Goal: Task Accomplishment & Management: Manage account settings

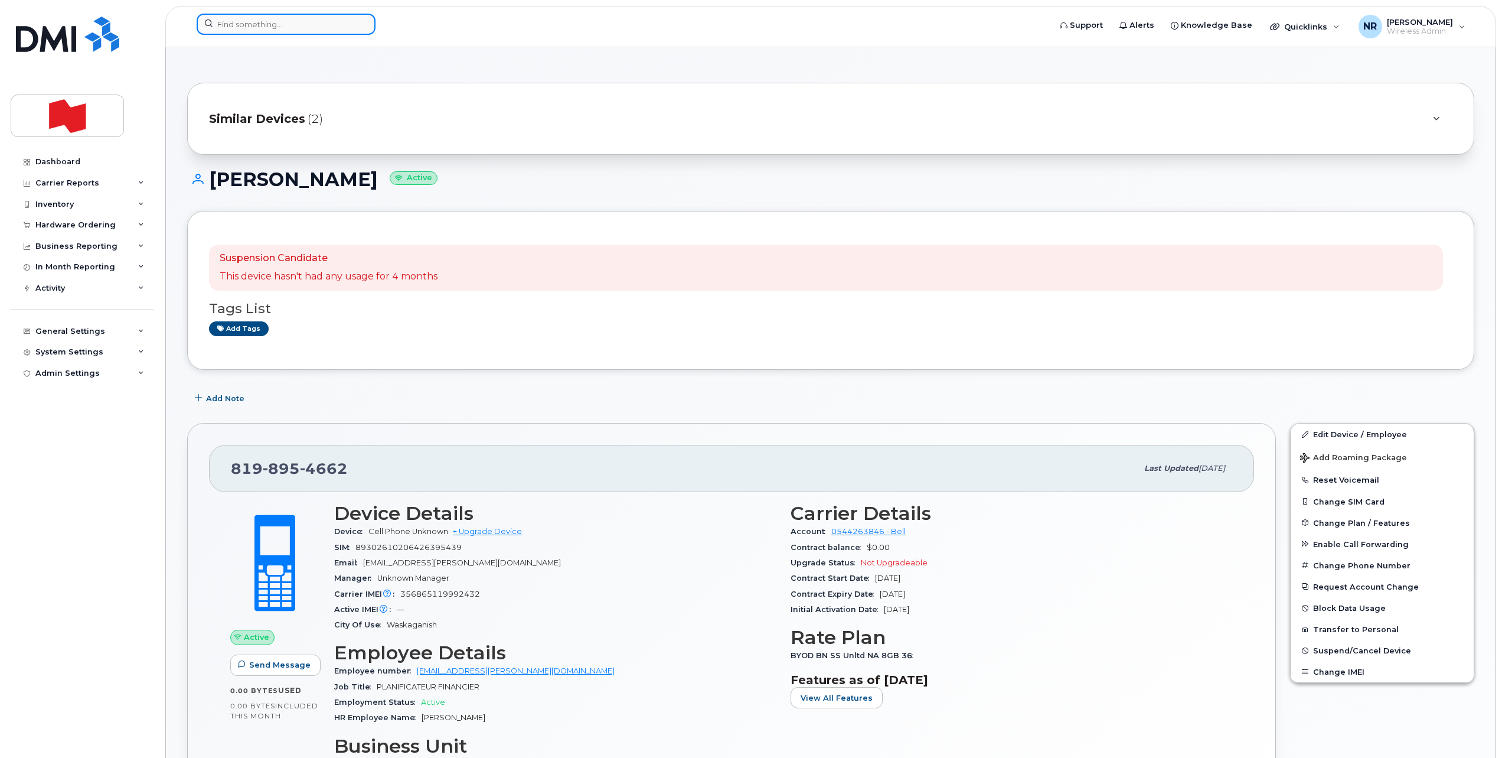
click at [276, 26] on input at bounding box center [286, 24] width 179 height 21
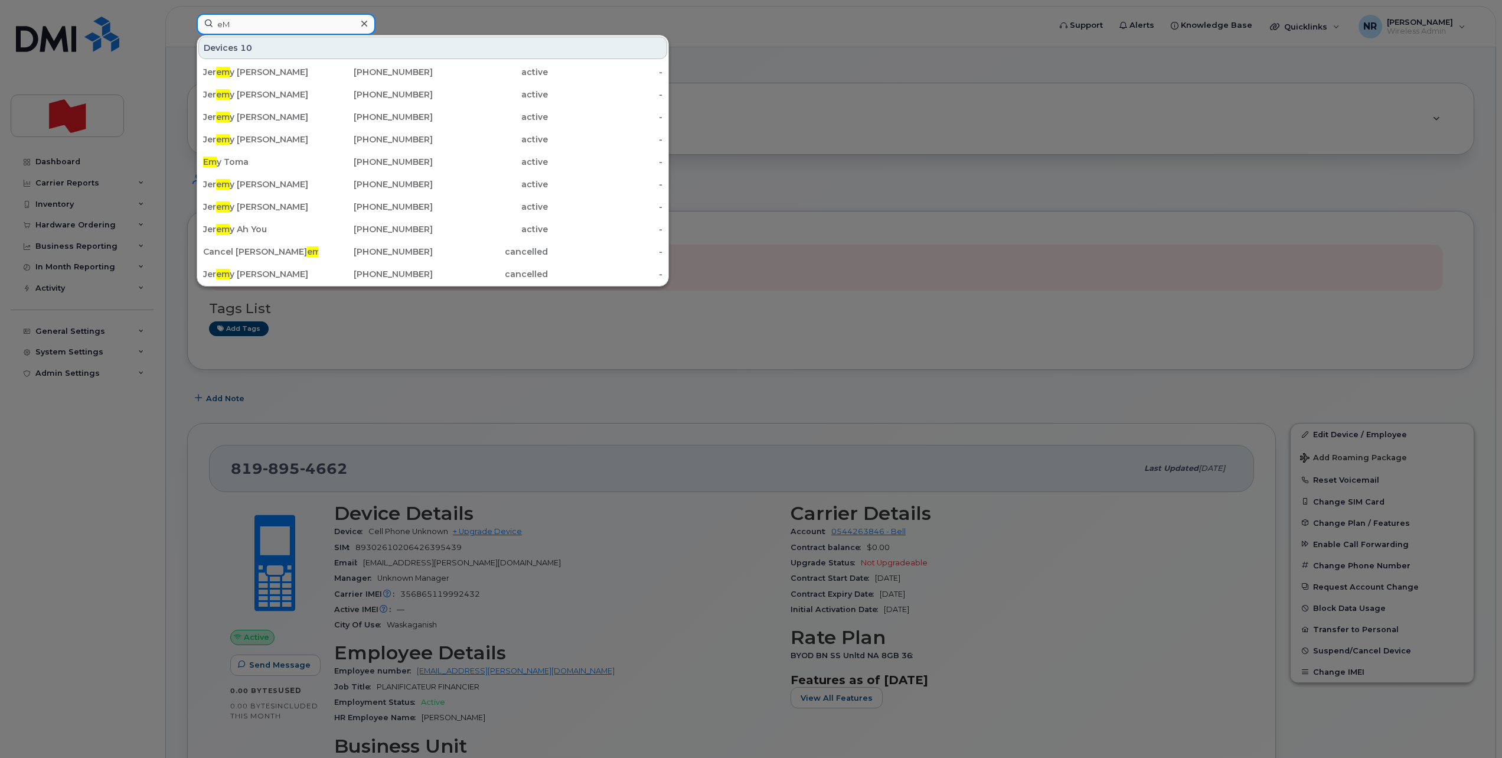
type input "e"
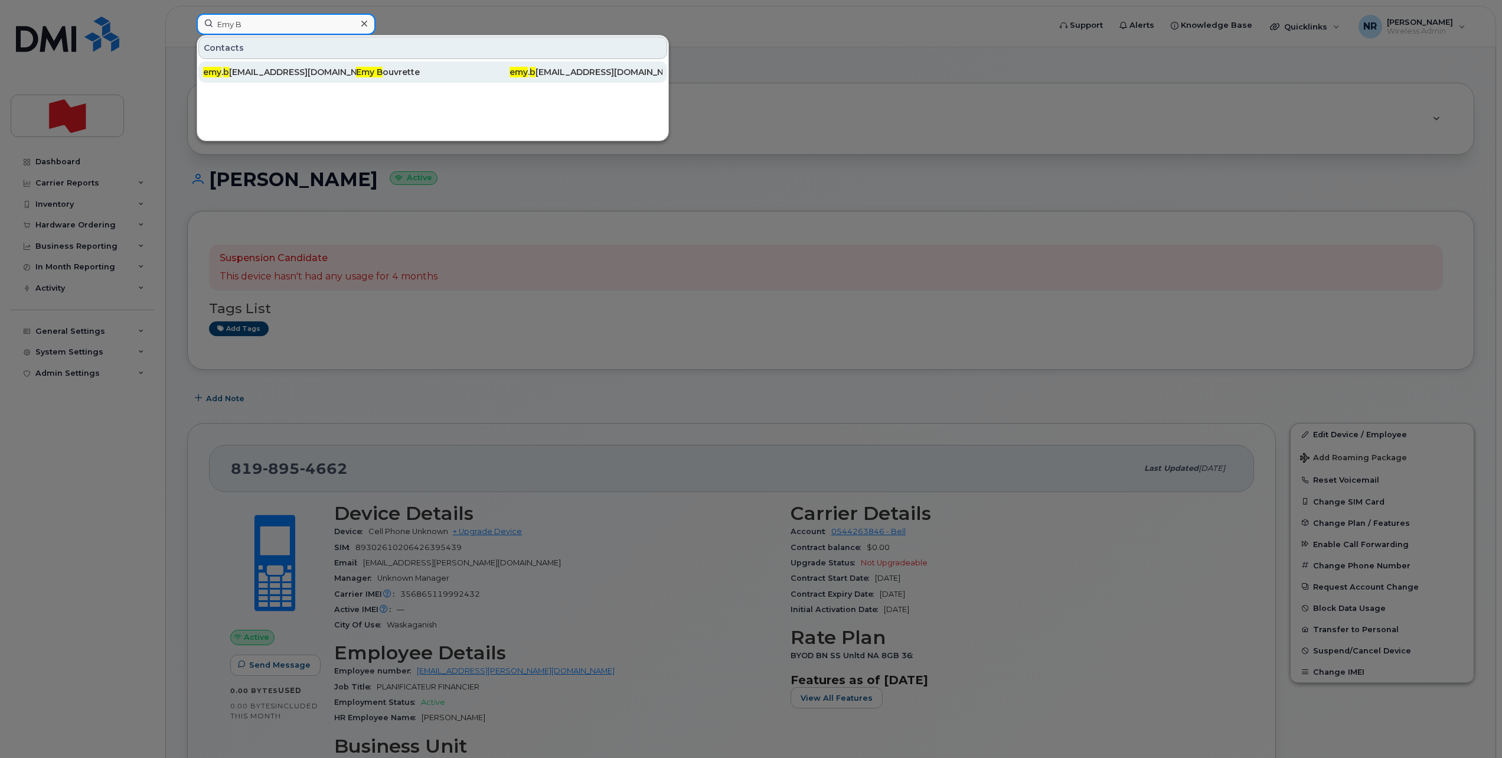
type input "Emy B"
click at [262, 76] on div "emy . b ouvrette@bnc.ca" at bounding box center [279, 72] width 153 height 12
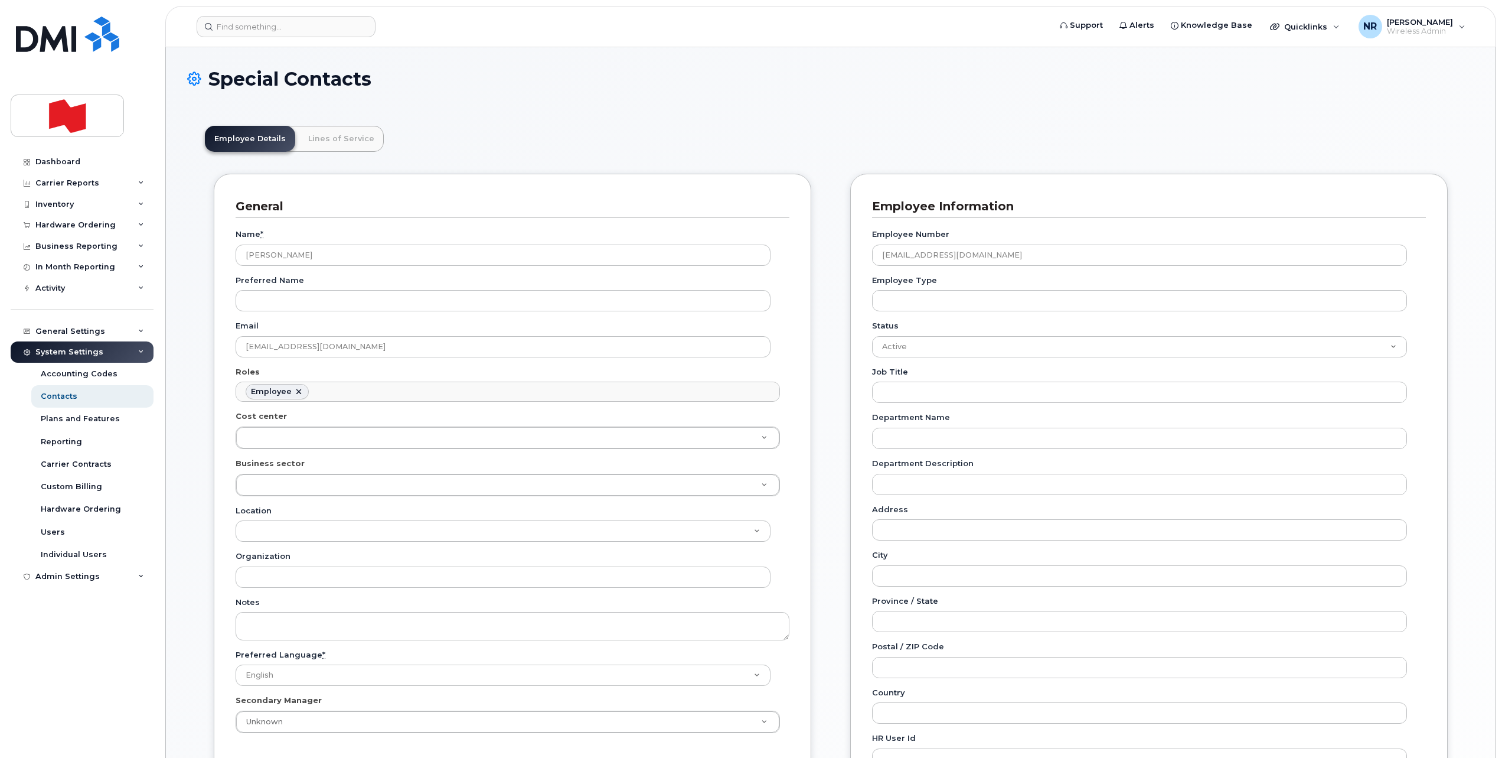
scroll to position [35, 0]
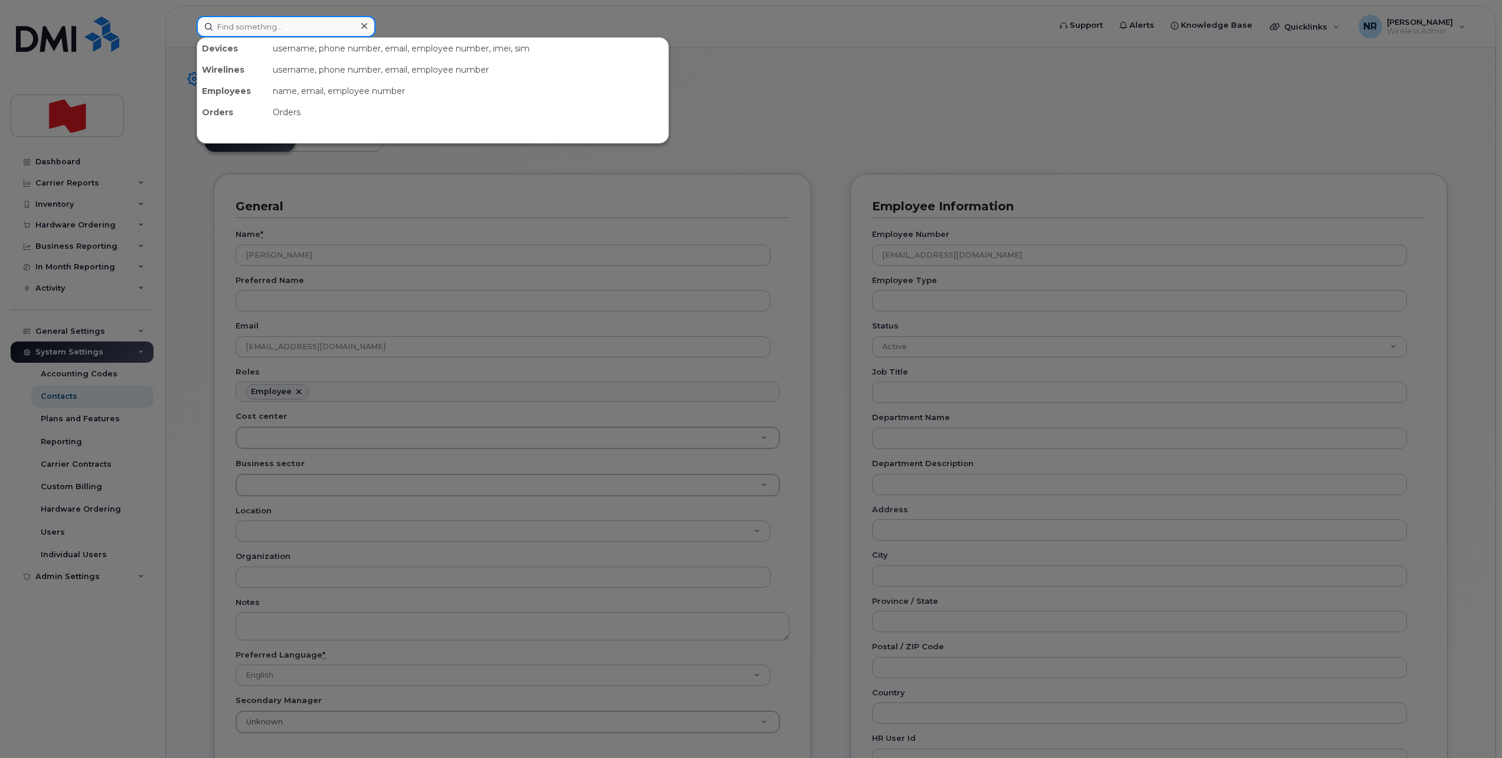
click at [301, 29] on input at bounding box center [286, 26] width 179 height 21
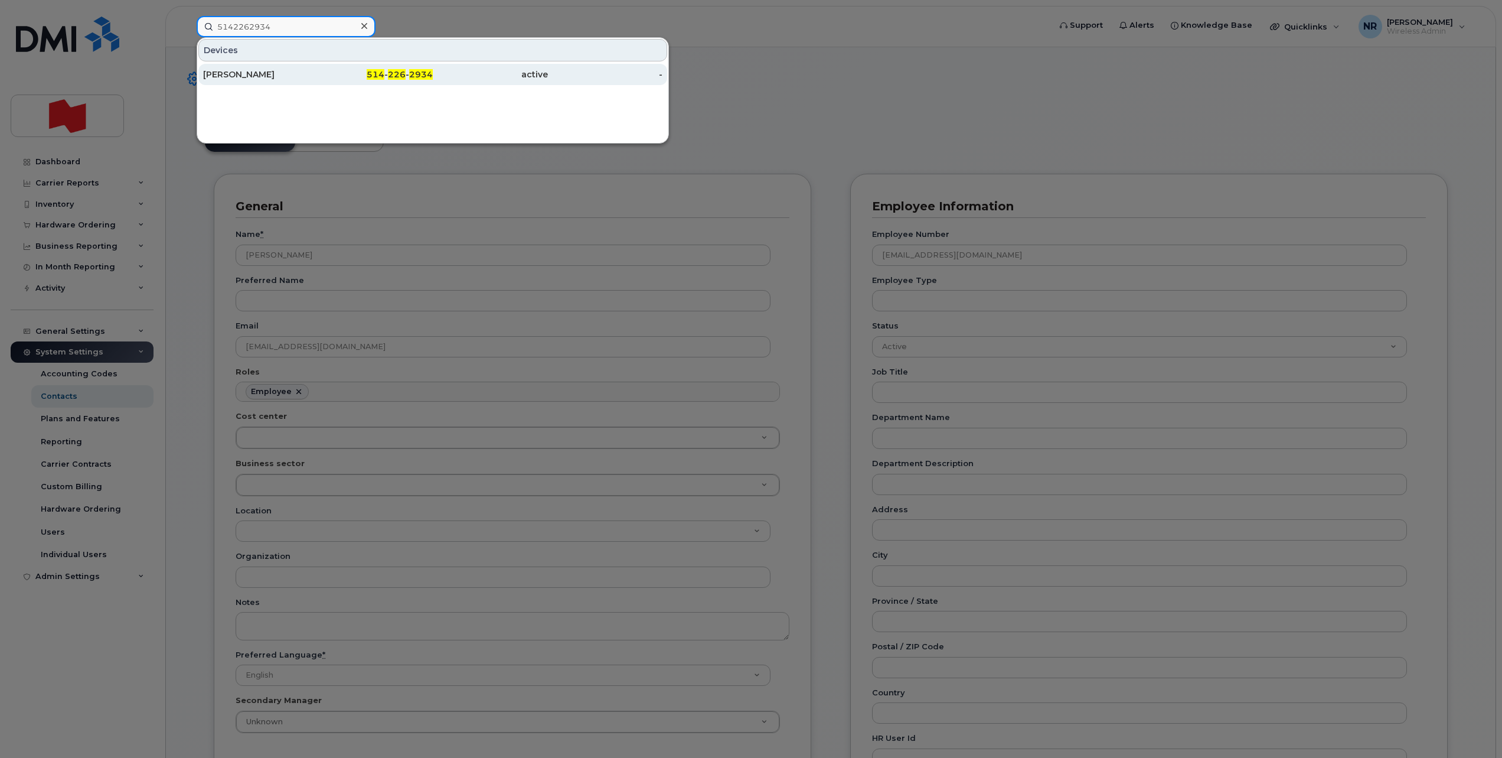
type input "5142262934"
click at [267, 74] on div "SIMON DESHARNAIS" at bounding box center [260, 74] width 115 height 12
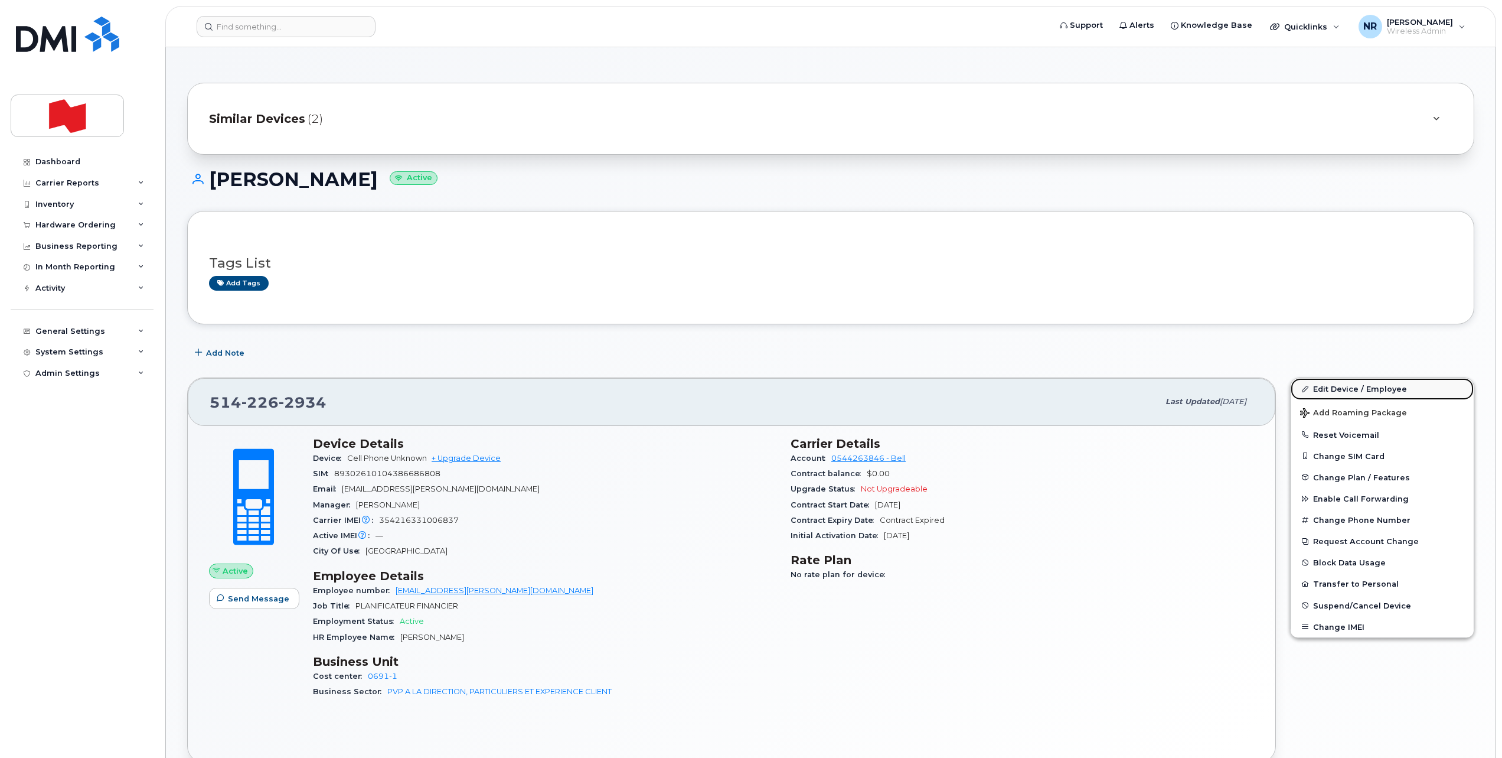
click at [1362, 391] on link "Edit Device / Employee" at bounding box center [1382, 388] width 183 height 21
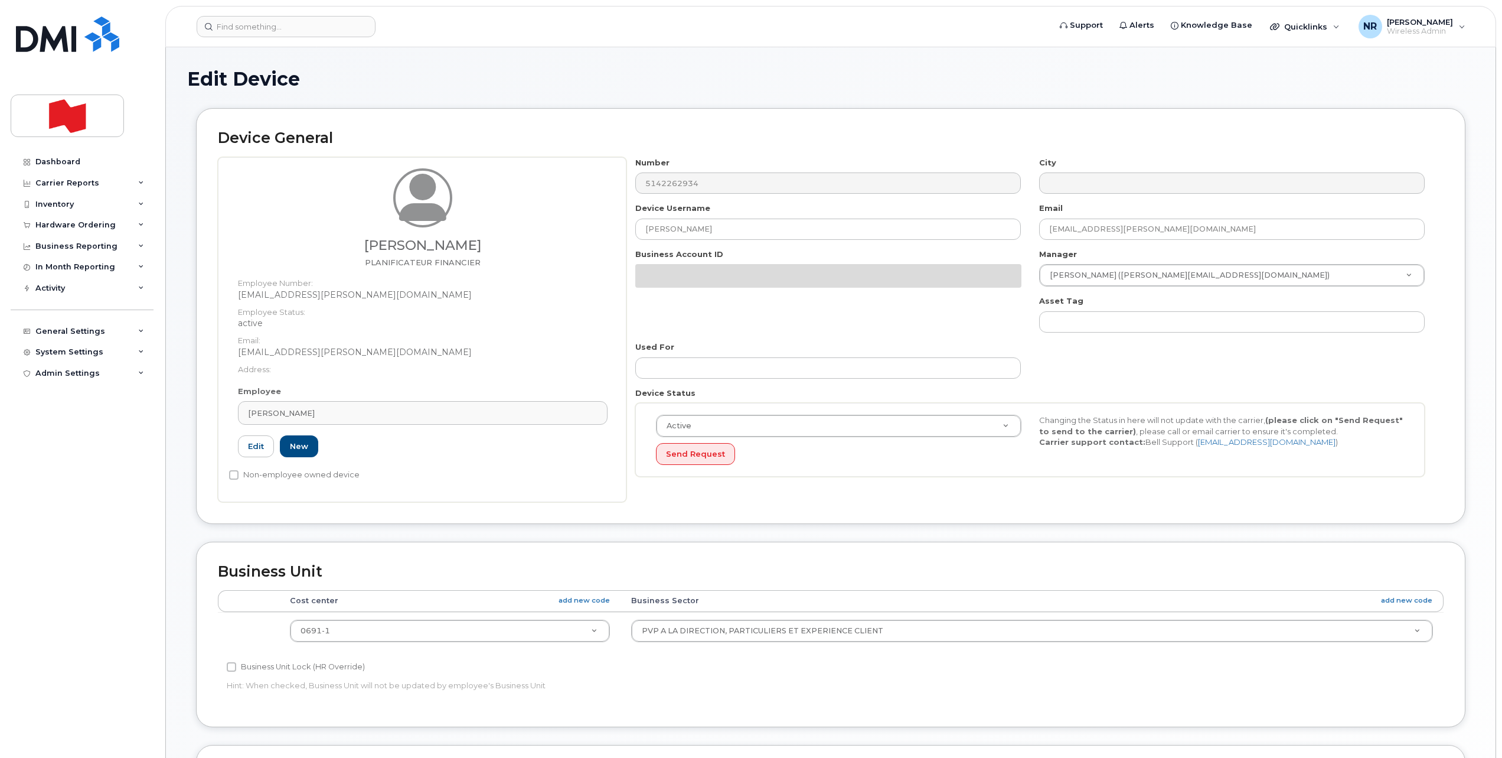
select select "22917077"
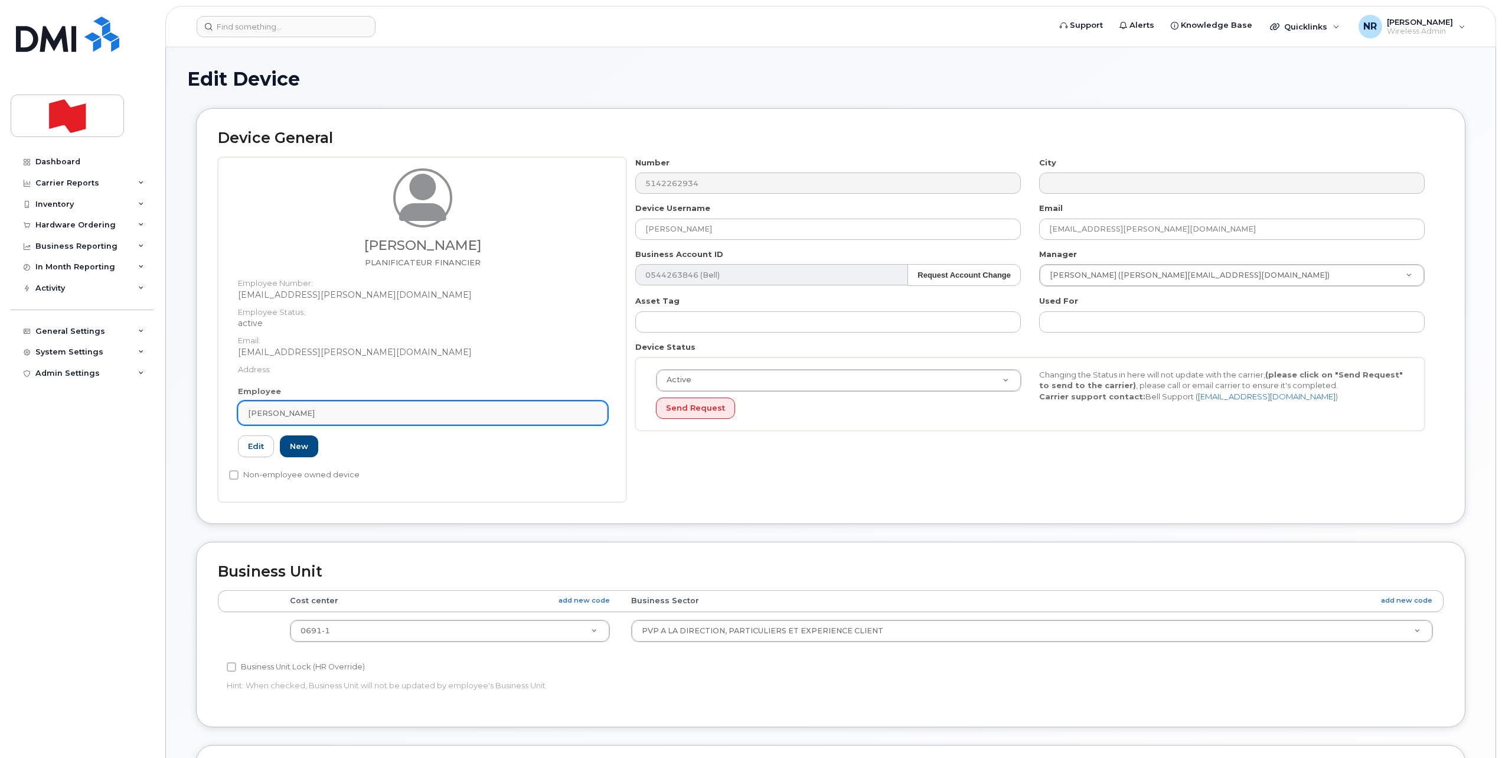
click at [523, 409] on div "SIMON DESHARNAIS" at bounding box center [423, 412] width 350 height 11
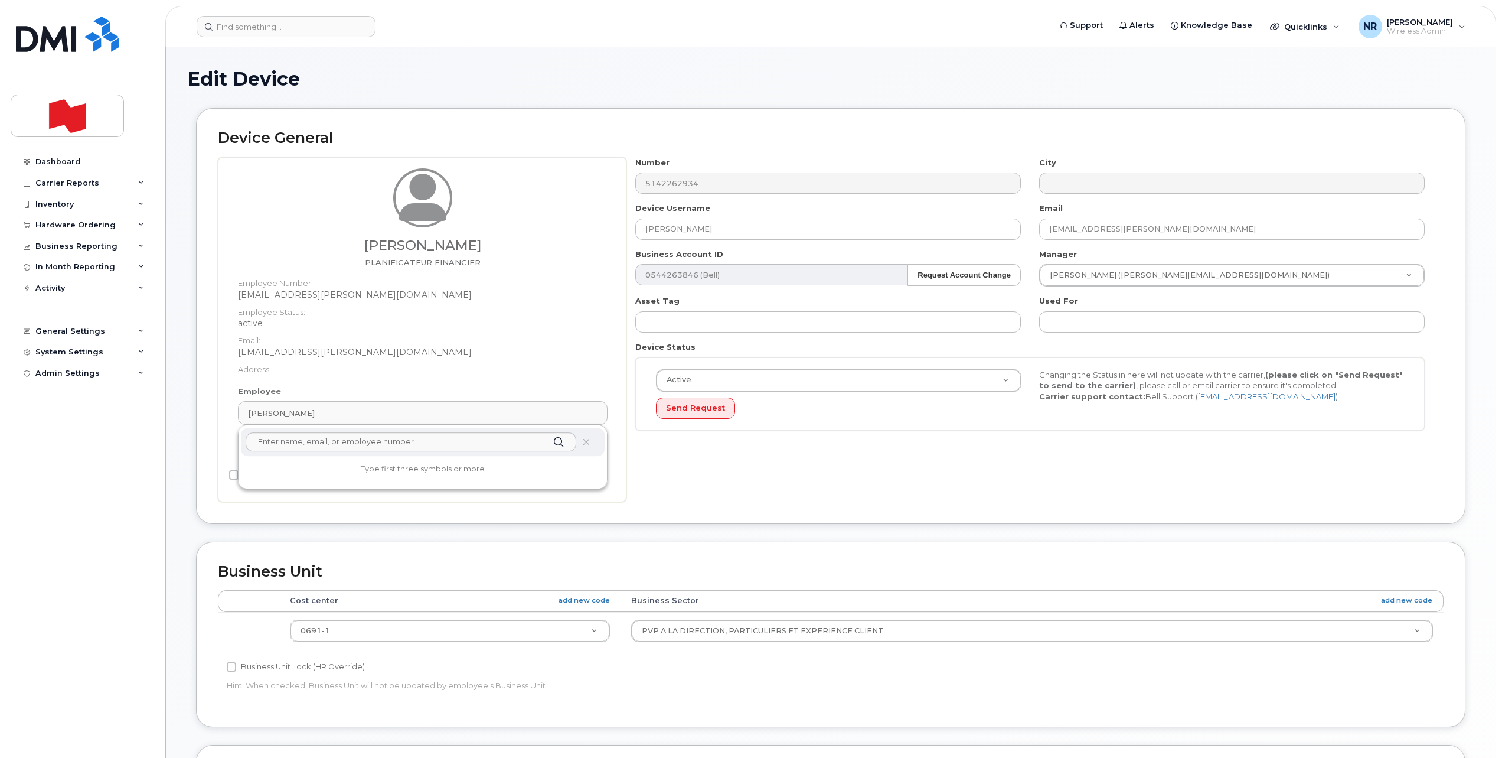
click at [594, 446] on div at bounding box center [423, 442] width 364 height 28
click at [586, 440] on icon at bounding box center [586, 442] width 8 height 8
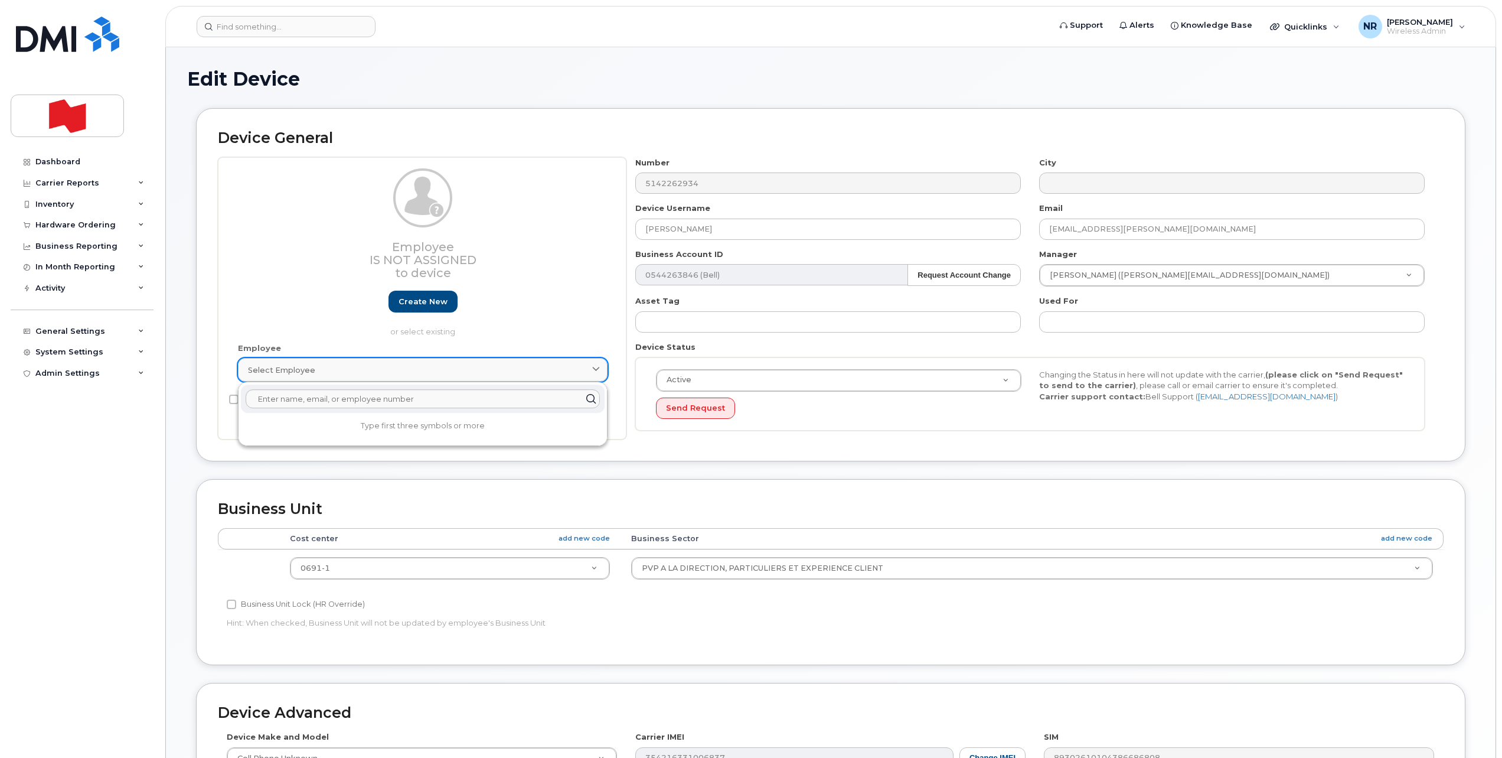
click at [270, 365] on span "Select employee" at bounding box center [281, 369] width 67 height 11
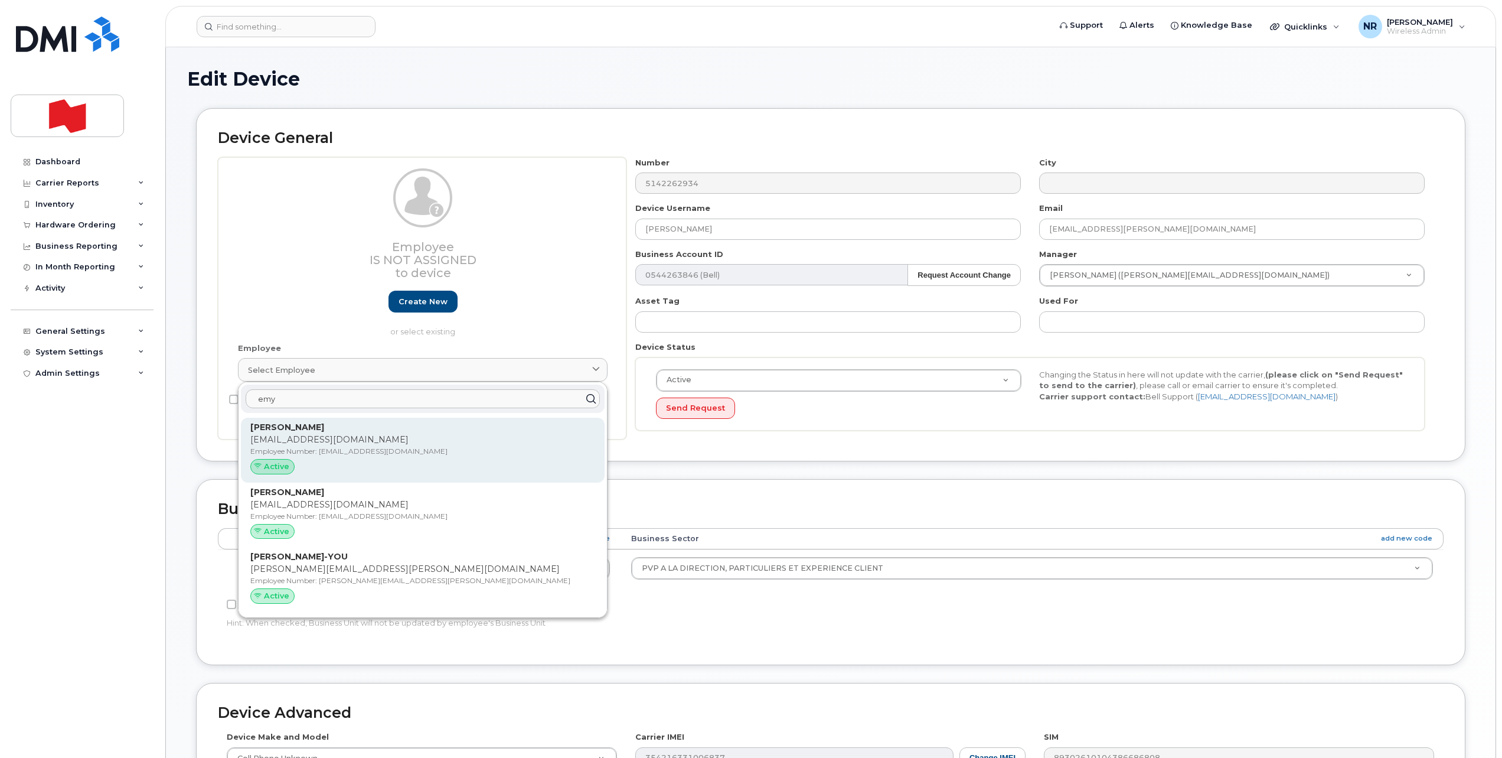
type input "emy"
click at [282, 439] on p "emy.bouvrette@bnc.ca" at bounding box center [422, 439] width 345 height 12
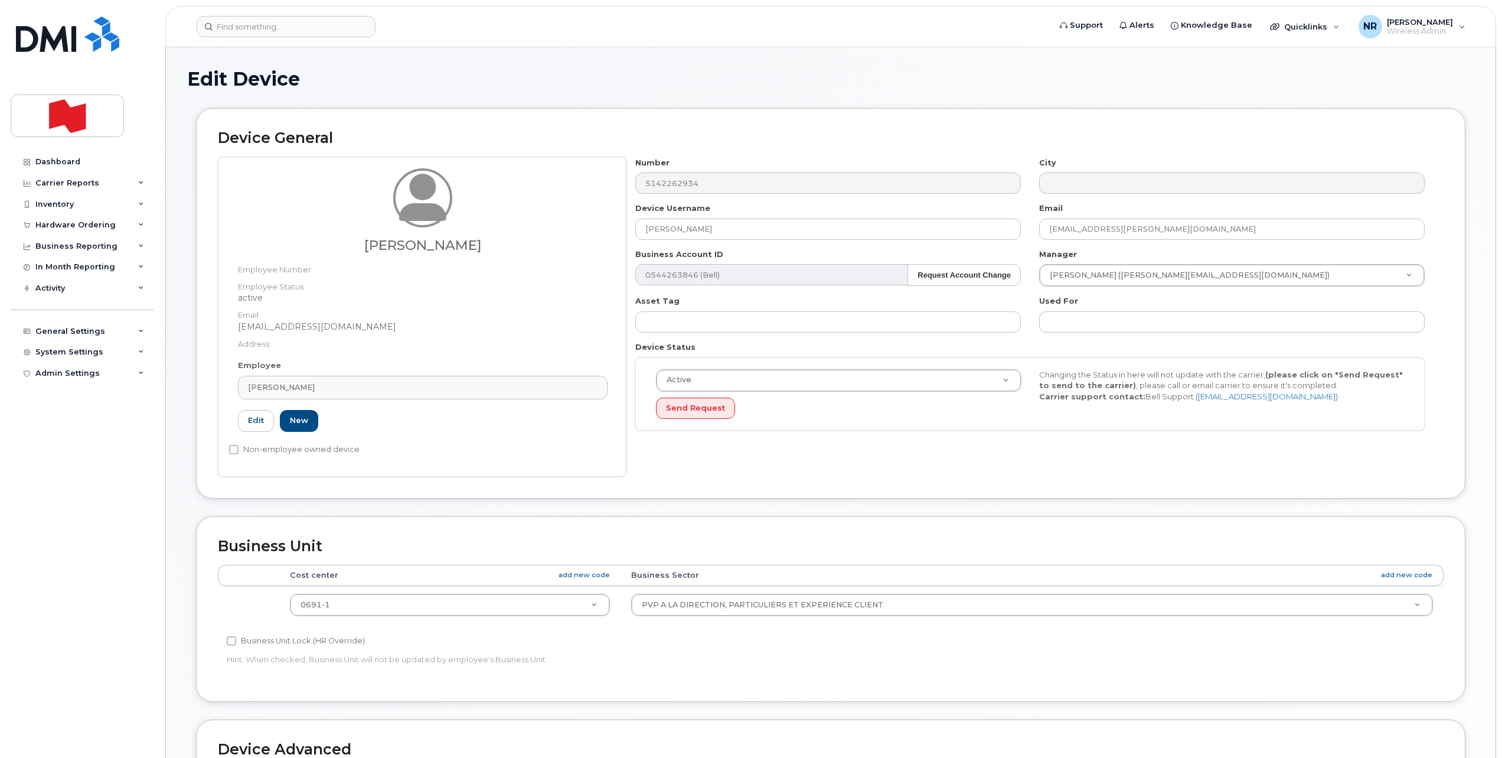
type input "emy.bouvrette@bnc.ca"
type input "Emy Bouvrette"
type input "emy.bouvrette@bnc.ca"
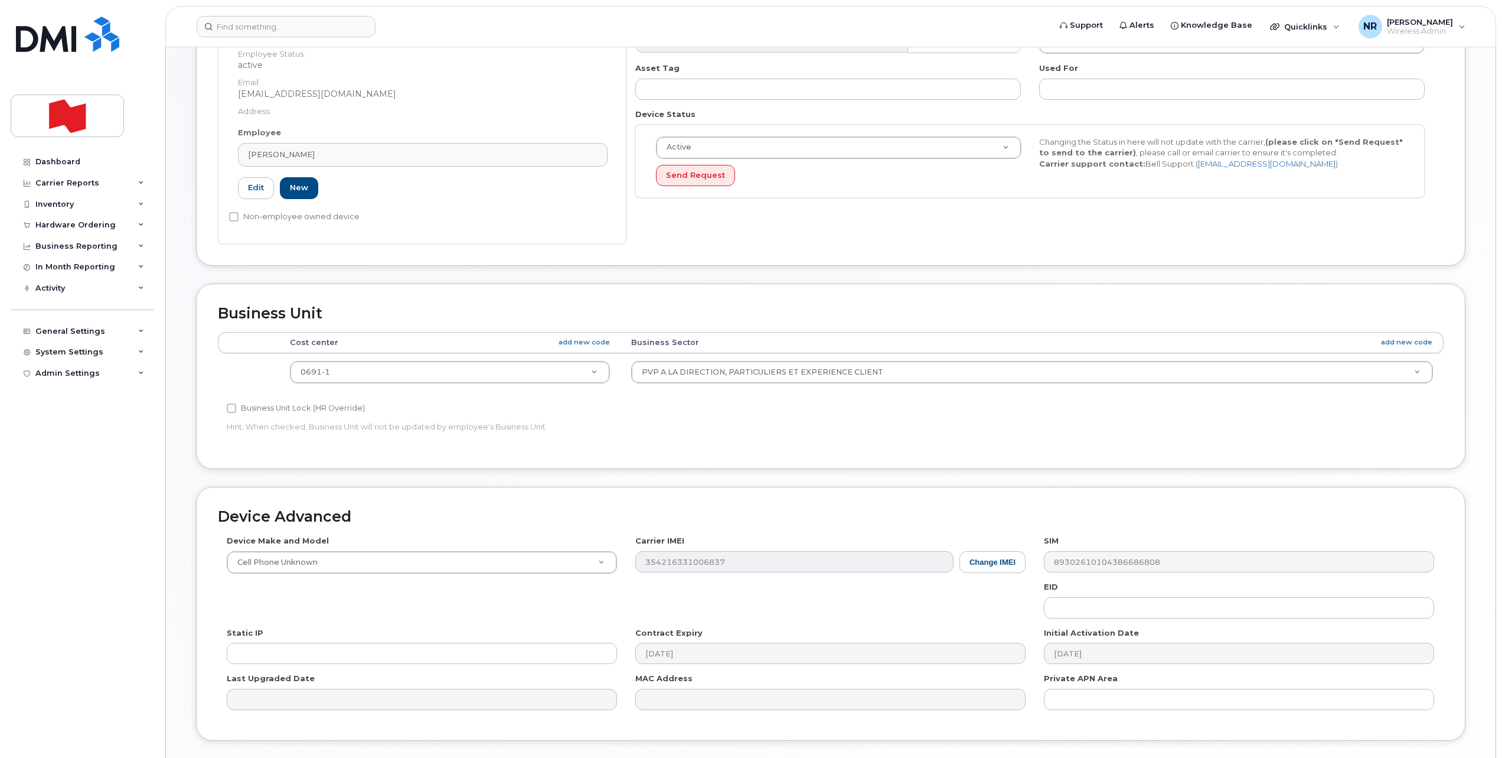
scroll to position [314, 0]
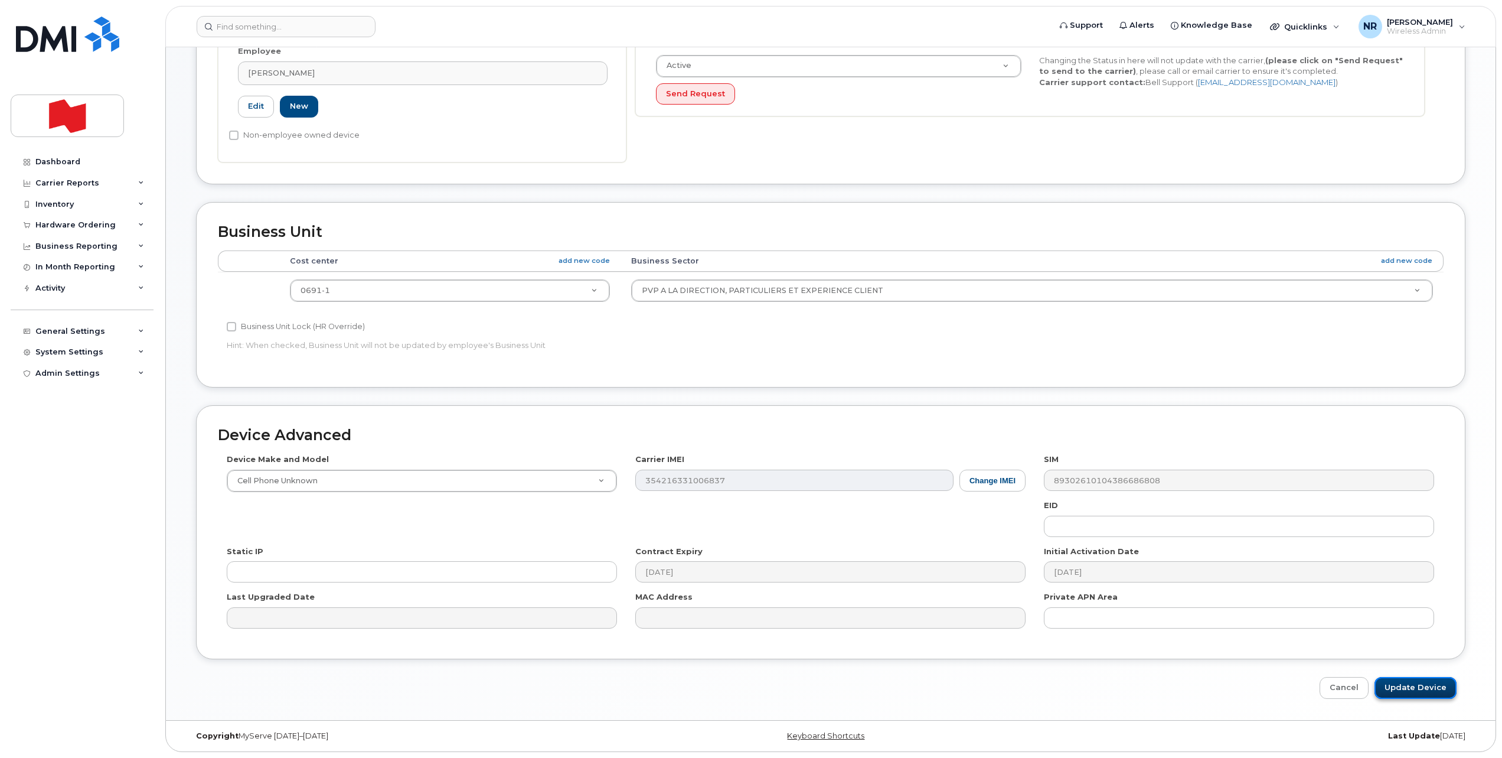
click at [1411, 687] on input "Update Device" at bounding box center [1416, 688] width 82 height 22
type input "Saving..."
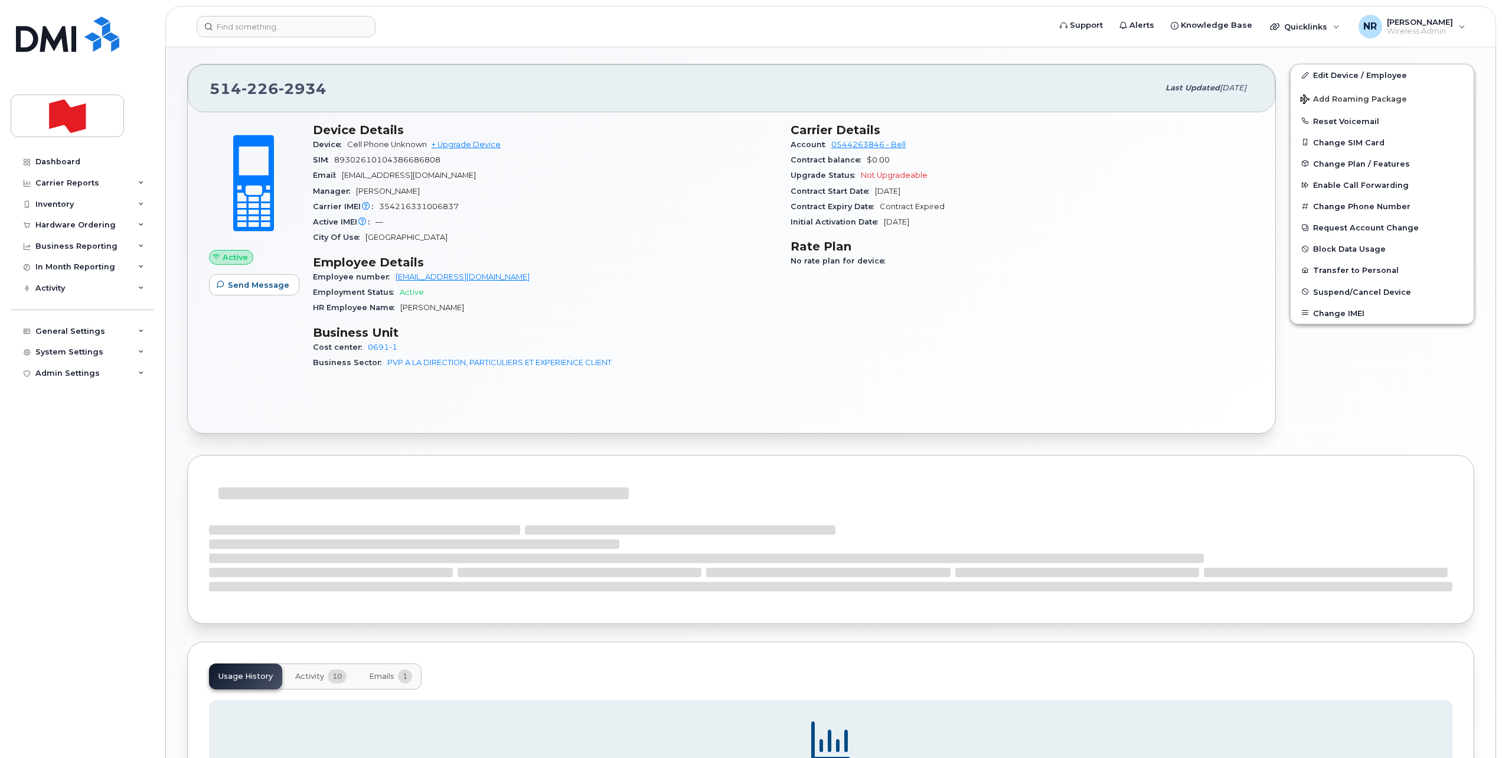
scroll to position [369, 0]
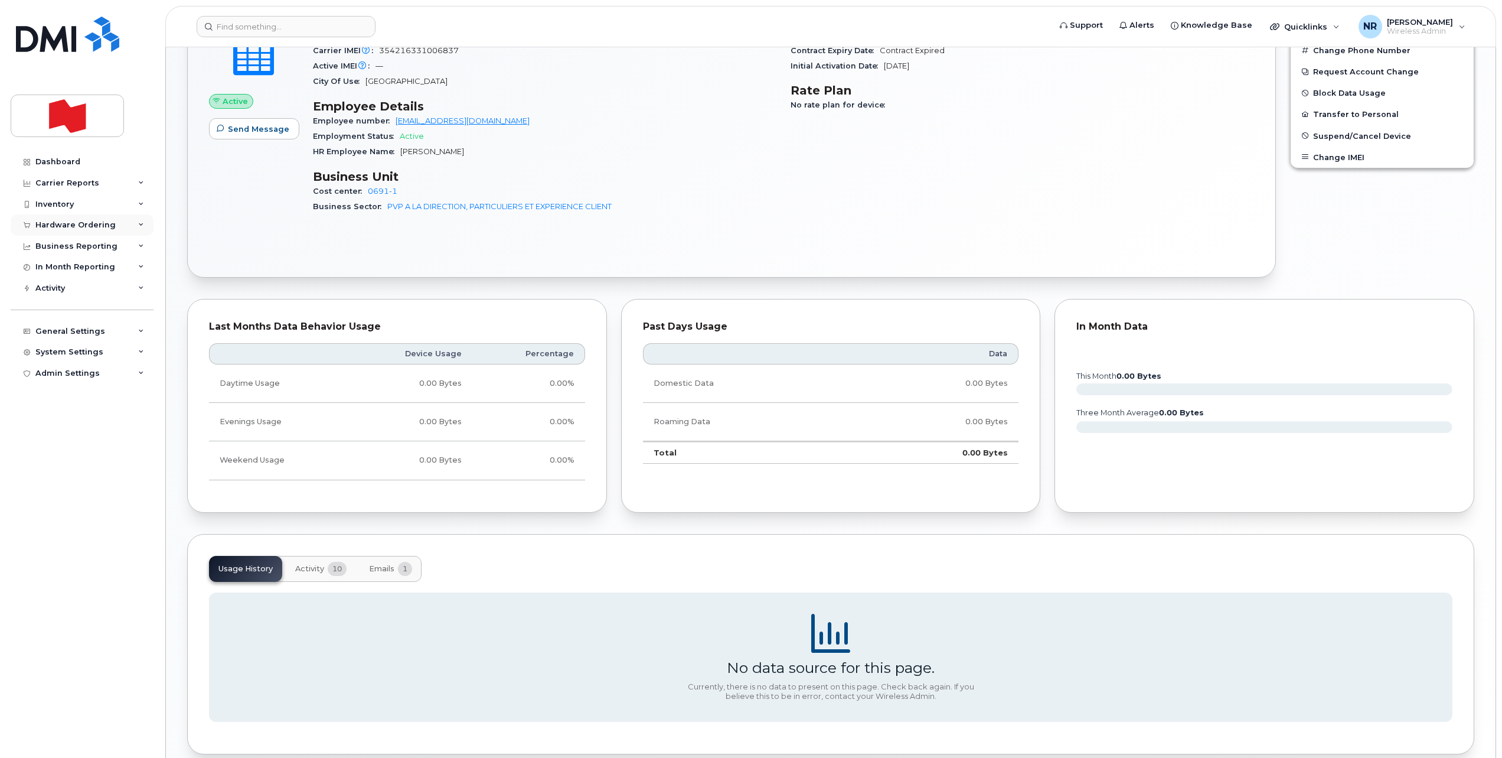
click at [61, 226] on div "Hardware Ordering" at bounding box center [75, 224] width 80 height 9
click at [50, 204] on div "Inventory" at bounding box center [54, 204] width 38 height 9
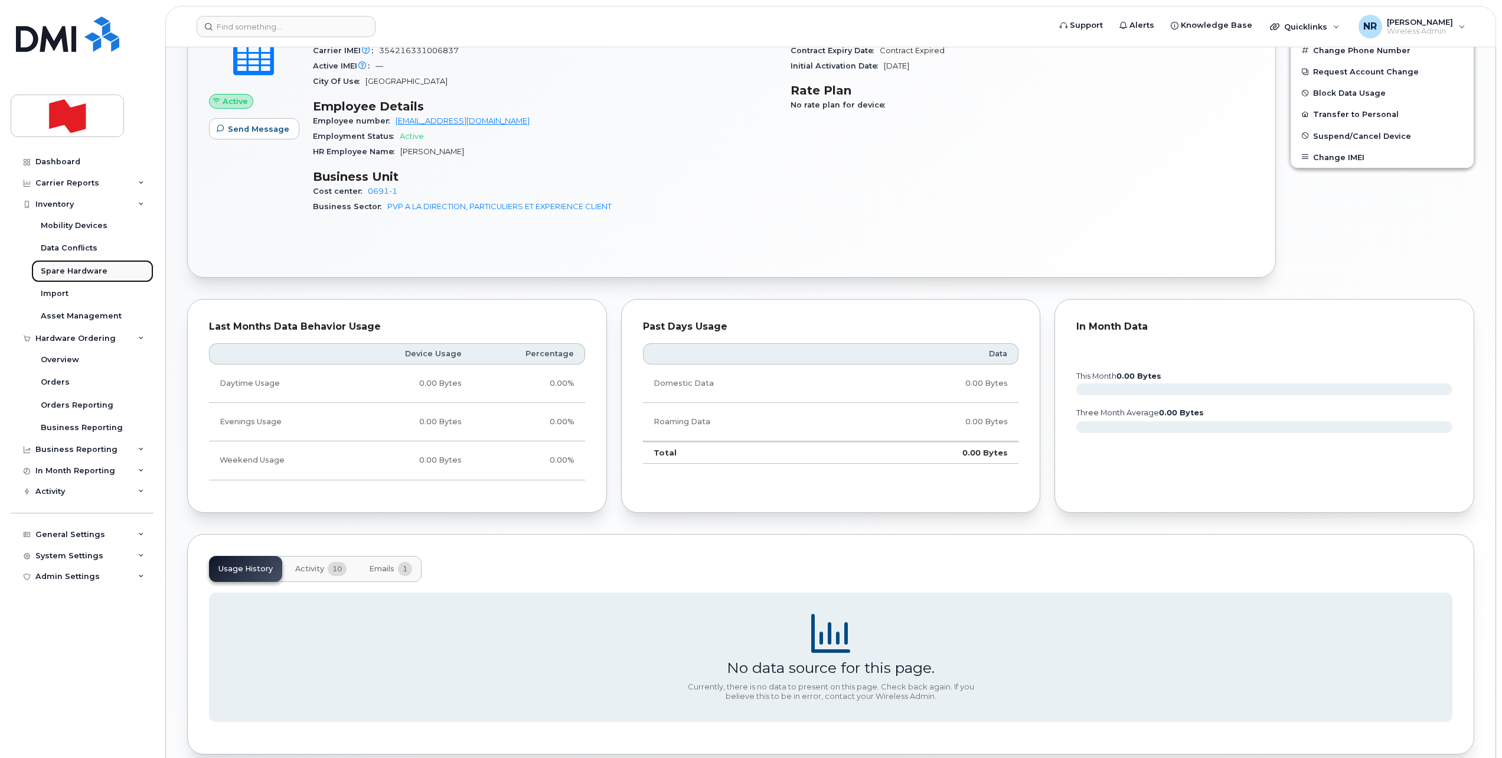
click at [64, 275] on div "Spare Hardware" at bounding box center [74, 271] width 67 height 11
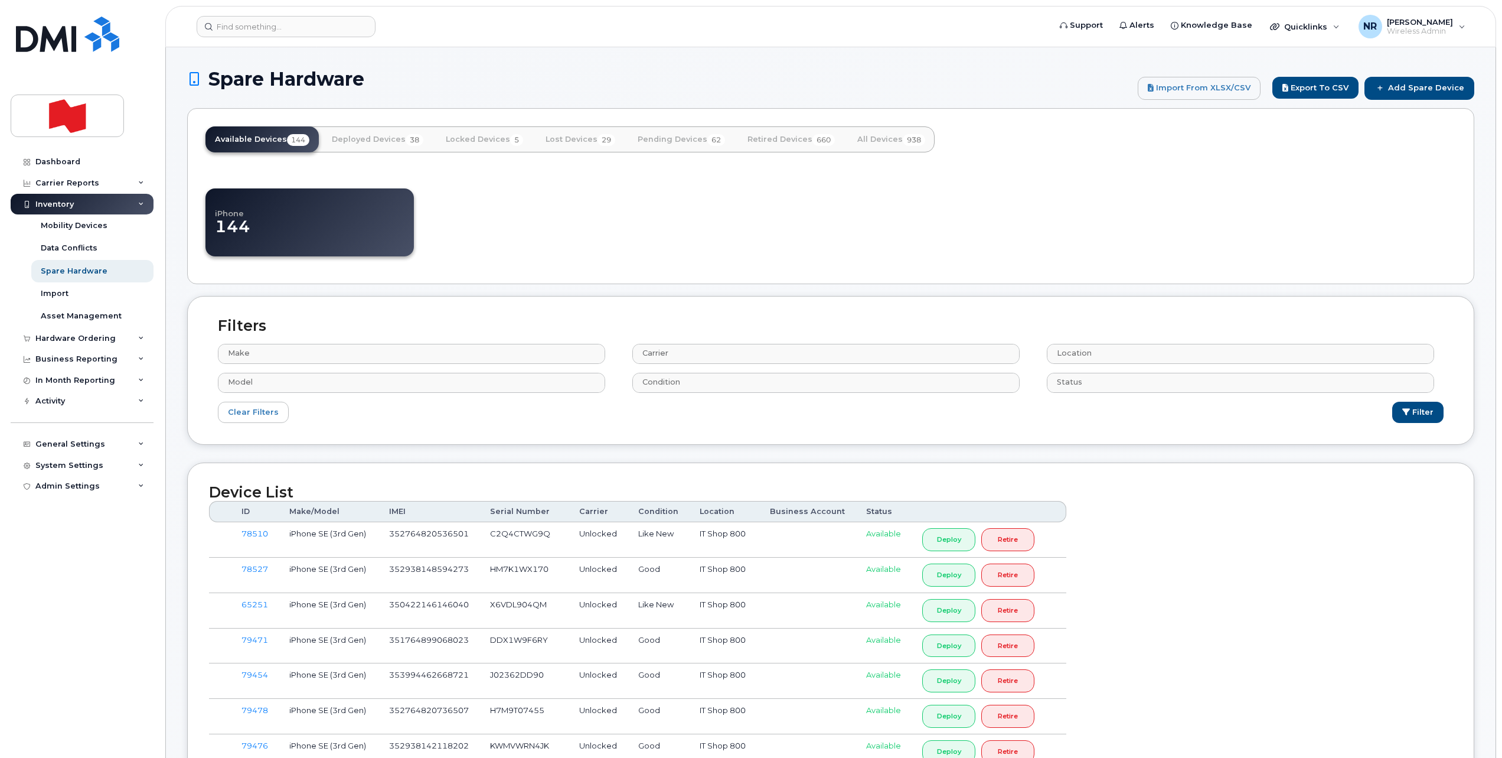
select select
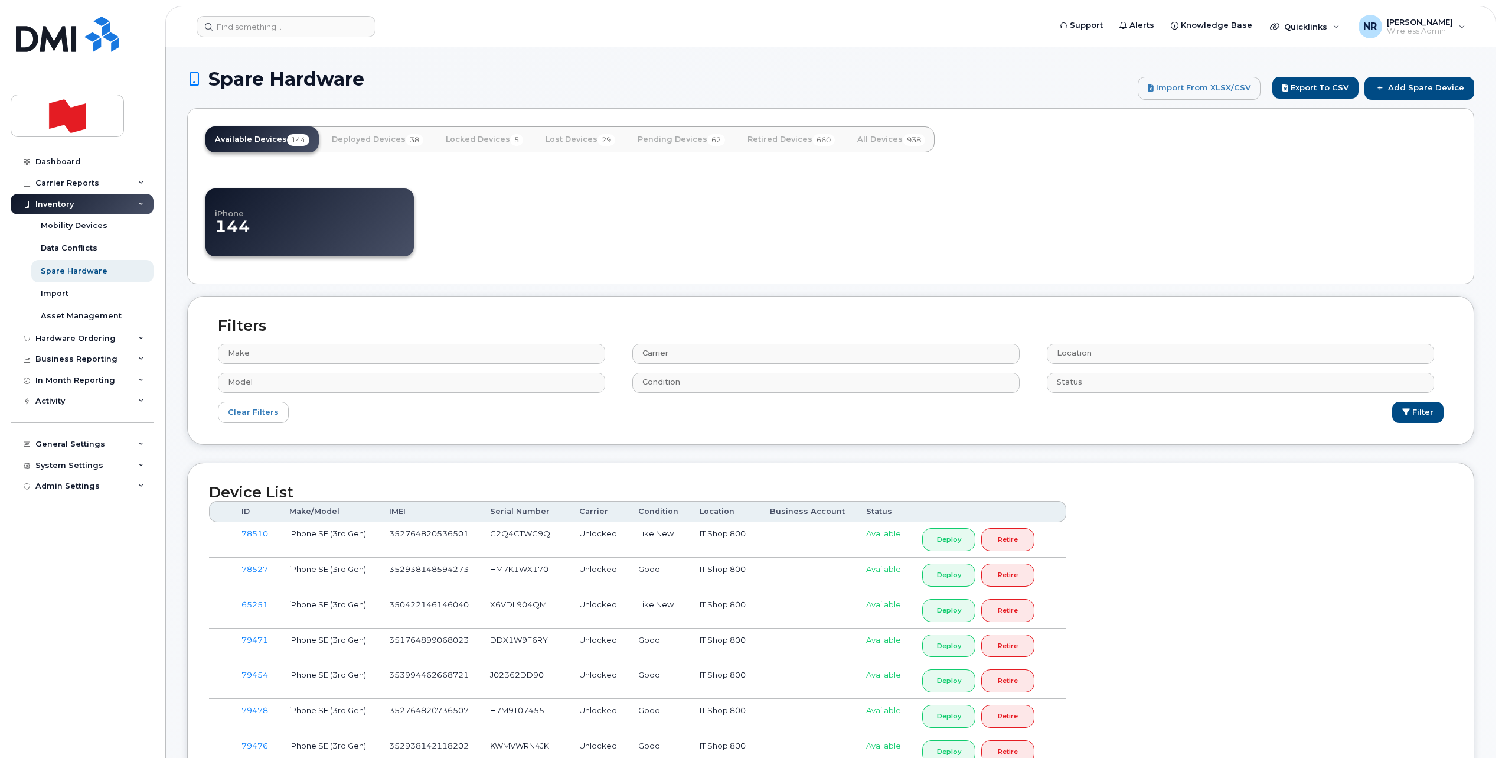
select select
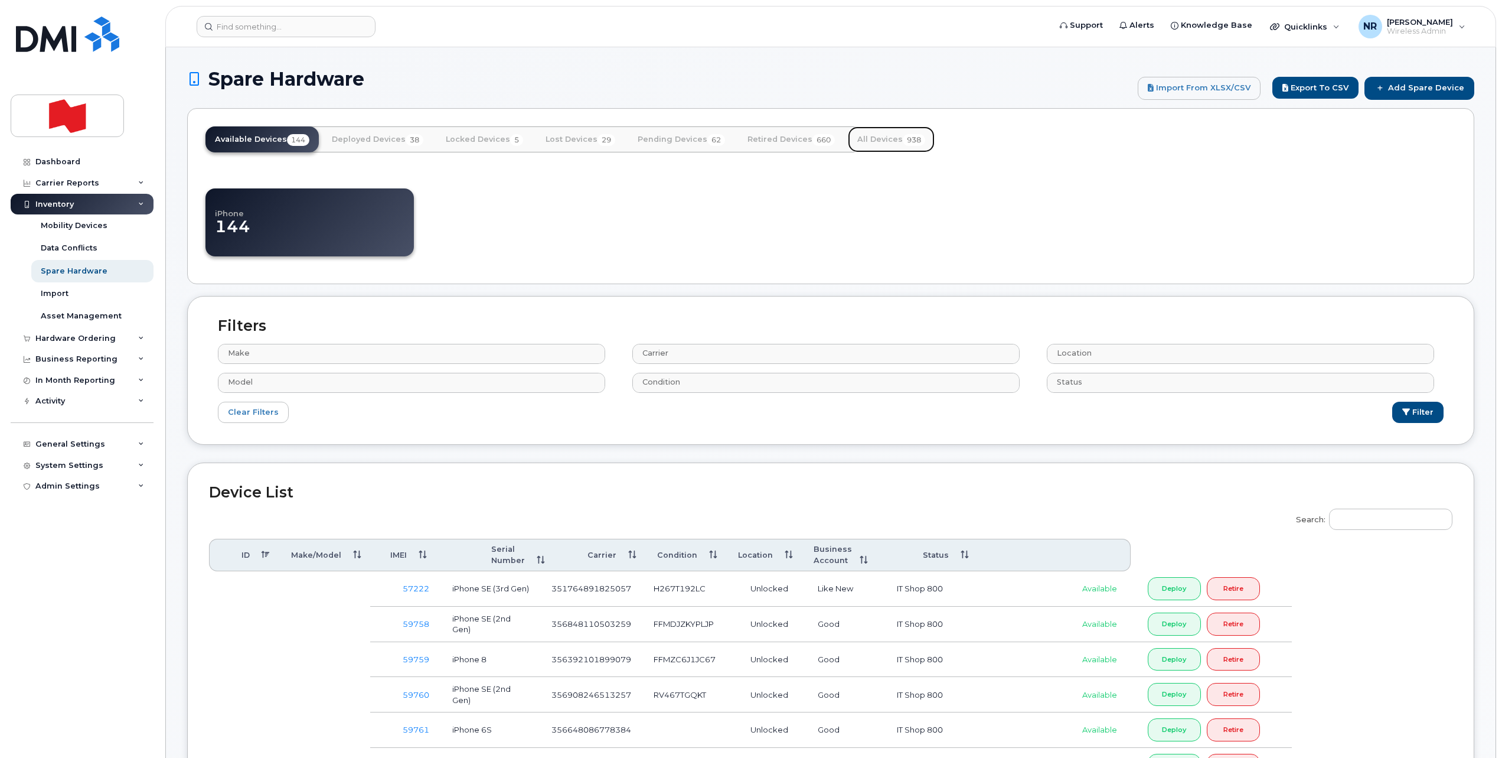
click at [874, 143] on link "All Devices 938" at bounding box center [891, 139] width 87 height 26
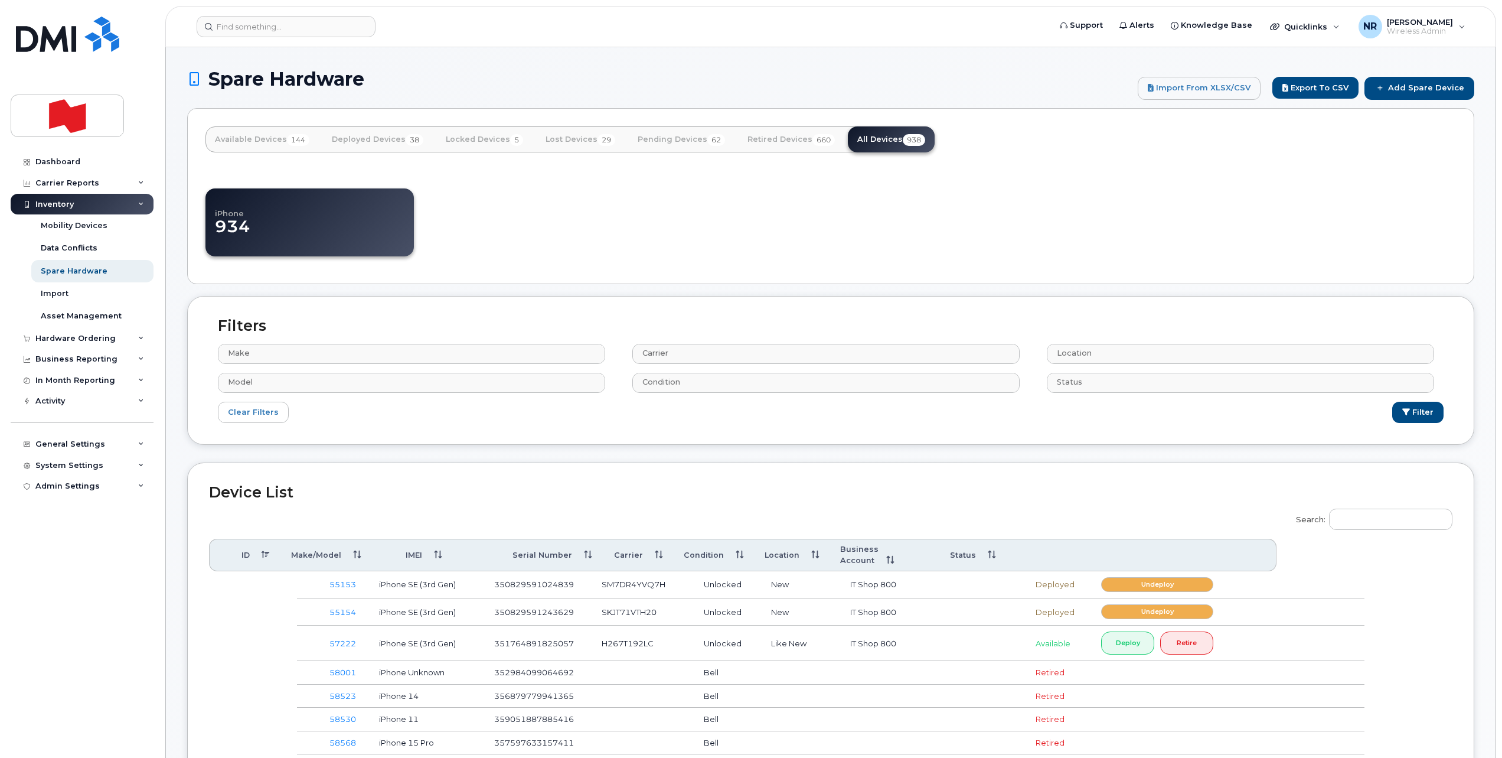
select select
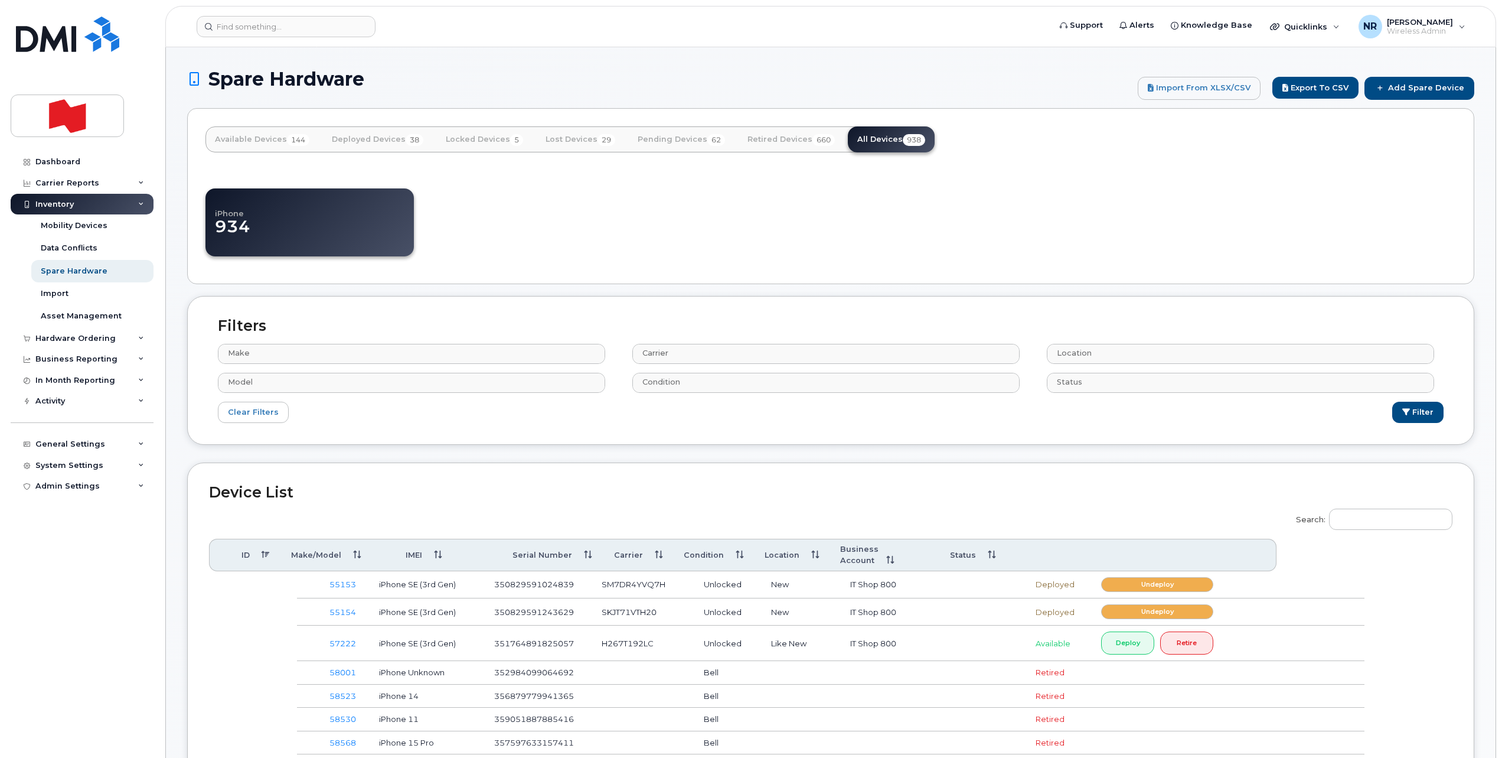
select select
click at [1379, 524] on input "Search:" at bounding box center [1390, 518] width 123 height 21
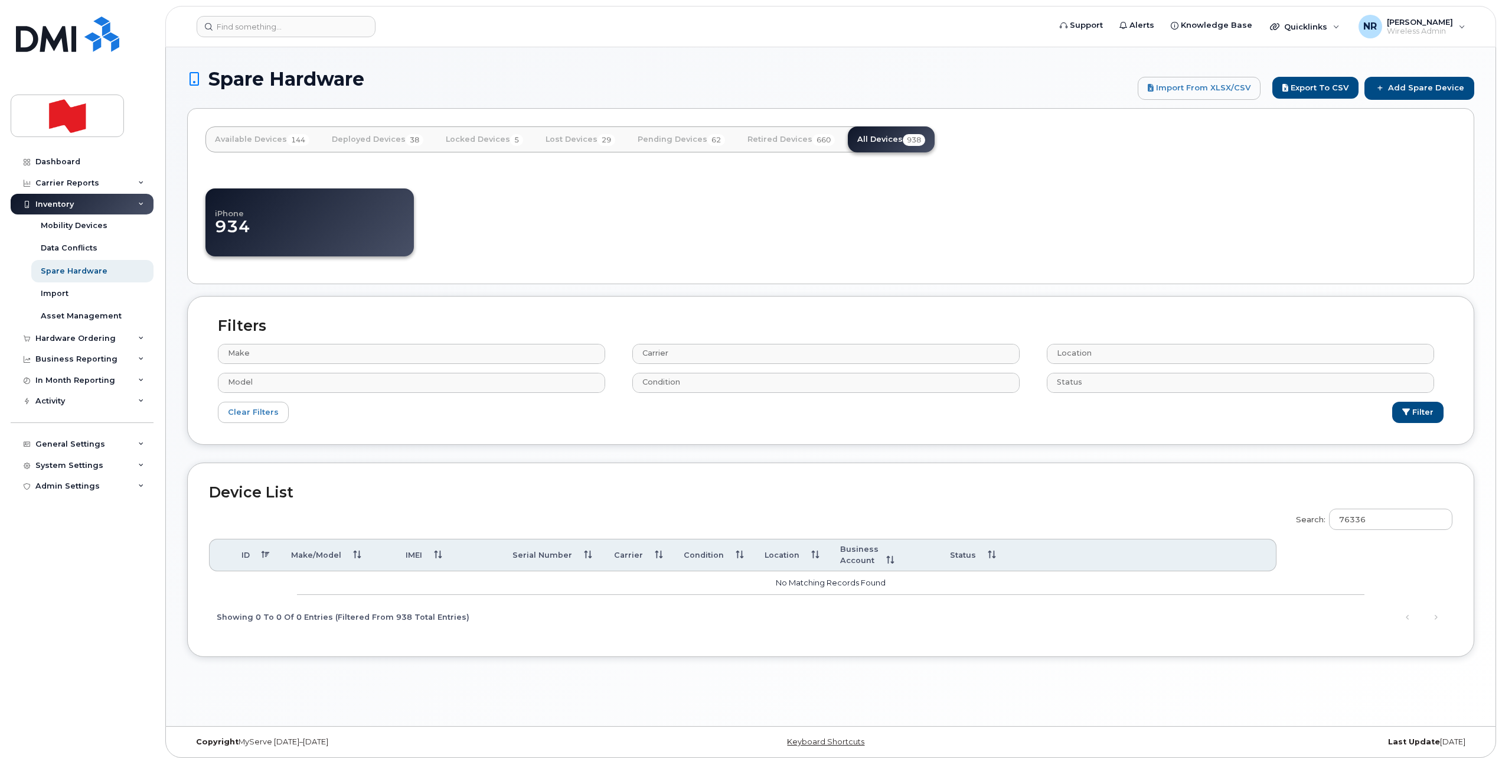
click at [1341, 505] on label "Search: 76336" at bounding box center [1370, 517] width 164 height 33
click at [1341, 508] on input "76336" at bounding box center [1390, 518] width 123 height 21
drag, startPoint x: 1402, startPoint y: 523, endPoint x: 1263, endPoint y: 525, distance: 139.4
click at [1263, 525] on div "Search: 76336 ID Make/Model IMEI Serial Number Carrier Condition Location Busin…" at bounding box center [831, 568] width 1244 height 134
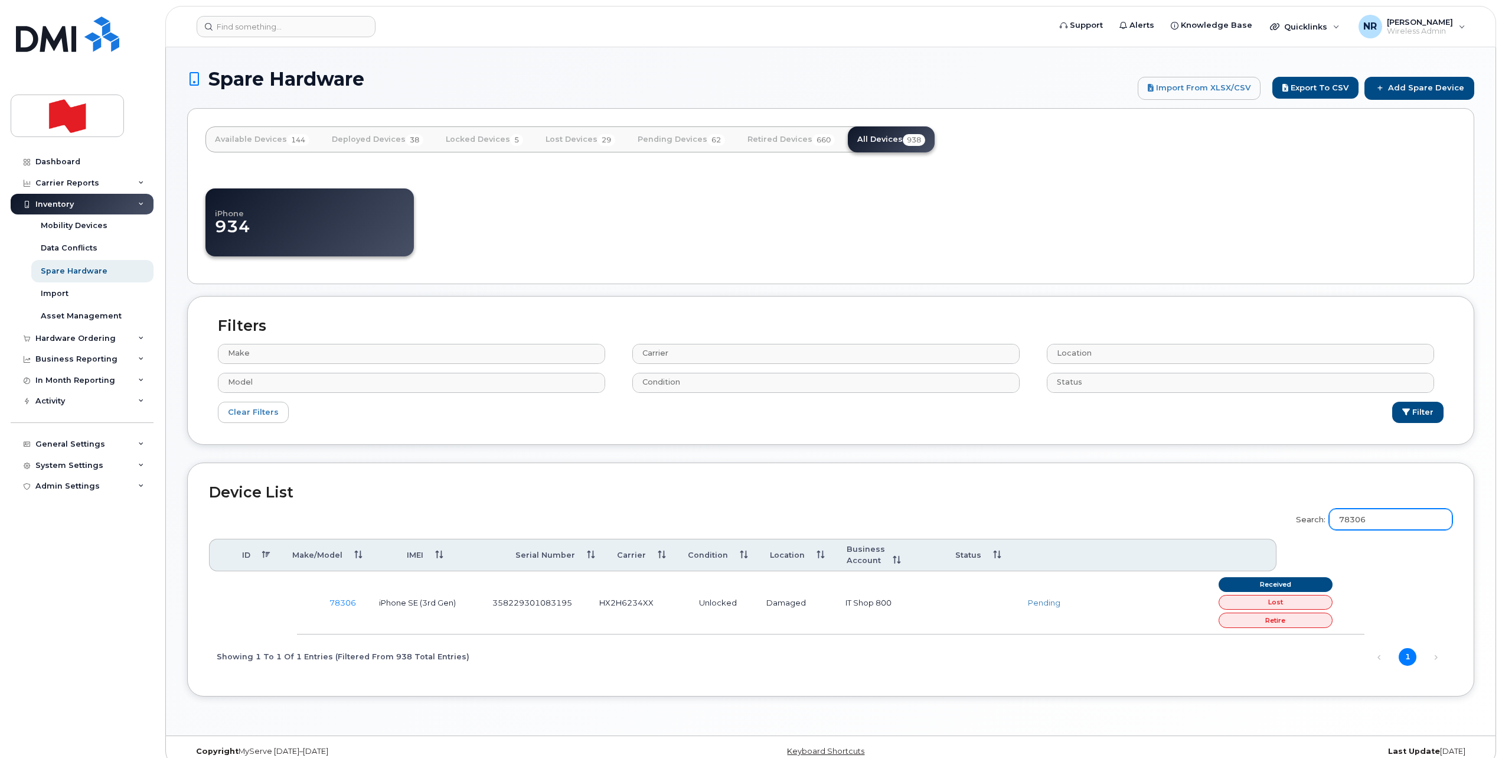
type input "78306"
drag, startPoint x: 336, startPoint y: 603, endPoint x: 351, endPoint y: 602, distance: 15.5
click at [336, 603] on link "78306" at bounding box center [342, 602] width 27 height 9
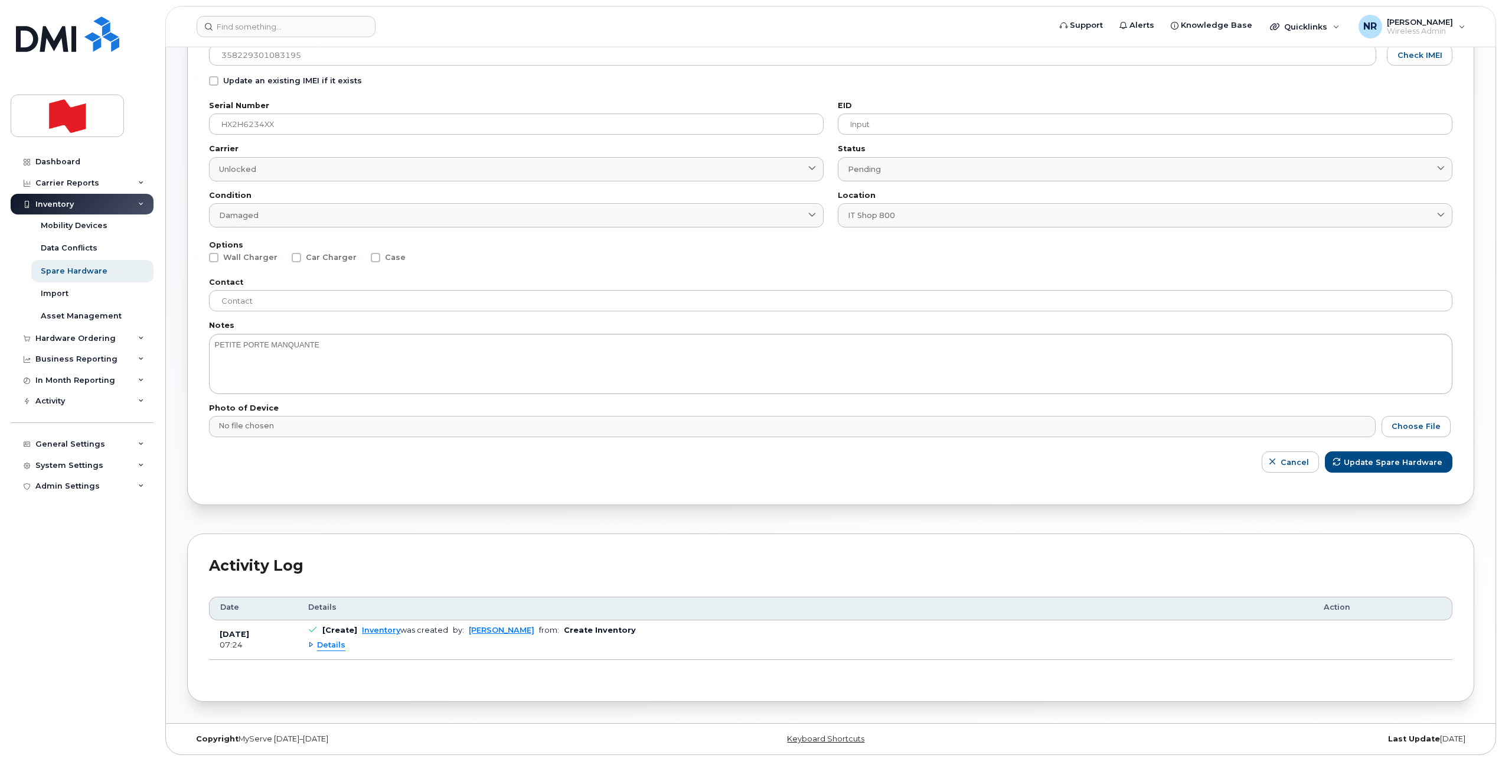
scroll to position [174, 0]
click at [1365, 458] on span "Update Spare Hardware" at bounding box center [1394, 458] width 99 height 11
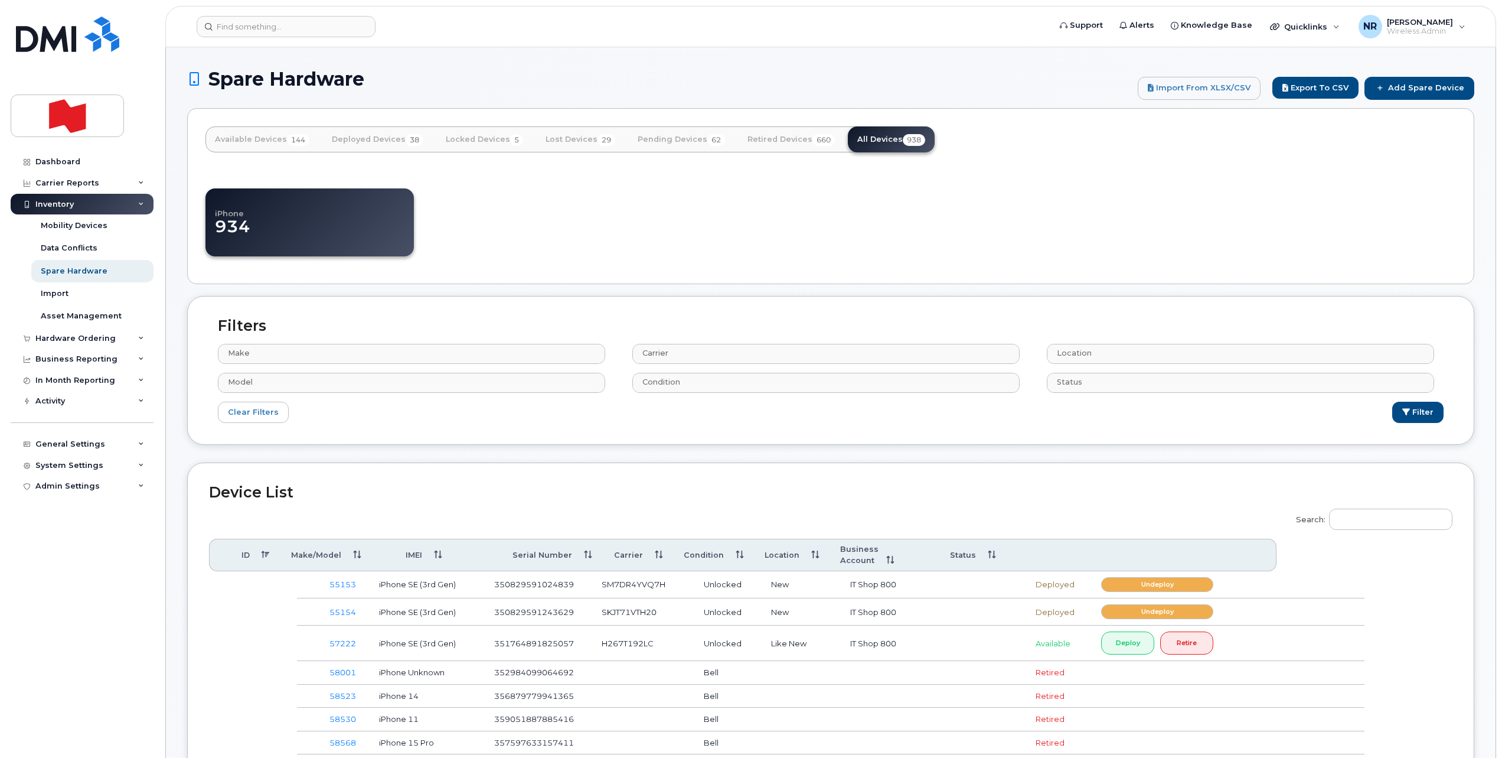
select select
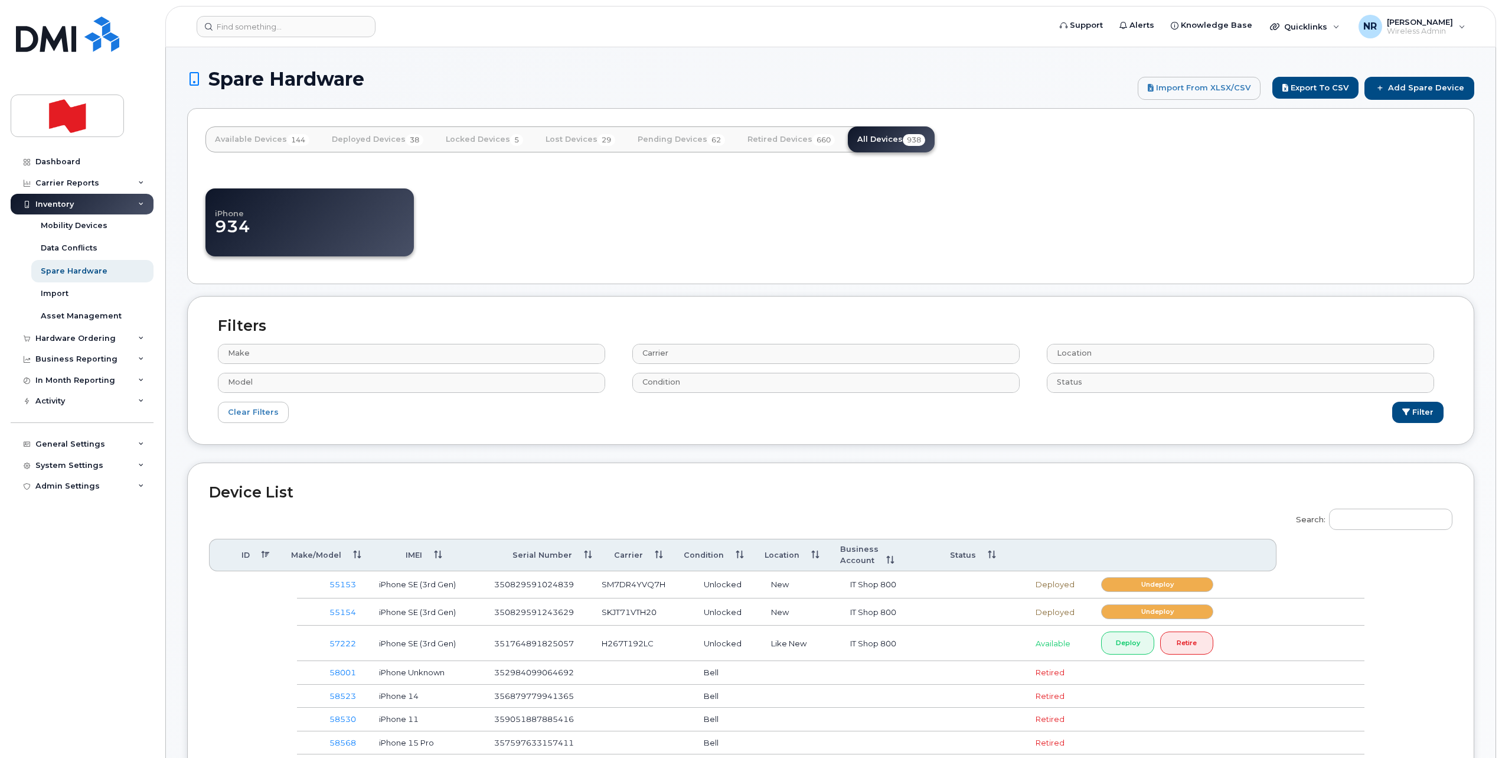
select select
click at [1348, 520] on input "Search:" at bounding box center [1390, 518] width 123 height 21
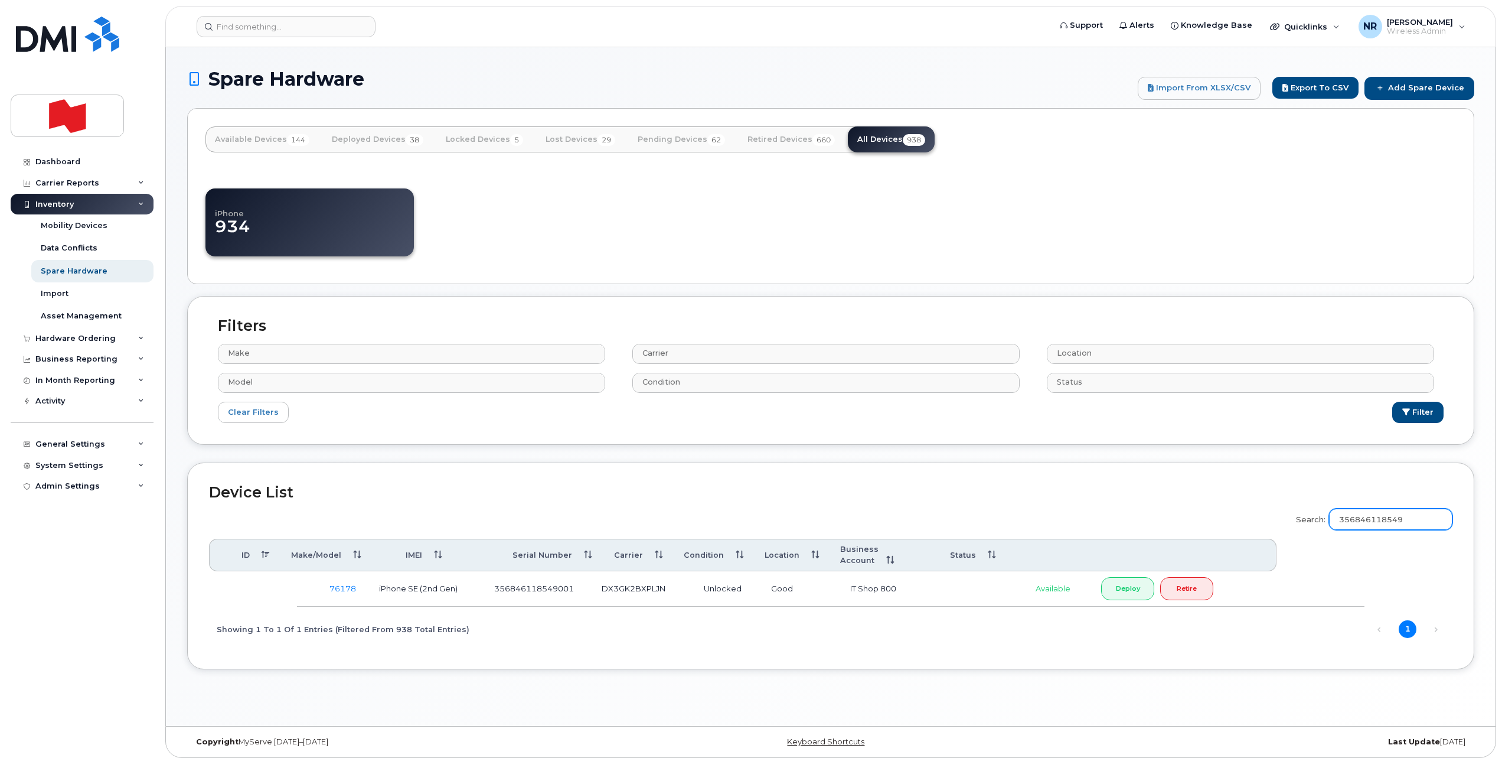
drag, startPoint x: 1433, startPoint y: 517, endPoint x: 1319, endPoint y: 518, distance: 114.6
click at [1319, 518] on label "Search: 356846118549" at bounding box center [1370, 517] width 164 height 33
click at [1382, 516] on input "352986092720" at bounding box center [1390, 518] width 123 height 21
drag, startPoint x: 1446, startPoint y: 516, endPoint x: 1277, endPoint y: 514, distance: 168.9
click at [1277, 514] on div "Search: 352986092720 ID Make/Model IMEI Serial Number Carrier Condition Locatio…" at bounding box center [831, 568] width 1244 height 134
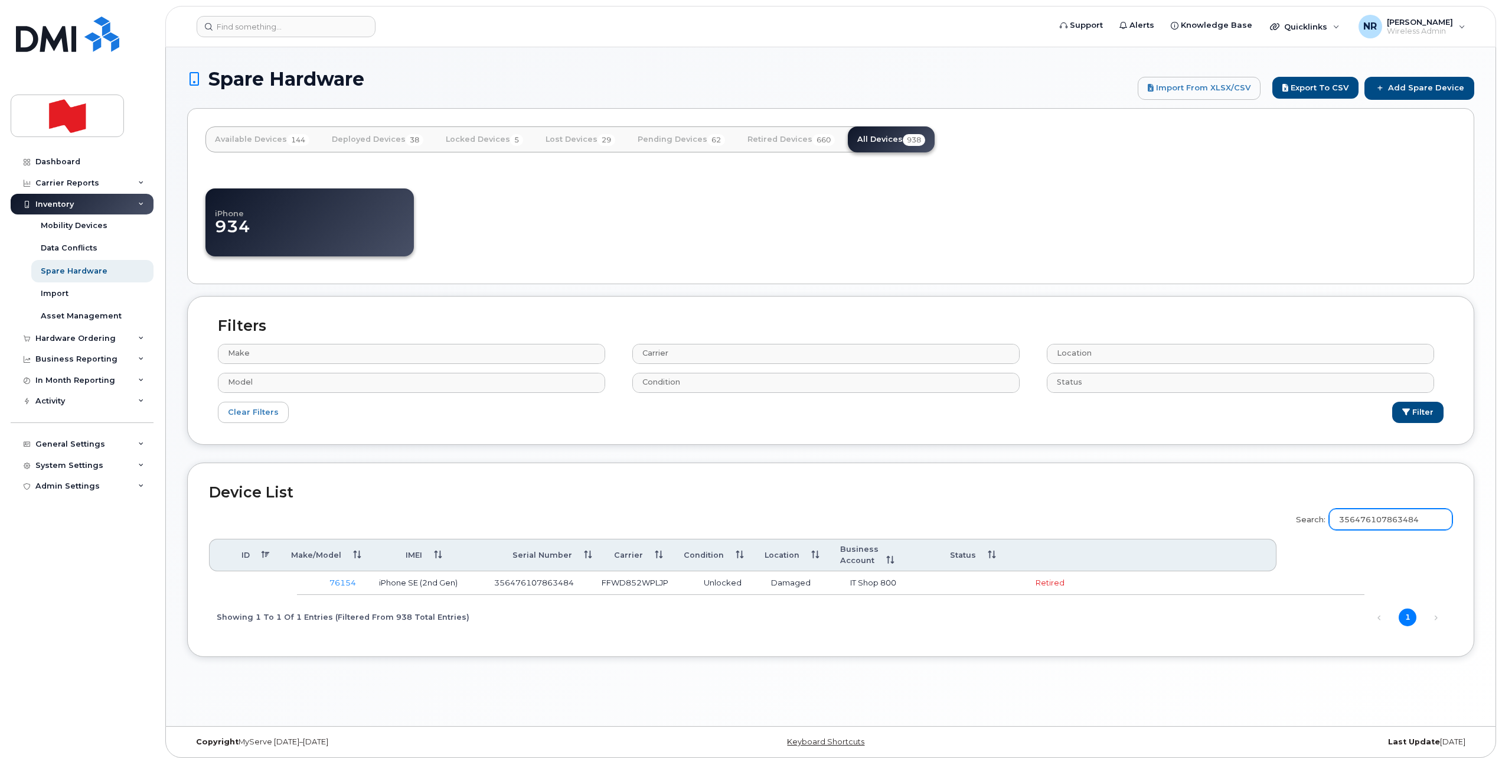
click at [1420, 518] on input "356476107863484" at bounding box center [1390, 518] width 123 height 21
drag, startPoint x: 1443, startPoint y: 518, endPoint x: 1295, endPoint y: 529, distance: 148.6
click at [1295, 529] on div "Search: 356476107863484 ID Make/Model IMEI Serial Number Carrier Condition Loca…" at bounding box center [831, 568] width 1244 height 134
click at [1392, 518] on input "76092" at bounding box center [1390, 518] width 123 height 21
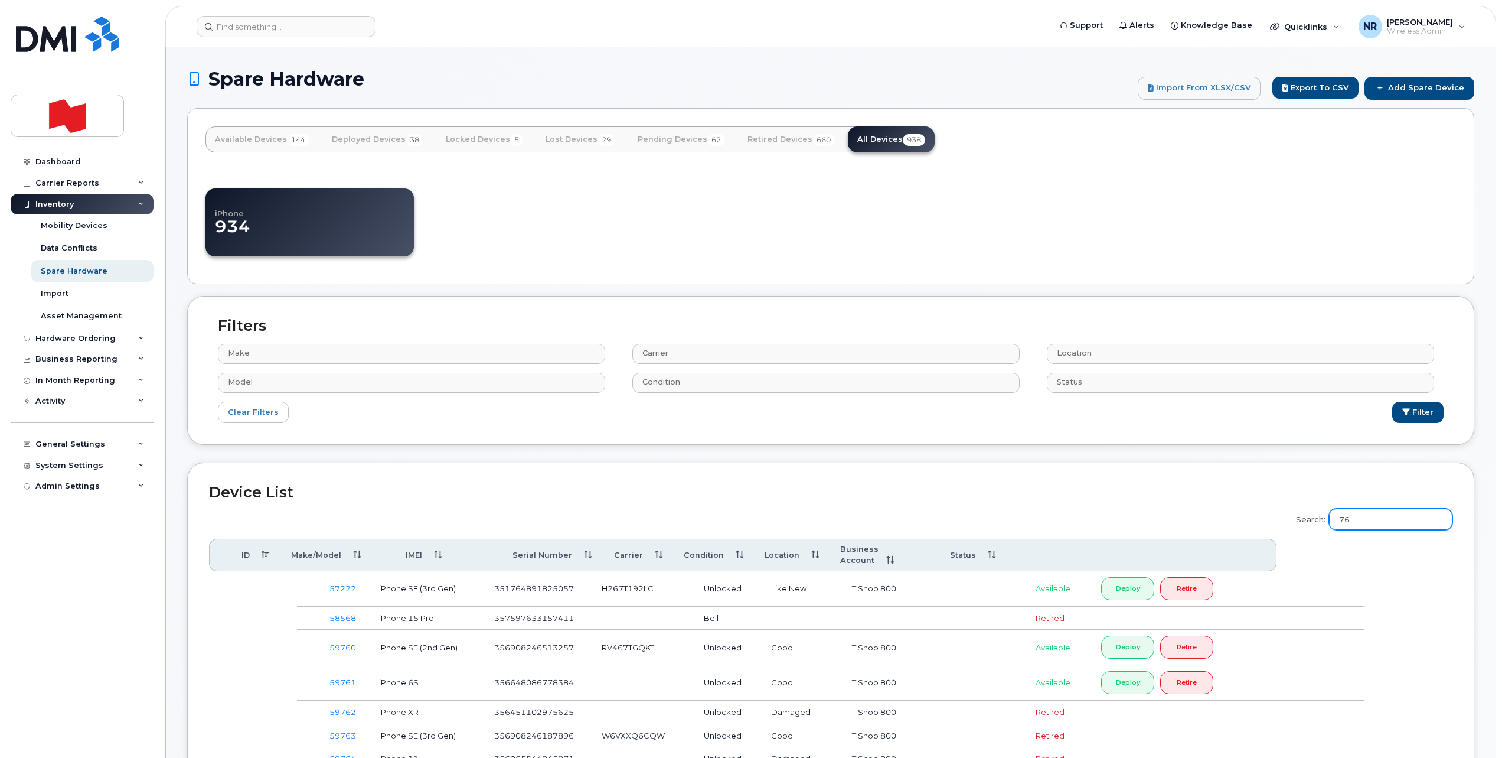
type input "7"
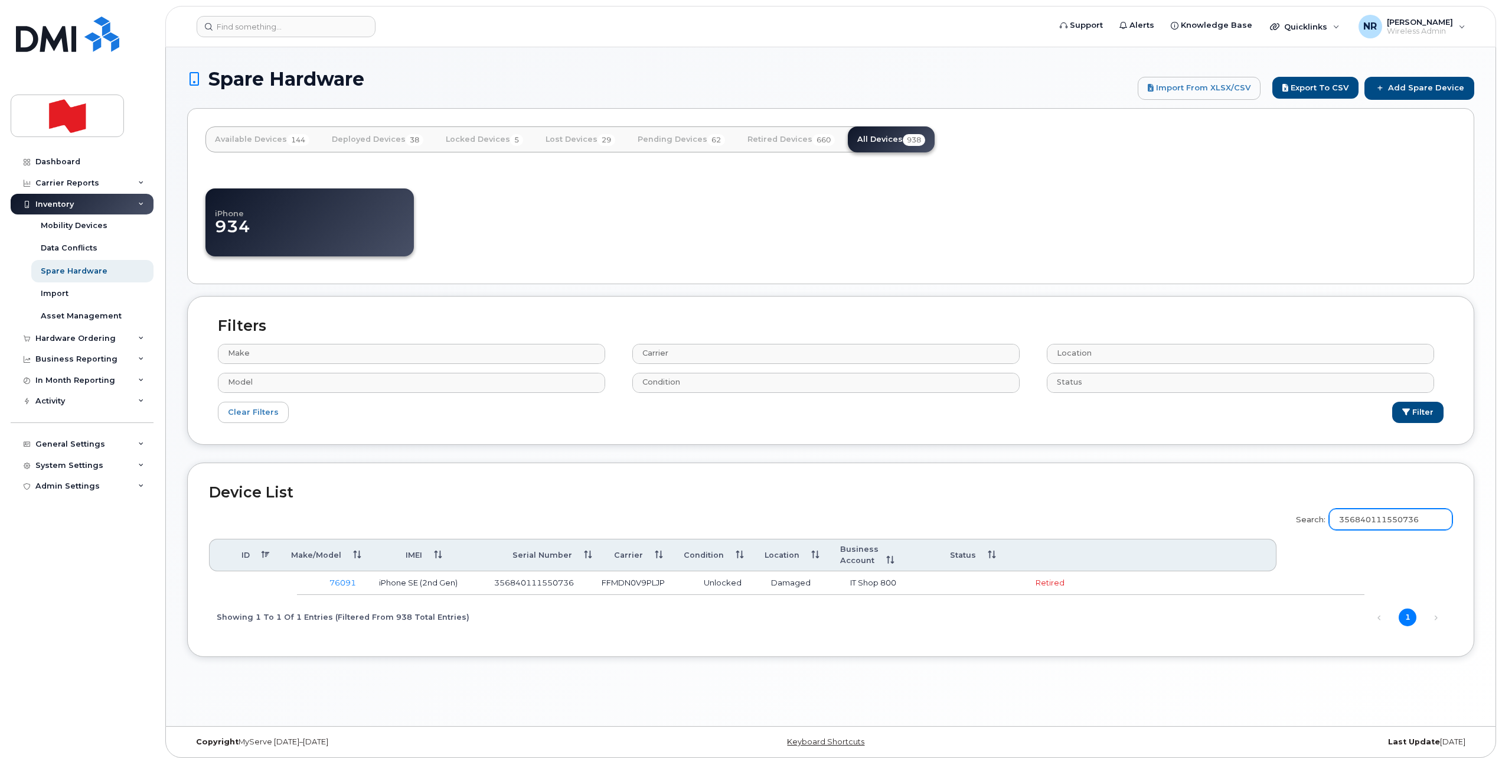
drag, startPoint x: 1435, startPoint y: 520, endPoint x: 1203, endPoint y: 523, distance: 232.1
click at [1203, 523] on div "Search: 356840111550736 ID Make/Model IMEI Serial Number Carrier Condition Loca…" at bounding box center [831, 568] width 1244 height 134
click at [1427, 521] on input "356840111550736" at bounding box center [1390, 518] width 123 height 21
drag, startPoint x: 1444, startPoint y: 521, endPoint x: 1304, endPoint y: 523, distance: 139.4
click at [1304, 523] on label "Search: 356840111550736" at bounding box center [1370, 517] width 164 height 33
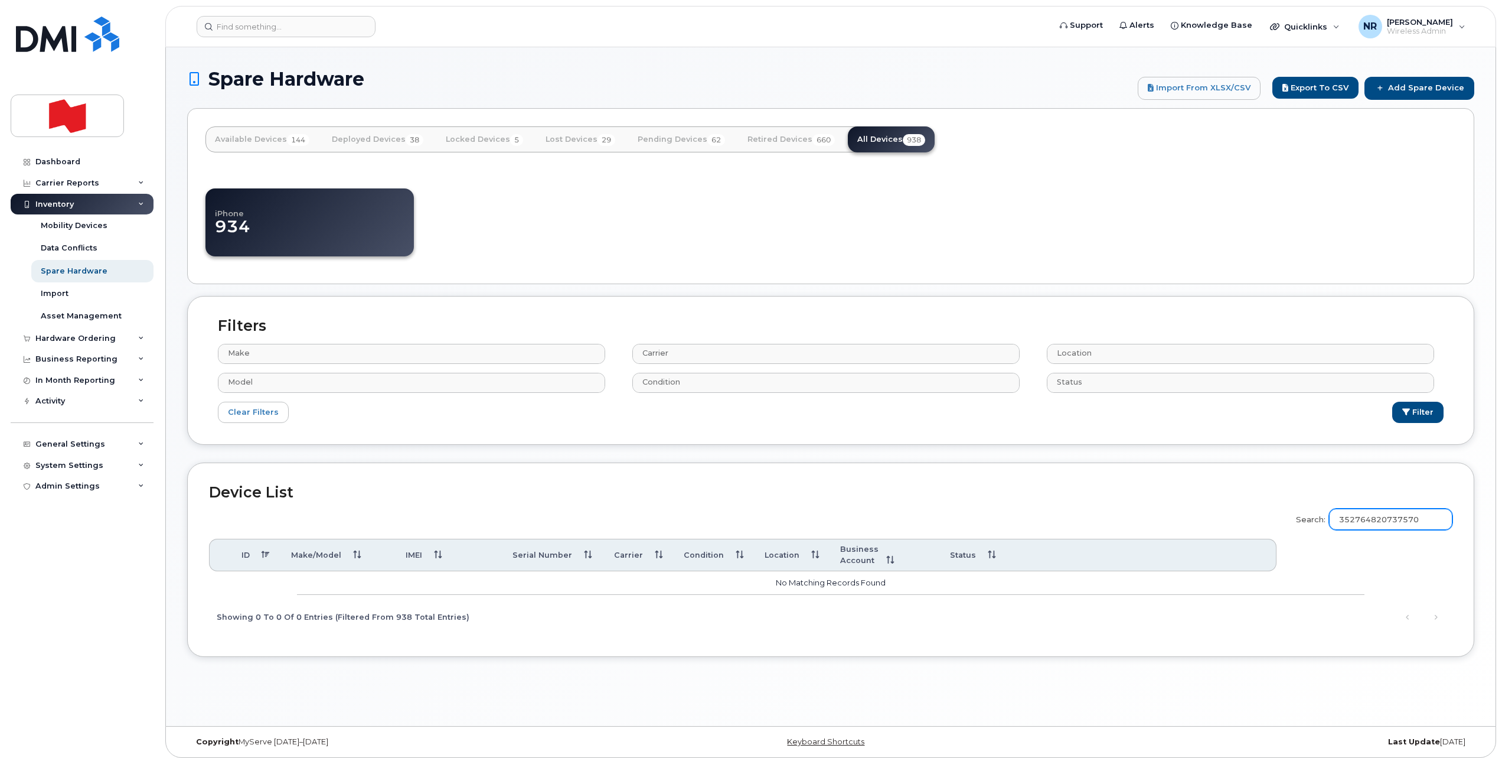
drag, startPoint x: 1439, startPoint y: 512, endPoint x: 1270, endPoint y: 544, distance: 172.4
click at [1270, 544] on div "Search: 352764820737570 ID Make/Model IMEI Serial Number Carrier Condition Loca…" at bounding box center [831, 568] width 1244 height 134
type input "352764820737570"
drag, startPoint x: 1427, startPoint y: 79, endPoint x: 865, endPoint y: 56, distance: 562.6
click at [1427, 79] on link "Add Spare Device" at bounding box center [1420, 88] width 110 height 22
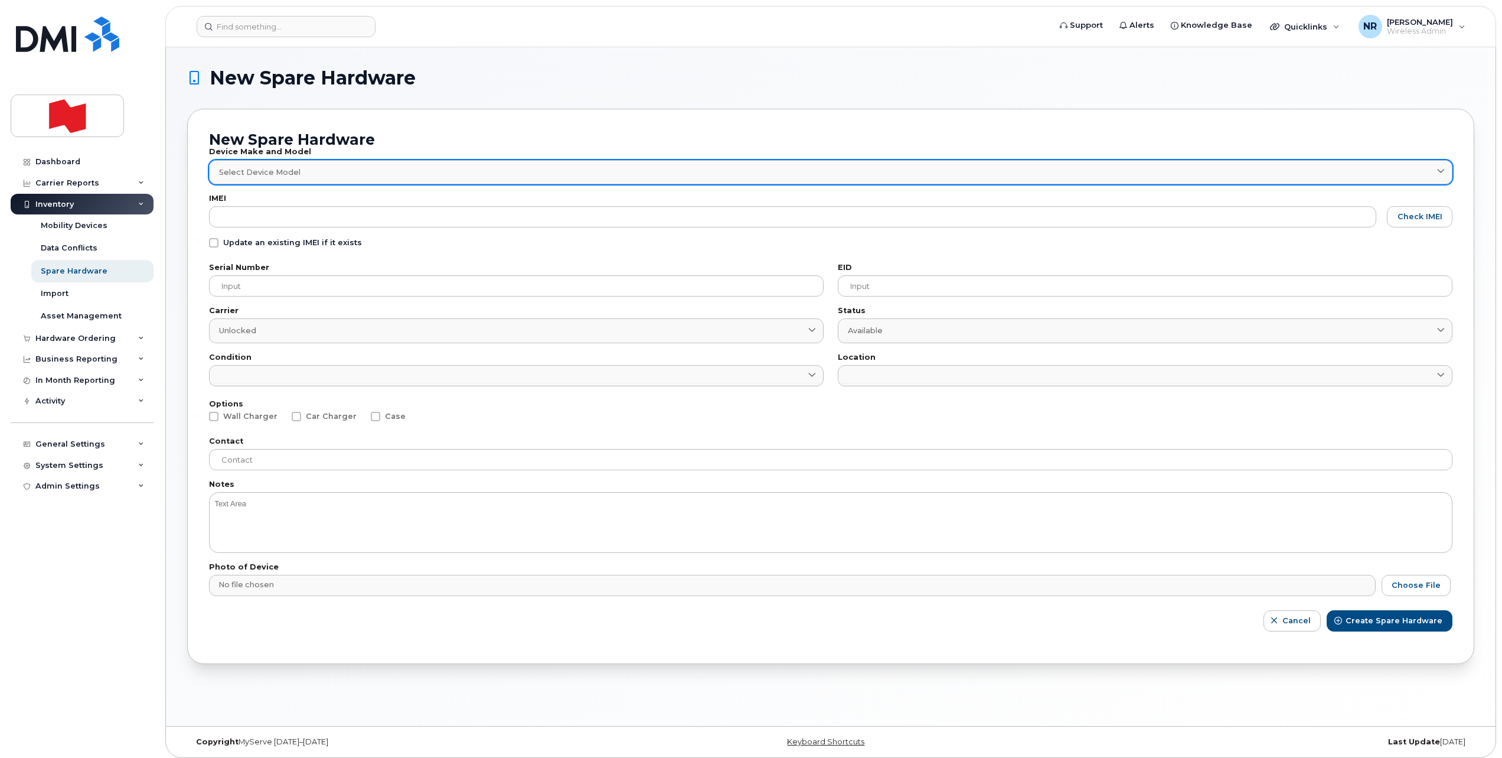
click at [230, 168] on span "Select Device Model" at bounding box center [259, 172] width 81 height 11
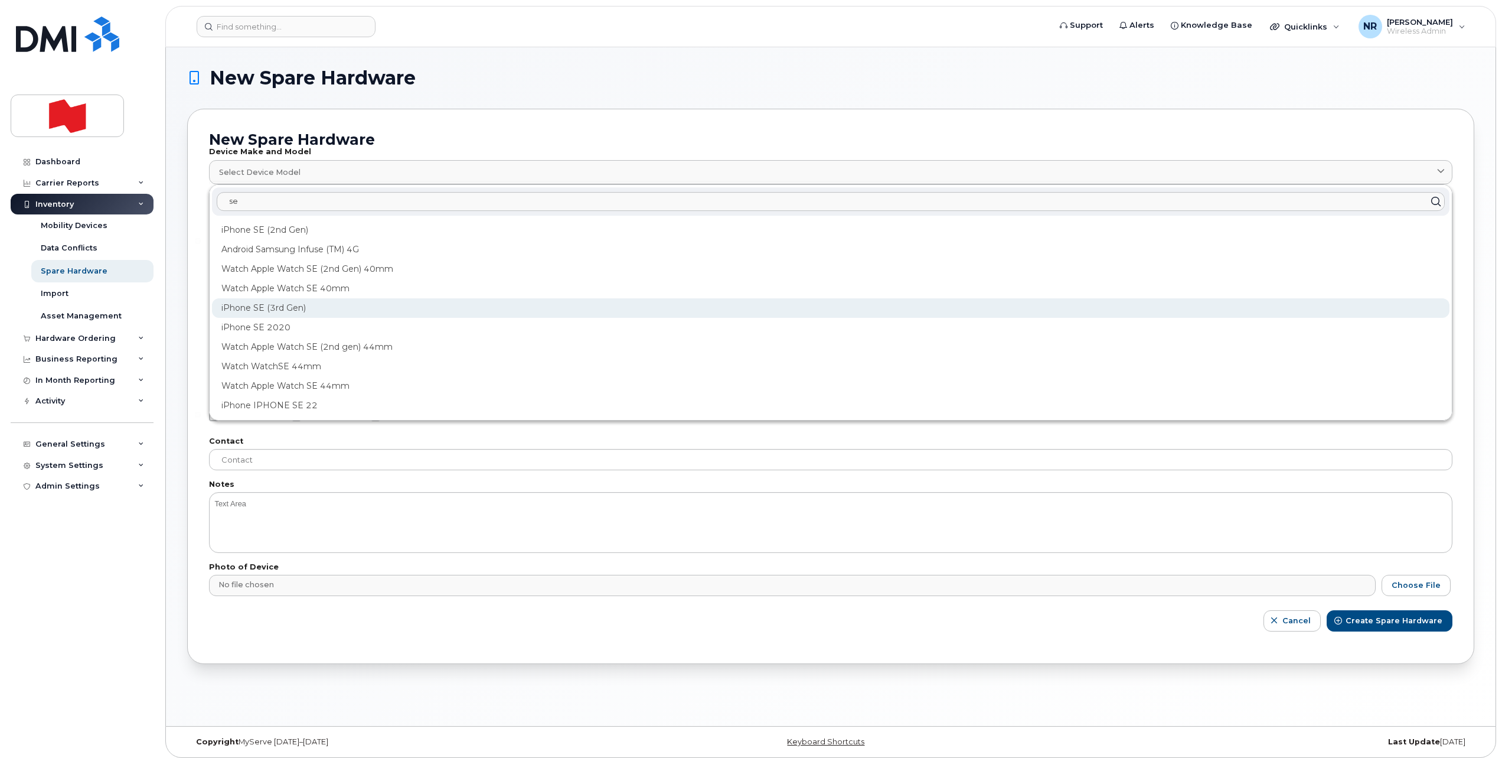
type input "se"
click at [267, 309] on div "iPhone SE (3rd Gen)" at bounding box center [831, 307] width 1238 height 19
type input "2709"
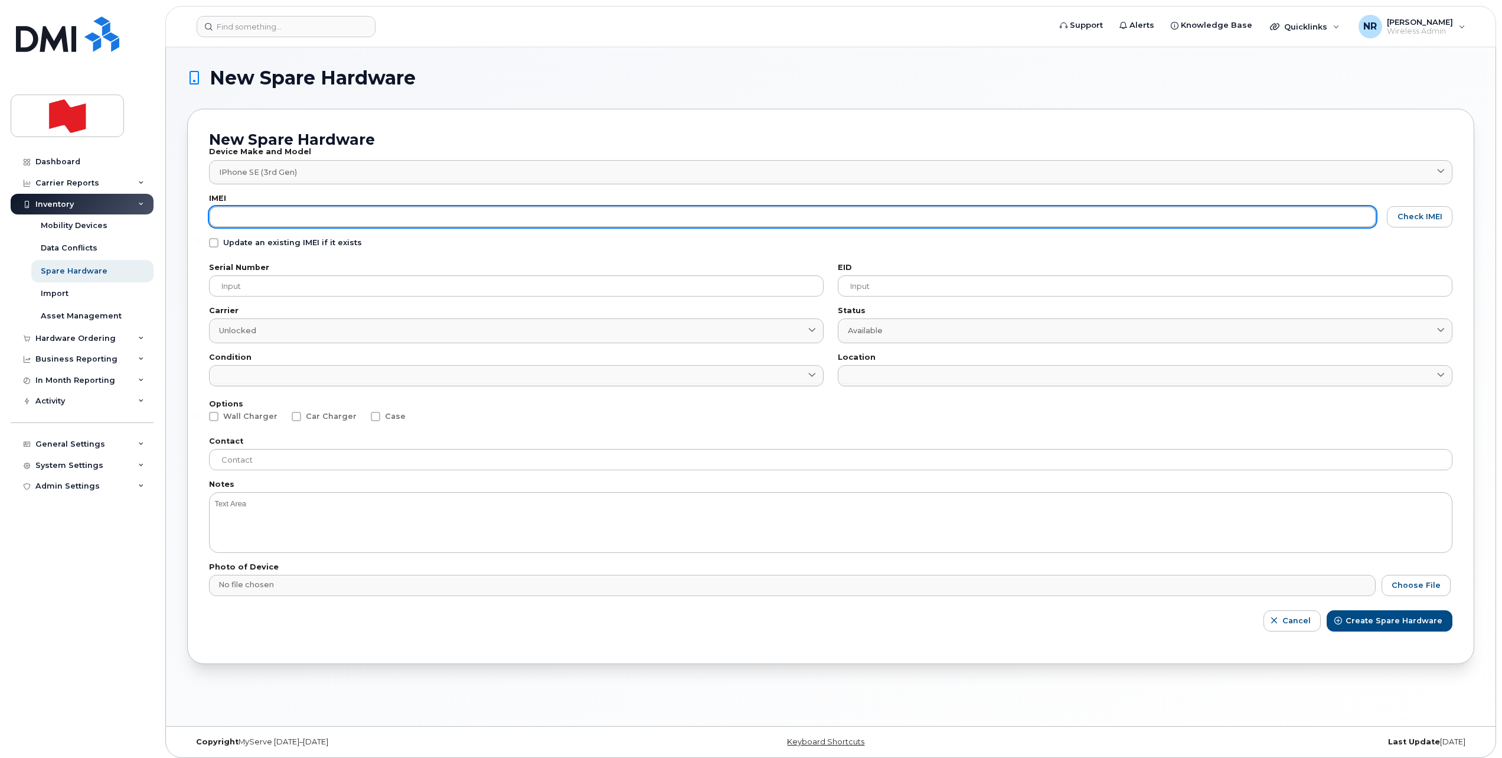
click at [280, 211] on input "text" at bounding box center [792, 216] width 1167 height 21
paste input "352764820737570"
type input "352764820737570"
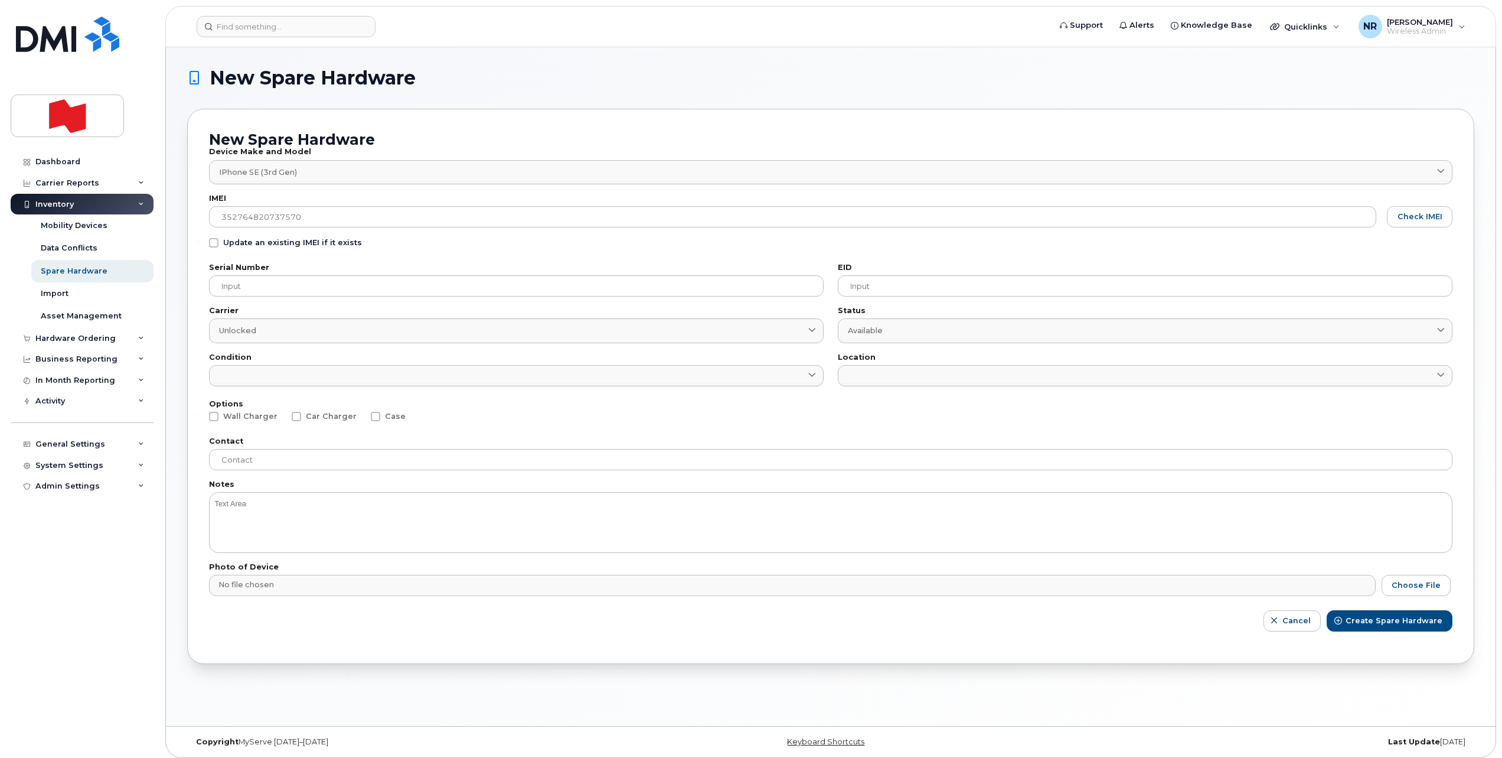
click at [210, 242] on span at bounding box center [213, 242] width 9 height 9
click at [201, 242] on input "Update an existing IMEI if it exists" at bounding box center [198, 241] width 6 height 6
checkbox input "true"
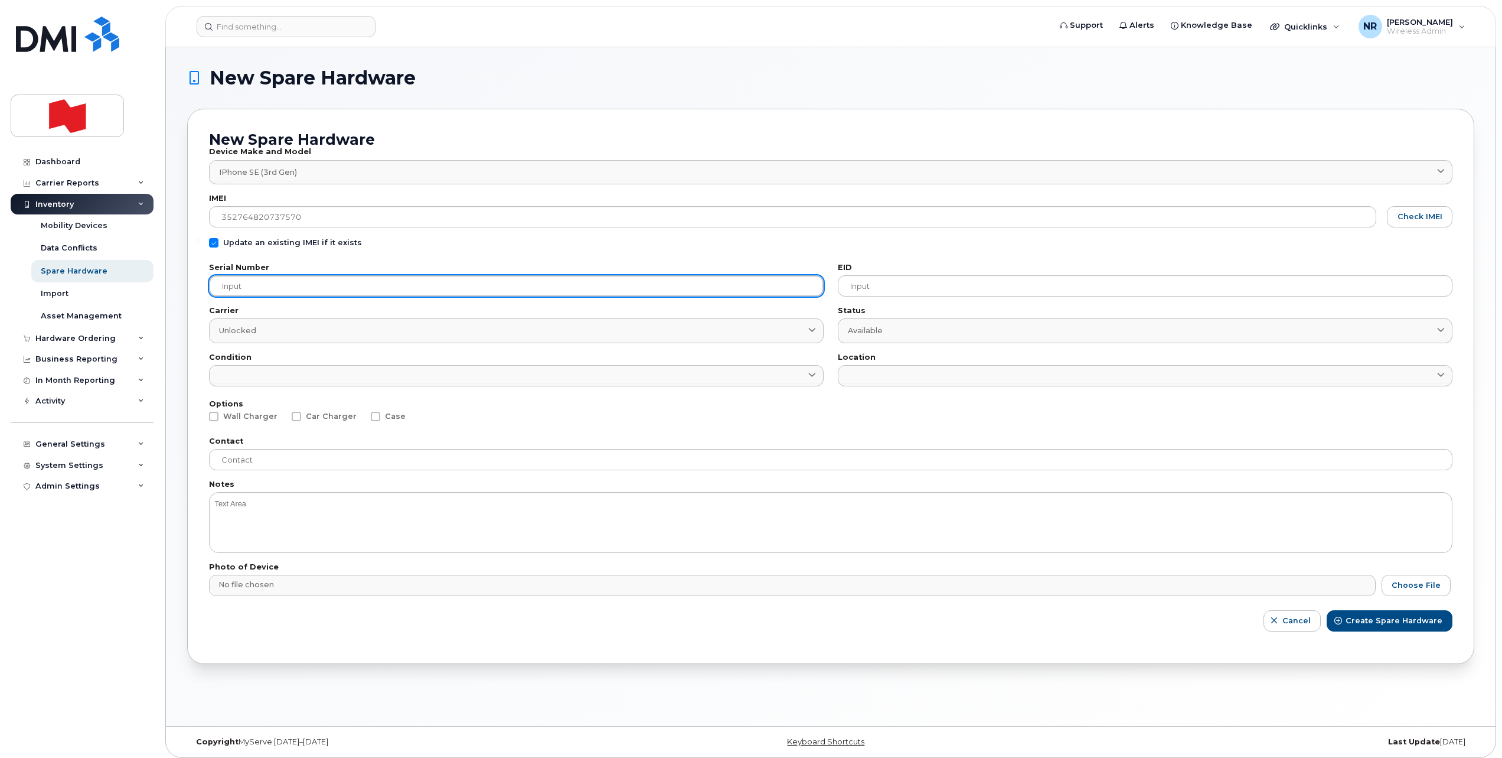
click at [261, 285] on input "text" at bounding box center [516, 285] width 615 height 21
paste input "J7HJW7C6DY"
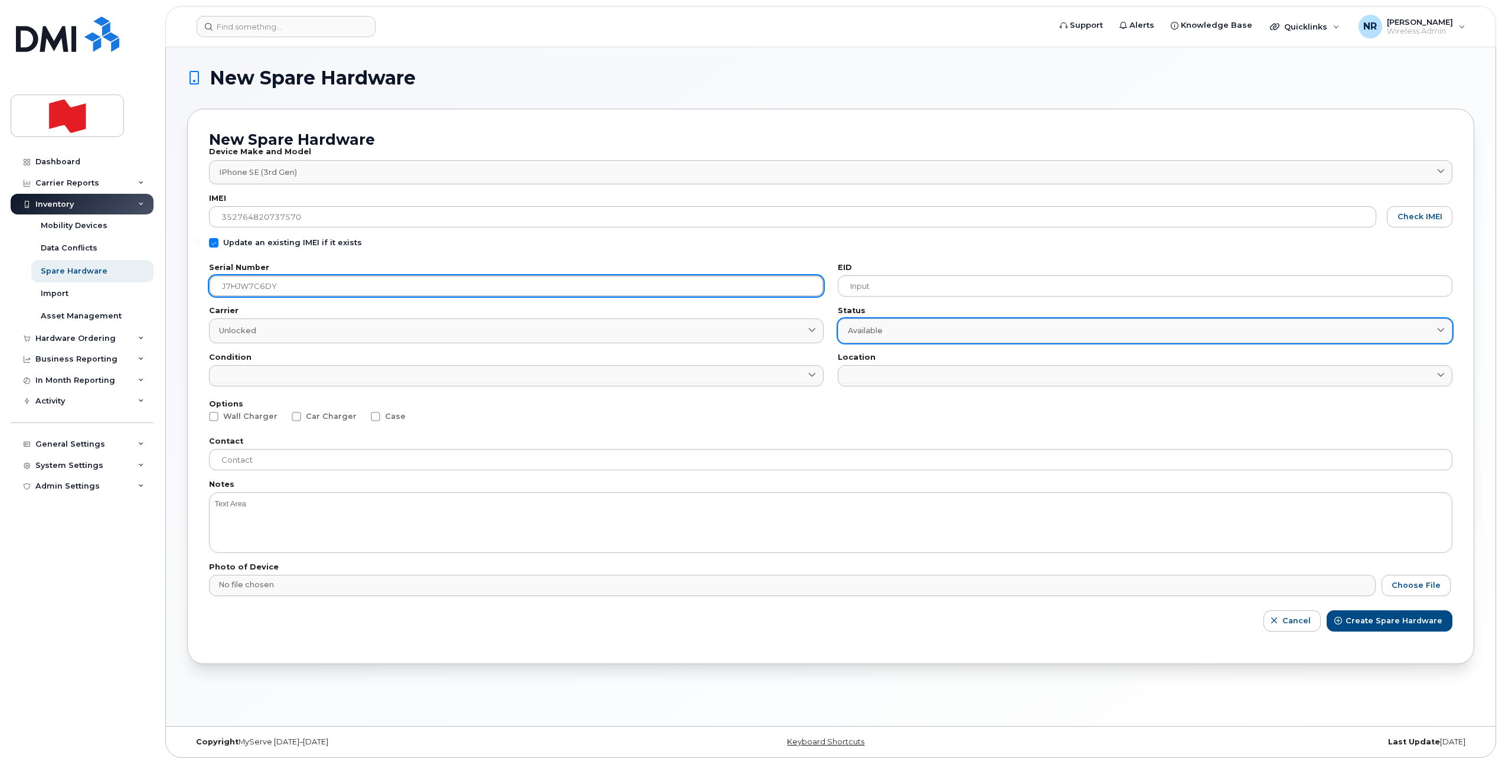
type input "J7HJW7C6DY"
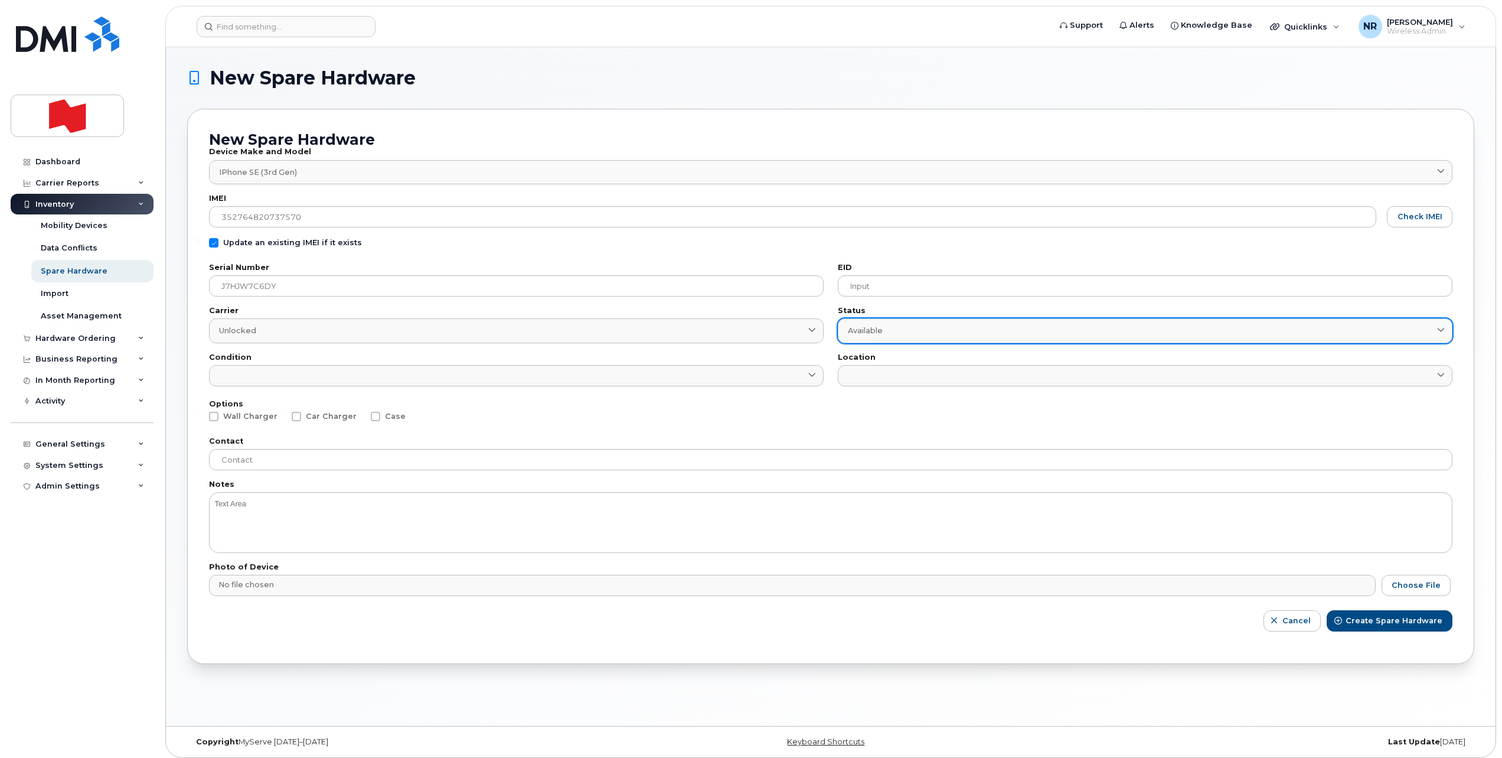
click at [874, 332] on span "Available" at bounding box center [865, 330] width 35 height 11
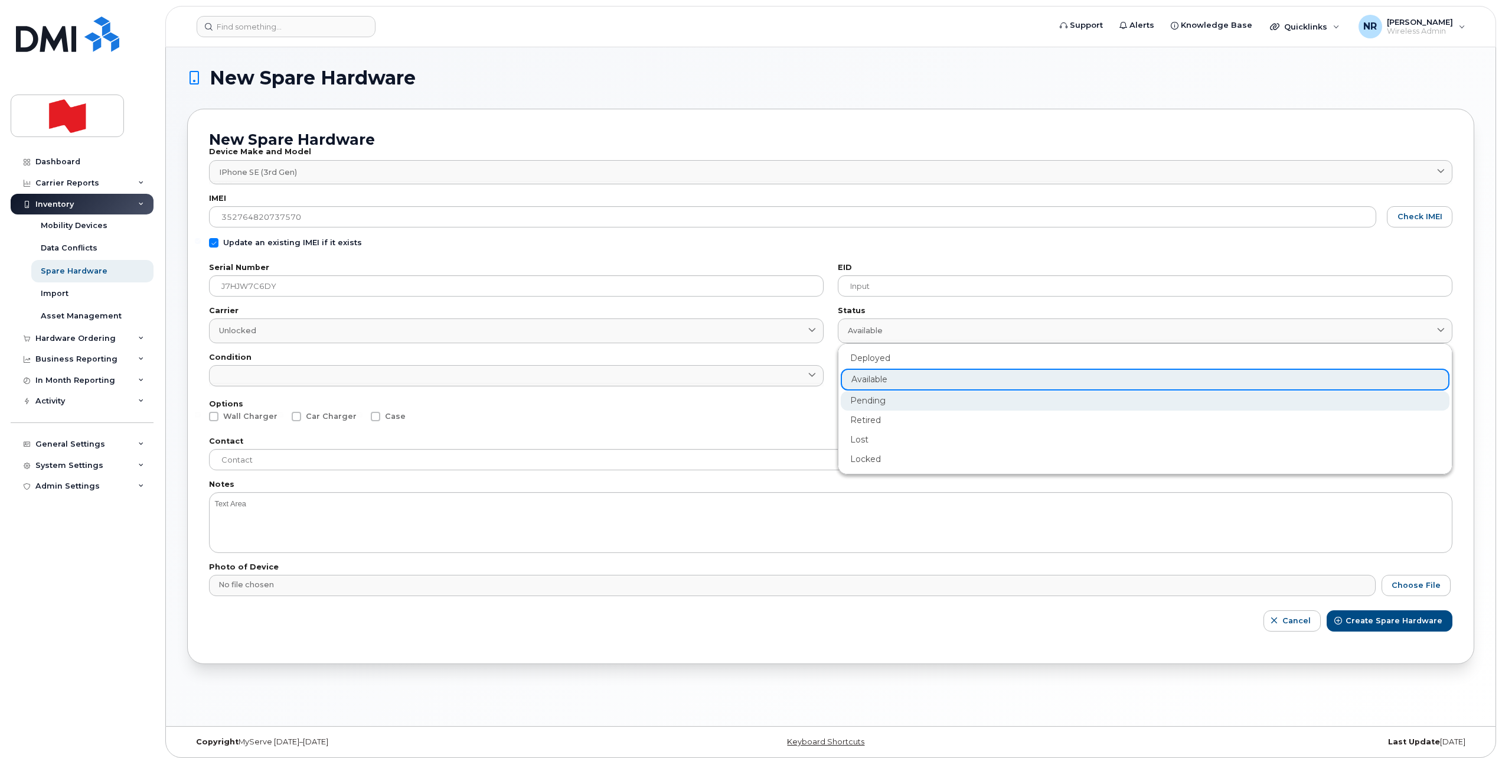
click at [877, 399] on div "Pending" at bounding box center [1145, 400] width 609 height 19
type input "pending"
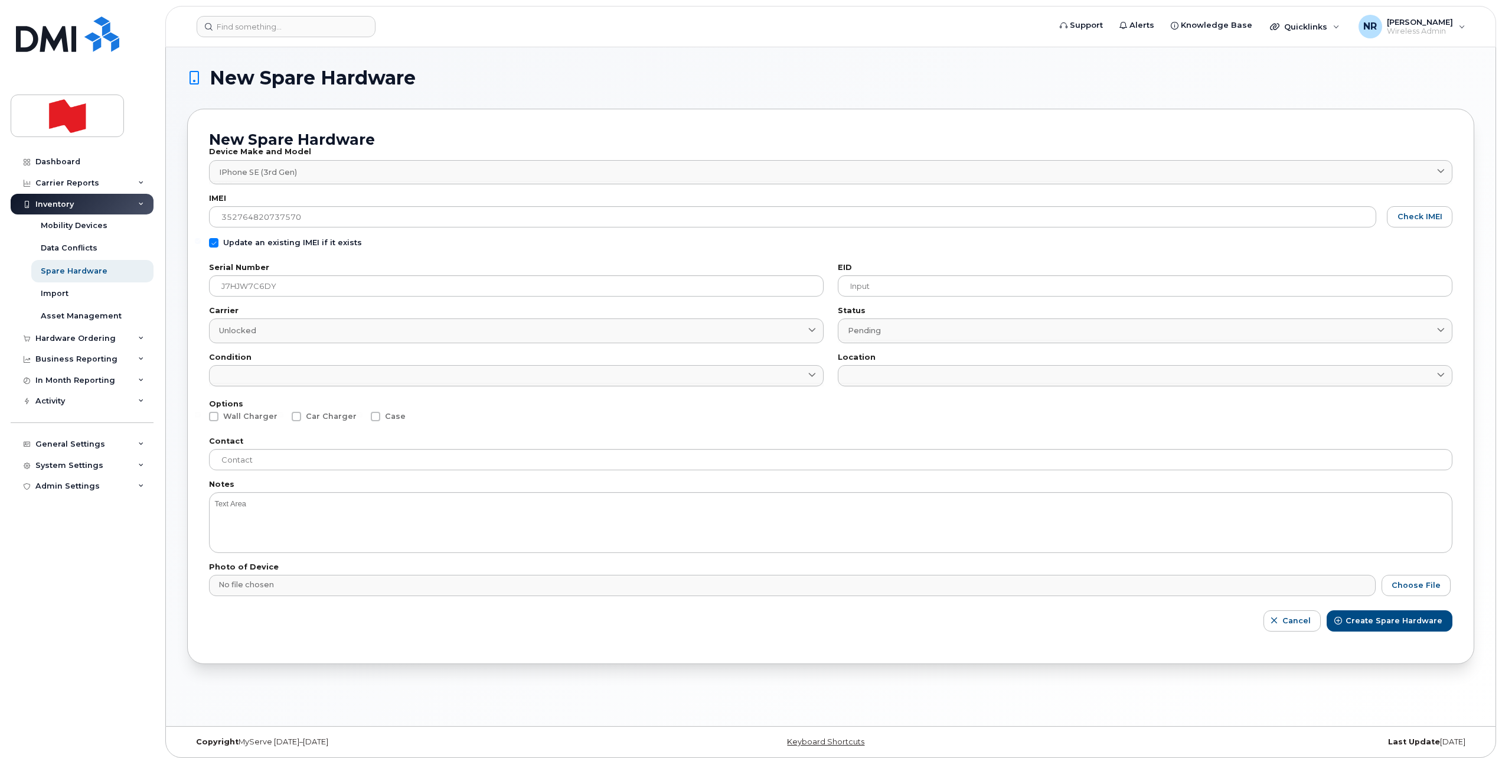
click at [364, 387] on div "Serial Number J7HJW7C6DY Carrier Unlocked Unlocked Canada Bell Condition New Li…" at bounding box center [516, 325] width 629 height 136
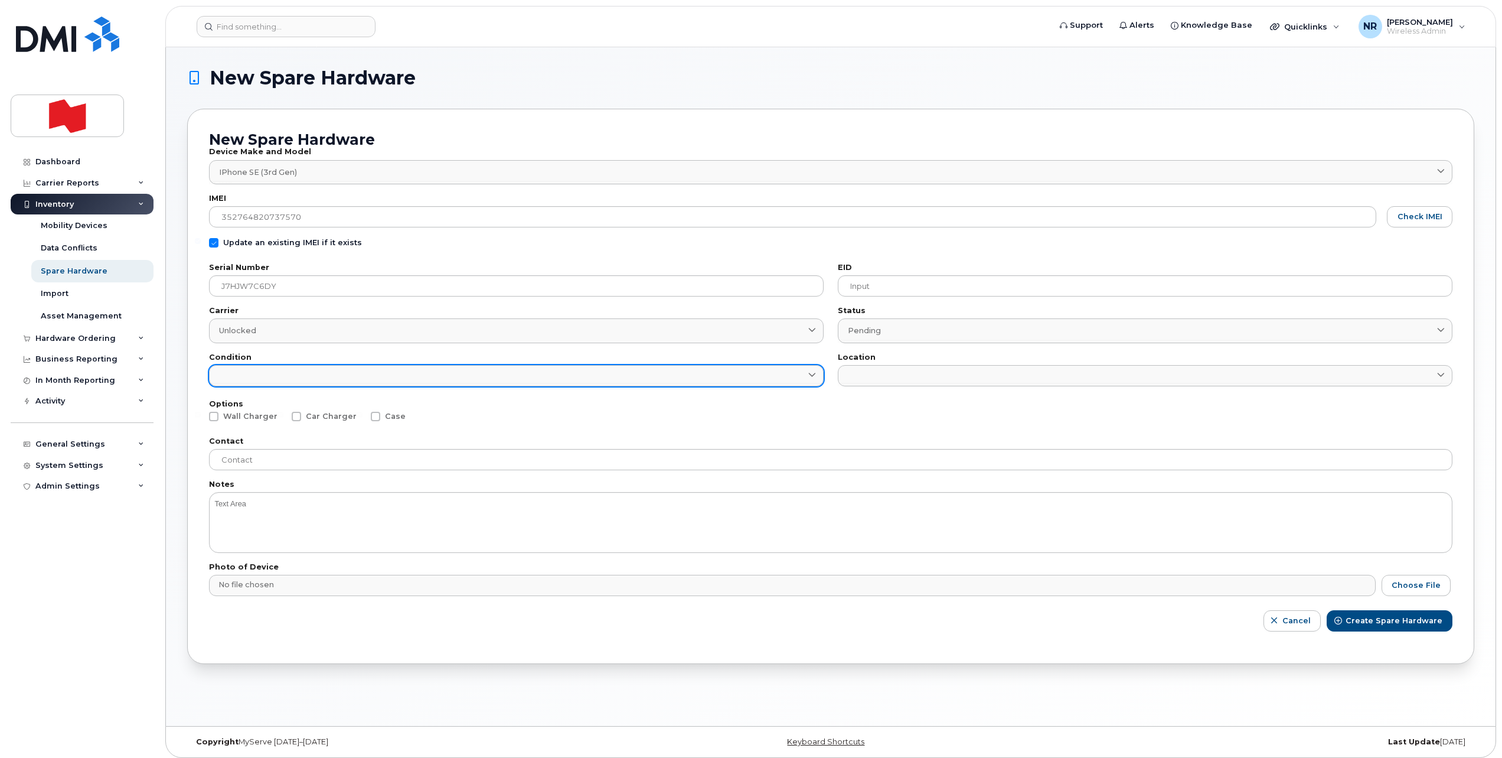
click at [352, 370] on link at bounding box center [516, 375] width 615 height 21
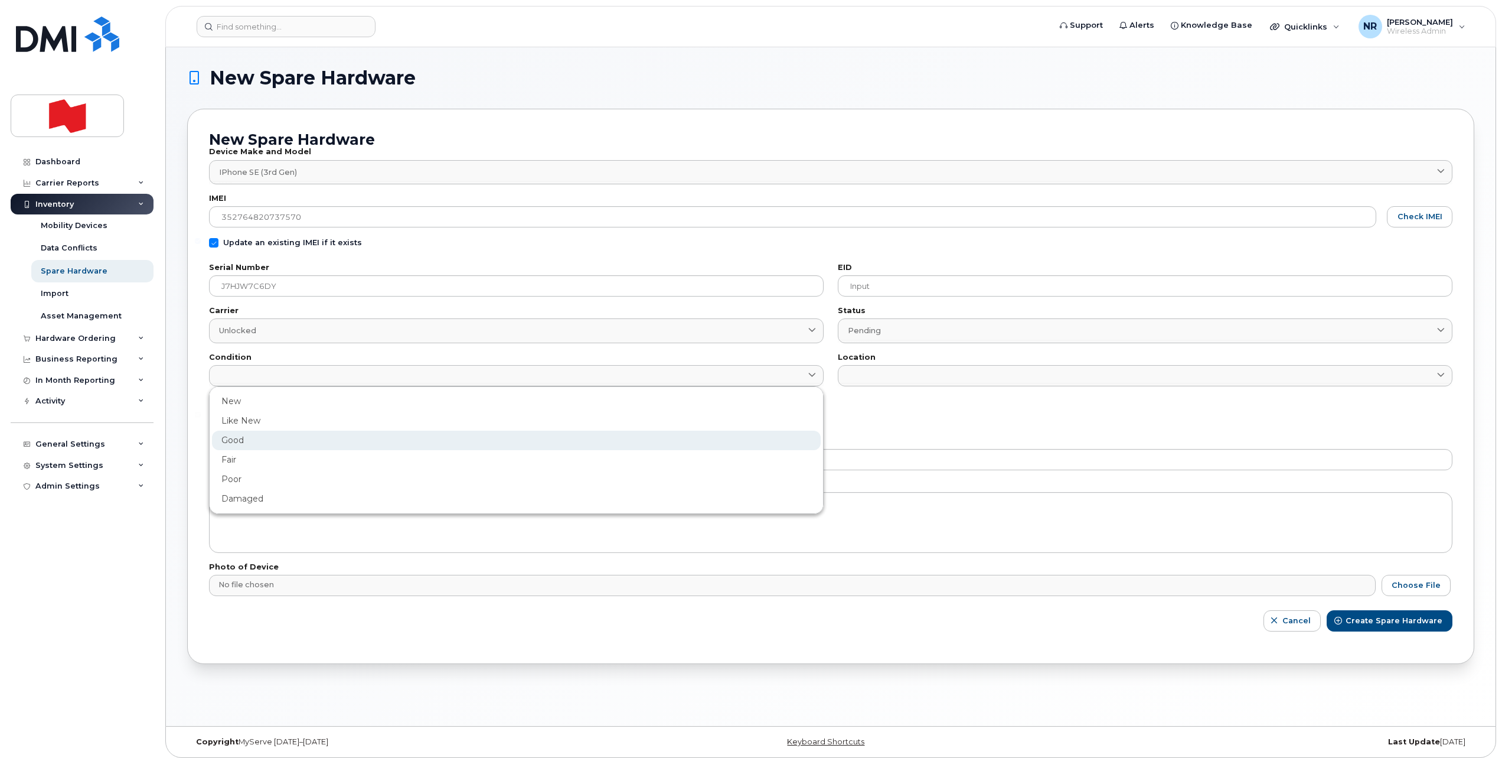
click at [230, 438] on div "Good" at bounding box center [516, 439] width 609 height 19
type input "Good"
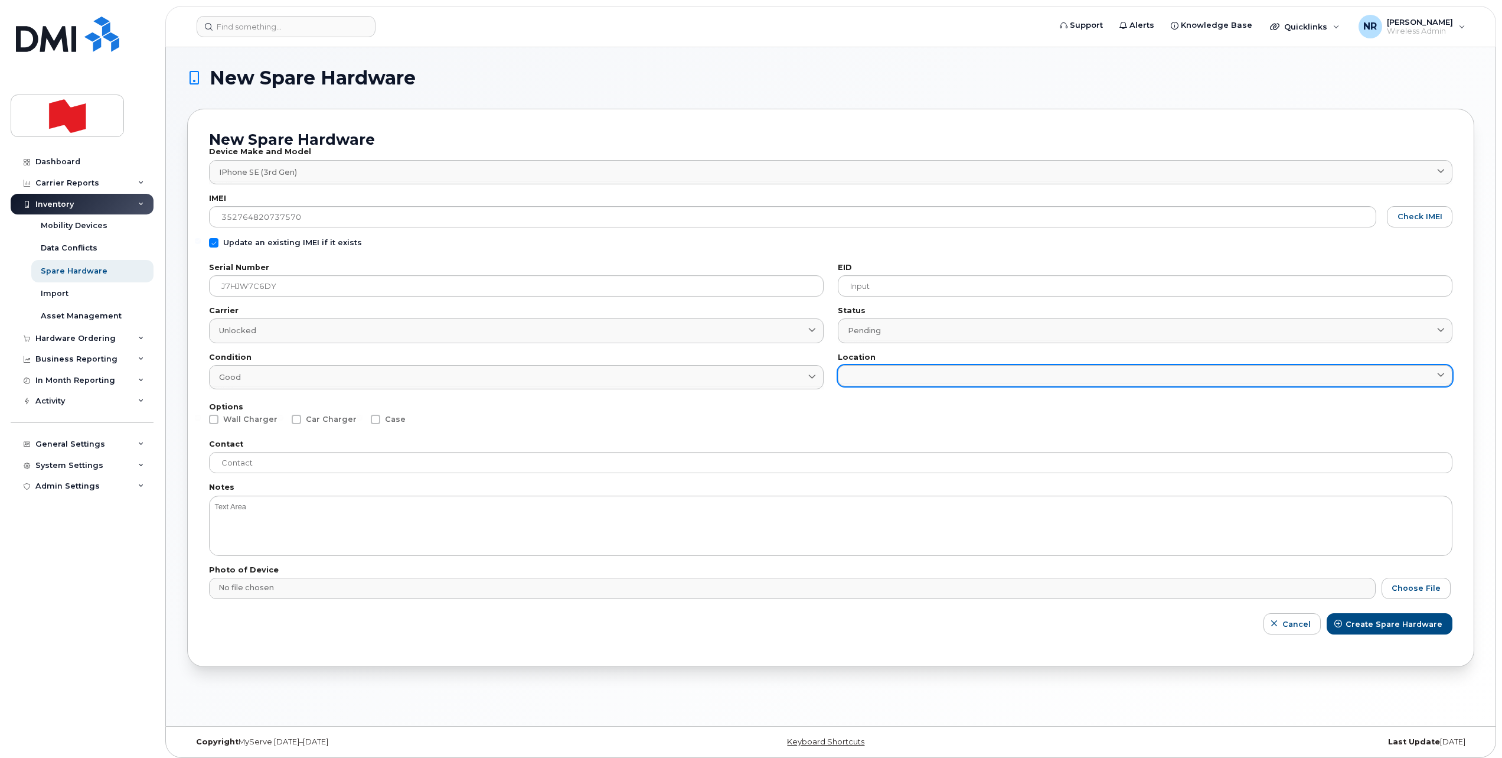
click at [901, 377] on link at bounding box center [1145, 375] width 615 height 21
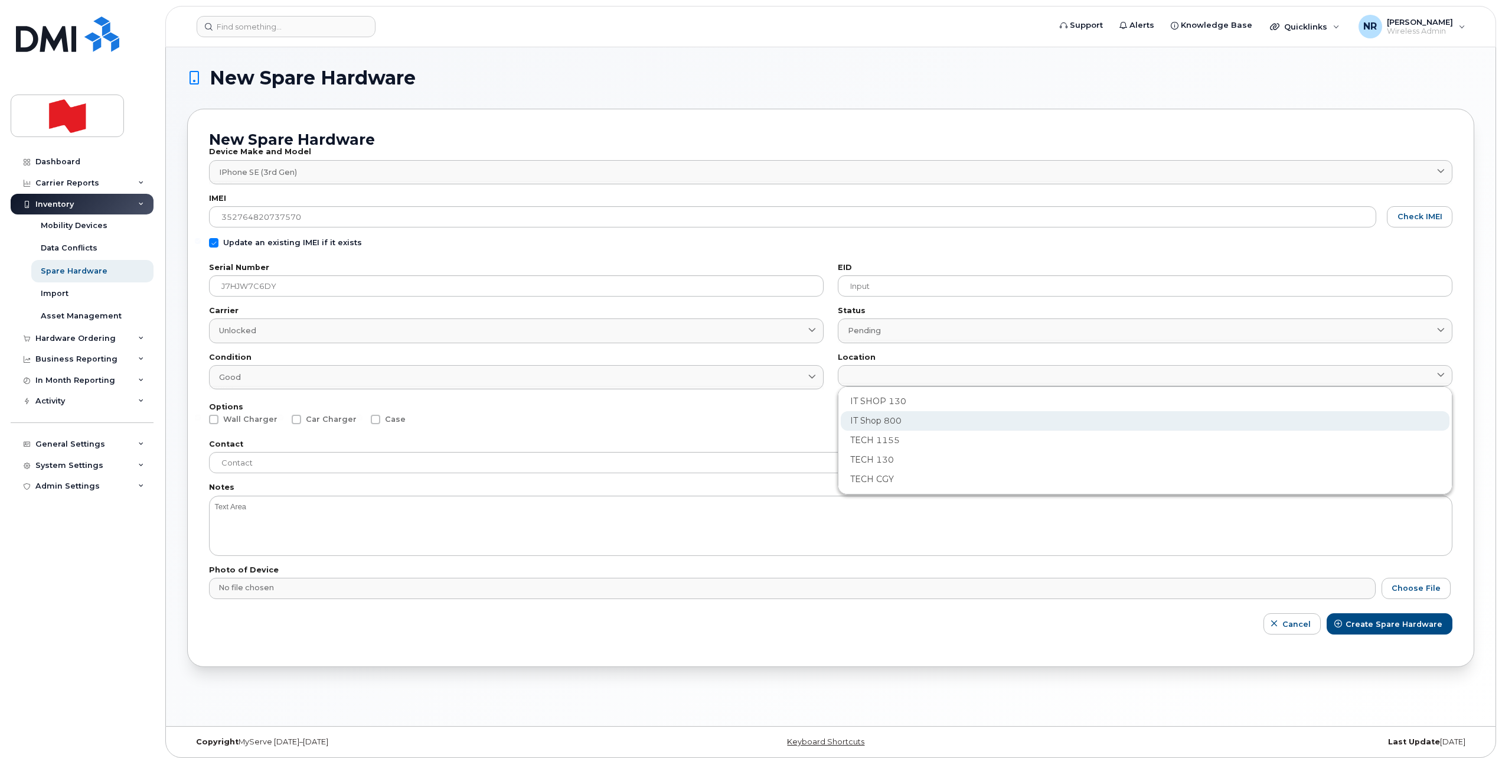
click at [881, 416] on div "IT Shop 800" at bounding box center [1145, 420] width 609 height 19
type input "2982"
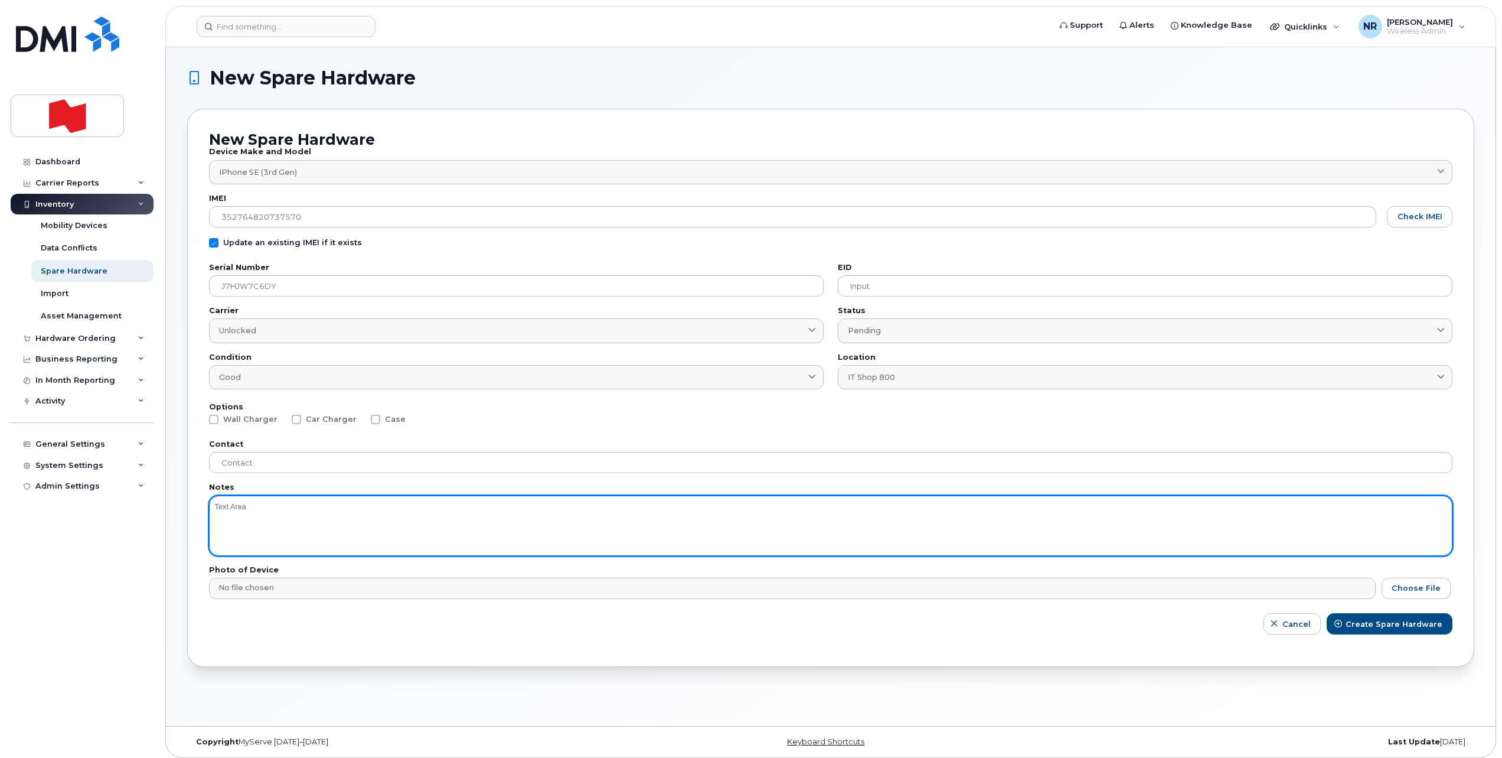
click at [259, 511] on textarea at bounding box center [831, 525] width 1244 height 60
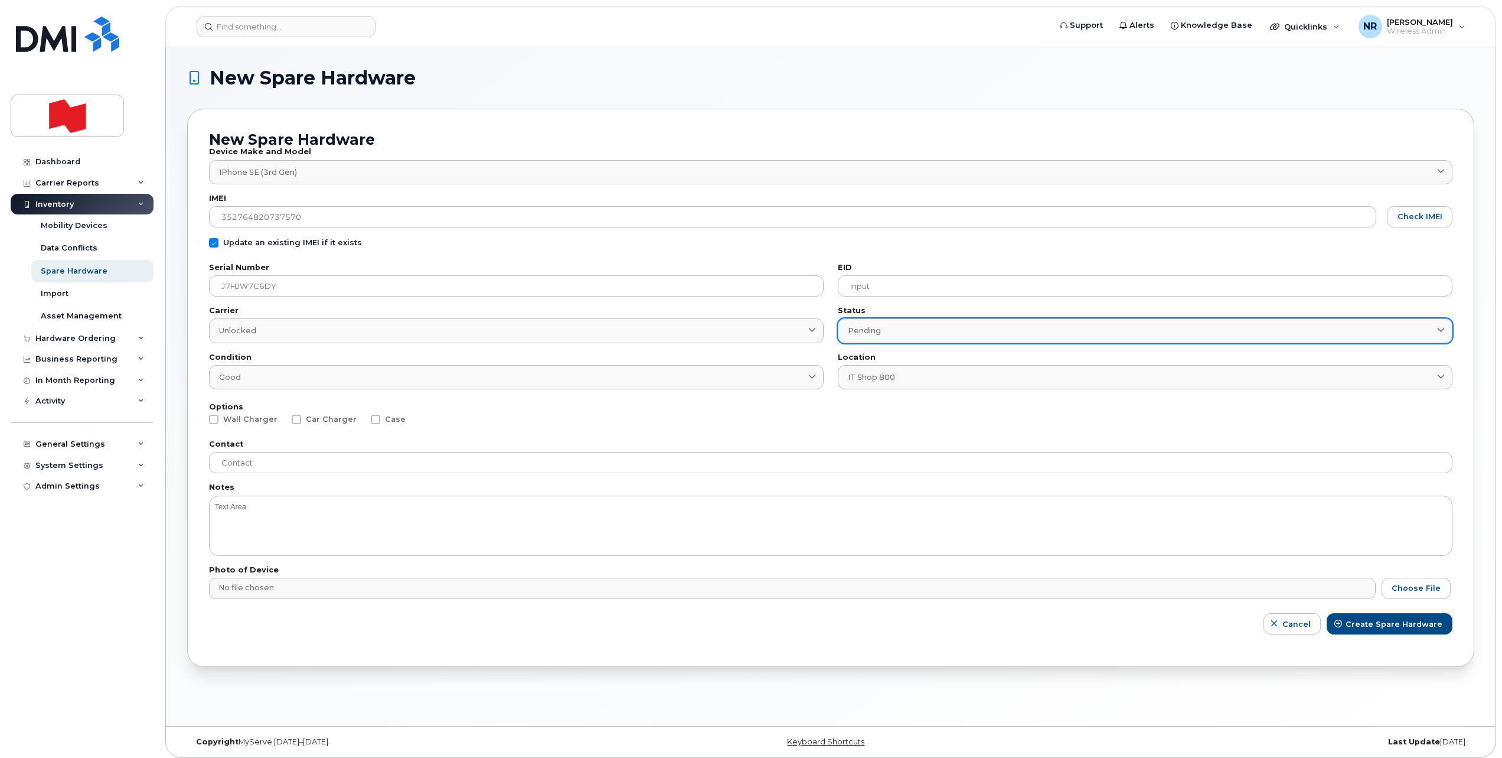
click at [855, 329] on span "Pending" at bounding box center [864, 330] width 33 height 11
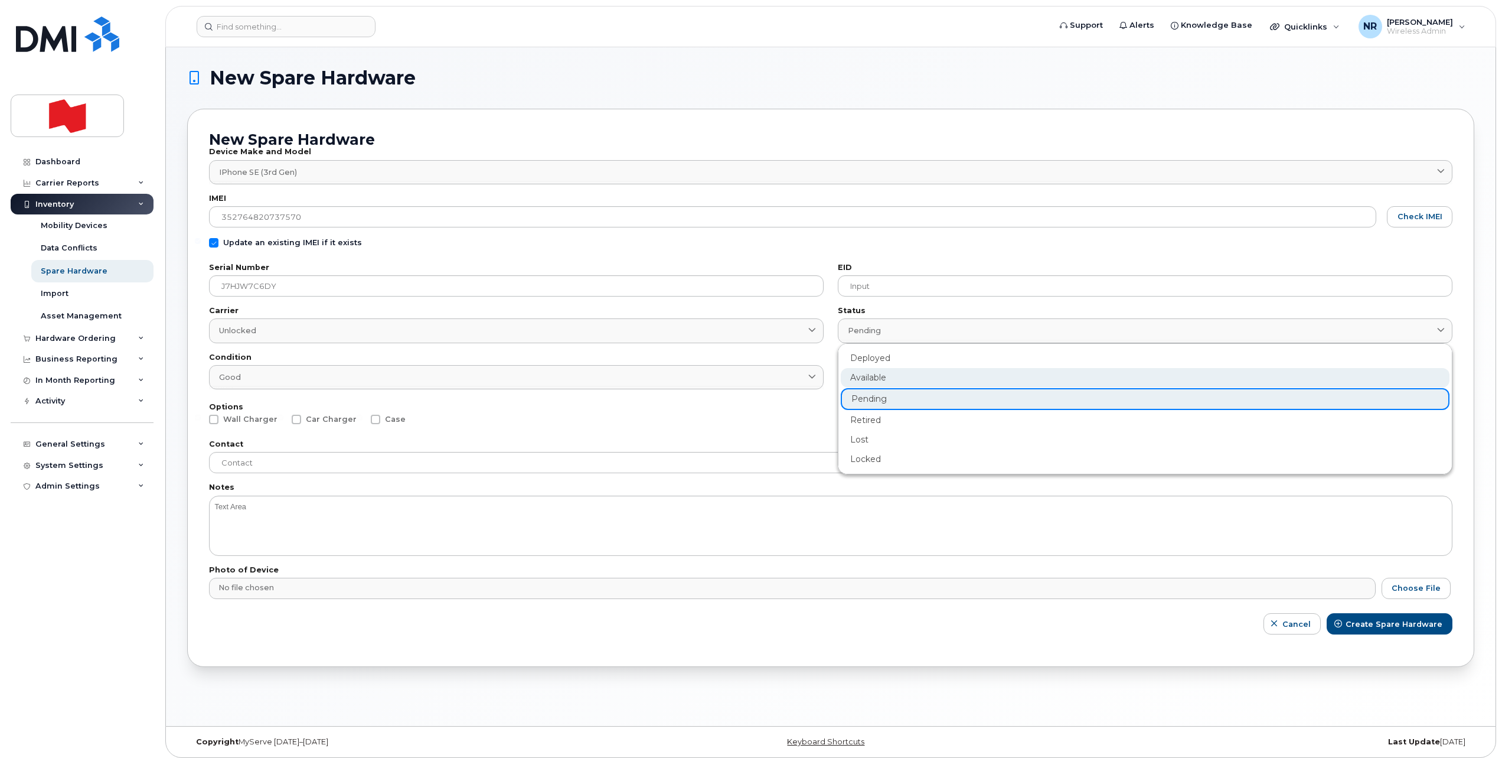
click at [863, 379] on div "Available" at bounding box center [1145, 377] width 609 height 19
type input "available"
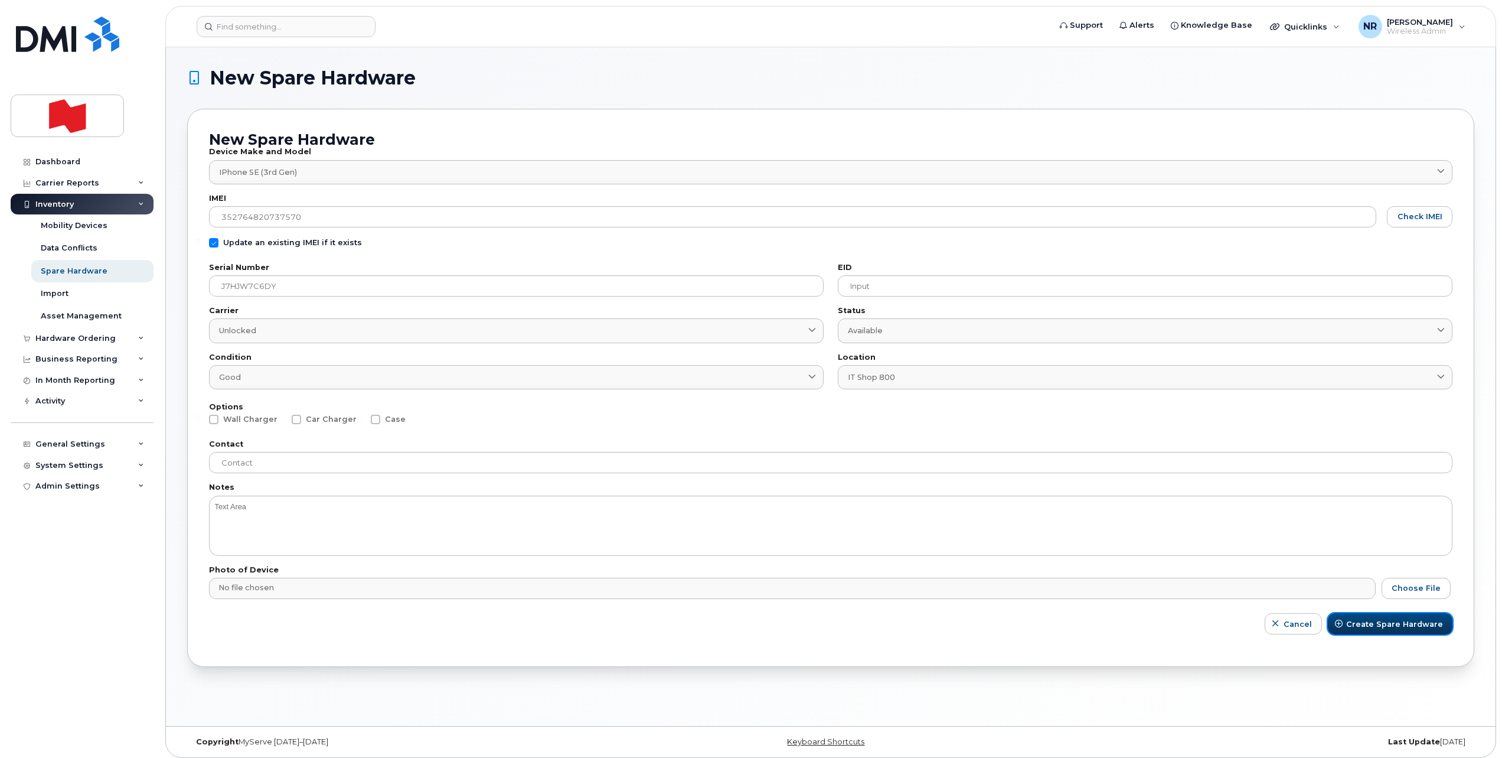
click at [1376, 627] on span "Create Spare Hardware" at bounding box center [1394, 623] width 97 height 11
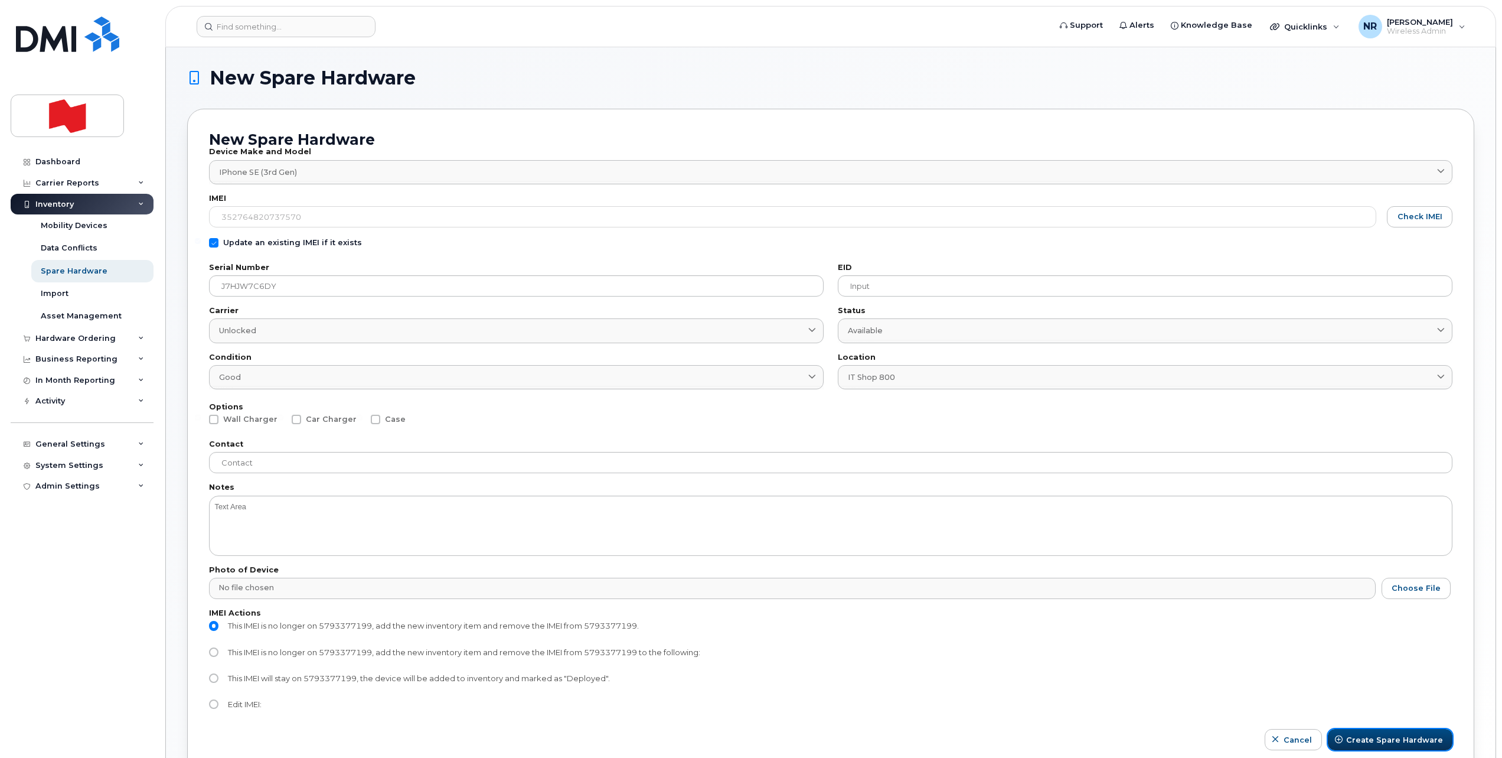
click at [1387, 742] on span "Create Spare Hardware" at bounding box center [1394, 739] width 97 height 11
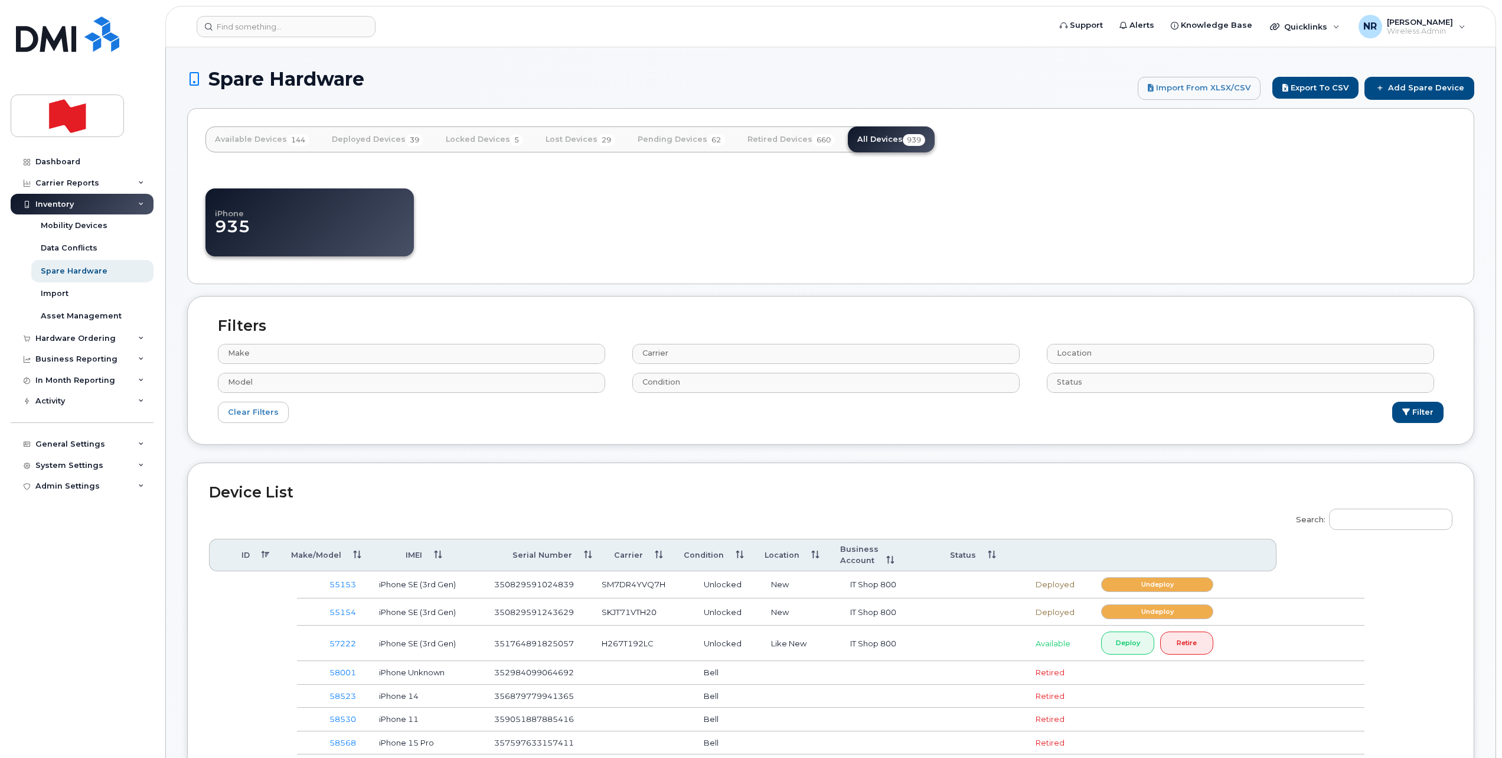
select select
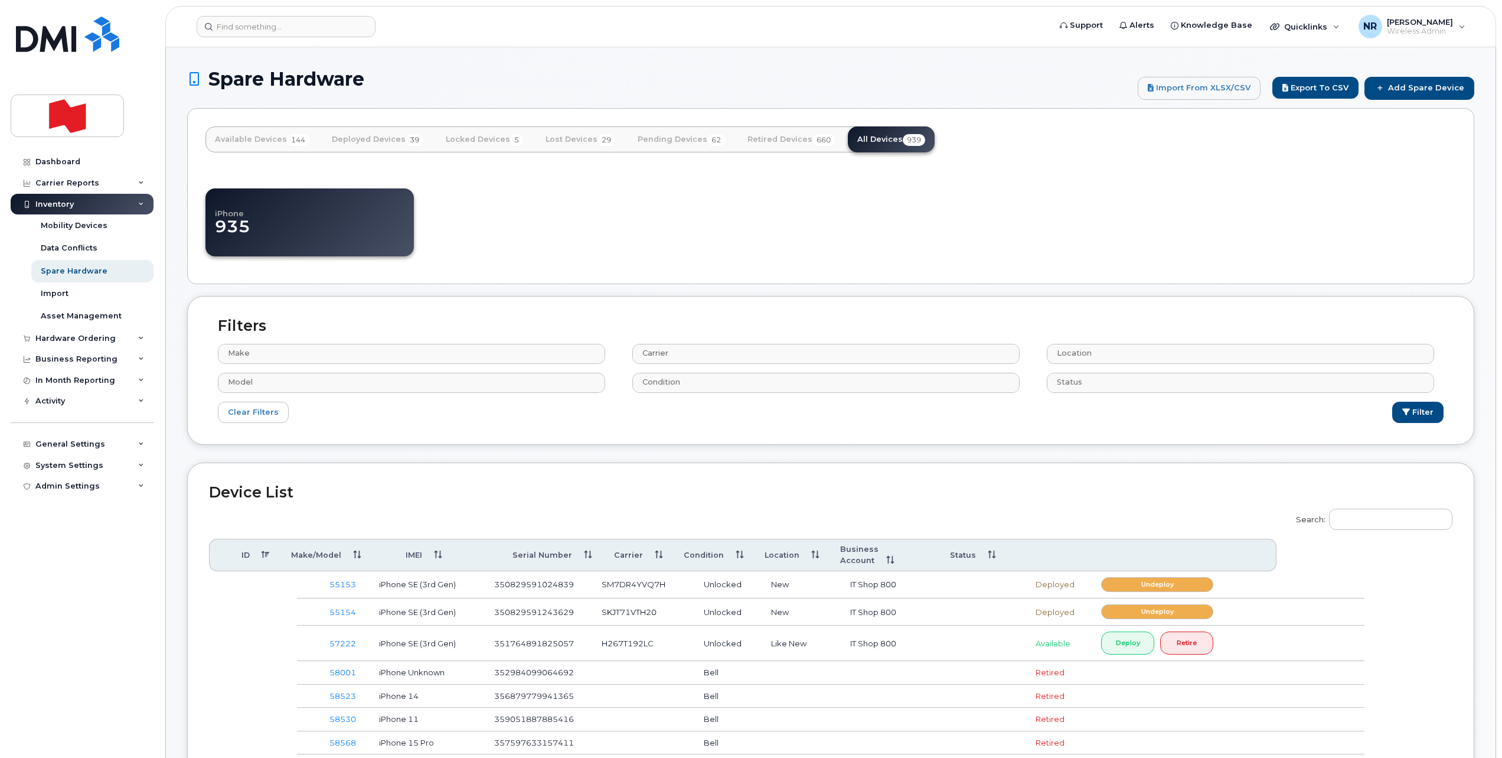
select select
click at [1382, 516] on input "Search:" at bounding box center [1390, 518] width 123 height 21
paste input "J7HJW7C6DY"
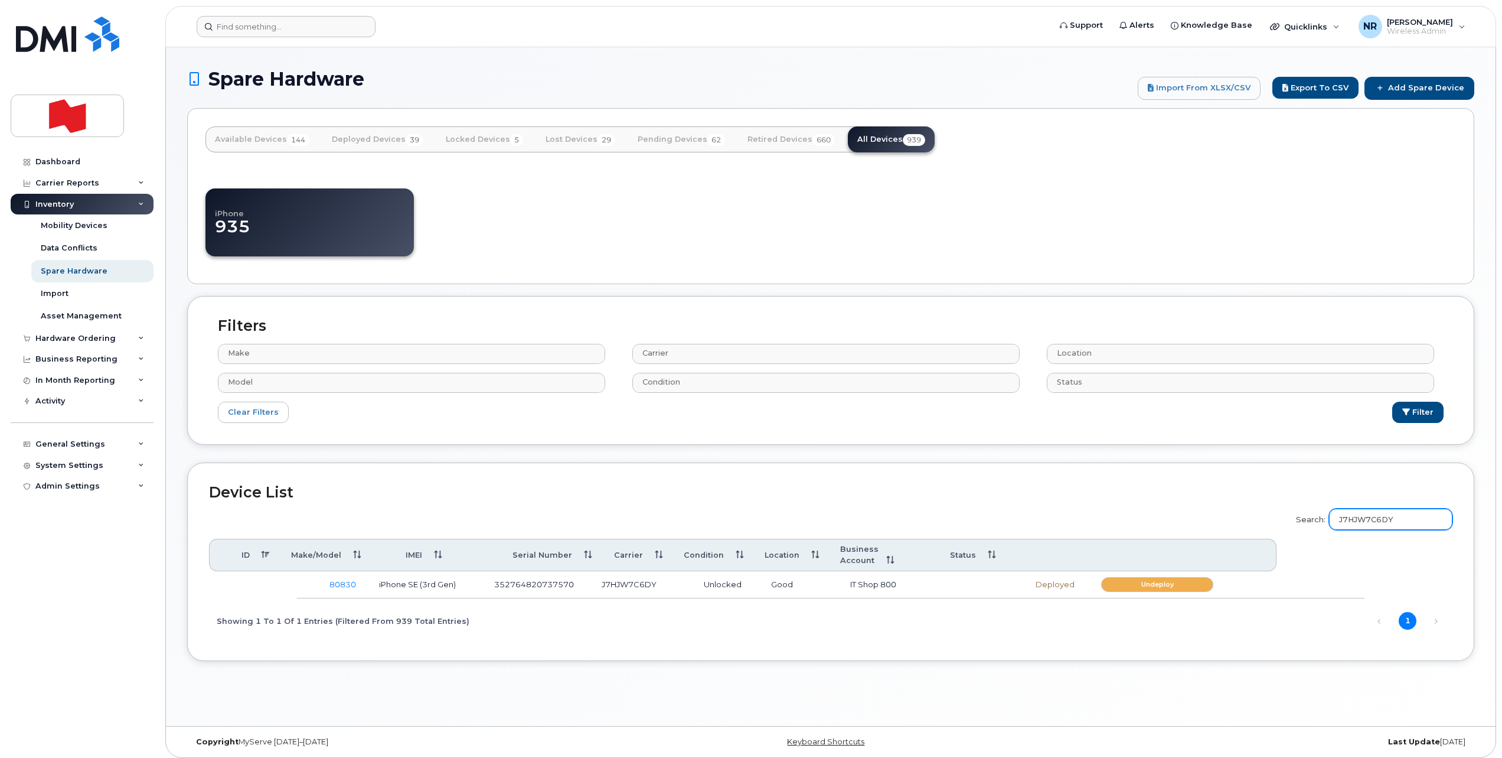
type input "J7HJW7C6DY"
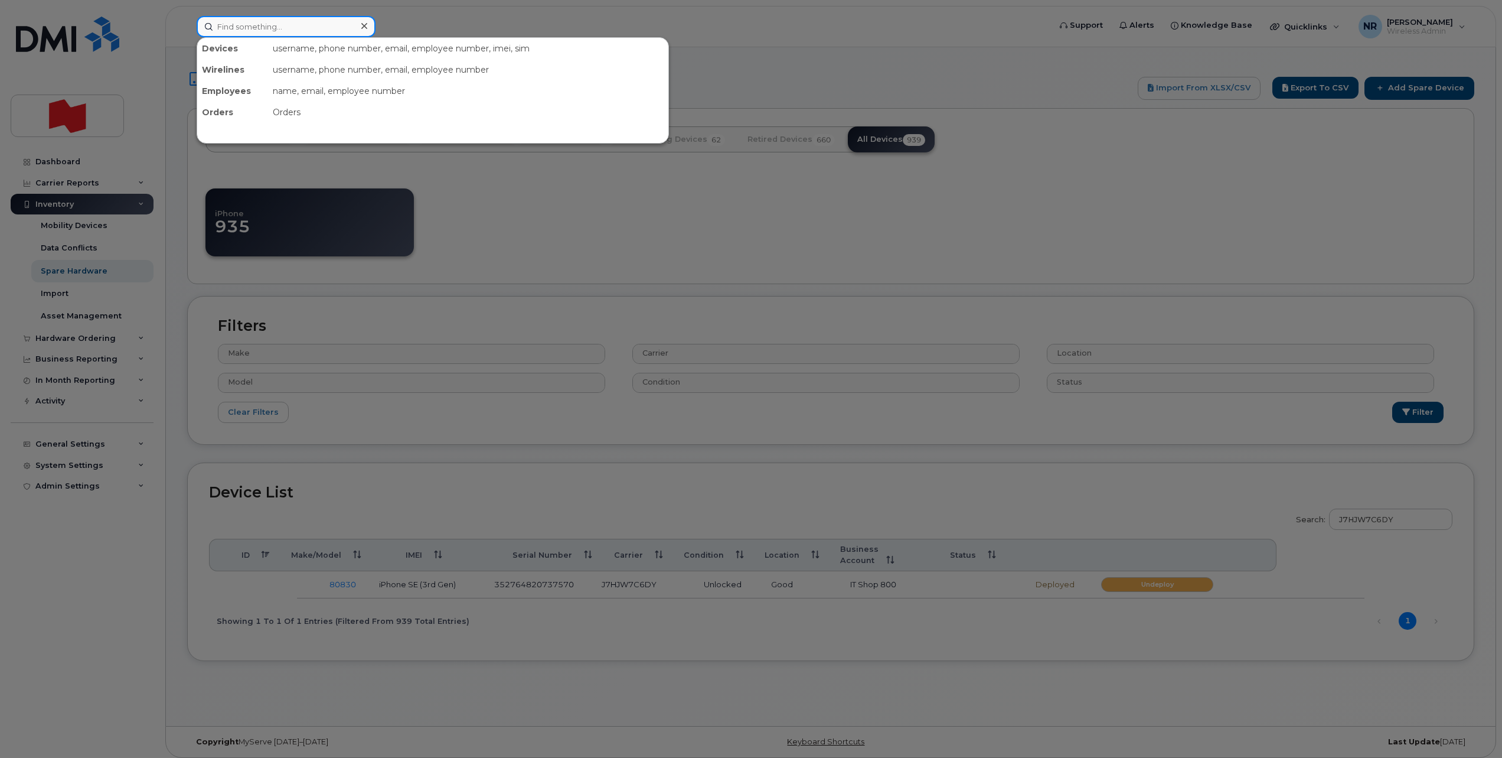
click at [252, 27] on input at bounding box center [286, 26] width 179 height 21
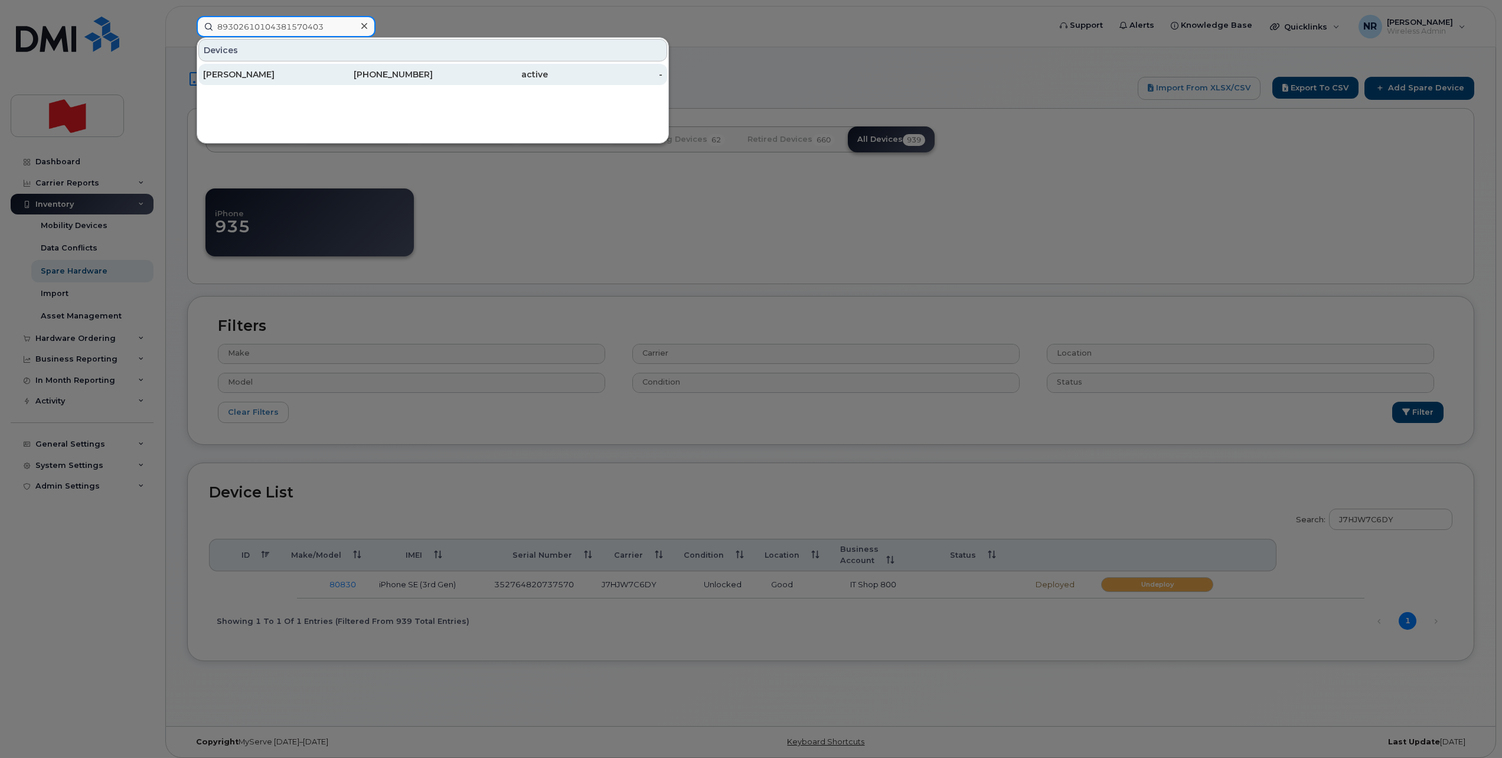
type input "89302610104381570403"
click at [244, 70] on div "David Belanger" at bounding box center [260, 74] width 115 height 12
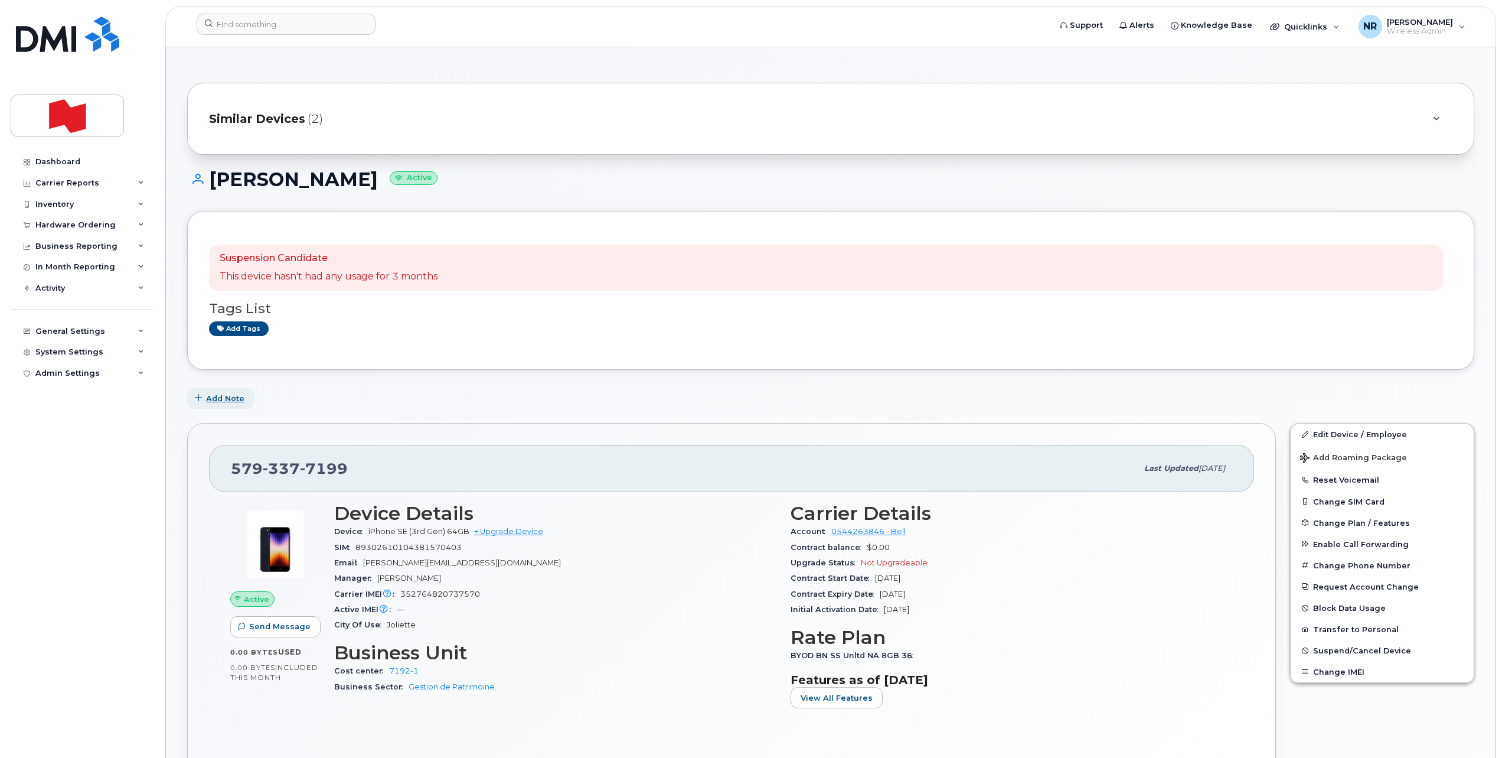
click at [218, 396] on span "Add Note" at bounding box center [225, 398] width 38 height 11
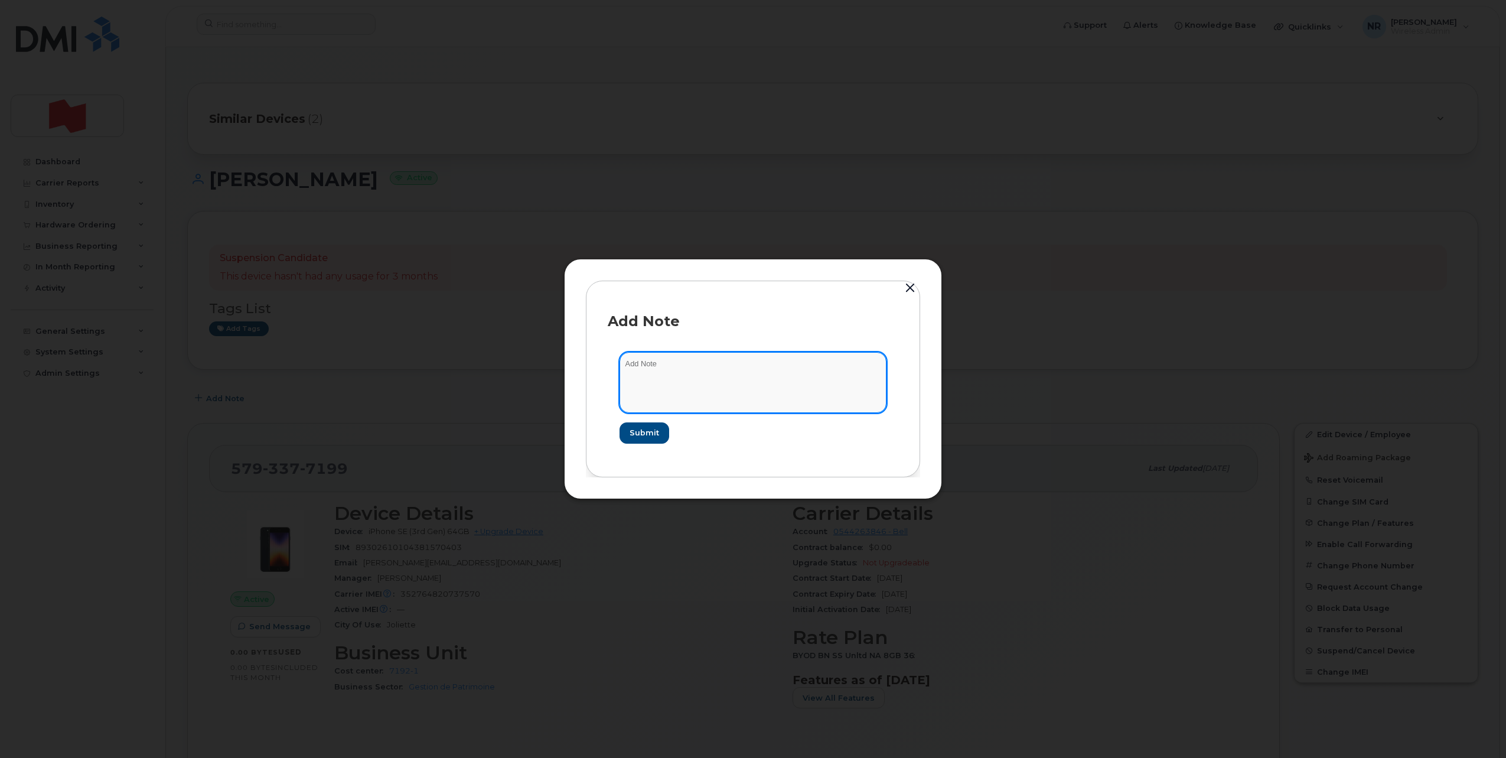
click at [687, 383] on textarea at bounding box center [752, 382] width 267 height 60
type textarea "Appareil reçu avec [PERSON_NAME]"
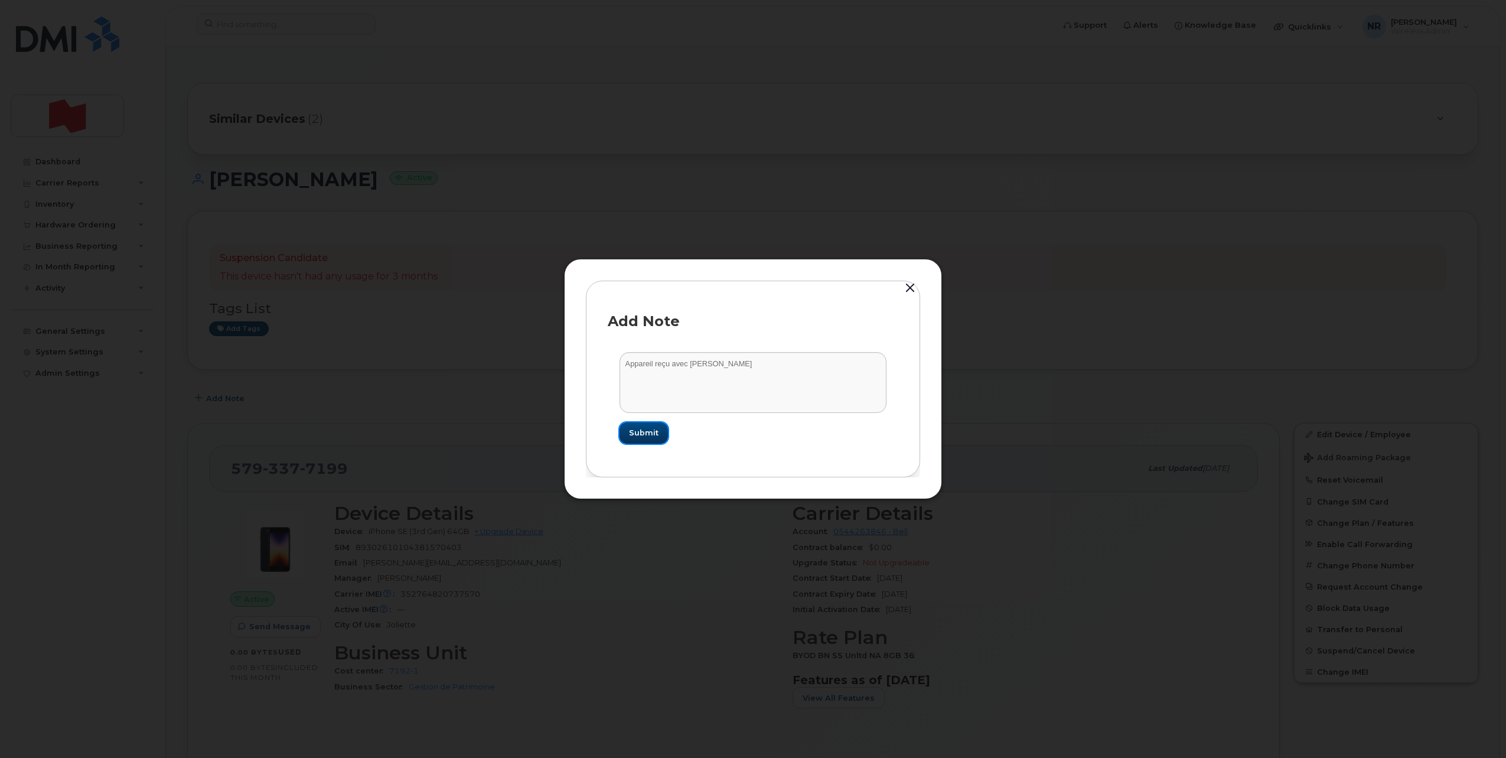
click at [645, 432] on span "Submit" at bounding box center [644, 432] width 30 height 11
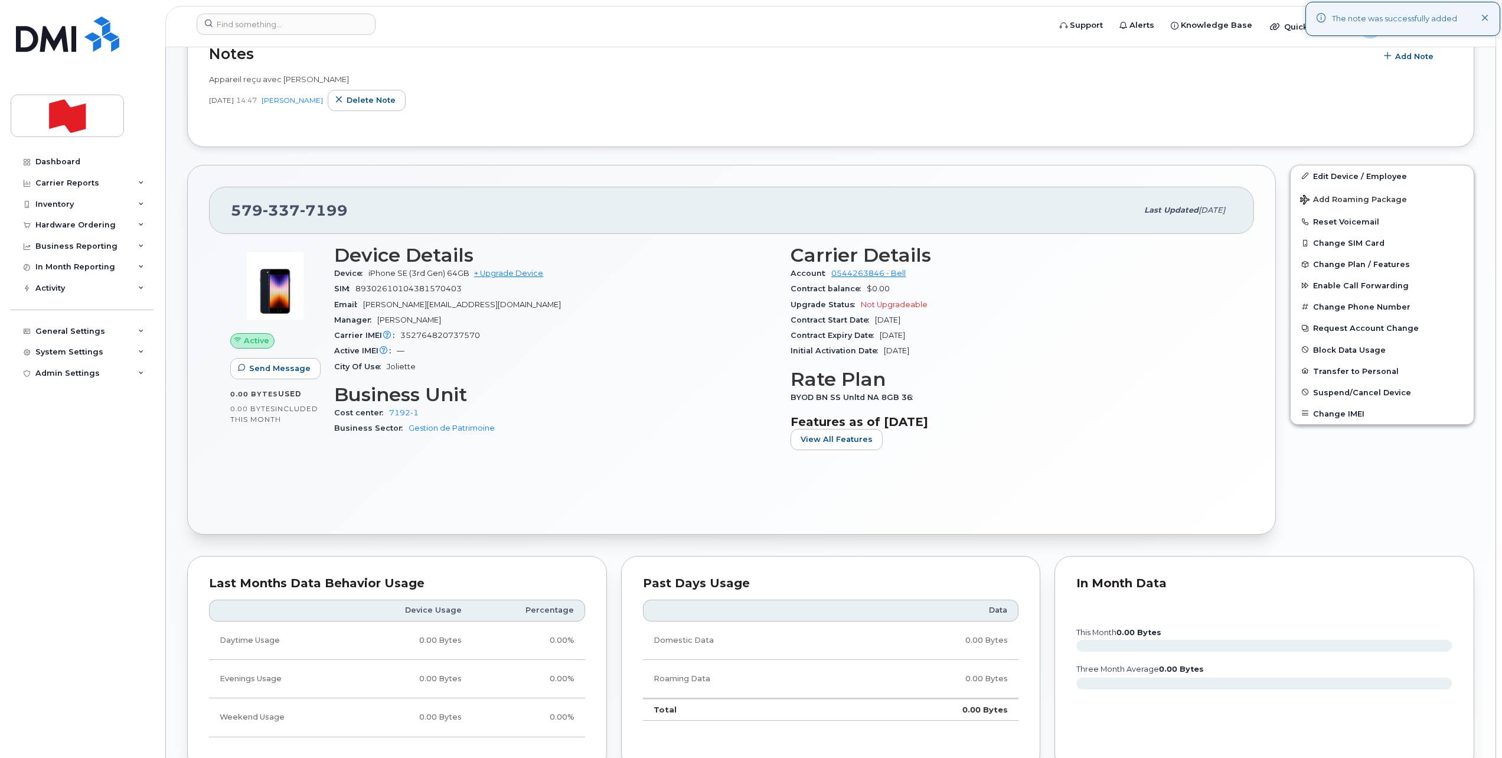
scroll to position [369, 0]
drag, startPoint x: 387, startPoint y: 209, endPoint x: 222, endPoint y: 204, distance: 165.4
click at [222, 204] on div "579 337 7199 Last updated Apr 01, 2025" at bounding box center [731, 209] width 1045 height 47
copy span "579 337 7199"
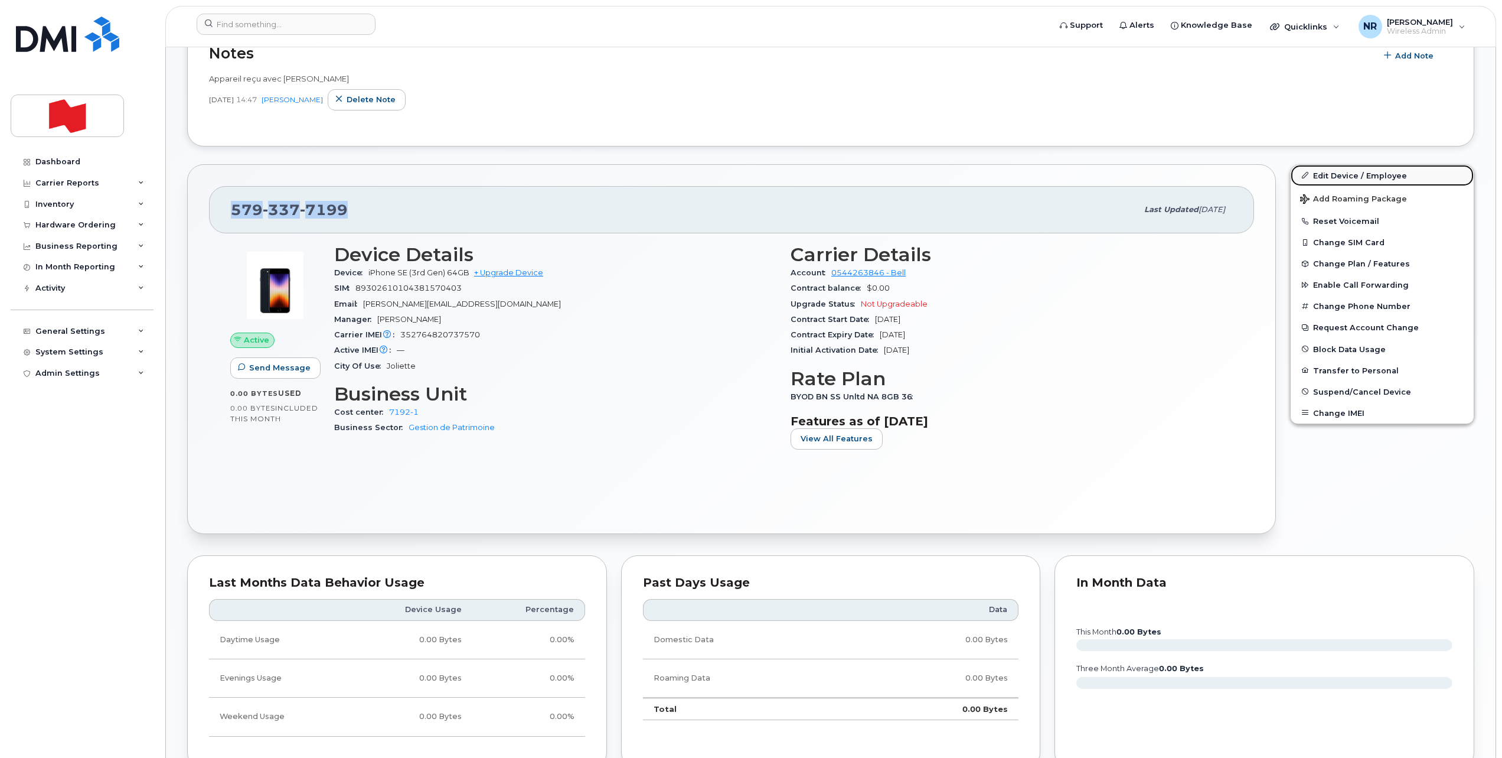
click at [1366, 177] on link "Edit Device / Employee" at bounding box center [1382, 175] width 183 height 21
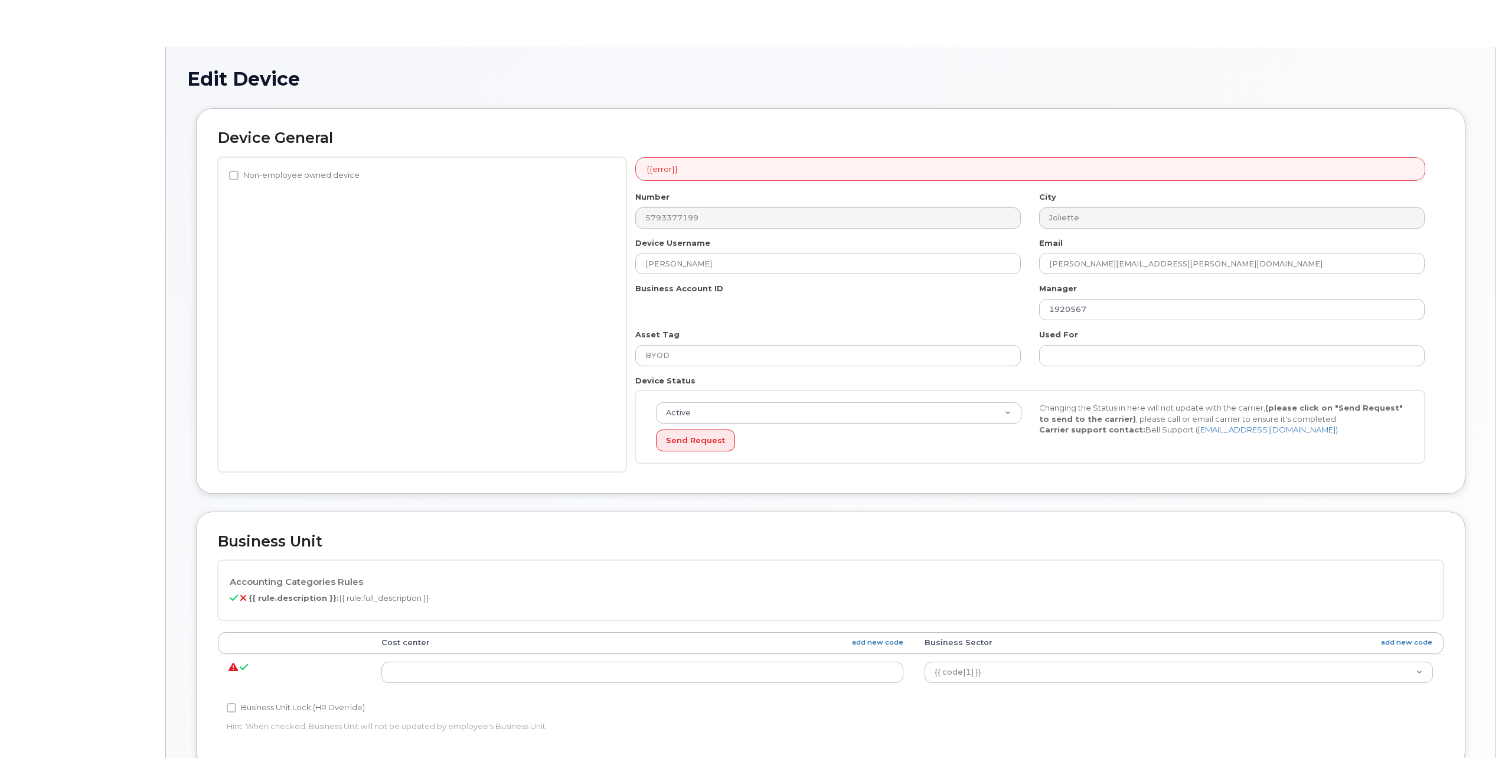
select select "29621268"
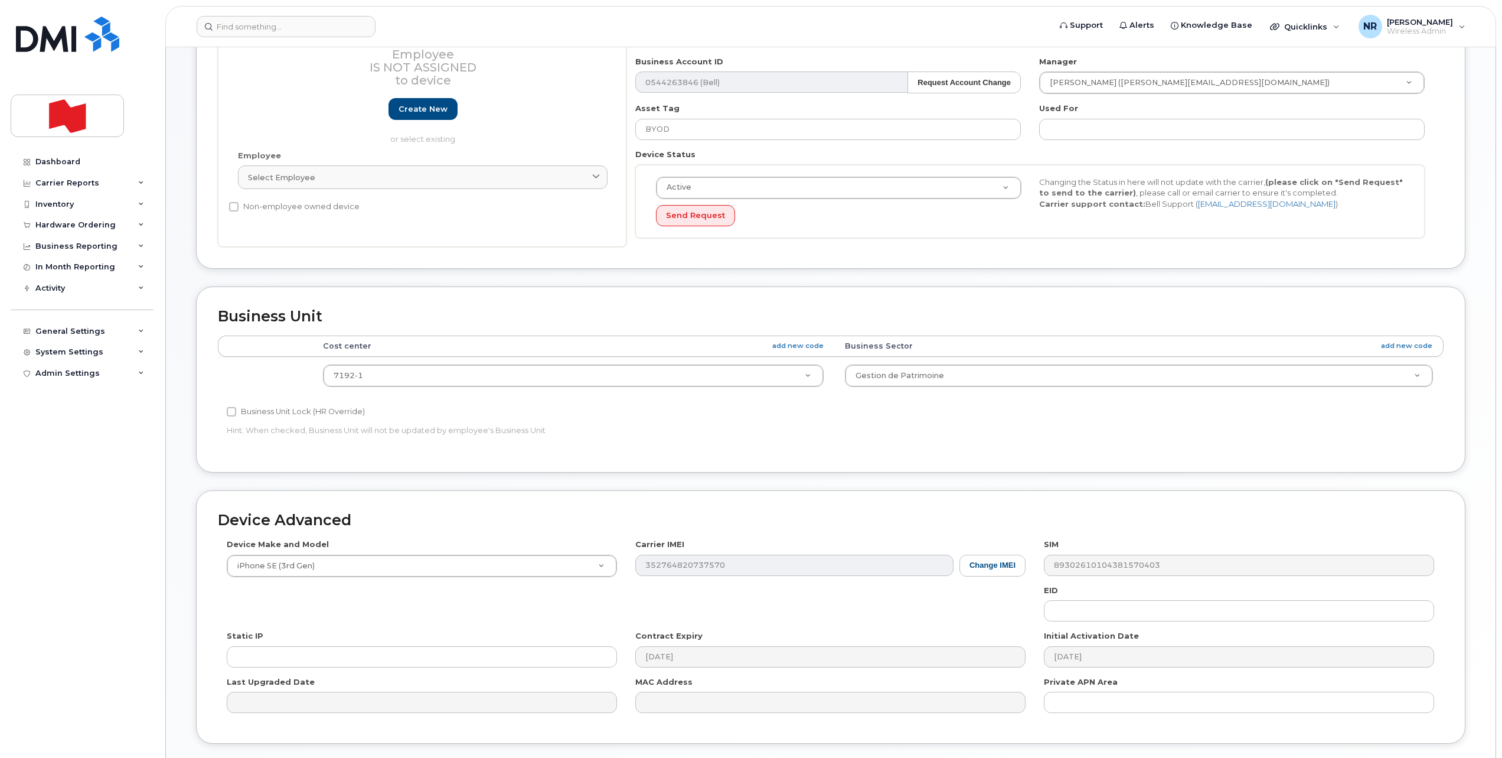
scroll to position [277, 0]
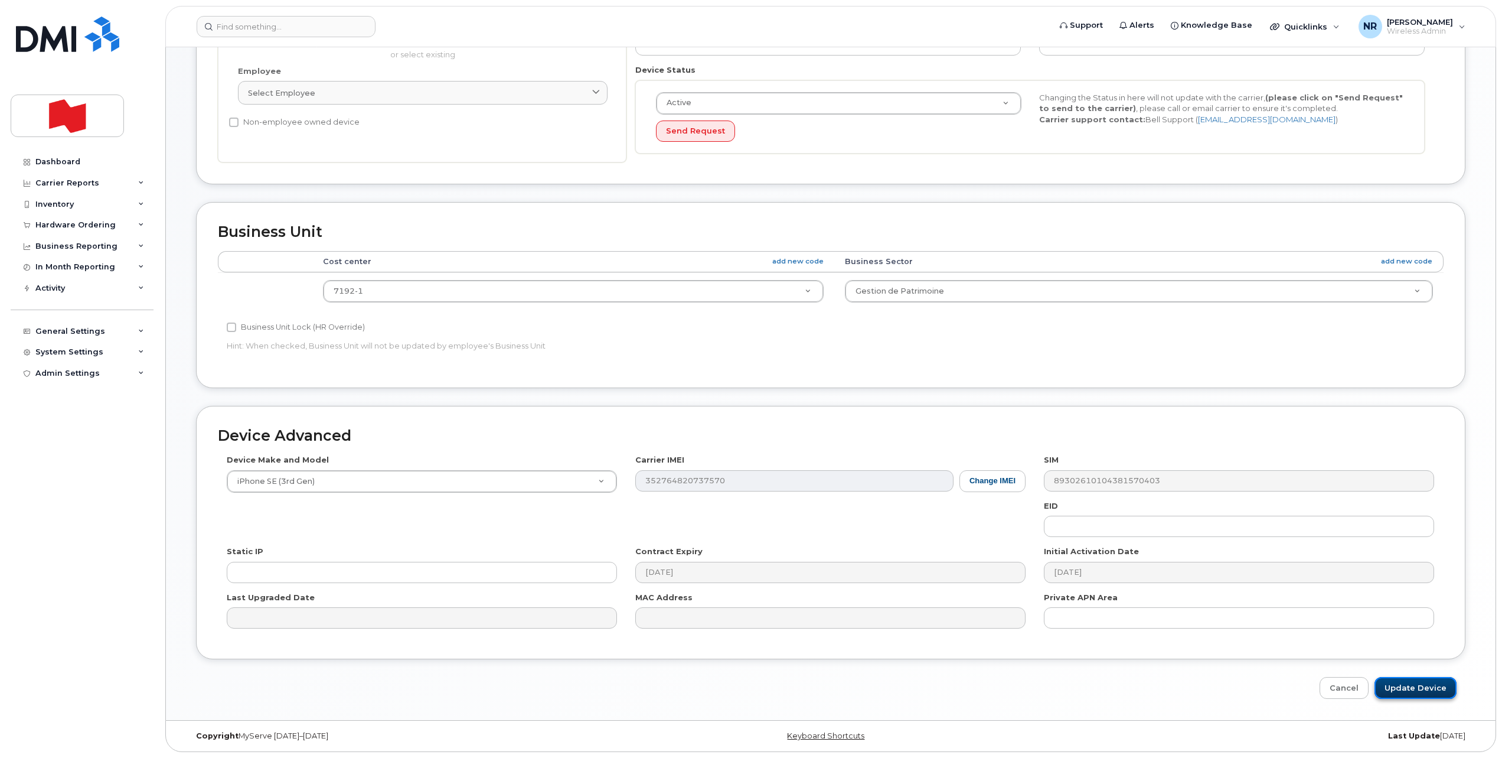
click at [1428, 684] on input "Update Device" at bounding box center [1416, 688] width 82 height 22
type input "Saving..."
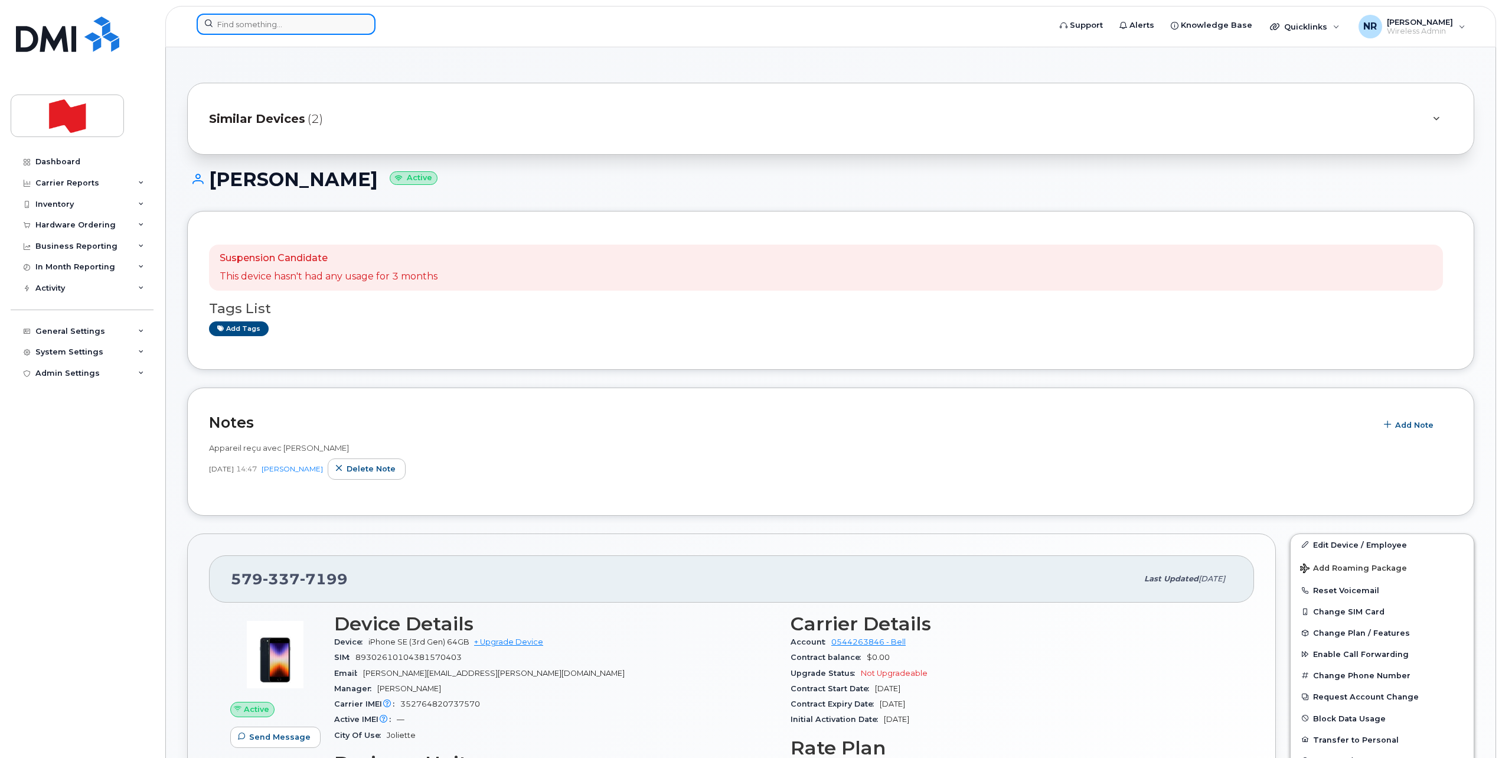
click at [277, 27] on input at bounding box center [286, 24] width 179 height 21
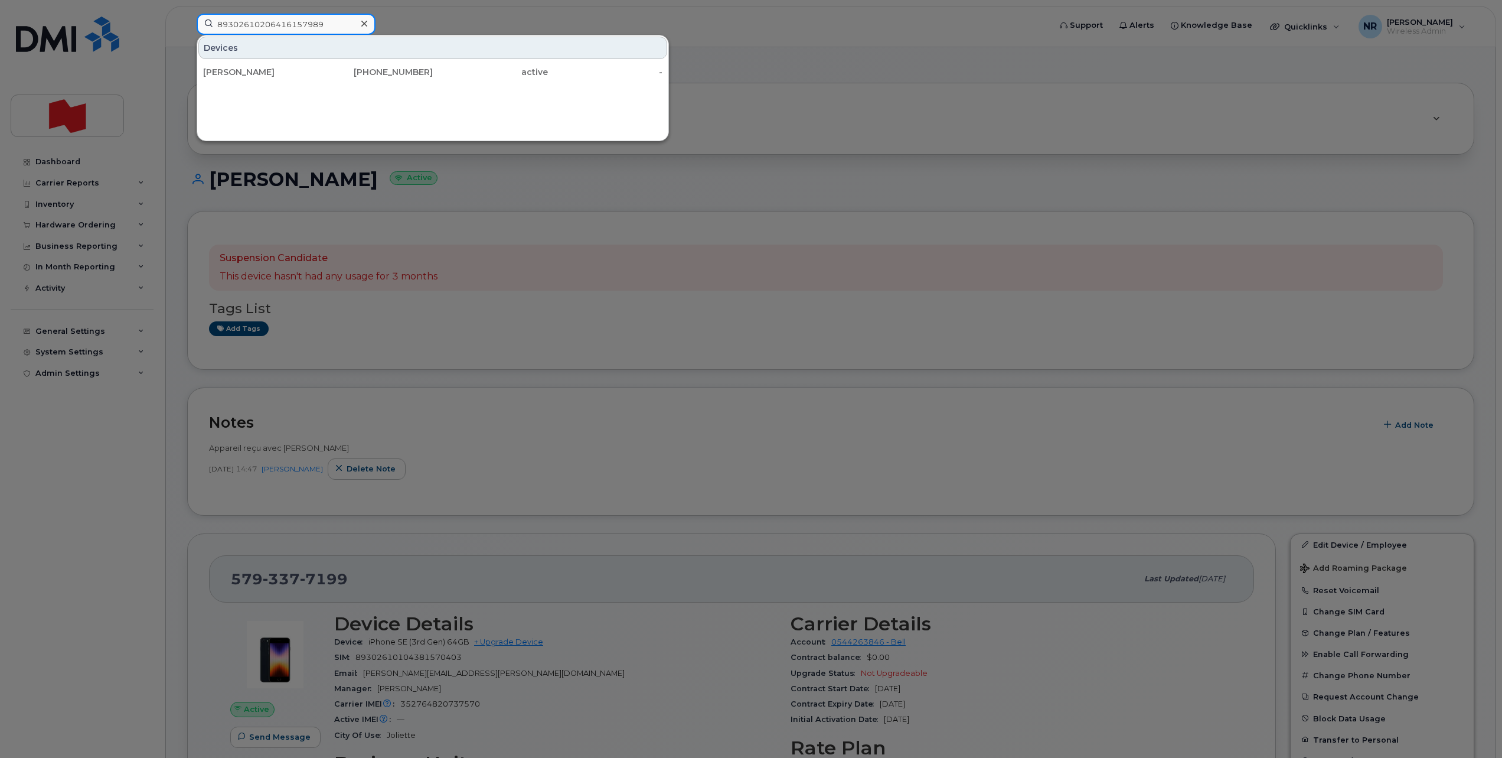
type input "89302610206416157989"
click at [245, 69] on div "[PERSON_NAME]" at bounding box center [260, 72] width 115 height 12
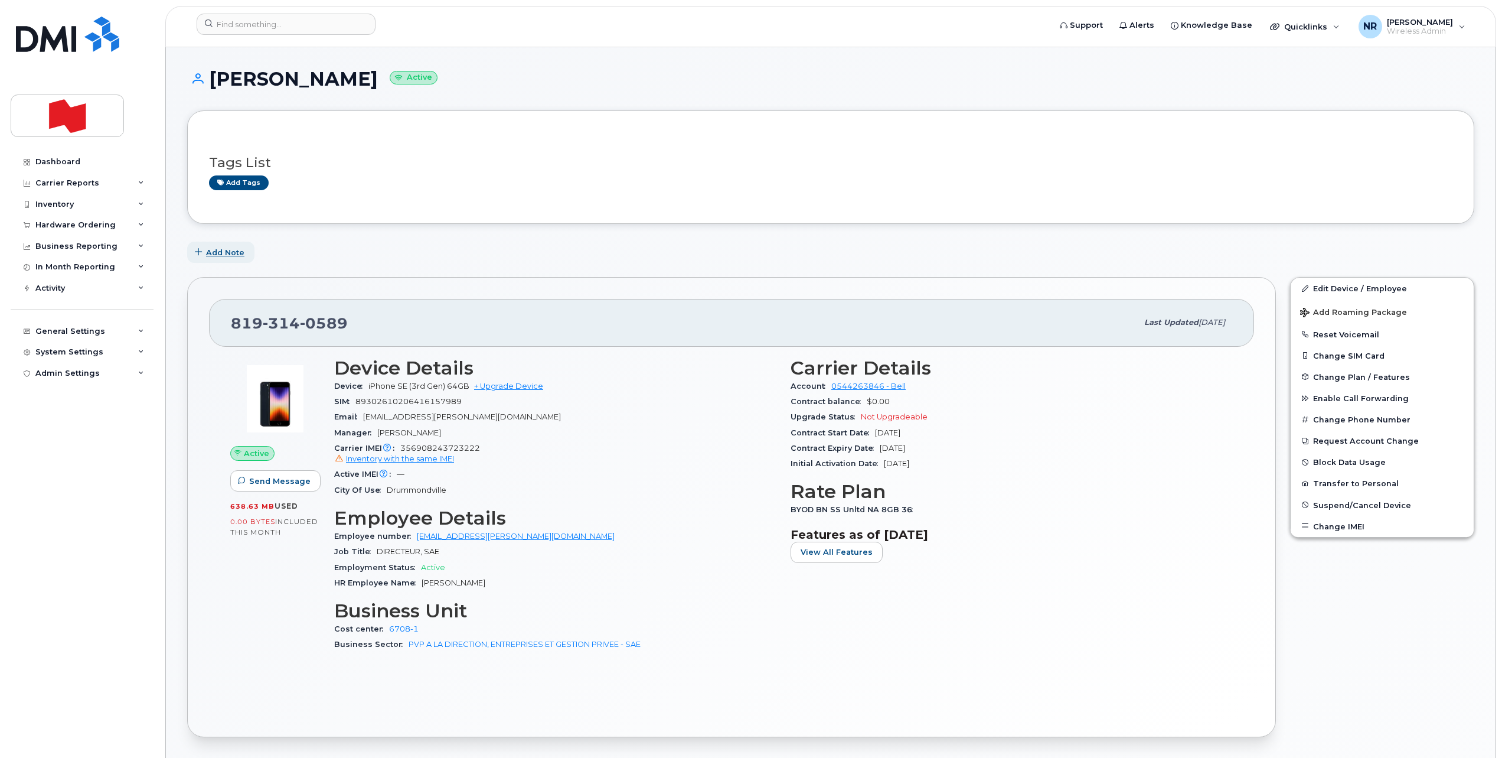
click at [211, 254] on span "Add Note" at bounding box center [225, 252] width 38 height 11
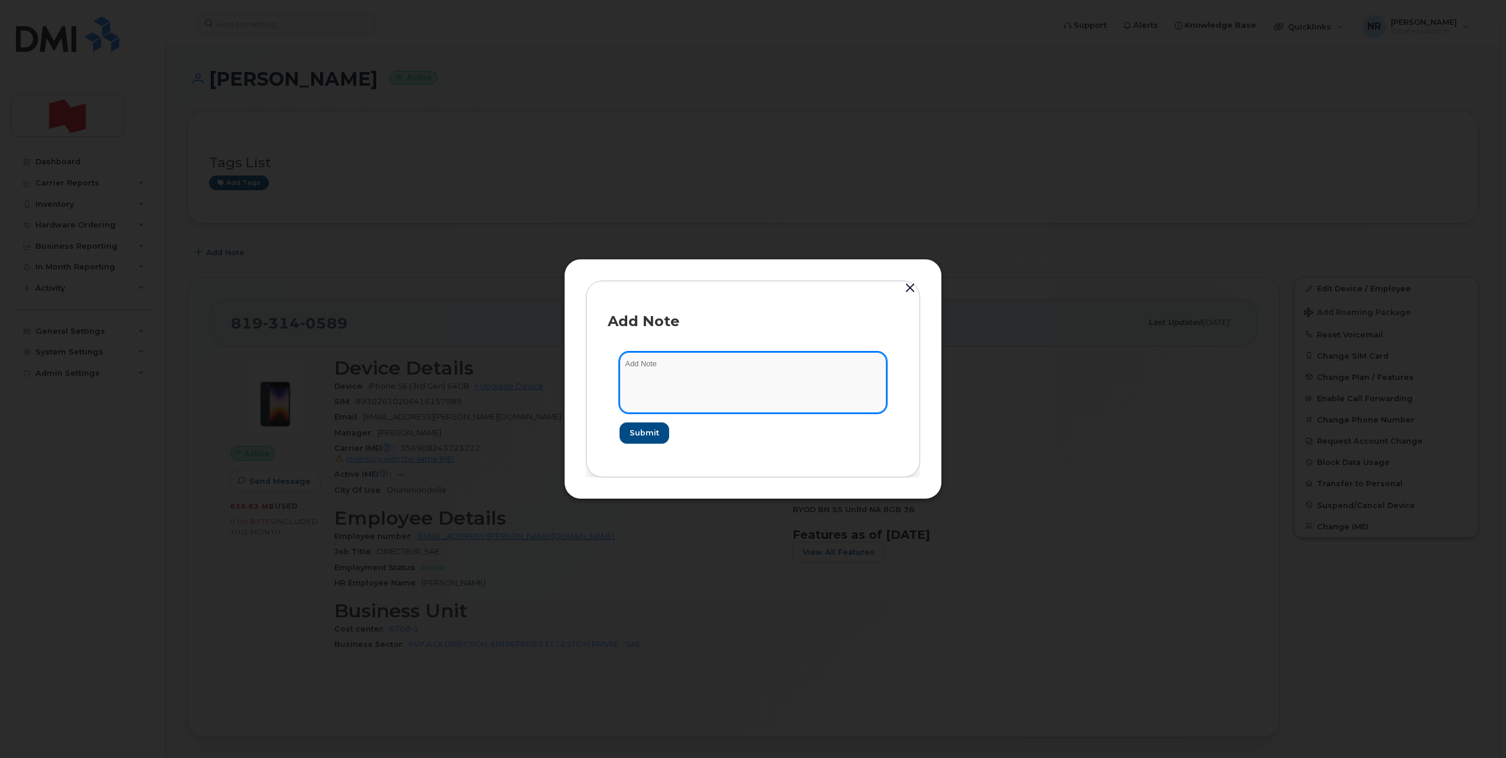
click at [683, 366] on textarea at bounding box center [752, 382] width 267 height 60
click at [643, 368] on textarea "Appereil reçu" at bounding box center [752, 382] width 267 height 60
drag, startPoint x: 674, startPoint y: 366, endPoint x: 719, endPoint y: 370, distance: 45.1
click at [674, 366] on textarea "Appareil reçu" at bounding box center [752, 382] width 267 height 60
type textarea "Appareil reçu avec [PERSON_NAME]"
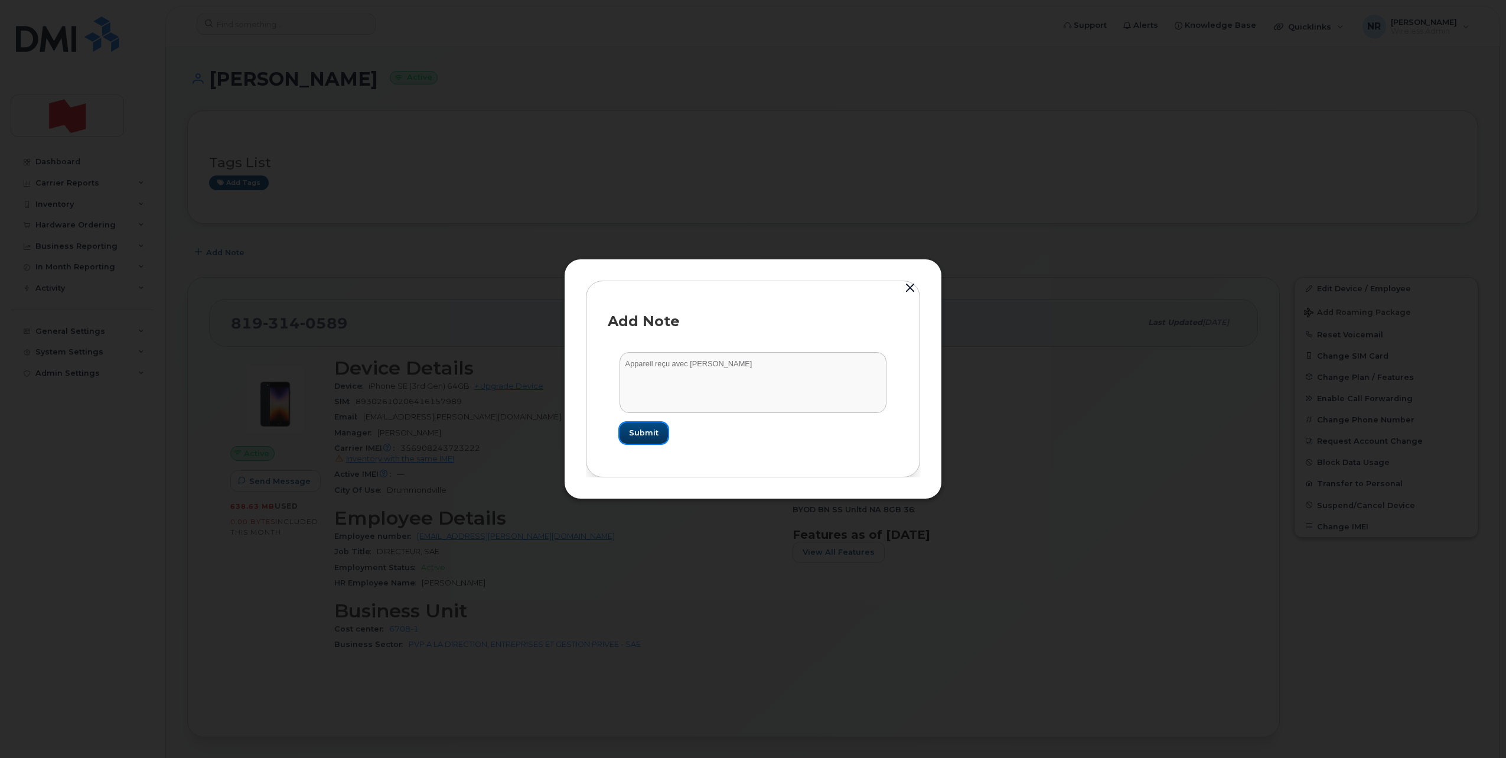
click at [643, 435] on span "Submit" at bounding box center [644, 432] width 30 height 11
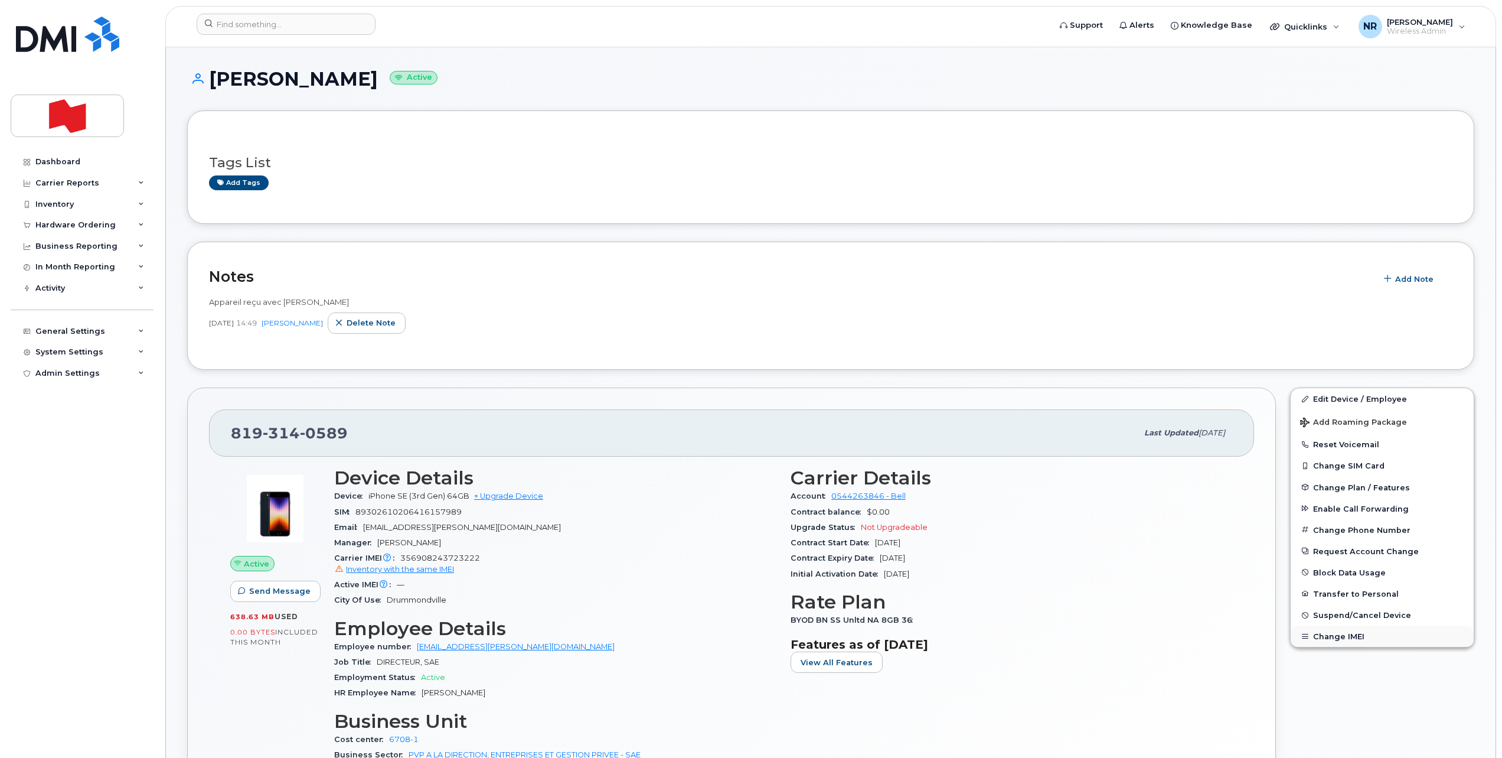
click at [1327, 633] on button "Change IMEI" at bounding box center [1382, 635] width 183 height 21
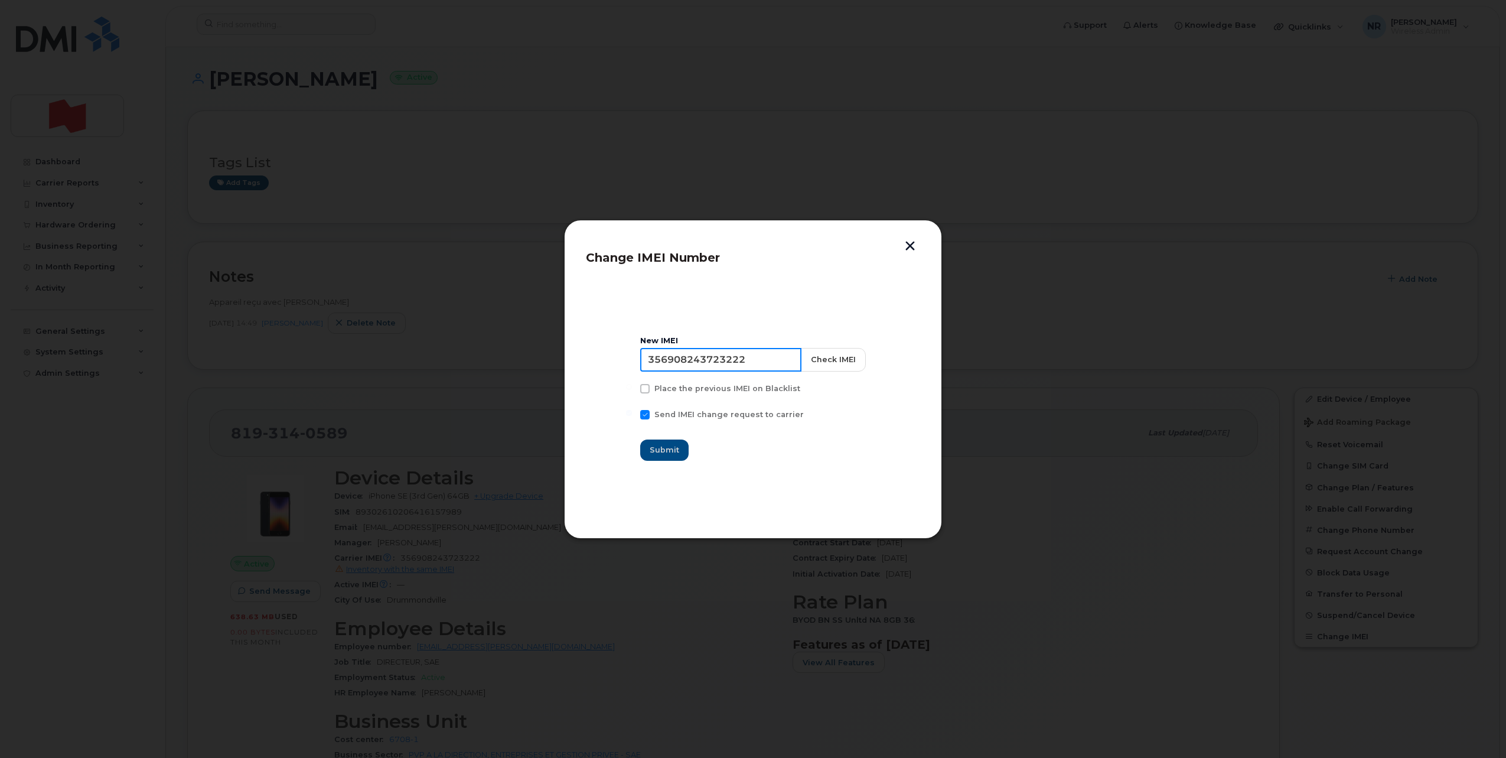
drag, startPoint x: 768, startPoint y: 358, endPoint x: 582, endPoint y: 360, distance: 186.6
click at [582, 360] on div "Change IMEI Number New IMEI [TECHNICAL_ID] Check IMEI Place the previous IMEI o…" at bounding box center [753, 379] width 378 height 319
type input "000000000000000"
click at [659, 446] on span "Submit" at bounding box center [665, 449] width 30 height 11
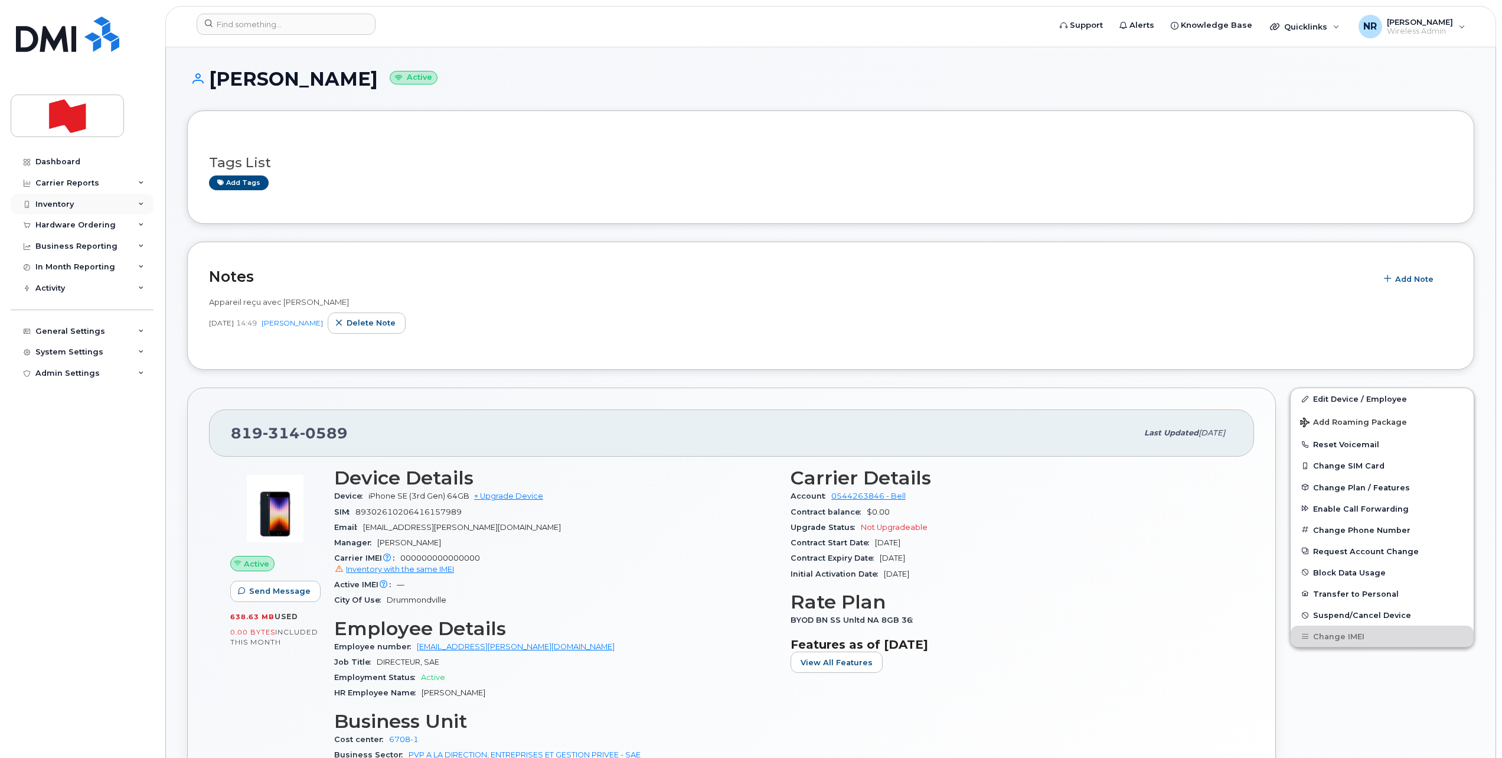
click at [57, 206] on div "Inventory" at bounding box center [54, 204] width 38 height 9
click at [61, 272] on div "Spare Hardware" at bounding box center [74, 271] width 67 height 11
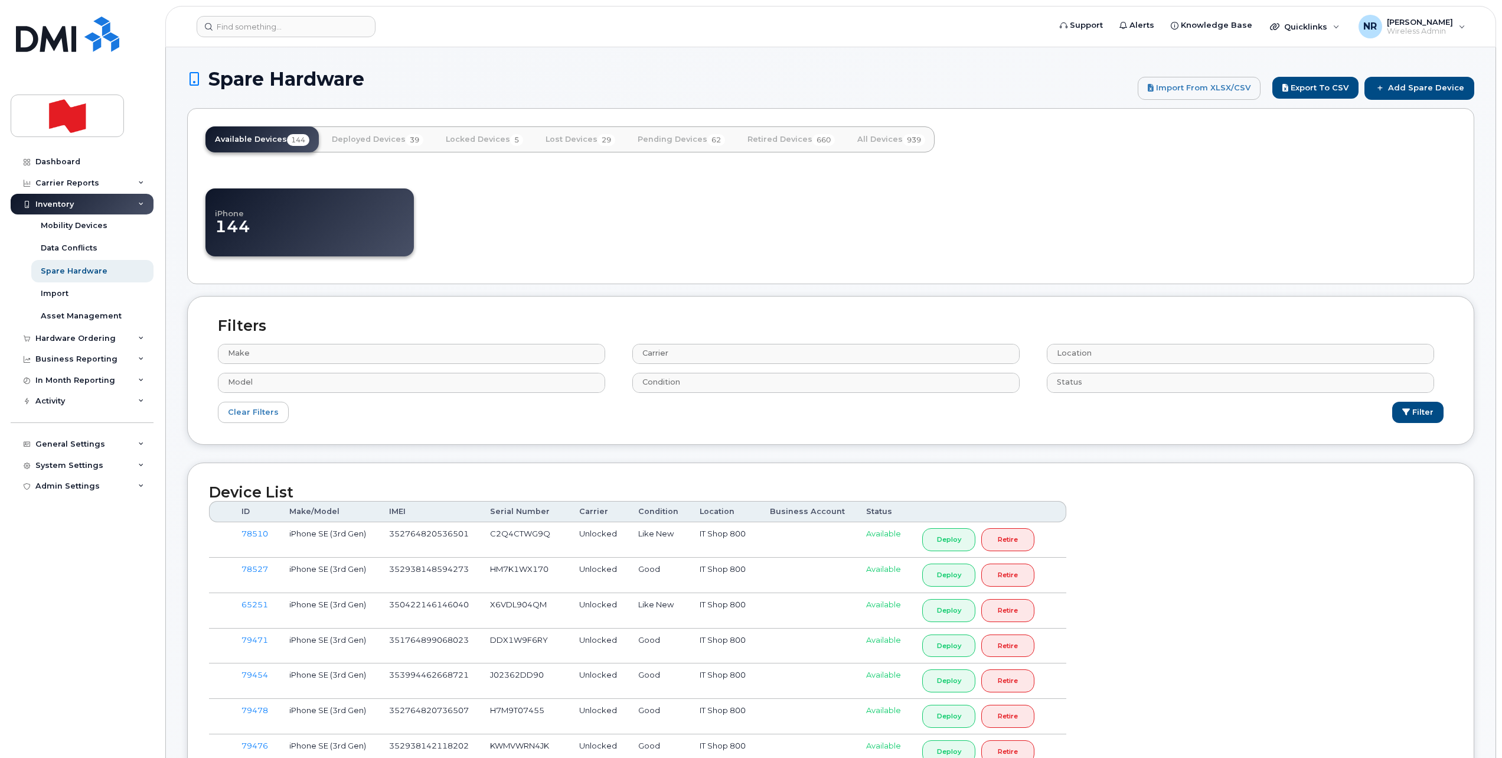
select select
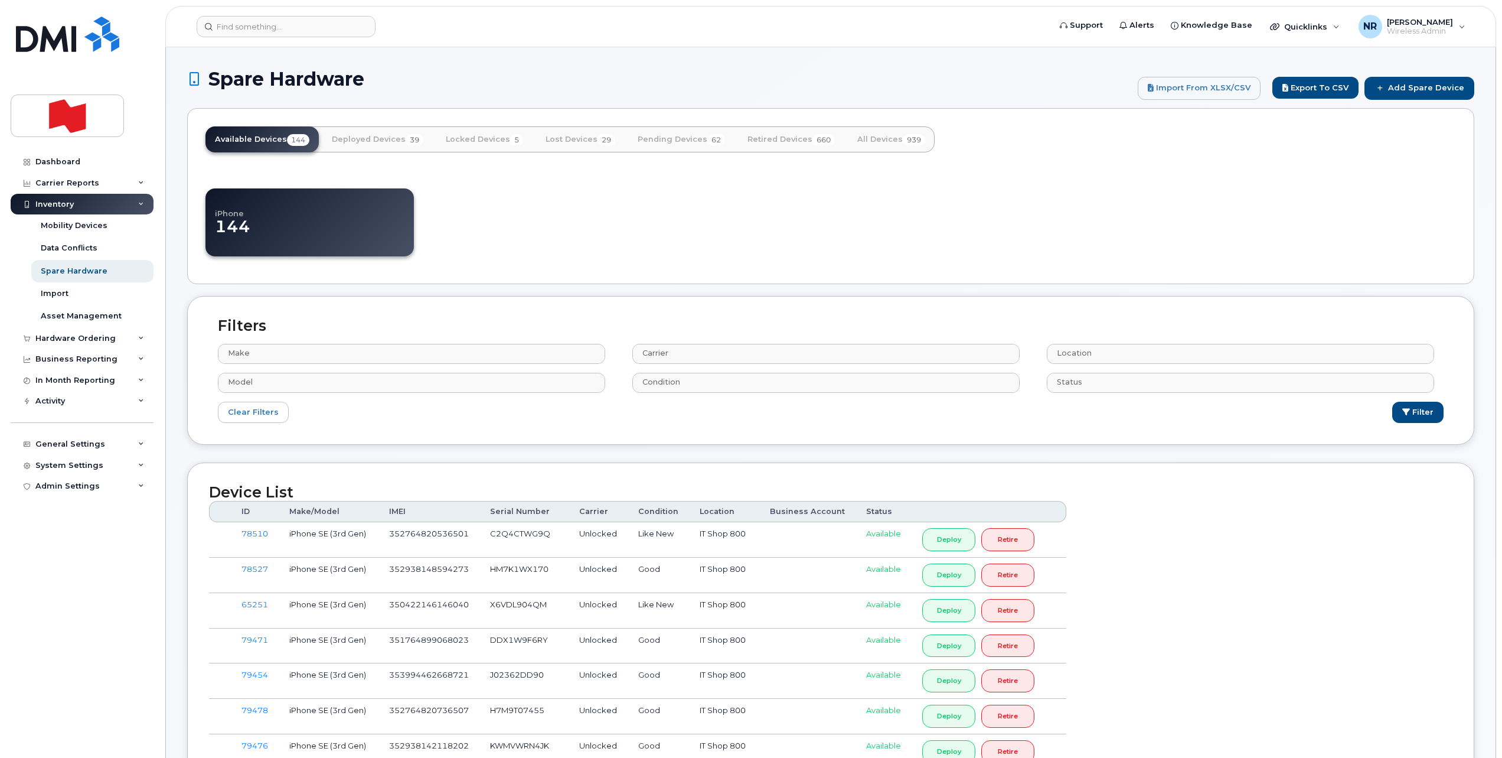
select select
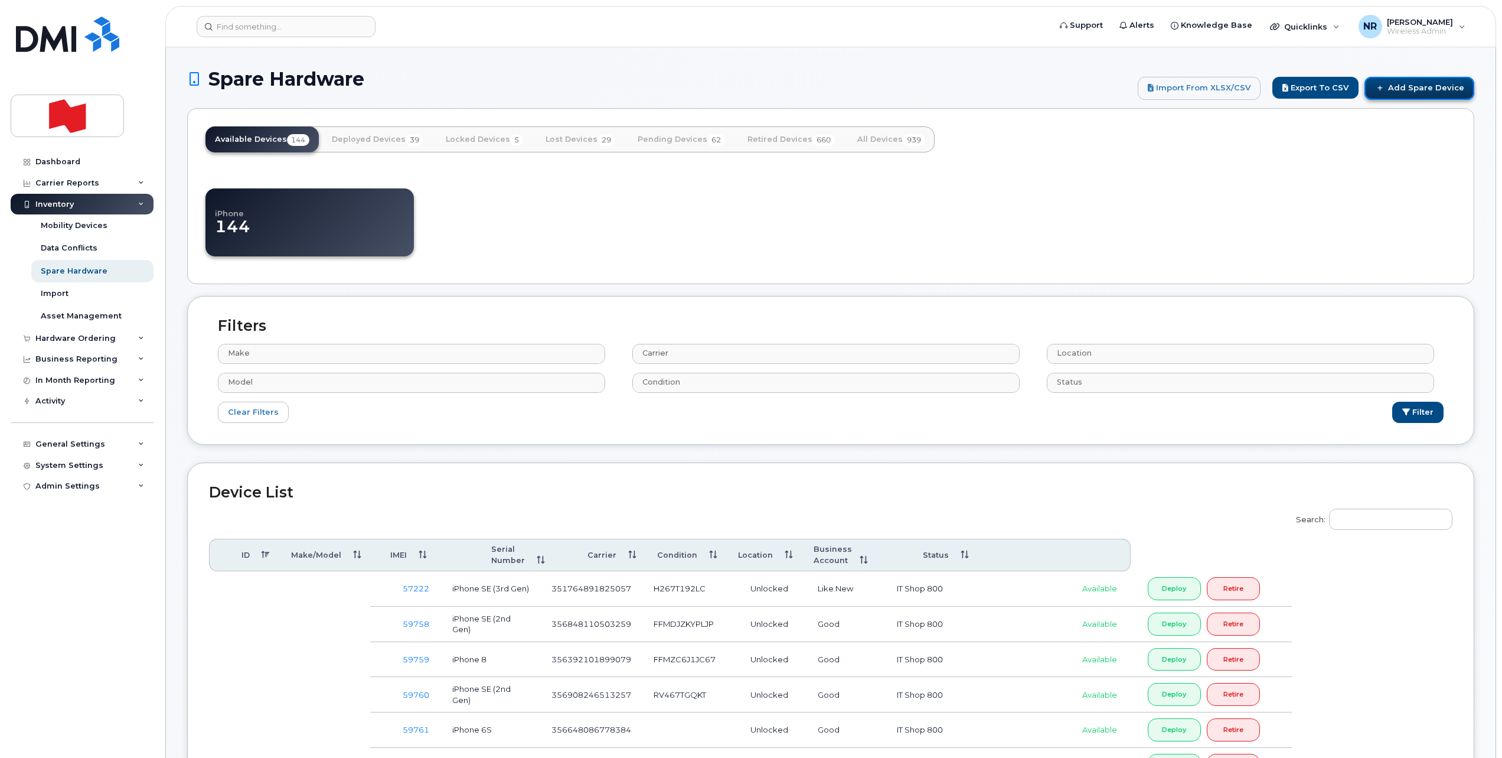
click at [1443, 84] on link "Add Spare Device" at bounding box center [1420, 88] width 110 height 22
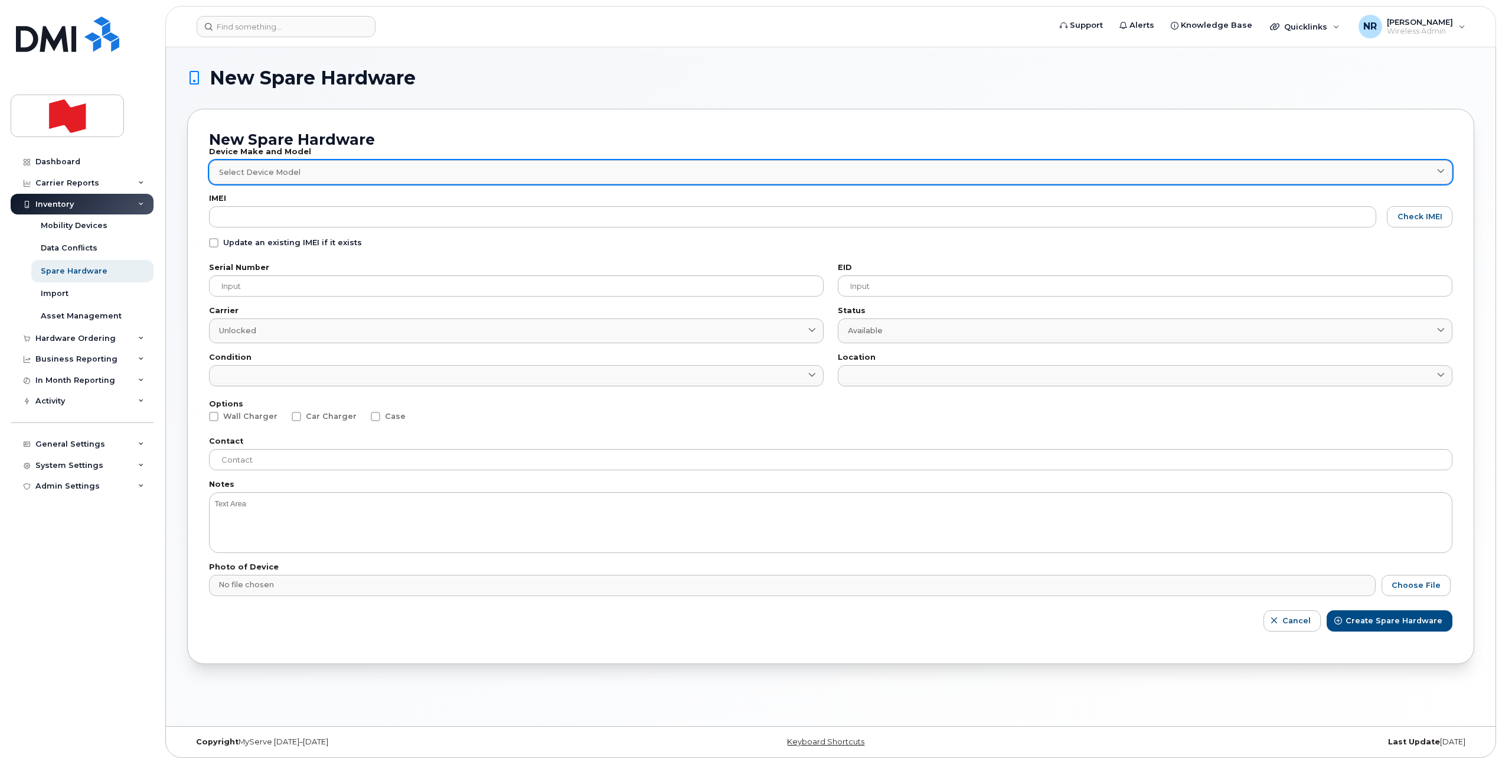
click at [258, 176] on span "Select Device Model" at bounding box center [259, 172] width 81 height 11
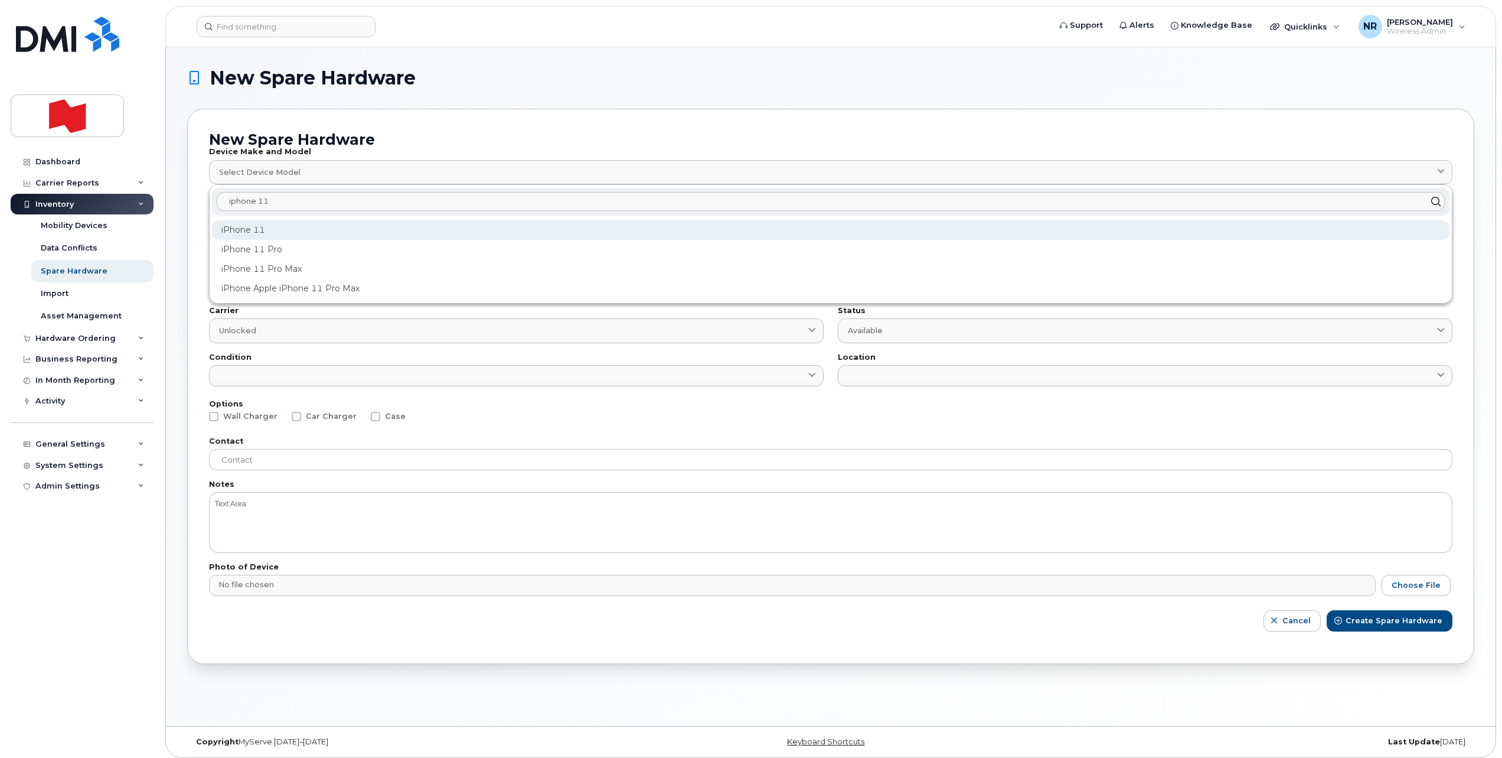
type input "iphone 11"
click at [247, 221] on div "iPhone 11" at bounding box center [831, 229] width 1238 height 19
type input "1698"
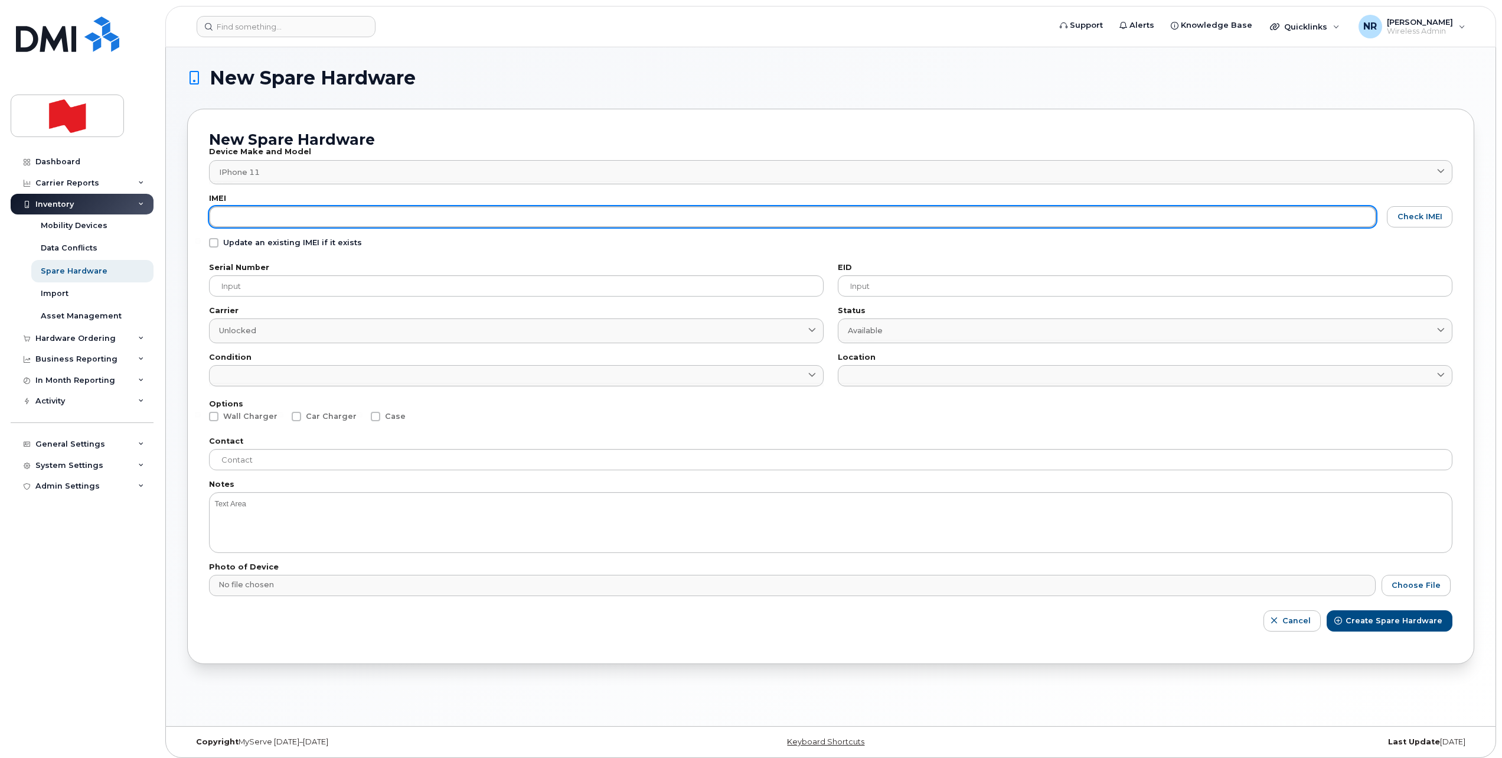
click at [239, 216] on input "text" at bounding box center [792, 216] width 1167 height 21
type input "352563748380939"
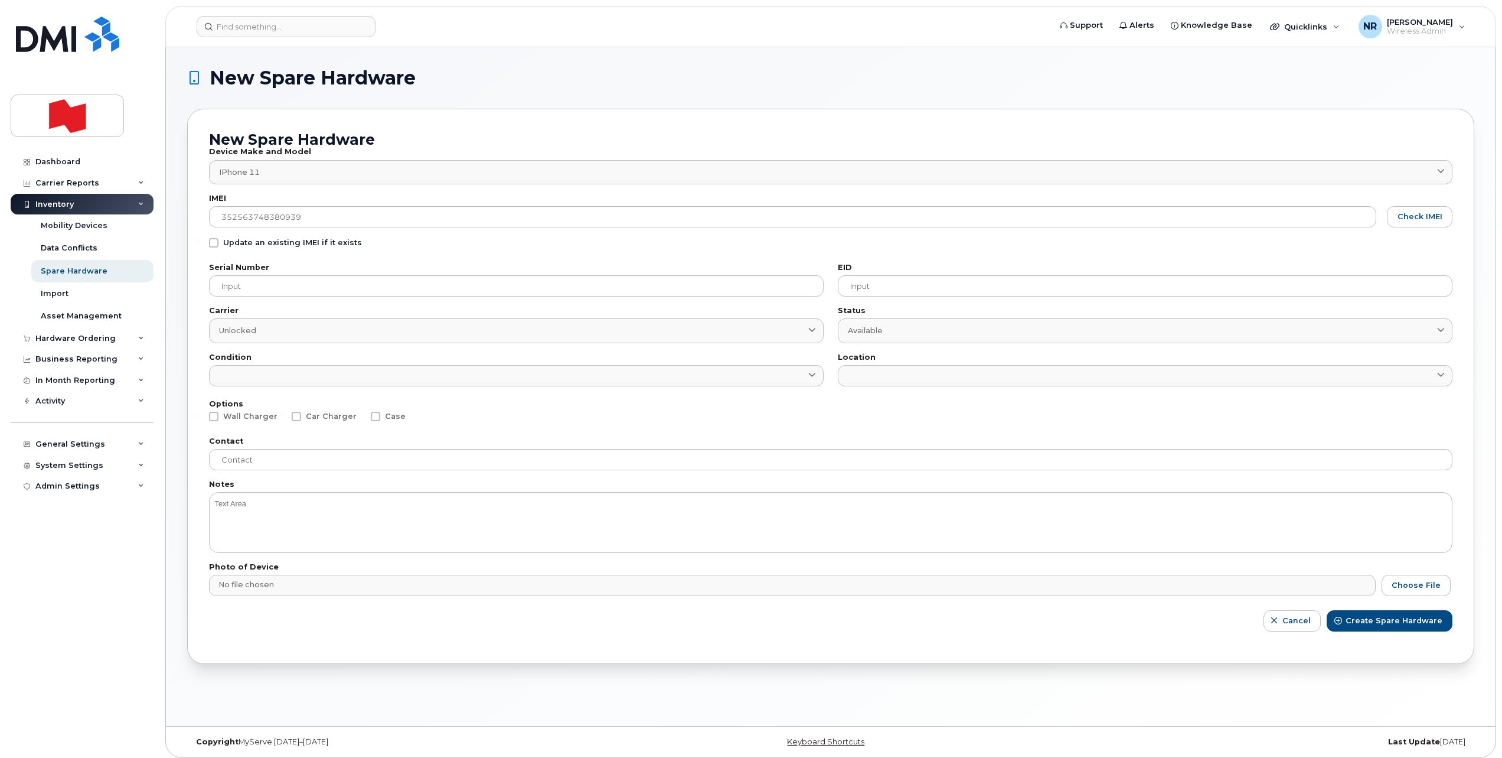
click at [211, 241] on span at bounding box center [213, 242] width 9 height 9
click at [201, 241] on input "Update an existing IMEI if it exists" at bounding box center [198, 241] width 6 height 6
checkbox input "true"
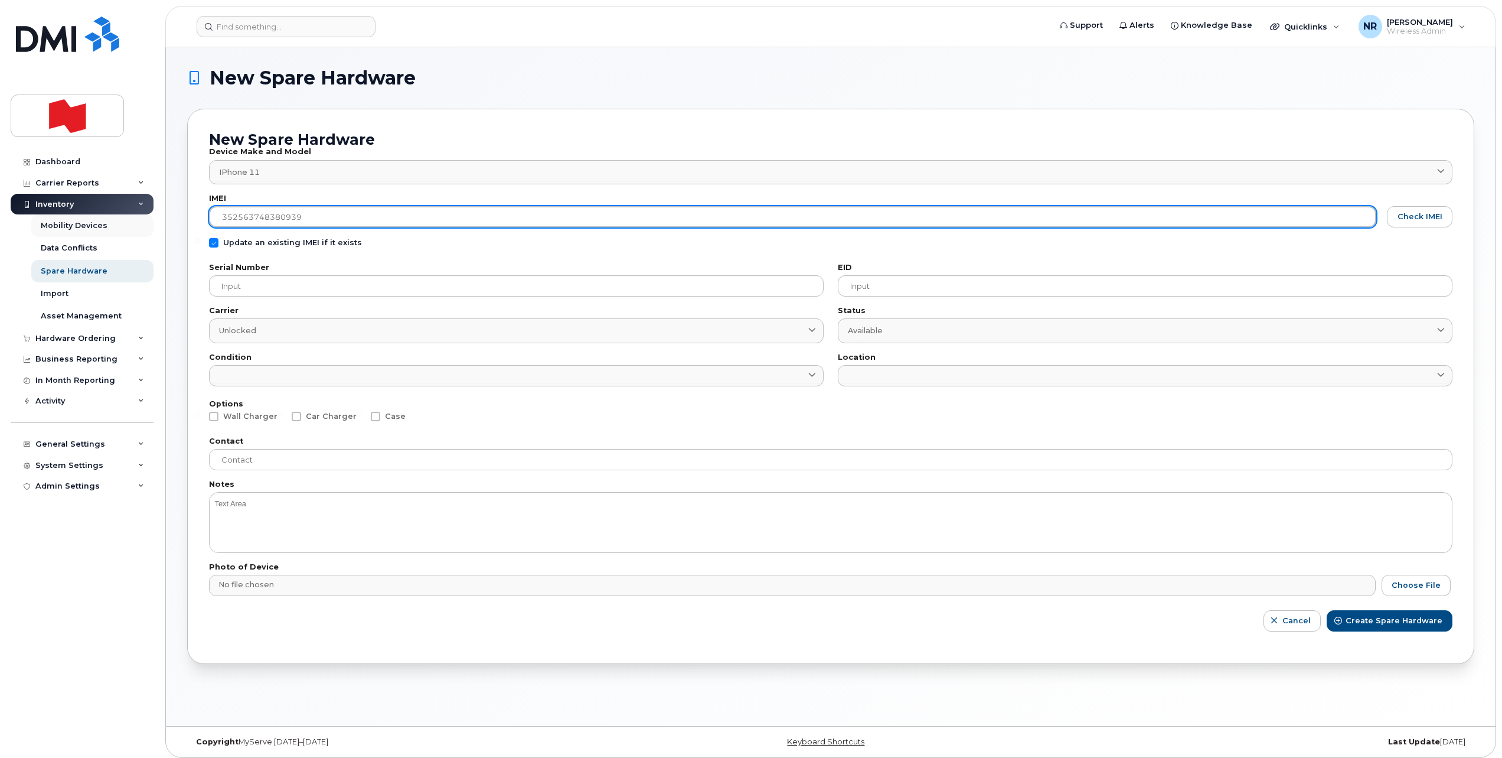
drag, startPoint x: 358, startPoint y: 214, endPoint x: 142, endPoint y: 217, distance: 215.5
click at [166, 217] on div "Support Alerts Knowledge Base Quicklinks Suspend / Cancel Device Change SIM Car…" at bounding box center [831, 386] width 1330 height 678
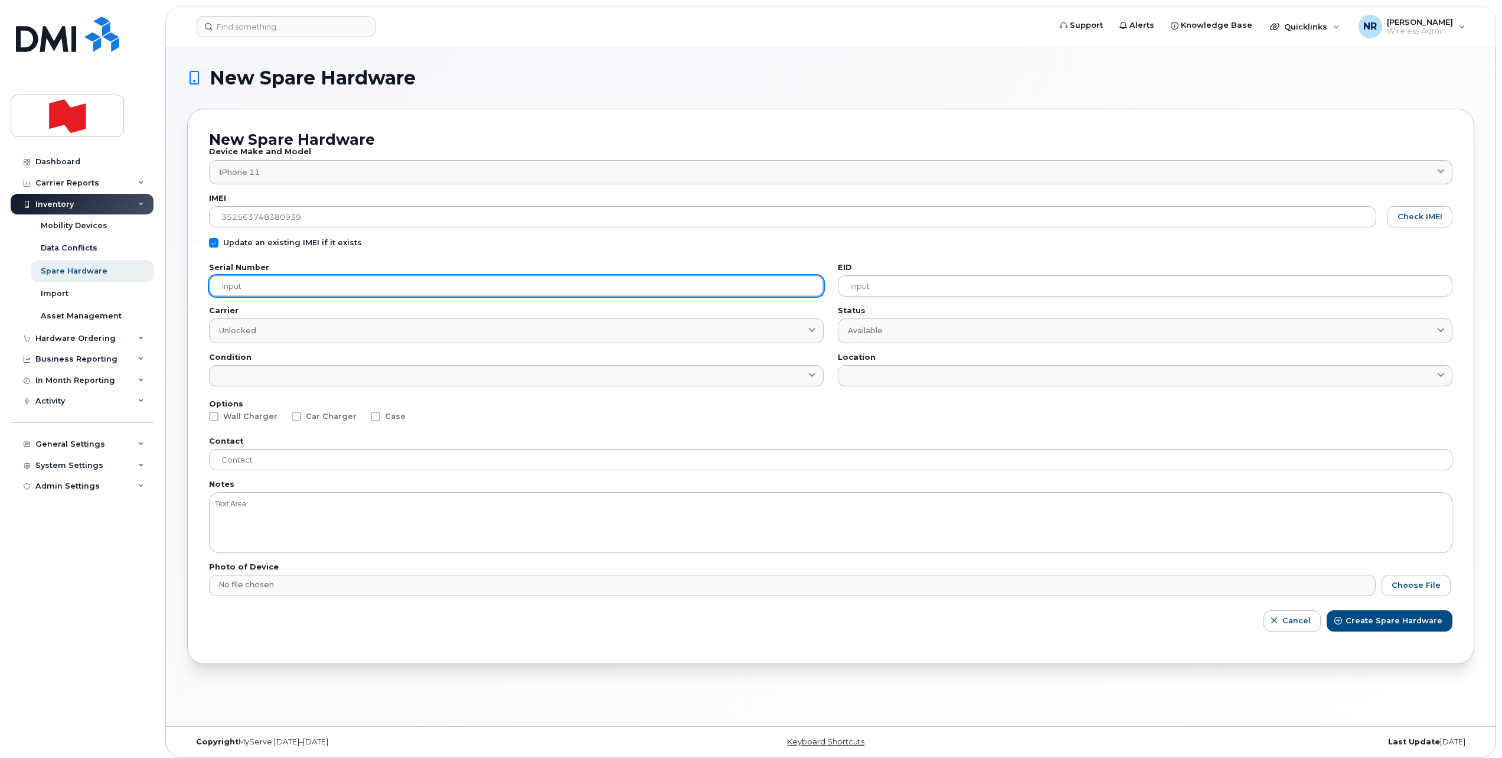
click at [246, 278] on input "text" at bounding box center [516, 285] width 615 height 21
paste input "FFWJTT6QN72J"
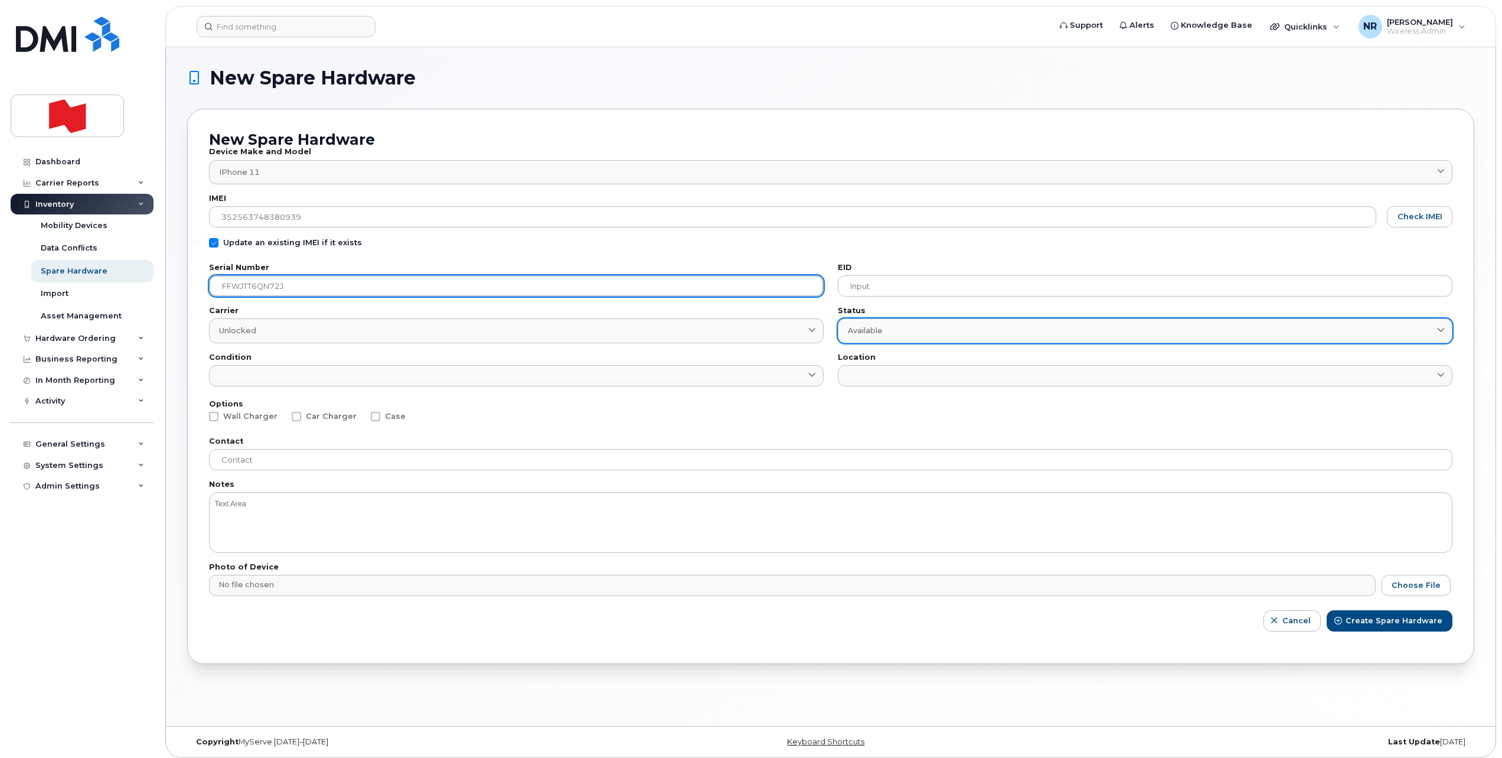
type input "FFWJTT6QN72J"
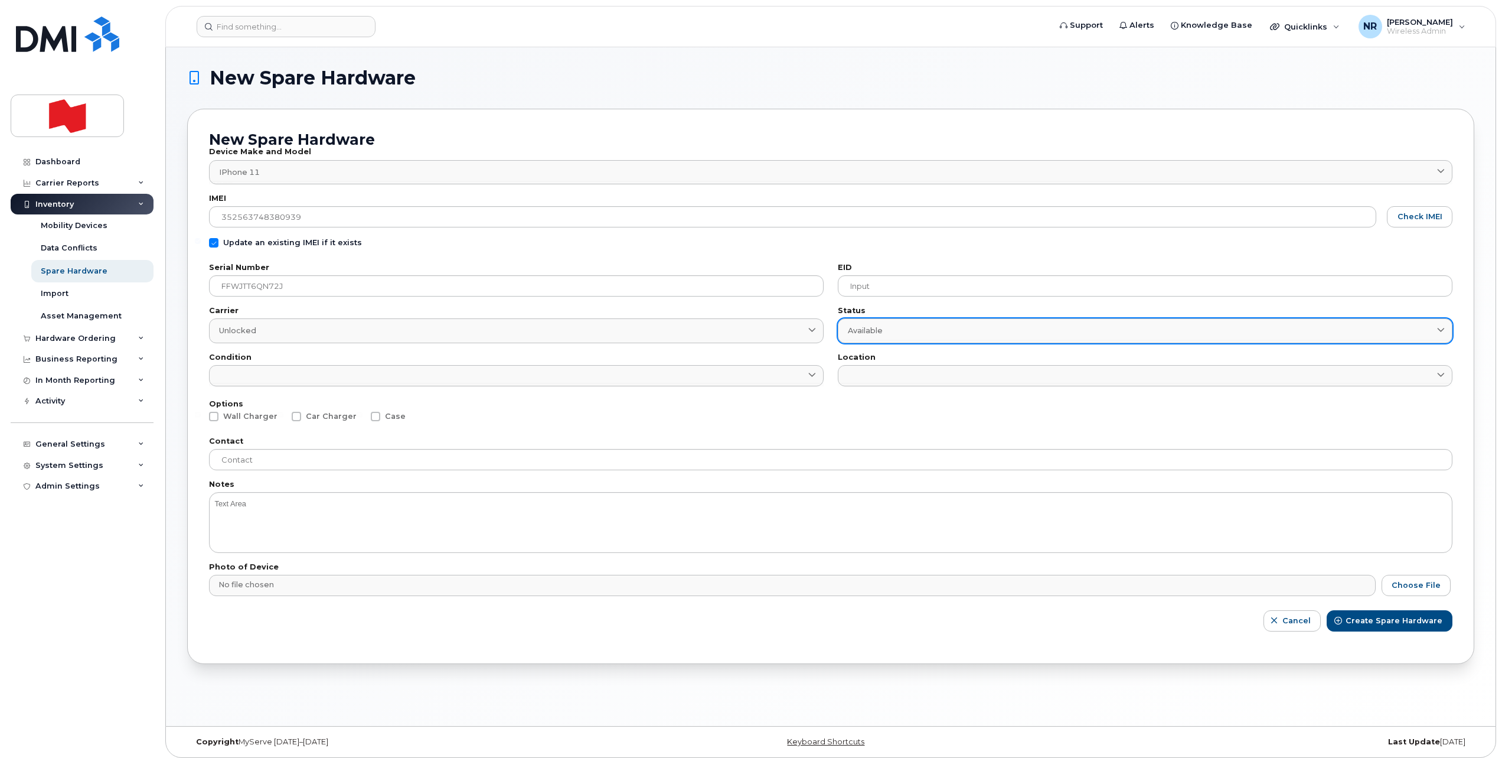
click at [879, 328] on span "Available" at bounding box center [865, 330] width 35 height 11
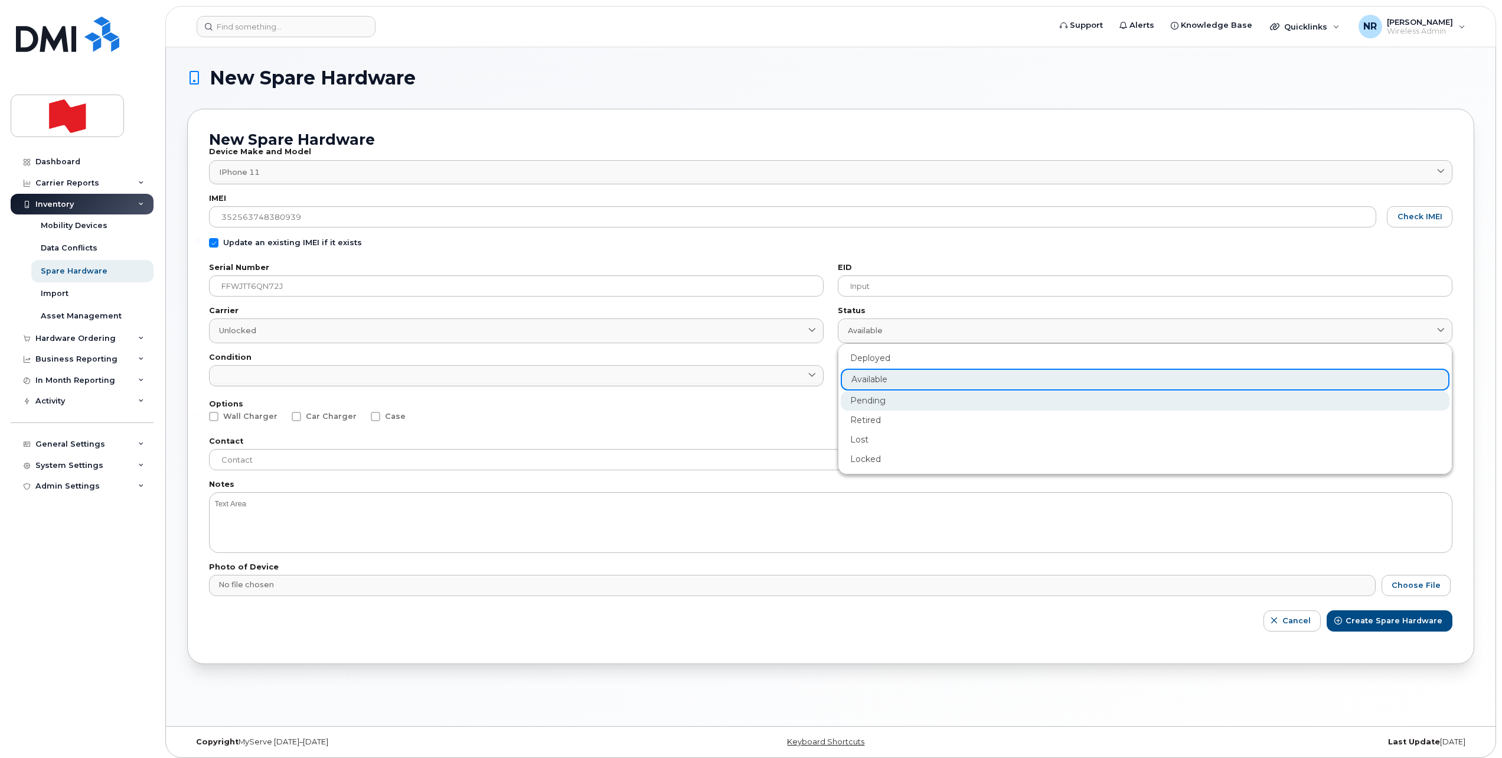
click at [877, 393] on div "Pending" at bounding box center [1145, 400] width 609 height 19
type input "pending"
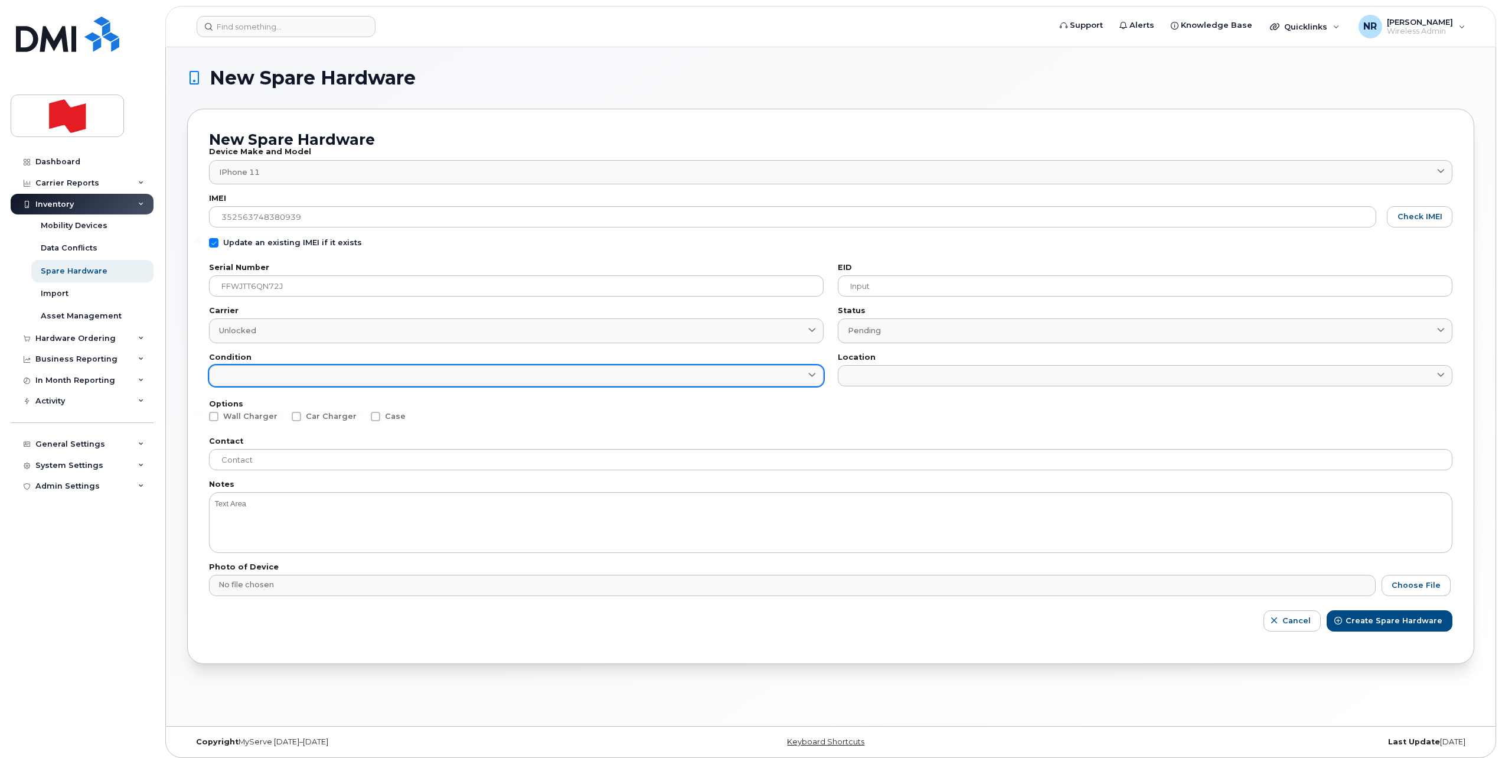
click at [599, 377] on link at bounding box center [516, 375] width 615 height 21
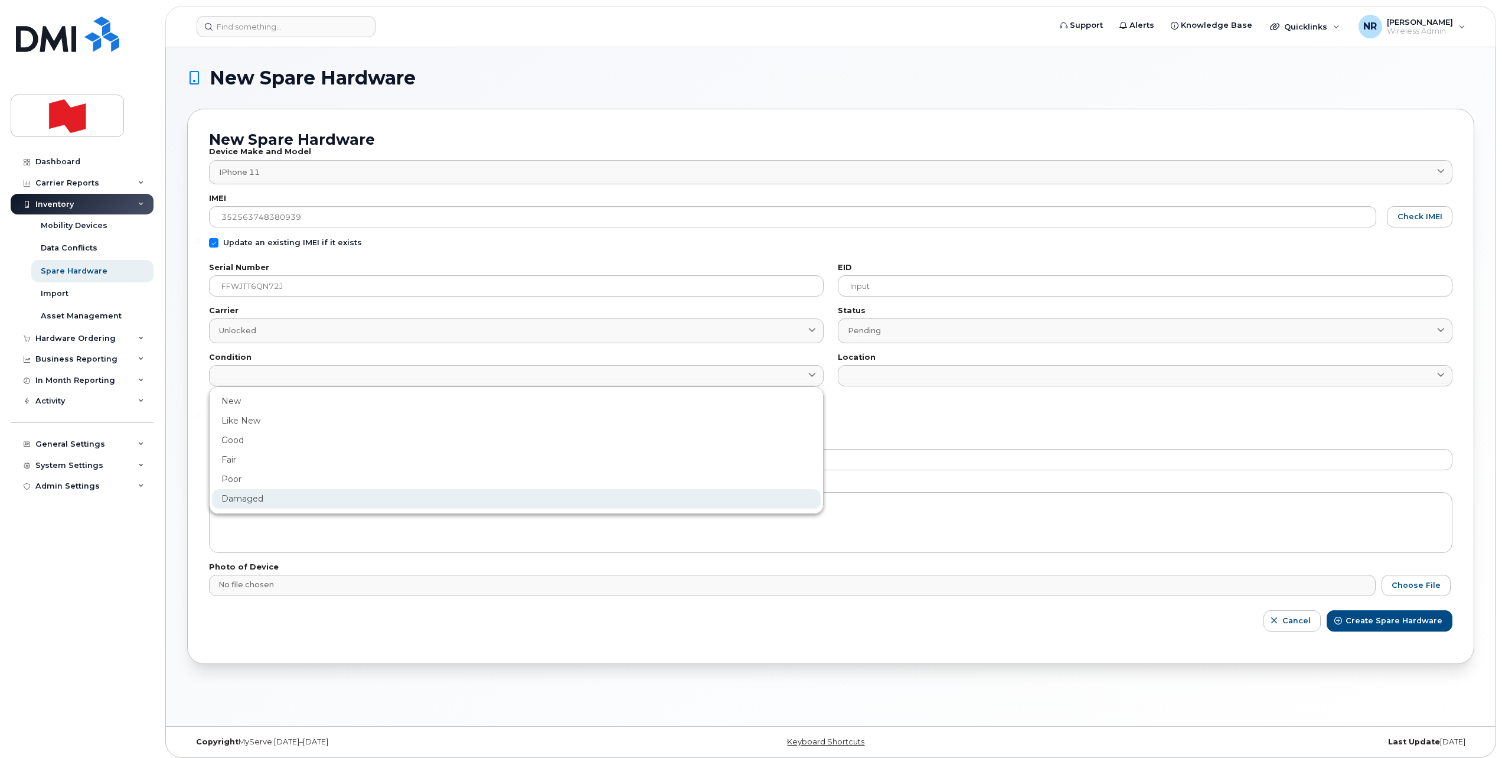
click at [230, 498] on div "Damaged" at bounding box center [516, 498] width 609 height 19
type input "Damaged"
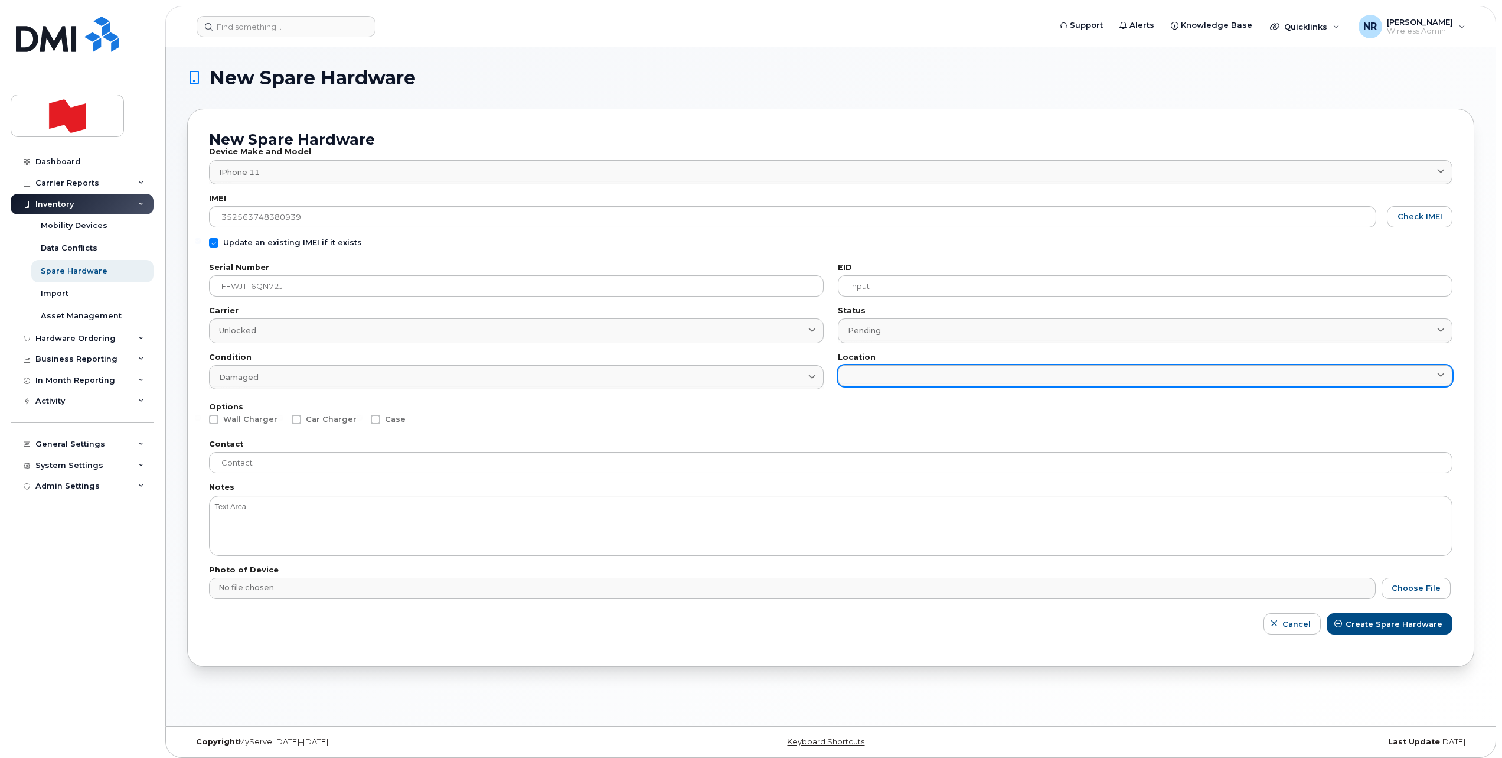
click at [892, 374] on link at bounding box center [1145, 375] width 615 height 21
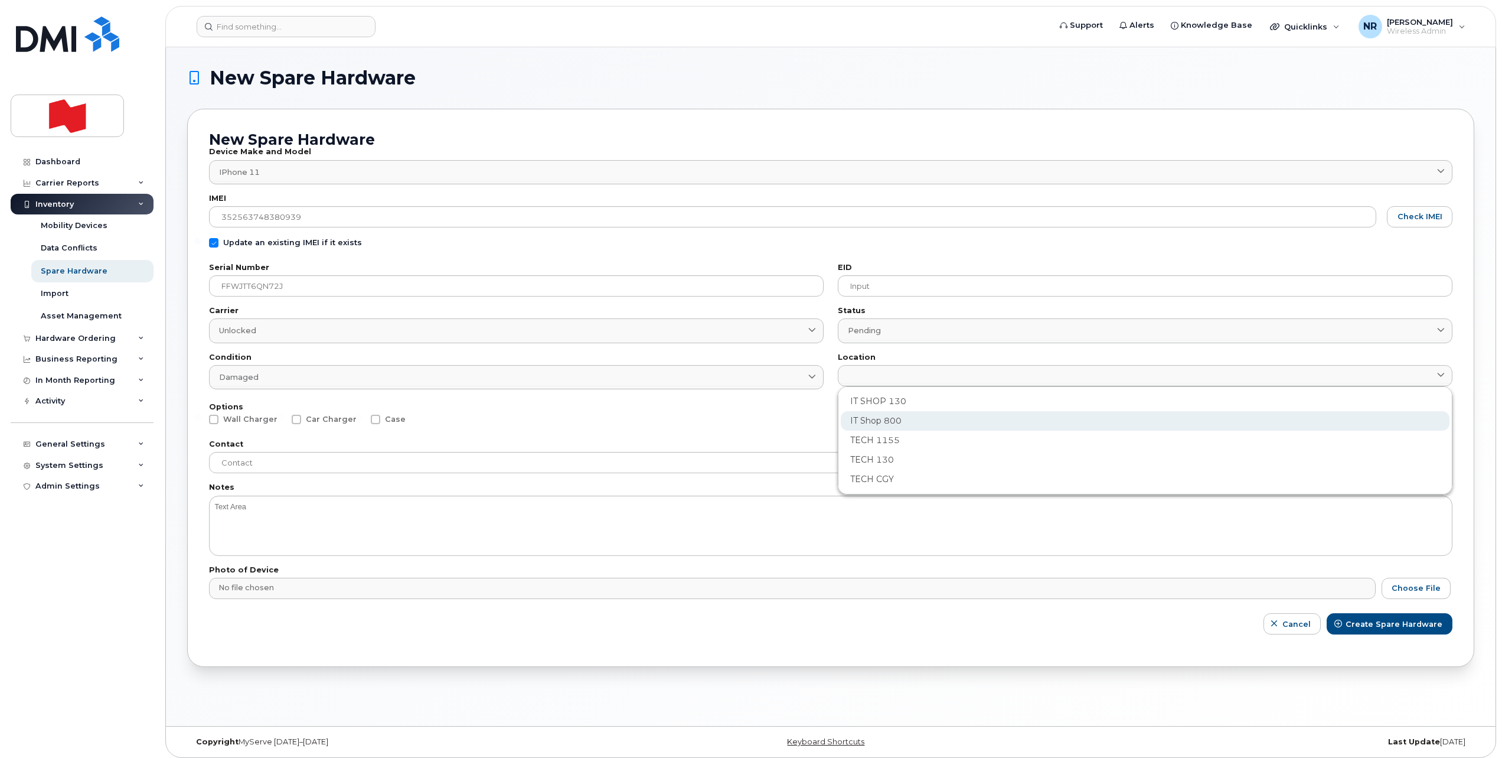
click at [877, 419] on div "IT Shop 800" at bounding box center [1145, 420] width 609 height 19
type input "2982"
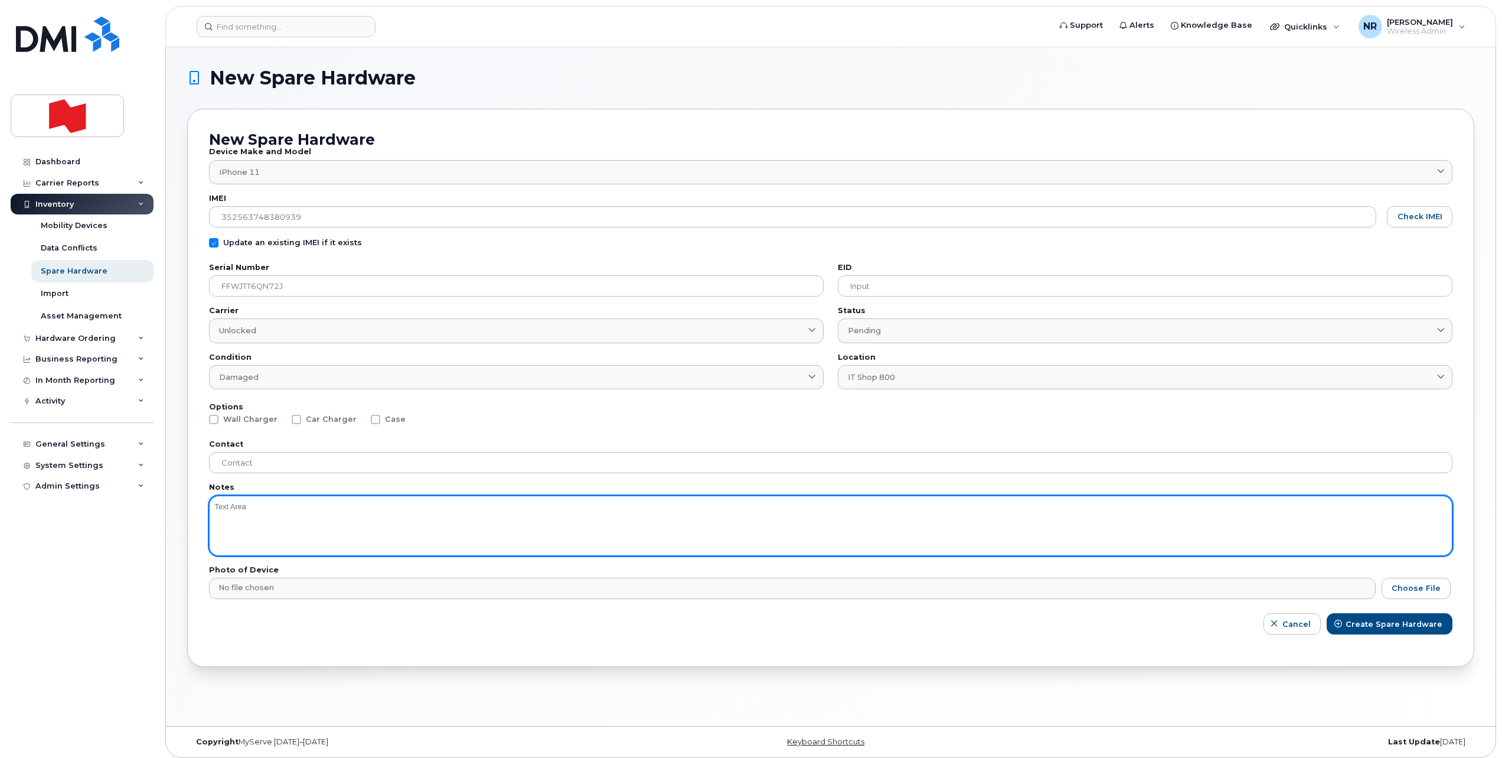
click at [319, 520] on textarea at bounding box center [831, 525] width 1244 height 60
type textarea "Screen"
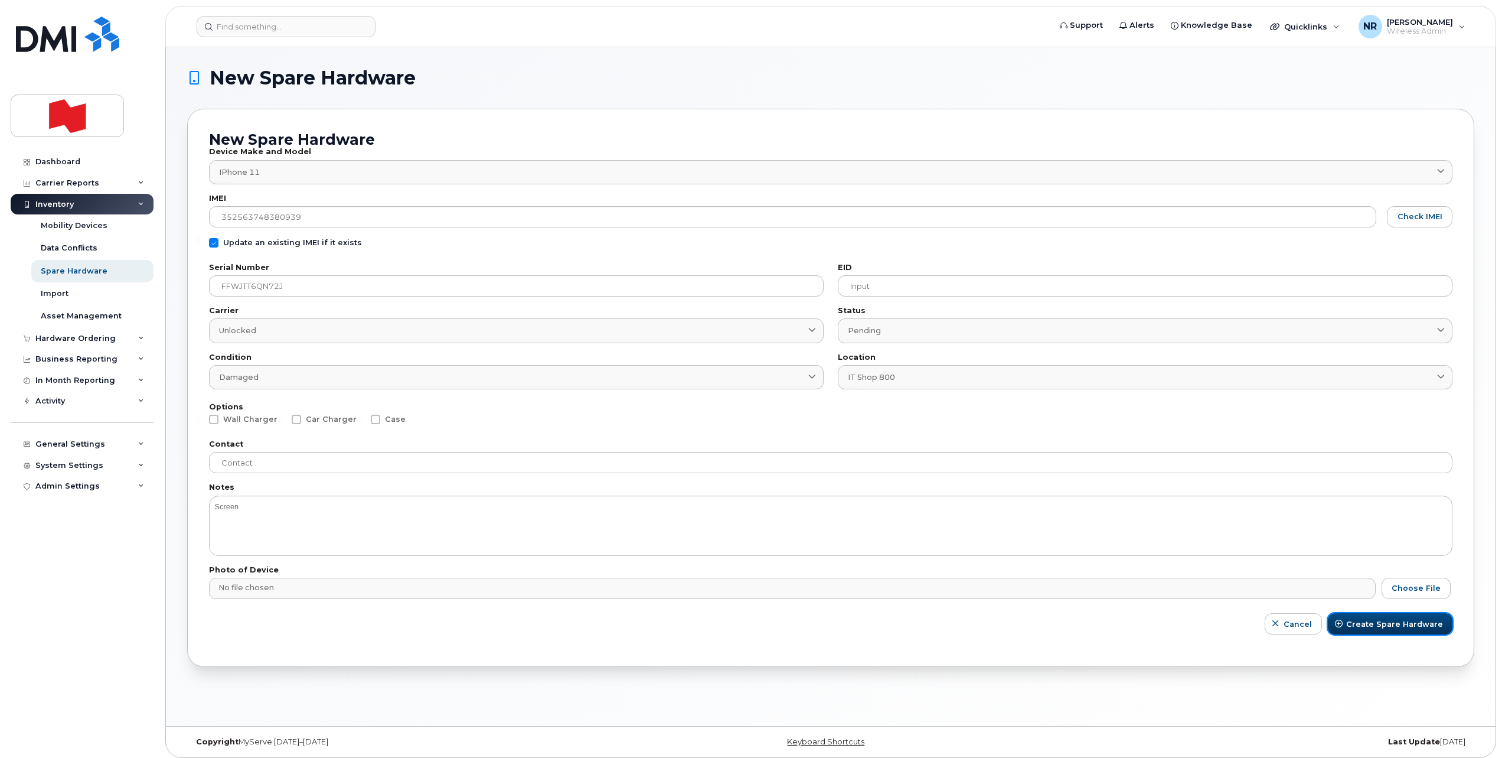
click at [1391, 616] on button "Create Spare Hardware" at bounding box center [1390, 623] width 125 height 21
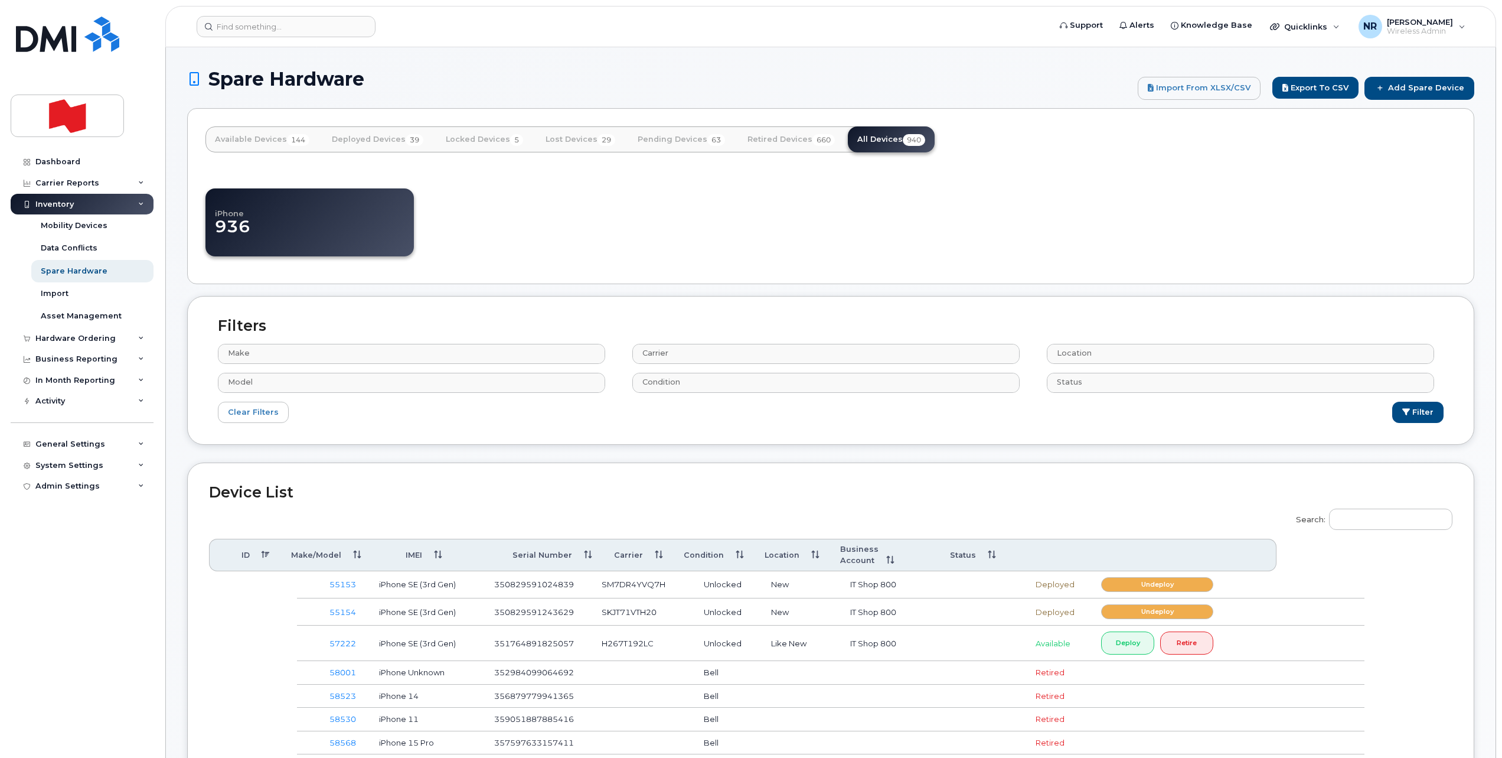
select select
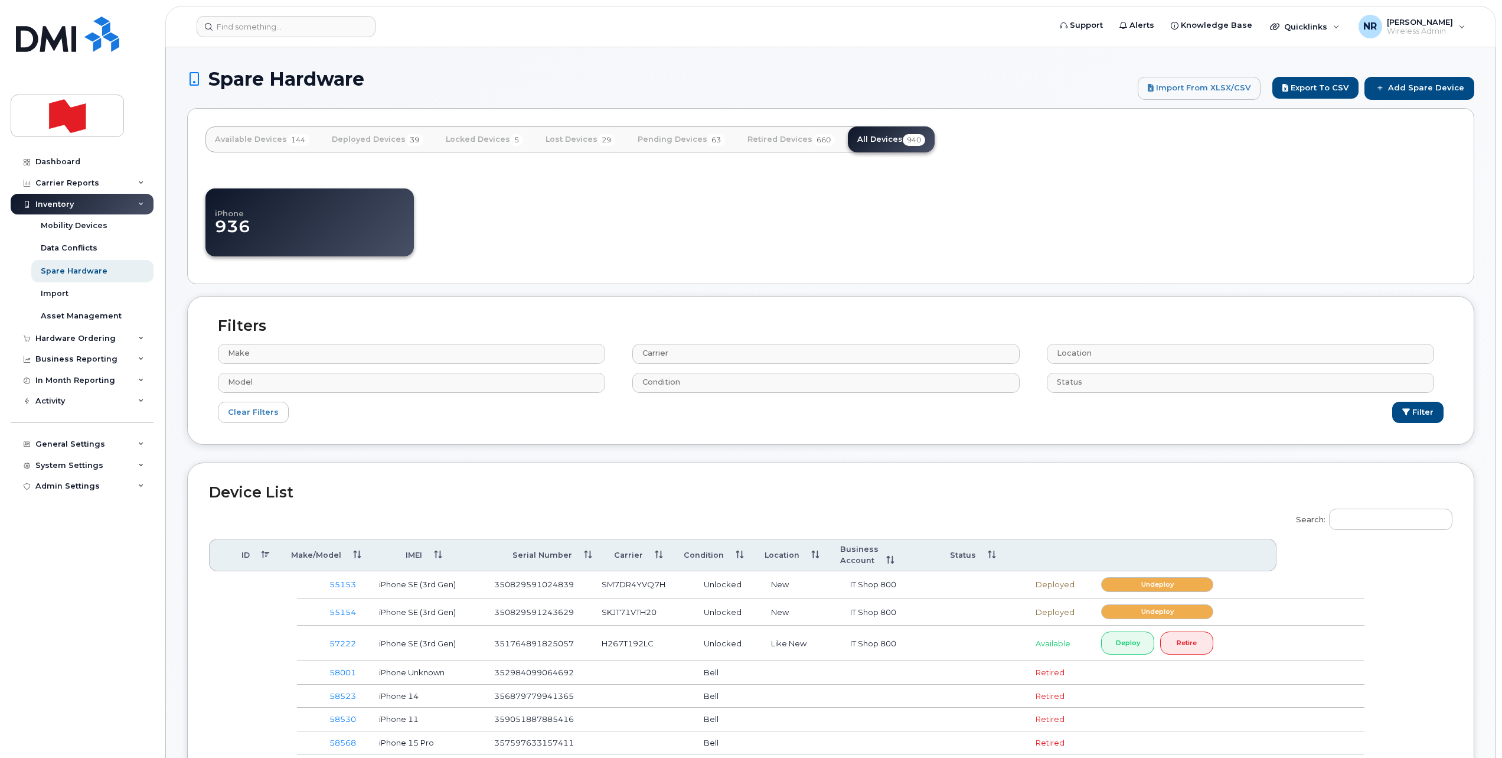
select select
click at [1386, 519] on input "Search:" at bounding box center [1390, 518] width 123 height 21
paste input "FFWJTT6QN72J"
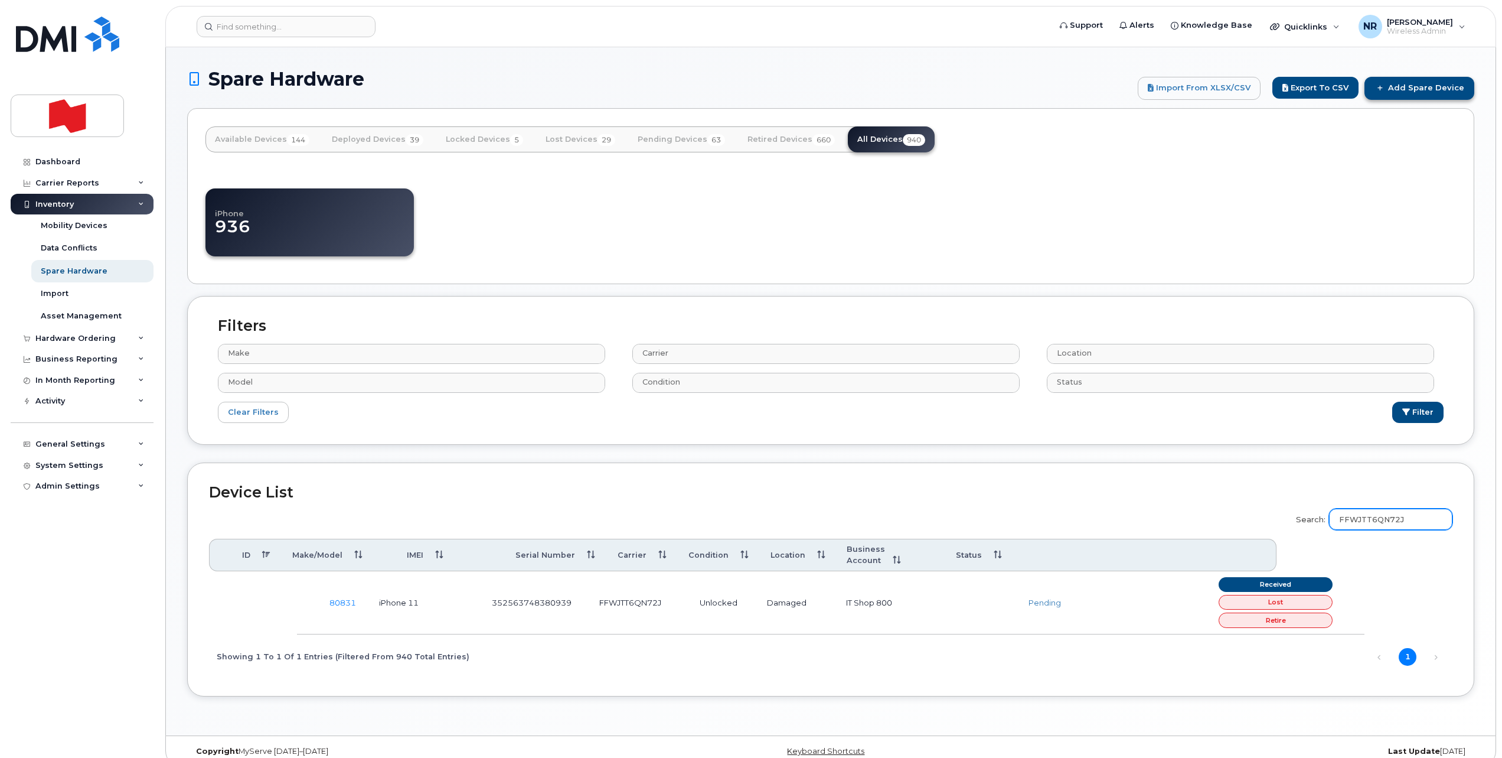
type input "FFWJTT6QN72J"
drag, startPoint x: 1419, startPoint y: 84, endPoint x: 741, endPoint y: 85, distance: 677.9
click at [1419, 84] on link "Add Spare Device" at bounding box center [1420, 88] width 110 height 22
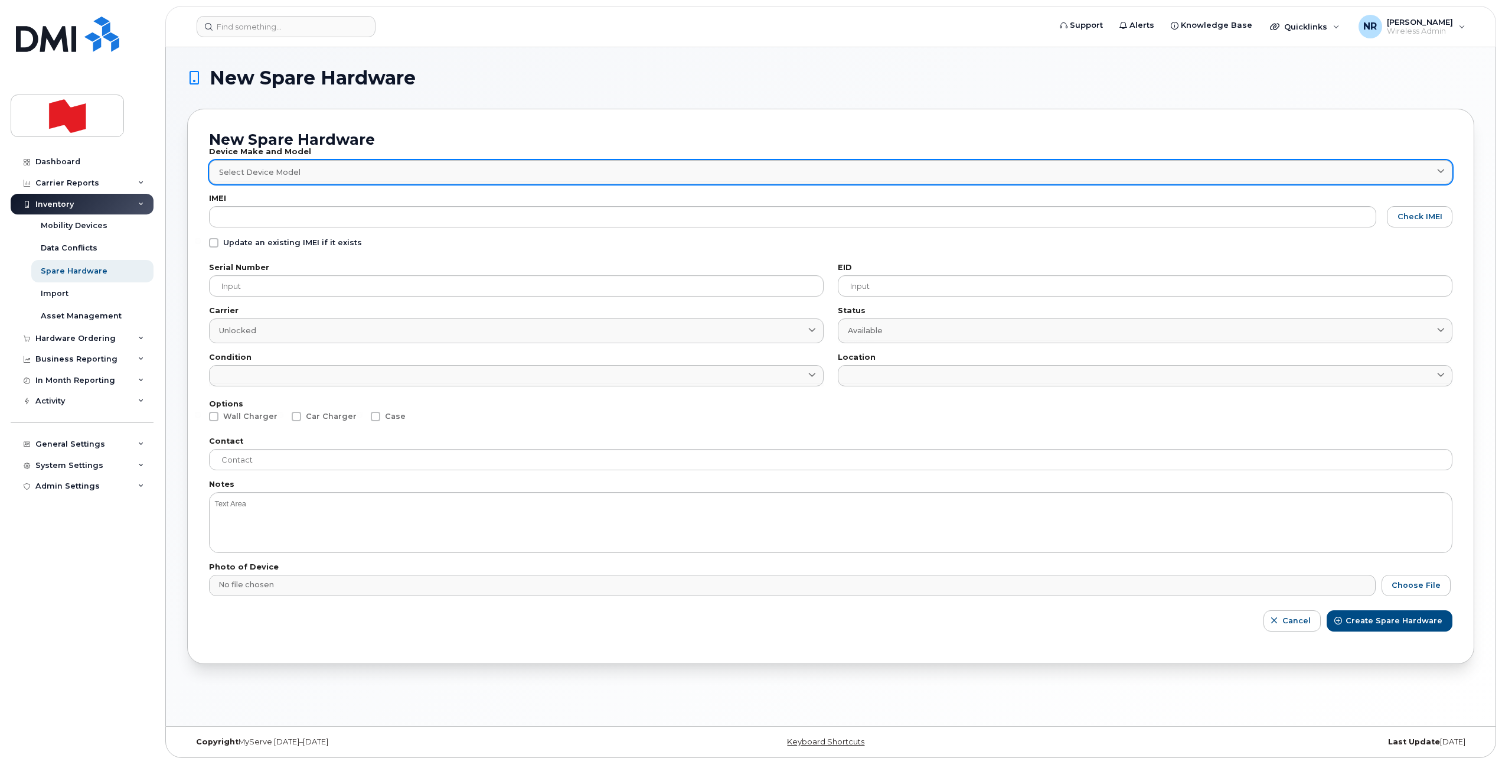
click at [271, 168] on span "Select Device Model" at bounding box center [259, 172] width 81 height 11
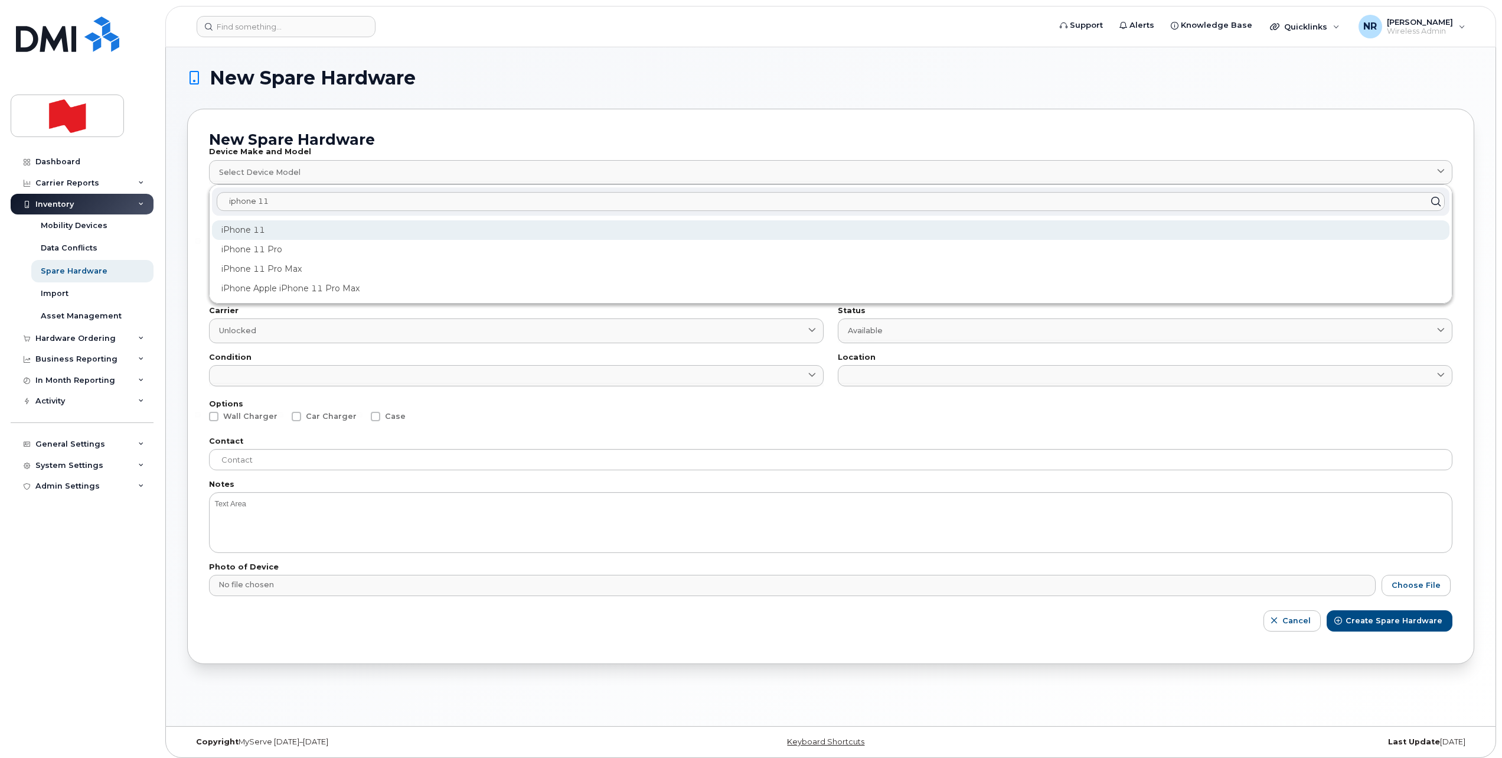
type input "iphone 11"
click at [274, 224] on div "iPhone 11" at bounding box center [831, 229] width 1238 height 19
type input "1698"
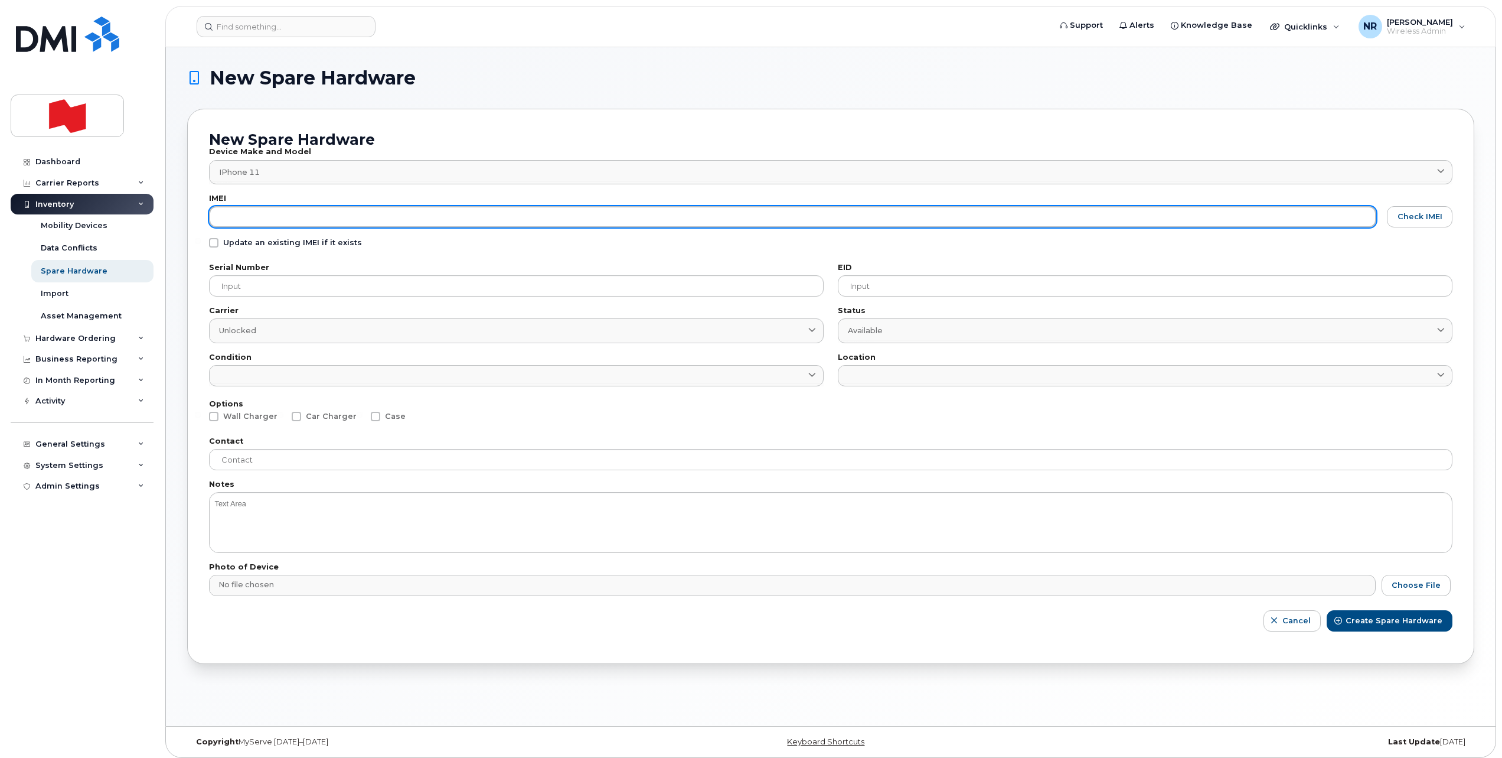
click at [250, 218] on input "text" at bounding box center [792, 216] width 1167 height 21
drag, startPoint x: 323, startPoint y: 212, endPoint x: 172, endPoint y: 210, distance: 150.6
click at [172, 210] on div "New Spare Hardware New Spare Hardware Device Make and Model iPhone 11 1698 ipho…" at bounding box center [831, 386] width 1330 height 678
type input "352563747070002"
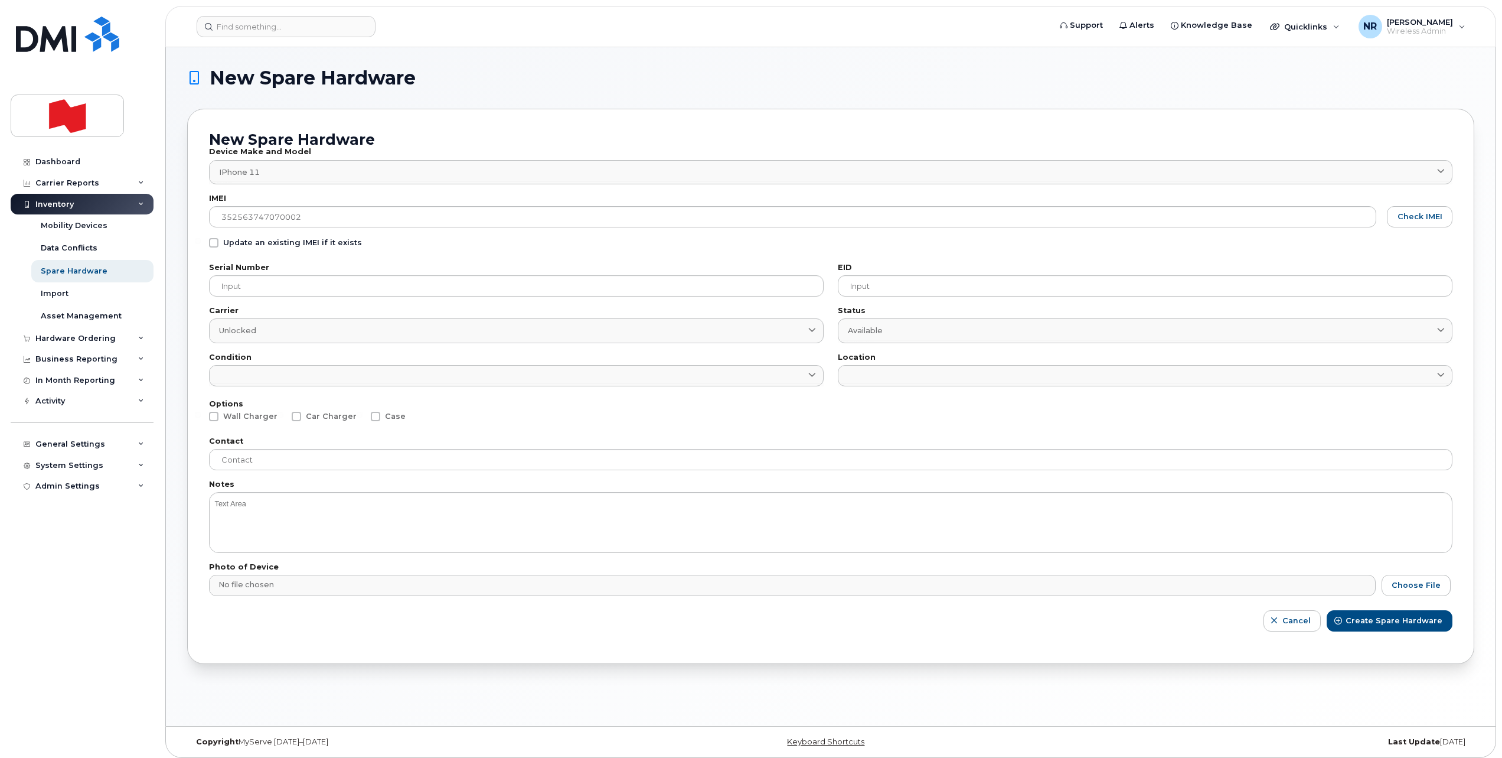
drag, startPoint x: 212, startPoint y: 244, endPoint x: 214, endPoint y: 255, distance: 10.2
click at [212, 244] on span at bounding box center [213, 242] width 9 height 9
click at [201, 244] on input "Update an existing IMEI if it exists" at bounding box center [198, 241] width 6 height 6
checkbox input "true"
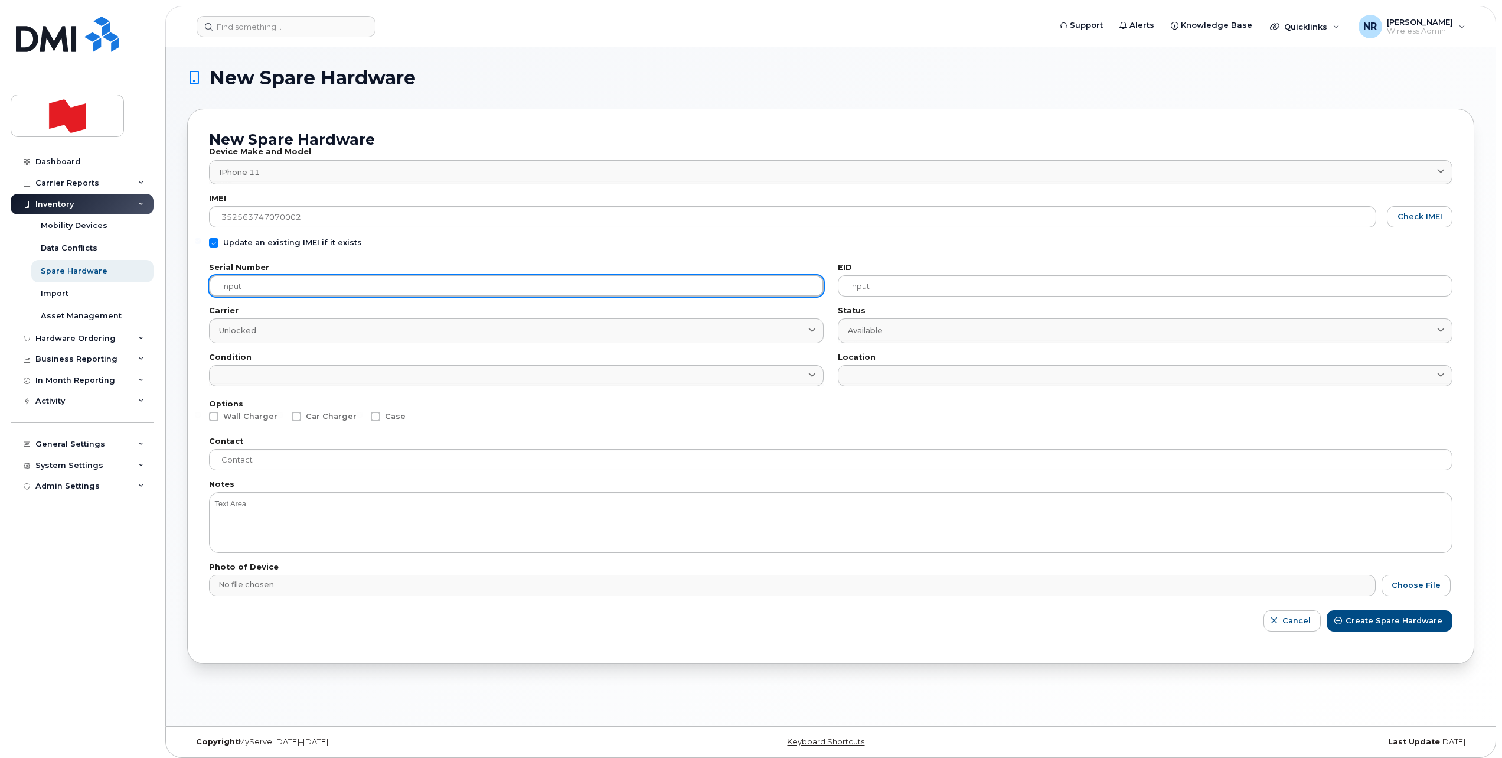
drag, startPoint x: 224, startPoint y: 281, endPoint x: 291, endPoint y: 292, distance: 67.1
click at [226, 282] on input "text" at bounding box center [516, 285] width 615 height 21
paste input "DX3JYYKHN72J"
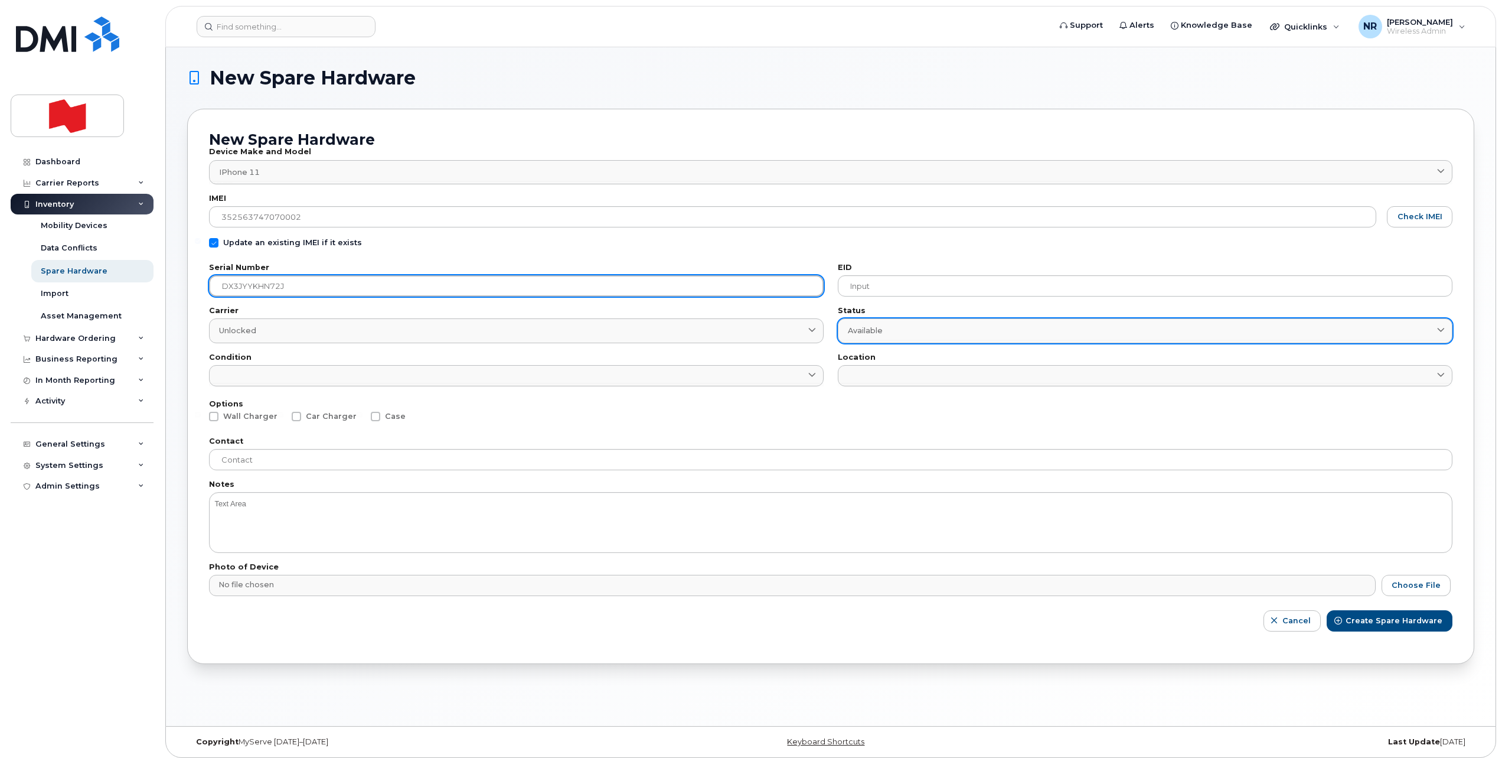
type input "DX3JYYKHN72J"
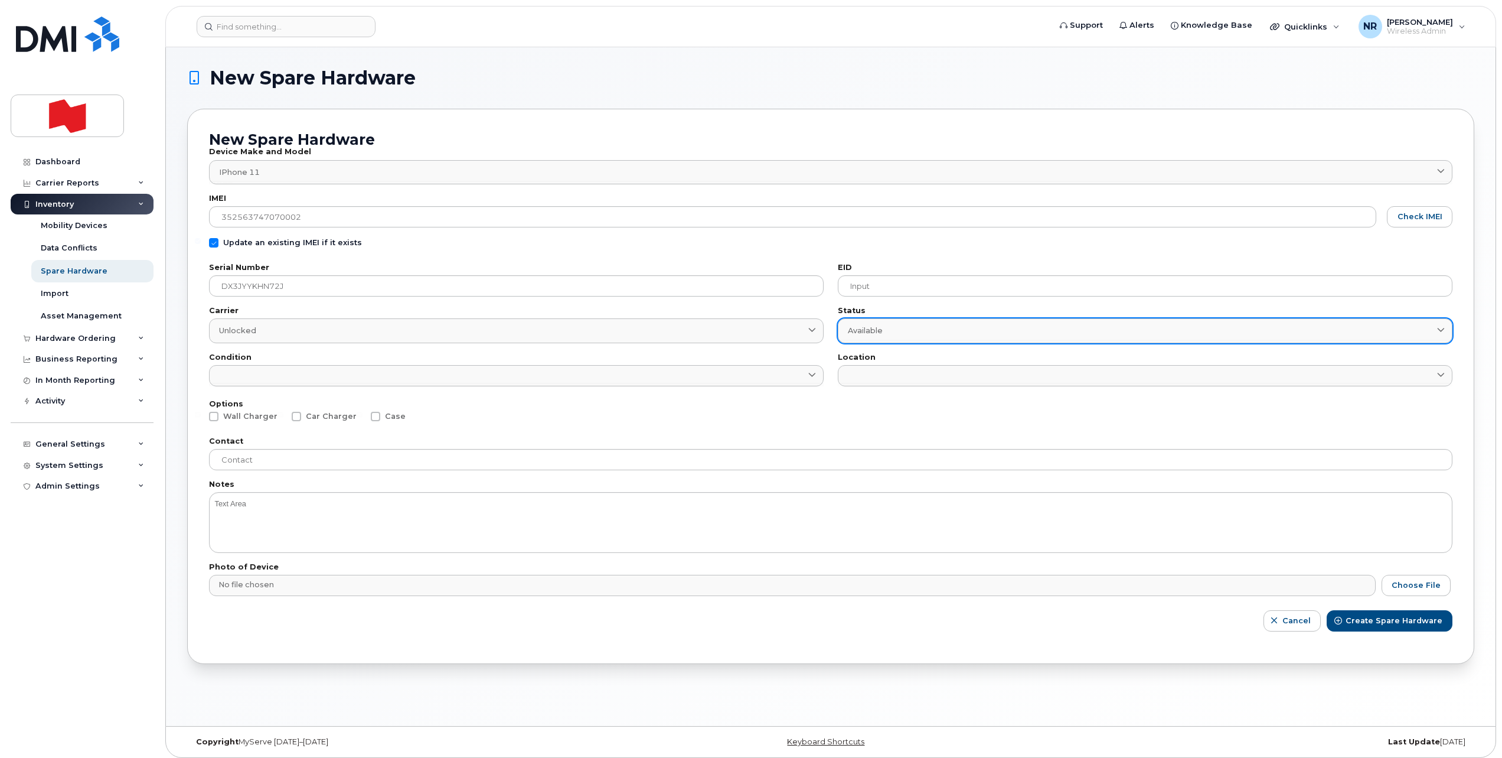
click at [889, 334] on div "Available" at bounding box center [1145, 330] width 595 height 11
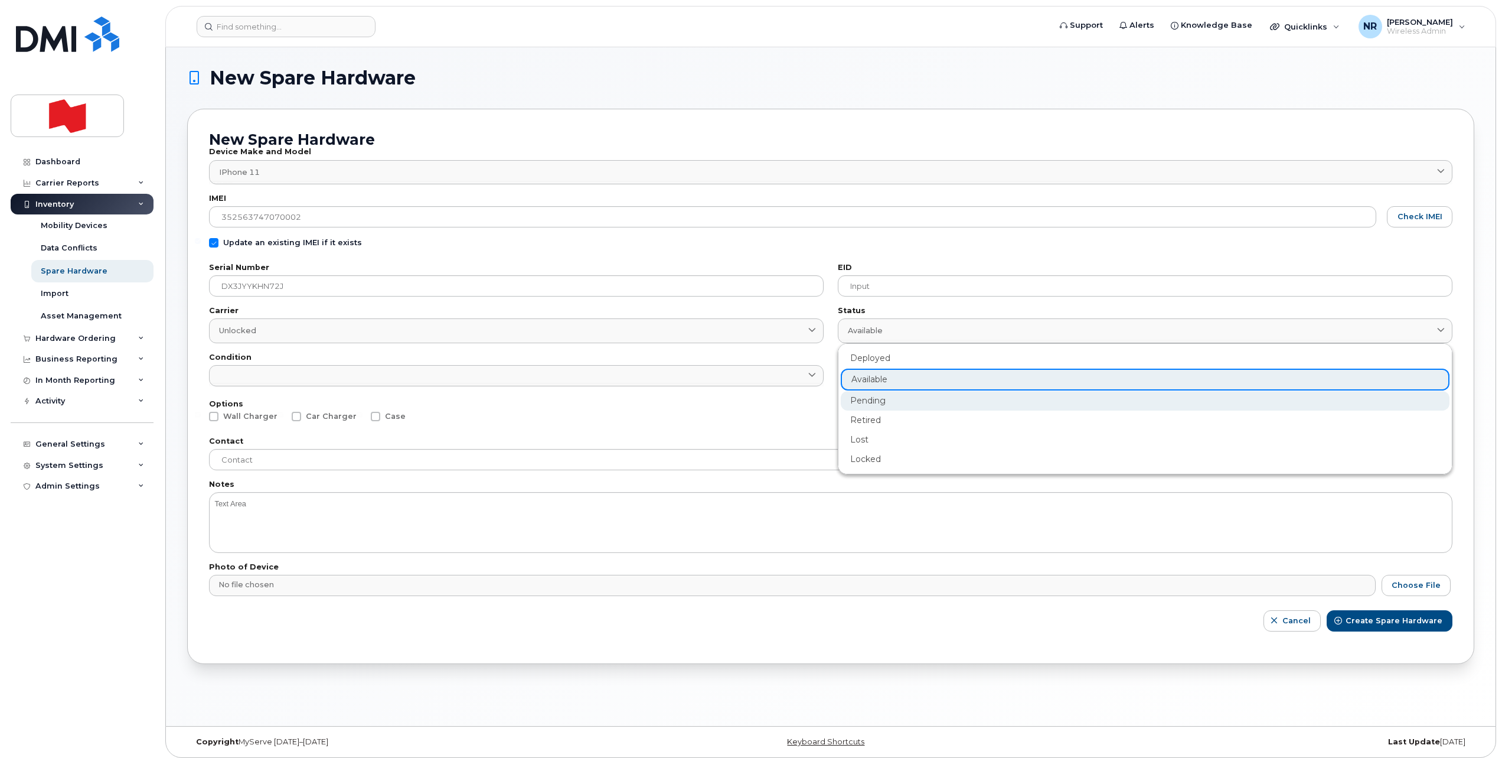
click at [872, 397] on div "Pending" at bounding box center [1145, 400] width 609 height 19
type input "pending"
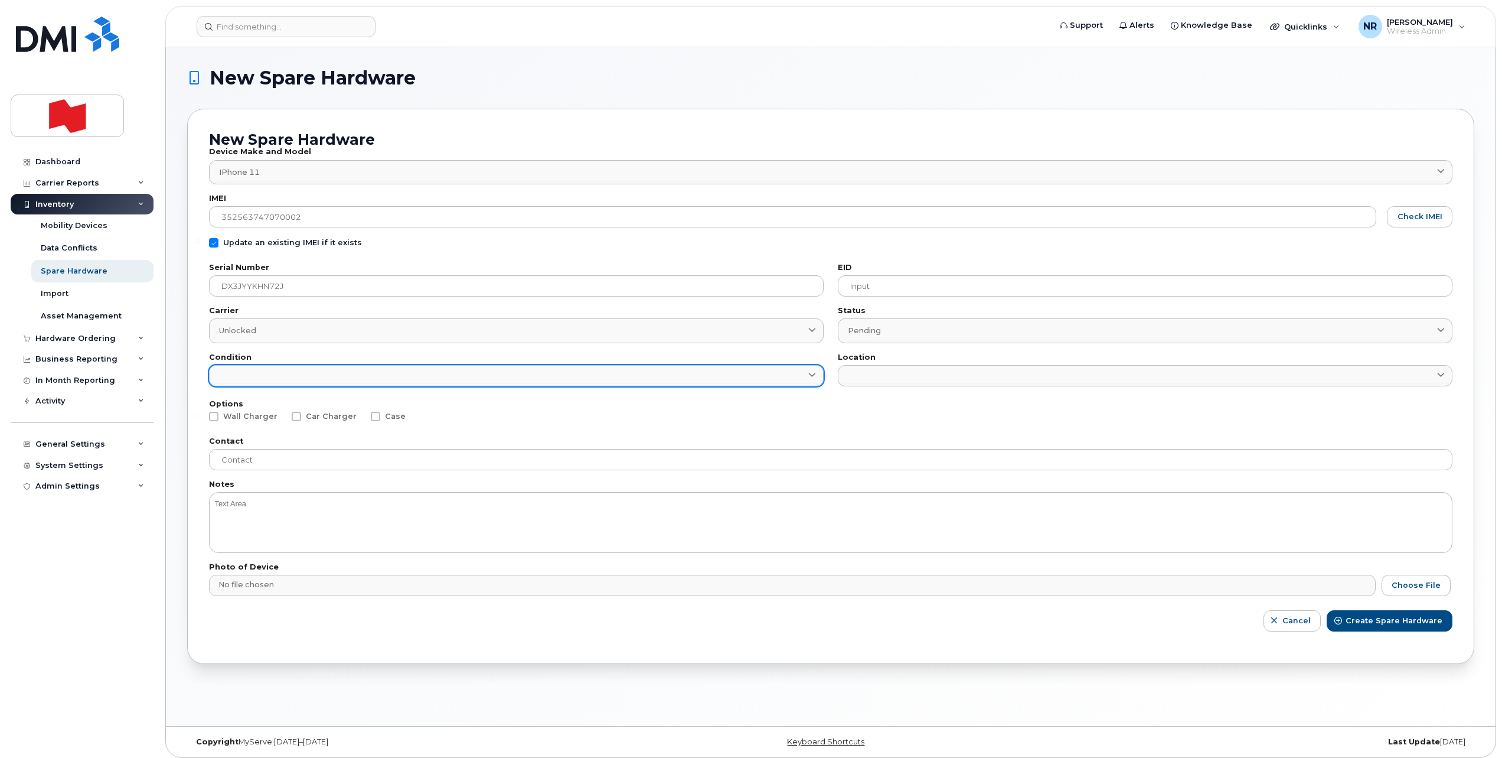
click at [771, 373] on link at bounding box center [516, 375] width 615 height 21
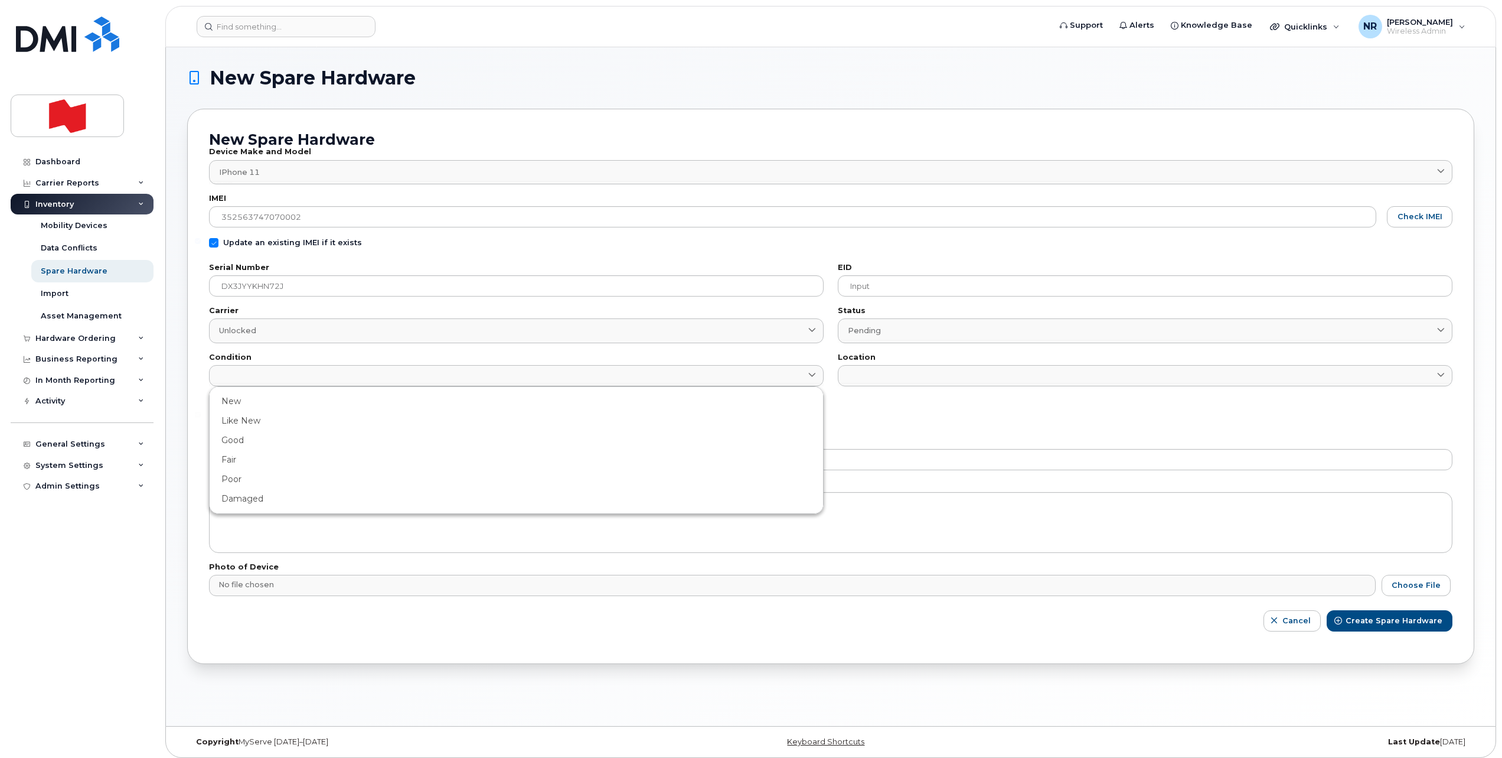
drag, startPoint x: 233, startPoint y: 494, endPoint x: 256, endPoint y: 488, distance: 23.9
click at [236, 493] on div "Damaged" at bounding box center [516, 498] width 609 height 19
type input "Damaged"
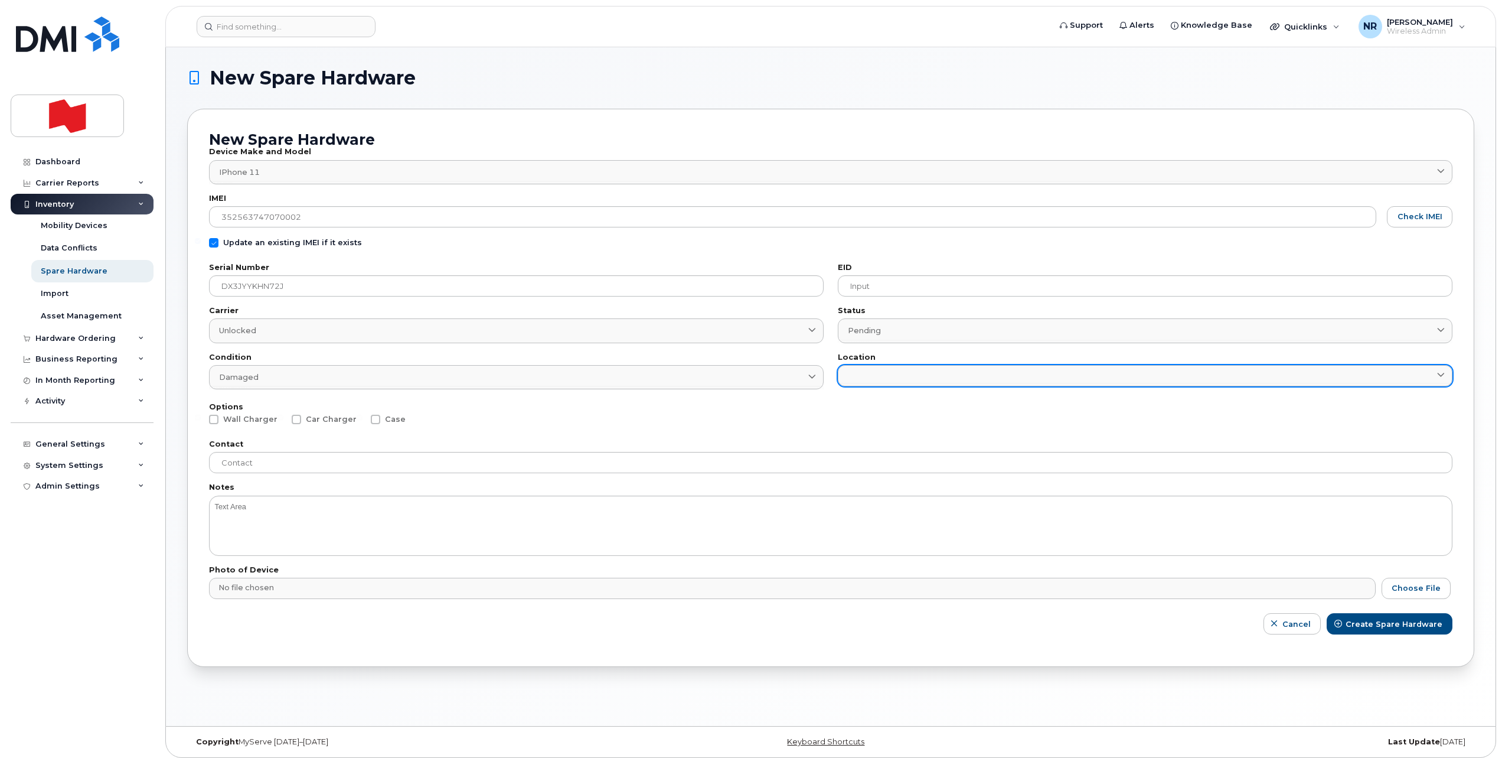
click at [859, 380] on link at bounding box center [1145, 375] width 615 height 21
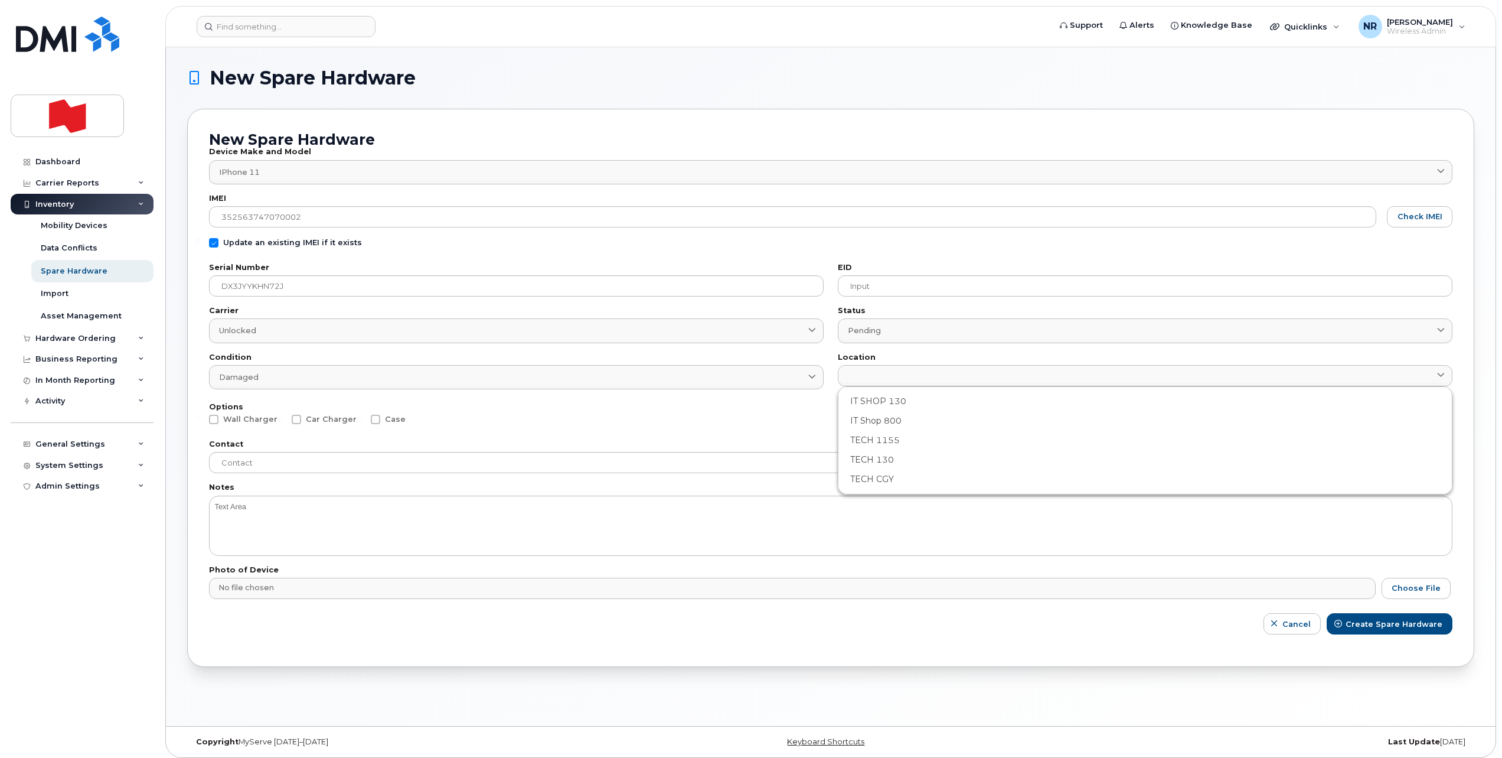
click at [868, 419] on div "IT Shop 800" at bounding box center [1145, 420] width 609 height 19
type input "2982"
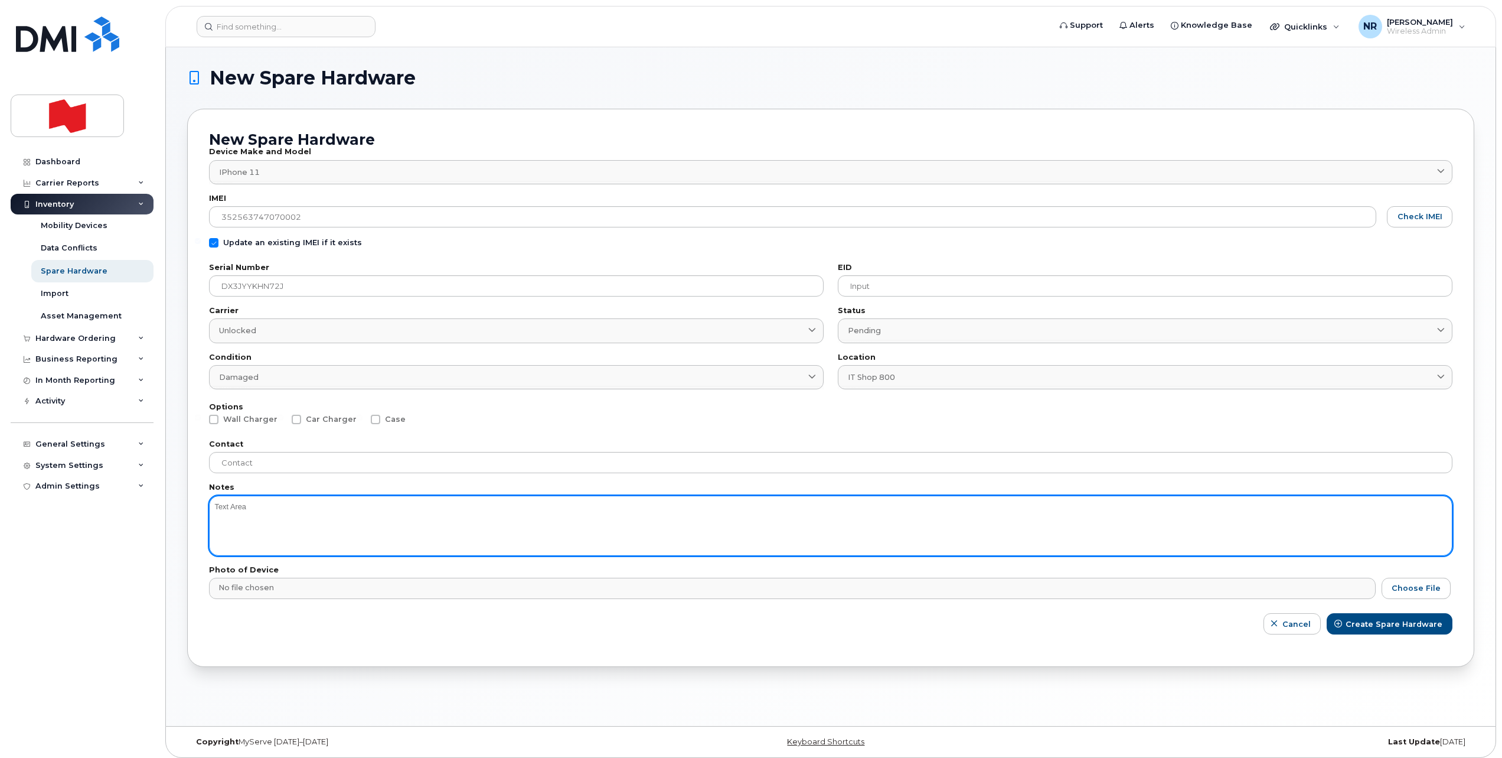
click at [253, 510] on textarea at bounding box center [831, 525] width 1244 height 60
type textarea "SCREEN"
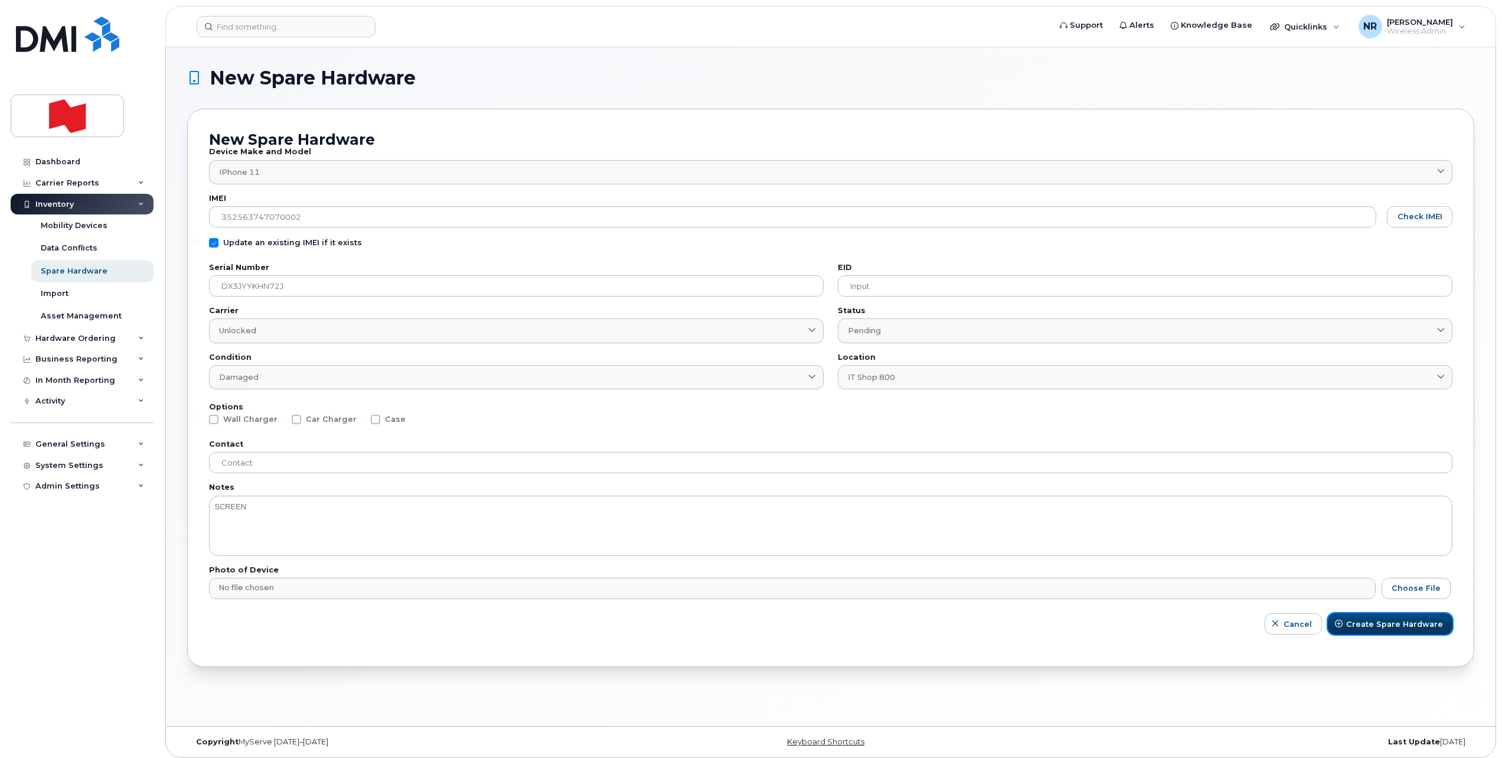
click at [1385, 624] on span "Create Spare Hardware" at bounding box center [1394, 623] width 97 height 11
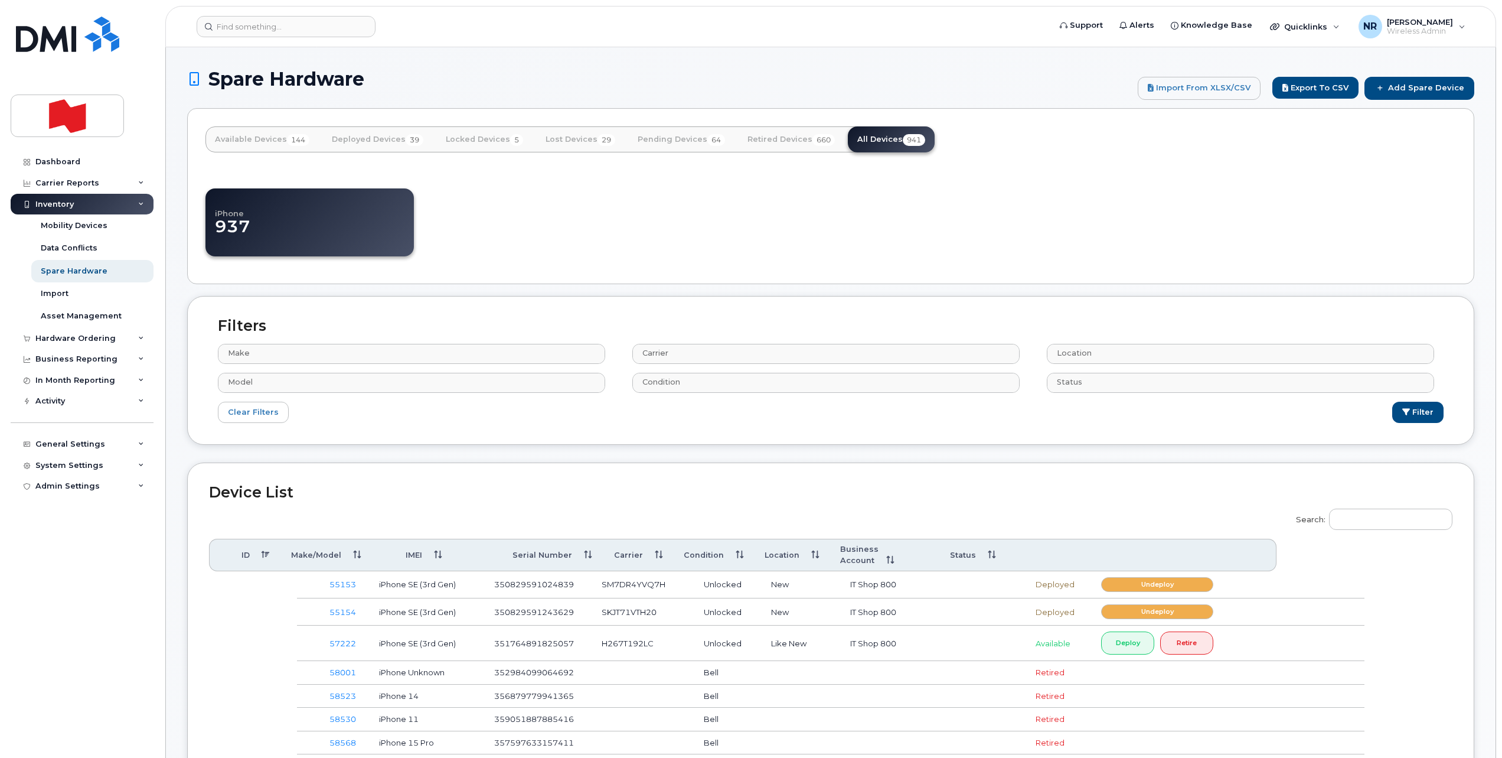
select select
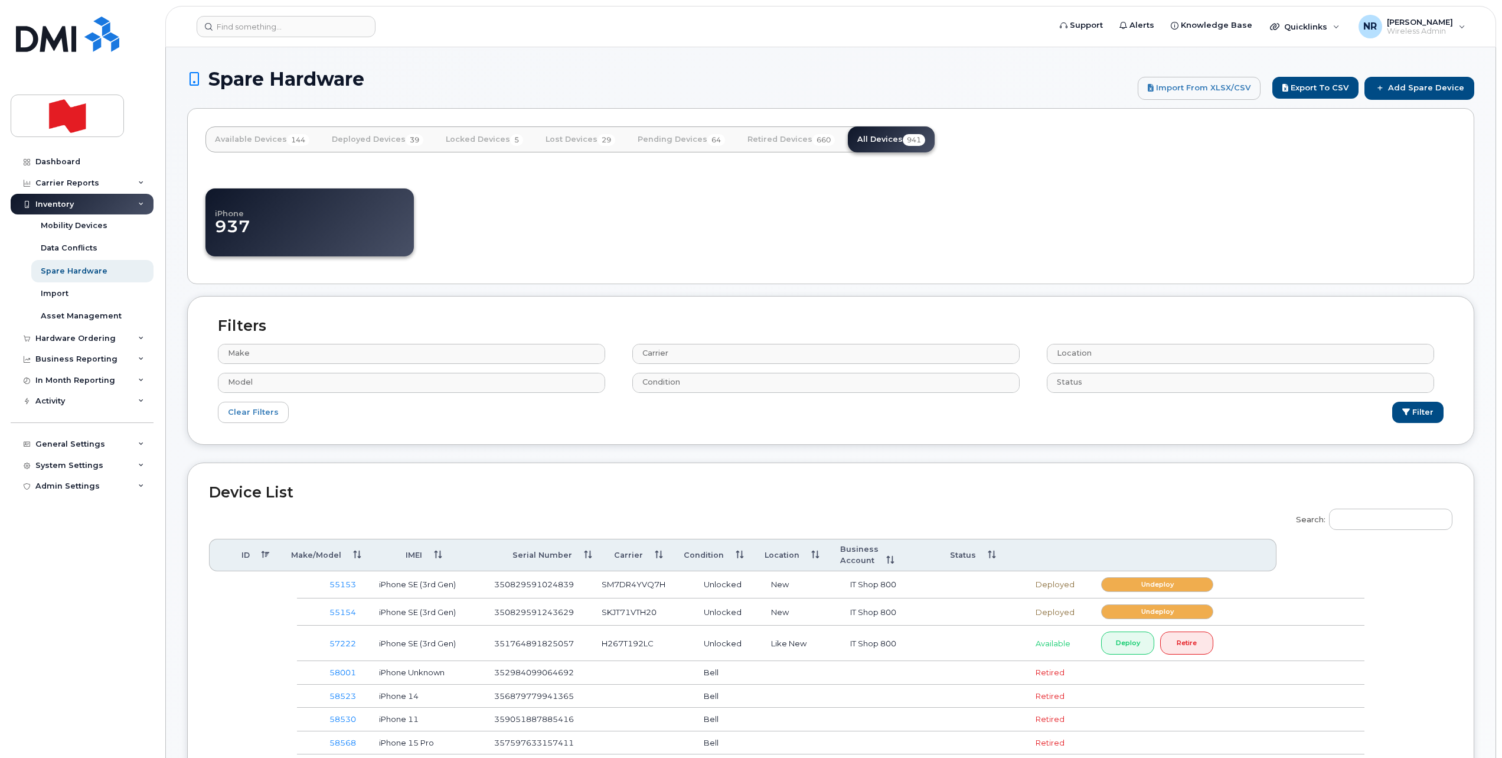
select select
click at [1382, 517] on input "Search:" at bounding box center [1390, 518] width 123 height 21
paste input "DX3JYYKHN72J"
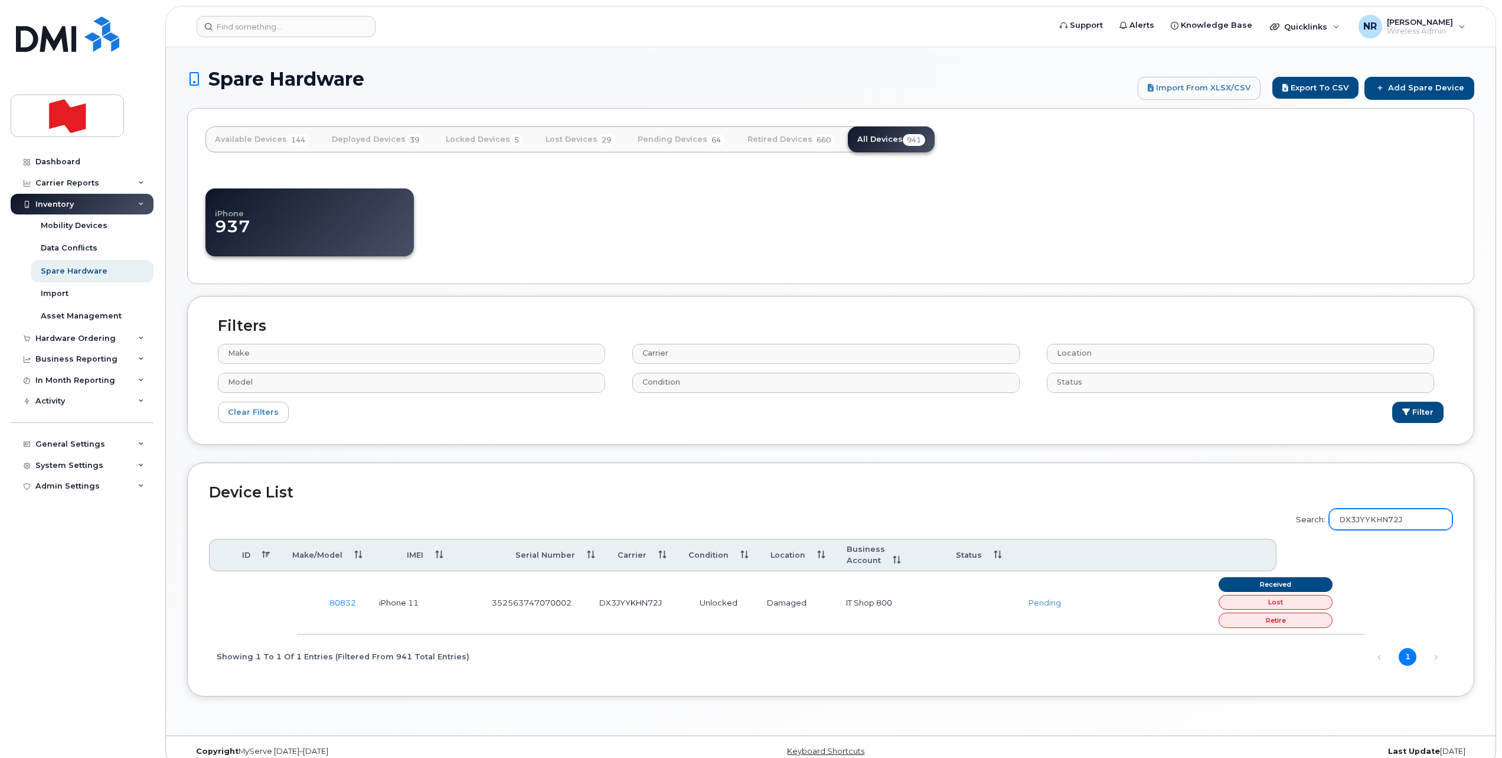
type input "DX3JYYKHN72J"
drag, startPoint x: 1424, startPoint y: 79, endPoint x: 1418, endPoint y: 79, distance: 6.5
click at [1424, 78] on link "Add Spare Device" at bounding box center [1420, 88] width 110 height 22
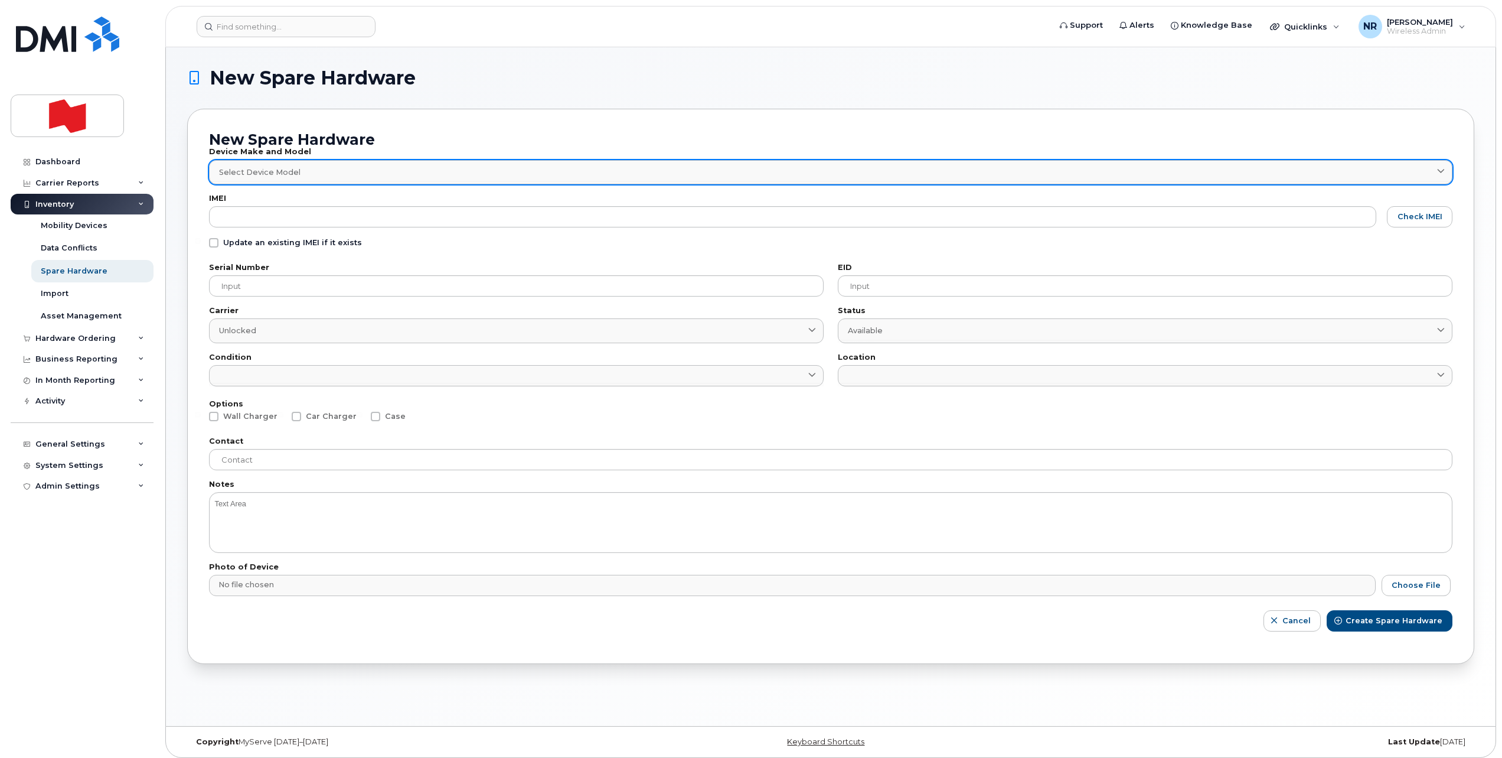
click at [283, 174] on span "Select Device Model" at bounding box center [259, 172] width 81 height 11
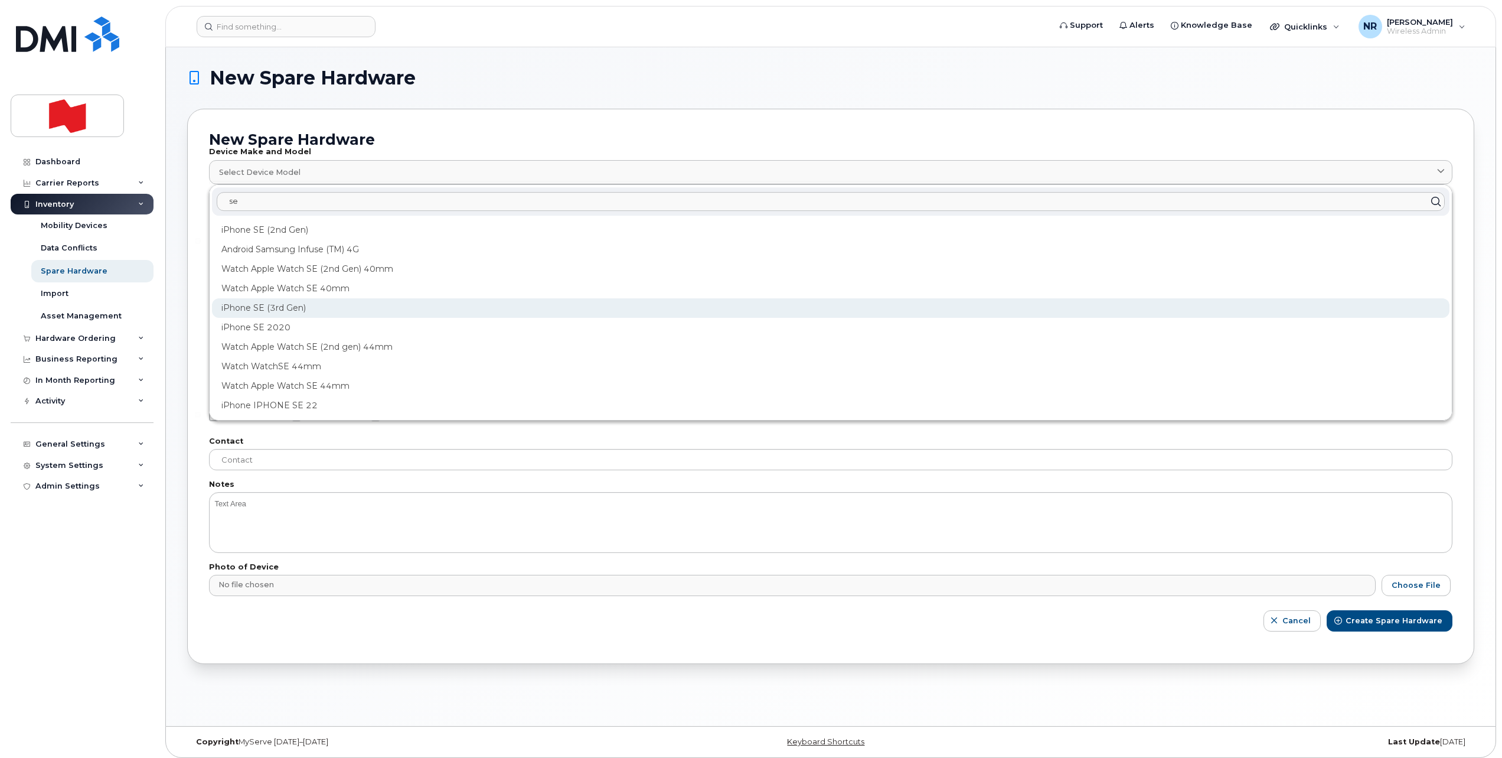
type input "se"
click at [269, 308] on div "iPhone SE (3rd Gen)" at bounding box center [831, 307] width 1238 height 19
type input "2709"
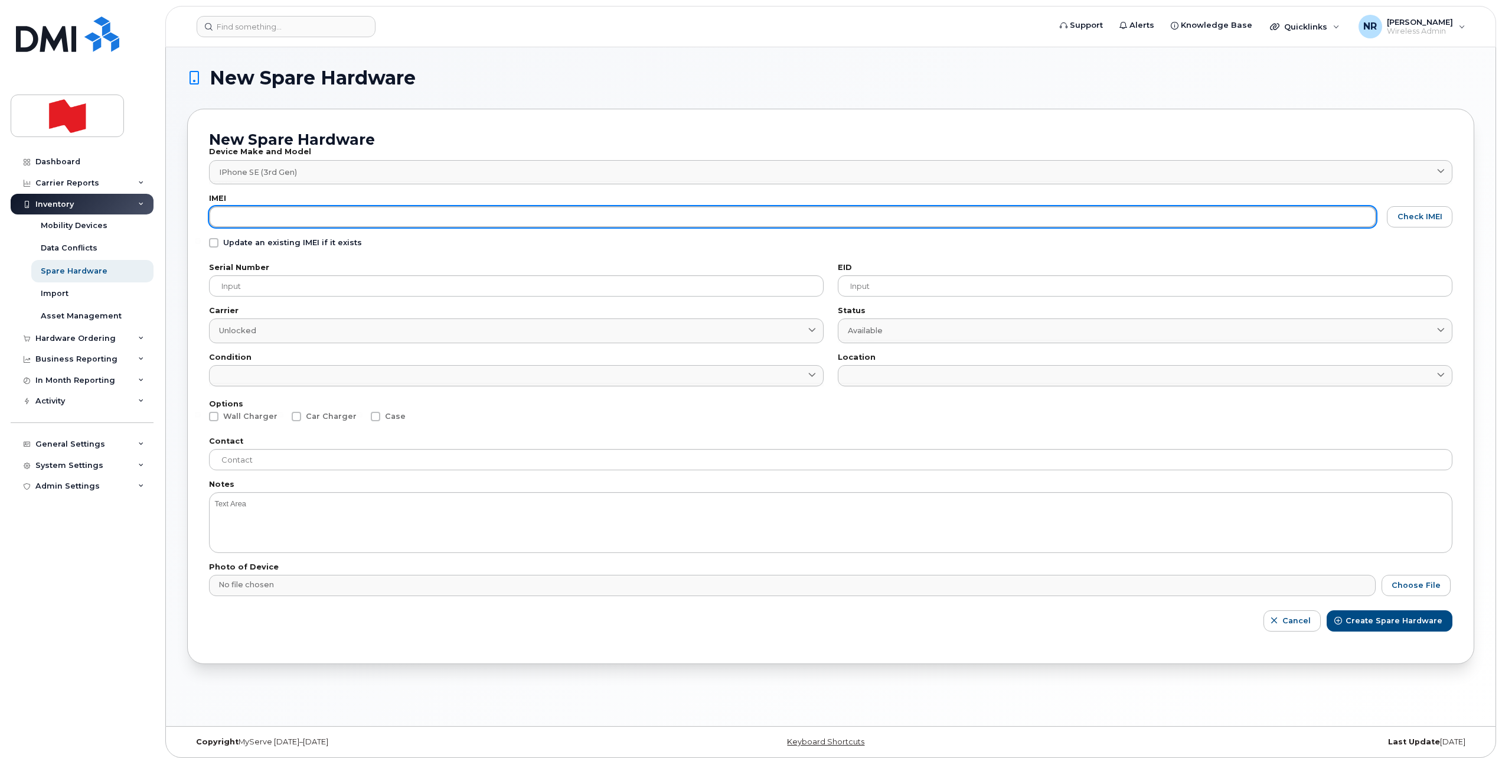
click at [262, 217] on input "text" at bounding box center [792, 216] width 1167 height 21
paste input "354398686268830"
type input "354398686268830"
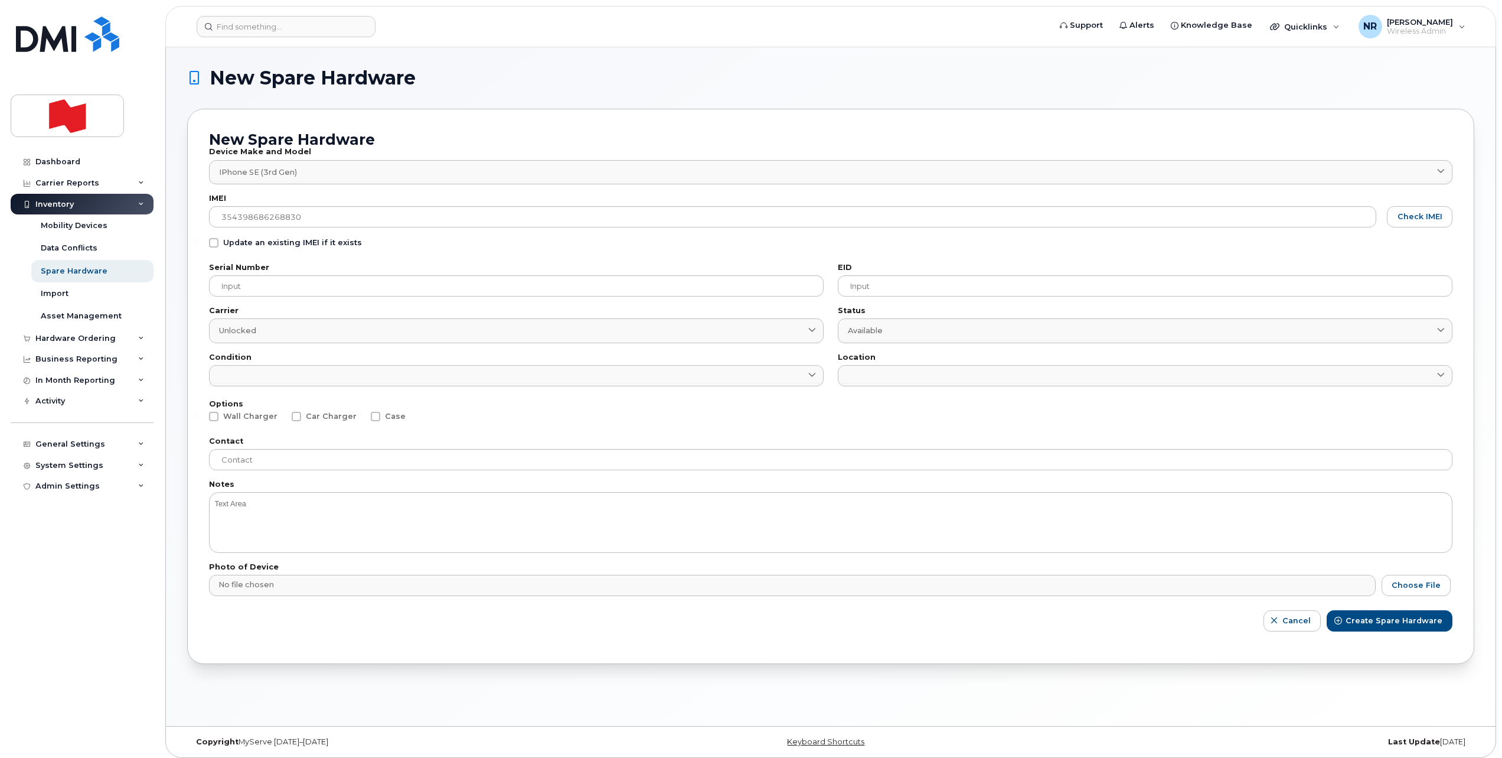
click at [216, 244] on span at bounding box center [213, 242] width 9 height 9
click at [201, 244] on input "Update an existing IMEI if it exists" at bounding box center [198, 241] width 6 height 6
checkbox input "true"
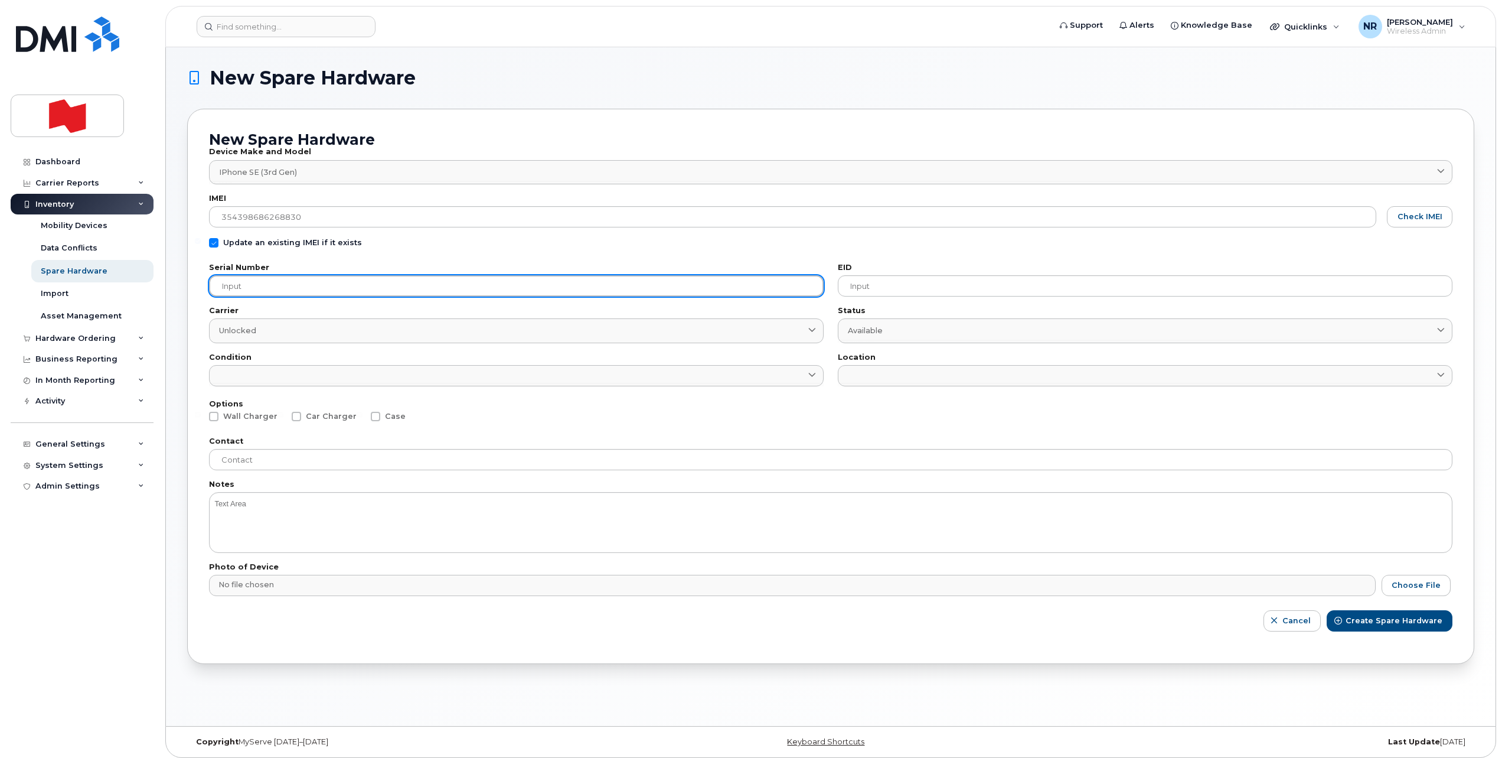
click at [254, 294] on input "text" at bounding box center [516, 285] width 615 height 21
paste input "R4NG0VVWCR"
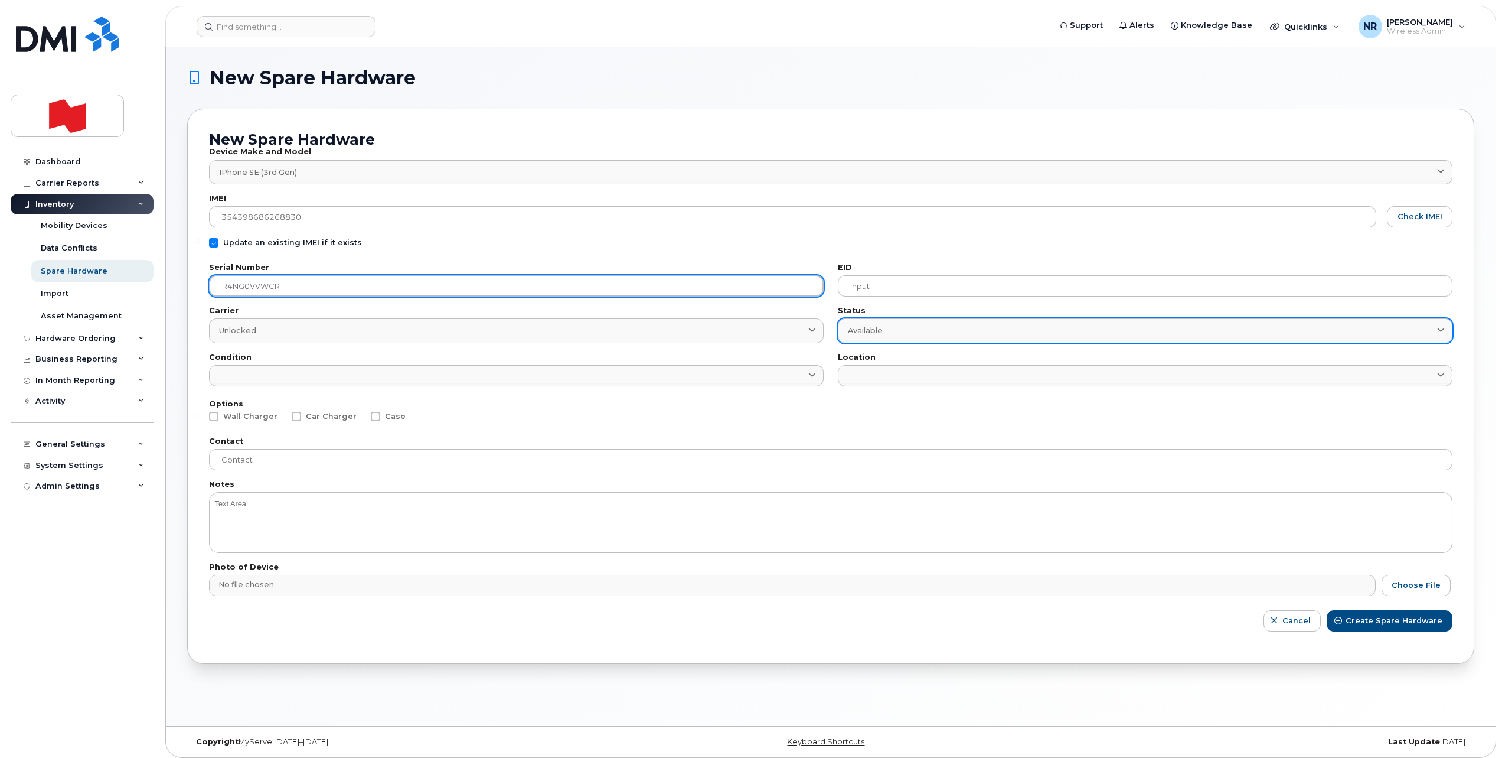
type input "R4NG0VVWCR"
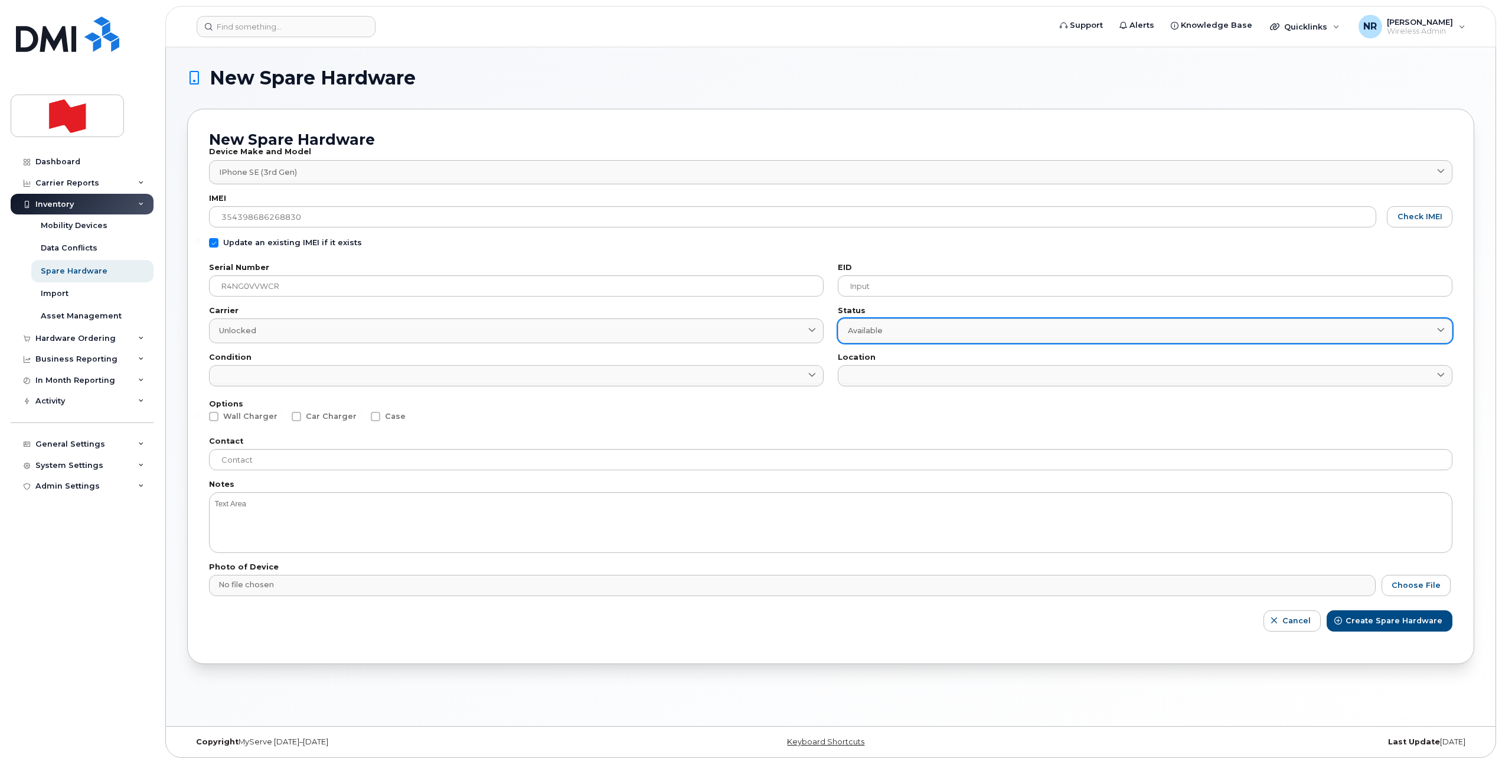
click at [899, 338] on link "Available" at bounding box center [1145, 330] width 615 height 24
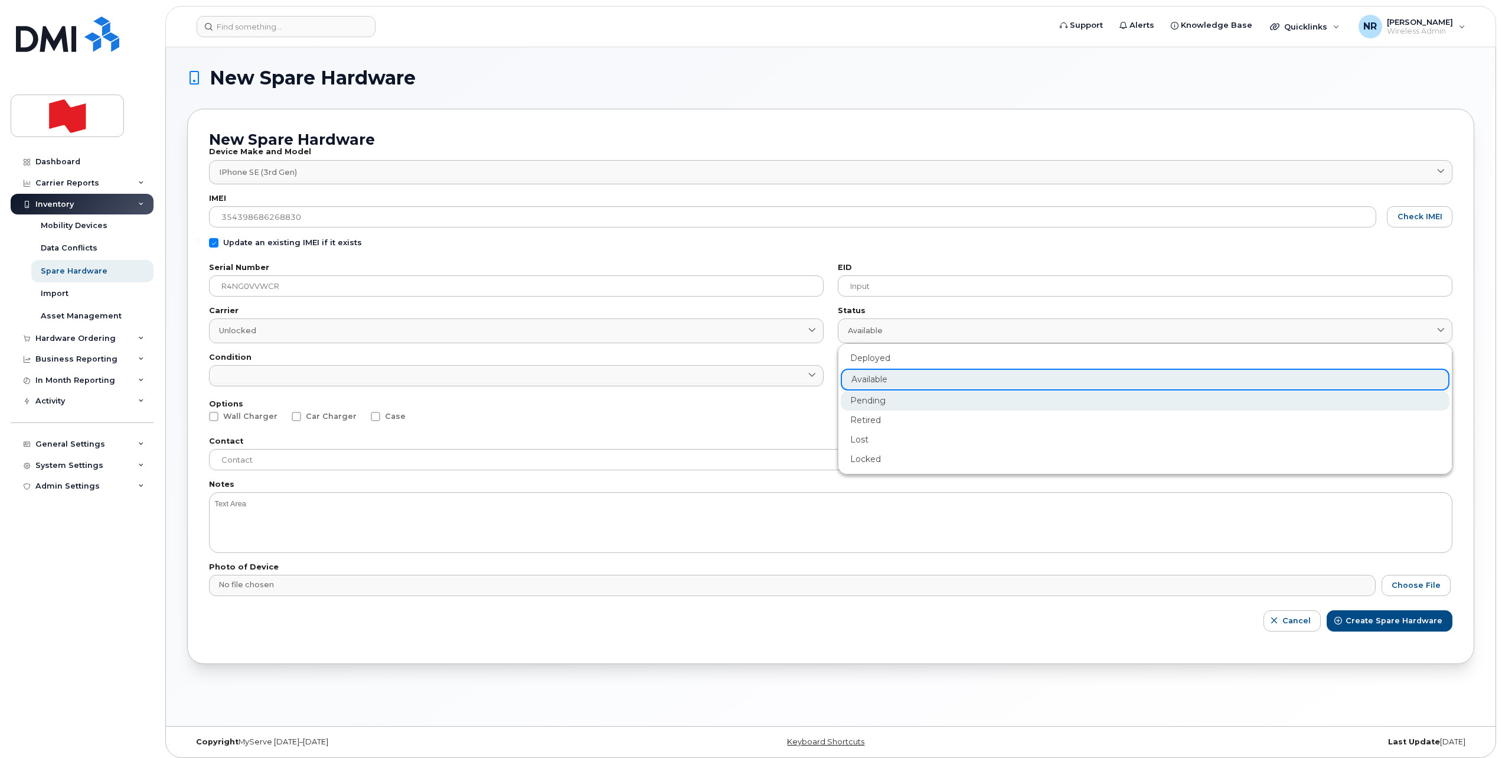
click at [867, 401] on div "Pending" at bounding box center [1145, 400] width 609 height 19
type input "pending"
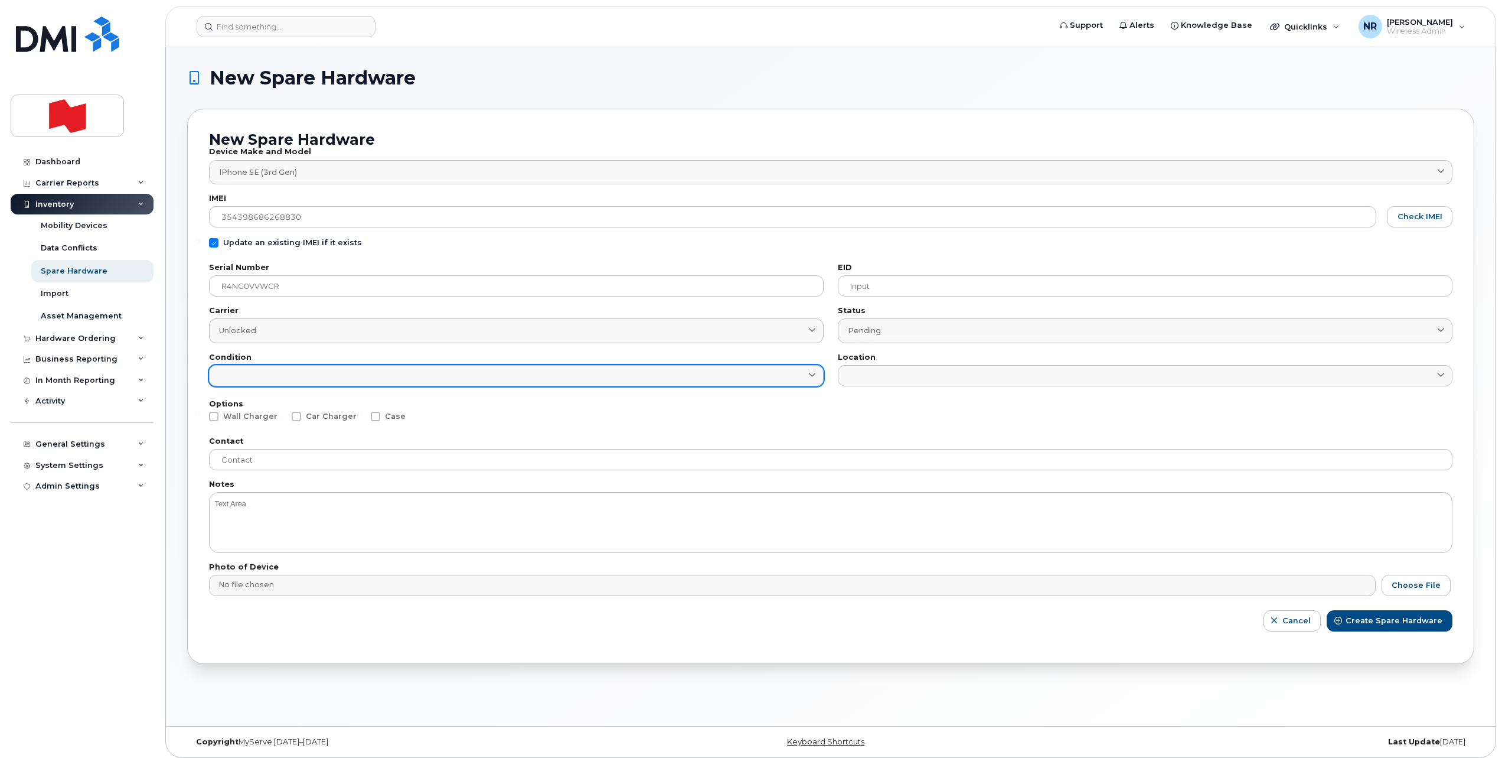
click at [563, 375] on link at bounding box center [516, 375] width 615 height 21
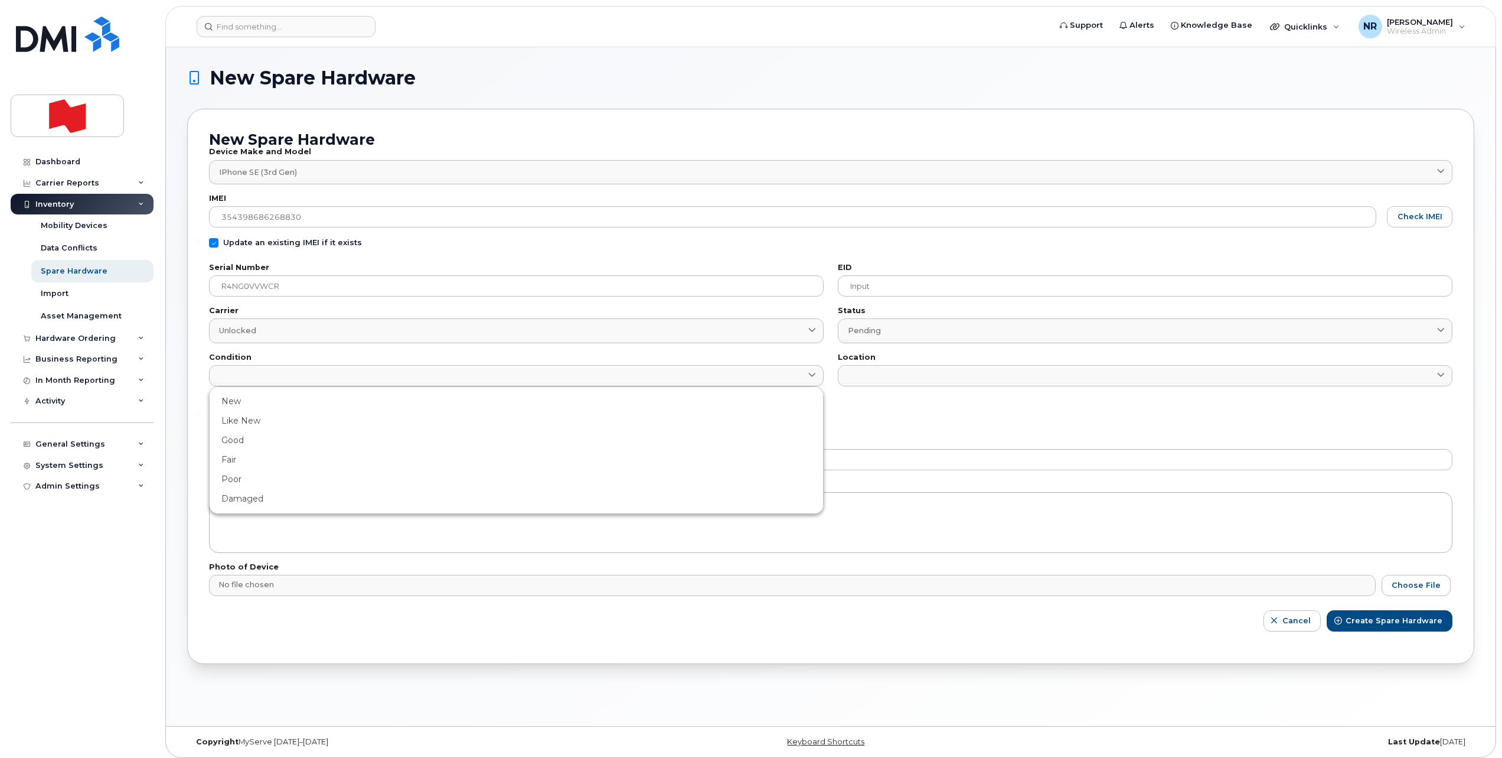
drag, startPoint x: 223, startPoint y: 499, endPoint x: 257, endPoint y: 498, distance: 34.3
click at [229, 499] on div "Damaged" at bounding box center [516, 498] width 609 height 19
type input "Damaged"
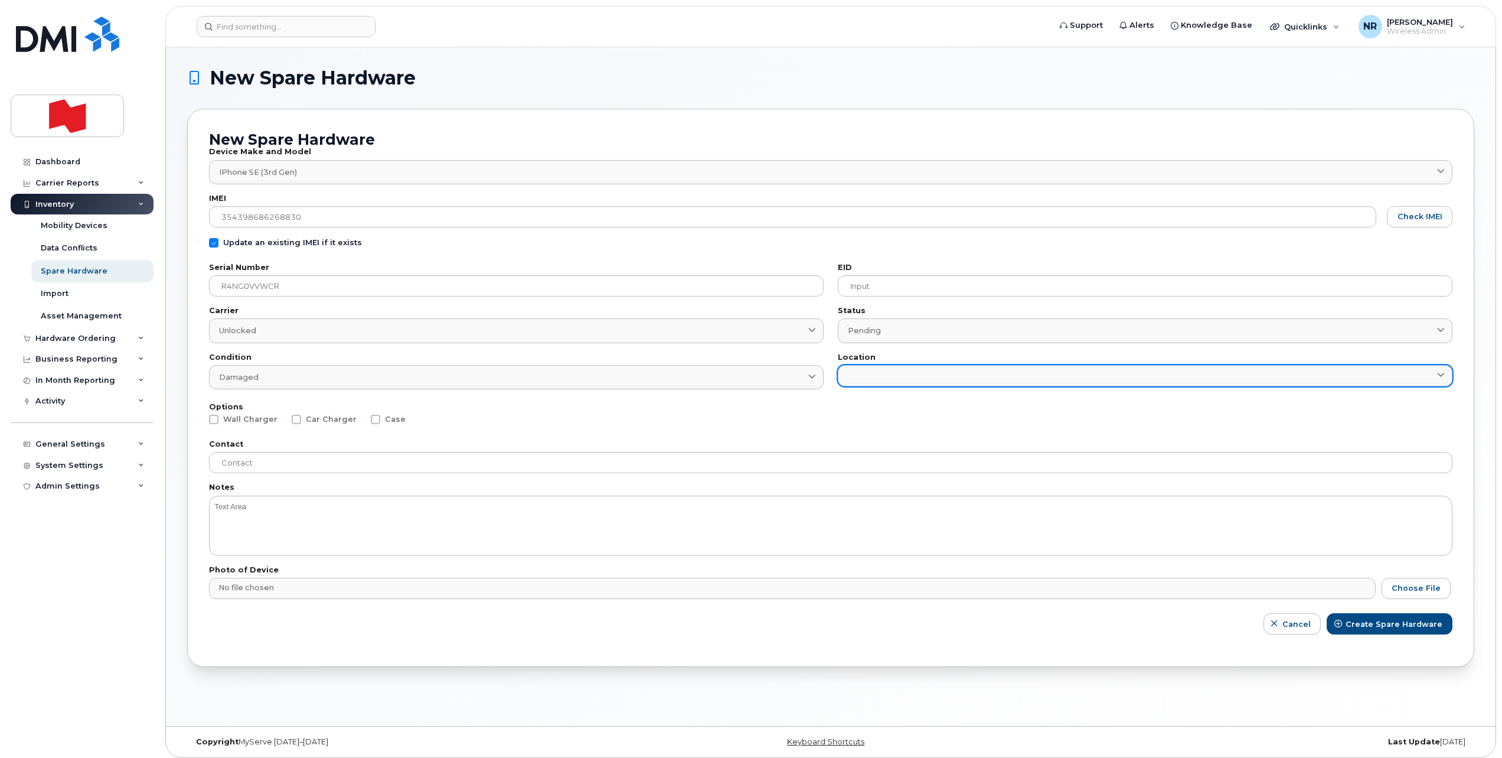
click at [864, 371] on link at bounding box center [1145, 375] width 615 height 21
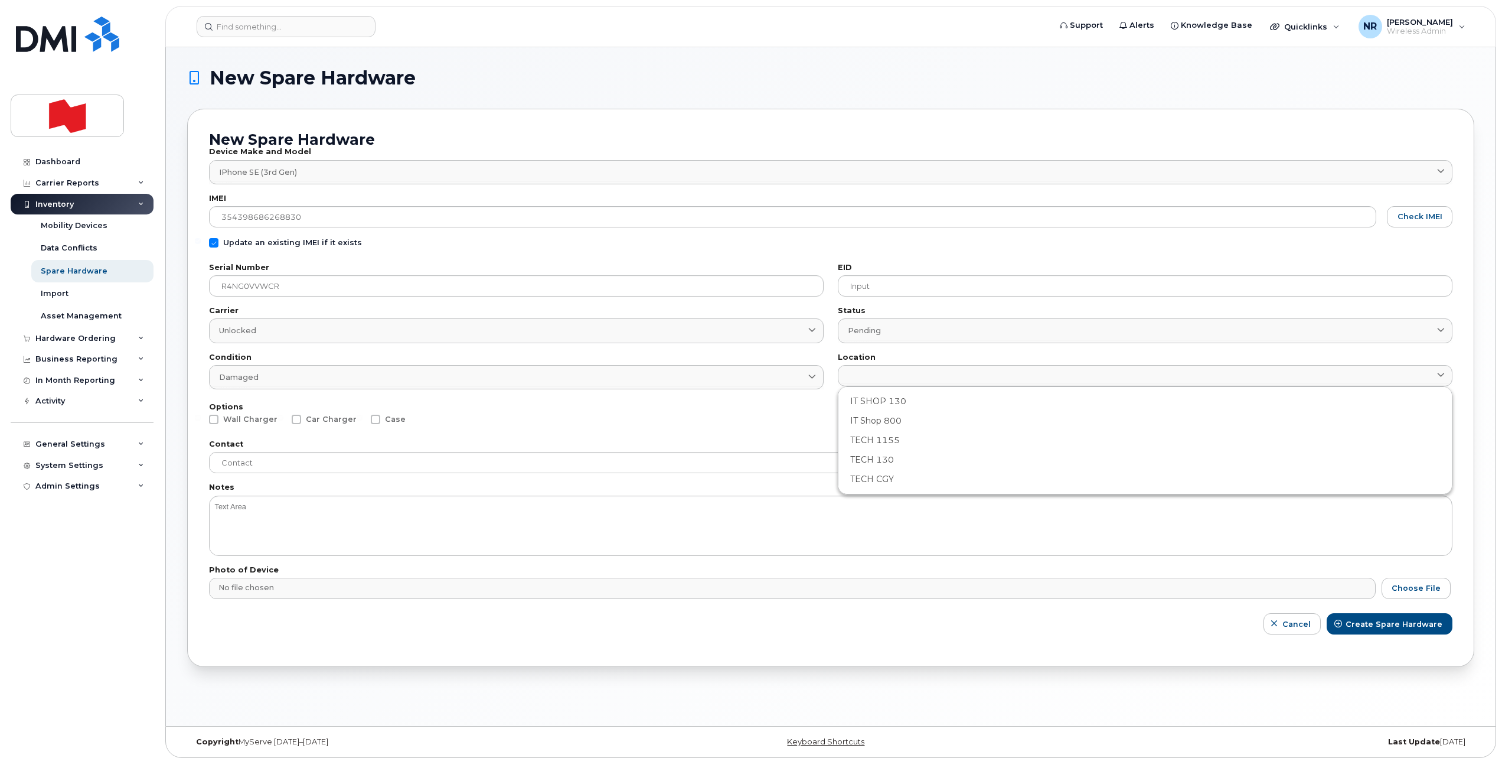
drag, startPoint x: 871, startPoint y: 422, endPoint x: 854, endPoint y: 422, distance: 17.1
click at [870, 422] on div "IT Shop 800" at bounding box center [1145, 420] width 609 height 19
type input "2982"
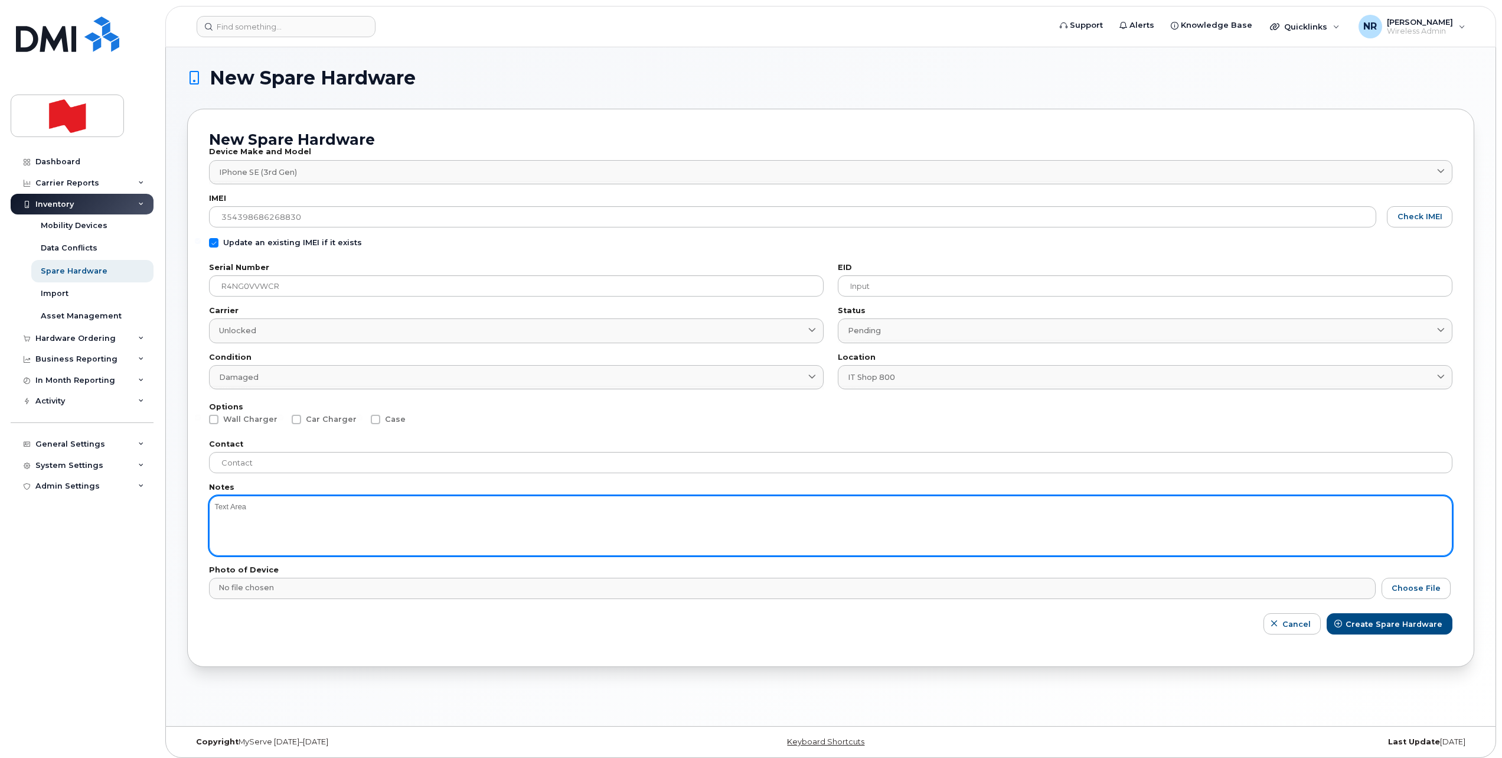
drag, startPoint x: 255, startPoint y: 511, endPoint x: 260, endPoint y: 505, distance: 7.1
click at [256, 511] on textarea at bounding box center [831, 525] width 1244 height 60
type textarea "battery"
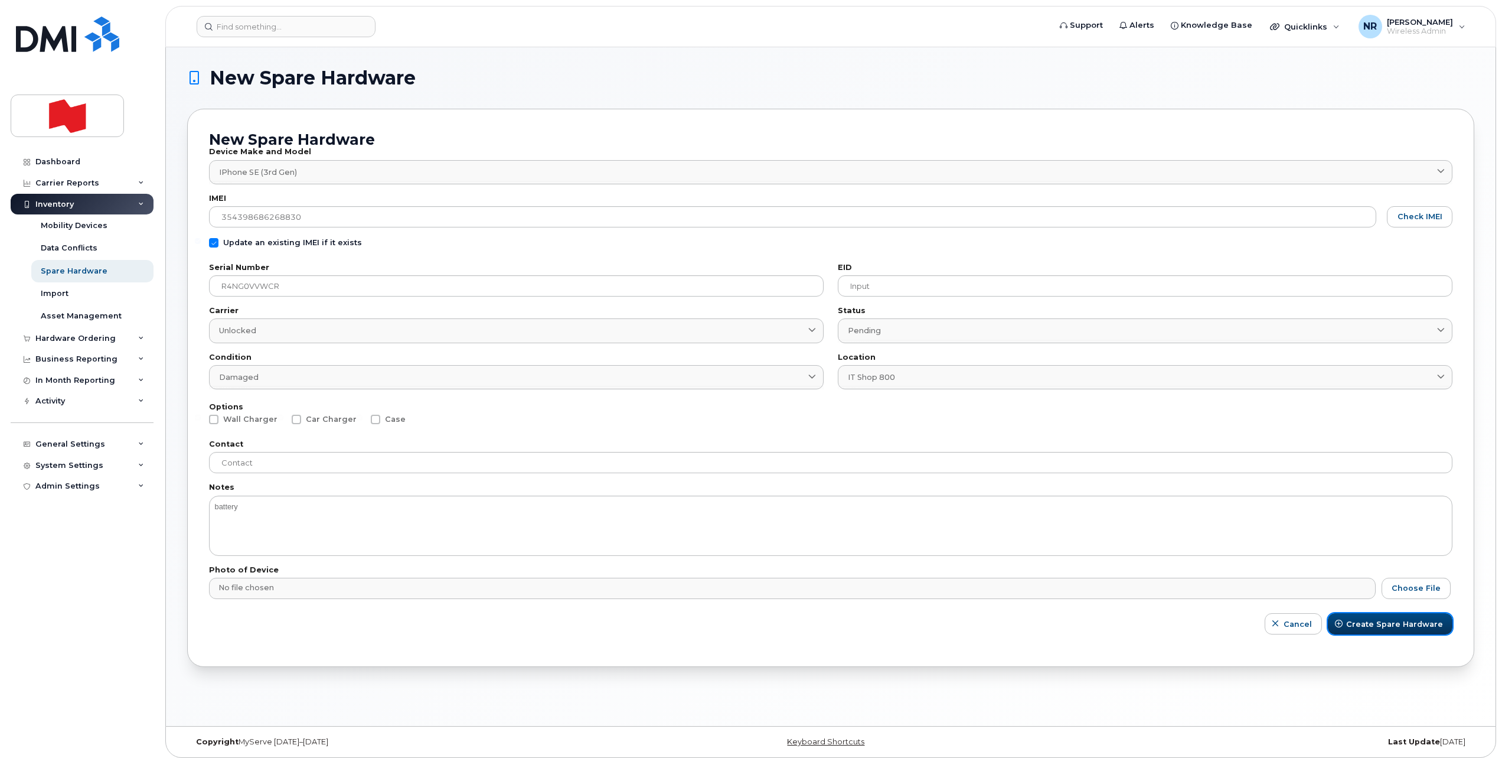
click at [1365, 622] on span "Create Spare Hardware" at bounding box center [1394, 623] width 97 height 11
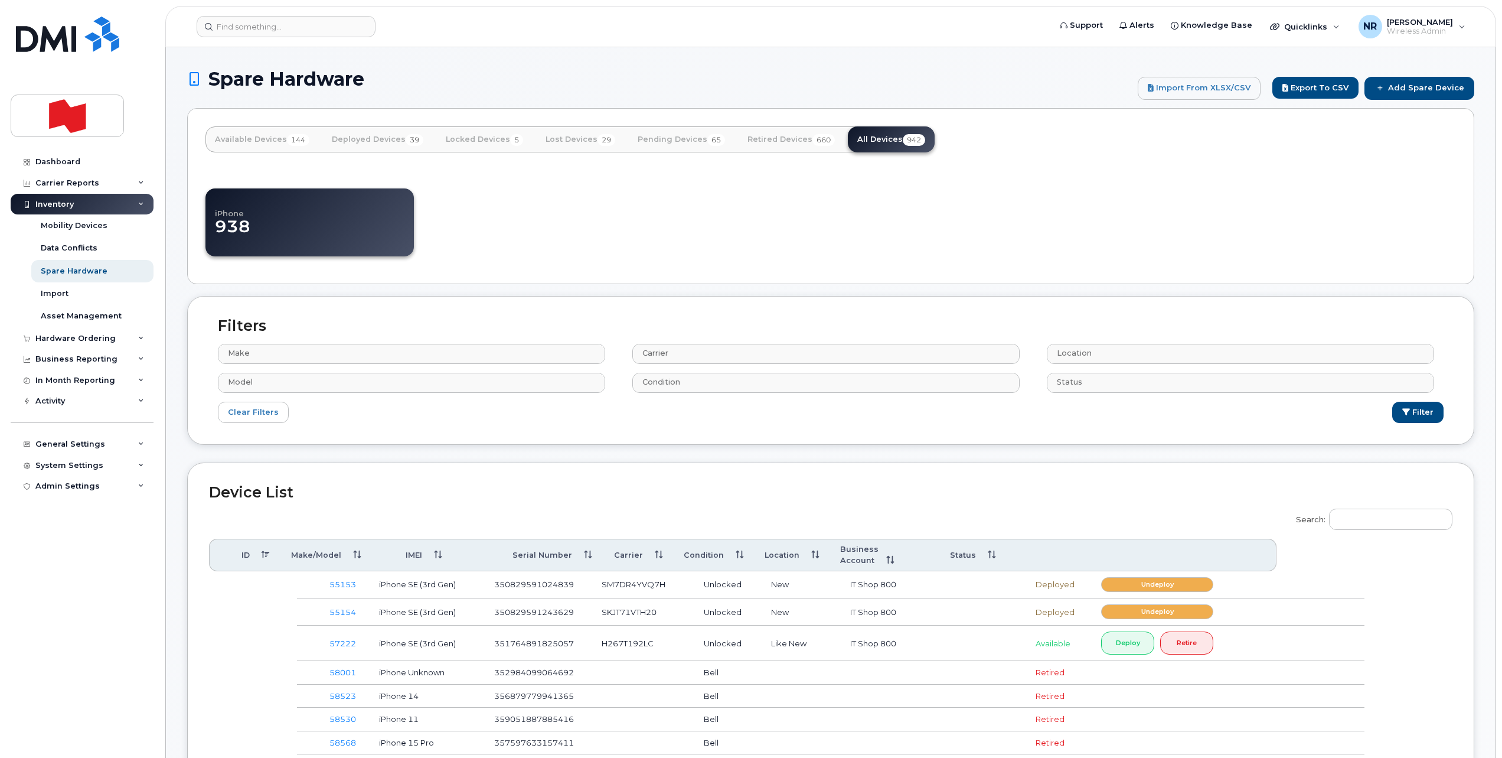
select select
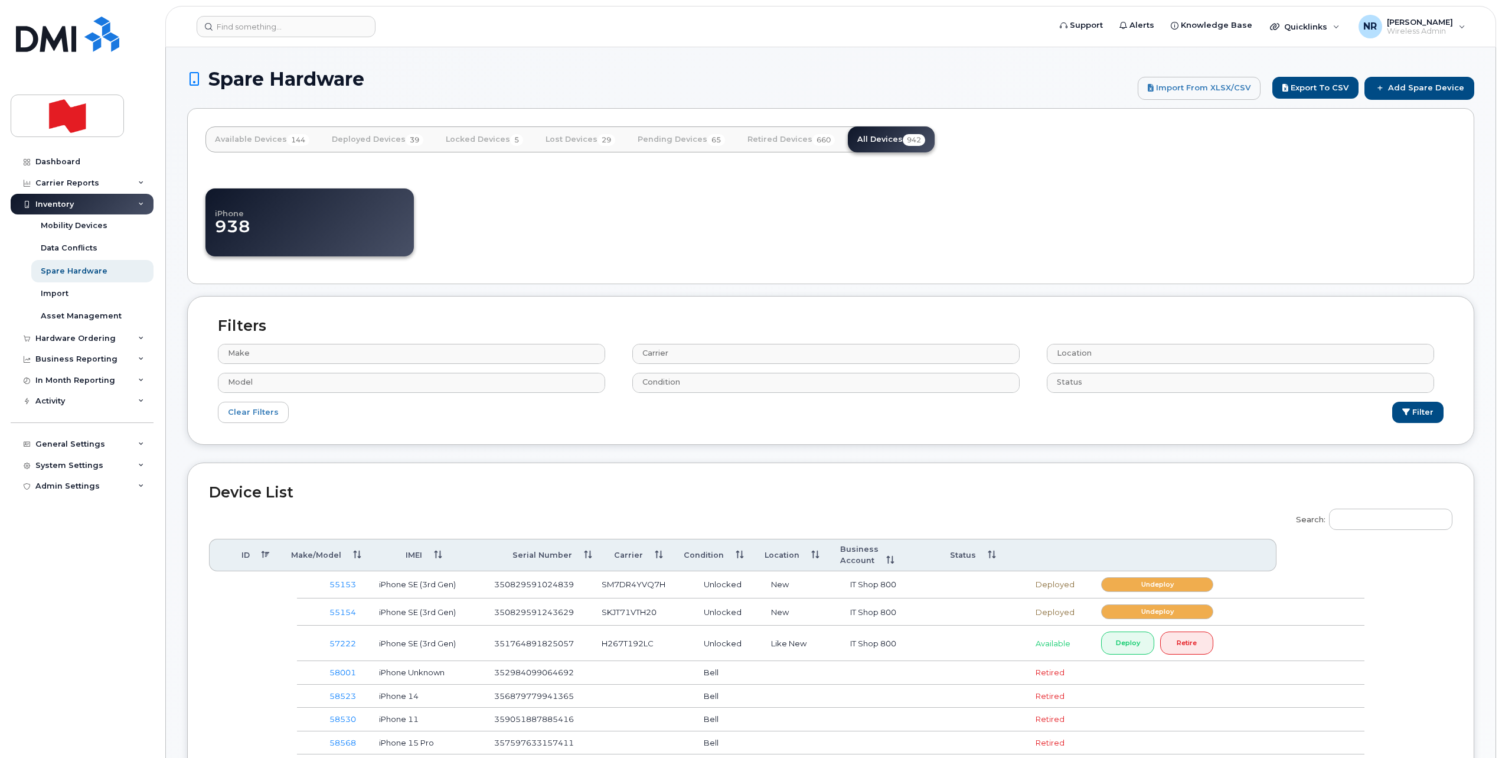
select select
click at [1362, 520] on input "Search:" at bounding box center [1390, 518] width 123 height 21
paste input "R4NG0VVWCR"
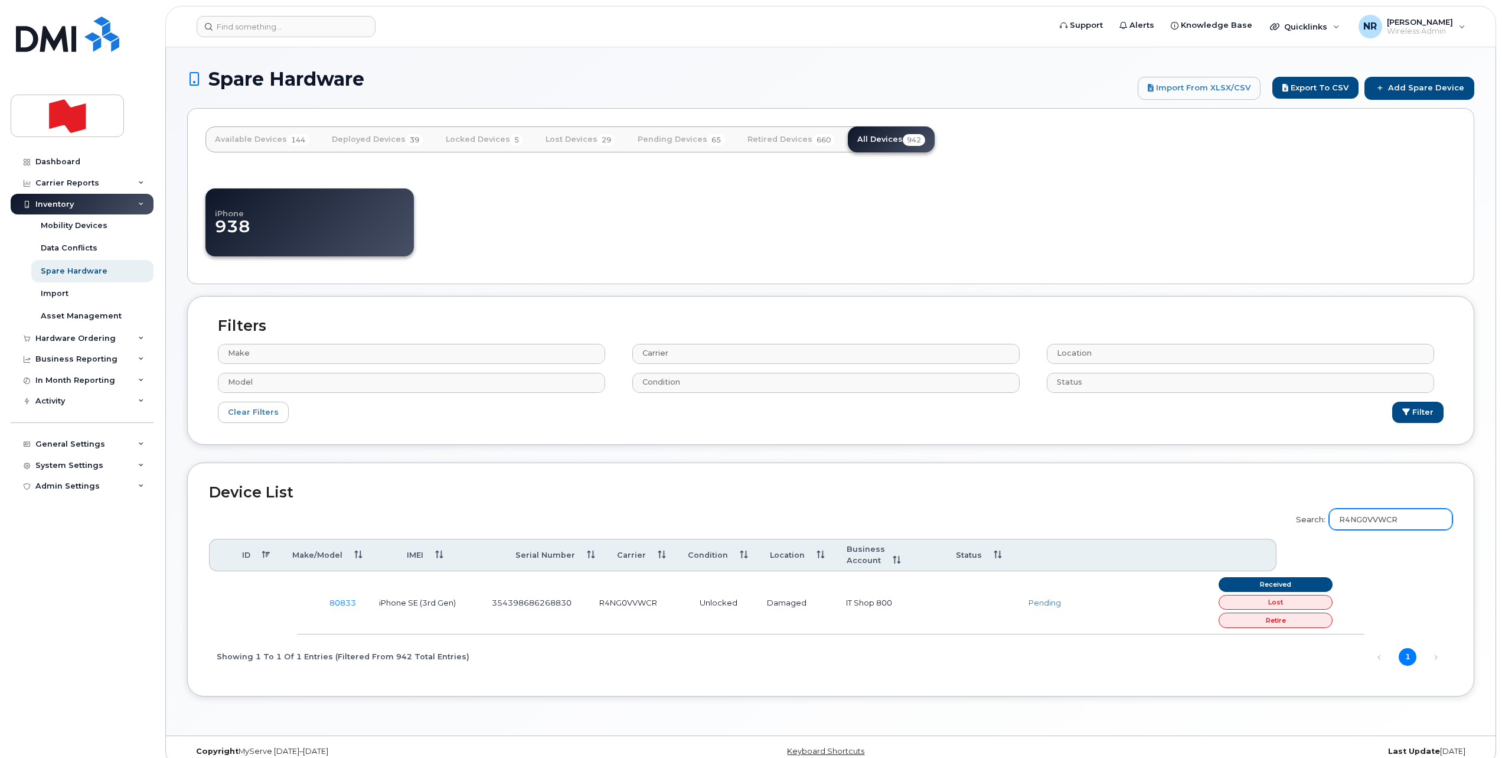
type input "R4NG0VVWCR"
drag, startPoint x: 1410, startPoint y: 81, endPoint x: 899, endPoint y: 97, distance: 510.4
click at [1410, 81] on link "Add Spare Device" at bounding box center [1420, 88] width 110 height 22
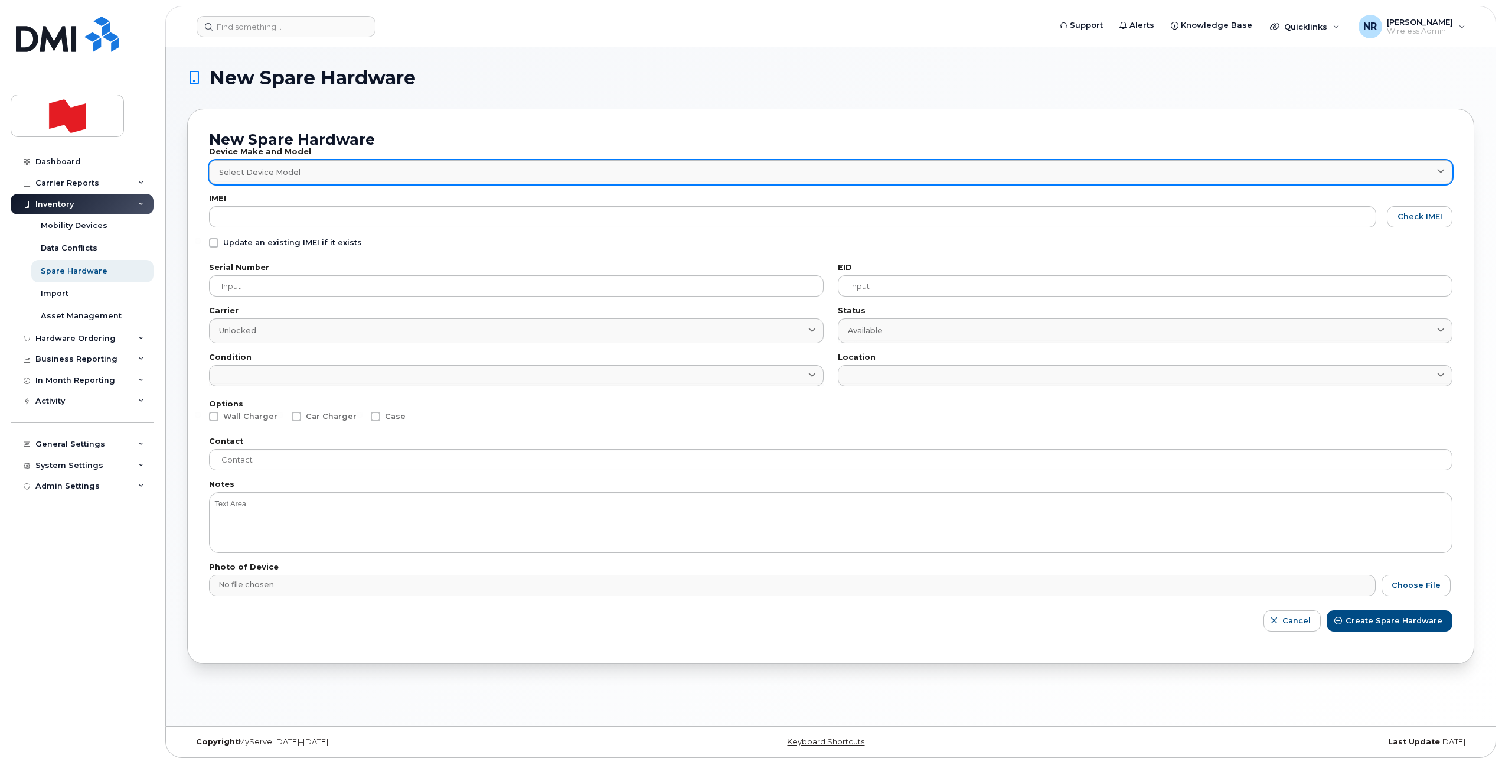
click at [250, 178] on link "Select Device Model" at bounding box center [831, 172] width 1244 height 24
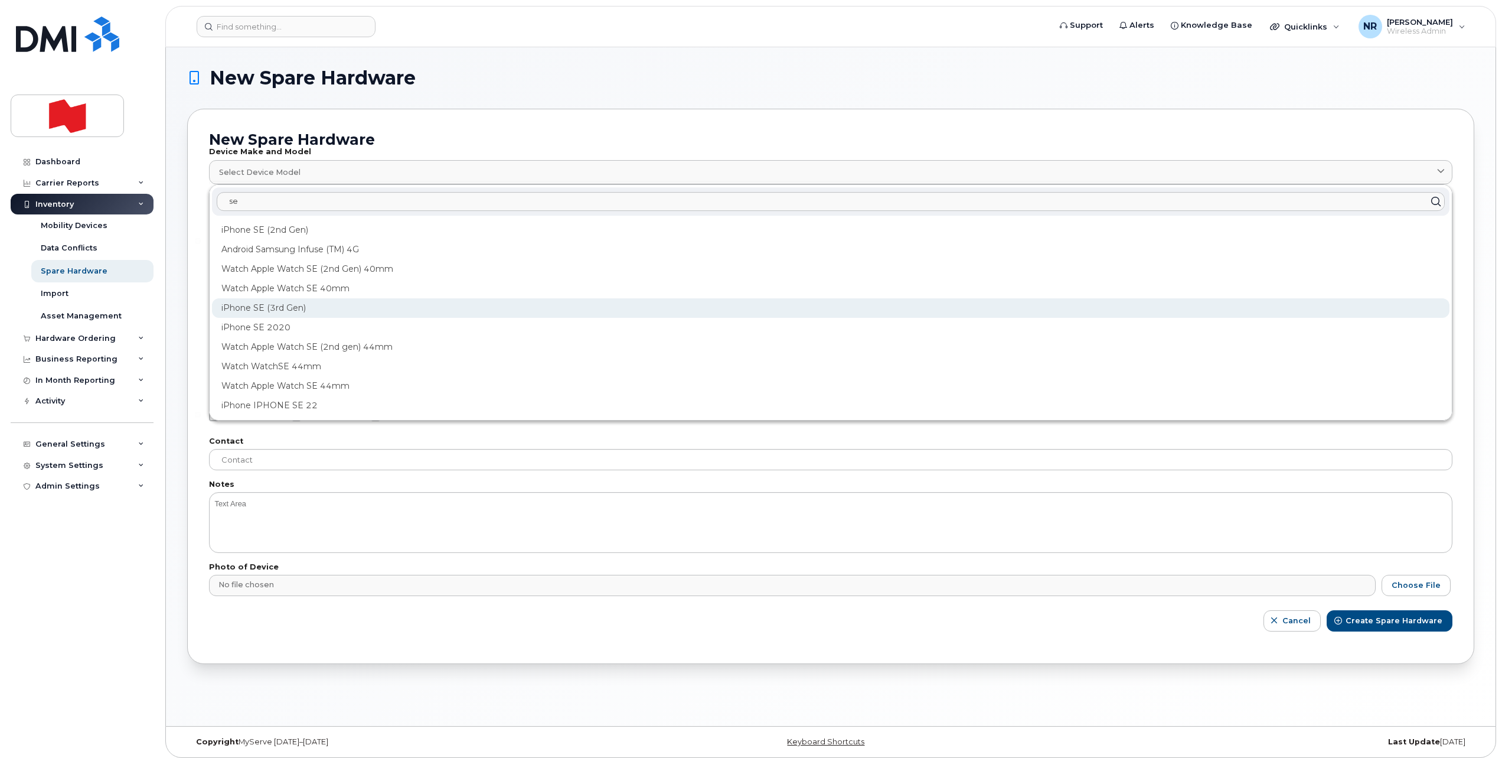
type input "se"
click at [265, 310] on div "iPhone SE (3rd Gen)" at bounding box center [831, 307] width 1238 height 19
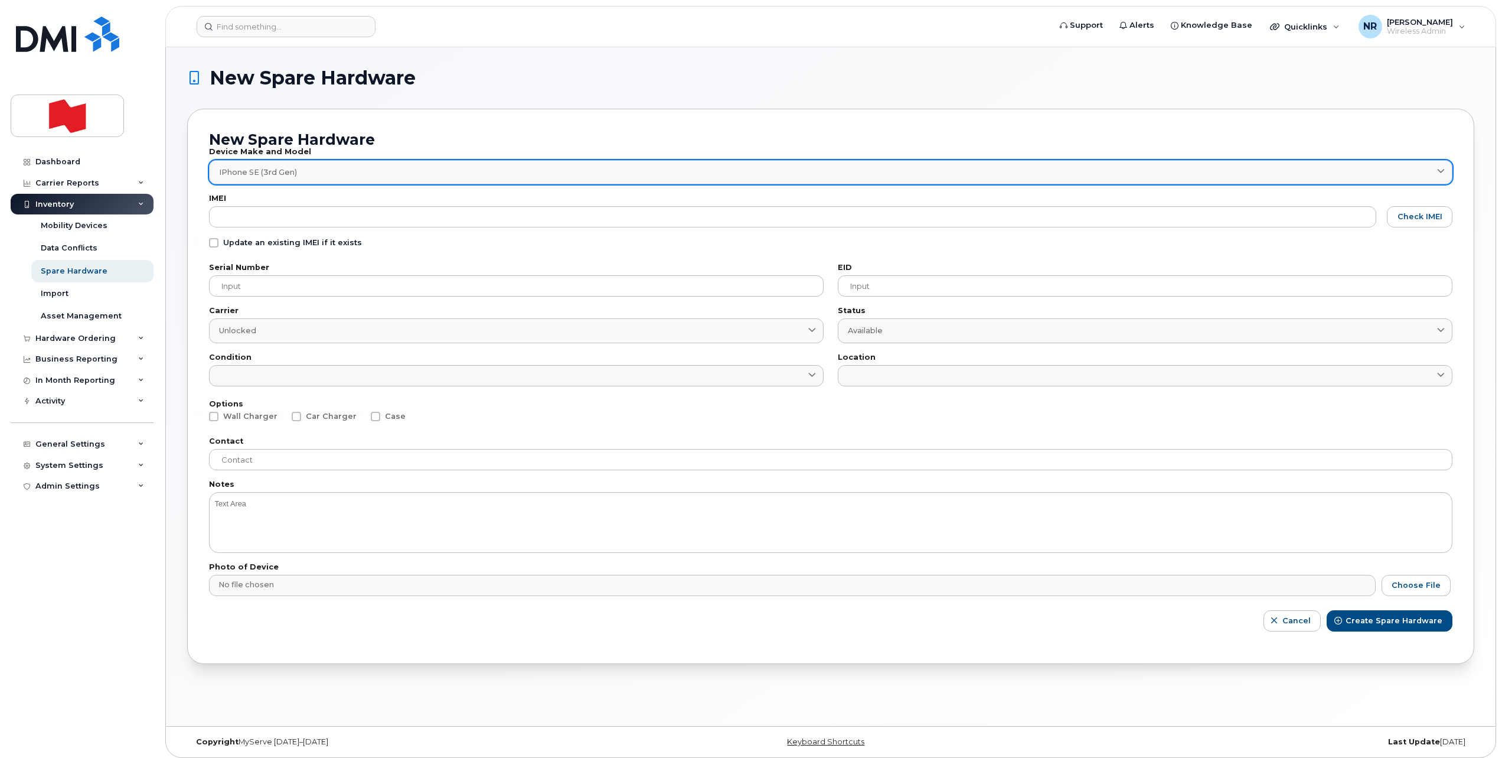
click at [314, 175] on div "iPhone SE (3rd Gen)" at bounding box center [830, 172] width 1223 height 11
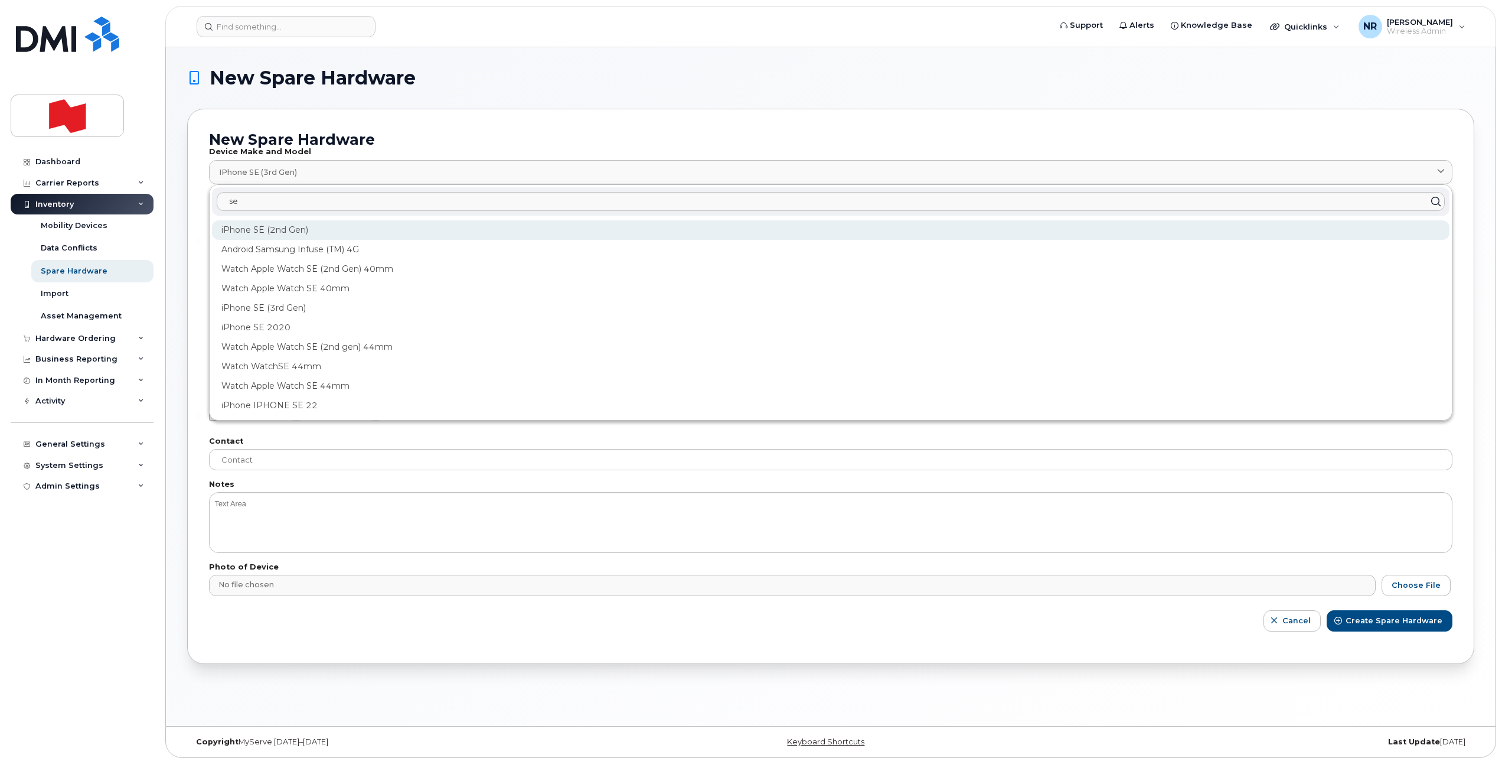
click at [288, 226] on div "iPhone SE (2nd Gen)" at bounding box center [831, 229] width 1238 height 19
type input "1947"
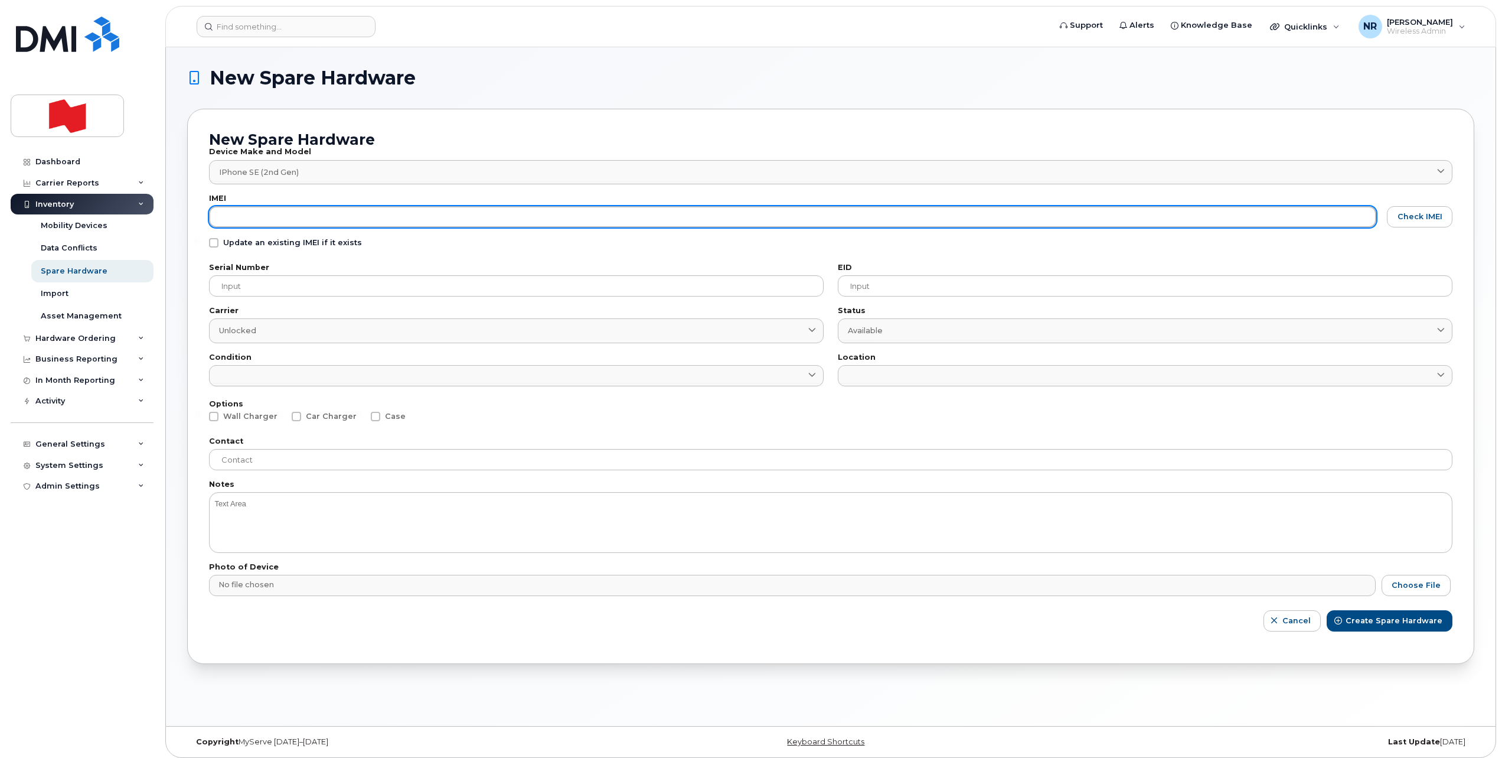
click at [286, 214] on input "text" at bounding box center [792, 216] width 1167 height 21
paste input "356854115126807"
type input "356854115126807"
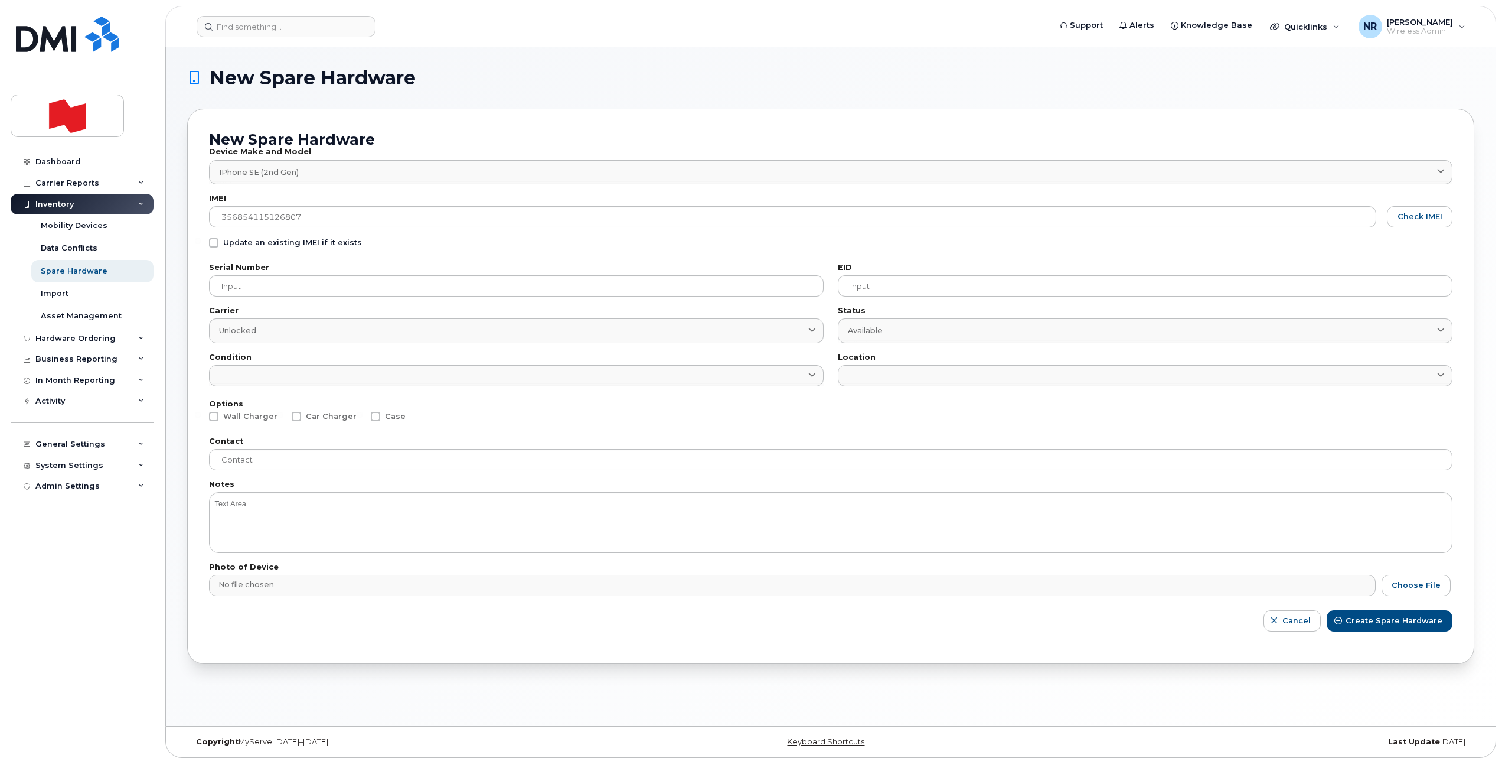
click at [211, 243] on span at bounding box center [213, 242] width 9 height 9
click at [201, 243] on input "Update an existing IMEI if it exists" at bounding box center [198, 241] width 6 height 6
checkbox input "true"
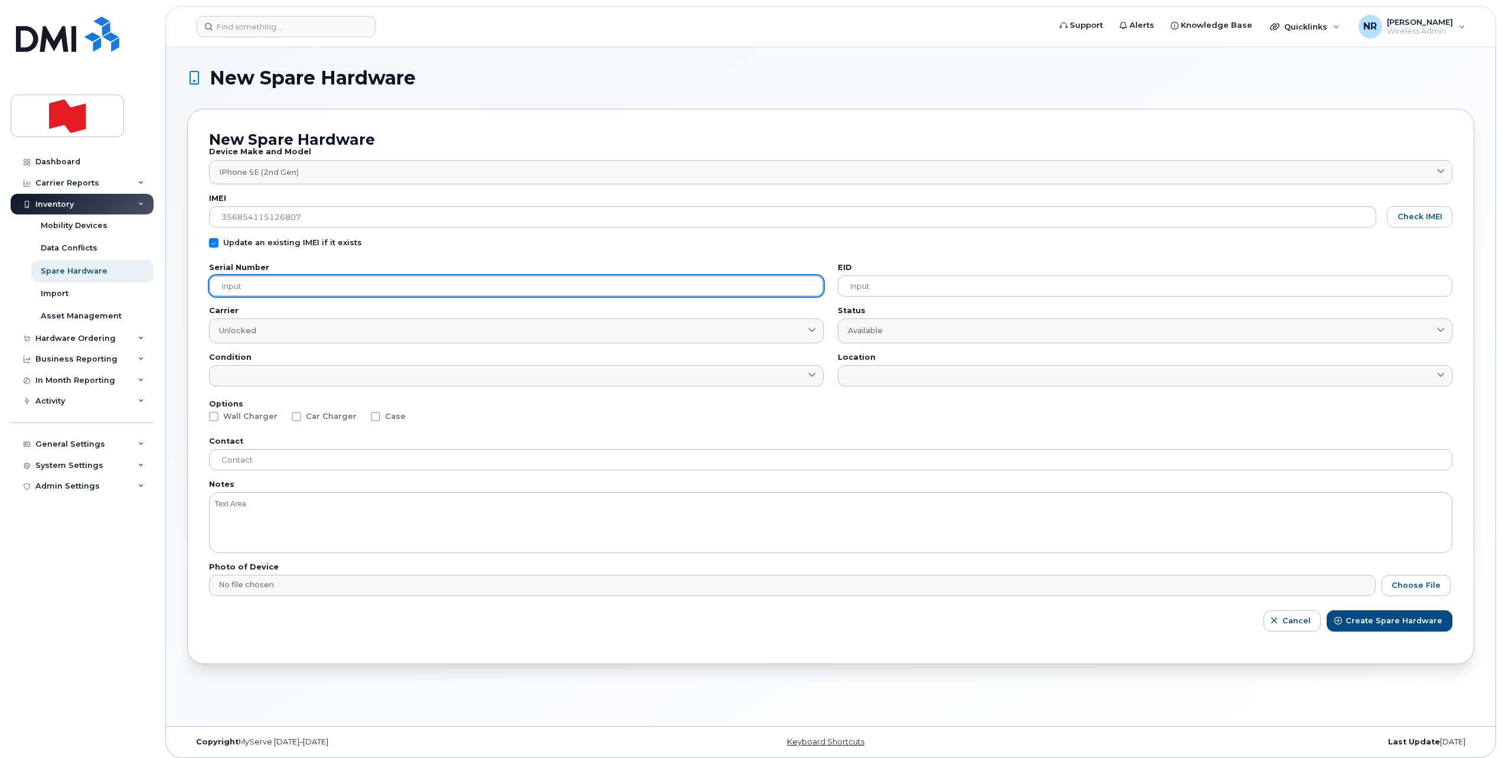
click at [249, 282] on input "text" at bounding box center [516, 285] width 615 height 21
paste input "FFMFD68NPLJM"
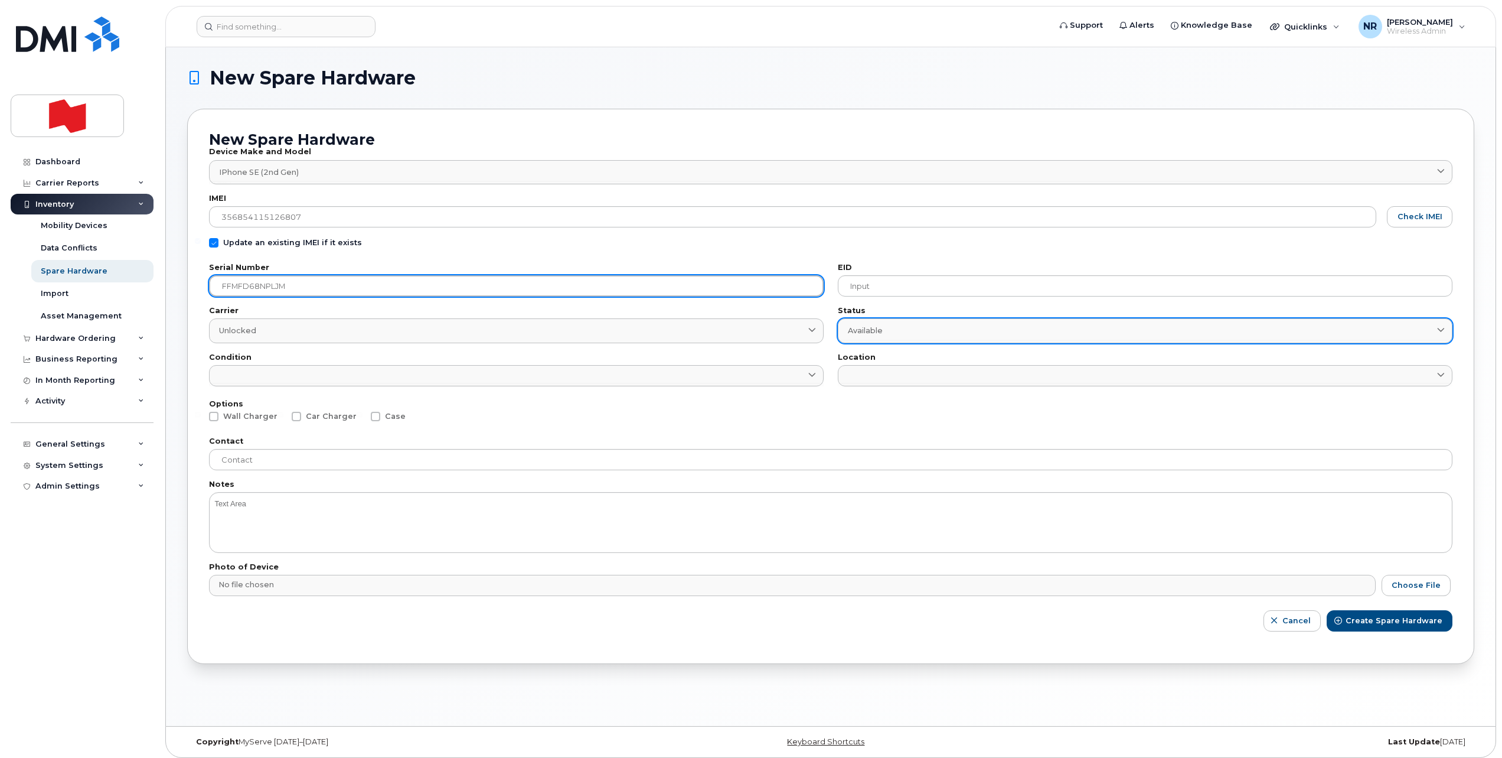
type input "FFMFD68NPLJM"
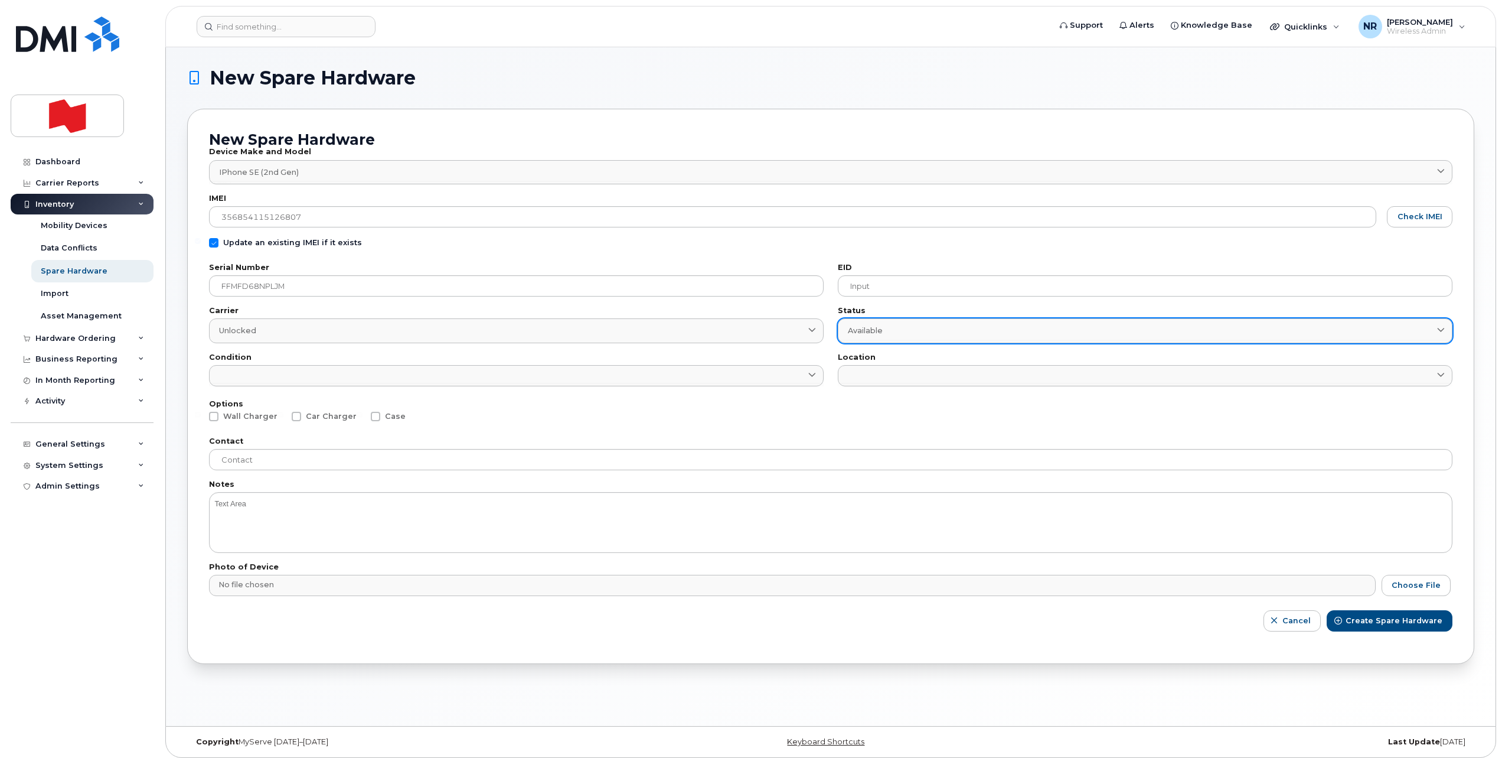
click at [873, 328] on span "Available" at bounding box center [865, 330] width 35 height 11
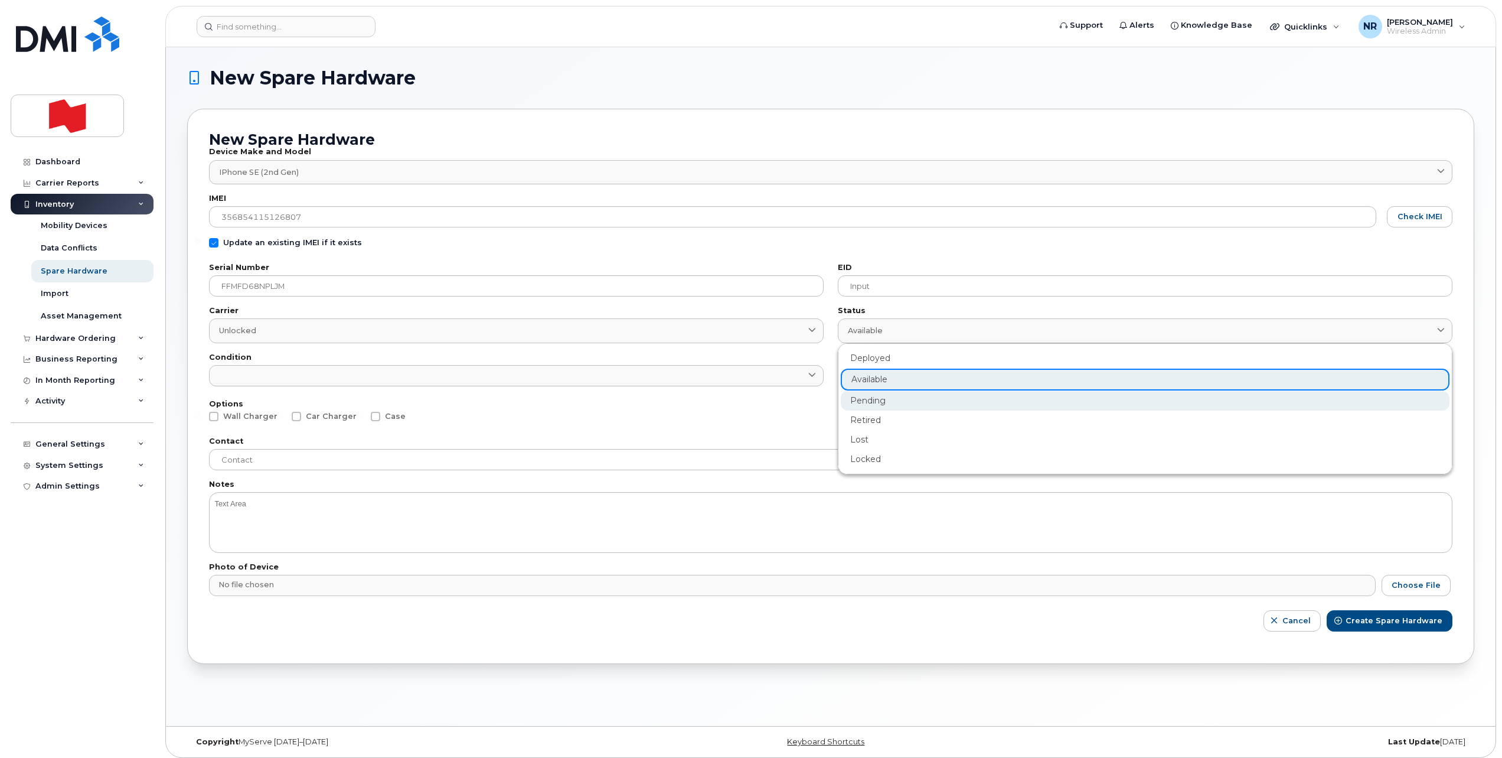
click at [856, 406] on div "Pending" at bounding box center [1145, 400] width 609 height 19
type input "pending"
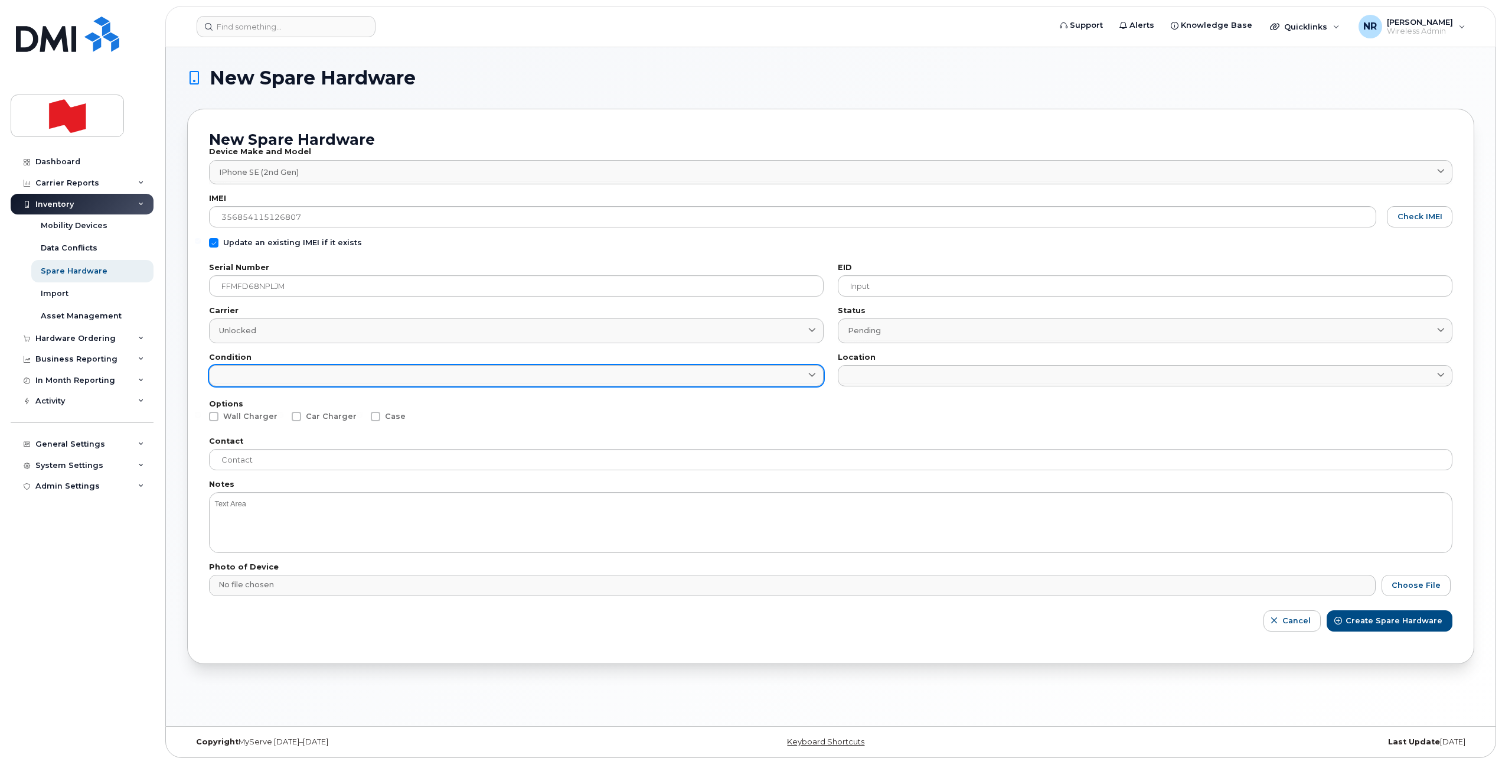
click at [707, 381] on link at bounding box center [516, 375] width 615 height 21
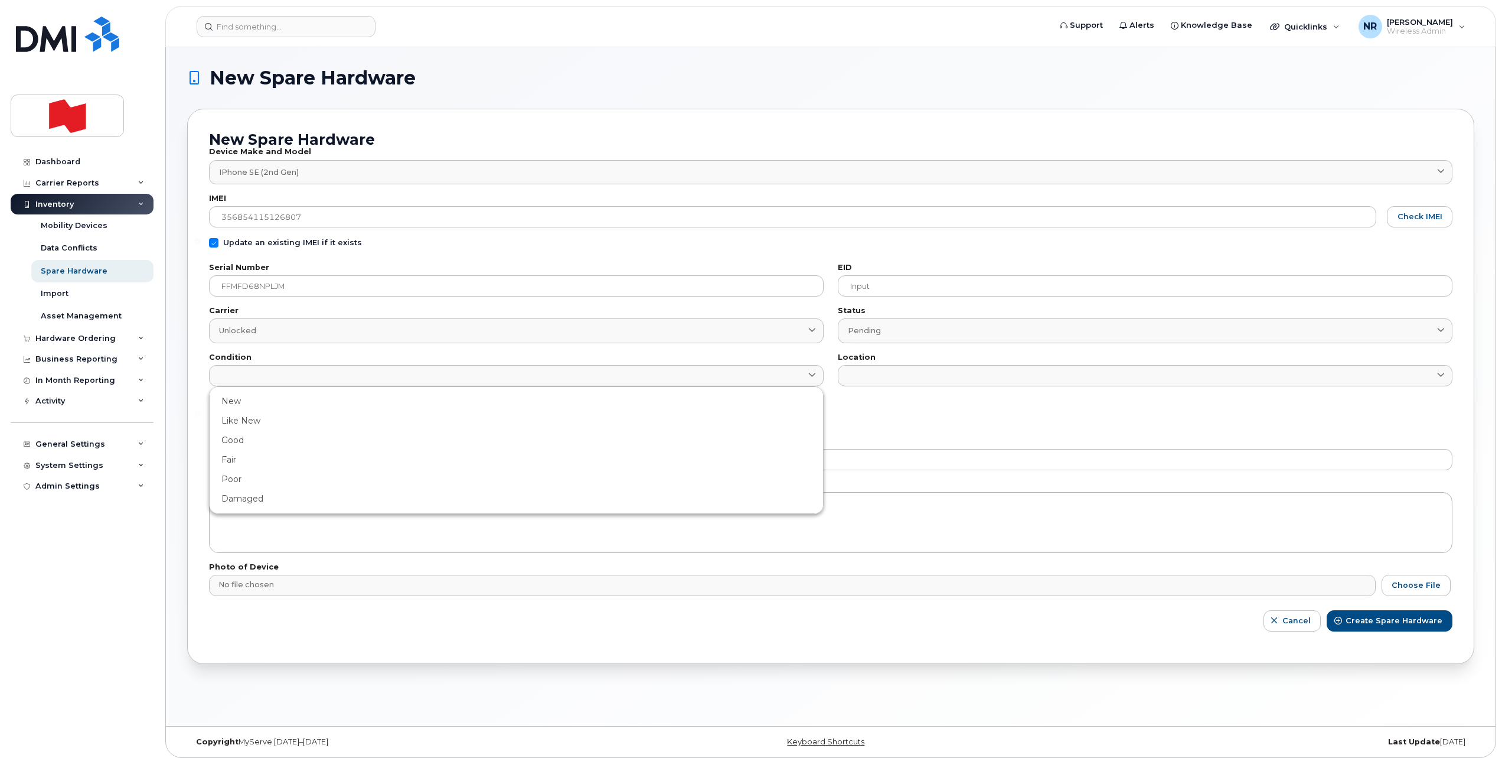
drag, startPoint x: 231, startPoint y: 508, endPoint x: 243, endPoint y: 503, distance: 12.7
click at [231, 507] on div "Damaged" at bounding box center [516, 498] width 609 height 19
type input "Damaged"
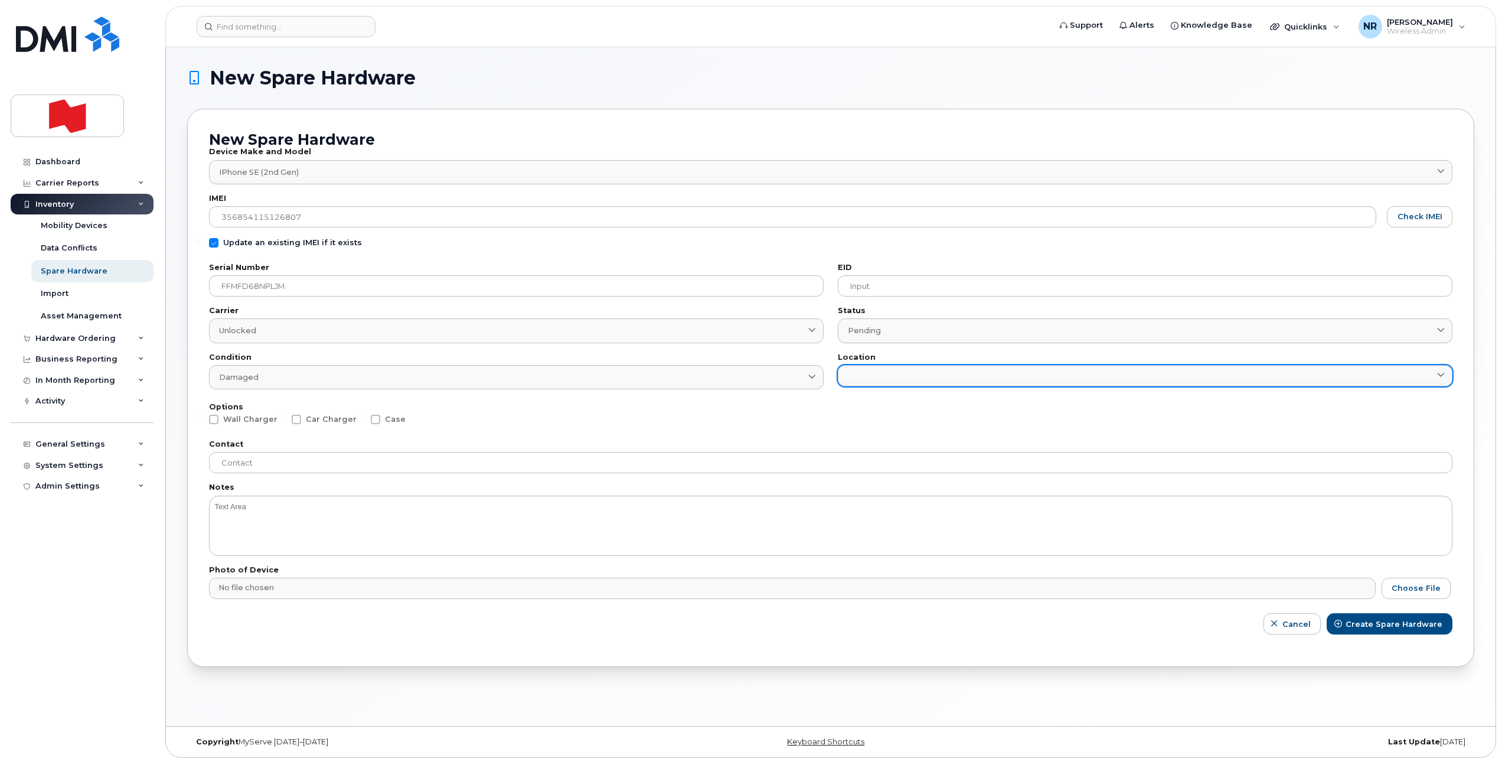
click at [888, 373] on link at bounding box center [1145, 375] width 615 height 21
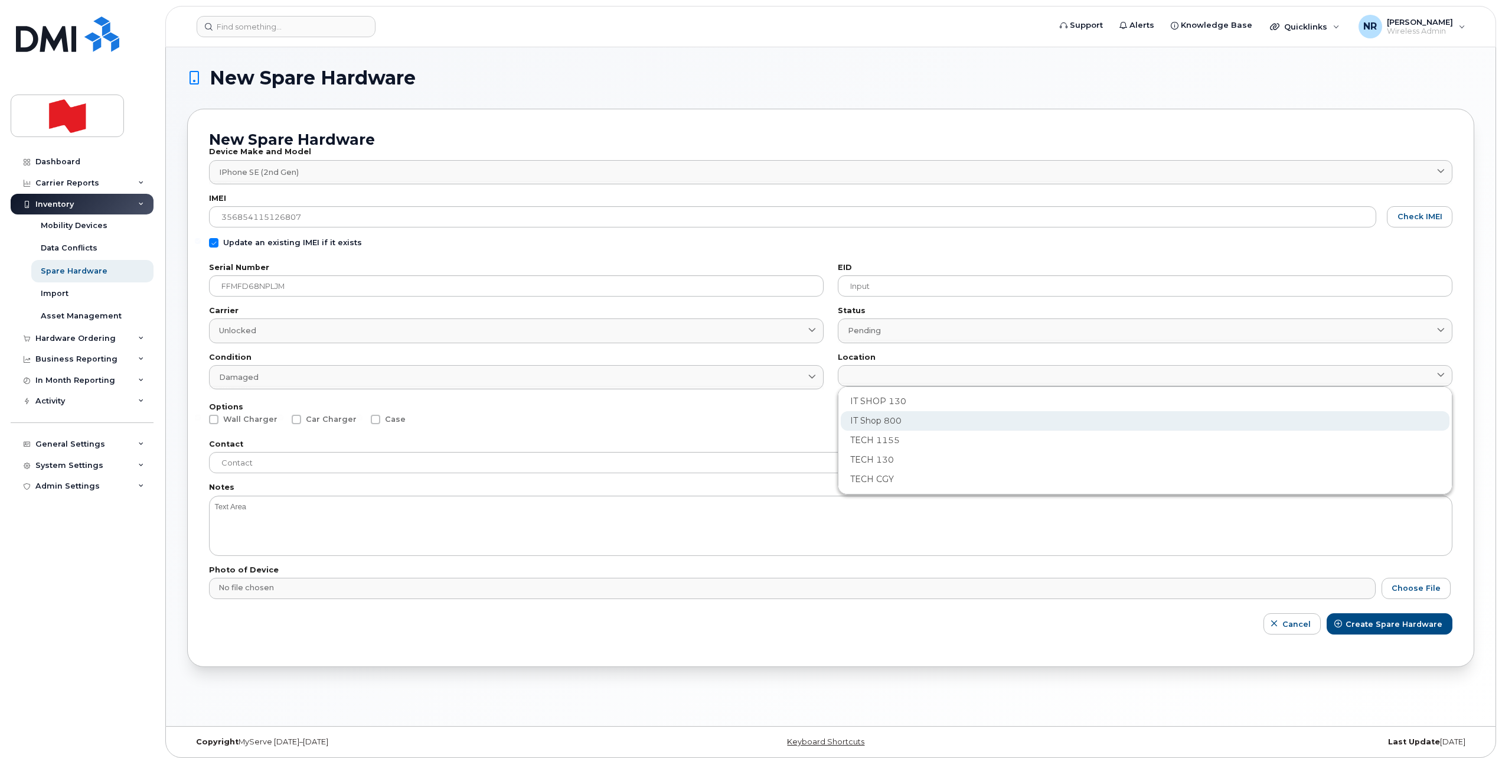
click at [880, 422] on div "IT Shop 800" at bounding box center [1145, 420] width 609 height 19
type input "2982"
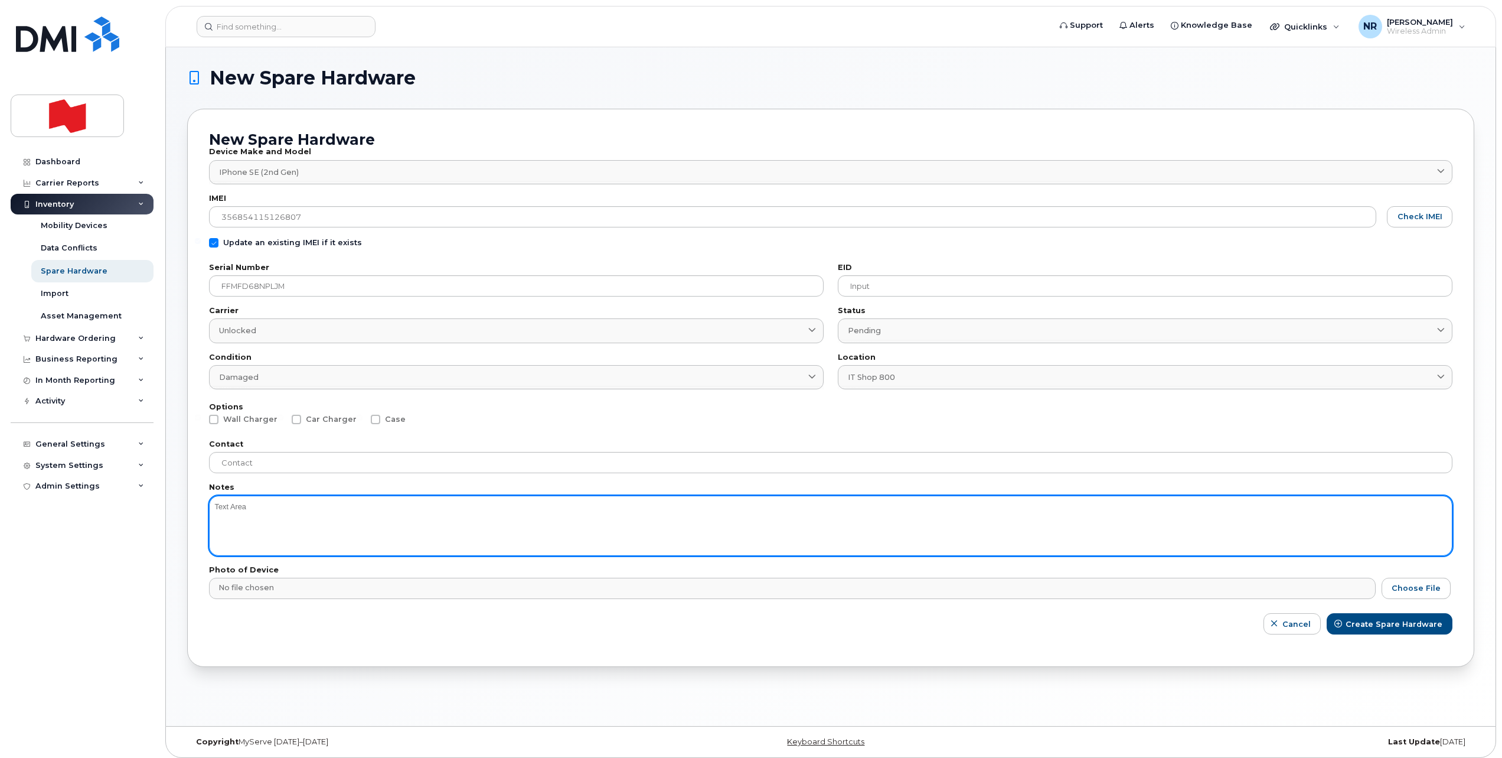
drag, startPoint x: 291, startPoint y: 520, endPoint x: 283, endPoint y: 485, distance: 35.7
click at [292, 518] on textarea at bounding box center [831, 525] width 1244 height 60
type textarea "battery"
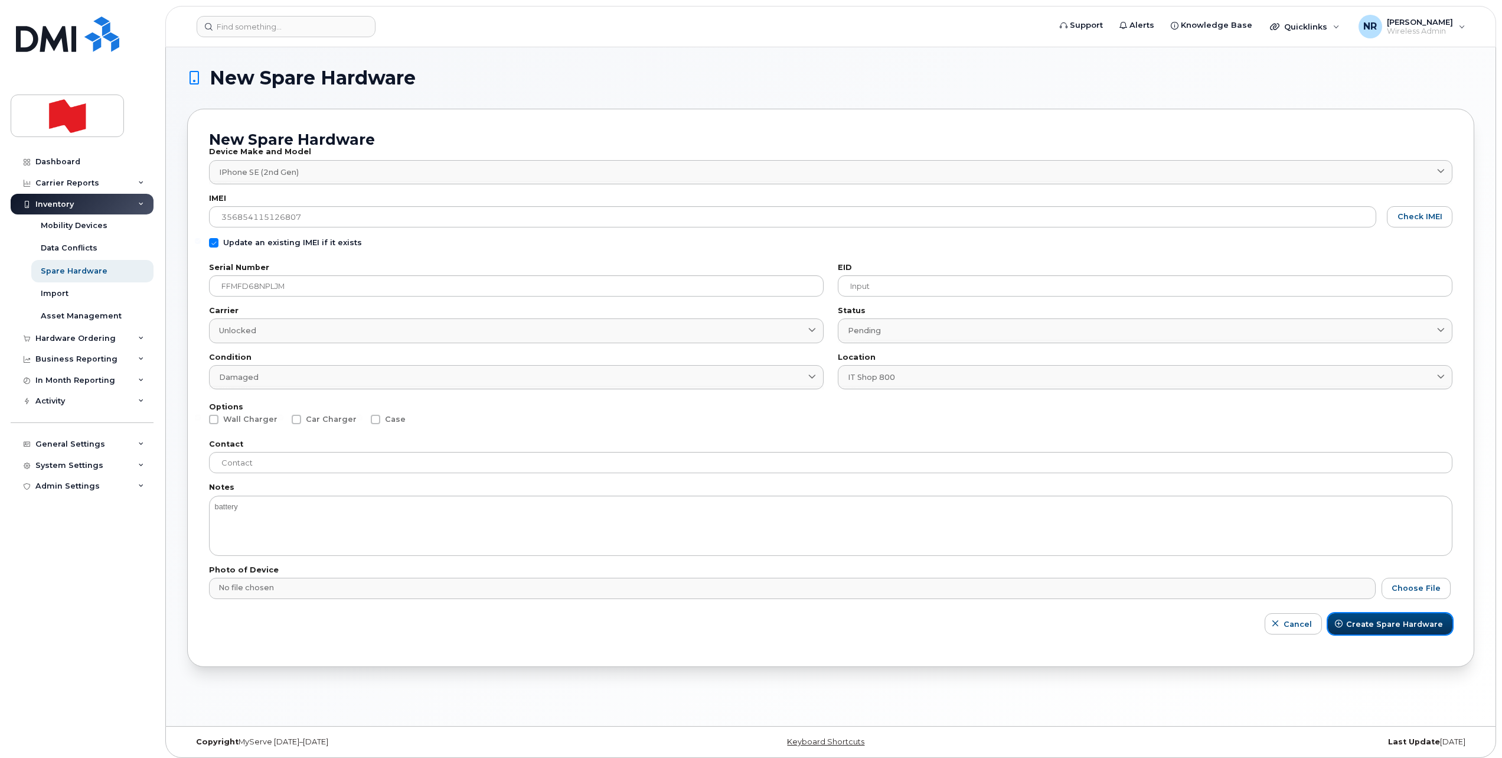
click at [1384, 626] on span "Create Spare Hardware" at bounding box center [1394, 623] width 97 height 11
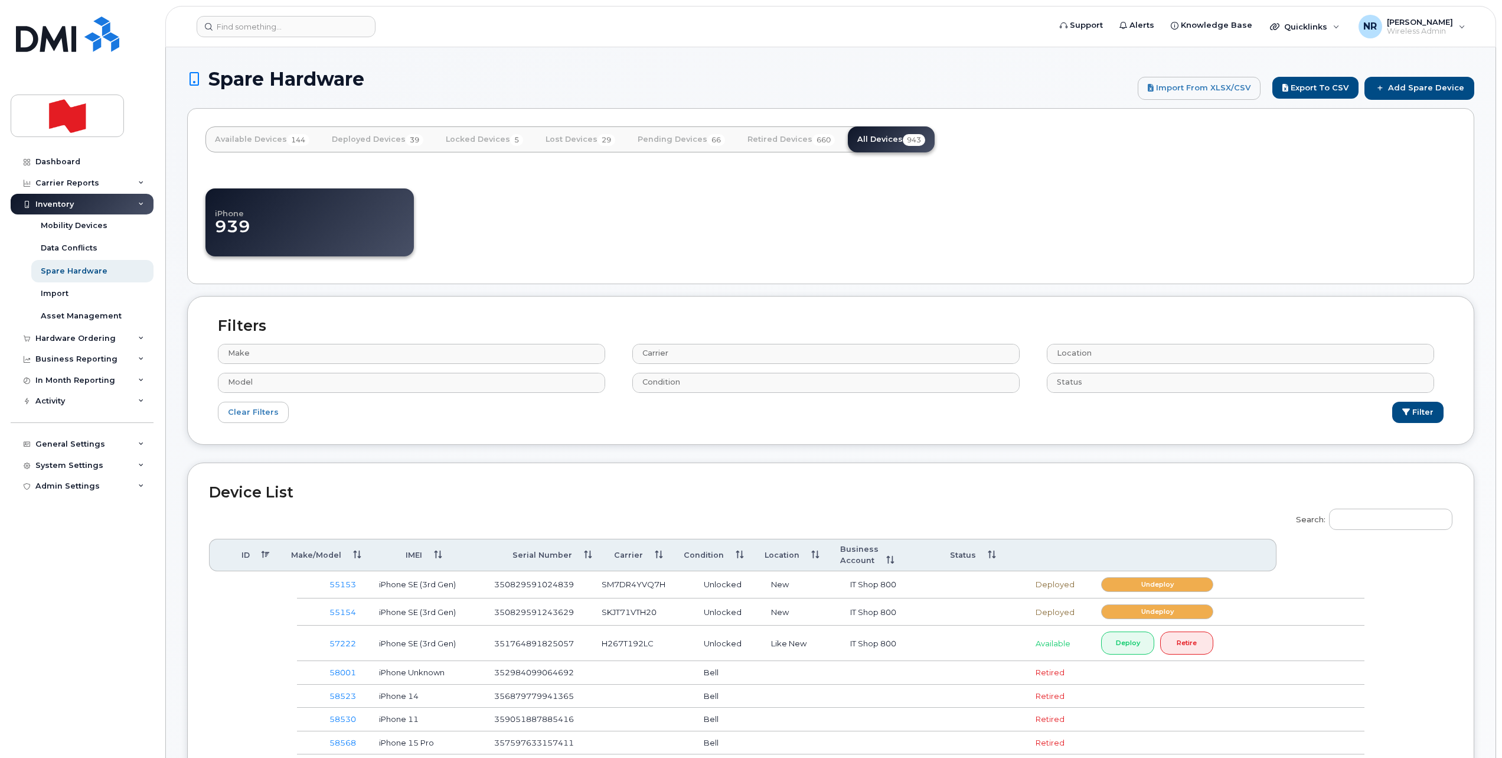
select select
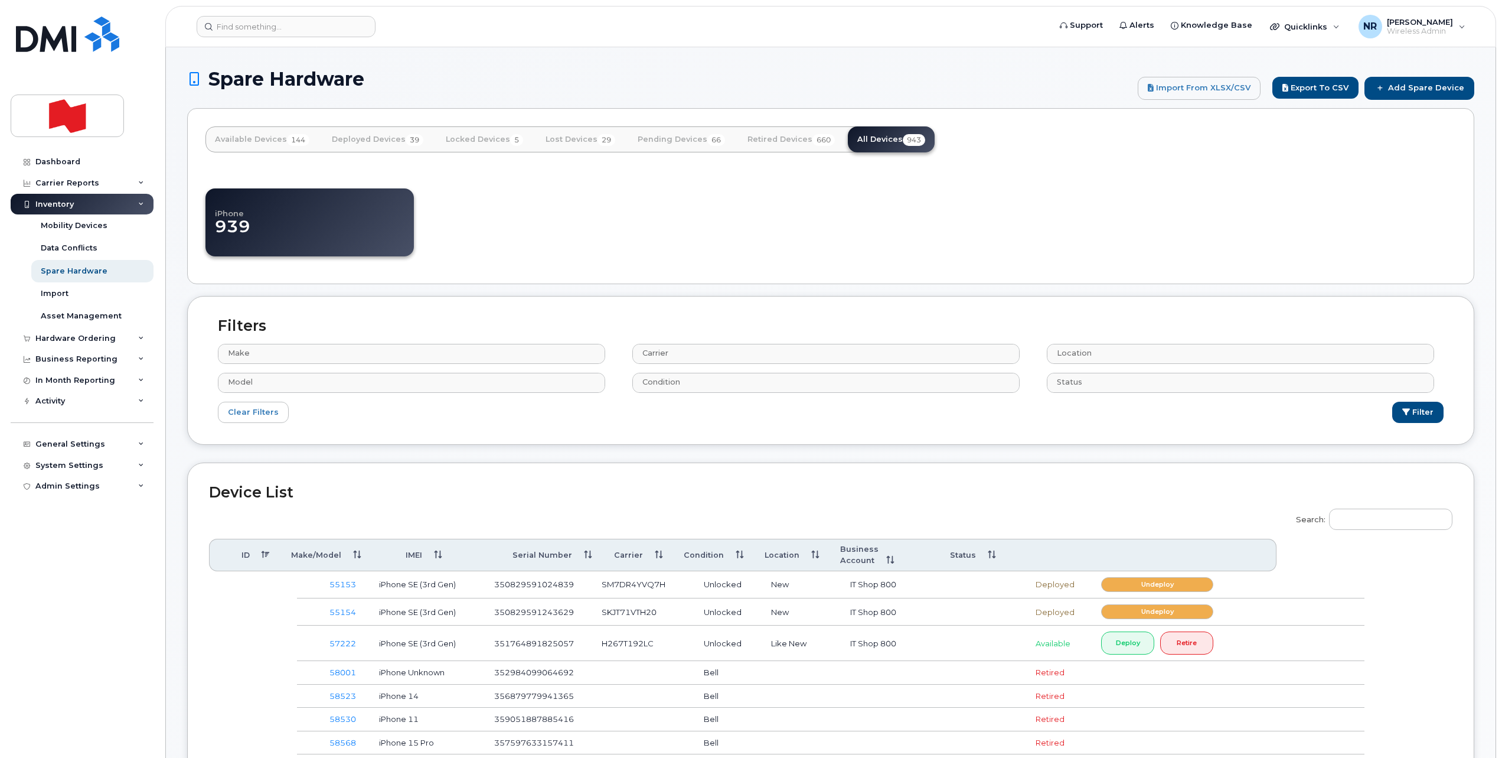
select select
click at [1389, 524] on input "Search:" at bounding box center [1390, 518] width 123 height 21
paste input "FFMFD68NPLJM"
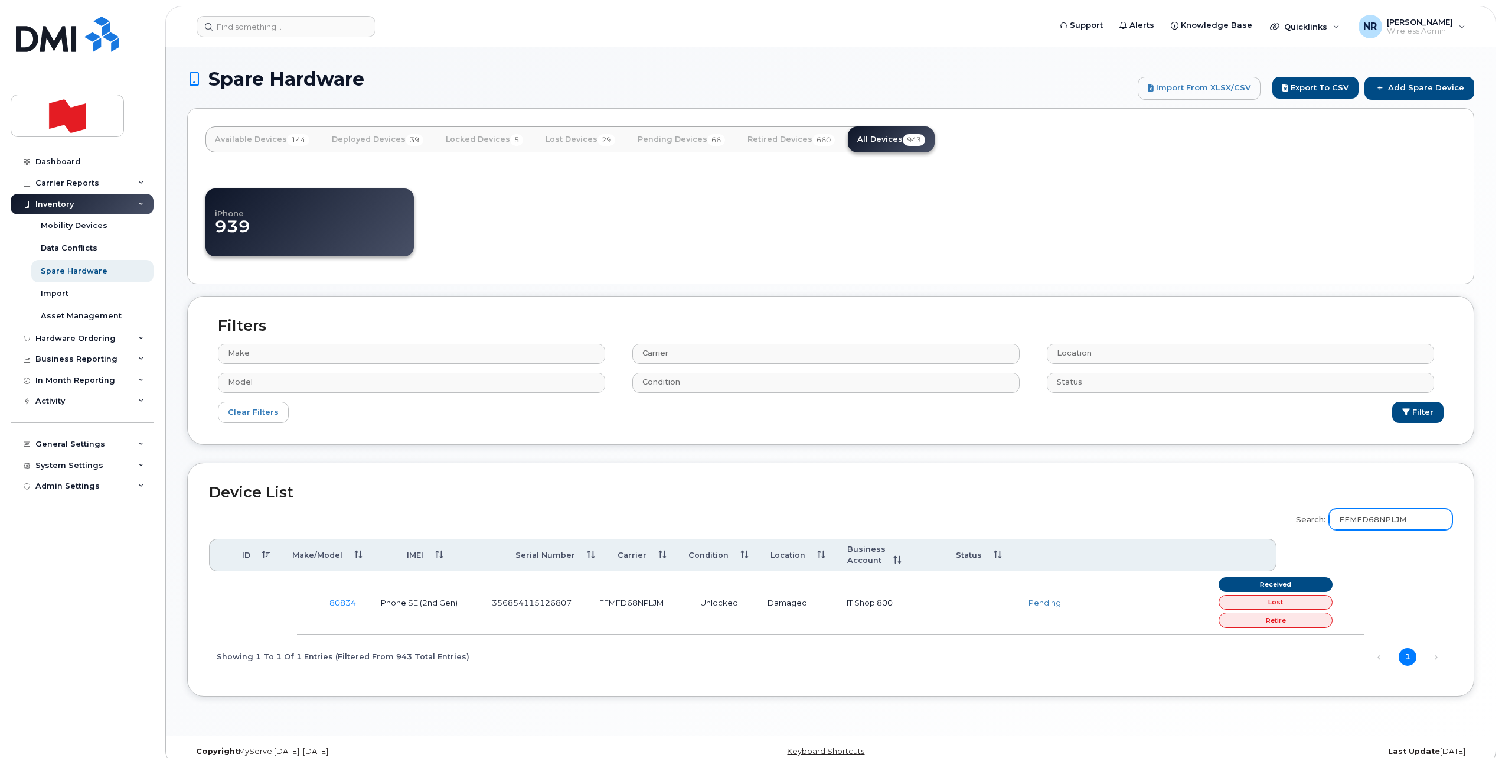
type input "FFMFD68NPLJM"
click at [1420, 83] on link "Add Spare Device" at bounding box center [1420, 88] width 110 height 22
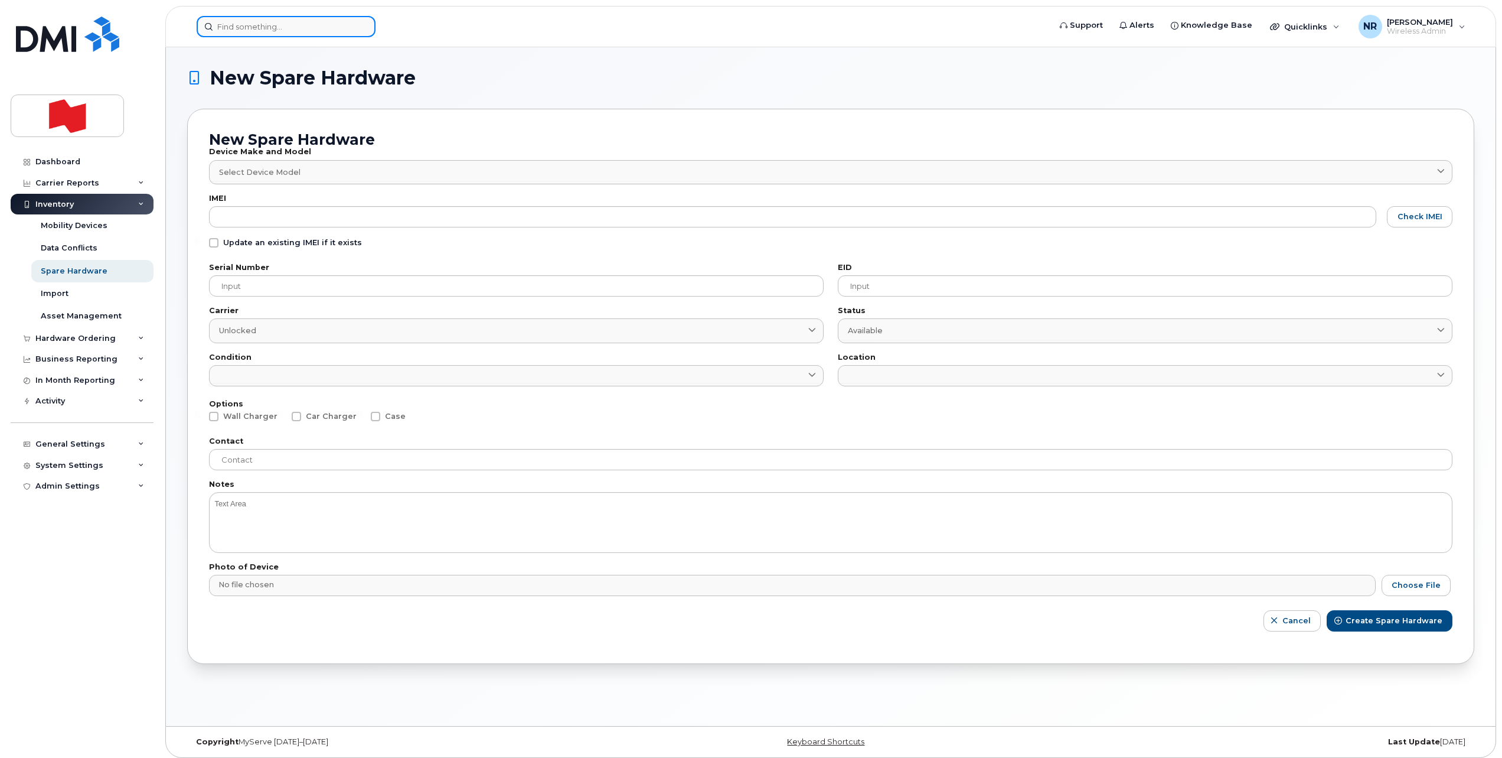
click at [269, 30] on input at bounding box center [286, 26] width 179 height 21
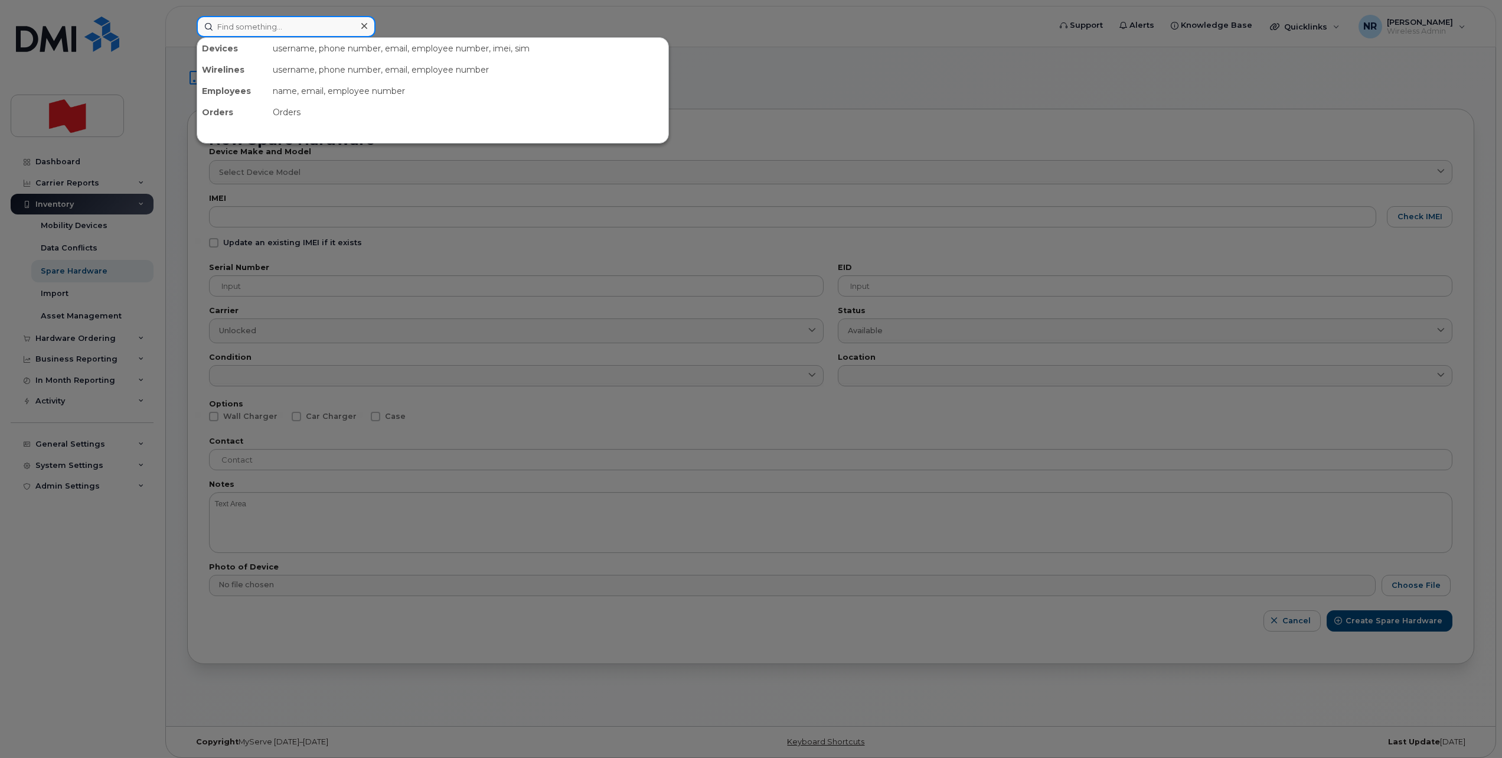
paste input "354109338927107"
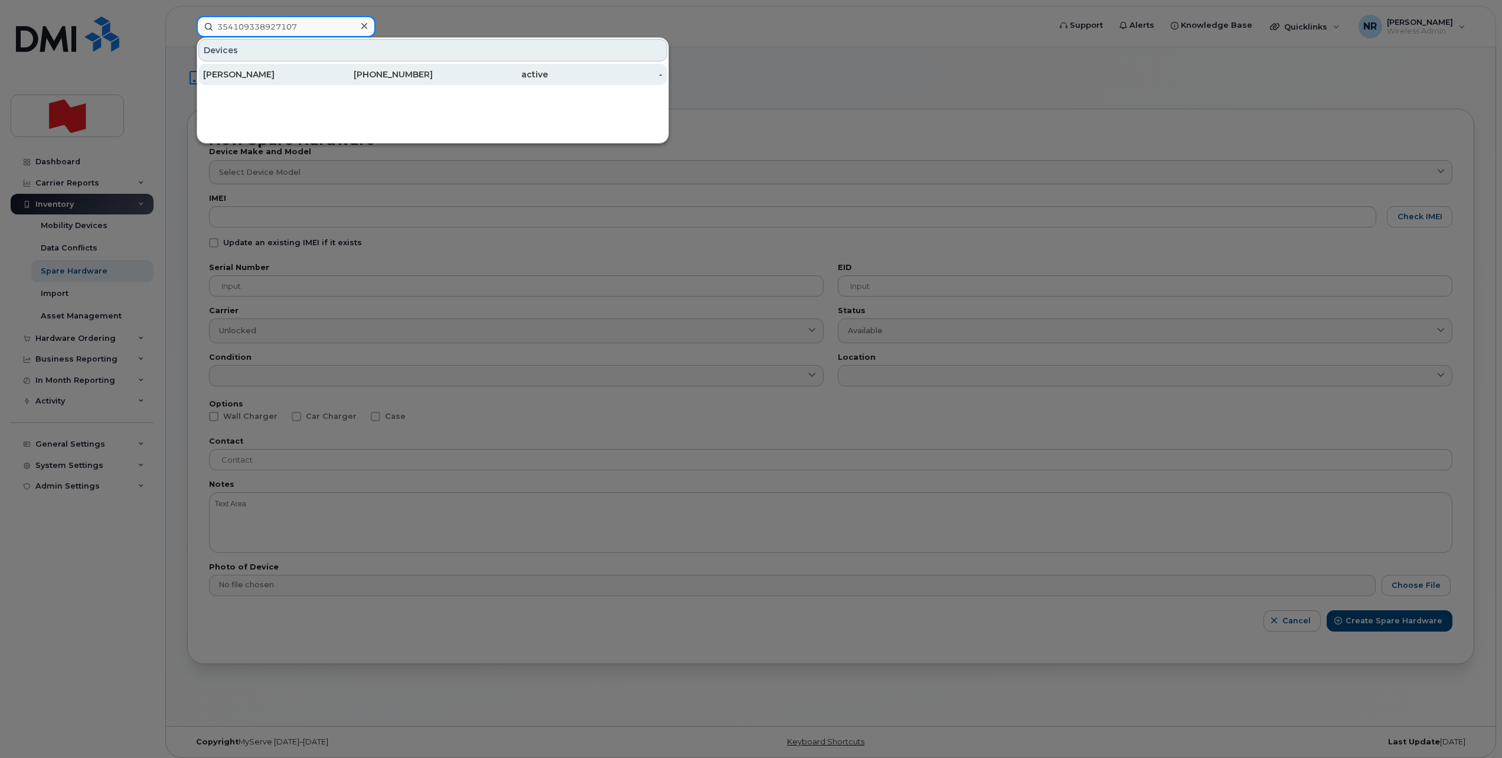
type input "354109338927107"
click at [244, 78] on div "Michael Davis" at bounding box center [260, 74] width 115 height 12
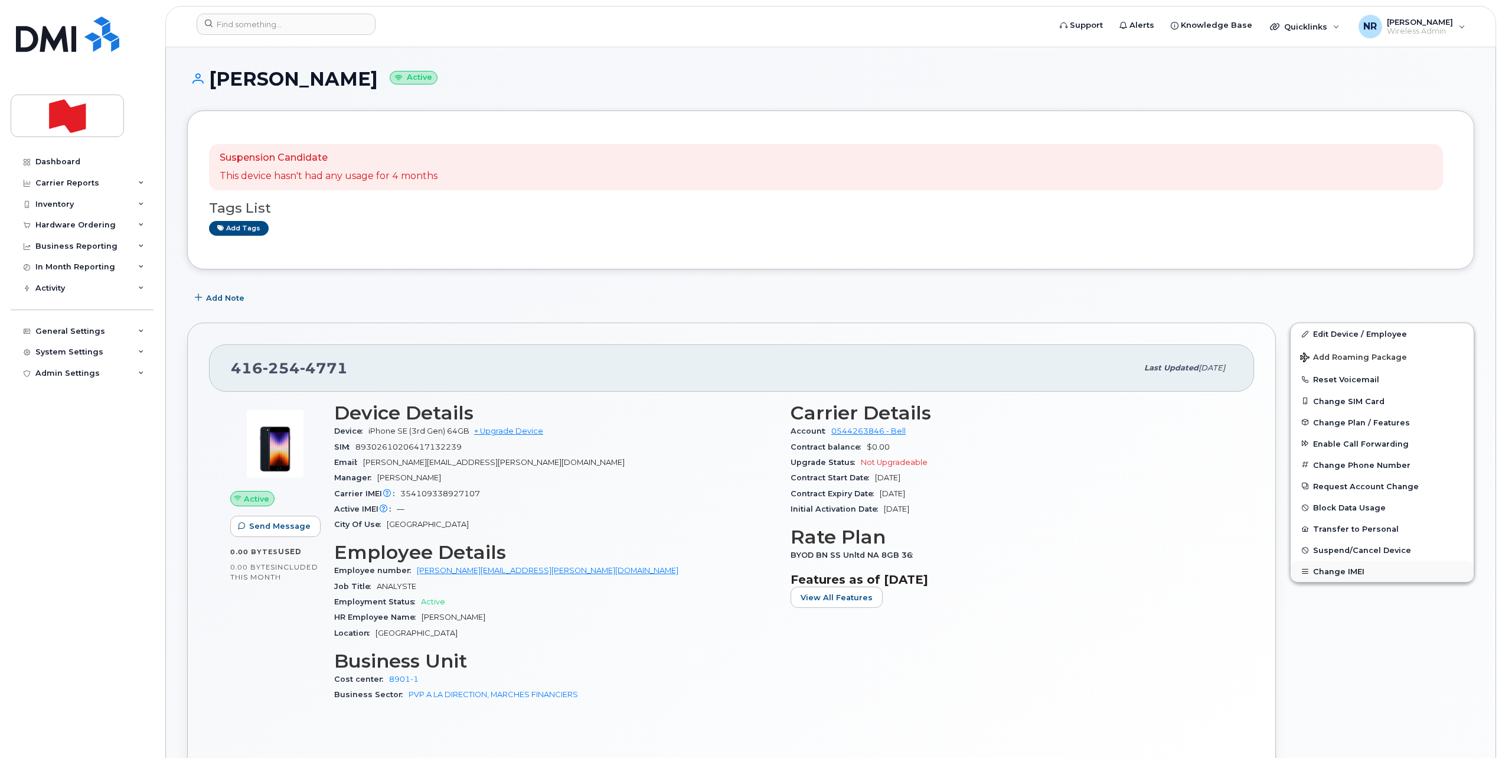
click at [1342, 573] on button "Change IMEI" at bounding box center [1382, 570] width 183 height 21
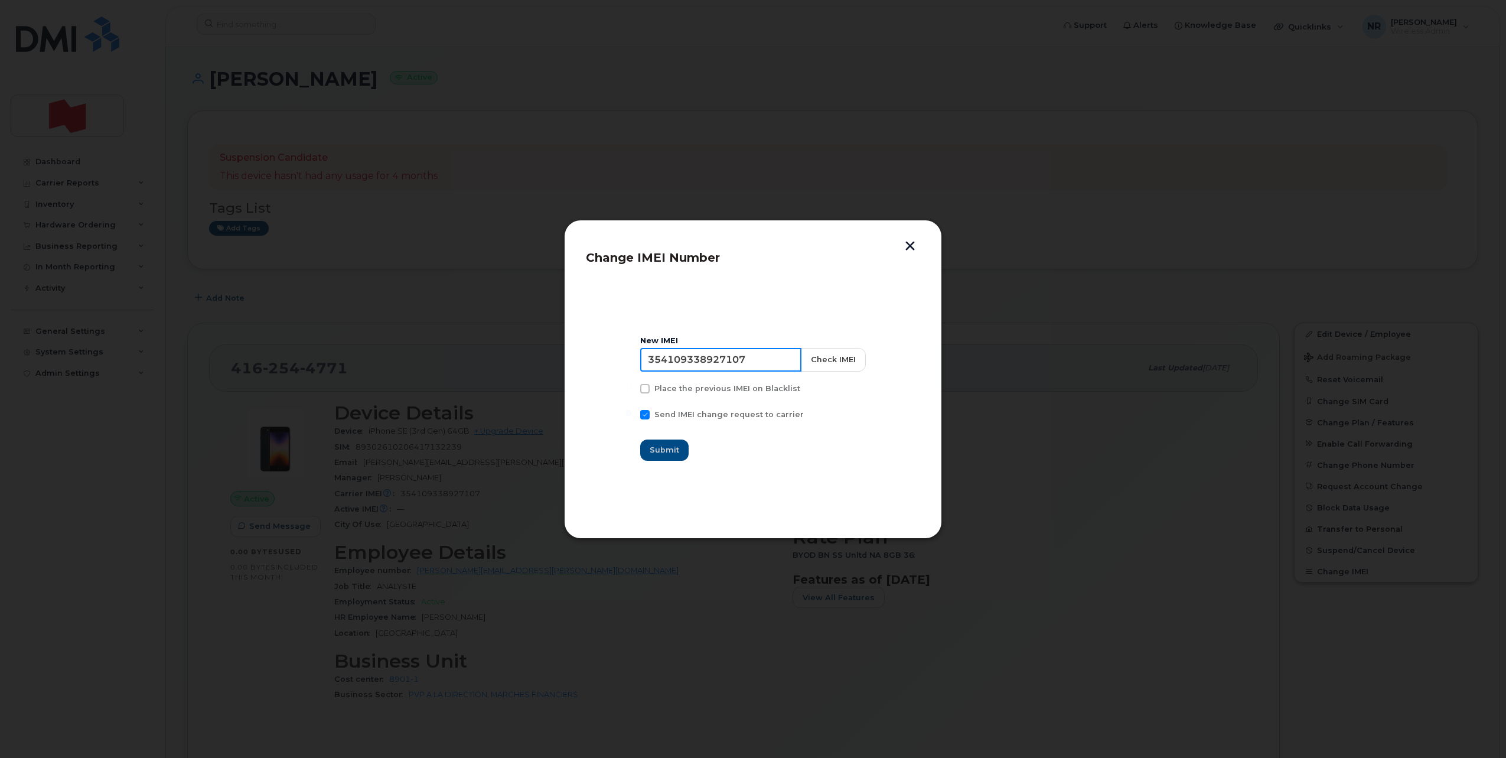
drag, startPoint x: 765, startPoint y: 360, endPoint x: 597, endPoint y: 360, distance: 167.7
click at [597, 360] on section "New IMEI [TECHNICAL_ID] Check IMEI Place the previous IMEI on Blacklist Send IM…" at bounding box center [753, 398] width 334 height 236
type input "000000000000000"
click at [658, 451] on span "Submit" at bounding box center [665, 449] width 30 height 11
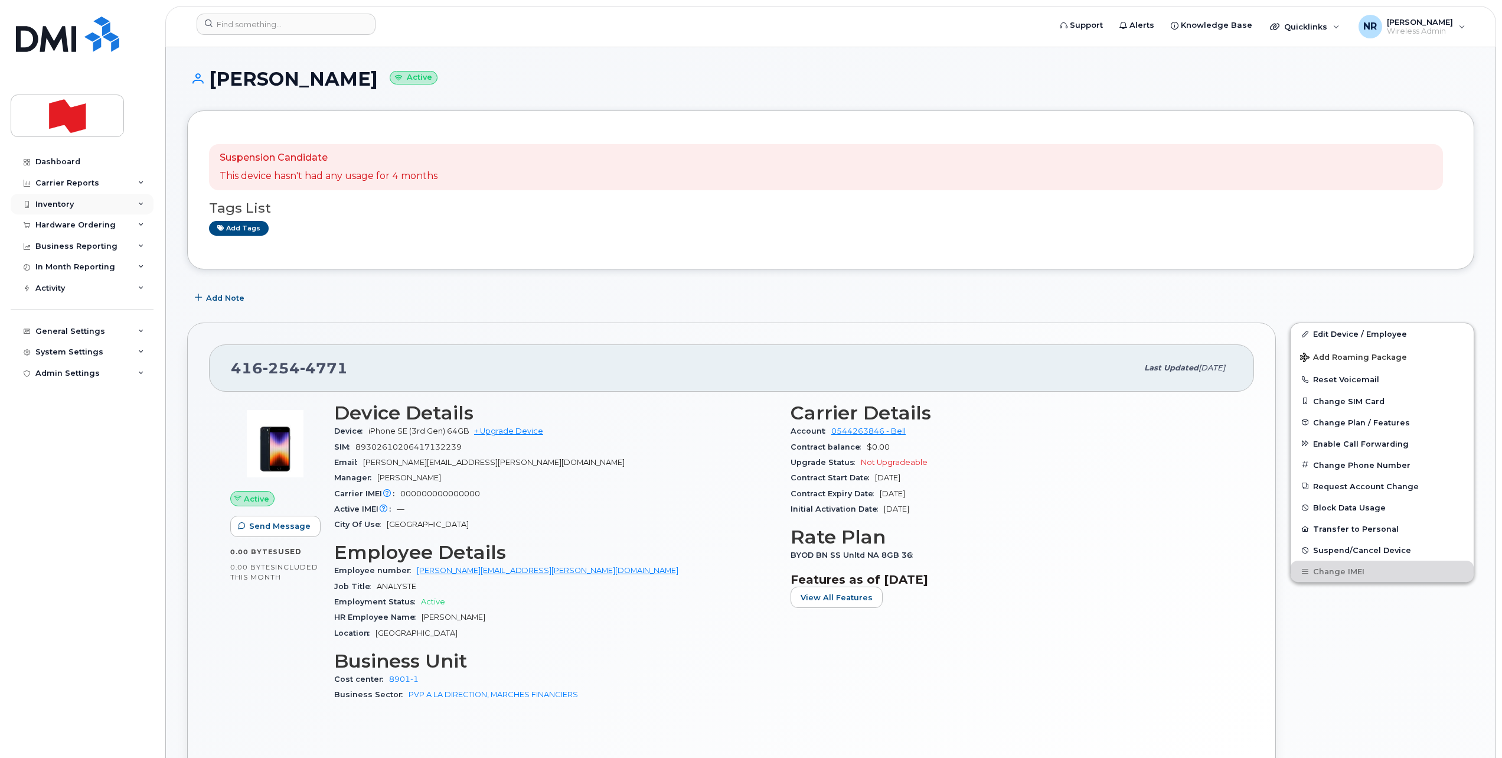
click at [66, 204] on div "Inventory" at bounding box center [54, 204] width 38 height 9
click at [66, 269] on div "Spare Hardware" at bounding box center [74, 271] width 67 height 11
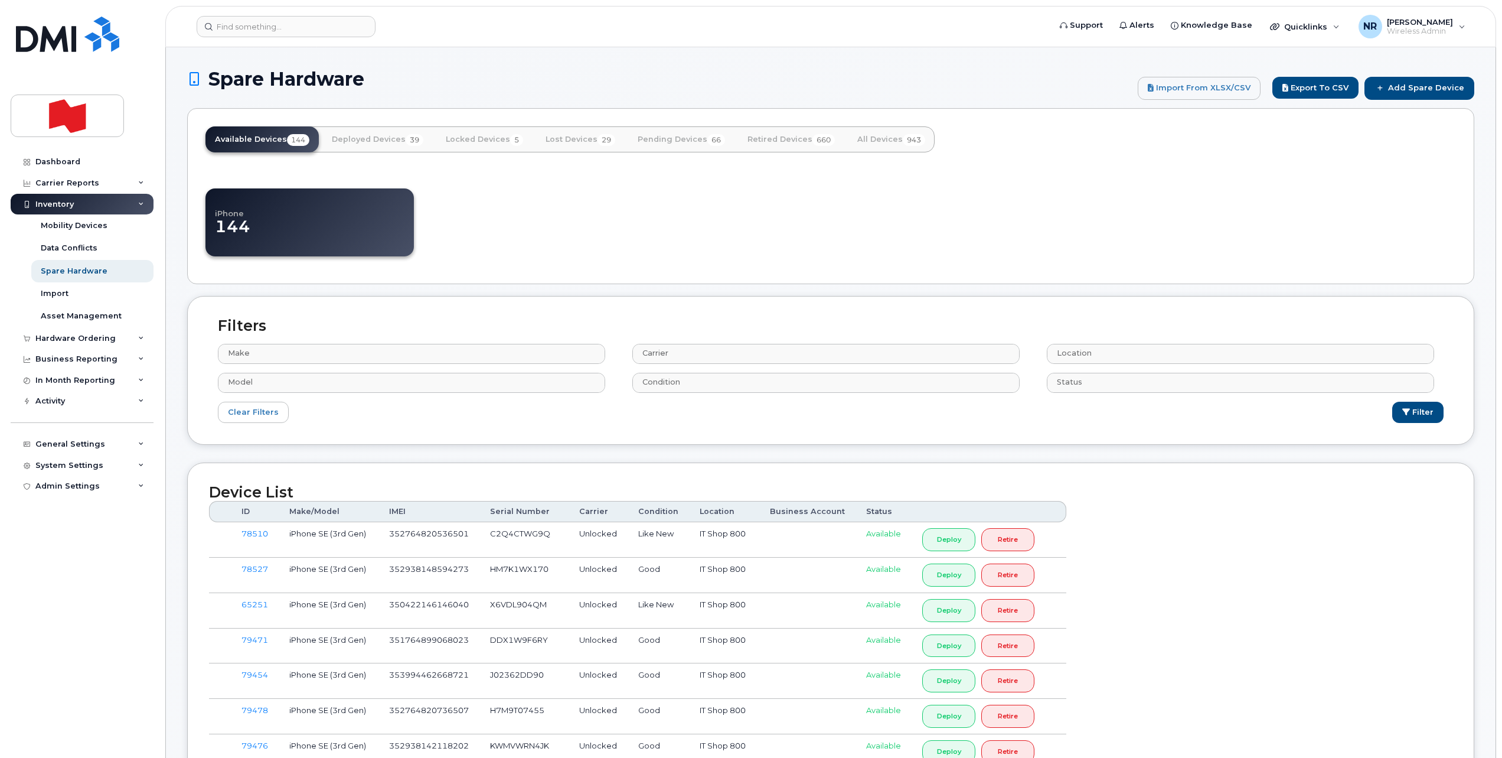
select select
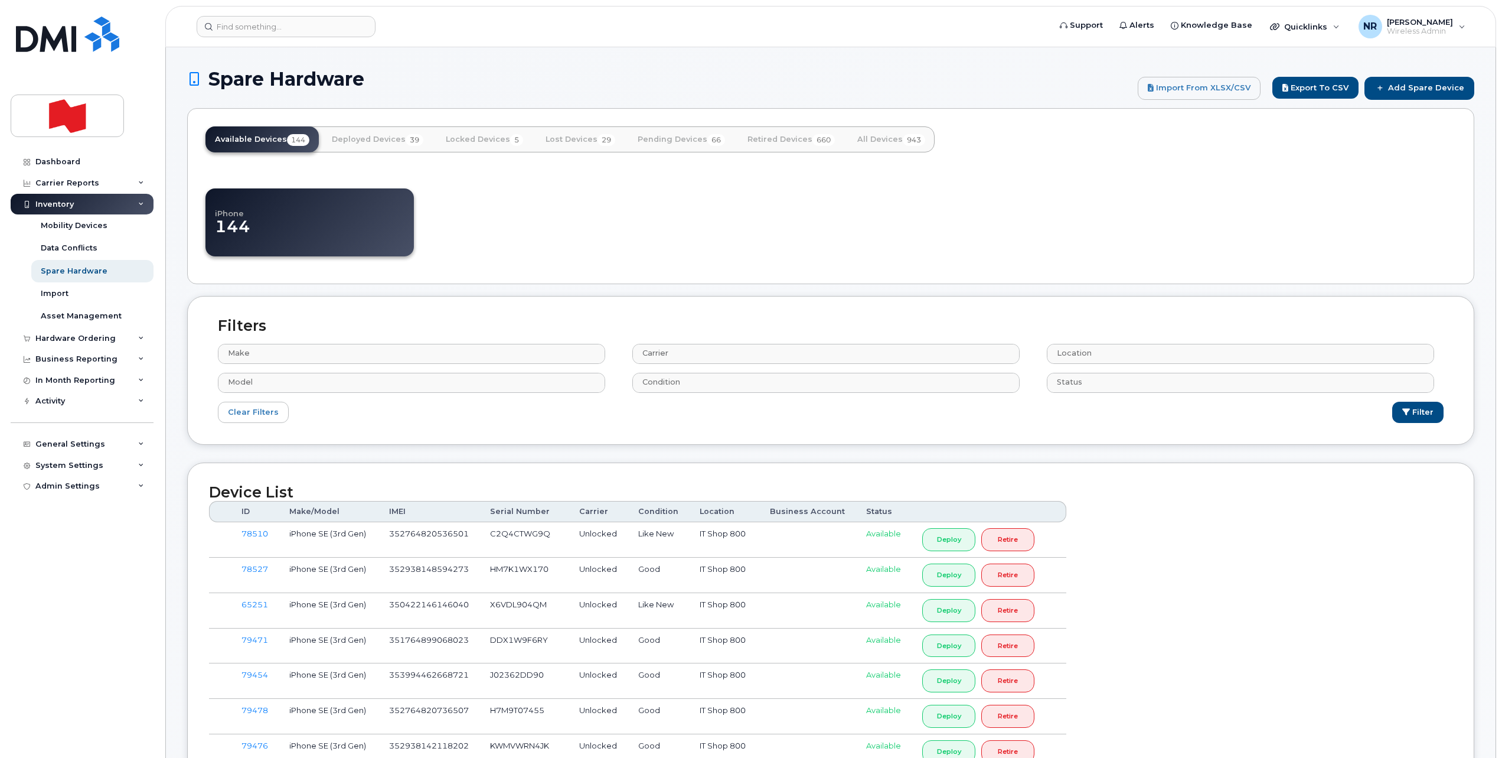
select select
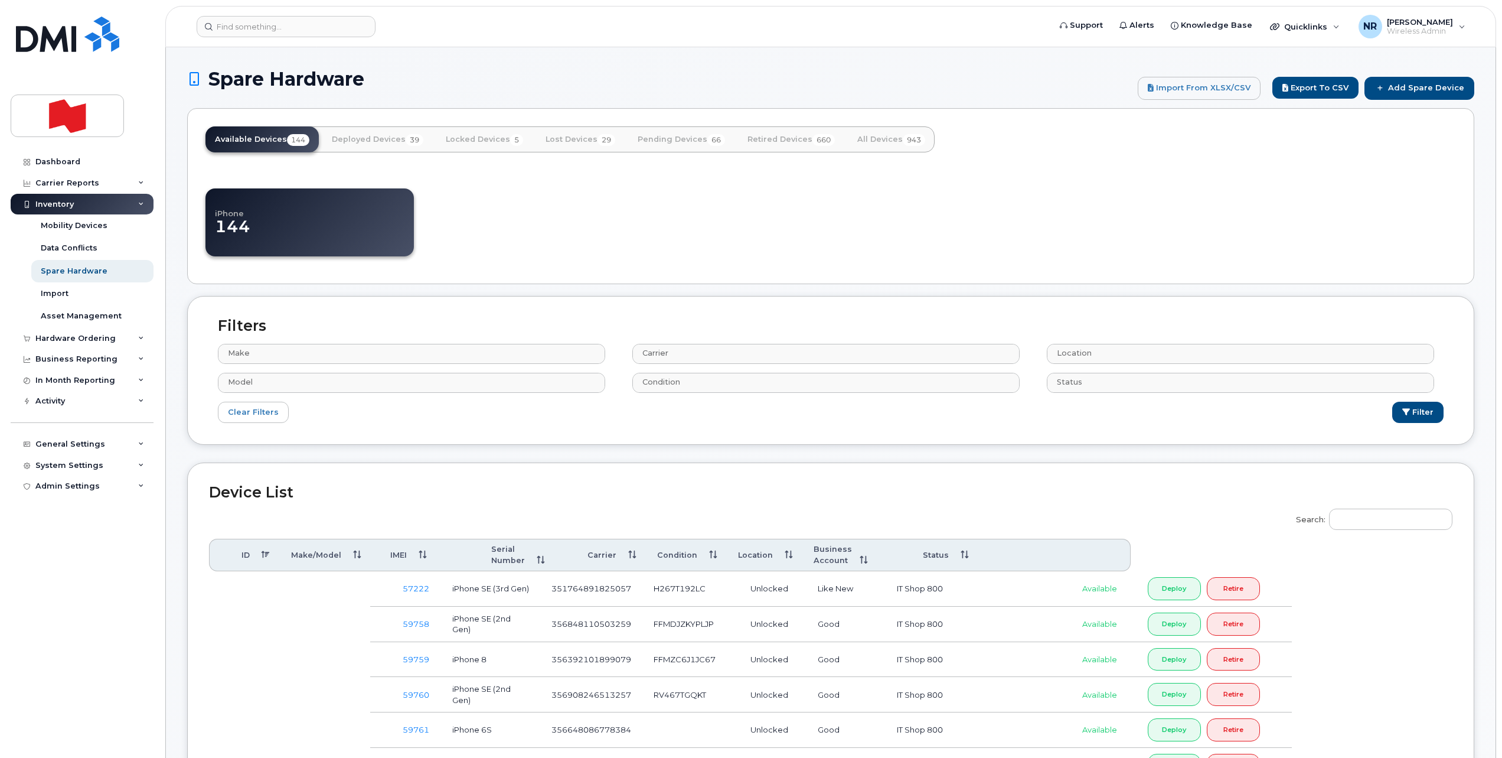
click at [1411, 74] on div "Spare Hardware Import from XLSX/CSV Export to CSV Add Spare Device" at bounding box center [830, 88] width 1287 height 40
click at [1407, 84] on link "Add Spare Device" at bounding box center [1420, 88] width 110 height 22
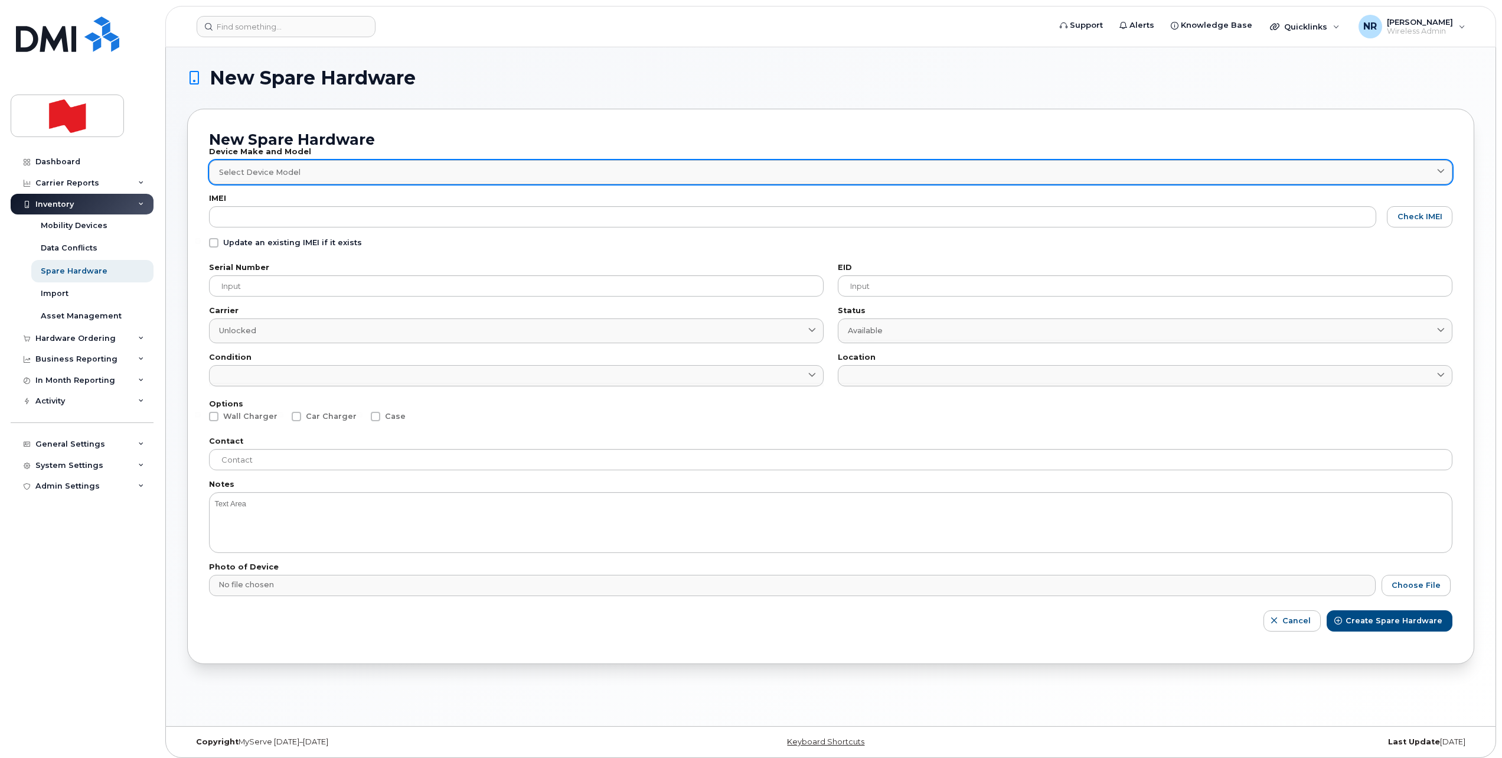
click at [250, 175] on span "Select Device Model" at bounding box center [259, 172] width 81 height 11
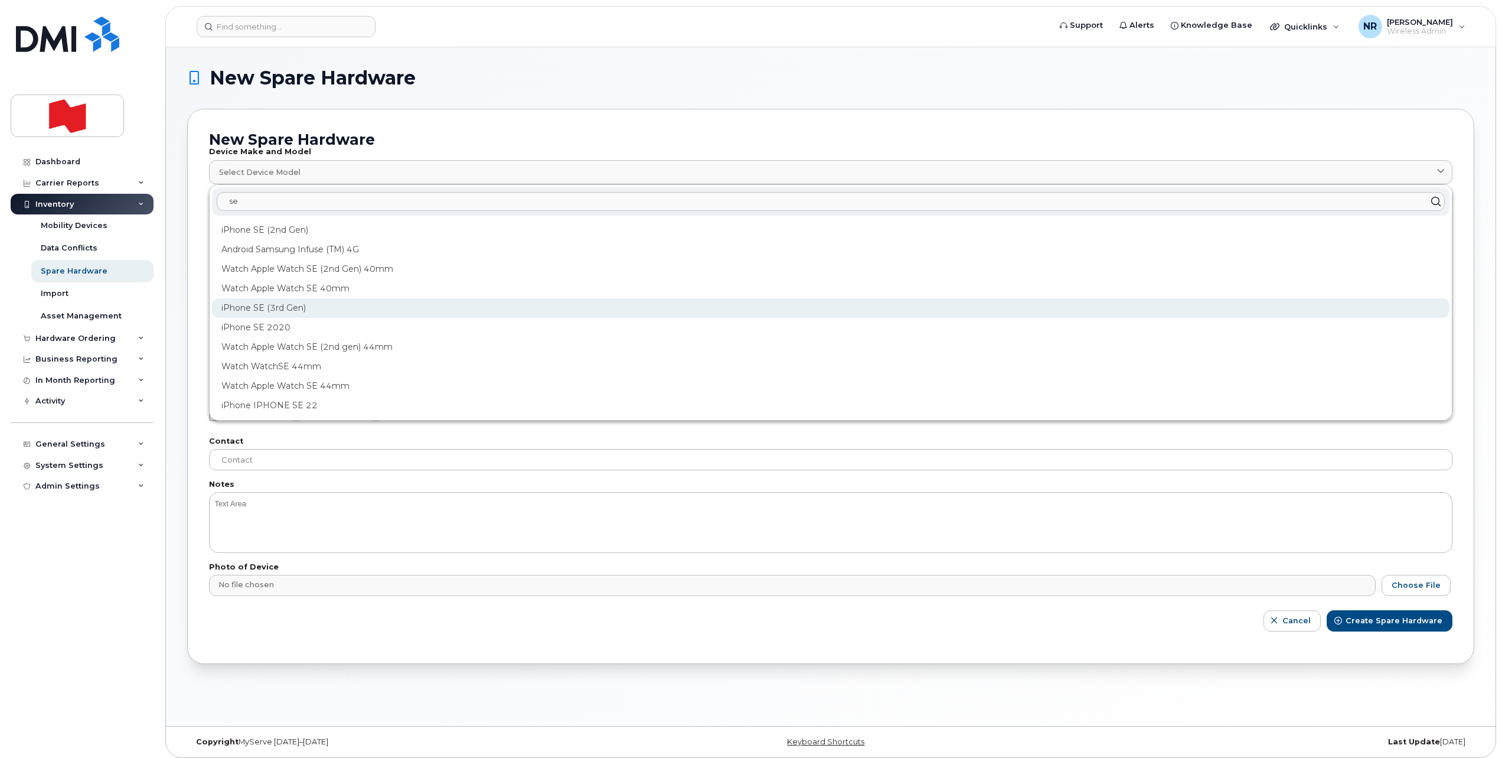
type input "se"
click at [268, 305] on div "iPhone SE (3rd Gen)" at bounding box center [831, 307] width 1238 height 19
type input "2709"
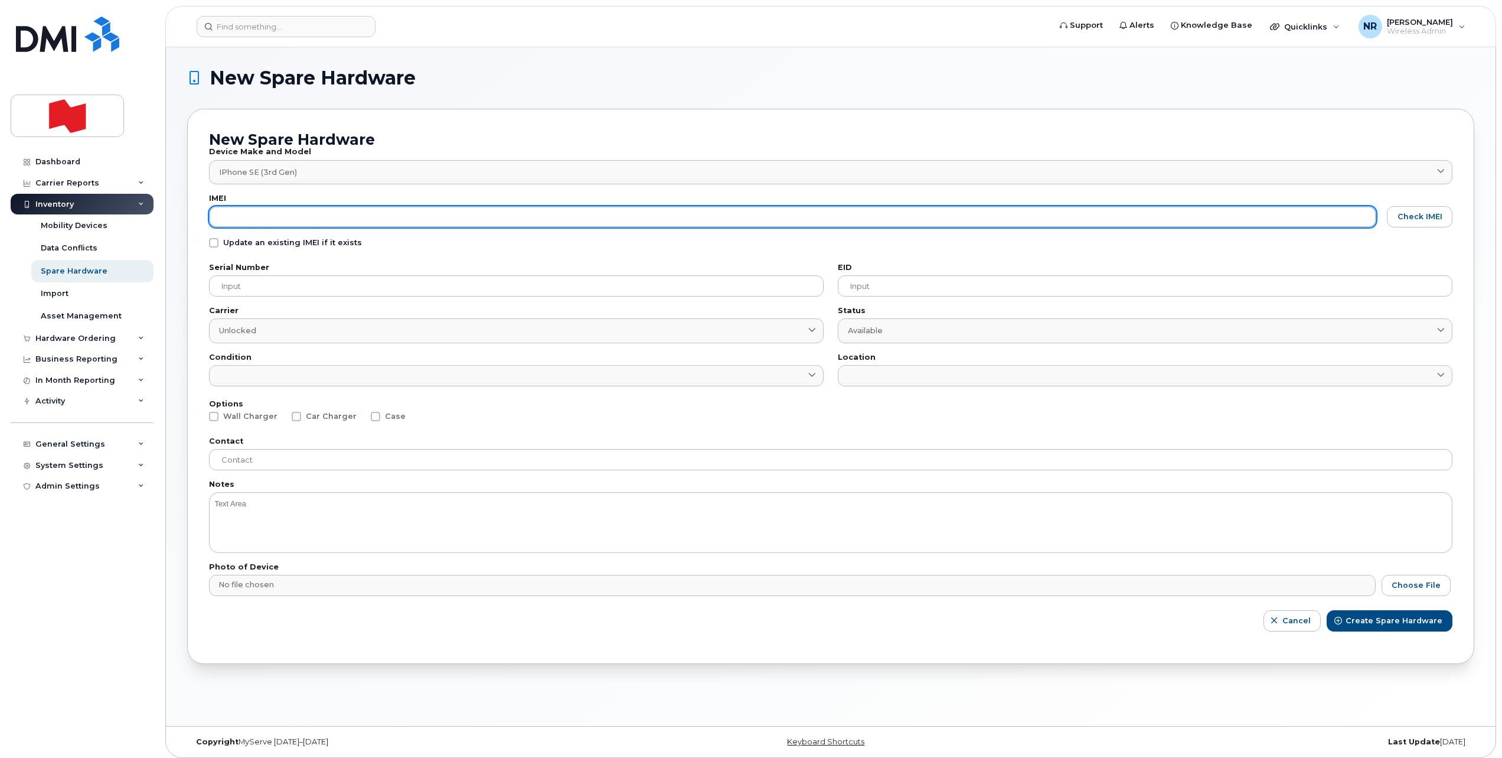
click at [250, 216] on input "text" at bounding box center [792, 216] width 1167 height 21
paste input "354109338927107"
type input "354109338927107"
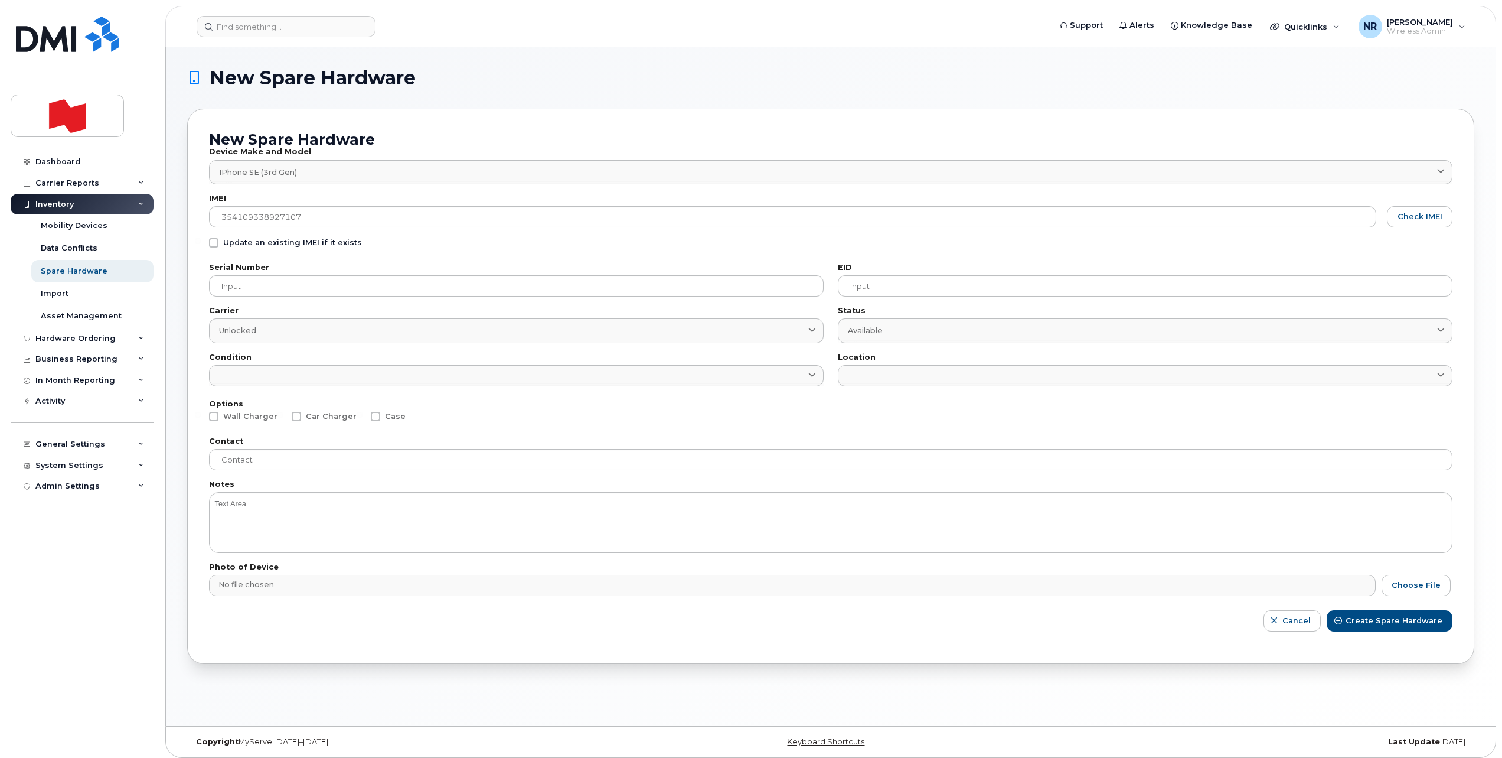
click at [211, 245] on span at bounding box center [213, 242] width 9 height 9
click at [201, 244] on input "Update an existing IMEI if it exists" at bounding box center [198, 241] width 6 height 6
checkbox input "true"
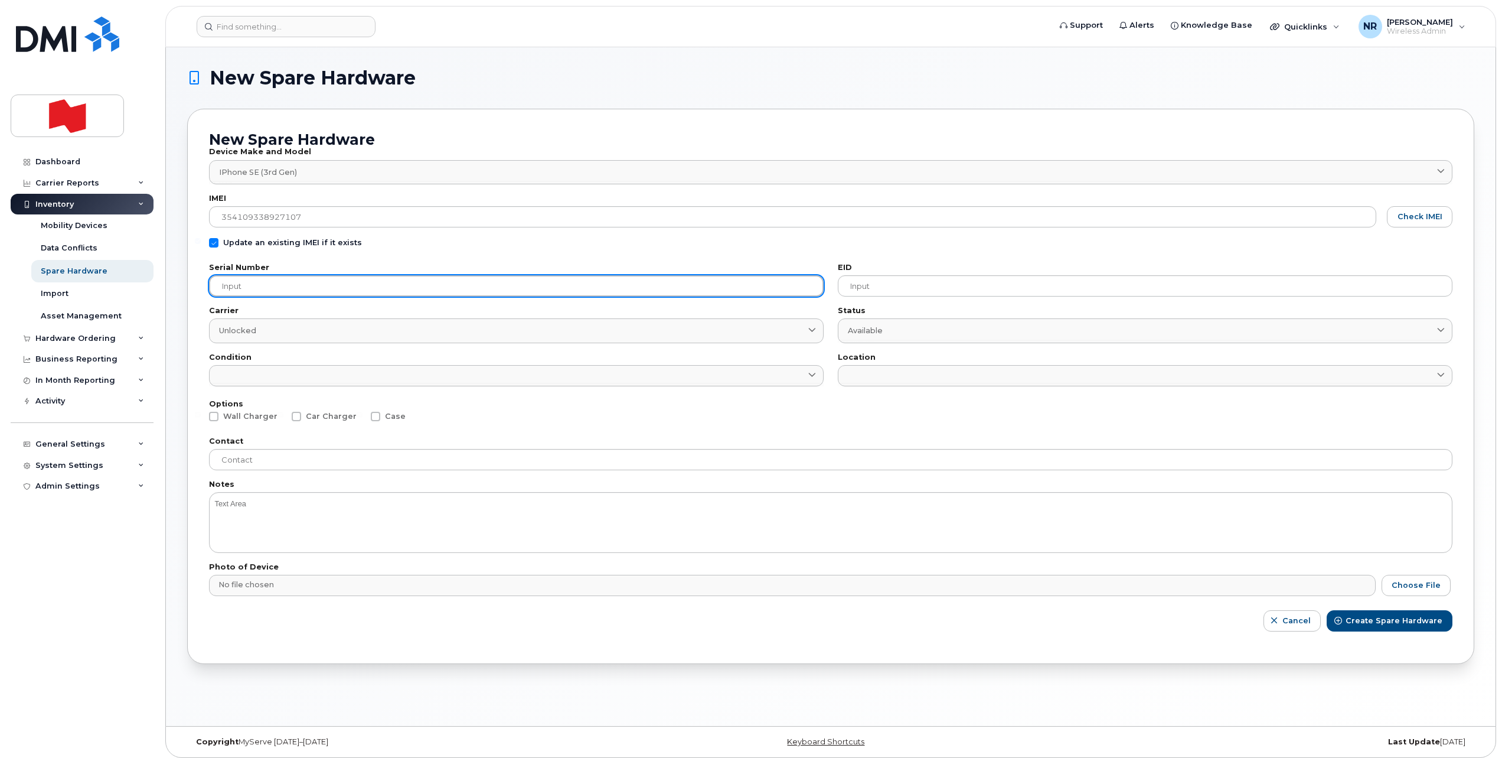
click at [286, 289] on input "text" at bounding box center [516, 285] width 615 height 21
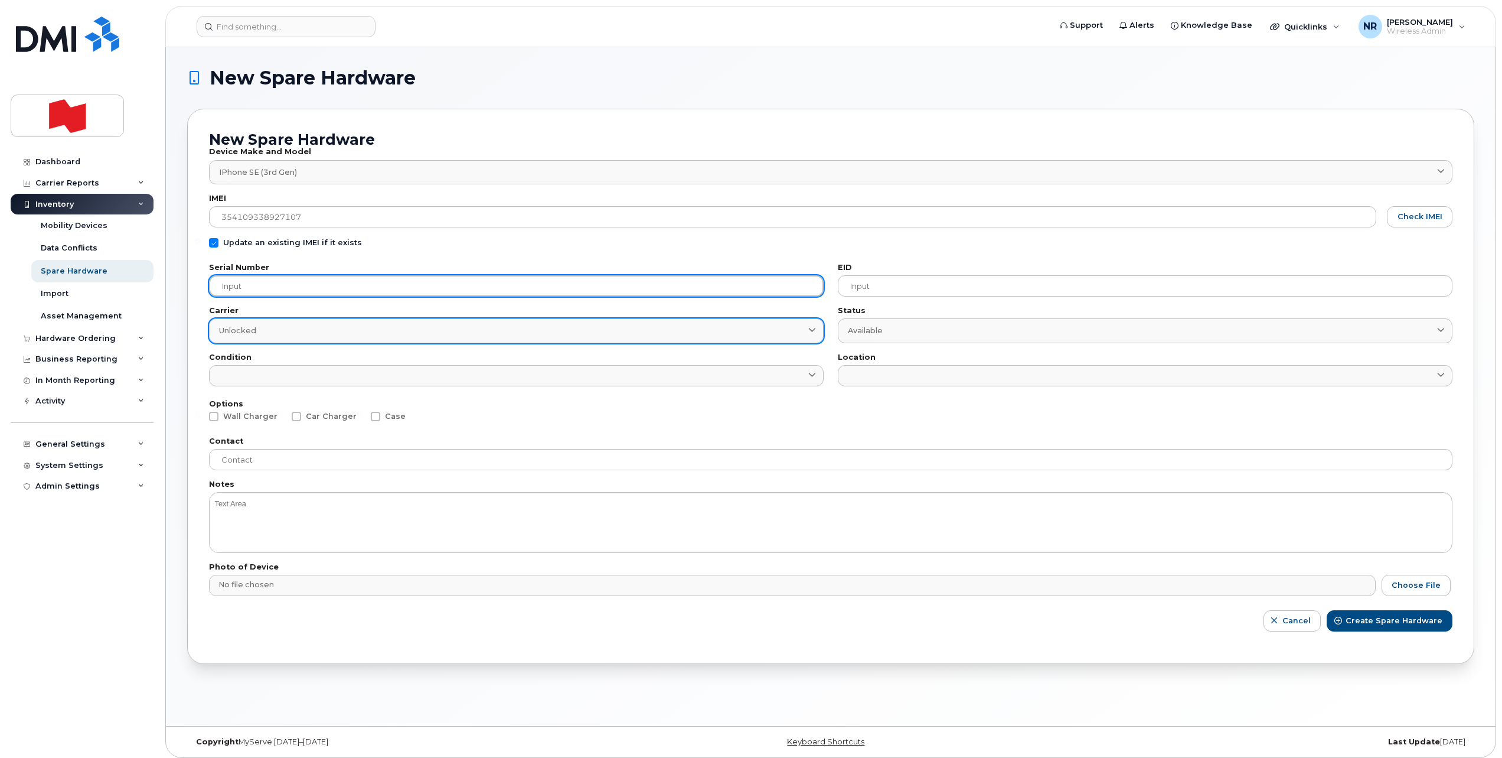
paste input "F9Q1CQXL7C"
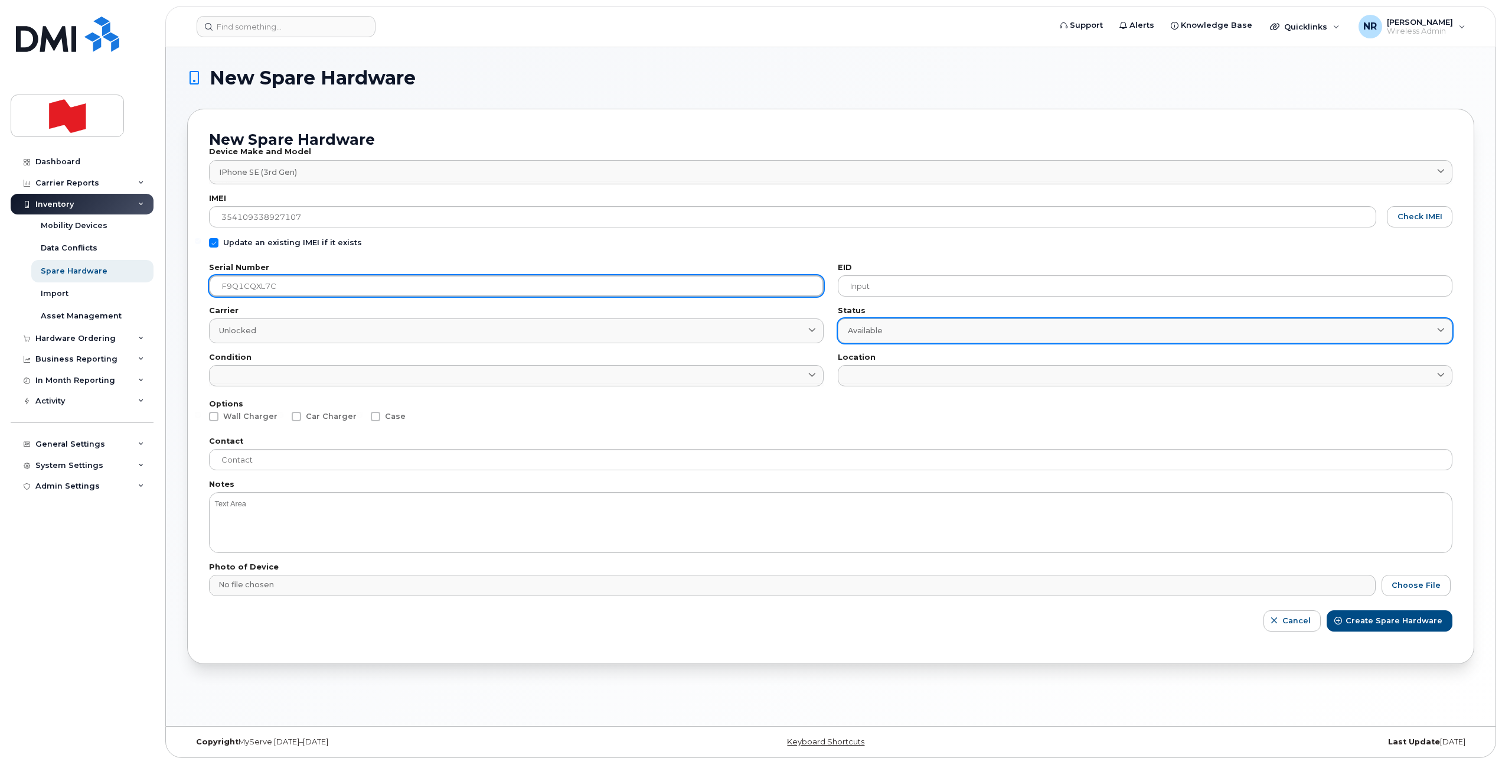
type input "F9Q1CQXL7C"
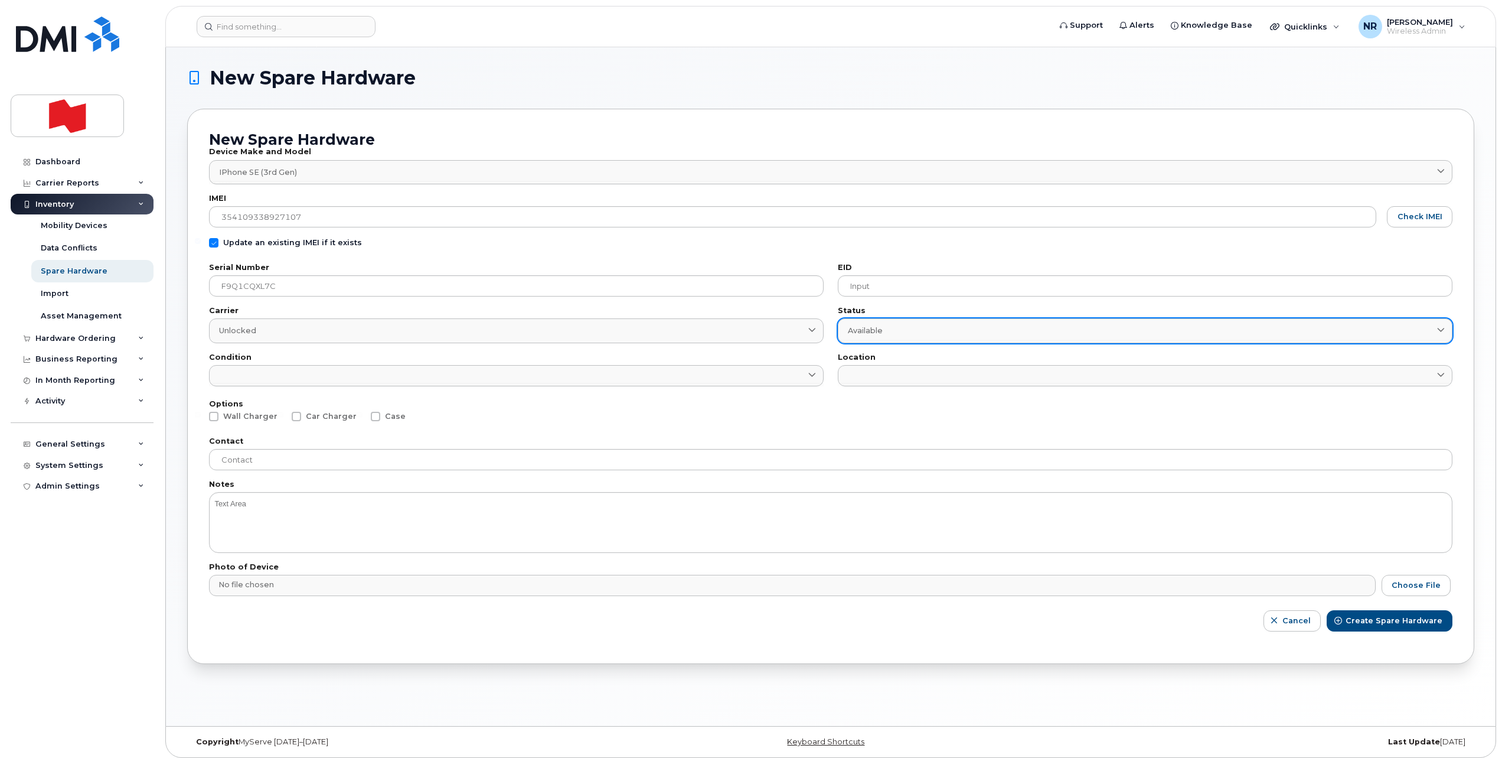
click at [862, 337] on link "Available" at bounding box center [1145, 330] width 615 height 24
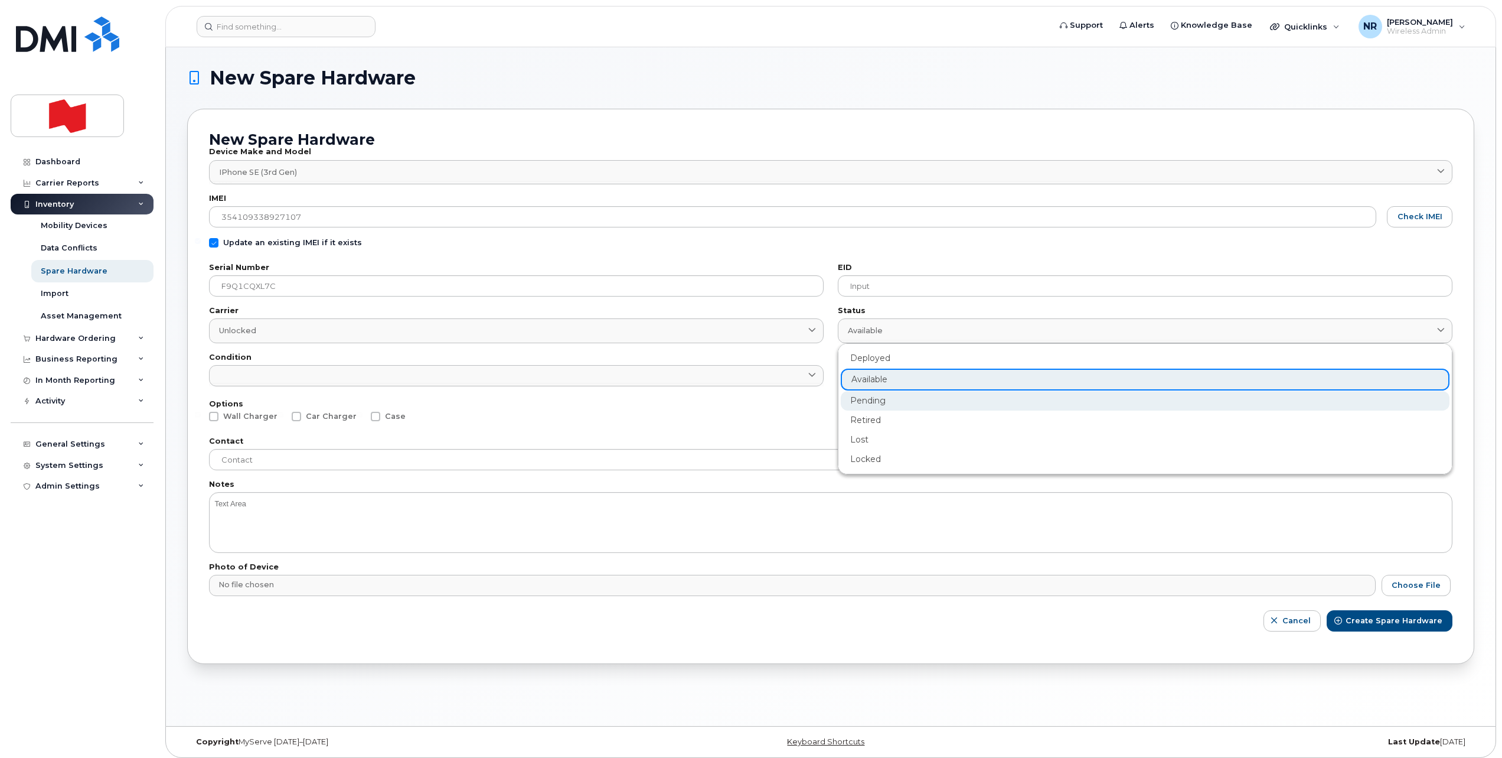
click at [864, 404] on div "Pending" at bounding box center [1145, 400] width 609 height 19
type input "pending"
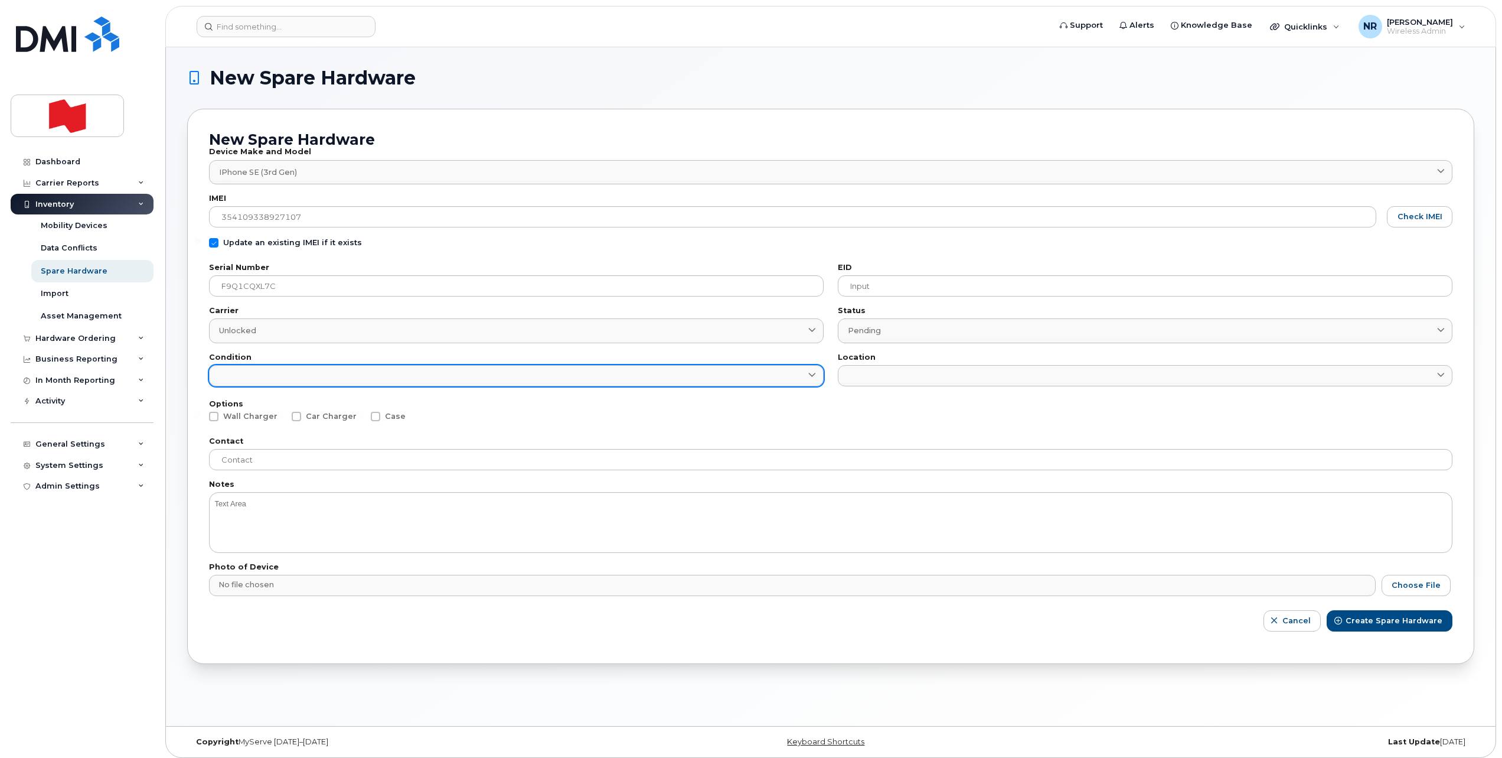
click at [576, 378] on link at bounding box center [516, 375] width 615 height 21
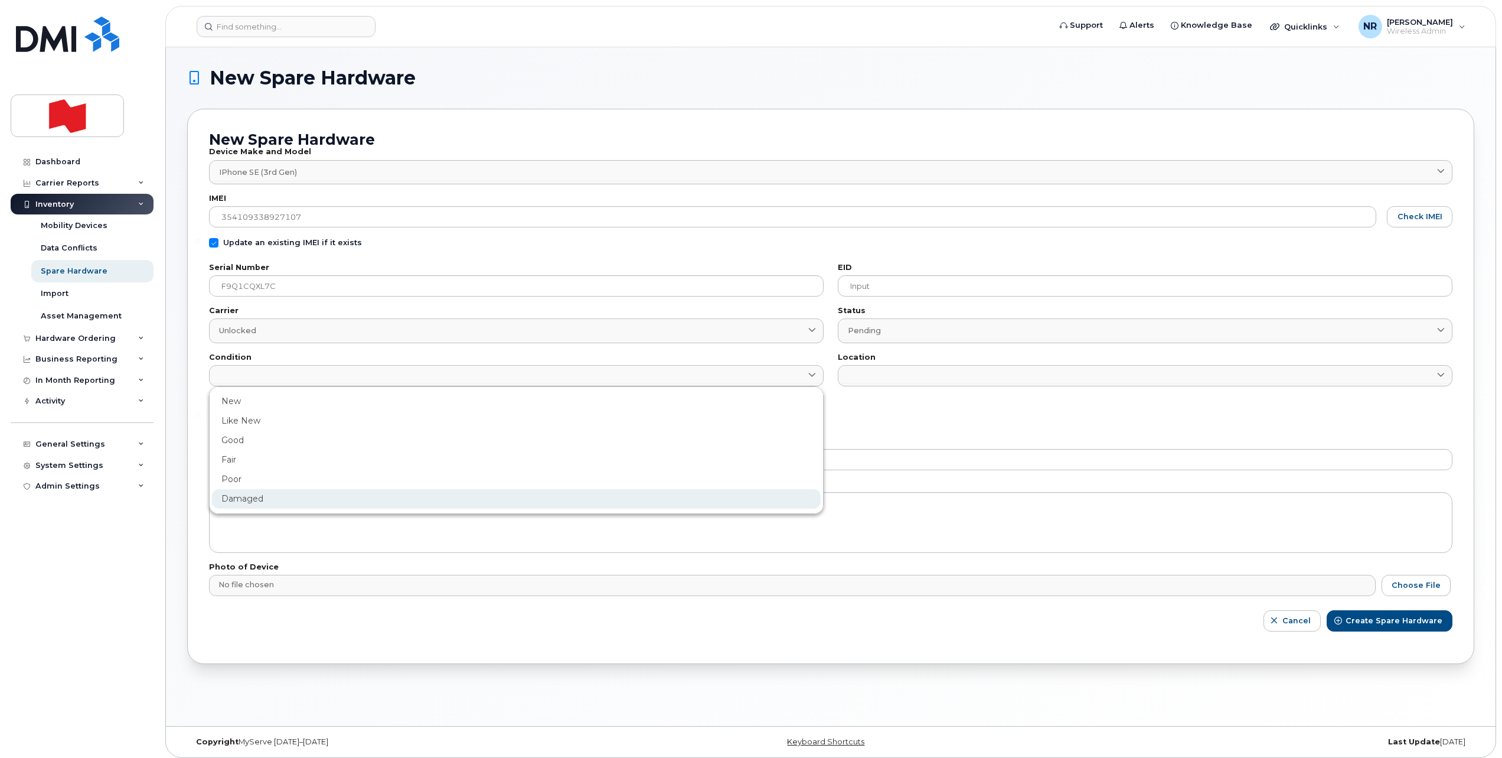
click at [237, 507] on div "Damaged" at bounding box center [516, 498] width 609 height 19
type input "Damaged"
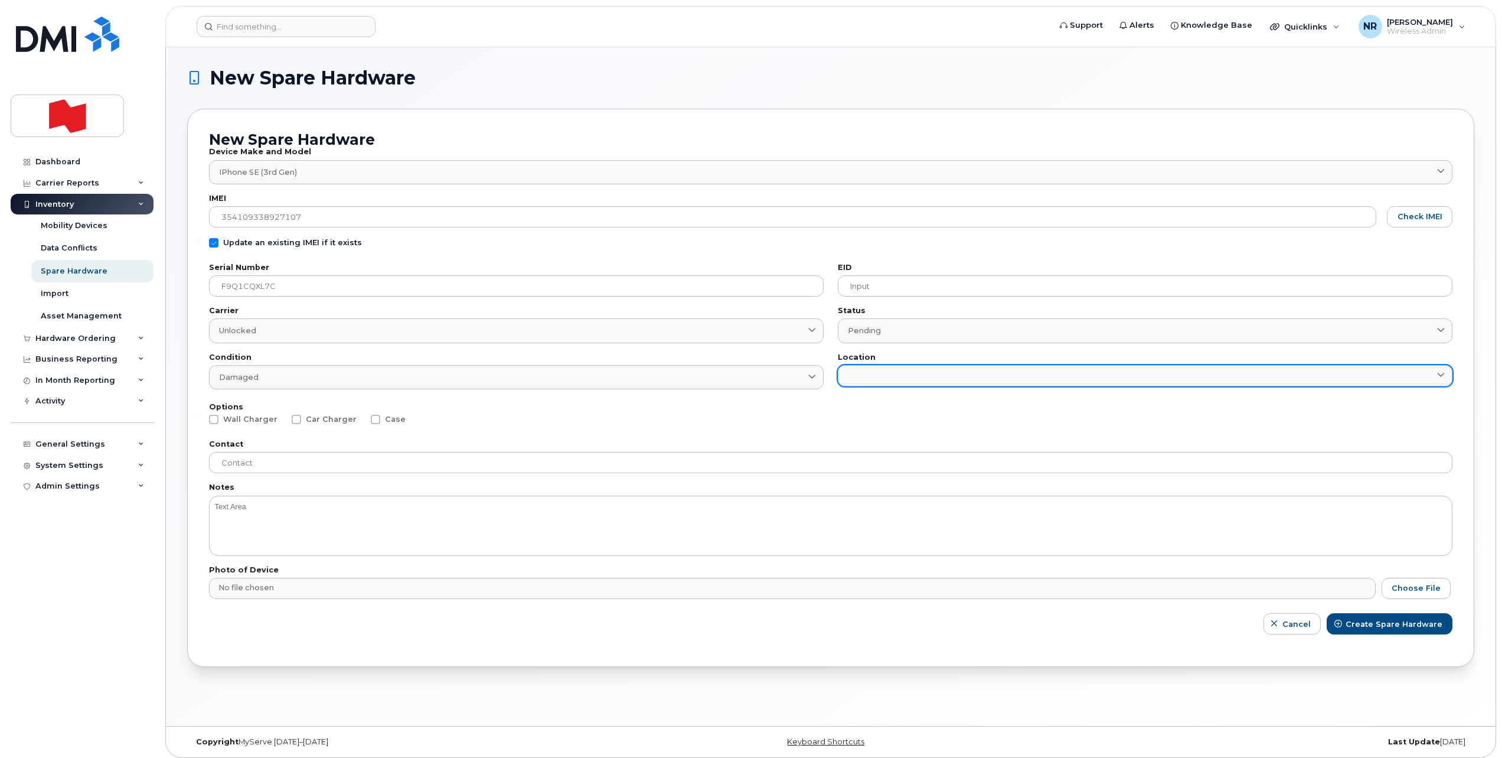
click at [880, 373] on link at bounding box center [1145, 375] width 615 height 21
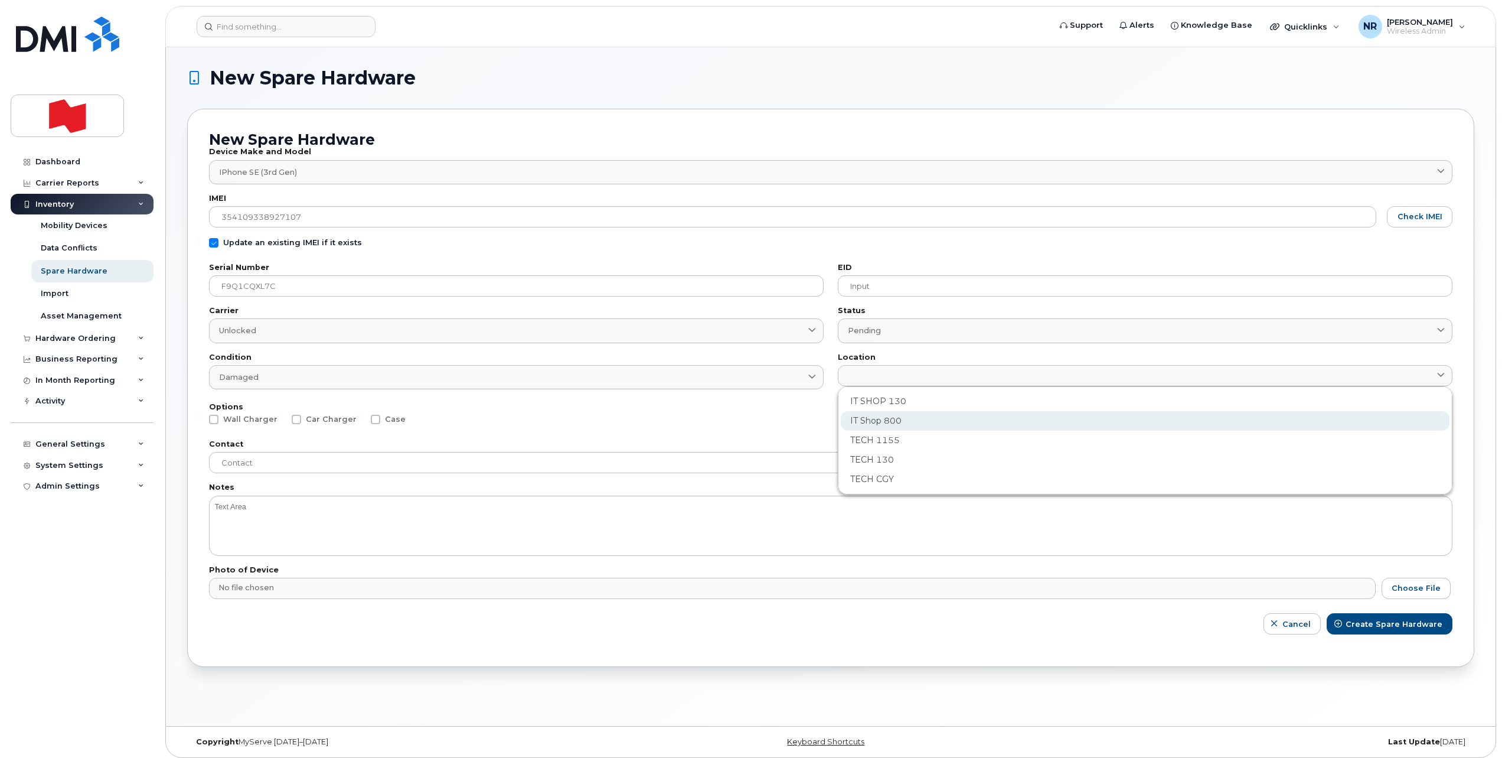
click at [857, 423] on div "IT Shop 800" at bounding box center [1145, 420] width 609 height 19
type input "2982"
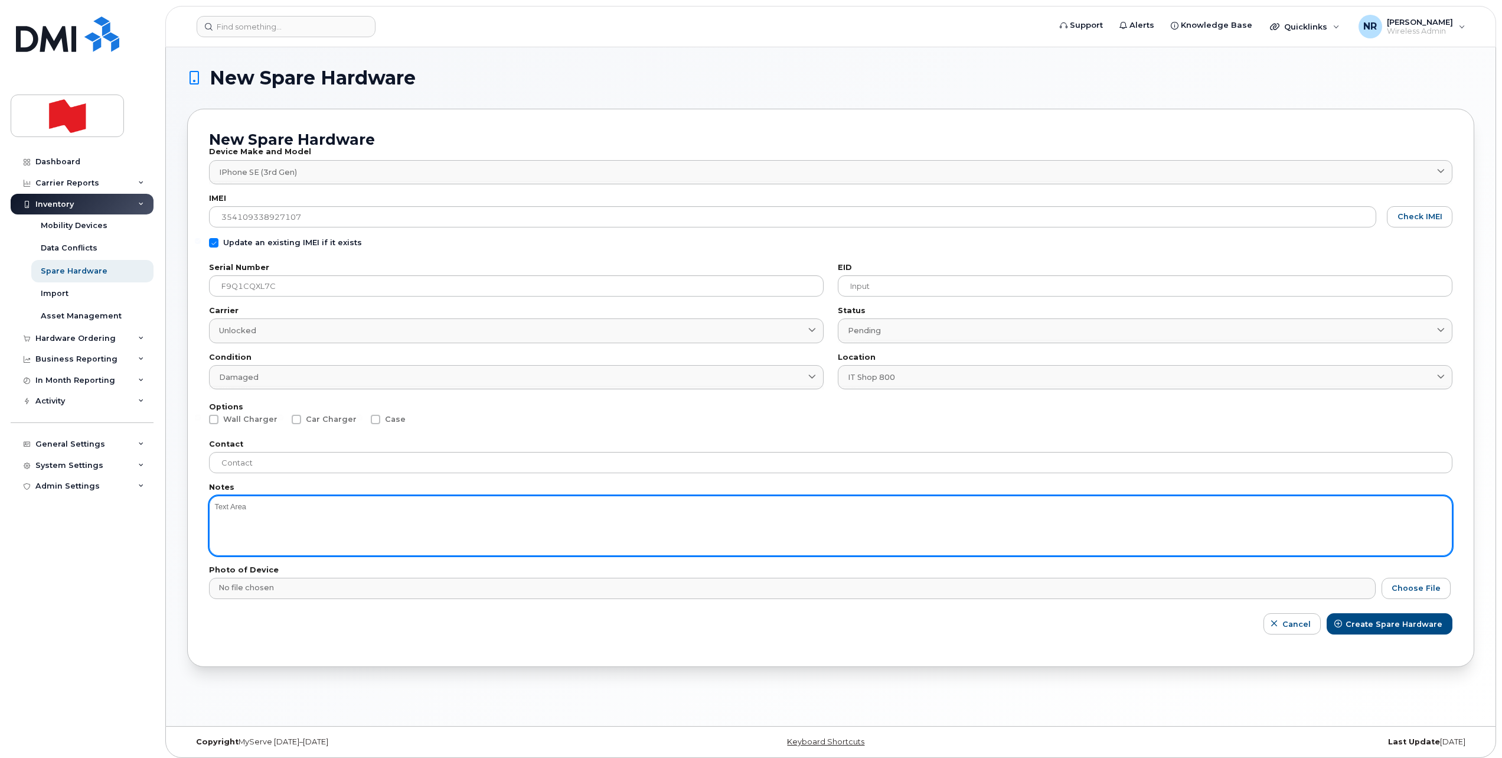
drag, startPoint x: 358, startPoint y: 520, endPoint x: 356, endPoint y: 501, distance: 19.6
click at [358, 520] on textarea at bounding box center [831, 525] width 1244 height 60
type textarea "baterry"
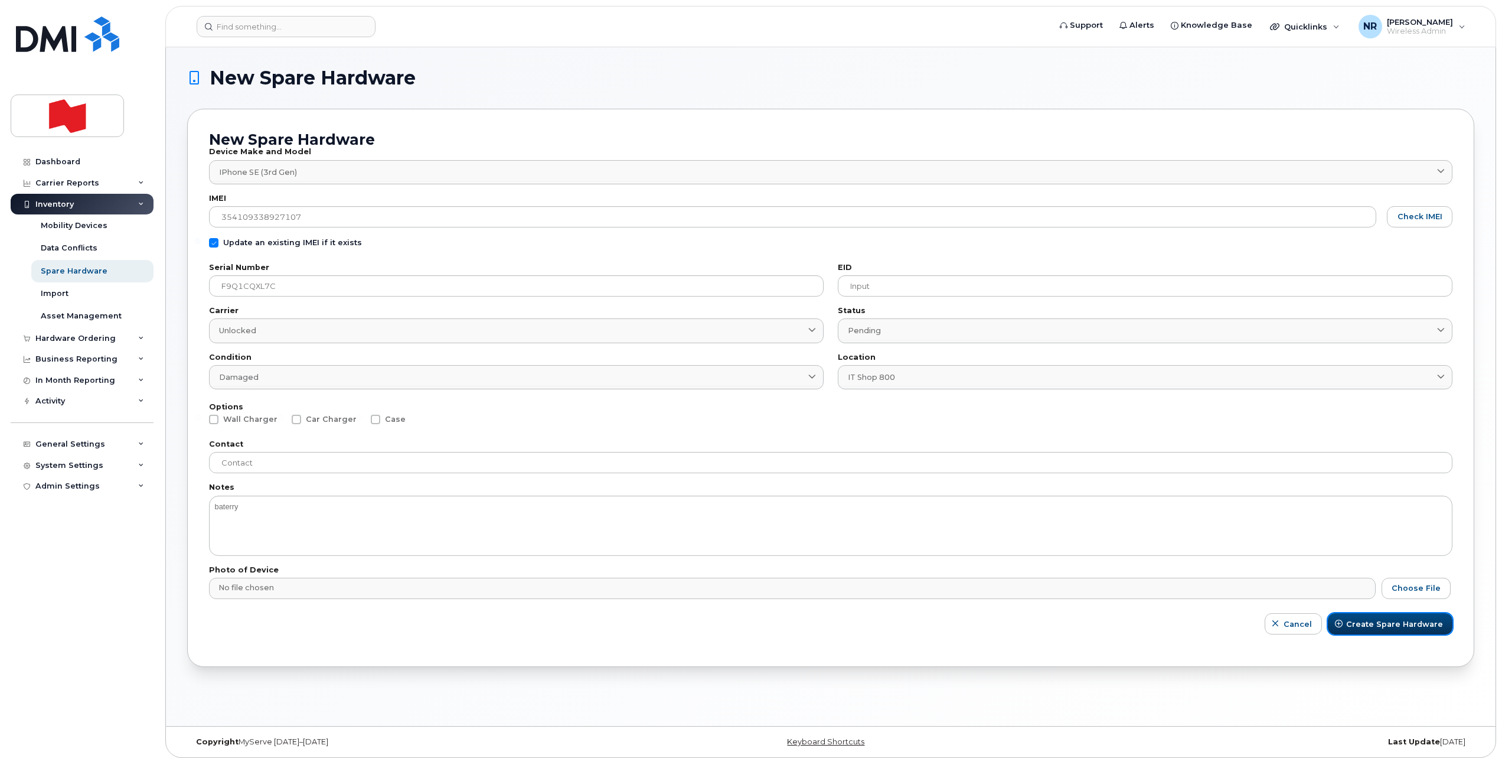
click at [1388, 630] on button "Create Spare Hardware" at bounding box center [1390, 623] width 125 height 21
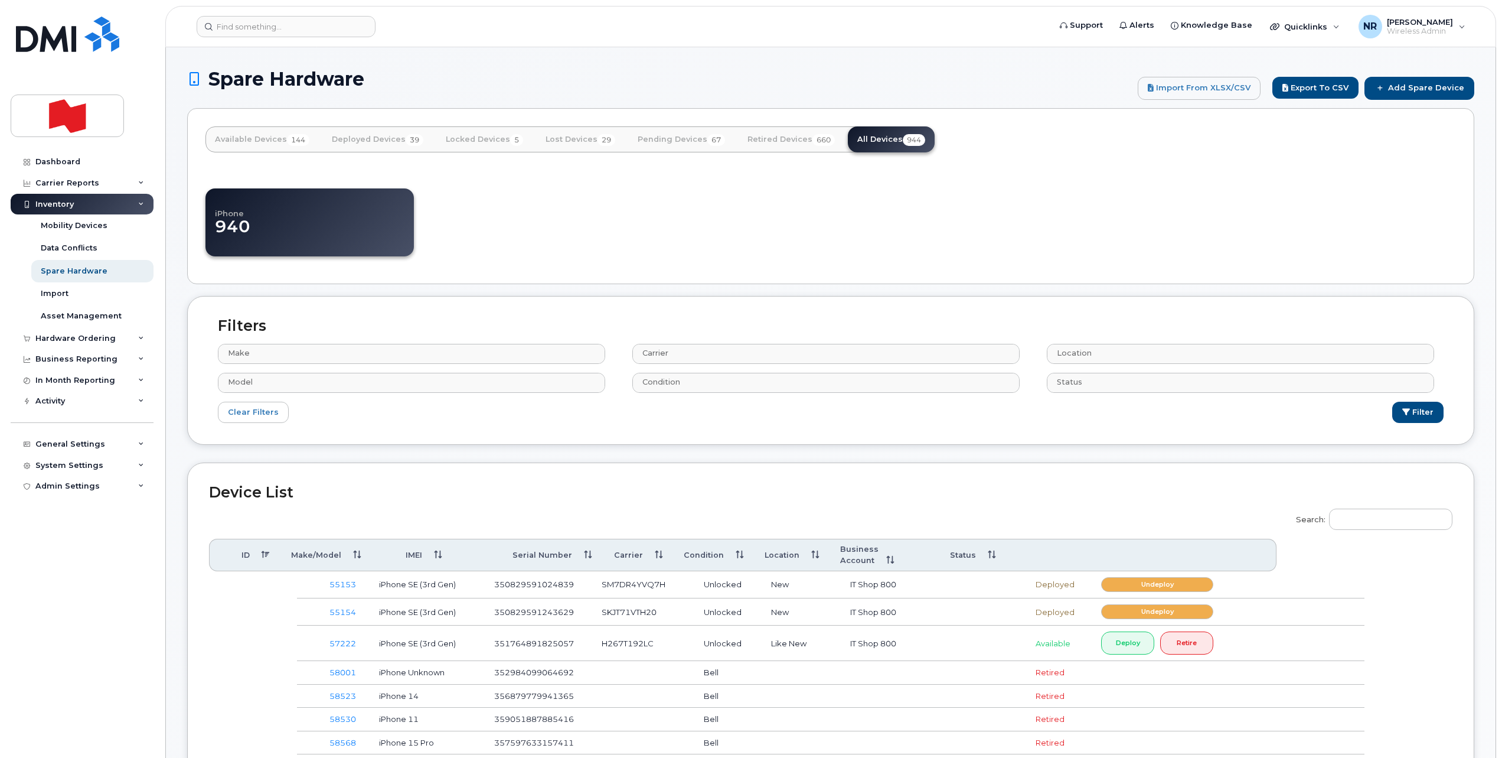
select select
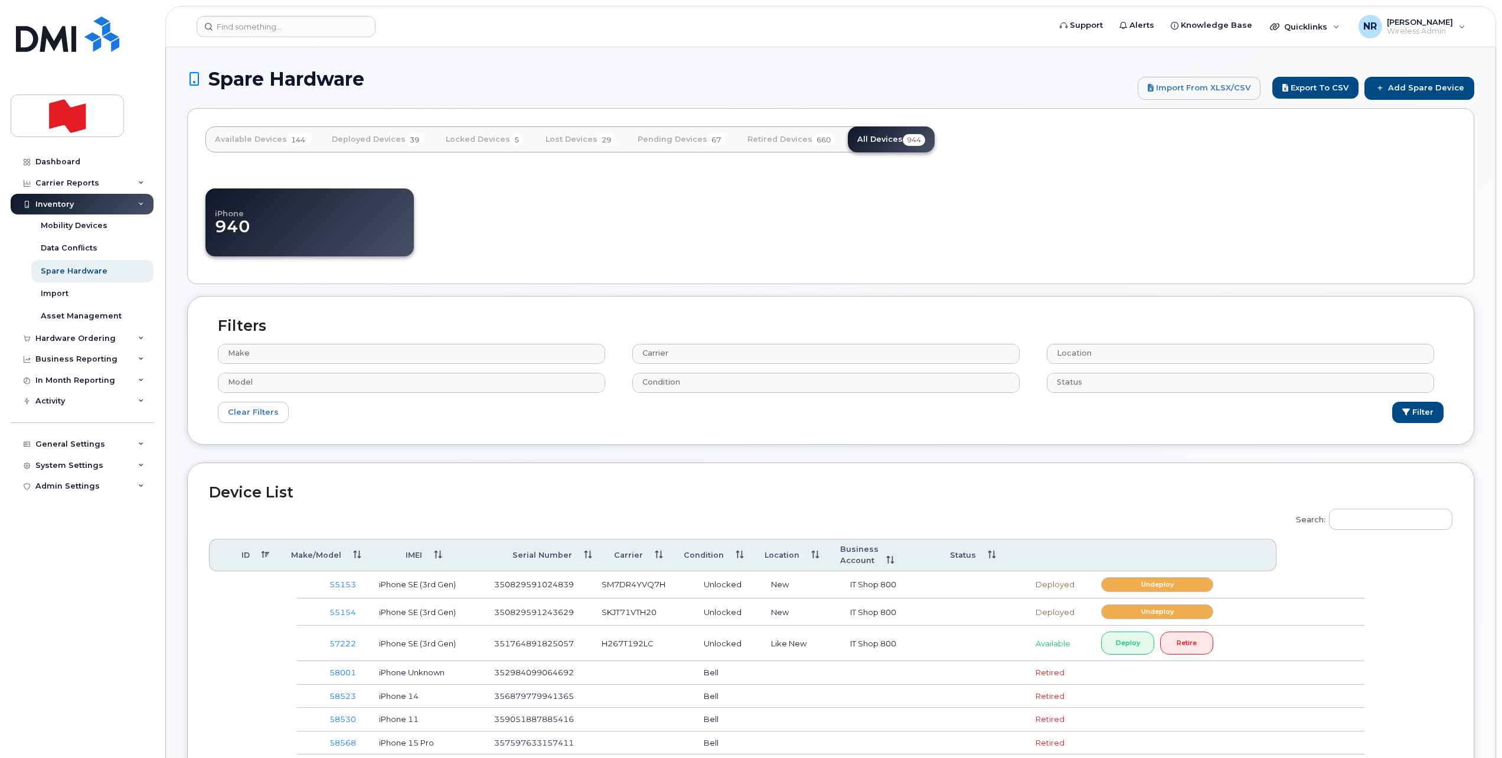
select select
drag, startPoint x: 0, startPoint y: 0, endPoint x: 520, endPoint y: 292, distance: 596.7
click at [1359, 518] on input "Search:" at bounding box center [1390, 518] width 123 height 21
paste input "F9Q1CQXL7C"
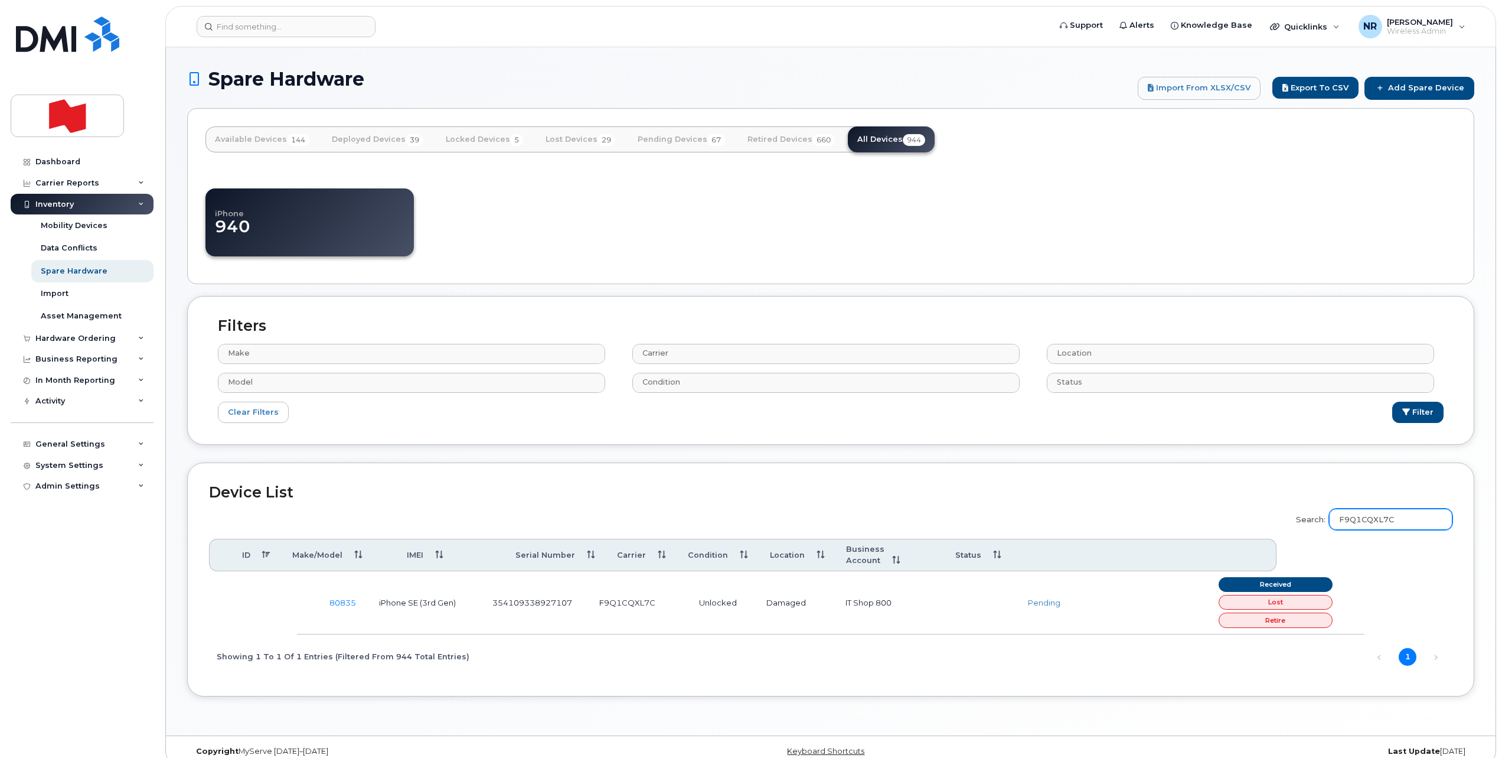
click at [1427, 523] on input "F9Q1CQXL7C" at bounding box center [1390, 518] width 123 height 21
drag, startPoint x: 1430, startPoint y: 521, endPoint x: 1333, endPoint y: 521, distance: 96.8
click at [1333, 521] on label "Search: F9Q1CQXL7C" at bounding box center [1370, 517] width 164 height 33
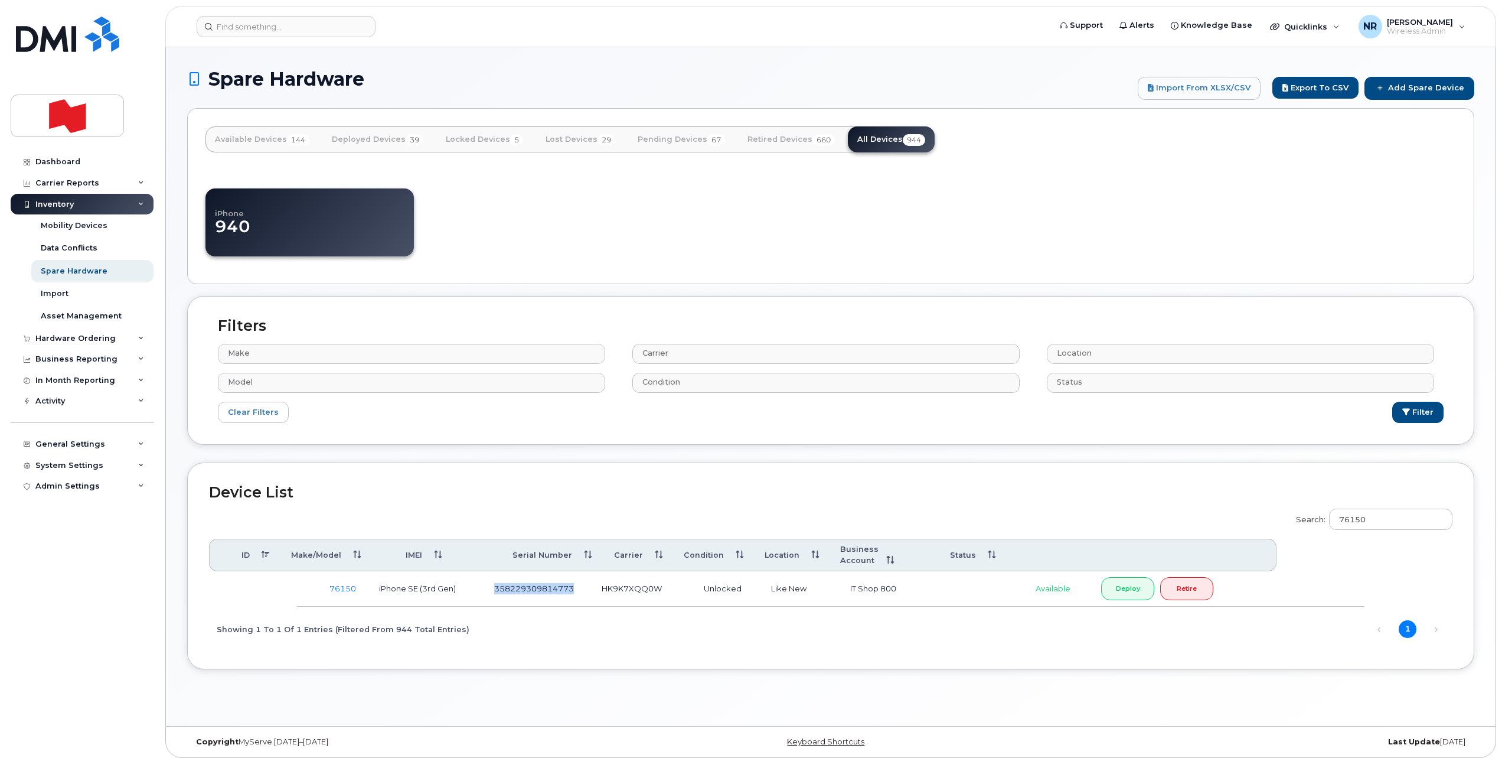
drag, startPoint x: 494, startPoint y: 582, endPoint x: 586, endPoint y: 578, distance: 92.2
click at [586, 578] on td "358229309814773" at bounding box center [537, 588] width 107 height 35
copy td "358229309814773"
drag, startPoint x: 1404, startPoint y: 523, endPoint x: 1332, endPoint y: 522, distance: 71.5
click at [1332, 522] on label "Search: 76150" at bounding box center [1370, 517] width 164 height 33
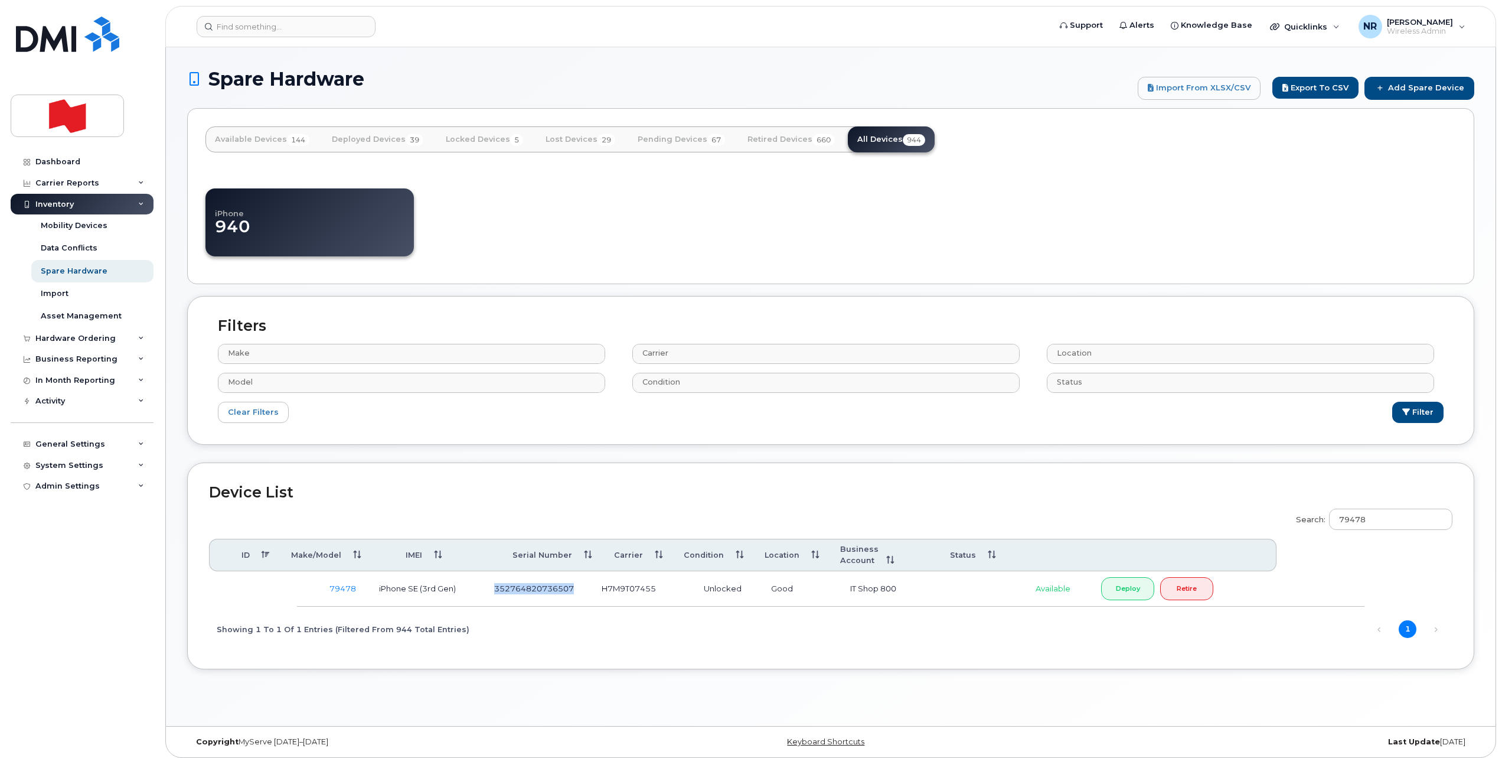
drag, startPoint x: 494, startPoint y: 575, endPoint x: 590, endPoint y: 574, distance: 96.3
click at [590, 574] on td "352764820736507" at bounding box center [537, 588] width 107 height 35
copy td "352764820736507"
click at [1391, 518] on input "79478" at bounding box center [1390, 518] width 123 height 21
type input "79454"
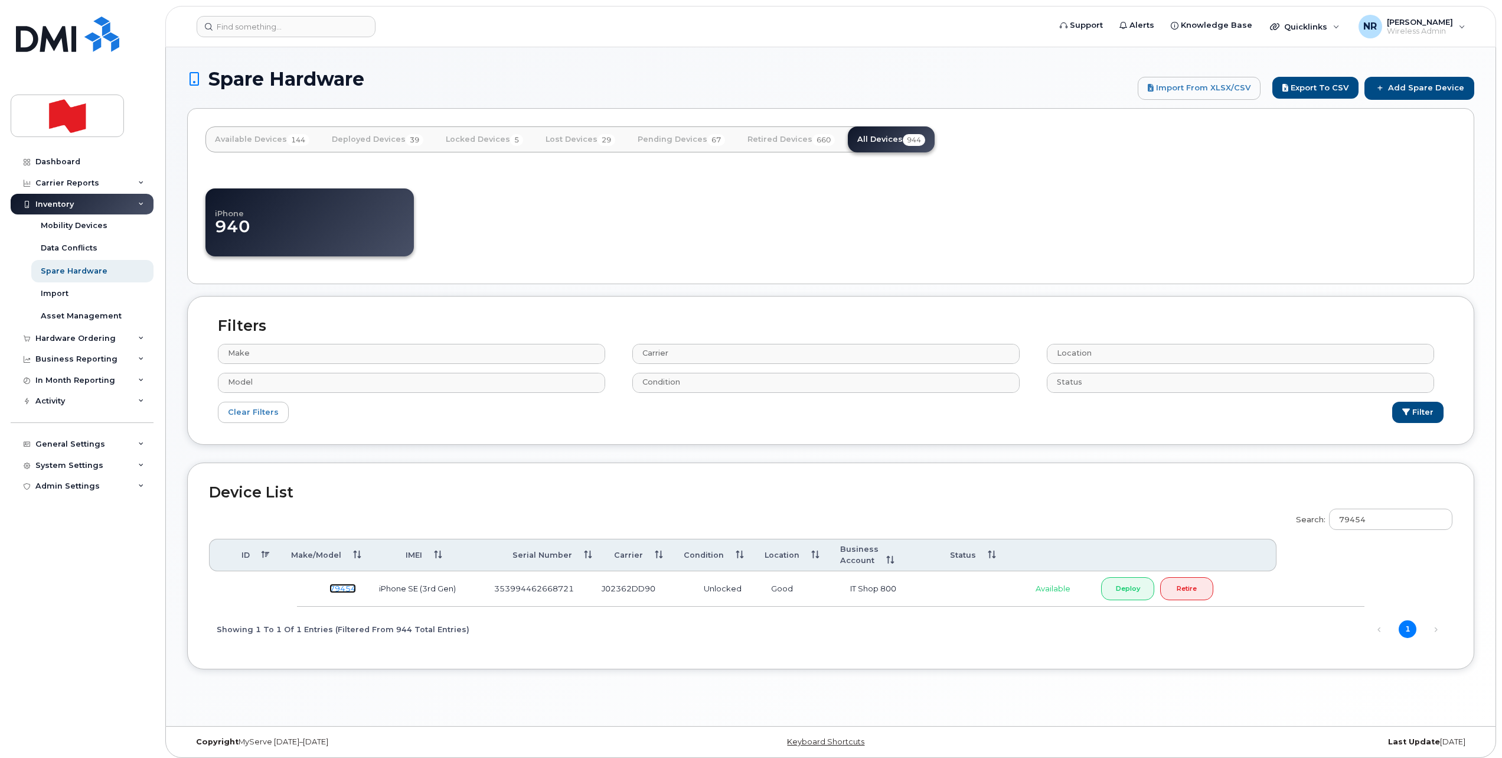
click at [338, 583] on link "79454" at bounding box center [342, 587] width 27 height 9
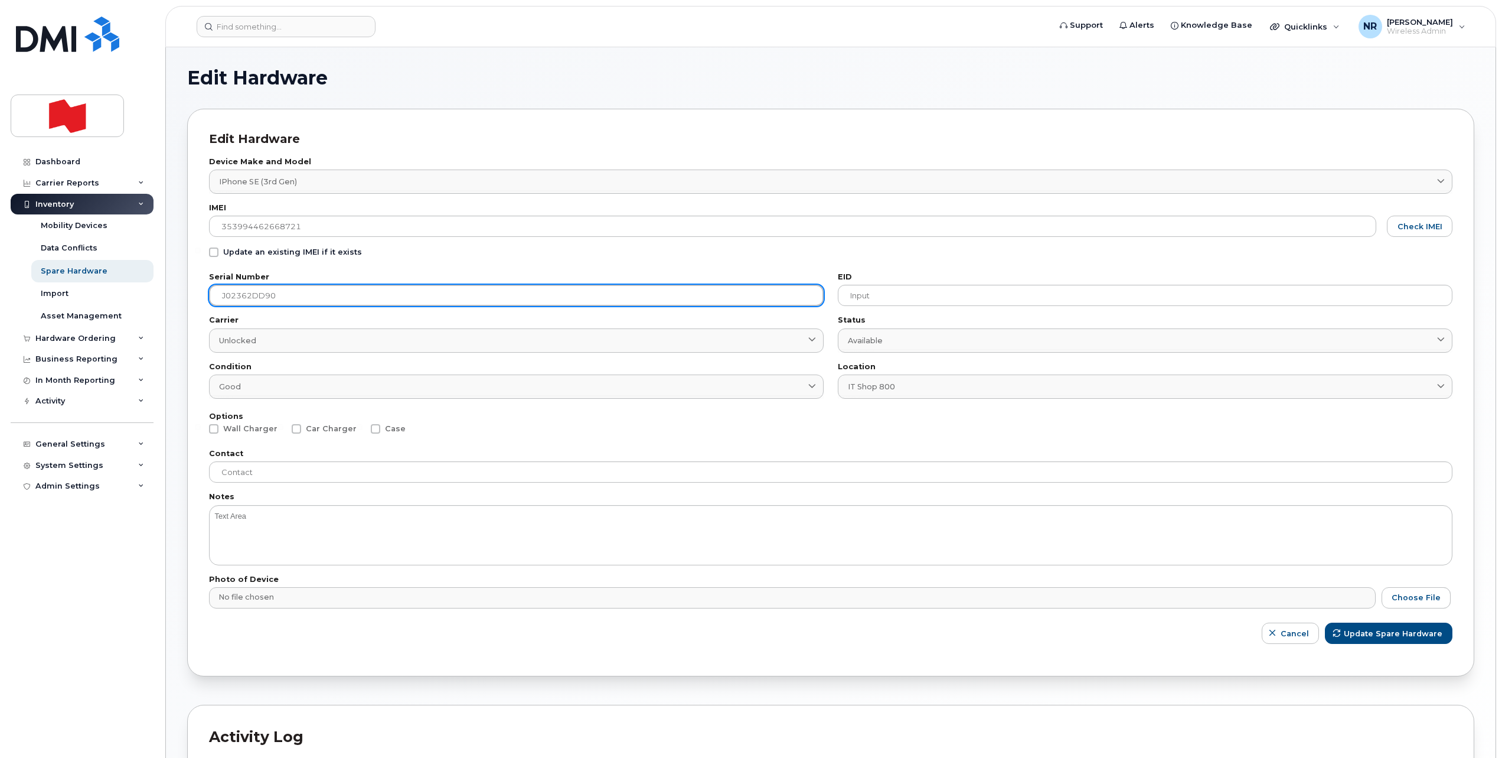
drag, startPoint x: 251, startPoint y: 287, endPoint x: 203, endPoint y: 285, distance: 48.5
click at [203, 285] on div "Serial Number J02362DD90 Carrier Unlocked Unlocked Canada Bell Condition Good G…" at bounding box center [516, 335] width 629 height 139
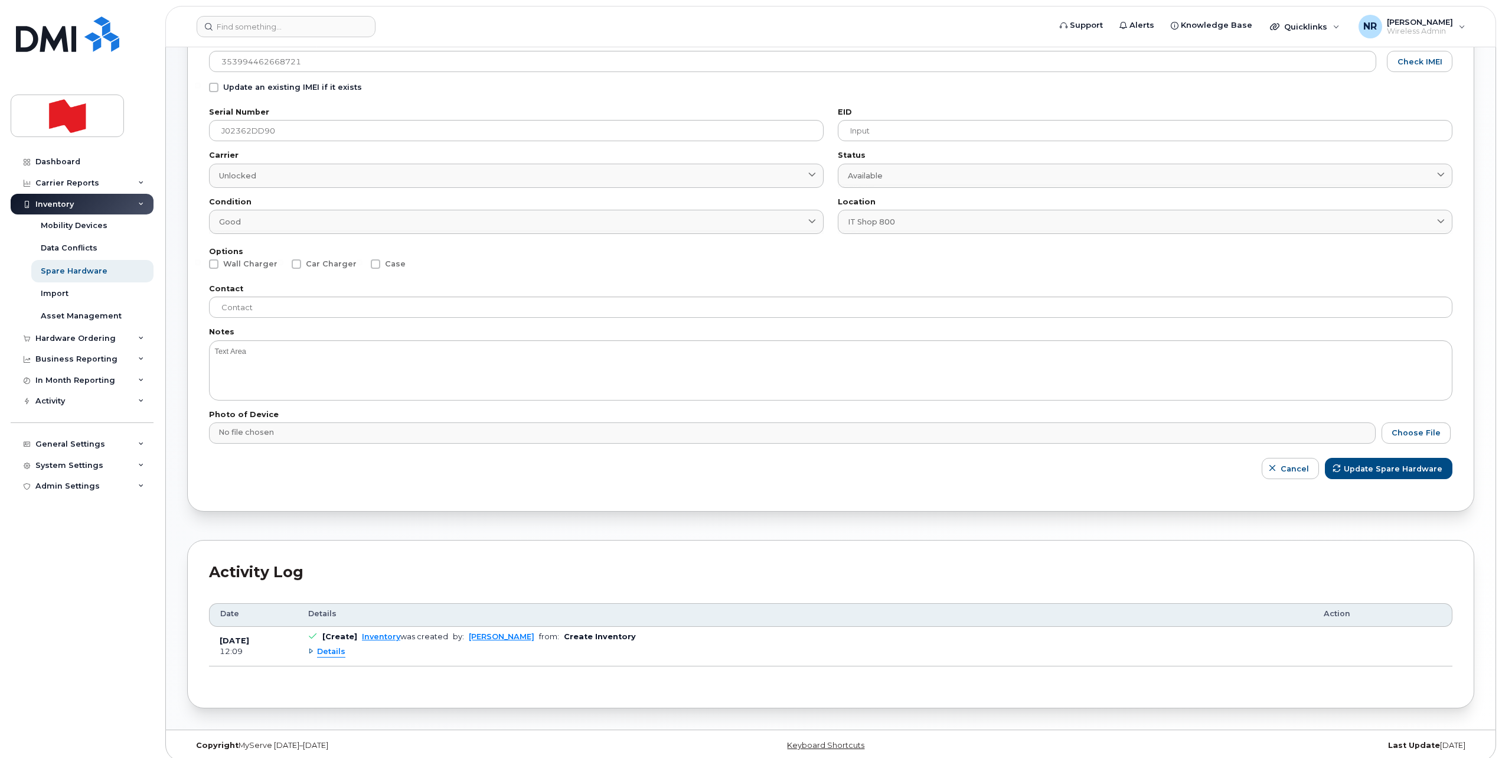
scroll to position [174, 0]
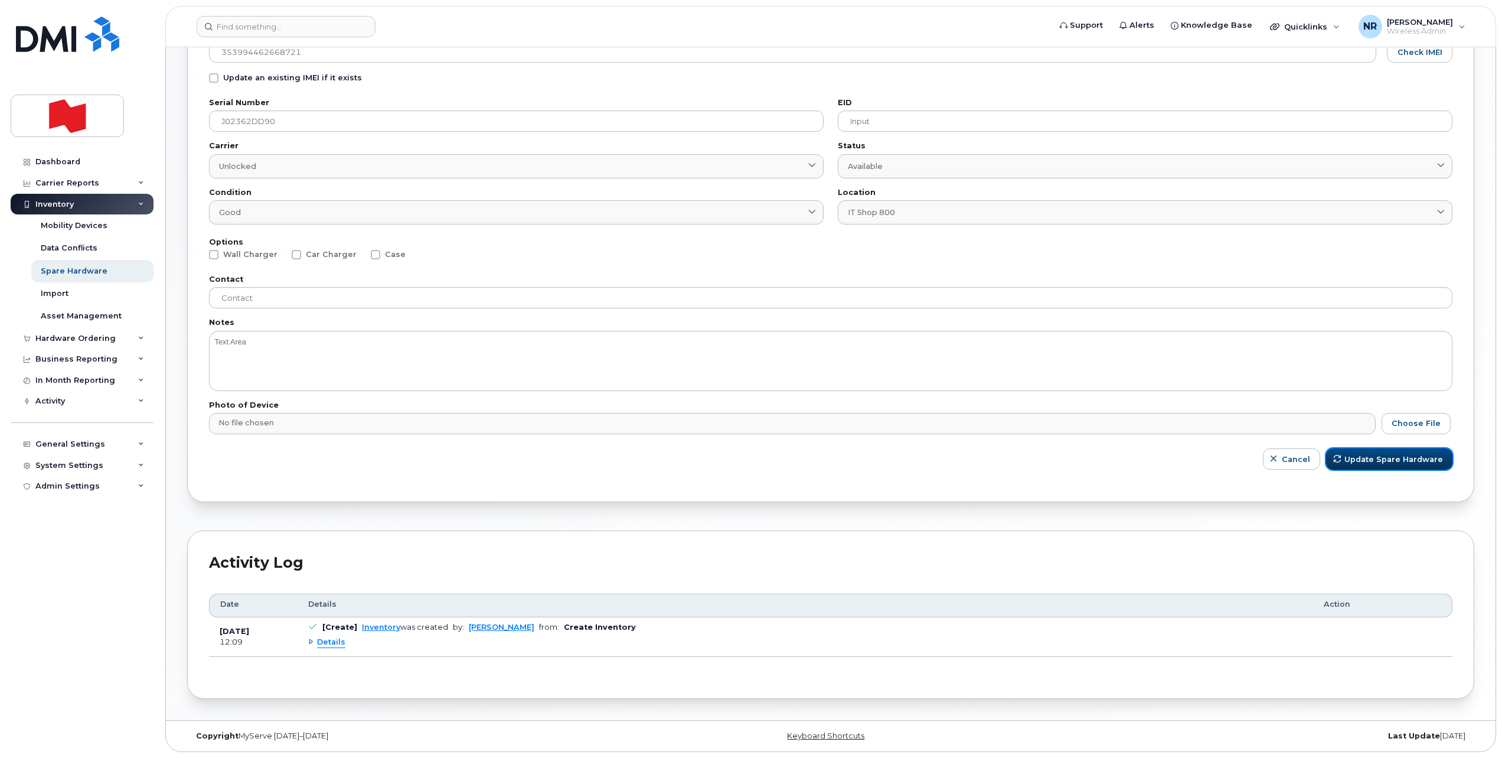
click at [1432, 453] on span "Update Spare Hardware" at bounding box center [1394, 458] width 99 height 11
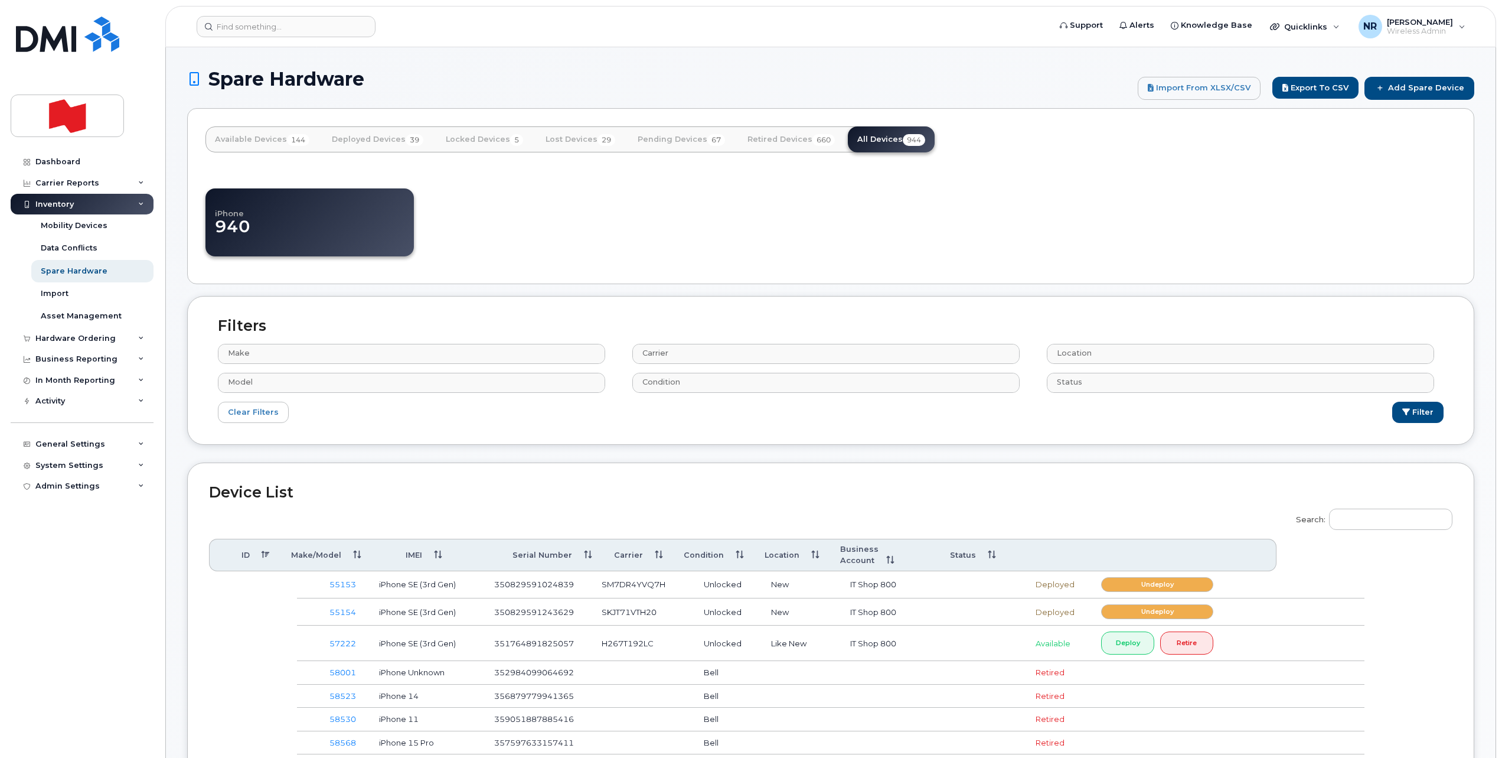
select select
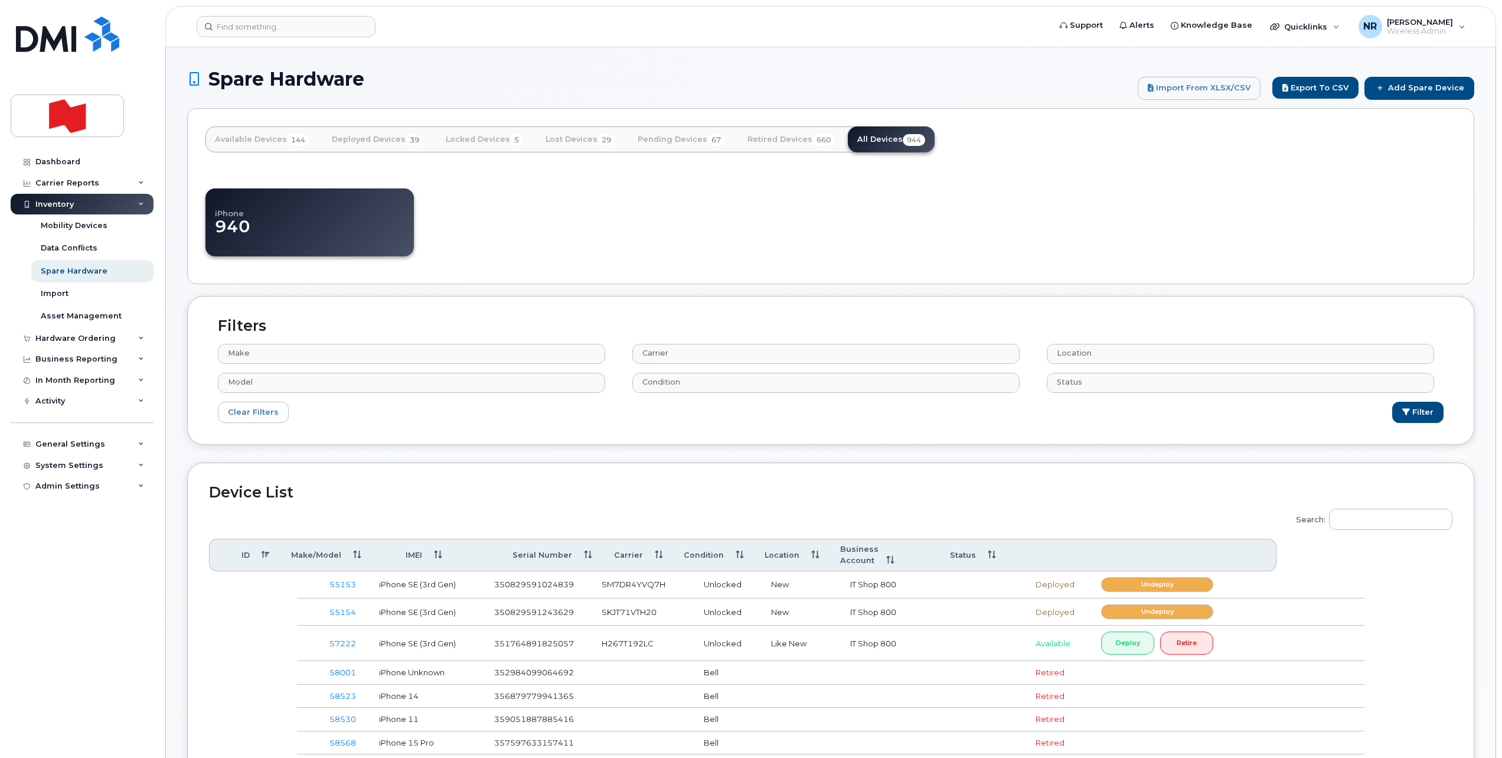
select select
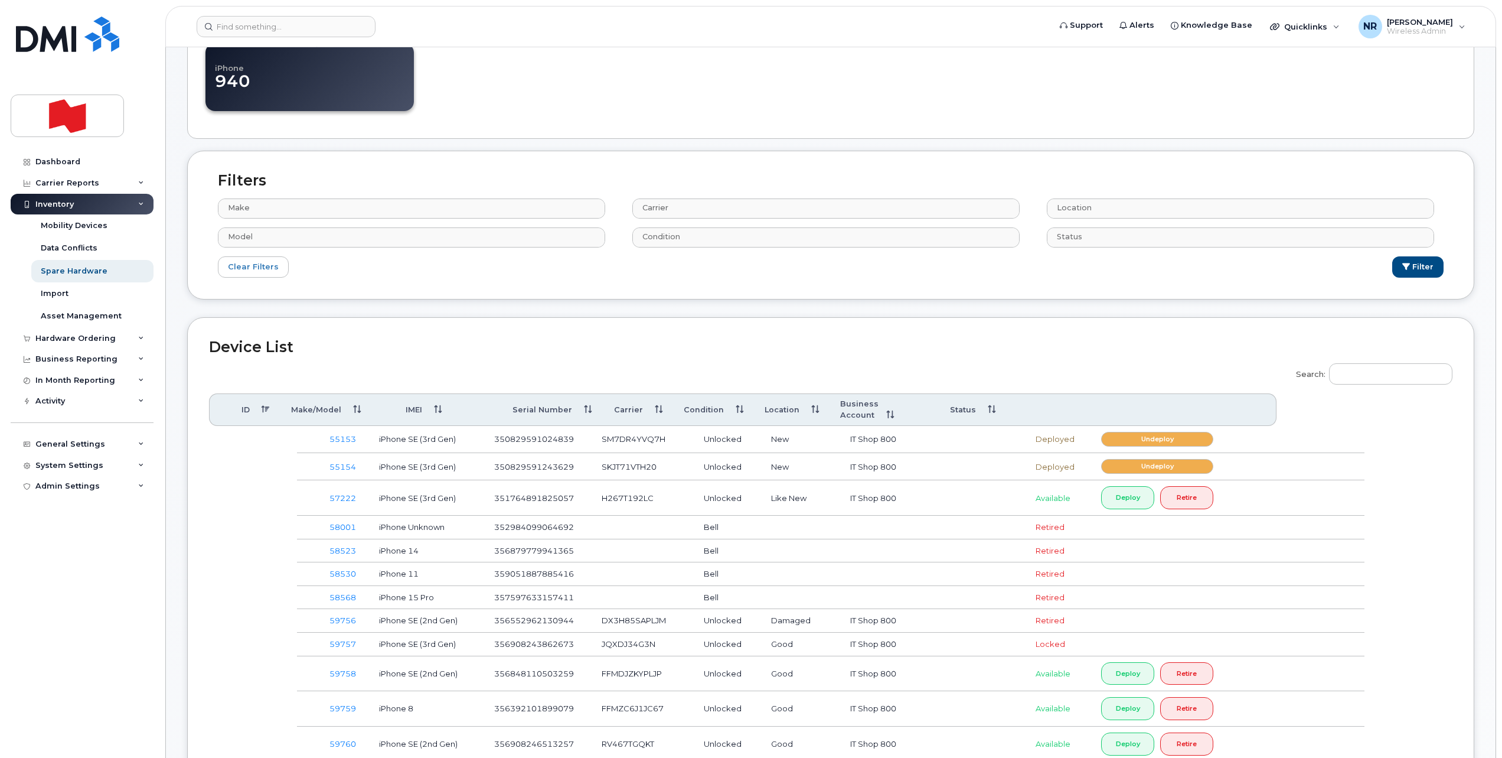
scroll to position [148, 0]
click at [1353, 373] on input "Search:" at bounding box center [1390, 371] width 123 height 21
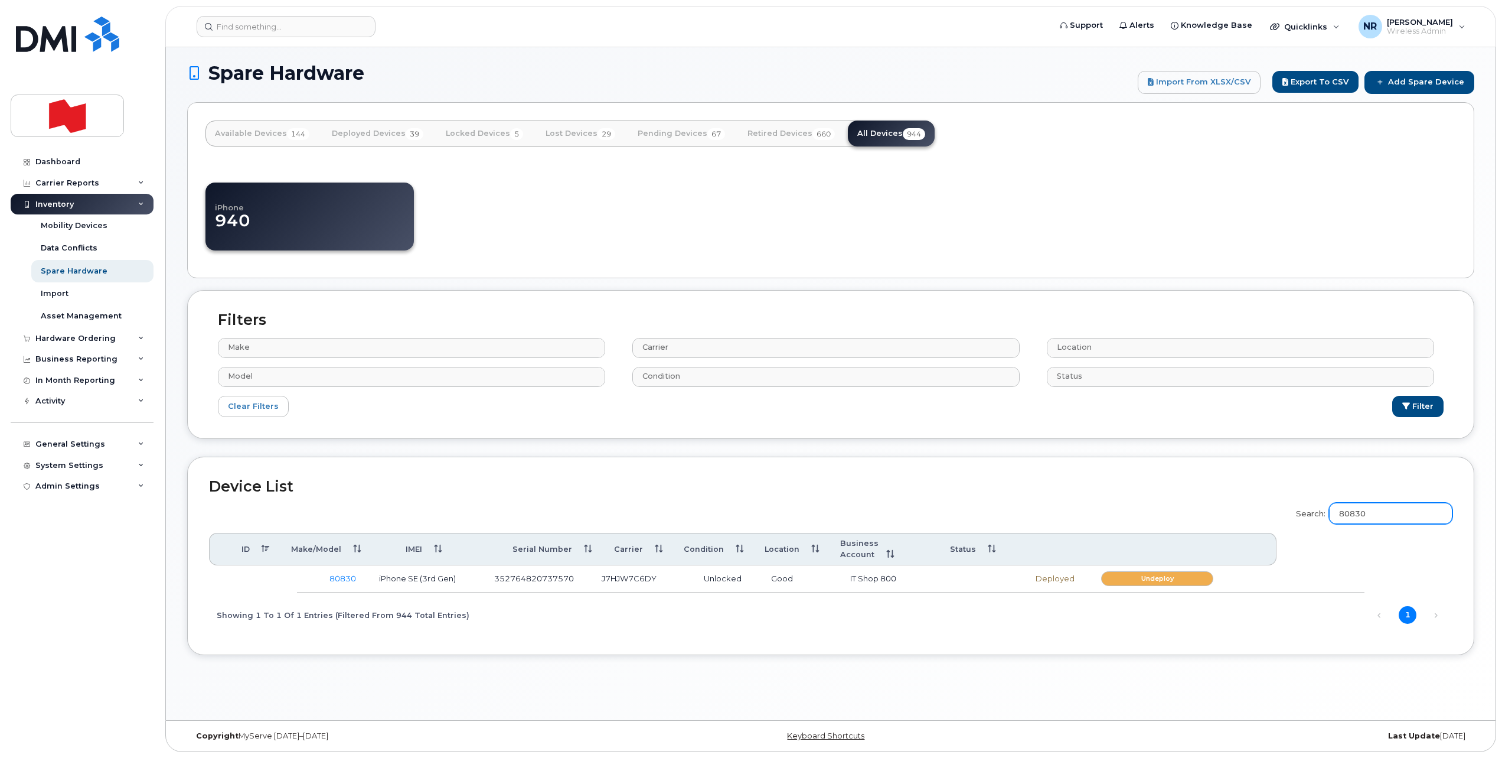
scroll to position [6, 0]
drag, startPoint x: 599, startPoint y: 566, endPoint x: 683, endPoint y: 567, distance: 83.9
click at [683, 567] on td "J7HJW7C6DY" at bounding box center [642, 578] width 102 height 27
copy td "J7HJW7C6DY"
drag, startPoint x: 1409, startPoint y: 513, endPoint x: 1312, endPoint y: 513, distance: 96.8
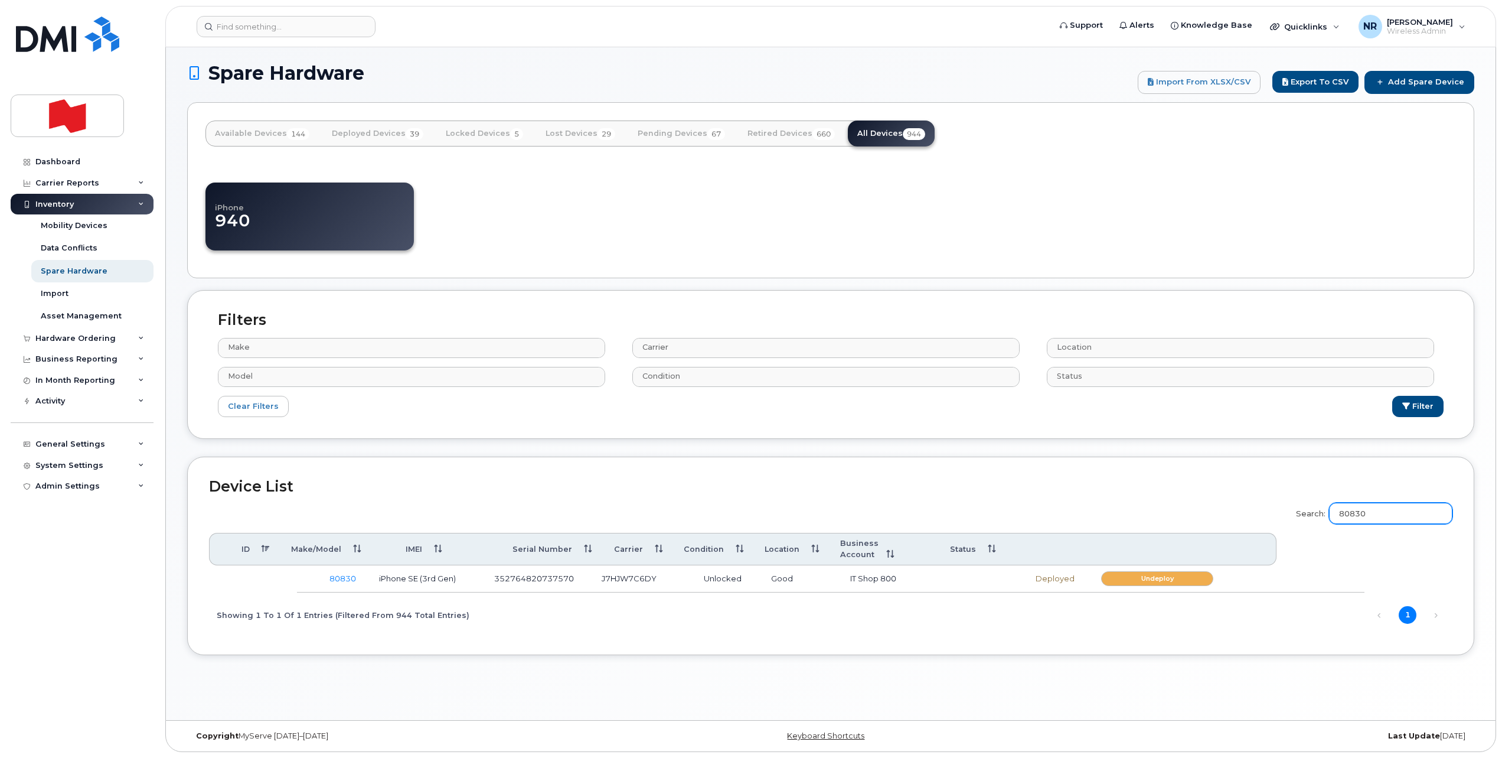
click at [1312, 513] on label "Search: 80830" at bounding box center [1370, 511] width 164 height 33
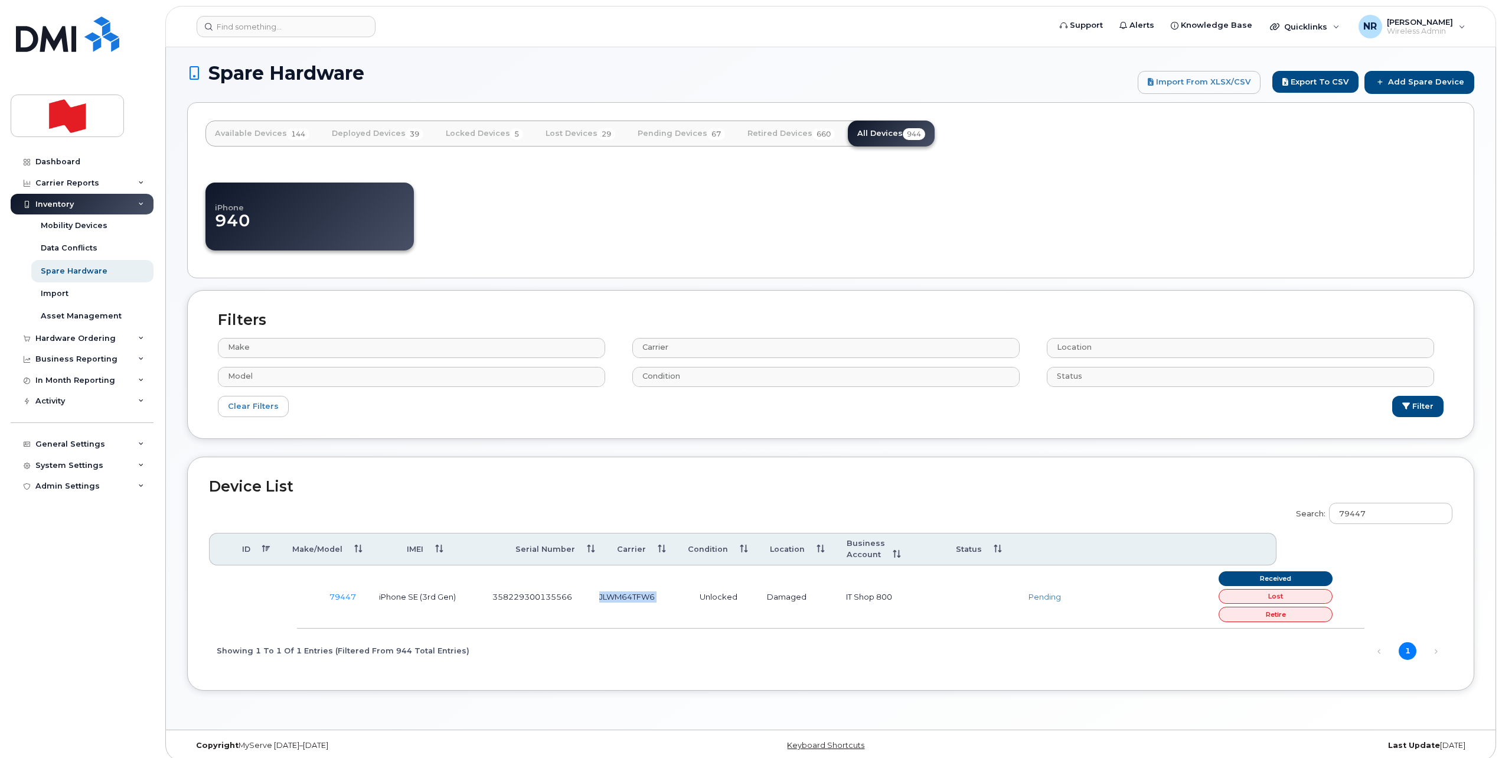
drag, startPoint x: 599, startPoint y: 595, endPoint x: 690, endPoint y: 599, distance: 91.0
click at [690, 599] on tr "79447 iPhone SE (3rd Gen) 358229300135566 JLWM64TFW6 Unlocked Damaged IT Shop 8…" at bounding box center [831, 596] width 1068 height 63
copy tr "JLWM64TFW6"
drag, startPoint x: 1360, startPoint y: 514, endPoint x: 1440, endPoint y: 509, distance: 79.9
click at [1440, 509] on input "79447" at bounding box center [1390, 513] width 123 height 21
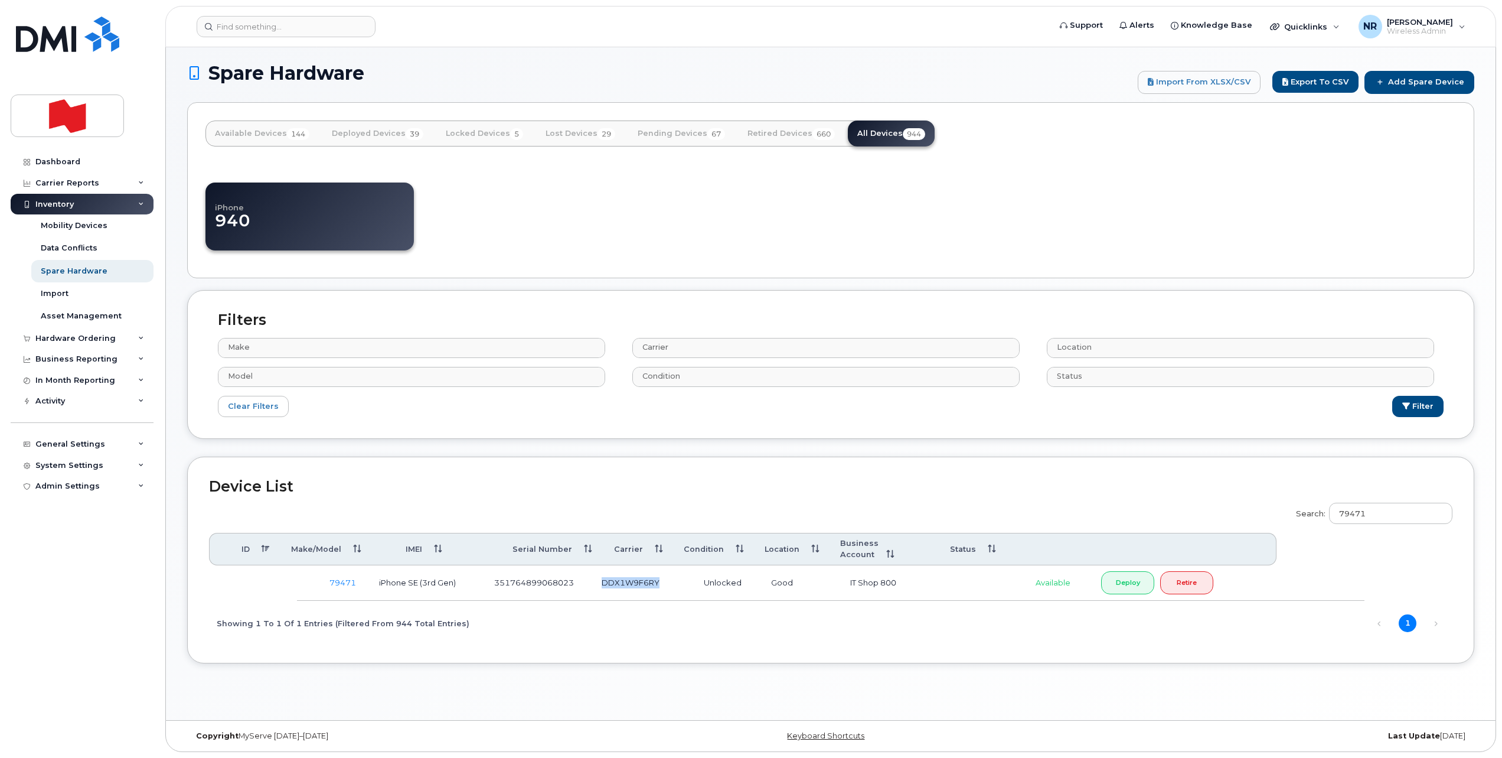
drag, startPoint x: 603, startPoint y: 569, endPoint x: 691, endPoint y: 573, distance: 87.5
click at [691, 573] on td "DDX1W9F6RY" at bounding box center [642, 582] width 102 height 35
copy td "DDX1W9F6RY"
drag, startPoint x: 1394, startPoint y: 514, endPoint x: 1313, endPoint y: 518, distance: 81.0
click at [1313, 518] on label "Search: 79471" at bounding box center [1370, 511] width 164 height 33
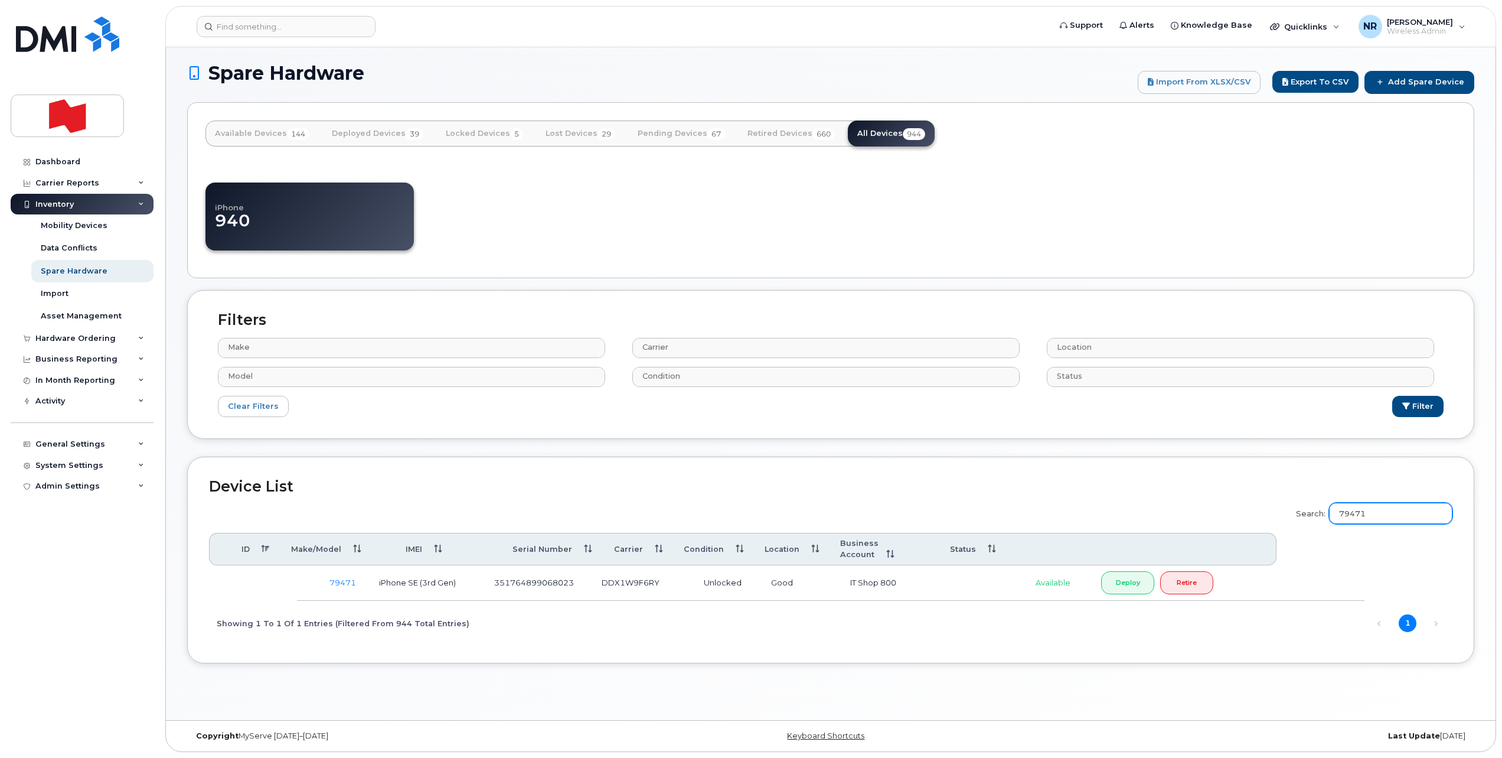
click at [1406, 515] on input "79471" at bounding box center [1390, 513] width 123 height 21
click at [1384, 515] on input "79471" at bounding box center [1390, 513] width 123 height 21
drag, startPoint x: 602, startPoint y: 570, endPoint x: 661, endPoint y: 570, distance: 59.6
click at [661, 570] on td "KWMVWRN4JK" at bounding box center [642, 582] width 102 height 35
click at [1394, 513] on input "79476" at bounding box center [1390, 513] width 123 height 21
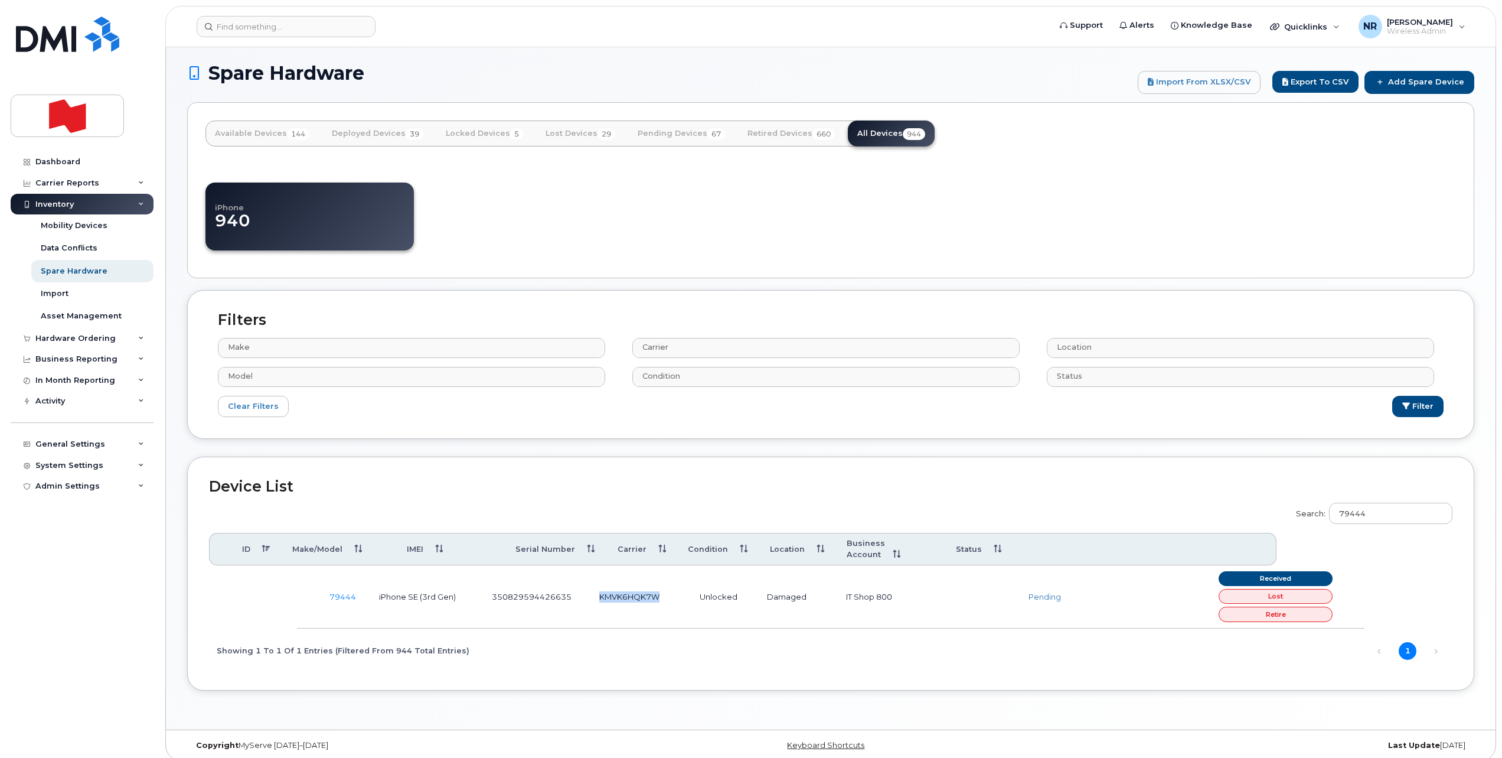
drag, startPoint x: 601, startPoint y: 593, endPoint x: 667, endPoint y: 594, distance: 66.1
click at [667, 594] on td "KMVK6HQK7W" at bounding box center [639, 596] width 100 height 63
copy td "KMVK6HQK7W"
drag, startPoint x: 1397, startPoint y: 510, endPoint x: 1279, endPoint y: 510, distance: 118.1
click at [1279, 510] on div "Search: 79444 ID Make/Model IMEI Serial Number Carrier Condition Location Busin…" at bounding box center [831, 582] width 1244 height 174
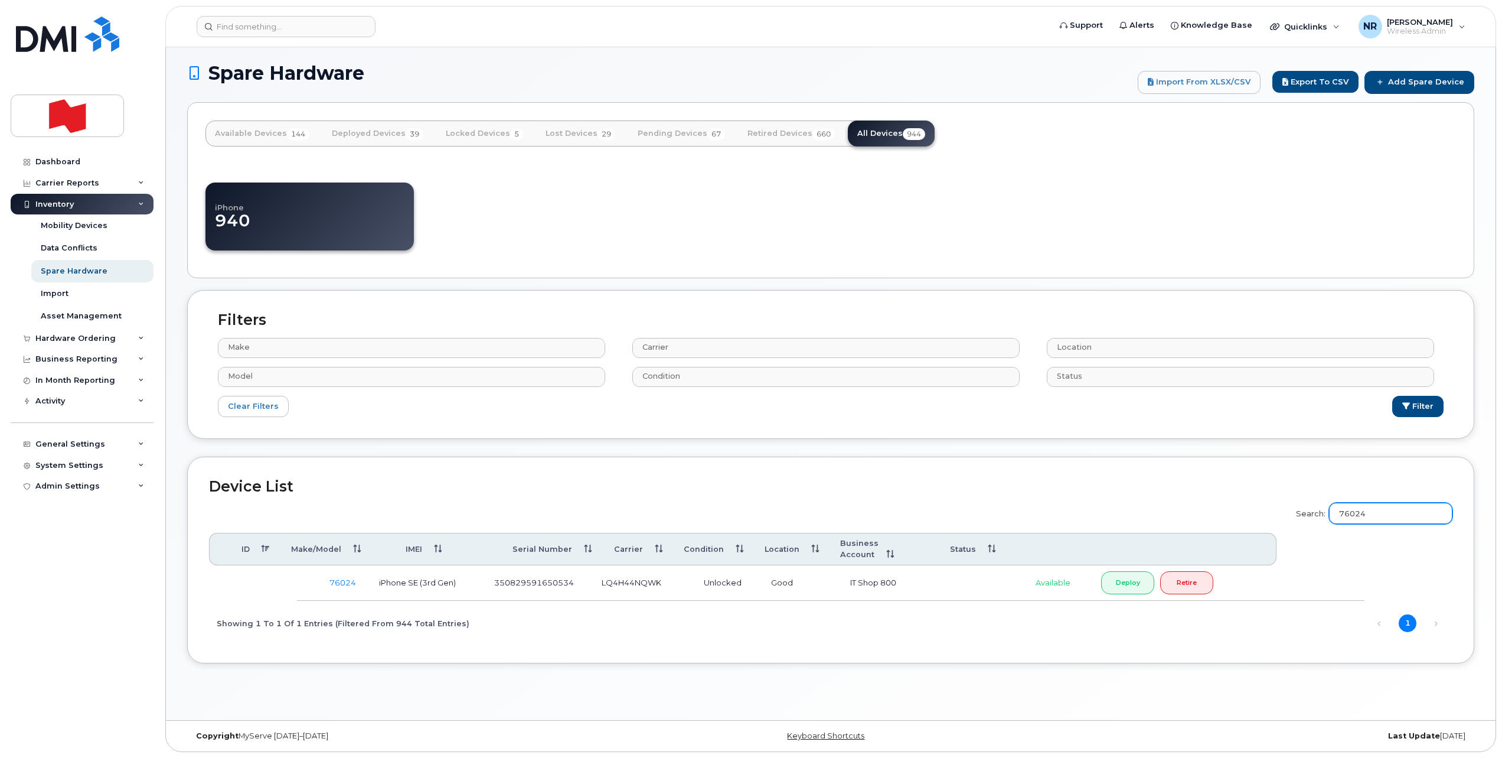
type input "76024"
drag, startPoint x: 601, startPoint y: 575, endPoint x: 666, endPoint y: 579, distance: 65.1
click at [666, 579] on td "LQ4H44NQWK" at bounding box center [642, 582] width 102 height 35
copy td "LQ4H44NQWK"
drag, startPoint x: 1339, startPoint y: 510, endPoint x: 1300, endPoint y: 510, distance: 38.4
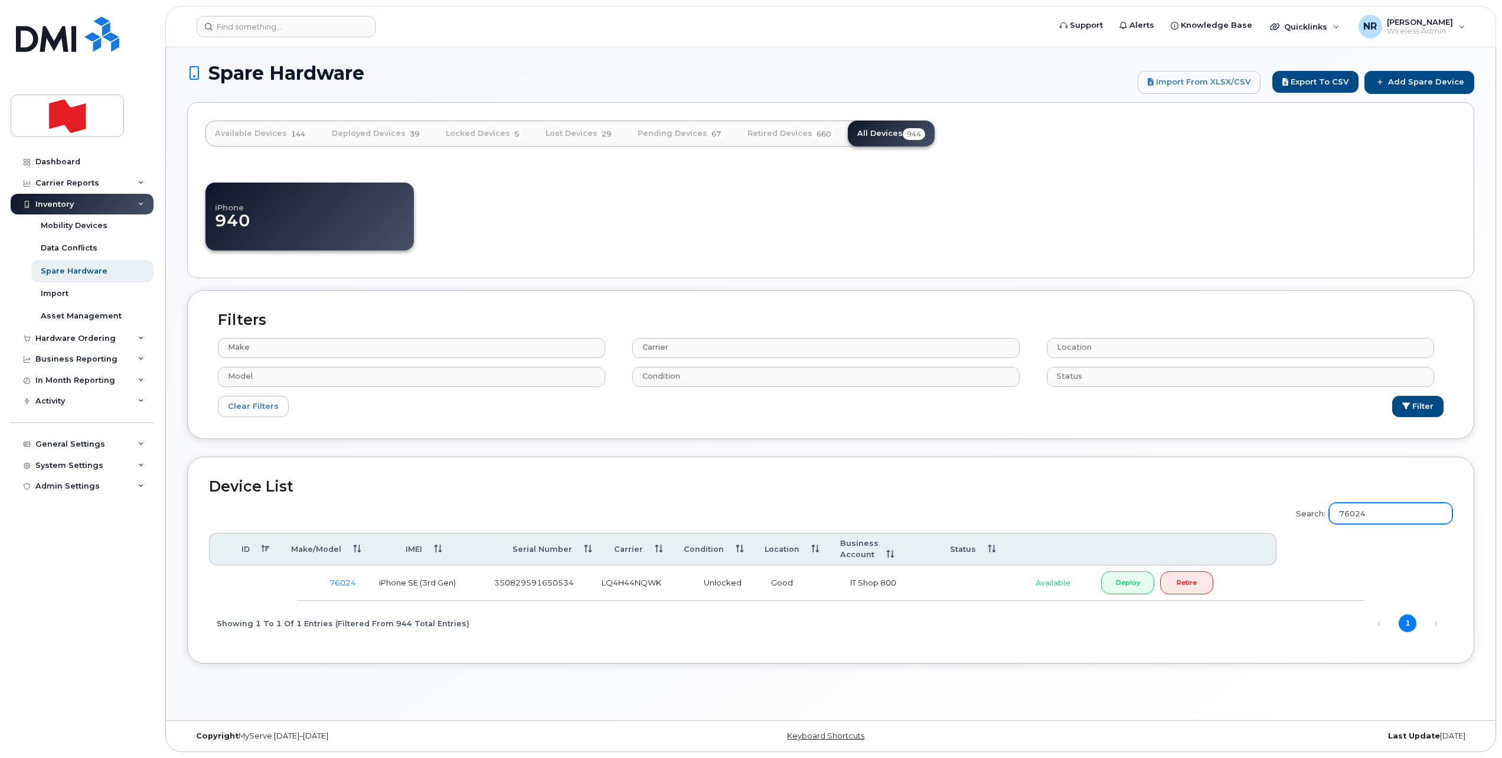
click at [1300, 510] on label "Search: 76024" at bounding box center [1370, 511] width 164 height 33
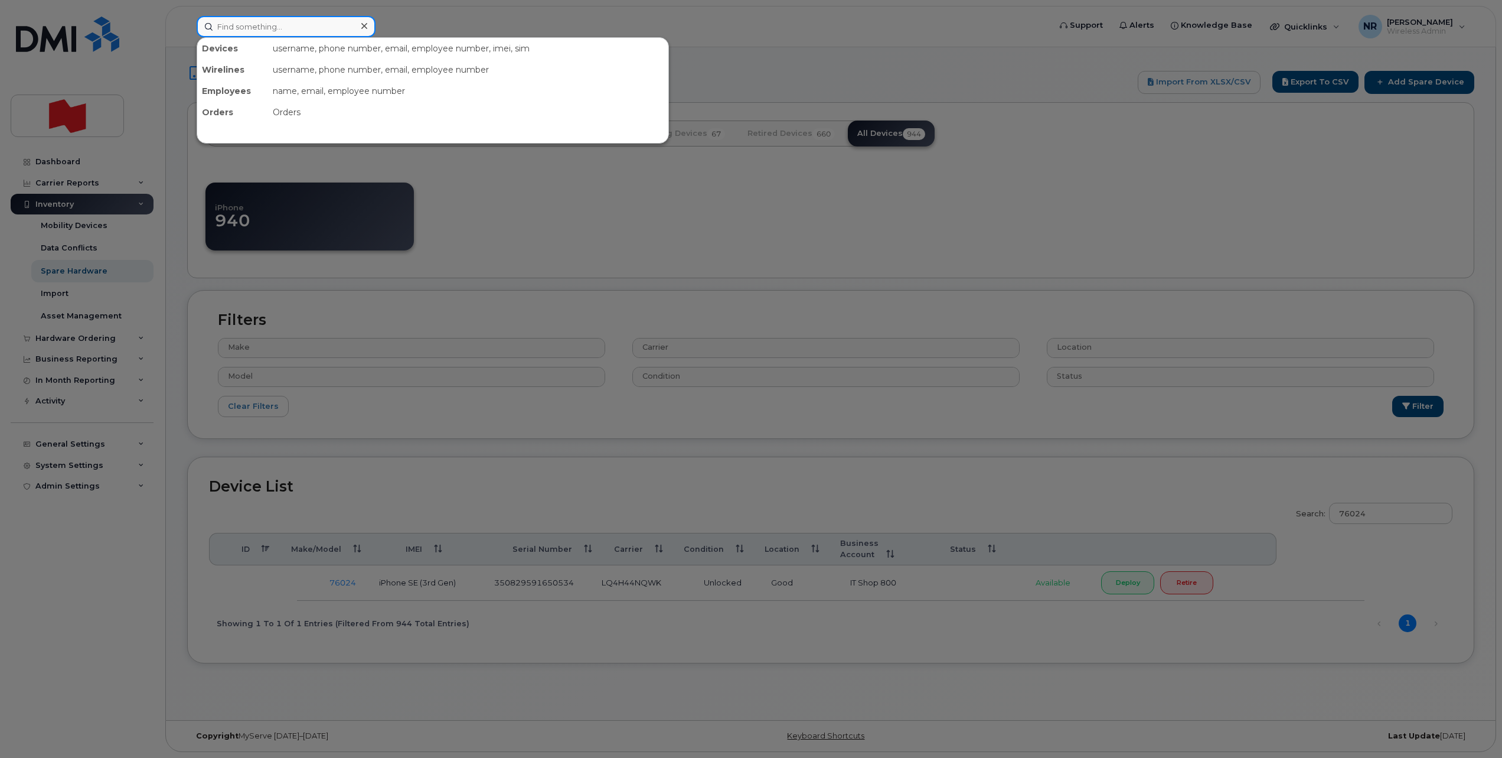
click at [299, 28] on input at bounding box center [286, 26] width 179 height 21
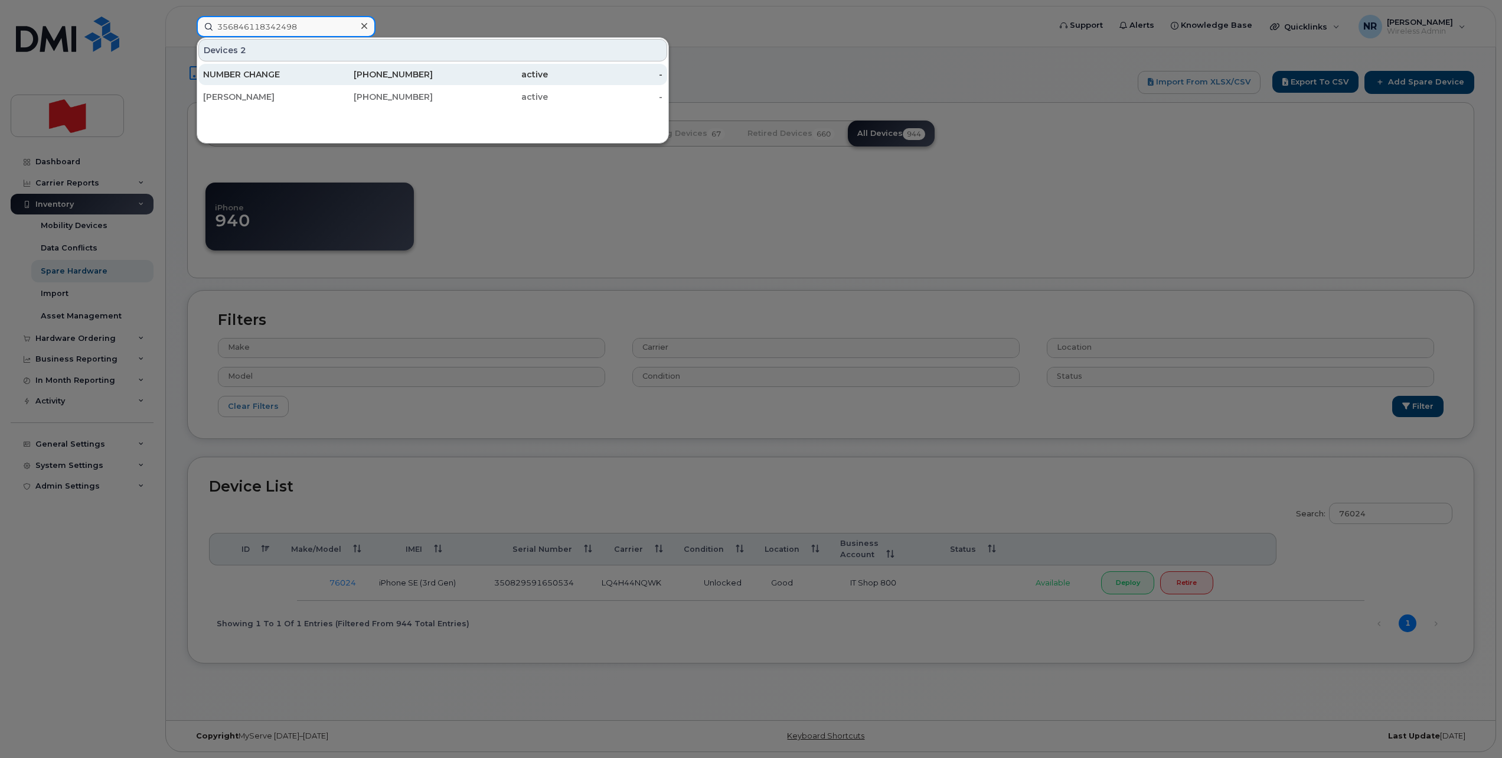
type input "356846118342498"
click at [231, 75] on div "NUMBER CHANGE" at bounding box center [260, 74] width 115 height 12
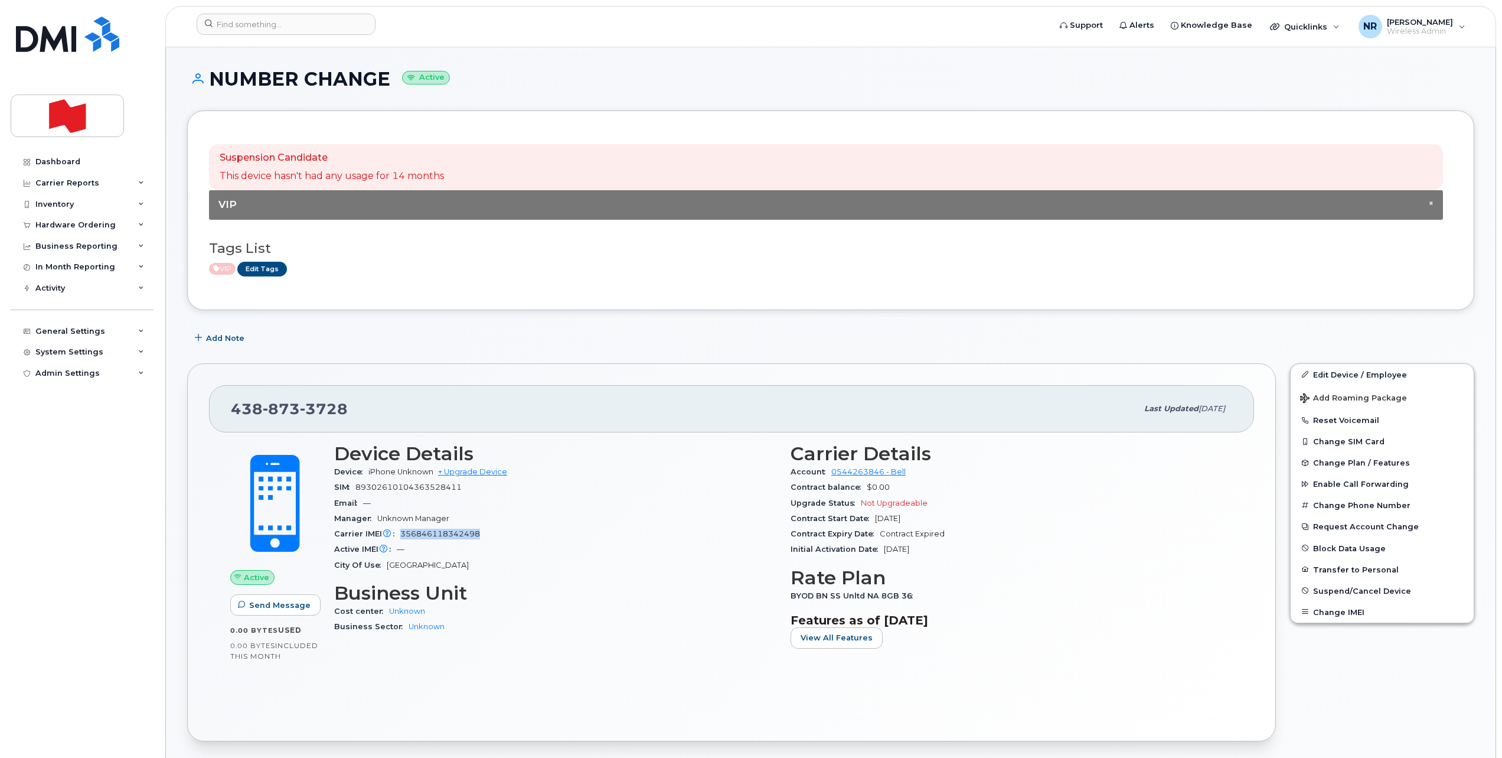
drag, startPoint x: 402, startPoint y: 533, endPoint x: 482, endPoint y: 532, distance: 79.7
click at [482, 532] on div "Carrier IMEI Carrier IMEI is reported during the last billing cycle or change o…" at bounding box center [555, 533] width 442 height 15
copy span "356846118342498"
click at [1348, 605] on button "Change IMEI" at bounding box center [1382, 611] width 183 height 21
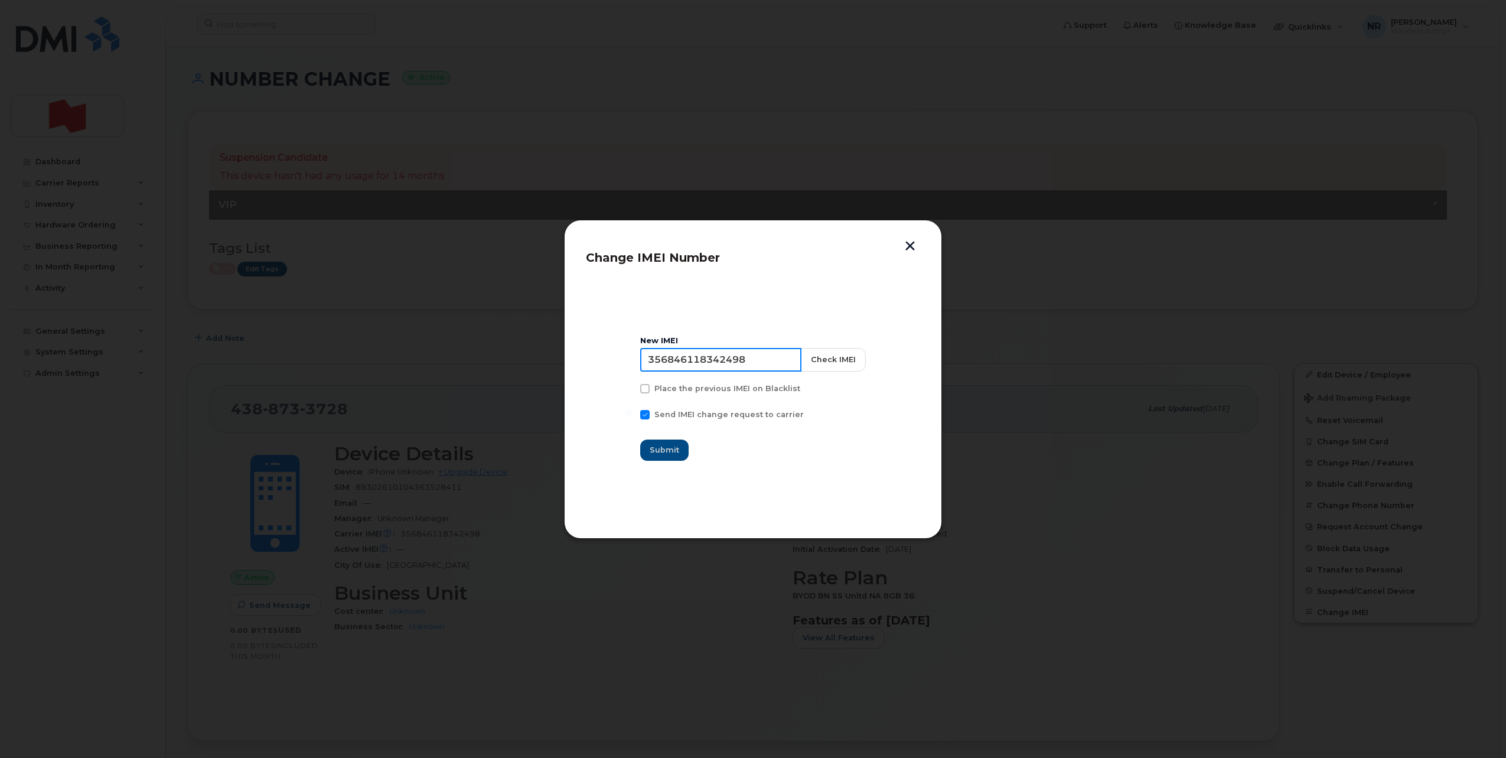
drag, startPoint x: 627, startPoint y: 342, endPoint x: 559, endPoint y: 334, distance: 67.8
click at [559, 334] on div "Change IMEI Number New IMEI 356846118342498 Check IMEI Place the previous IMEI …" at bounding box center [753, 379] width 1506 height 758
drag, startPoint x: 771, startPoint y: 359, endPoint x: 590, endPoint y: 358, distance: 180.7
click at [590, 358] on section "New IMEI 356846118342498 Check IMEI Place the previous IMEI on Blacklist Send I…" at bounding box center [753, 398] width 334 height 236
type input "000000000000000"
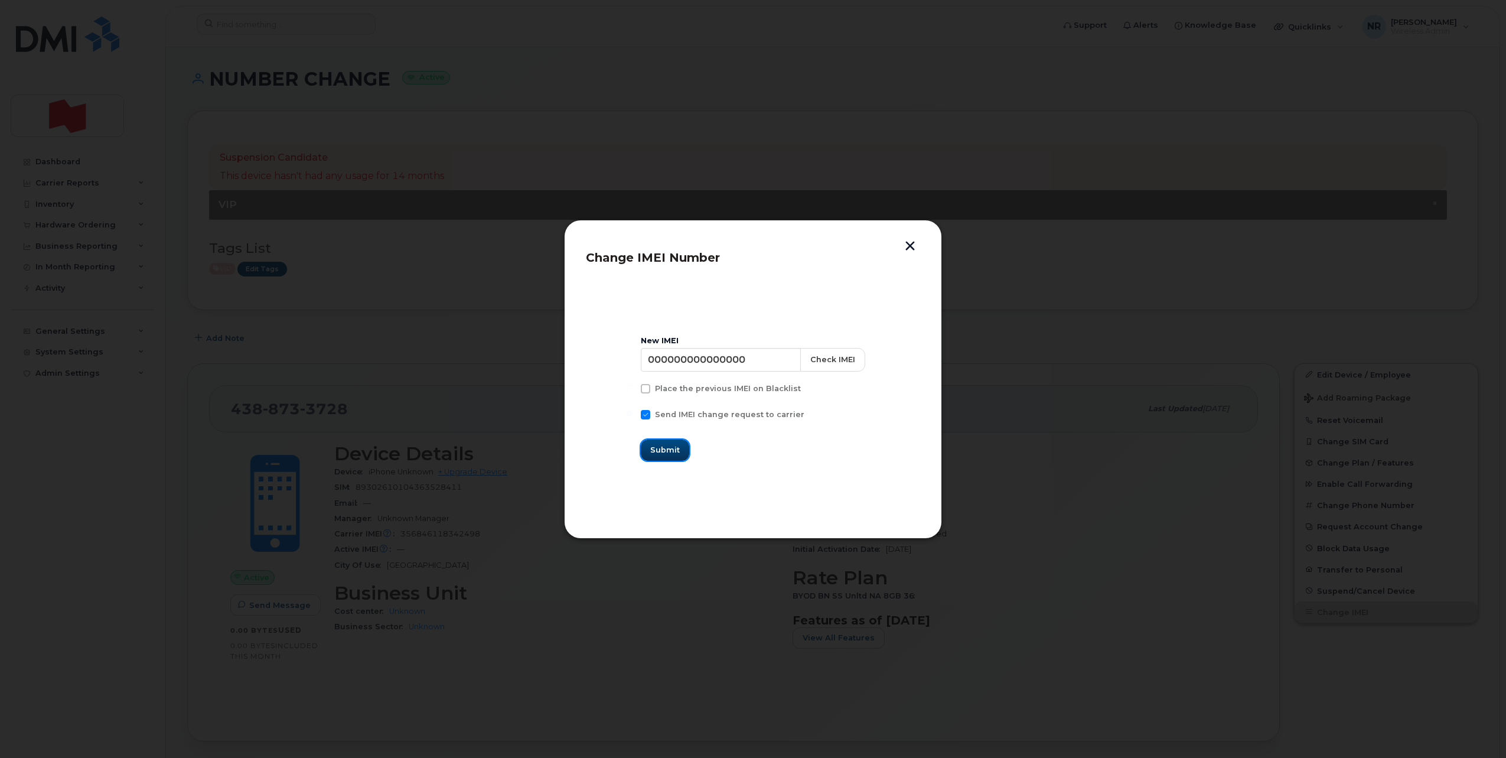
click at [671, 448] on span "Submit" at bounding box center [665, 449] width 30 height 11
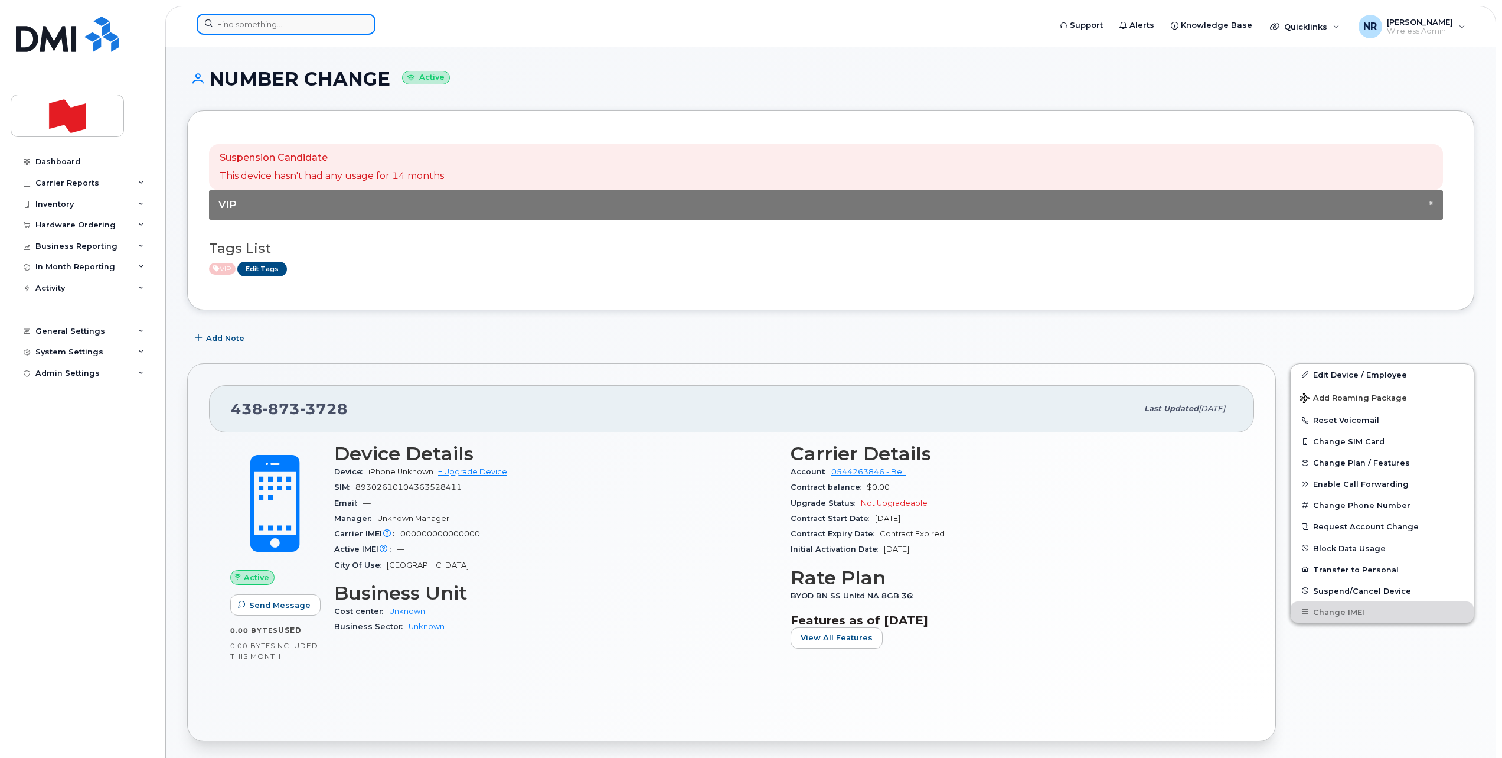
click at [306, 17] on input at bounding box center [286, 24] width 179 height 21
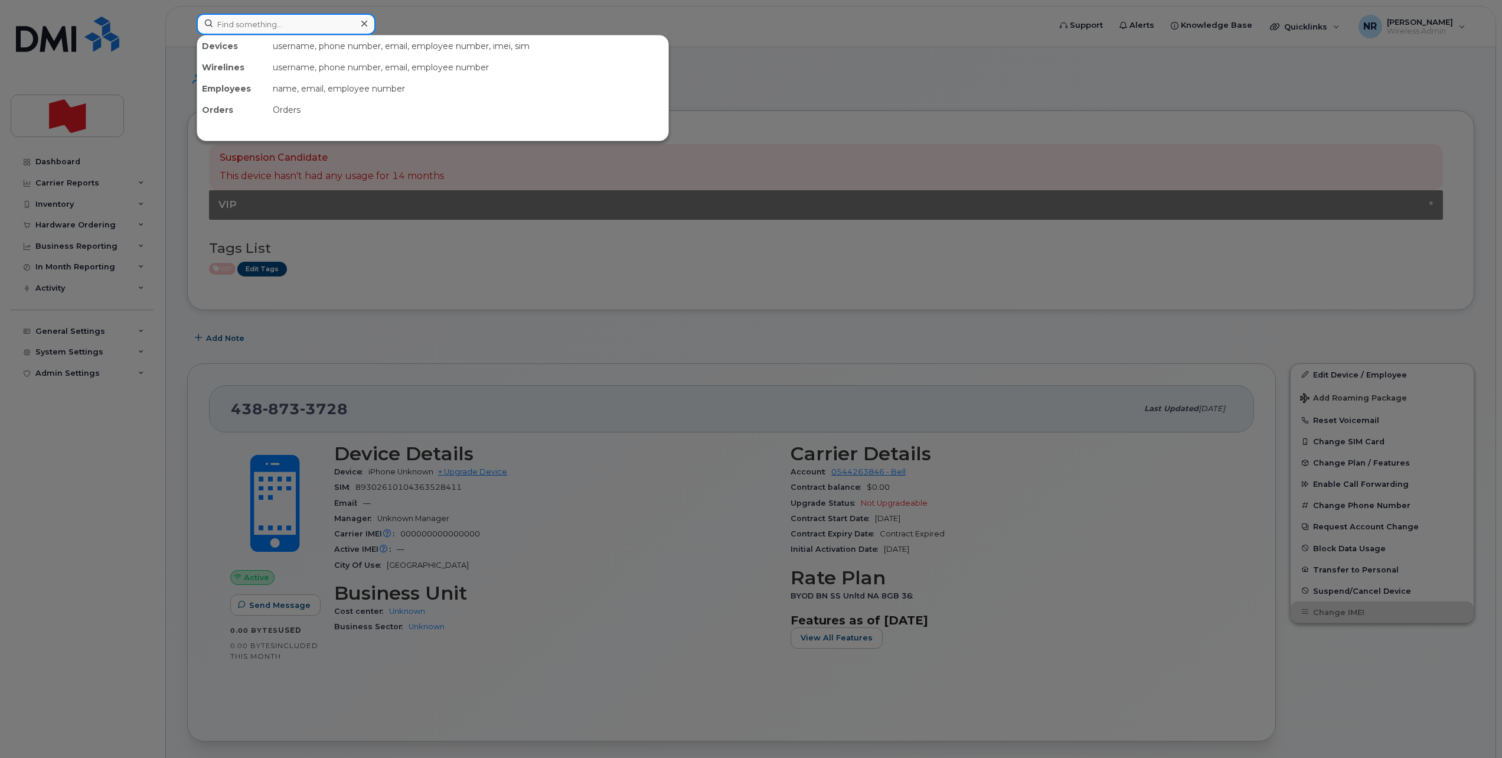
paste input "356846118342498"
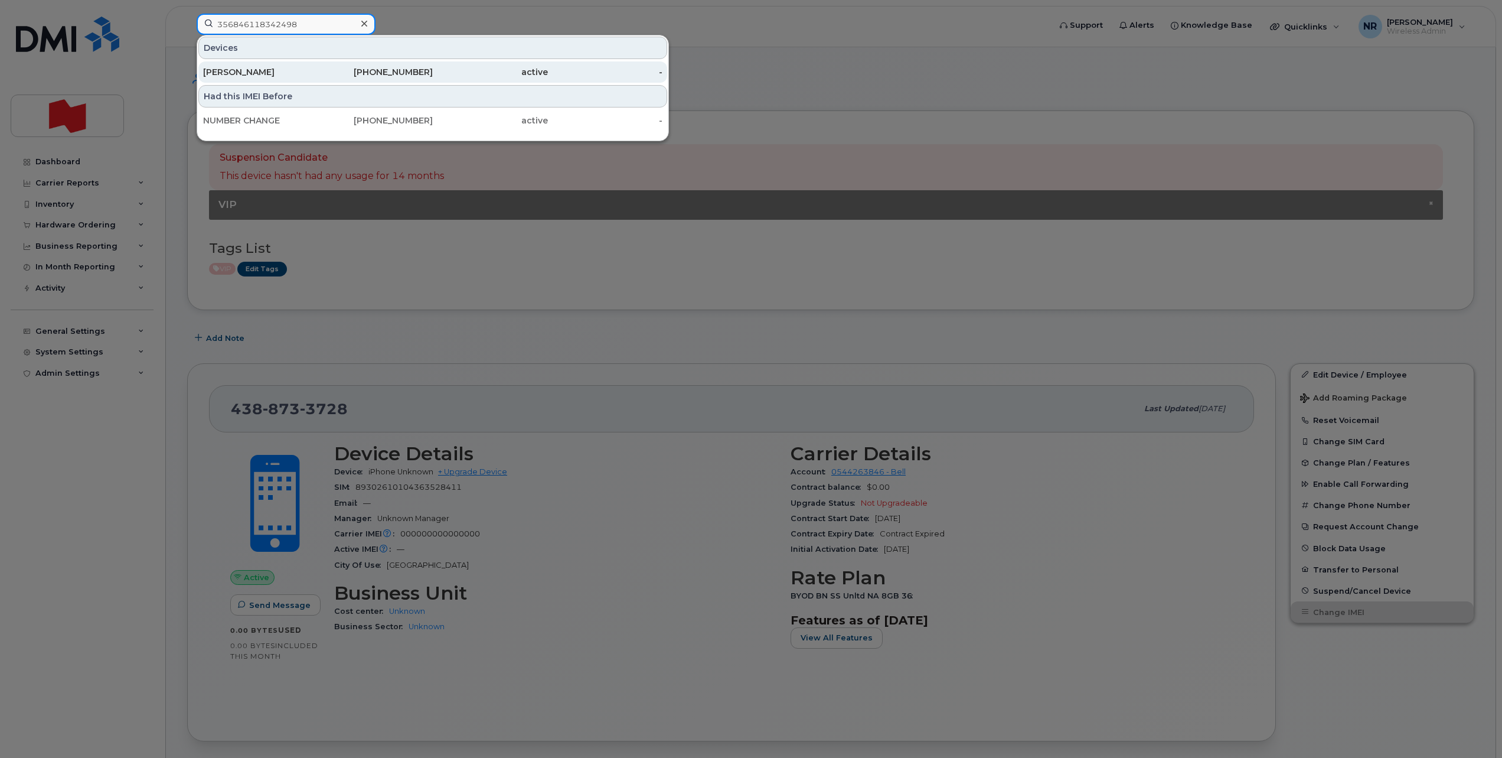
type input "356846118342498"
drag, startPoint x: 249, startPoint y: 74, endPoint x: 459, endPoint y: 74, distance: 209.6
click at [249, 74] on div "Charles Brulotte" at bounding box center [260, 72] width 115 height 12
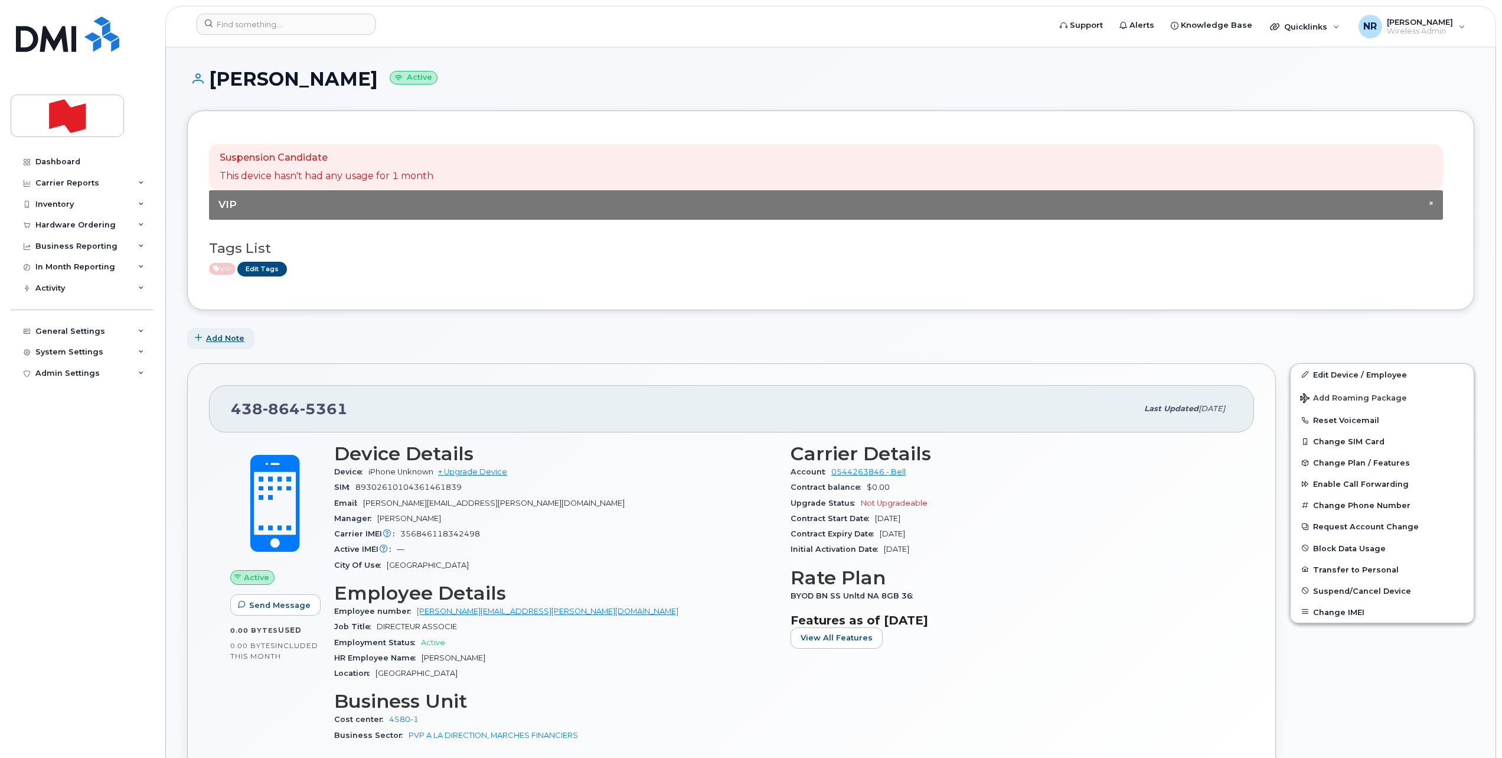
click at [224, 335] on span "Add Note" at bounding box center [225, 337] width 38 height 11
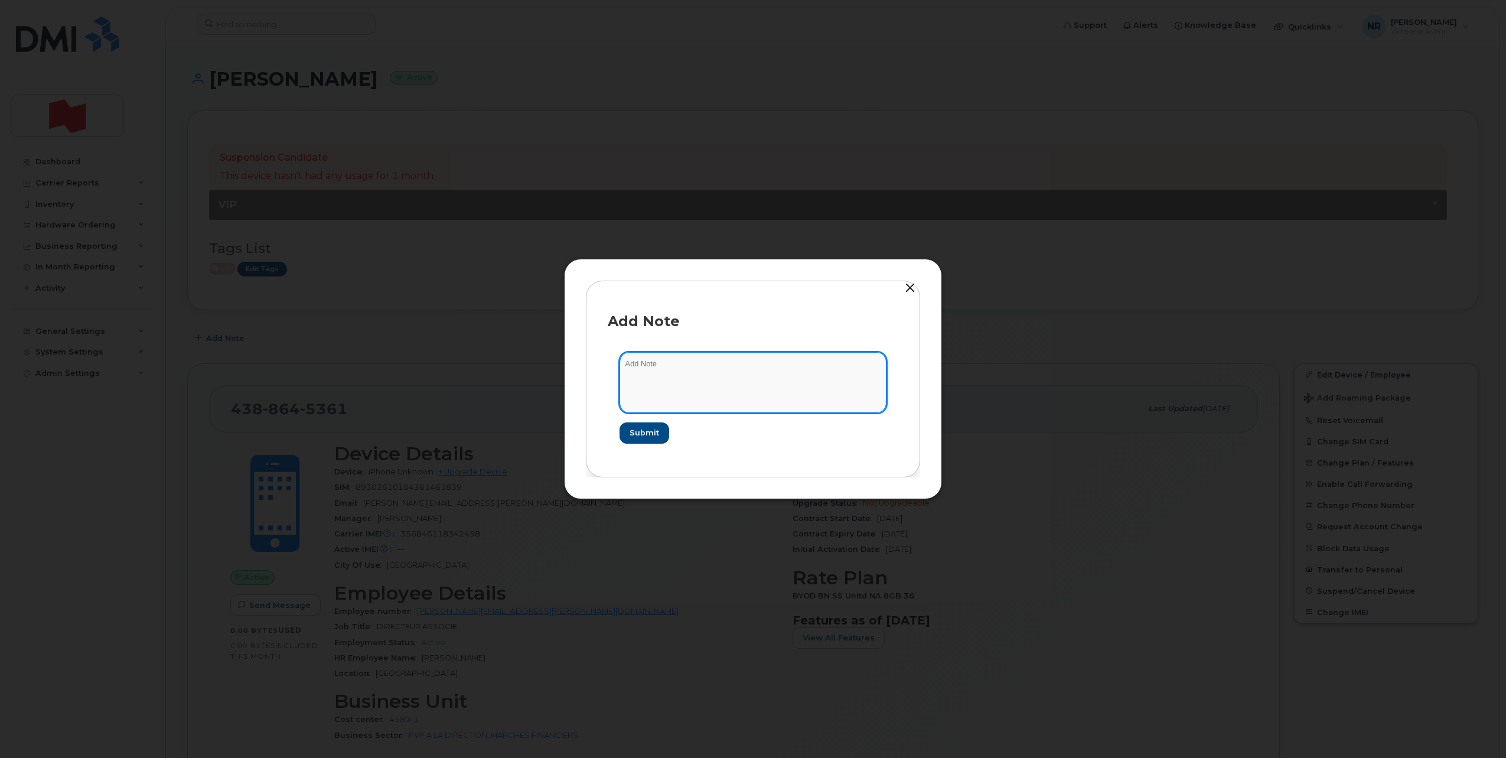
click at [651, 368] on textarea at bounding box center [752, 382] width 267 height 60
type textarea "Appareil reçu avec carte Sim"
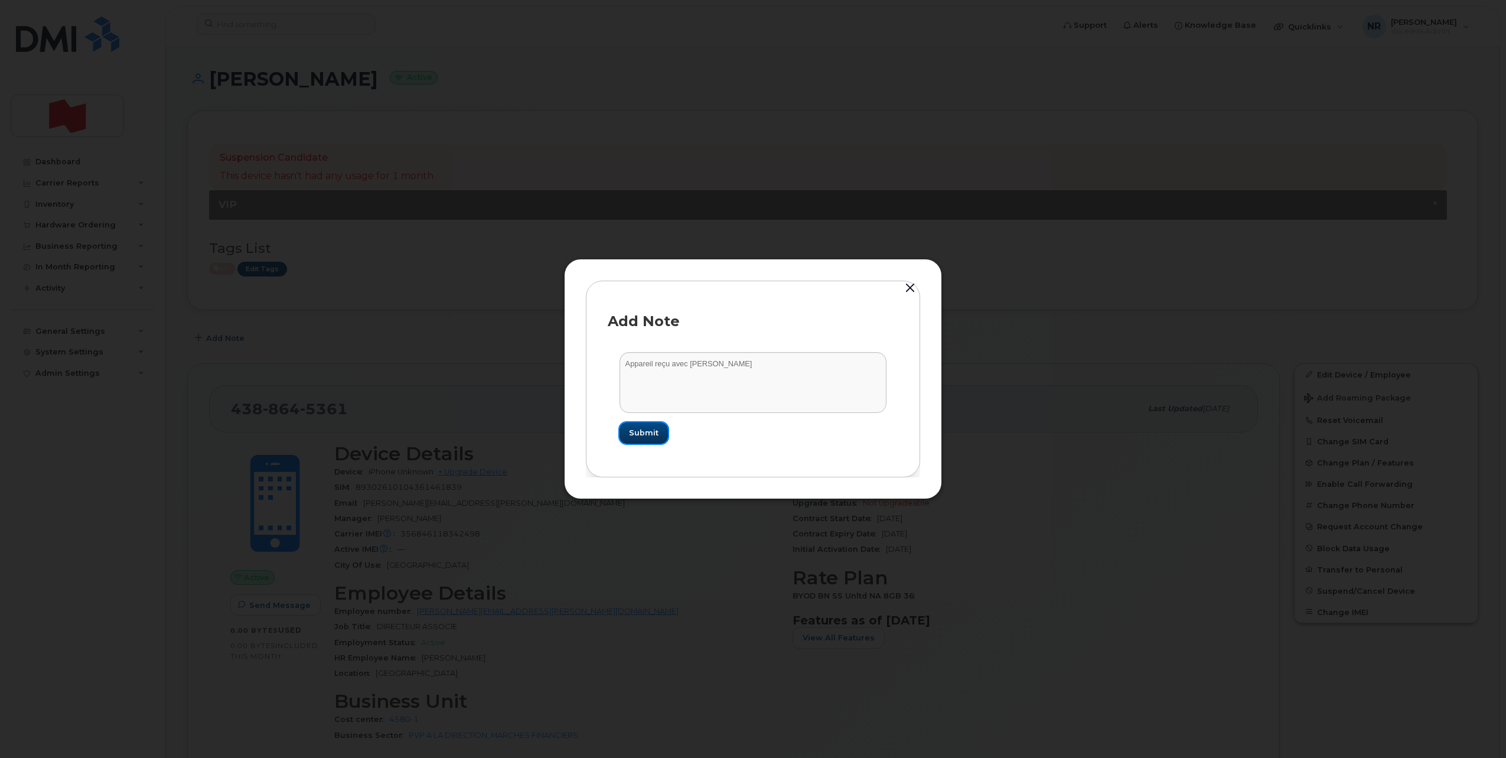
click at [641, 433] on span "Submit" at bounding box center [644, 432] width 30 height 11
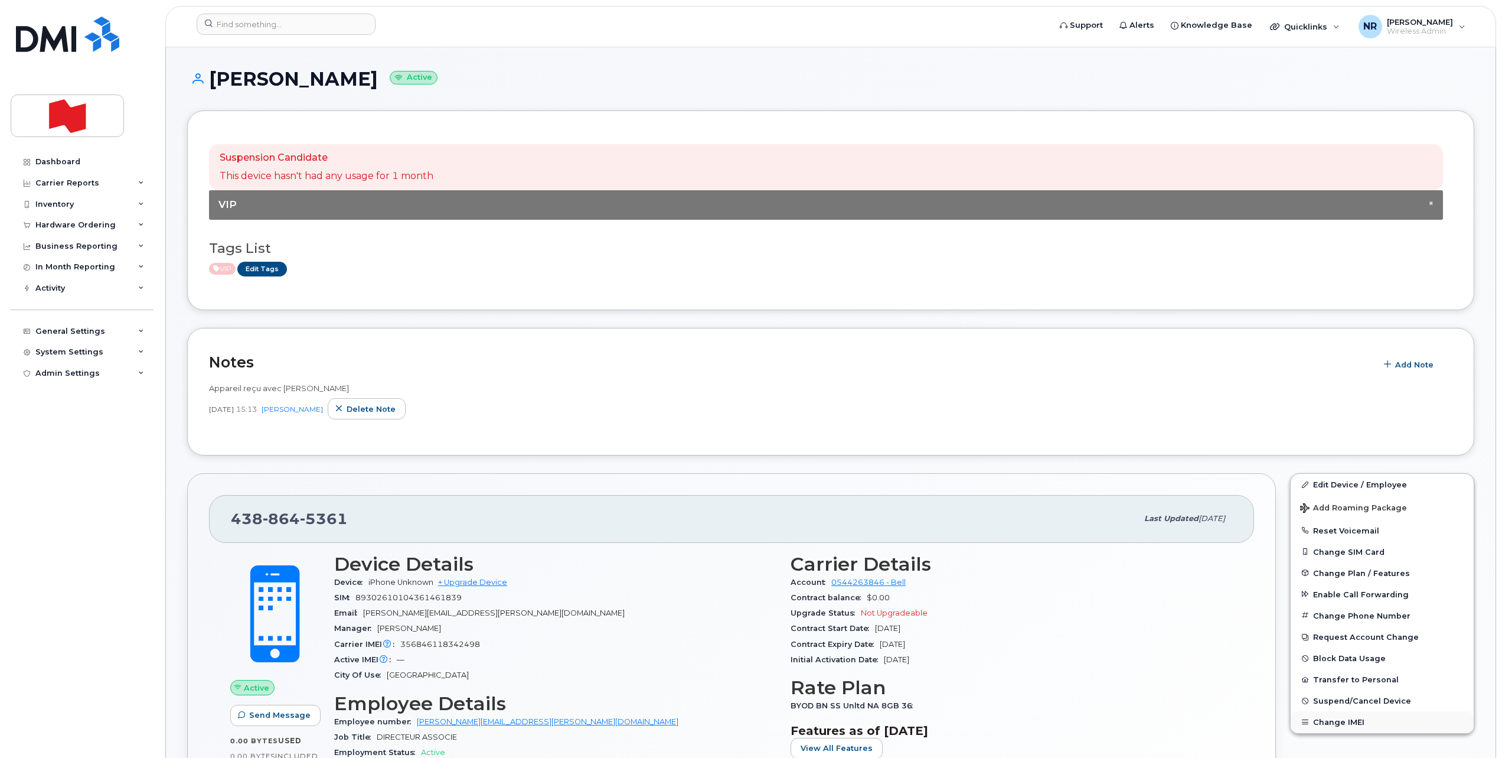
click at [1326, 720] on button "Change IMEI" at bounding box center [1382, 721] width 183 height 21
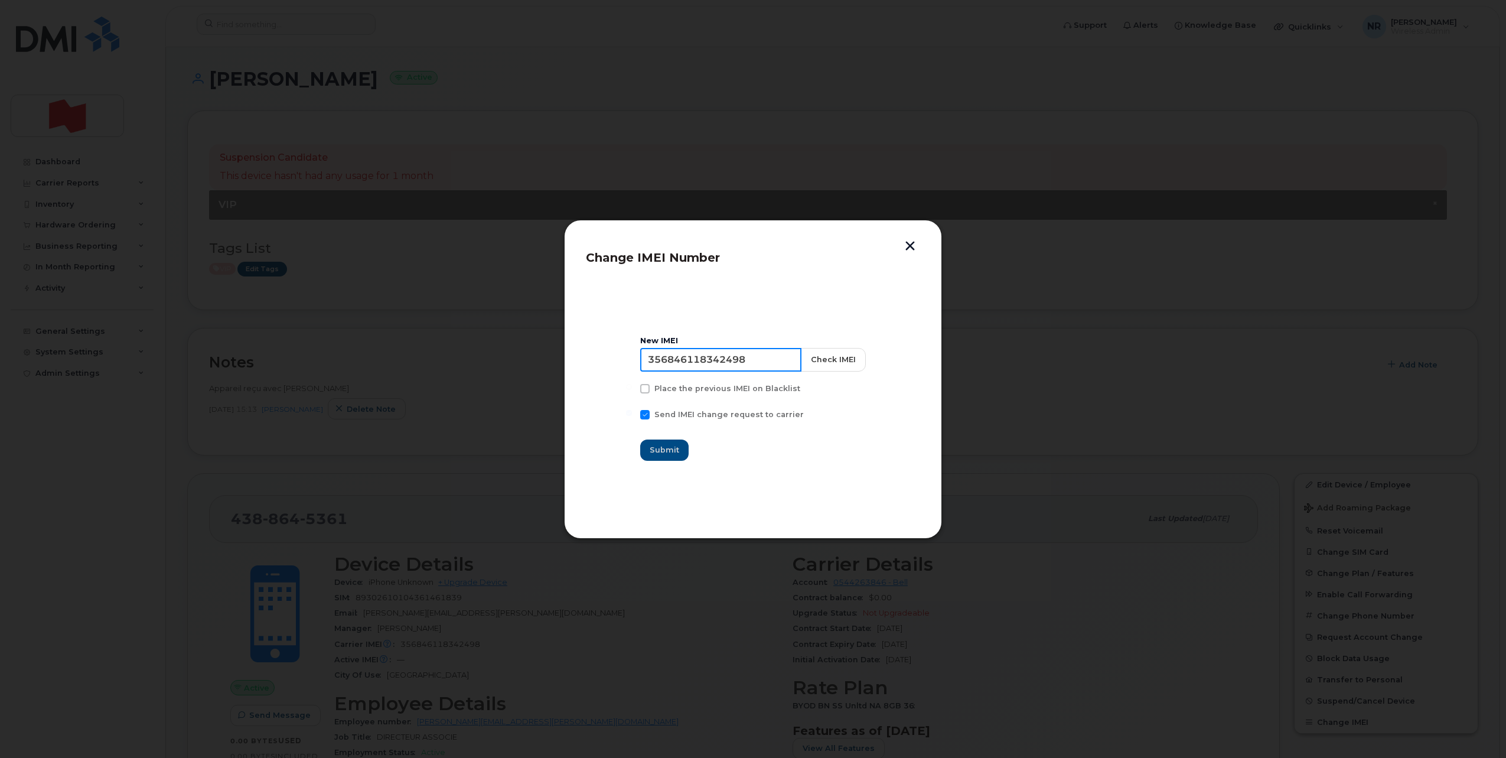
drag, startPoint x: 777, startPoint y: 357, endPoint x: 579, endPoint y: 355, distance: 197.8
click at [579, 355] on div "Change IMEI Number New IMEI 356846118342498 Check IMEI Place the previous IMEI …" at bounding box center [753, 379] width 378 height 319
type input "000000000000000"
click at [660, 454] on span "Submit" at bounding box center [665, 449] width 30 height 11
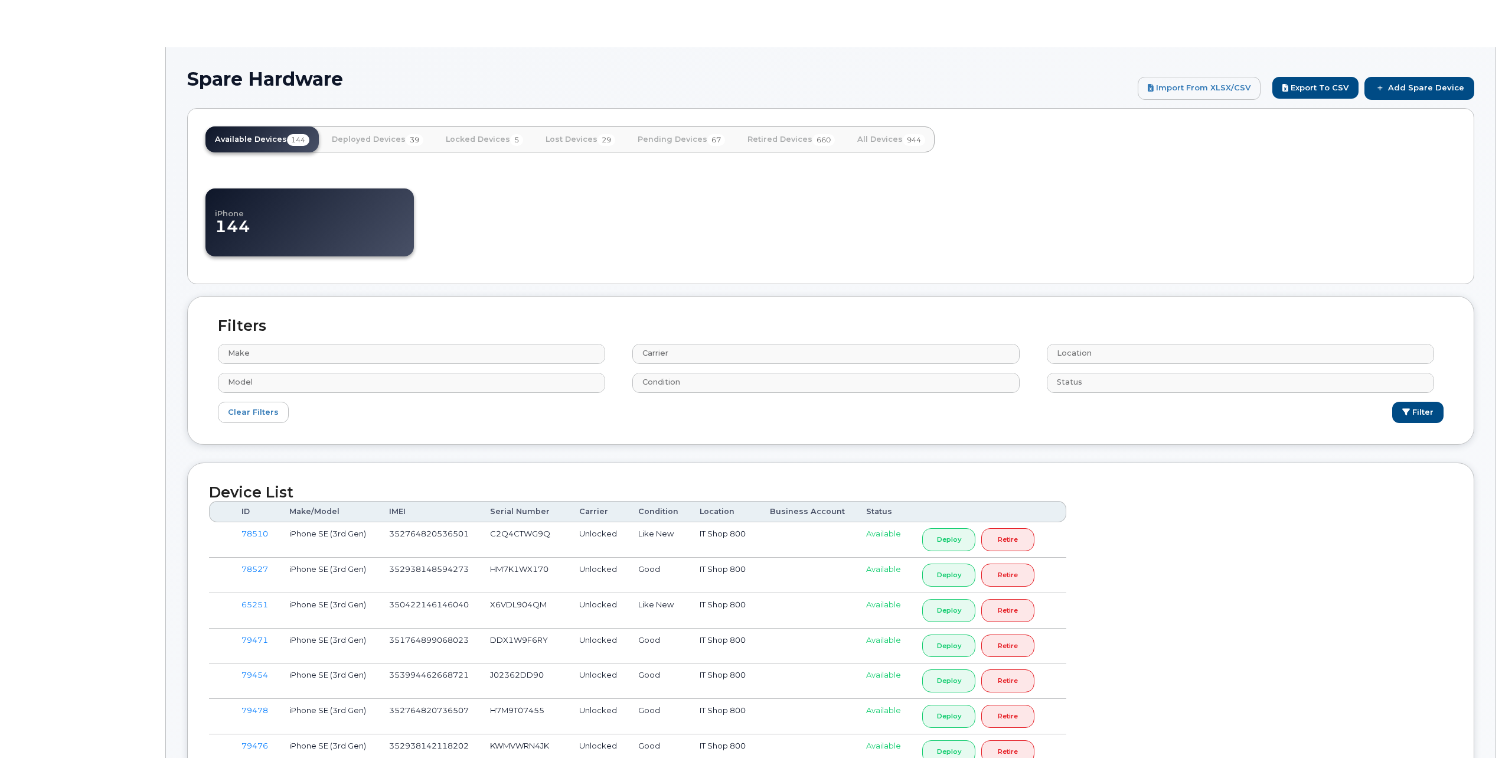
select select
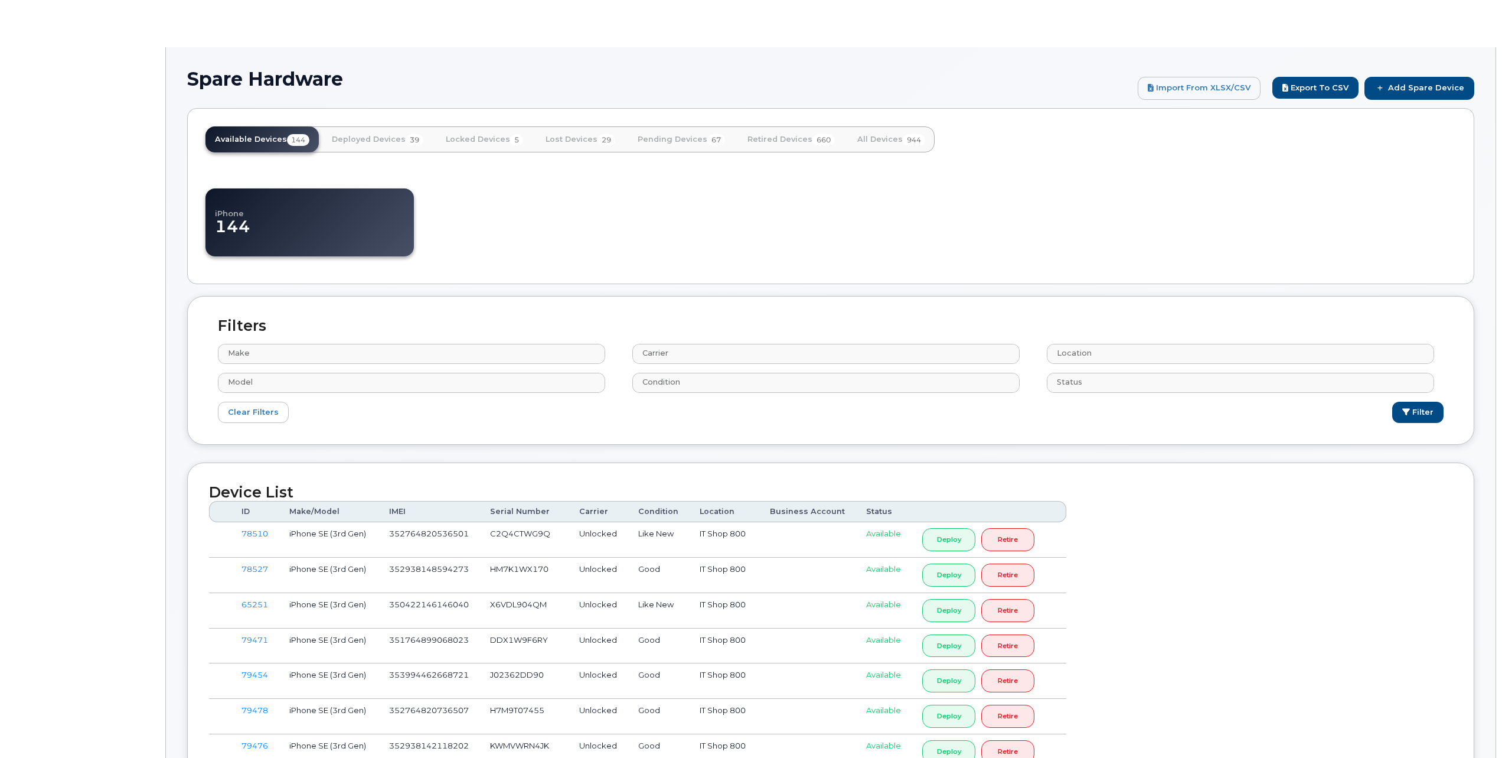
select select
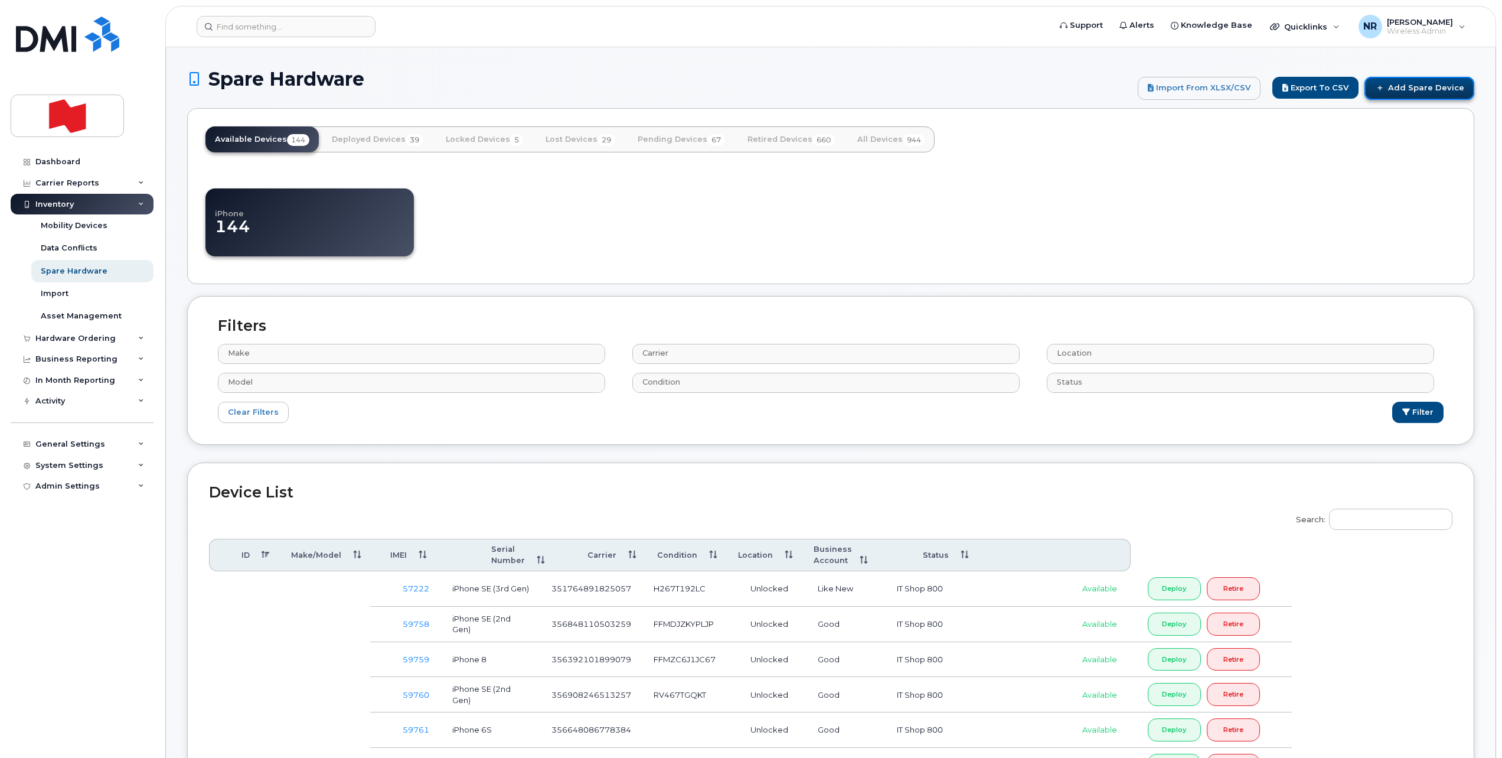
click at [1428, 80] on link "Add Spare Device" at bounding box center [1420, 88] width 110 height 22
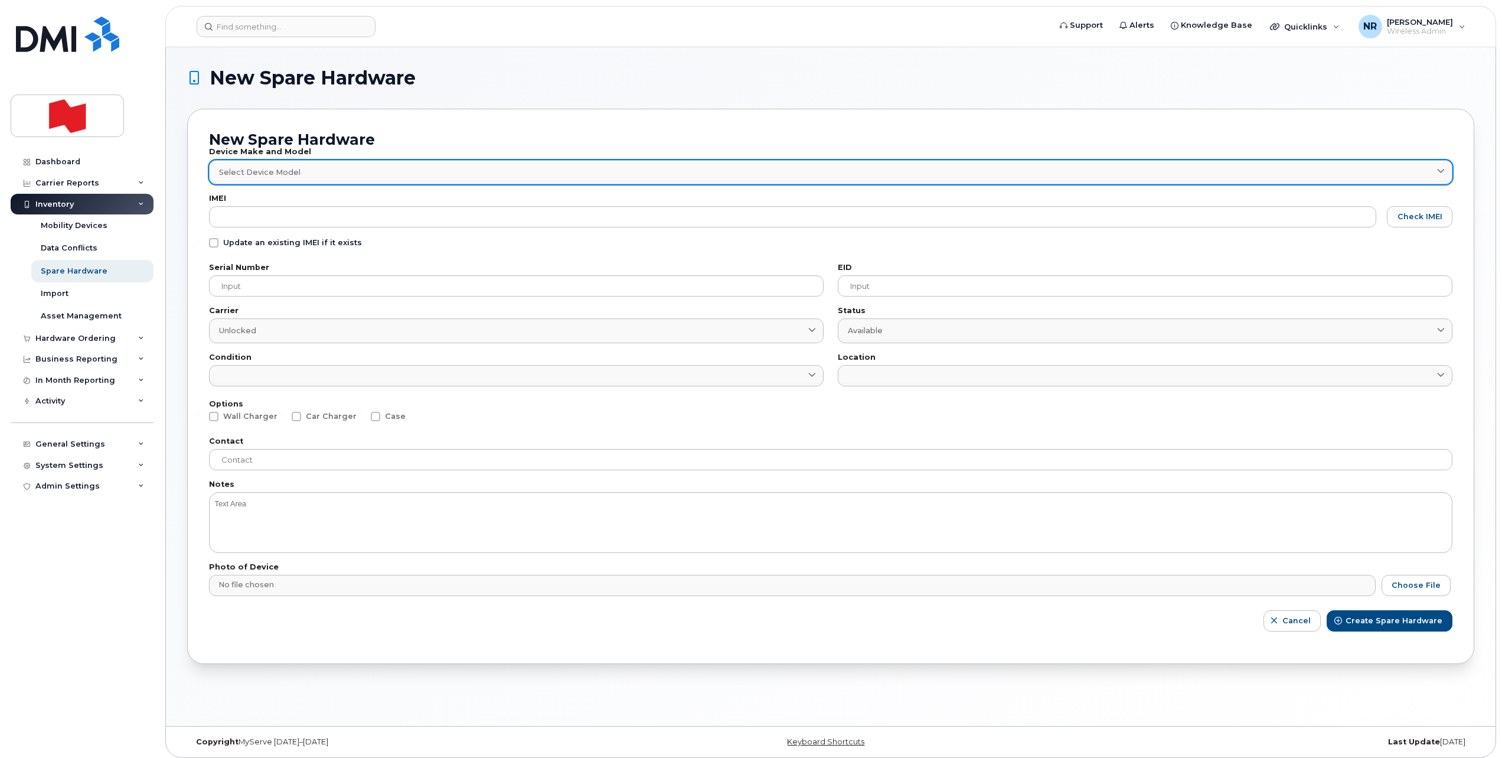
click at [234, 169] on span "Select Device Model" at bounding box center [259, 172] width 81 height 11
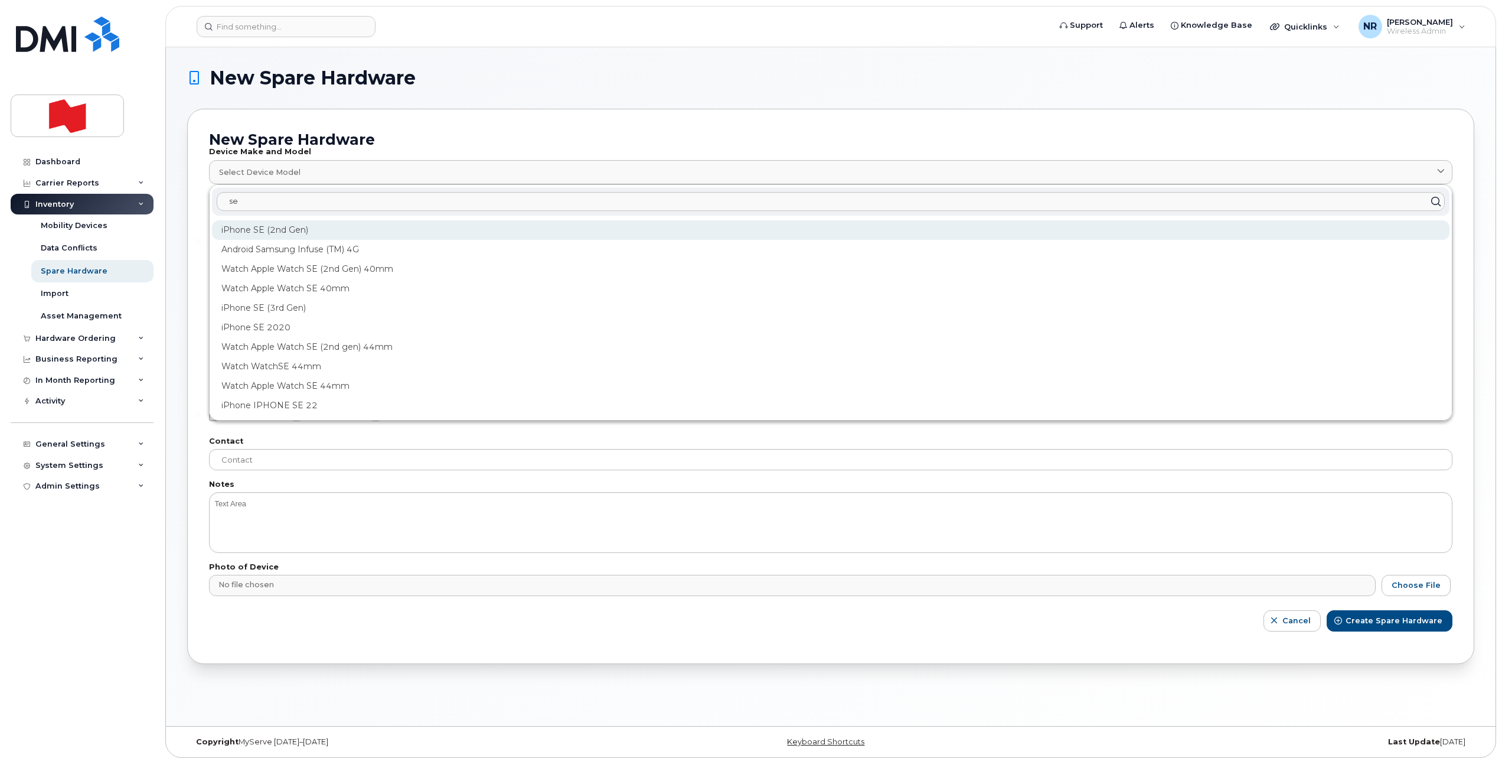
type input "se"
click at [259, 229] on div "iPhone SE (2nd Gen)" at bounding box center [831, 229] width 1238 height 19
type input "1947"
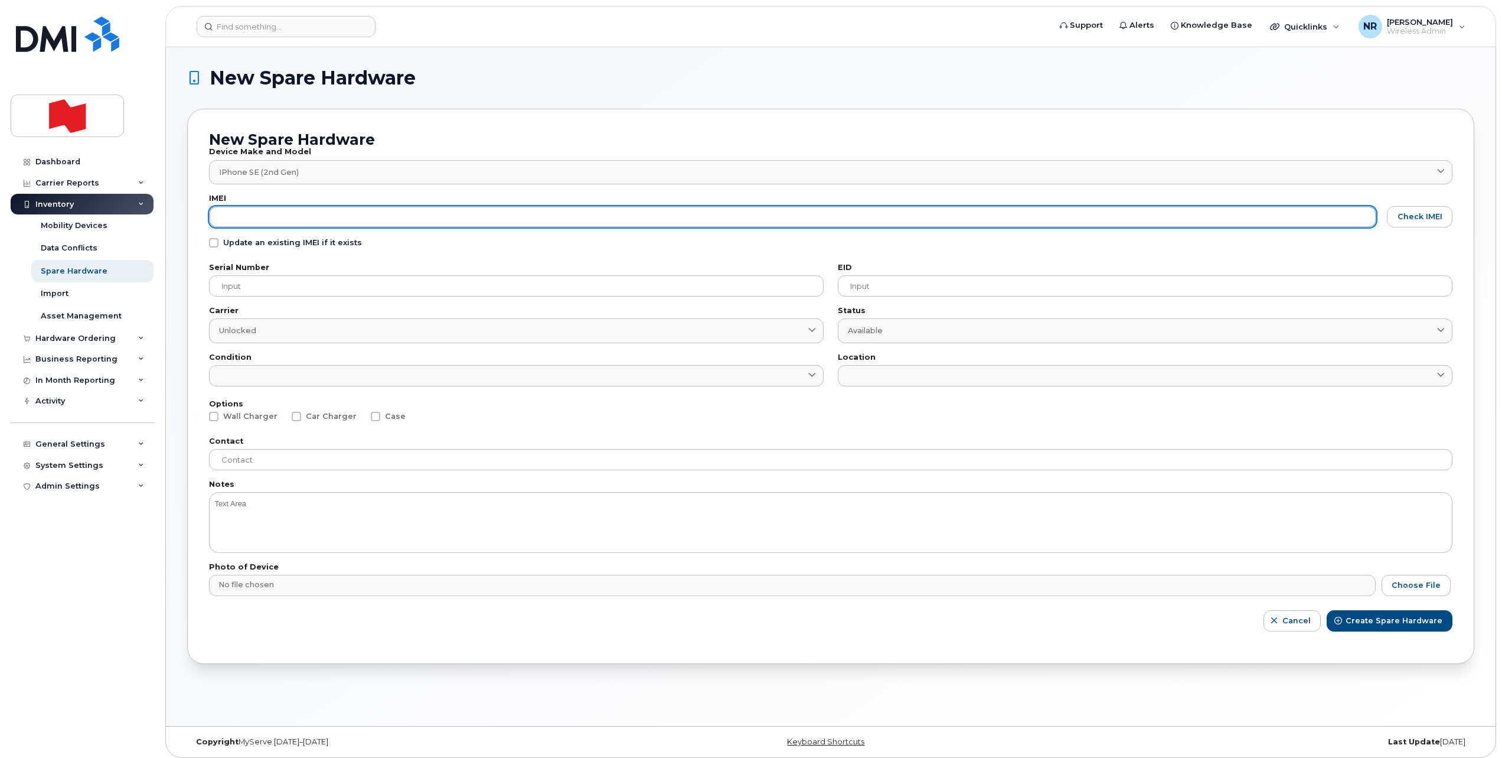
click at [252, 213] on input "text" at bounding box center [792, 216] width 1167 height 21
paste input "356846118342498"
type input "356846118342498"
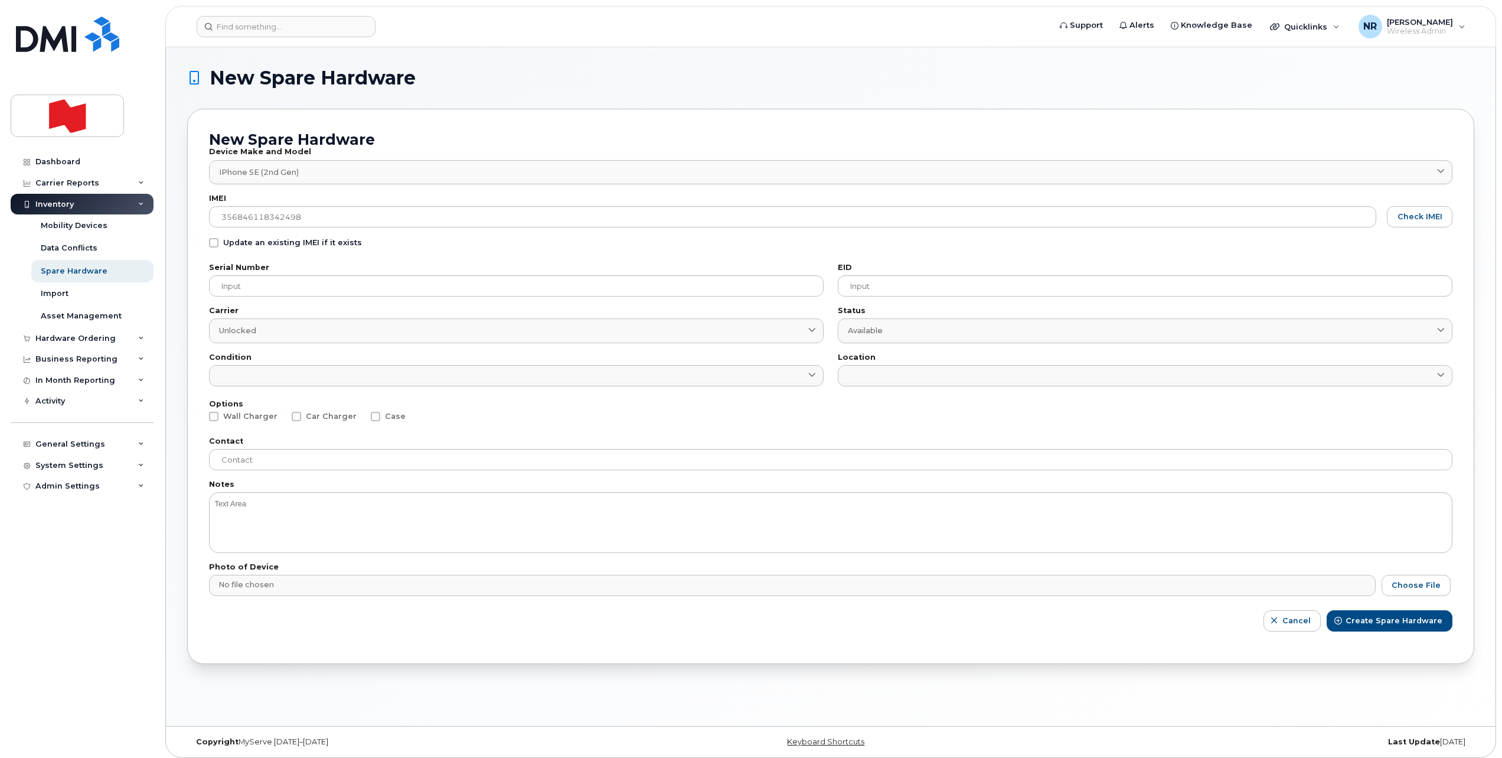
click at [213, 245] on span at bounding box center [213, 242] width 9 height 9
click at [201, 244] on input "Update an existing IMEI if it exists" at bounding box center [198, 241] width 6 height 6
checkbox input "true"
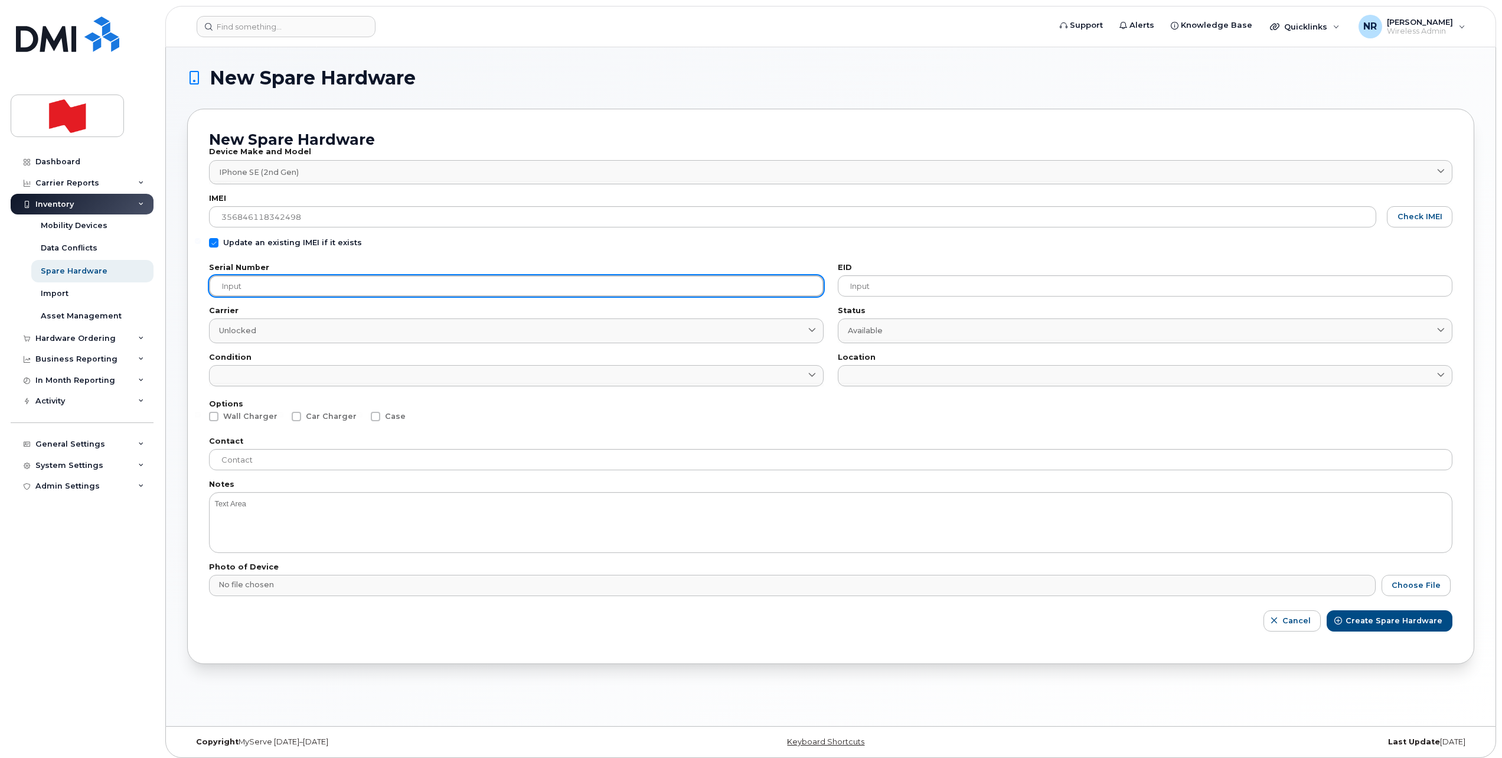
click at [267, 291] on input "text" at bounding box center [516, 285] width 615 height 21
paste input "DX3GK2C1PLJN"
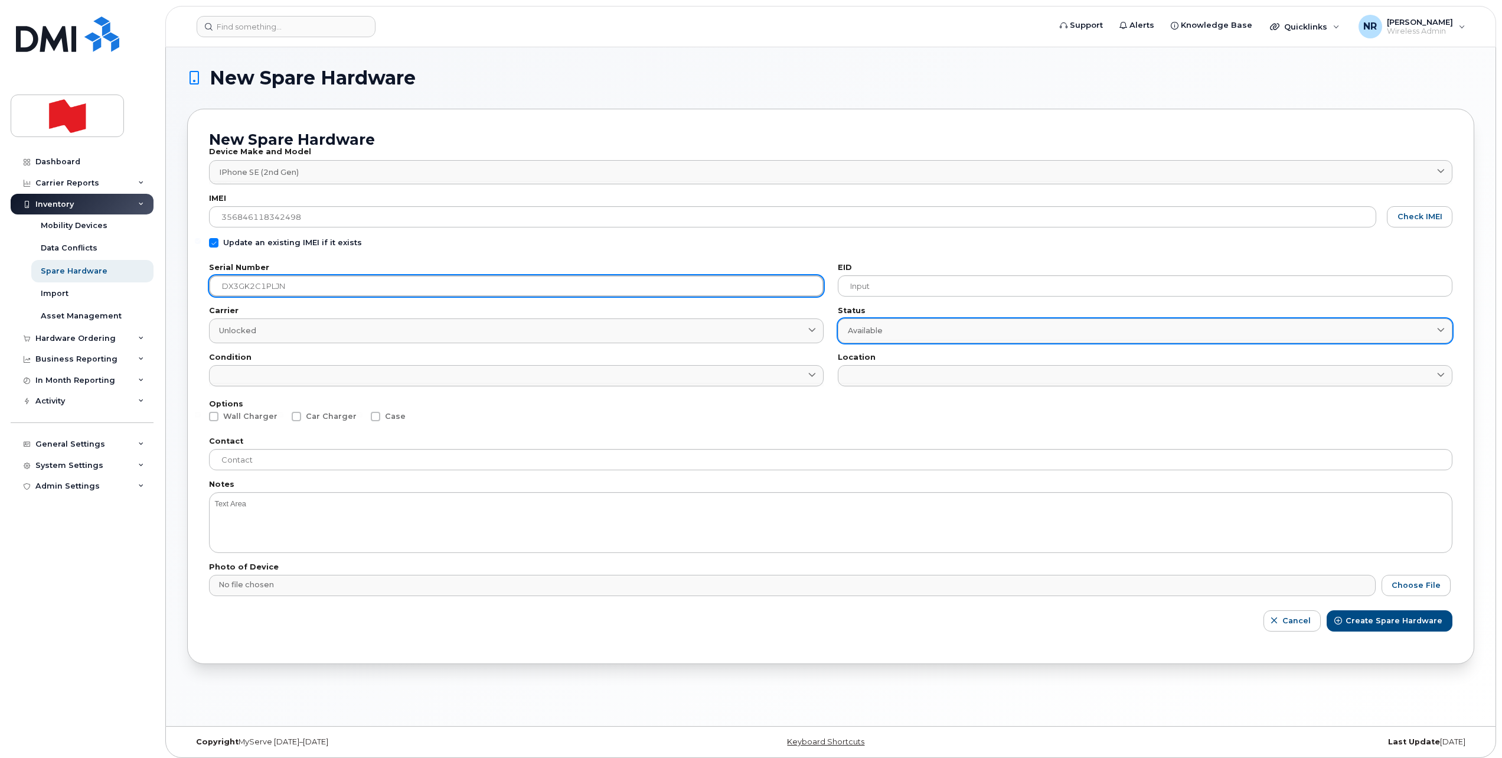
type input "DX3GK2C1PLJN"
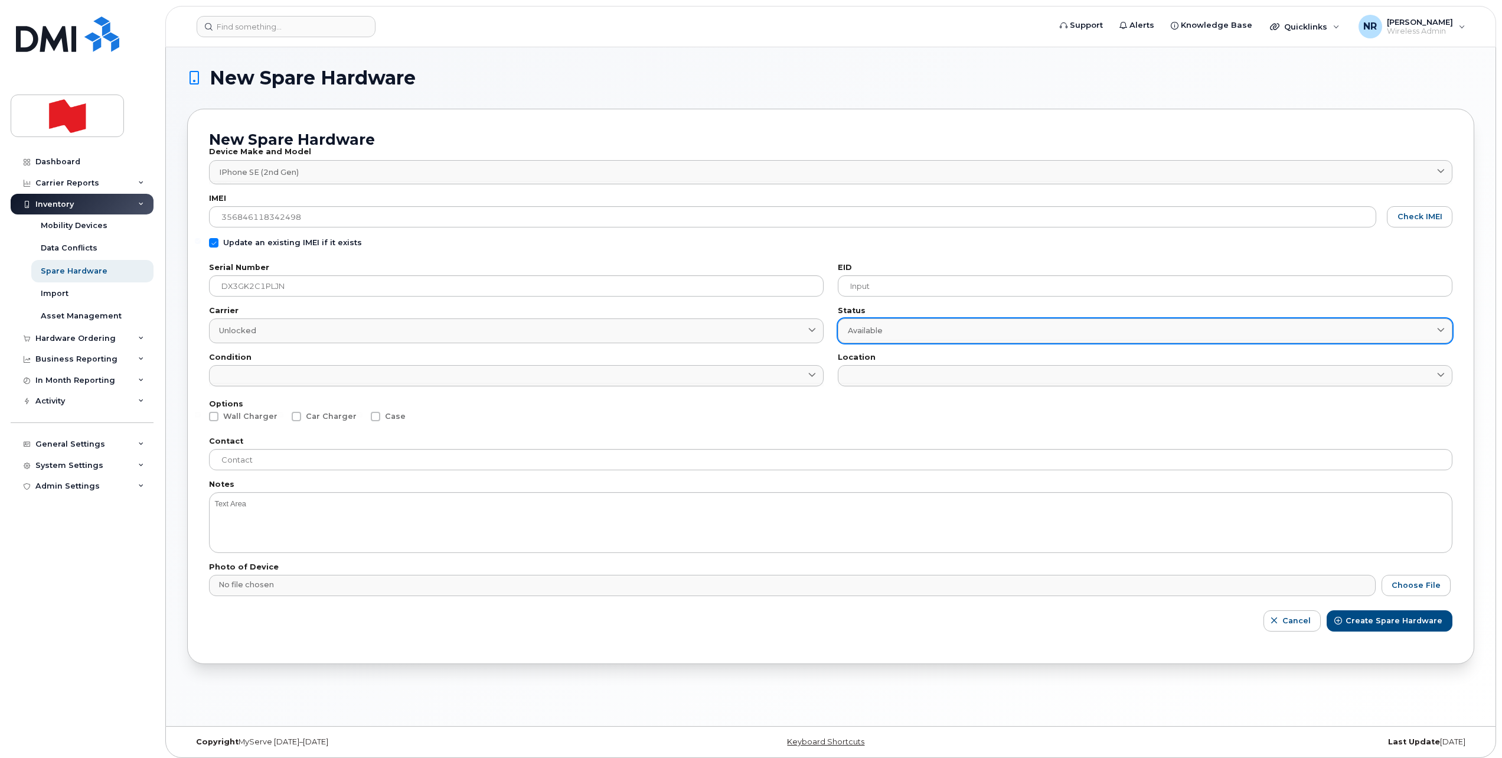
click at [875, 333] on span "Available" at bounding box center [865, 330] width 35 height 11
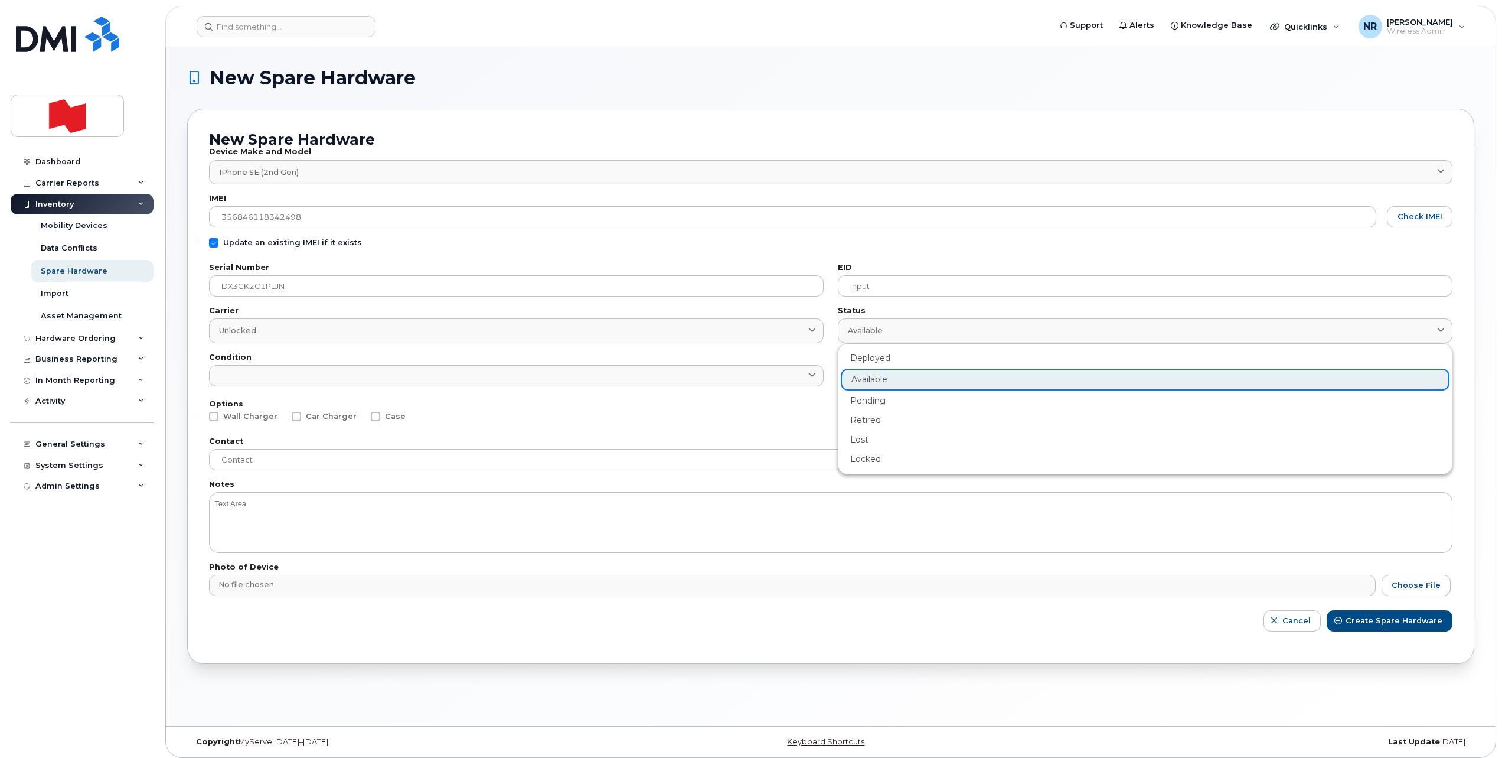
drag, startPoint x: 875, startPoint y: 400, endPoint x: 677, endPoint y: 406, distance: 197.3
click at [867, 402] on div "Pending" at bounding box center [1145, 400] width 609 height 19
type input "pending"
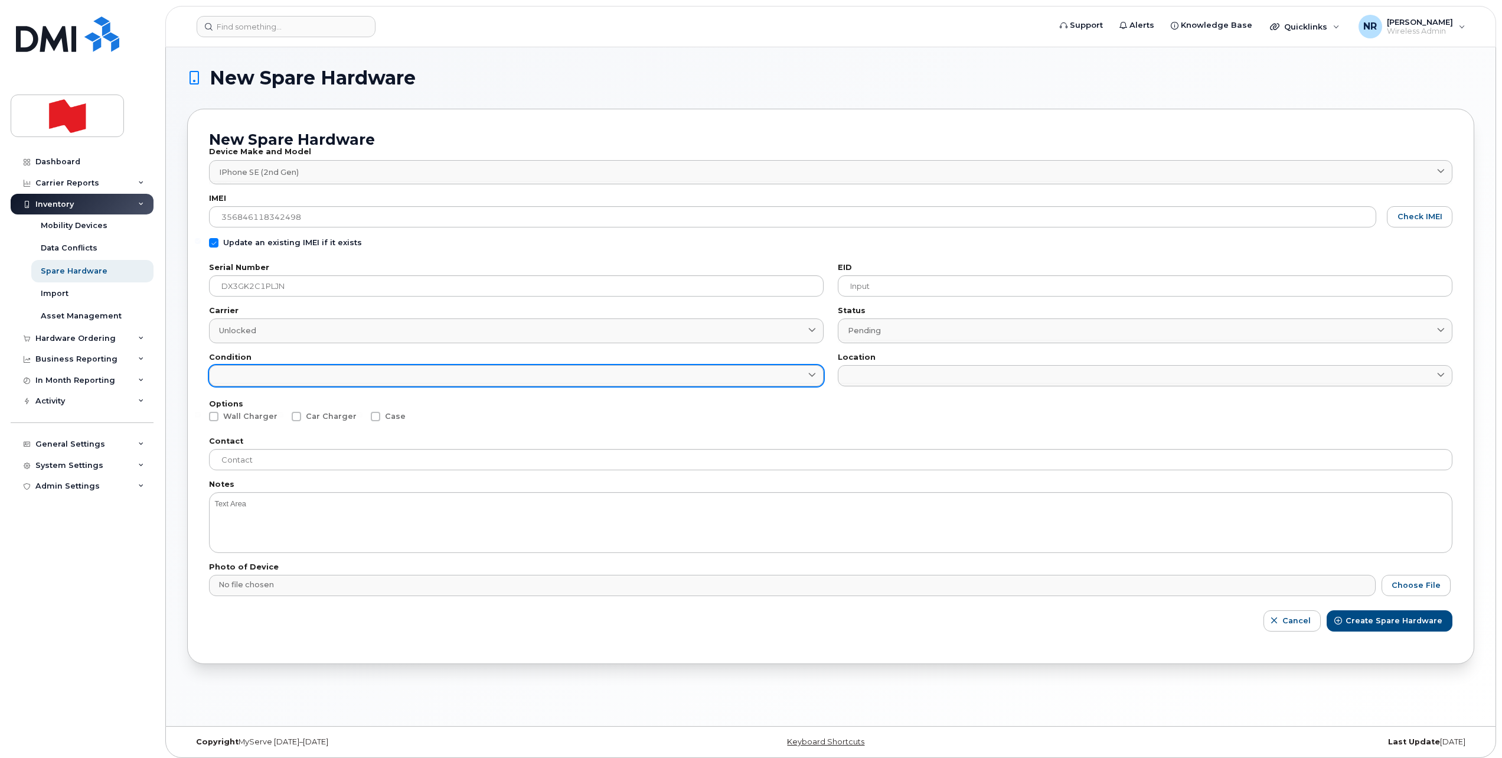
click at [462, 381] on link at bounding box center [516, 375] width 615 height 21
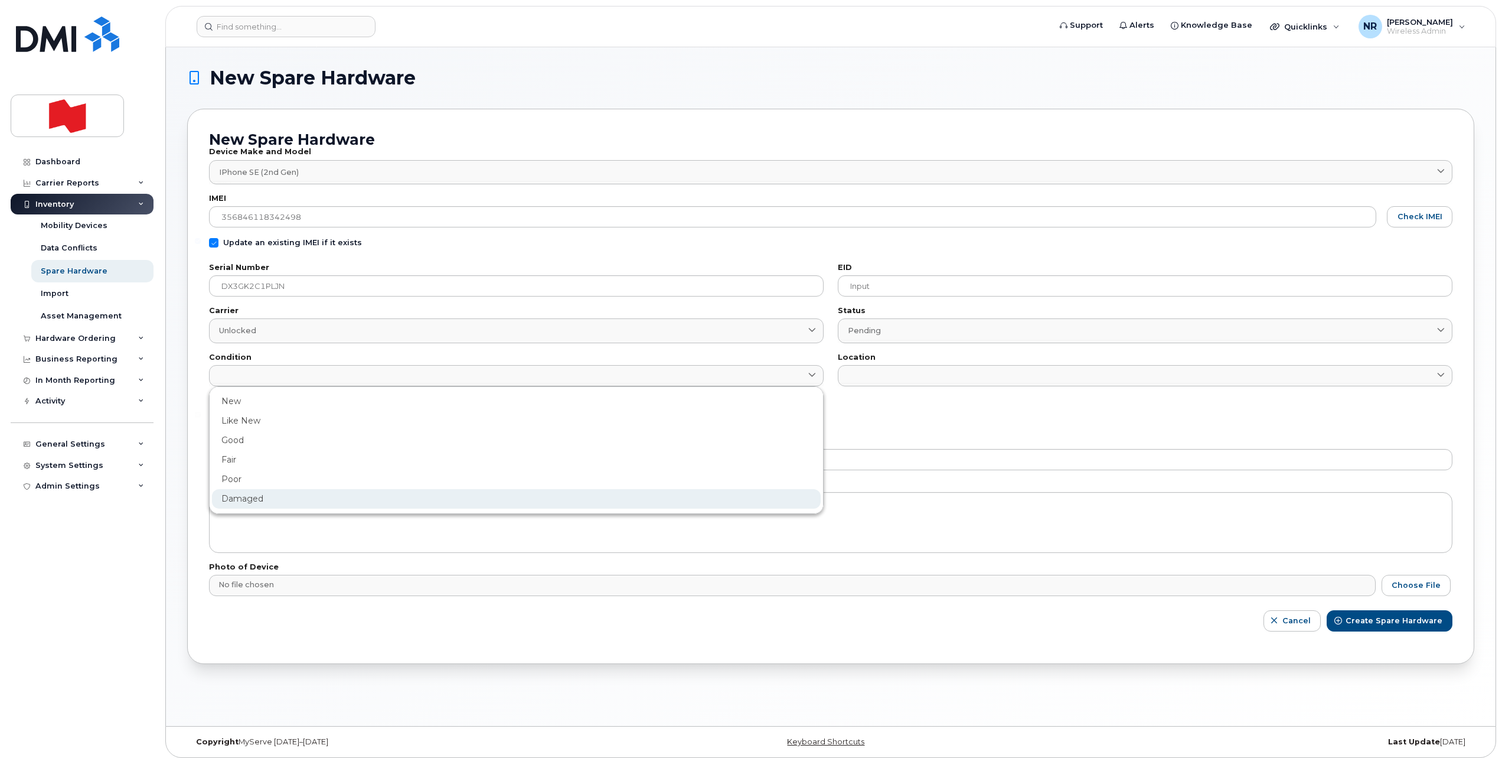
click at [255, 493] on div "Damaged" at bounding box center [516, 498] width 609 height 19
type input "Damaged"
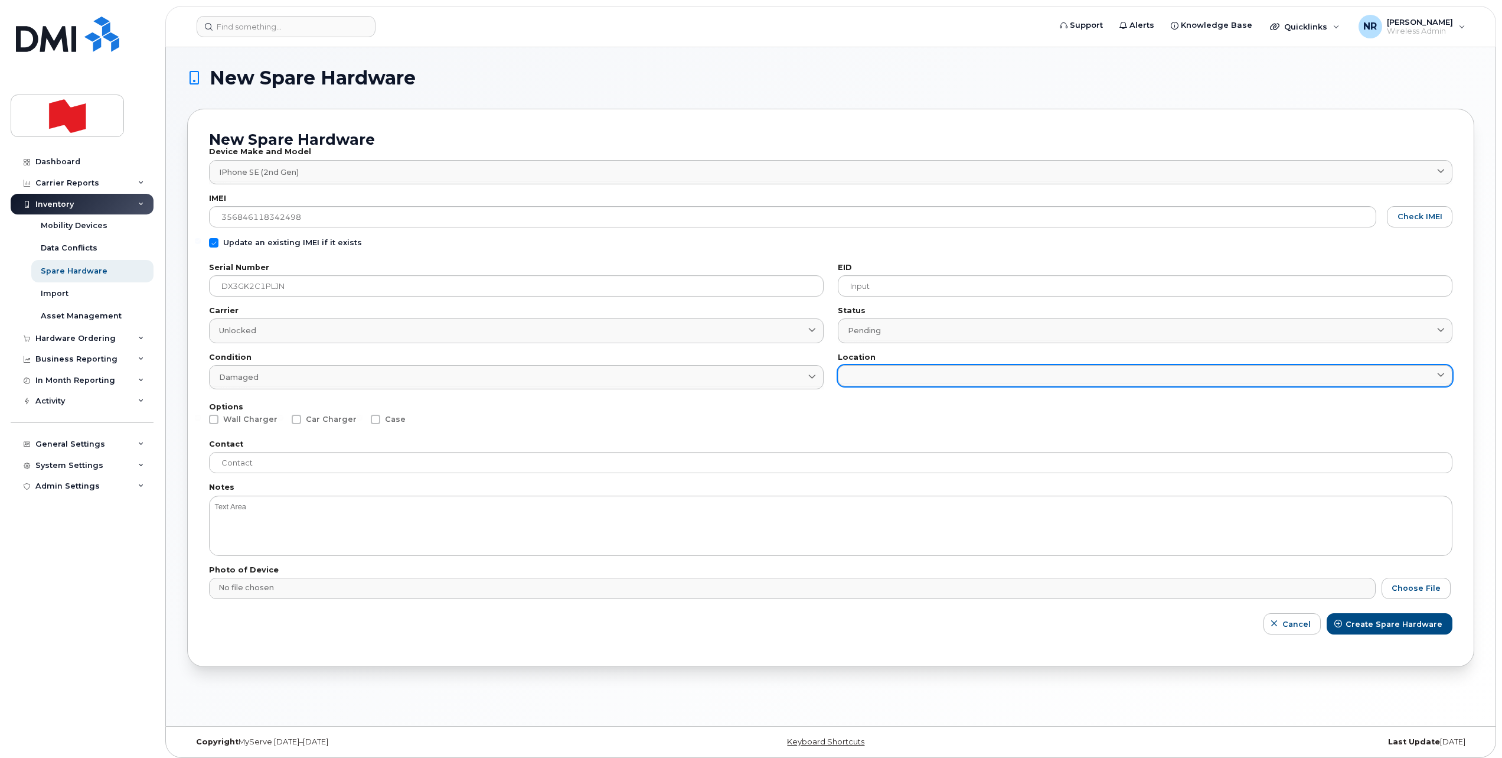
click at [873, 374] on link at bounding box center [1145, 375] width 615 height 21
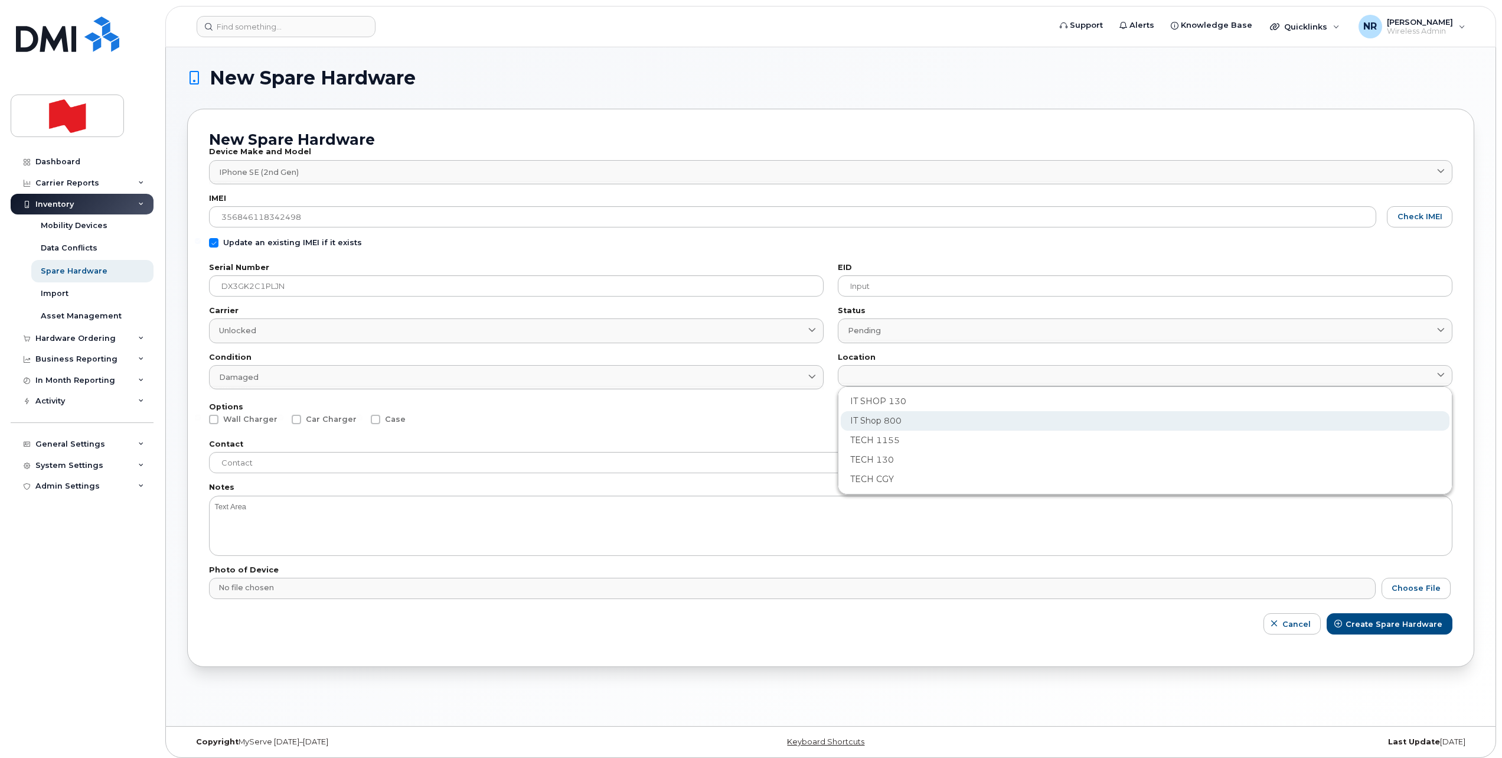
click at [864, 425] on div "IT Shop 800" at bounding box center [1145, 420] width 609 height 19
type input "2982"
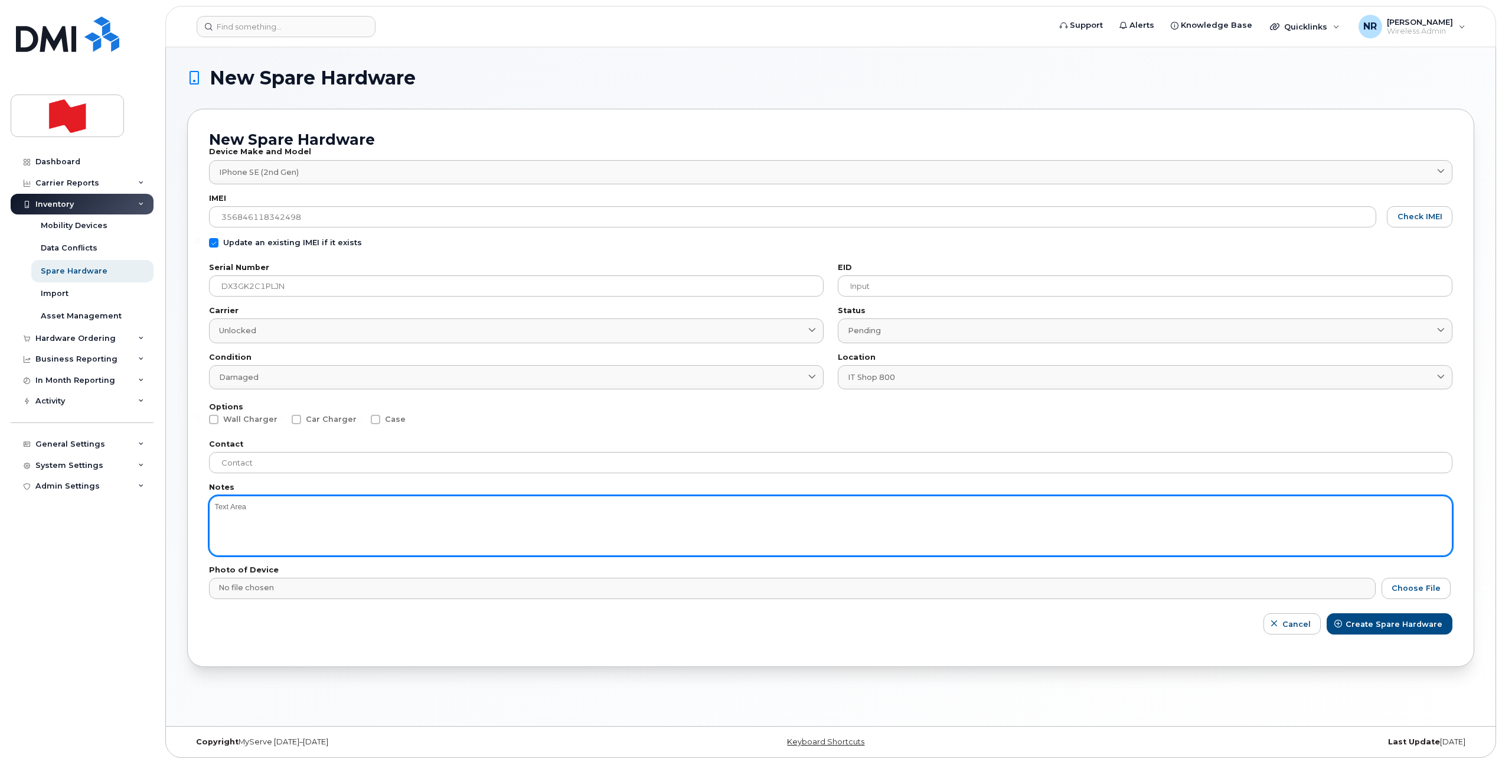
click at [266, 524] on textarea at bounding box center [831, 525] width 1244 height 60
type textarea "battery"
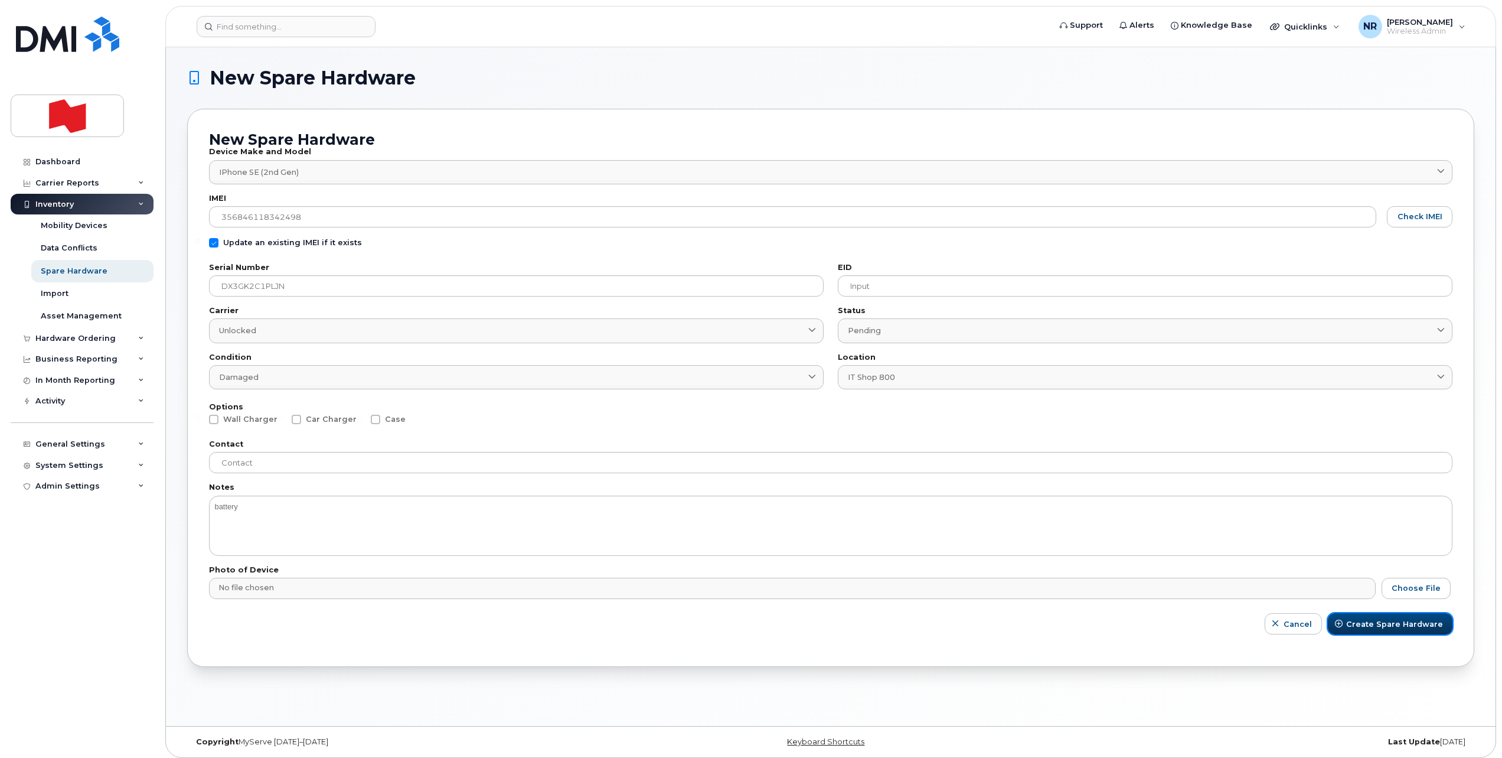
click at [1389, 624] on span "Create Spare Hardware" at bounding box center [1394, 623] width 97 height 11
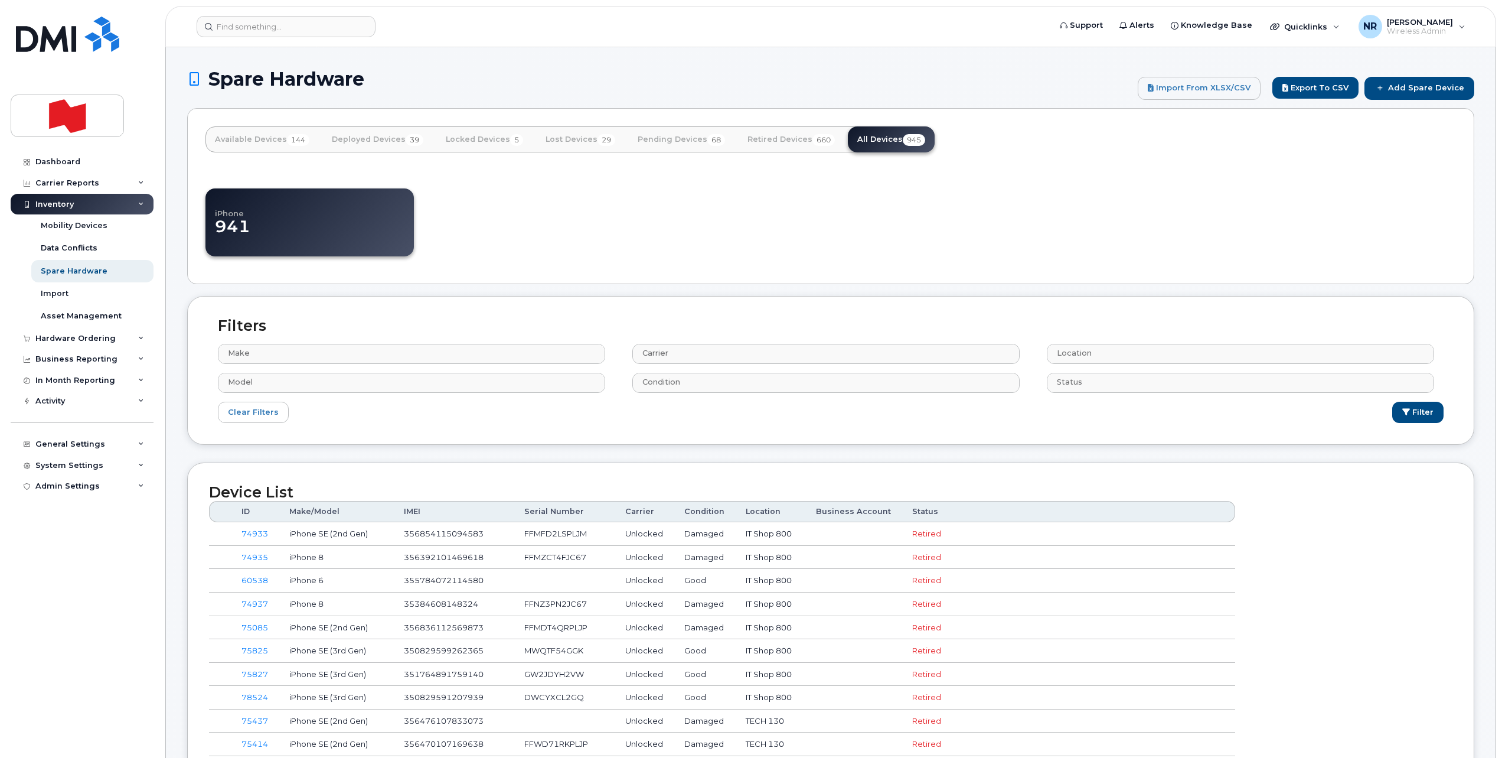
select select
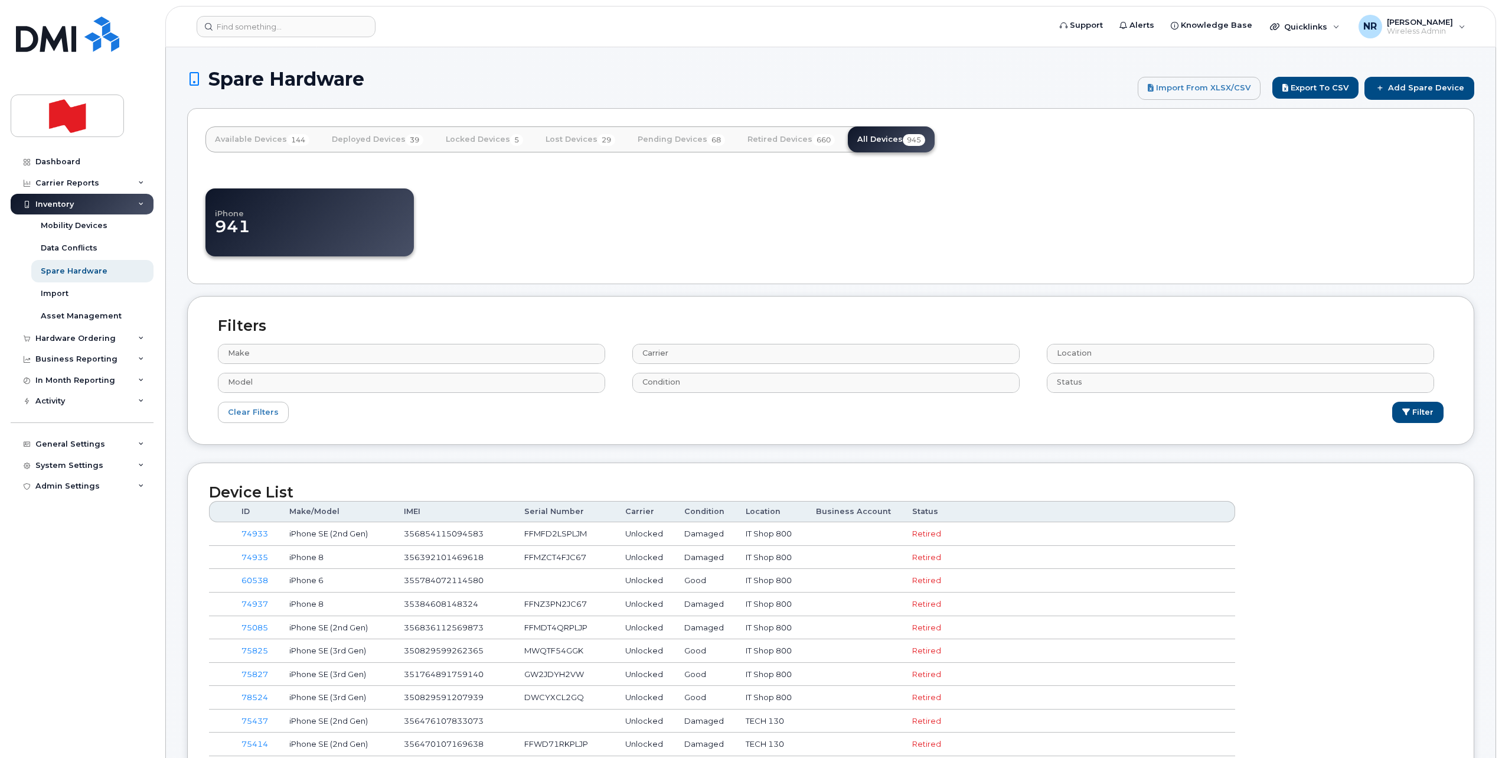
select select
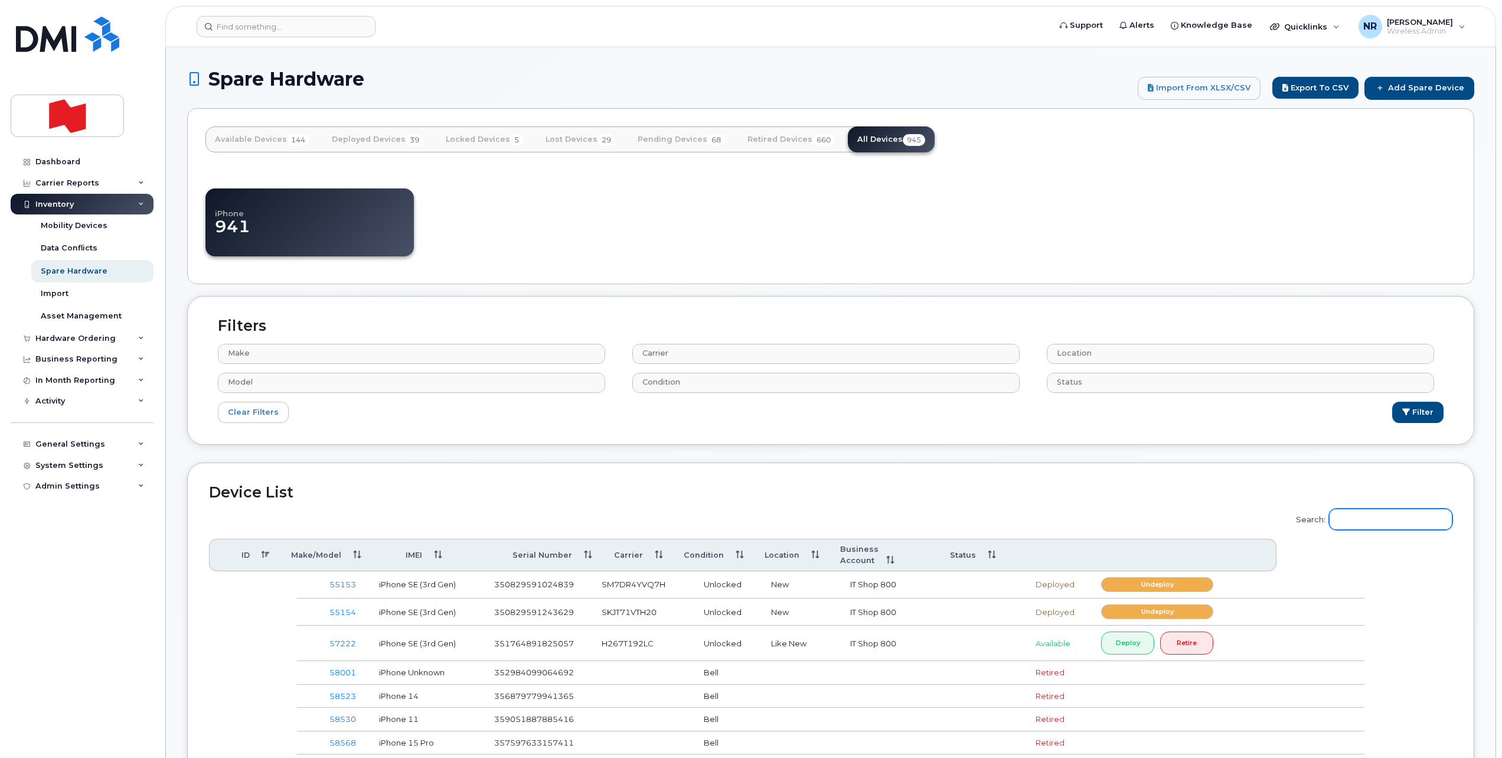
click at [1397, 518] on input "Search:" at bounding box center [1390, 518] width 123 height 21
paste input "DX3GK2C1PLJN"
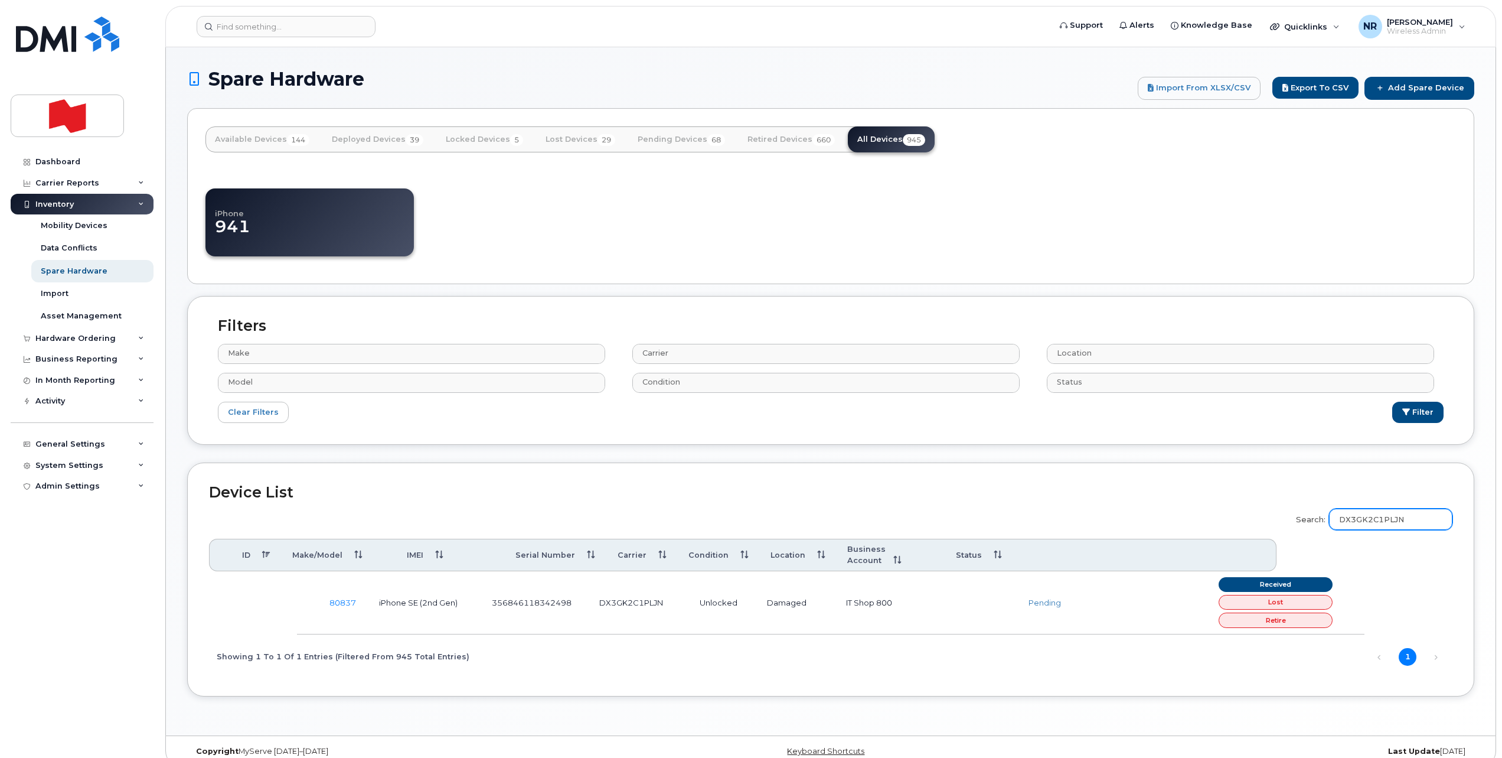
type input "DX3GK2C1PLJN"
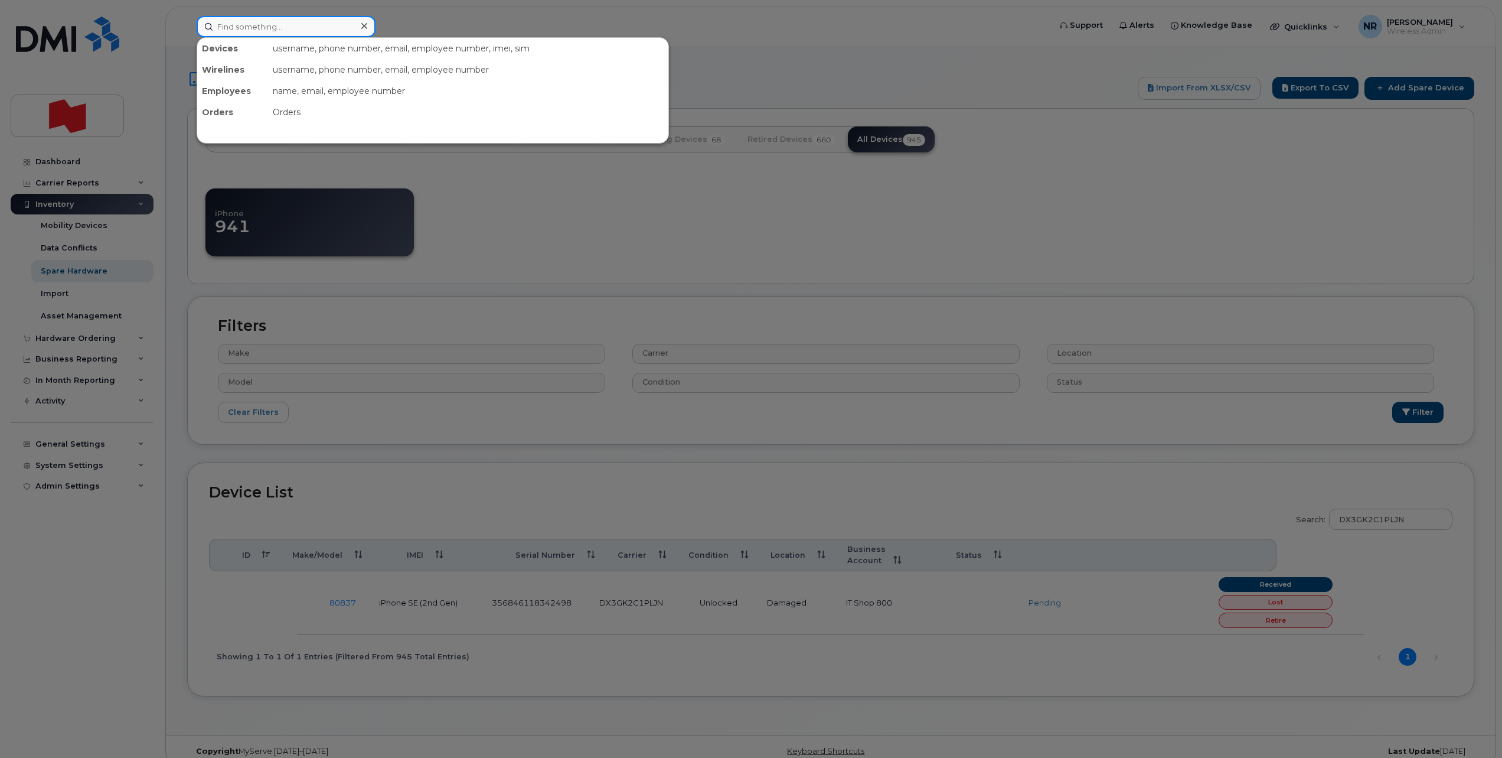
click at [297, 22] on input at bounding box center [286, 26] width 179 height 21
paste input "356481107114482"
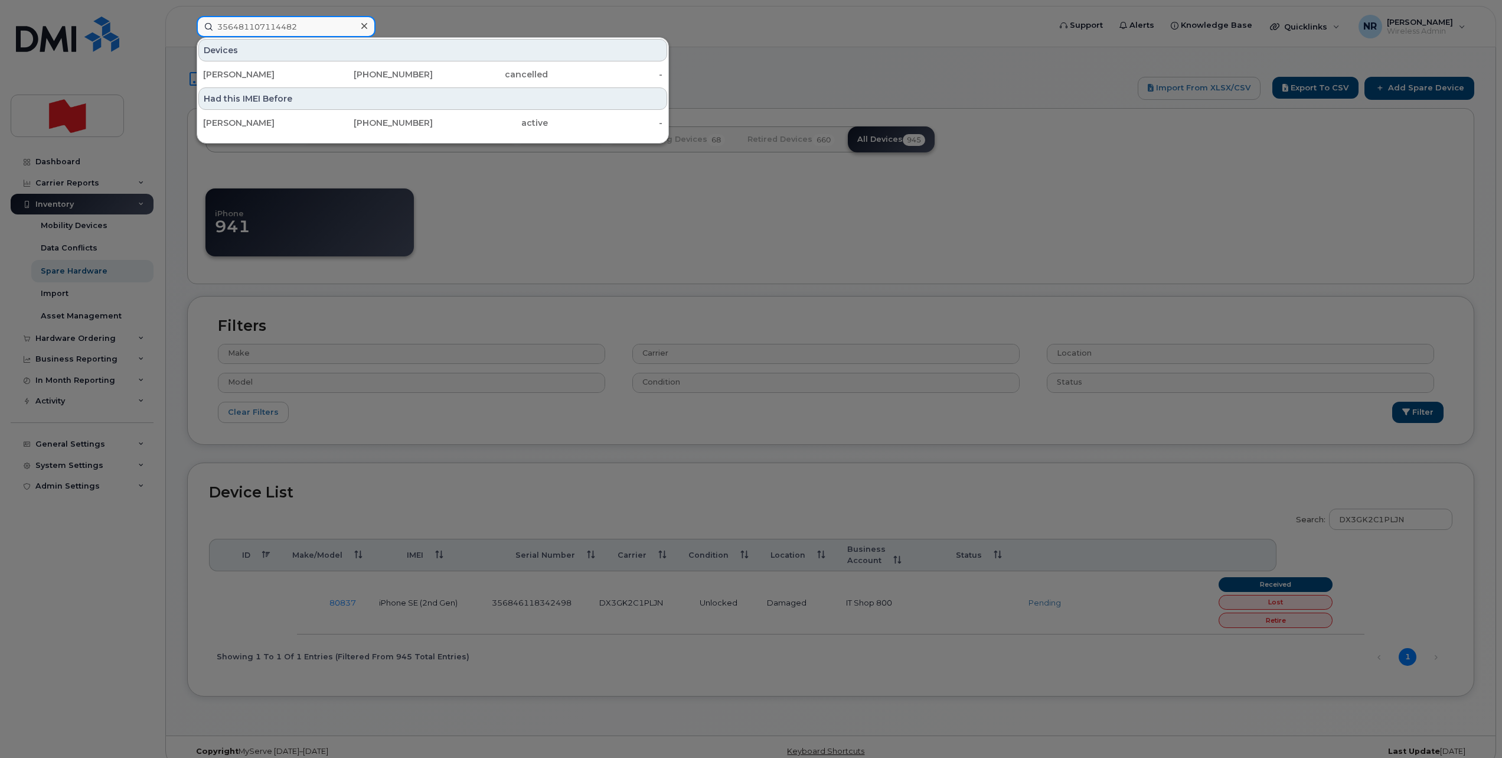
type input "356481107114482"
click at [77, 271] on div at bounding box center [751, 379] width 1502 height 758
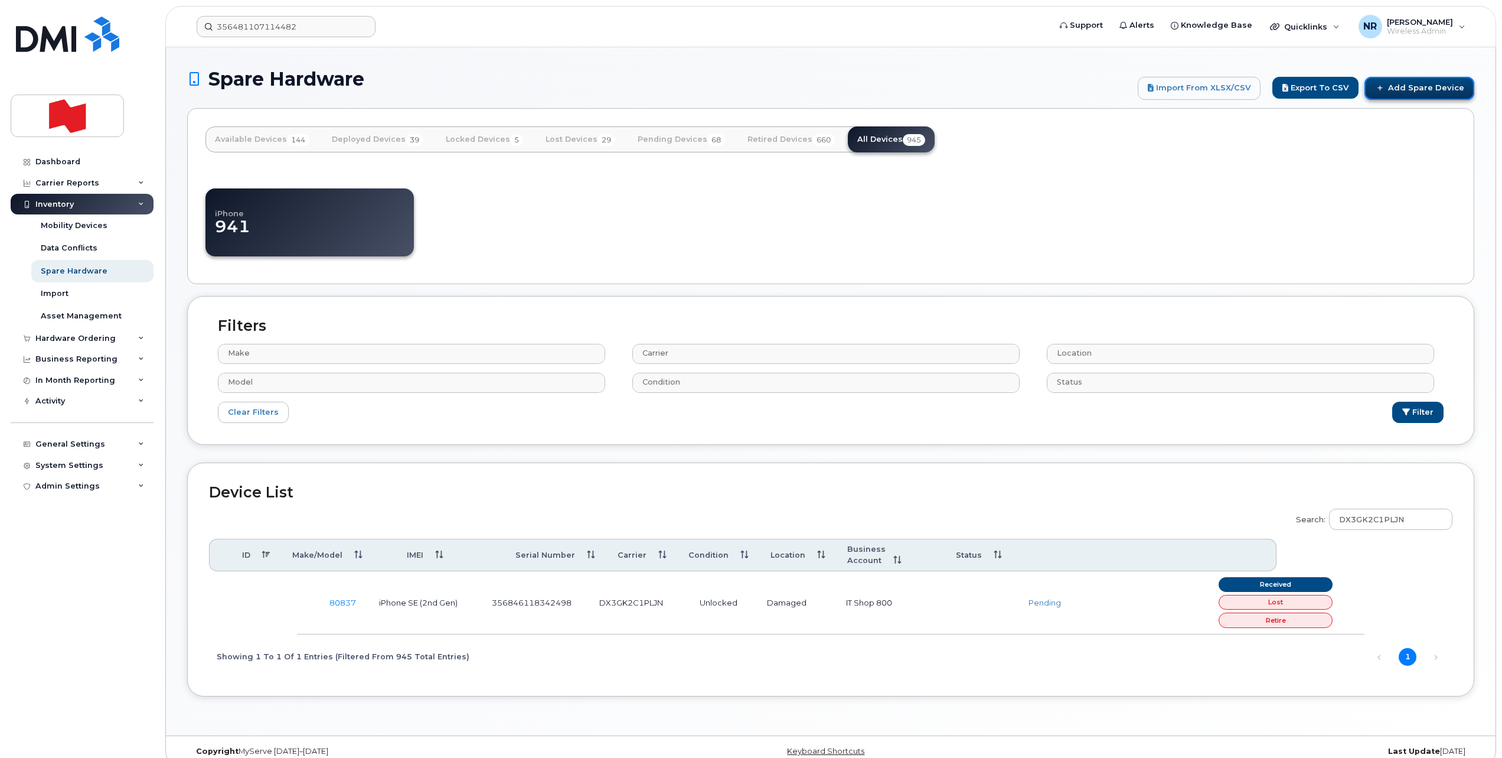
click at [1431, 86] on link "Add Spare Device" at bounding box center [1420, 88] width 110 height 22
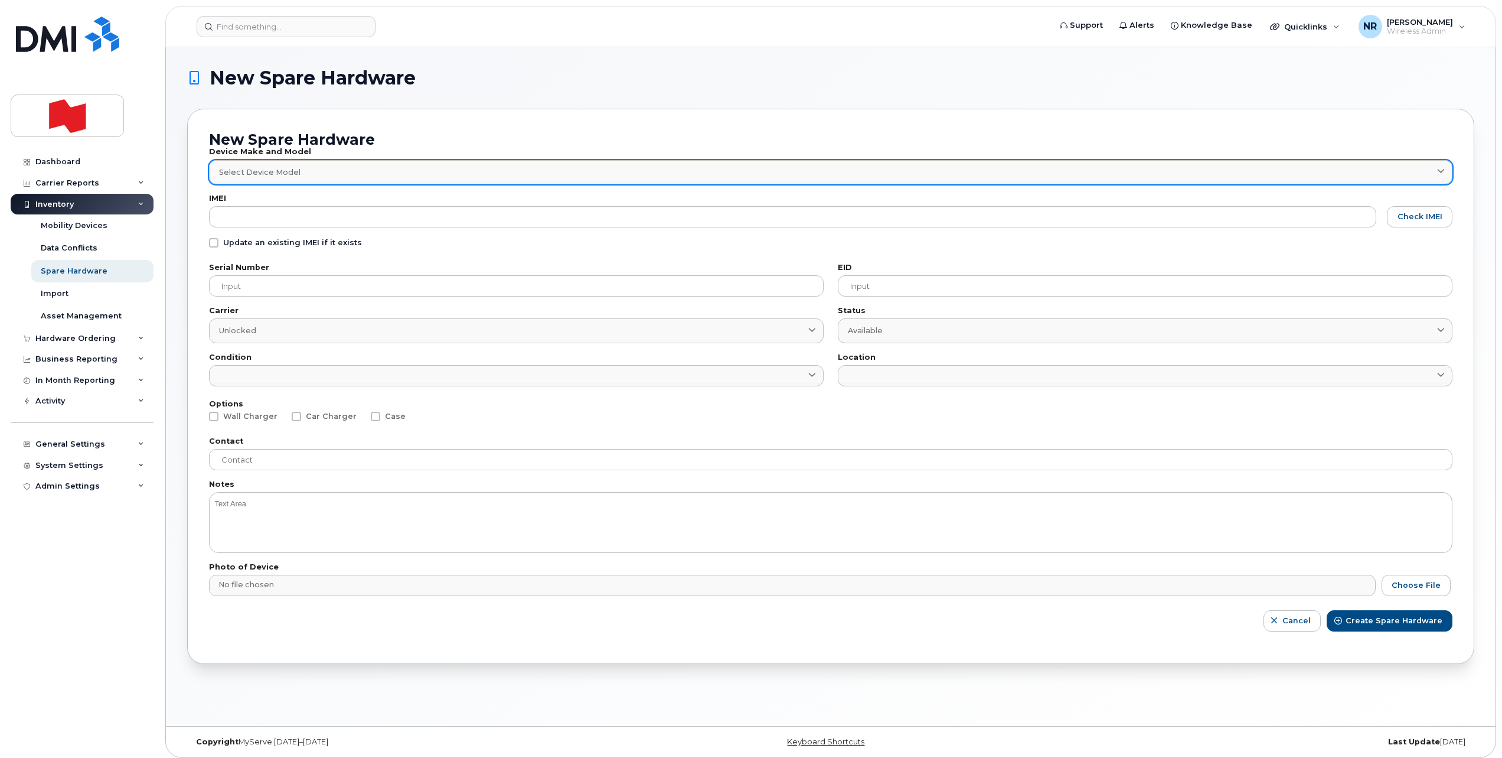
click at [365, 173] on div "Select Device Model" at bounding box center [830, 172] width 1223 height 11
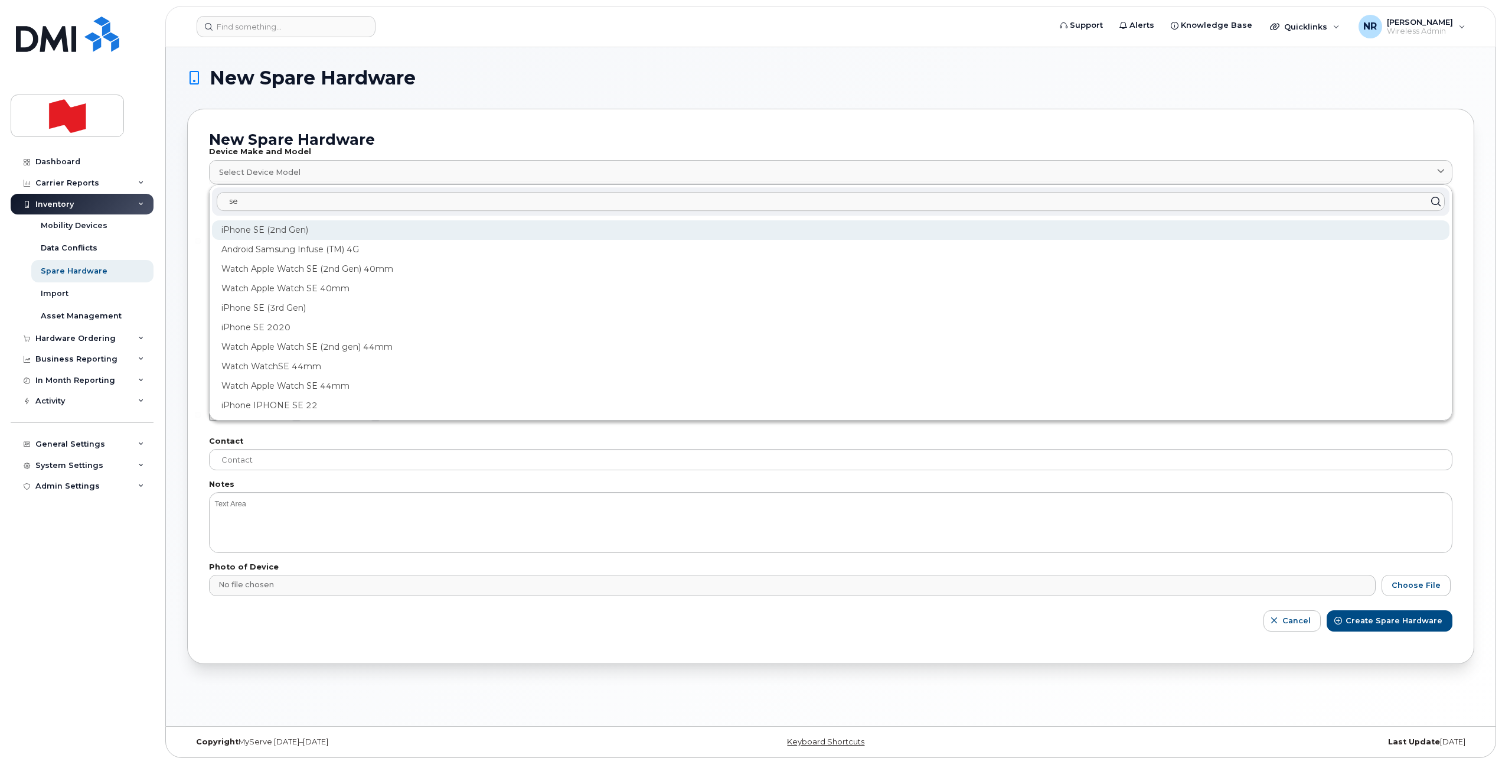
type input "se"
click at [261, 226] on div "iPhone SE (2nd Gen)" at bounding box center [831, 229] width 1238 height 19
type input "1947"
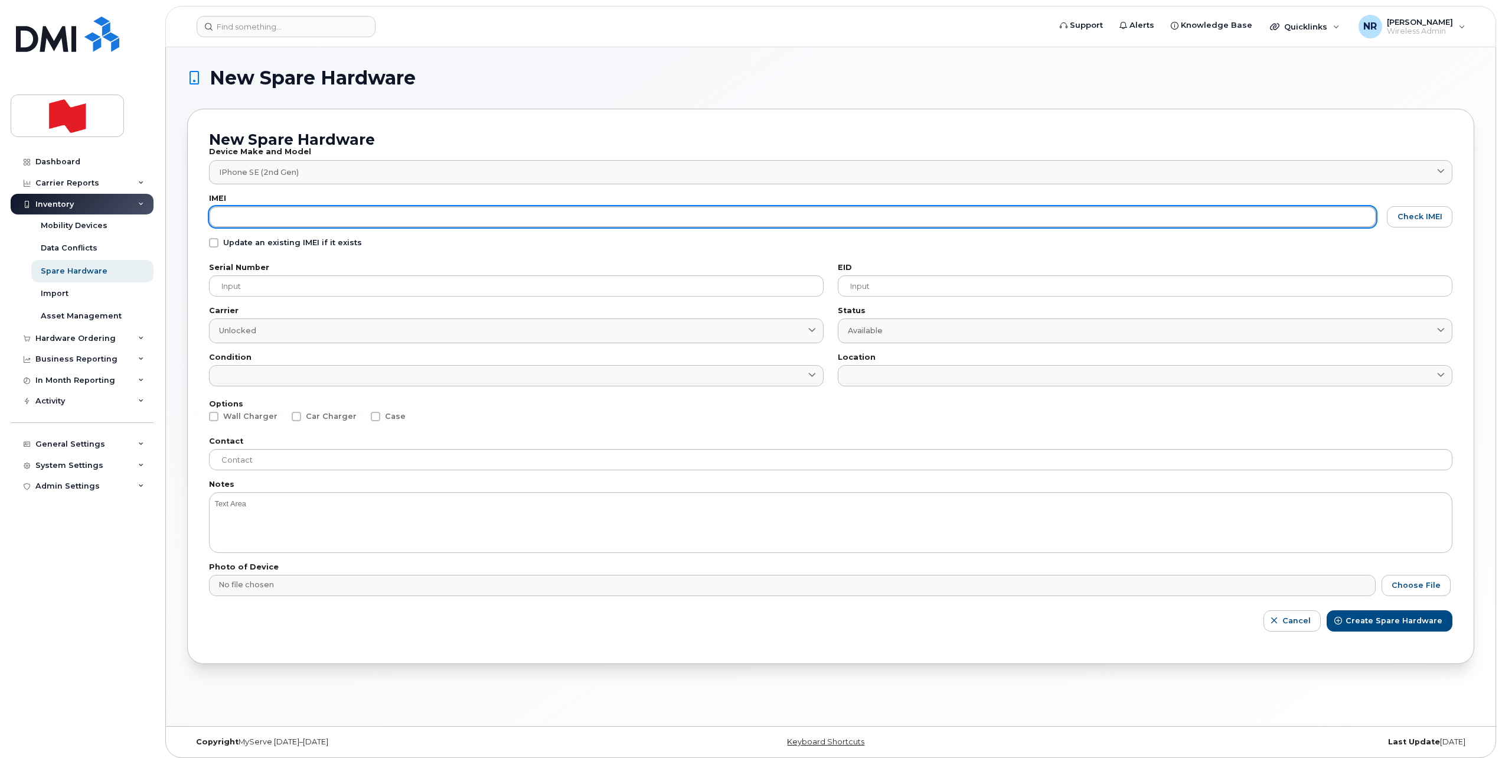
click at [219, 221] on input "text" at bounding box center [792, 216] width 1167 height 21
paste input "356481107114482"
type input "356481107114482"
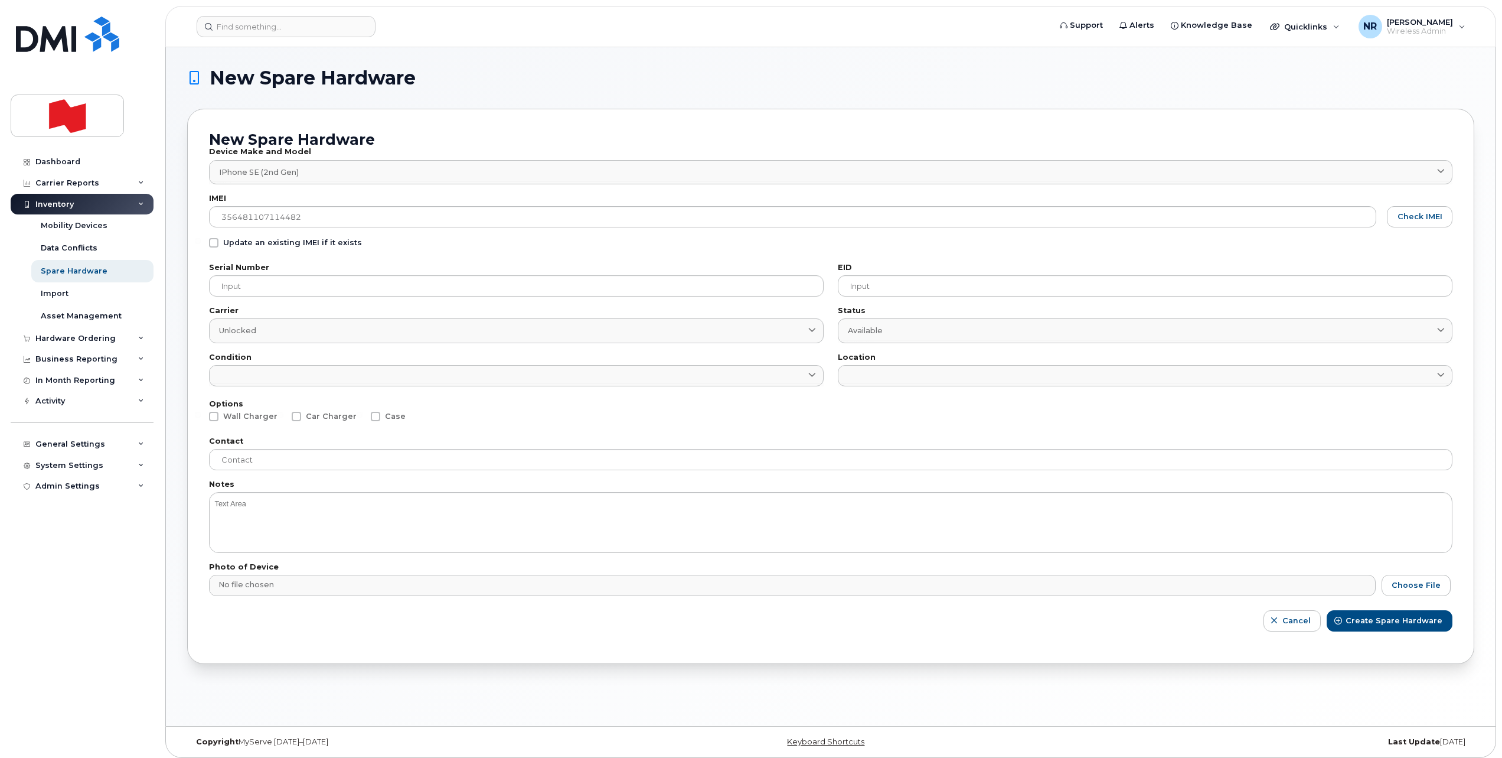
click at [218, 239] on span at bounding box center [213, 242] width 9 height 9
click at [201, 239] on input "Update an existing IMEI if it exists" at bounding box center [198, 241] width 6 height 6
checkbox input "true"
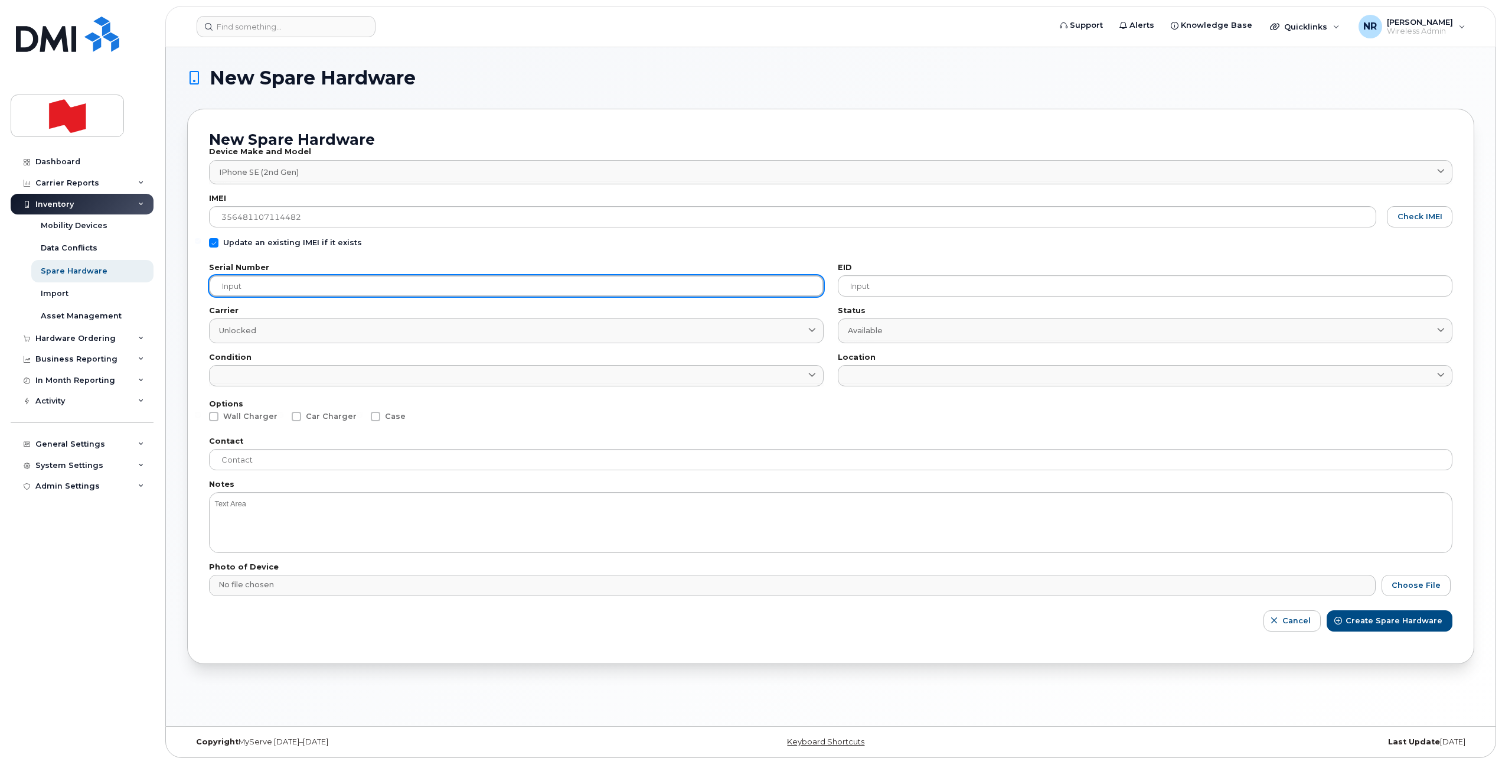
click at [283, 283] on input "text" at bounding box center [516, 285] width 615 height 21
paste input "FFWD74DKPLJP"
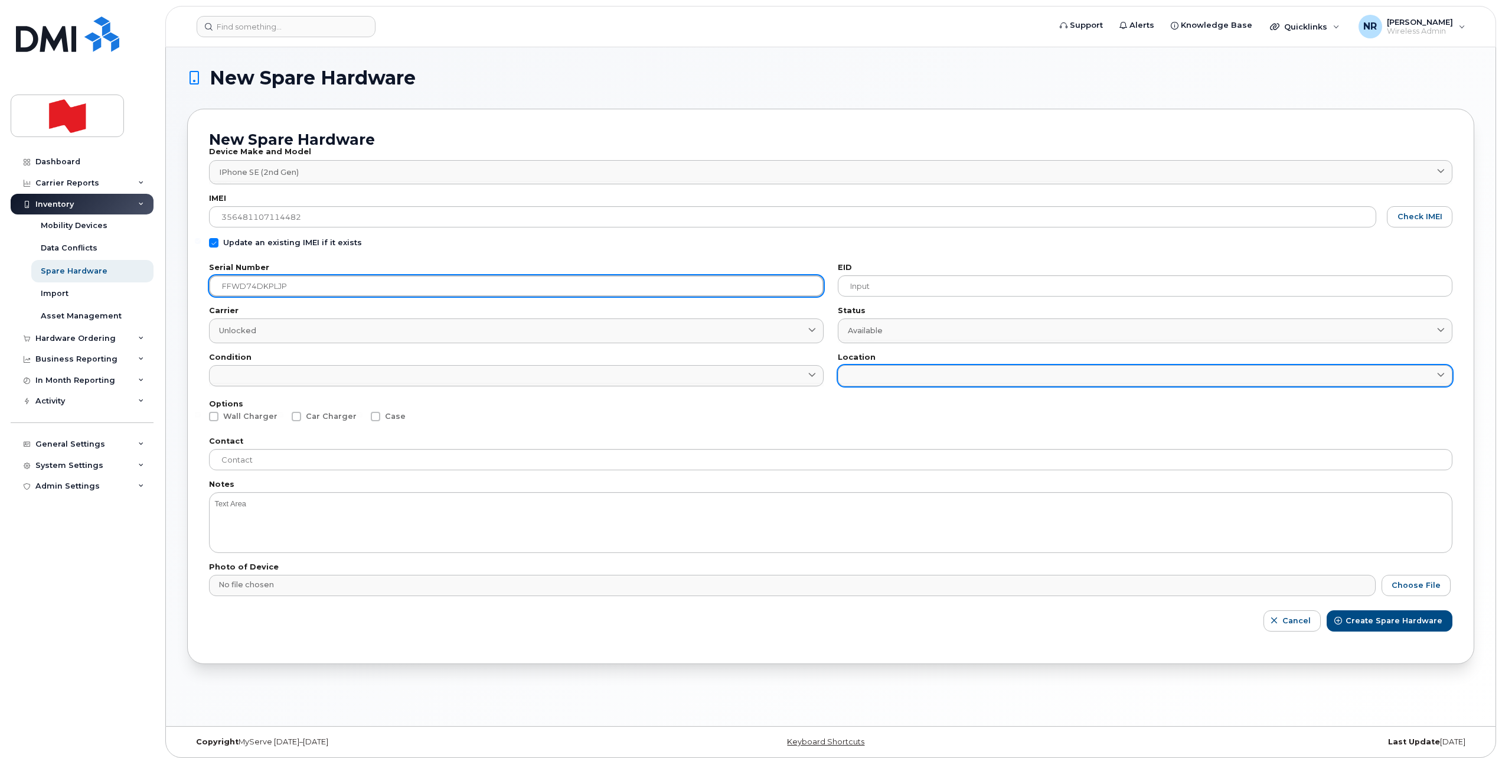
type input "FFWD74DKPLJP"
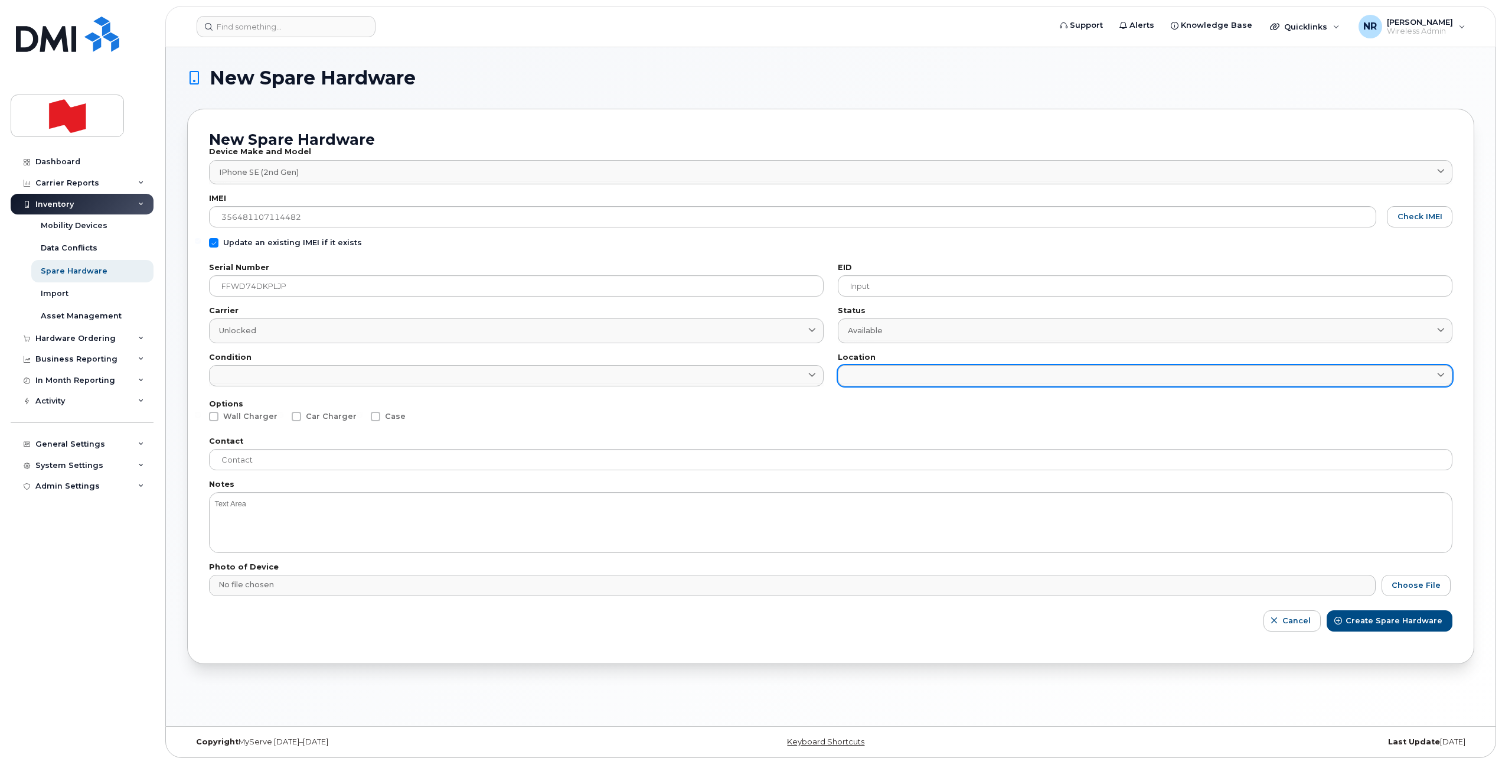
click at [856, 368] on link at bounding box center [1145, 375] width 615 height 21
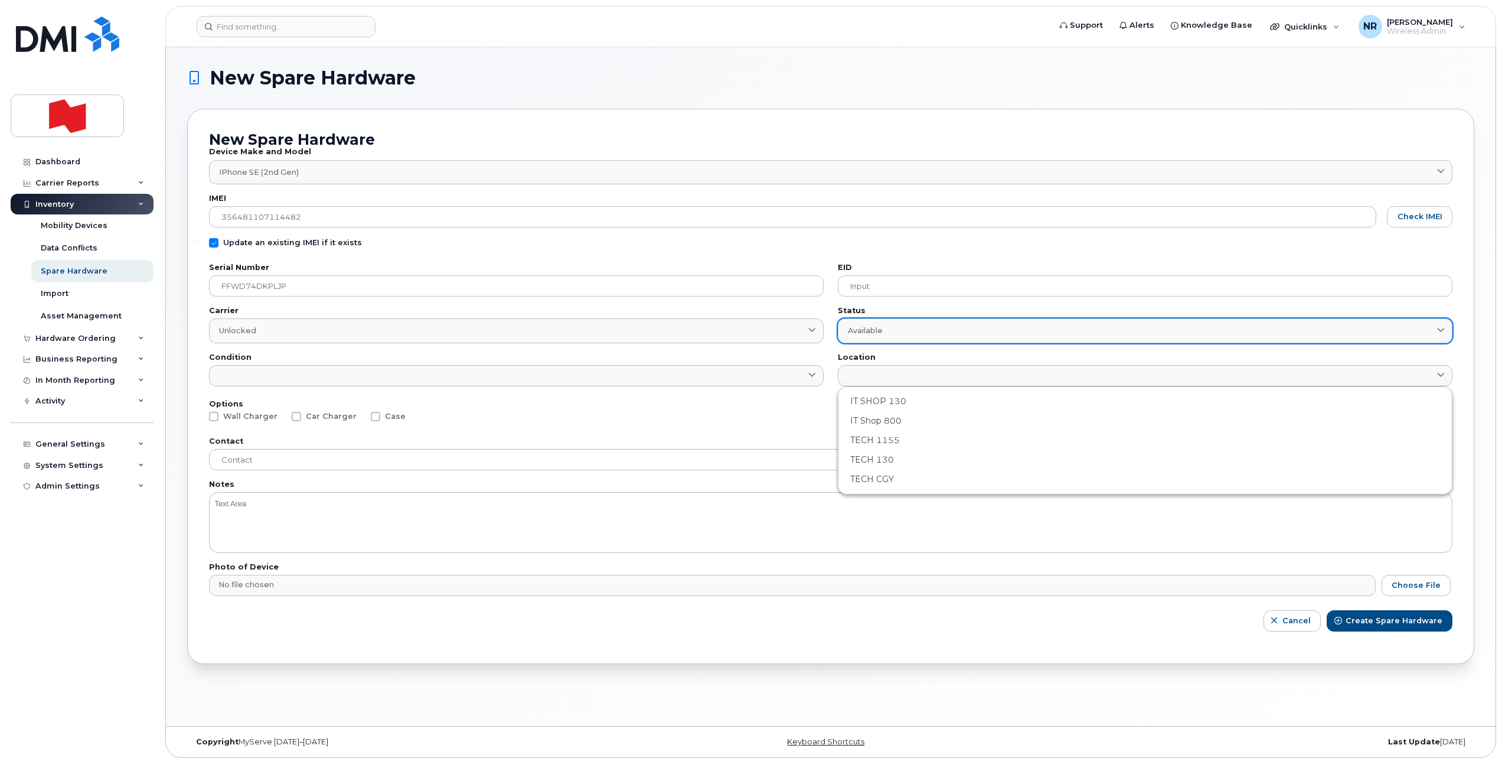
click at [862, 338] on link "Available" at bounding box center [1145, 330] width 615 height 24
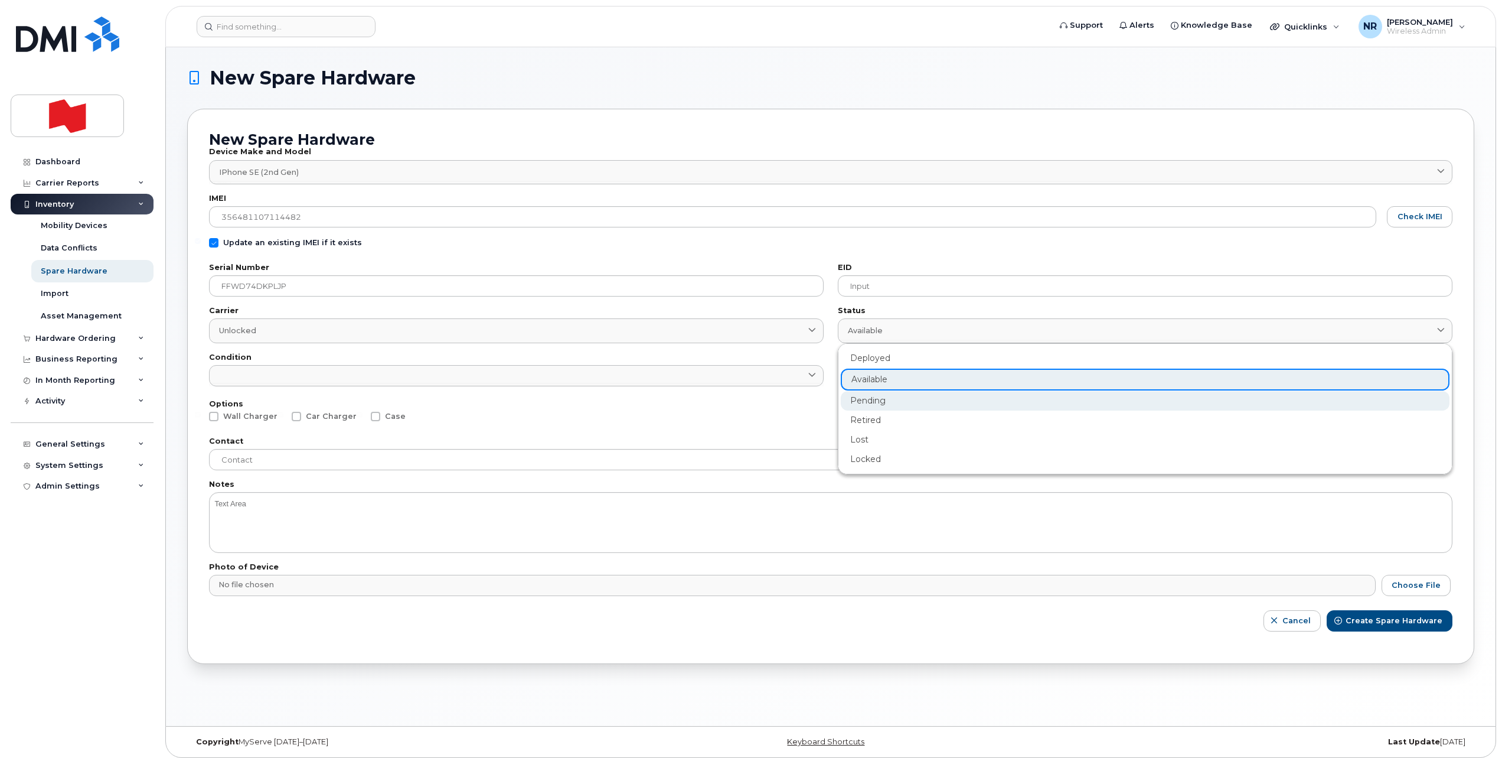
click at [864, 403] on div "Pending" at bounding box center [1145, 400] width 609 height 19
type input "pending"
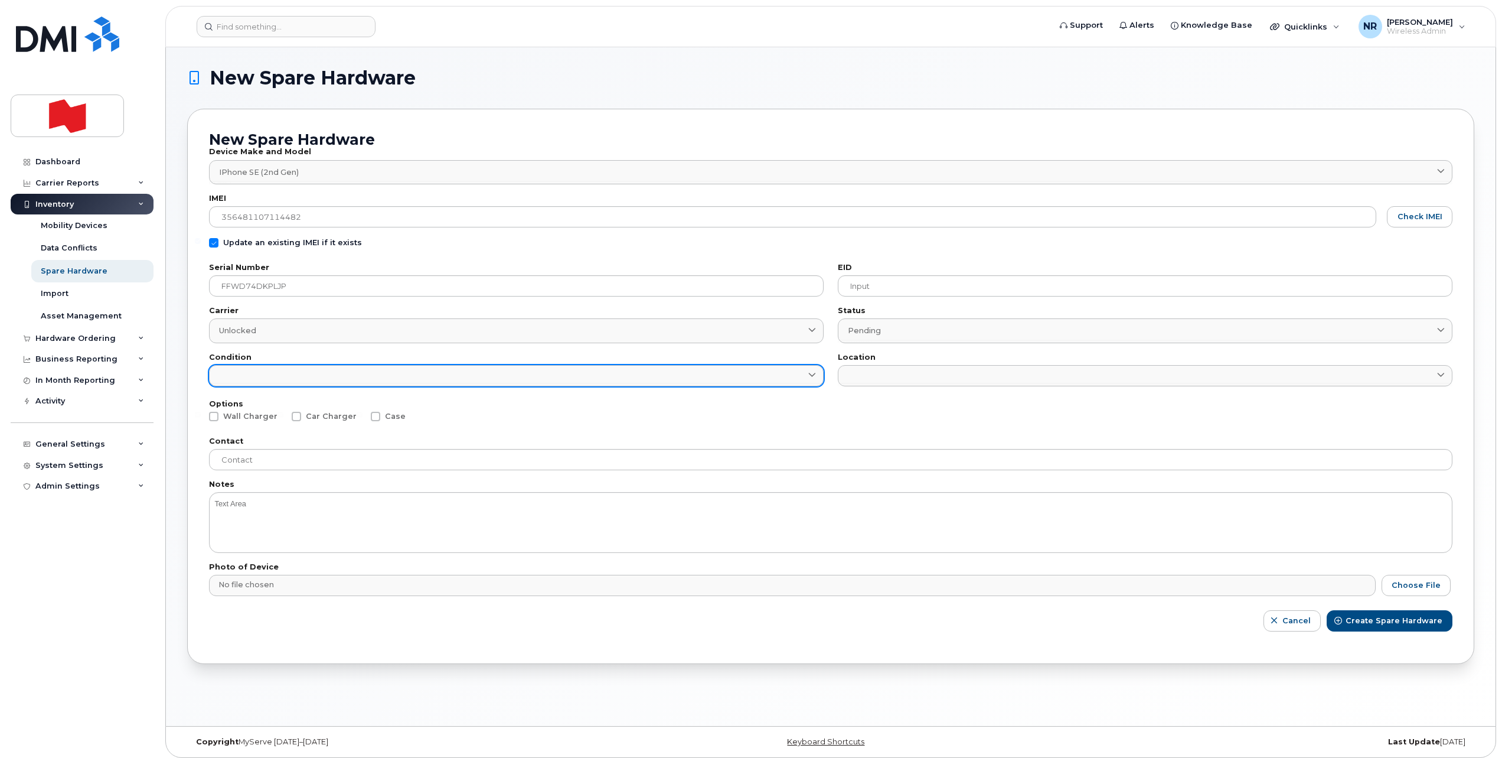
click at [403, 378] on link at bounding box center [516, 375] width 615 height 21
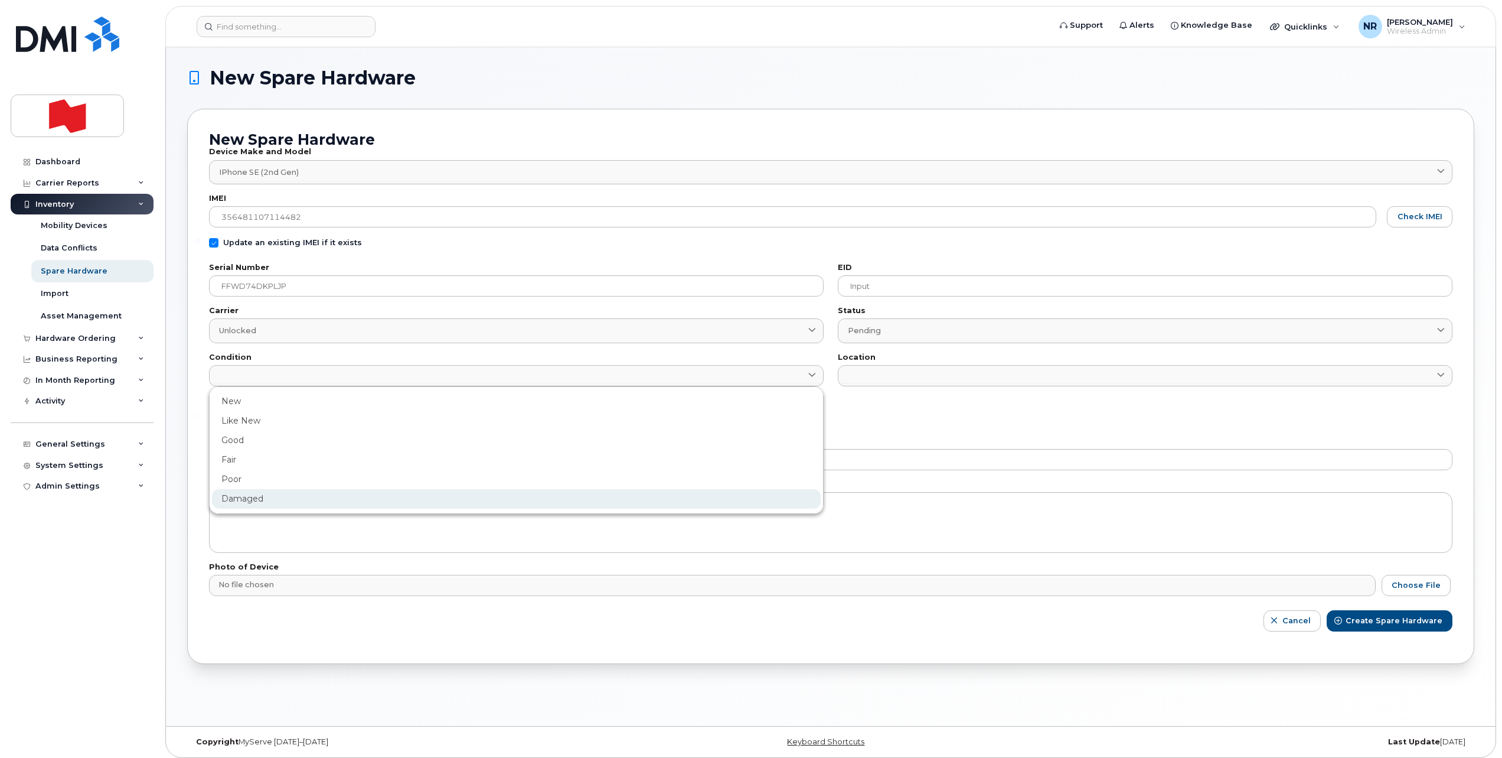
click at [237, 497] on div "Damaged" at bounding box center [516, 498] width 609 height 19
type input "Damaged"
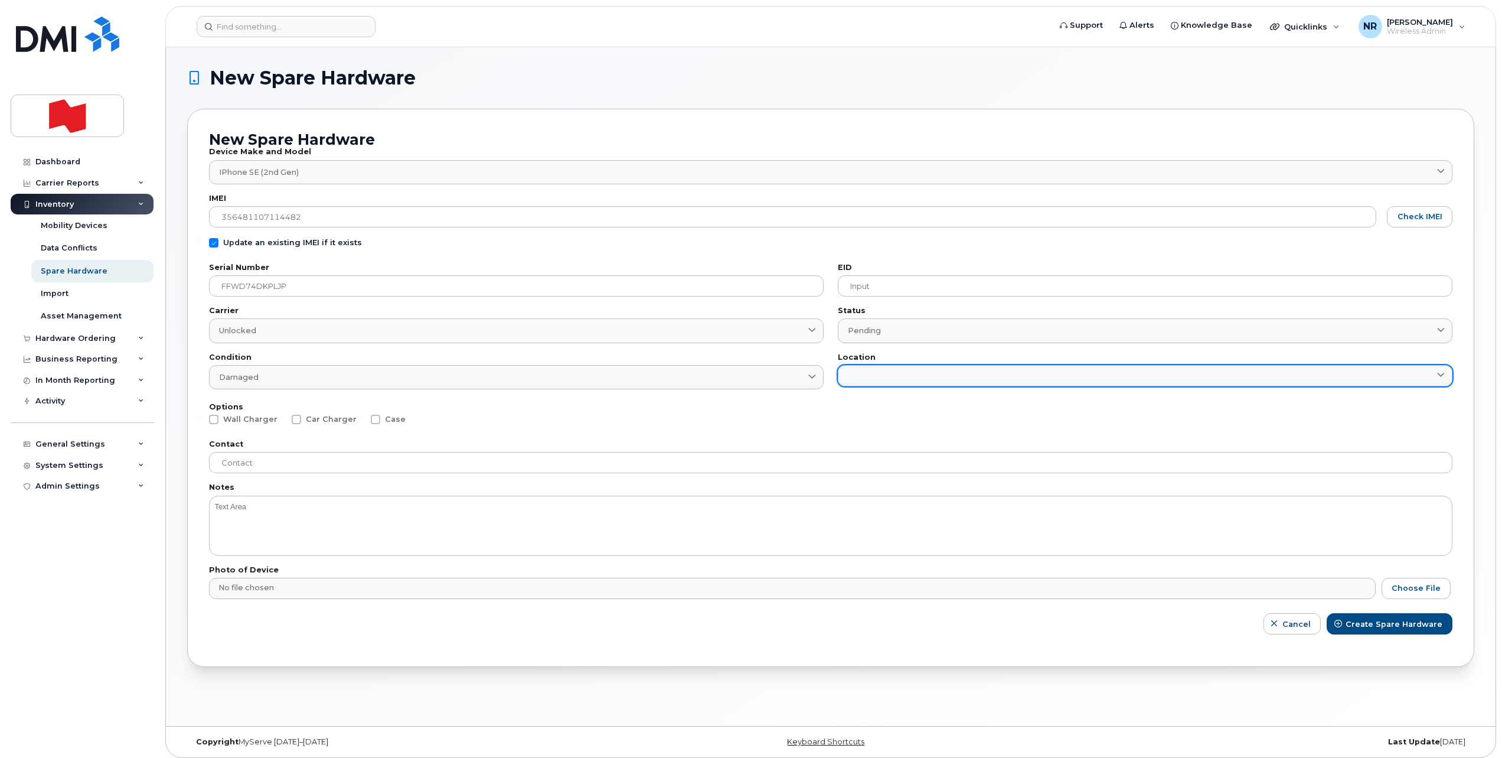
click at [883, 368] on link at bounding box center [1145, 375] width 615 height 21
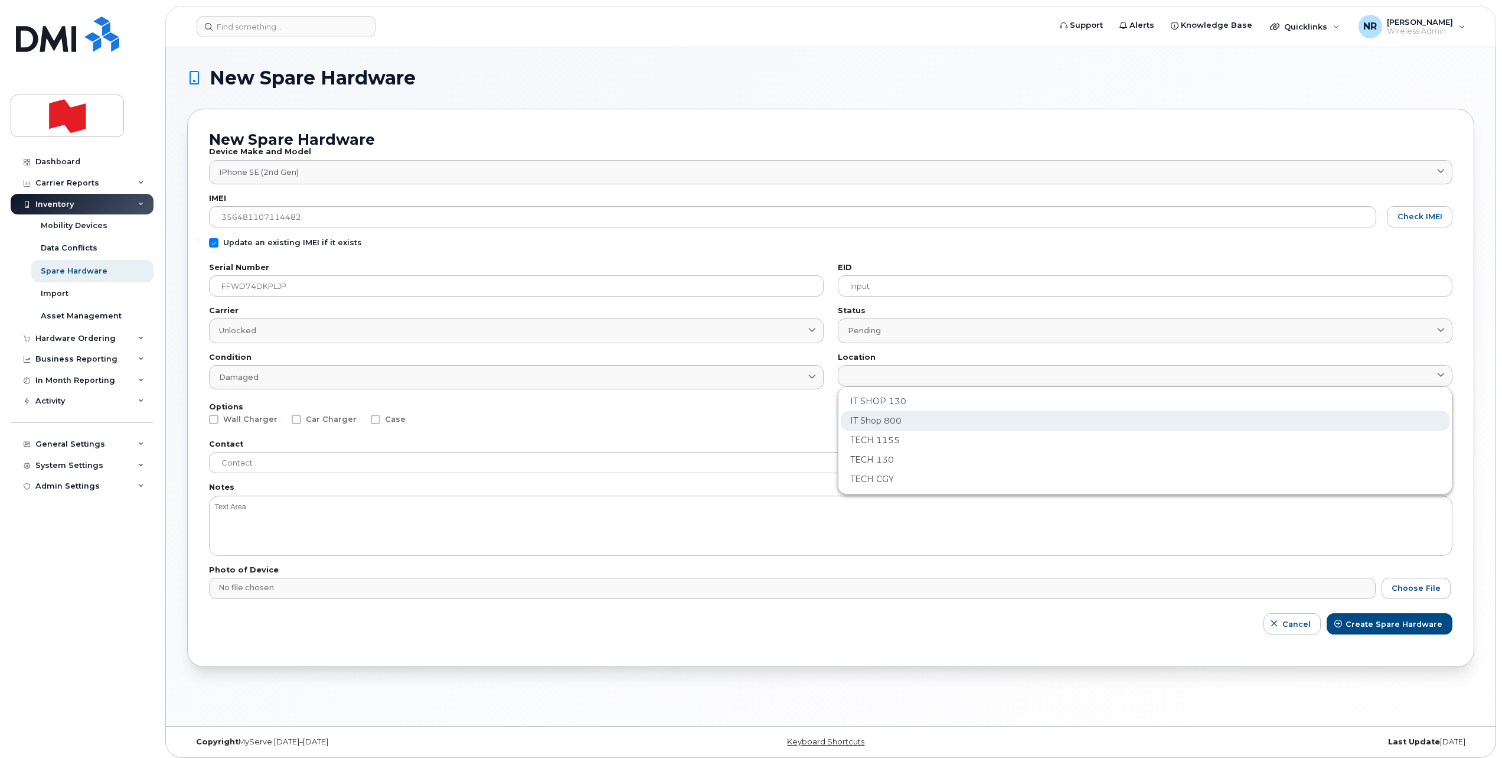
click at [873, 423] on div "IT Shop 800" at bounding box center [1145, 420] width 609 height 19
type input "2982"
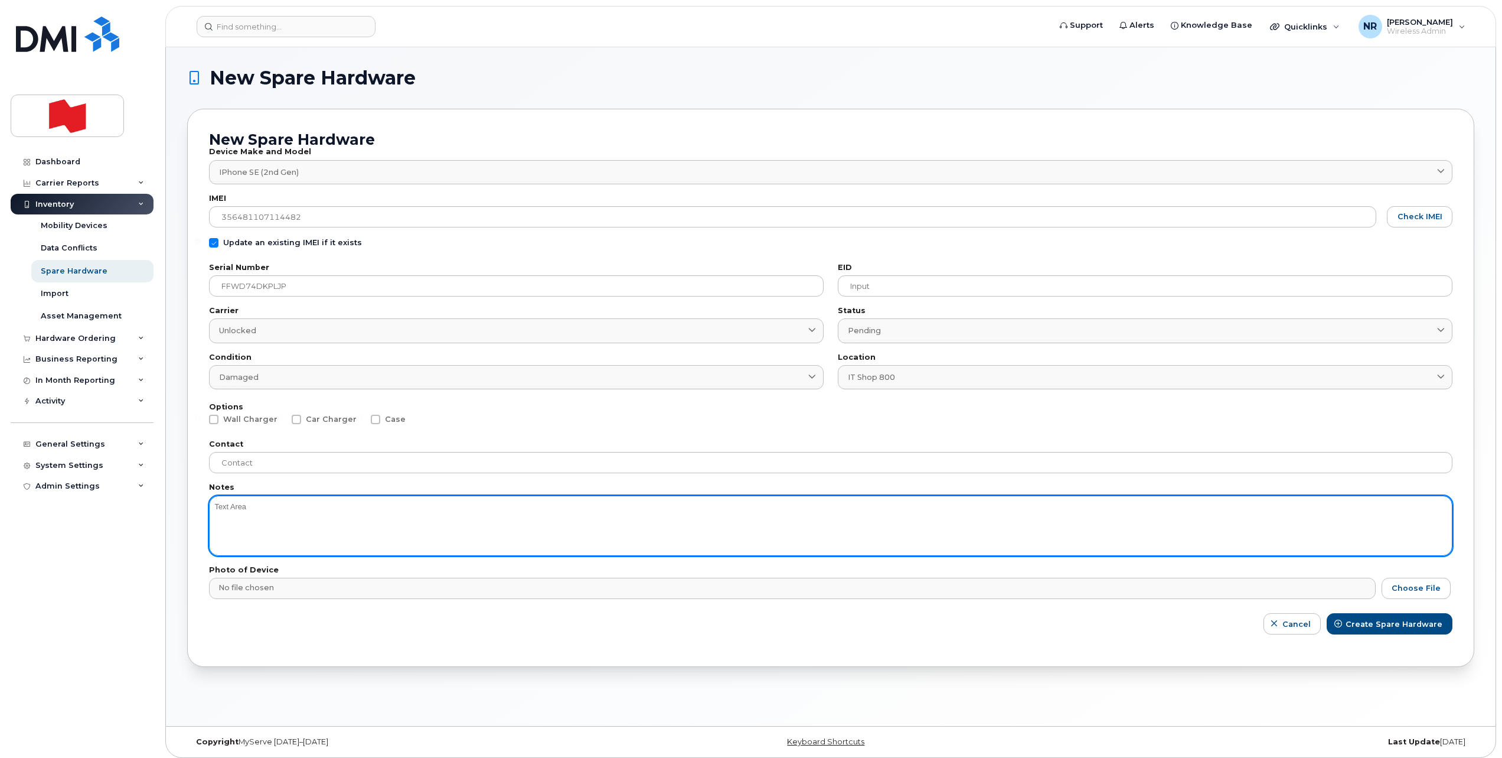
click at [243, 514] on textarea at bounding box center [831, 525] width 1244 height 60
type textarea "Battery"
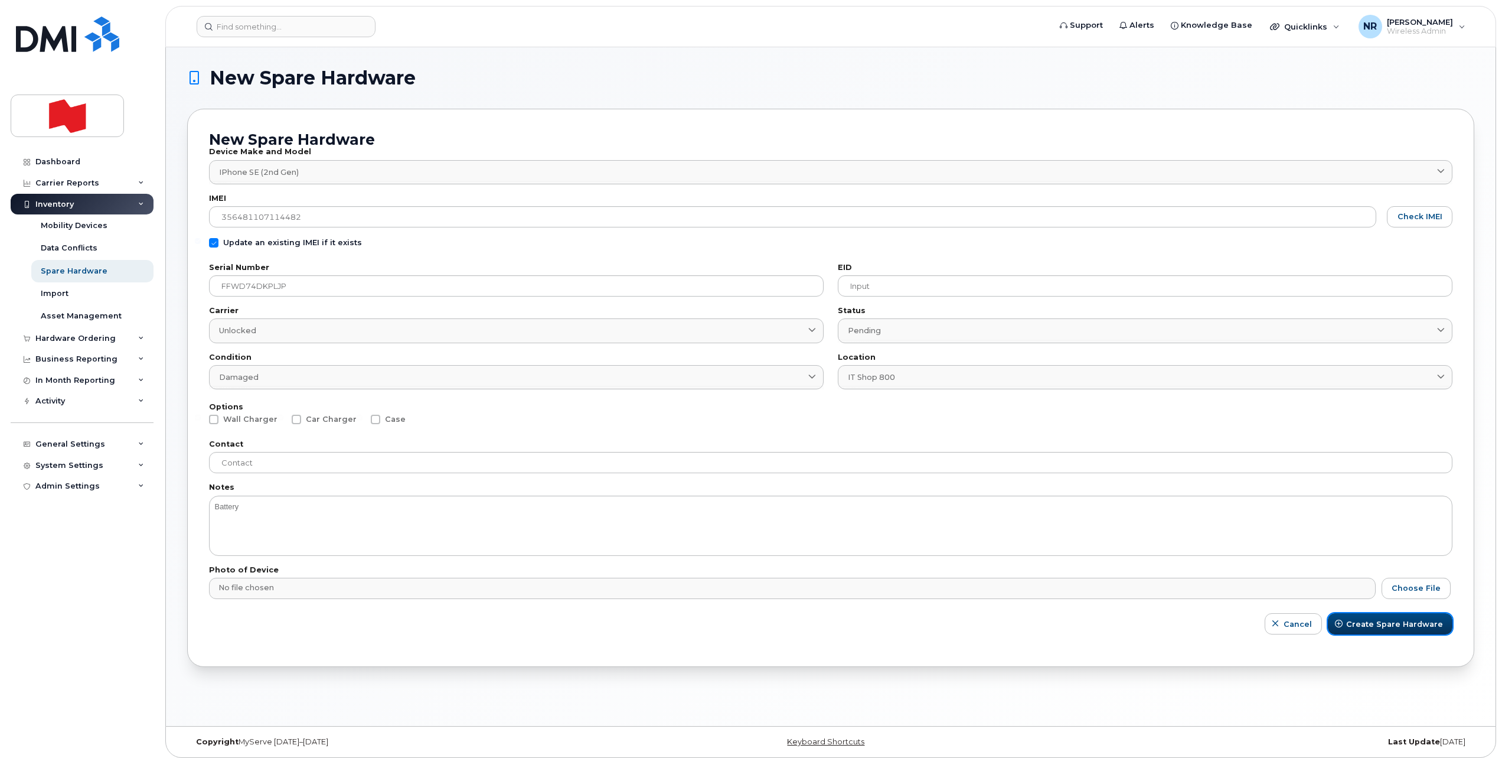
click at [1410, 620] on span "Create Spare Hardware" at bounding box center [1394, 623] width 97 height 11
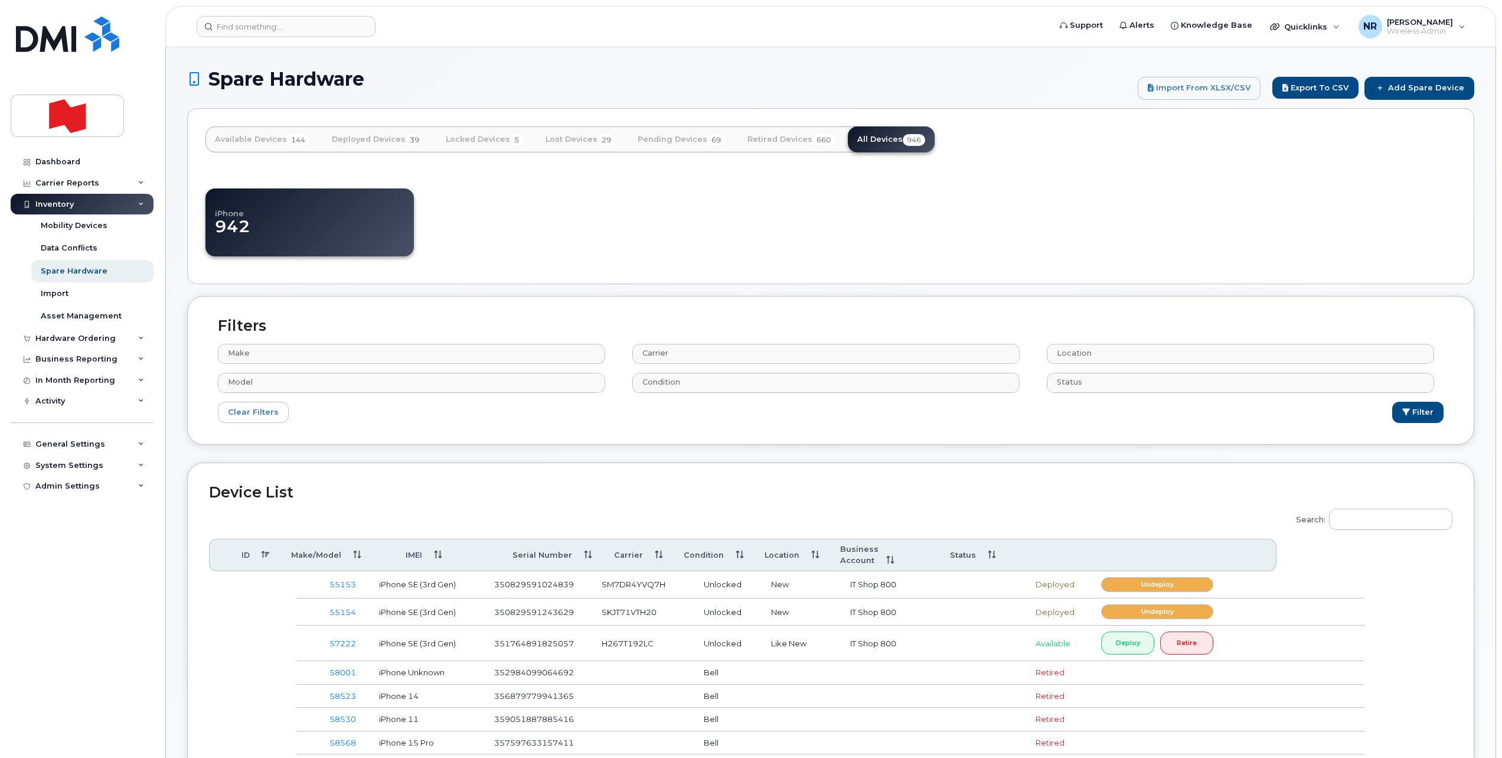
select select
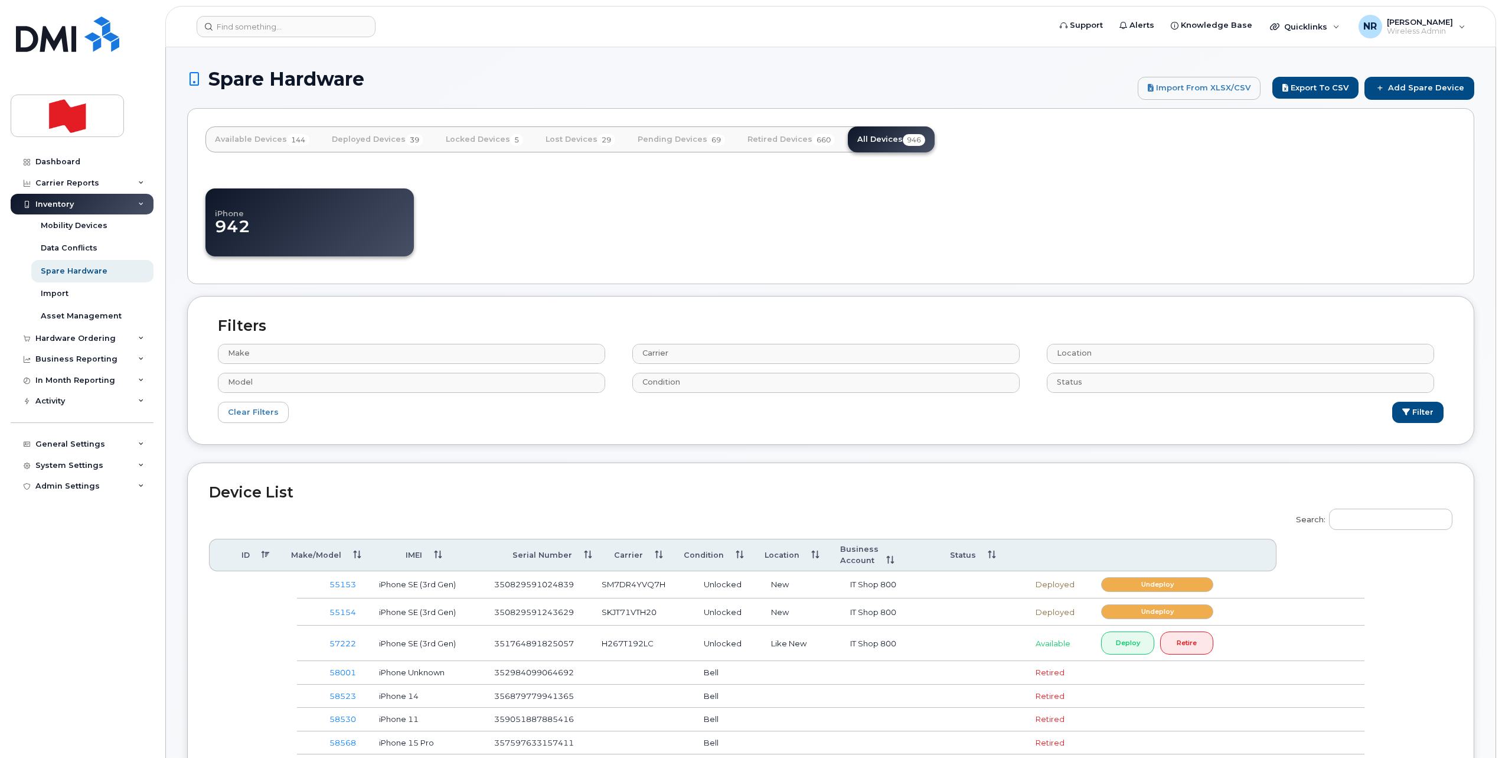
select select
click at [1372, 518] on input "Search:" at bounding box center [1390, 518] width 123 height 21
paste input "FFWD74DKPLJP"
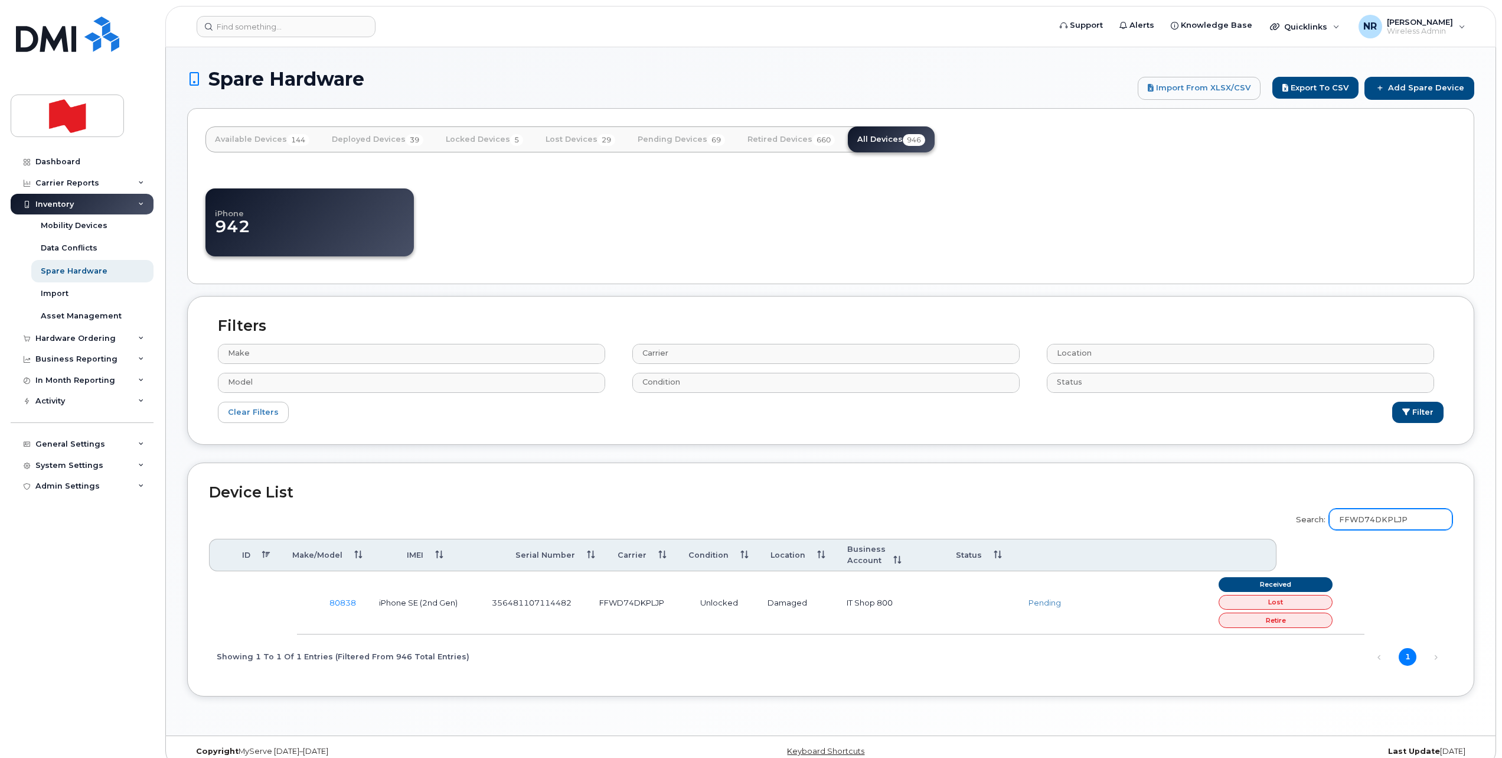
type input "FFWD74DKPLJP"
click at [1403, 87] on link "Add Spare Device" at bounding box center [1420, 88] width 110 height 22
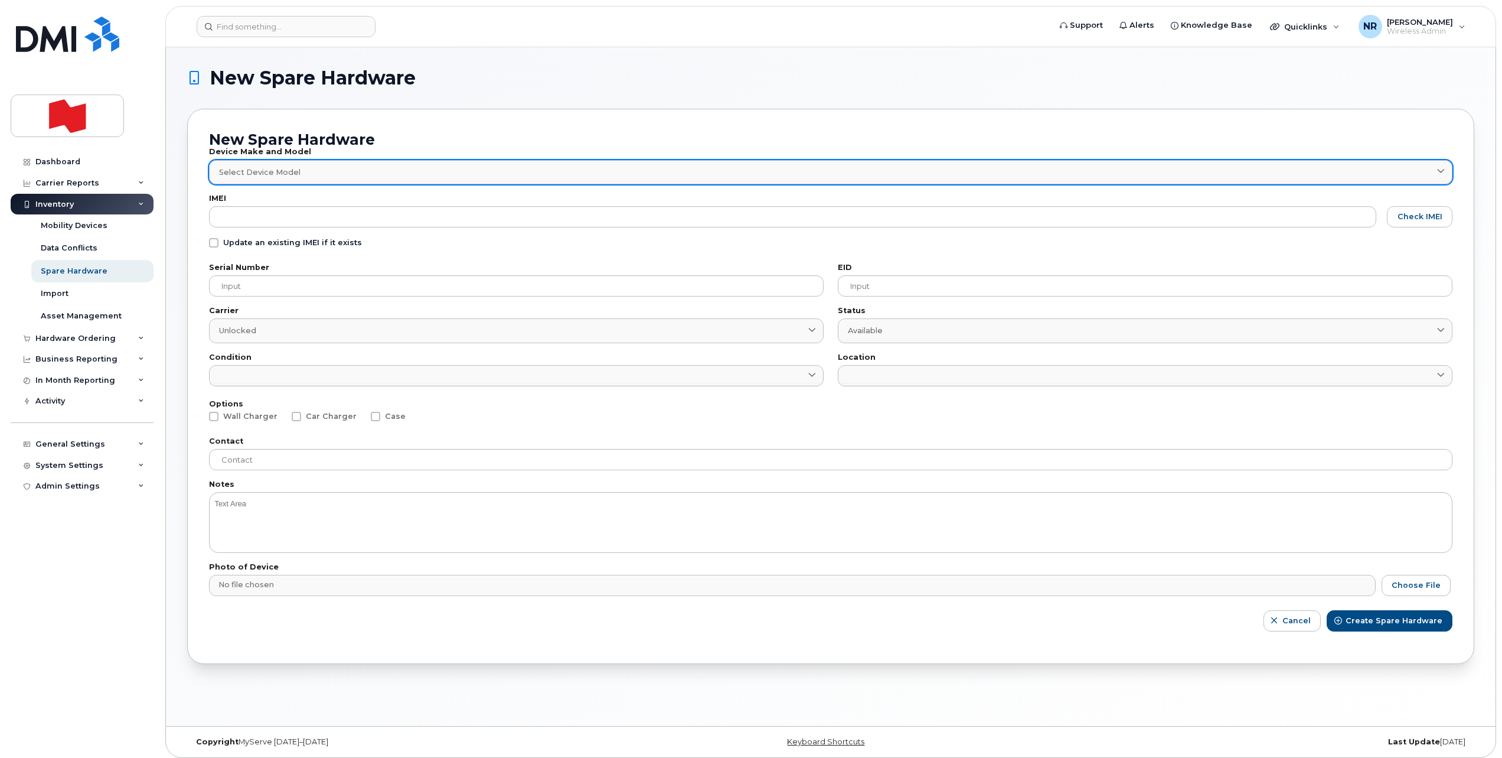
click at [253, 172] on span "Select Device Model" at bounding box center [259, 172] width 81 height 11
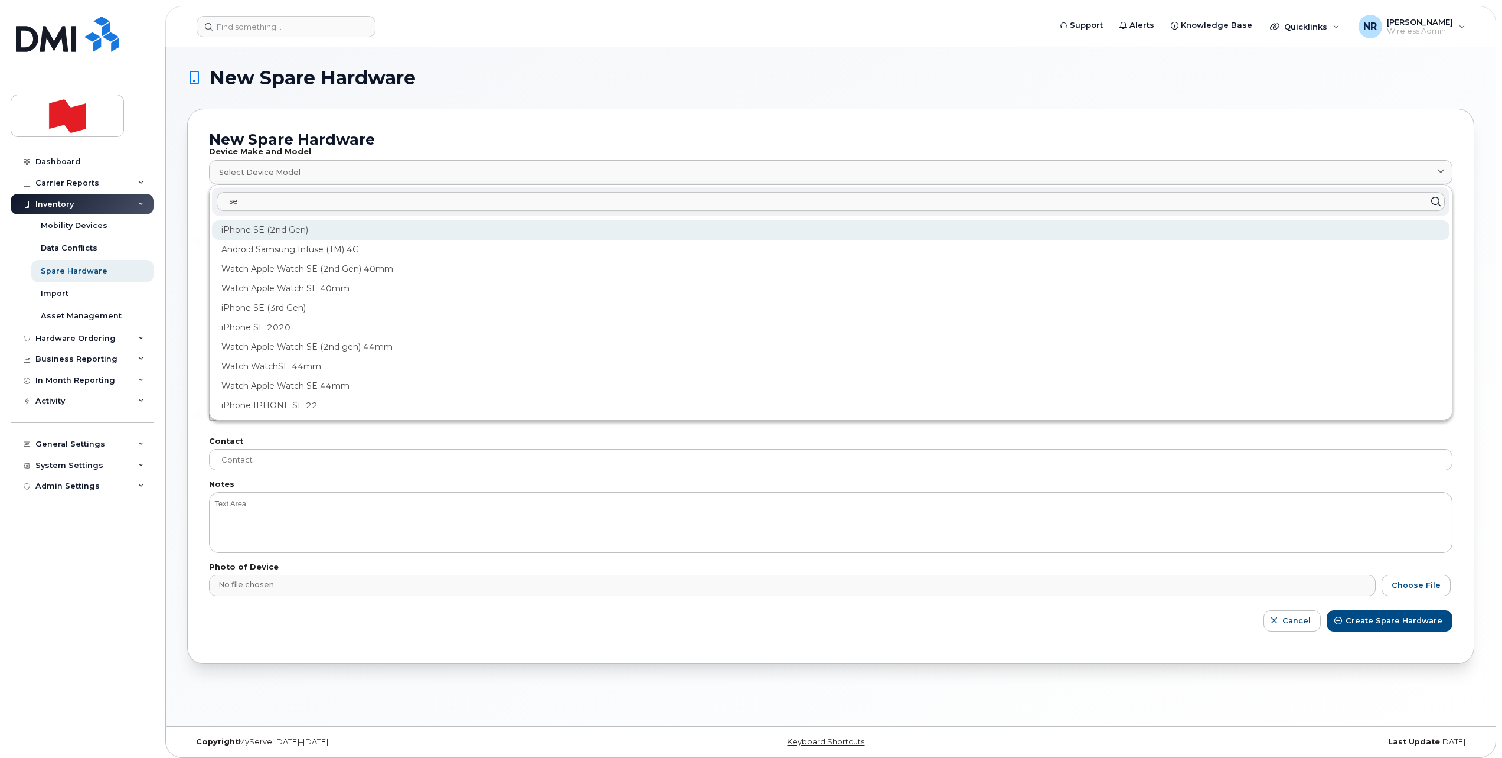
type input "se"
click at [263, 230] on div "iPhone SE (2nd Gen)" at bounding box center [831, 229] width 1238 height 19
type input "1947"
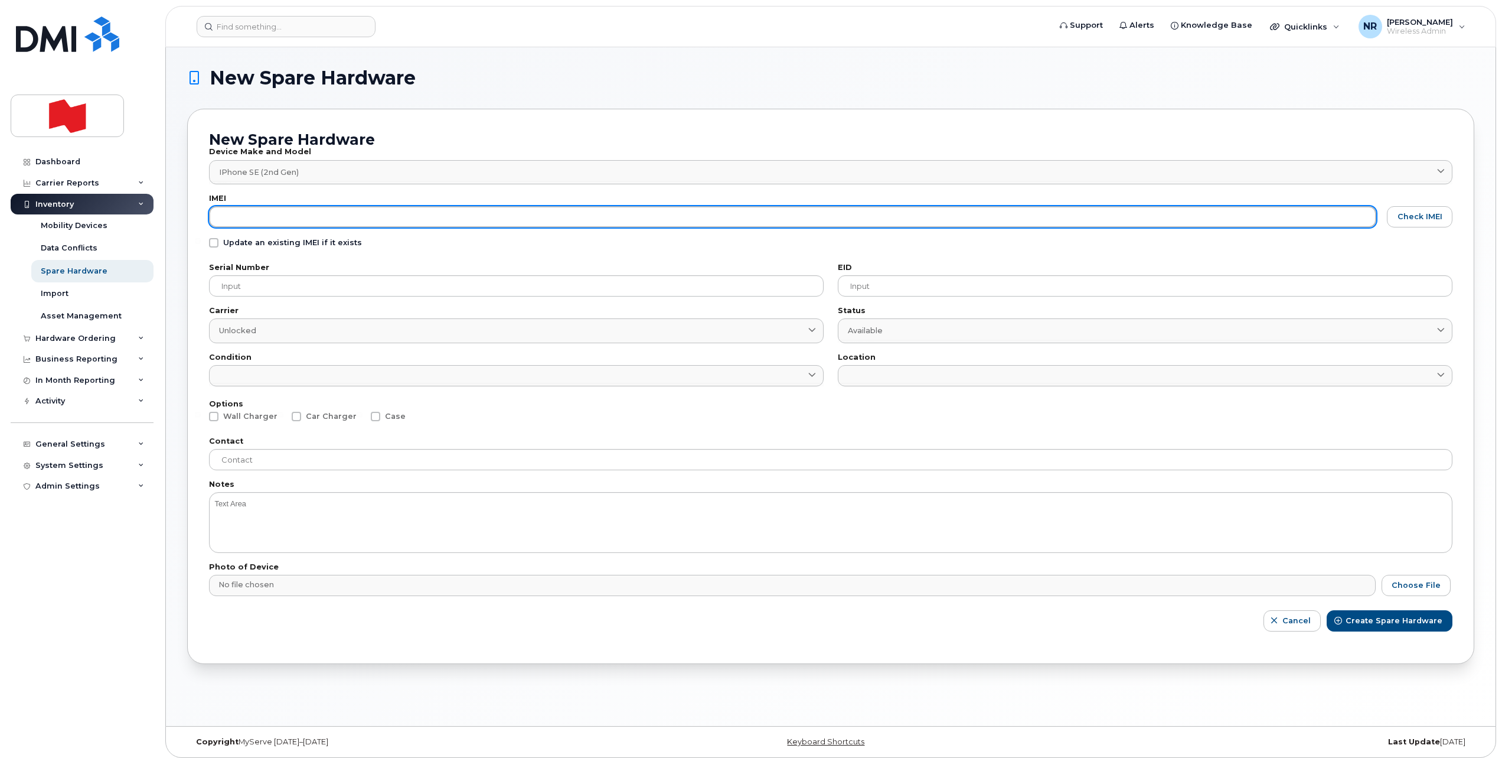
click at [255, 220] on input "text" at bounding box center [792, 216] width 1167 height 21
paste input "356836112597890"
type input "356836112597890"
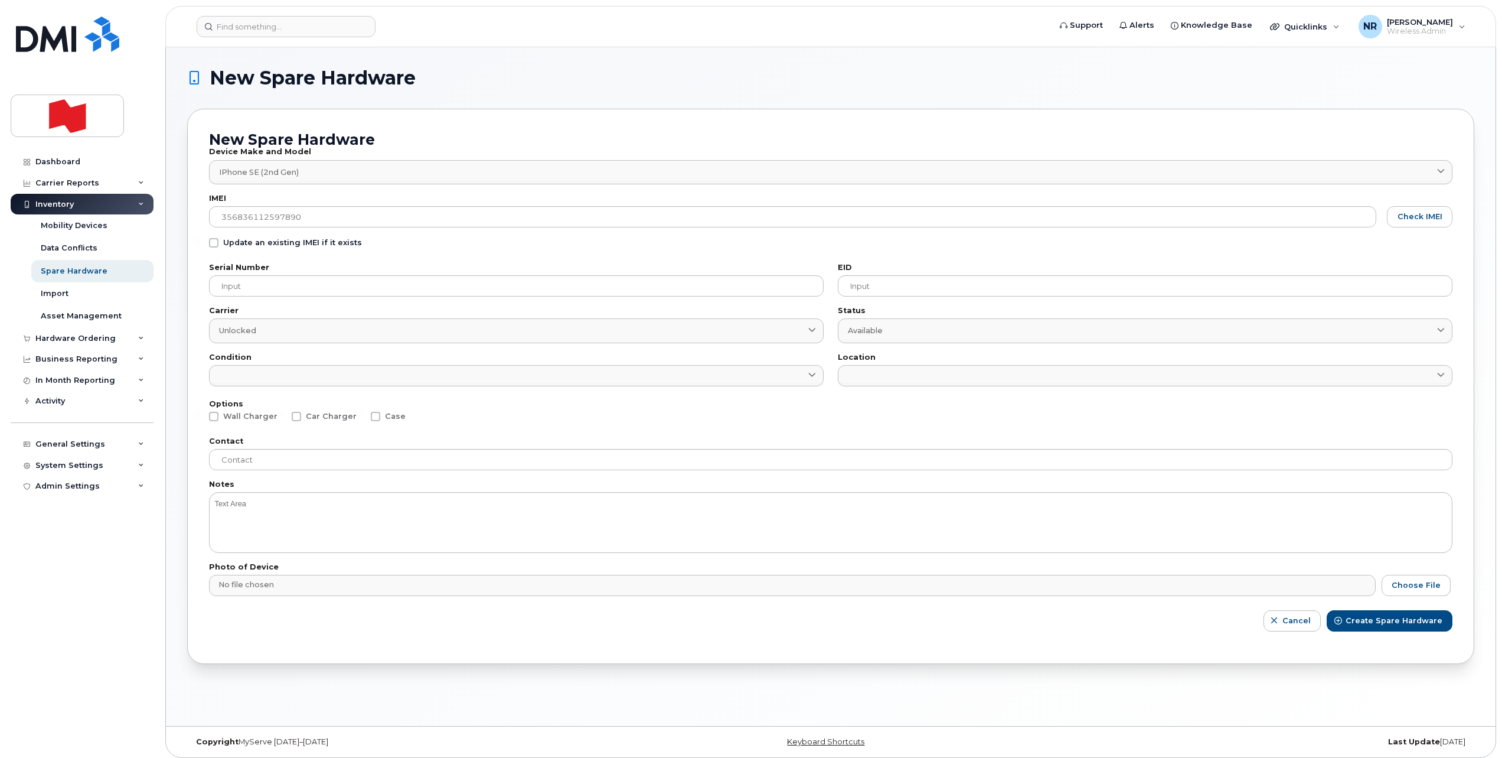
click at [210, 244] on span at bounding box center [213, 242] width 9 height 9
click at [201, 244] on input "Update an existing IMEI if it exists" at bounding box center [198, 241] width 6 height 6
checkbox input "true"
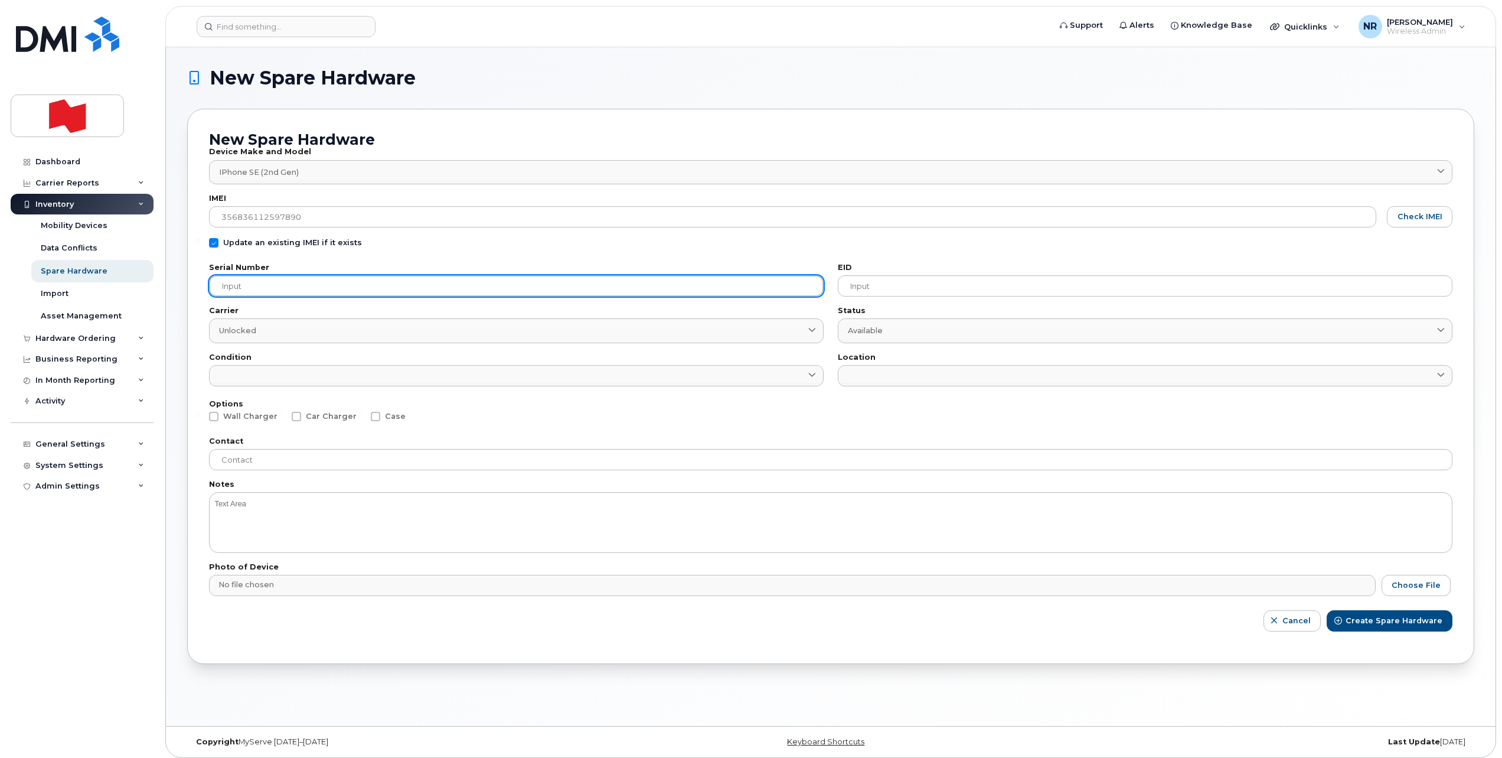
click at [298, 283] on input "text" at bounding box center [516, 285] width 615 height 21
paste input "FFMDT3WZPLJP"
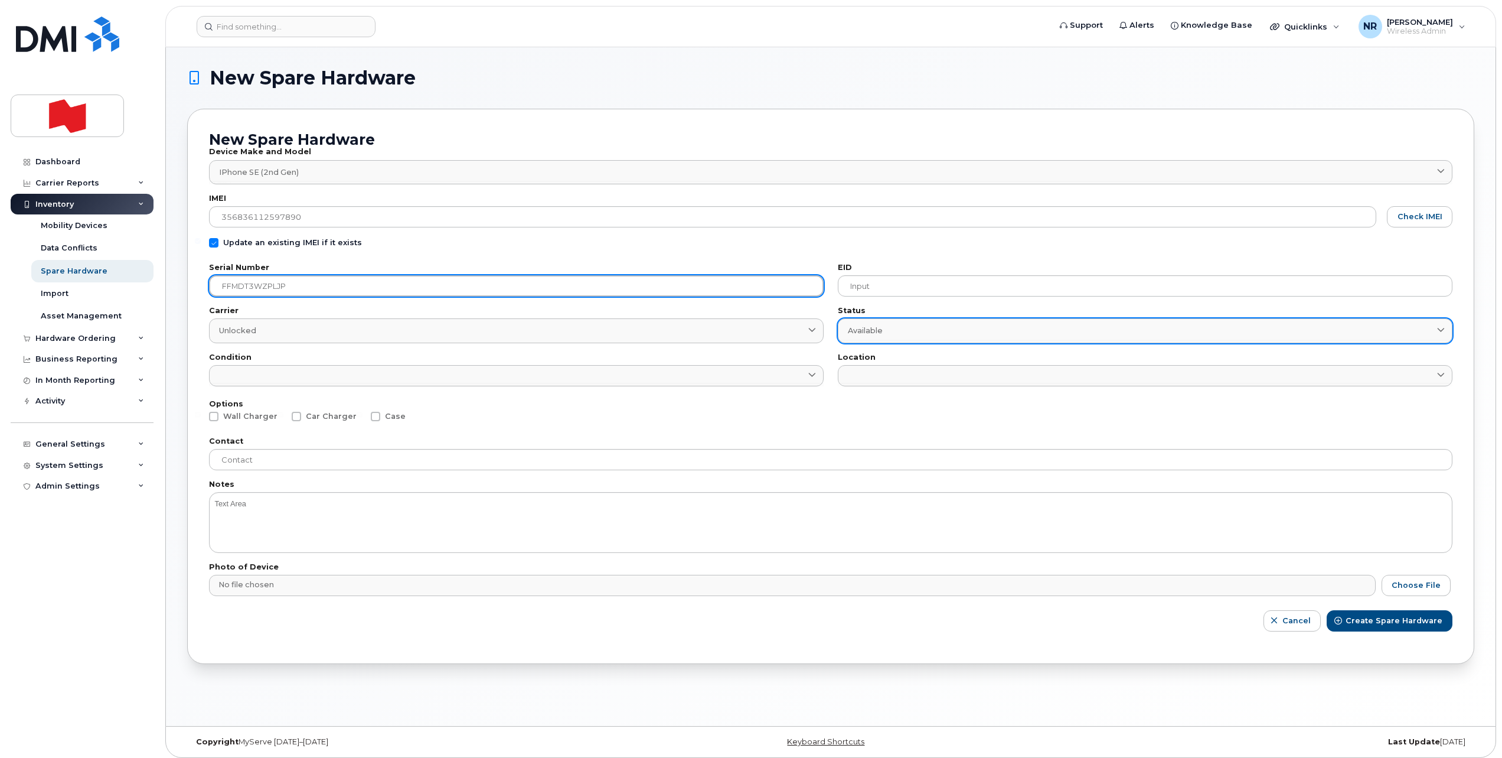
type input "FFMDT3WZPLJP"
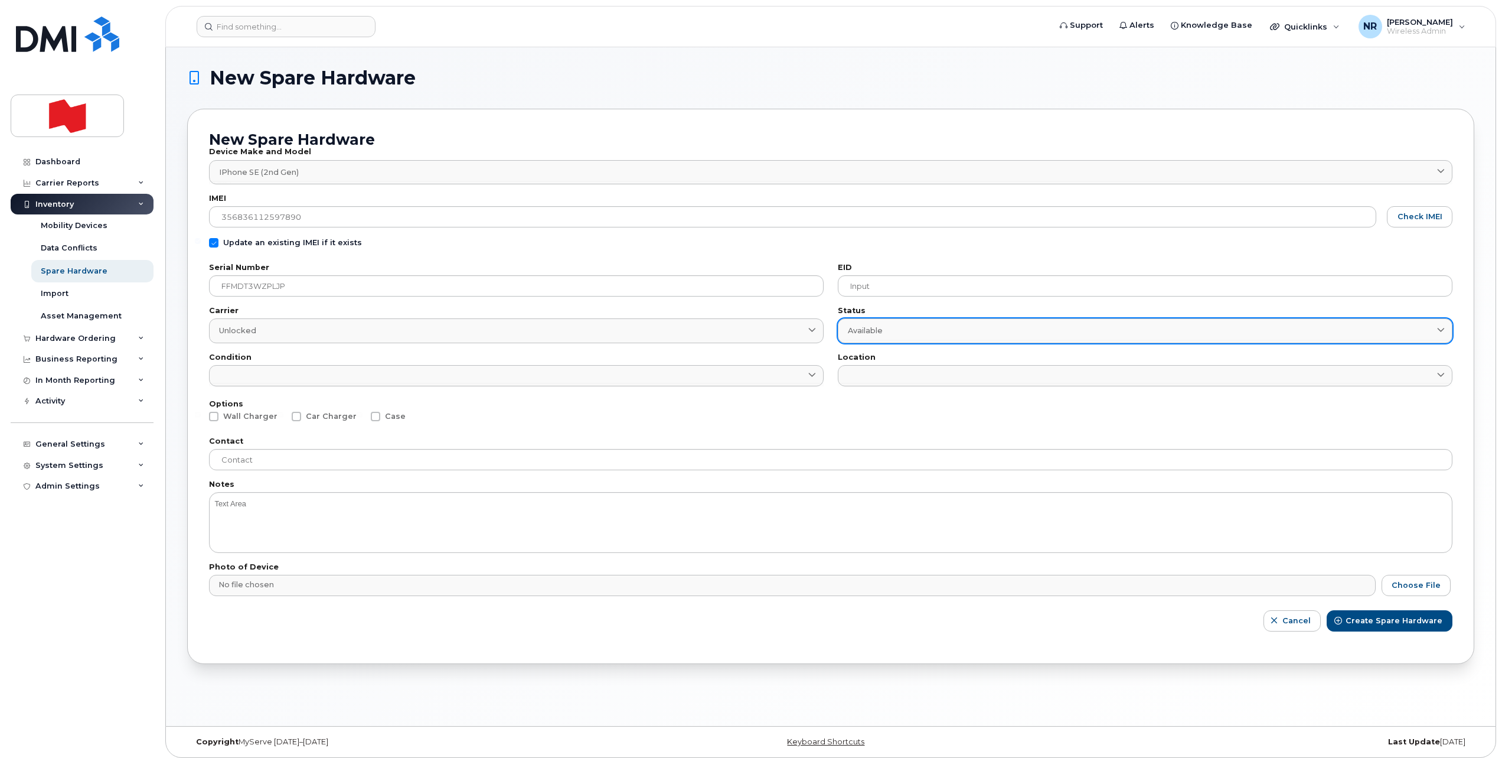
click at [903, 336] on div "Available" at bounding box center [1145, 330] width 595 height 11
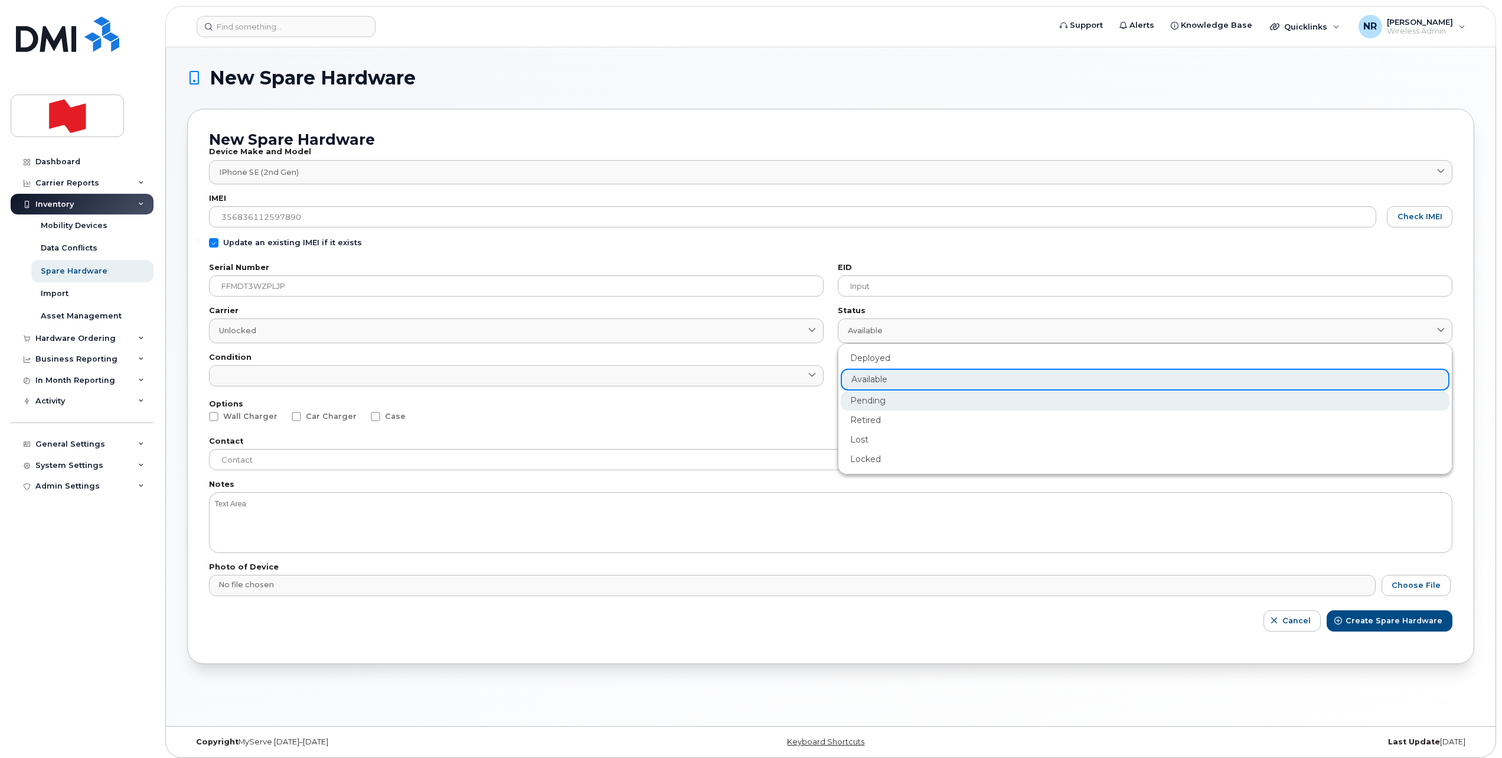
click at [863, 396] on div "Pending" at bounding box center [1145, 400] width 609 height 19
type input "pending"
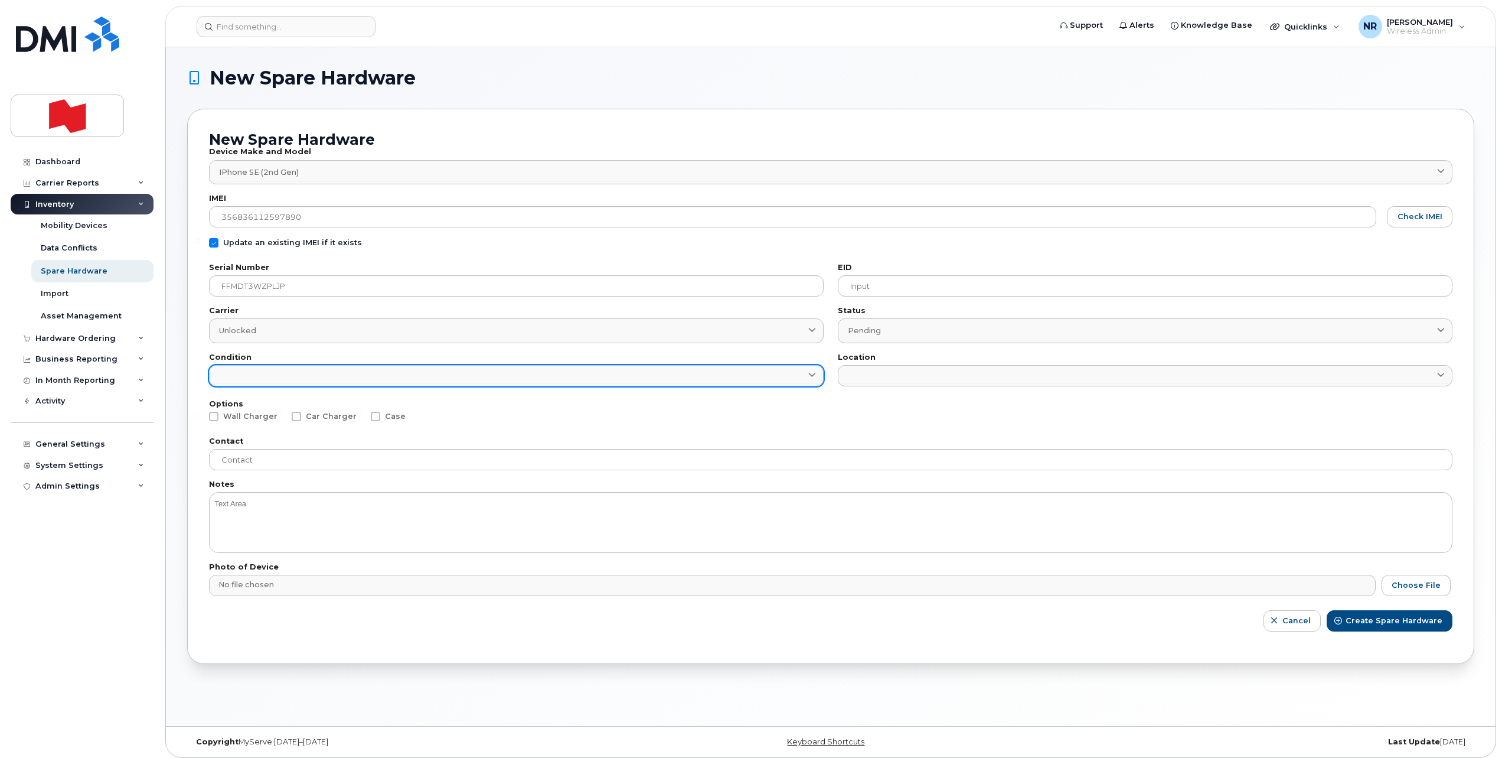
click at [634, 370] on link at bounding box center [516, 375] width 615 height 21
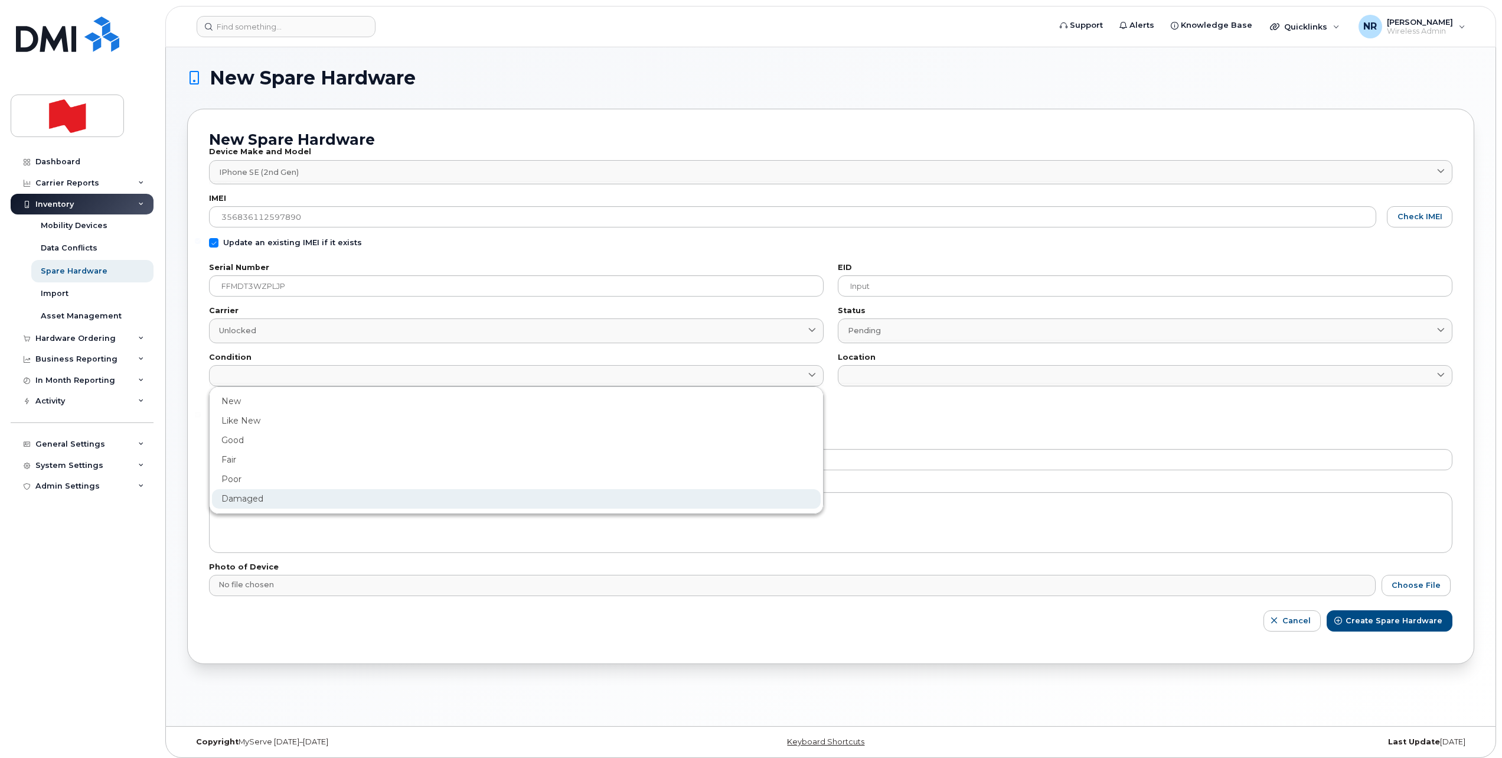
click at [252, 501] on div "Damaged" at bounding box center [516, 498] width 609 height 19
type input "Damaged"
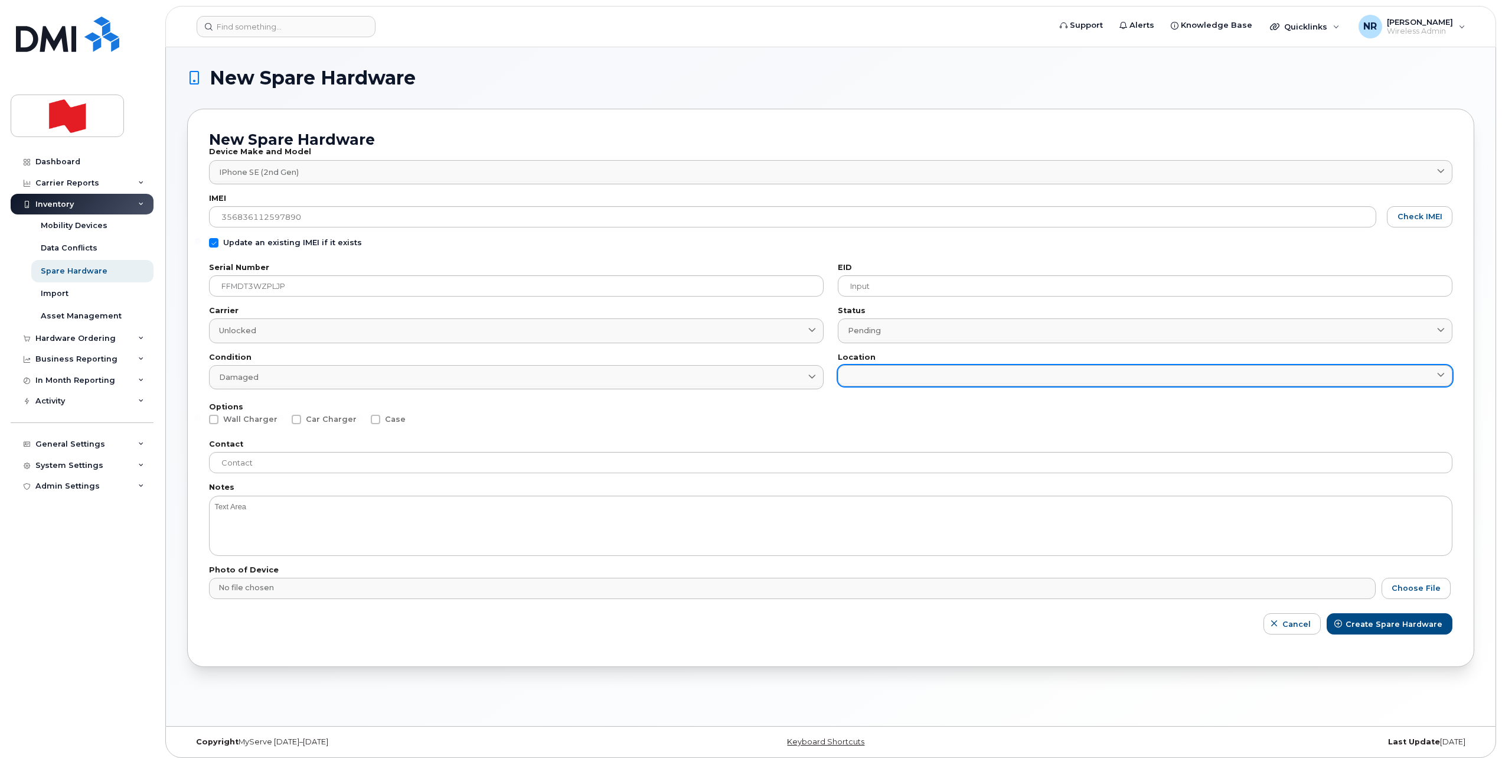
click at [865, 376] on link at bounding box center [1145, 375] width 615 height 21
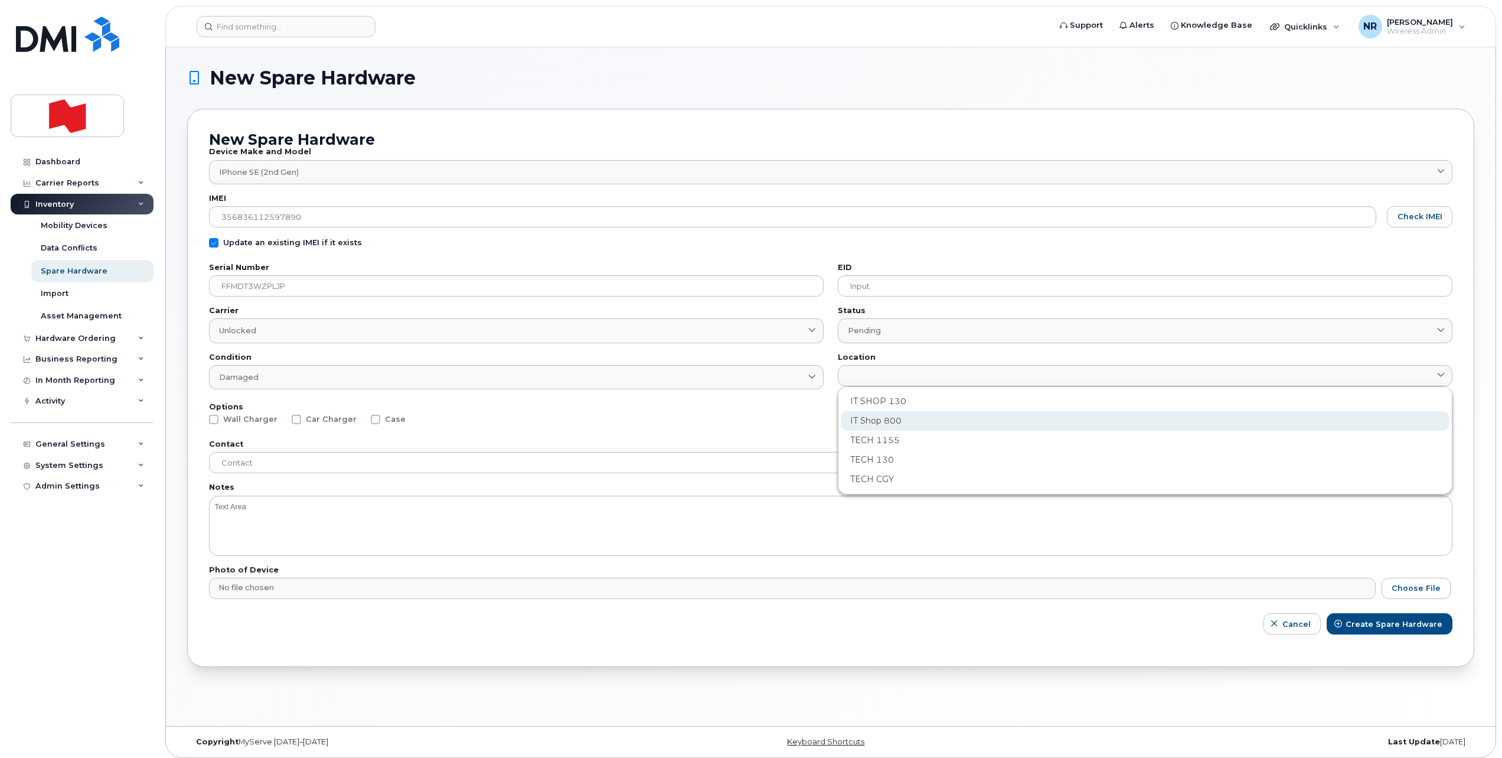
click at [870, 416] on div "IT Shop 800" at bounding box center [1145, 420] width 609 height 19
type input "2982"
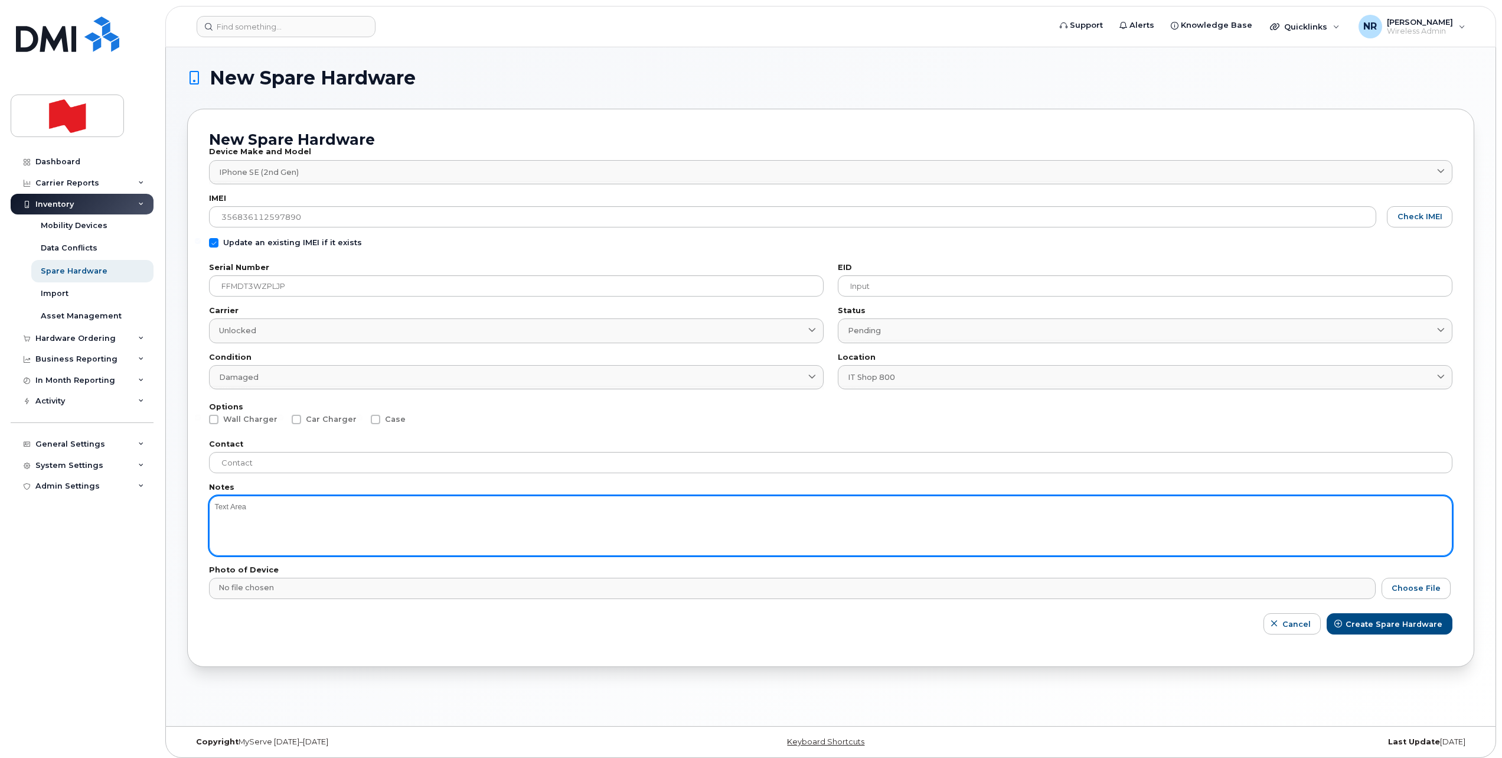
click at [342, 513] on textarea at bounding box center [831, 525] width 1244 height 60
type textarea "Battery"
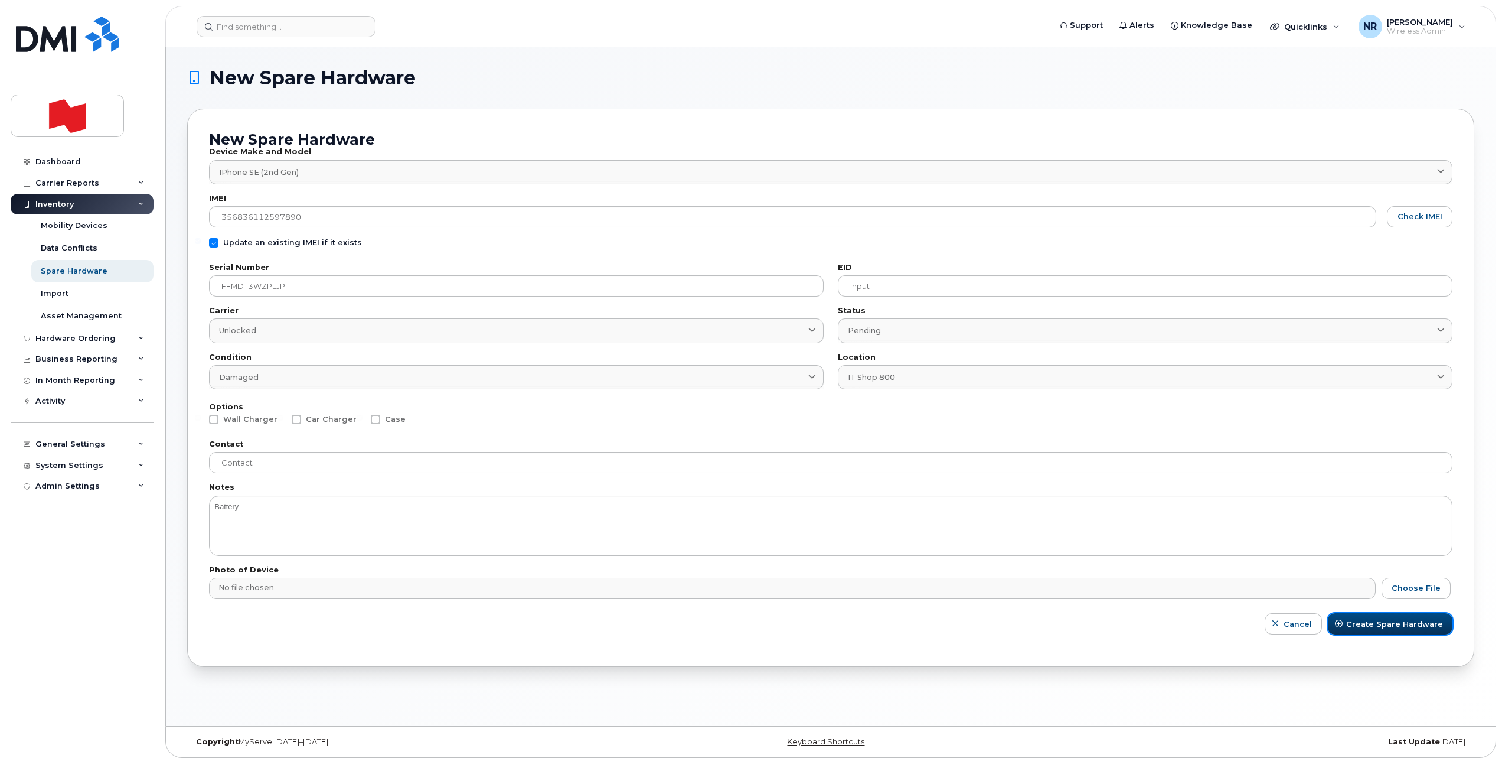
click at [1385, 619] on span "Create Spare Hardware" at bounding box center [1394, 623] width 97 height 11
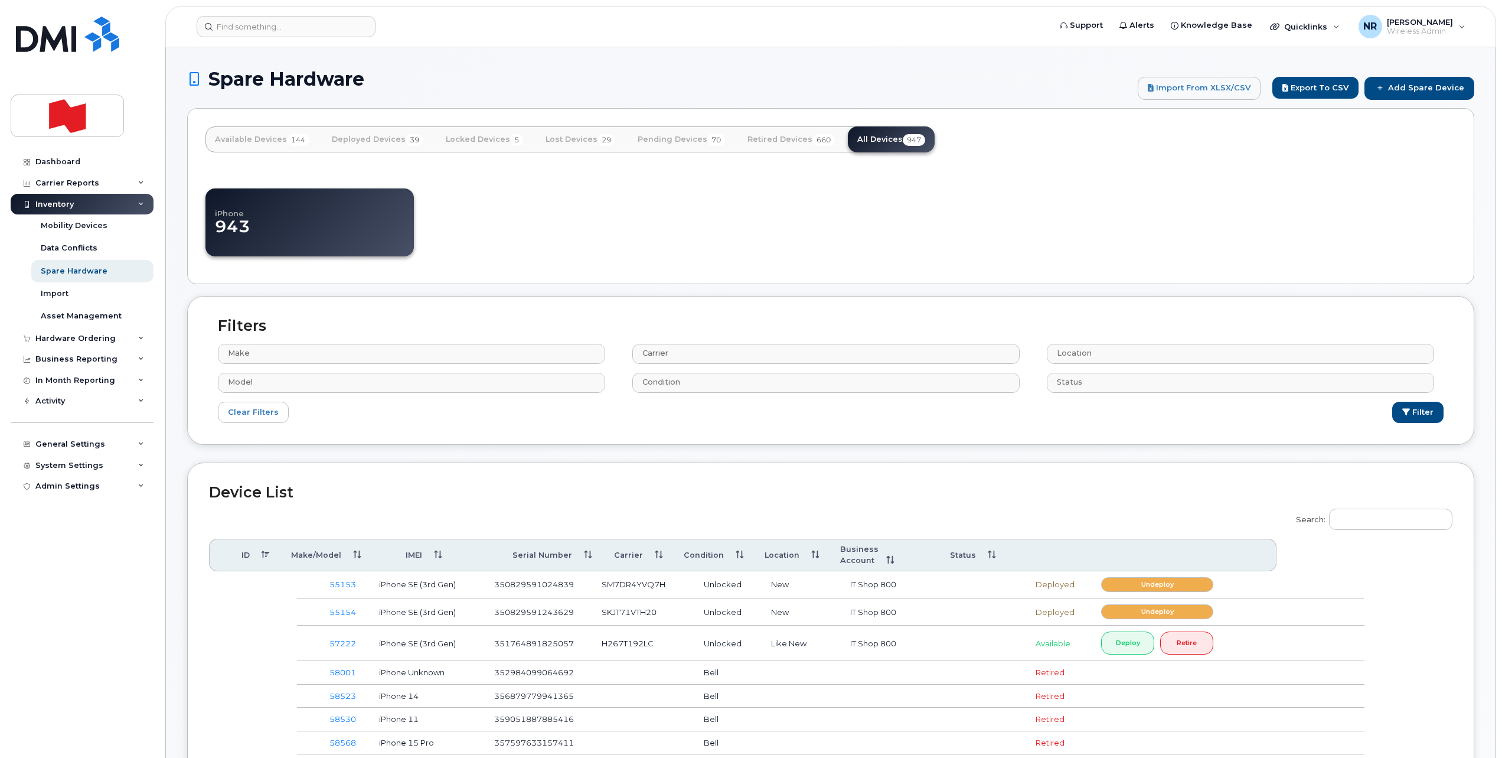
select select
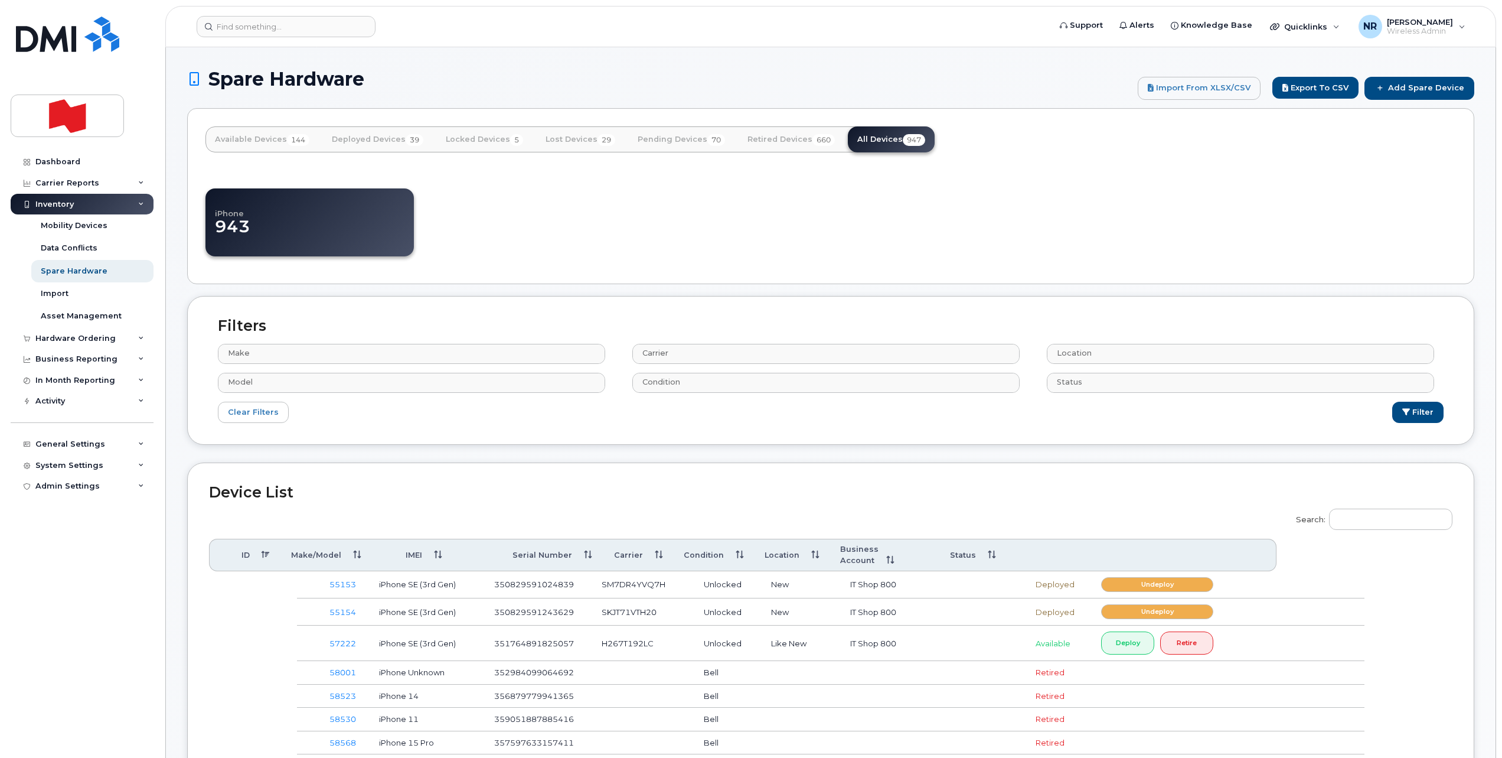
select select
click at [1406, 519] on input "Search:" at bounding box center [1390, 518] width 123 height 21
paste input "FFMDT3WZPLJP"
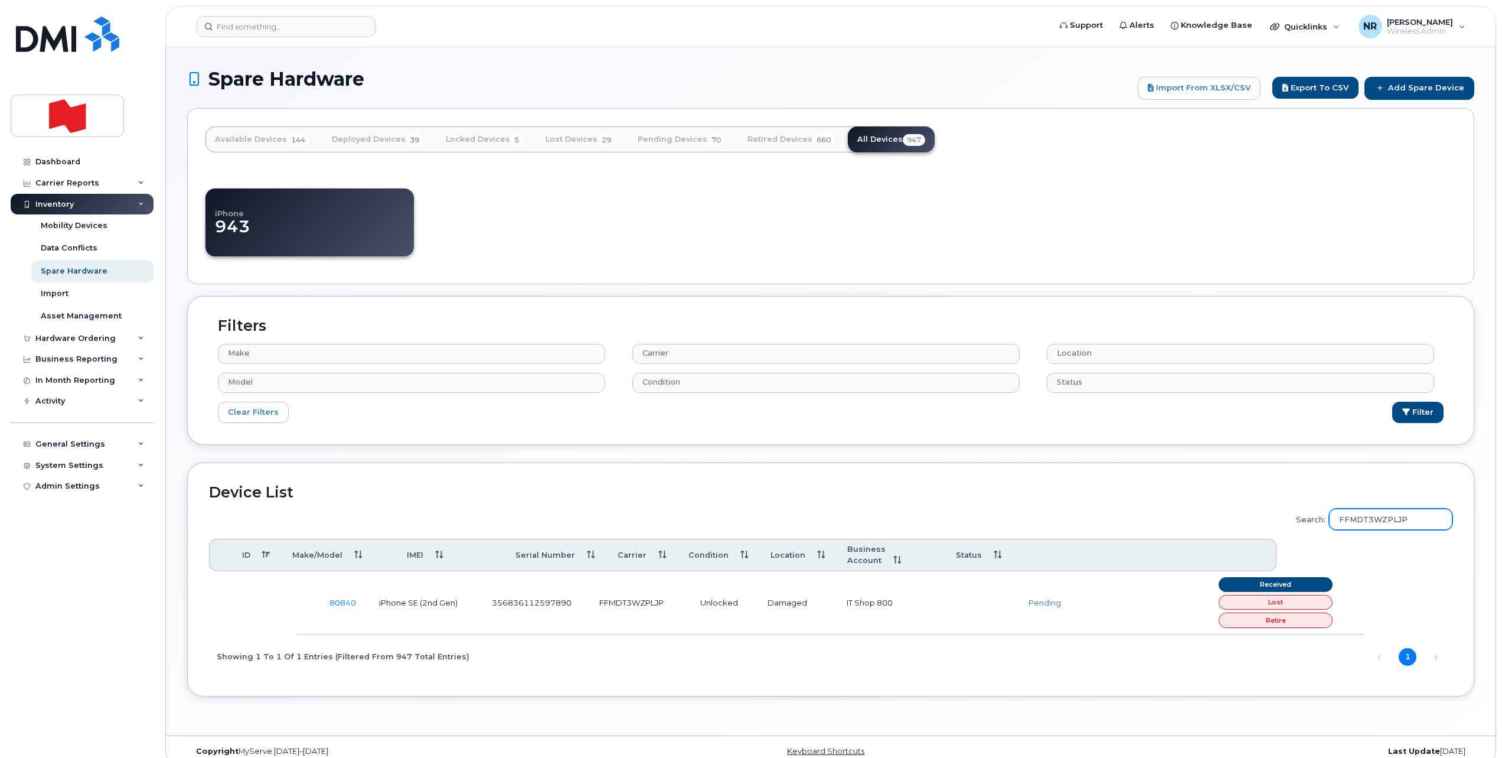
type input "FFMDT3WZPLJP"
click at [1405, 87] on link "Add Spare Device" at bounding box center [1420, 88] width 110 height 22
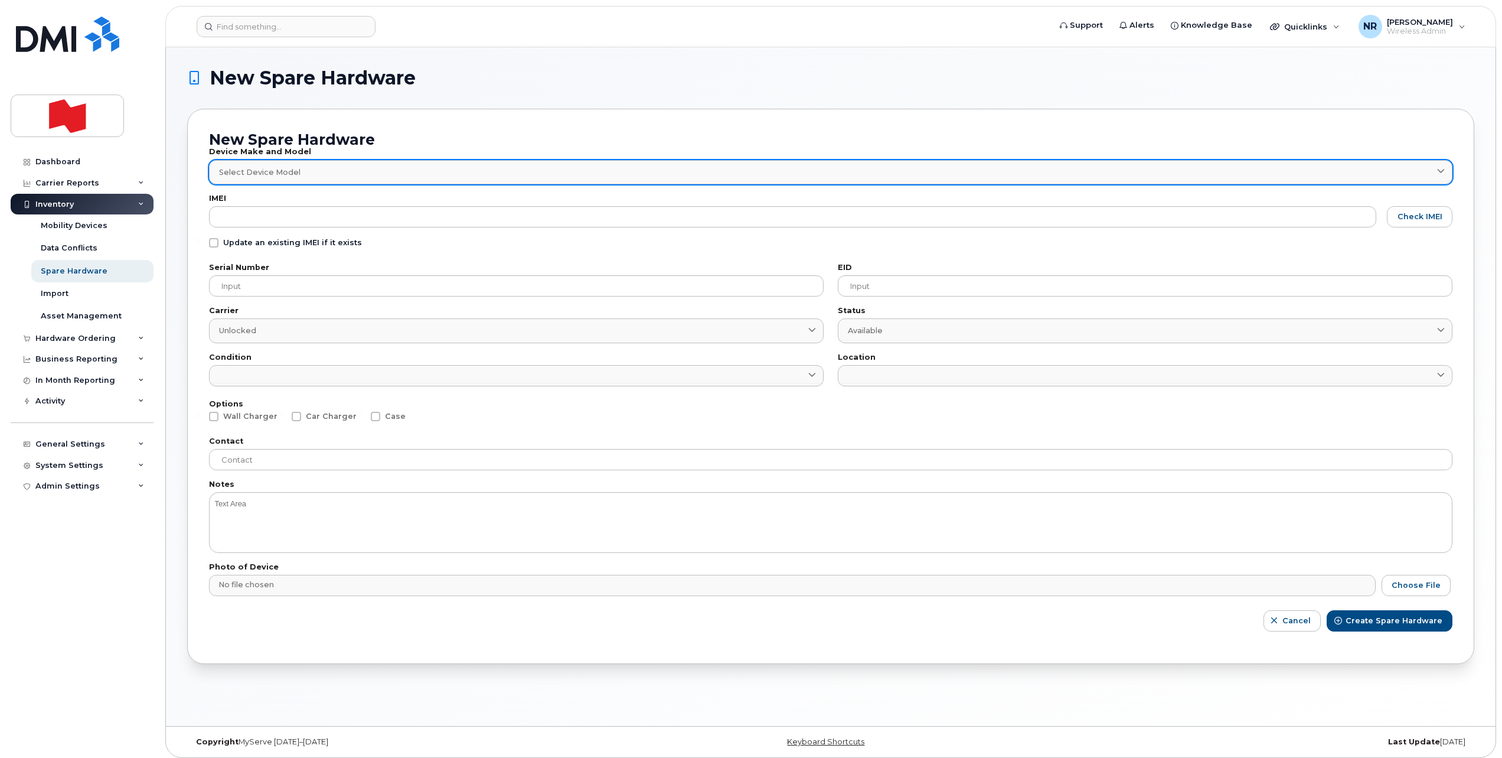
click at [242, 168] on span "Select Device Model" at bounding box center [259, 172] width 81 height 11
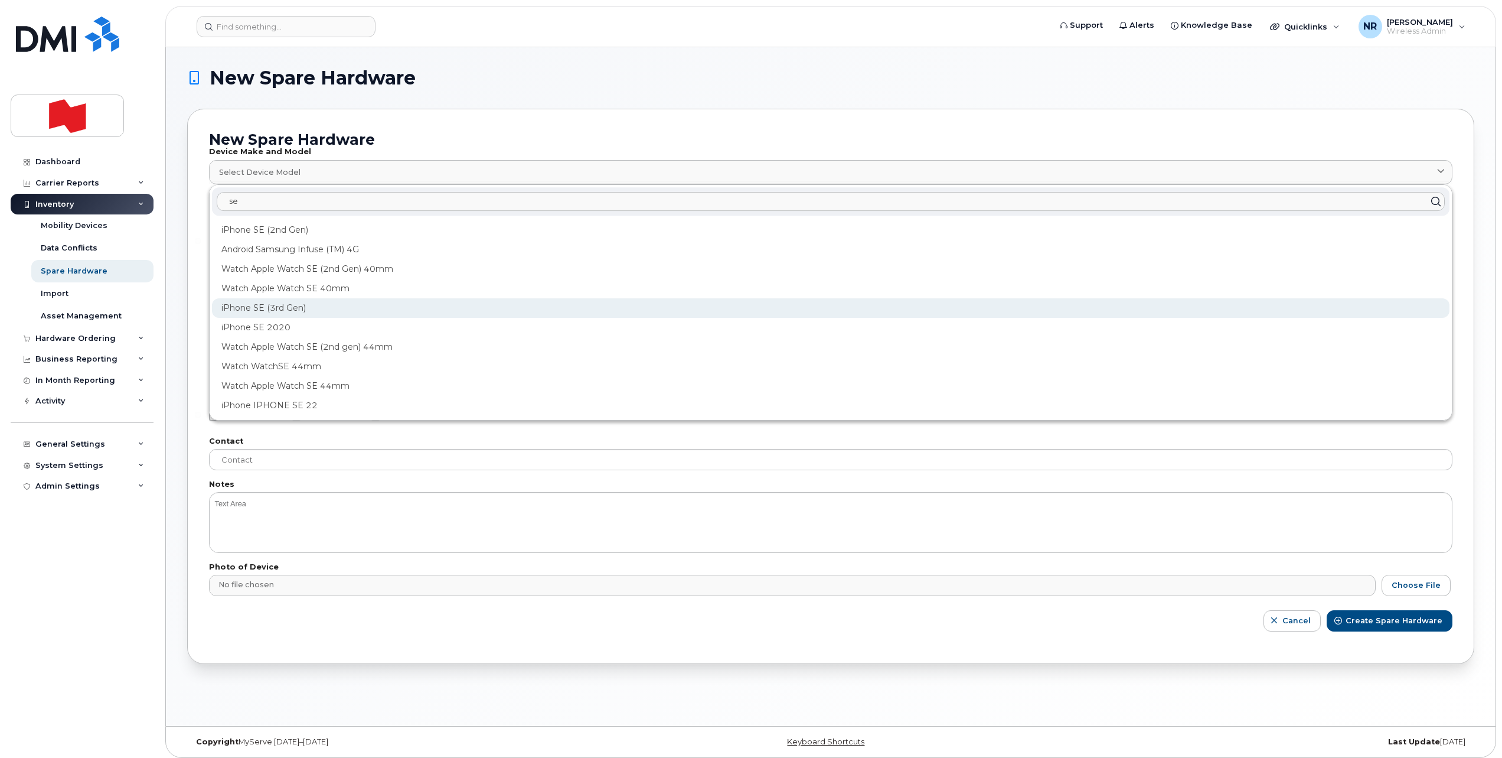
type input "se"
click at [266, 301] on div "iPhone SE (3rd Gen)" at bounding box center [831, 307] width 1238 height 19
type input "2709"
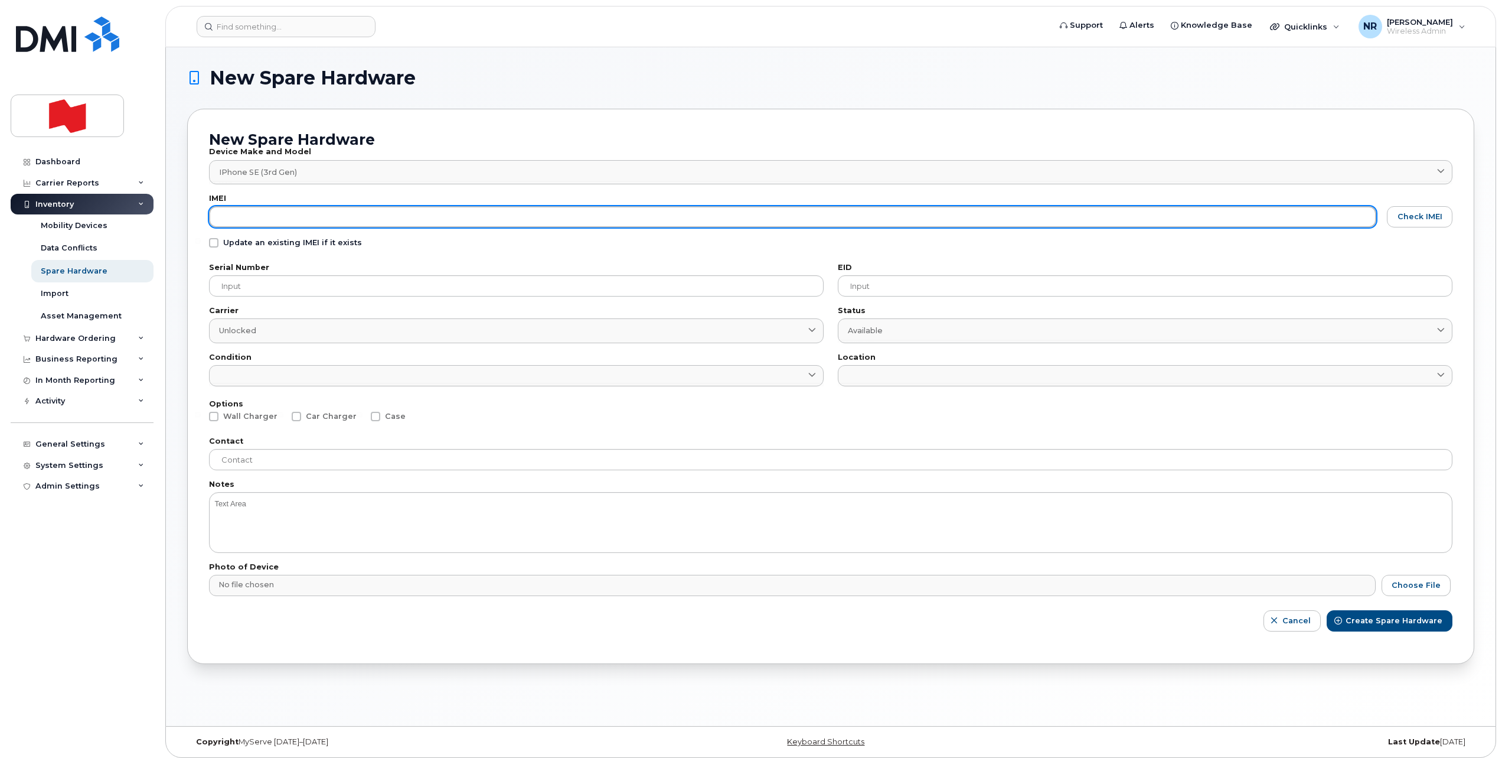
click at [252, 218] on input "text" at bounding box center [792, 216] width 1167 height 21
paste input "356908243832031"
type input "356908243832031"
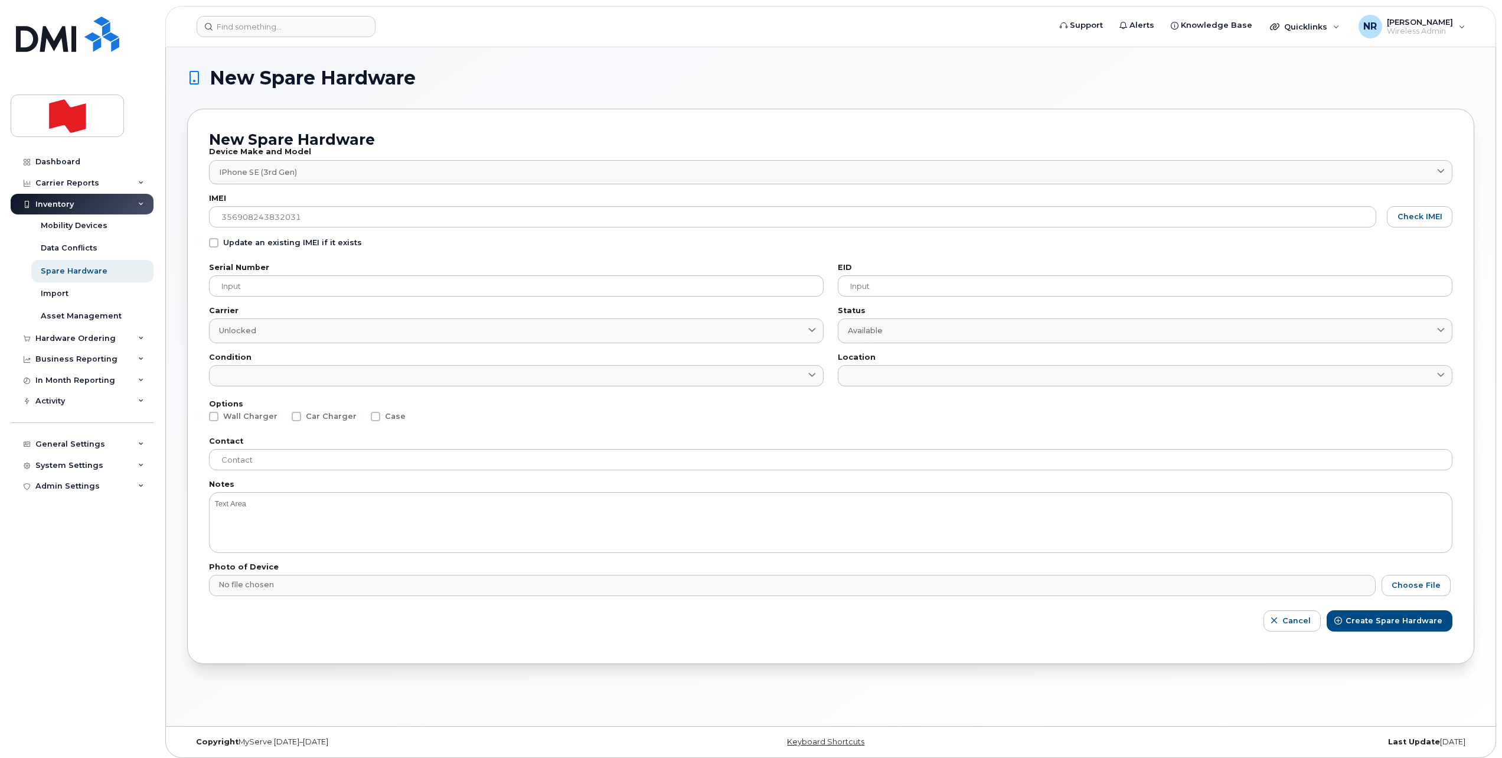
click at [211, 244] on span at bounding box center [213, 242] width 9 height 9
click at [201, 244] on input "Update an existing IMEI if it exists" at bounding box center [198, 241] width 6 height 6
checkbox input "true"
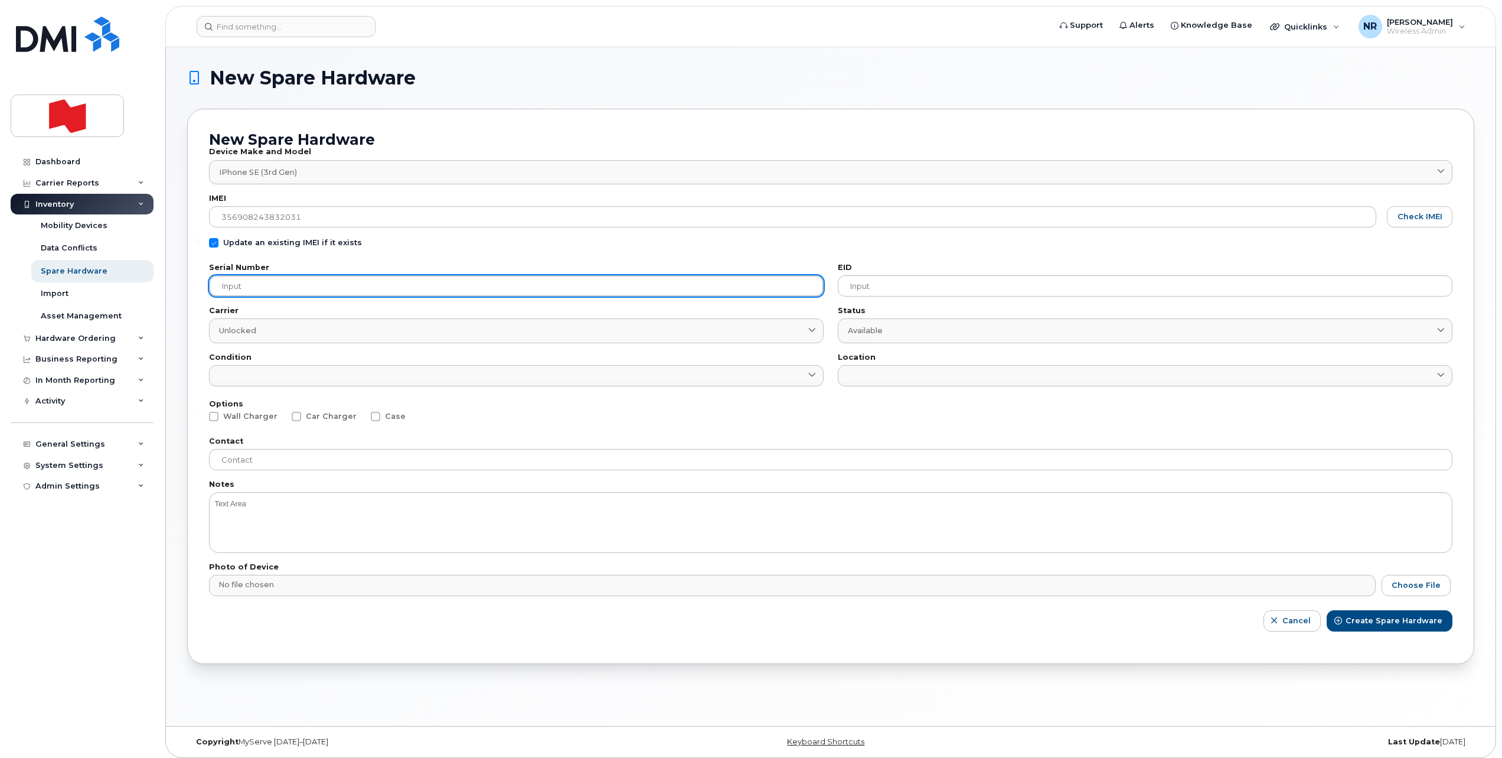
click at [286, 289] on input "text" at bounding box center [516, 285] width 615 height 21
paste input "DRJPH3FWP2"
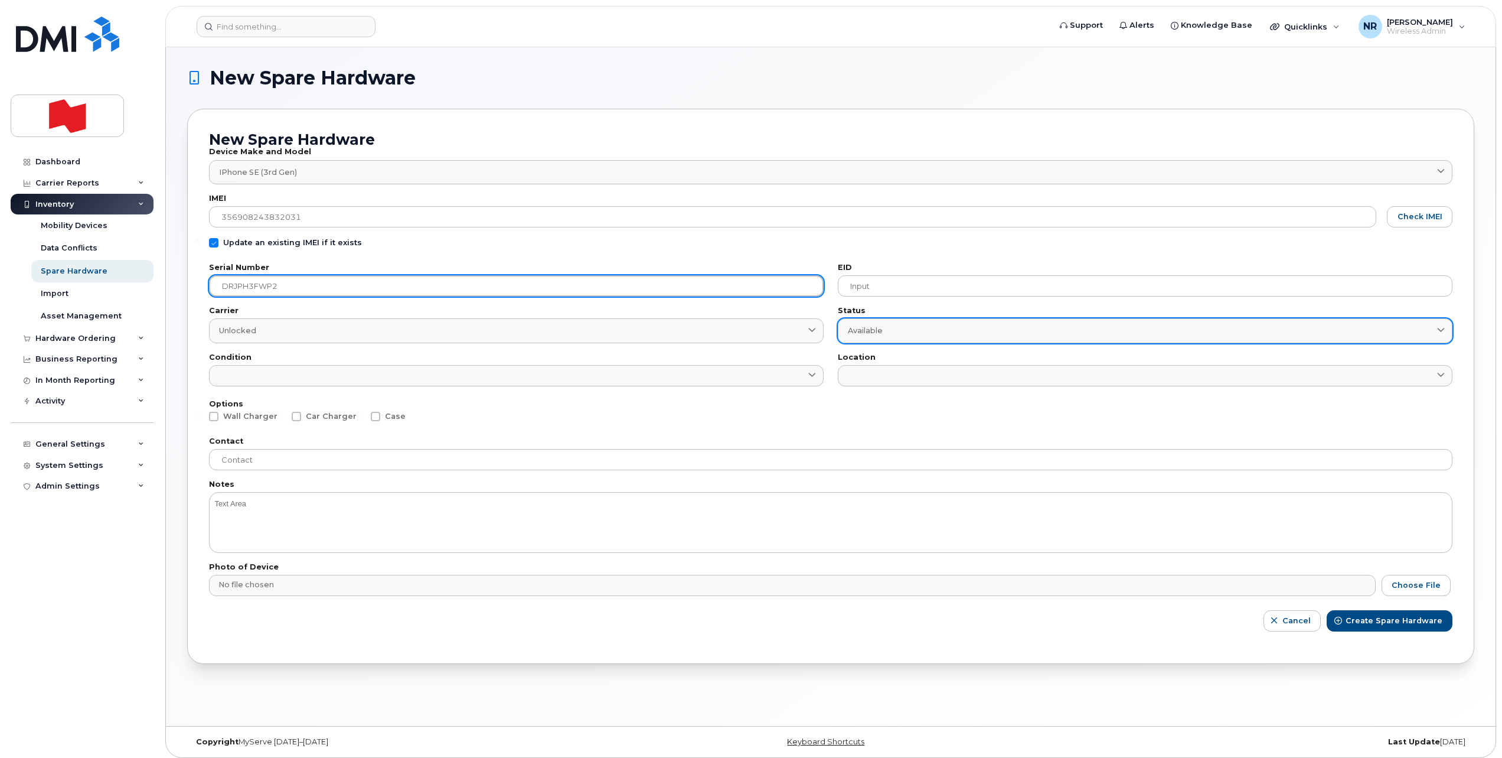
type input "DRJPH3FWP2"
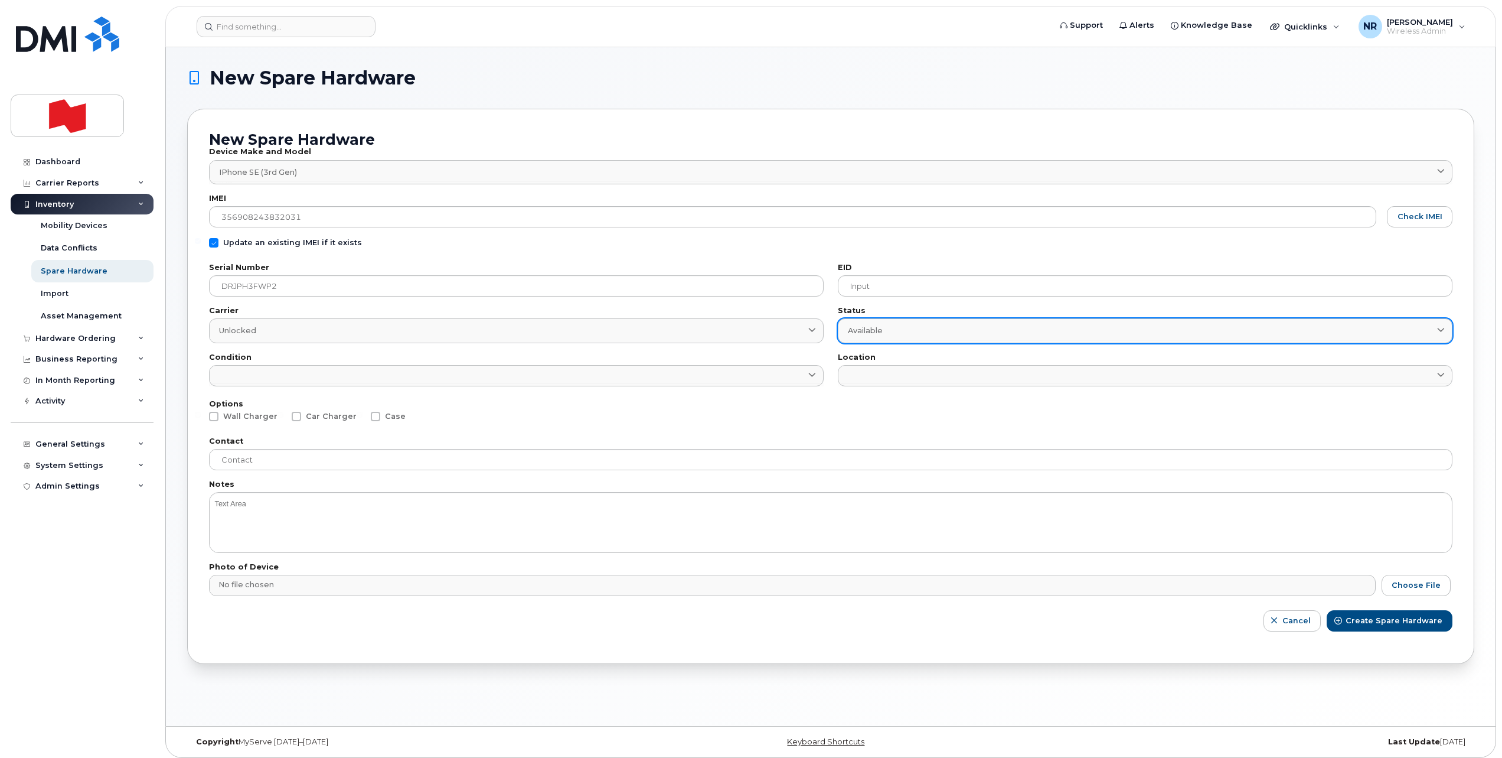
click at [882, 331] on span "Available" at bounding box center [865, 330] width 35 height 11
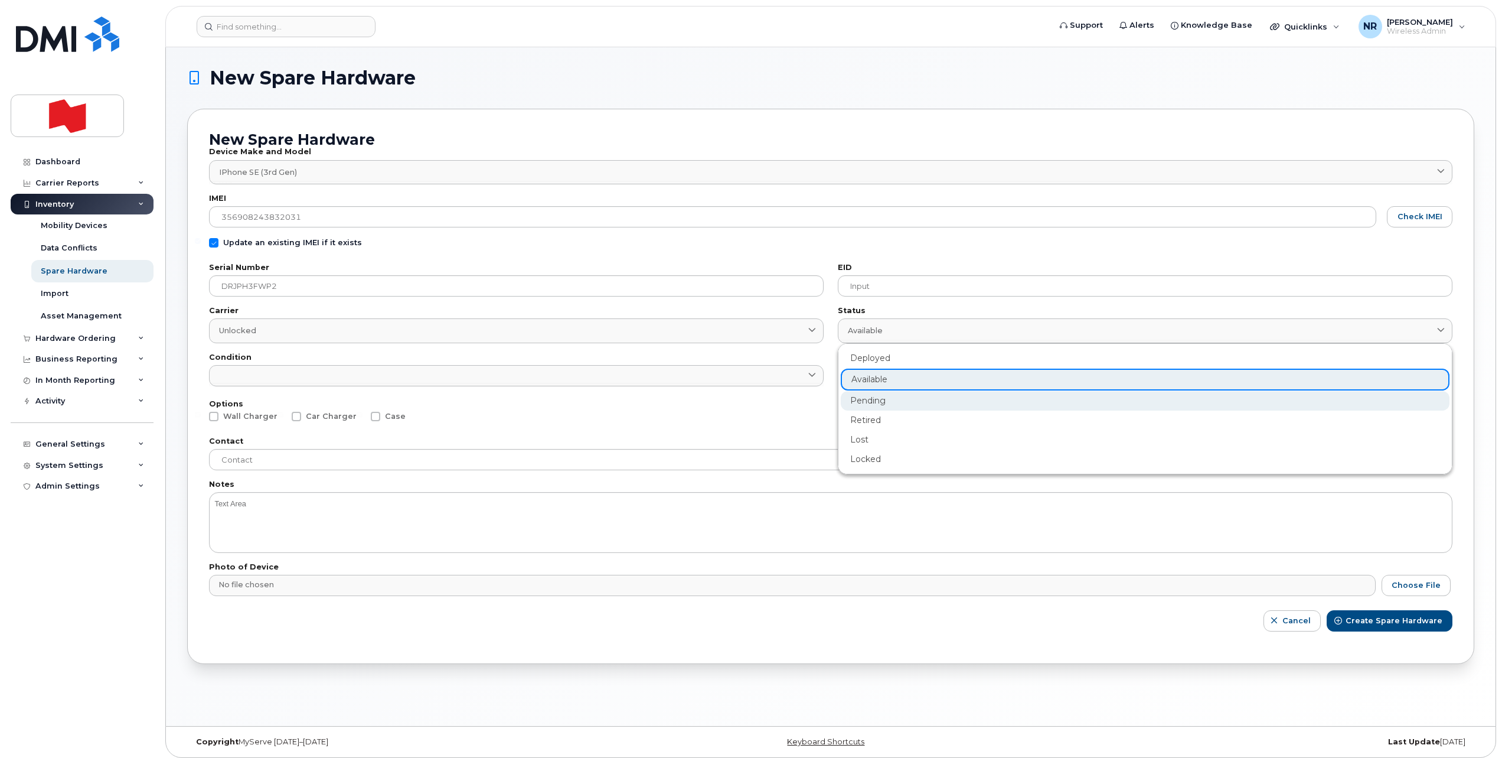
click at [869, 399] on div "Pending" at bounding box center [1145, 400] width 609 height 19
type input "pending"
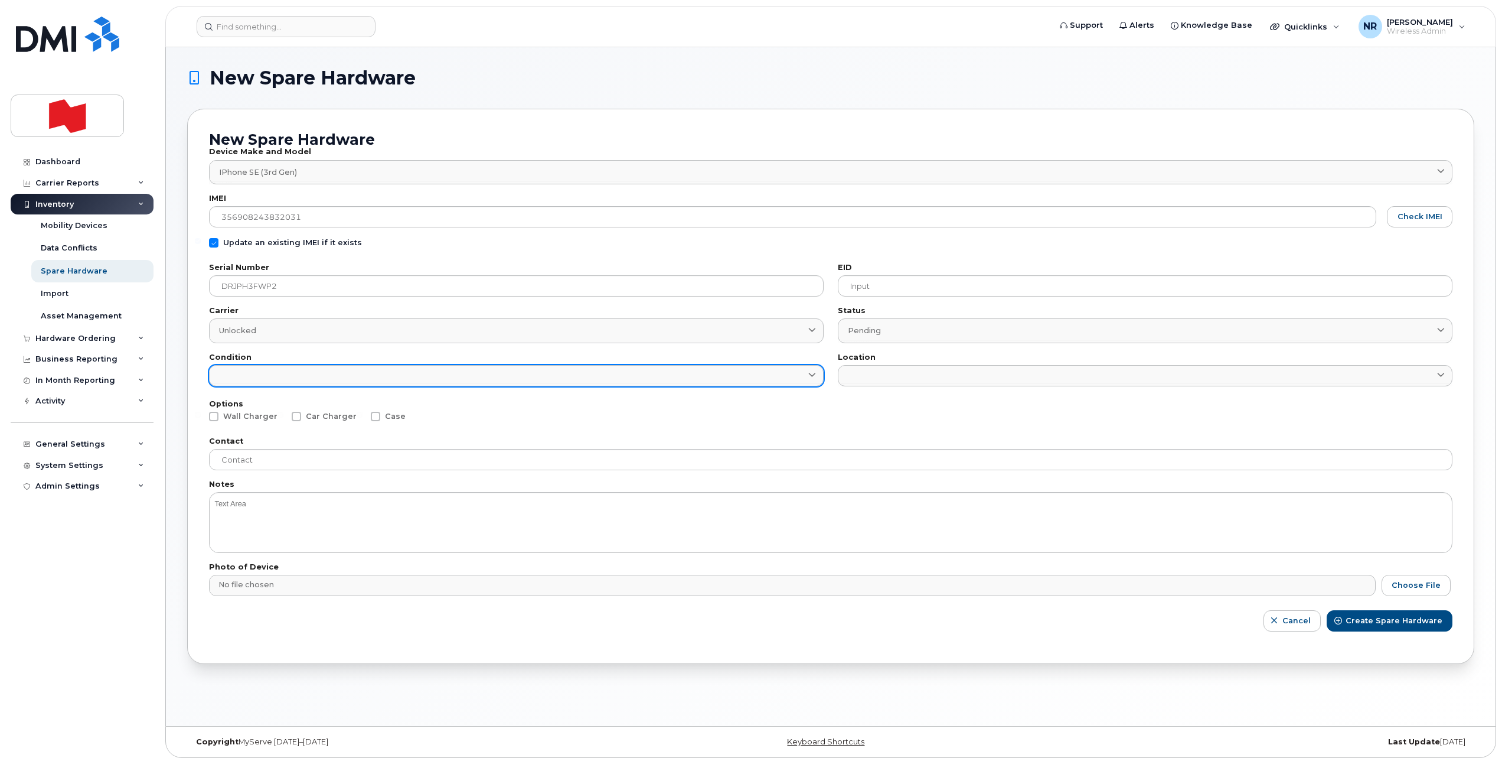
click at [578, 378] on link at bounding box center [516, 375] width 615 height 21
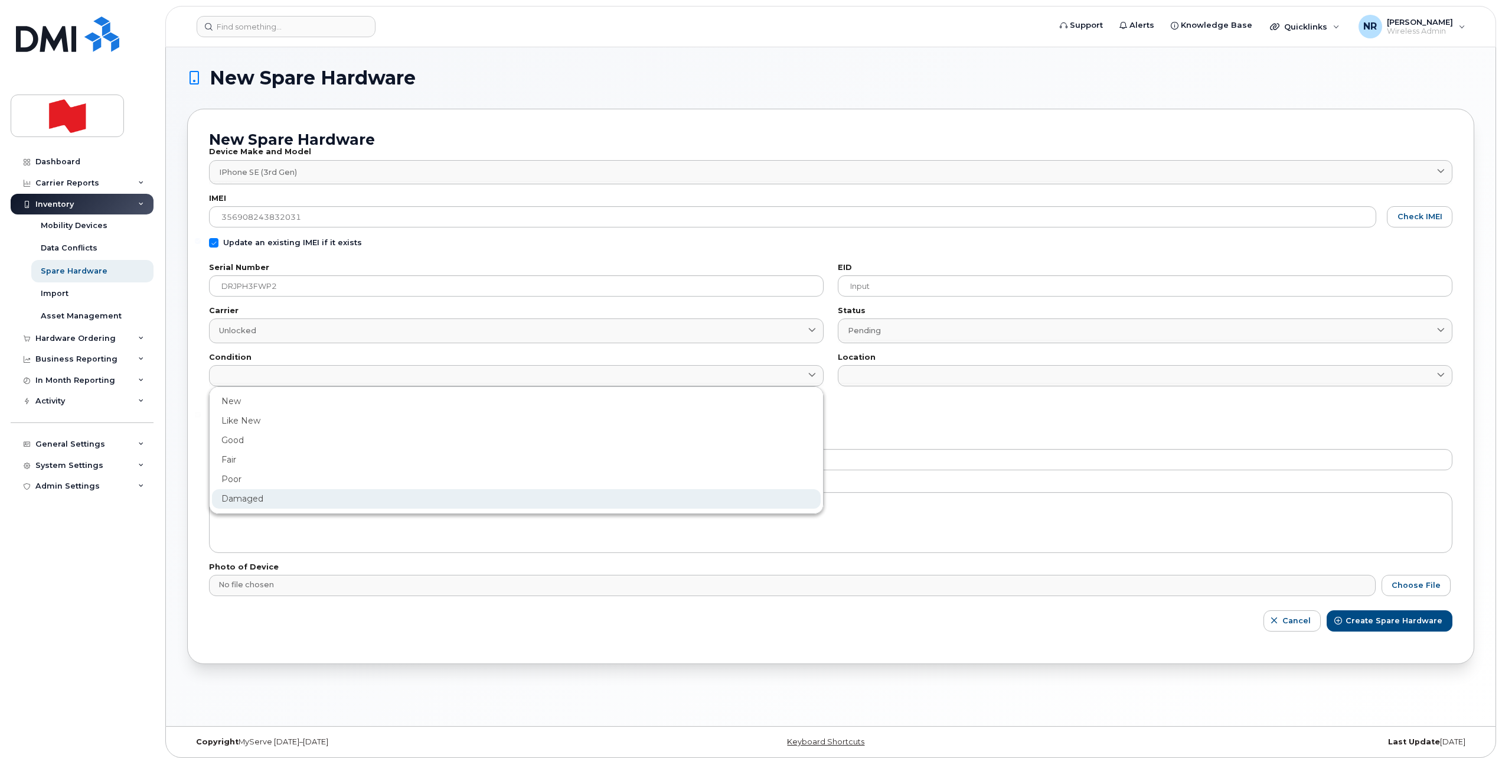
click at [227, 492] on div "Damaged" at bounding box center [516, 498] width 609 height 19
type input "Damaged"
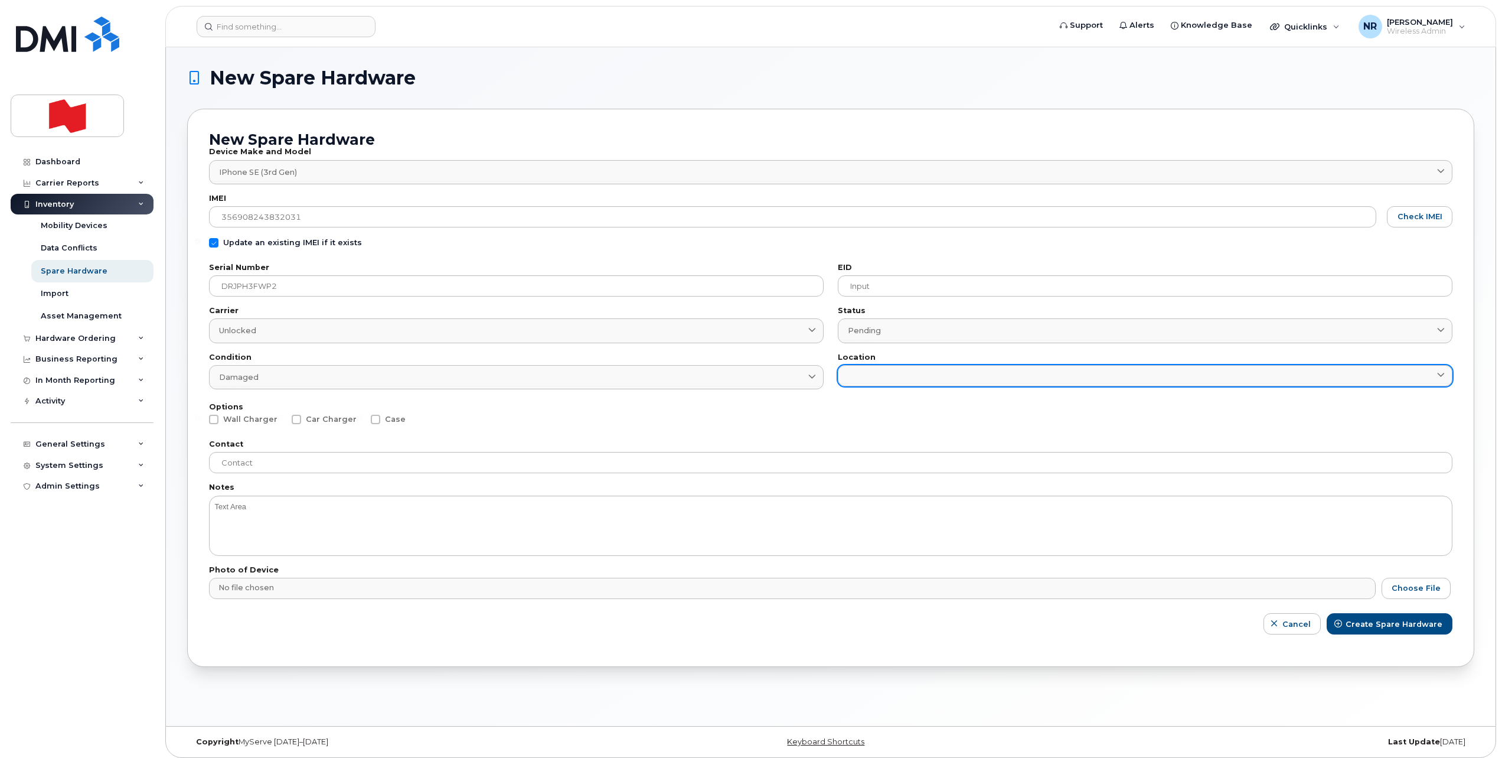
click at [850, 380] on link at bounding box center [1145, 375] width 615 height 21
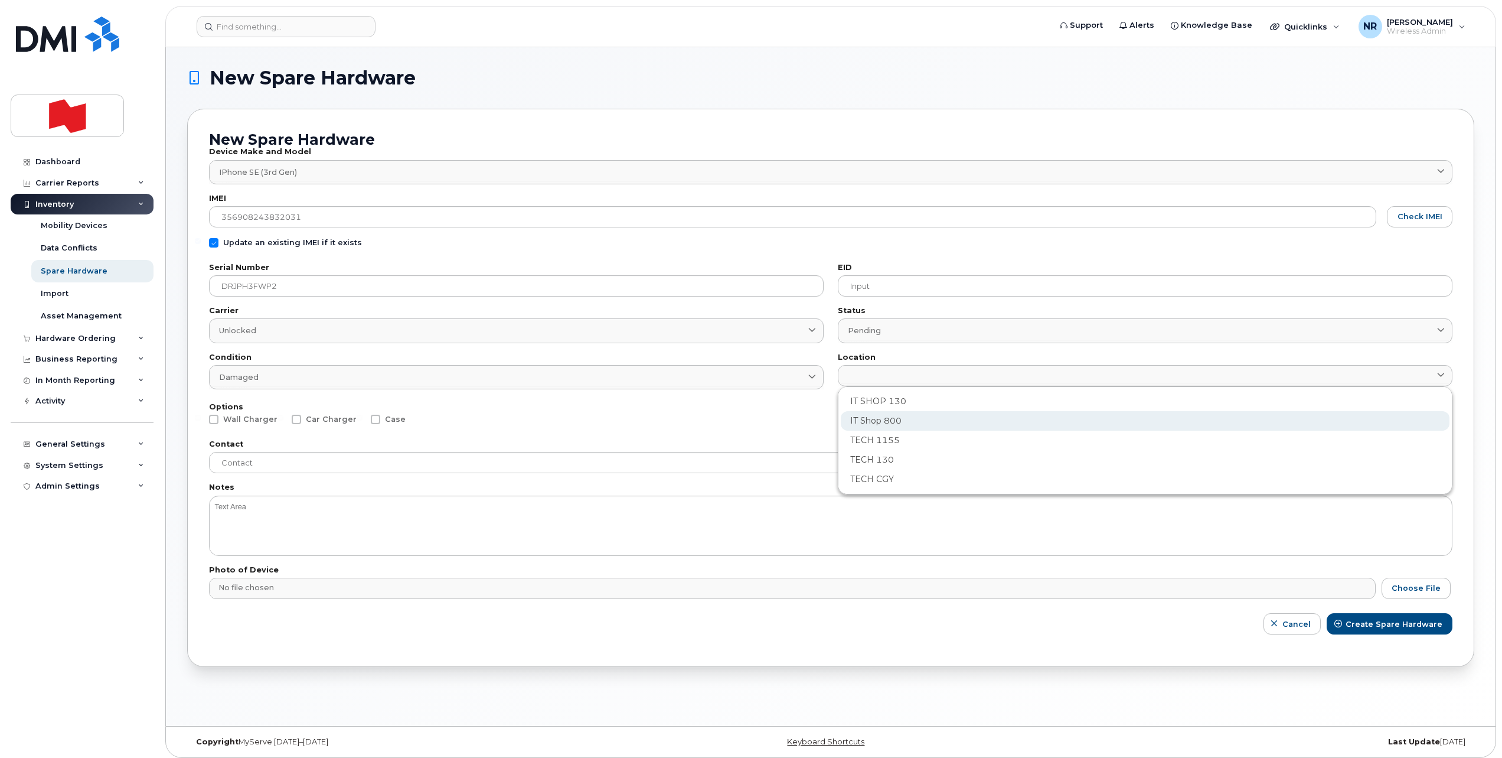
click at [870, 420] on div "IT Shop 800" at bounding box center [1145, 420] width 609 height 19
type input "2982"
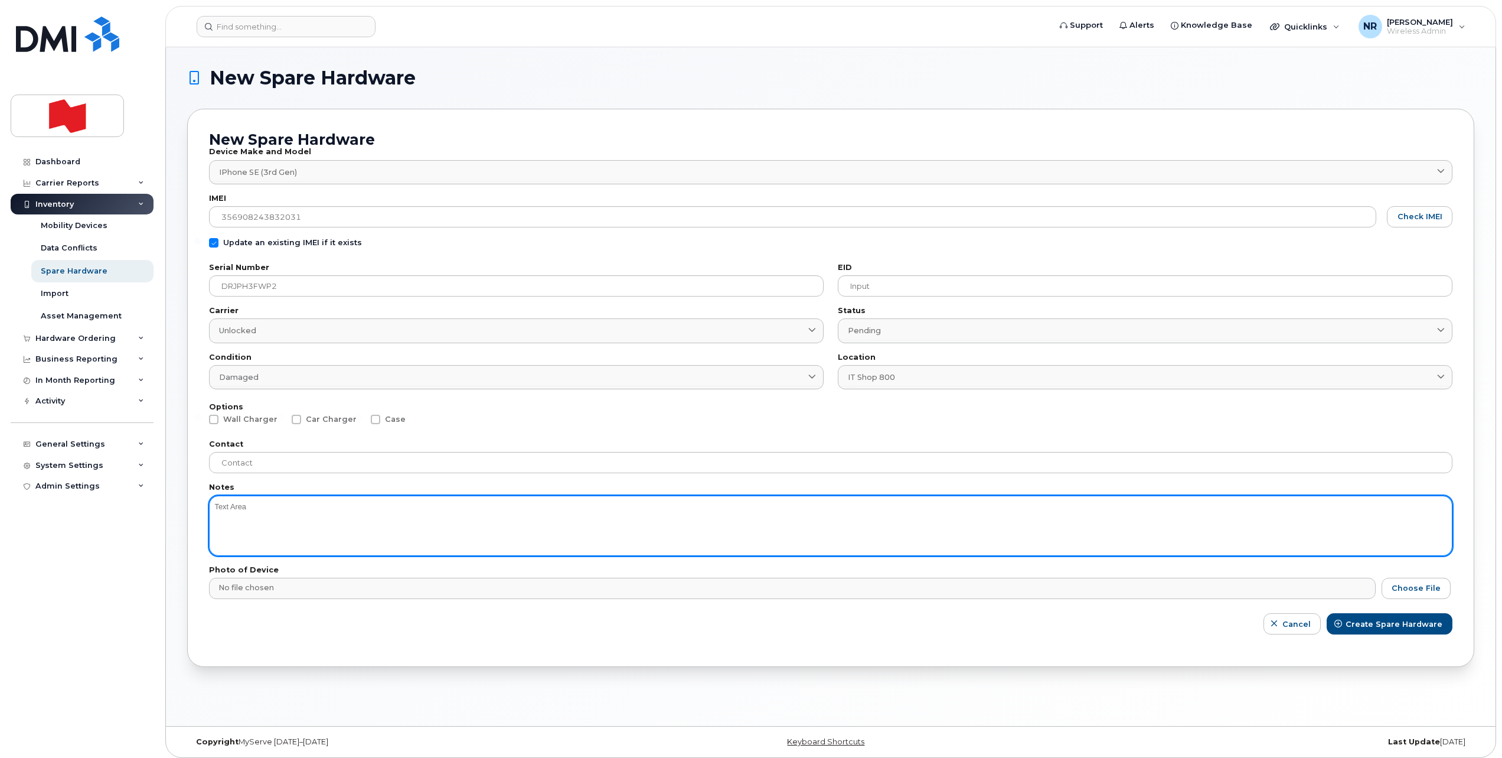
click at [290, 531] on textarea at bounding box center [831, 525] width 1244 height 60
type textarea "Battery"
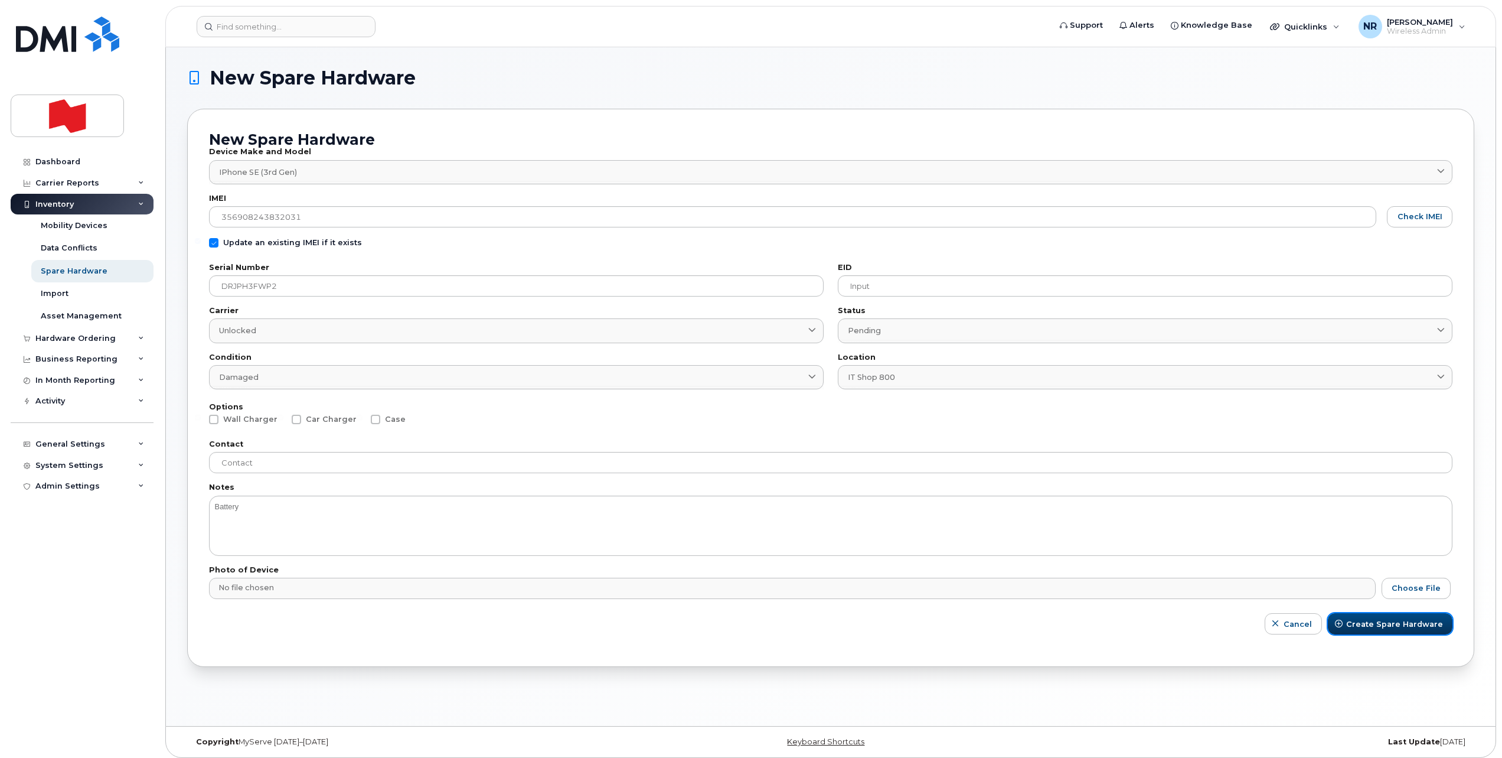
click at [1378, 614] on button "Create Spare Hardware" at bounding box center [1390, 623] width 125 height 21
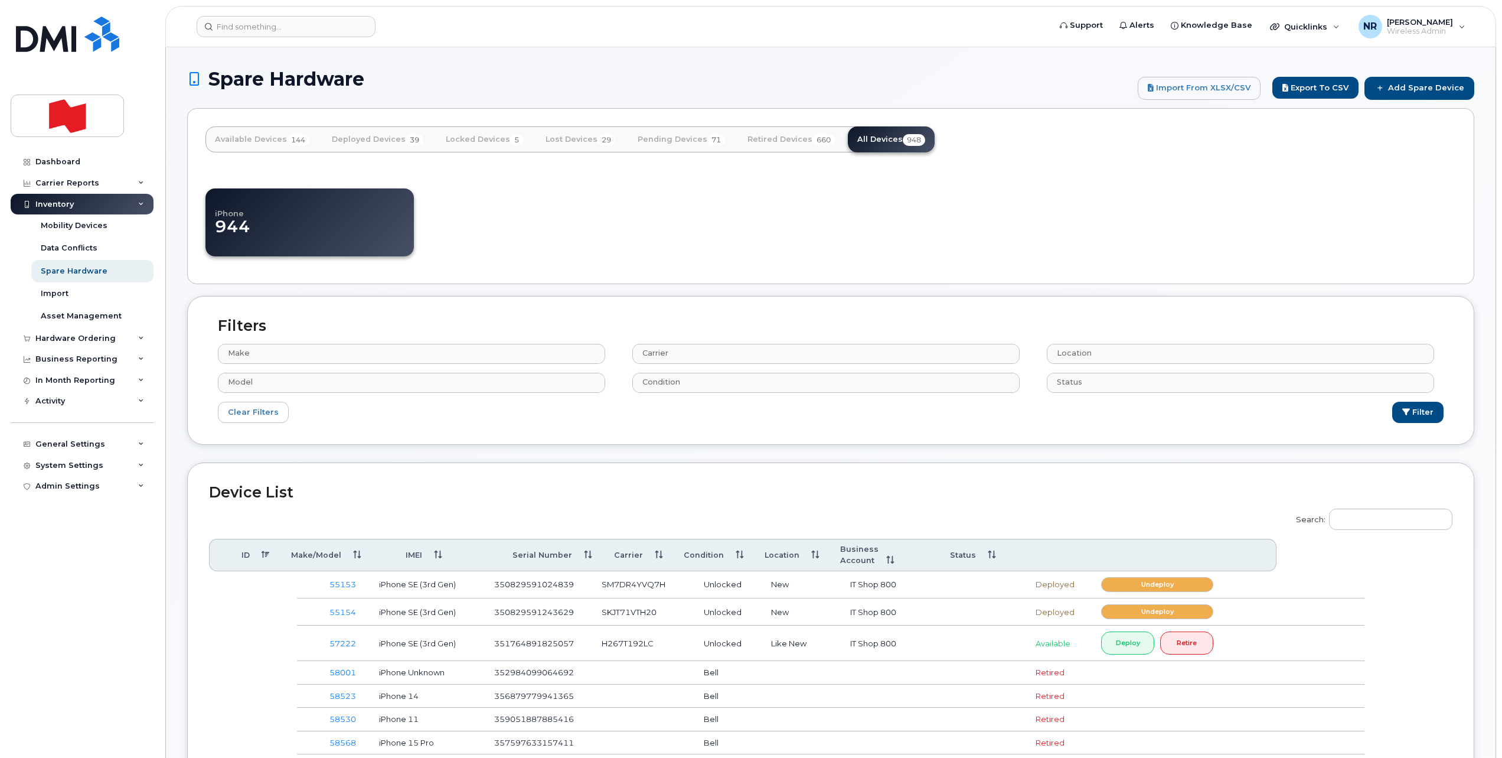
select select
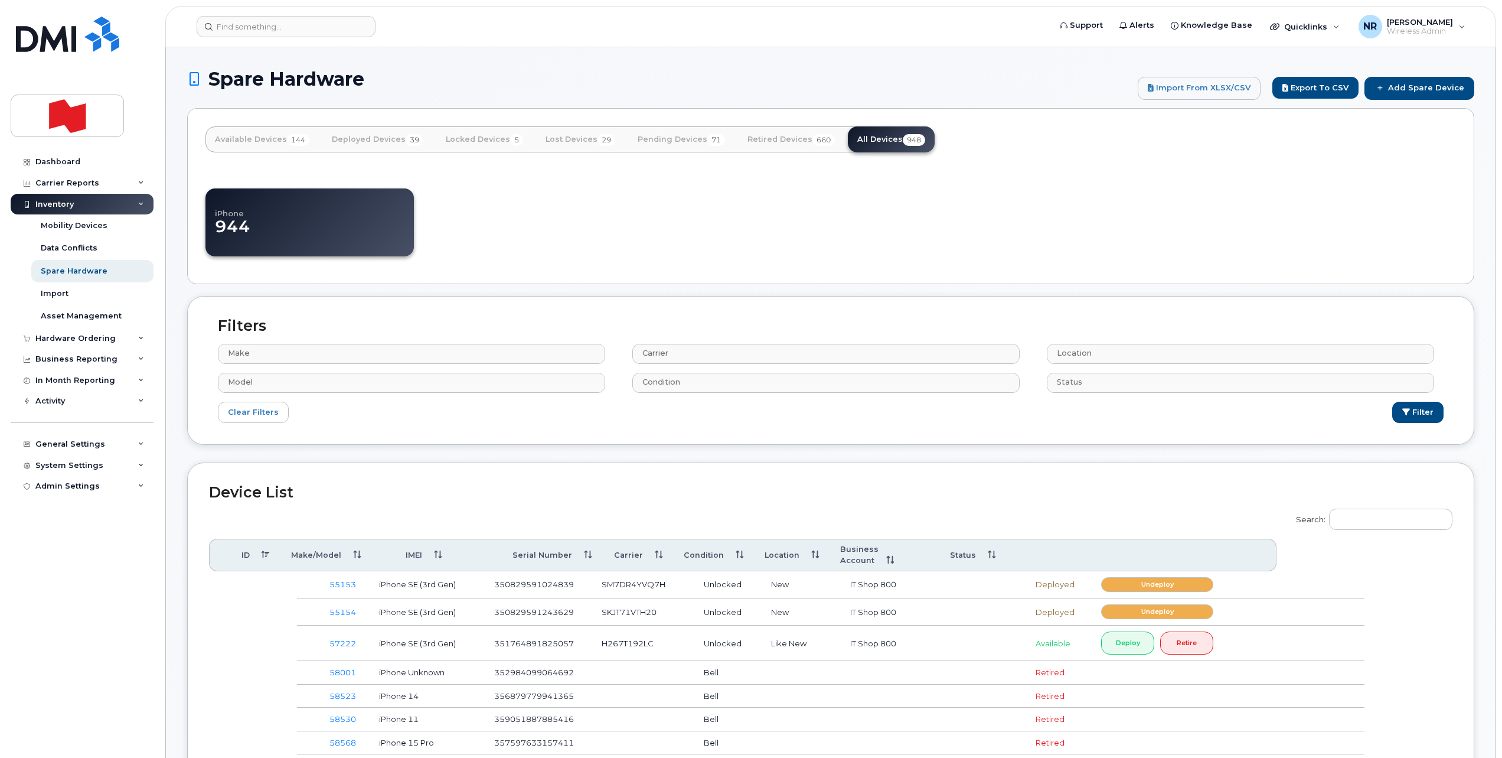
select select
click at [1371, 512] on input "Search:" at bounding box center [1390, 518] width 123 height 21
paste input "DRJPH3FWP2"
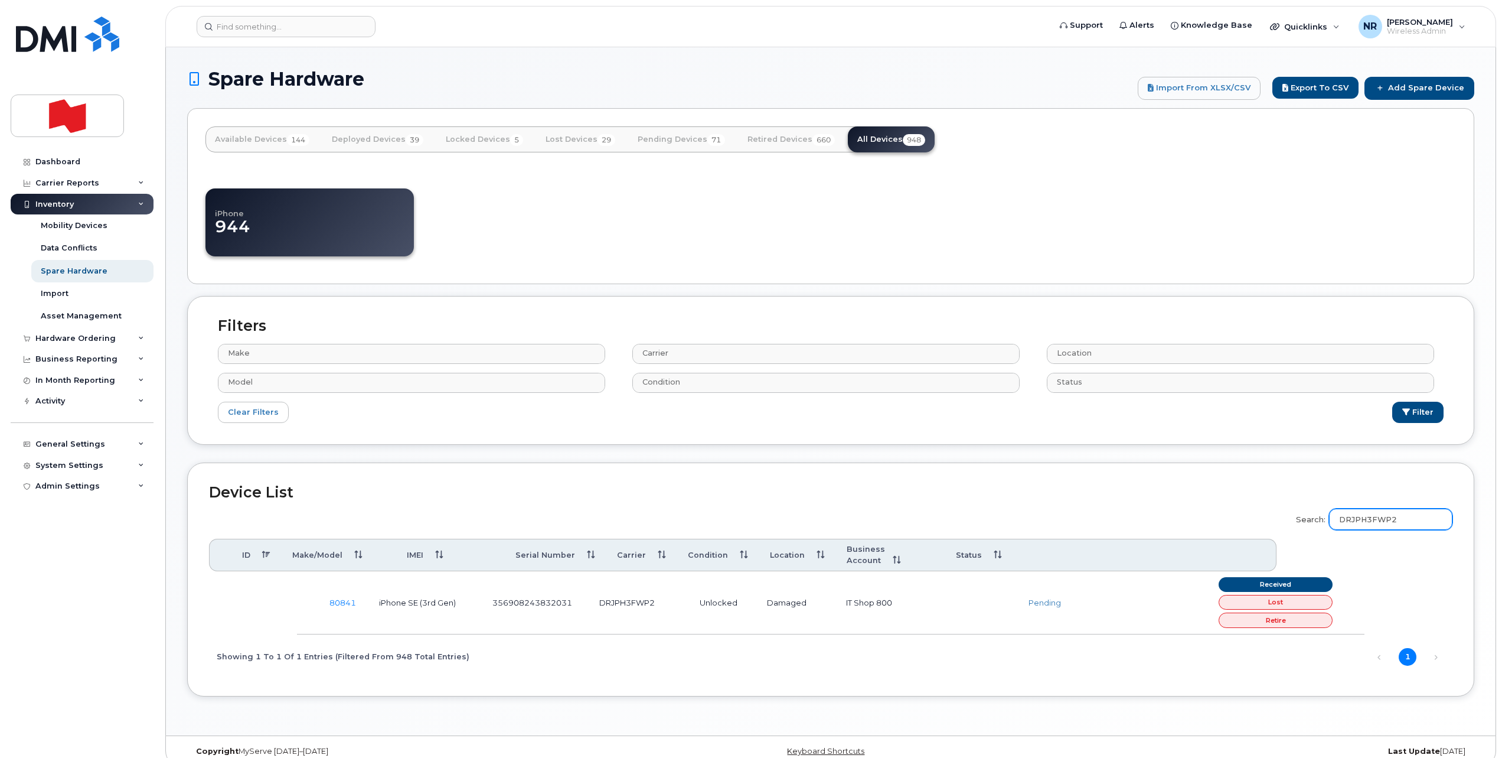
type input "DRJPH3FWP2"
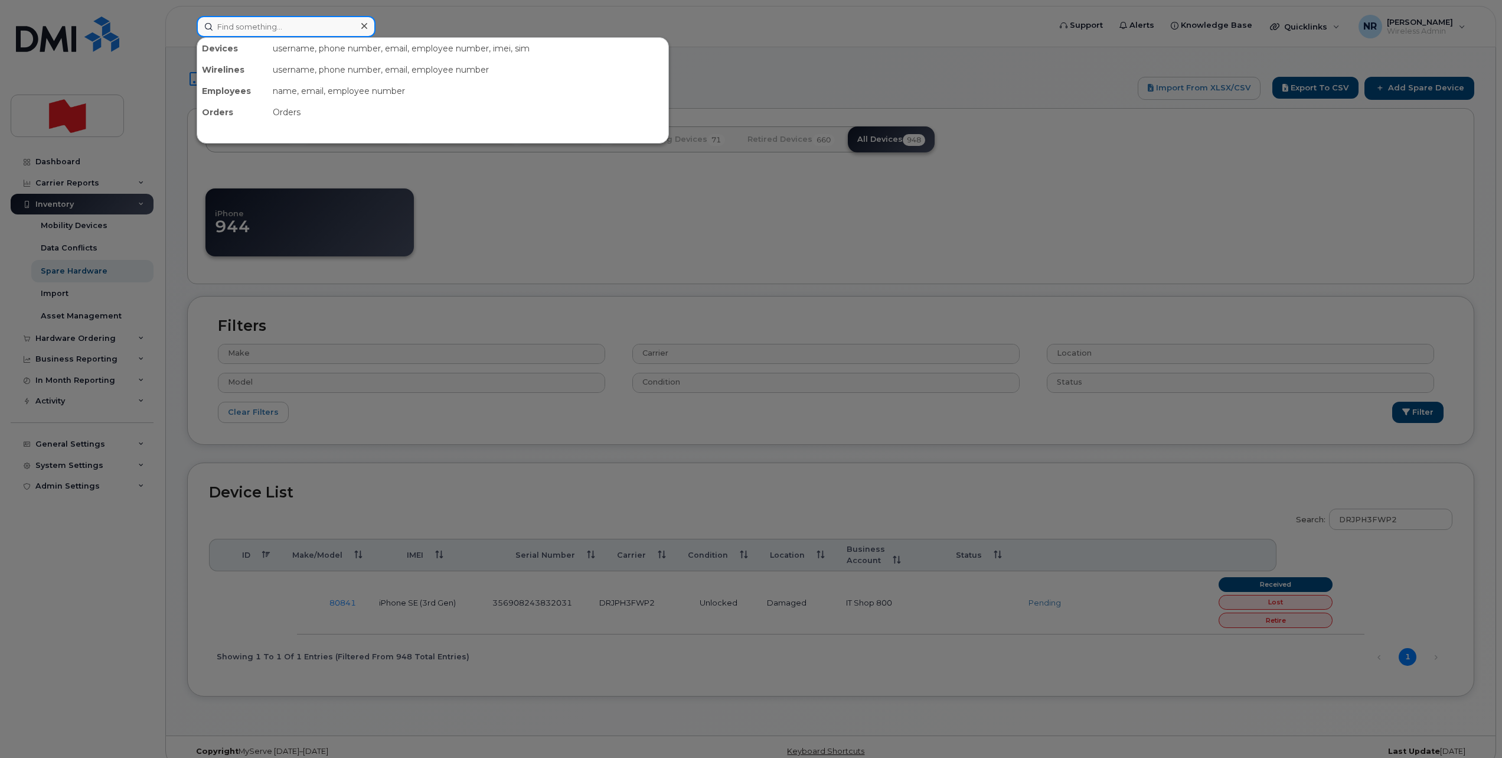
click at [250, 18] on input at bounding box center [286, 26] width 179 height 21
paste input "356846118353727"
type input "356846118353727"
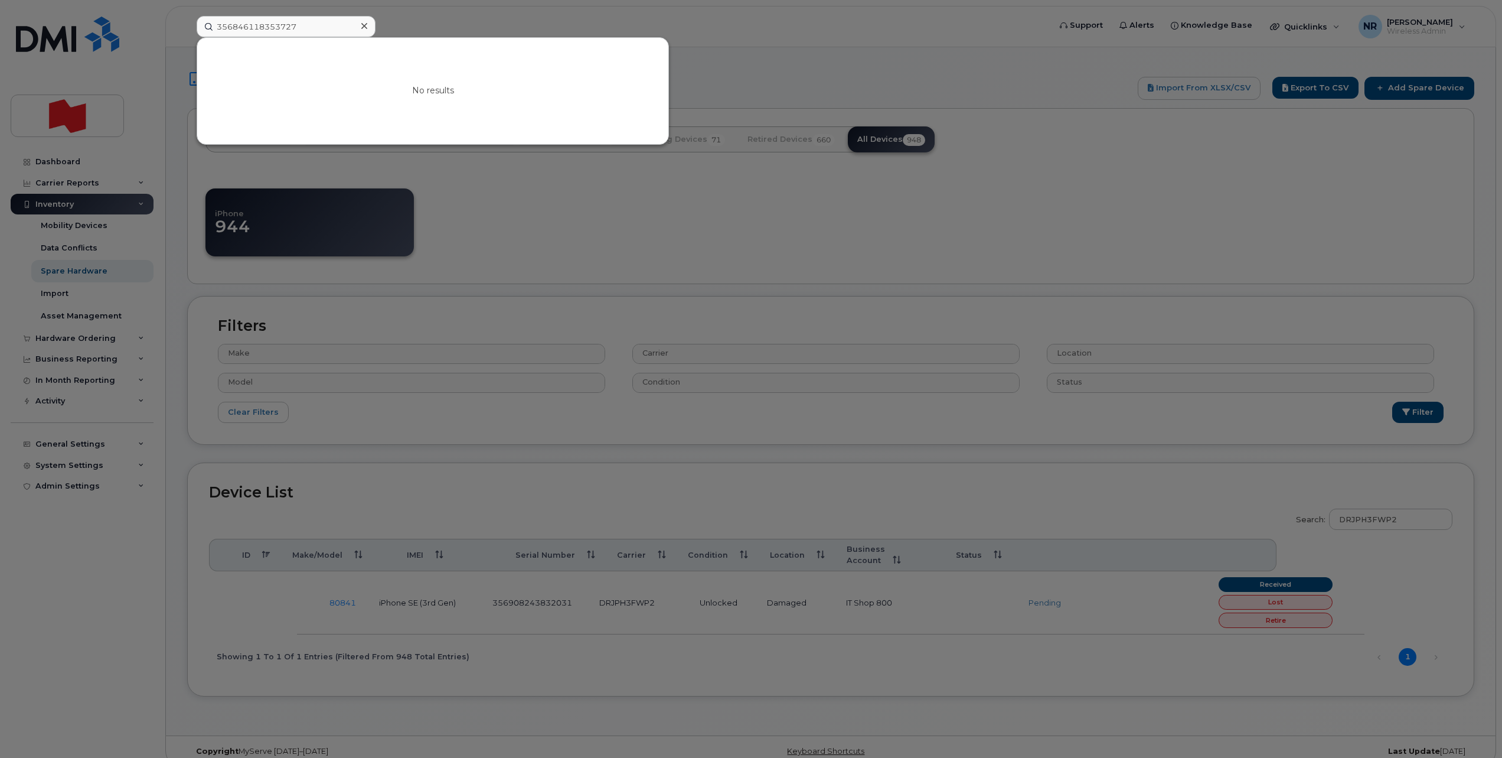
click at [1298, 179] on div at bounding box center [751, 379] width 1502 height 758
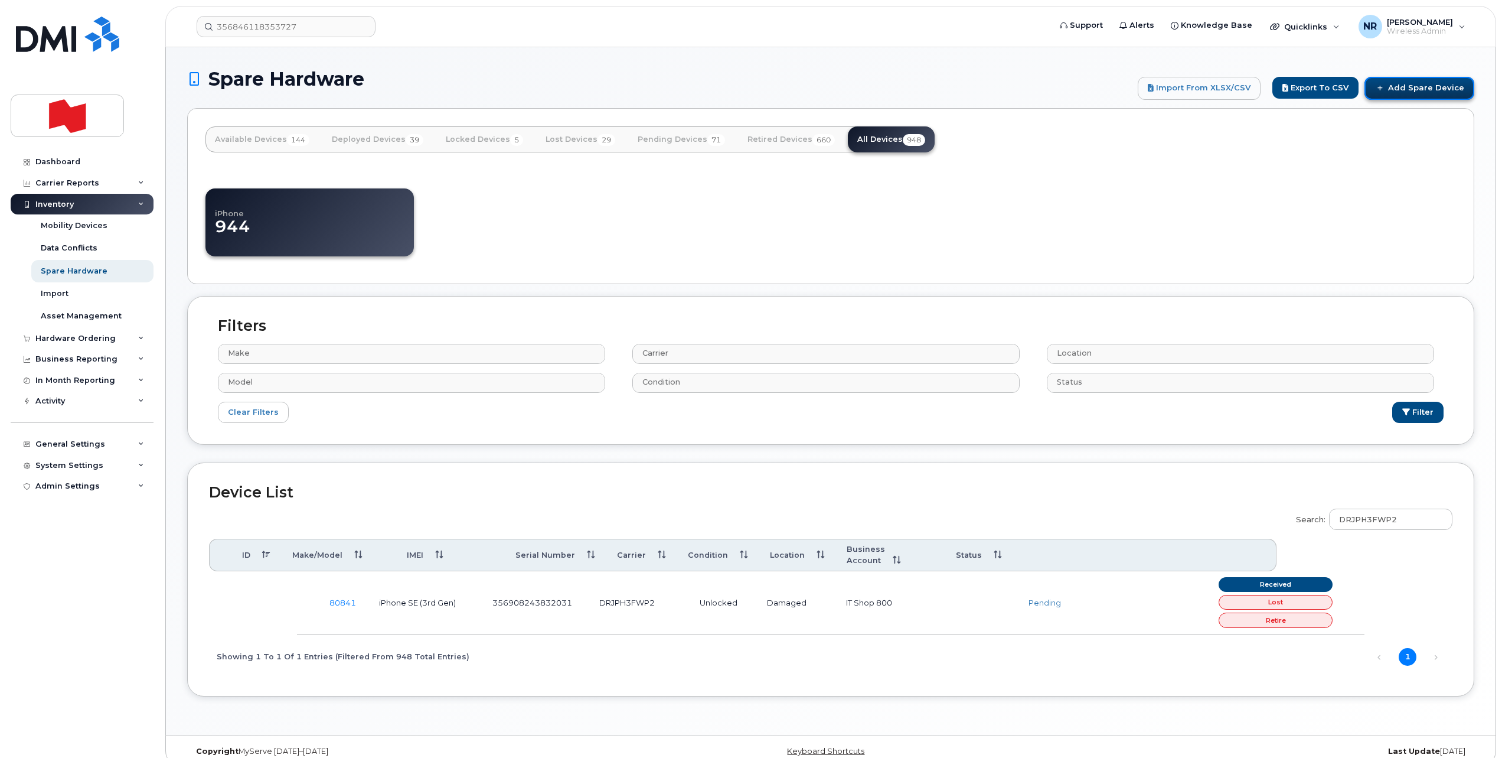
click at [1410, 93] on link "Add Spare Device" at bounding box center [1420, 88] width 110 height 22
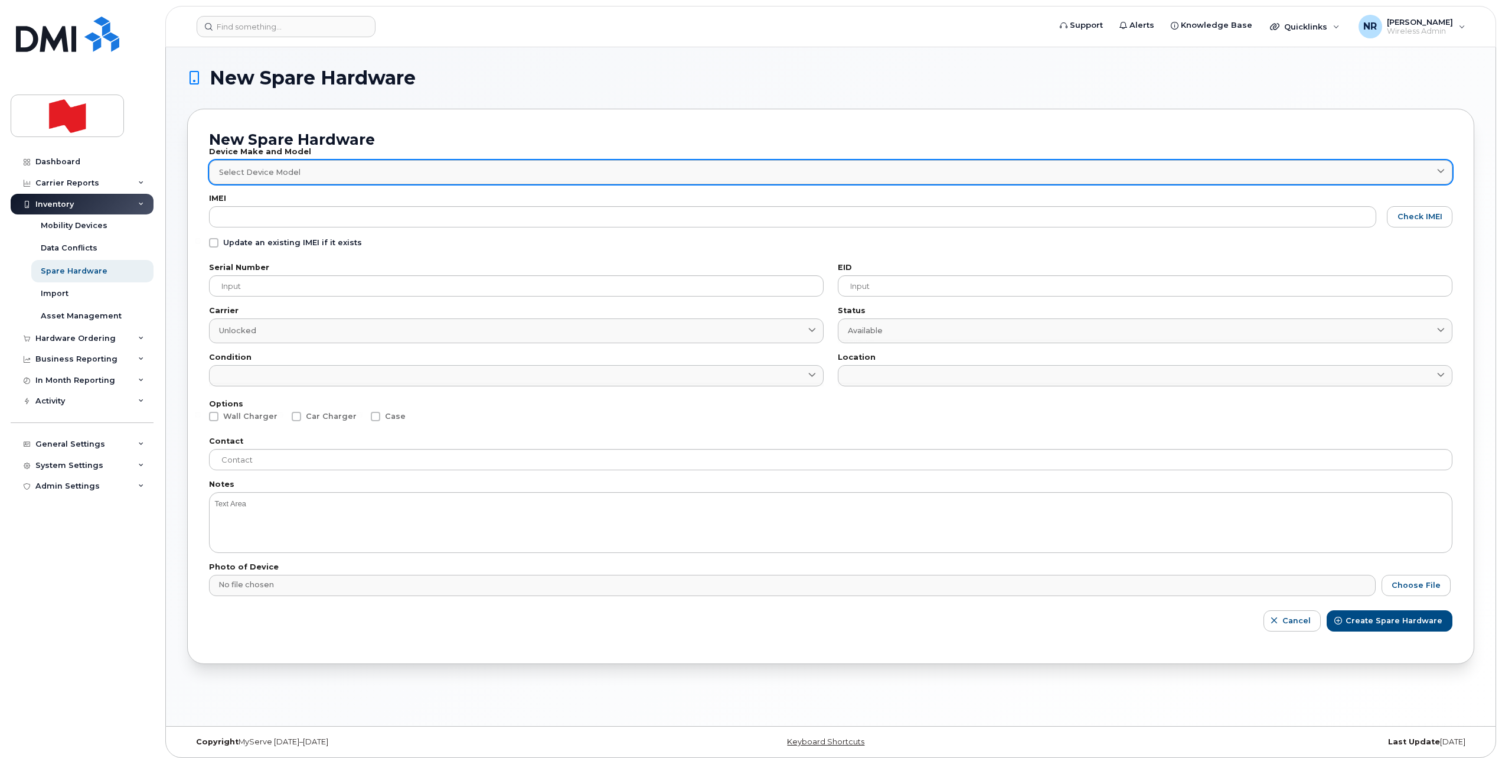
click at [263, 172] on span "Select Device Model" at bounding box center [259, 172] width 81 height 11
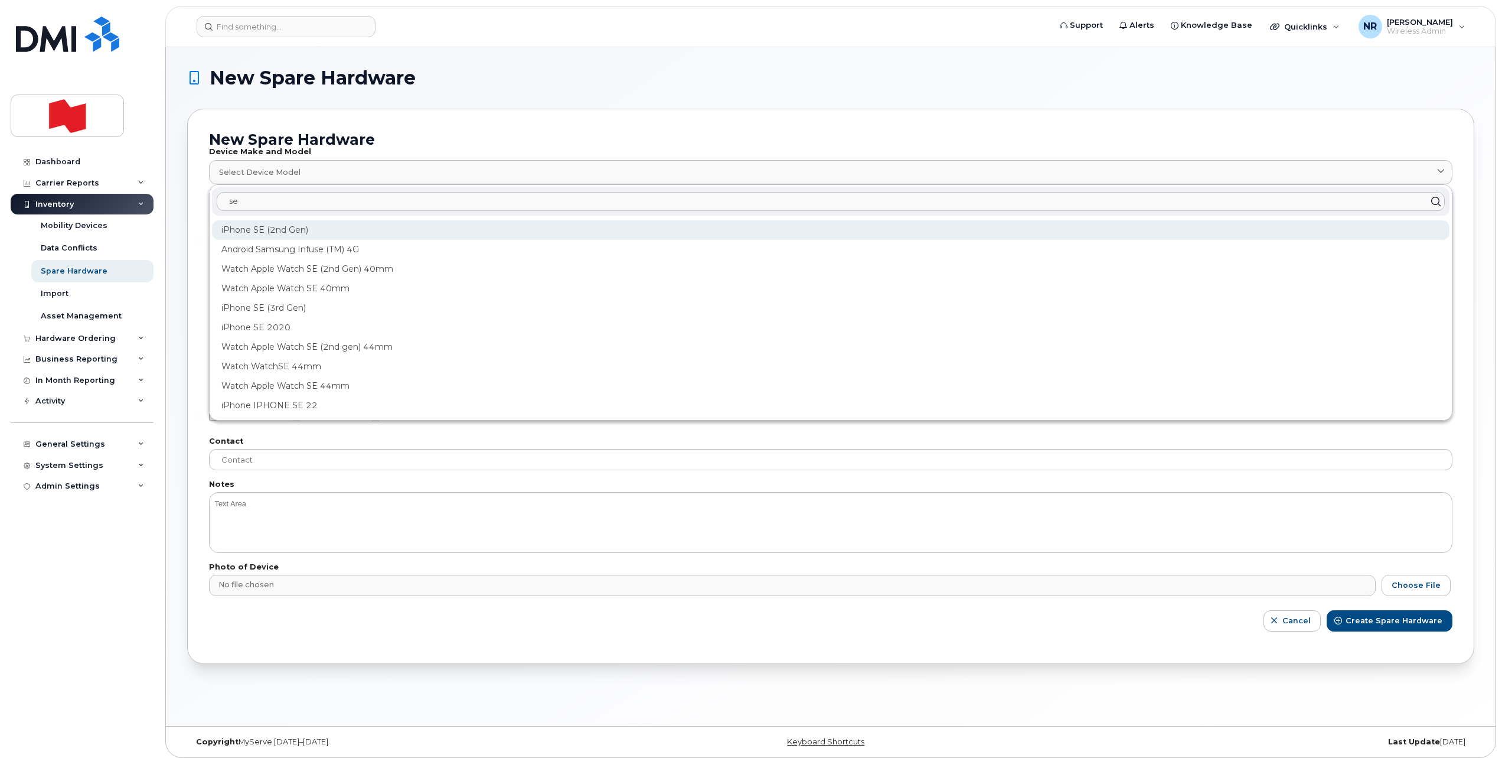
type input "se"
click at [286, 234] on div "iPhone SE (2nd Gen)" at bounding box center [831, 229] width 1238 height 19
type input "1947"
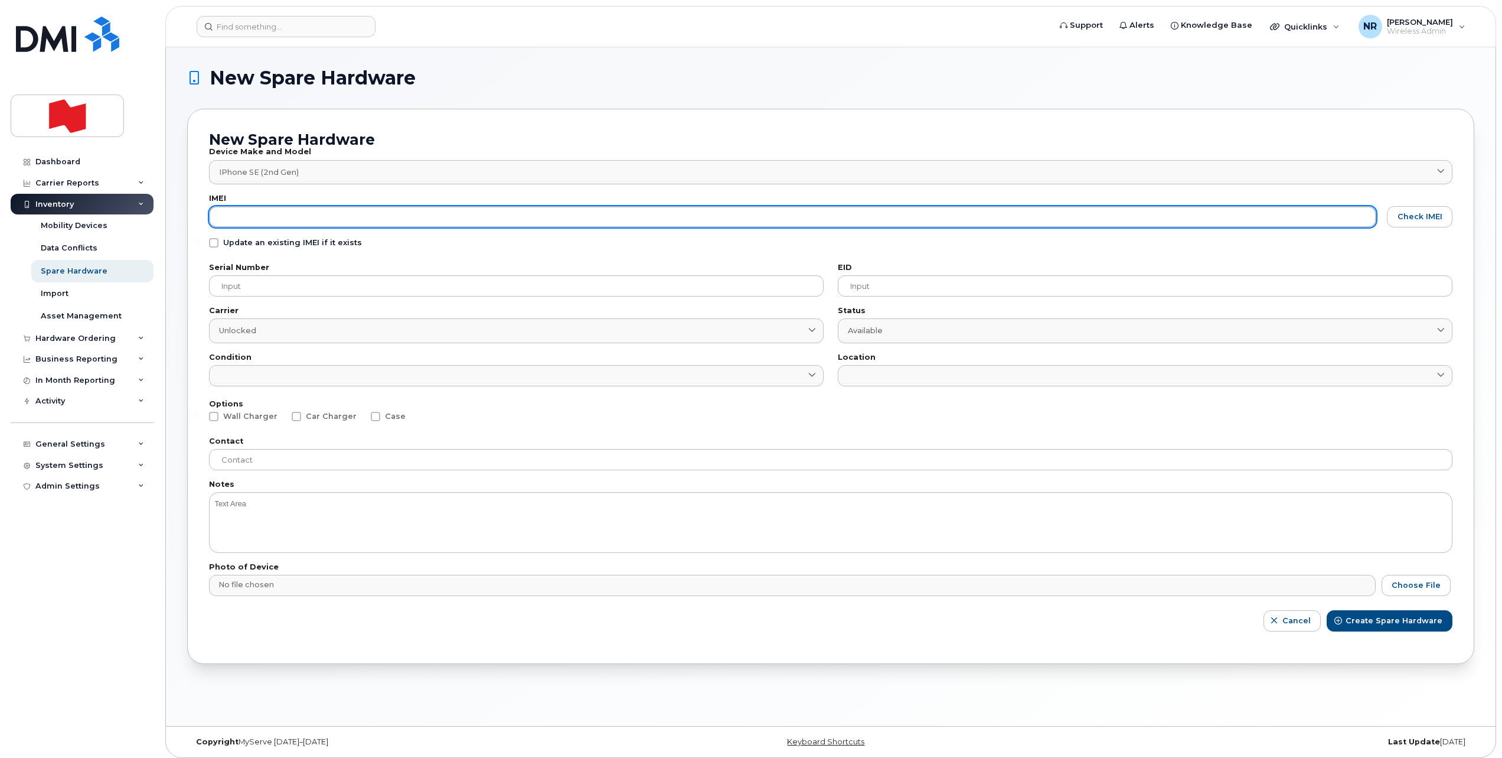
click at [280, 220] on input "text" at bounding box center [792, 216] width 1167 height 21
paste input "356846118353727"
type input "356846118353727"
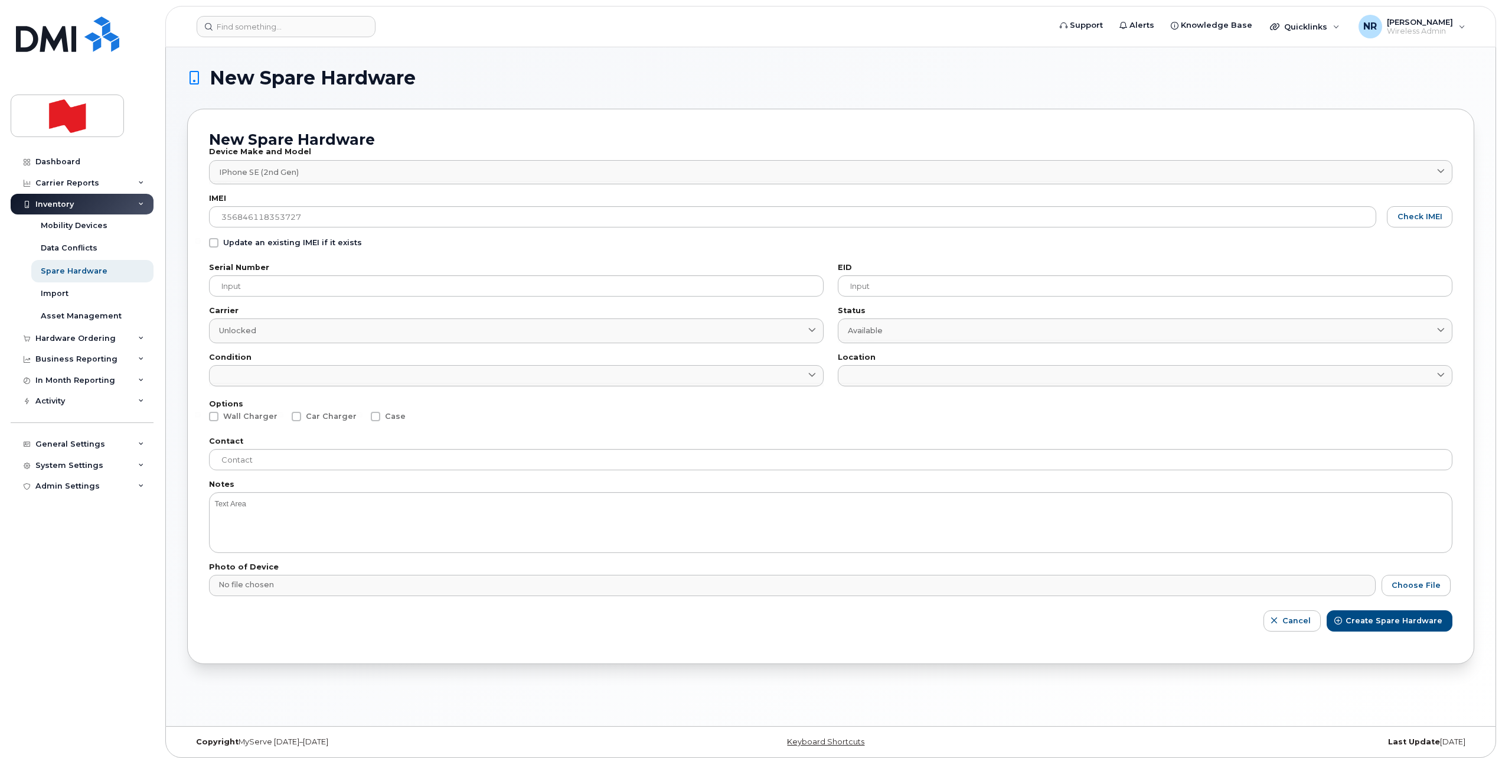
click at [216, 242] on span at bounding box center [213, 242] width 9 height 9
click at [201, 242] on input "Update an existing IMEI if it exists" at bounding box center [198, 241] width 6 height 6
checkbox input "true"
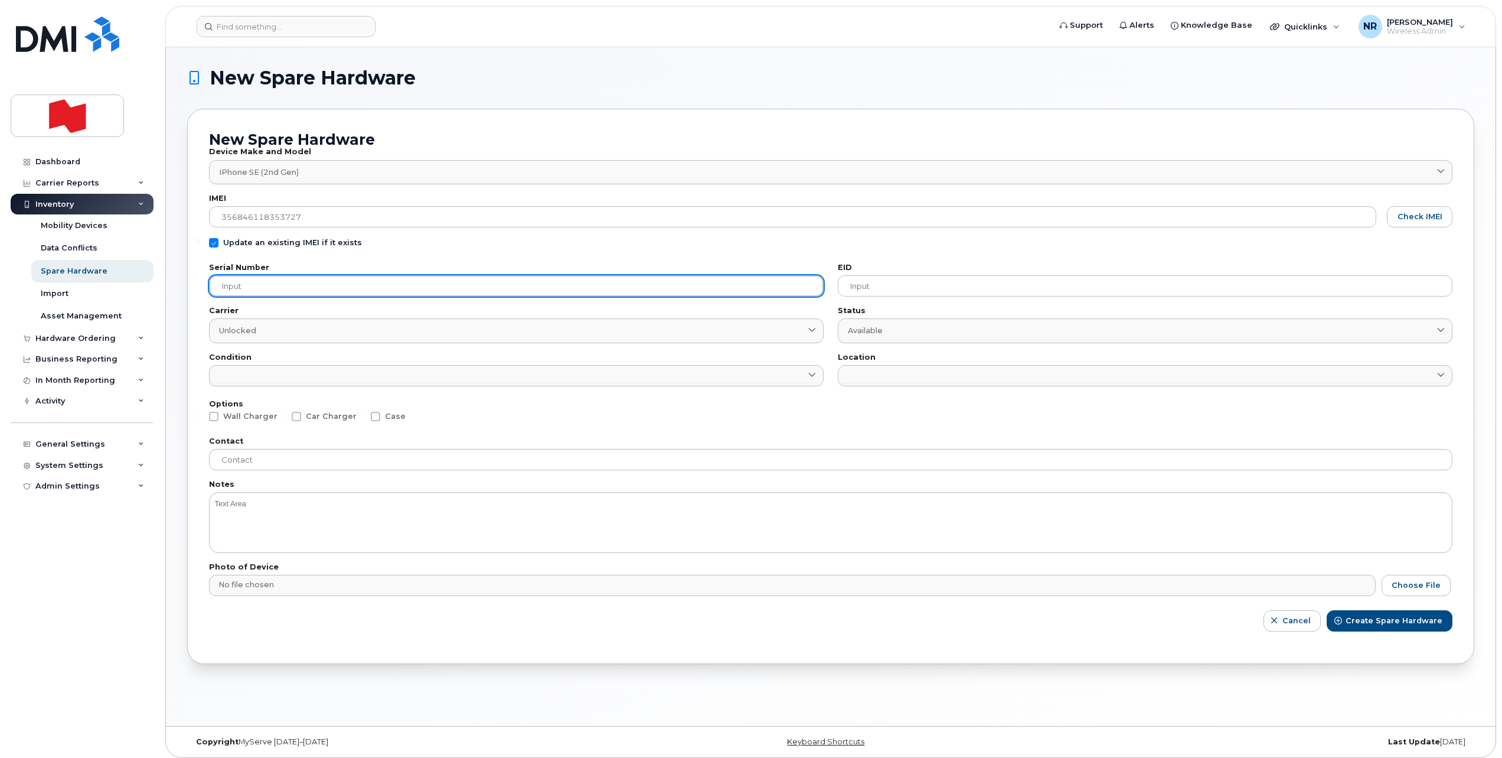
click at [279, 288] on input "text" at bounding box center [516, 285] width 615 height 21
paste input "DX3GK2TGPLJN"
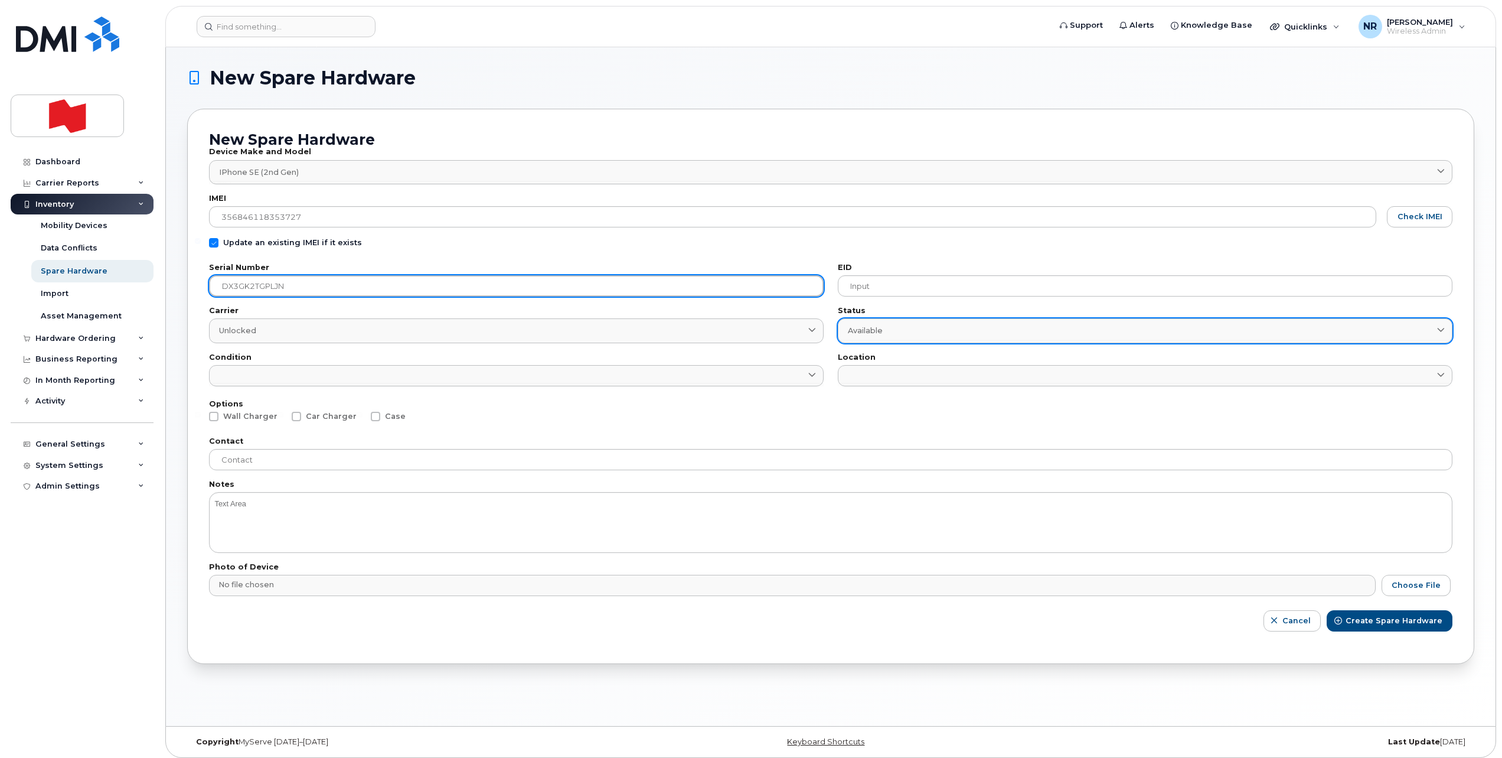
type input "DX3GK2TGPLJN"
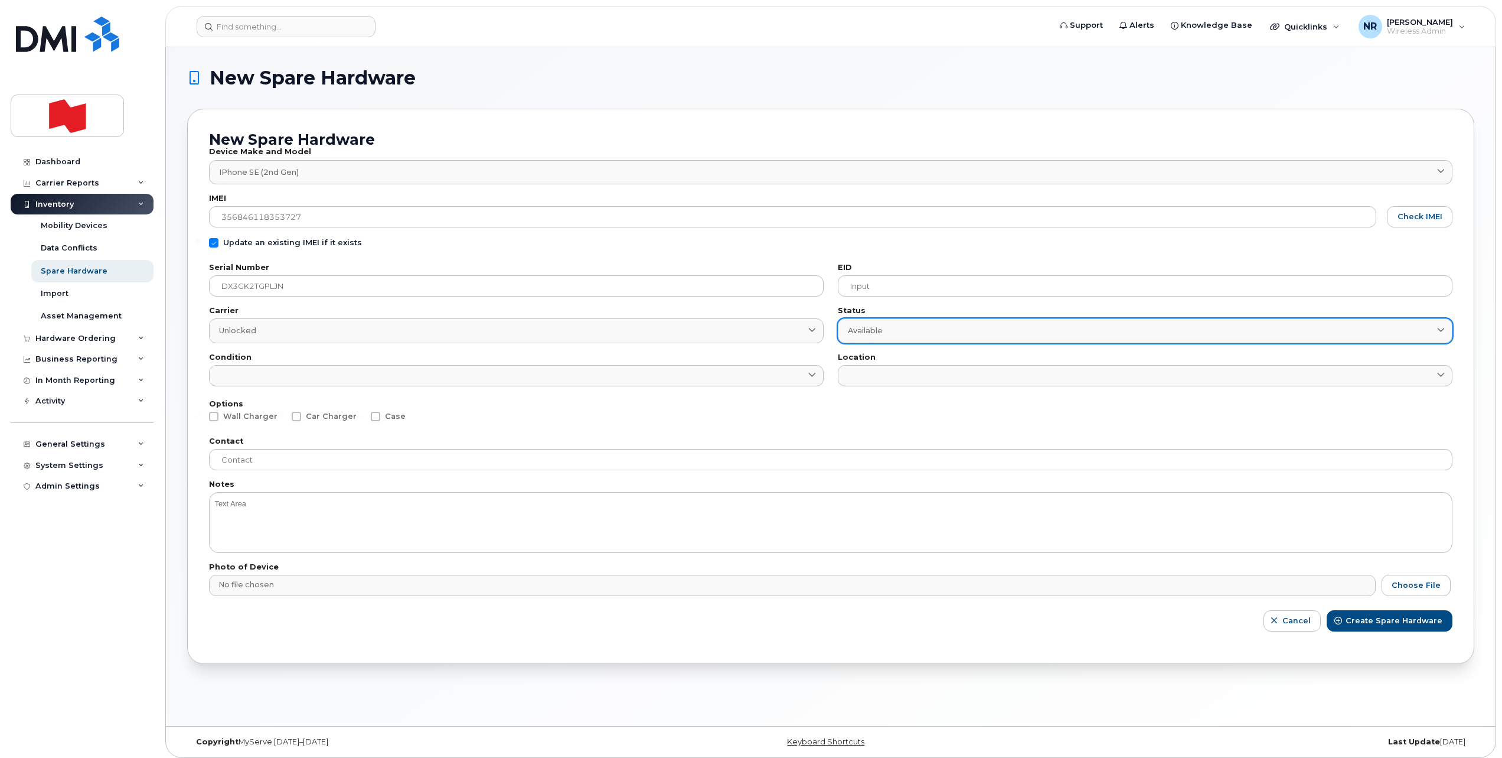
click at [895, 331] on div "Available" at bounding box center [1145, 330] width 595 height 11
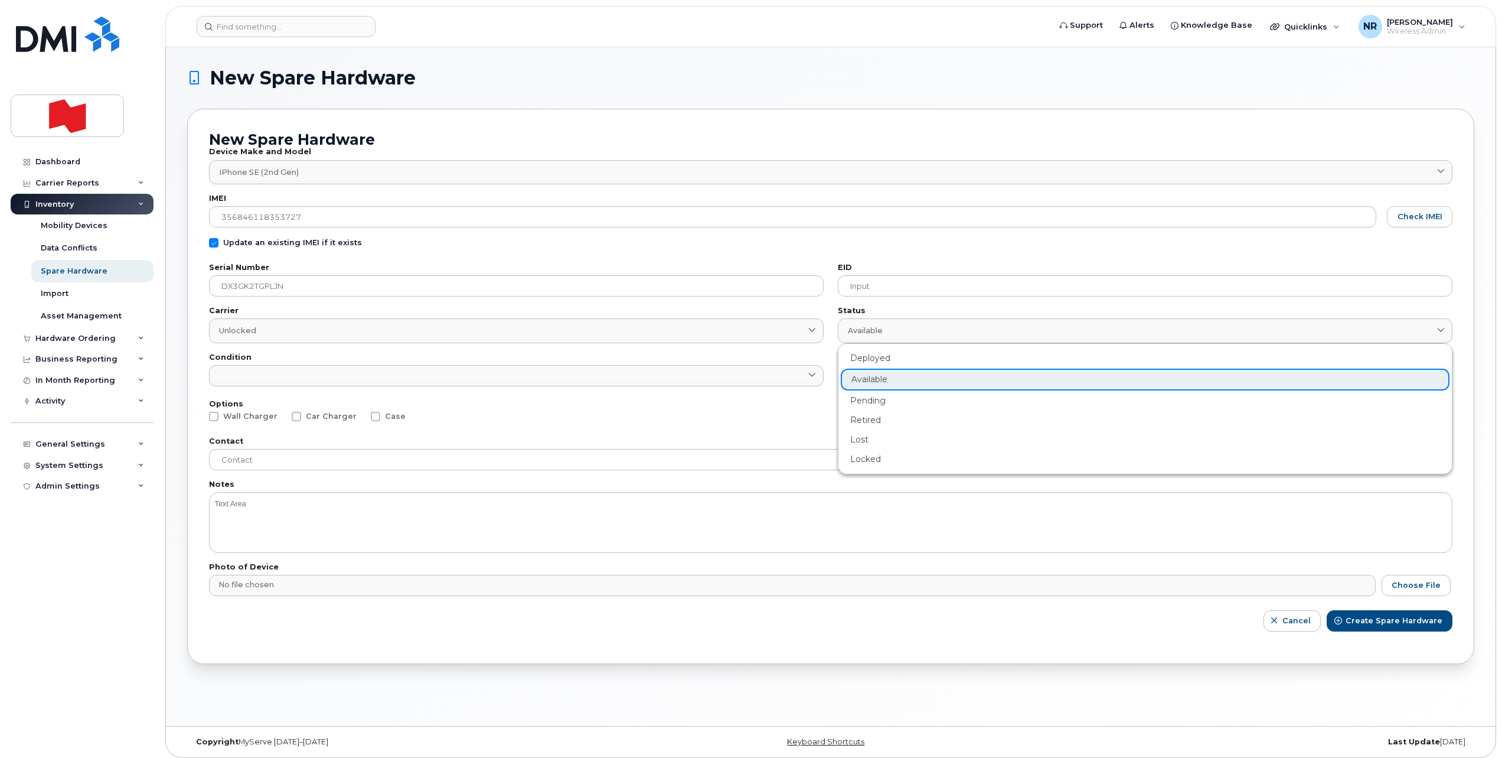
drag, startPoint x: 885, startPoint y: 399, endPoint x: 659, endPoint y: 387, distance: 226.4
click at [883, 399] on div "Pending" at bounding box center [1145, 400] width 609 height 19
type input "pending"
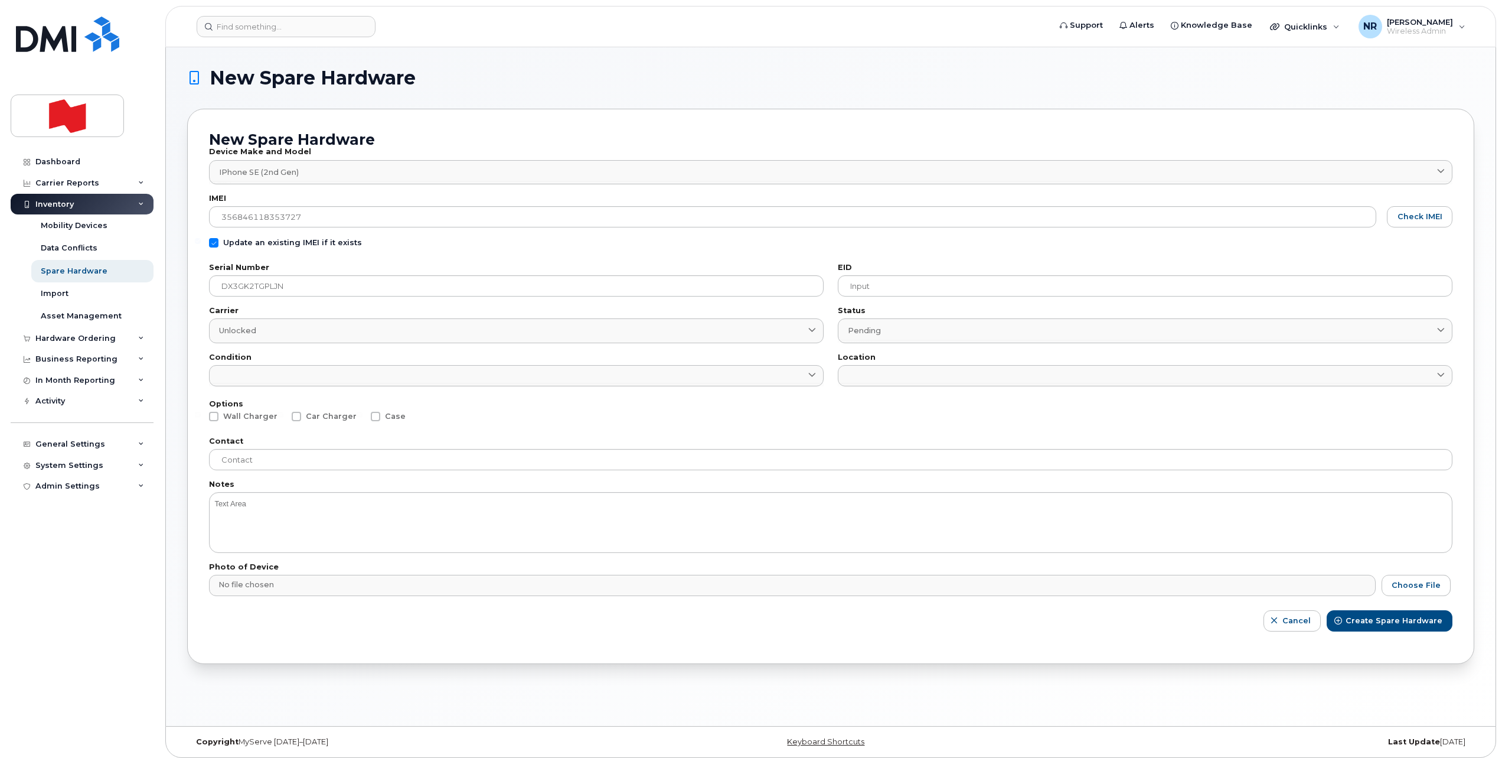
click at [556, 383] on input at bounding box center [516, 385] width 615 height 4
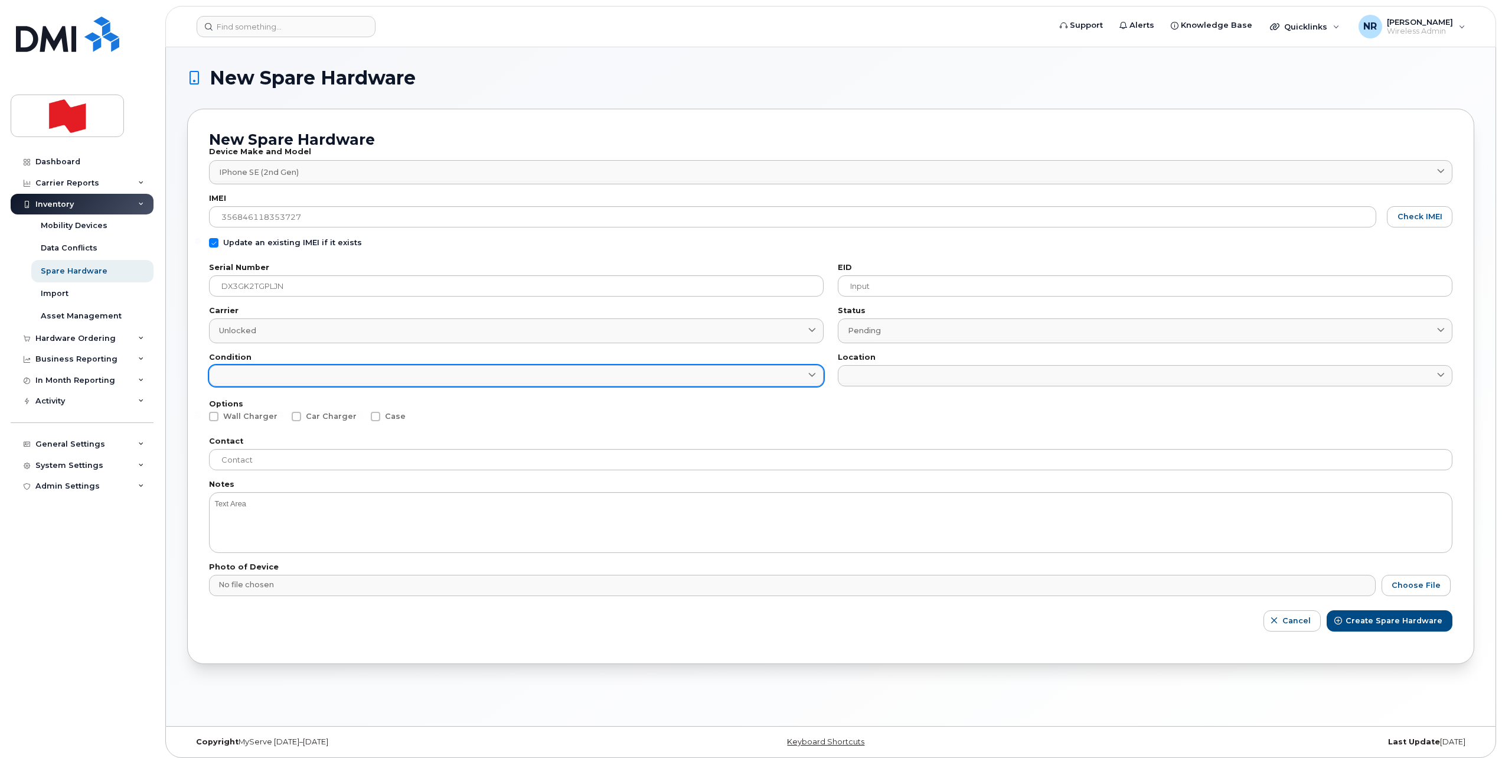
click at [338, 373] on link at bounding box center [516, 375] width 615 height 21
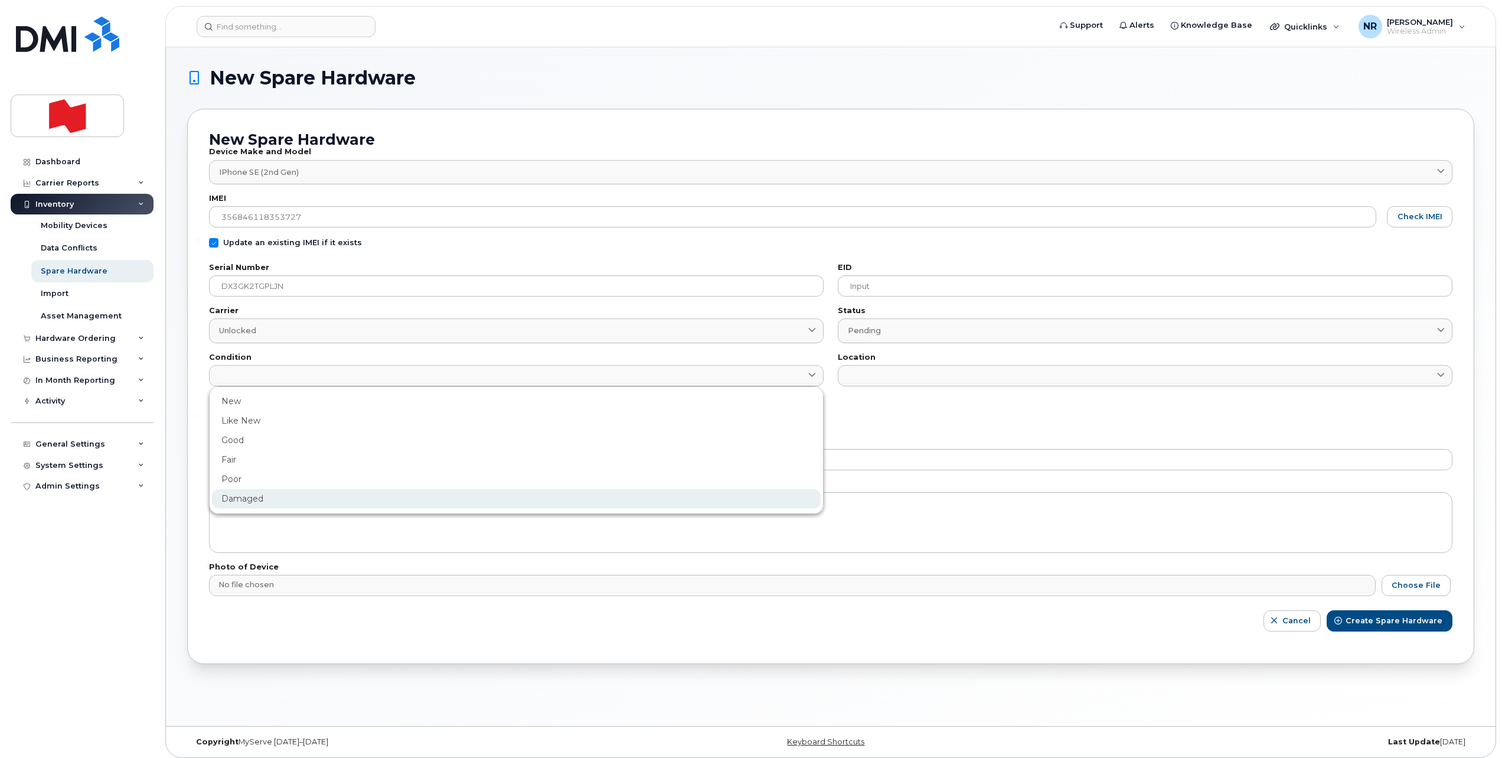
click at [256, 499] on div "Damaged" at bounding box center [516, 498] width 609 height 19
type input "Damaged"
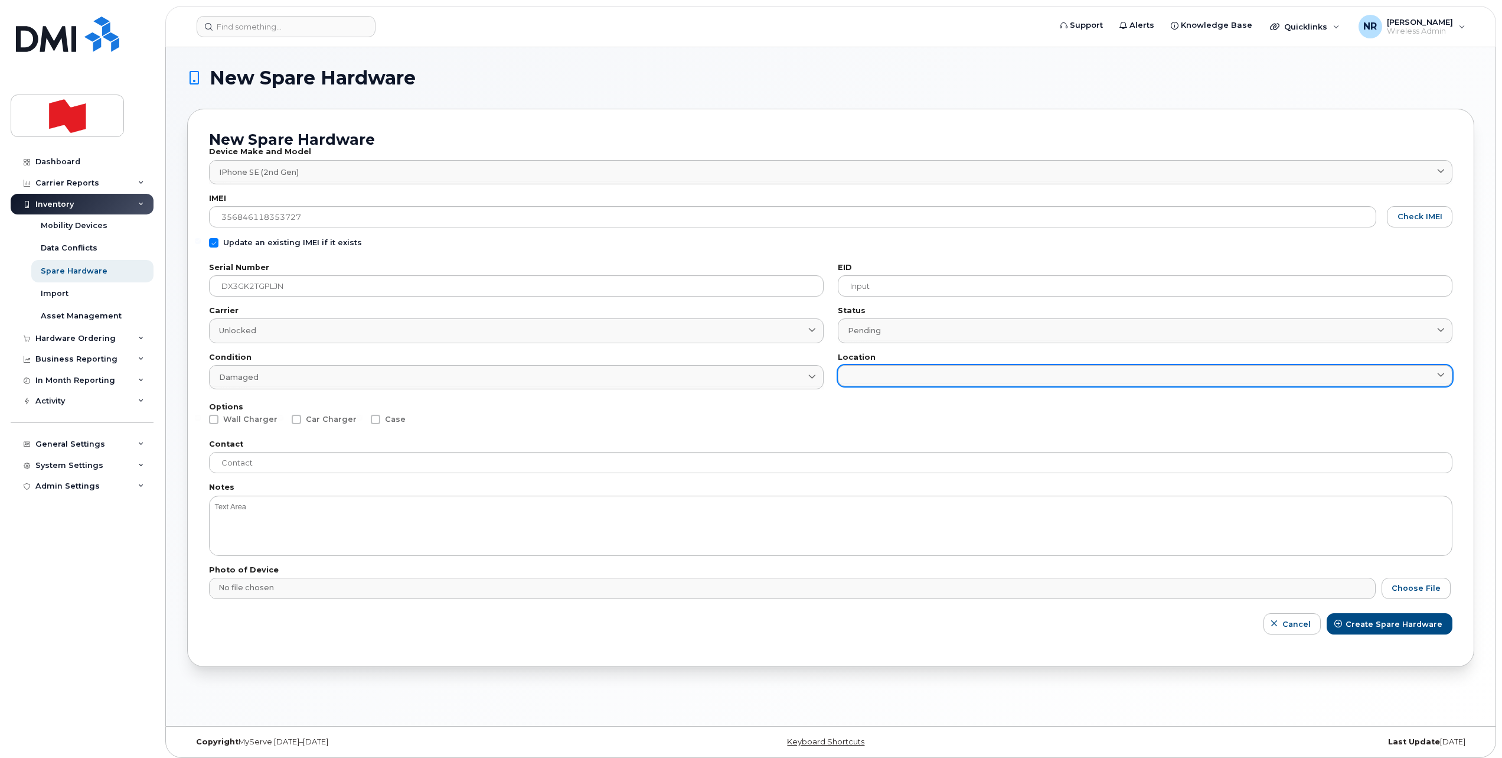
click at [881, 375] on link at bounding box center [1145, 375] width 615 height 21
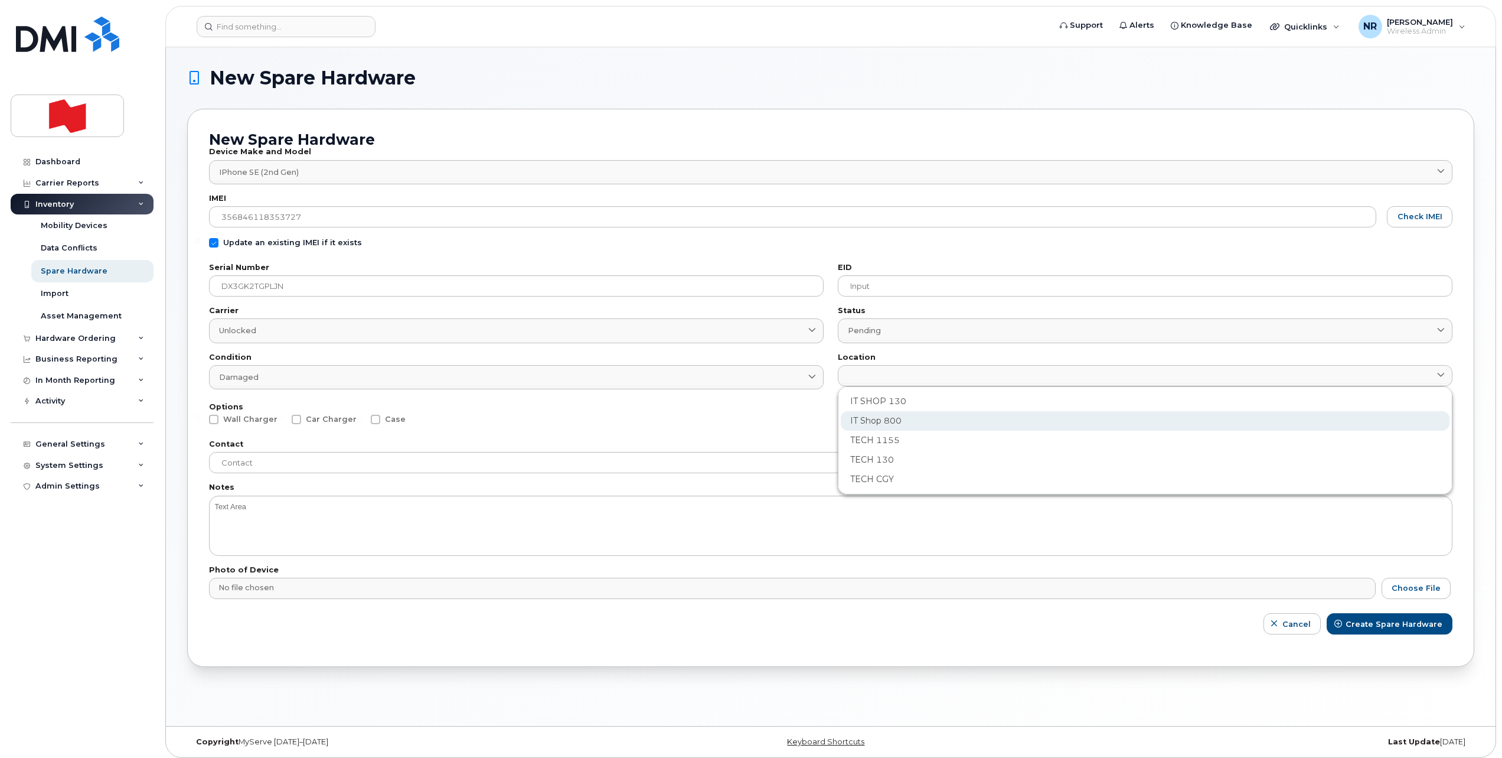
click at [870, 417] on div "IT Shop 800" at bounding box center [1145, 420] width 609 height 19
type input "2982"
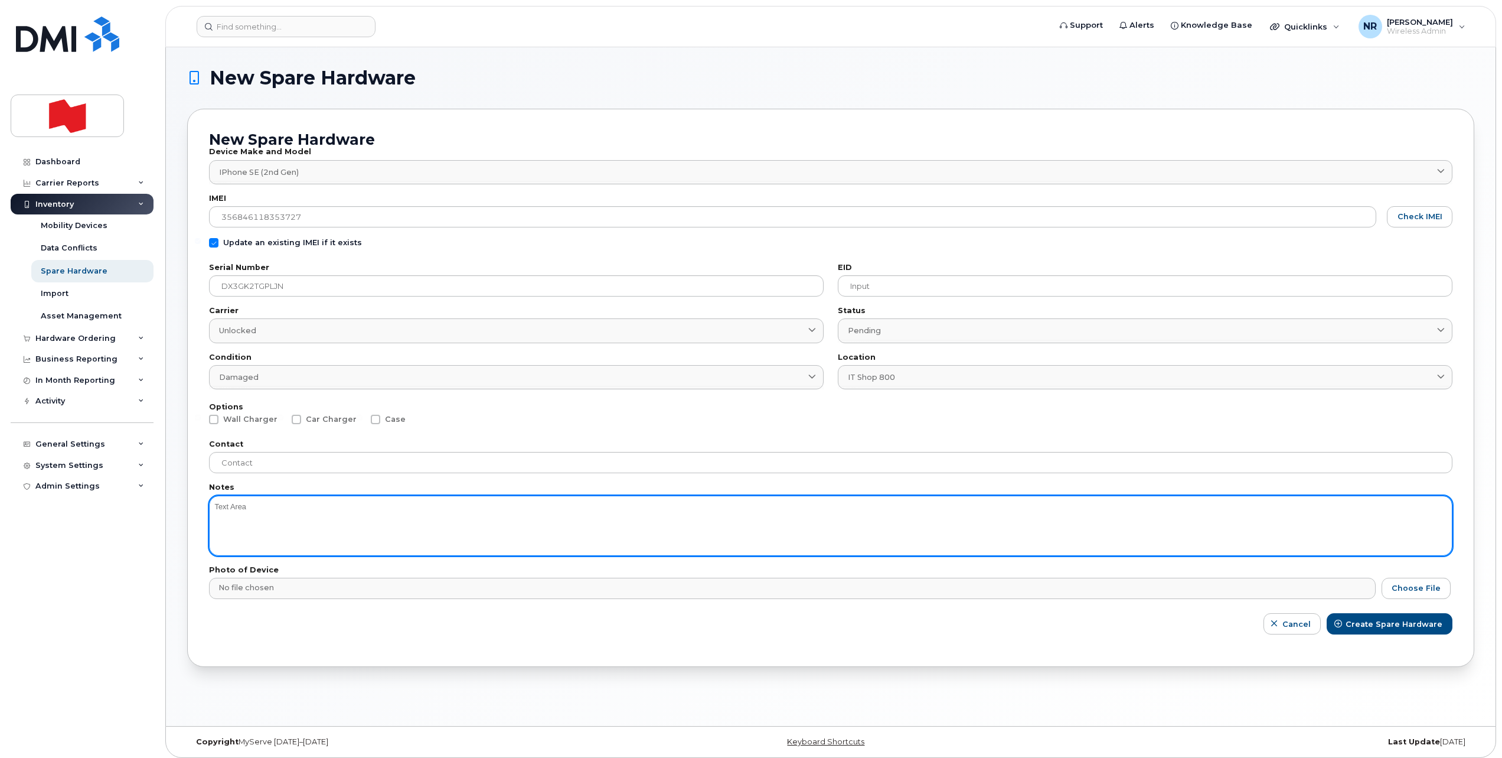
click at [335, 520] on textarea at bounding box center [831, 525] width 1244 height 60
type textarea "Battery"
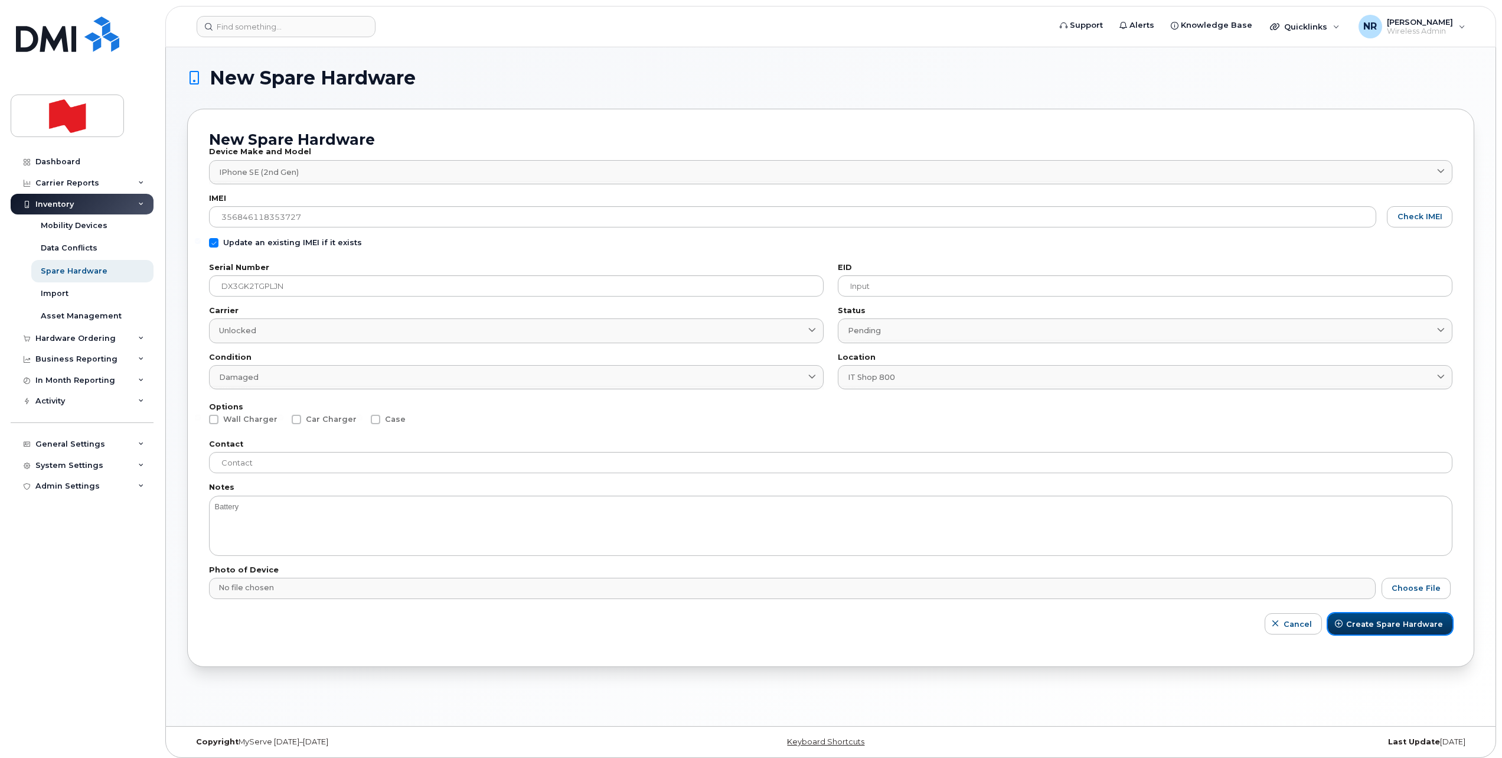
click at [1360, 625] on span "Create Spare Hardware" at bounding box center [1394, 623] width 97 height 11
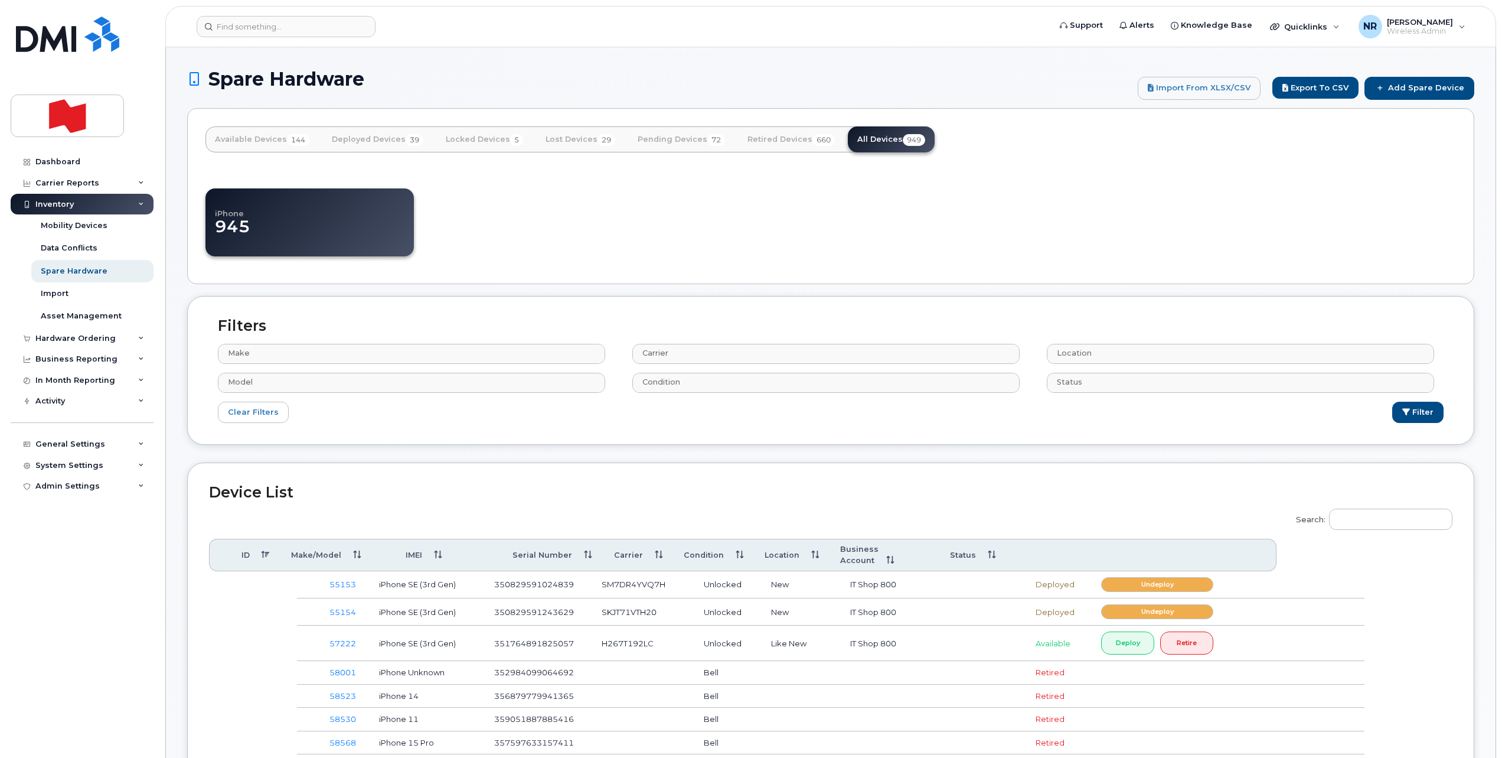
select select
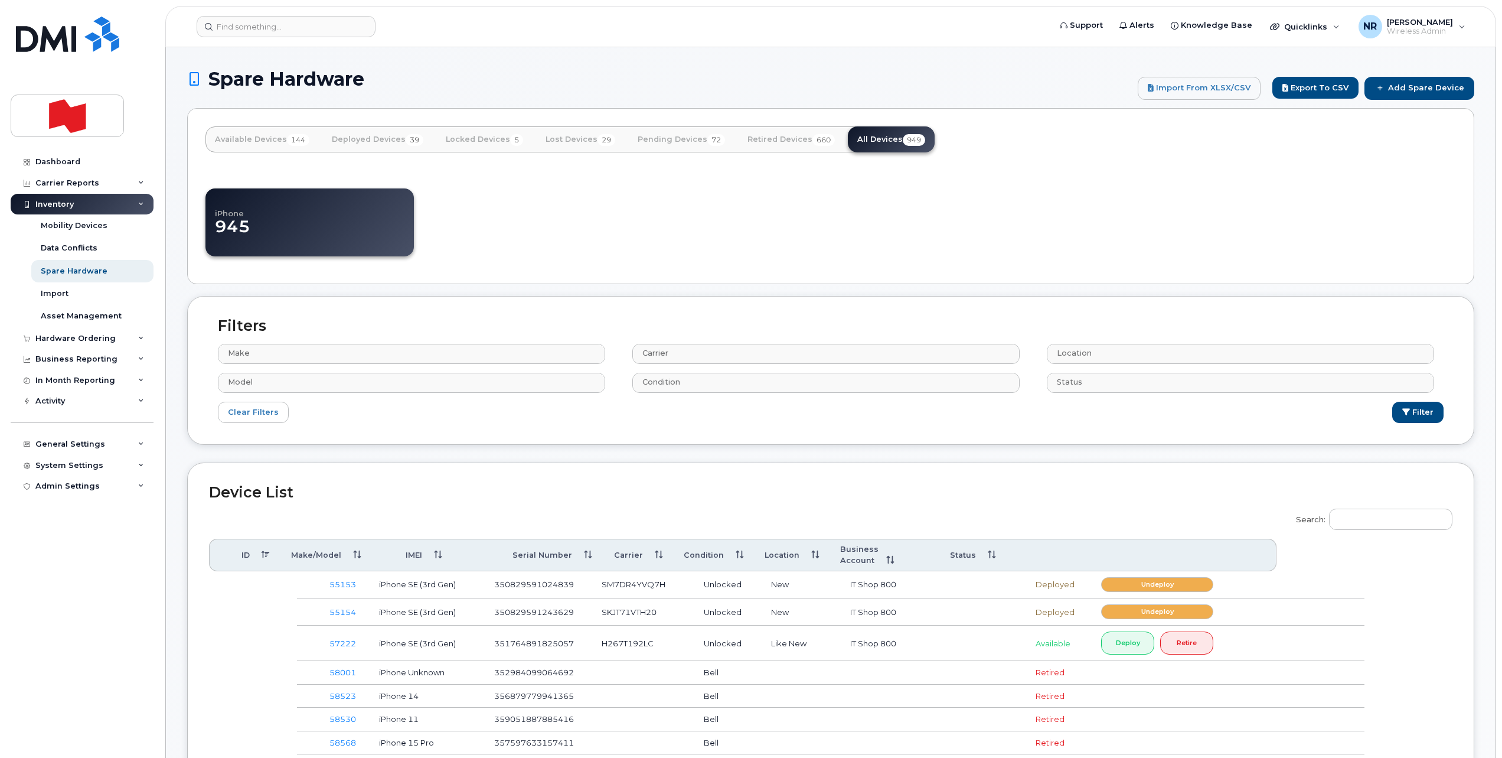
select select
click at [1369, 527] on input "Search:" at bounding box center [1390, 518] width 123 height 21
paste input "DX3GK2TGPLJN"
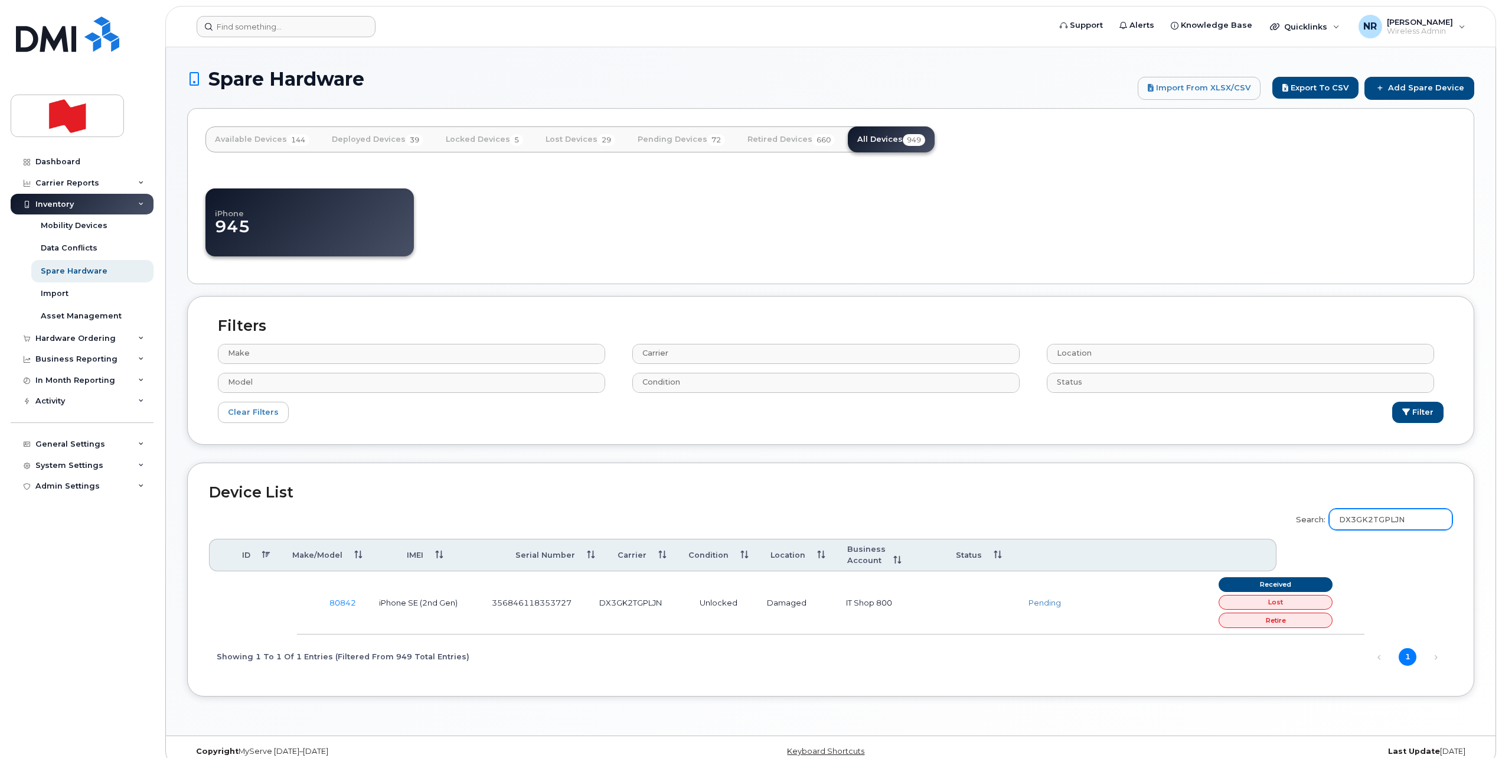
type input "DX3GK2TGPLJN"
click at [323, 21] on input at bounding box center [286, 26] width 179 height 21
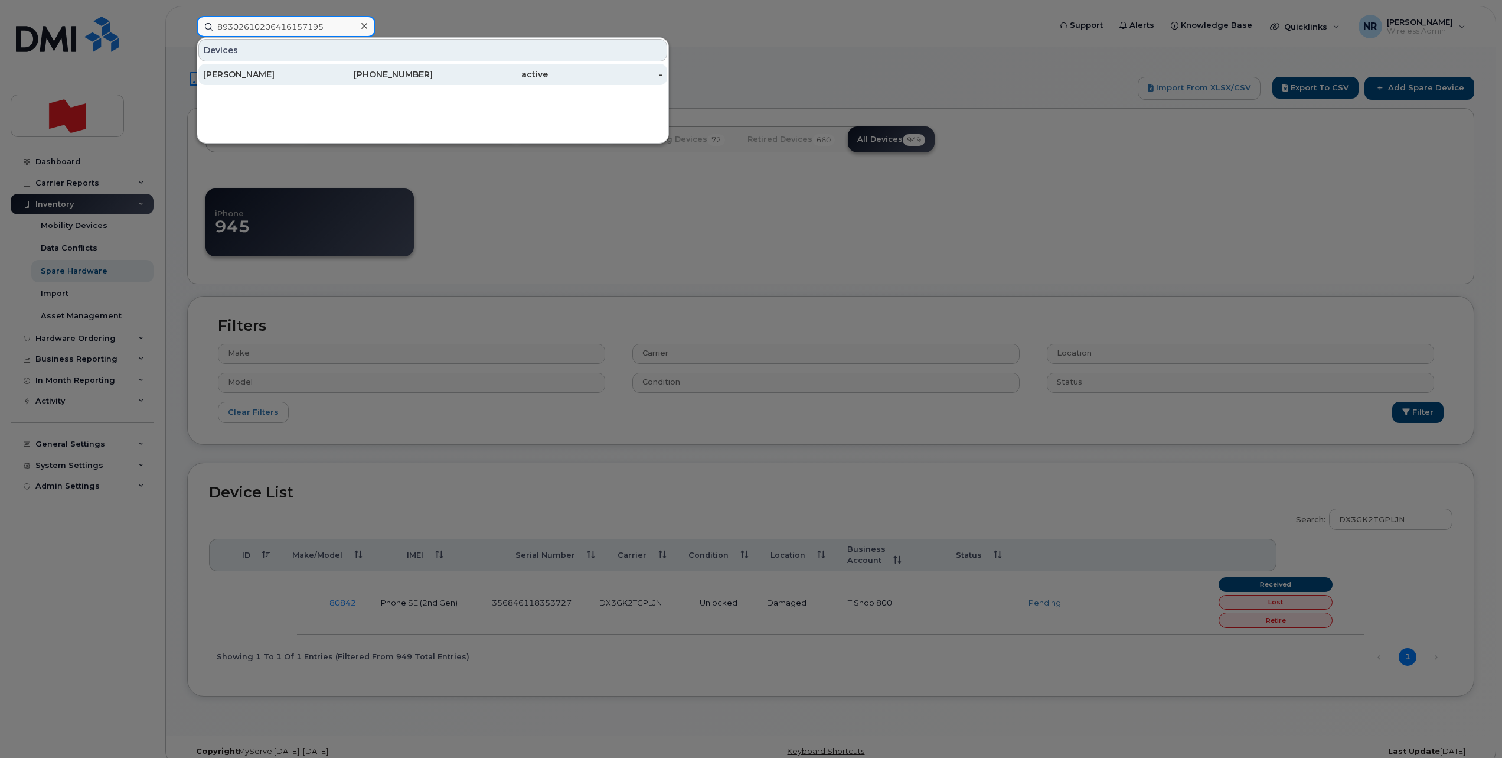
type input "89302610206416157195"
click at [238, 68] on div "Amaury Foissac" at bounding box center [260, 74] width 115 height 12
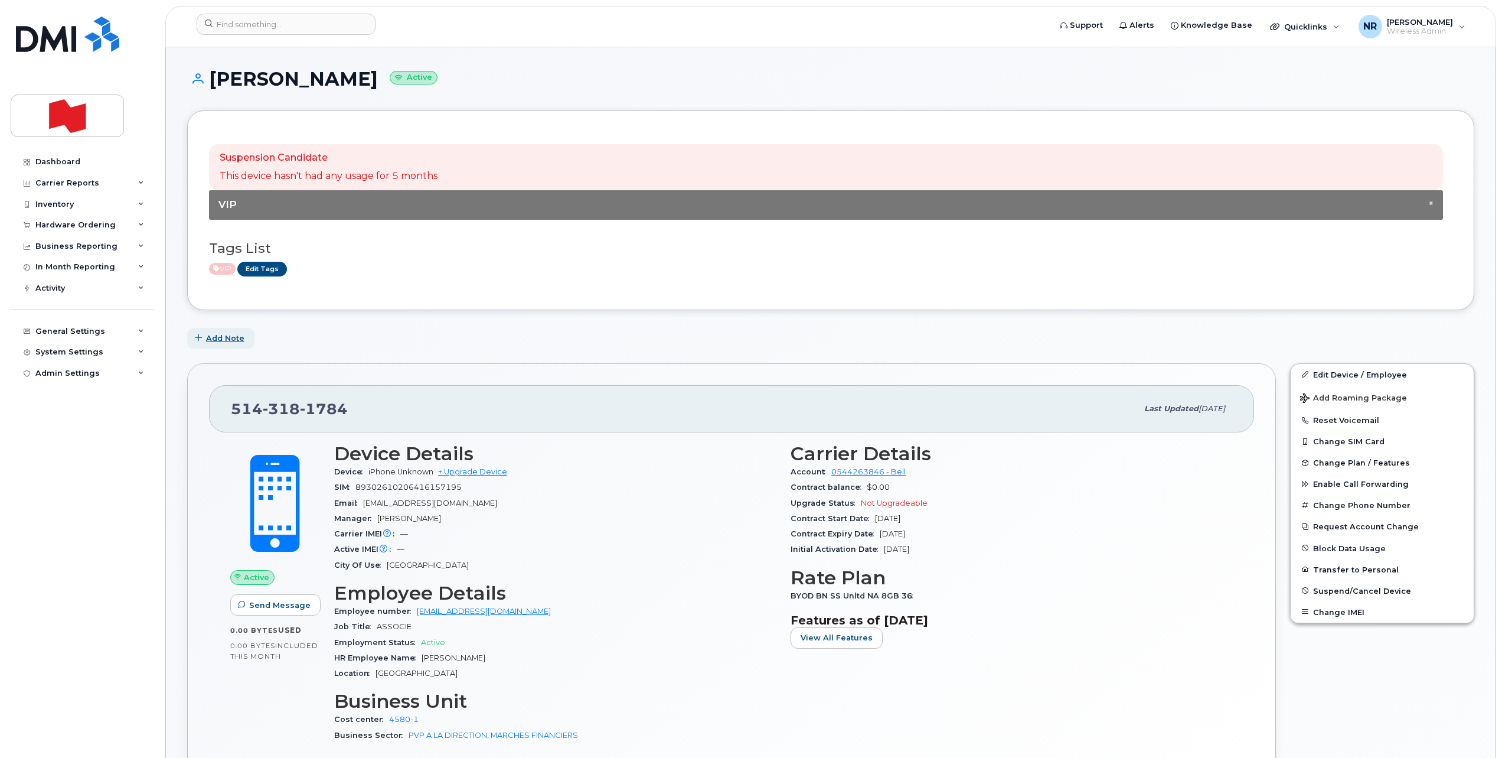
click at [218, 333] on span "Add Note" at bounding box center [225, 337] width 38 height 11
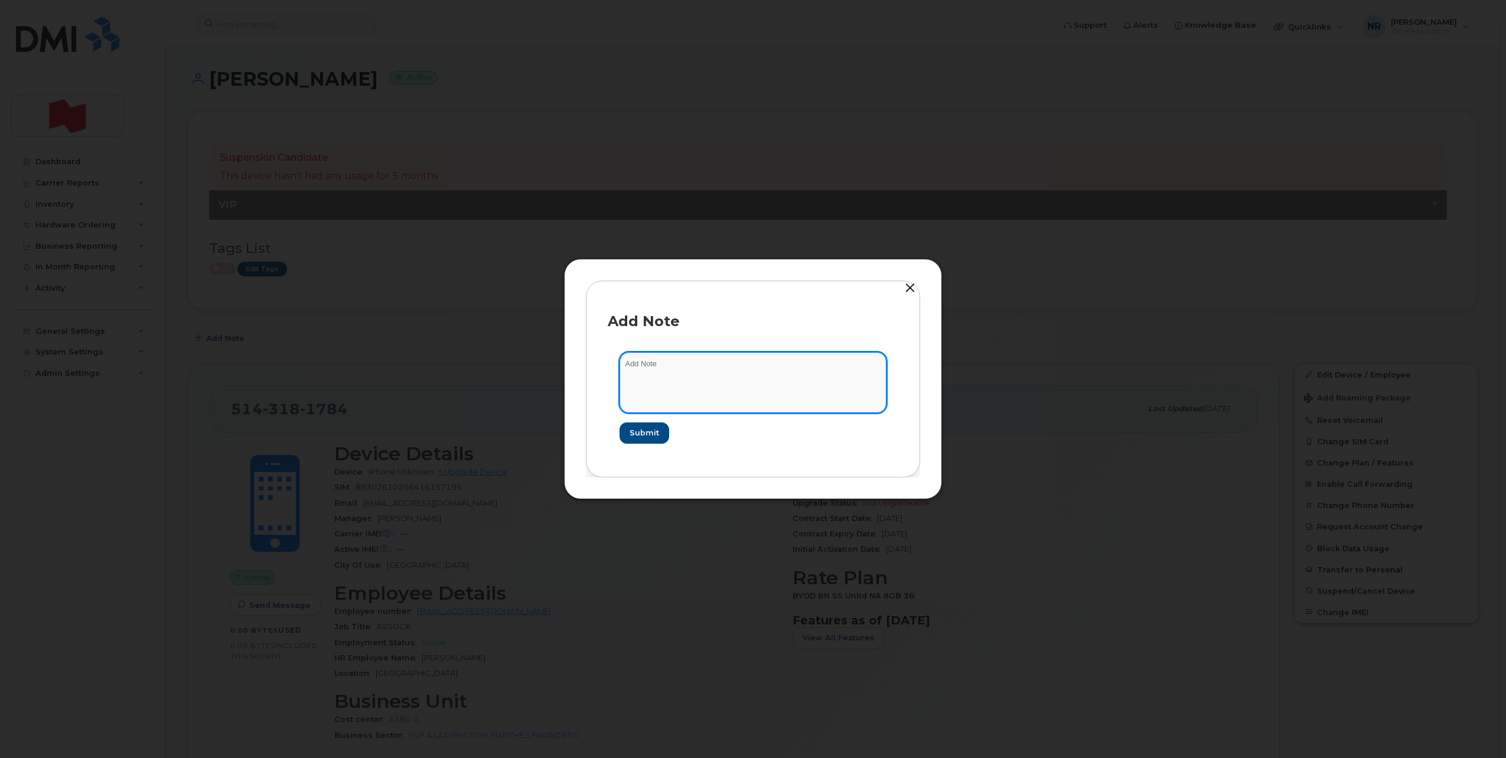
click at [681, 372] on textarea at bounding box center [752, 382] width 267 height 60
type textarea "Appareil reçu avec carte Sim"
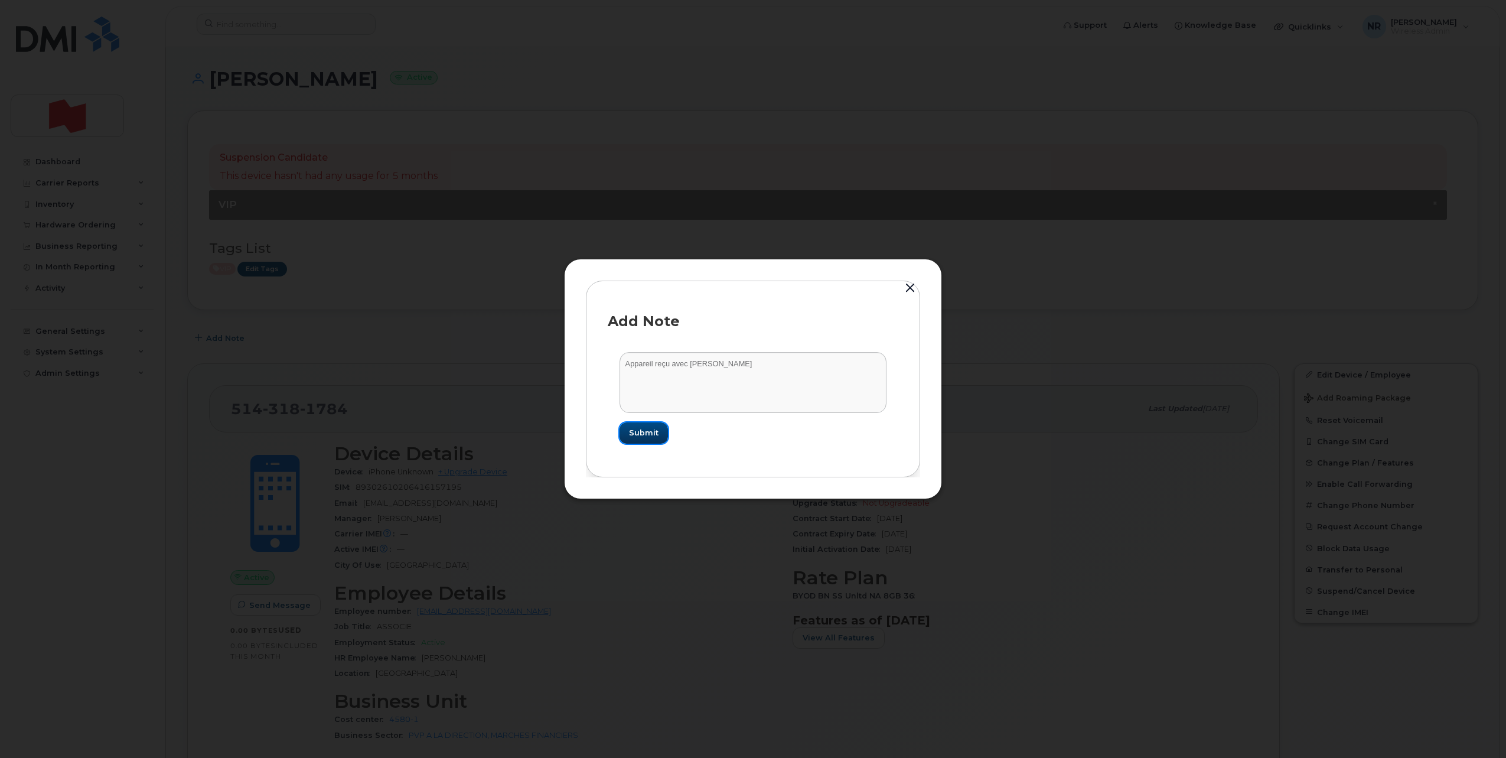
click at [631, 437] on span "Submit" at bounding box center [644, 432] width 30 height 11
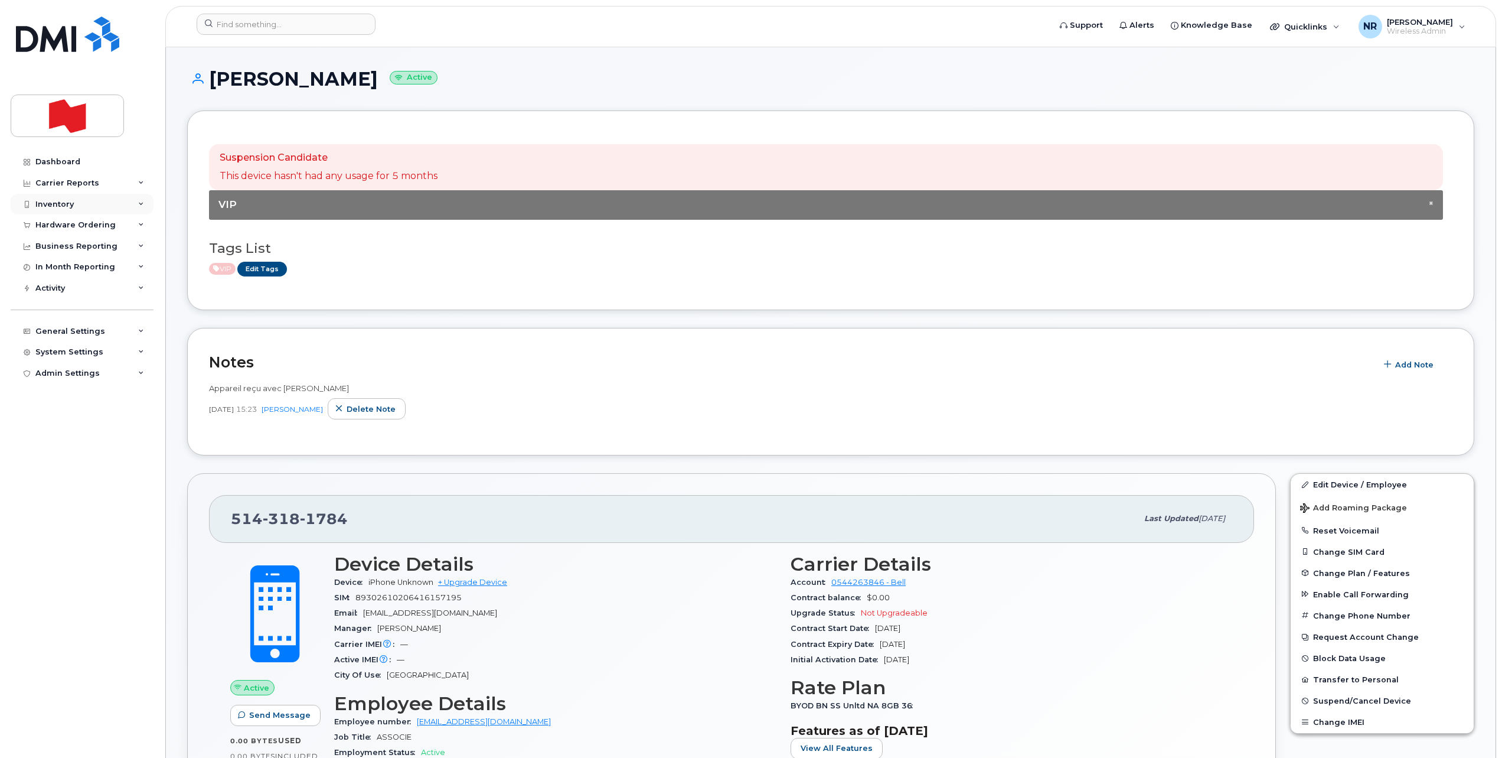
click at [61, 206] on div "Inventory" at bounding box center [54, 204] width 38 height 9
click at [71, 272] on div "Spare Hardware" at bounding box center [74, 271] width 67 height 11
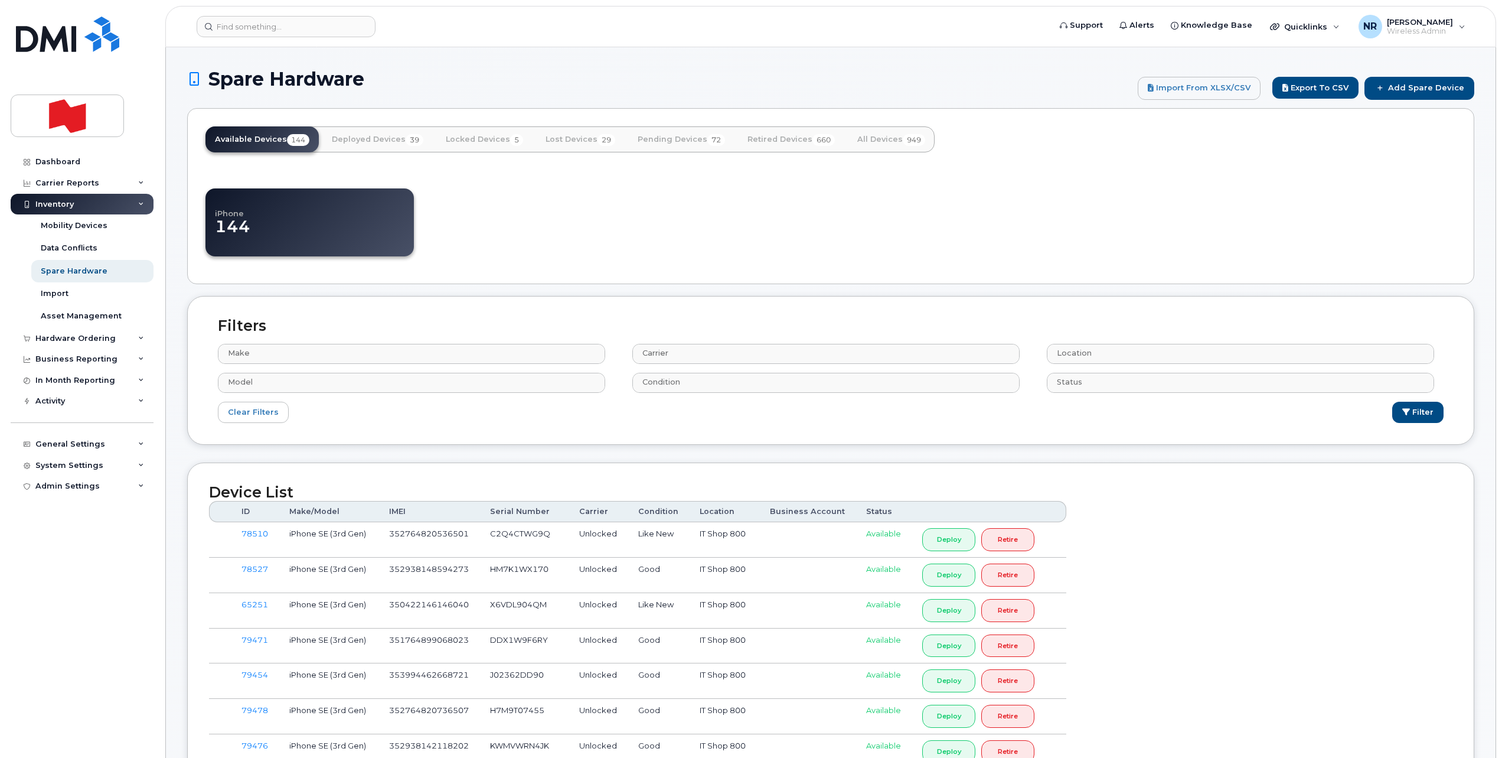
select select
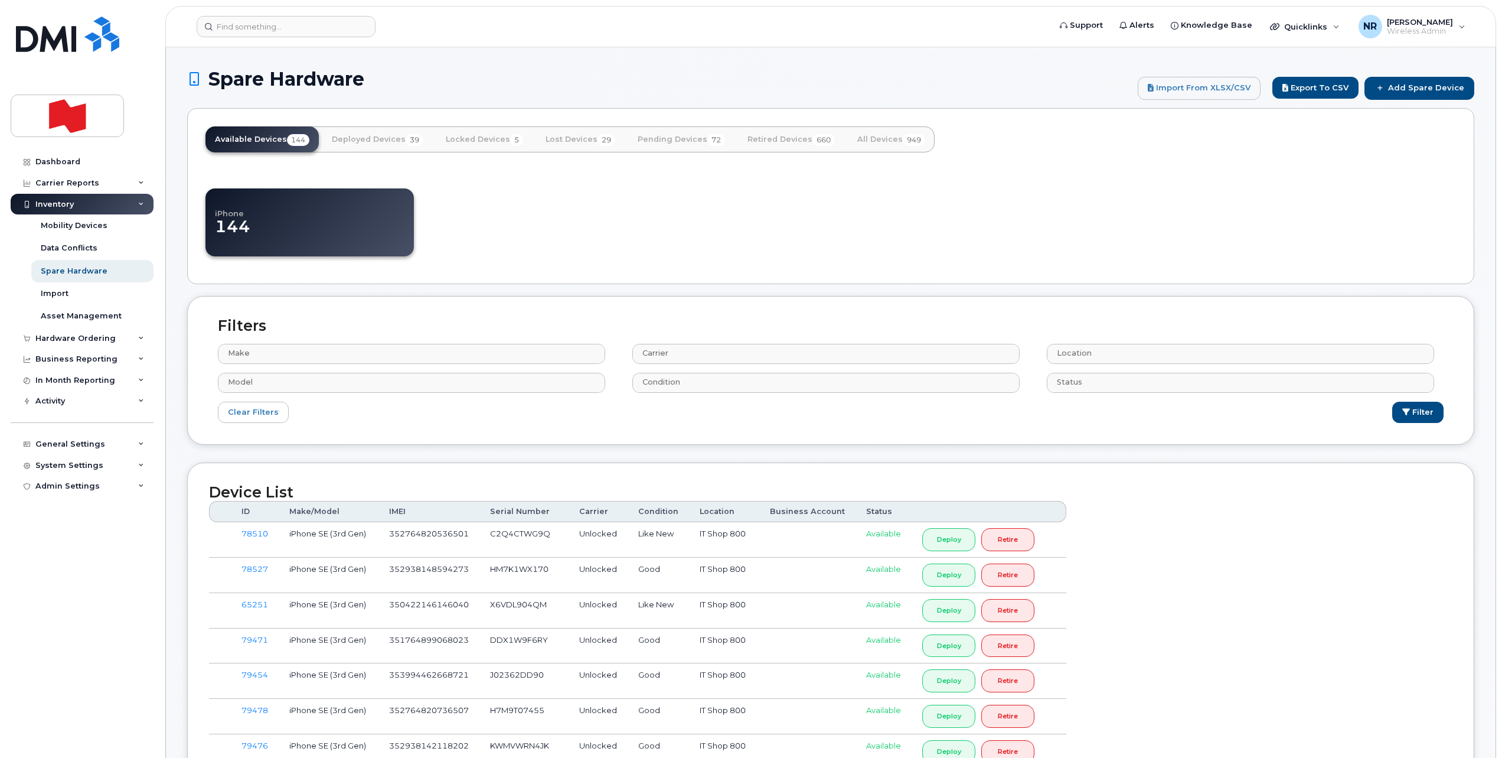
select select
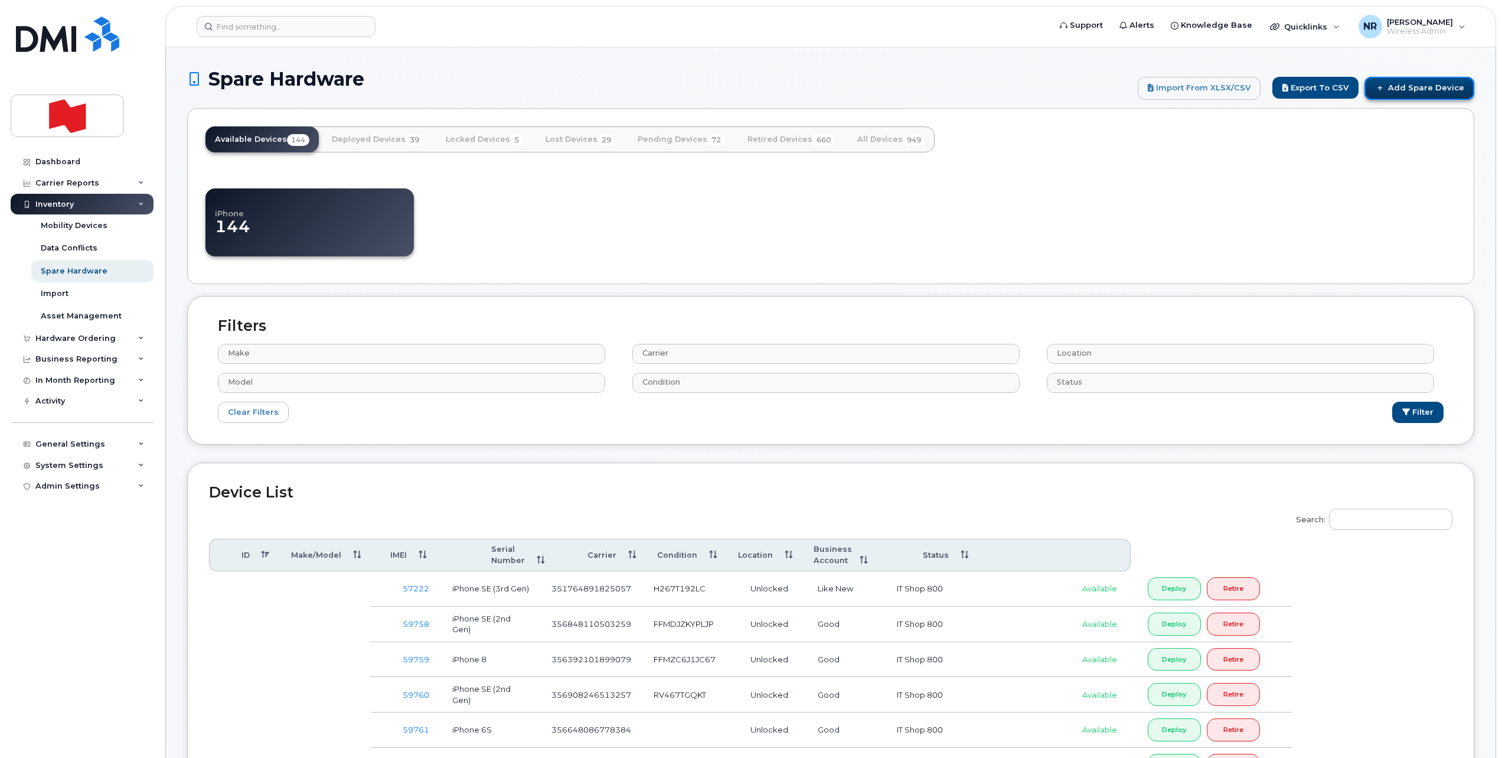
click at [1418, 84] on link "Add Spare Device" at bounding box center [1420, 88] width 110 height 22
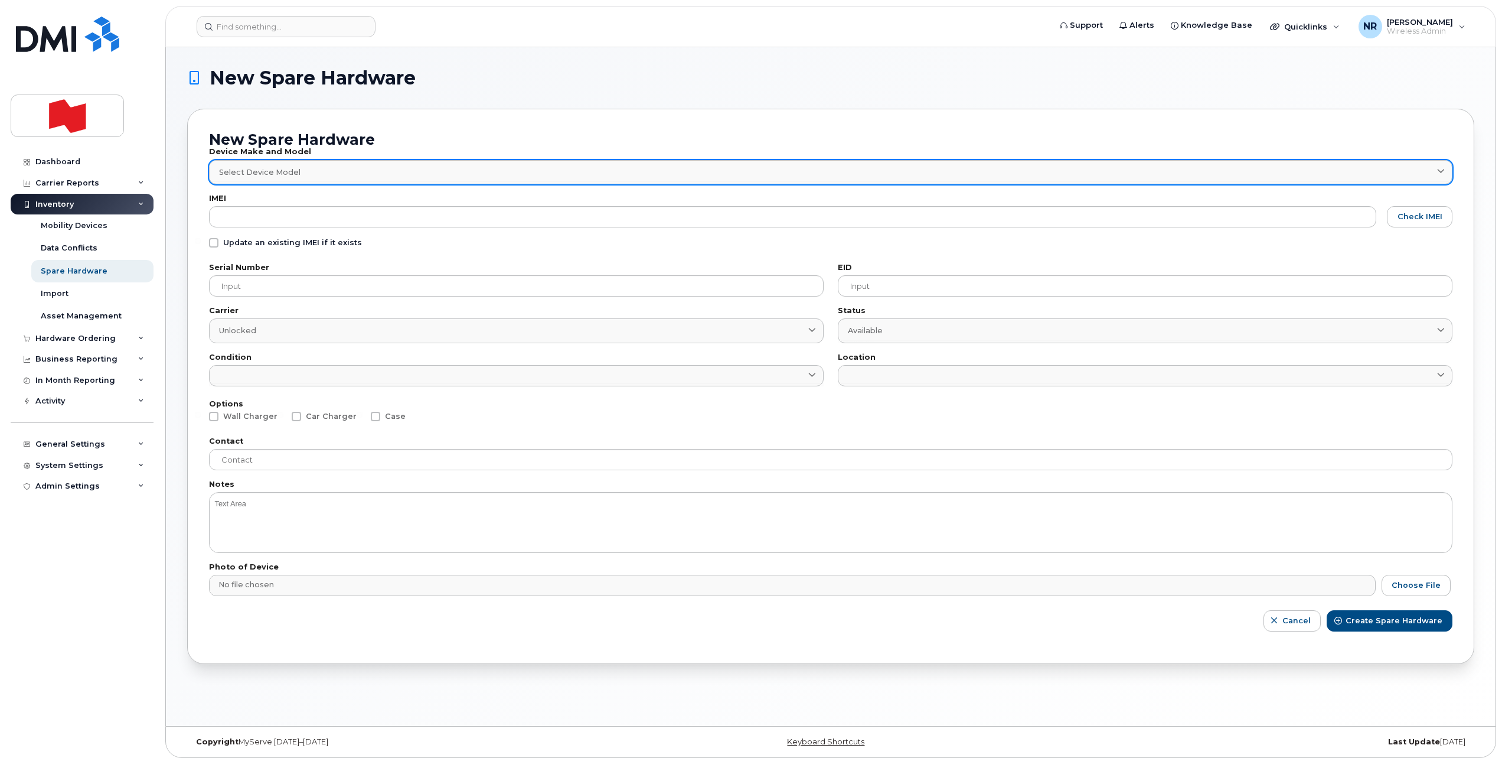
click at [243, 165] on link "Select Device Model" at bounding box center [831, 172] width 1244 height 24
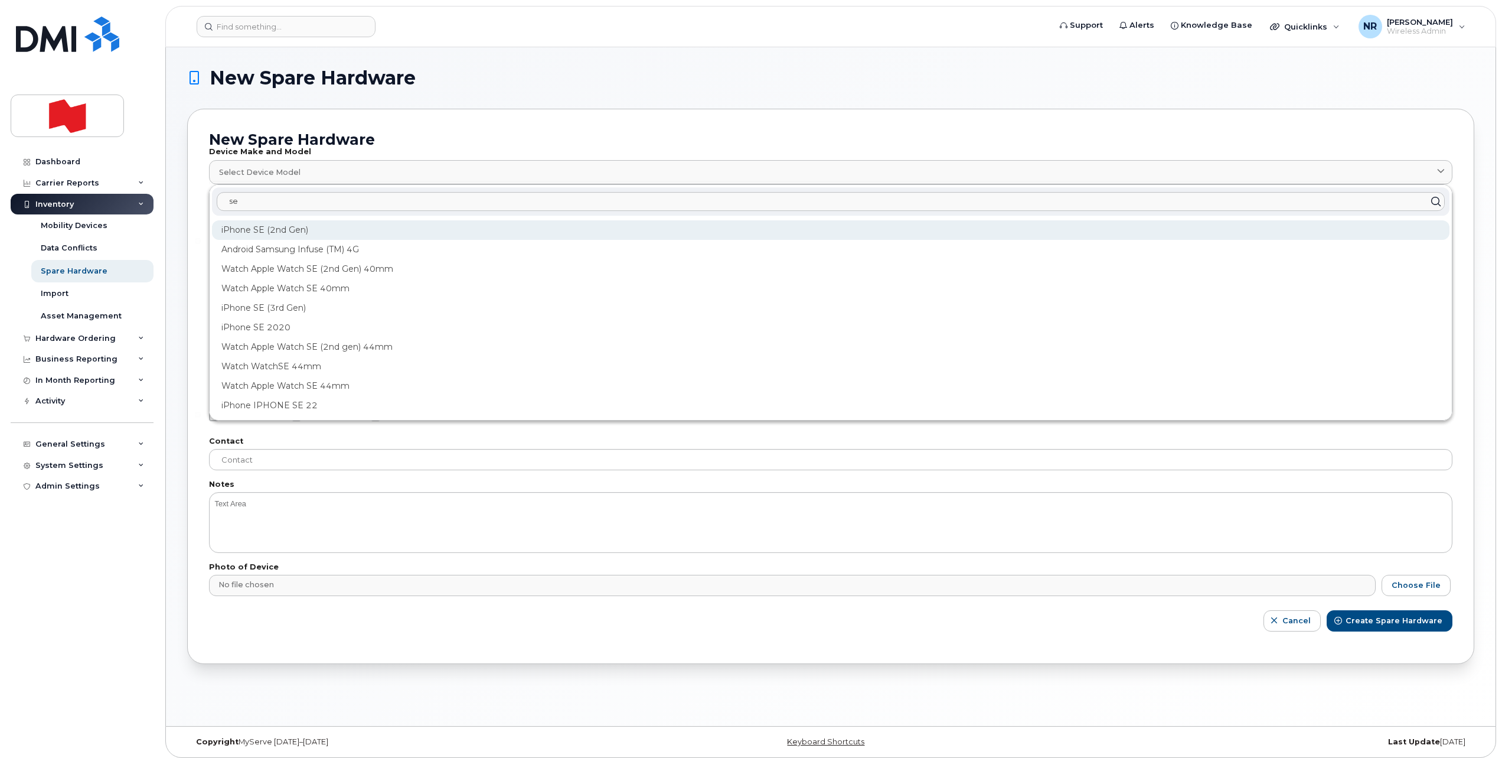
type input "se"
click at [243, 229] on div "iPhone SE (2nd Gen)" at bounding box center [831, 229] width 1238 height 19
type input "1947"
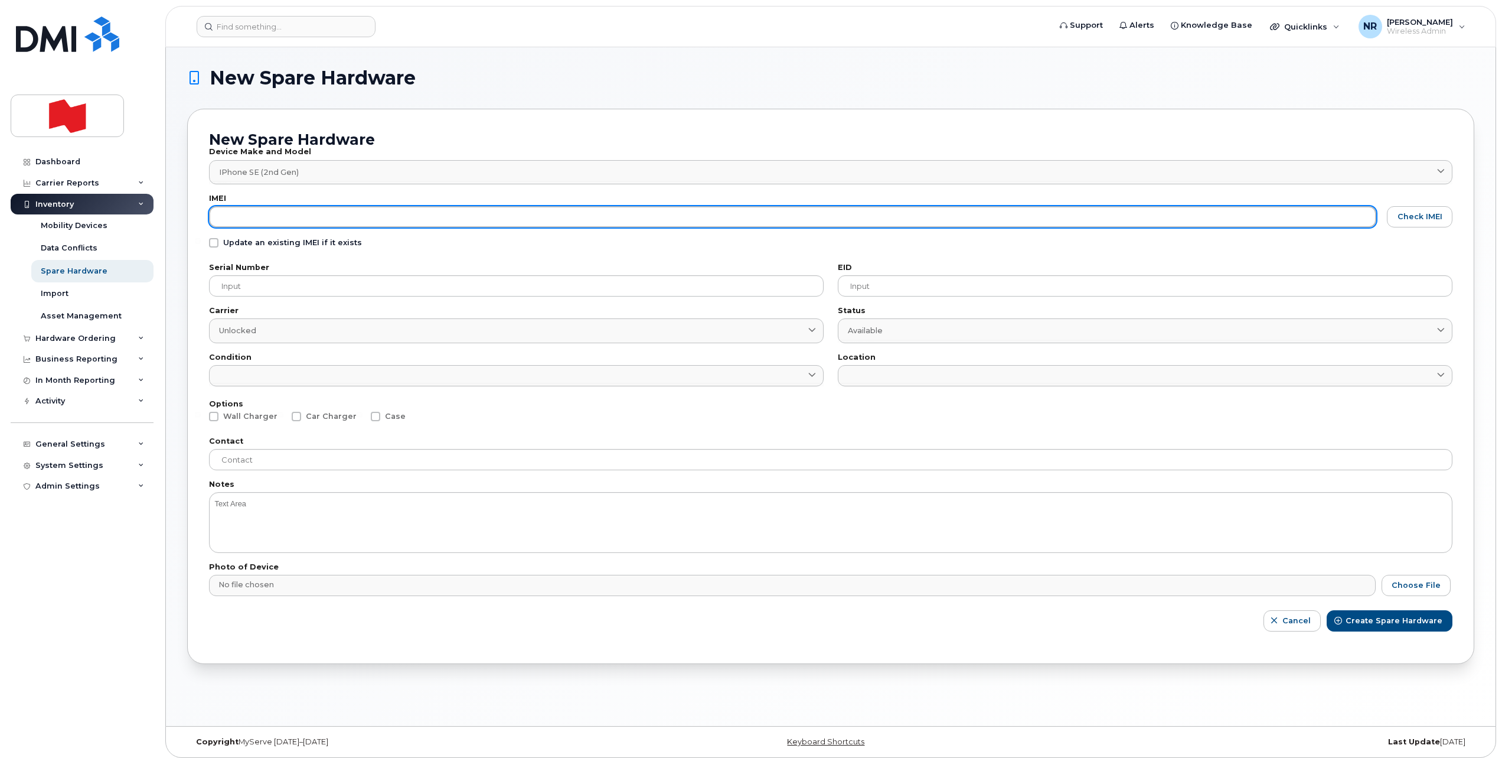
click at [243, 218] on input "text" at bounding box center [792, 216] width 1167 height 21
paste input "356835111566187"
type input "356835111566187"
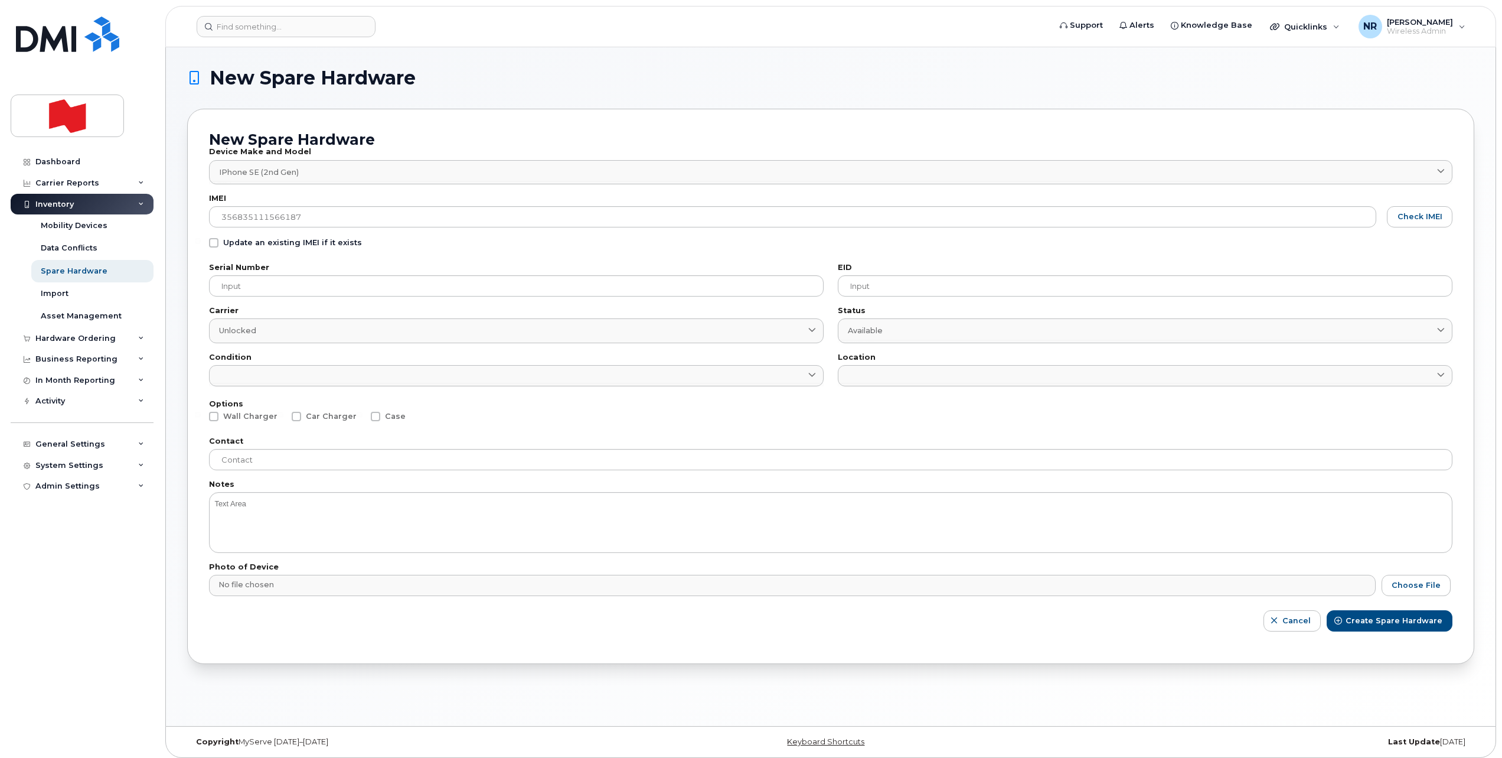
click at [214, 245] on span at bounding box center [213, 242] width 9 height 9
click at [201, 244] on input "Update an existing IMEI if it exists" at bounding box center [198, 241] width 6 height 6
checkbox input "true"
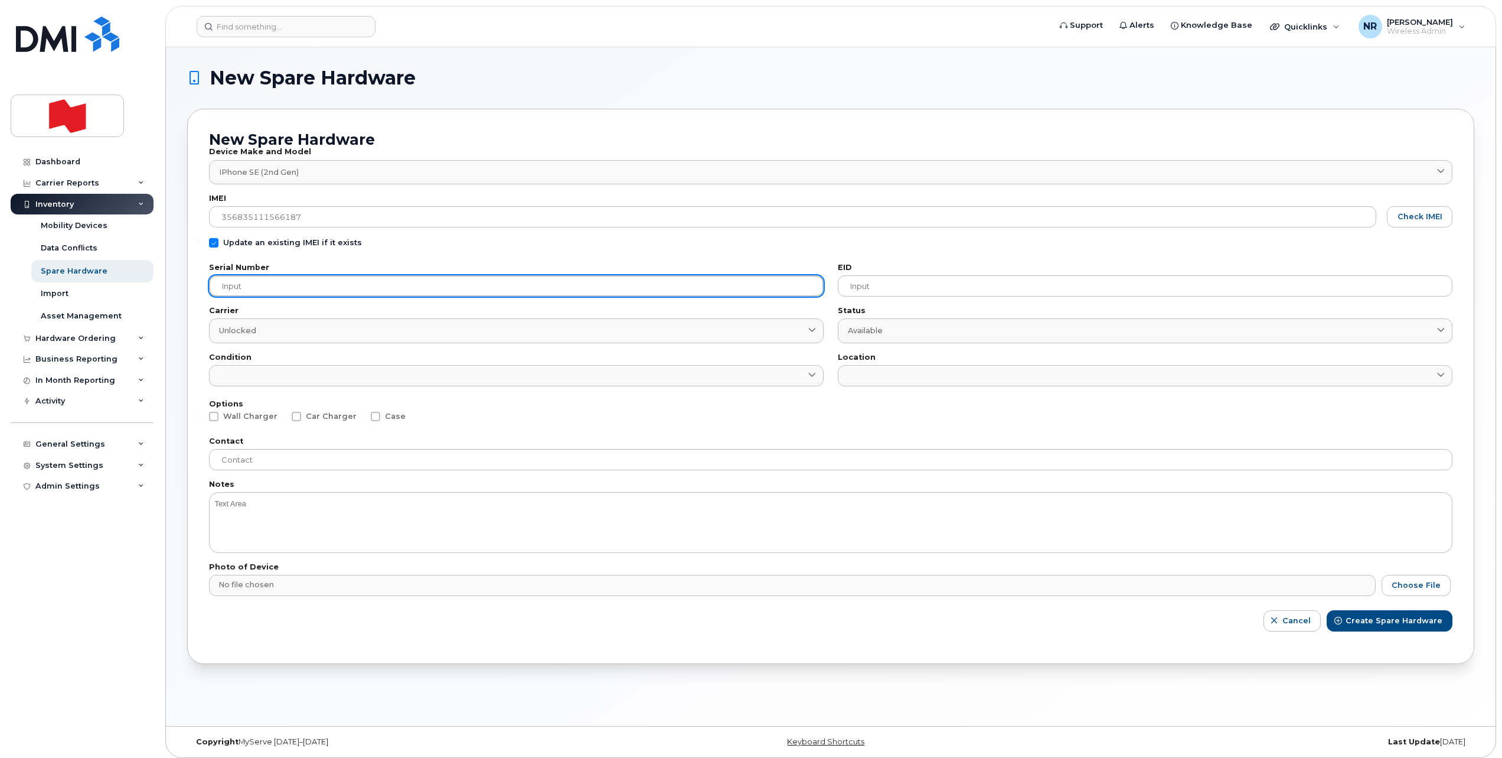
click at [246, 285] on input "text" at bounding box center [516, 285] width 615 height 21
paste input "FFMDP1VZPLJM"
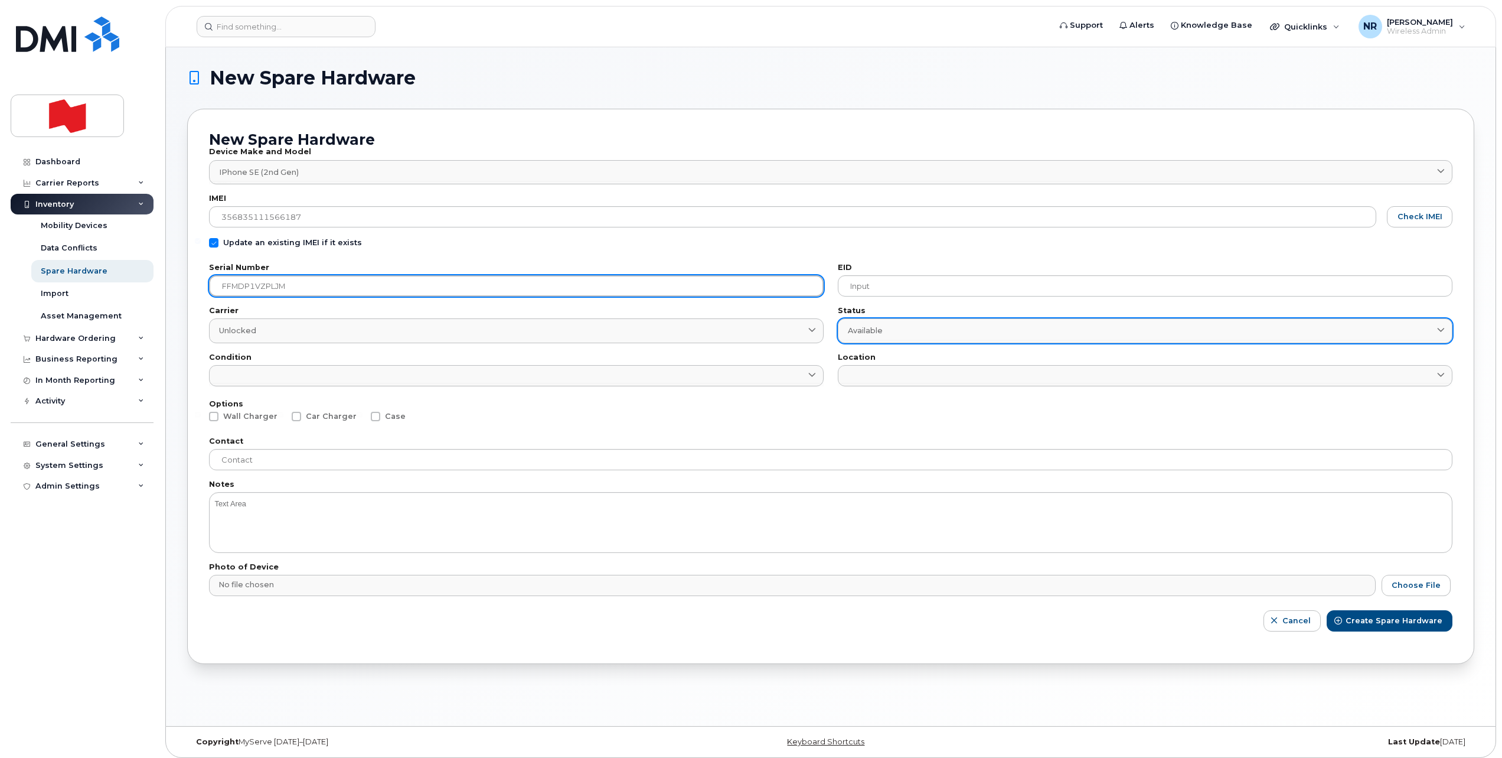
type input "FFMDP1VZPLJM"
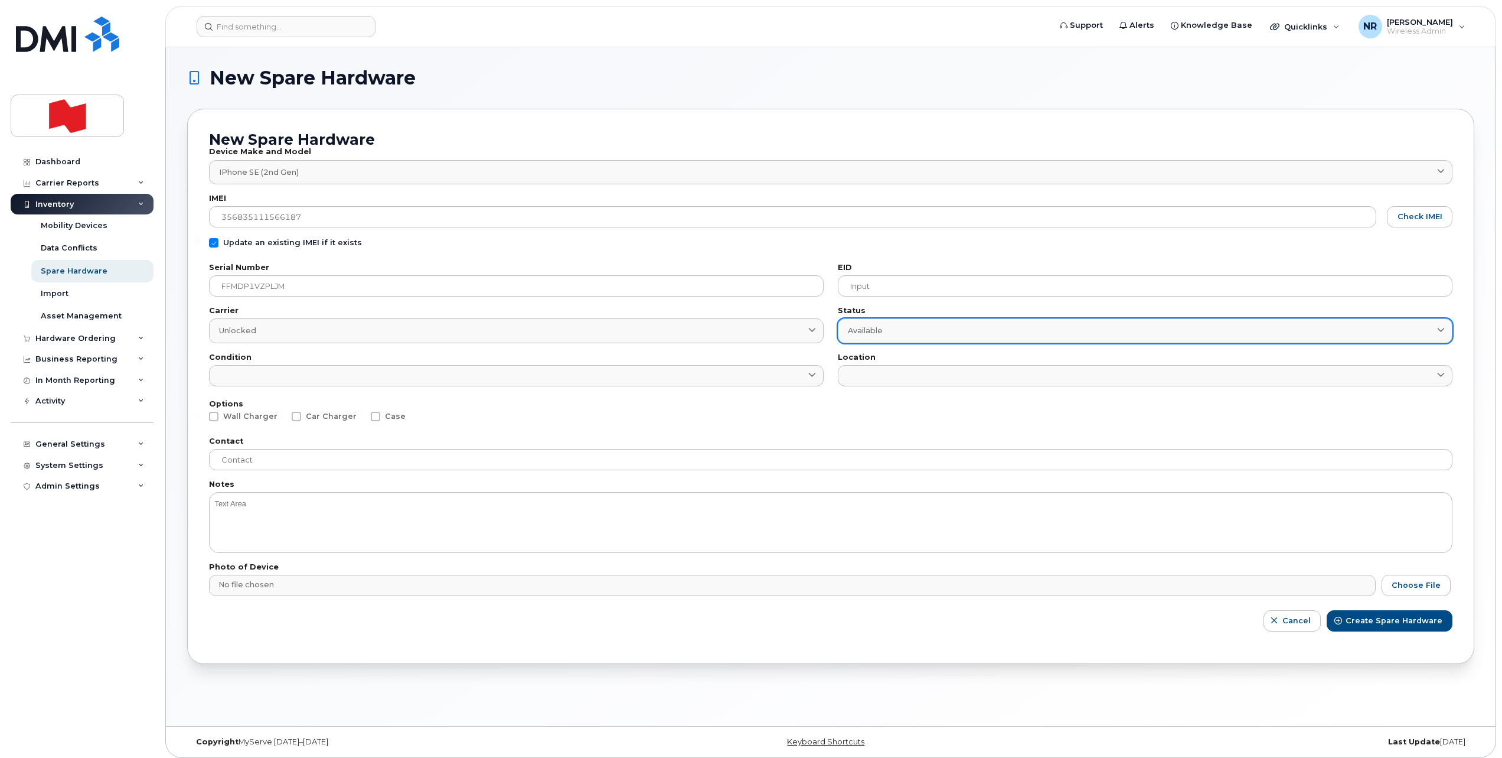
click at [857, 329] on span "Available" at bounding box center [865, 330] width 35 height 11
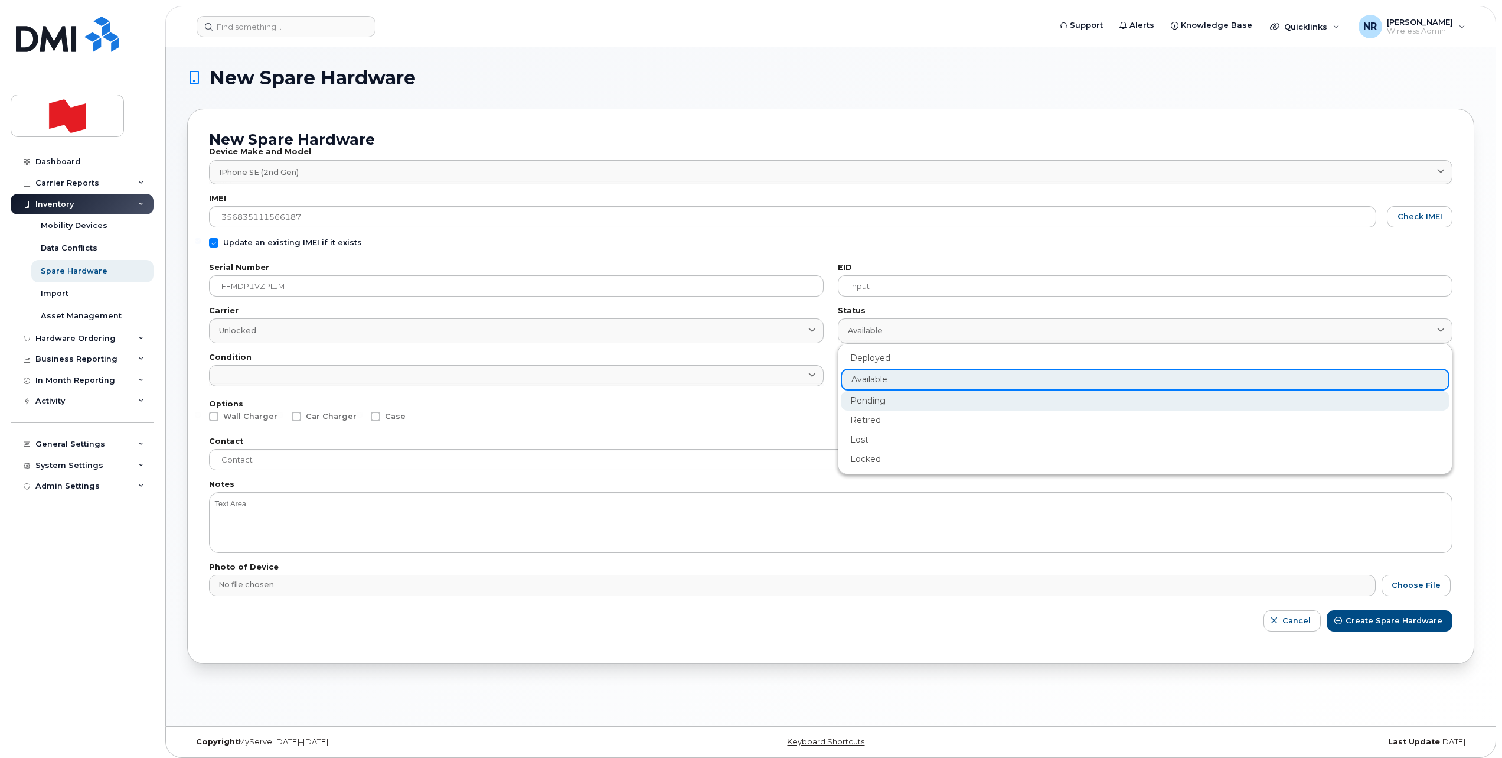
click at [860, 399] on div "Pending" at bounding box center [1145, 400] width 609 height 19
type input "pending"
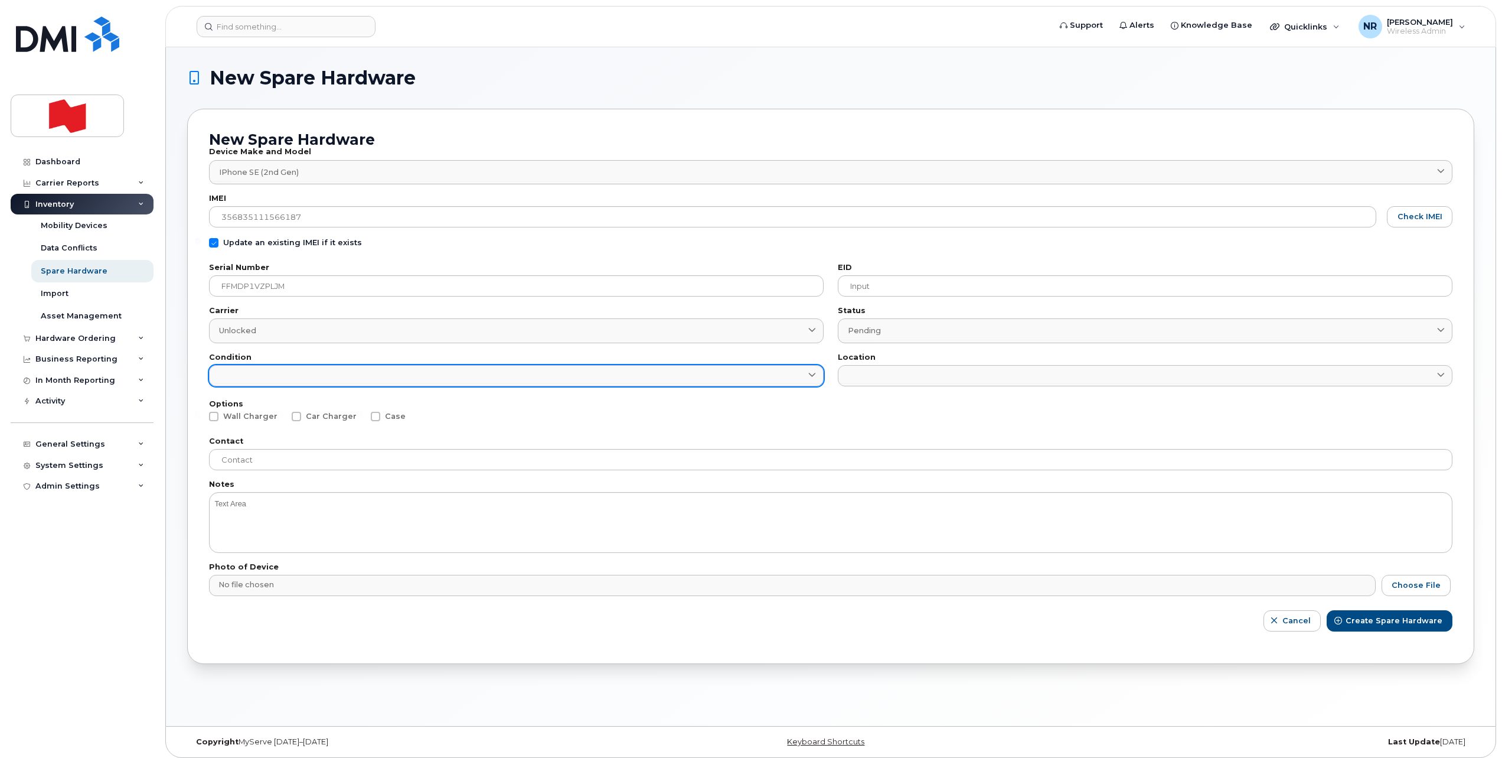
click at [421, 375] on link at bounding box center [516, 375] width 615 height 21
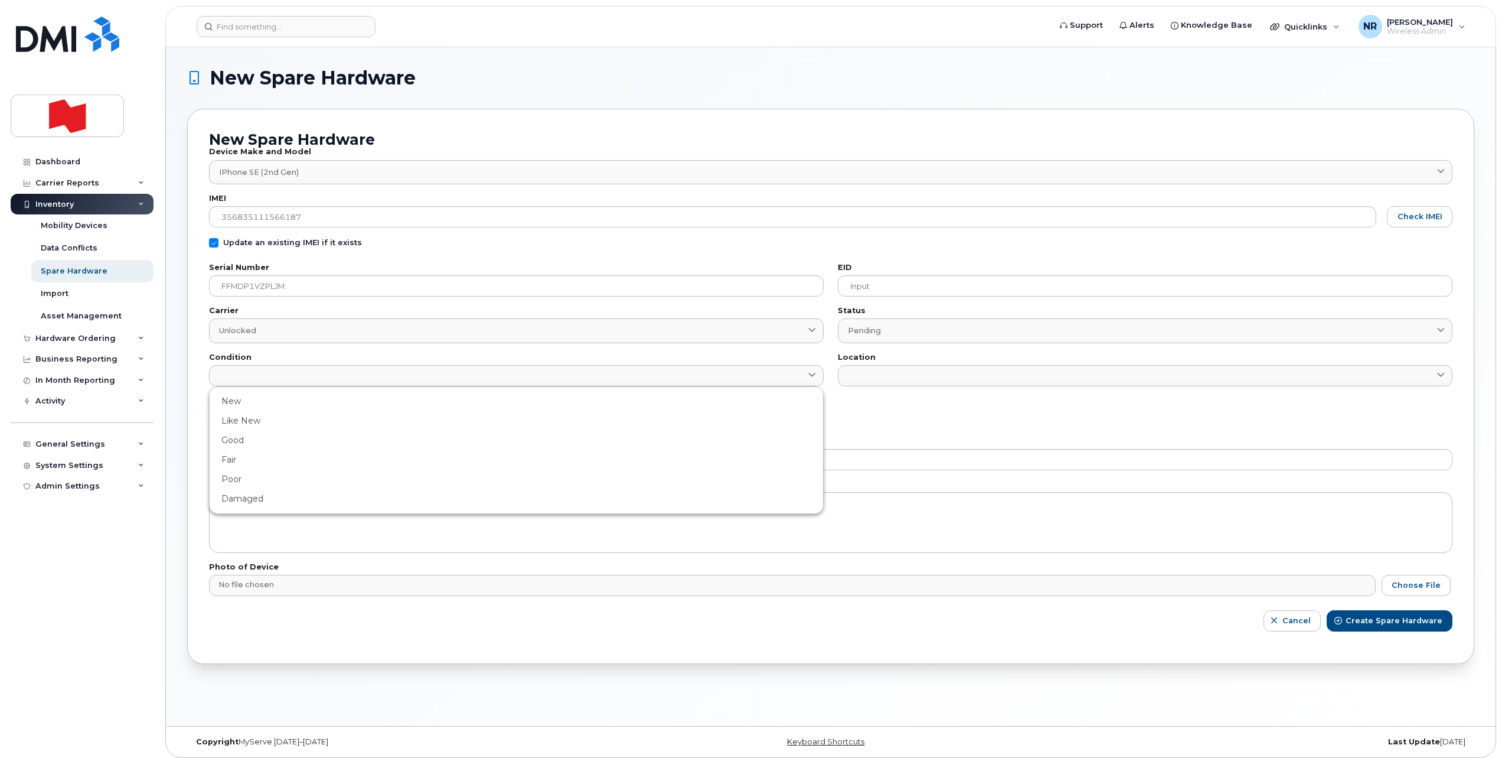
drag, startPoint x: 240, startPoint y: 504, endPoint x: 387, endPoint y: 474, distance: 150.1
click at [242, 503] on div "Damaged" at bounding box center [516, 498] width 609 height 19
type input "Damaged"
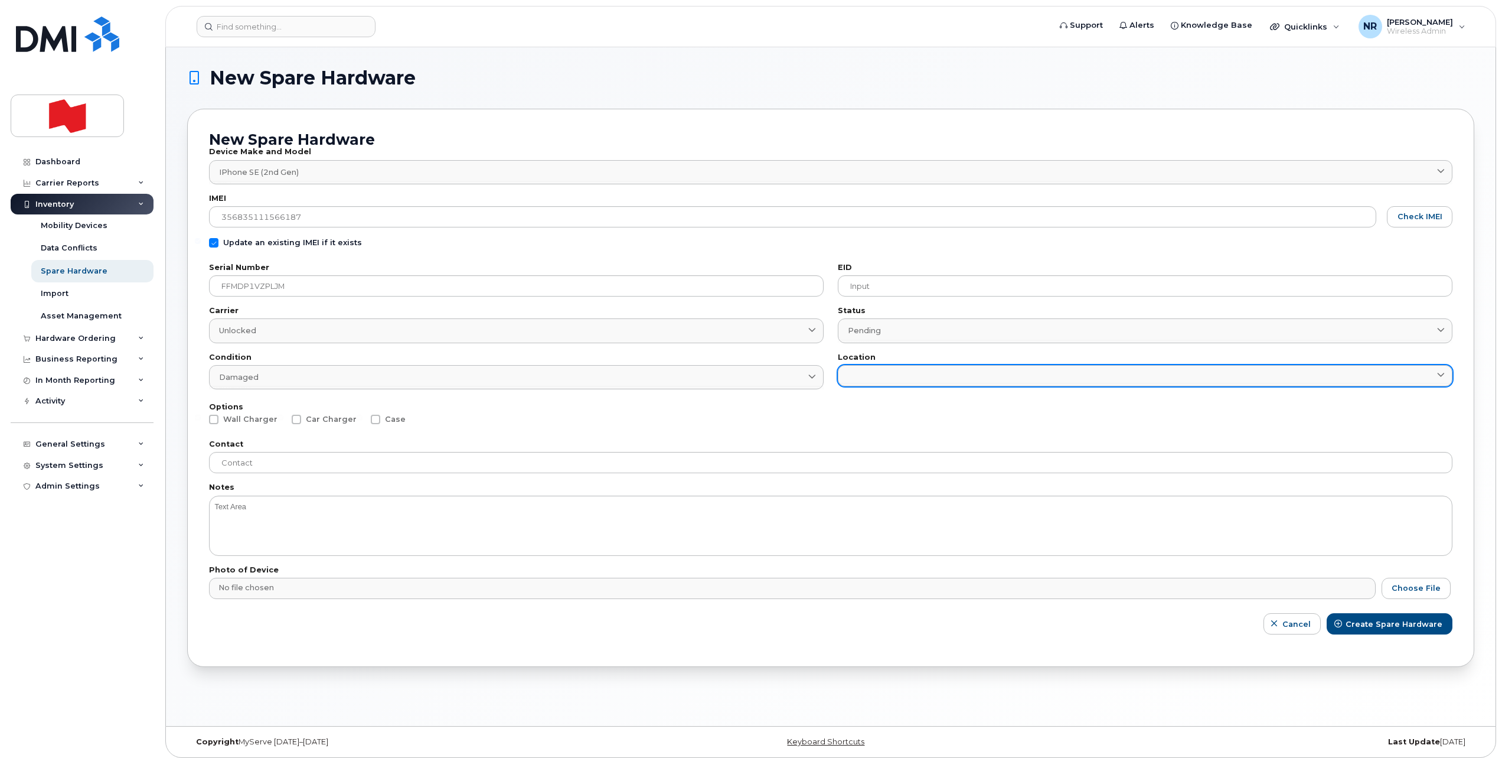
click at [845, 379] on link at bounding box center [1145, 375] width 615 height 21
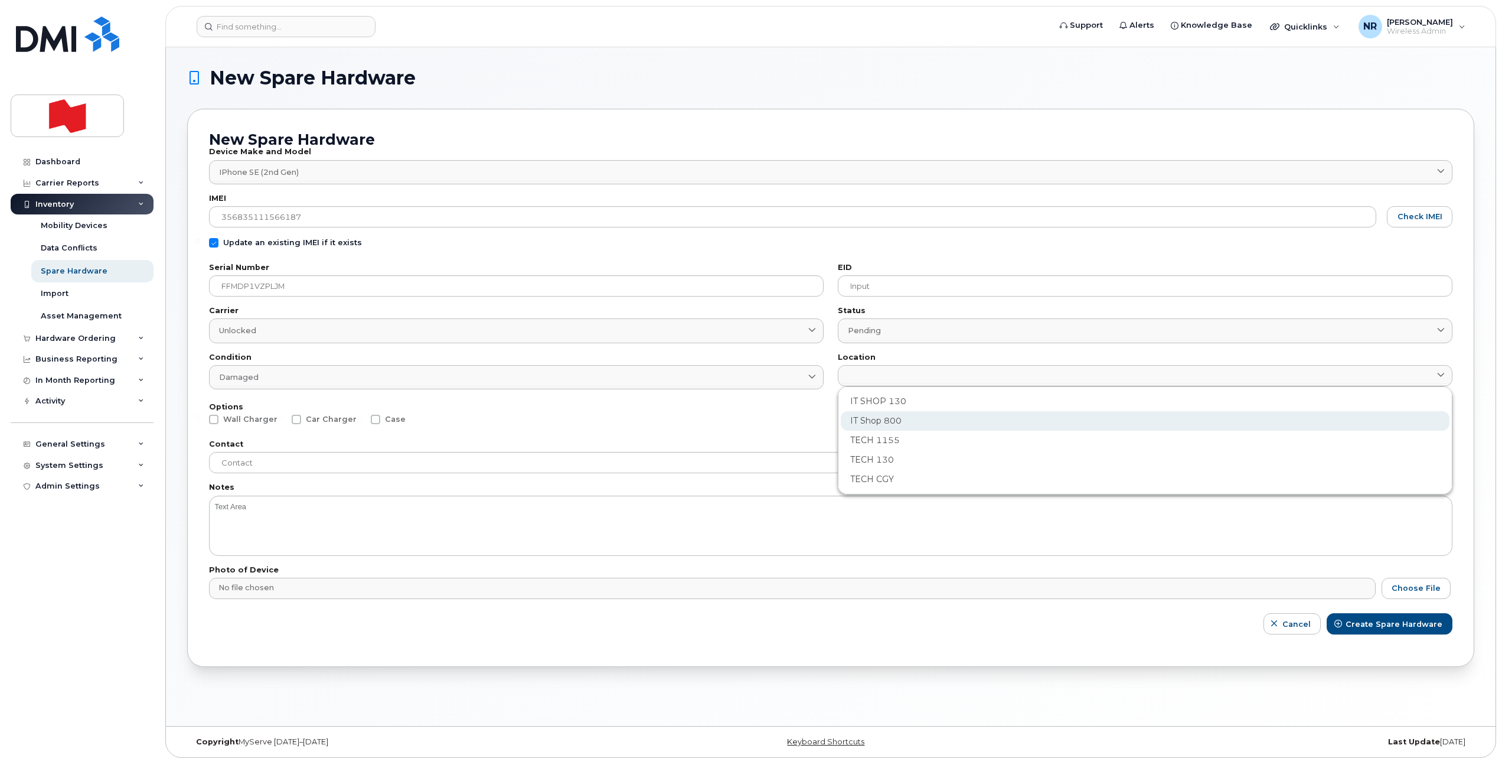
click at [877, 414] on div "IT Shop 800" at bounding box center [1145, 420] width 609 height 19
type input "2982"
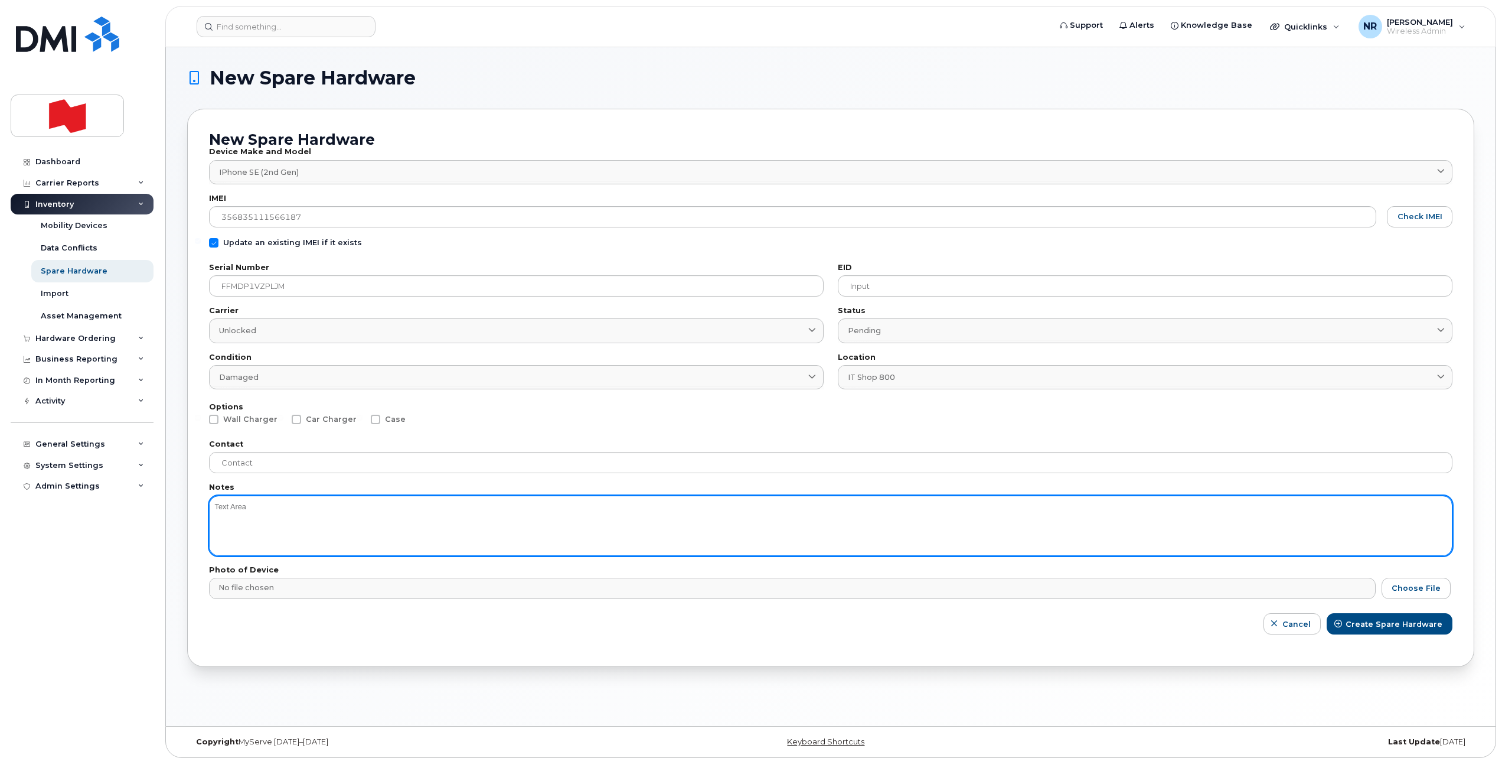
click at [319, 528] on textarea at bounding box center [831, 525] width 1244 height 60
type textarea "Battery"
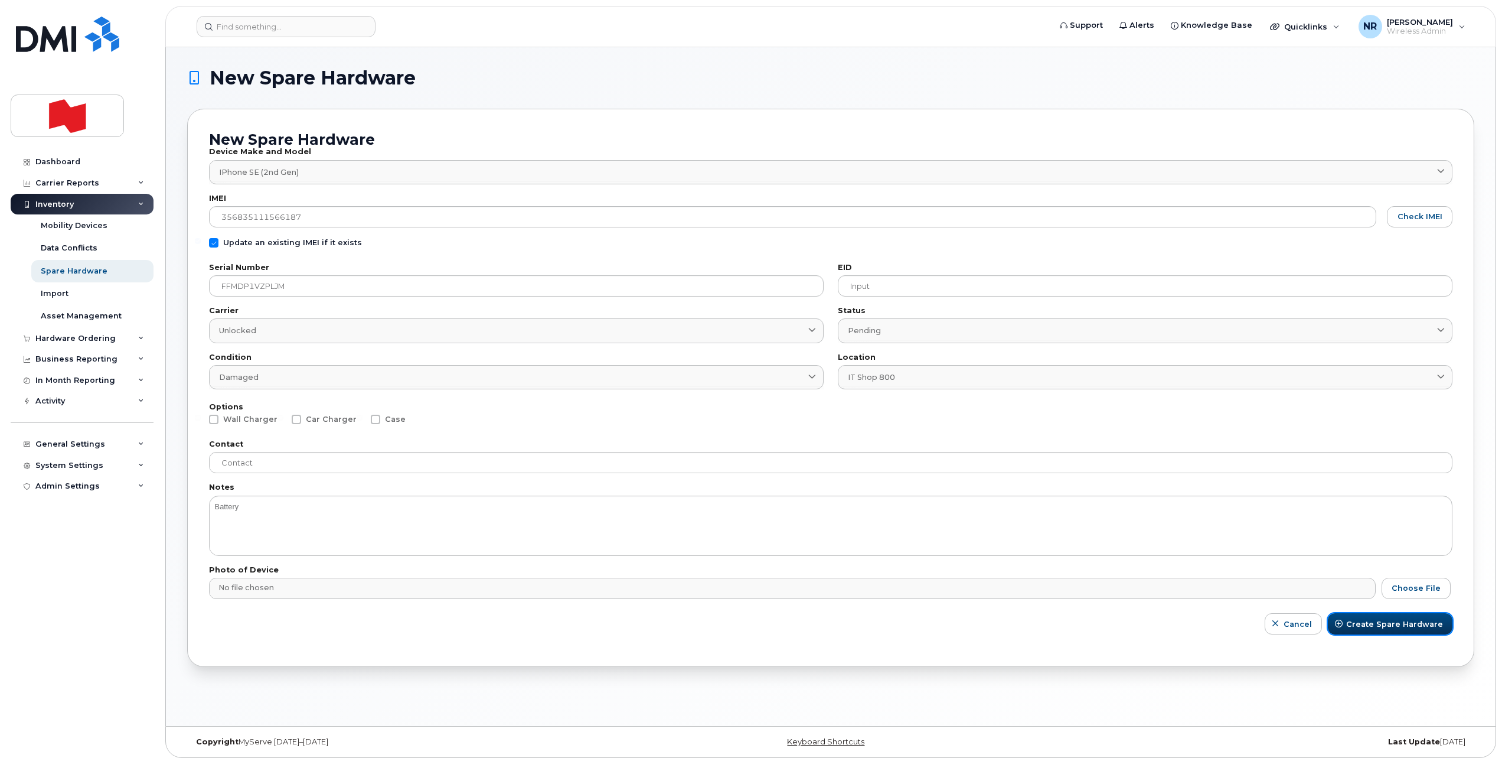
click at [1396, 627] on span "Create Spare Hardware" at bounding box center [1394, 623] width 97 height 11
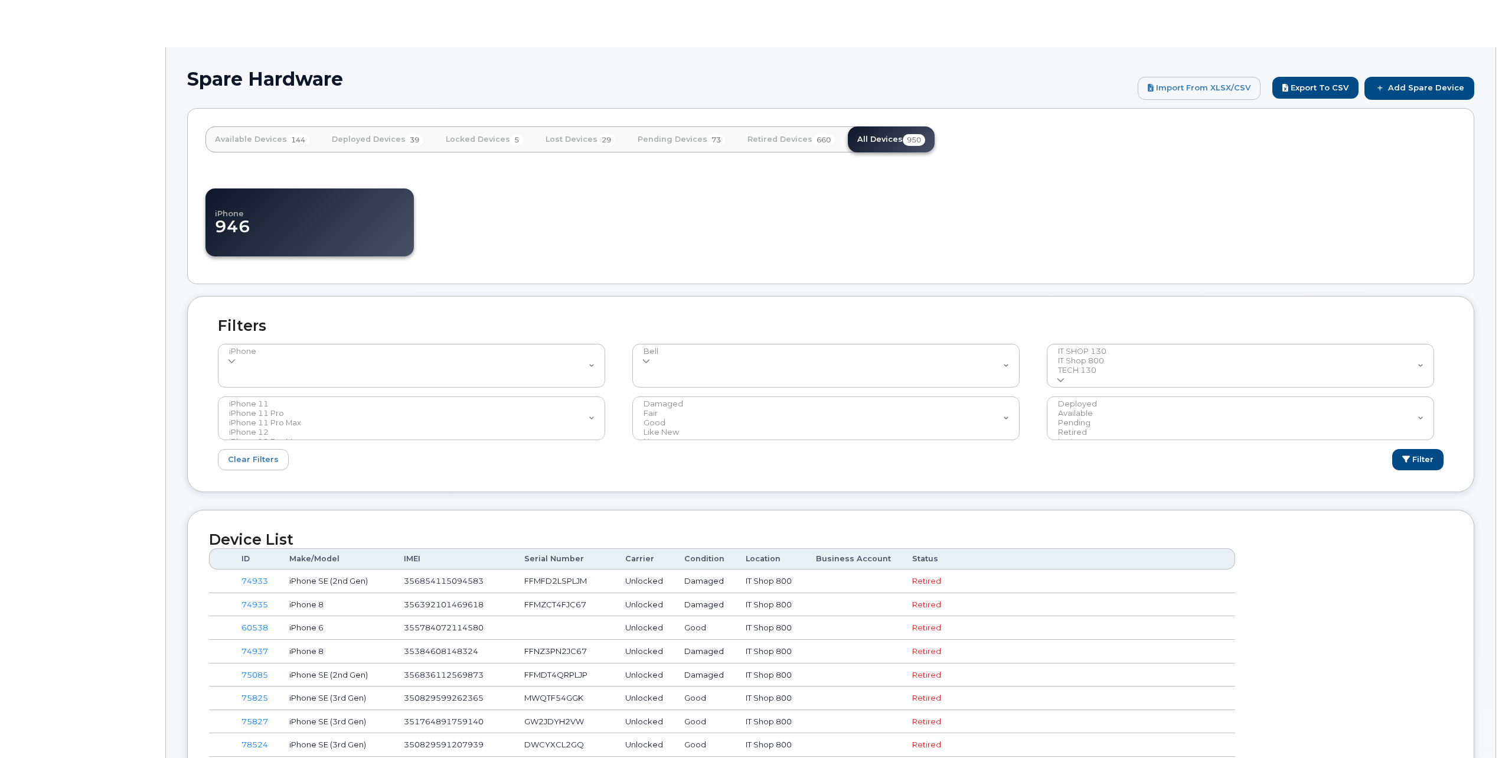
select select
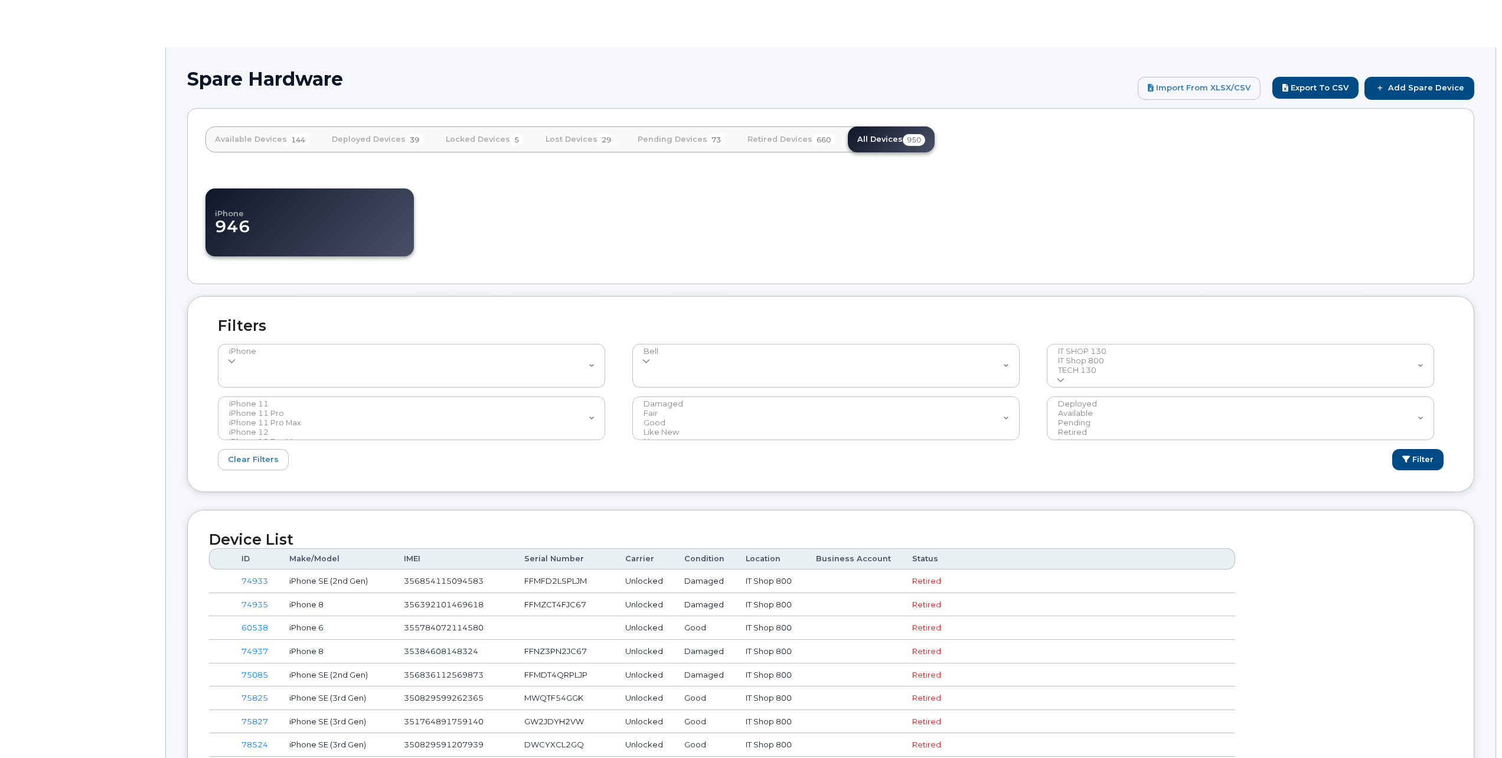
select select
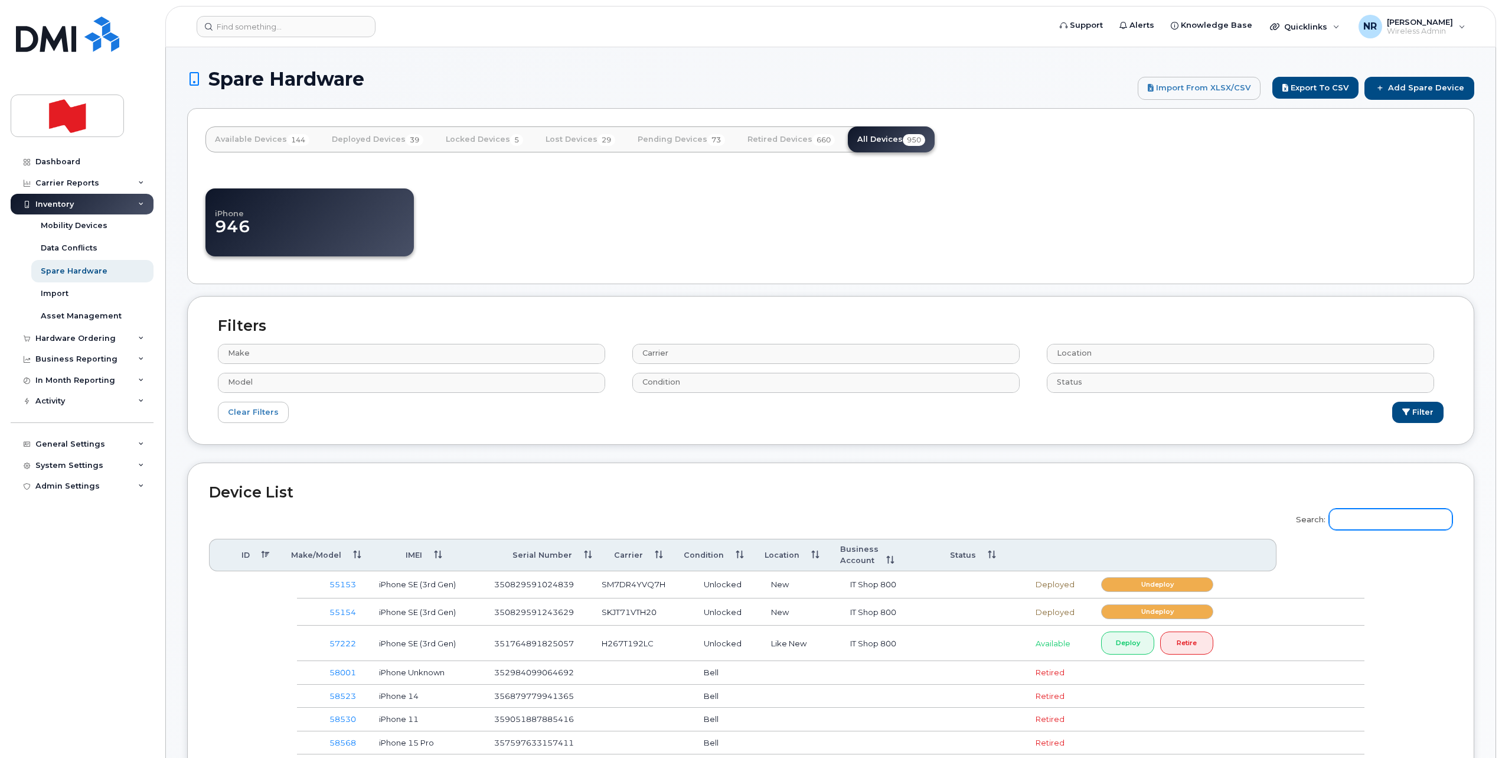
click at [1385, 524] on input "Search:" at bounding box center [1390, 518] width 123 height 21
paste input "FFMDP1VZPLJM"
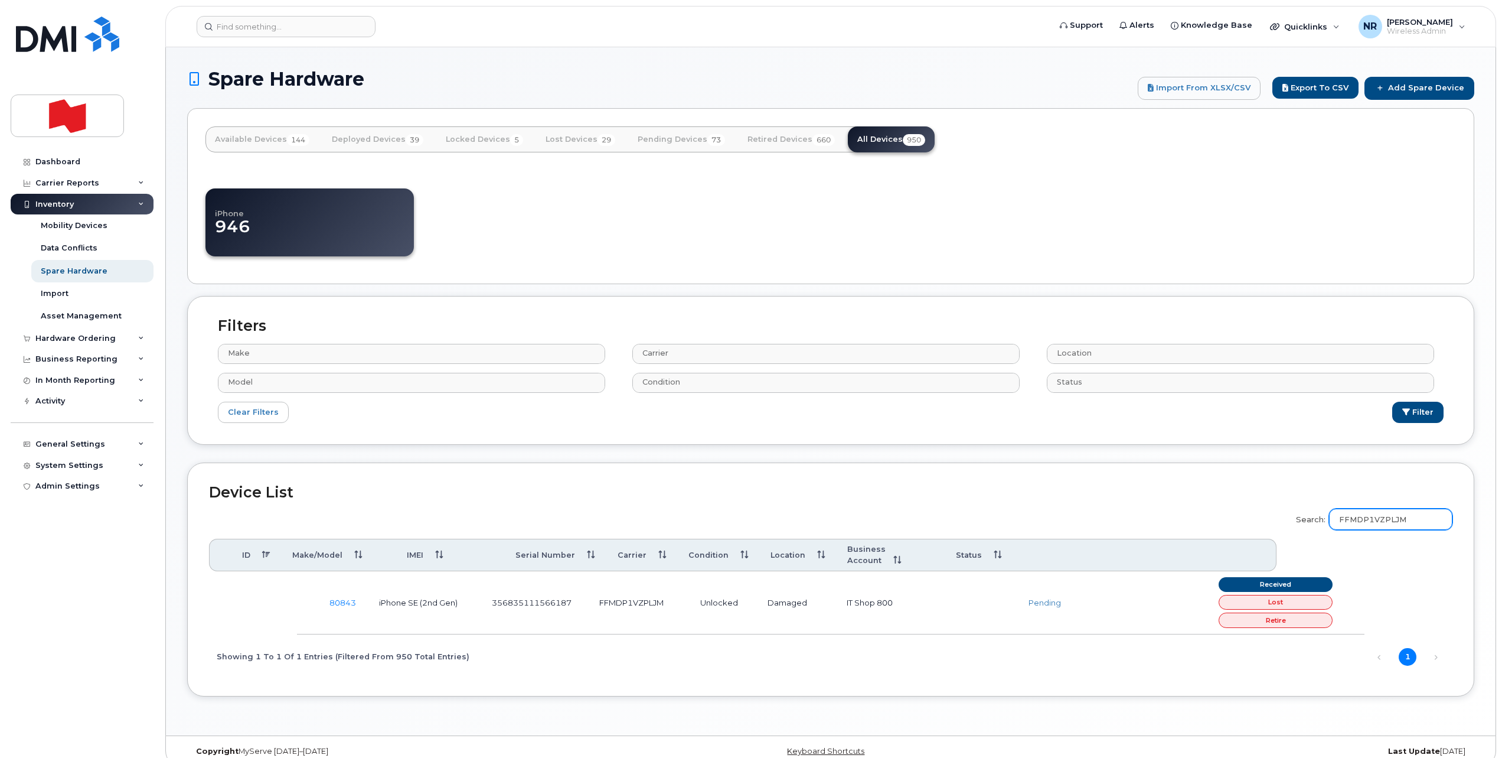
type input "FFMDP1VZPLJM"
drag, startPoint x: 1428, startPoint y: 90, endPoint x: 1058, endPoint y: 109, distance: 370.7
click at [1428, 89] on link "Add Spare Device" at bounding box center [1420, 88] width 110 height 22
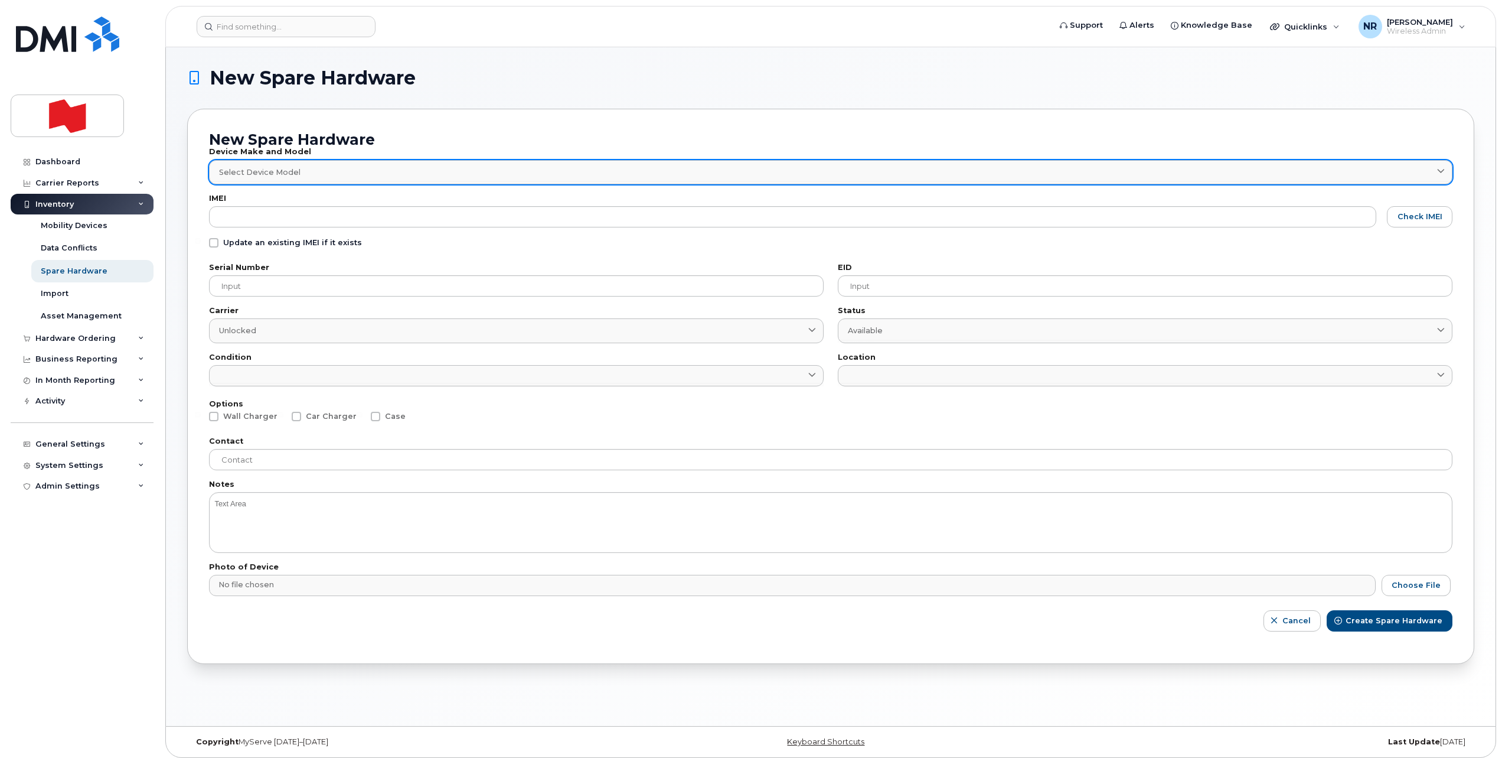
click at [251, 170] on span "Select Device Model" at bounding box center [259, 172] width 81 height 11
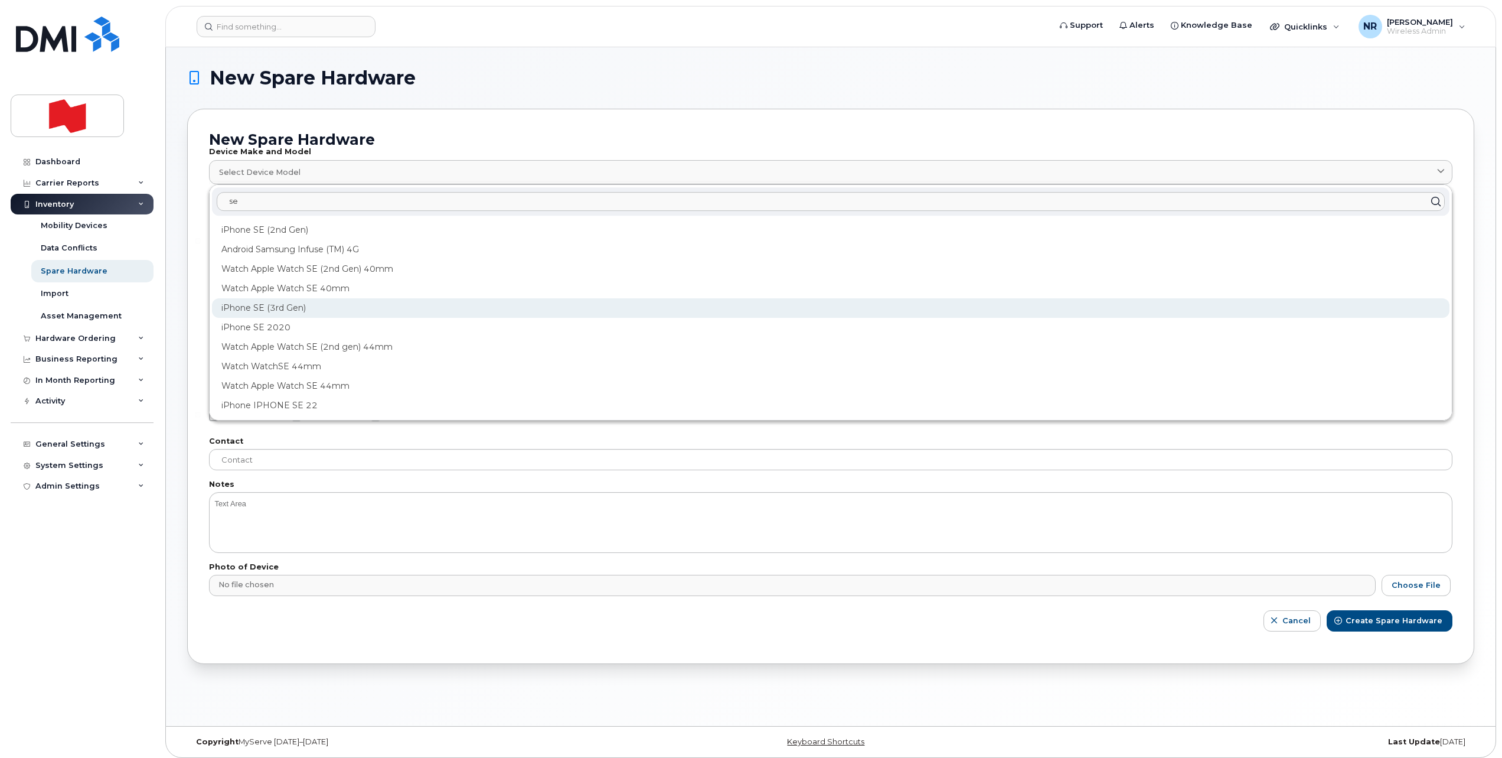
type input "se"
click at [266, 307] on div "iPhone SE (3rd Gen)" at bounding box center [831, 307] width 1238 height 19
type input "2709"
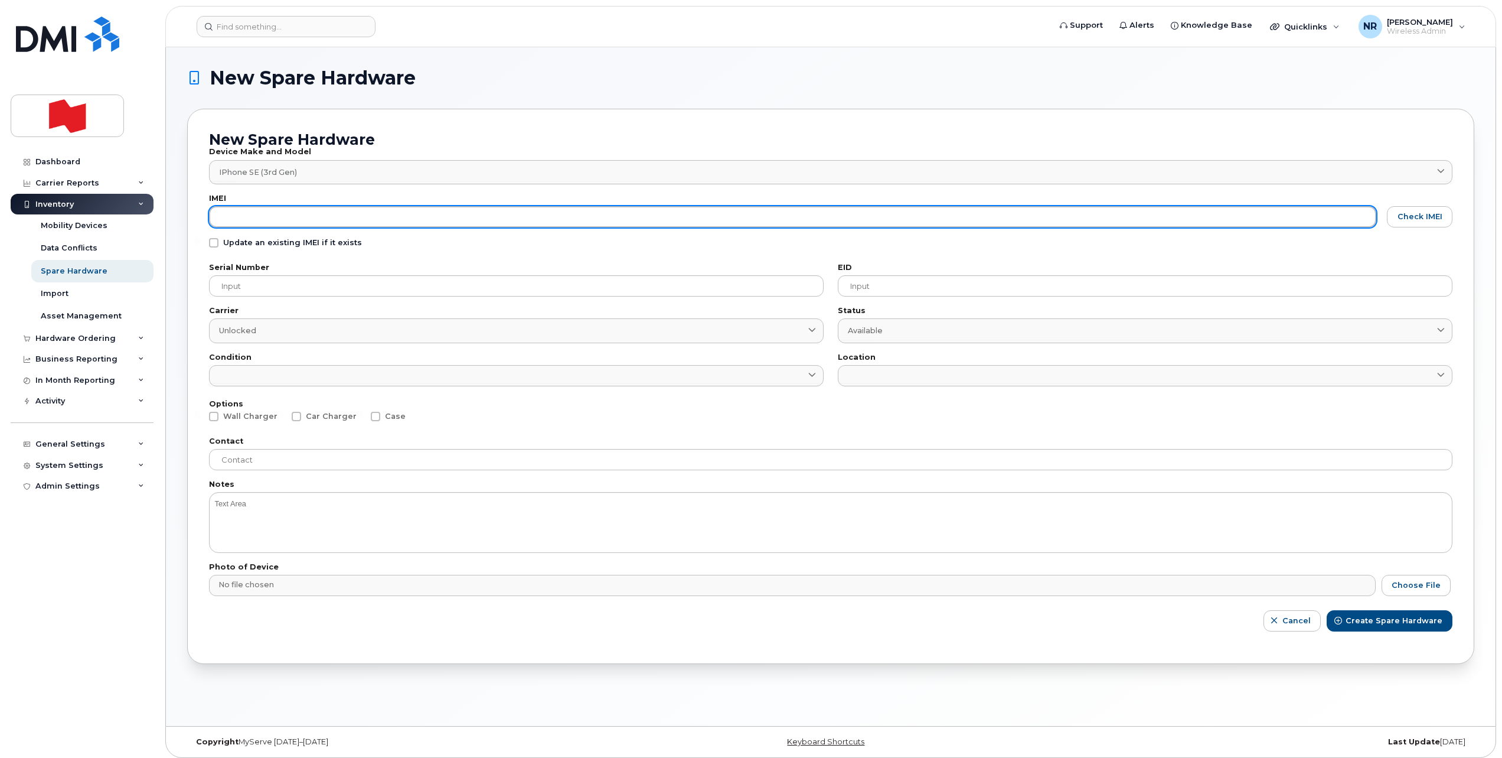
click at [276, 212] on input "text" at bounding box center [792, 216] width 1167 height 21
paste input "354398686306945"
type input "354398686306945"
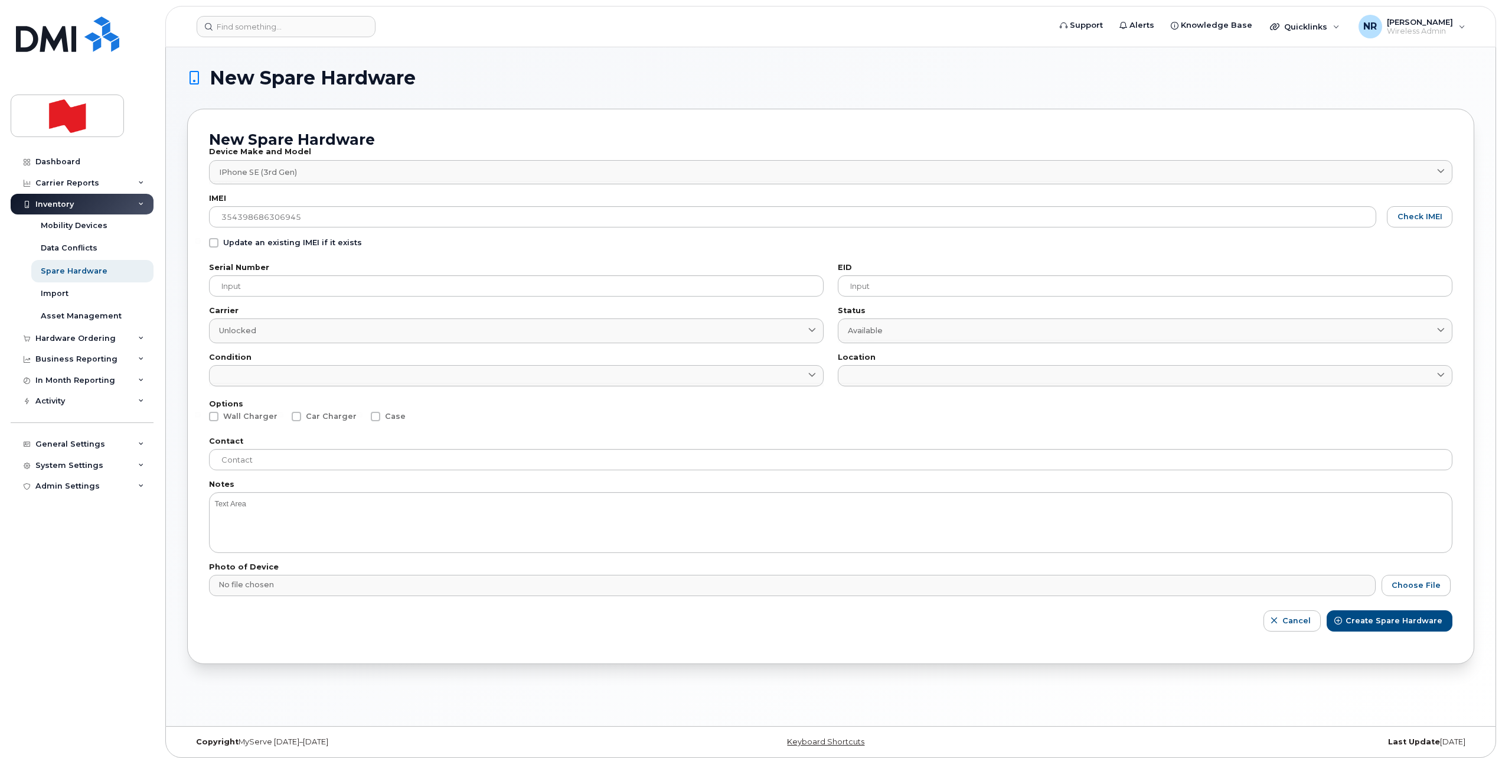
click at [215, 240] on span at bounding box center [213, 242] width 9 height 9
click at [201, 240] on input "Update an existing IMEI if it exists" at bounding box center [198, 241] width 6 height 6
checkbox input "true"
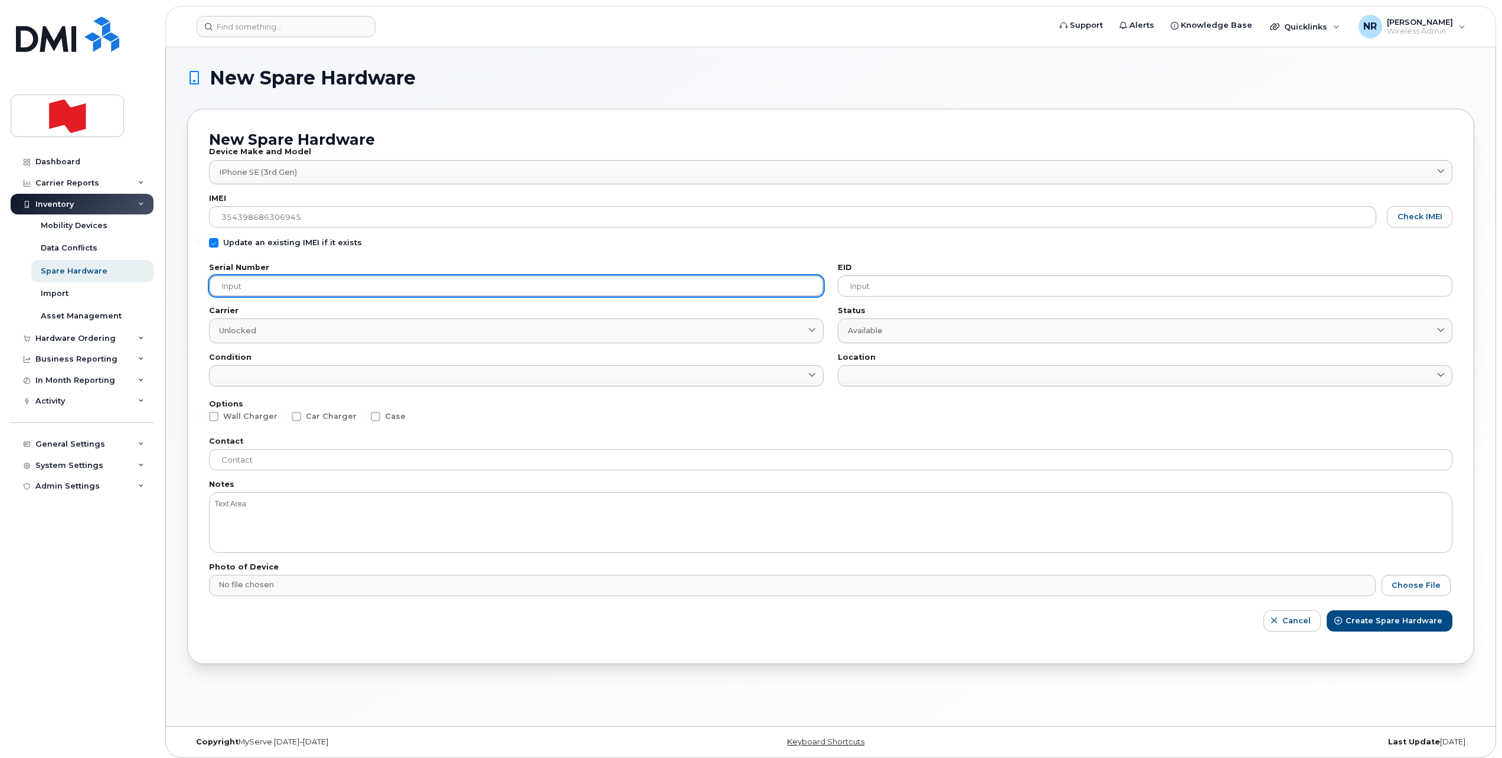
click at [297, 284] on input "text" at bounding box center [516, 285] width 615 height 21
paste input "RVVYLWF9HN"
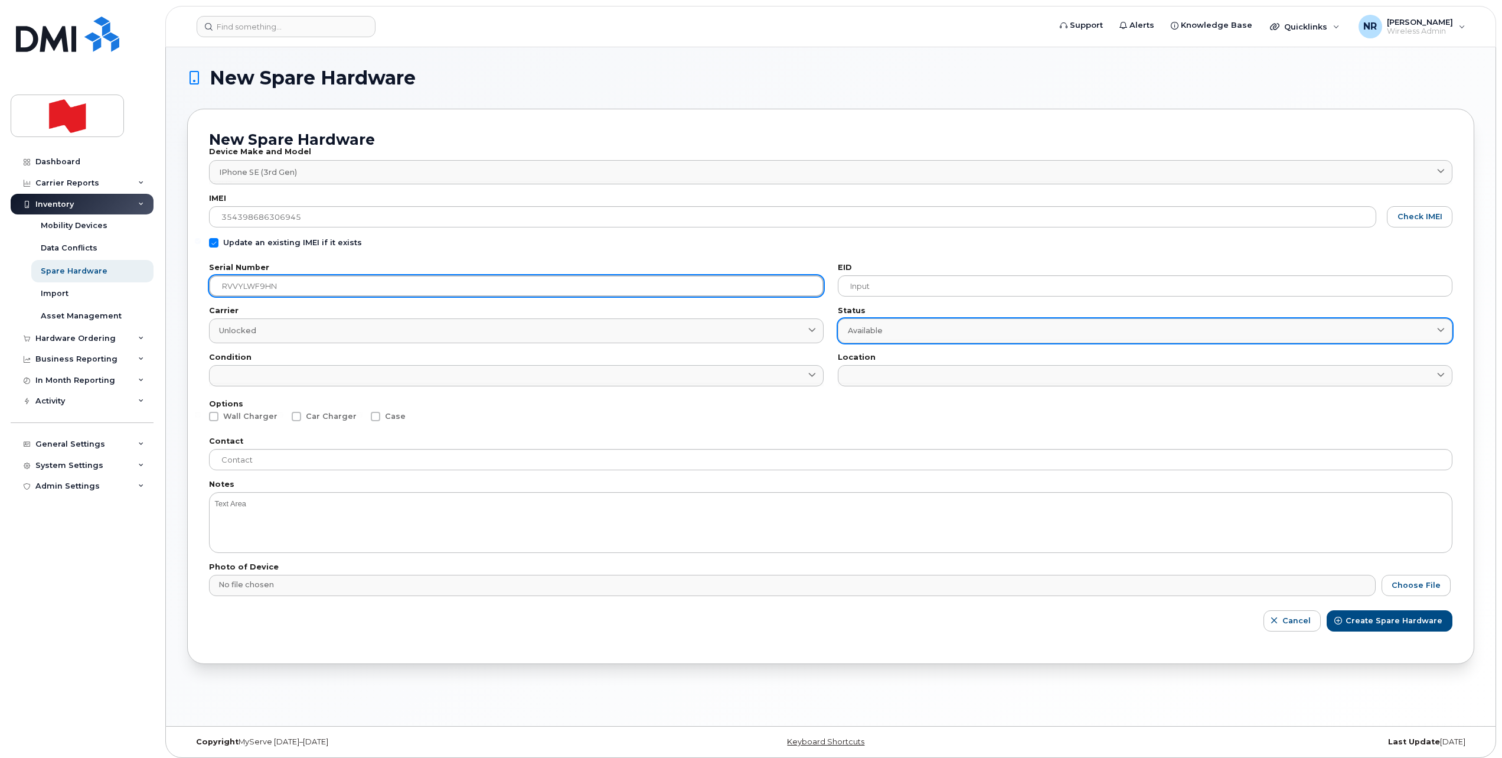
type input "RVVYLWF9HN"
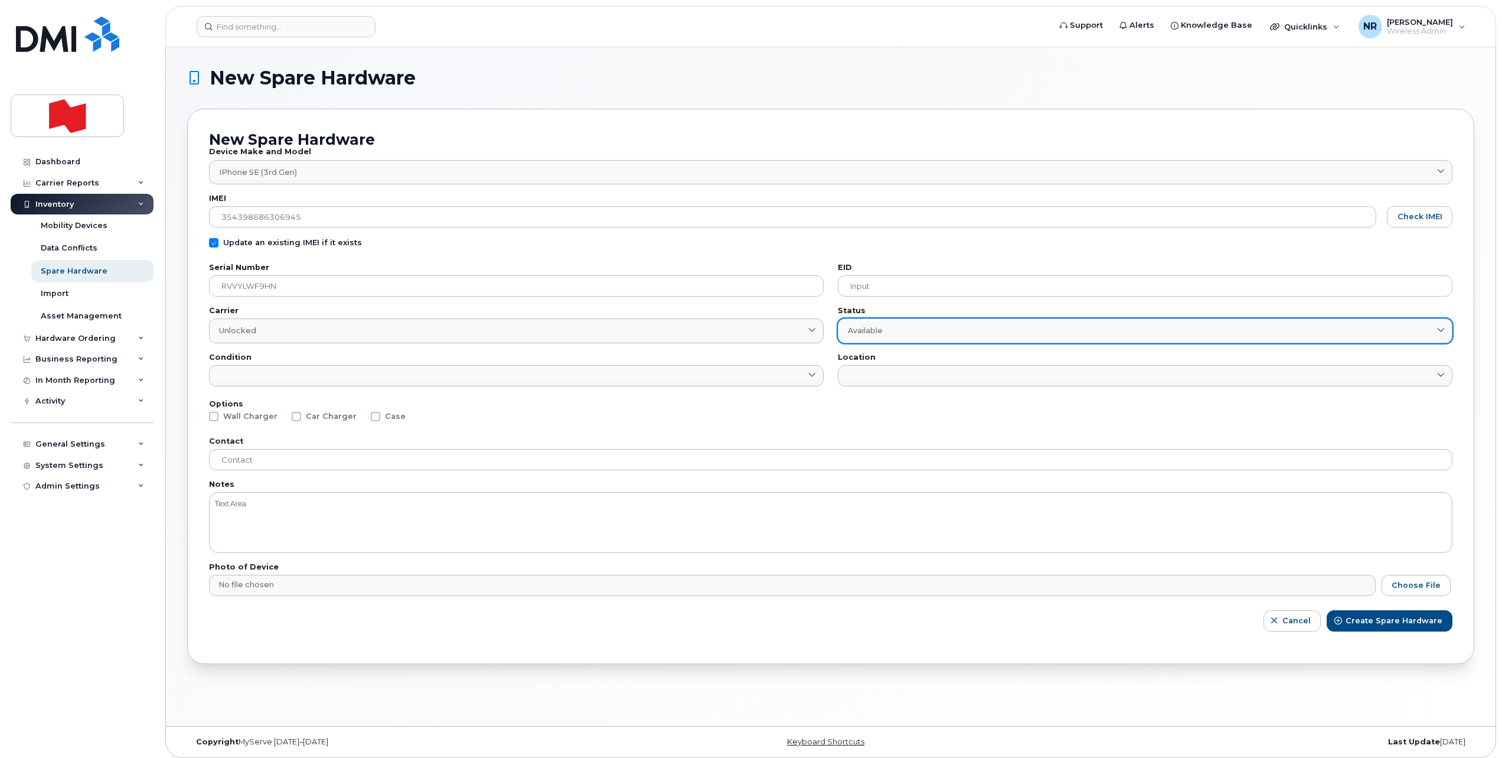
click at [901, 335] on div "Available" at bounding box center [1145, 330] width 595 height 11
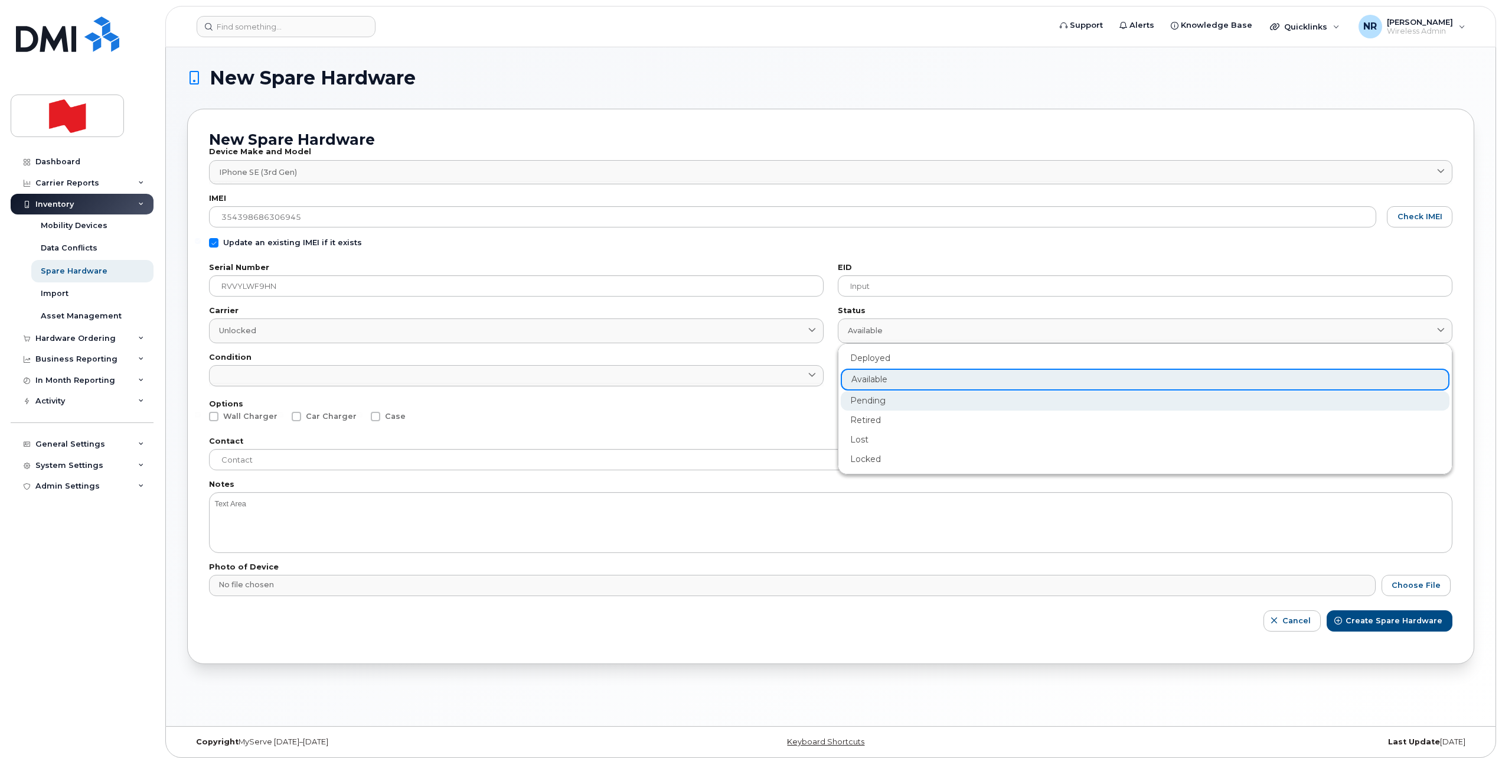
click at [876, 399] on div "Pending" at bounding box center [1145, 400] width 609 height 19
type input "pending"
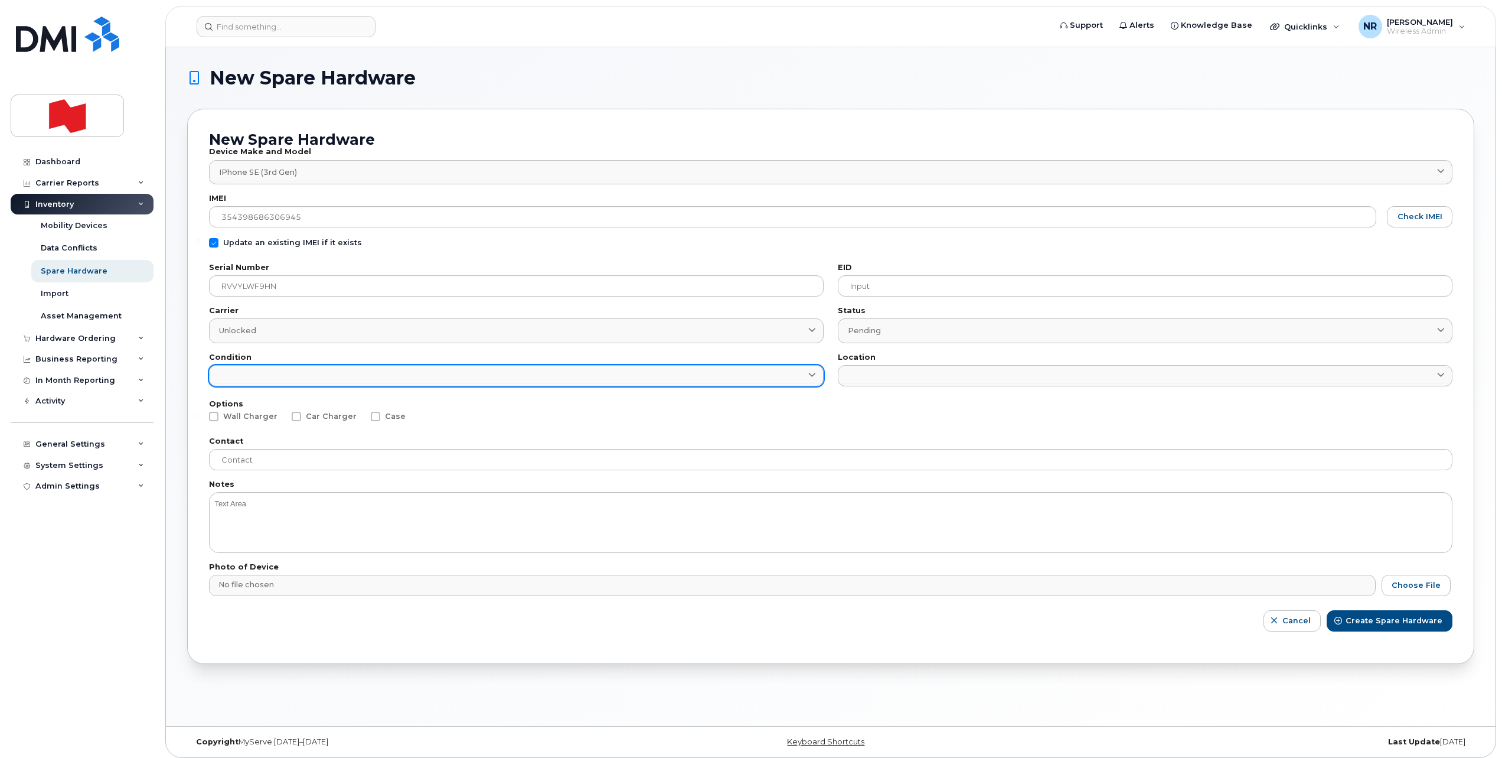
click at [432, 379] on link at bounding box center [516, 375] width 615 height 21
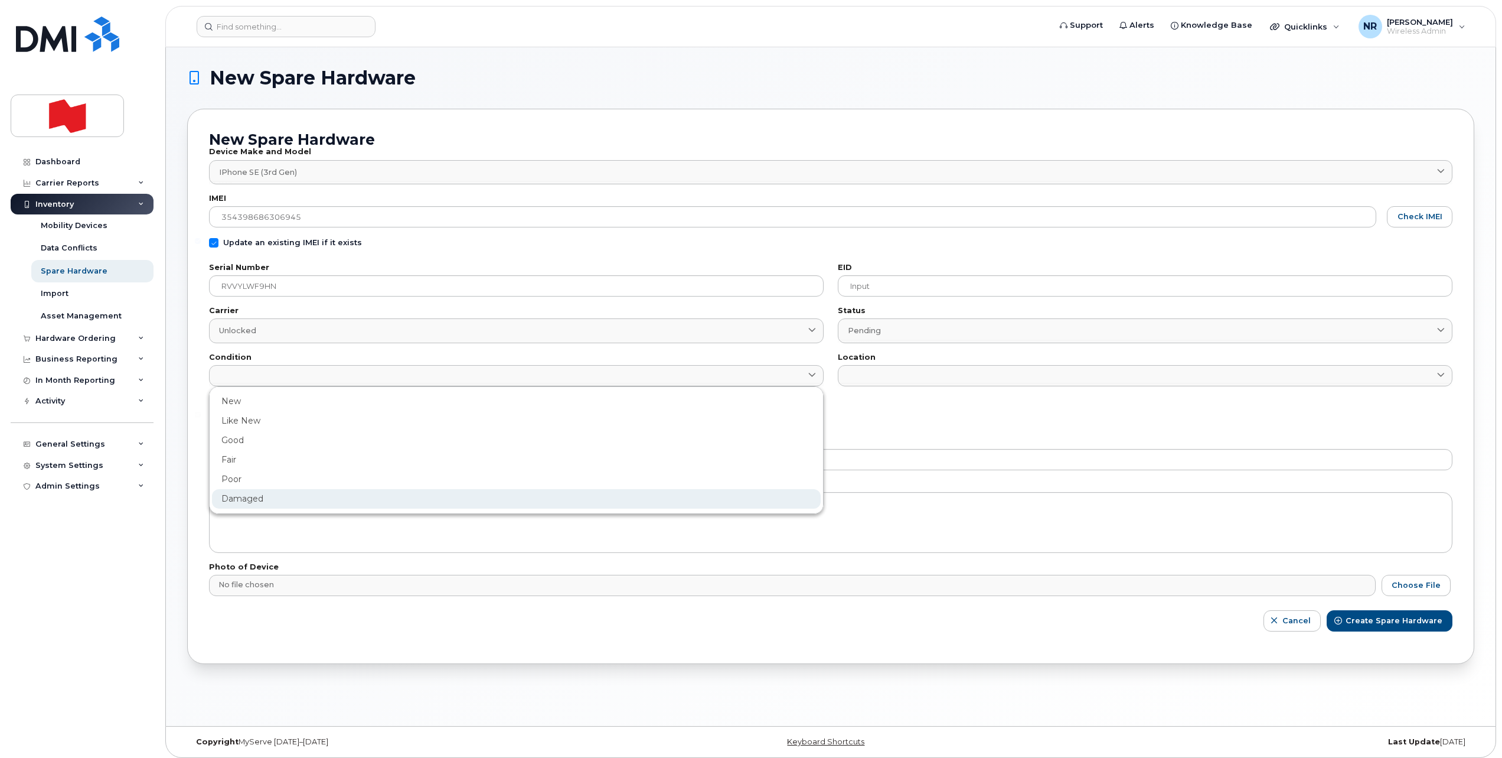
click at [240, 492] on div "Damaged" at bounding box center [516, 498] width 609 height 19
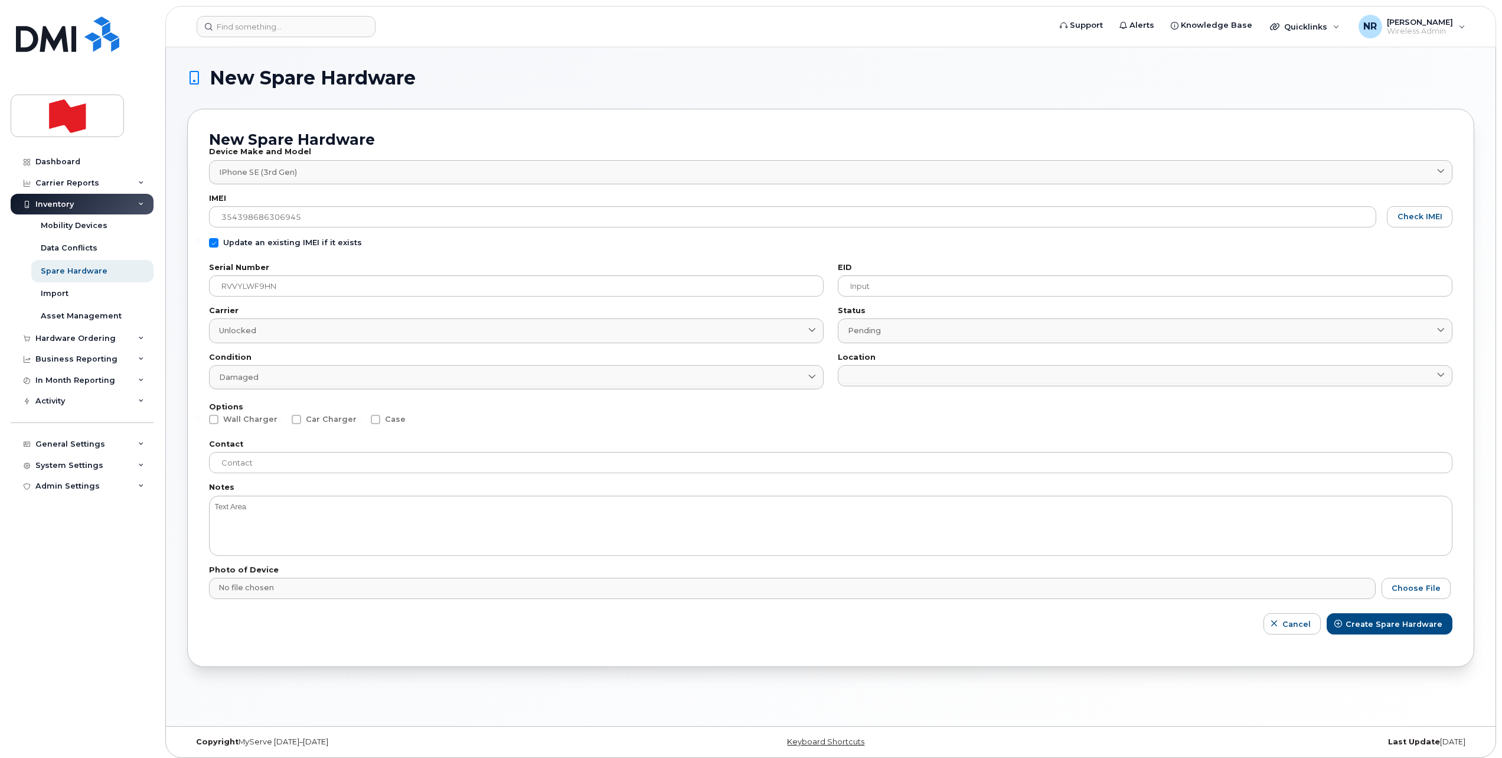
type input "Damaged"
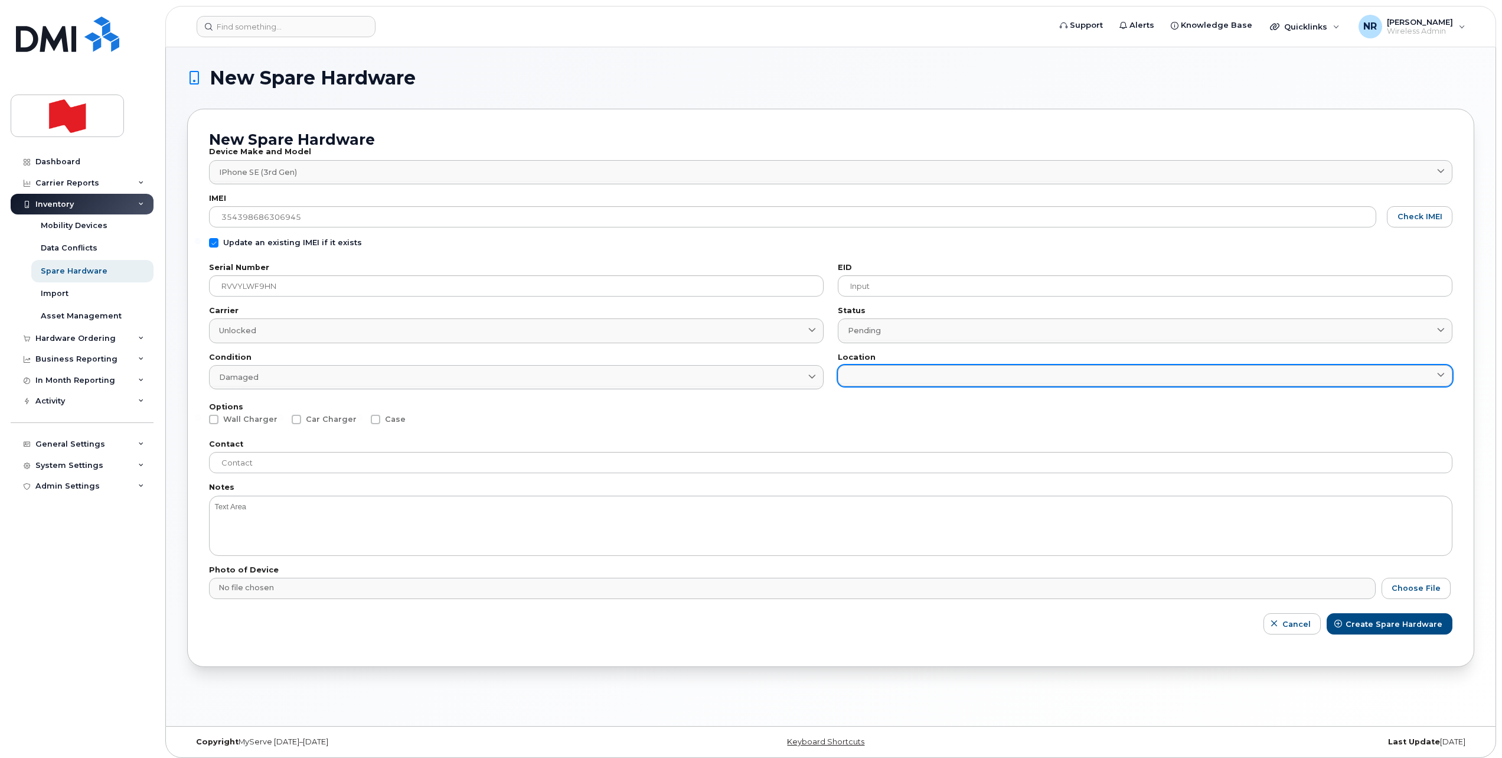
click at [879, 373] on link at bounding box center [1145, 375] width 615 height 21
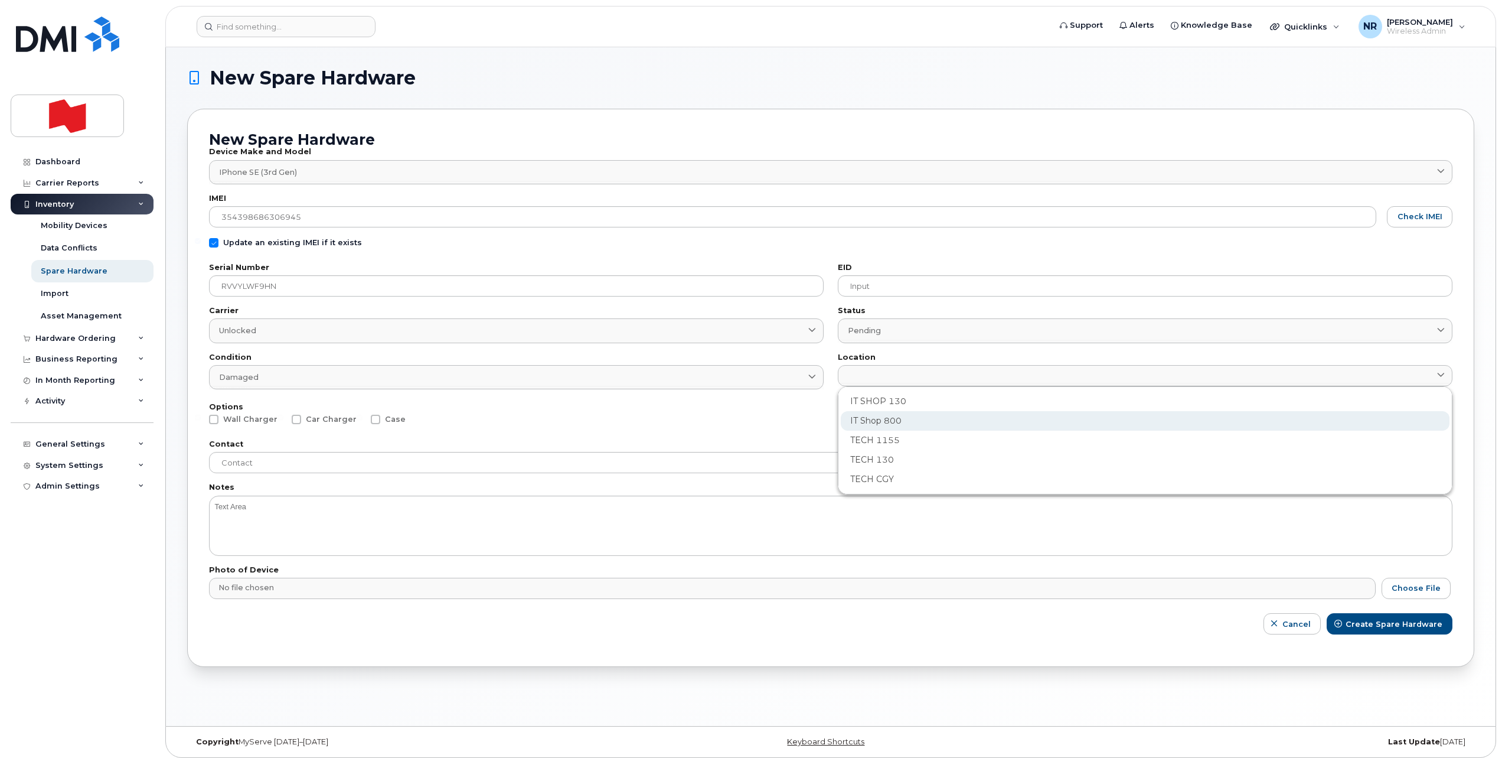
click at [881, 419] on div "IT Shop 800" at bounding box center [1145, 420] width 609 height 19
type input "2982"
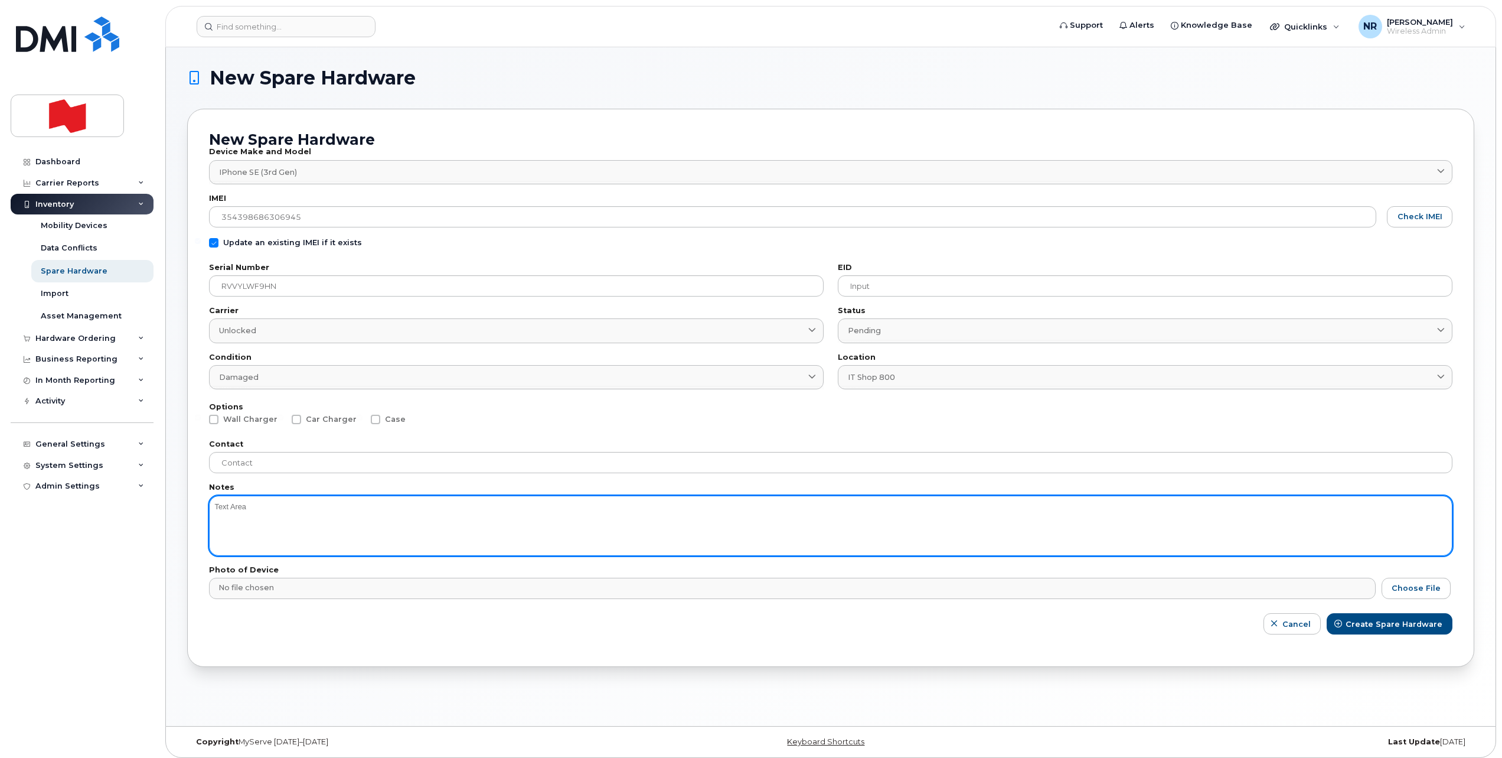
drag, startPoint x: 230, startPoint y: 512, endPoint x: 253, endPoint y: 512, distance: 23.0
click at [231, 512] on textarea at bounding box center [831, 525] width 1244 height 60
type textarea "SCREEN"
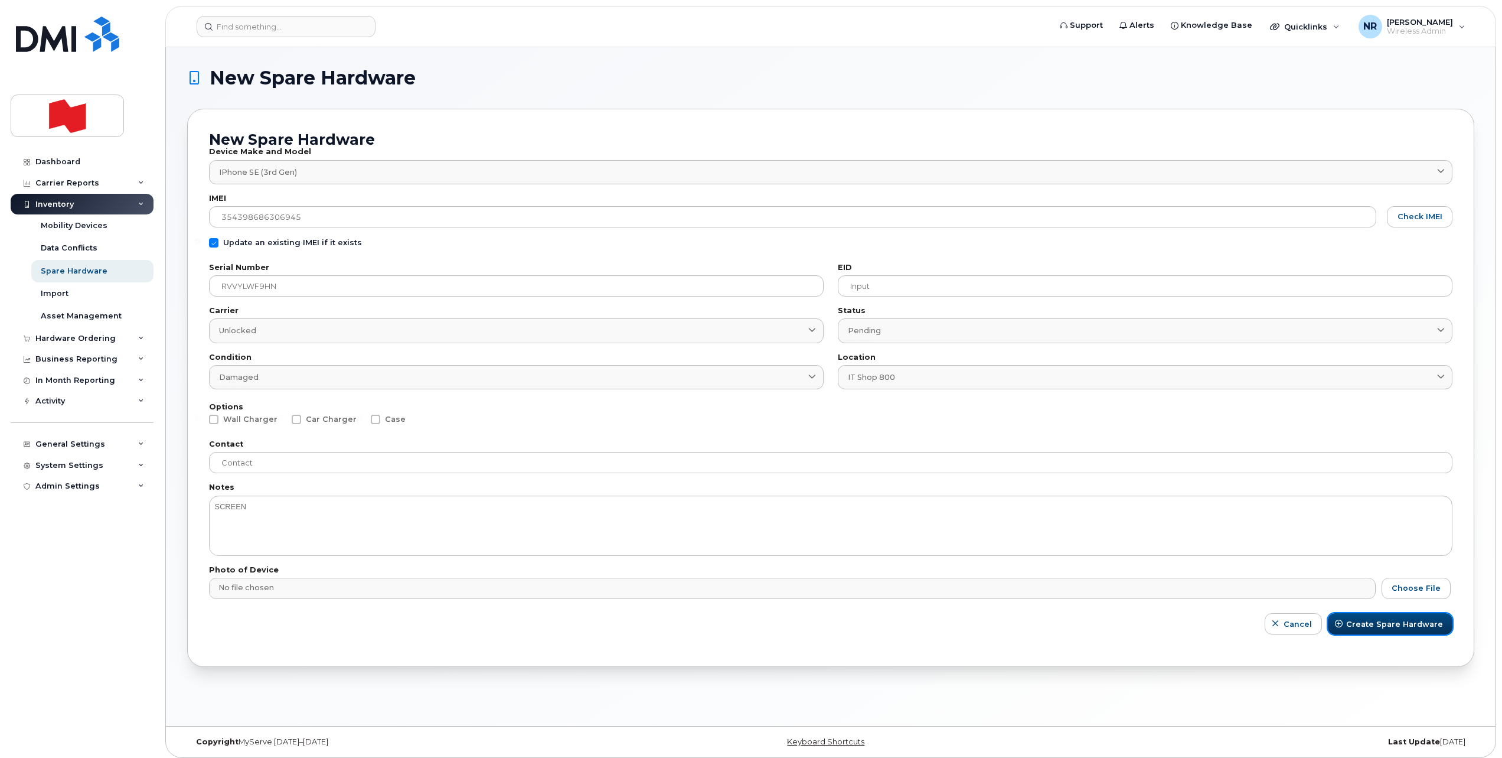
click at [1370, 621] on span "Create Spare Hardware" at bounding box center [1394, 623] width 97 height 11
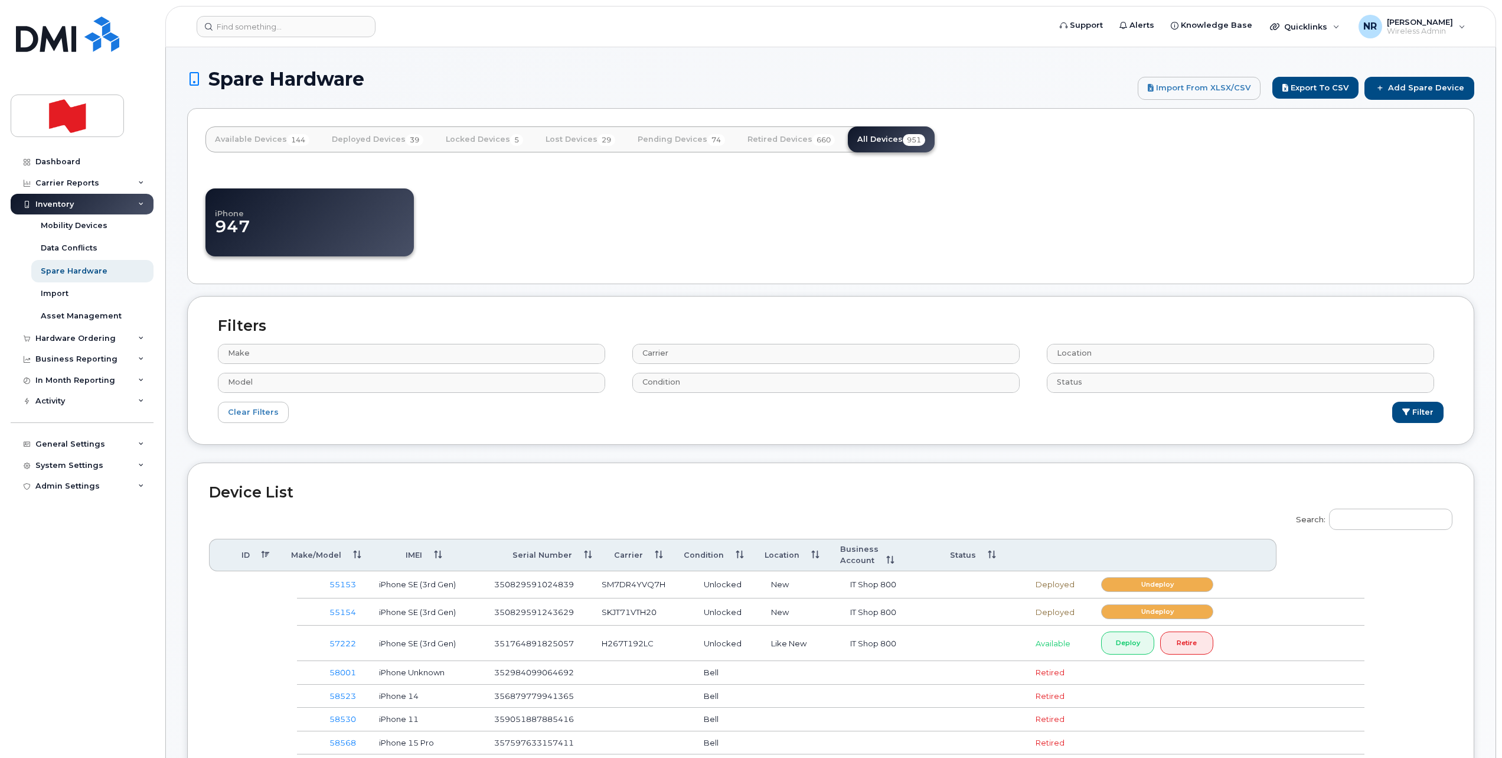
select select
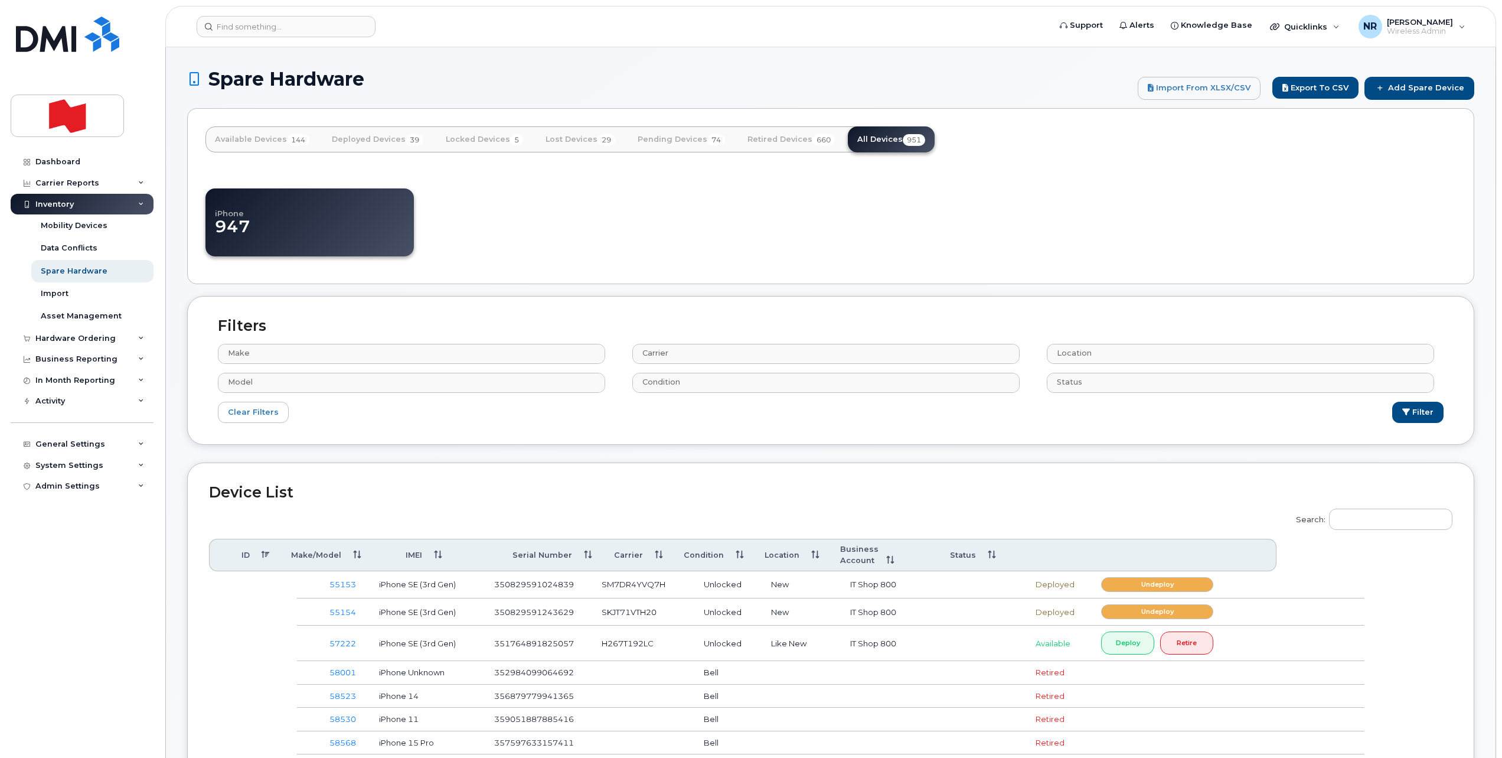
select select
click at [1346, 523] on input "Search:" at bounding box center [1390, 518] width 123 height 21
paste input "RVVYLWF9HN"
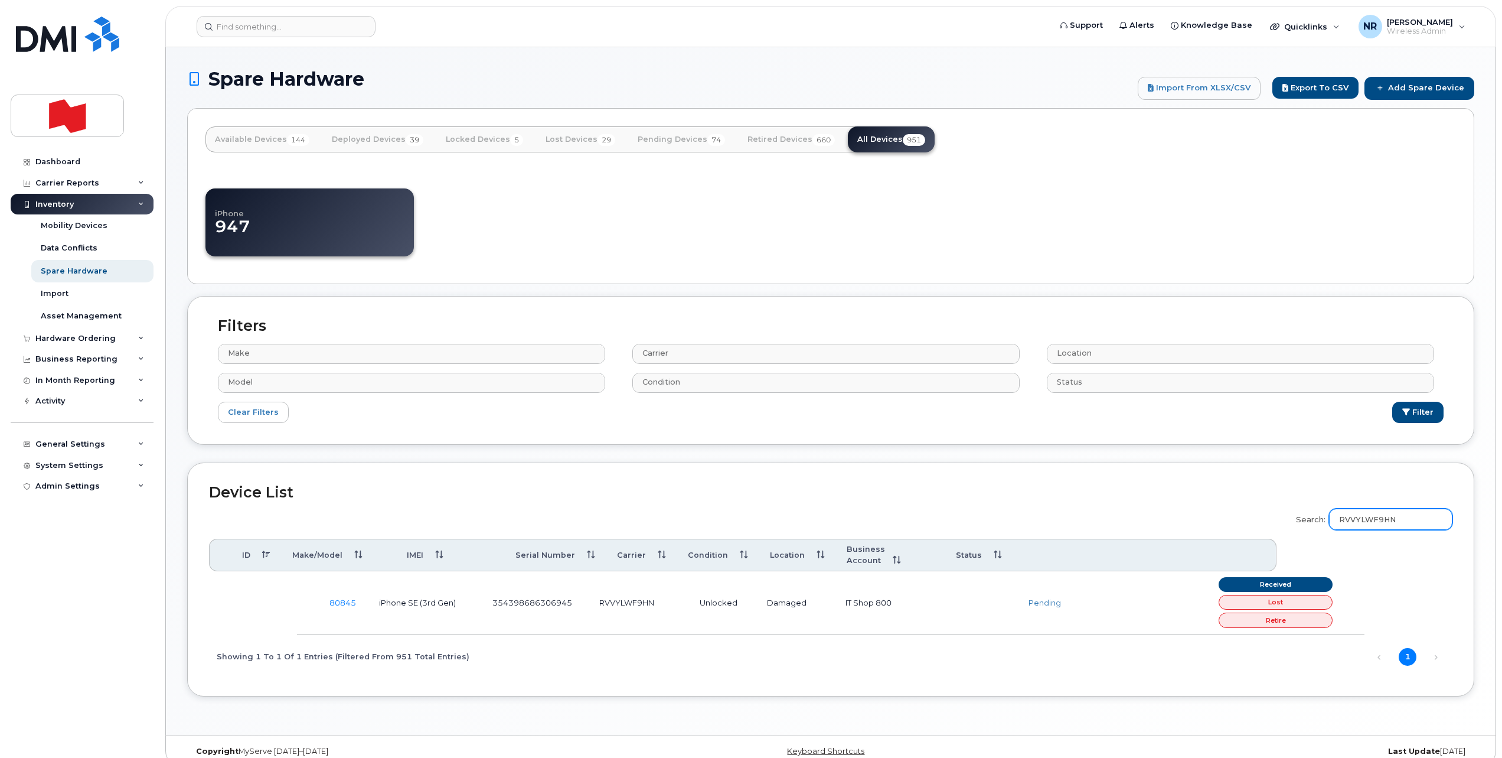
type input "RVVYLWF9HN"
click at [1405, 90] on link "Add Spare Device" at bounding box center [1420, 88] width 110 height 22
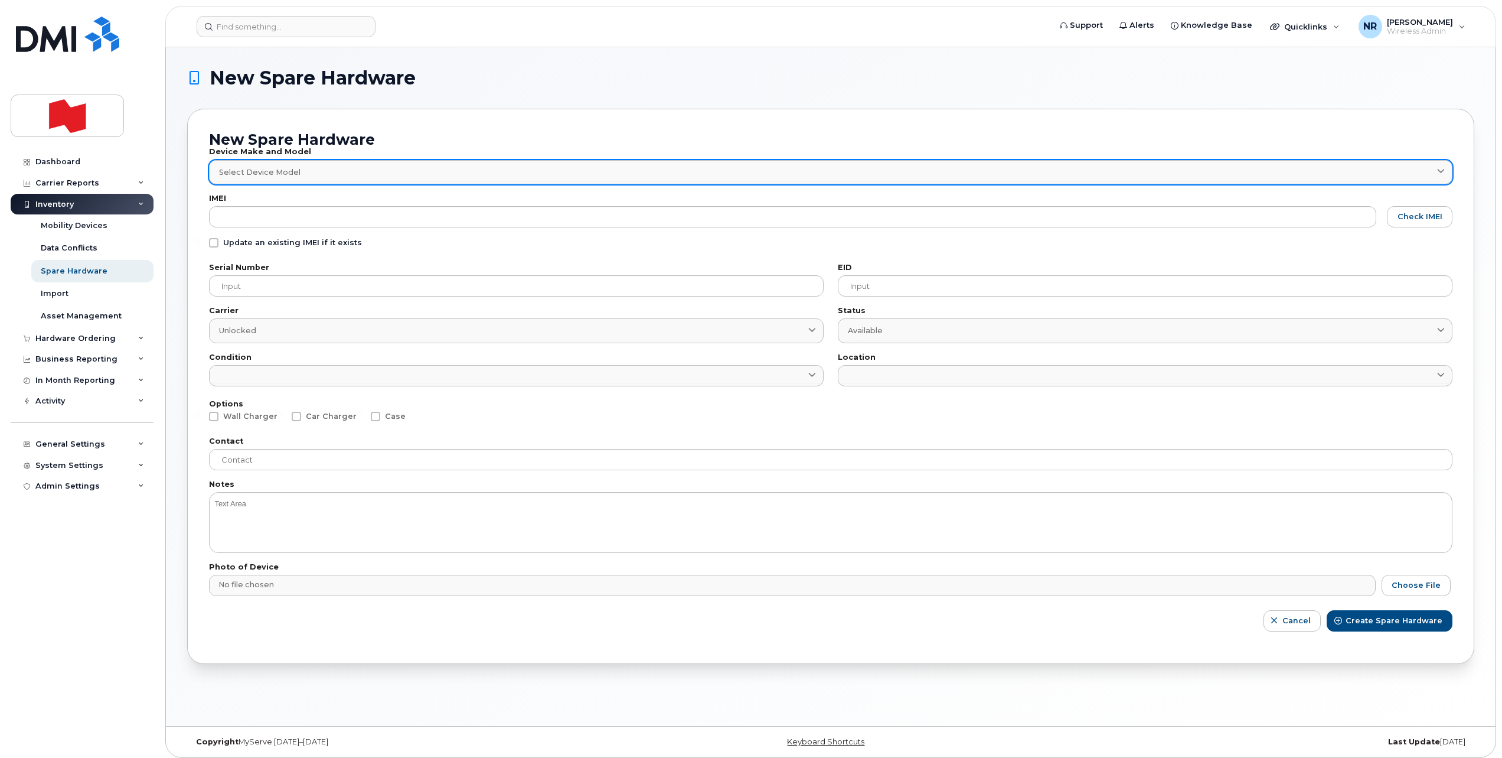
click at [313, 175] on div "Select Device Model" at bounding box center [830, 172] width 1223 height 11
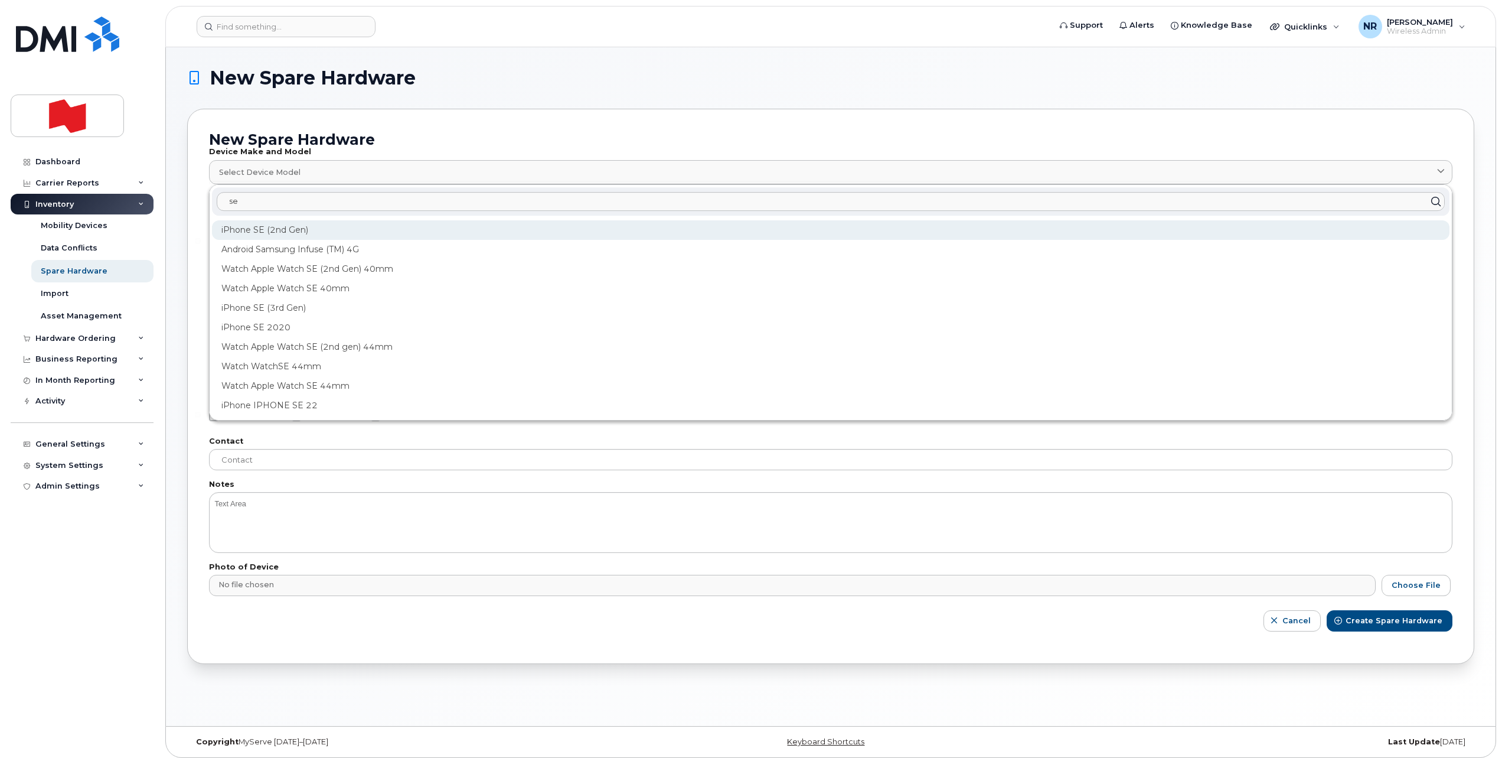
type input "se"
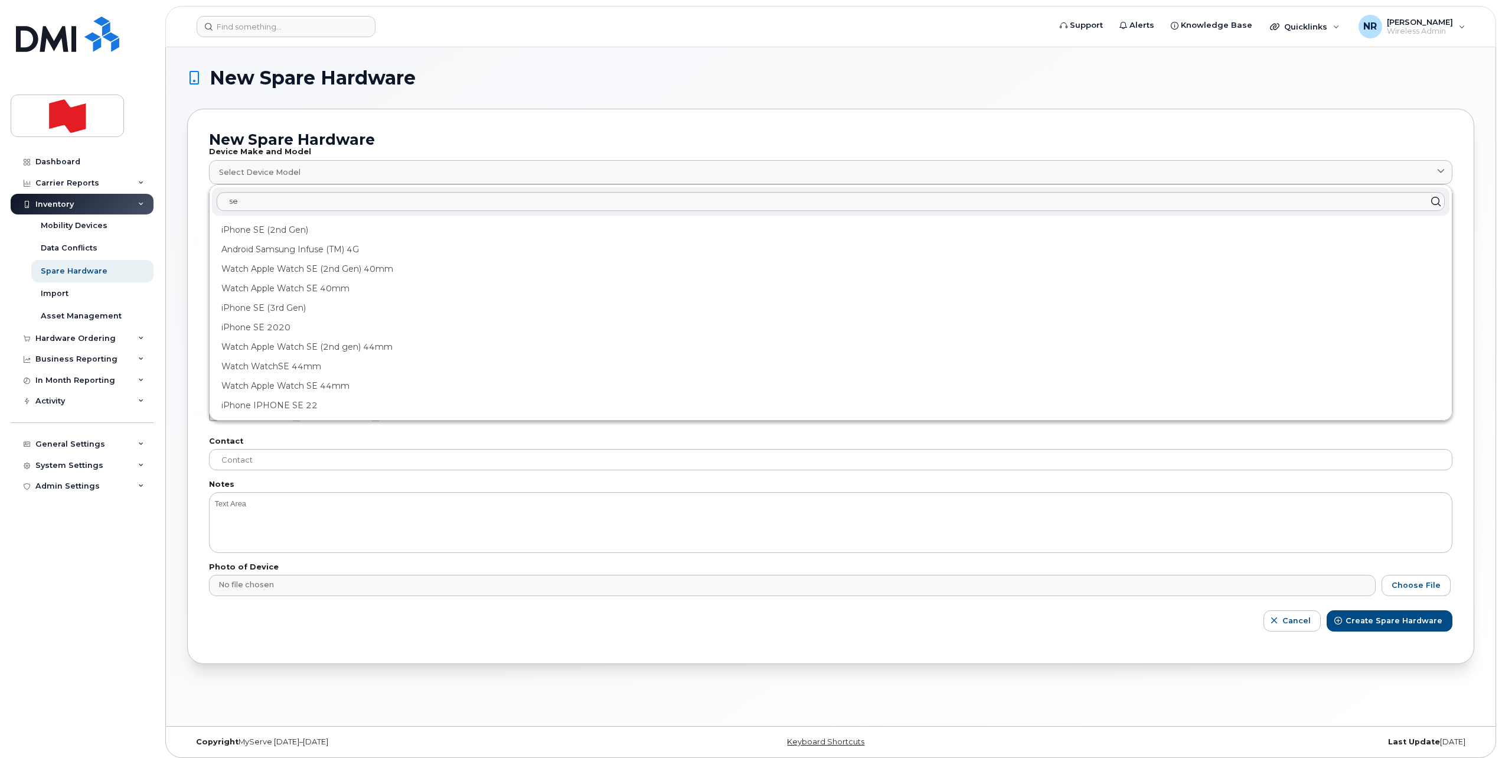
click at [256, 236] on div "iPhone SE (2nd Gen)" at bounding box center [831, 229] width 1238 height 19
type input "1947"
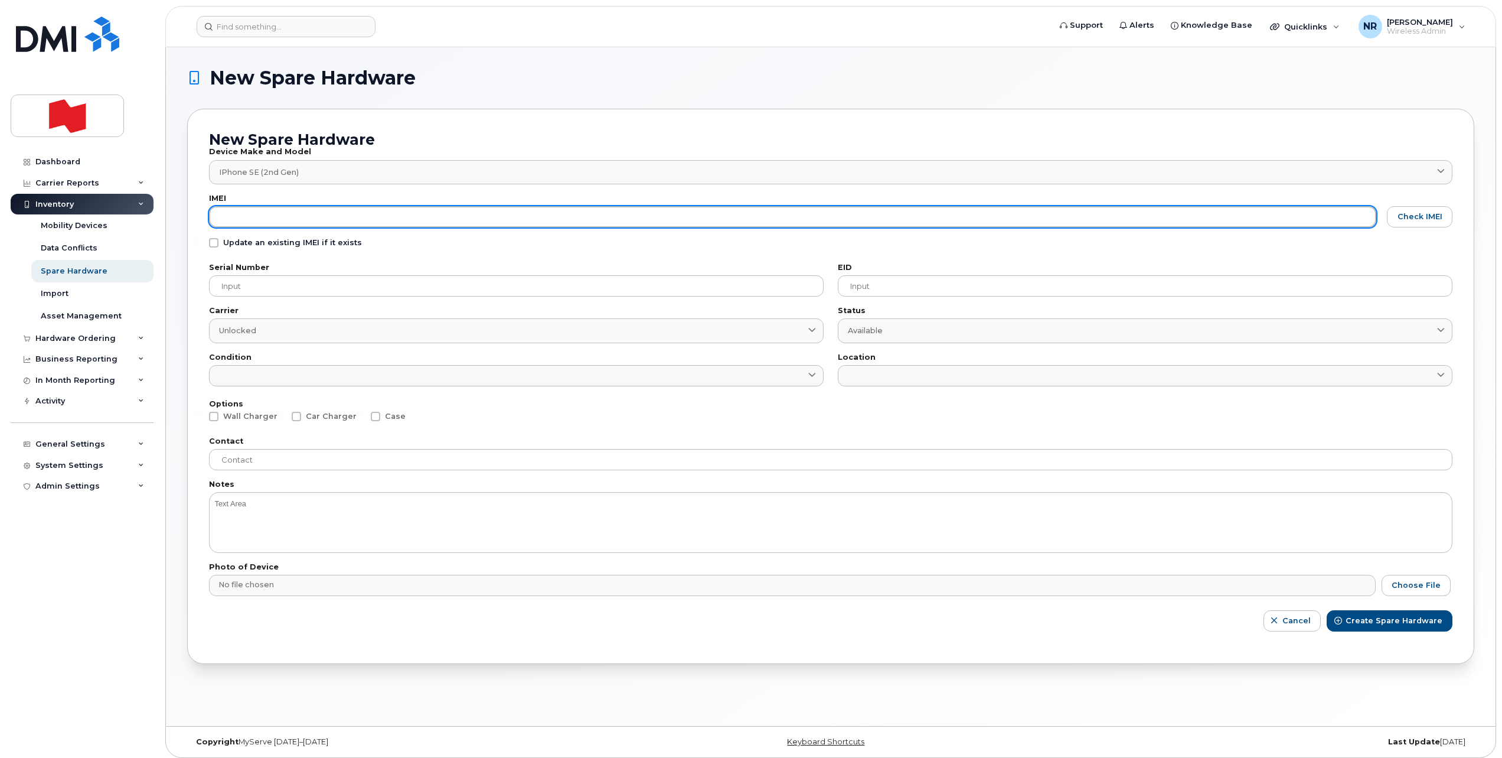
click at [317, 216] on input "text" at bounding box center [792, 216] width 1167 height 21
paste input "356481107189526"
type input "356481107189526"
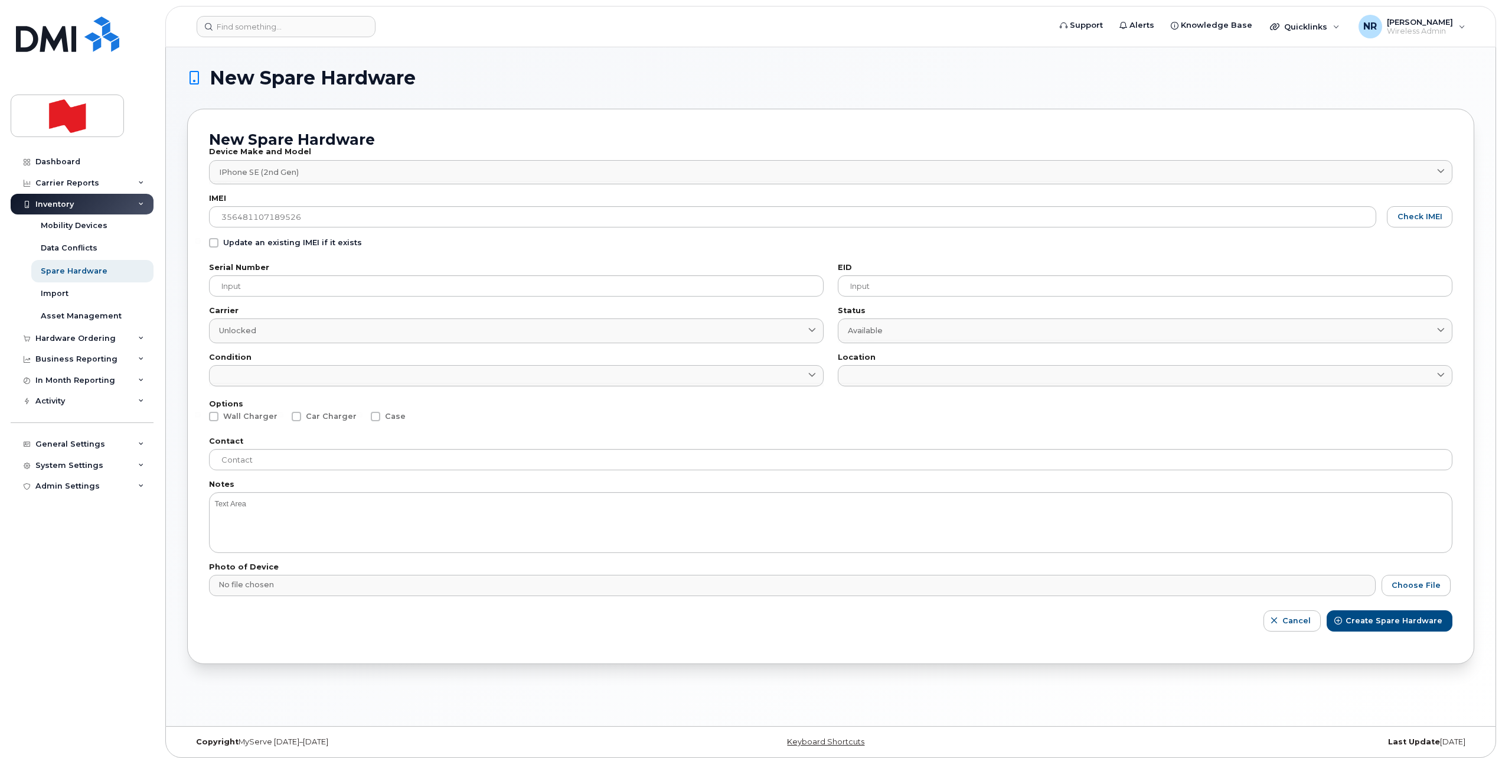
click at [211, 245] on span at bounding box center [213, 242] width 9 height 9
click at [201, 244] on input "Update an existing IMEI if it exists" at bounding box center [198, 241] width 6 height 6
checkbox input "true"
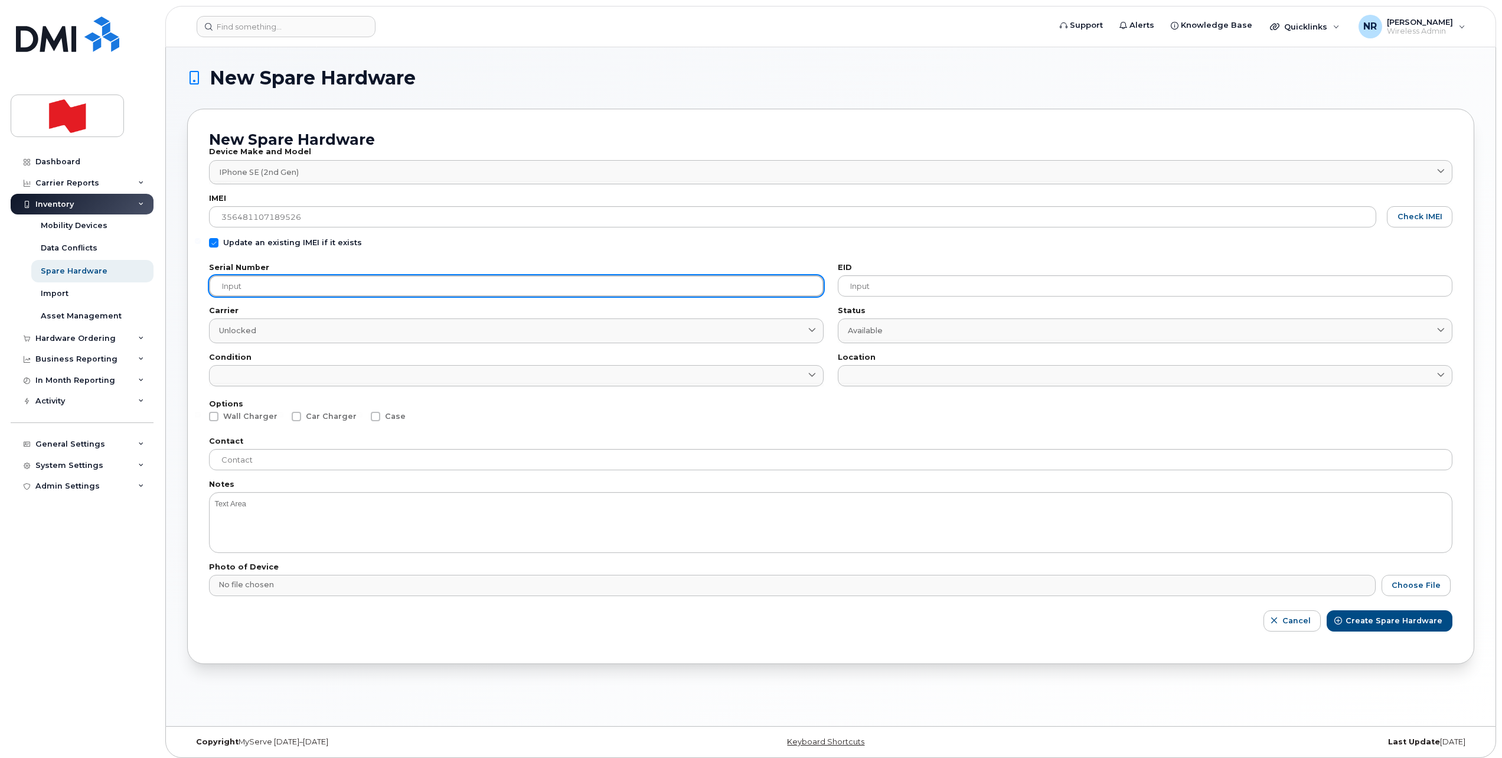
click at [257, 291] on input "text" at bounding box center [516, 285] width 615 height 21
paste input "FFWD74VQPLJP"
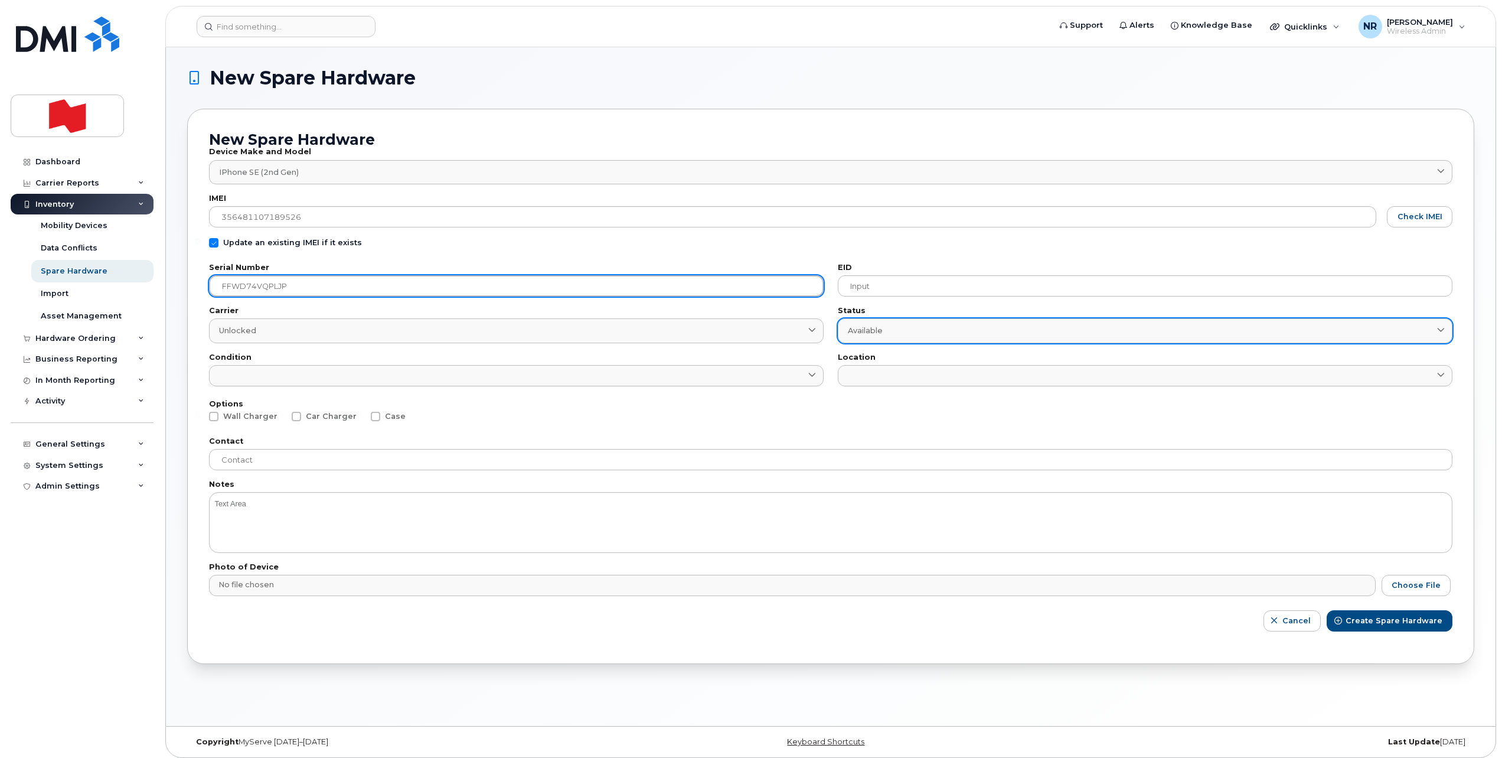
type input "FFWD74VQPLJP"
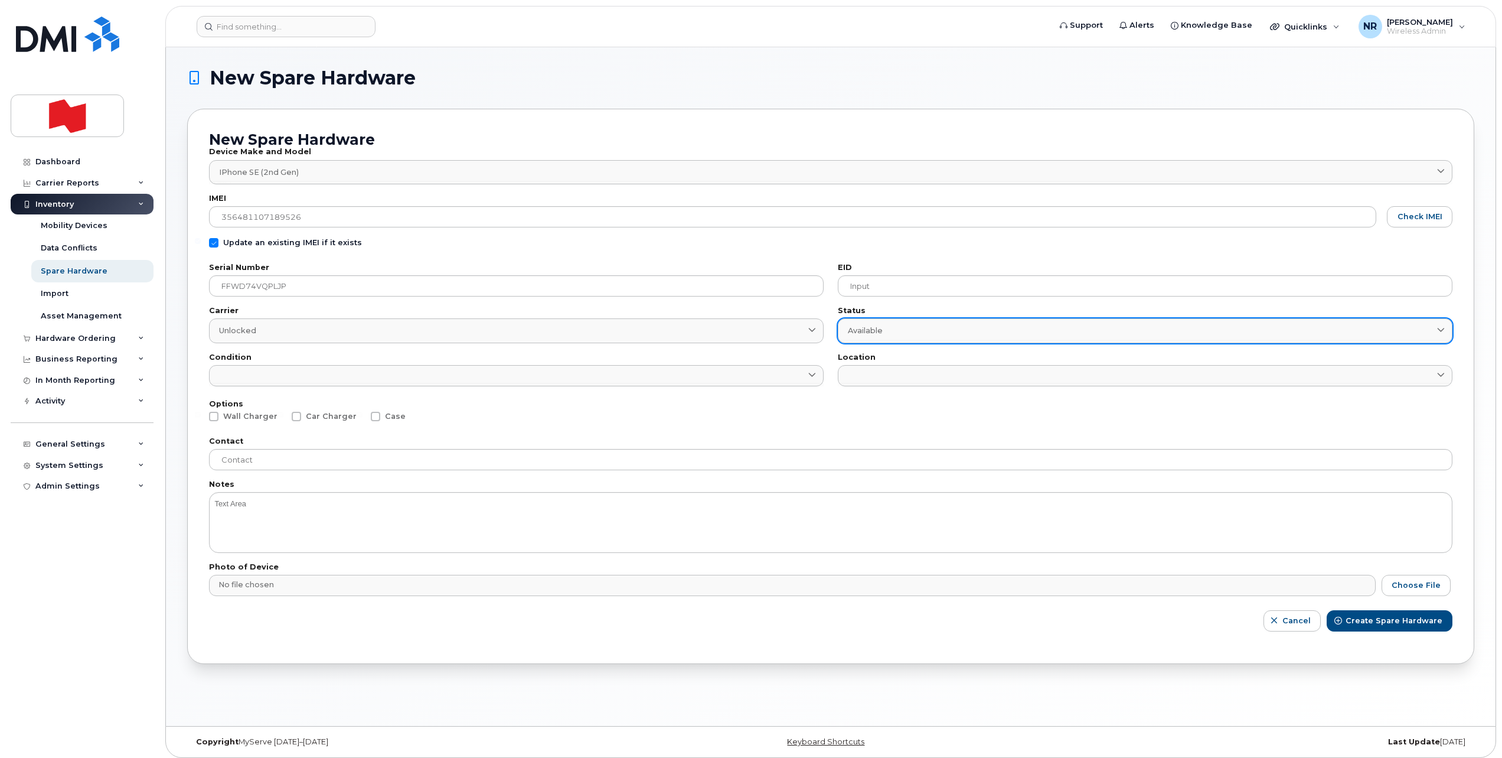
click at [865, 332] on span "Available" at bounding box center [865, 330] width 35 height 11
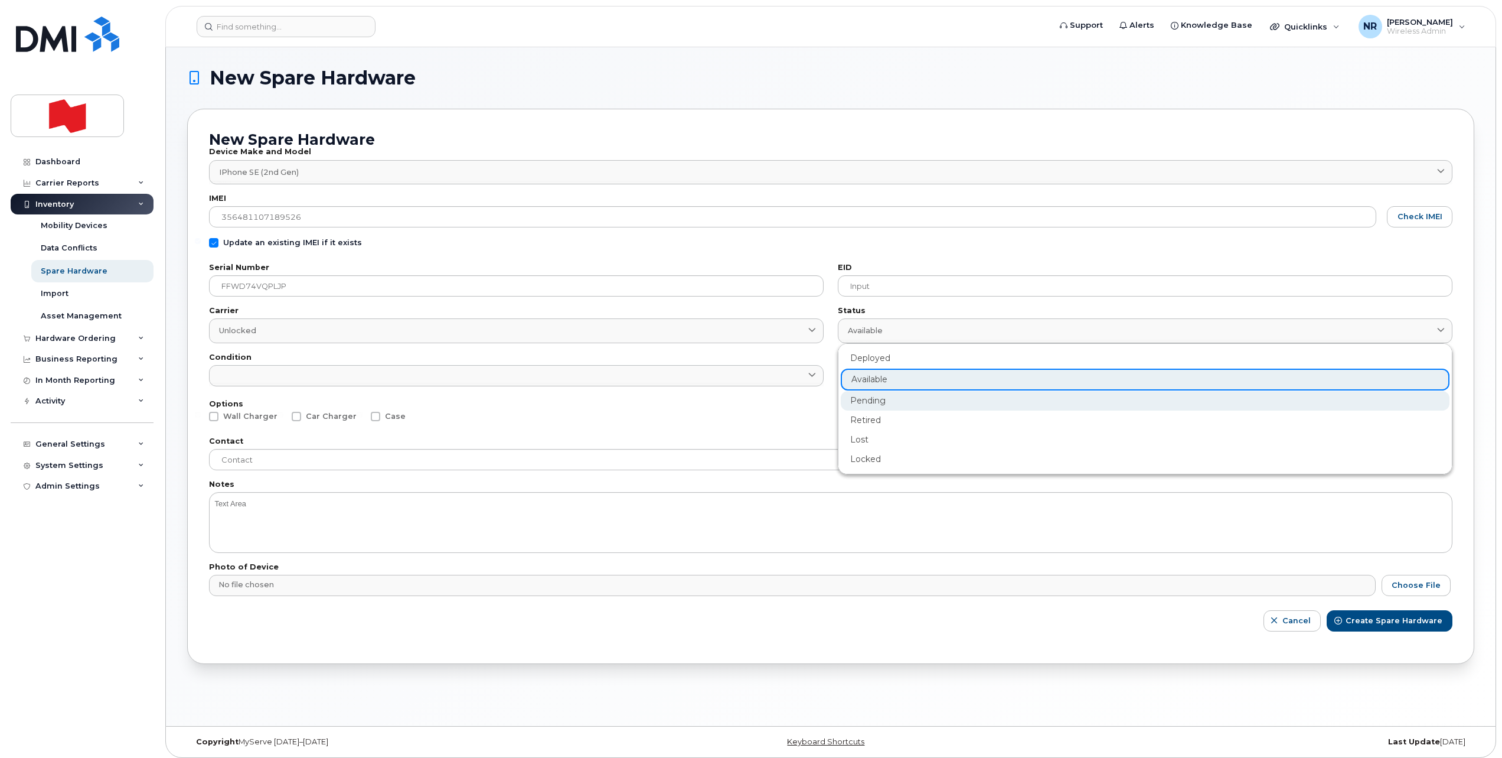
click at [866, 399] on div "Pending" at bounding box center [1145, 400] width 609 height 19
type input "pending"
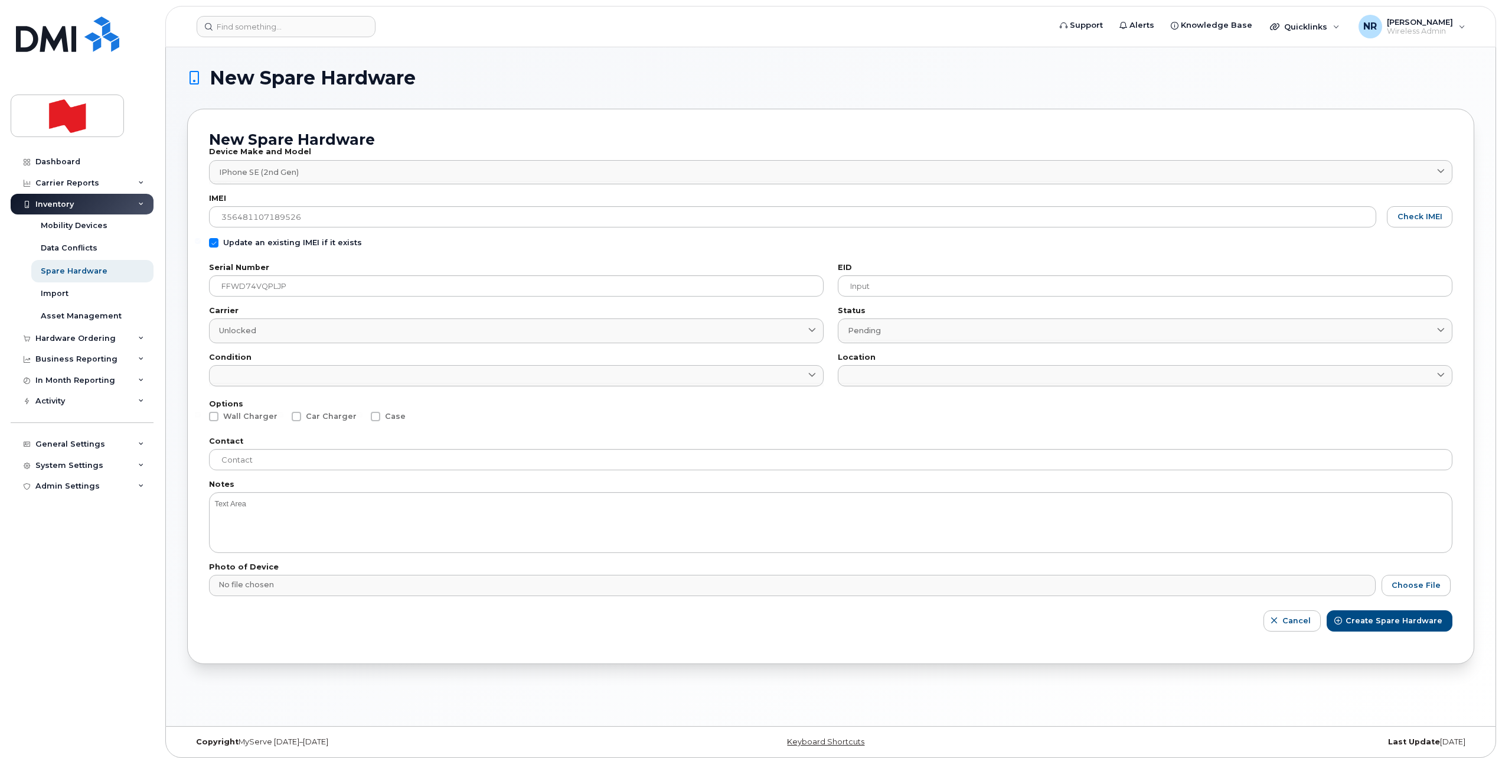
click at [589, 384] on input at bounding box center [516, 385] width 615 height 4
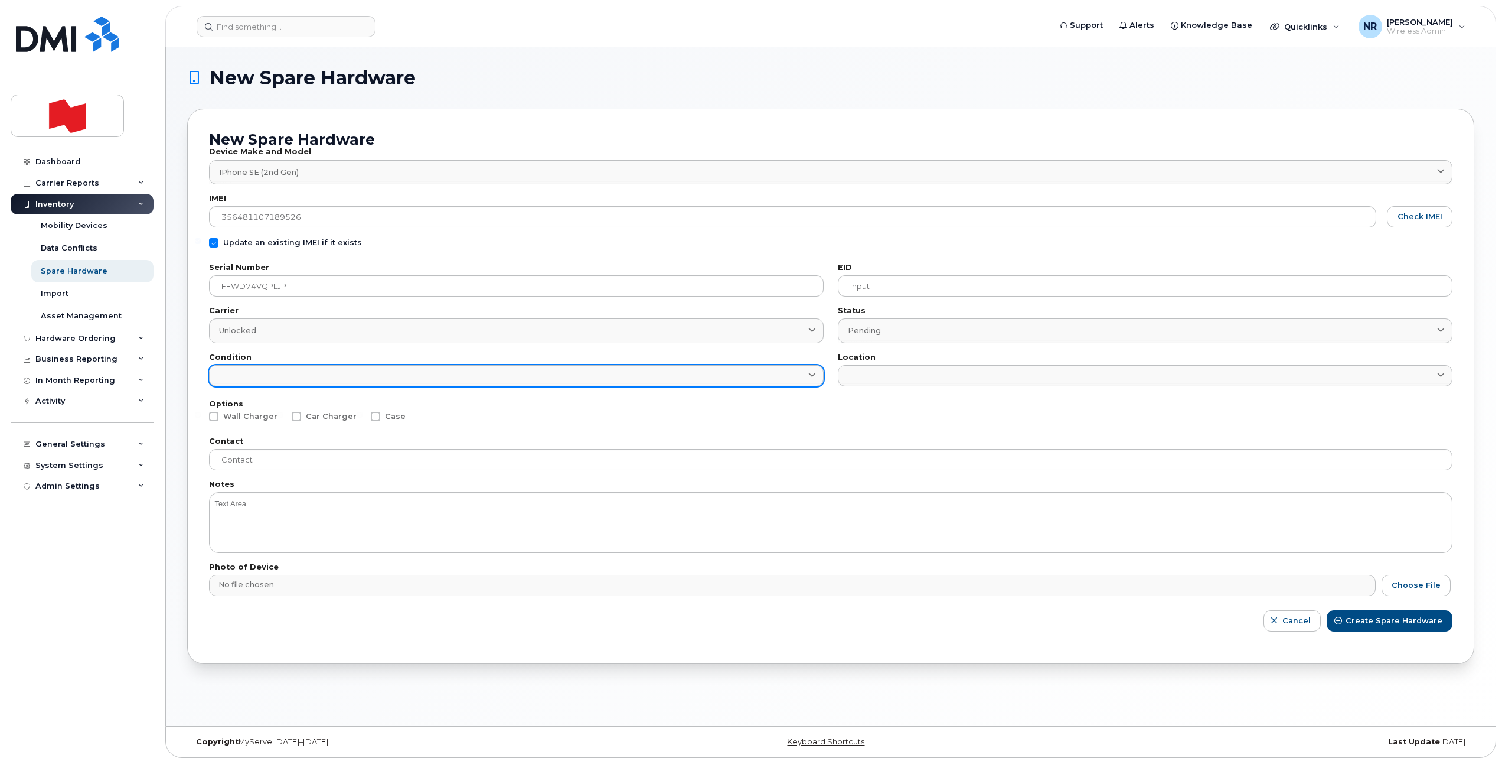
click at [283, 381] on link at bounding box center [516, 375] width 615 height 21
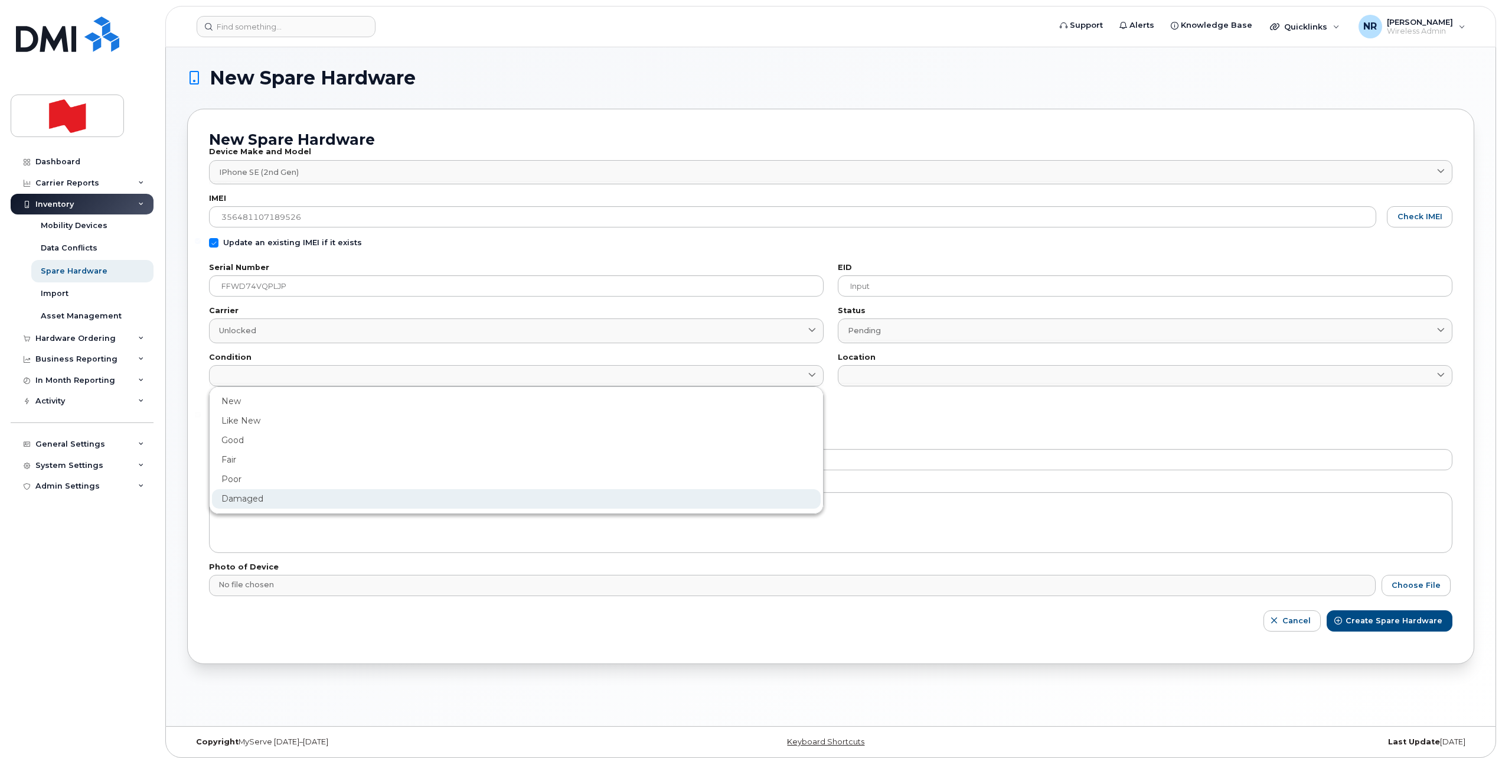
click at [240, 497] on div "Damaged" at bounding box center [516, 498] width 609 height 19
type input "Damaged"
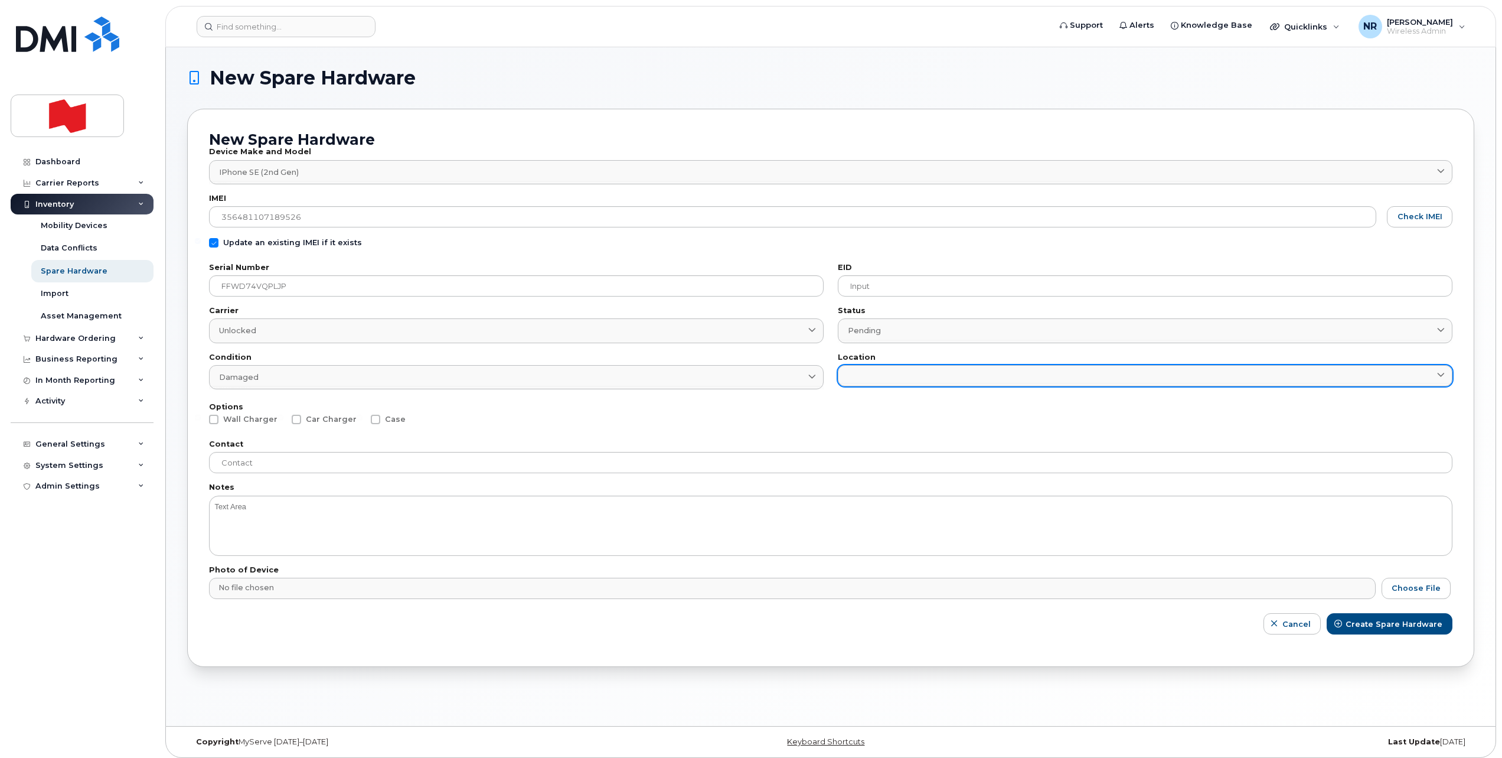
click at [881, 374] on link at bounding box center [1145, 375] width 615 height 21
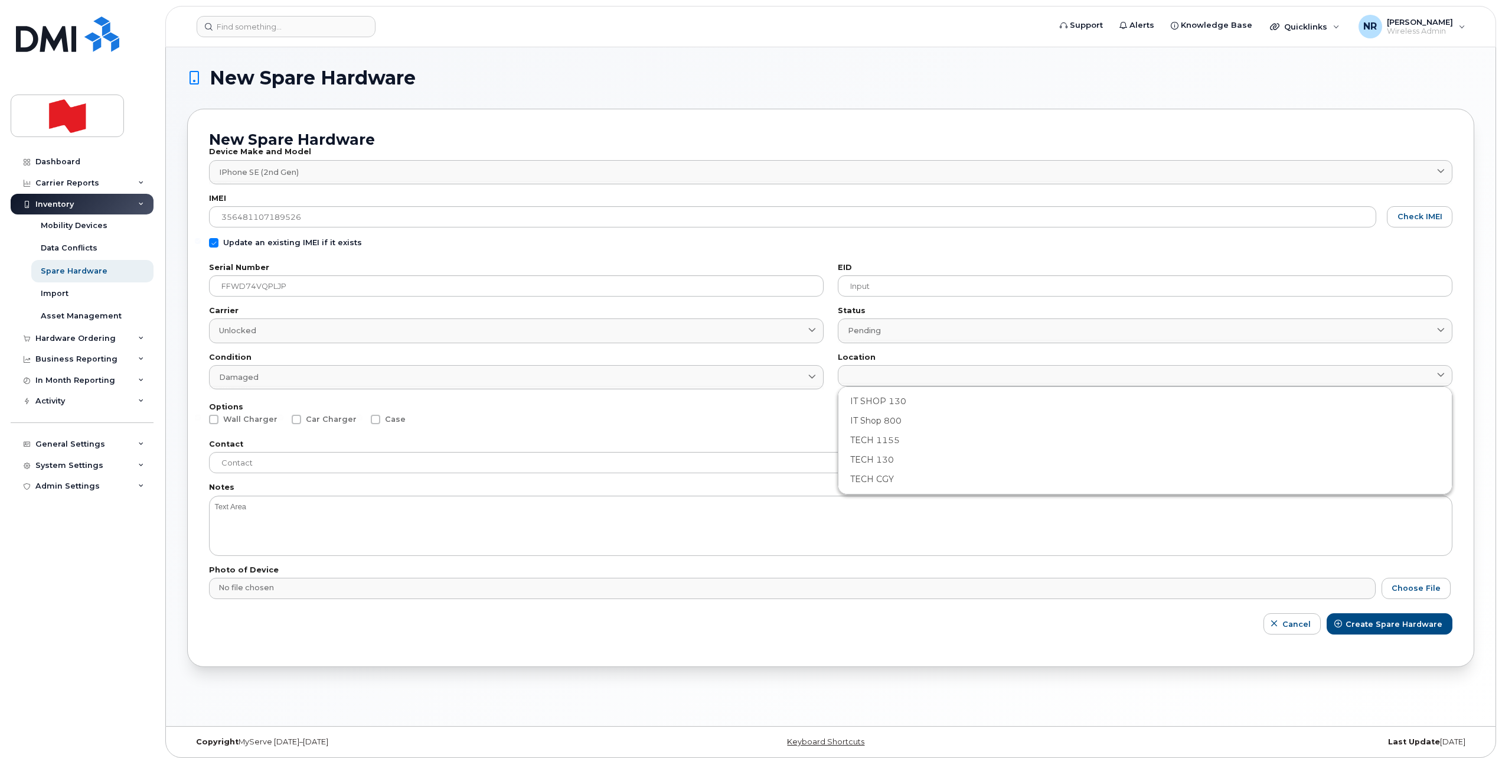
drag, startPoint x: 873, startPoint y: 416, endPoint x: 844, endPoint y: 422, distance: 29.0
click at [870, 418] on div "IT Shop 800" at bounding box center [1145, 420] width 609 height 19
type input "2982"
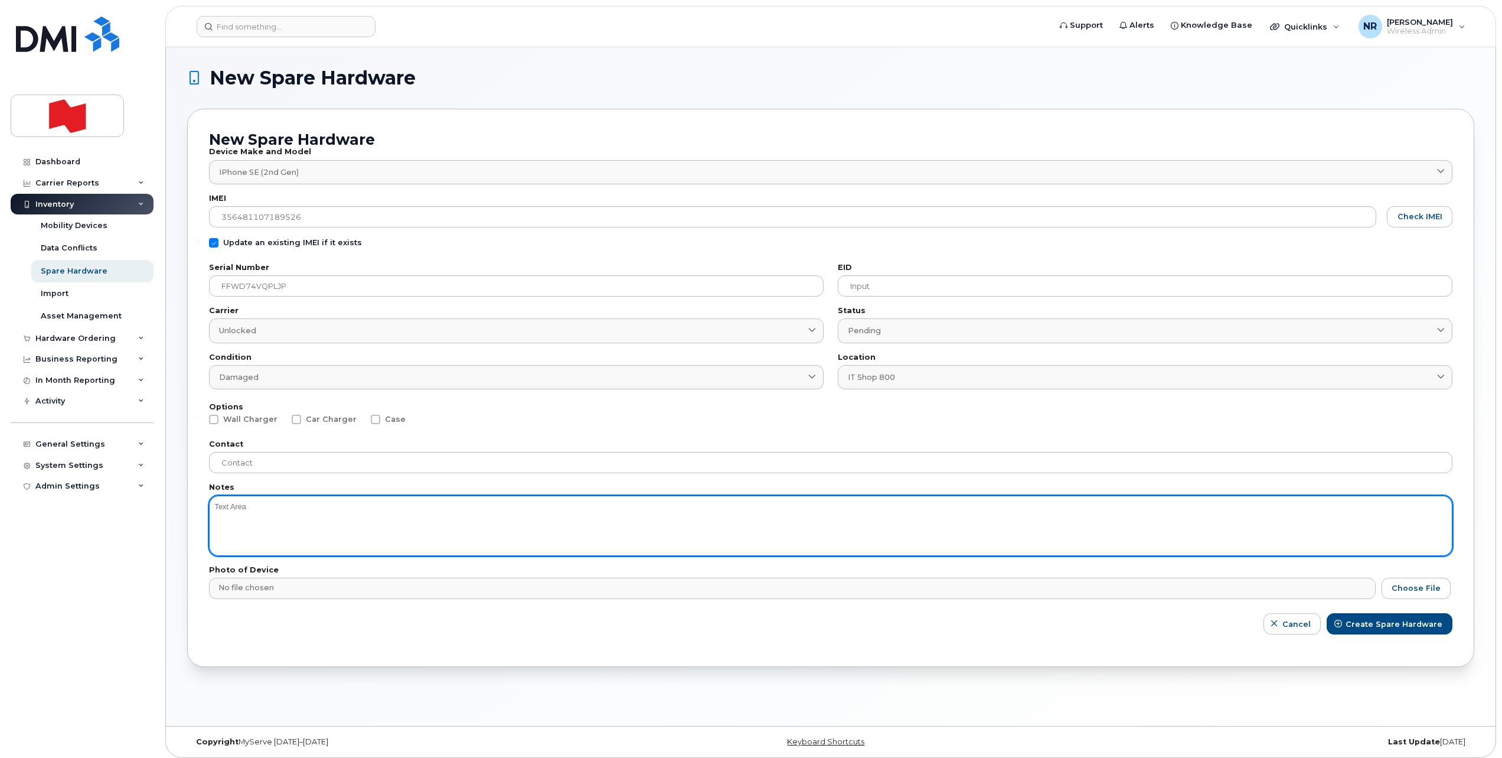
click at [285, 524] on textarea at bounding box center [831, 525] width 1244 height 60
type textarea "battery & Screen"
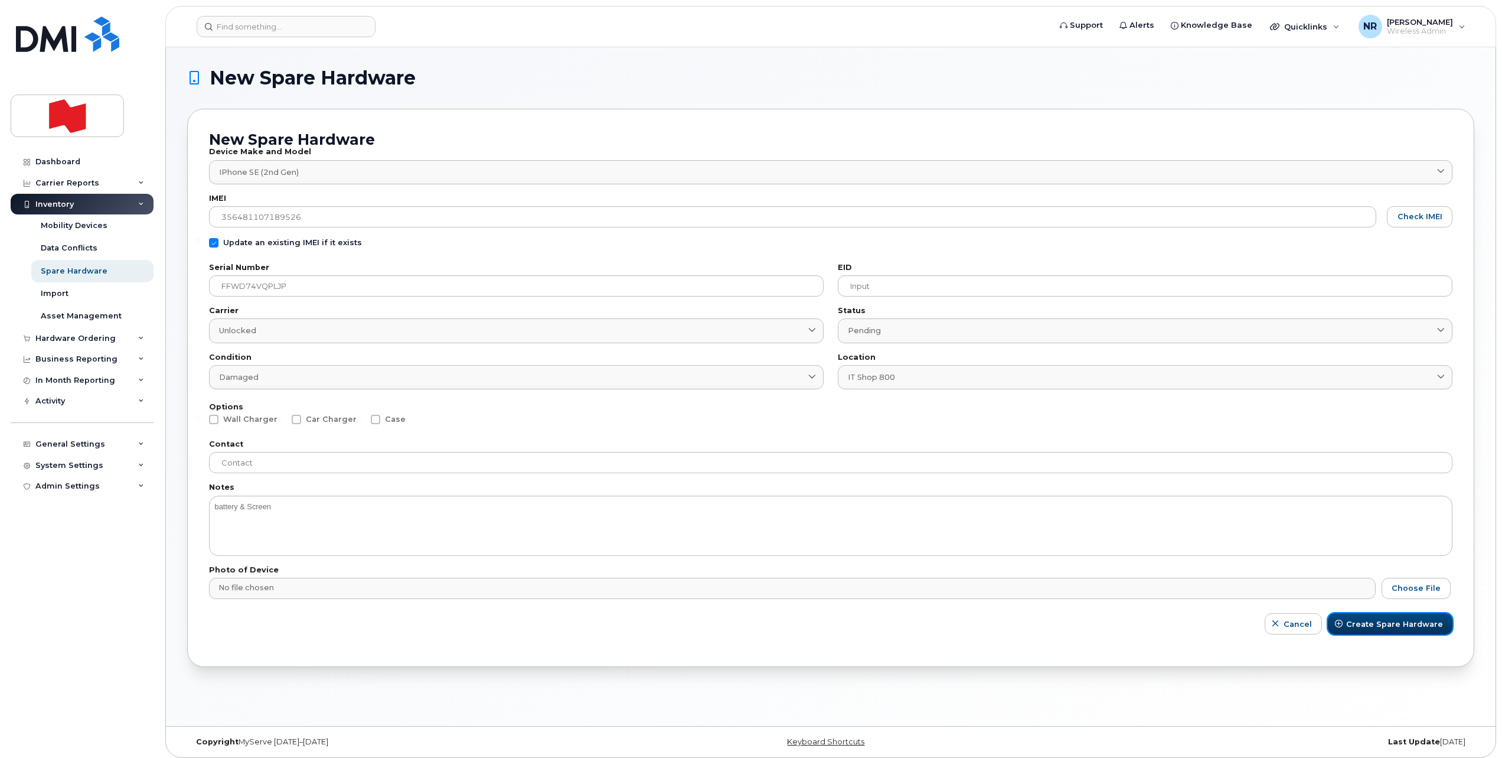
click at [1366, 625] on span "Create Spare Hardware" at bounding box center [1394, 623] width 97 height 11
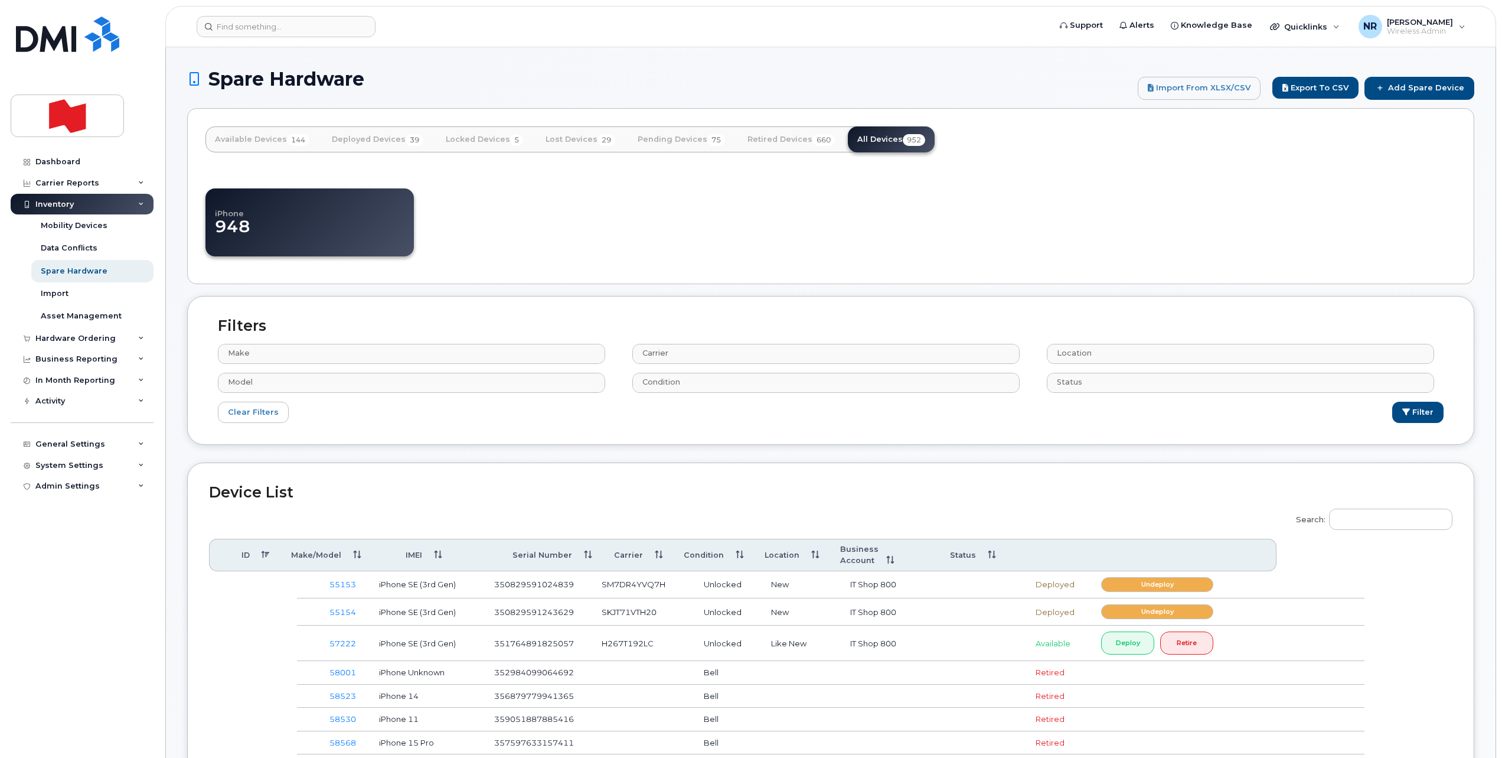
select select
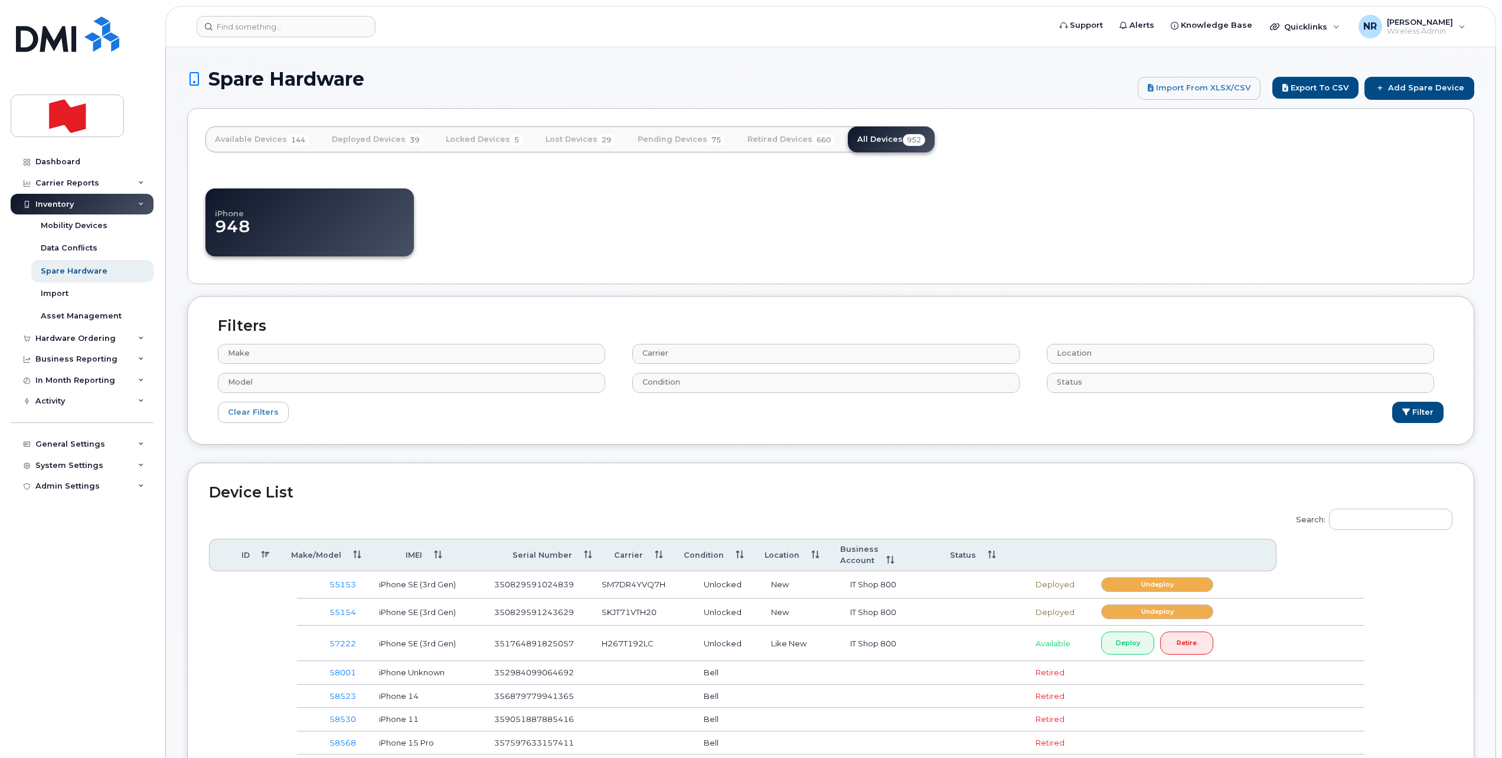
select select
click at [1369, 520] on input "Search:" at bounding box center [1390, 518] width 123 height 21
paste input "FFWD74VQPLJP"
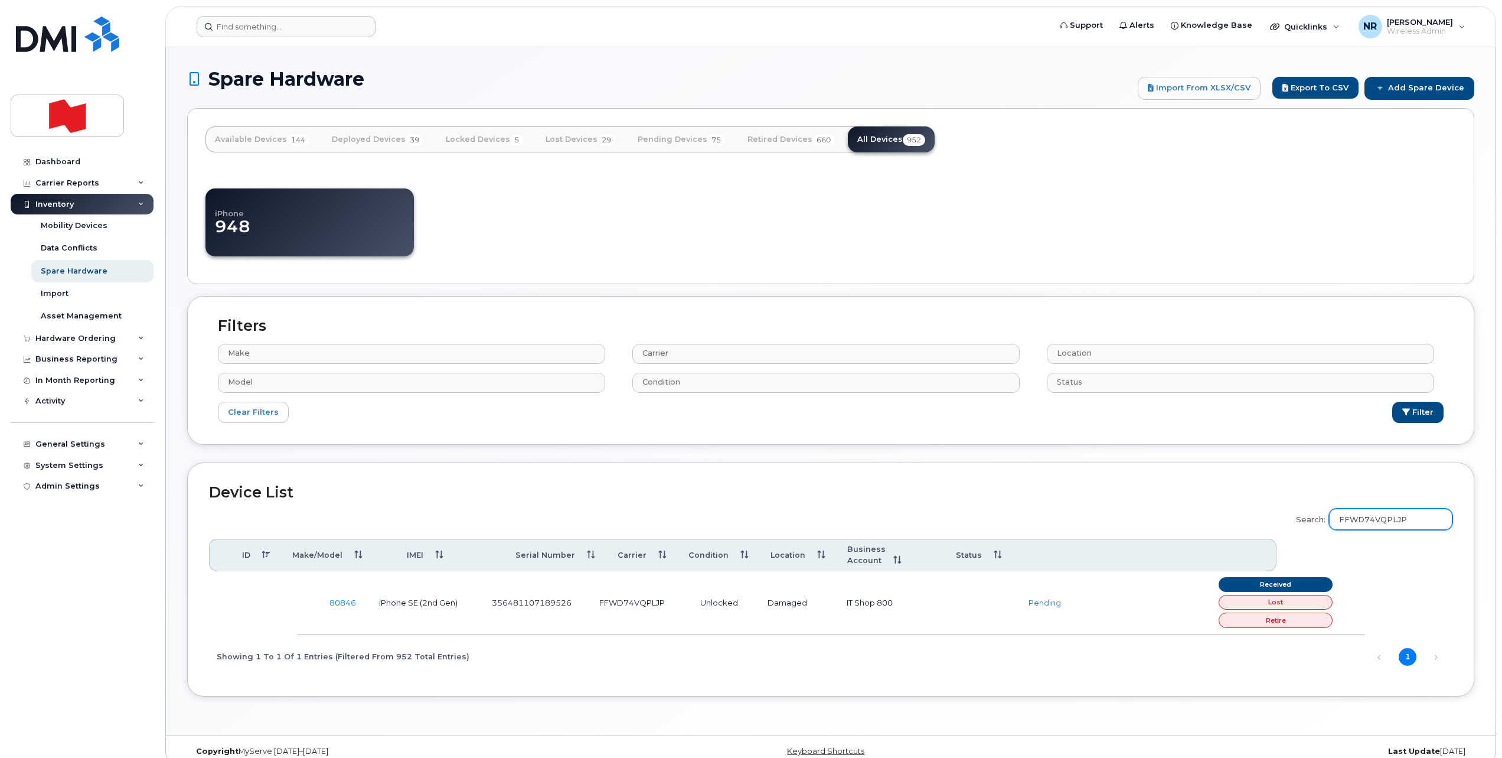
type input "FFWD74VQPLJP"
click at [319, 21] on input at bounding box center [286, 26] width 179 height 21
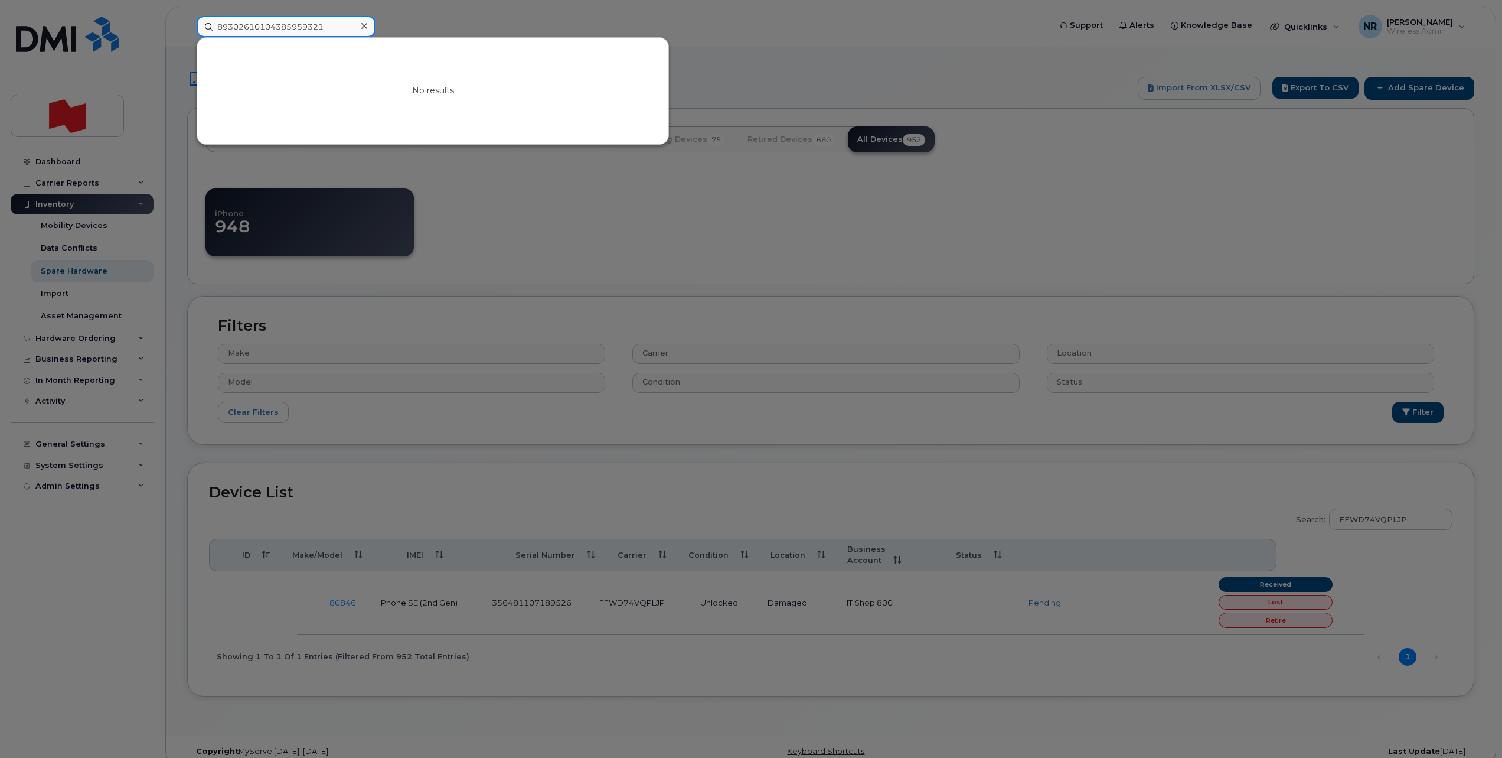
type input "89302610104385959321"
click at [774, 233] on div at bounding box center [751, 379] width 1502 height 758
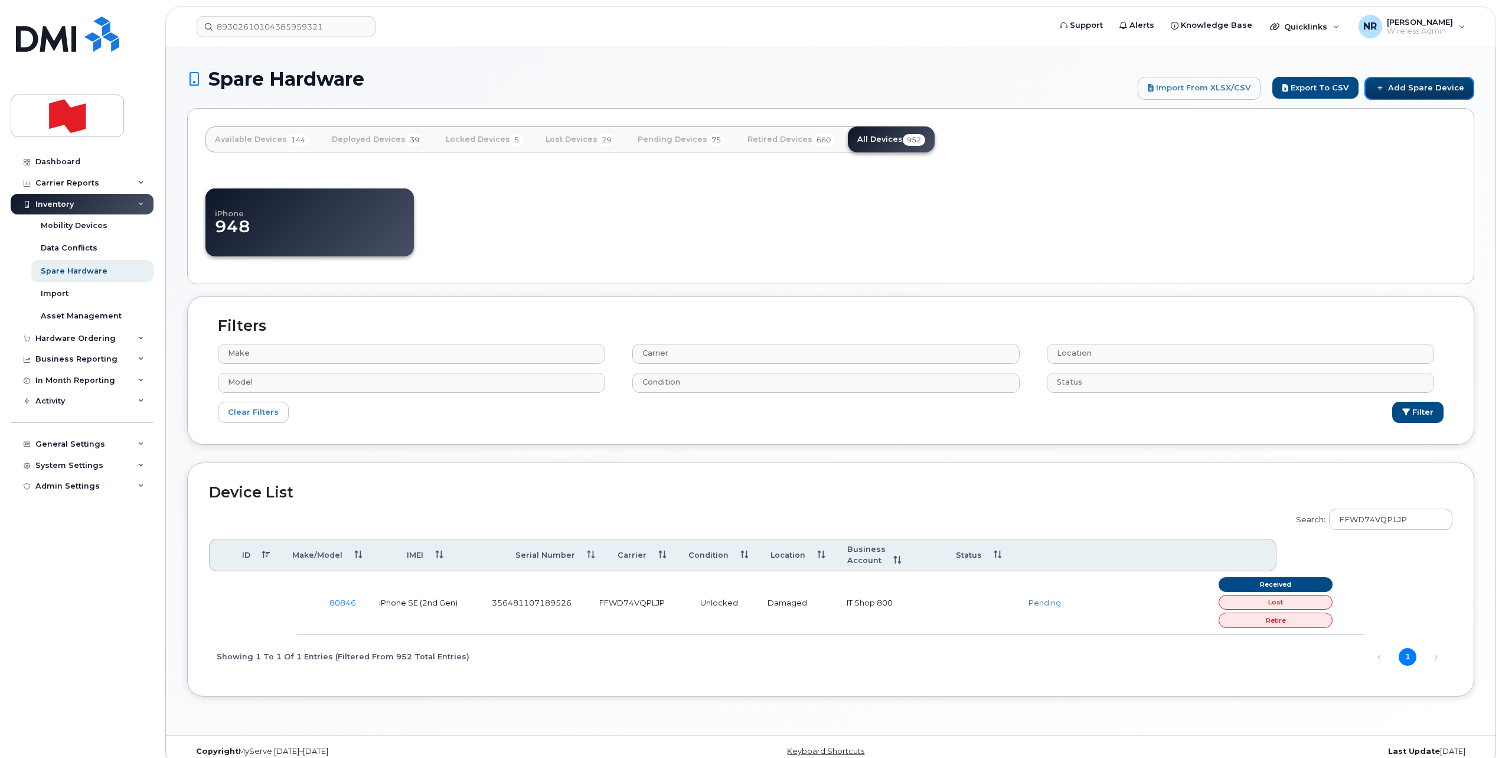
drag, startPoint x: 1418, startPoint y: 82, endPoint x: 1184, endPoint y: 133, distance: 239.9
click at [1418, 82] on link "Add Spare Device" at bounding box center [1420, 88] width 110 height 22
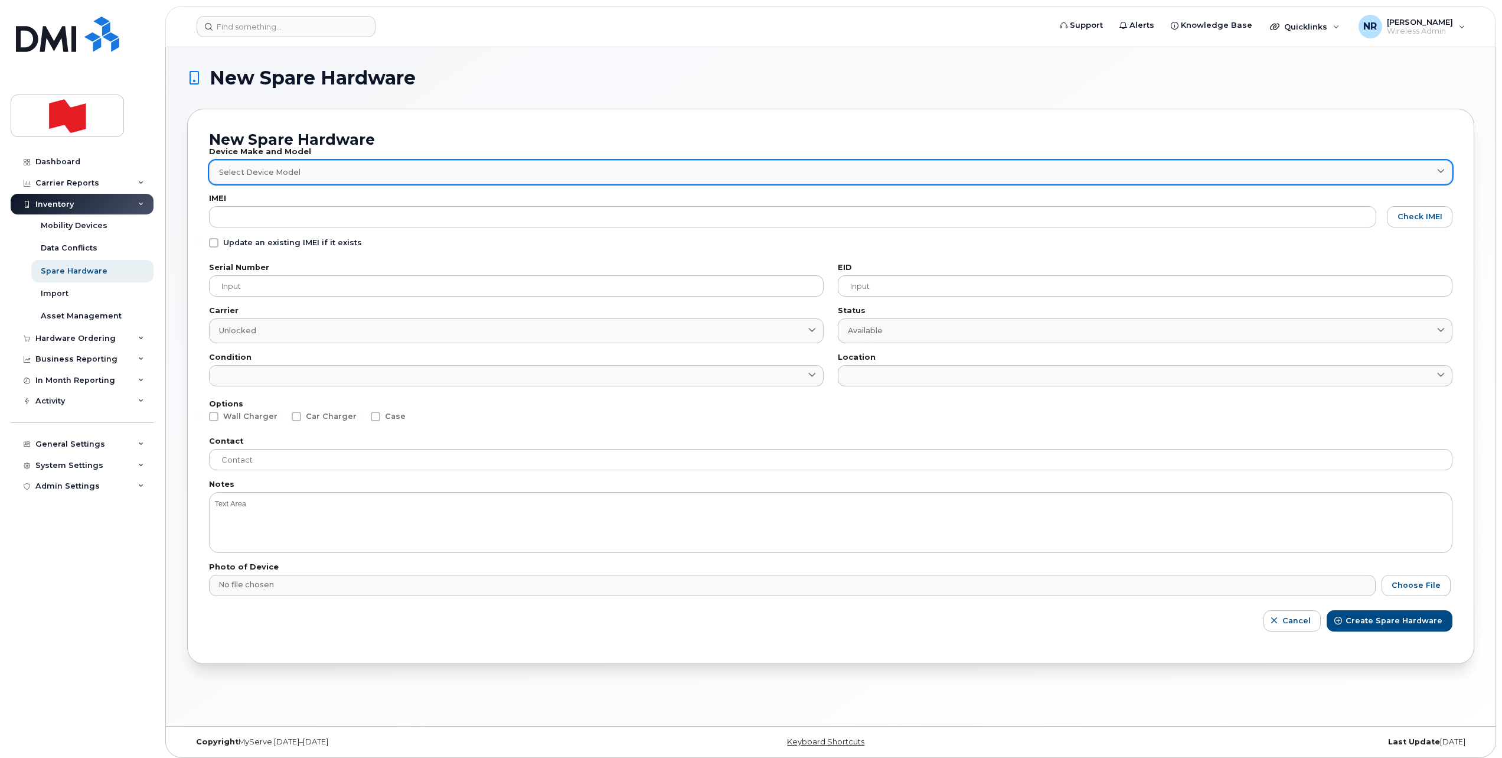
click at [240, 167] on span "Select Device Model" at bounding box center [259, 172] width 81 height 11
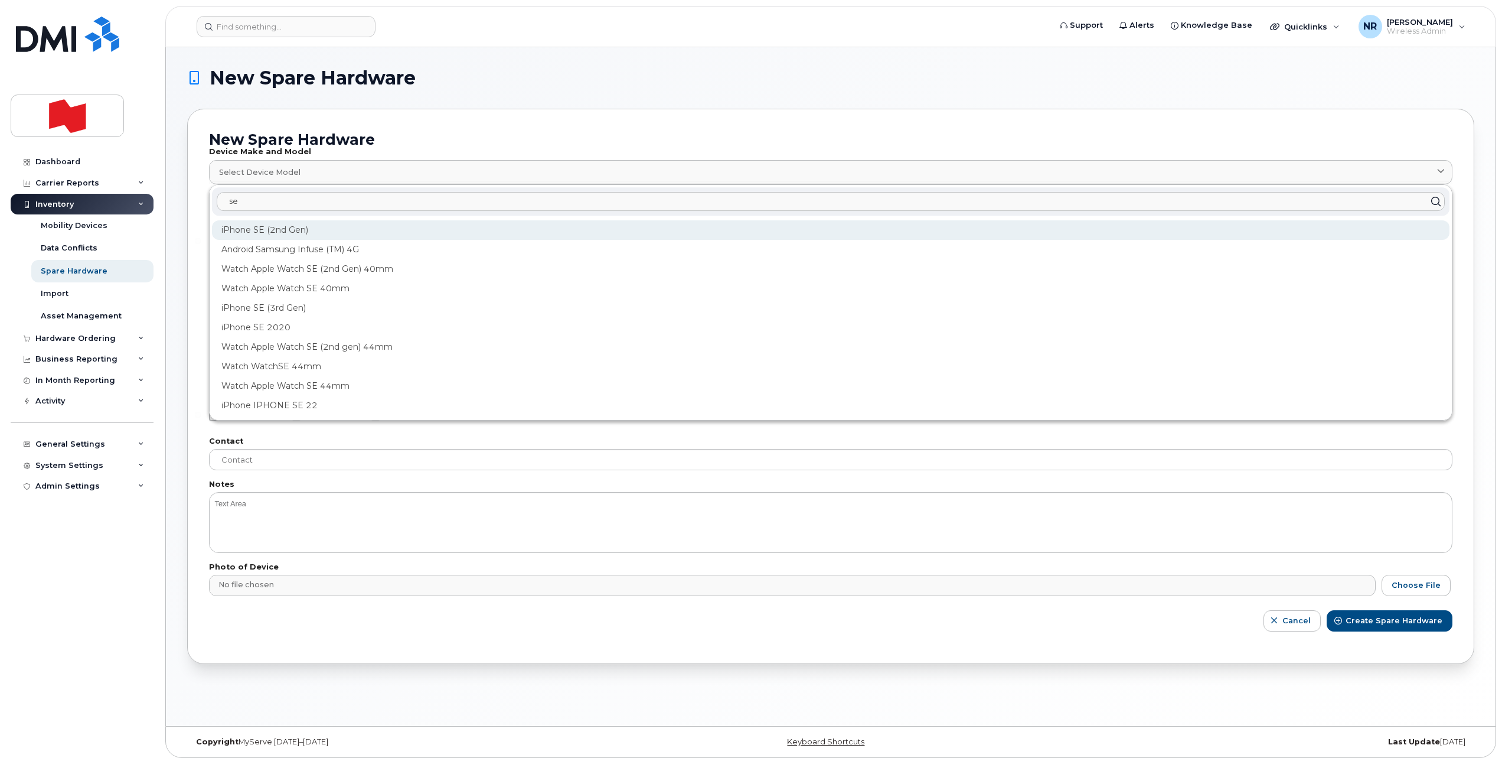
type input "se"
click at [267, 232] on div "iPhone SE (2nd Gen)" at bounding box center [831, 229] width 1238 height 19
type input "1947"
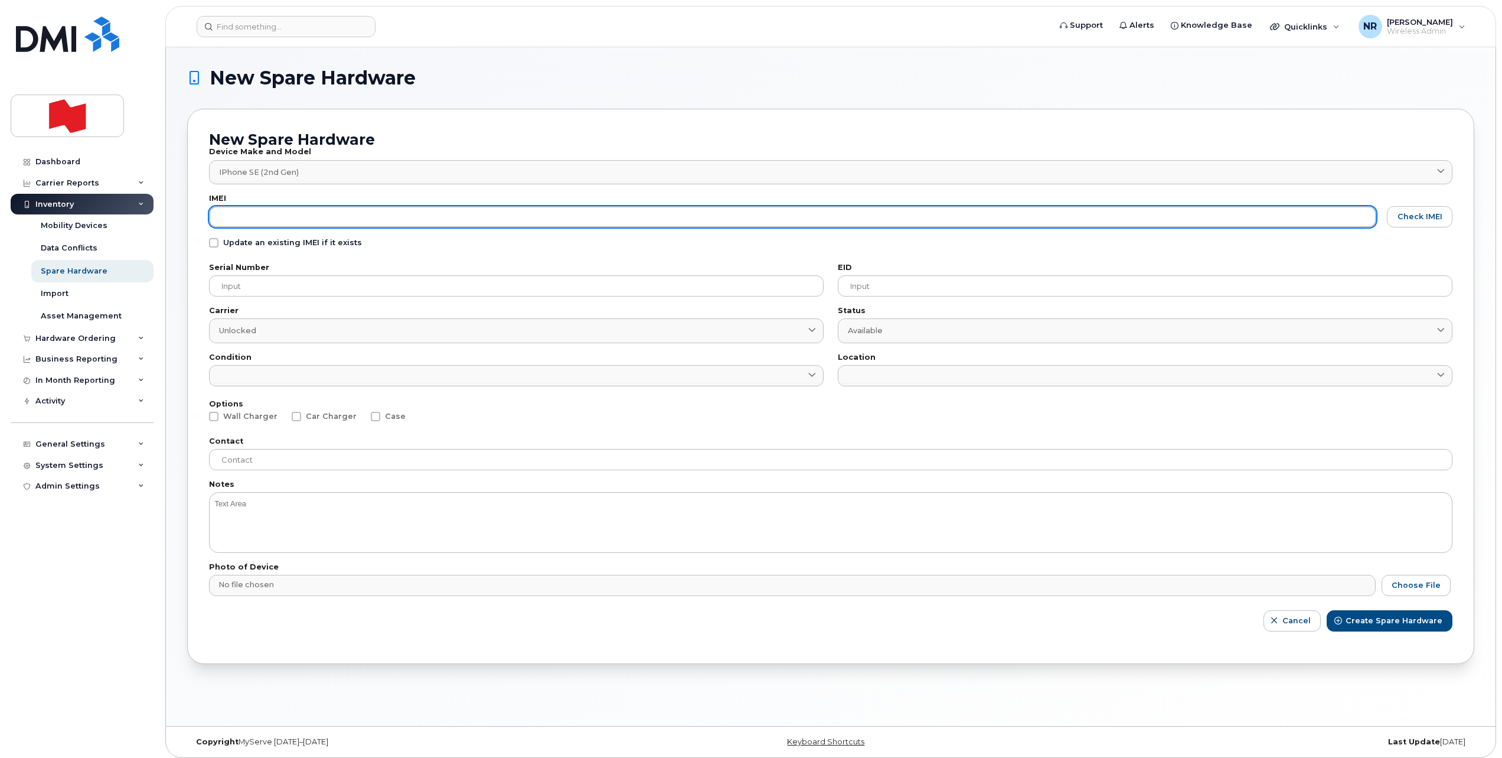
click at [248, 224] on input "text" at bounding box center [792, 216] width 1167 height 21
paste input "356854115176935"
type input "356854115176935"
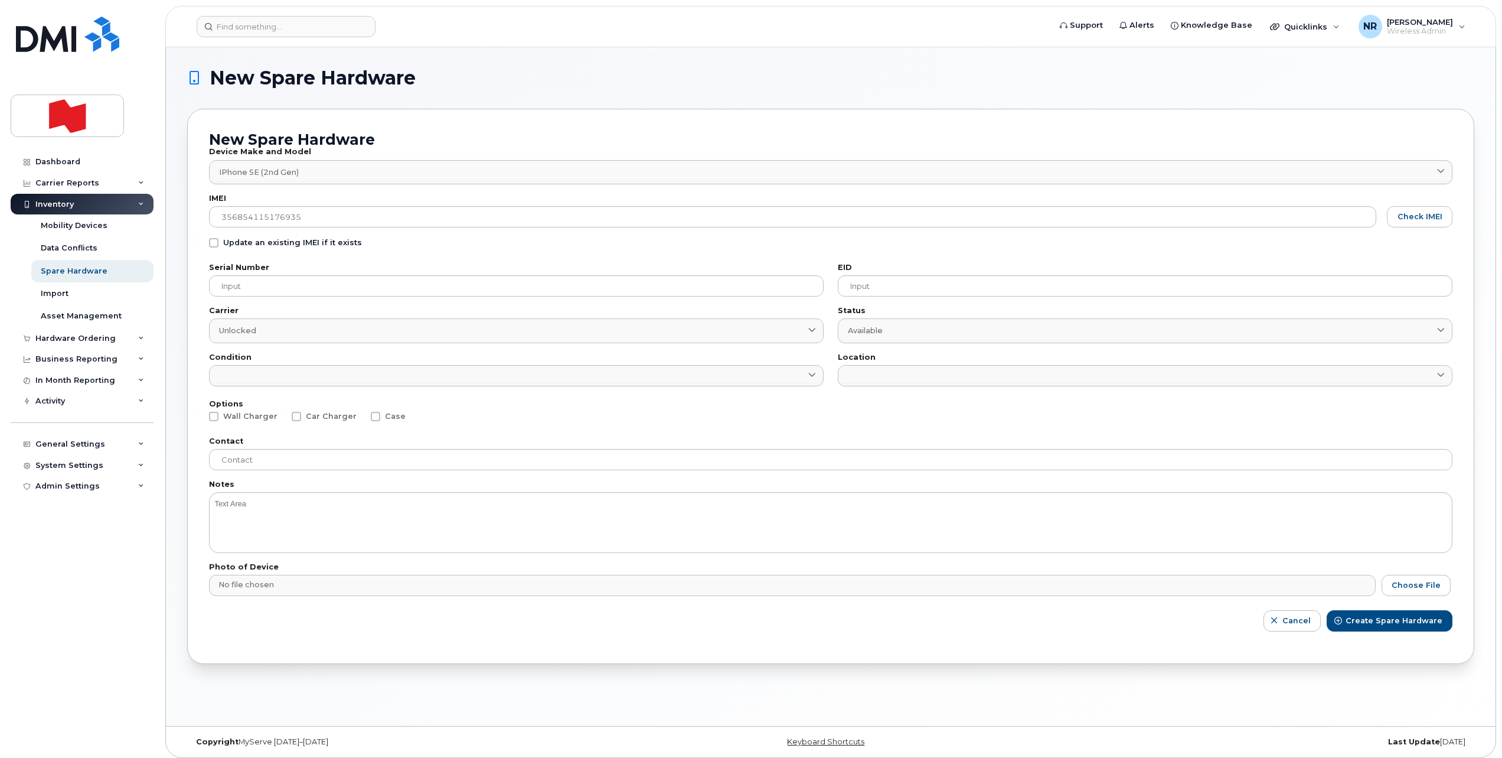
click at [214, 244] on span at bounding box center [213, 242] width 9 height 9
click at [201, 244] on input "Update an existing IMEI if it exists" at bounding box center [198, 241] width 6 height 6
checkbox input "true"
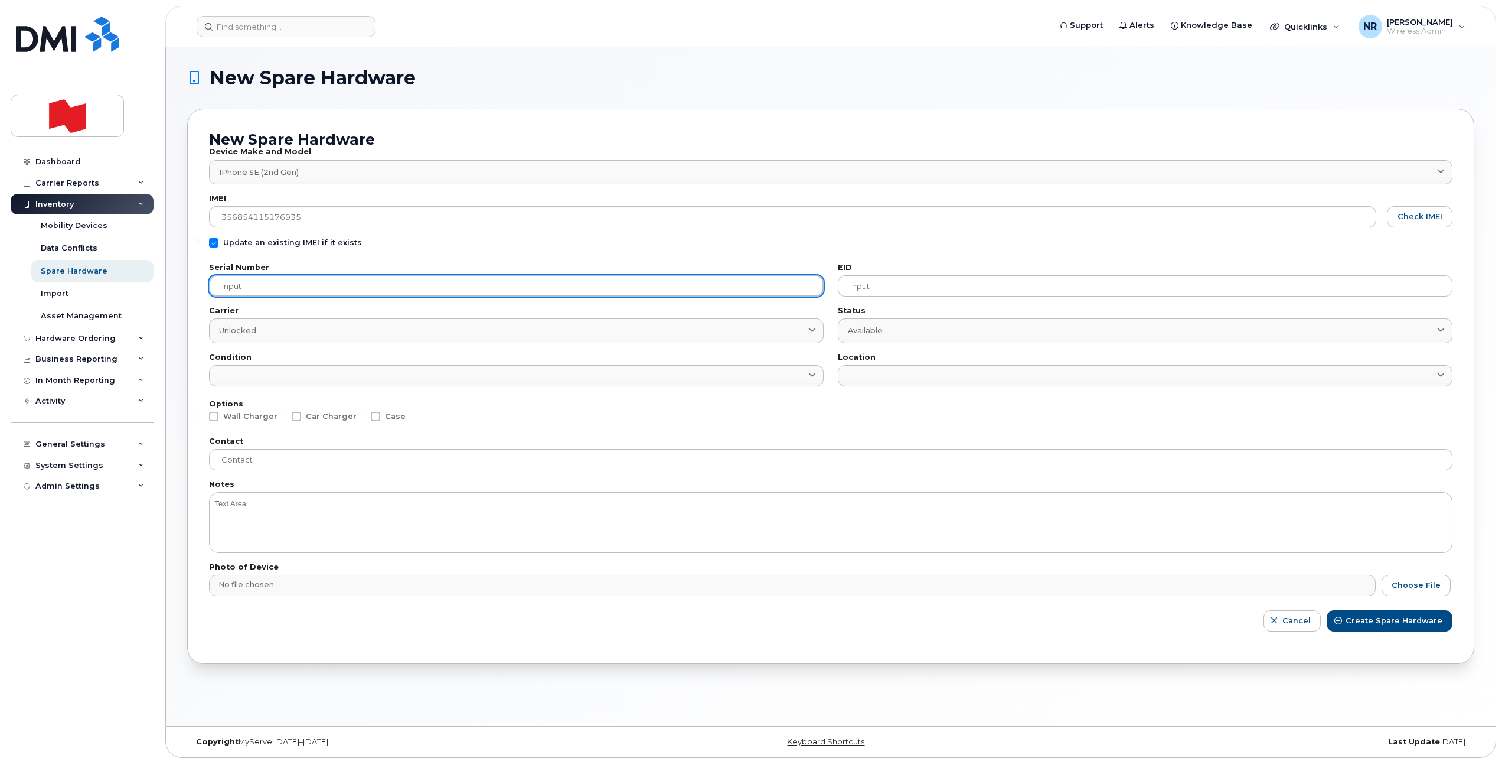
click at [312, 279] on input "text" at bounding box center [516, 285] width 615 height 21
paste input "FFMFD24VPLJM"
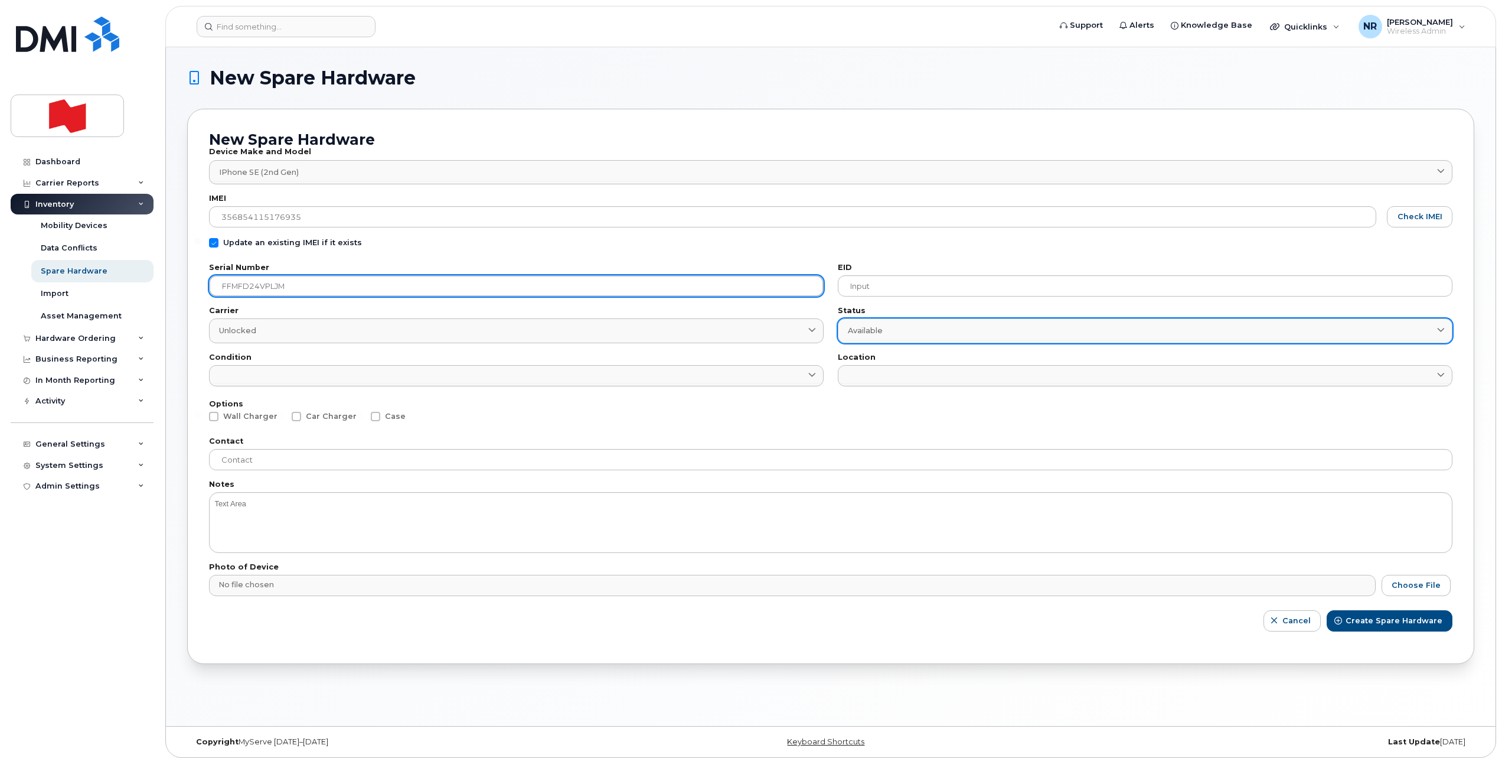
type input "FFMFD24VPLJM"
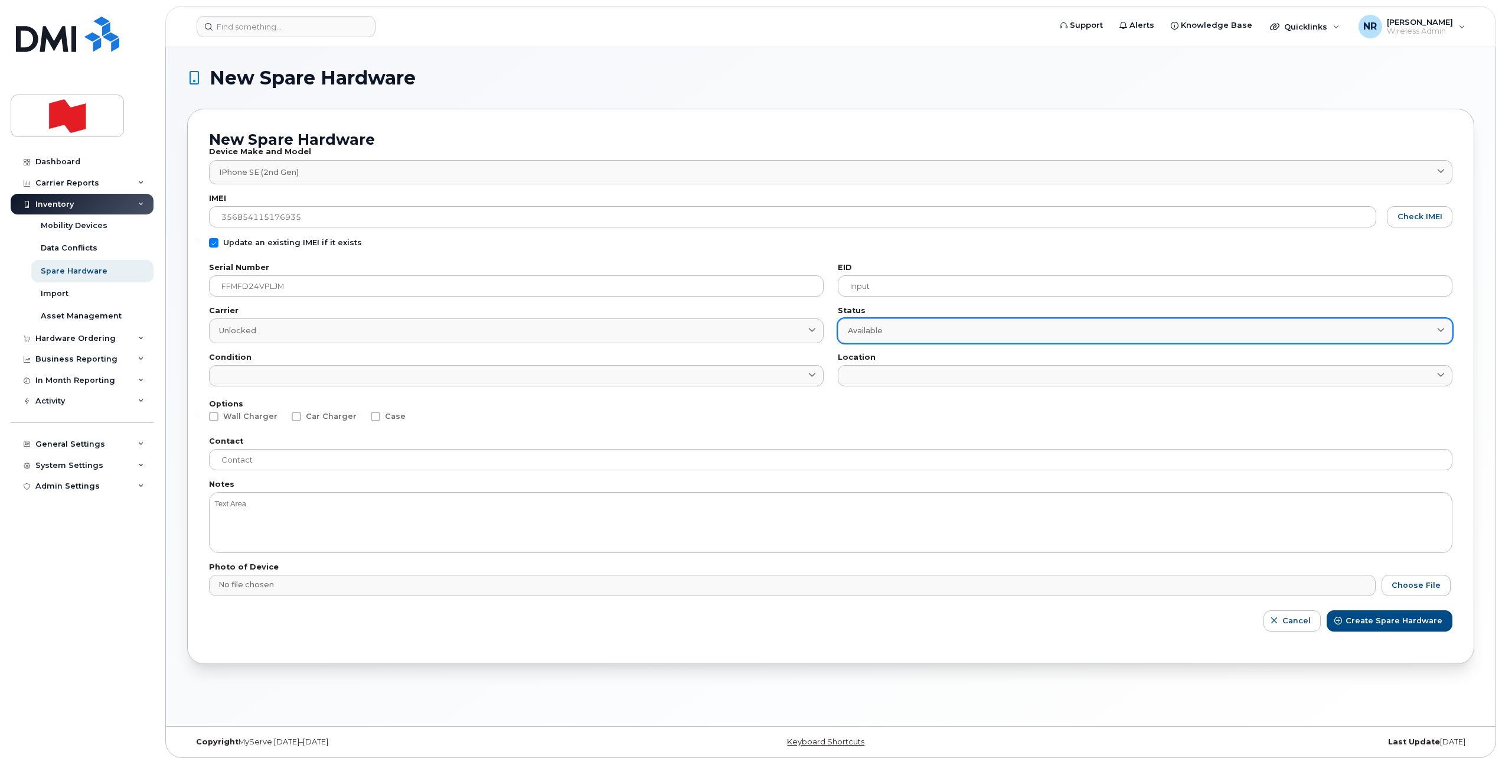
click at [915, 331] on div "Available" at bounding box center [1145, 330] width 595 height 11
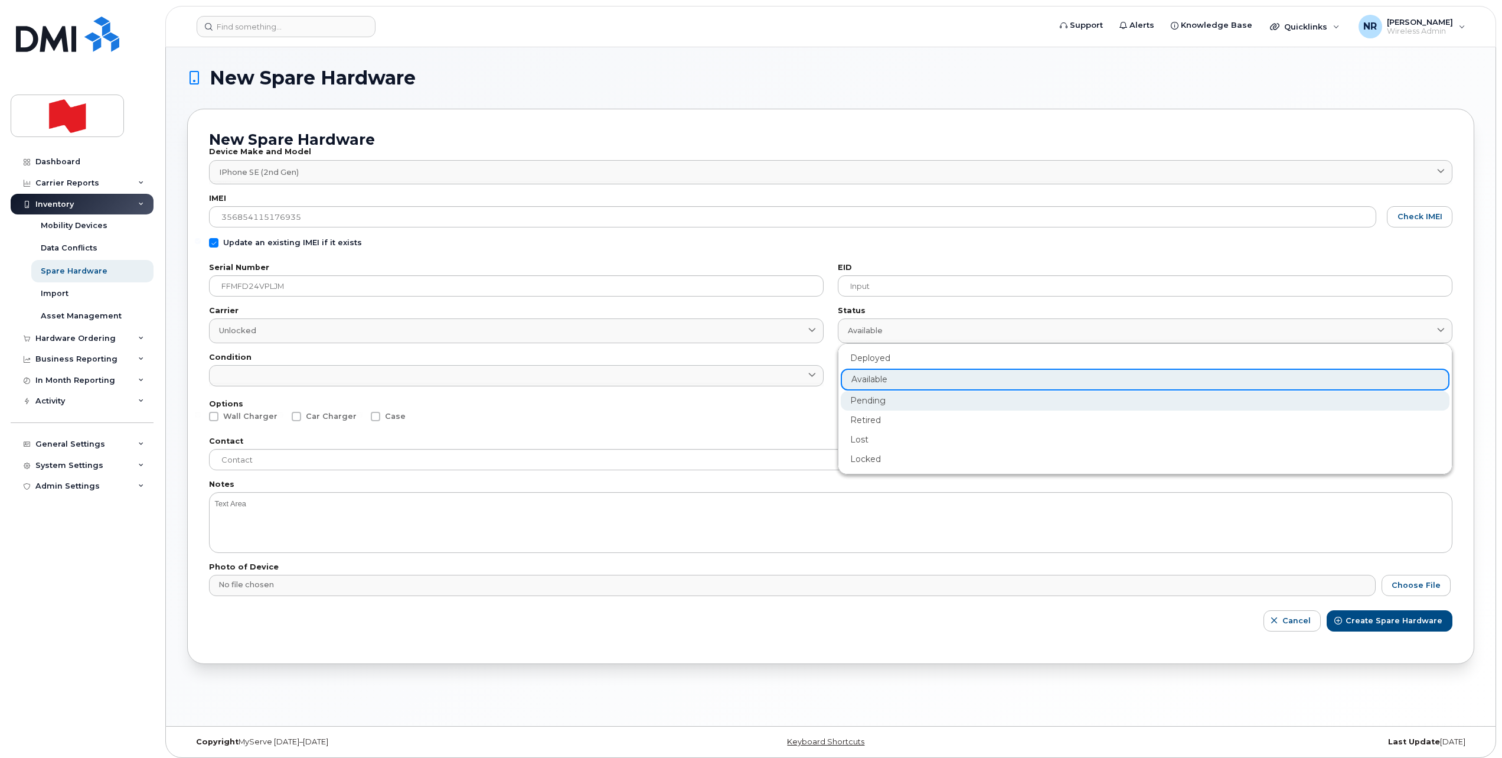
click at [893, 404] on div "Pending" at bounding box center [1145, 400] width 609 height 19
type input "pending"
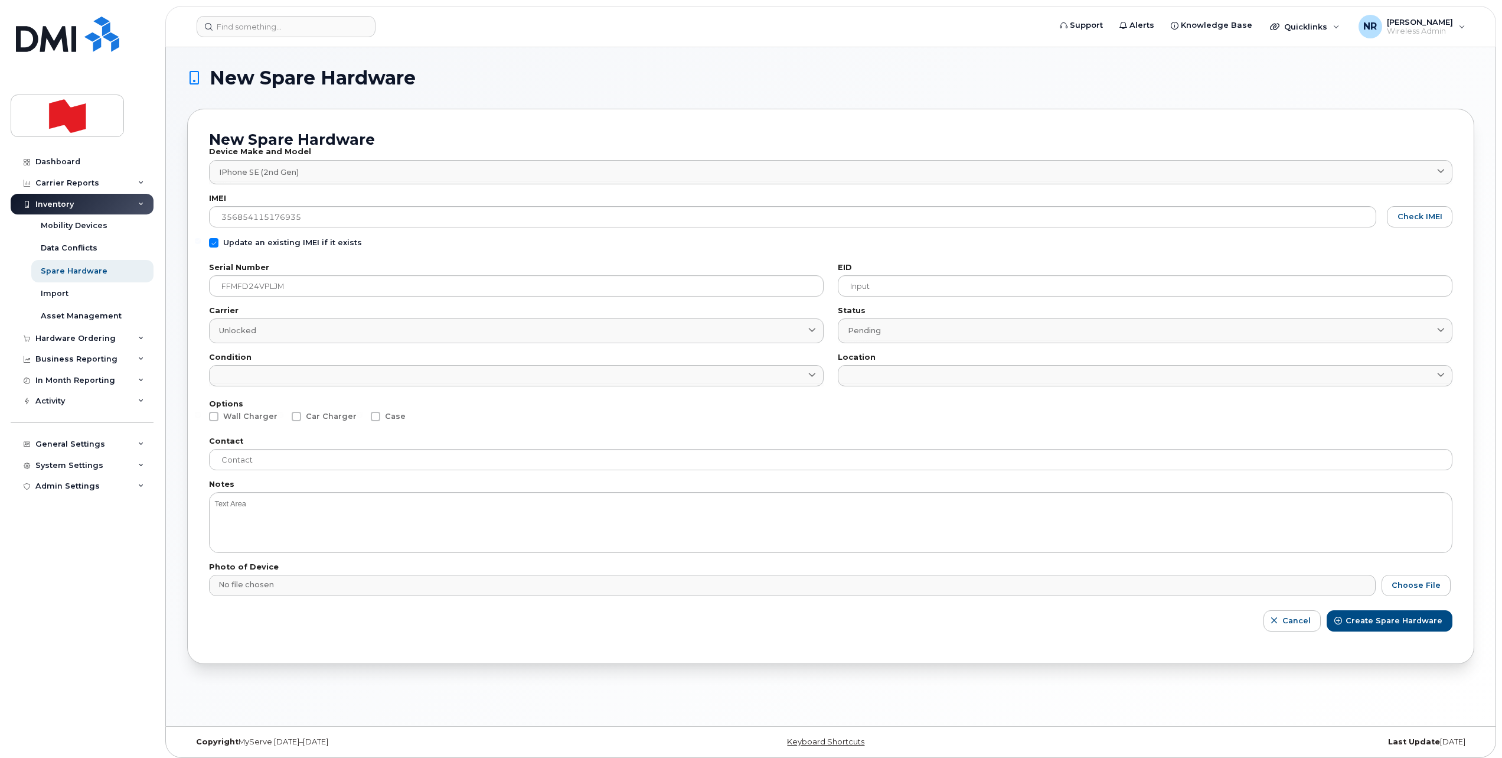
click at [680, 384] on input at bounding box center [516, 385] width 615 height 4
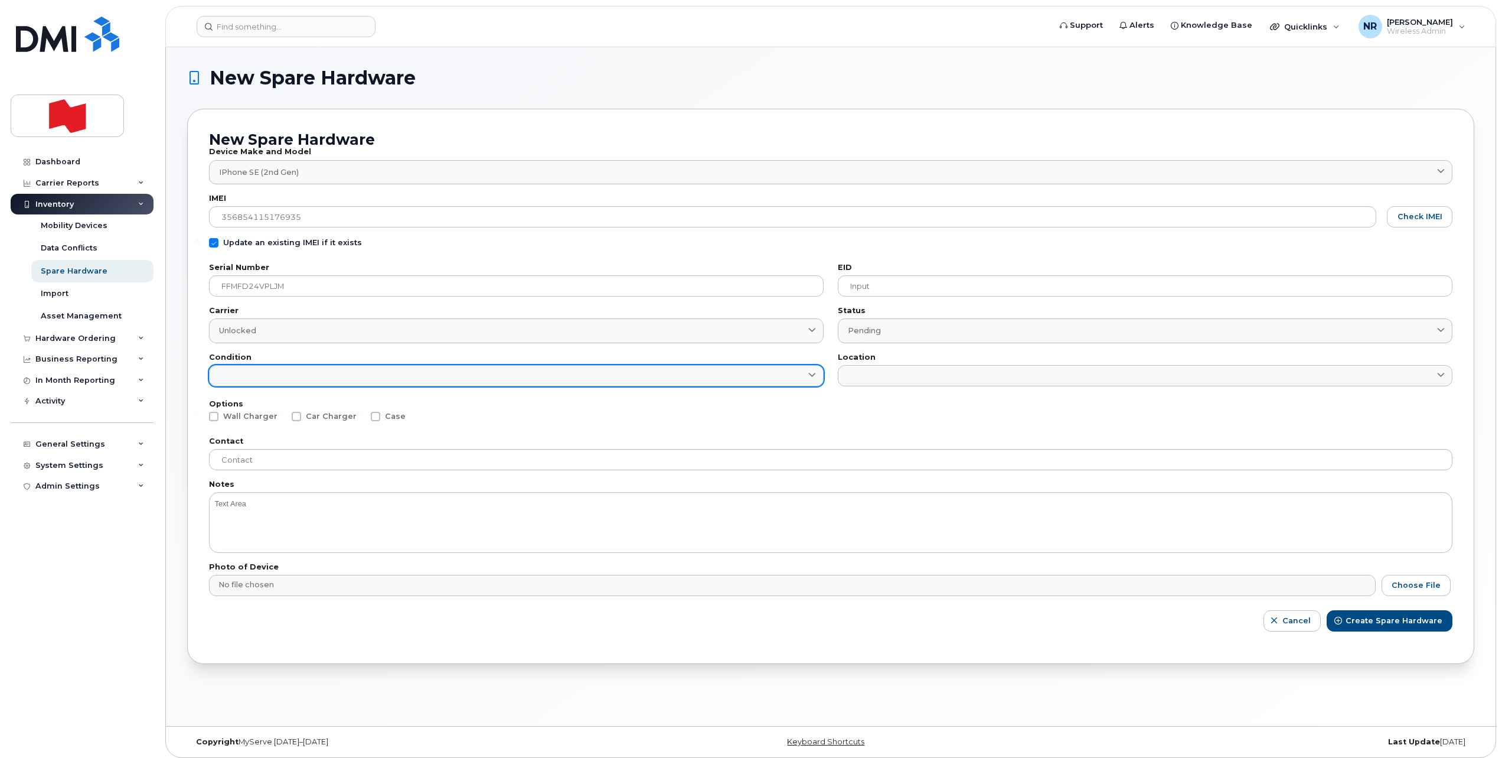
click at [560, 375] on link at bounding box center [516, 375] width 615 height 21
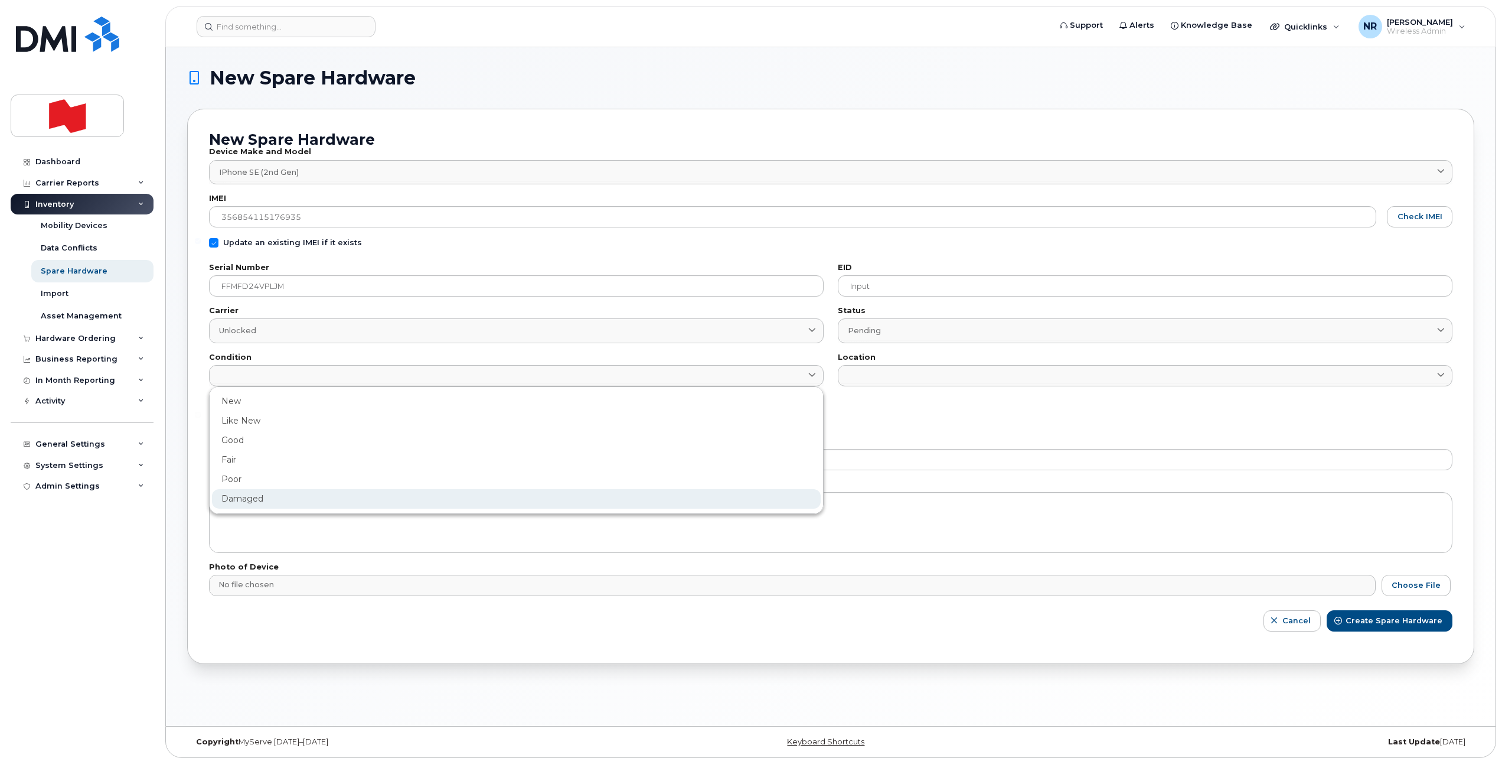
click at [244, 495] on div "Damaged" at bounding box center [516, 498] width 609 height 19
type input "Damaged"
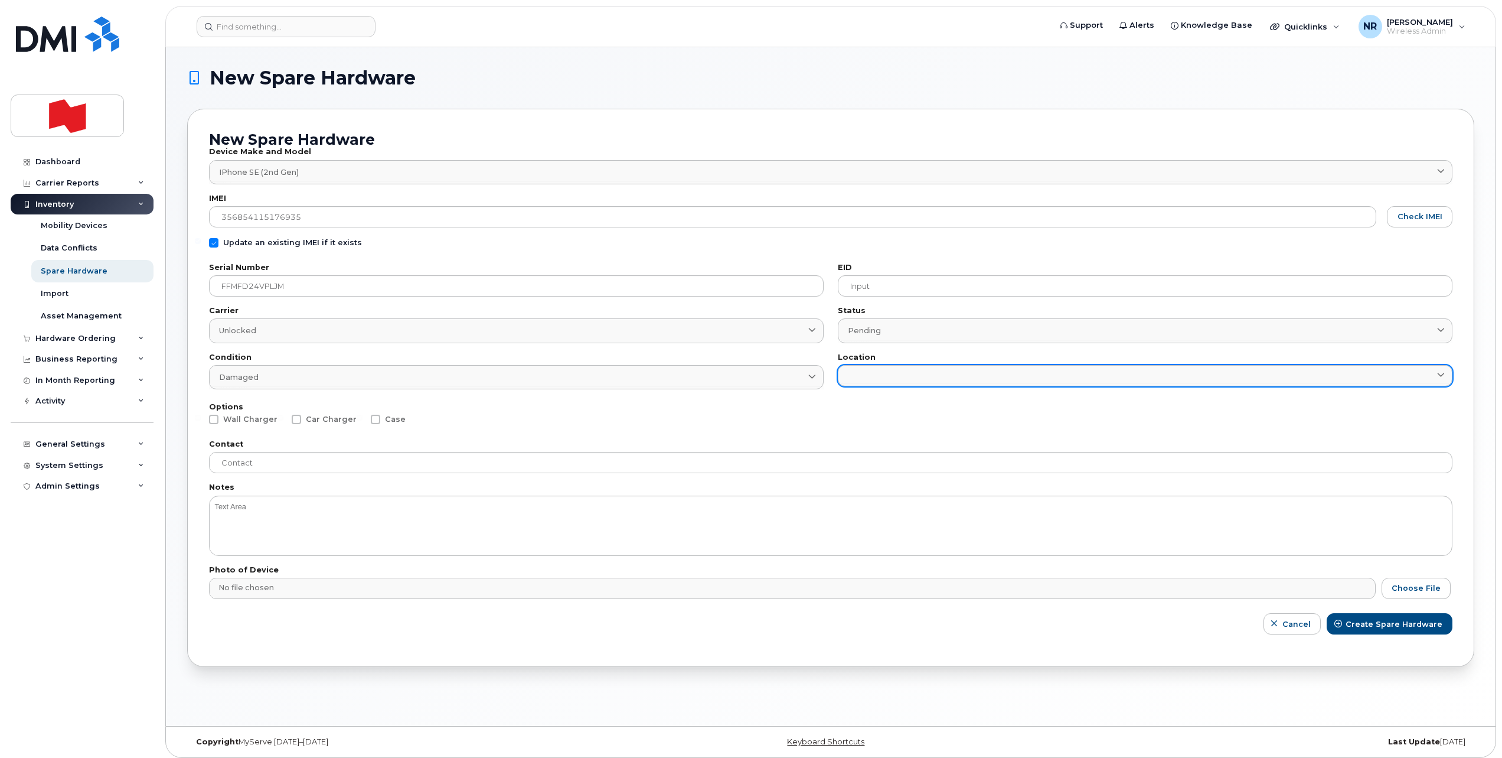
drag, startPoint x: 879, startPoint y: 360, endPoint x: 877, endPoint y: 366, distance: 6.0
click at [878, 364] on div "Location IT SHOP 130 IT Shop 800 TECH 1155 TECH 130 TECH CGY" at bounding box center [1145, 370] width 615 height 32
click at [873, 370] on link at bounding box center [1145, 375] width 615 height 21
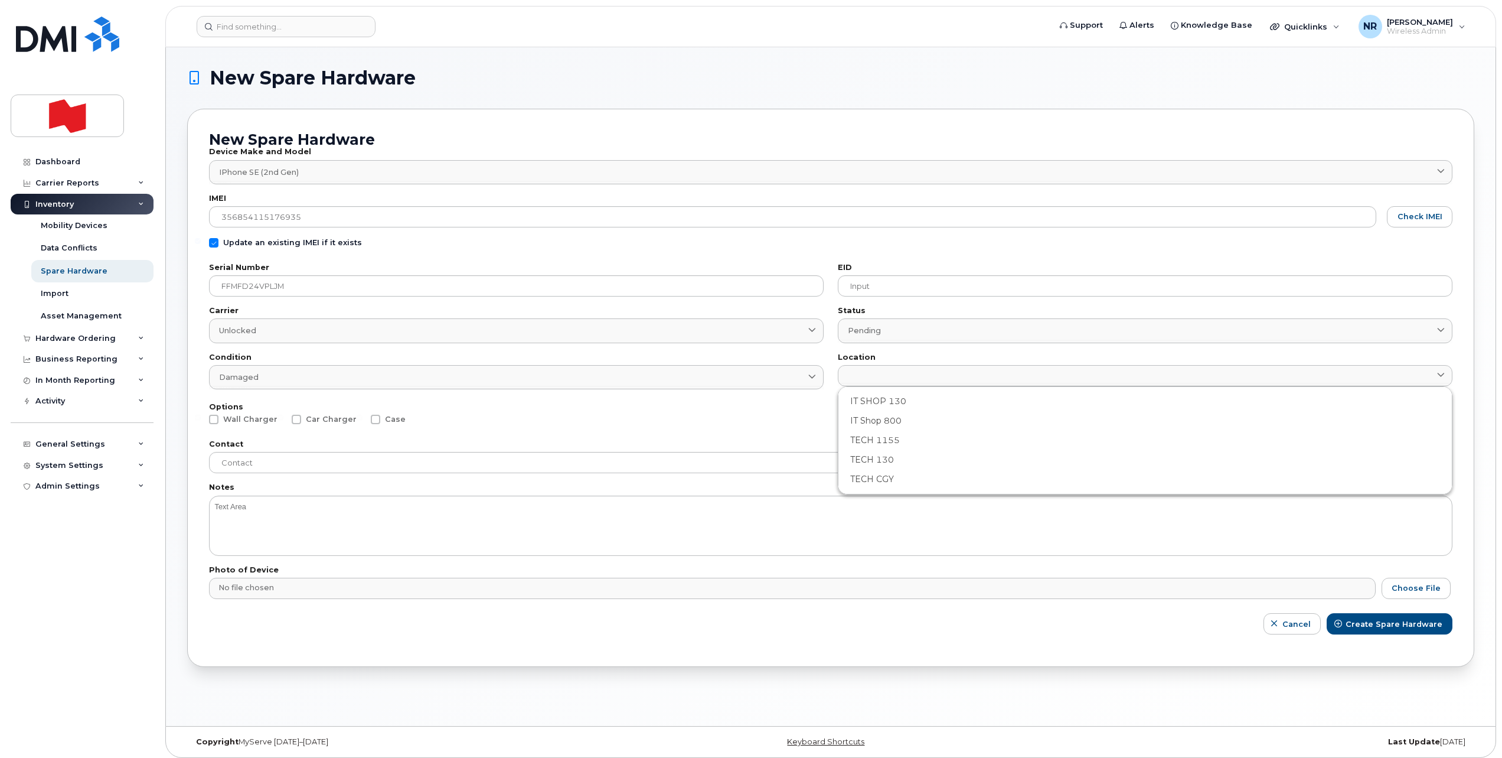
click at [885, 416] on div "IT Shop 800" at bounding box center [1145, 420] width 609 height 19
type input "2982"
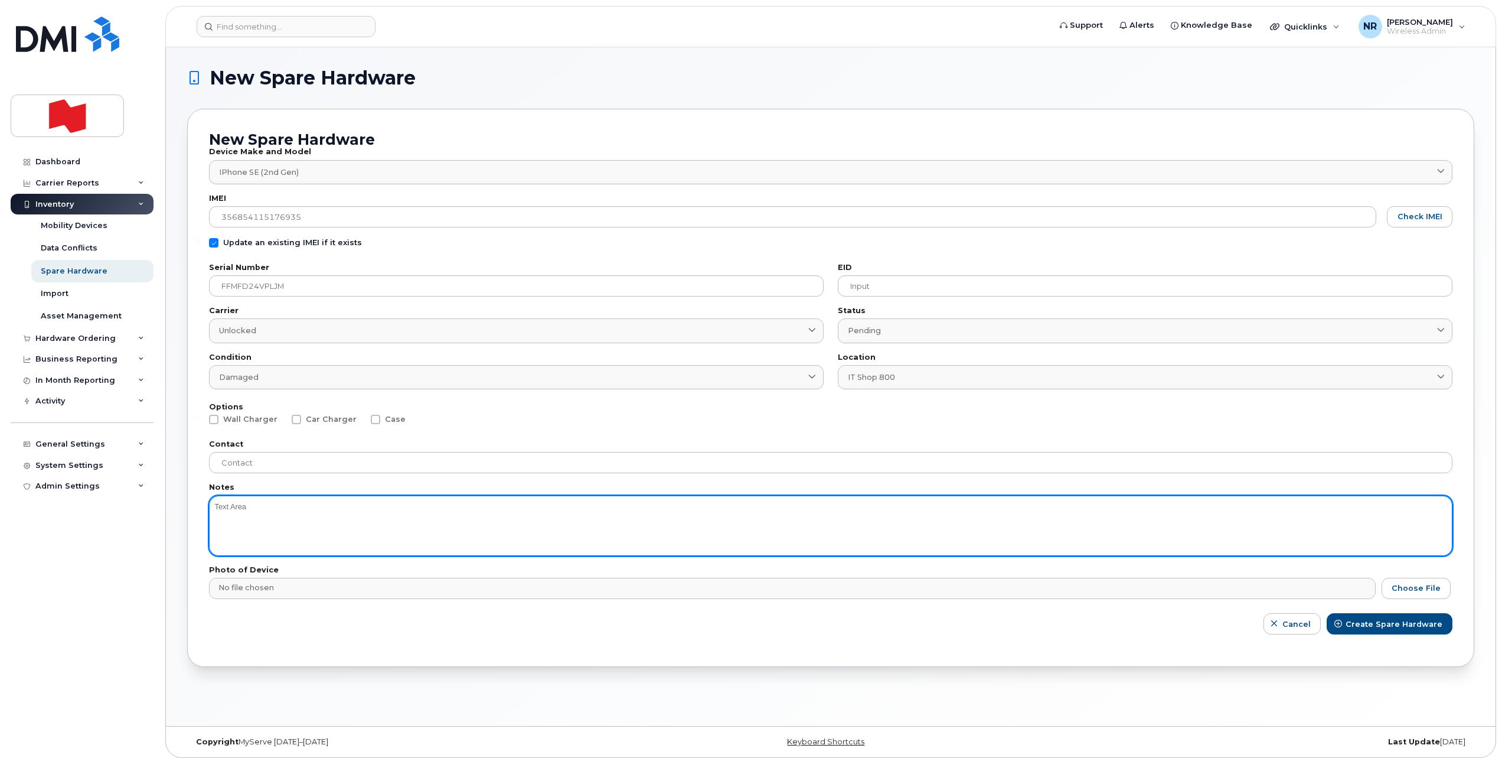
click at [252, 510] on textarea at bounding box center [831, 525] width 1244 height 60
type textarea "Battery"
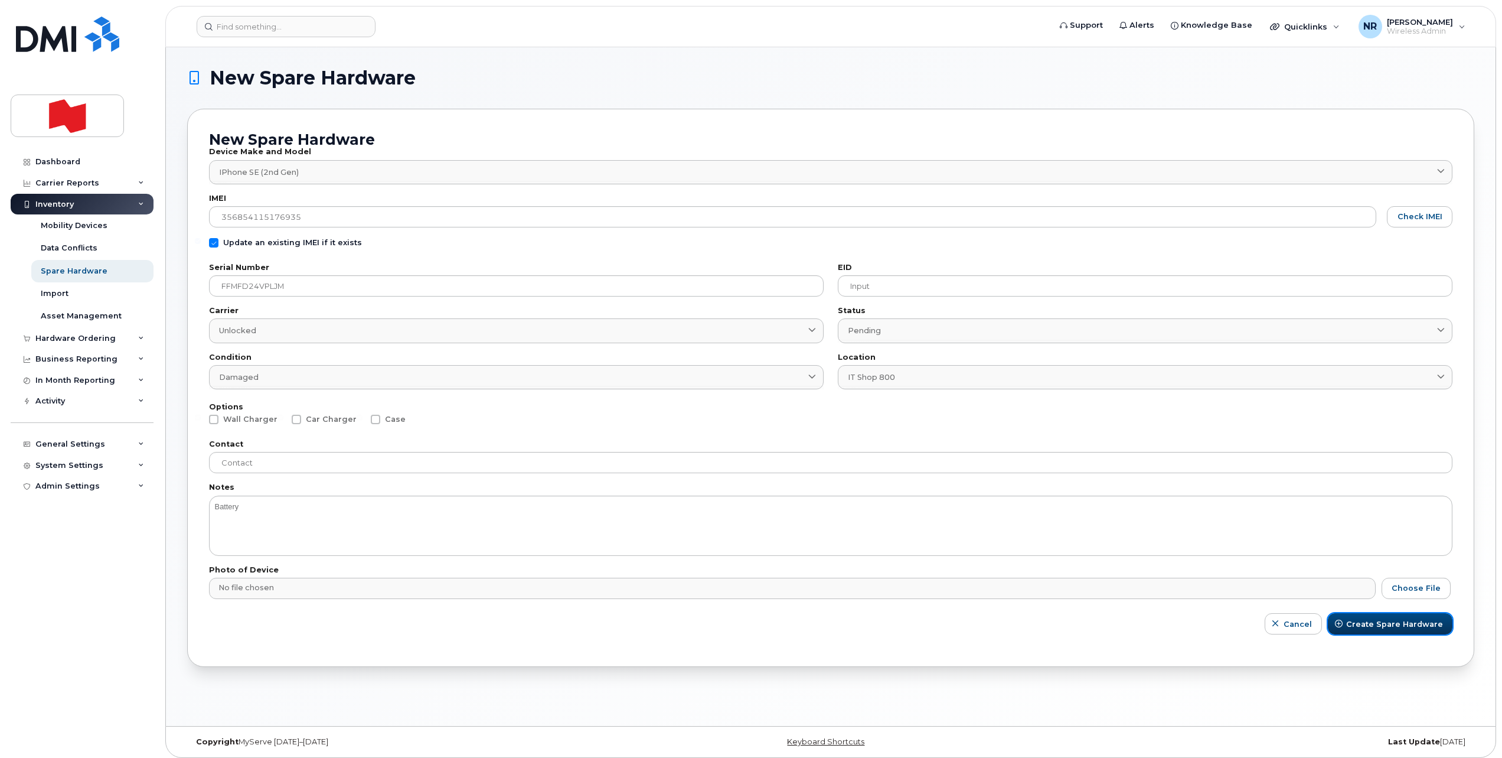
click at [1397, 622] on span "Create Spare Hardware" at bounding box center [1394, 623] width 97 height 11
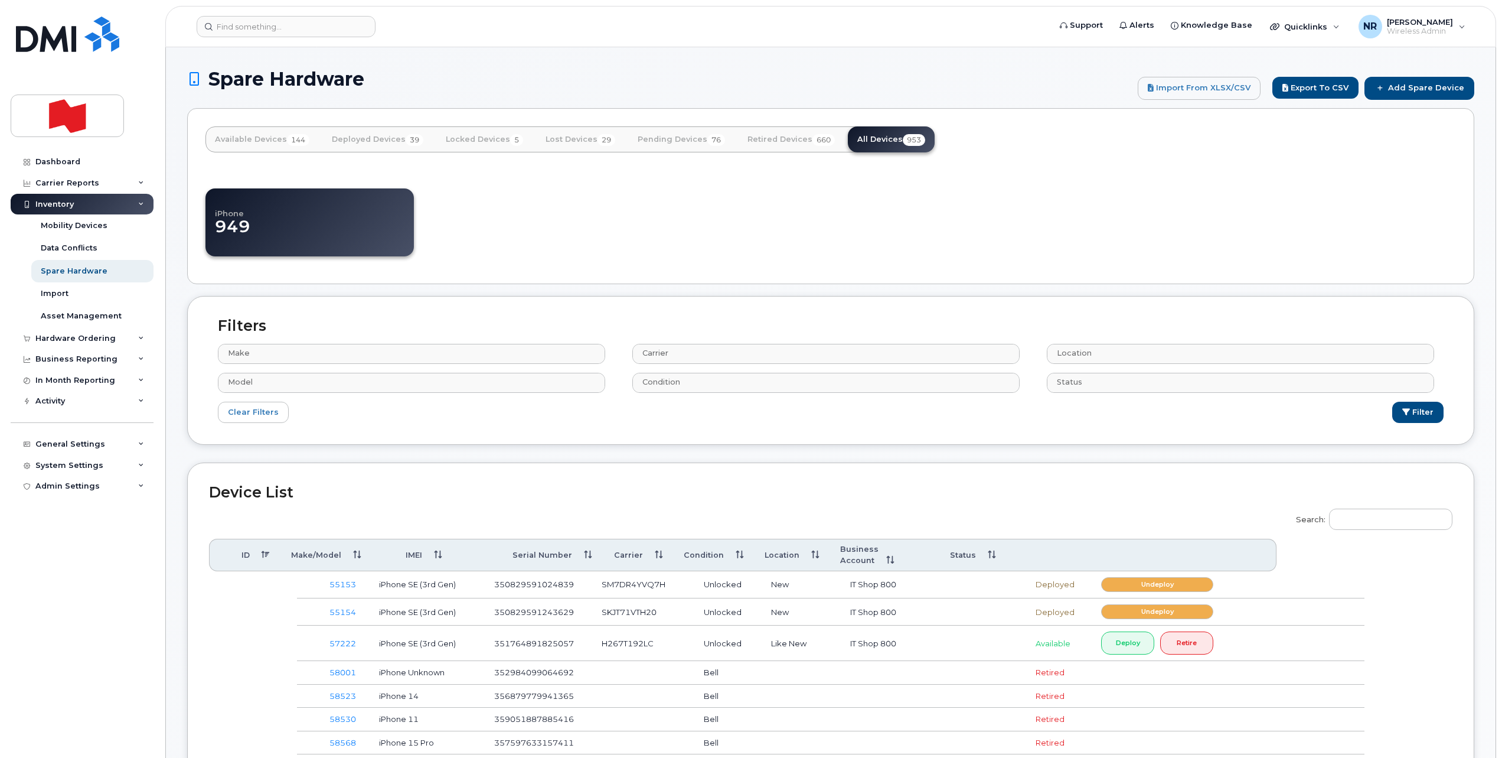
select select
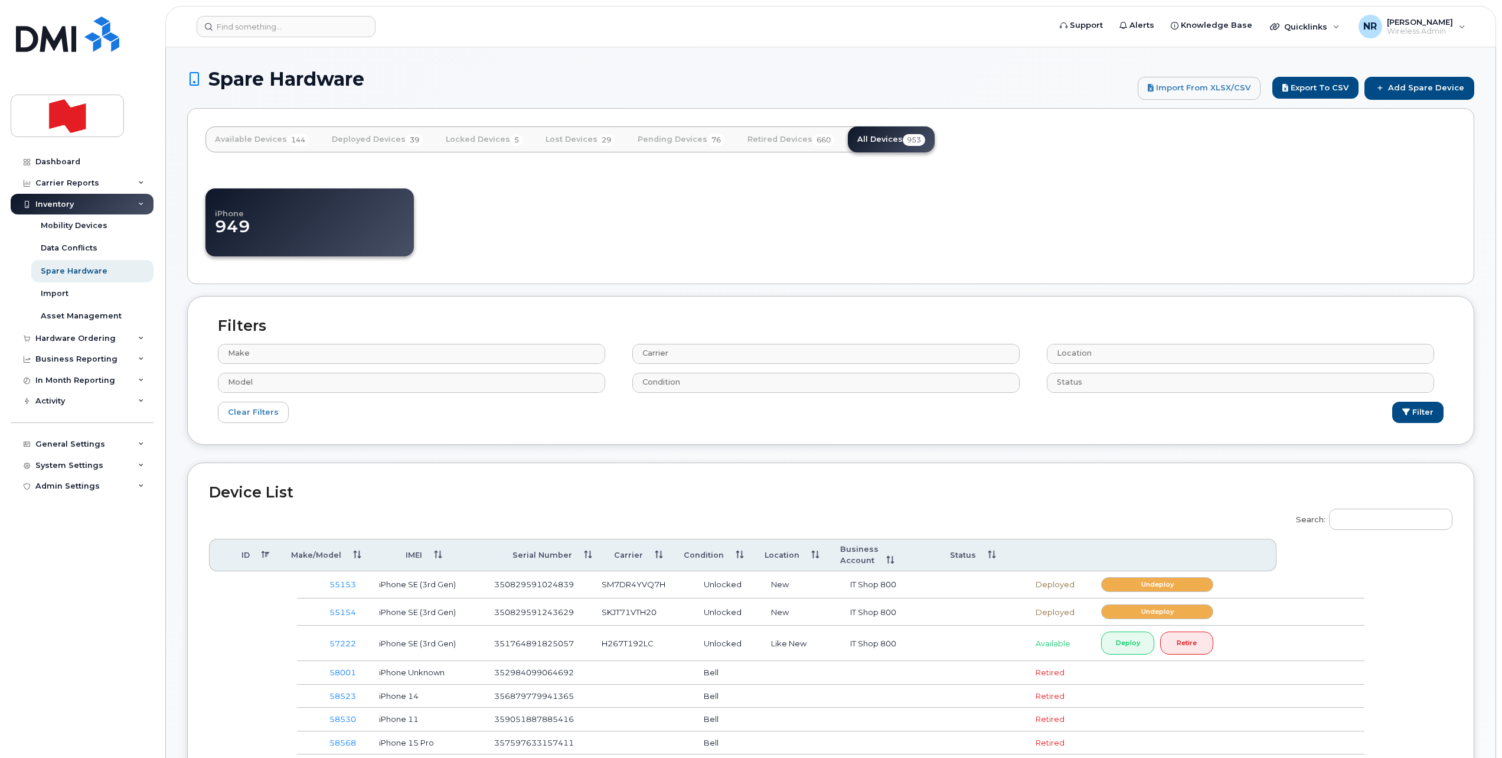
select select
click at [1381, 520] on input "Search:" at bounding box center [1390, 518] width 123 height 21
paste input "FFMFD24VPLJM"
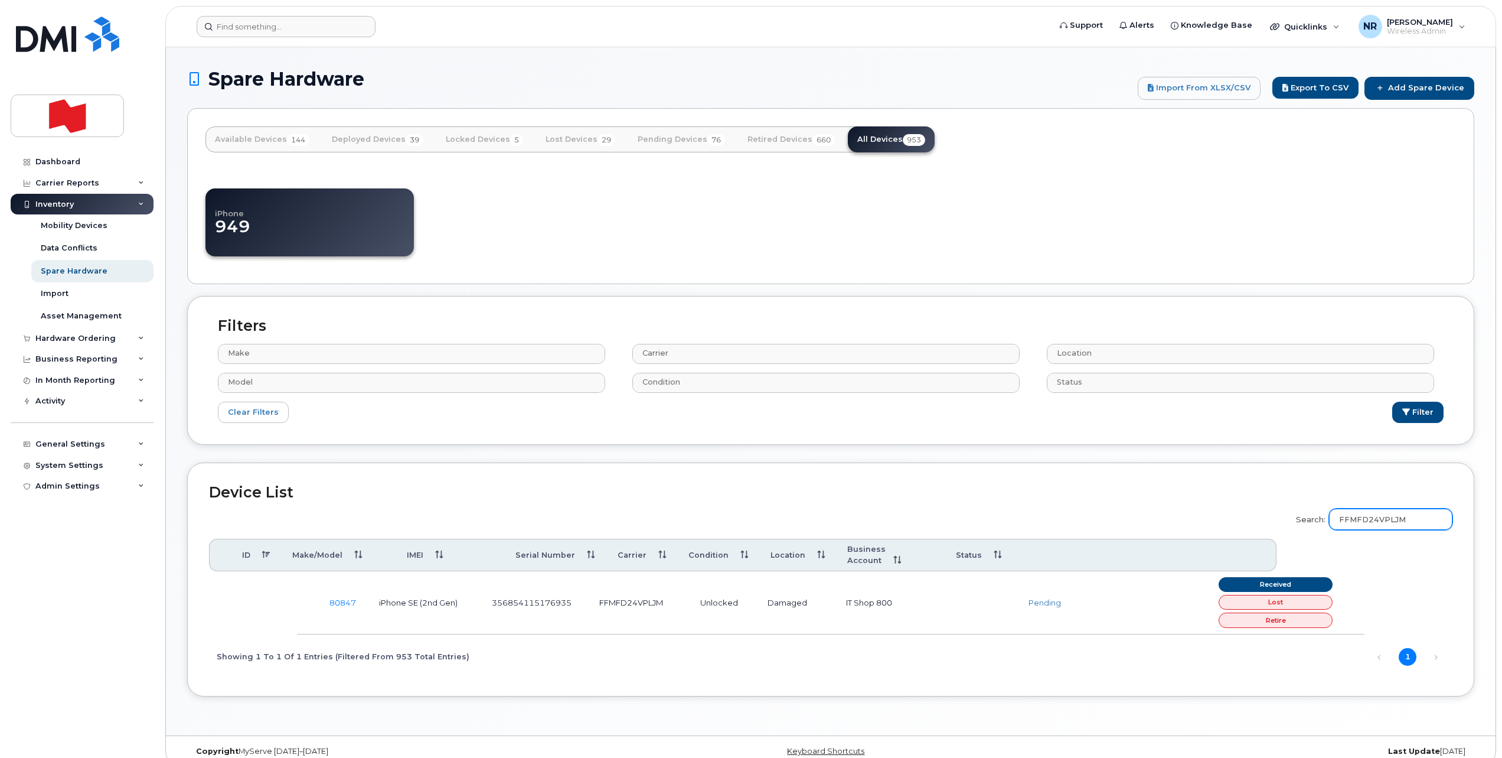
type input "FFMFD24VPLJM"
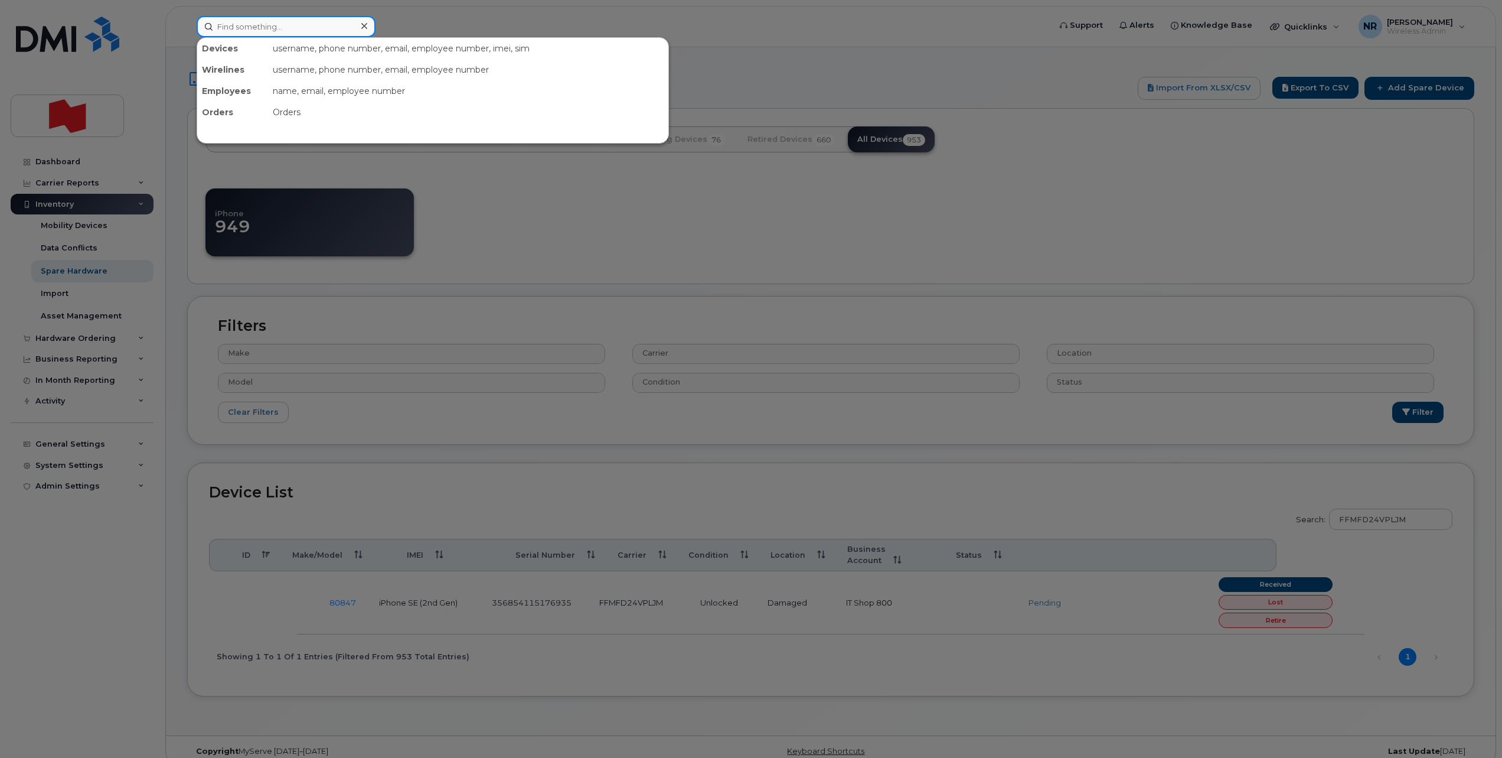
click at [273, 22] on input at bounding box center [286, 26] width 179 height 21
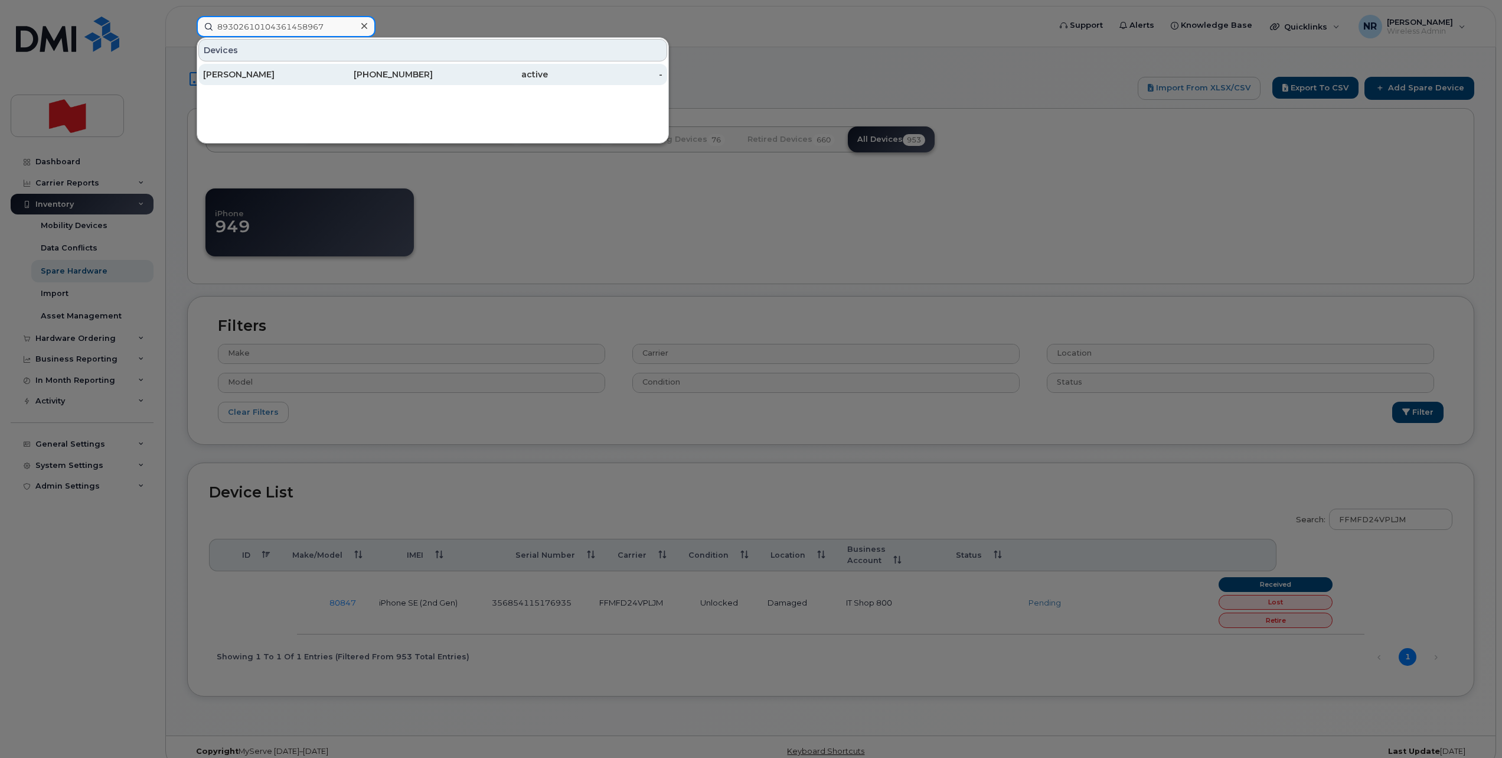
type input "89302610104361458967"
click at [240, 82] on div "Samuil Stoychev" at bounding box center [260, 74] width 115 height 21
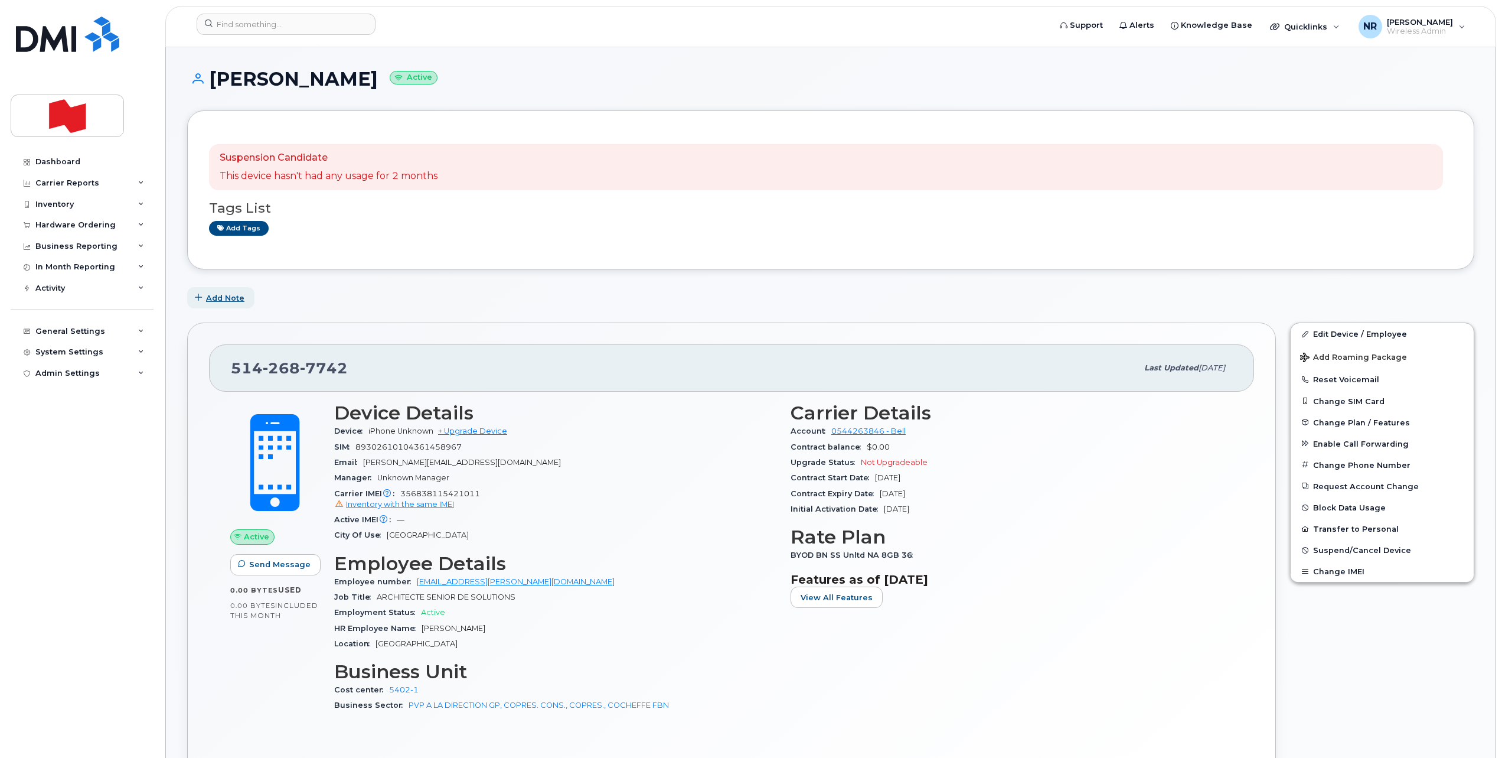
click at [237, 299] on span "Add Note" at bounding box center [225, 297] width 38 height 11
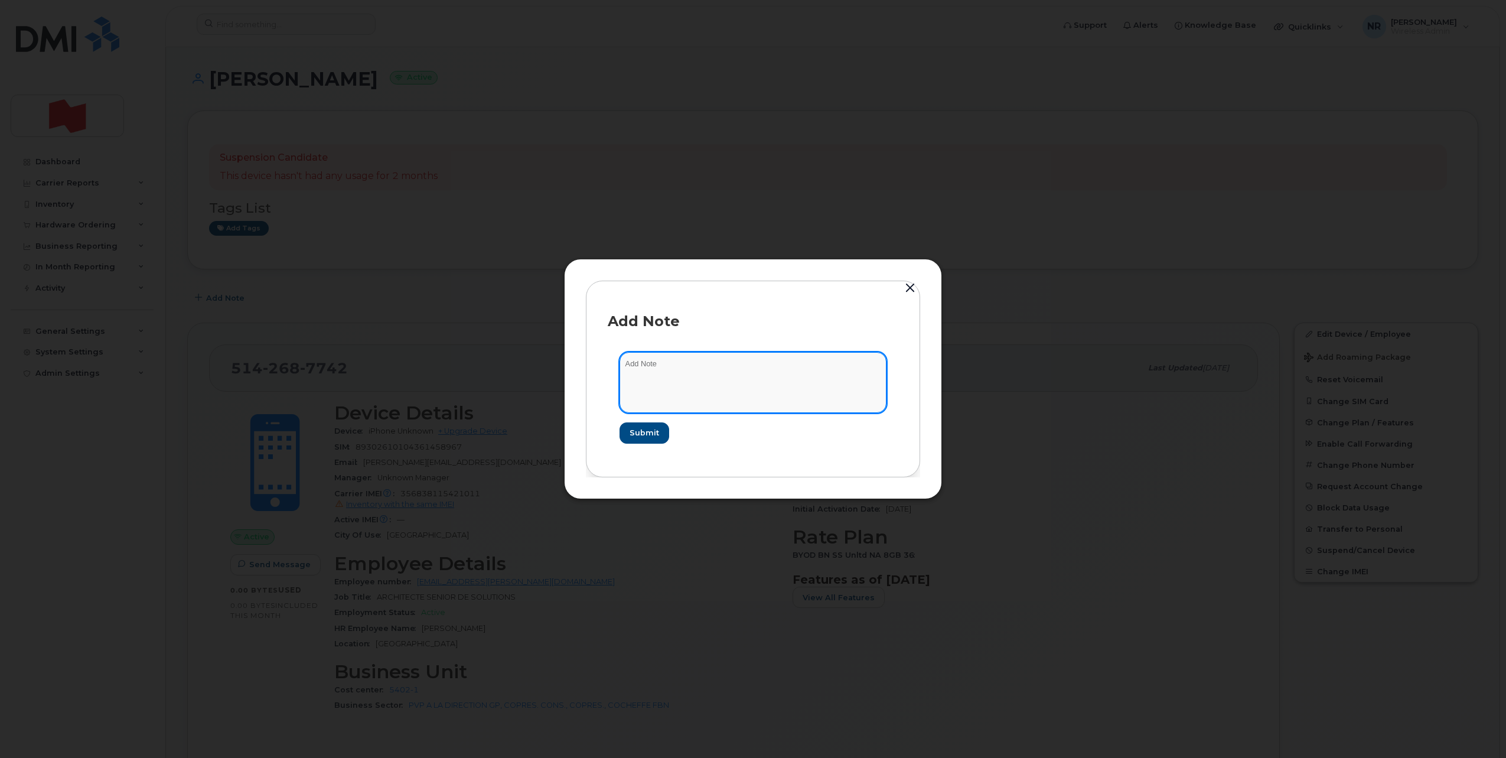
click at [648, 370] on textarea at bounding box center [752, 382] width 267 height 60
type textarea "Appareil reçu avec carte Sim"
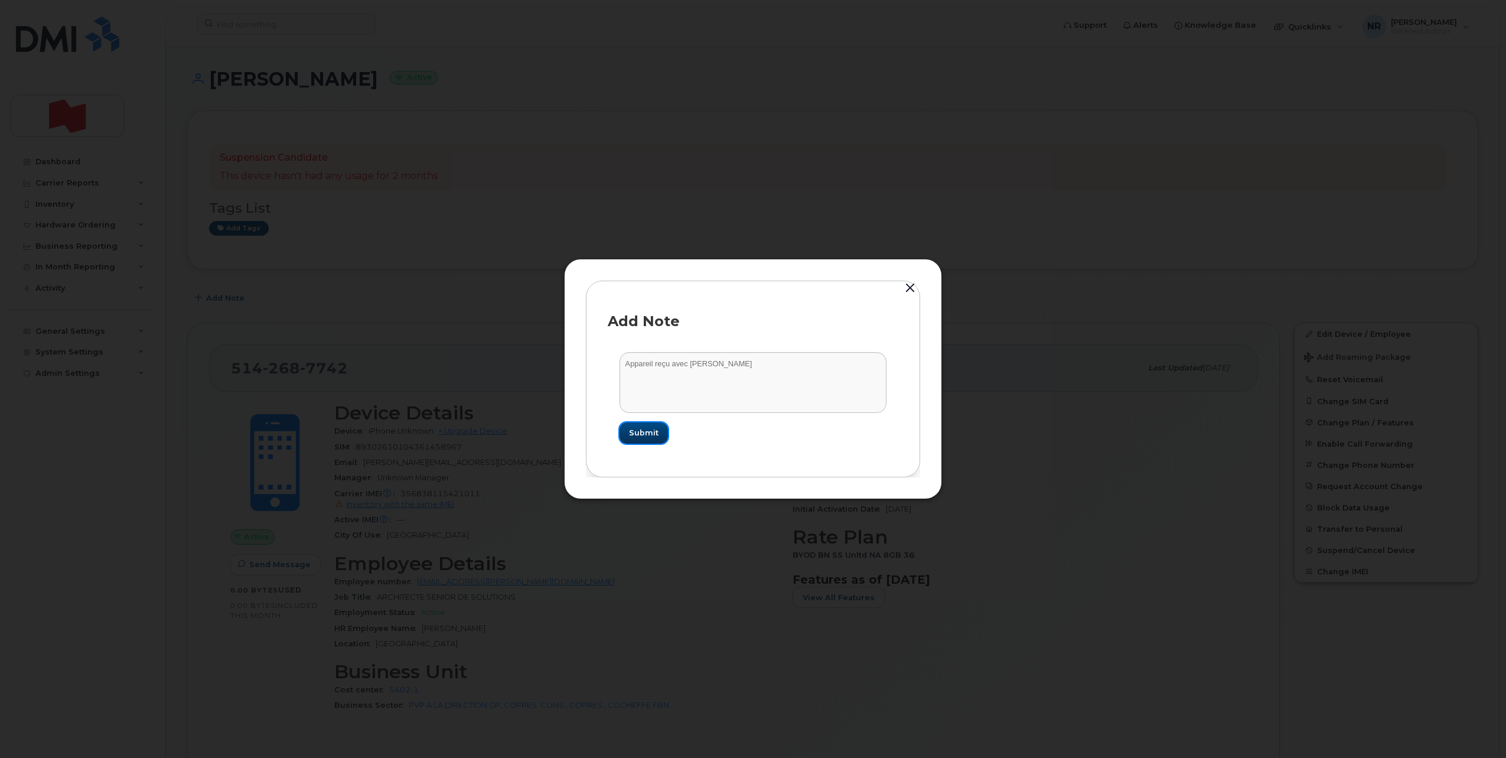
click at [660, 435] on button "Submit" at bounding box center [643, 432] width 48 height 21
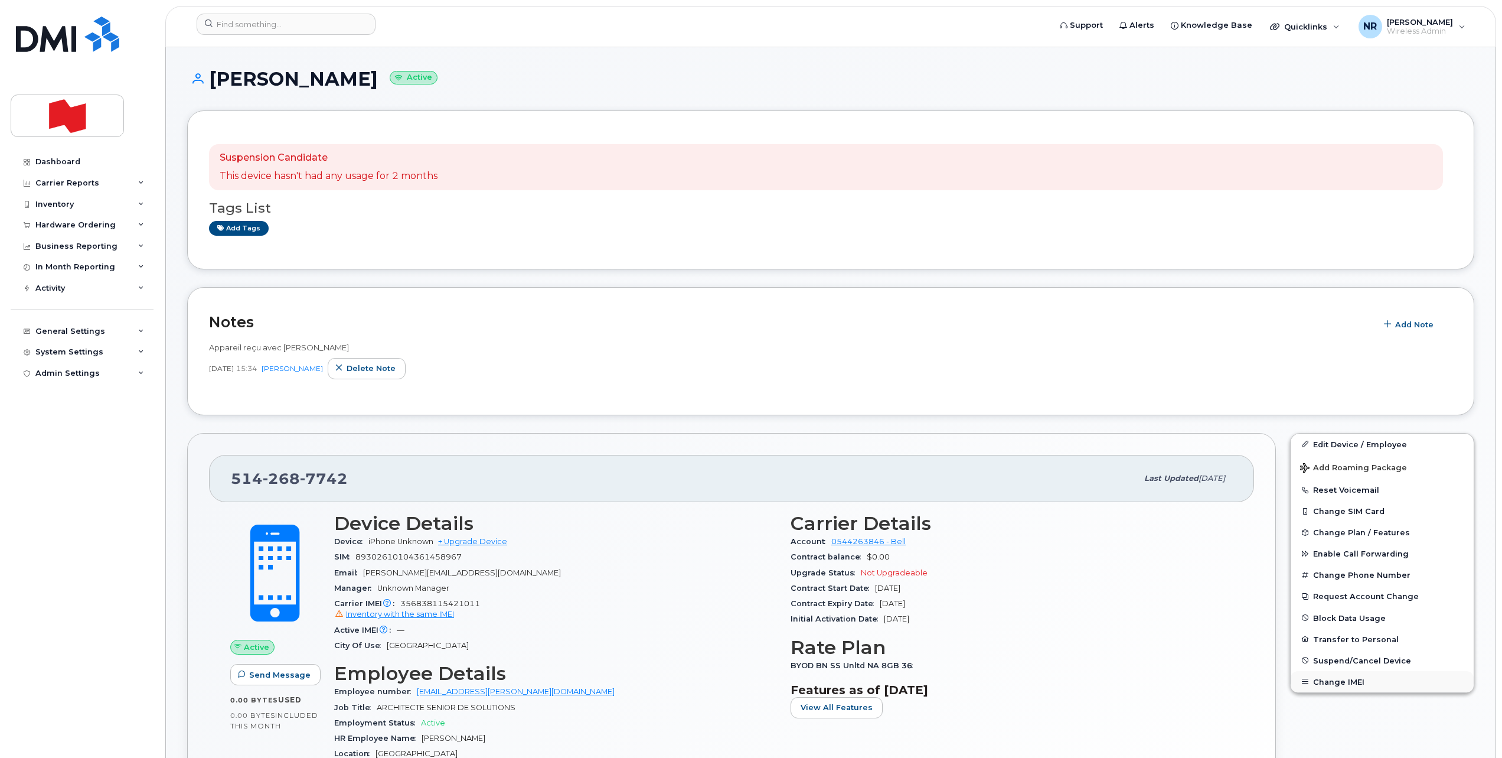
click at [1337, 682] on button "Change IMEI" at bounding box center [1382, 681] width 183 height 21
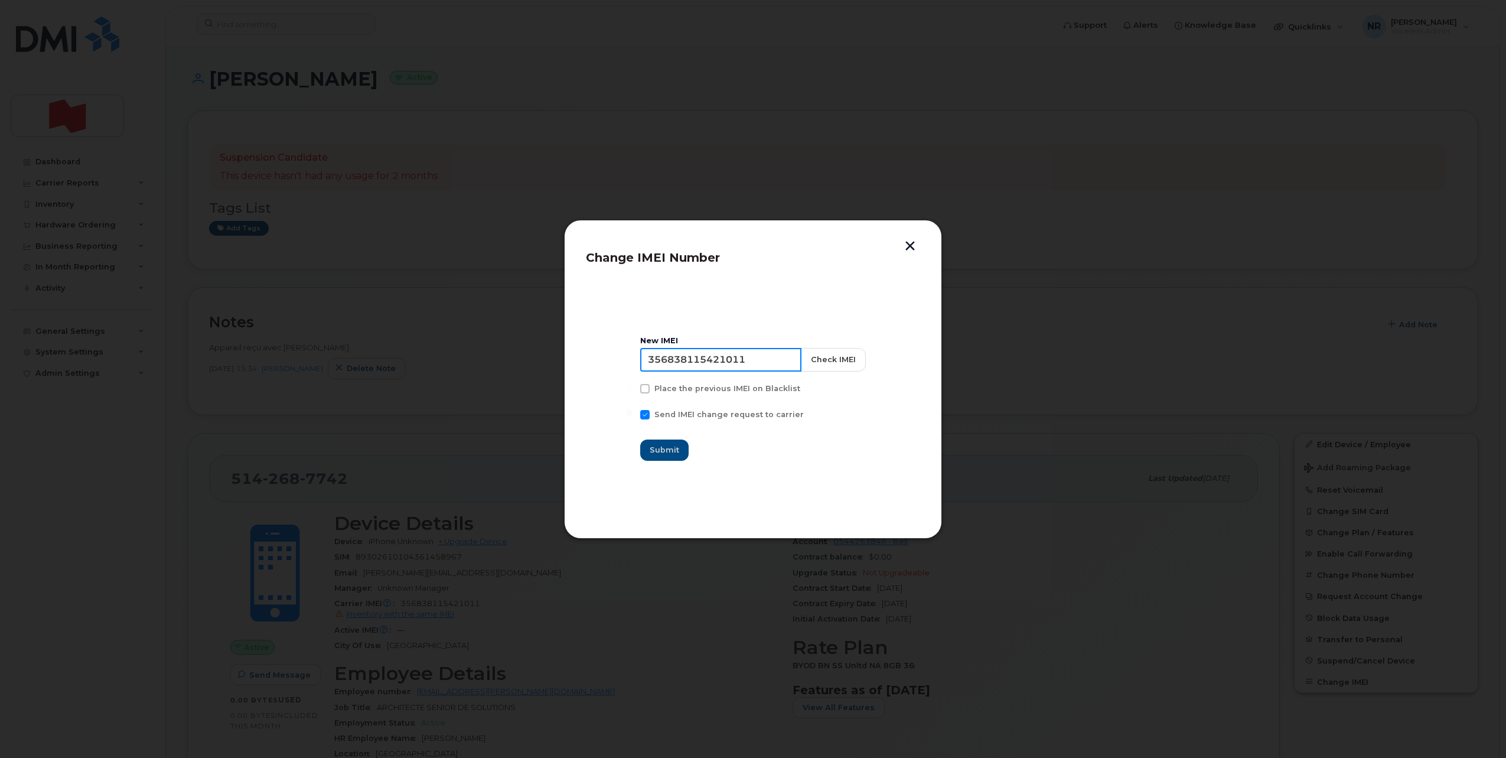
drag, startPoint x: 770, startPoint y: 350, endPoint x: 614, endPoint y: 358, distance: 156.7
click at [614, 358] on section "New IMEI 356838115421011 Check IMEI Place the previous IMEI on Blacklist Send I…" at bounding box center [753, 398] width 334 height 236
type input "000000000000000"
click at [661, 445] on span "Submit" at bounding box center [665, 449] width 30 height 11
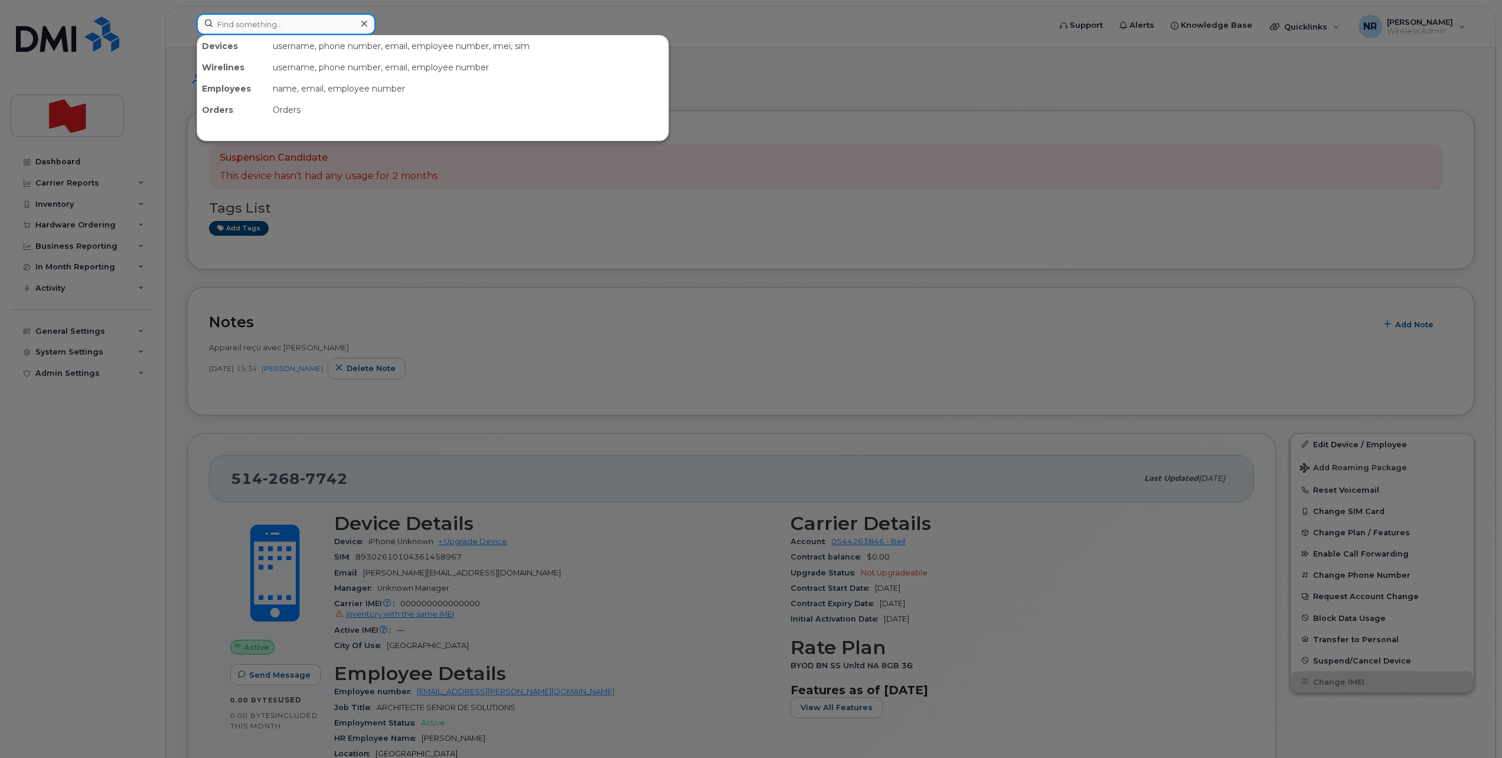
click at [283, 17] on input at bounding box center [286, 24] width 179 height 21
paste input "354109338340657"
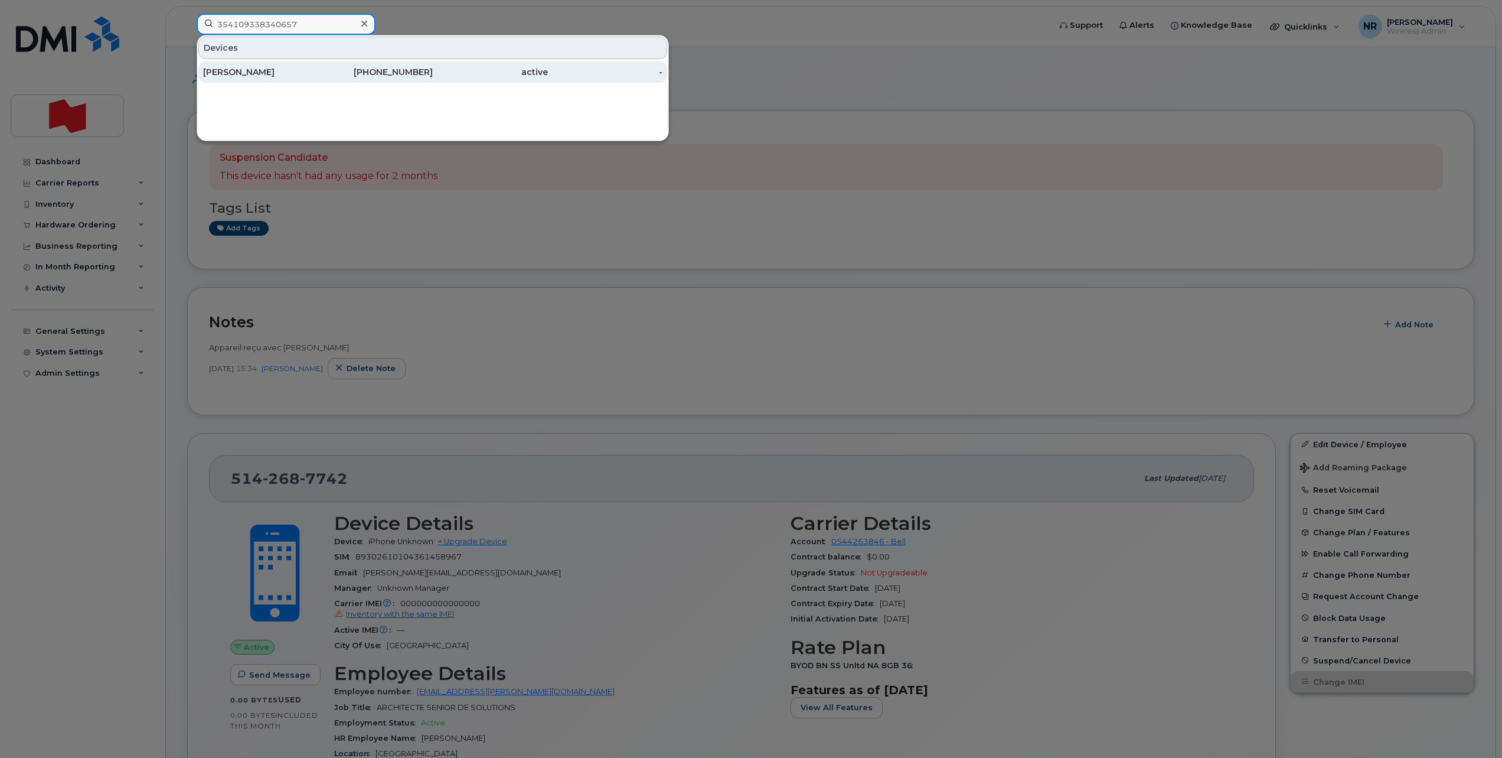
type input "354109338340657"
drag, startPoint x: 244, startPoint y: 74, endPoint x: 342, endPoint y: 90, distance: 99.4
click at [244, 74] on div "Leopold Levesque" at bounding box center [260, 72] width 115 height 12
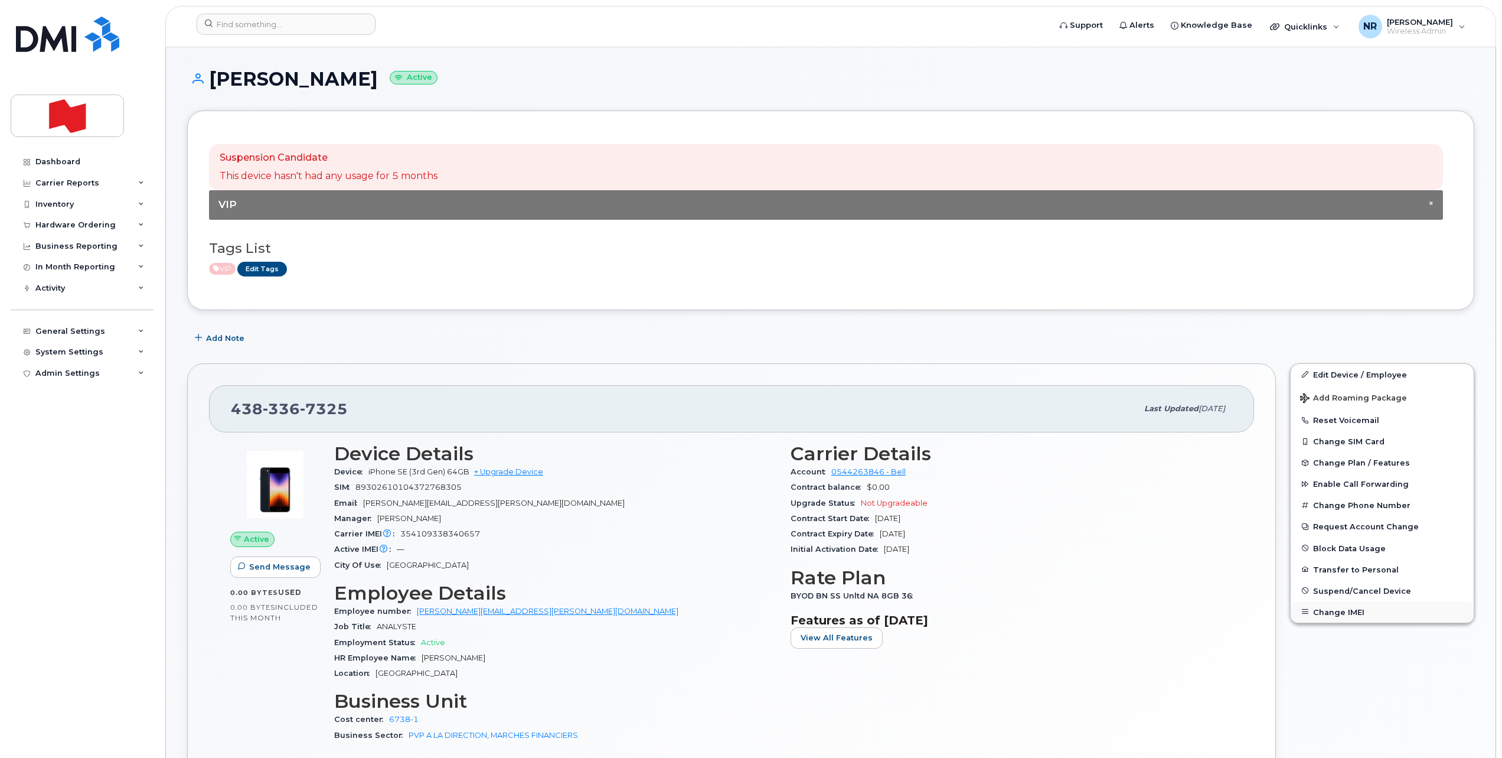
click at [1334, 614] on button "Change IMEI" at bounding box center [1382, 611] width 183 height 21
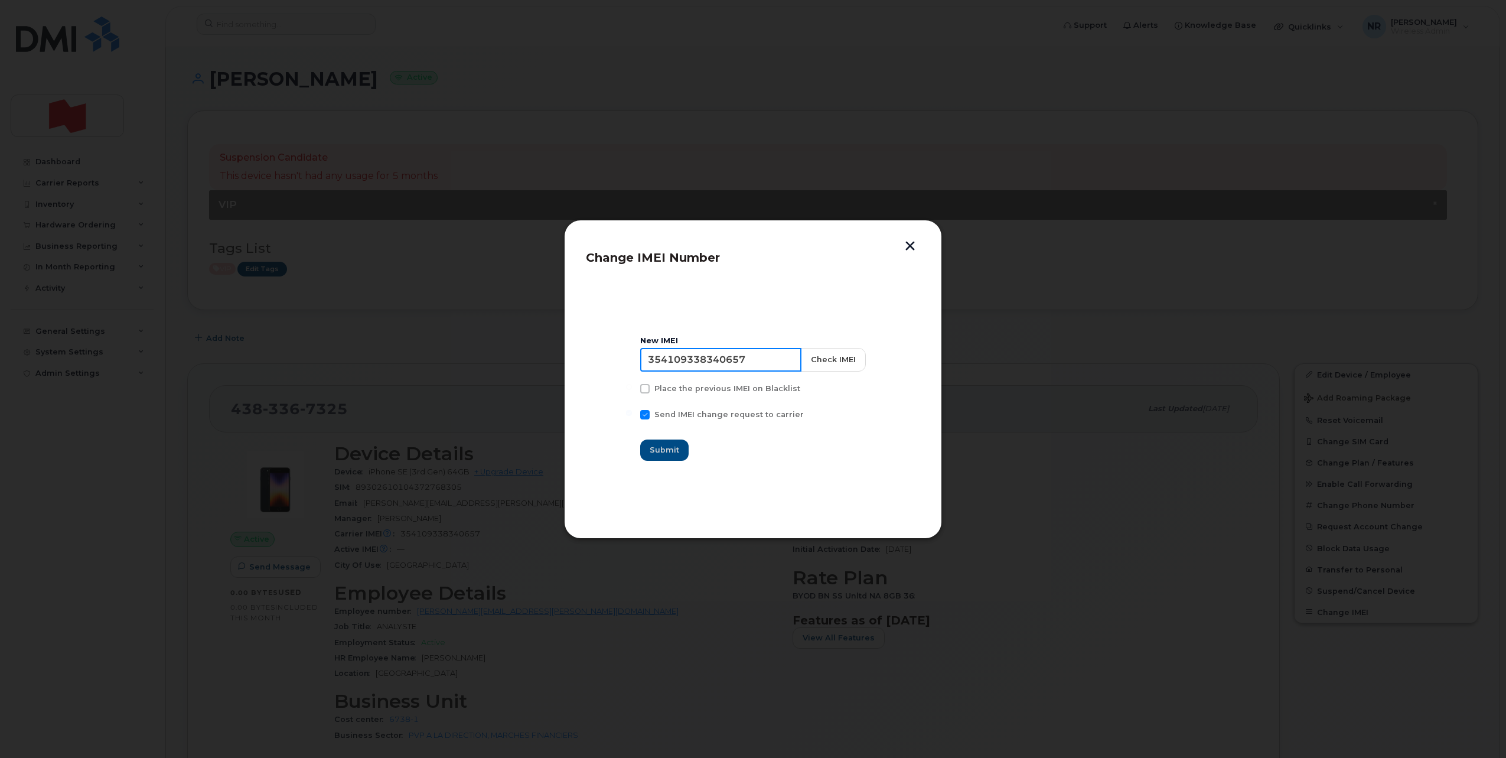
drag, startPoint x: 776, startPoint y: 366, endPoint x: 597, endPoint y: 366, distance: 179.5
click at [597, 366] on section "New IMEI [TECHNICAL_ID] Check IMEI Place the previous IMEI on Blacklist Send IM…" at bounding box center [753, 398] width 334 height 236
type input "000000000000000"
click at [660, 448] on span "Submit" at bounding box center [665, 449] width 30 height 11
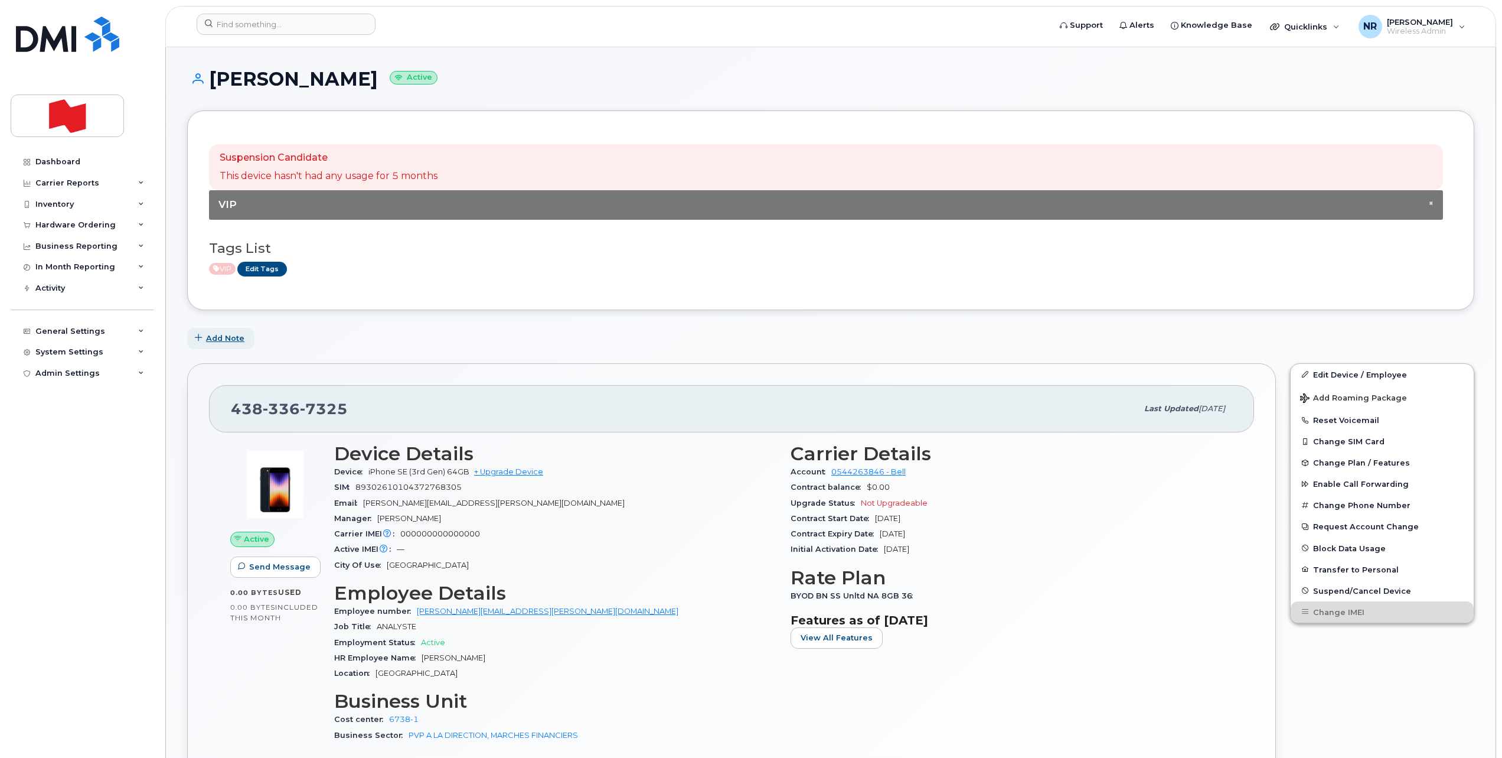
click at [210, 335] on span "Add Note" at bounding box center [225, 337] width 38 height 11
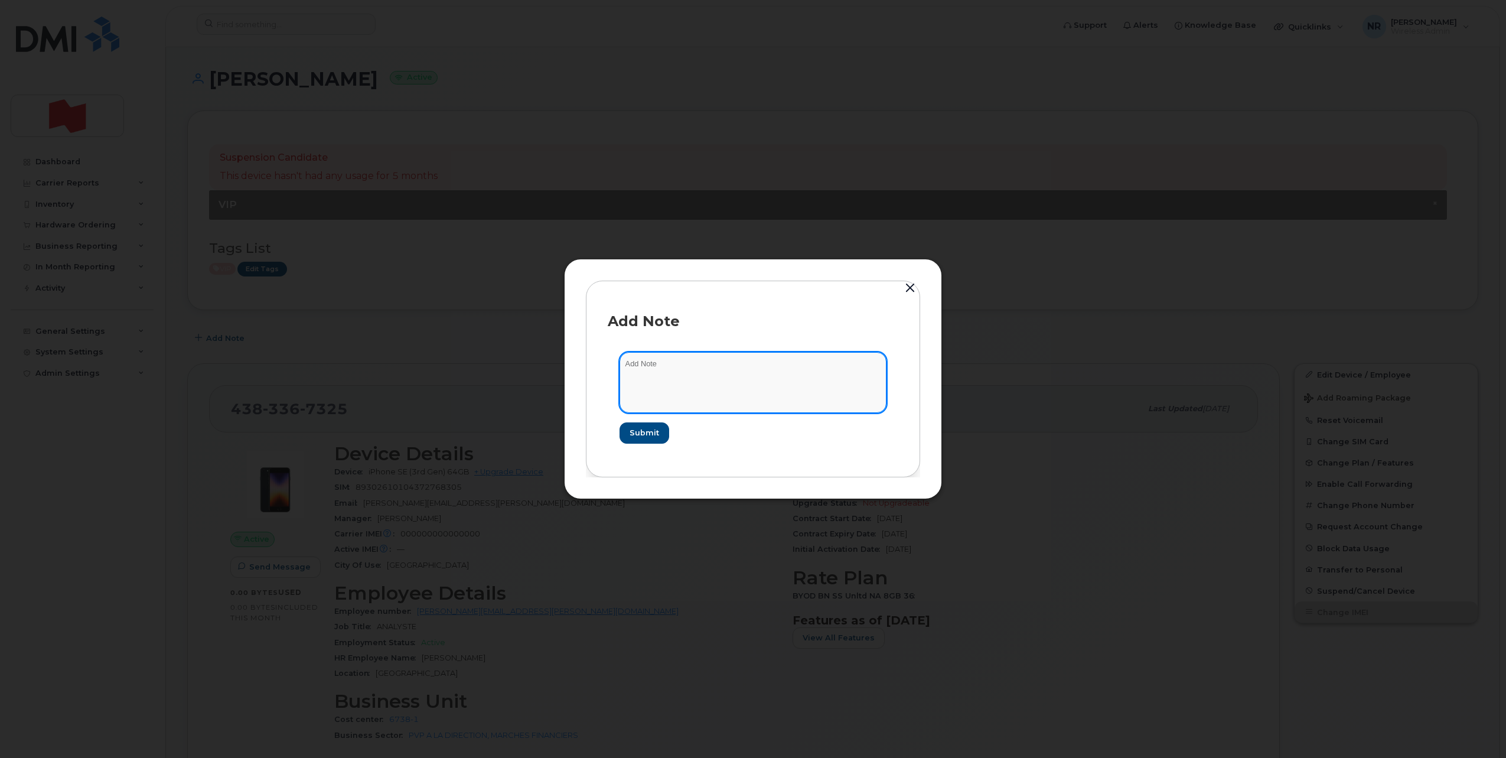
click at [630, 375] on textarea at bounding box center [752, 382] width 267 height 60
type textarea "Appareil reçu avec carte Sim"
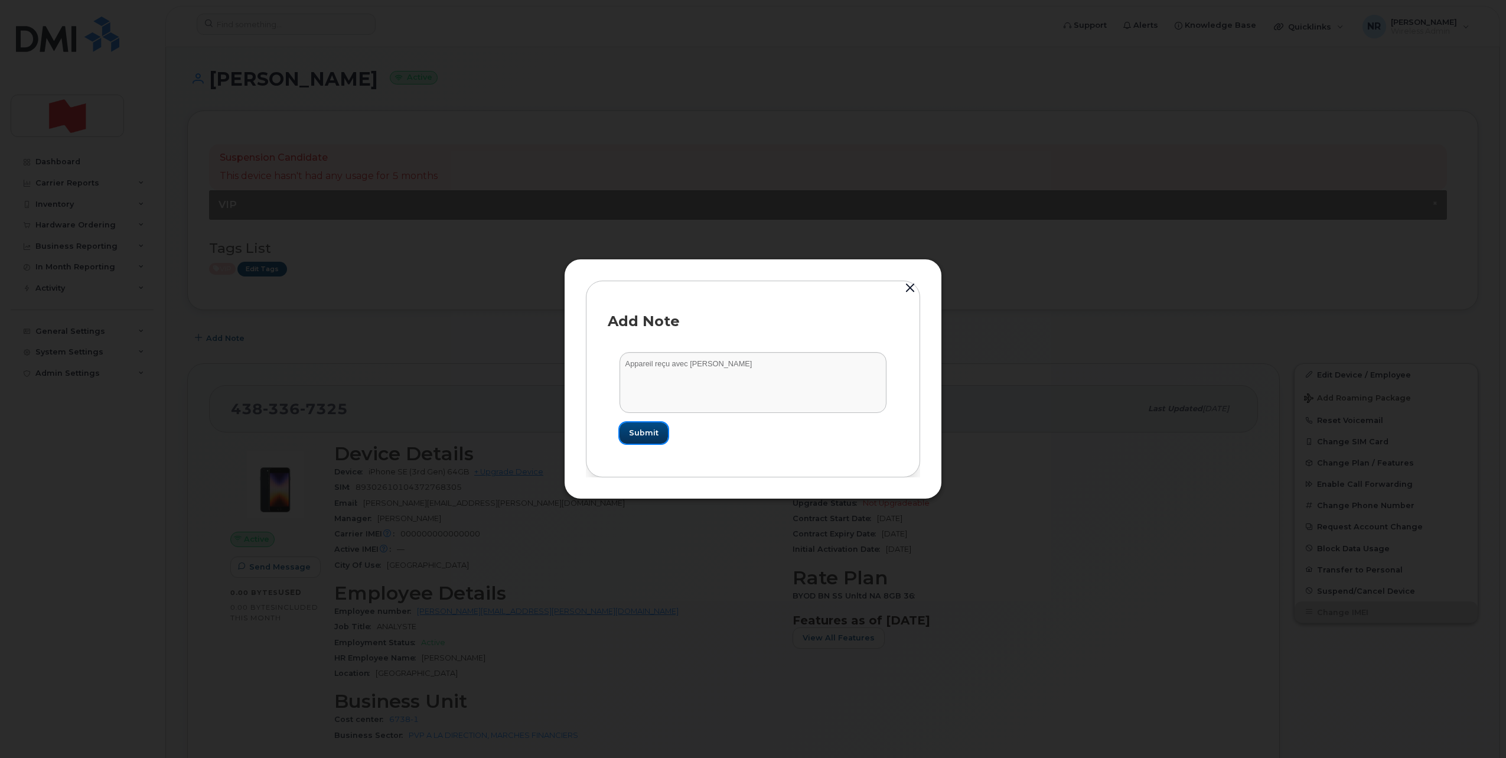
click at [640, 435] on span "Submit" at bounding box center [644, 432] width 30 height 11
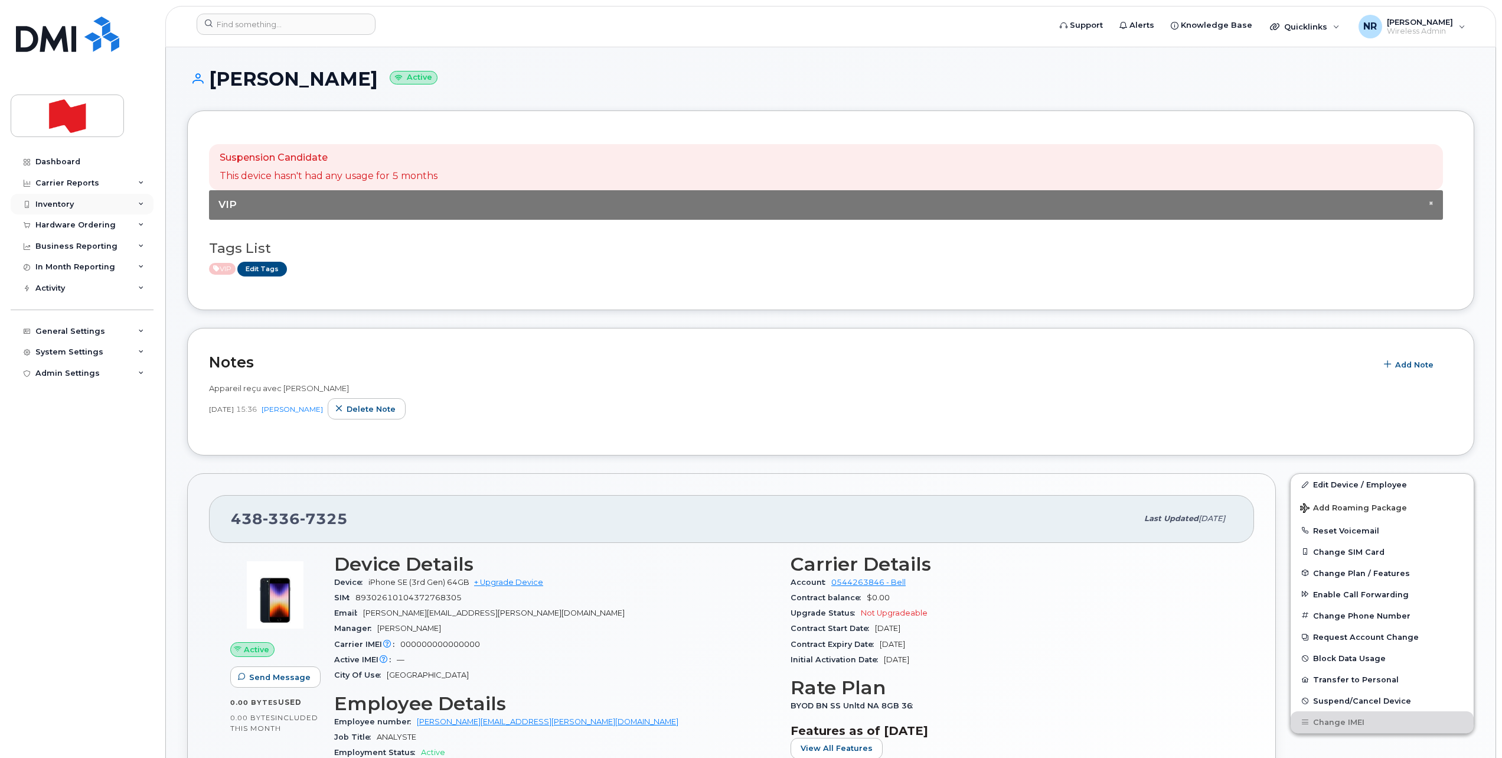
click at [51, 201] on div "Inventory" at bounding box center [54, 204] width 38 height 9
click at [66, 266] on div "Spare Hardware" at bounding box center [74, 271] width 67 height 11
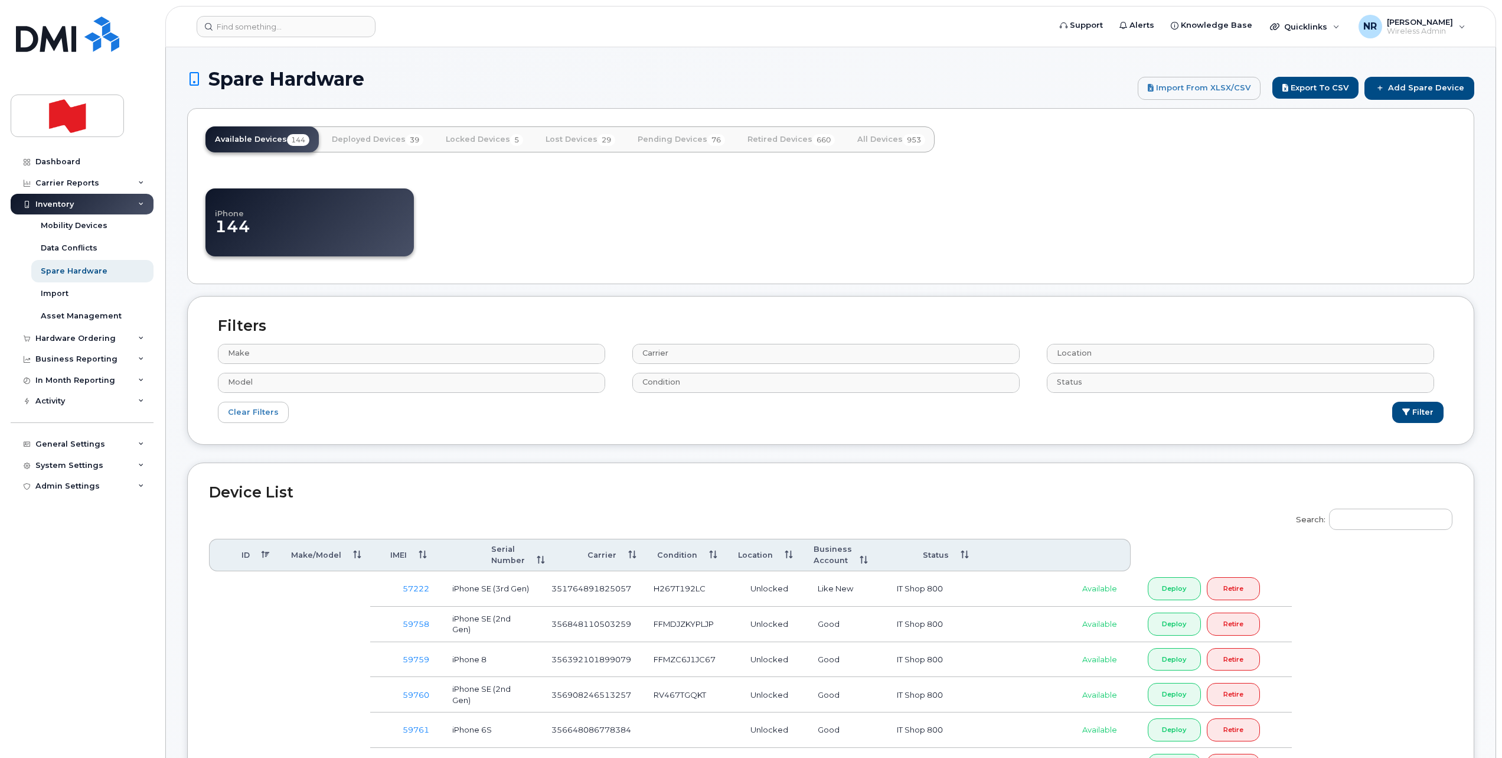
select select
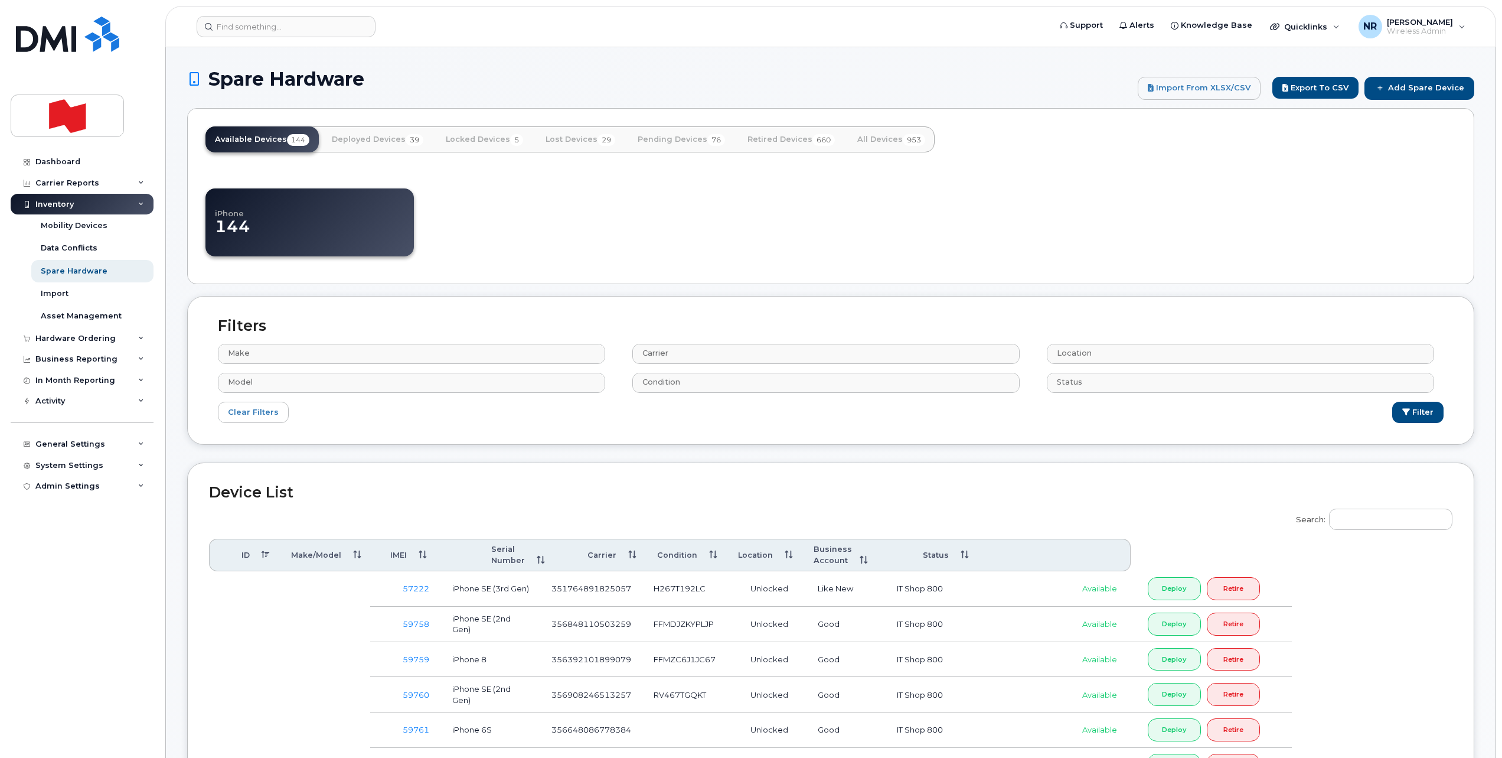
select select
click at [1440, 90] on link "Add Spare Device" at bounding box center [1420, 88] width 110 height 22
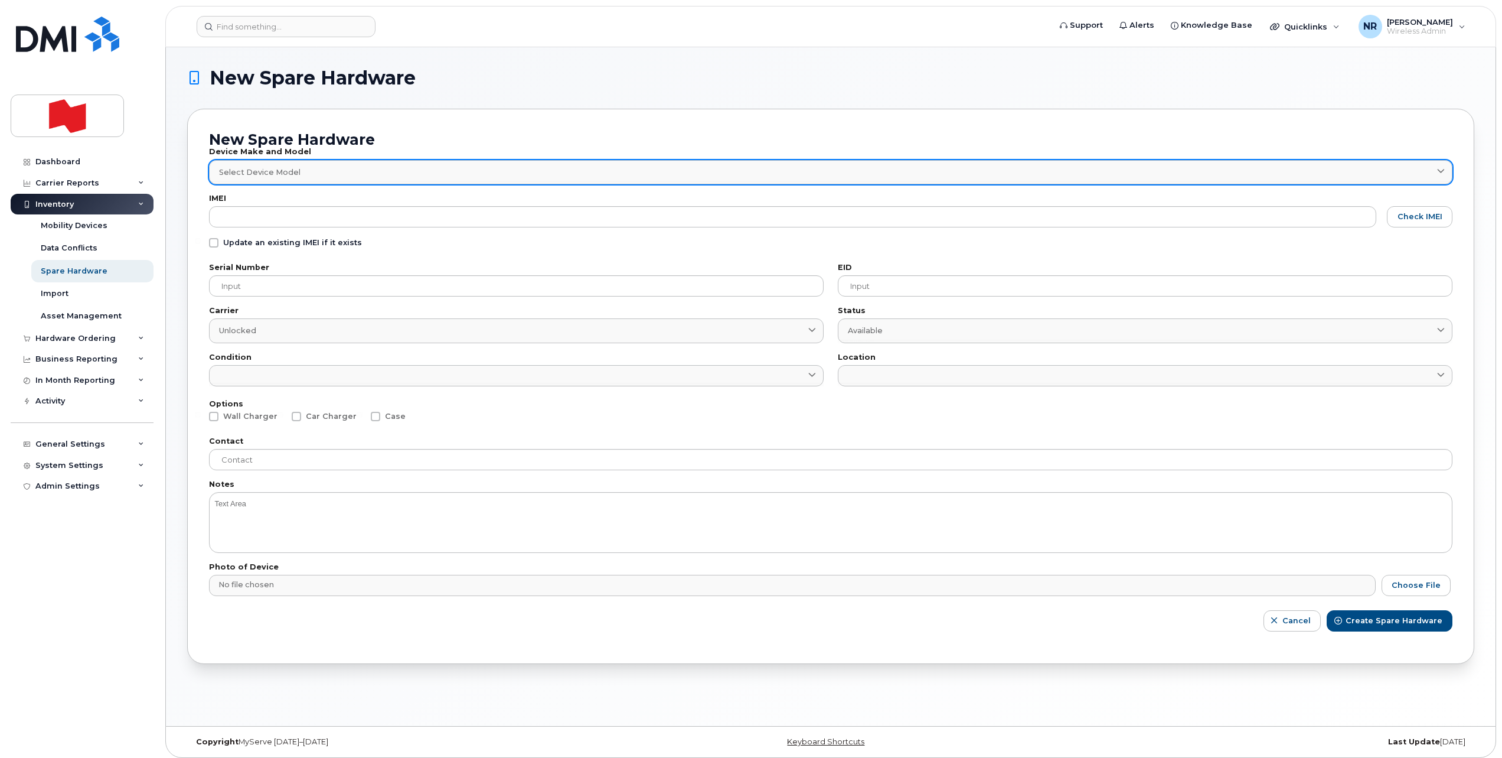
click at [329, 168] on div "Select Device Model" at bounding box center [830, 172] width 1223 height 11
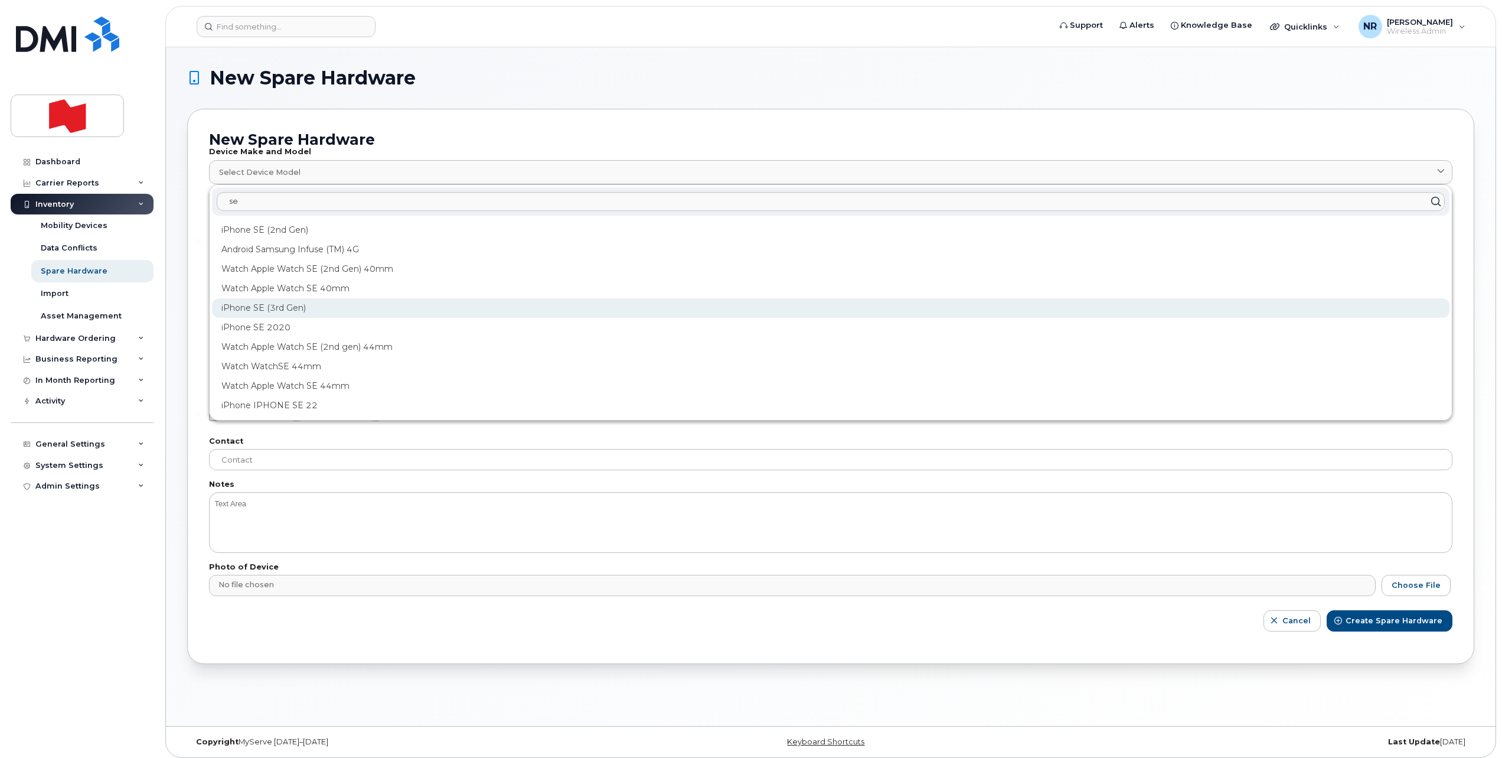
type input "se"
click at [282, 305] on div "iPhone SE (3rd Gen)" at bounding box center [831, 307] width 1238 height 19
type input "2709"
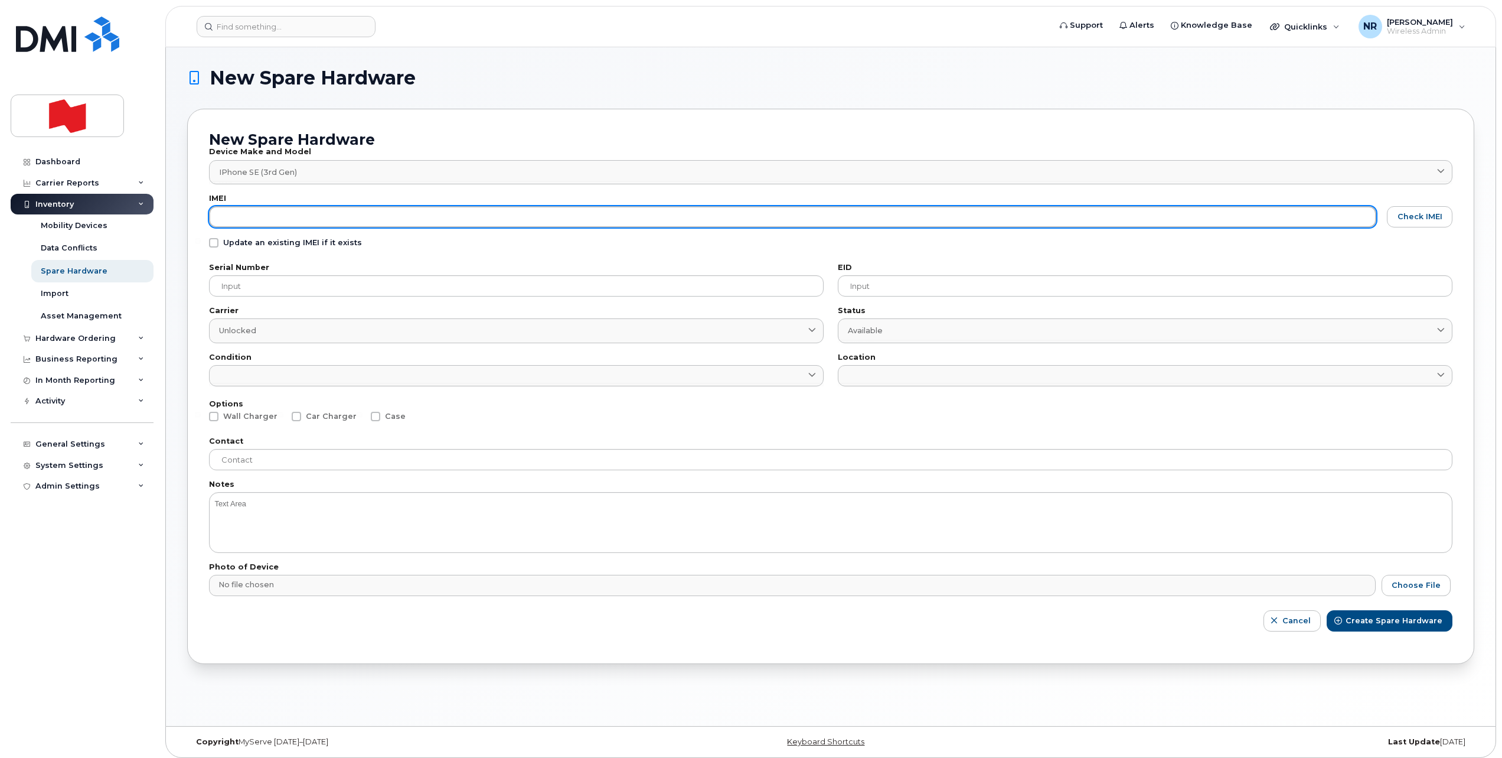
click at [235, 213] on input "text" at bounding box center [792, 216] width 1167 height 21
paste input "354109338340657"
type input "354109338340657"
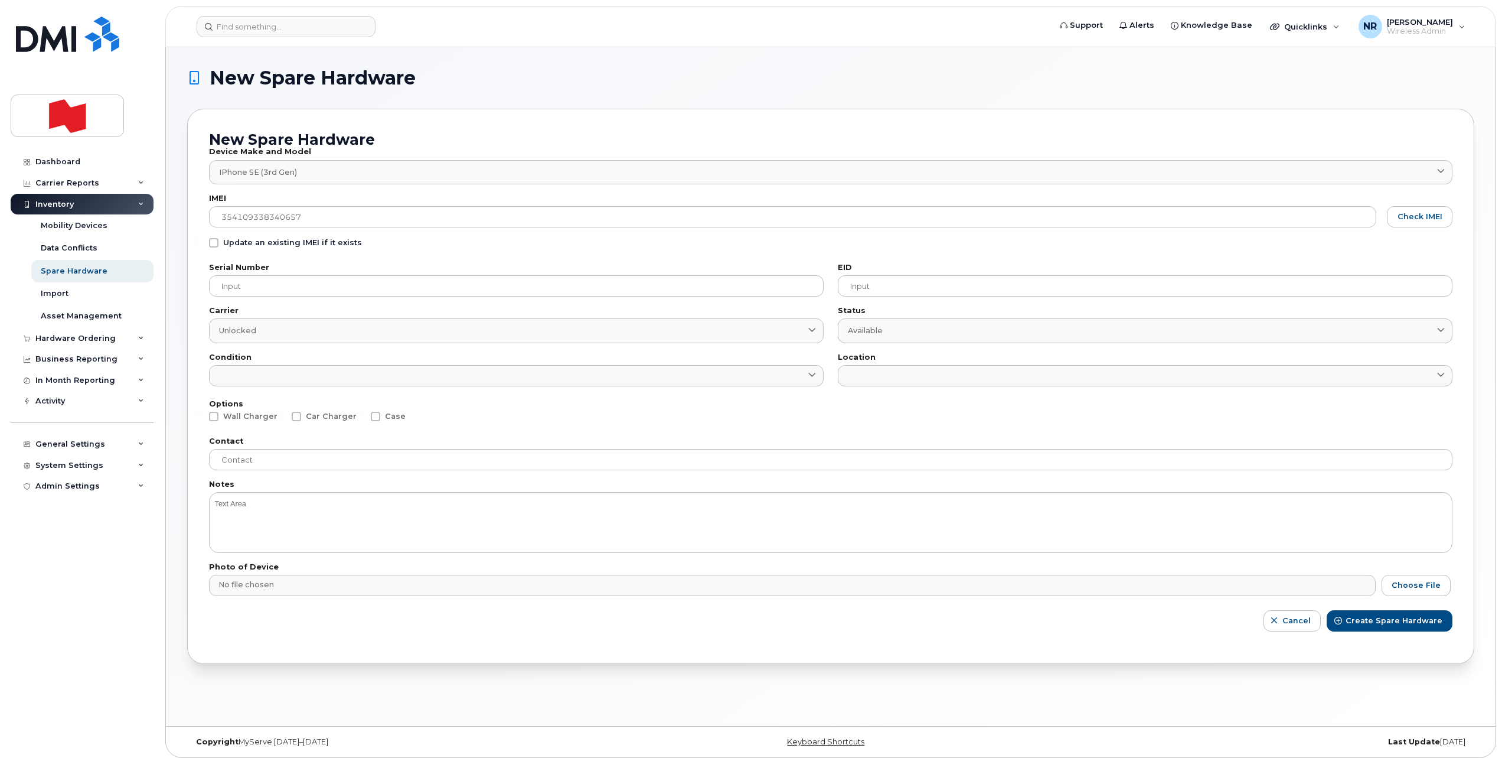
click at [210, 241] on span at bounding box center [213, 242] width 9 height 9
click at [201, 241] on input "Update an existing IMEI if it exists" at bounding box center [198, 241] width 6 height 6
checkbox input "true"
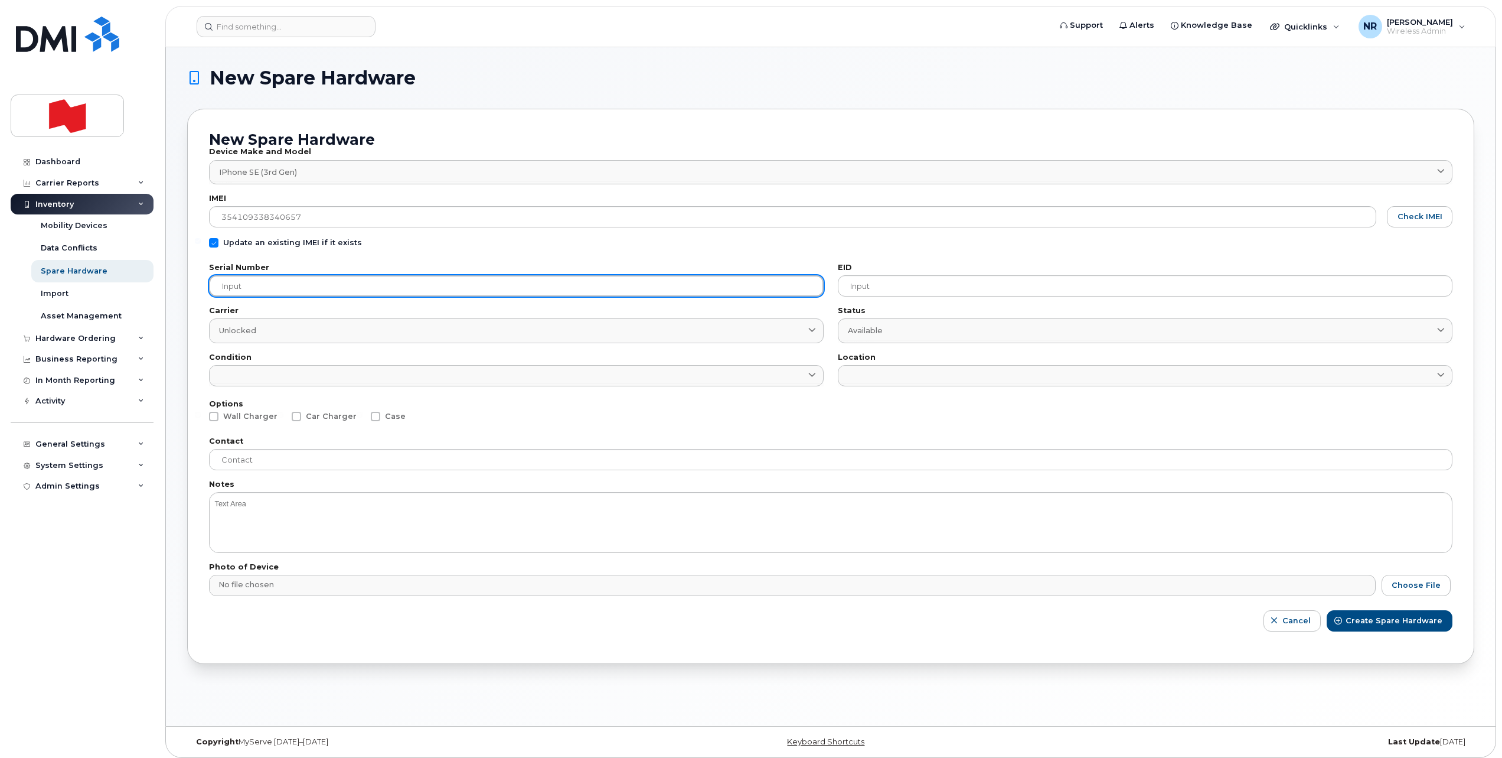
click at [231, 285] on input "text" at bounding box center [516, 285] width 615 height 21
paste input "N9GGH29VGC"
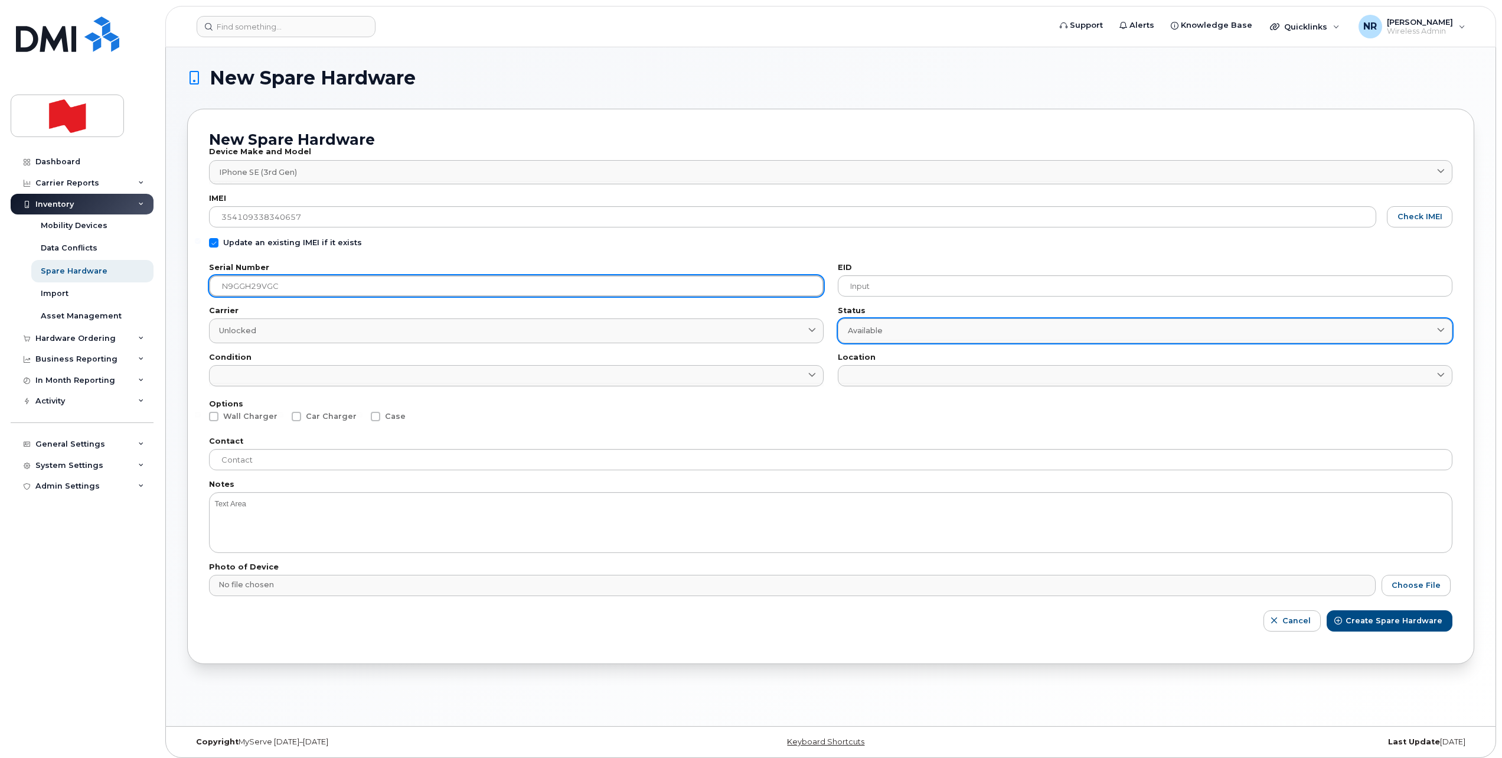
type input "N9GGH29VGC"
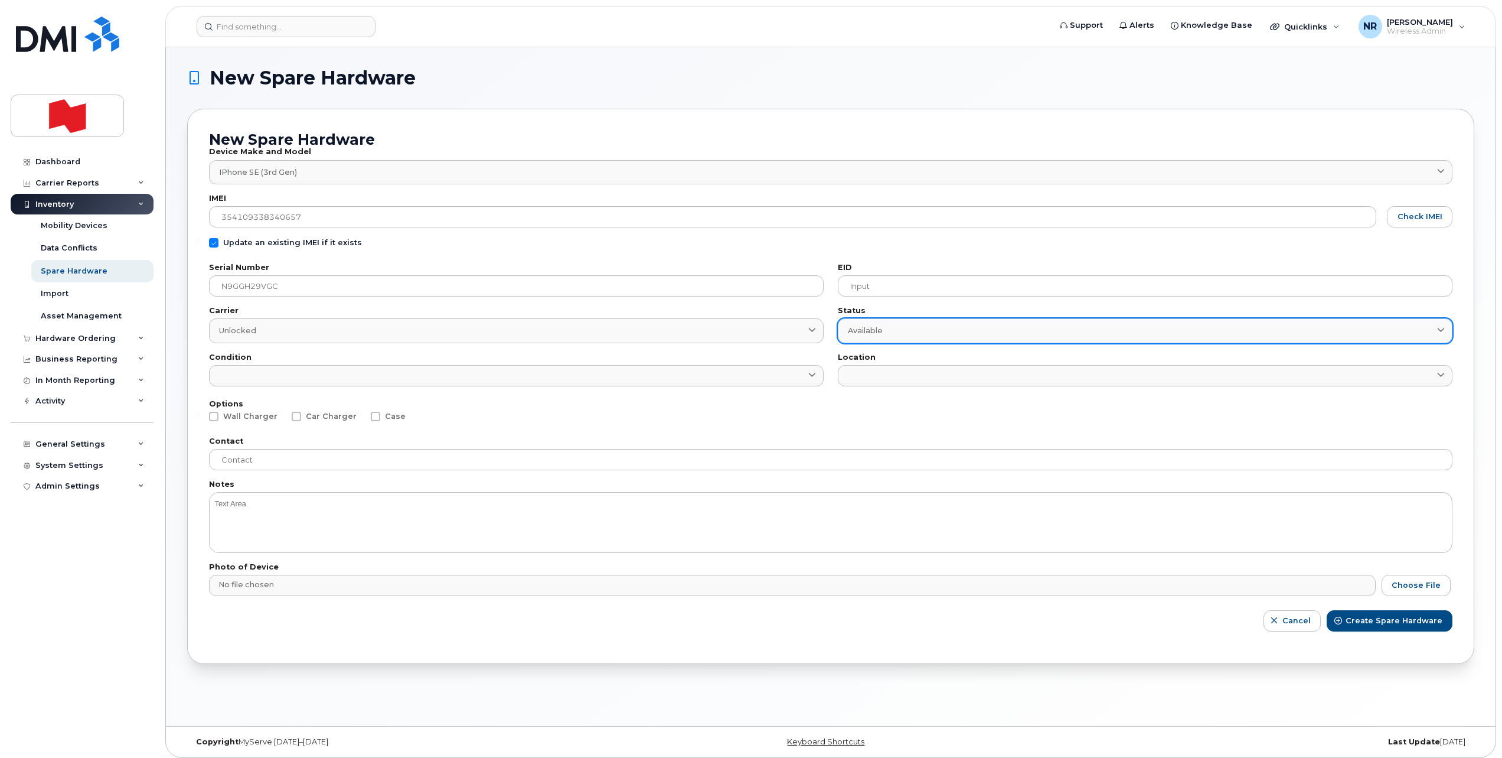
click at [889, 327] on div "Available" at bounding box center [1145, 330] width 595 height 11
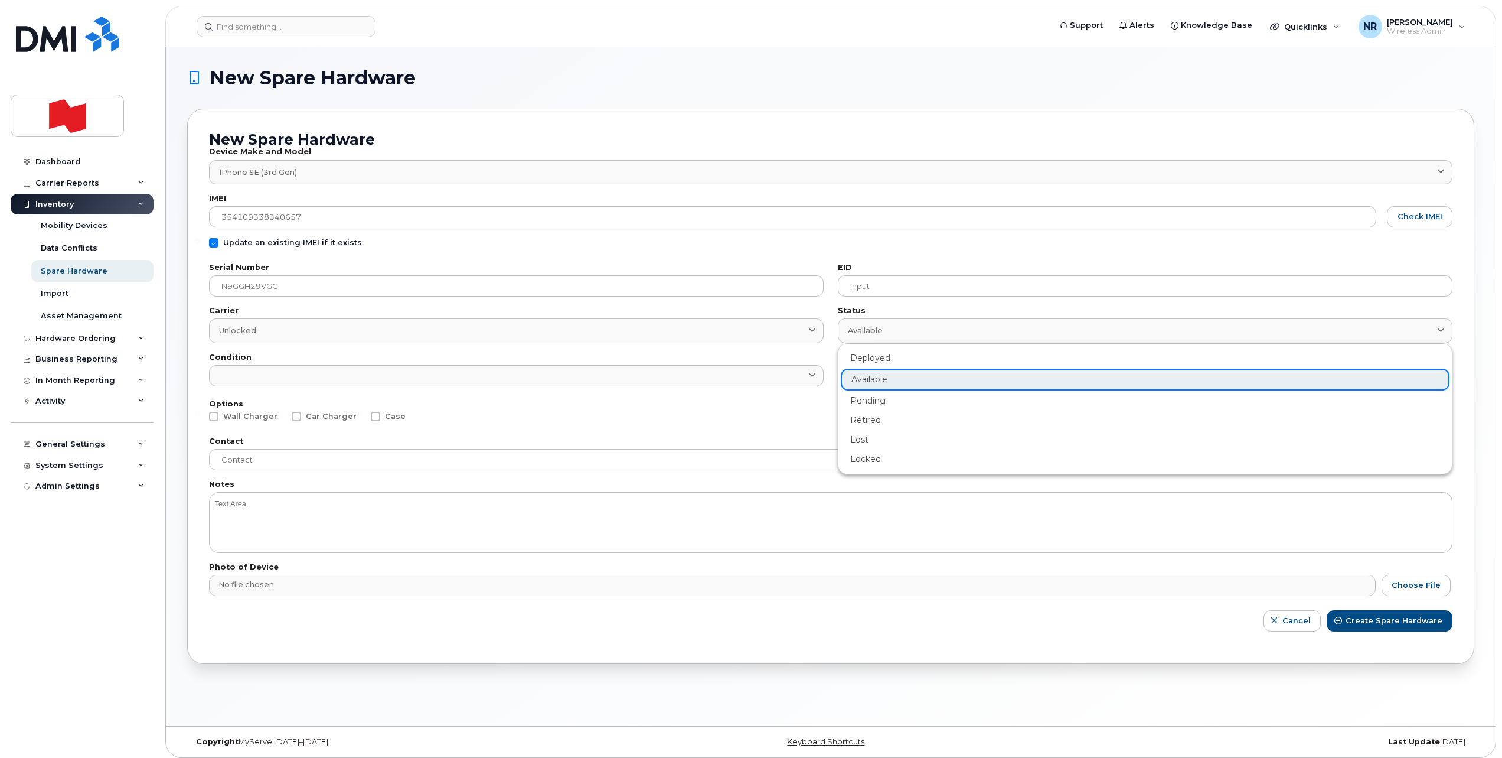
drag, startPoint x: 869, startPoint y: 395, endPoint x: 841, endPoint y: 397, distance: 27.8
click at [869, 398] on div "Pending" at bounding box center [1145, 400] width 609 height 19
type input "pending"
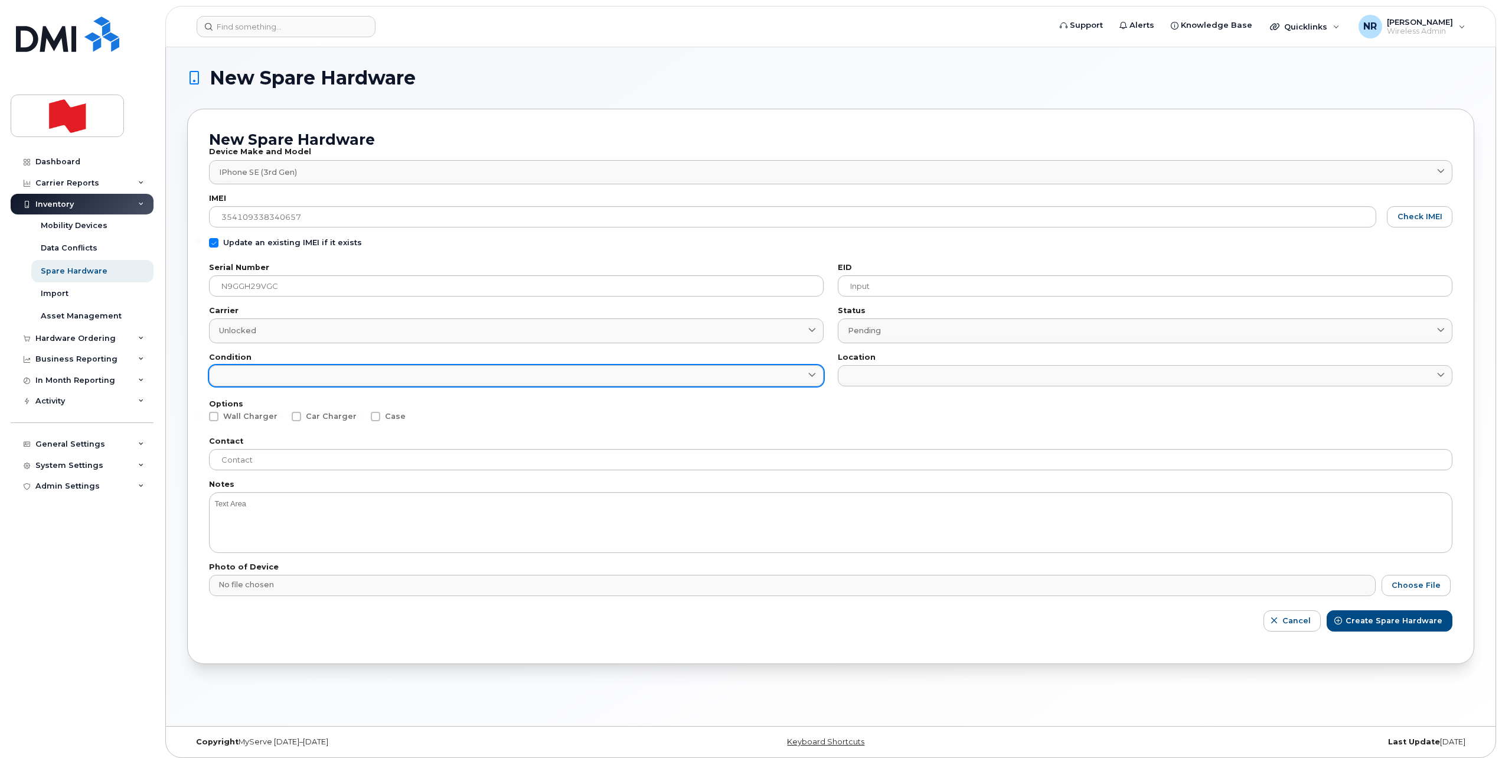
click at [719, 377] on link at bounding box center [516, 375] width 615 height 21
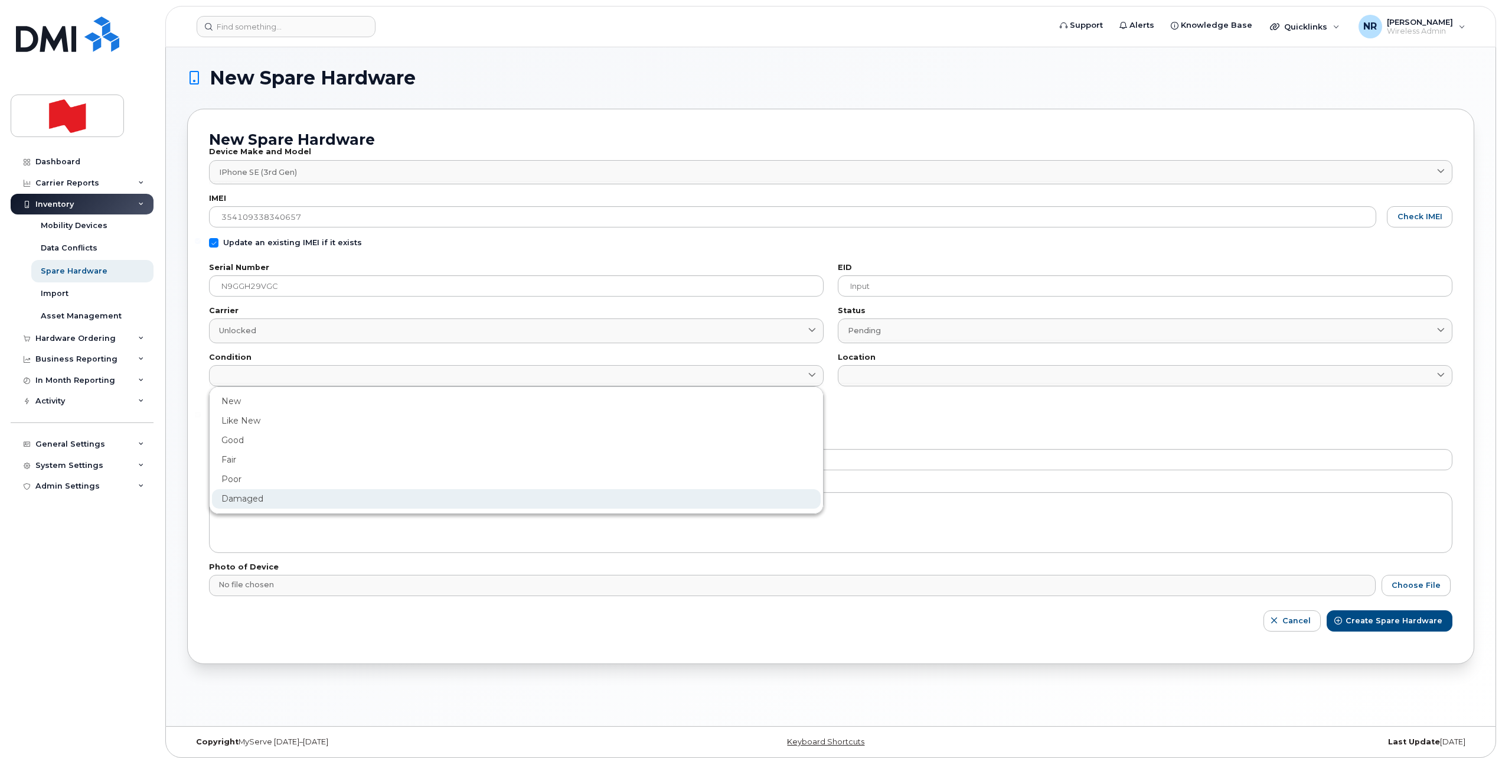
click at [253, 493] on div "Damaged" at bounding box center [516, 498] width 609 height 19
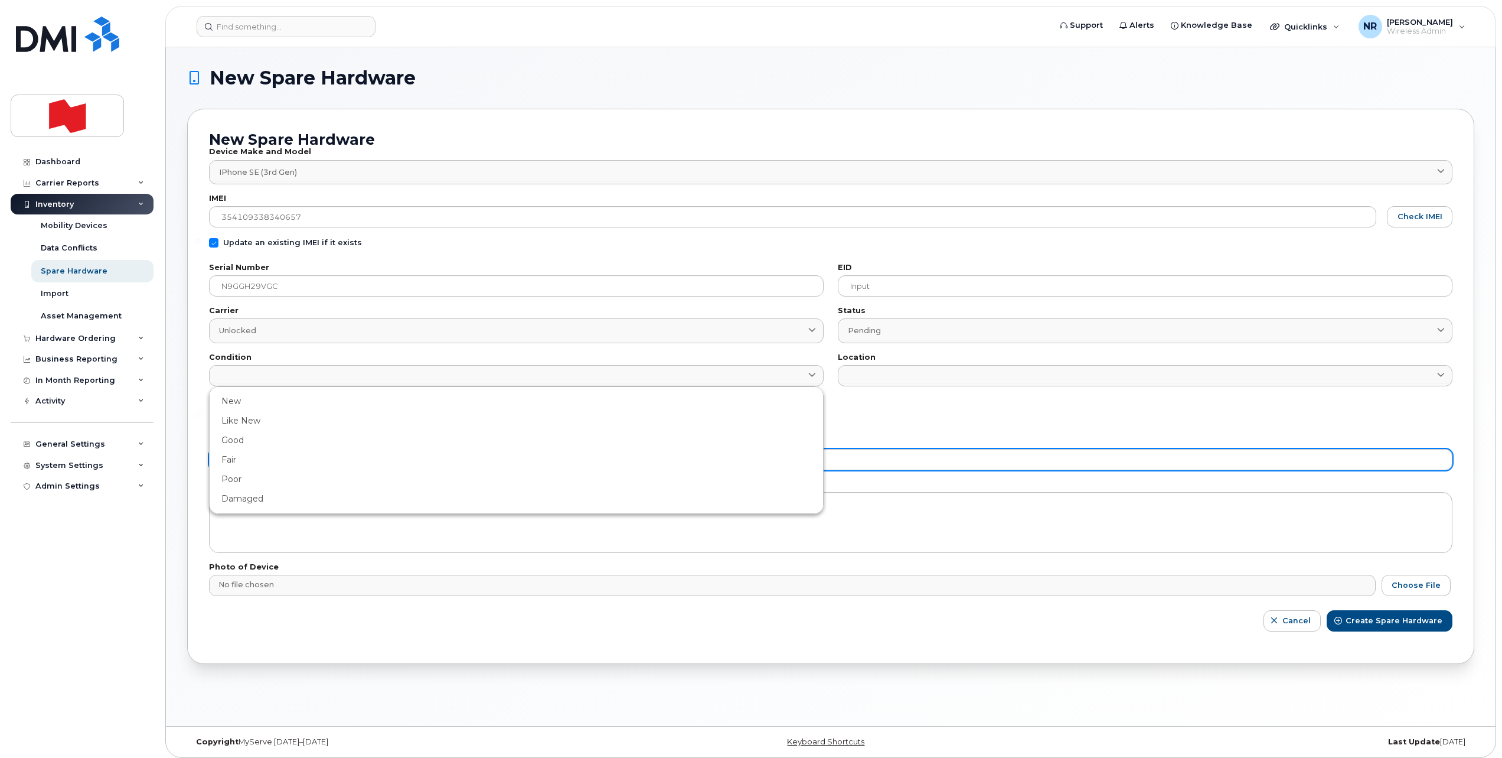
type input "Damaged"
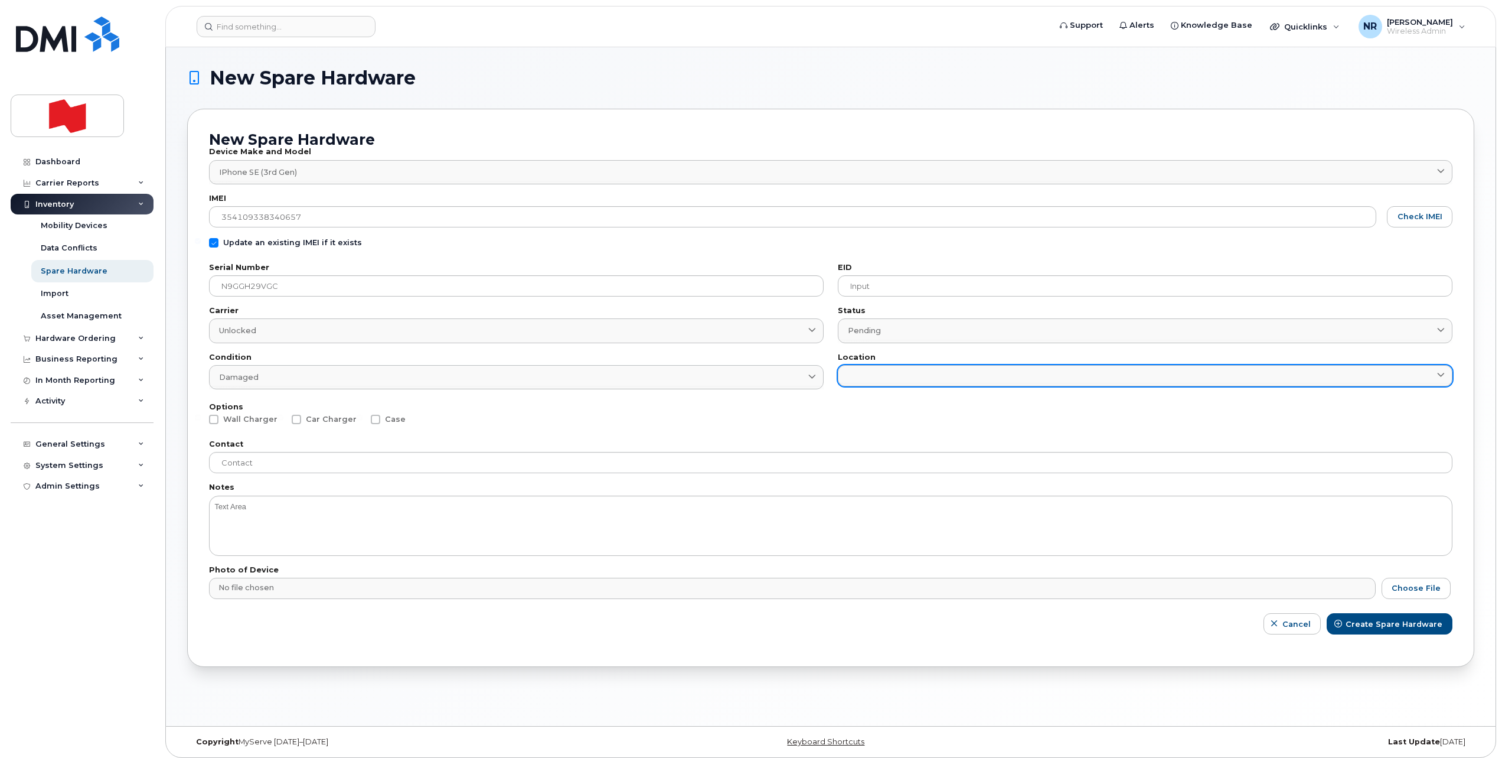
click at [920, 379] on link at bounding box center [1145, 375] width 615 height 21
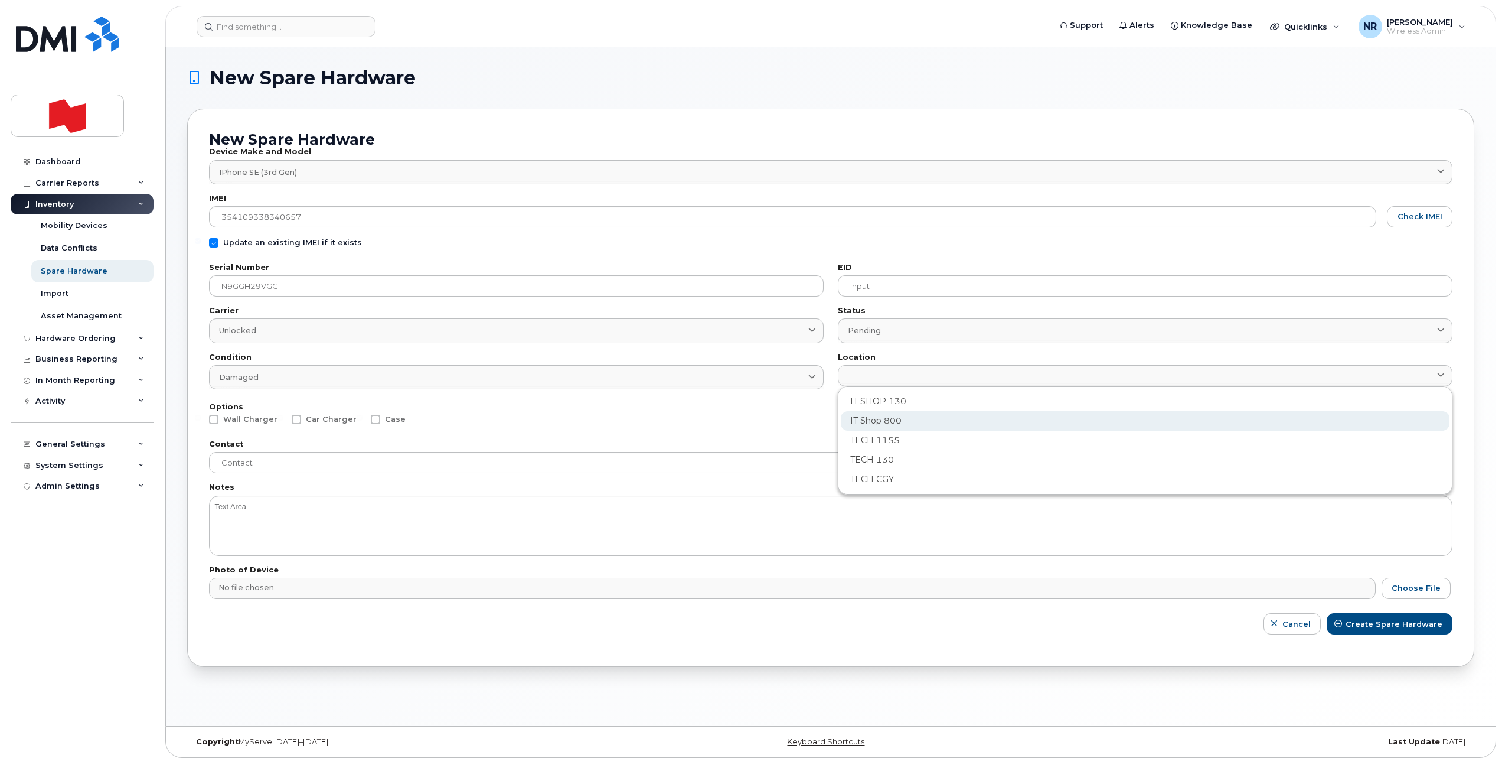
click at [868, 422] on div "IT Shop 800" at bounding box center [1145, 420] width 609 height 19
type input "2982"
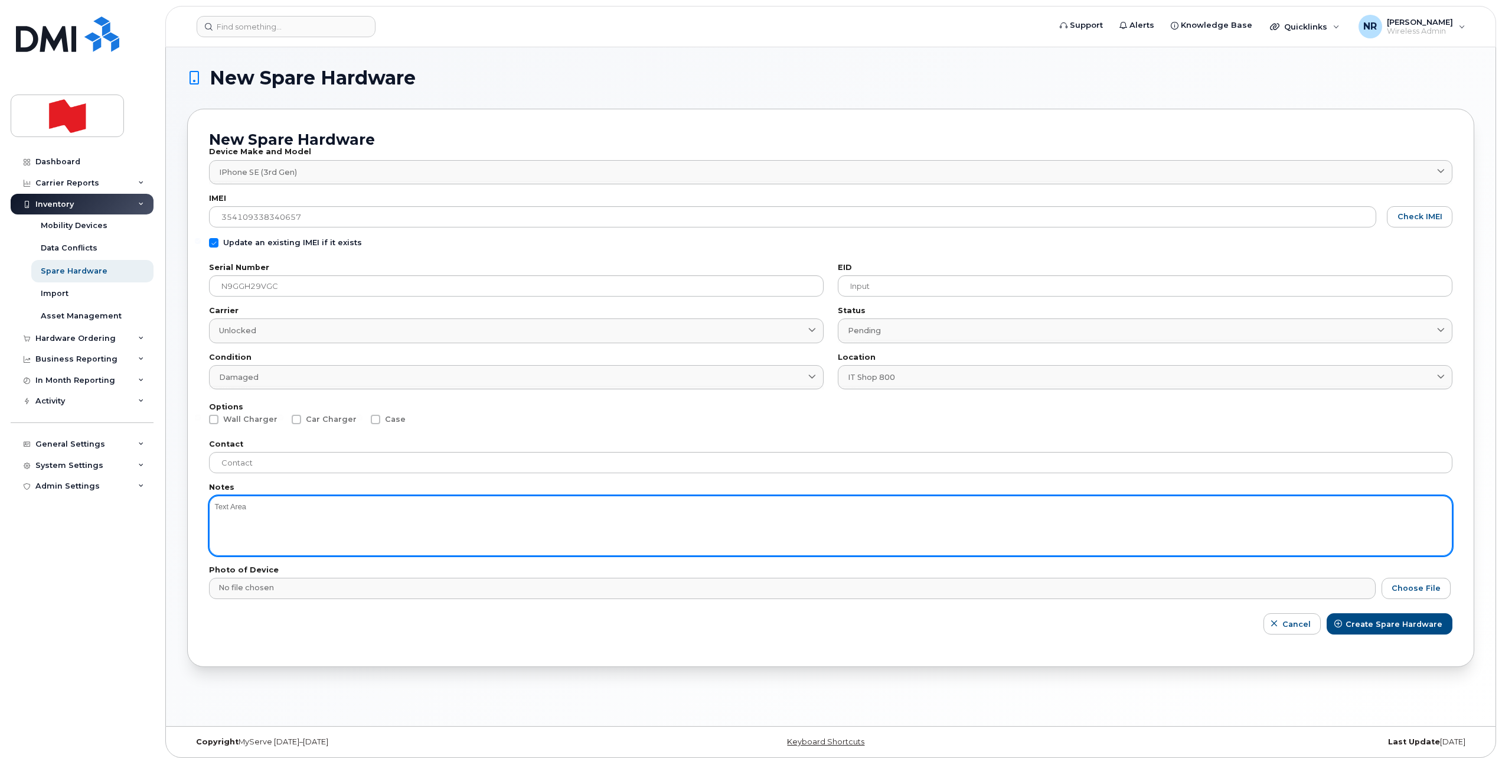
click at [237, 516] on textarea at bounding box center [831, 525] width 1244 height 60
type textarea "Battery"
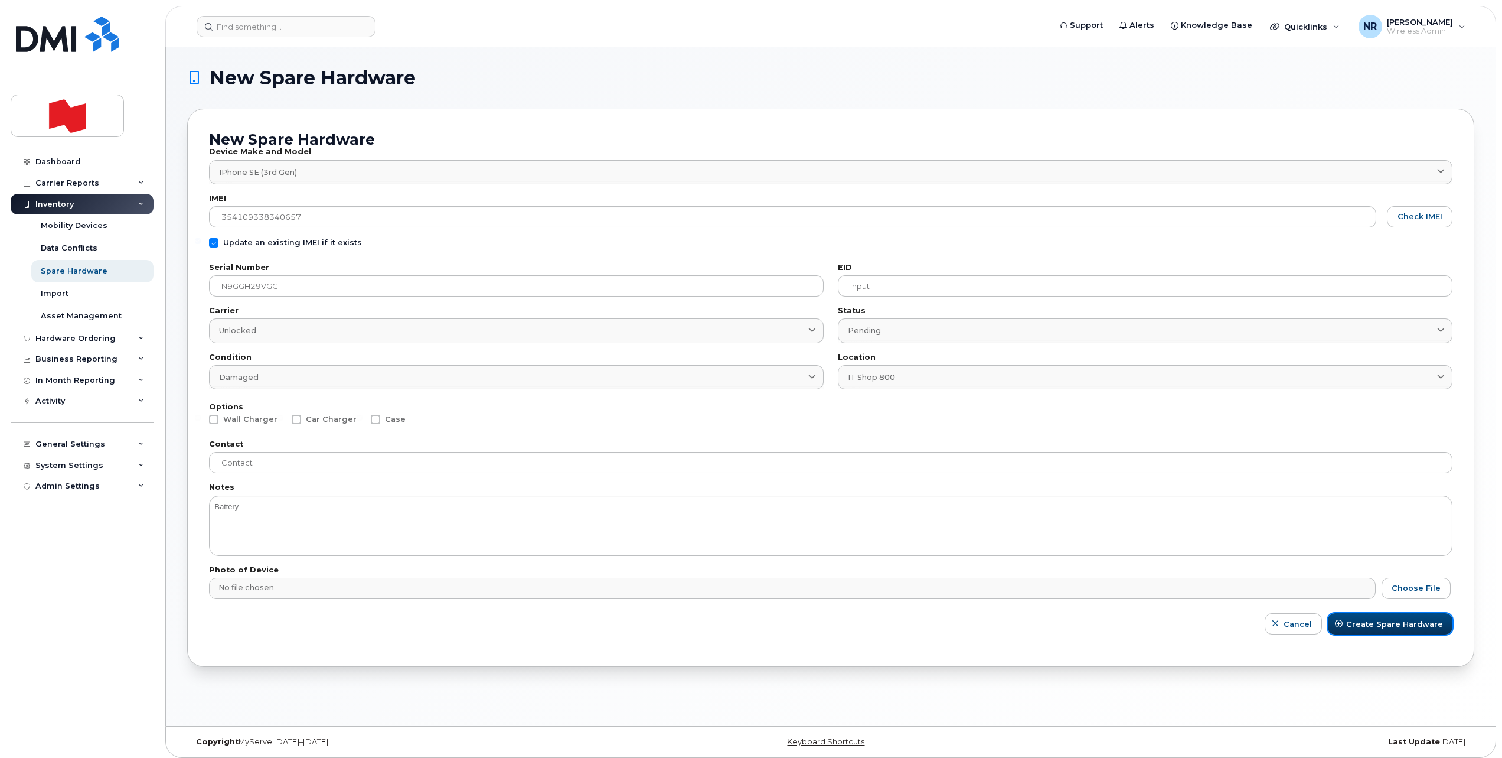
click at [1396, 619] on span "Create Spare Hardware" at bounding box center [1394, 623] width 97 height 11
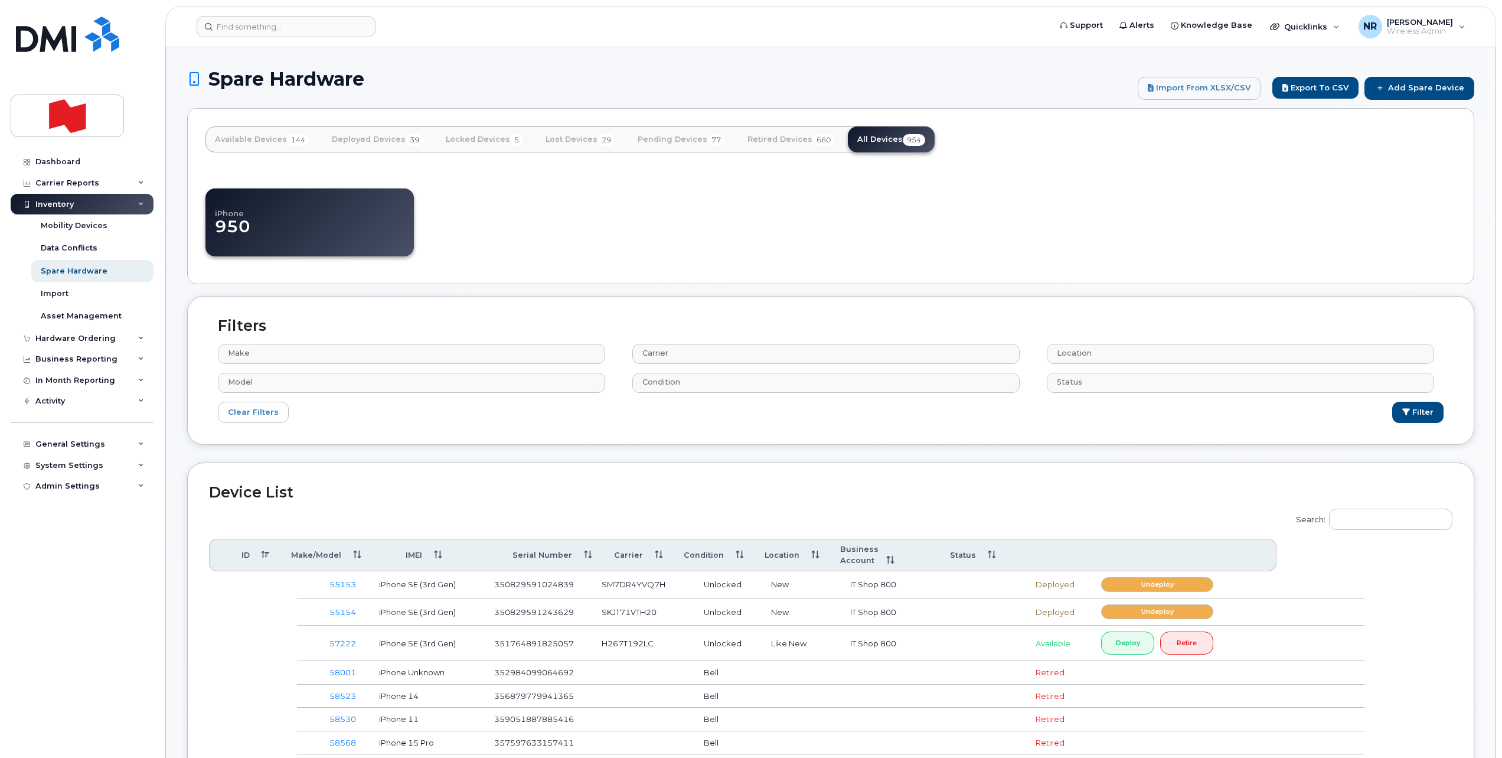
select select
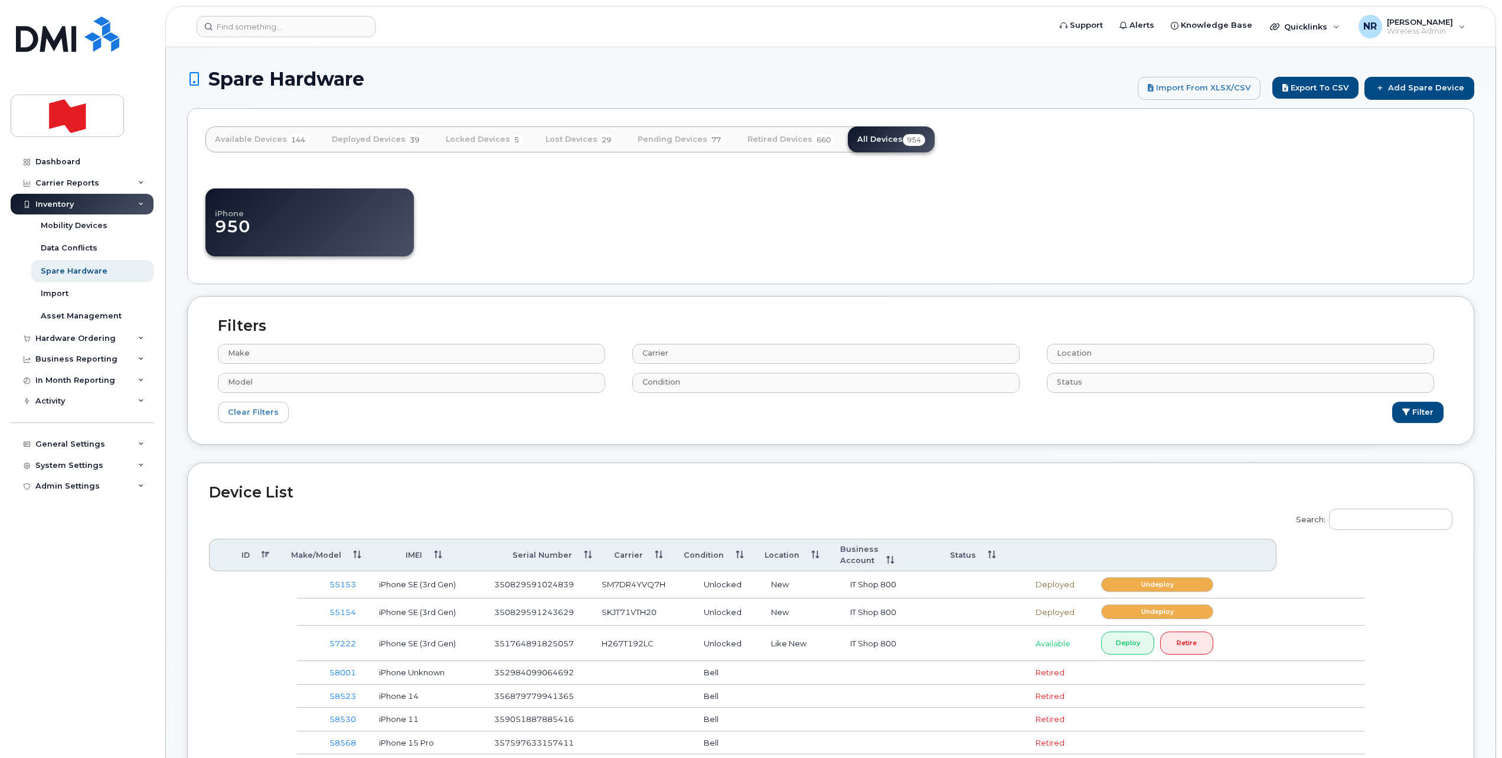
select select
click at [1374, 510] on input "Search:" at bounding box center [1390, 518] width 123 height 21
paste input "N9GGH29VGC"
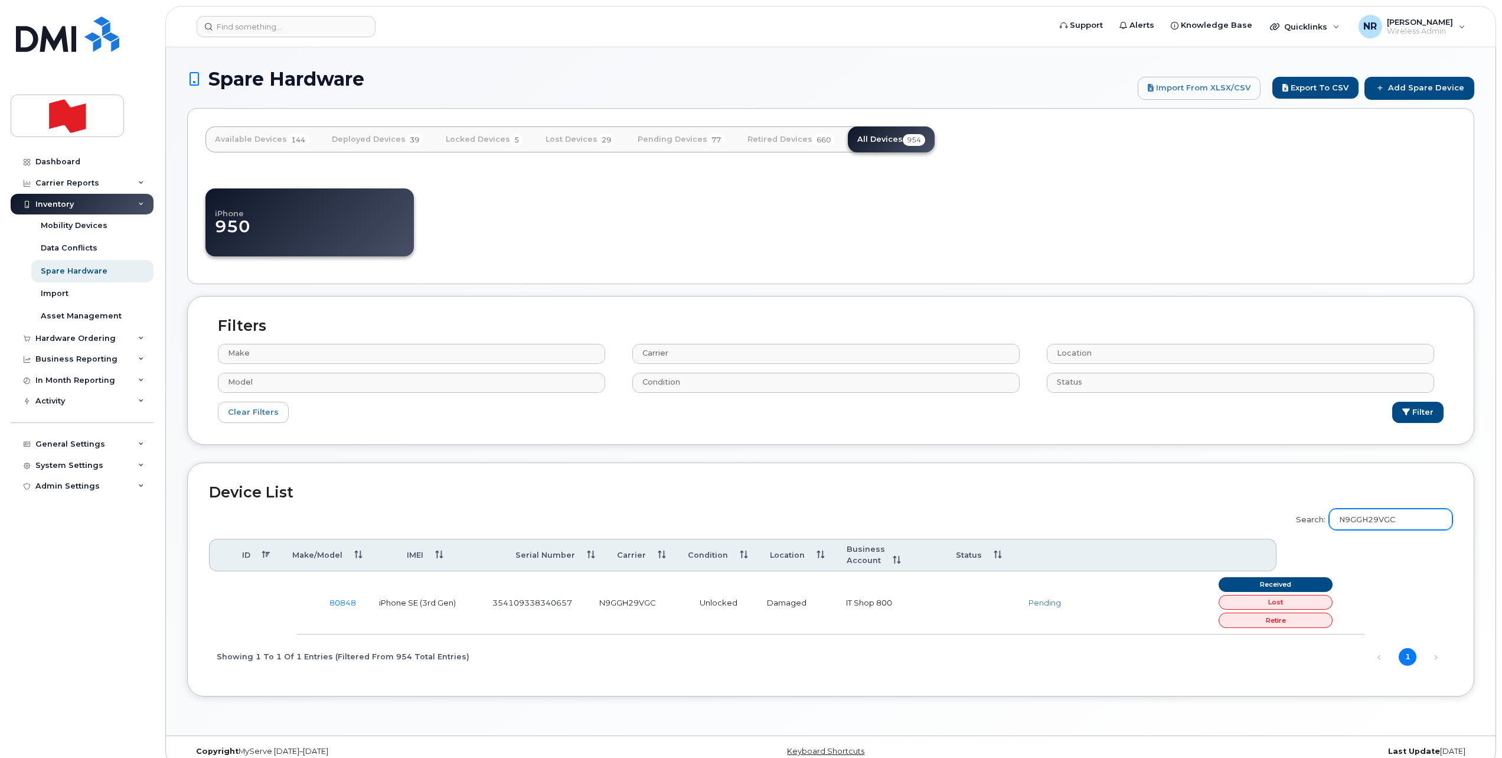
type input "N9GGH29VGC"
drag, startPoint x: 1414, startPoint y: 87, endPoint x: 1308, endPoint y: 100, distance: 106.5
click at [1414, 87] on link "Add Spare Device" at bounding box center [1420, 88] width 110 height 22
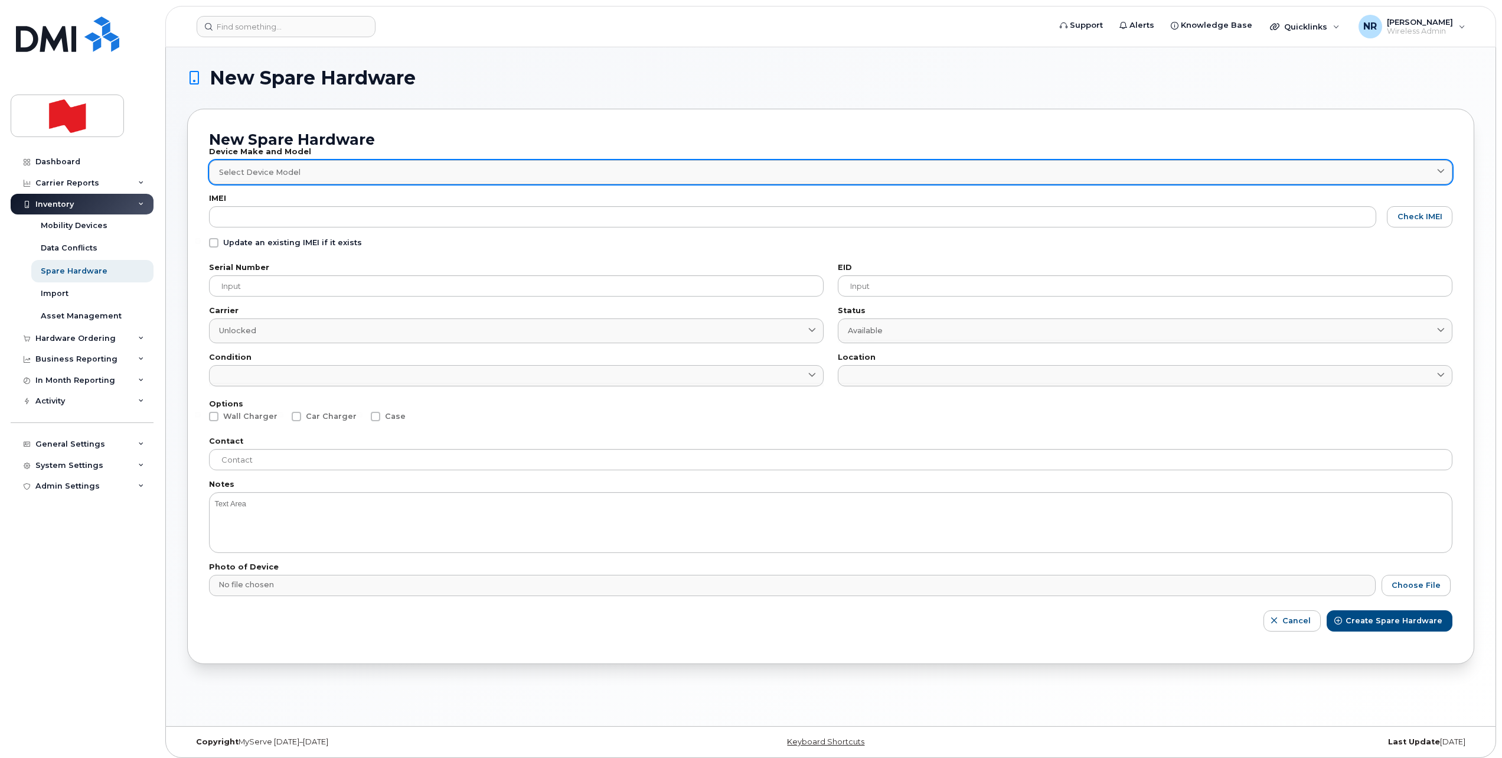
click at [279, 169] on span "Select Device Model" at bounding box center [259, 172] width 81 height 11
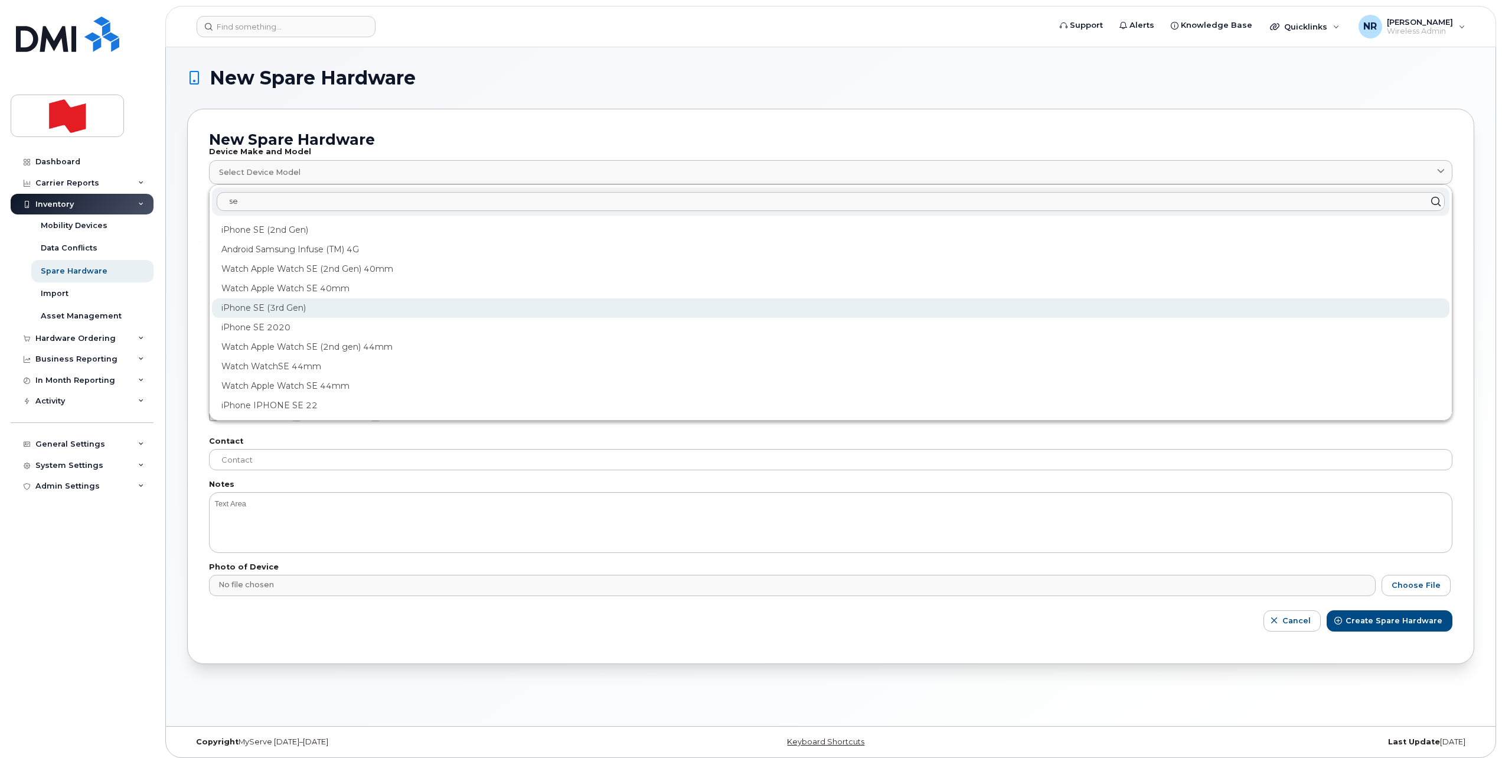
type input "se"
click at [282, 302] on div "iPhone SE (3rd Gen)" at bounding box center [831, 307] width 1238 height 19
type input "2709"
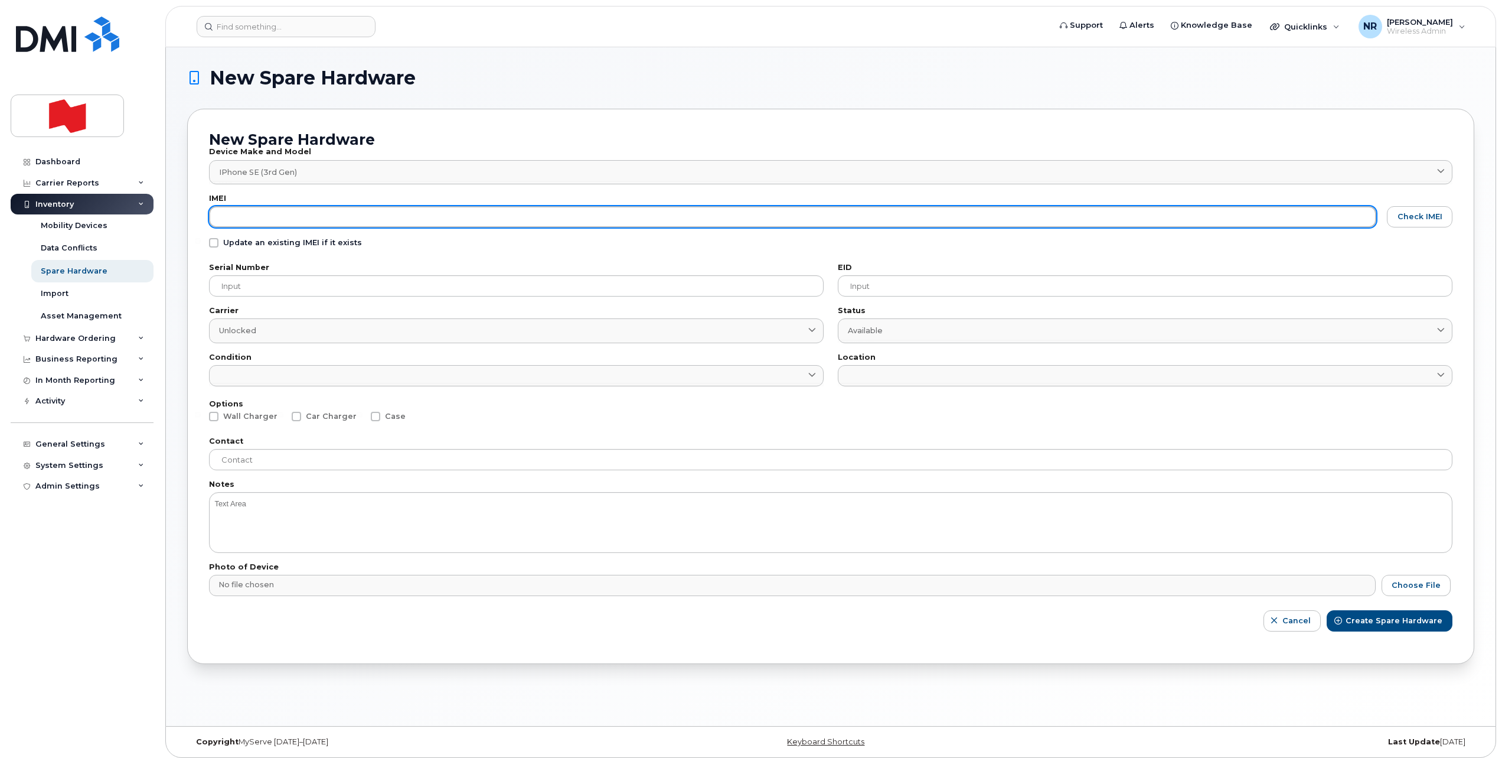
click at [267, 217] on input "text" at bounding box center [792, 216] width 1167 height 21
paste input "350829591163058"
type input "350829591163058"
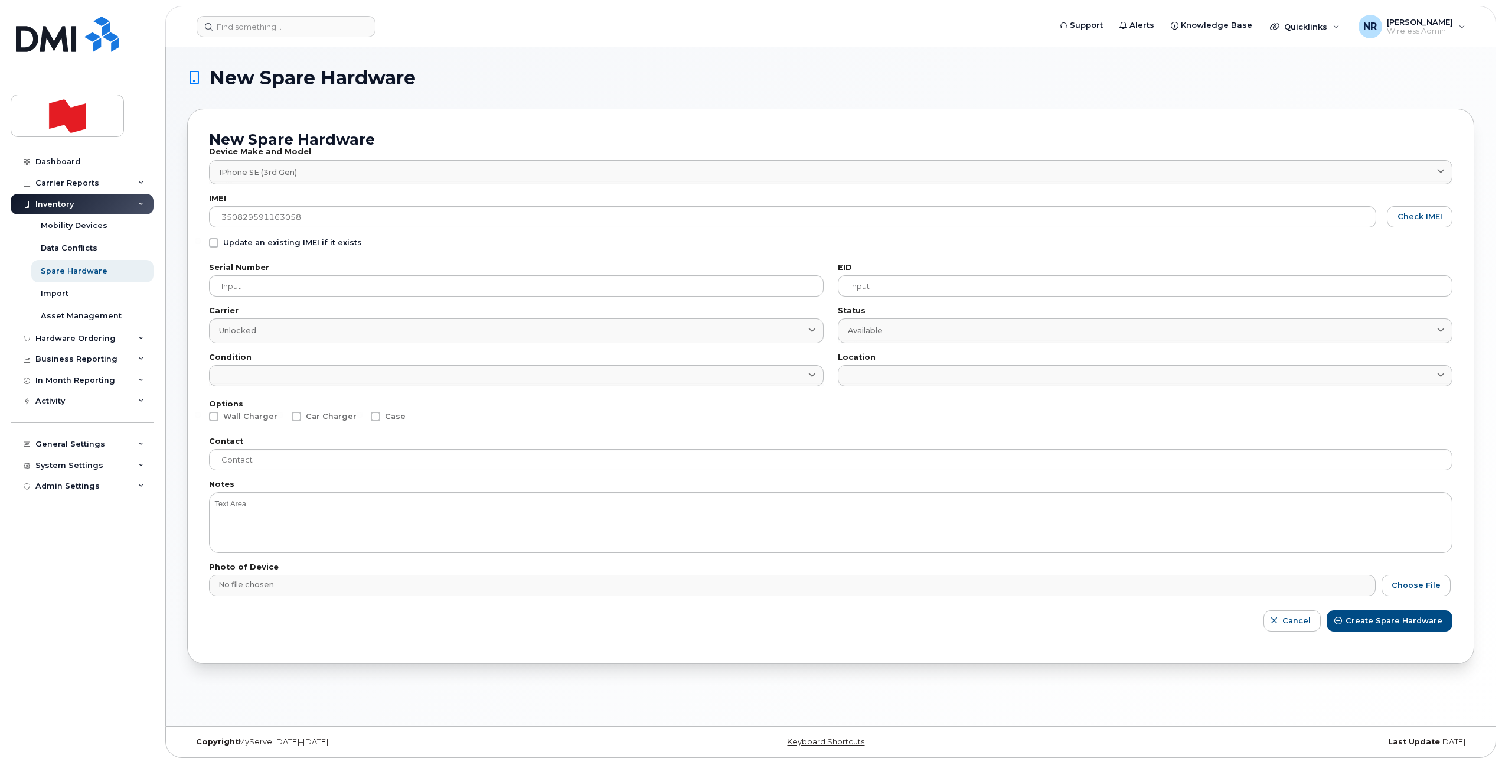
click at [210, 245] on span at bounding box center [213, 242] width 9 height 9
click at [201, 244] on input "Update an existing IMEI if it exists" at bounding box center [198, 241] width 6 height 6
checkbox input "true"
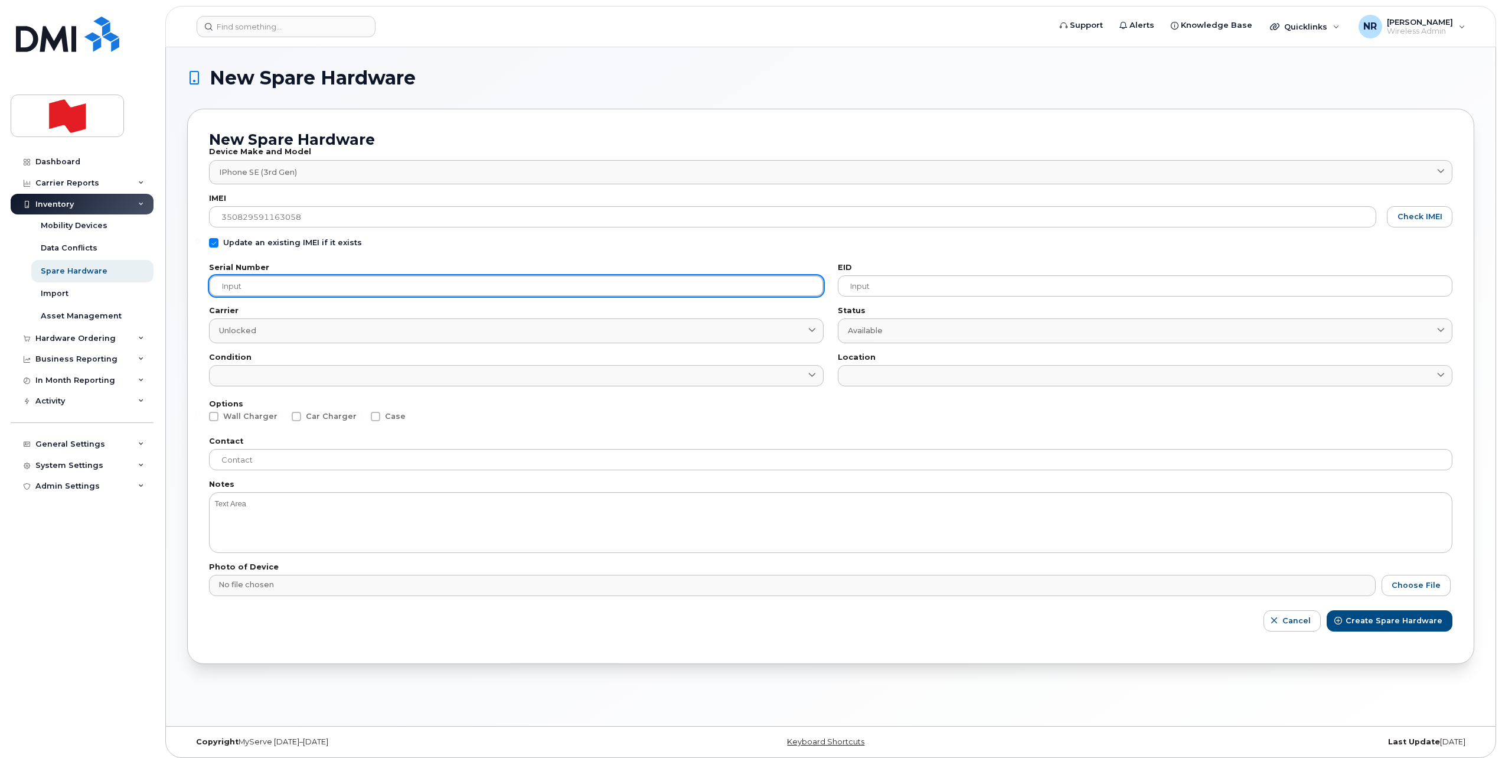
click at [217, 289] on input "text" at bounding box center [516, 285] width 615 height 21
paste input "N7YYJF0QY9"
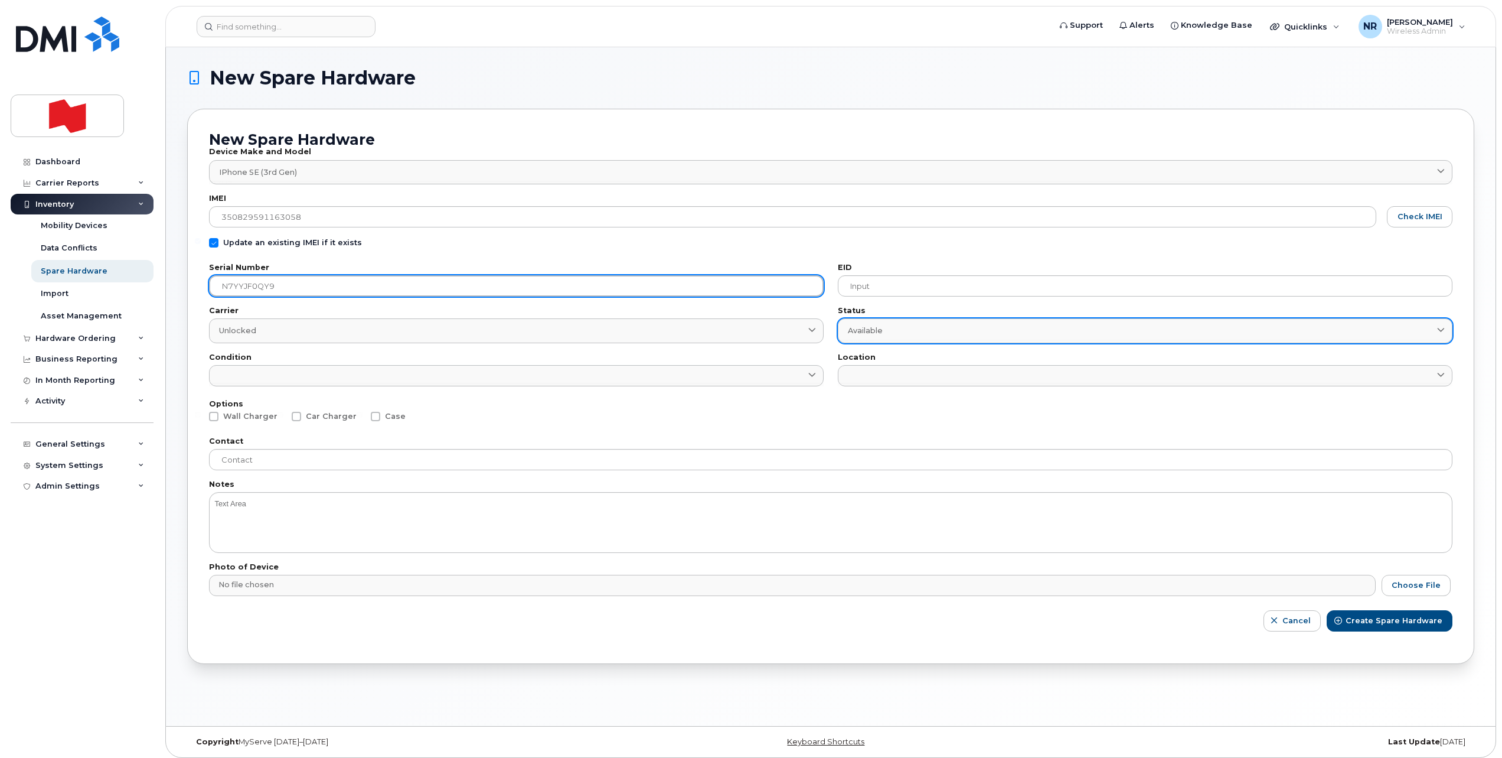
type input "N7YYJF0QY9"
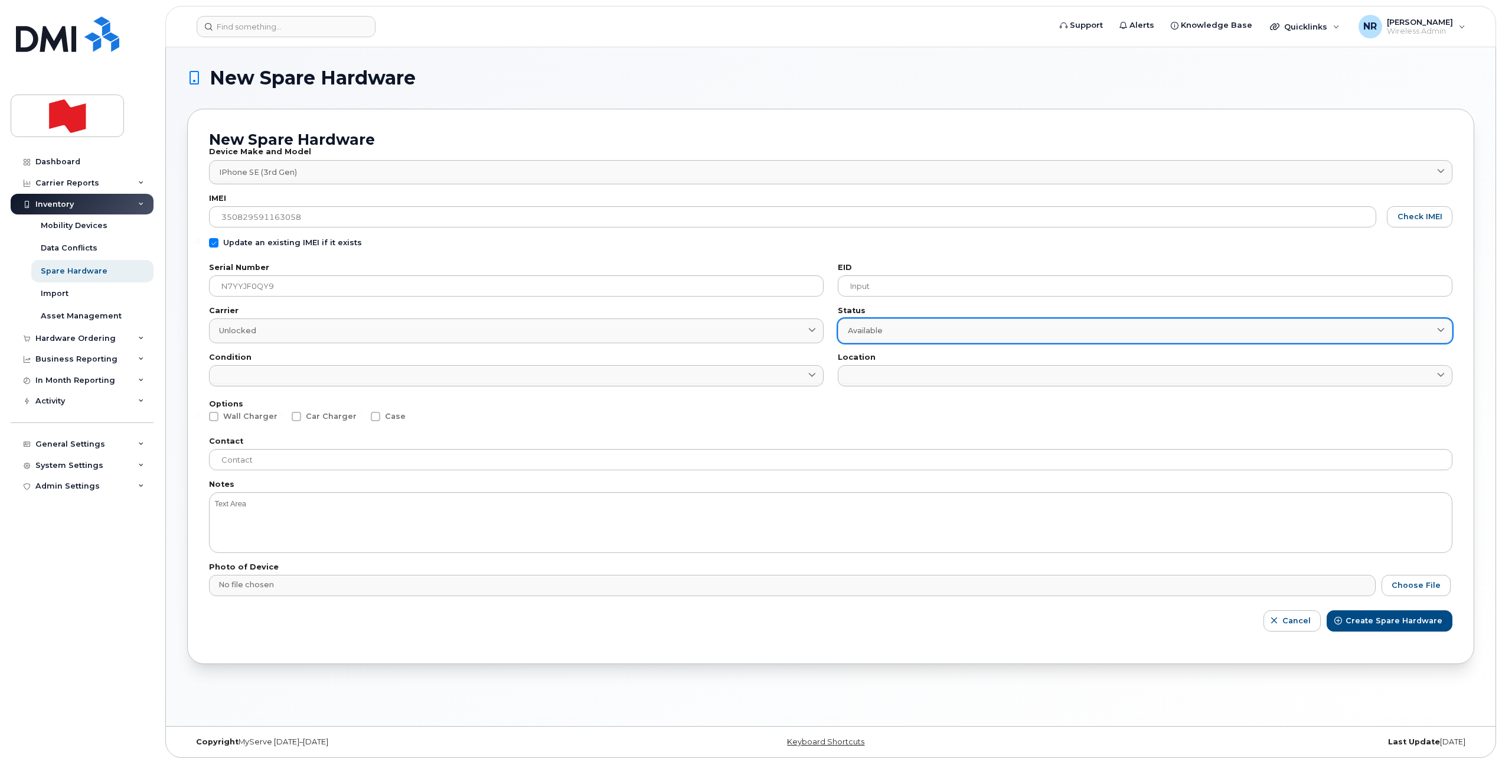
click at [875, 331] on span "Available" at bounding box center [865, 330] width 35 height 11
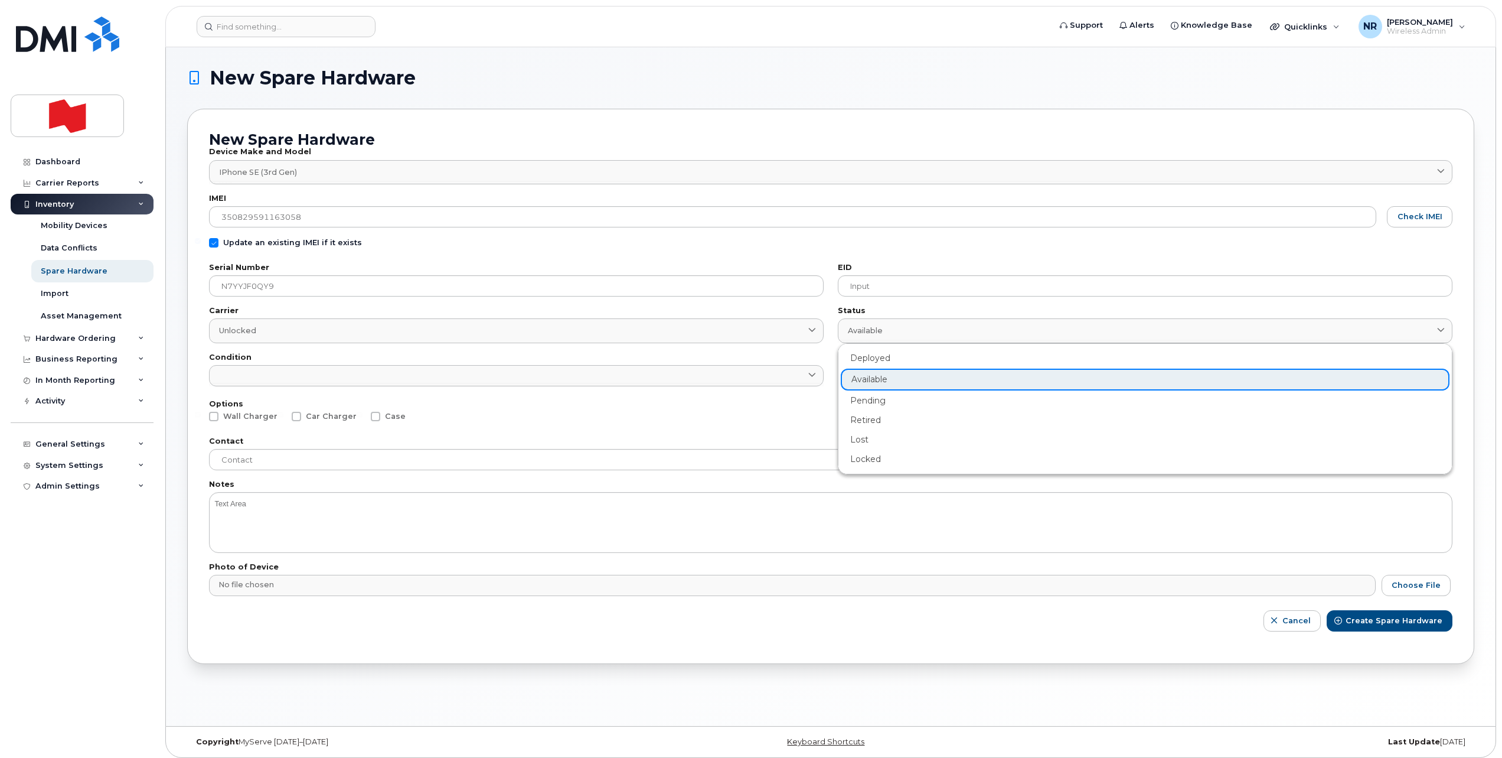
drag, startPoint x: 875, startPoint y: 400, endPoint x: 810, endPoint y: 404, distance: 65.1
click at [867, 402] on div "Pending" at bounding box center [1145, 400] width 609 height 19
type input "pending"
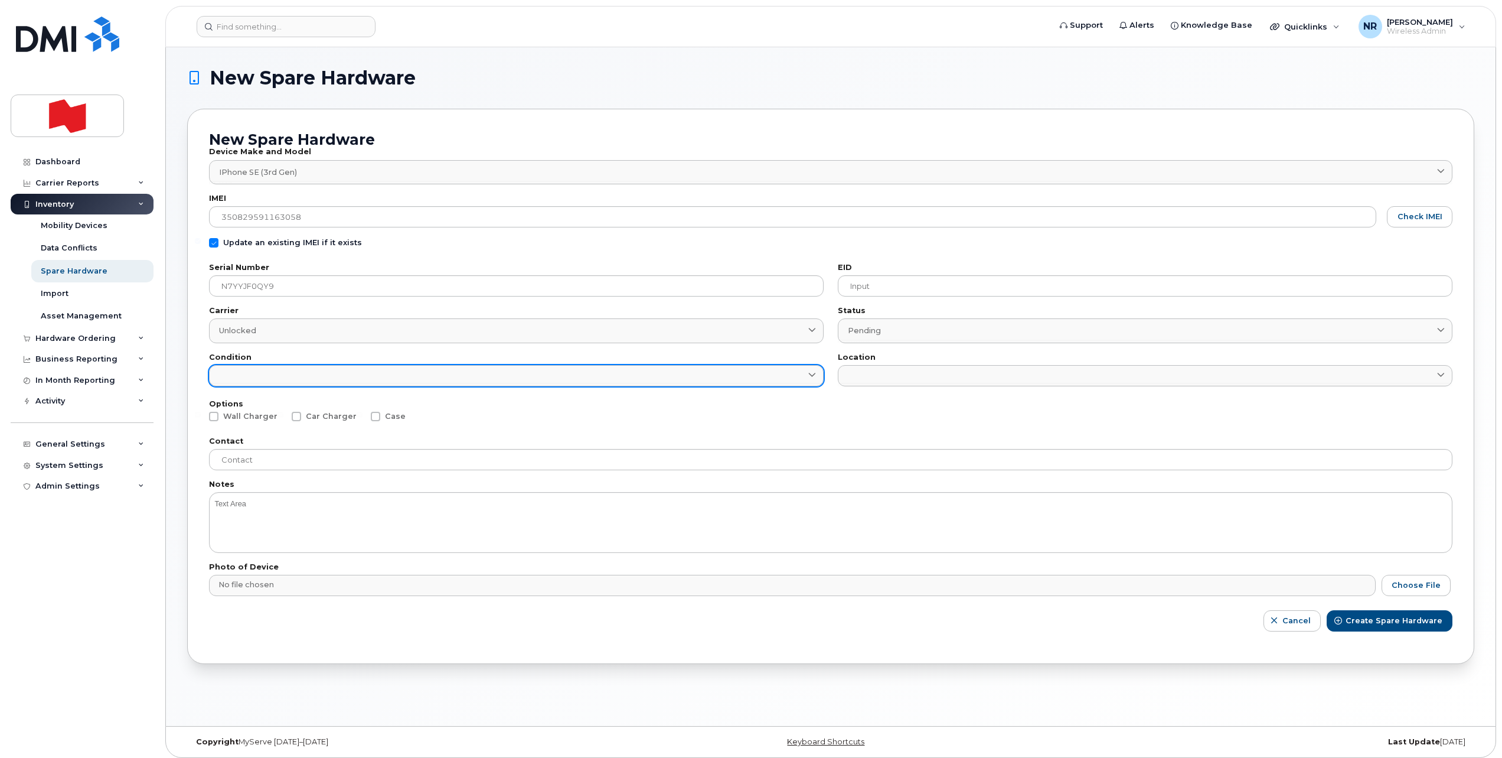
click at [495, 376] on link at bounding box center [516, 375] width 615 height 21
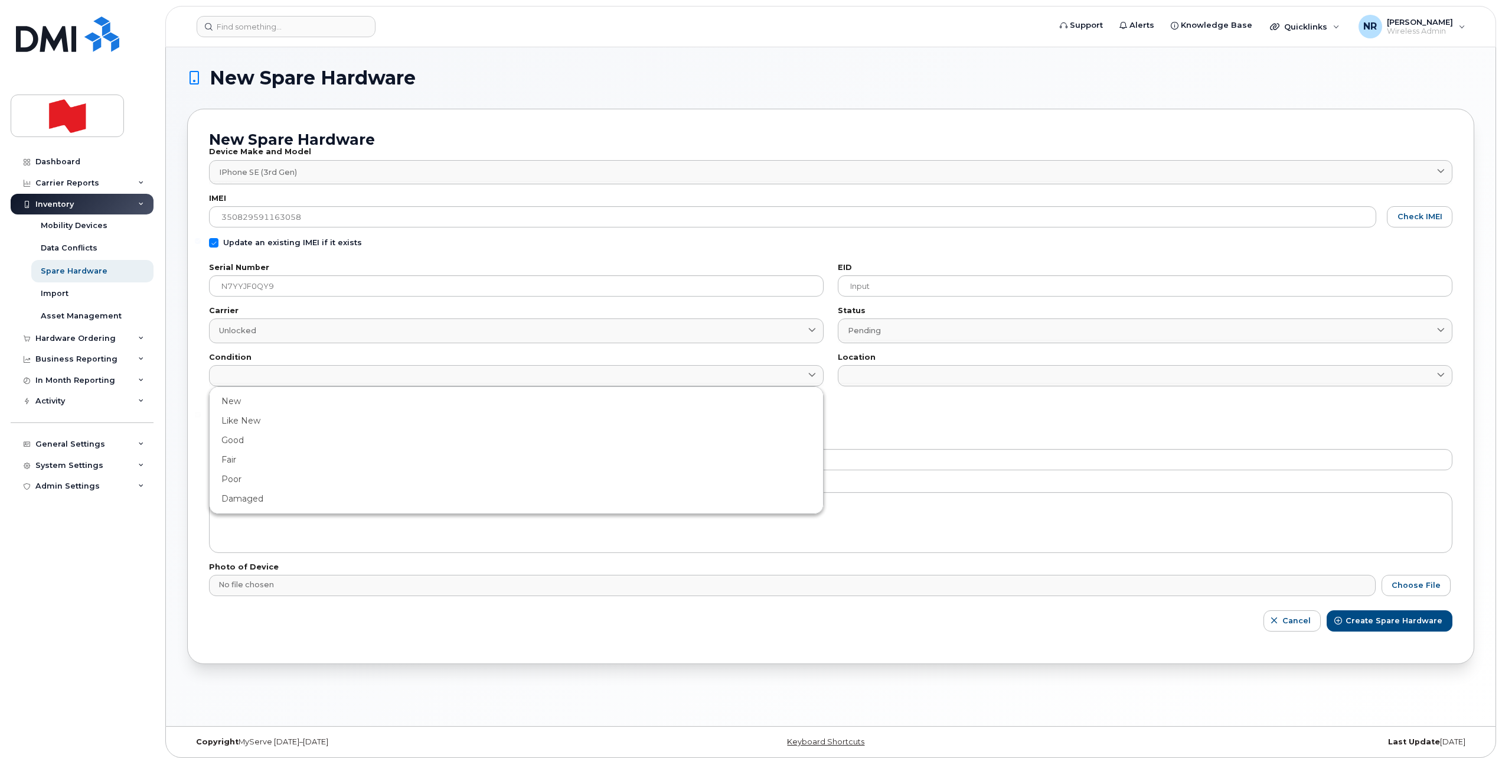
drag, startPoint x: 245, startPoint y: 498, endPoint x: 644, endPoint y: 423, distance: 405.7
click at [246, 498] on div "Damaged" at bounding box center [516, 498] width 609 height 19
type input "Damaged"
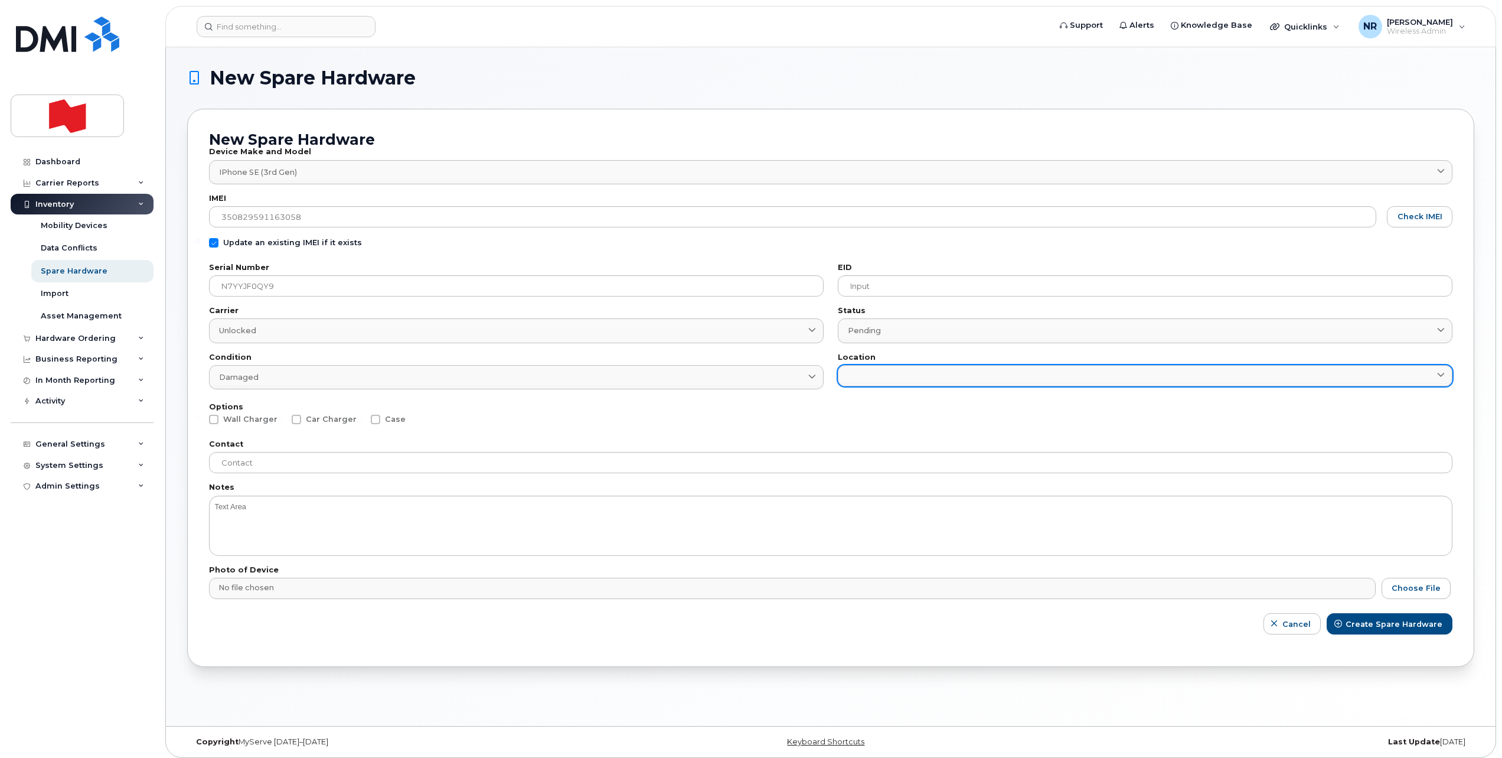
click at [880, 368] on link at bounding box center [1145, 375] width 615 height 21
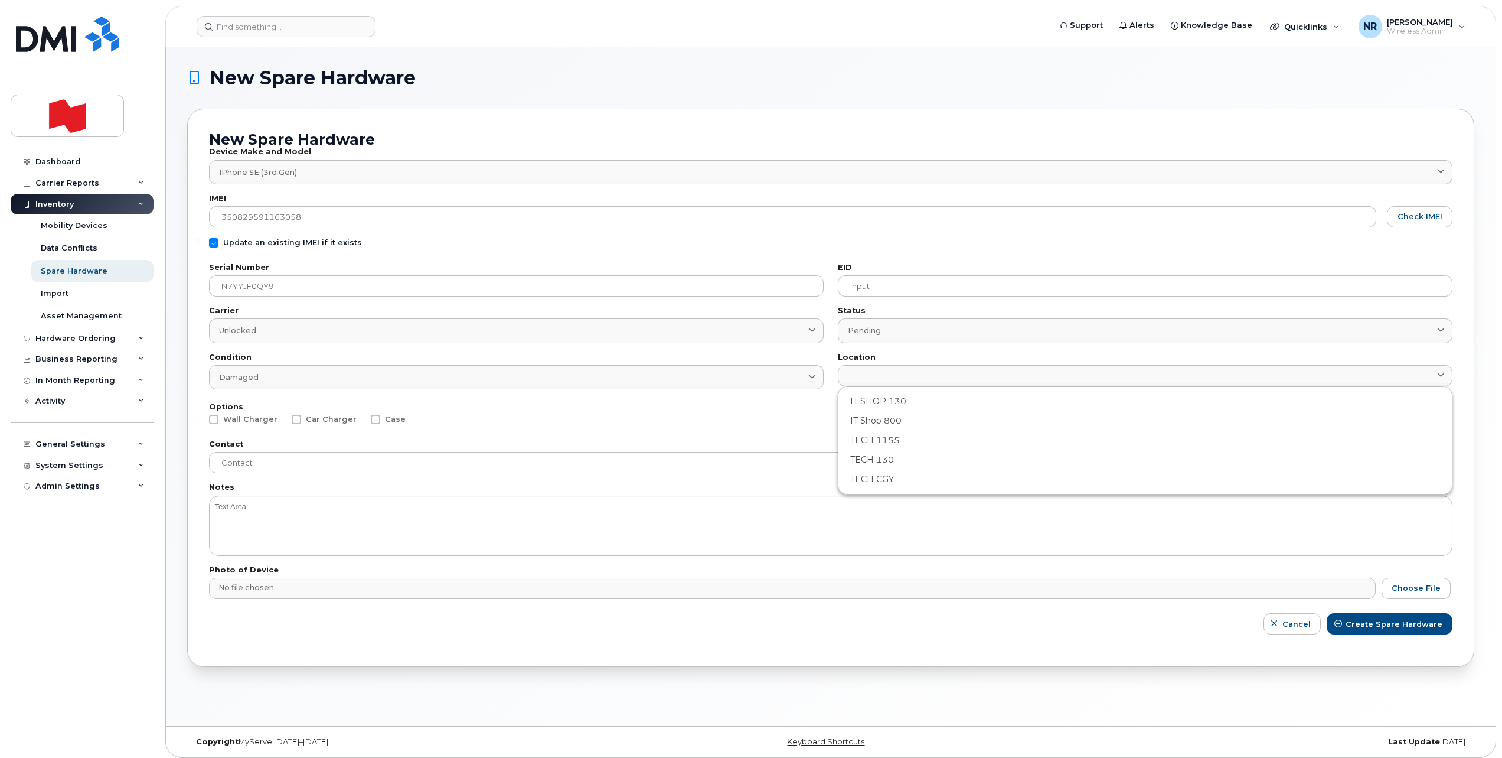
drag, startPoint x: 883, startPoint y: 419, endPoint x: 778, endPoint y: 441, distance: 106.8
click at [880, 420] on div "IT Shop 800" at bounding box center [1145, 420] width 609 height 19
type input "2982"
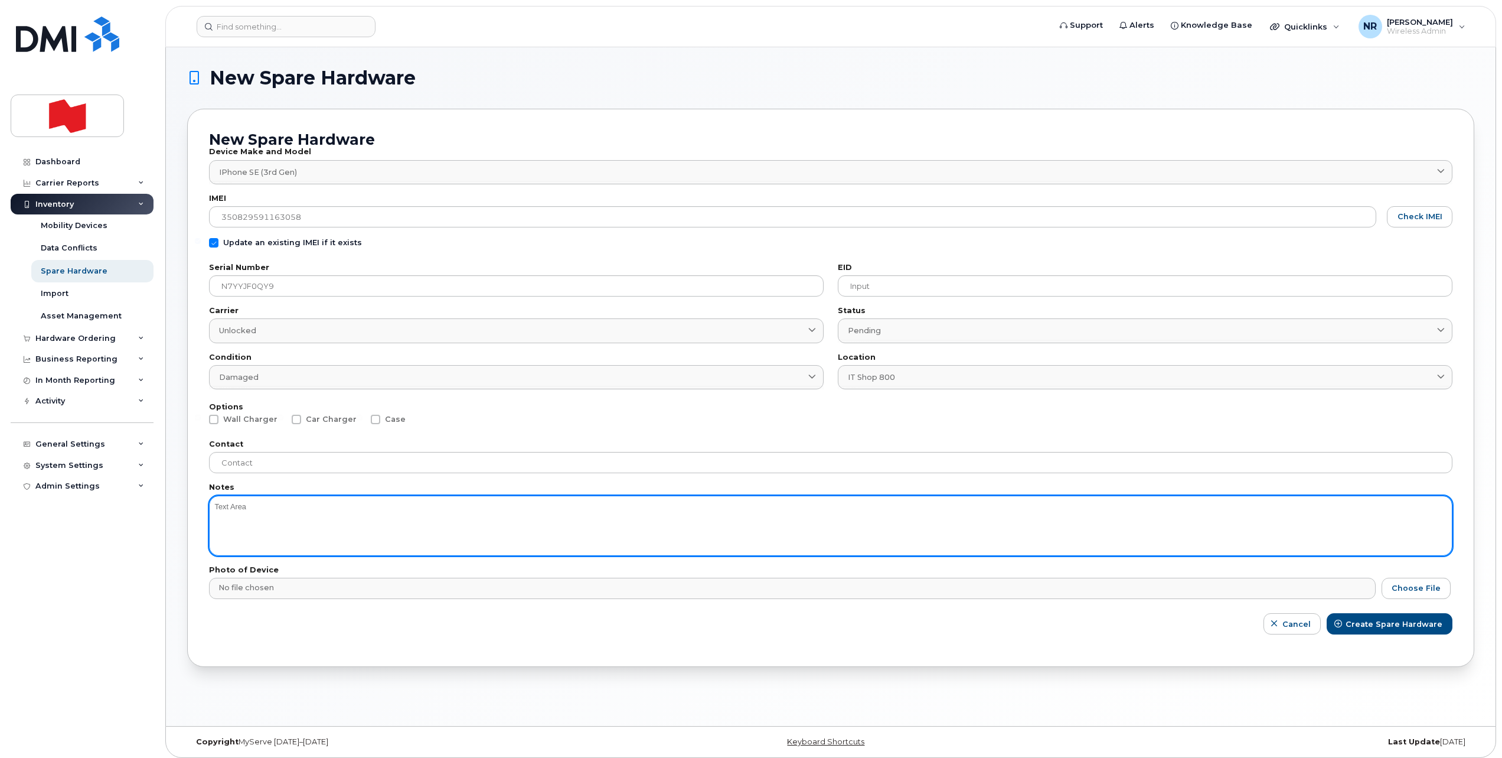
click at [304, 549] on textarea at bounding box center [831, 525] width 1244 height 60
type textarea "battery"
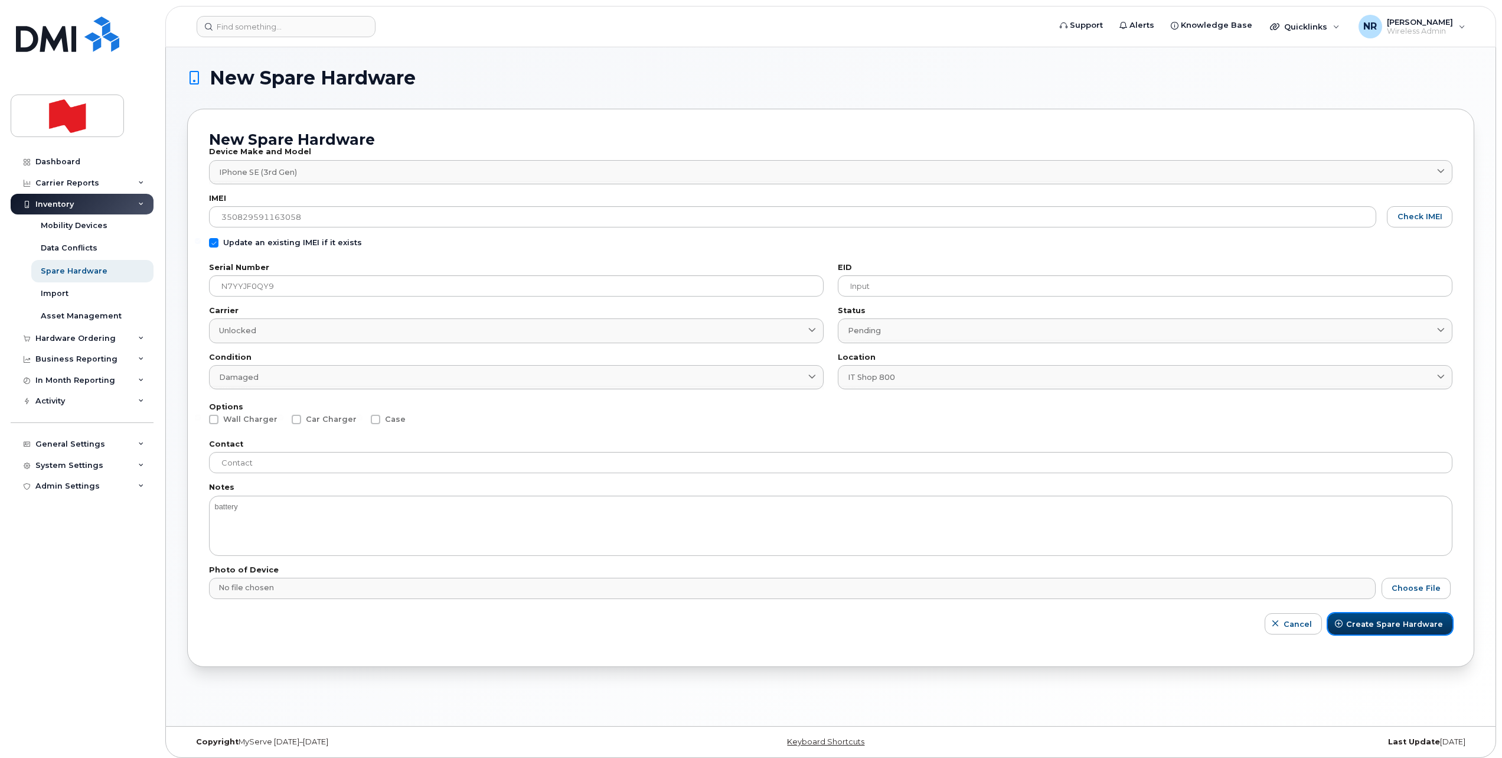
click at [1388, 615] on button "Create Spare Hardware" at bounding box center [1390, 623] width 125 height 21
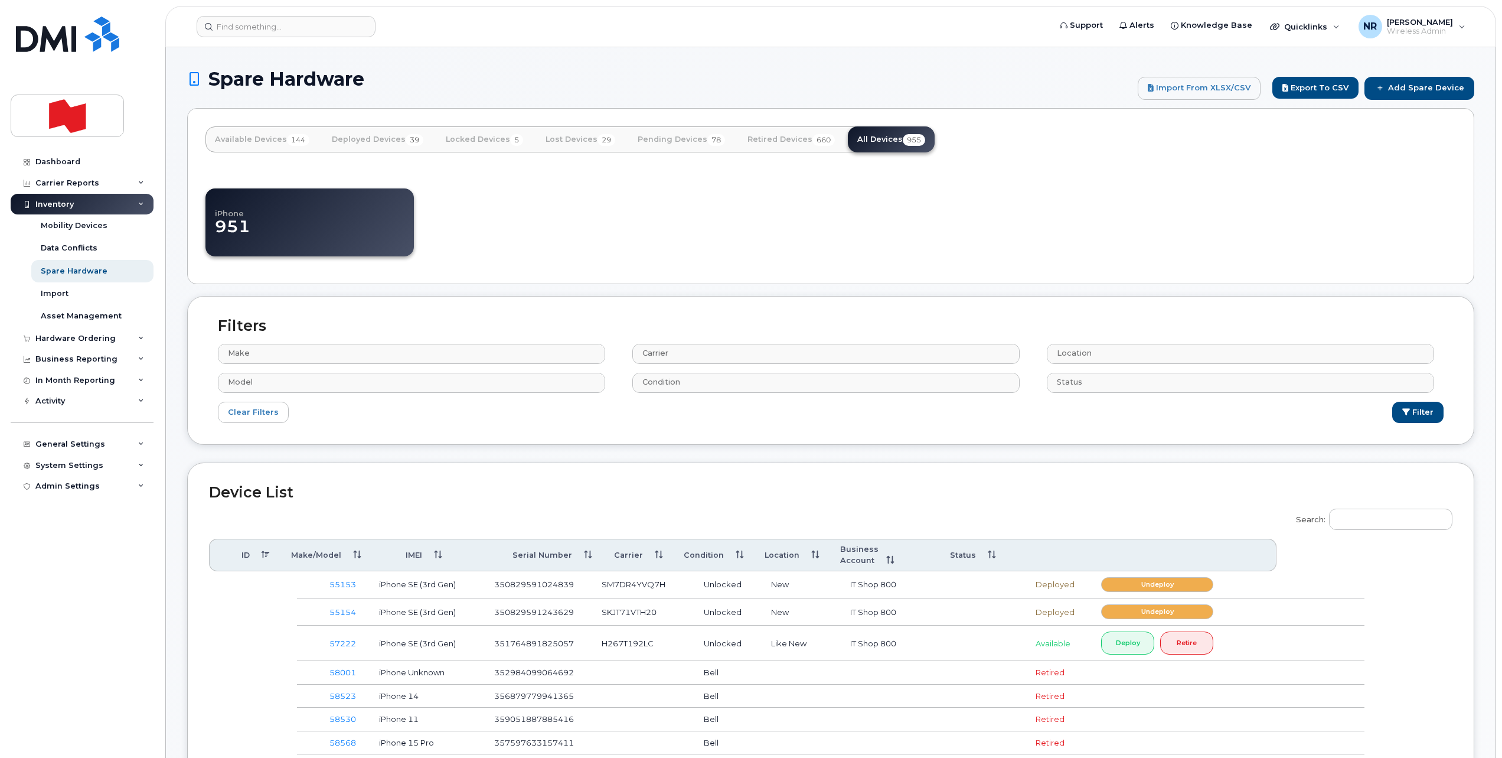
select select
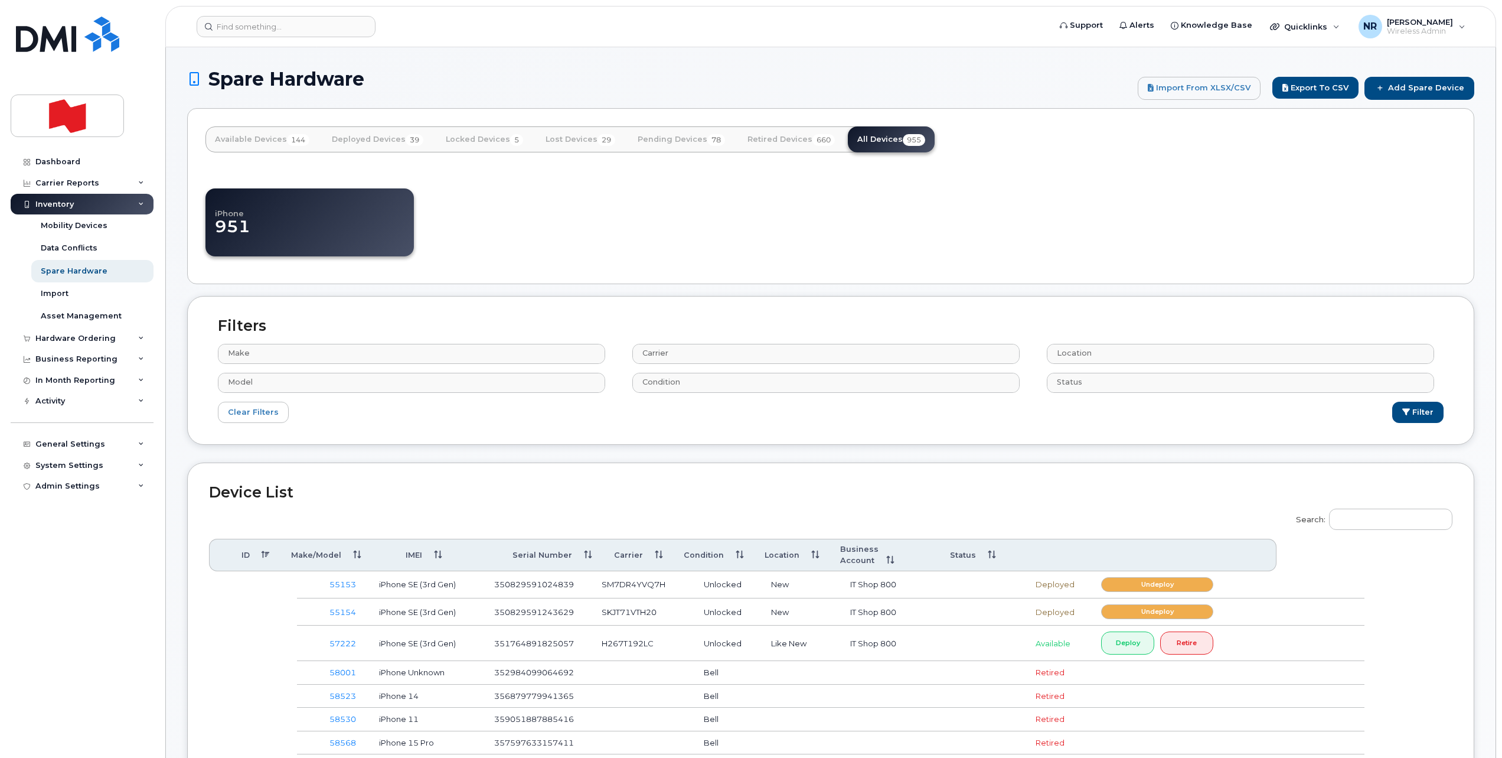
select select
click at [1375, 524] on input "Search:" at bounding box center [1390, 518] width 123 height 21
paste input "N7YYJF0QY9"
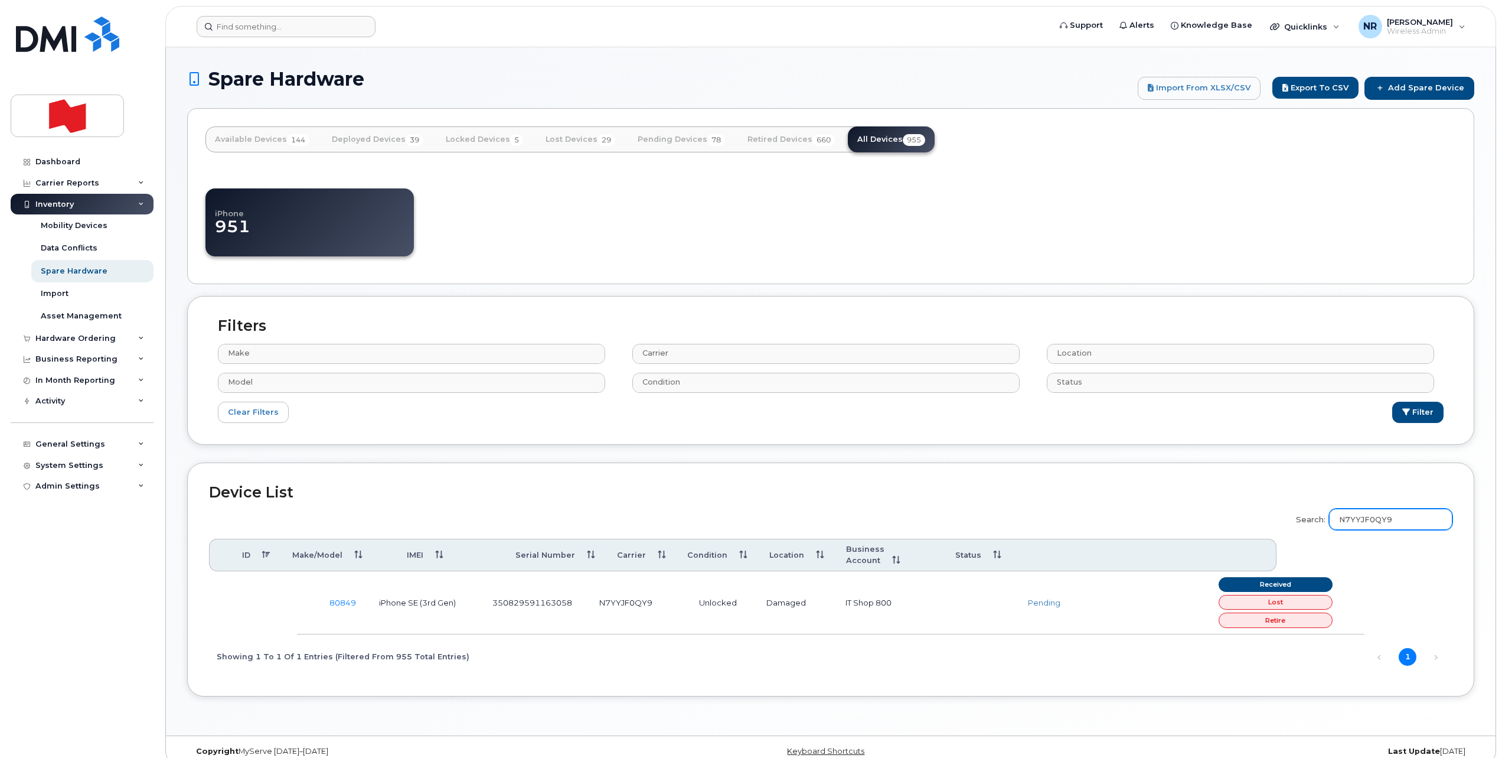
type input "N7YYJF0QY9"
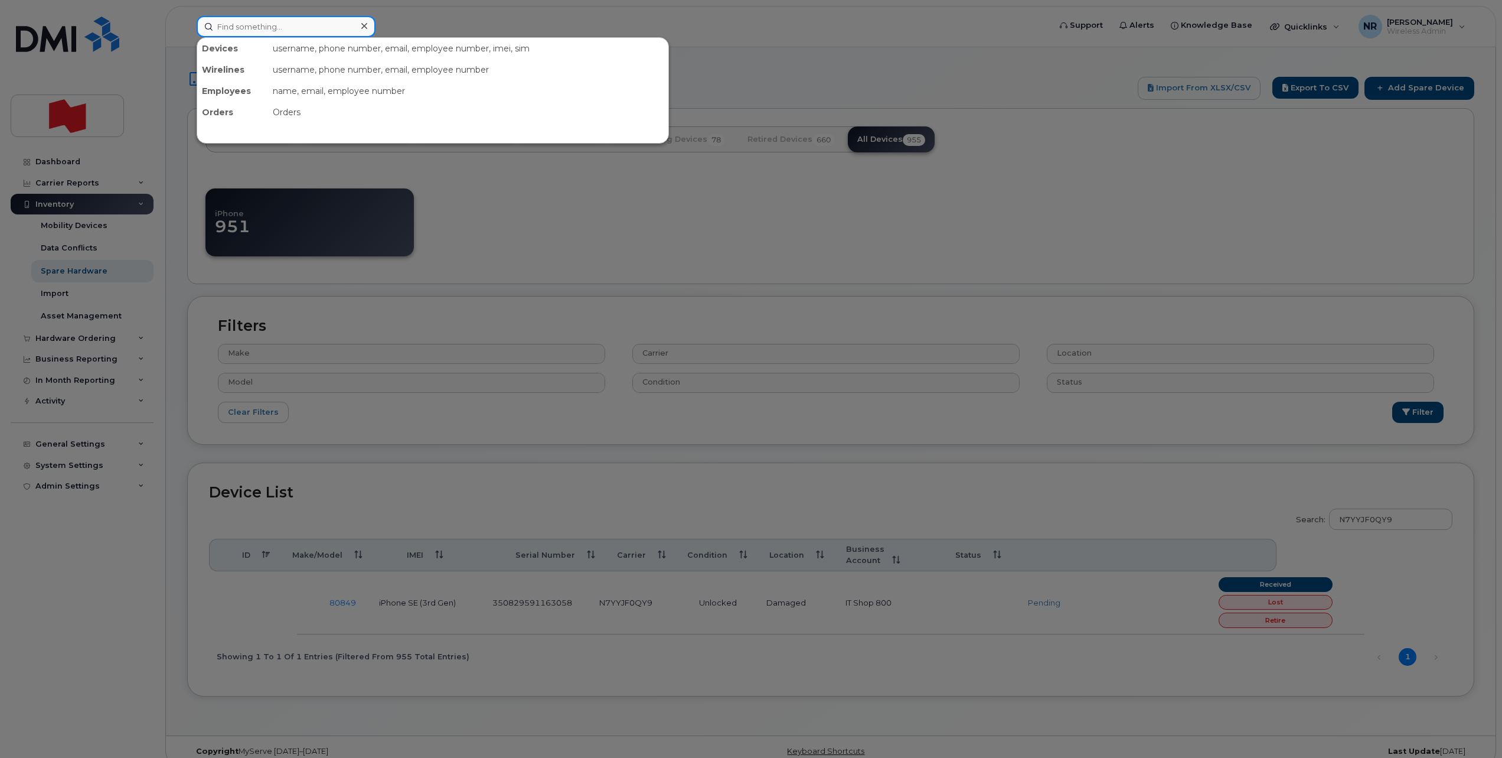
click at [250, 17] on input at bounding box center [286, 26] width 179 height 21
paste input "N7YYJF0QY9"
type input "N7YYJF0QY9"
click at [187, 28] on div "N7YYJF0QY9 No results" at bounding box center [619, 26] width 864 height 21
click at [323, 25] on input at bounding box center [286, 26] width 179 height 21
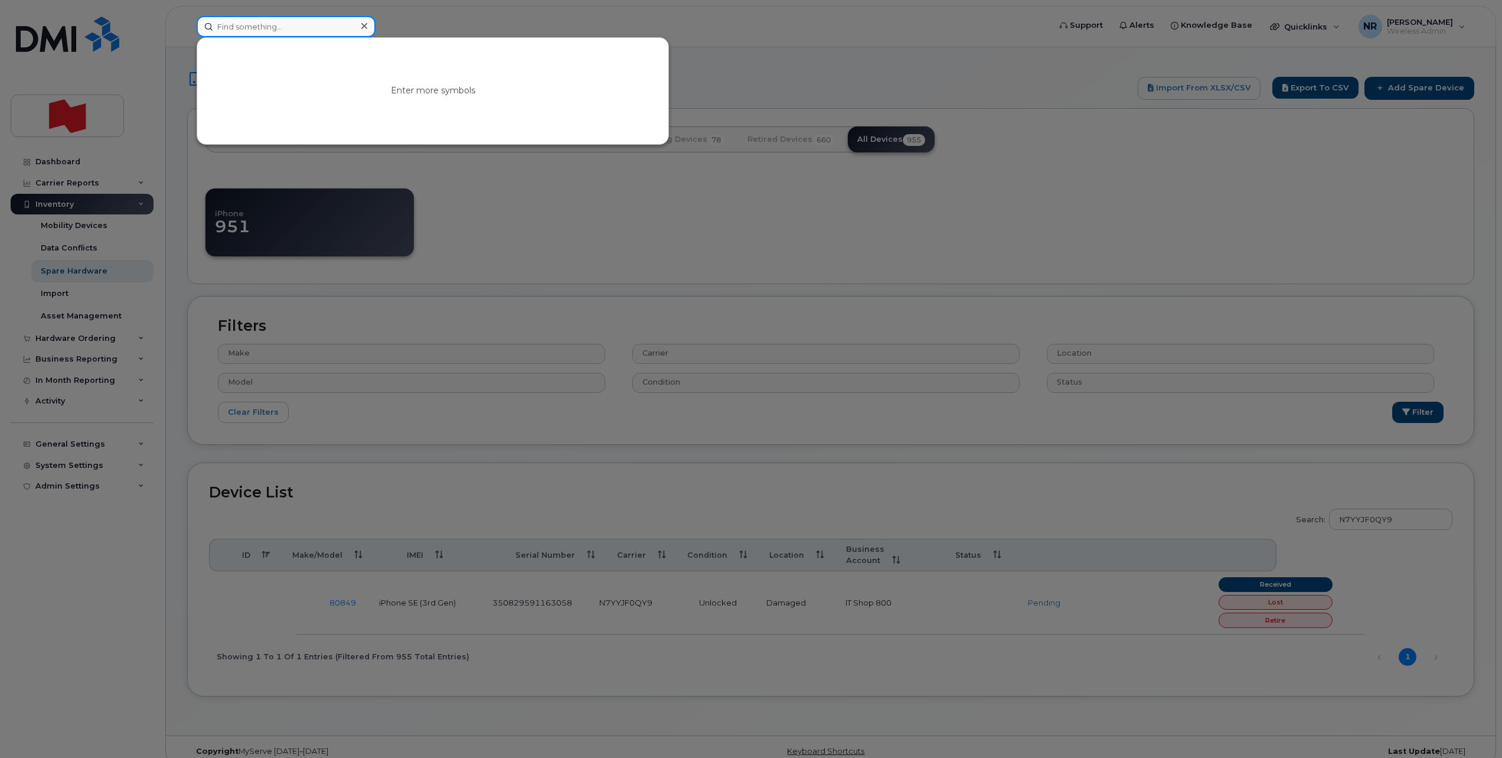
paste input "350829591163058"
drag, startPoint x: 329, startPoint y: 20, endPoint x: 167, endPoint y: 29, distance: 162.6
click at [187, 29] on div "350829591163058 No results" at bounding box center [619, 26] width 864 height 21
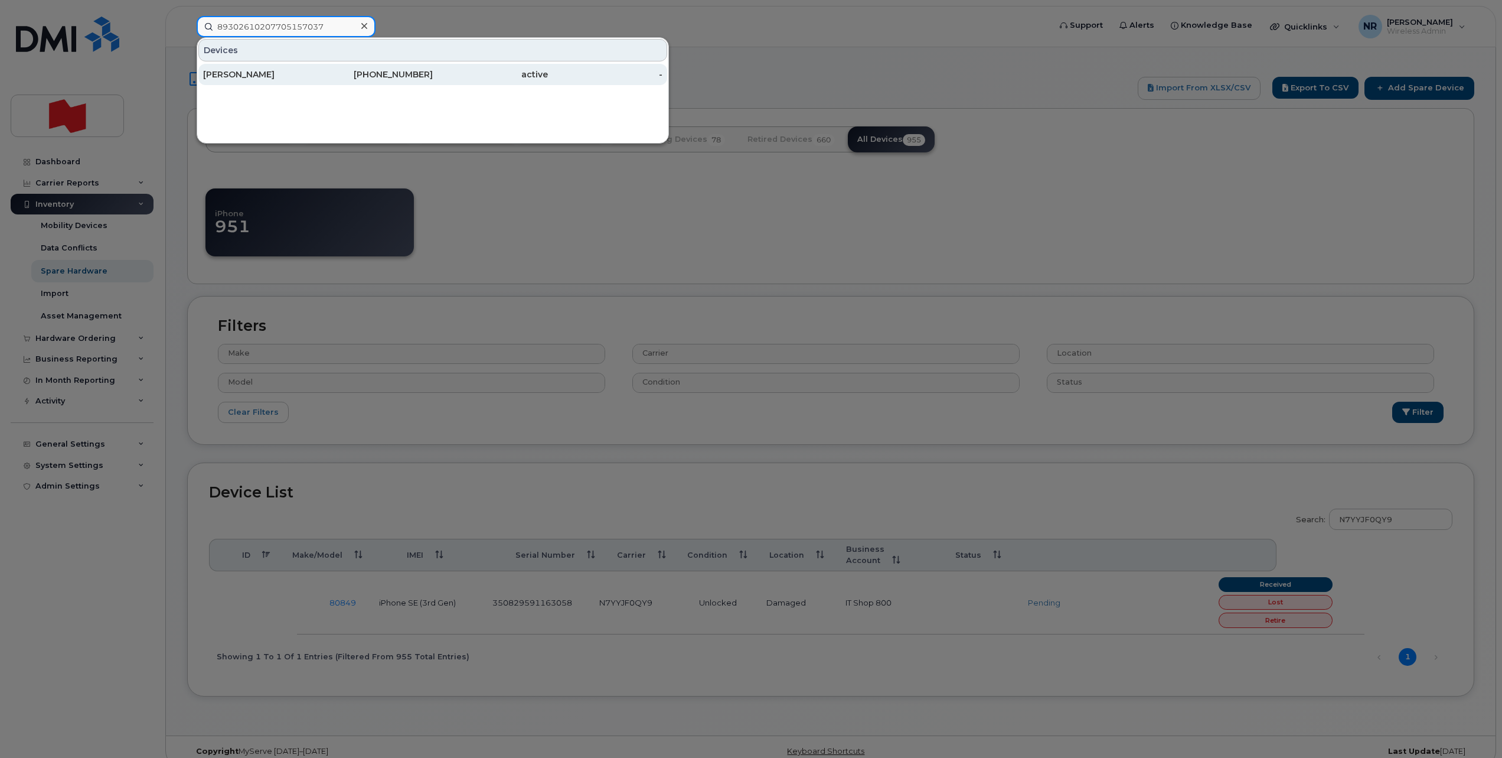
type input "89302610207705157037"
click at [241, 74] on div "[PERSON_NAME]" at bounding box center [260, 74] width 115 height 12
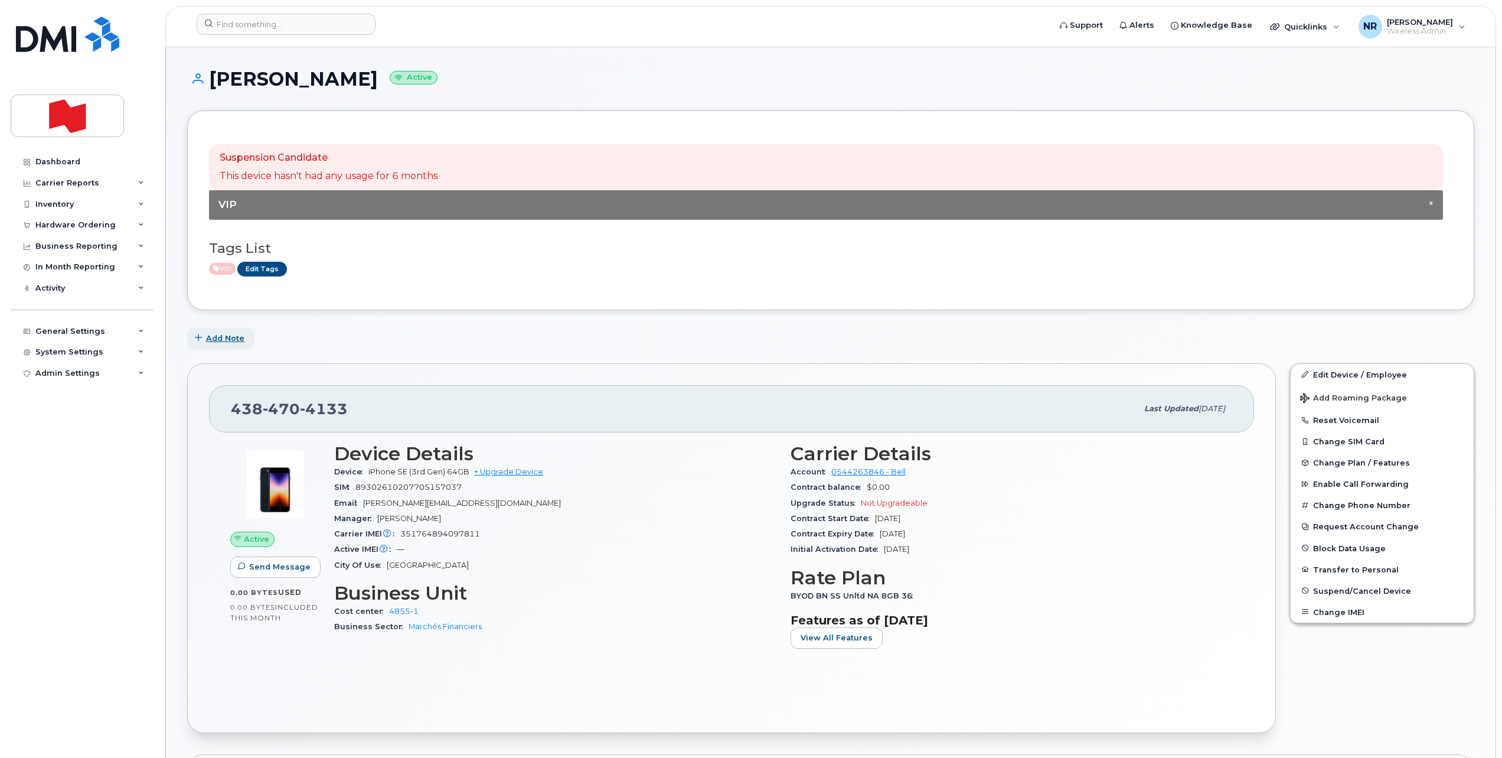
click at [224, 336] on span "Add Note" at bounding box center [225, 337] width 38 height 11
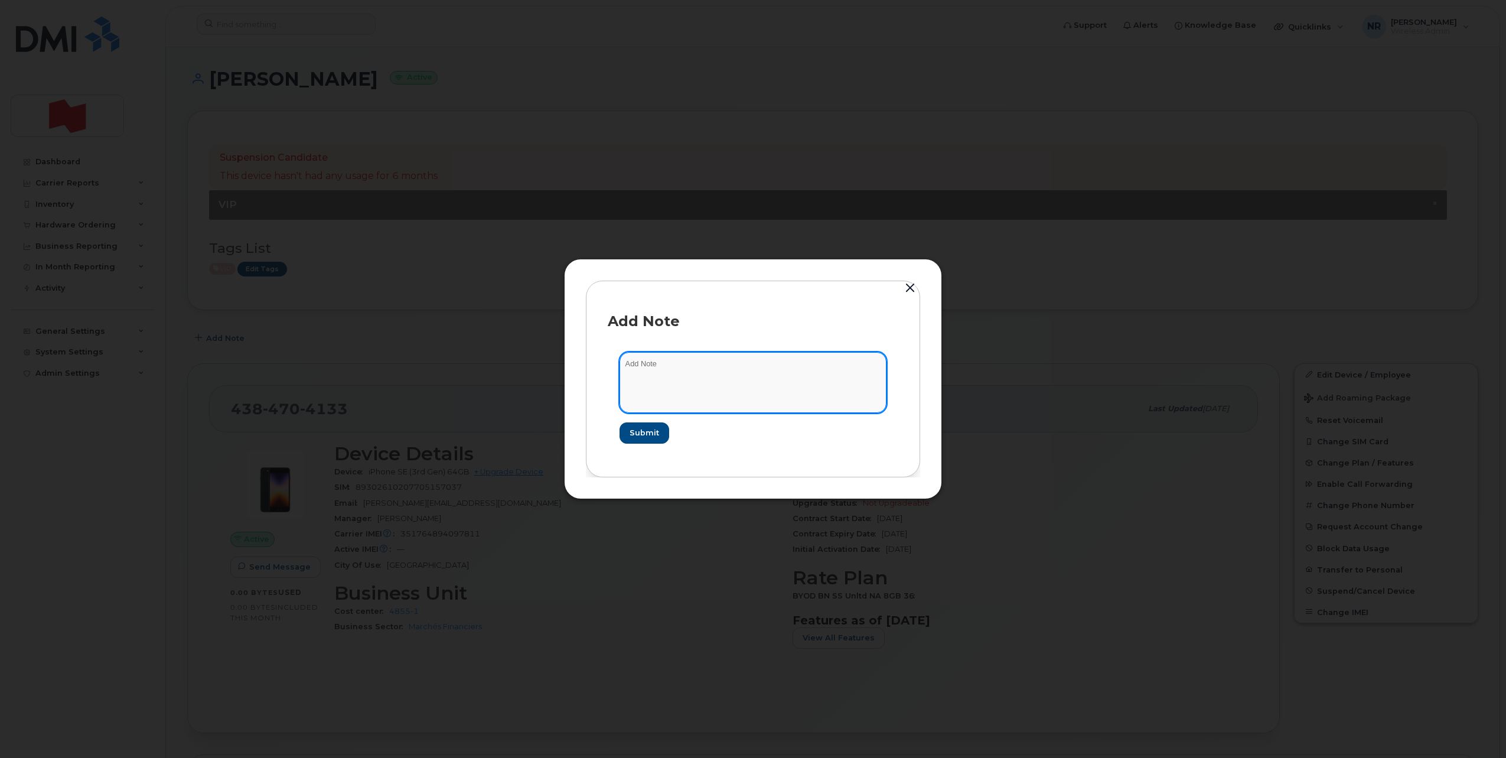
click at [694, 367] on textarea at bounding box center [752, 382] width 267 height 60
type textarea "Appareil reçu avec [PERSON_NAME]"
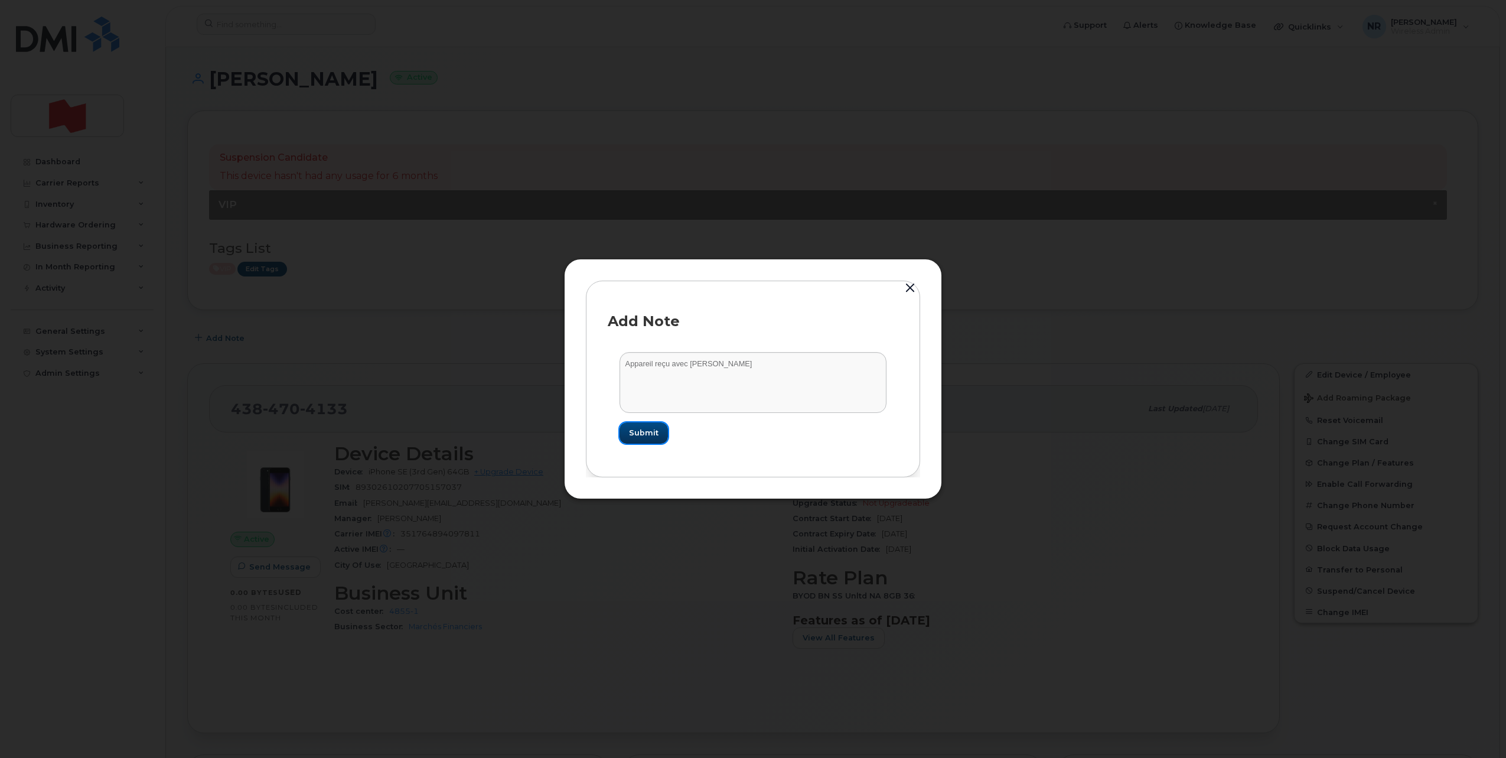
click at [635, 441] on button "Submit" at bounding box center [643, 432] width 48 height 21
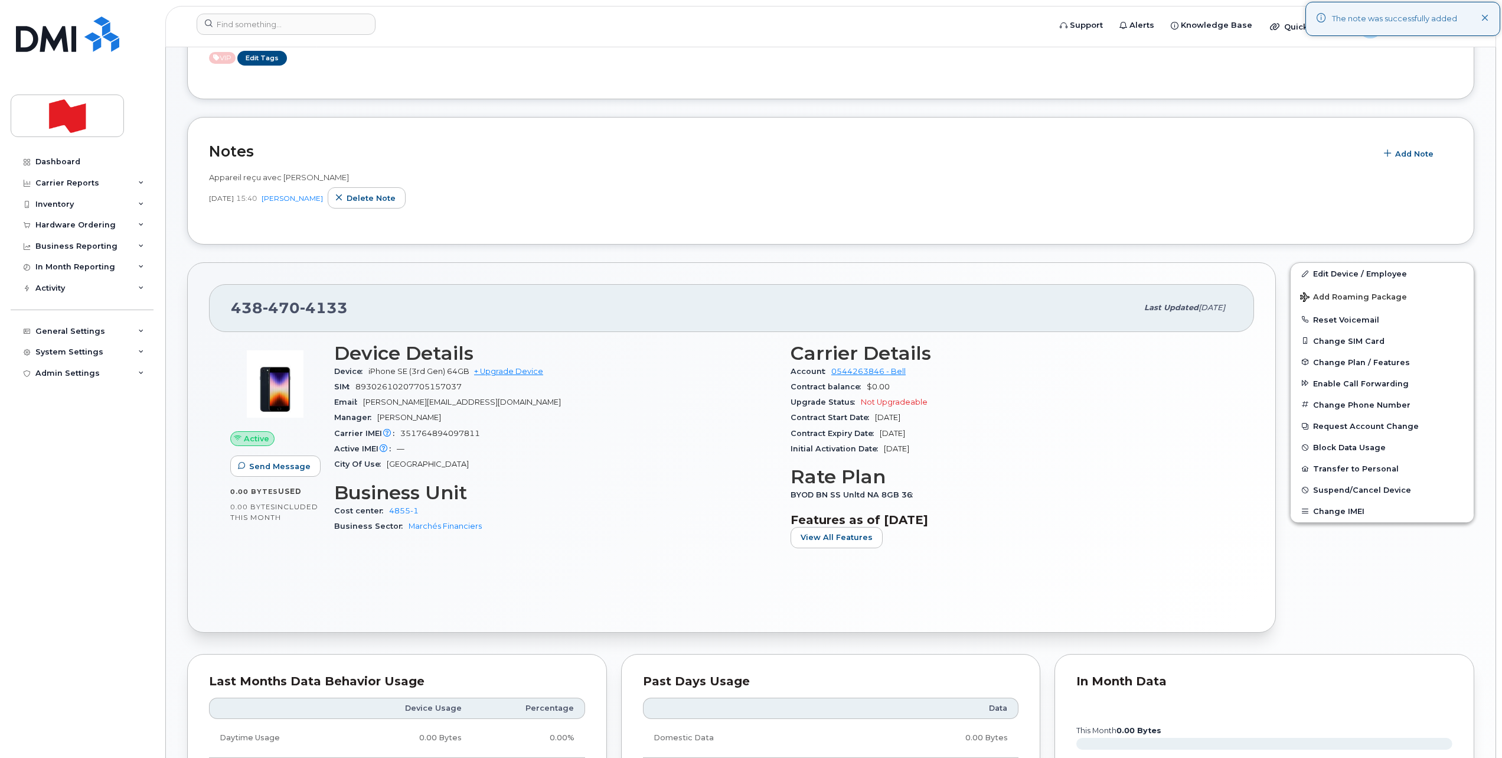
scroll to position [295, 0]
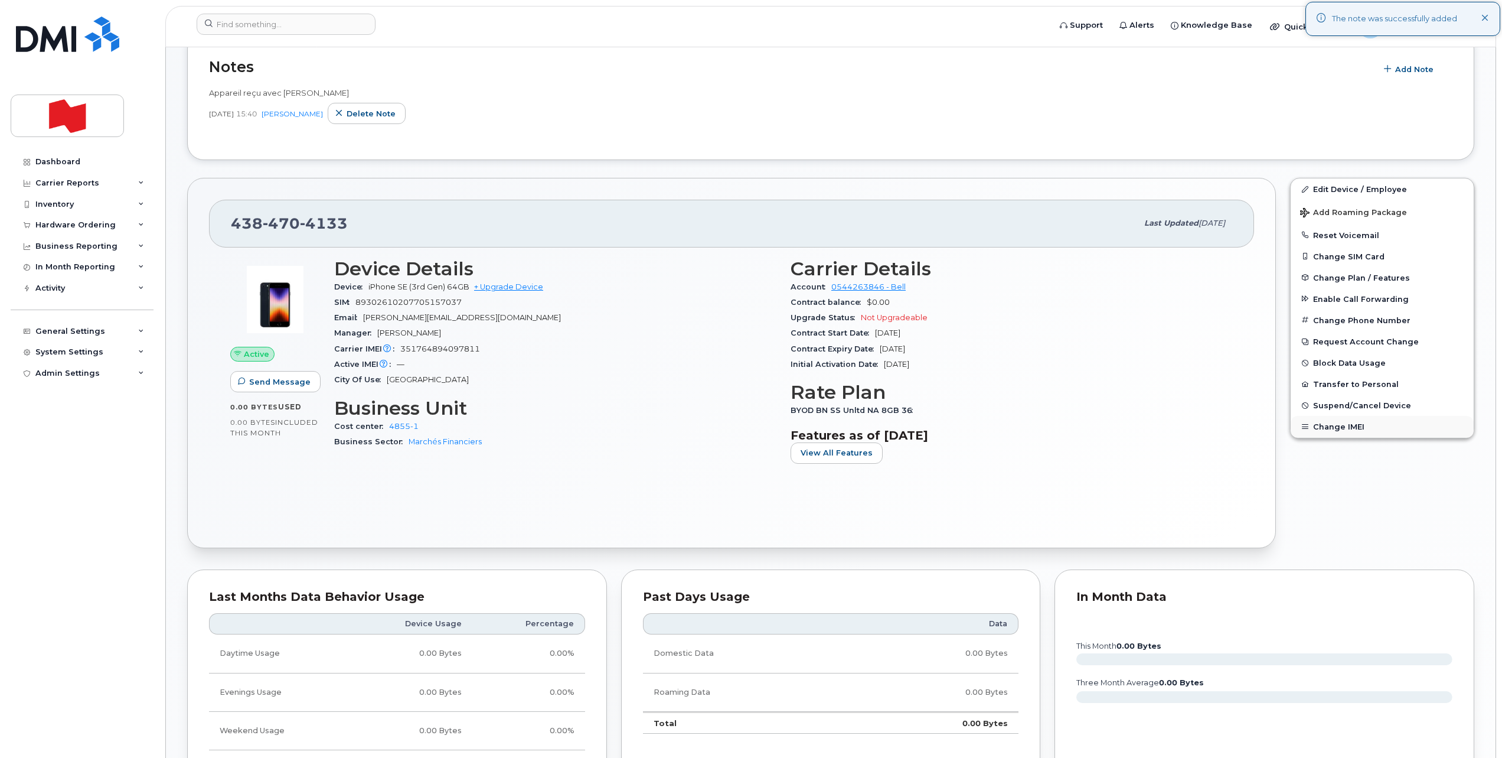
click at [1349, 428] on button "Change IMEI" at bounding box center [1382, 426] width 183 height 21
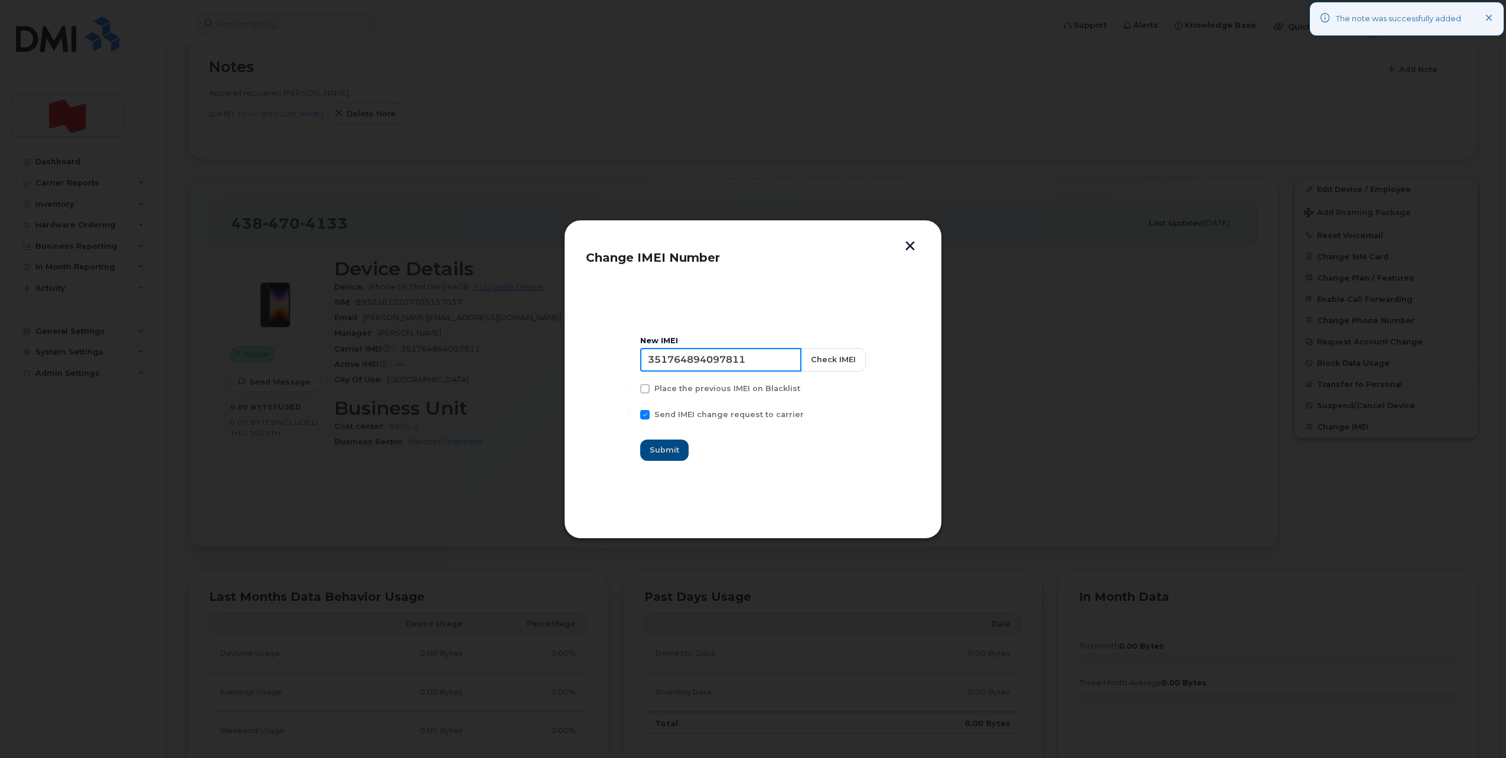
drag, startPoint x: 772, startPoint y: 360, endPoint x: 579, endPoint y: 358, distance: 193.1
click at [579, 358] on div "Change IMEI Number New IMEI [TECHNICAL_ID] Check IMEI Place the previous IMEI o…" at bounding box center [753, 379] width 378 height 319
type input "000000000000000"
click at [662, 448] on span "Submit" at bounding box center [665, 449] width 30 height 11
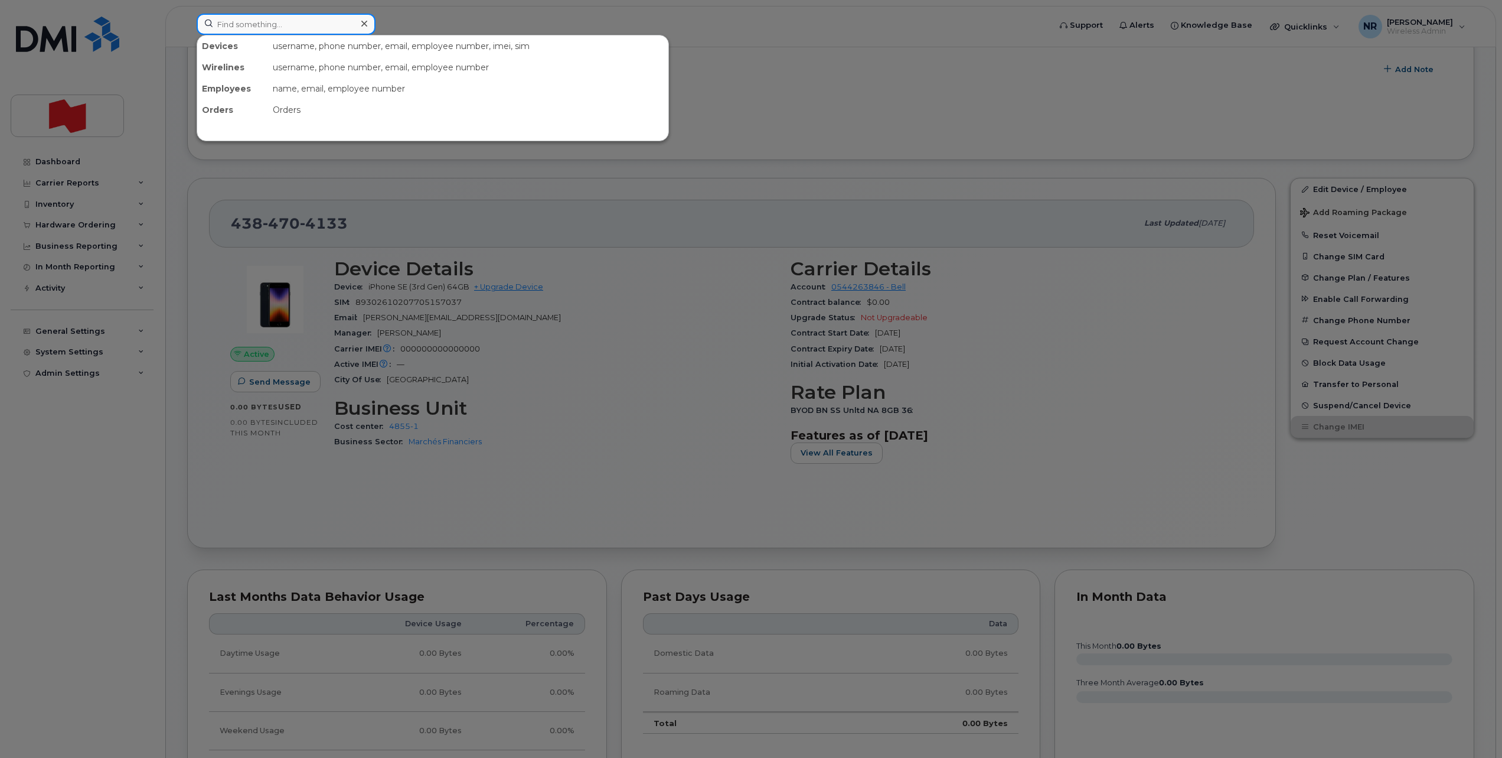
click at [257, 21] on input at bounding box center [286, 24] width 179 height 21
paste input "356846118352091"
type input "356846118352091"
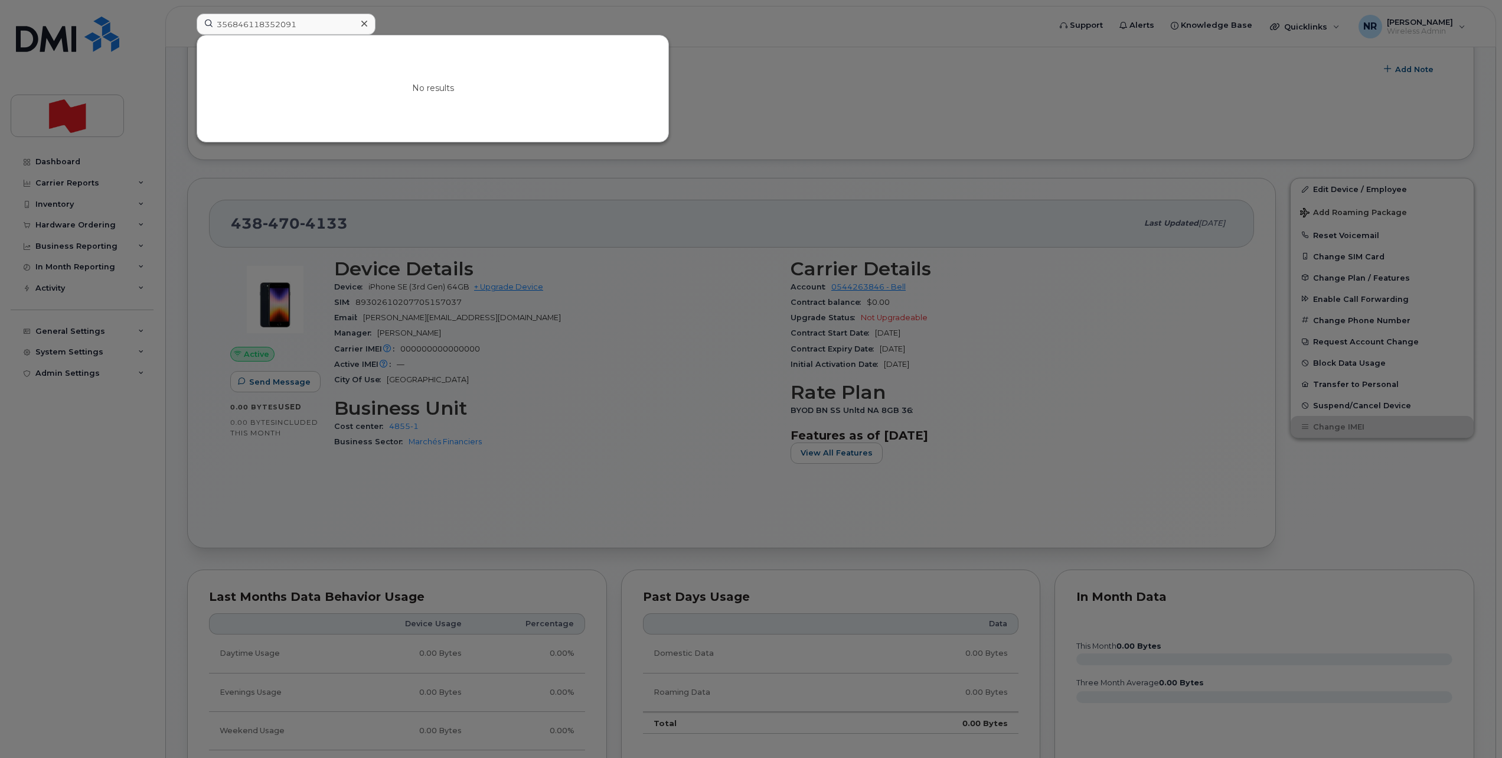
click at [363, 25] on icon at bounding box center [364, 24] width 6 height 6
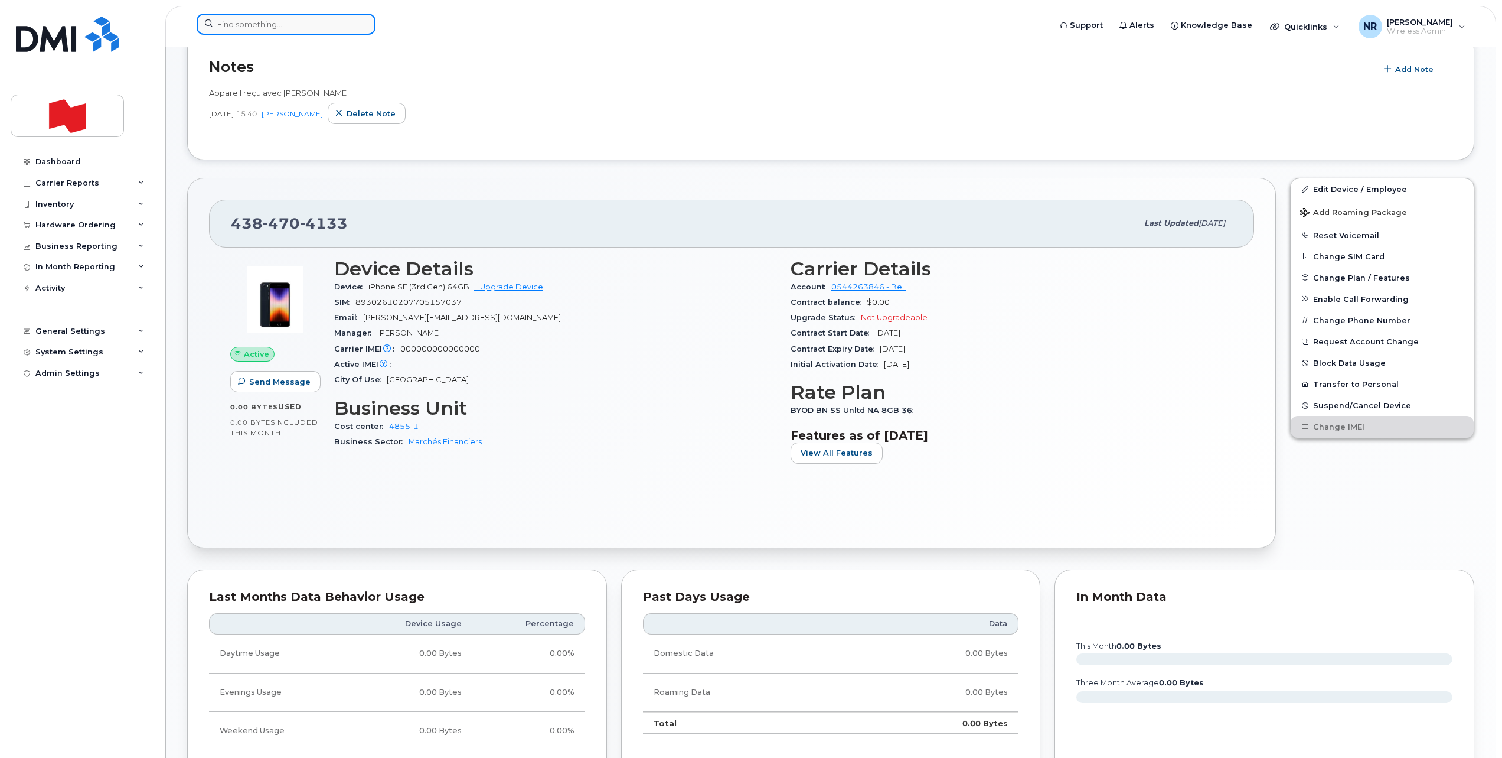
click at [276, 26] on input at bounding box center [286, 24] width 179 height 21
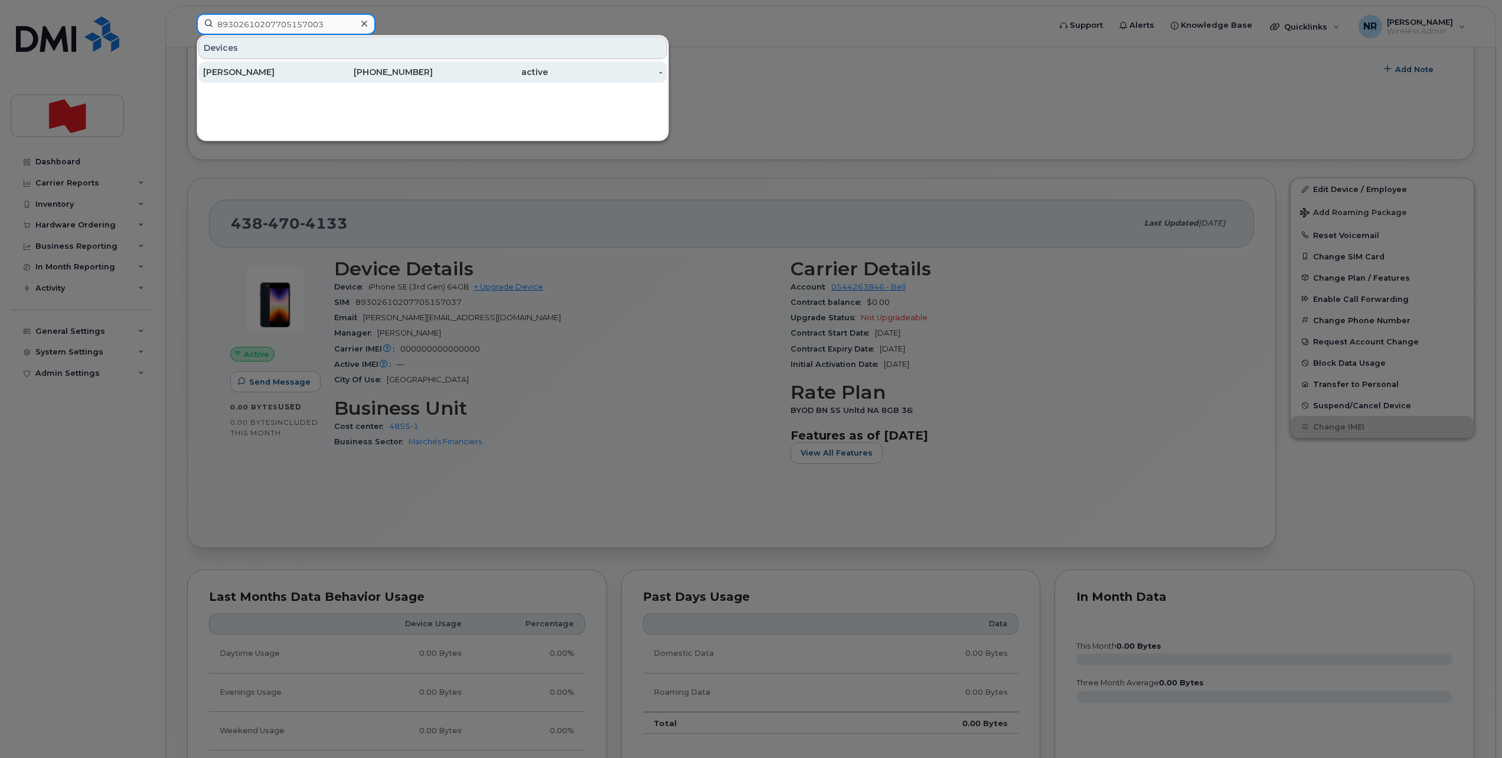
type input "89302610207705157003"
drag, startPoint x: 246, startPoint y: 73, endPoint x: 386, endPoint y: 107, distance: 144.7
click at [246, 73] on div "[PERSON_NAME]" at bounding box center [260, 72] width 115 height 12
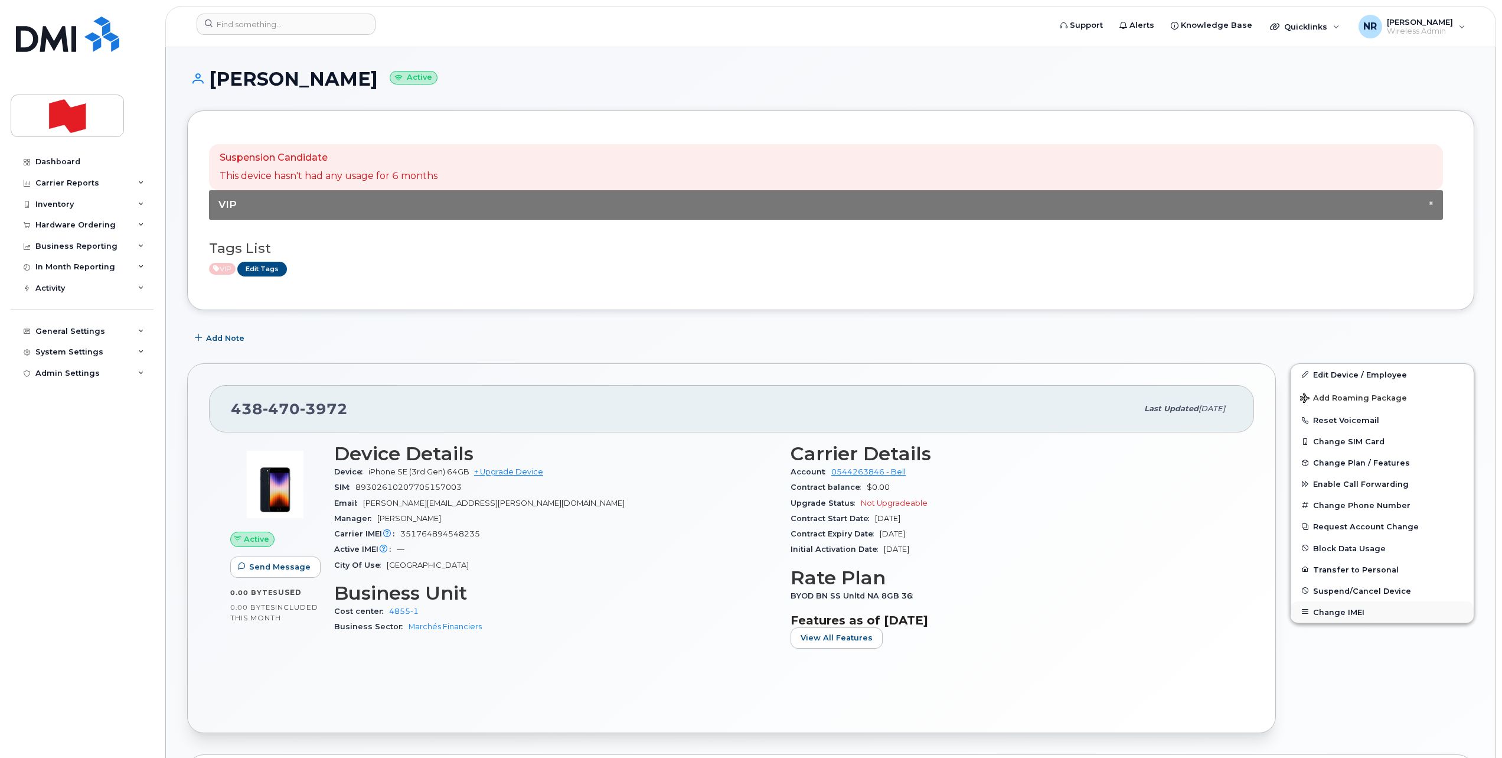
click at [1327, 611] on button "Change IMEI" at bounding box center [1382, 611] width 183 height 21
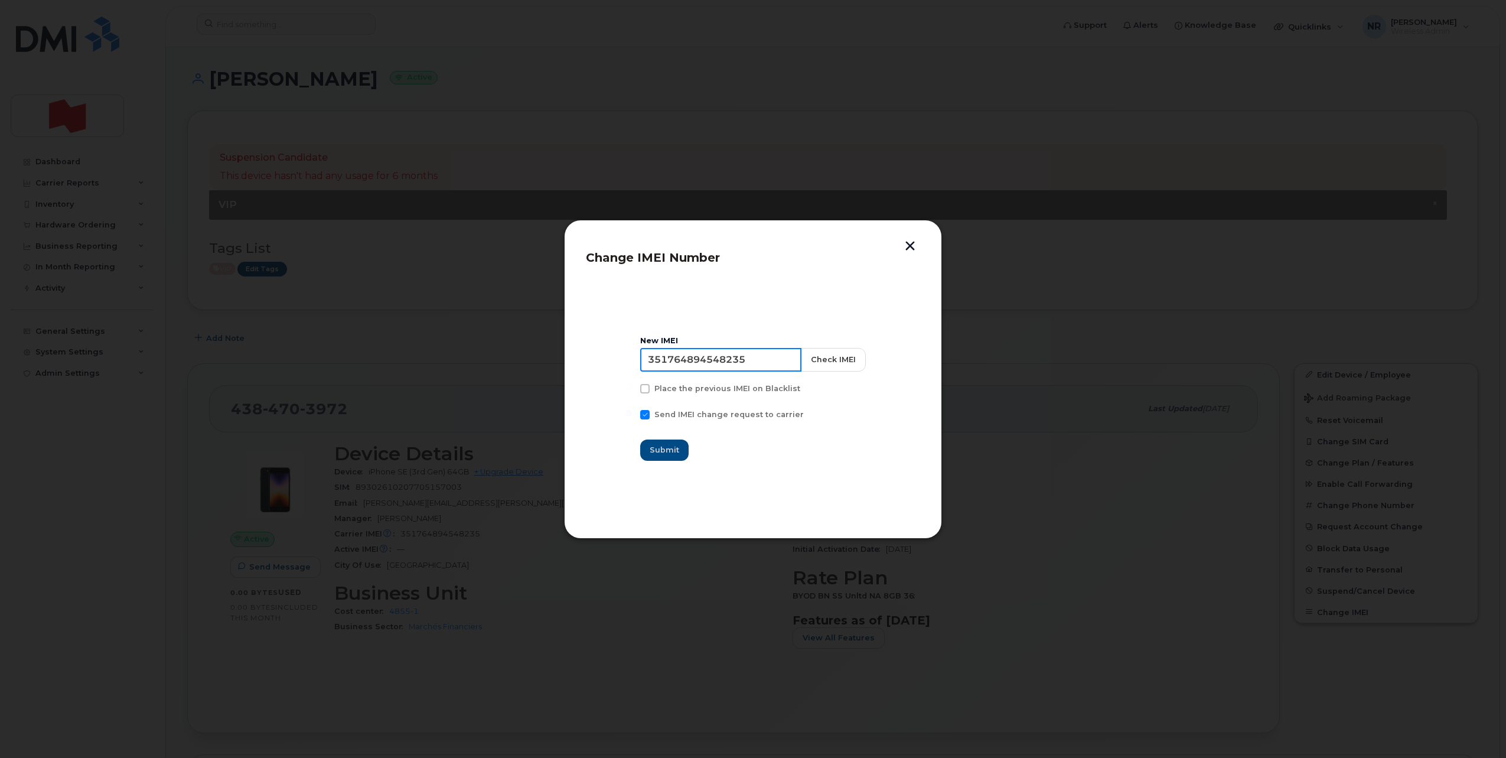
drag, startPoint x: 650, startPoint y: 360, endPoint x: 605, endPoint y: 359, distance: 44.3
click at [605, 359] on section "New IMEI 351764894548235 Check IMEI Place the previous IMEI on Blacklist Send I…" at bounding box center [753, 398] width 334 height 236
type input "000000000000000"
click at [667, 447] on span "Submit" at bounding box center [665, 449] width 30 height 11
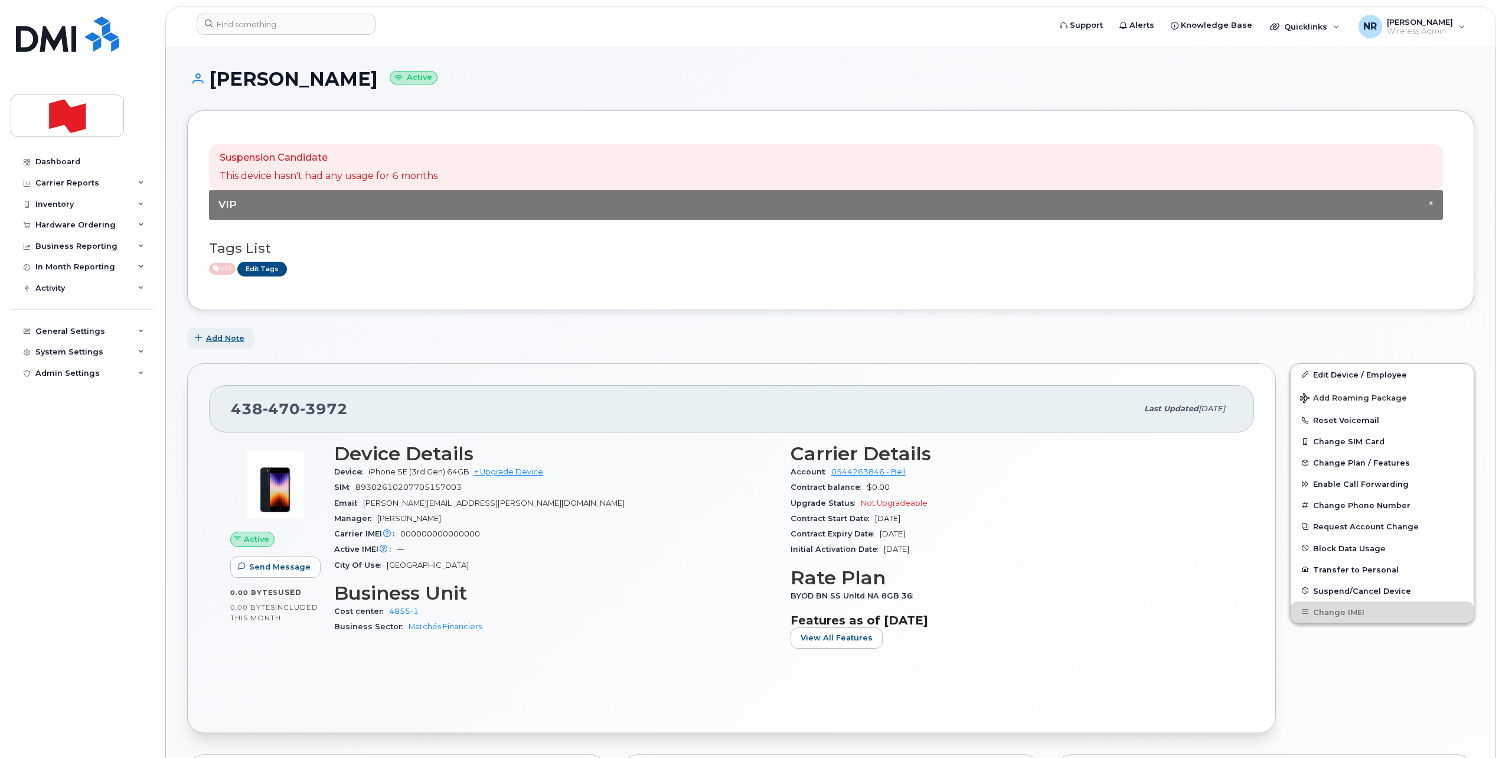
click at [224, 340] on span "Add Note" at bounding box center [225, 337] width 38 height 11
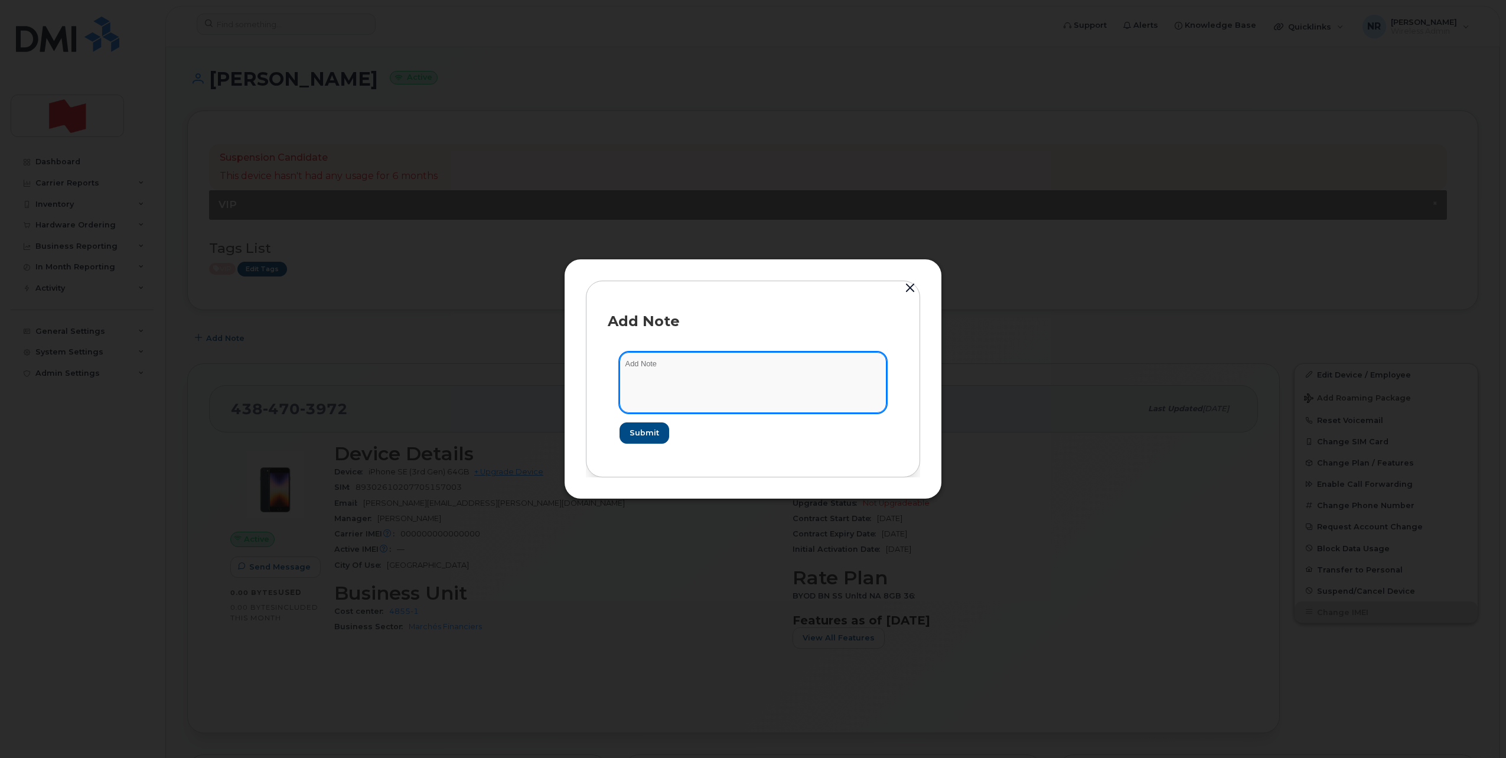
click at [671, 373] on textarea at bounding box center [752, 382] width 267 height 60
type textarea "Appareil reçu avec carte Sim"
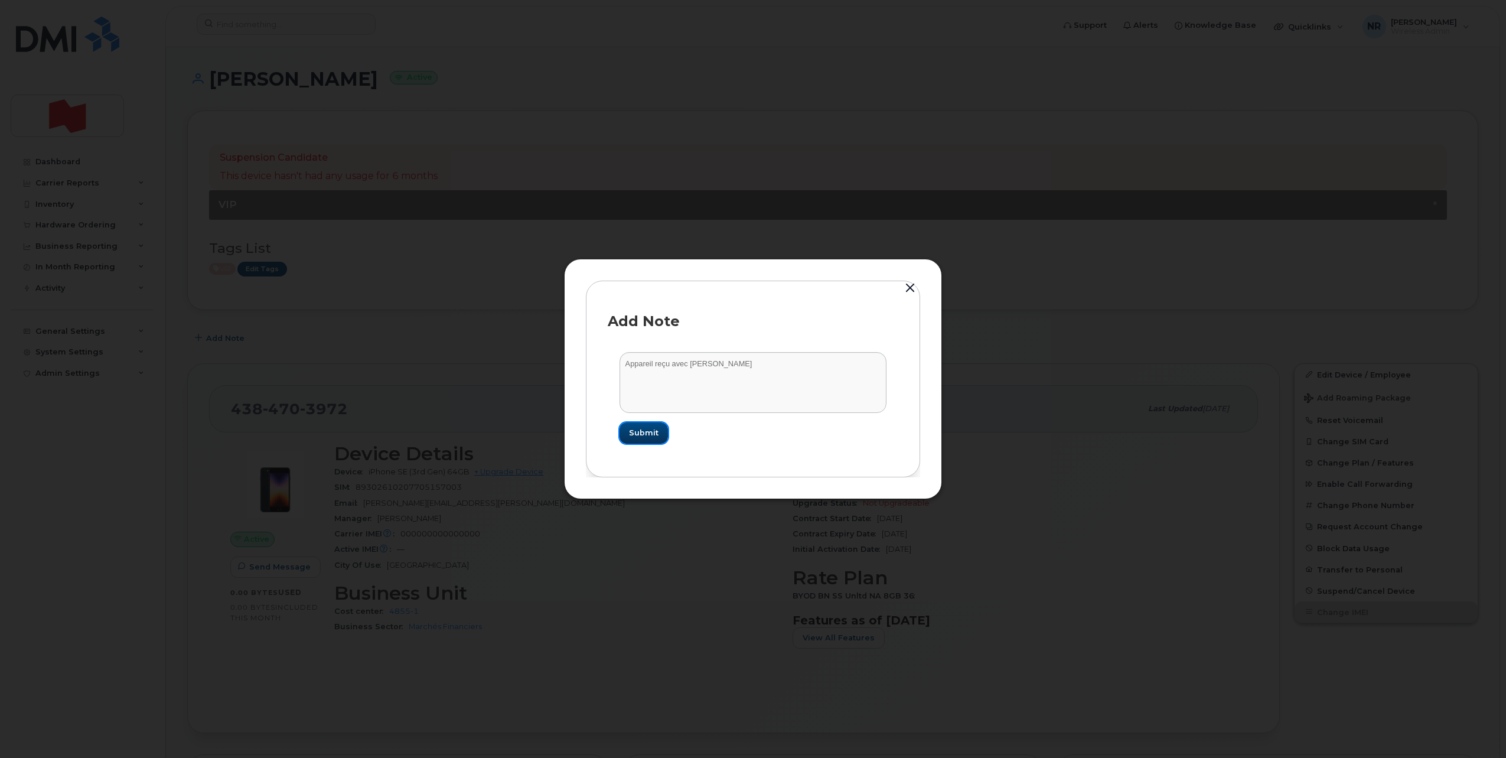
click at [631, 435] on span "Submit" at bounding box center [644, 432] width 30 height 11
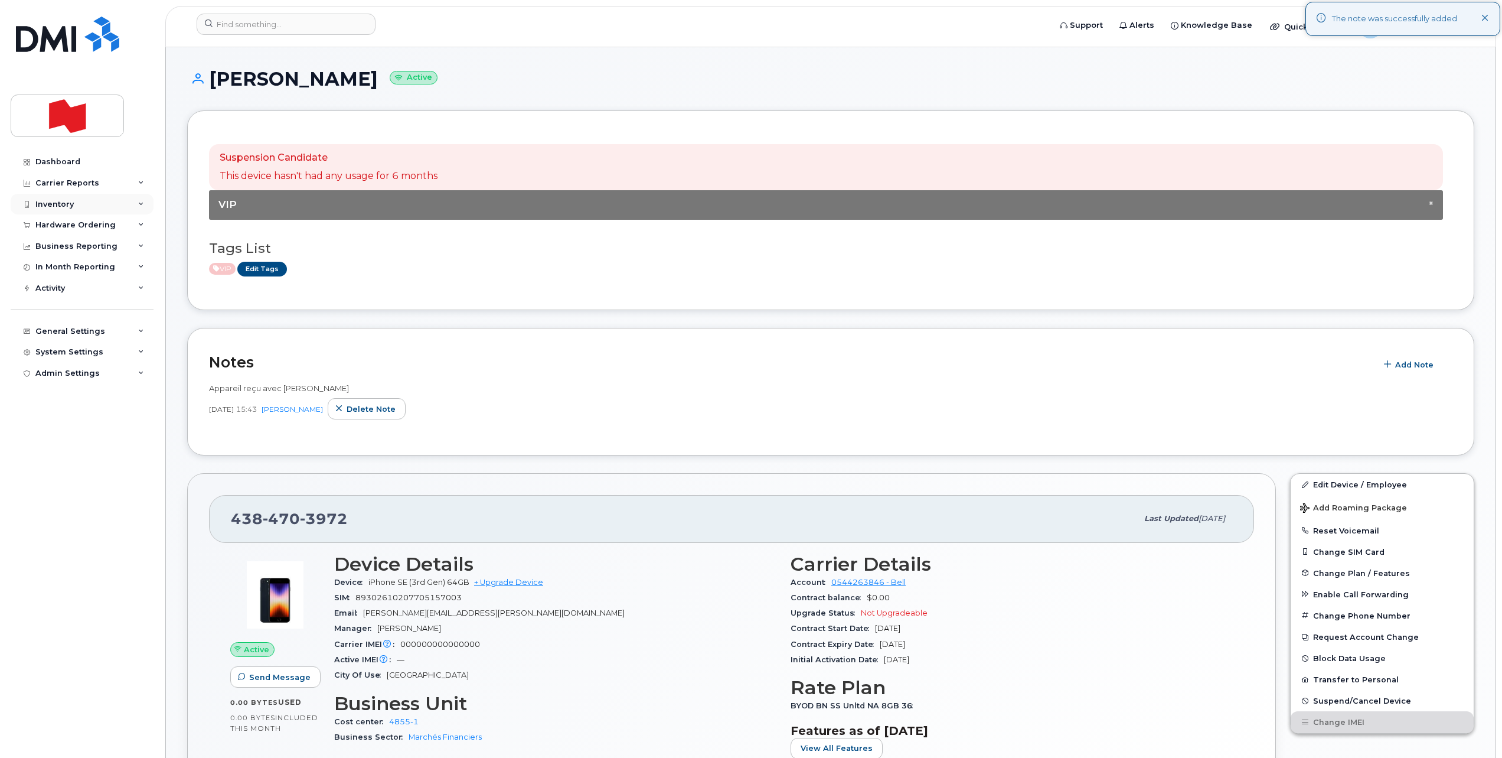
click at [61, 200] on div "Inventory" at bounding box center [54, 204] width 38 height 9
drag, startPoint x: 70, startPoint y: 273, endPoint x: 160, endPoint y: 414, distance: 167.6
click at [70, 273] on div "Spare Hardware" at bounding box center [74, 271] width 67 height 11
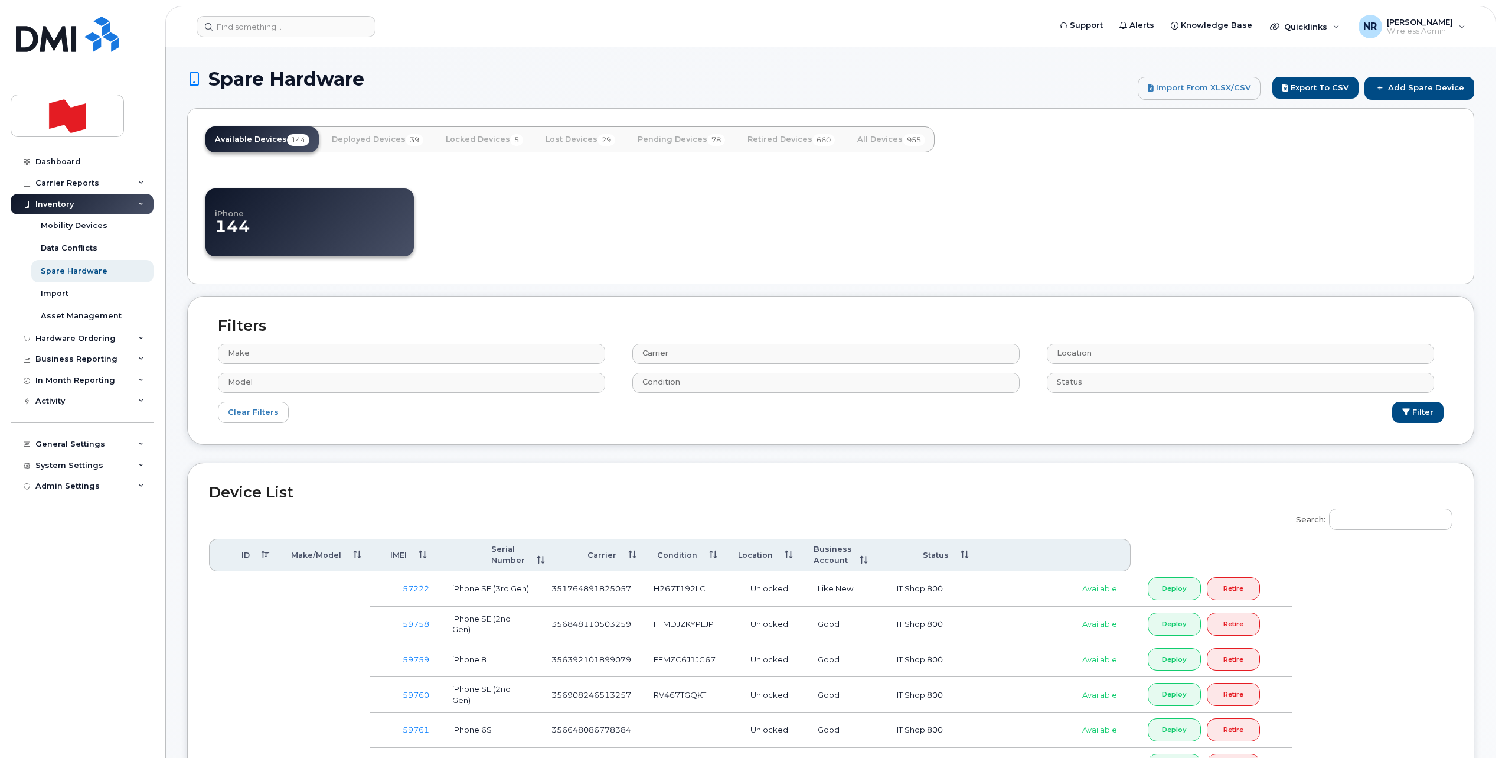
select select
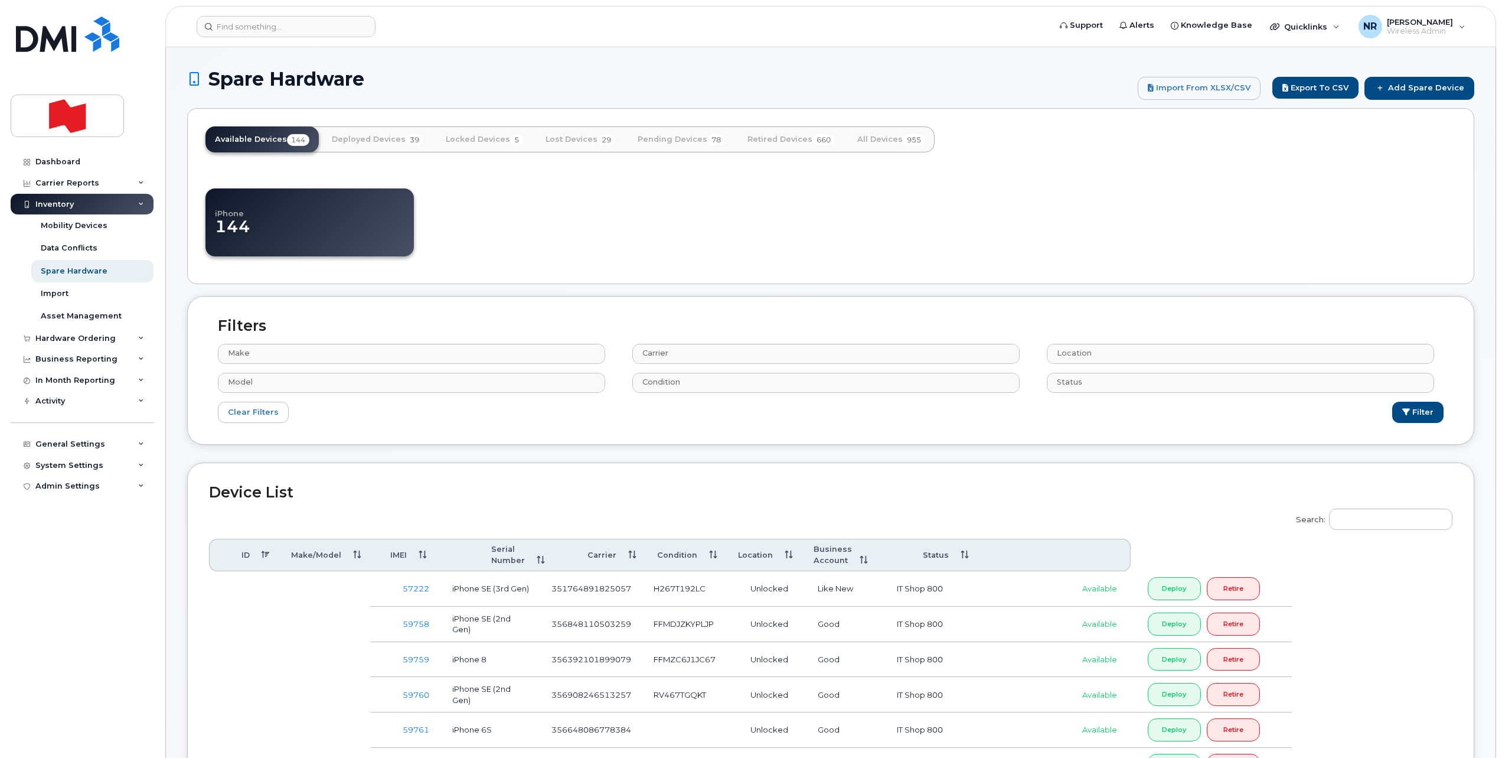
select select
click at [1417, 83] on link "Add Spare Device" at bounding box center [1420, 88] width 110 height 22
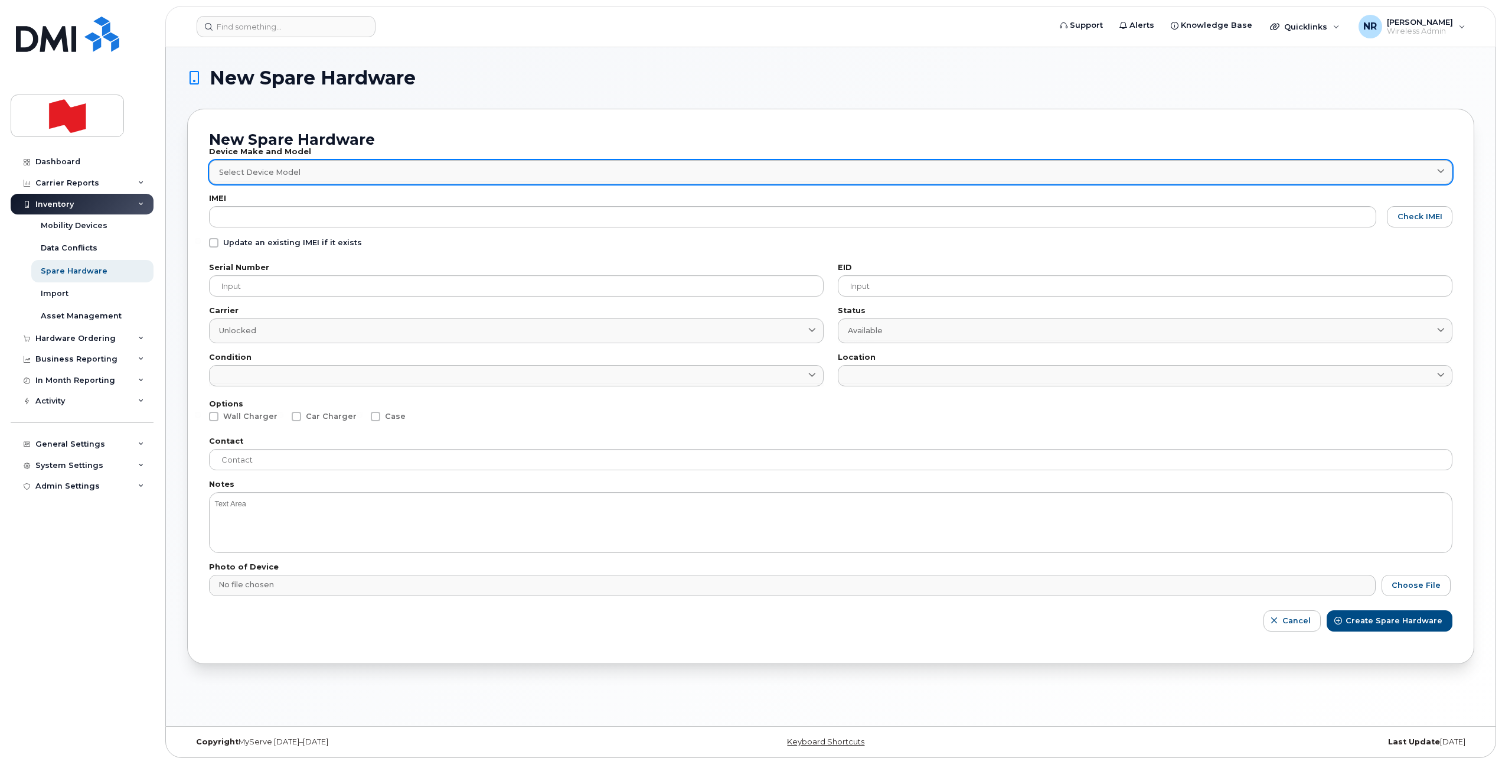
click at [285, 168] on span "Select Device Model" at bounding box center [259, 172] width 81 height 11
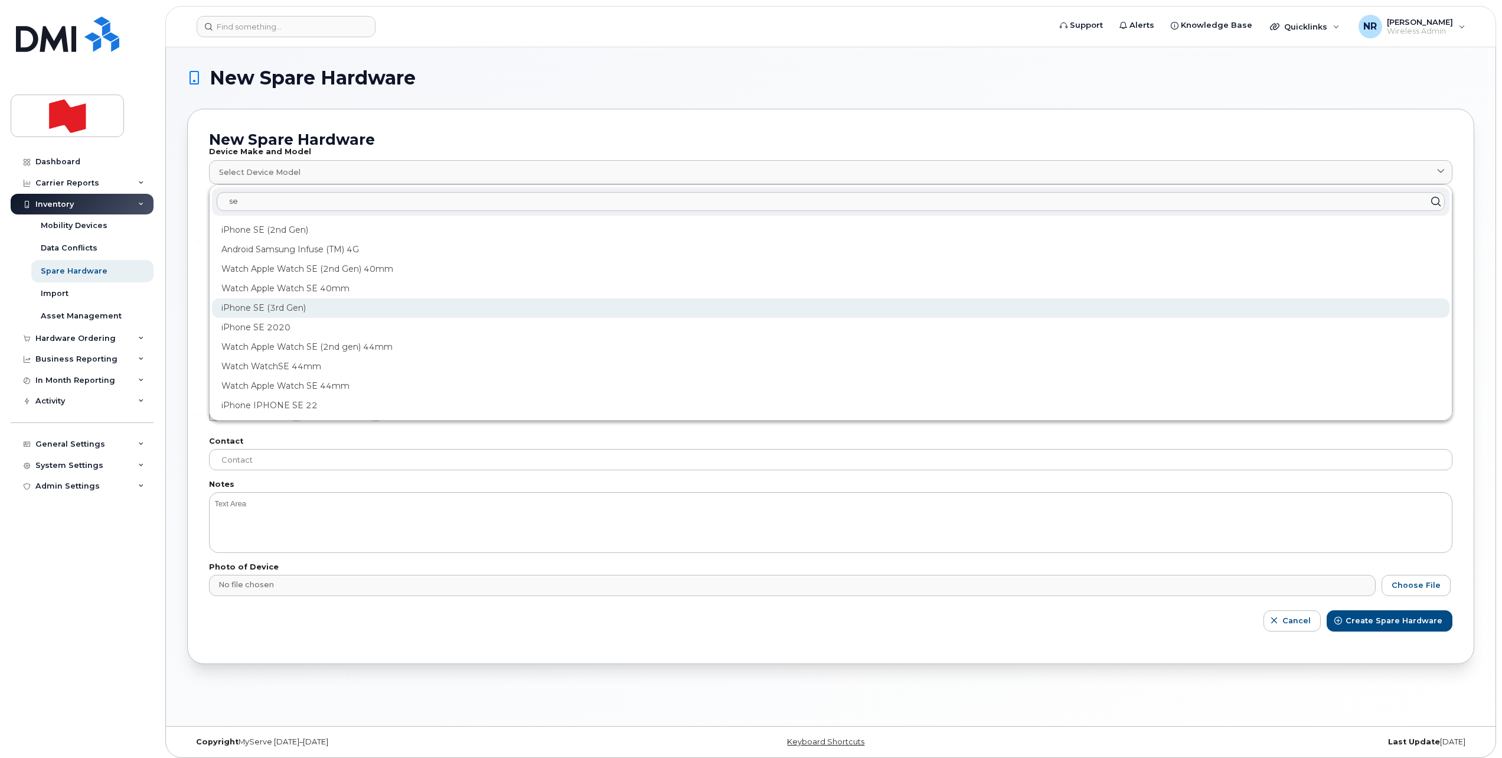
type input "se"
click at [289, 309] on div "iPhone SE (3rd Gen)" at bounding box center [831, 307] width 1238 height 19
type input "2709"
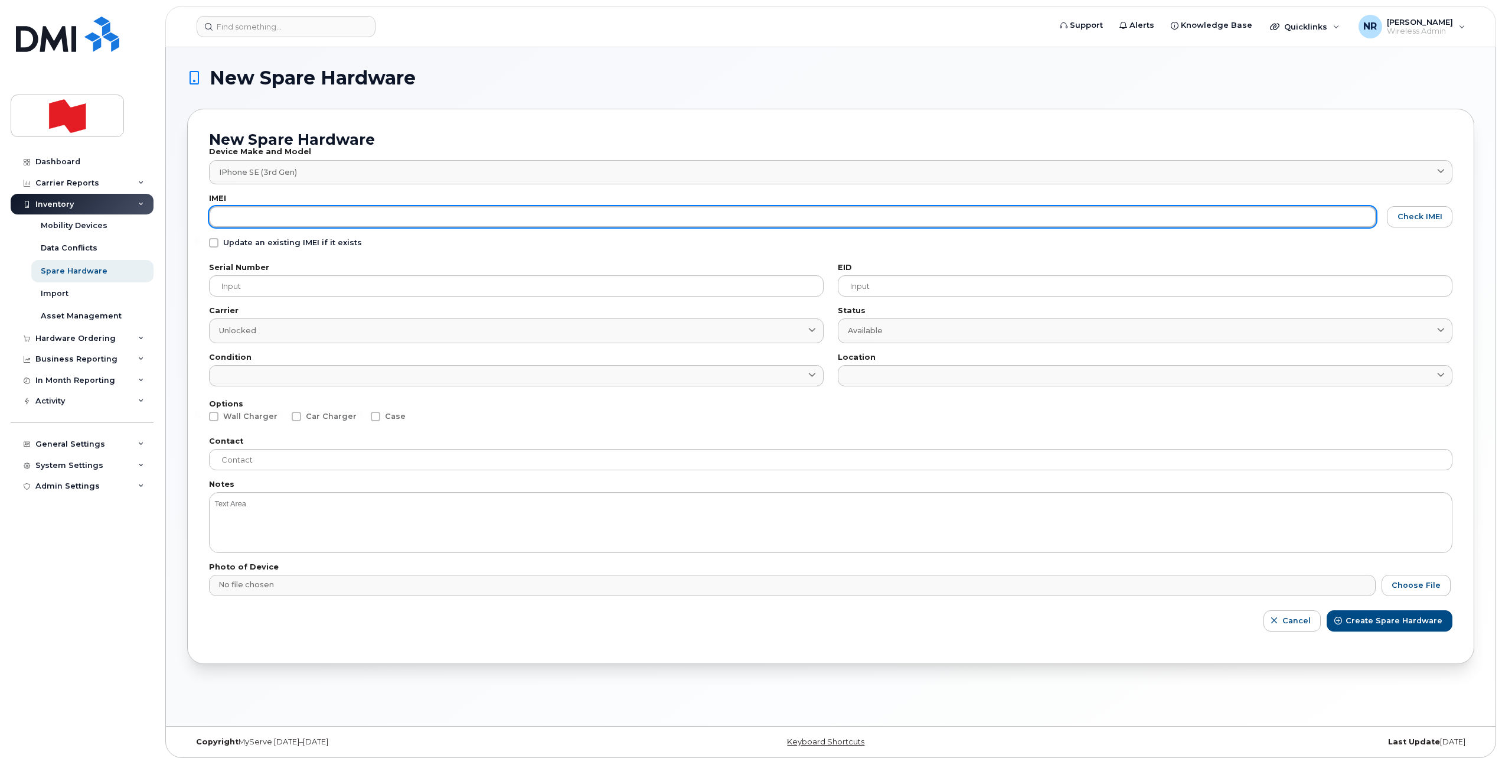
click at [270, 216] on input "text" at bounding box center [792, 216] width 1167 height 21
paste input "356846118352091"
type input "356846118352091"
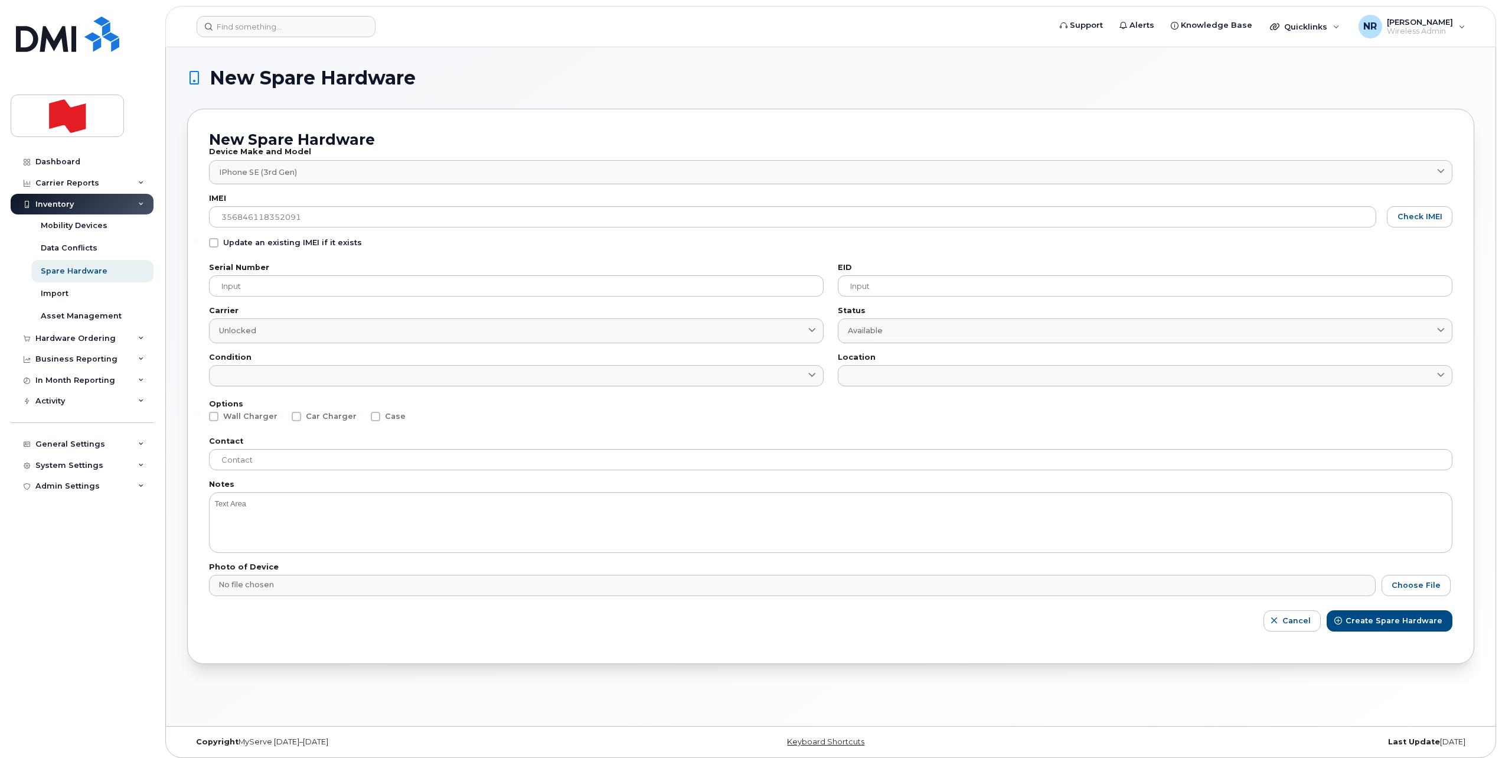
click at [214, 241] on span at bounding box center [213, 242] width 9 height 9
click at [201, 241] on input "Update an existing IMEI if it exists" at bounding box center [198, 241] width 6 height 6
checkbox input "true"
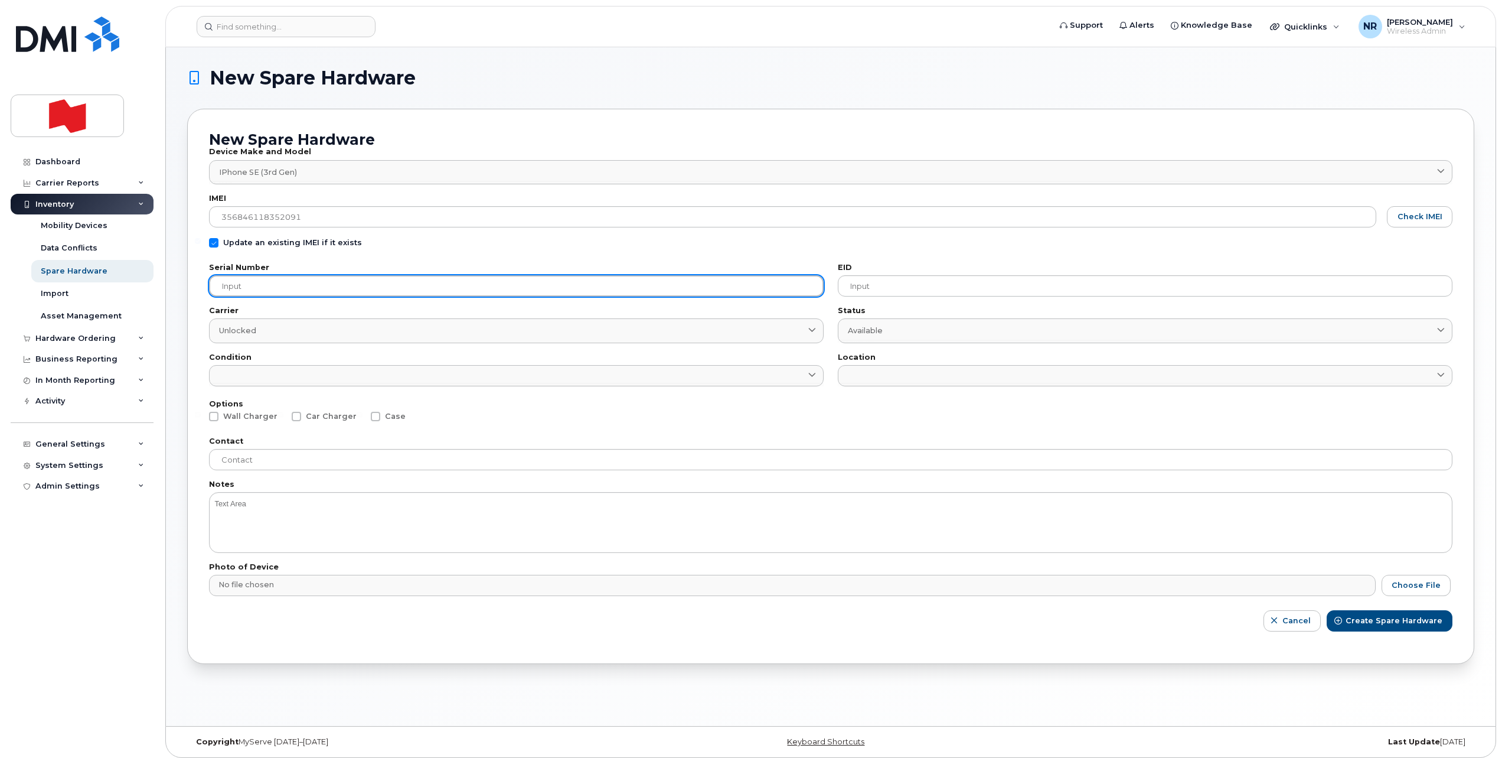
click at [273, 291] on input "text" at bounding box center [516, 285] width 615 height 21
paste input "DX3GK2BEPLJN"
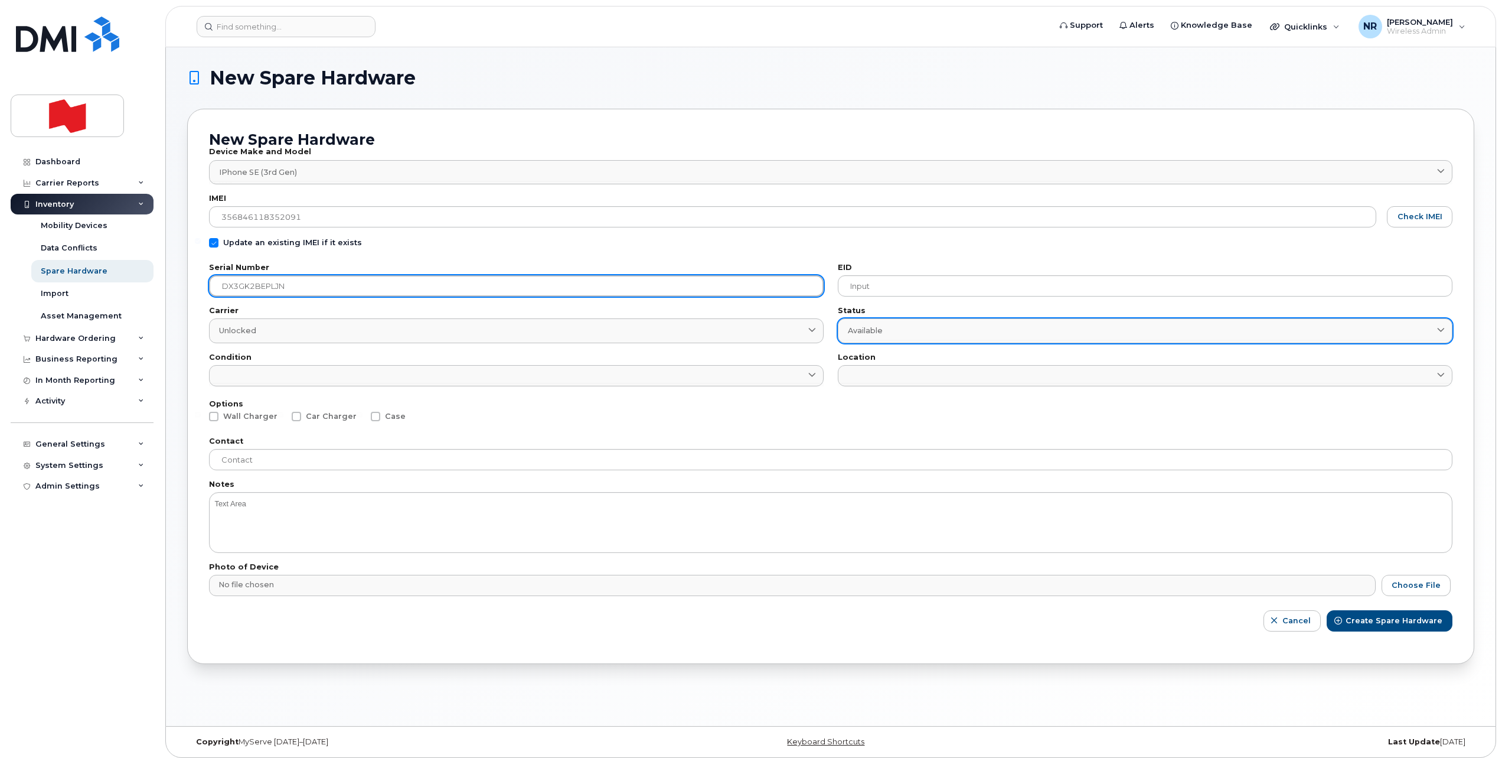
type input "DX3GK2BEPLJN"
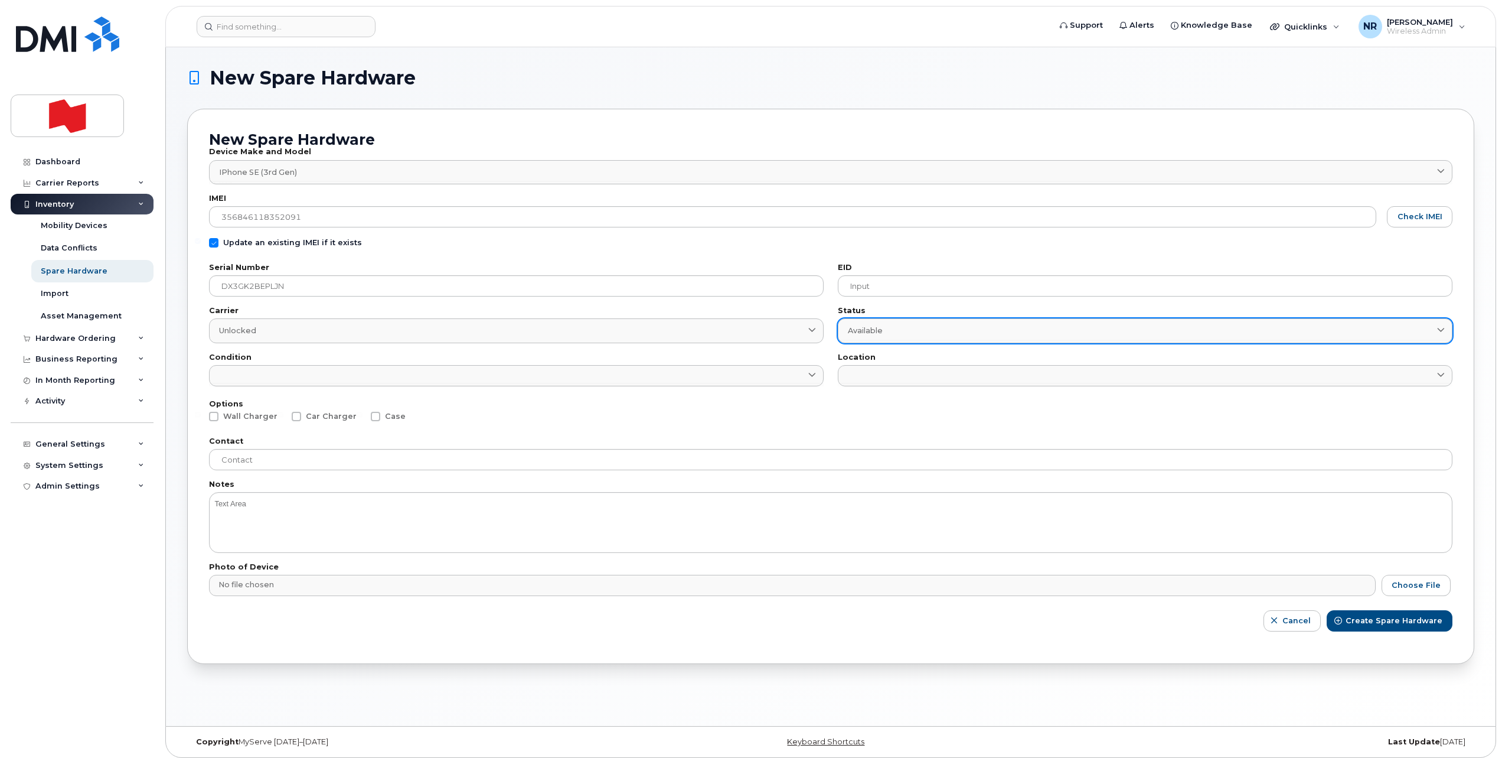
click at [893, 331] on div "Available" at bounding box center [1145, 330] width 595 height 11
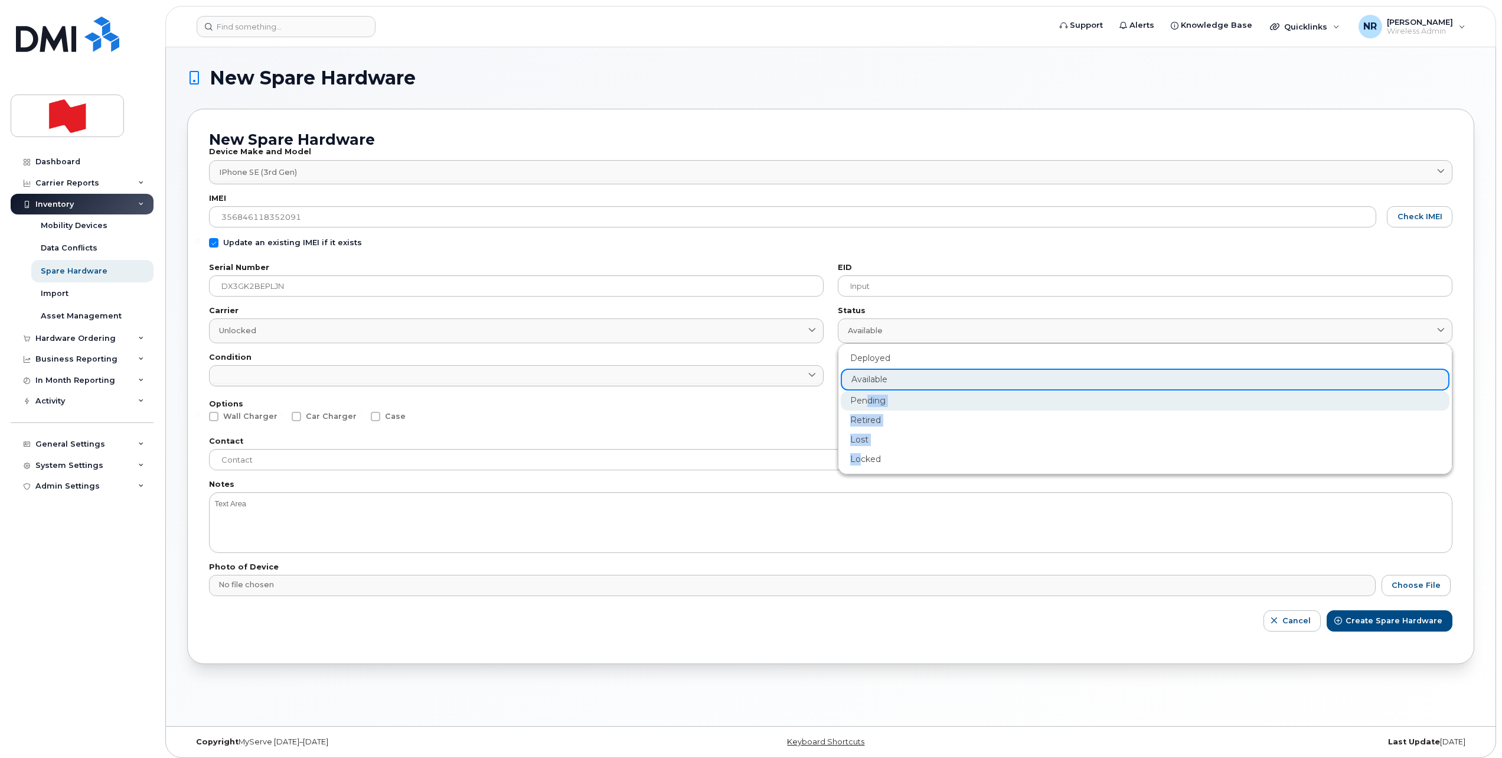
drag, startPoint x: 862, startPoint y: 454, endPoint x: 865, endPoint y: 402, distance: 52.7
click at [865, 402] on div "Deployed Available Pending Retired Lost Locked" at bounding box center [1145, 408] width 609 height 120
click at [864, 402] on div "Pending" at bounding box center [1145, 400] width 609 height 19
type input "pending"
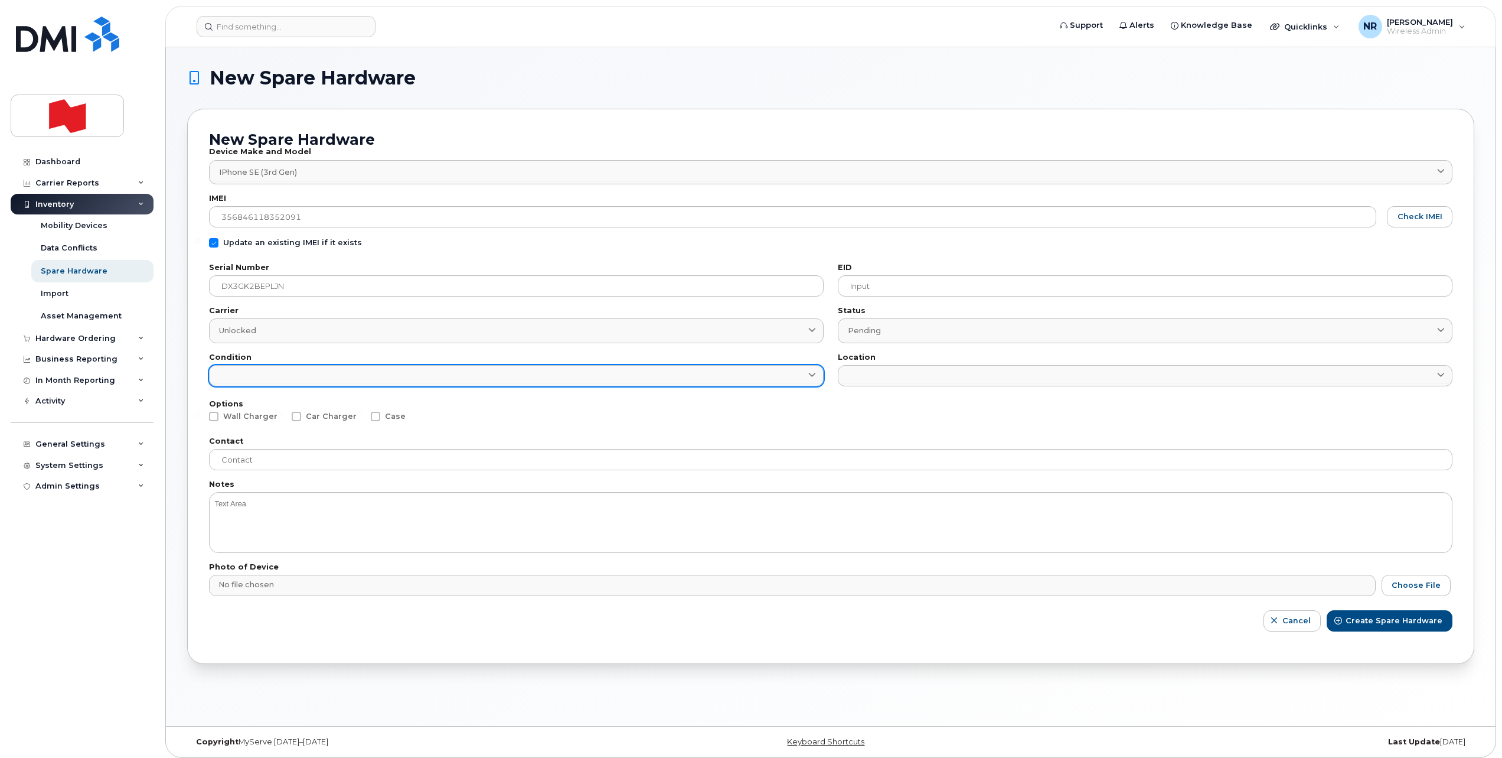
click at [515, 376] on link at bounding box center [516, 375] width 615 height 21
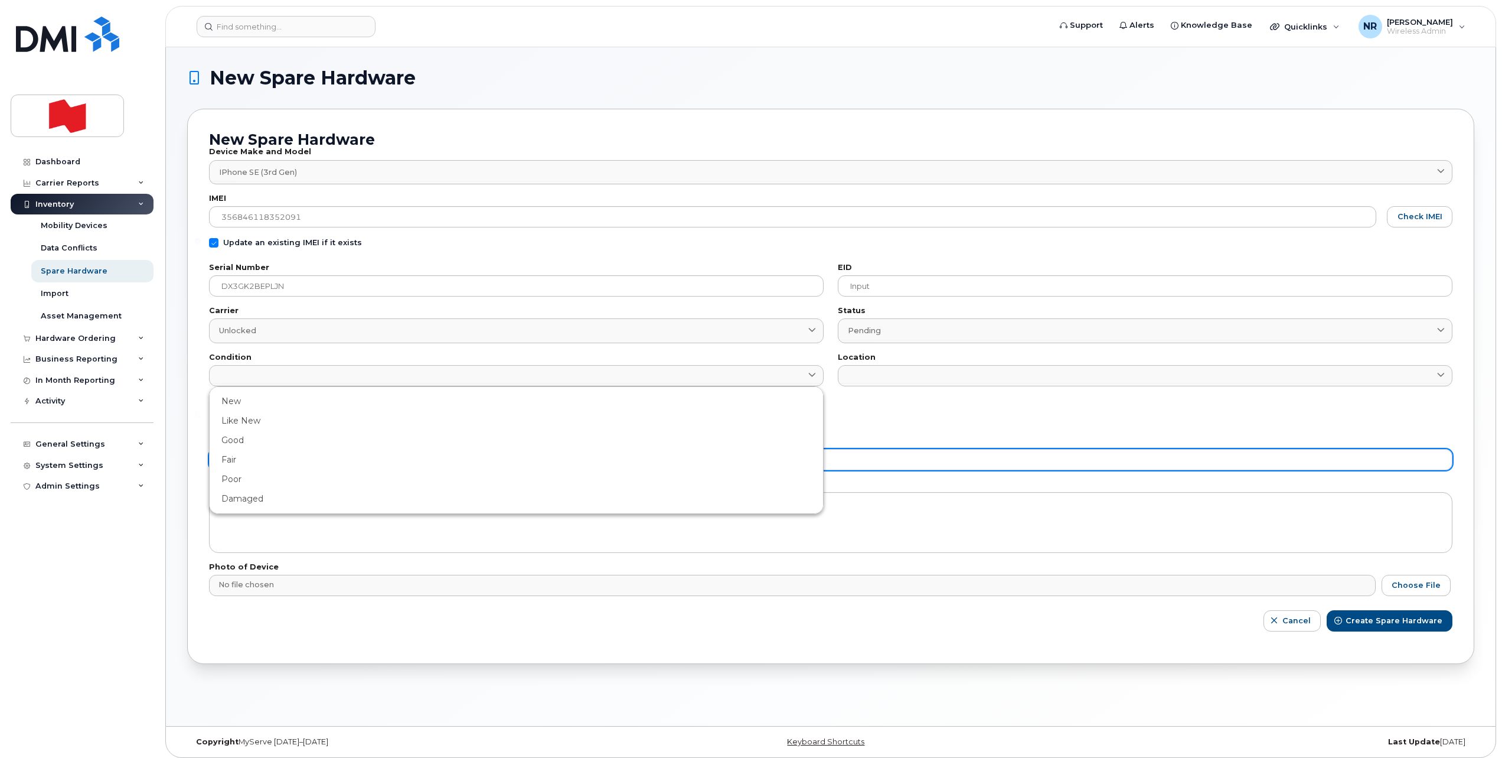
drag, startPoint x: 242, startPoint y: 496, endPoint x: 525, endPoint y: 469, distance: 284.1
click at [244, 498] on div "Damaged" at bounding box center [516, 498] width 609 height 19
type input "Damaged"
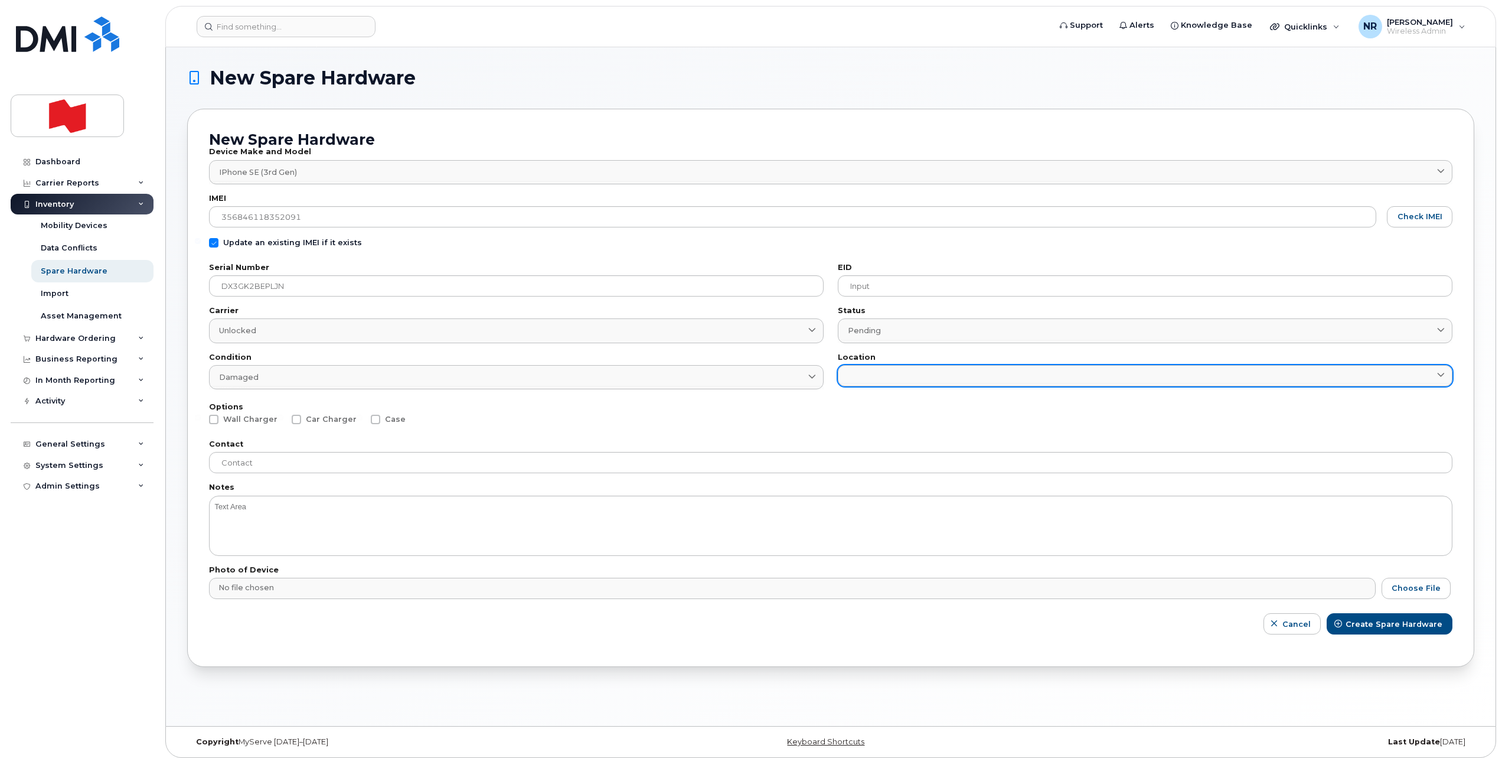
click at [918, 373] on link at bounding box center [1145, 375] width 615 height 21
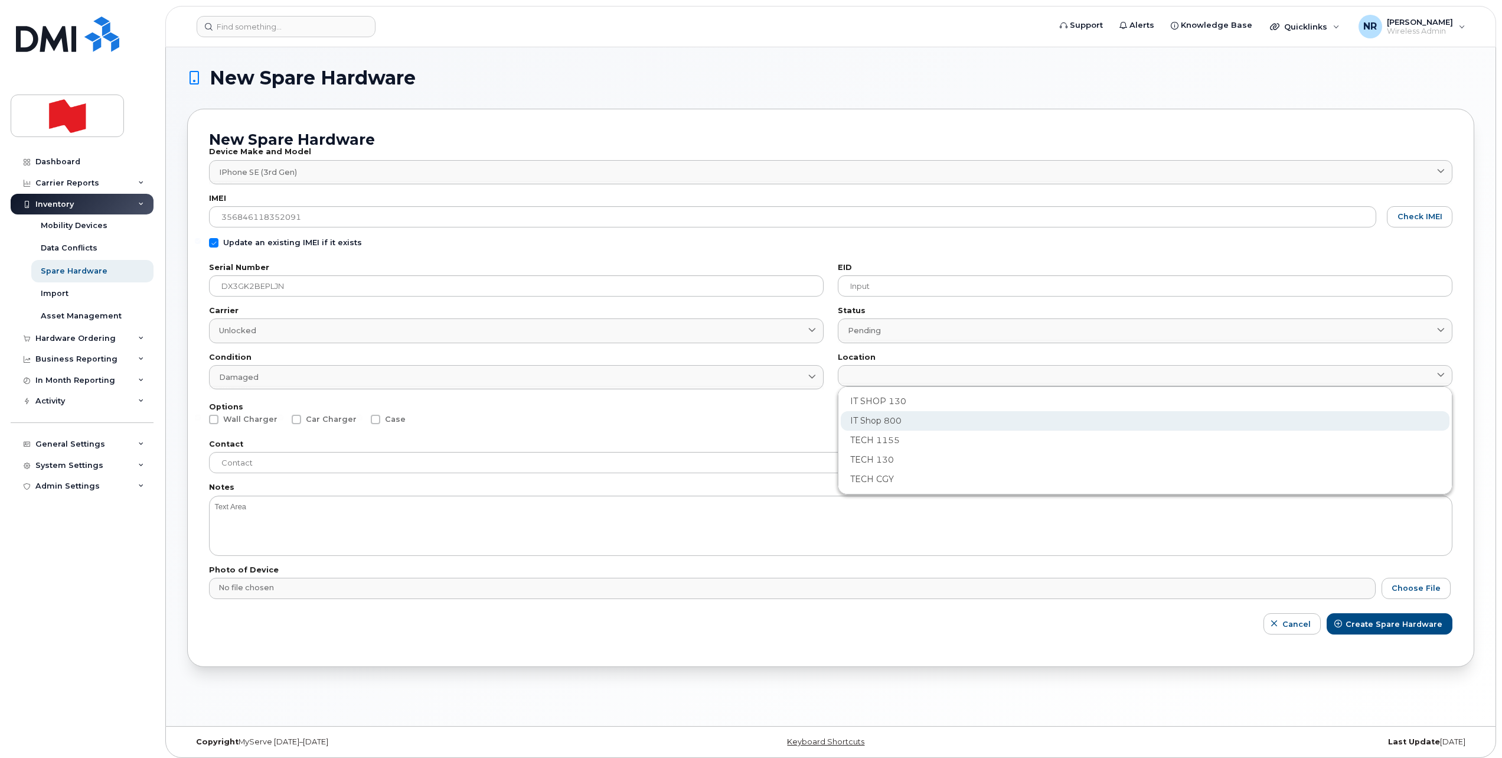
click at [878, 417] on div "IT Shop 800" at bounding box center [1145, 420] width 609 height 19
type input "2982"
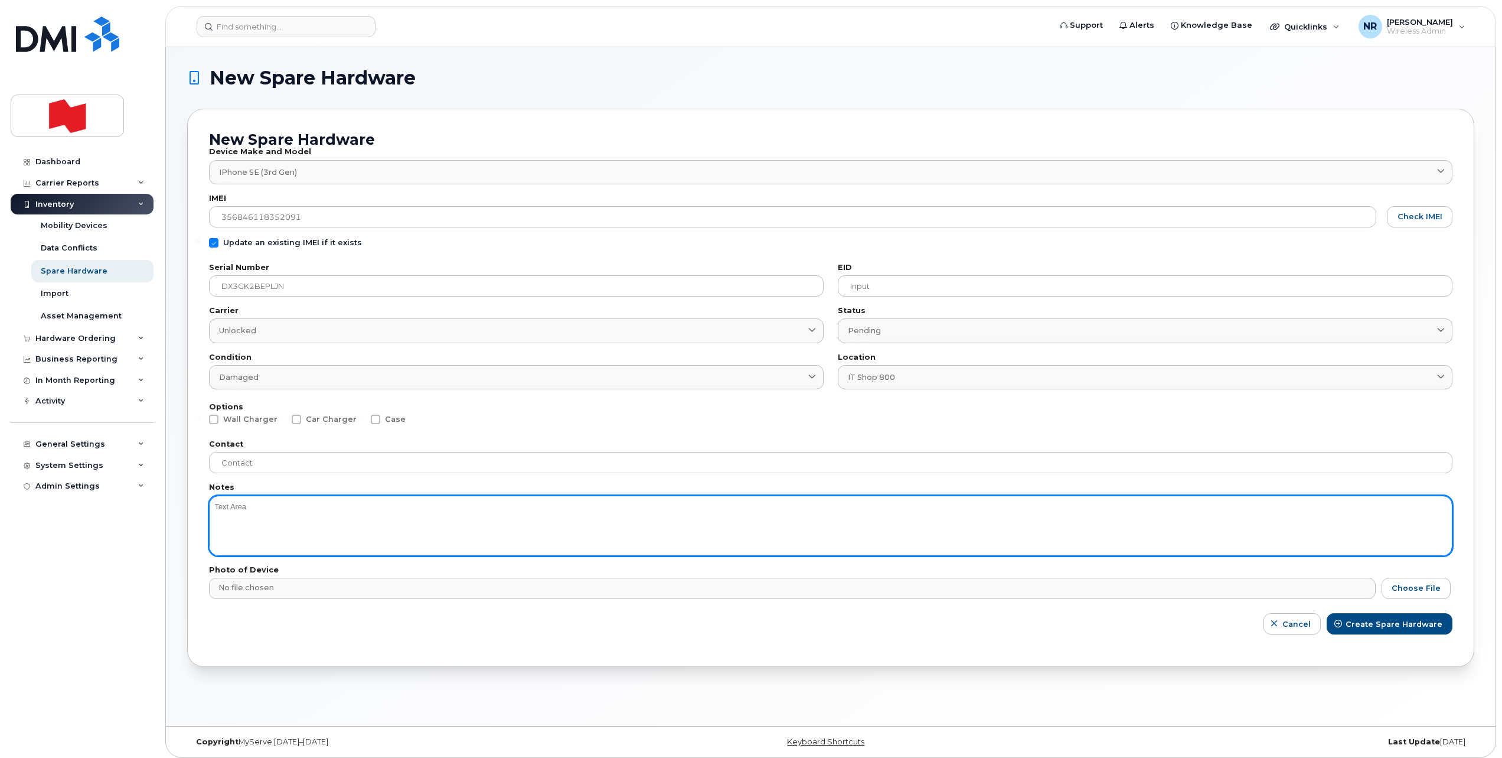
click at [299, 512] on textarea at bounding box center [831, 525] width 1244 height 60
type textarea "Battery"
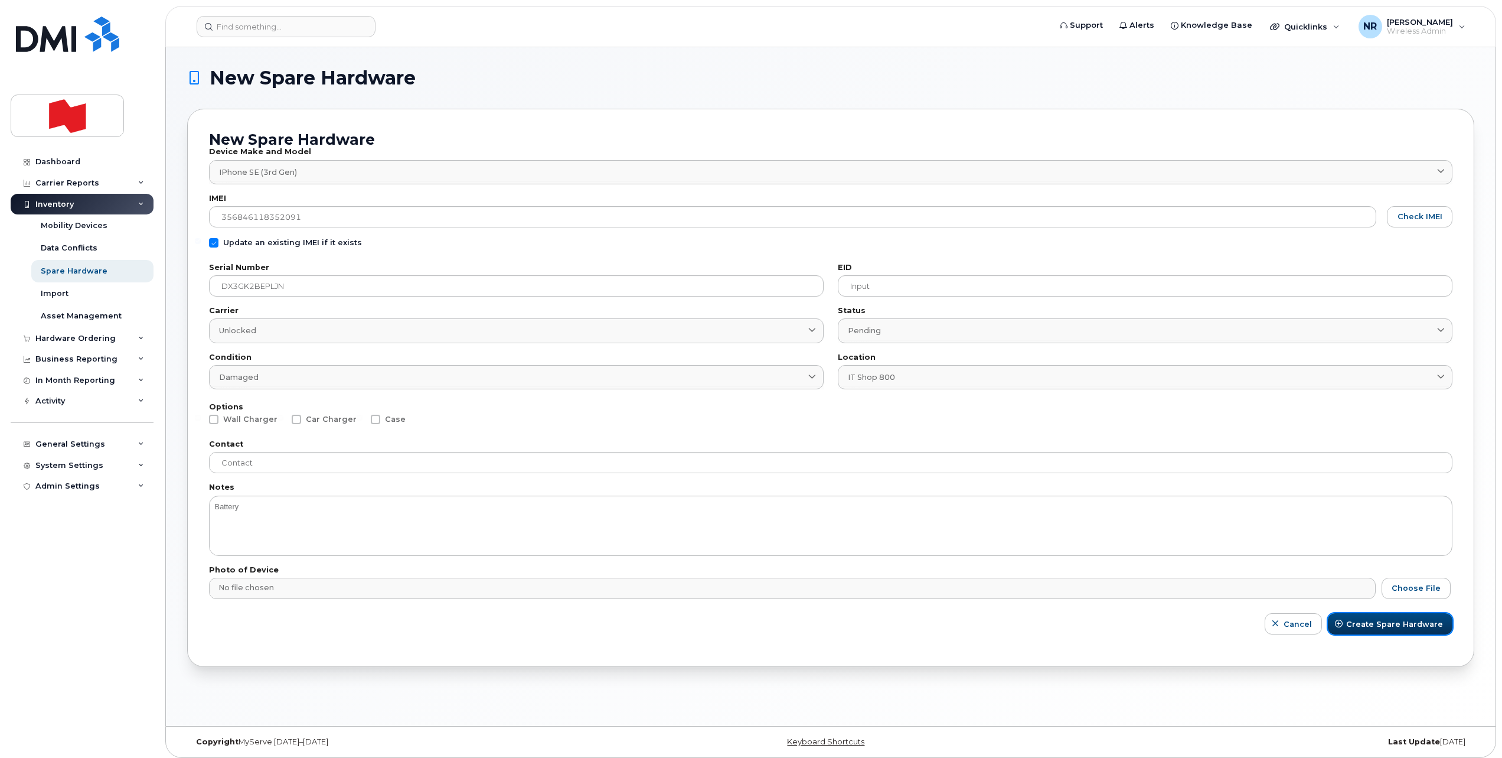
click at [1401, 618] on span "Create Spare Hardware" at bounding box center [1394, 623] width 97 height 11
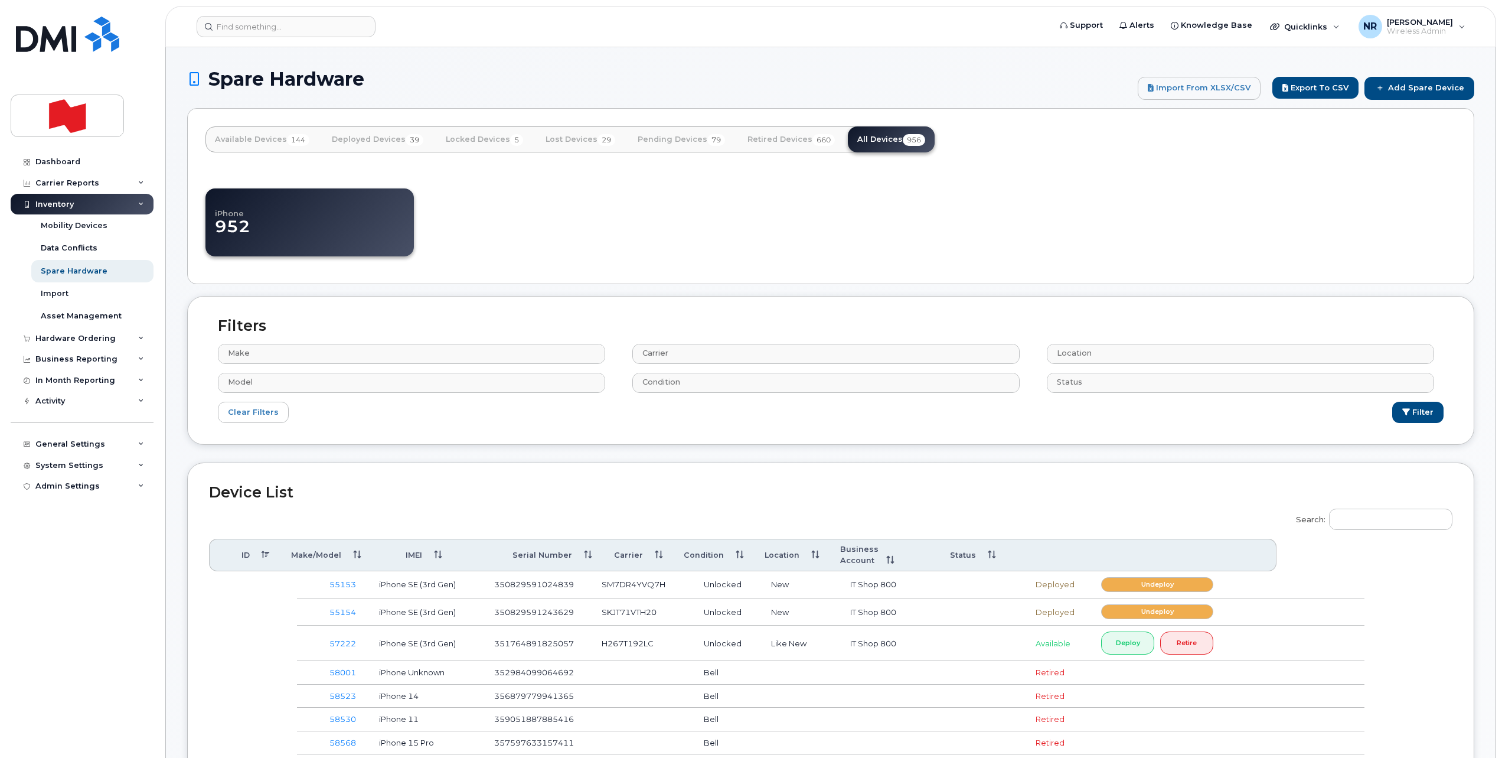
select select
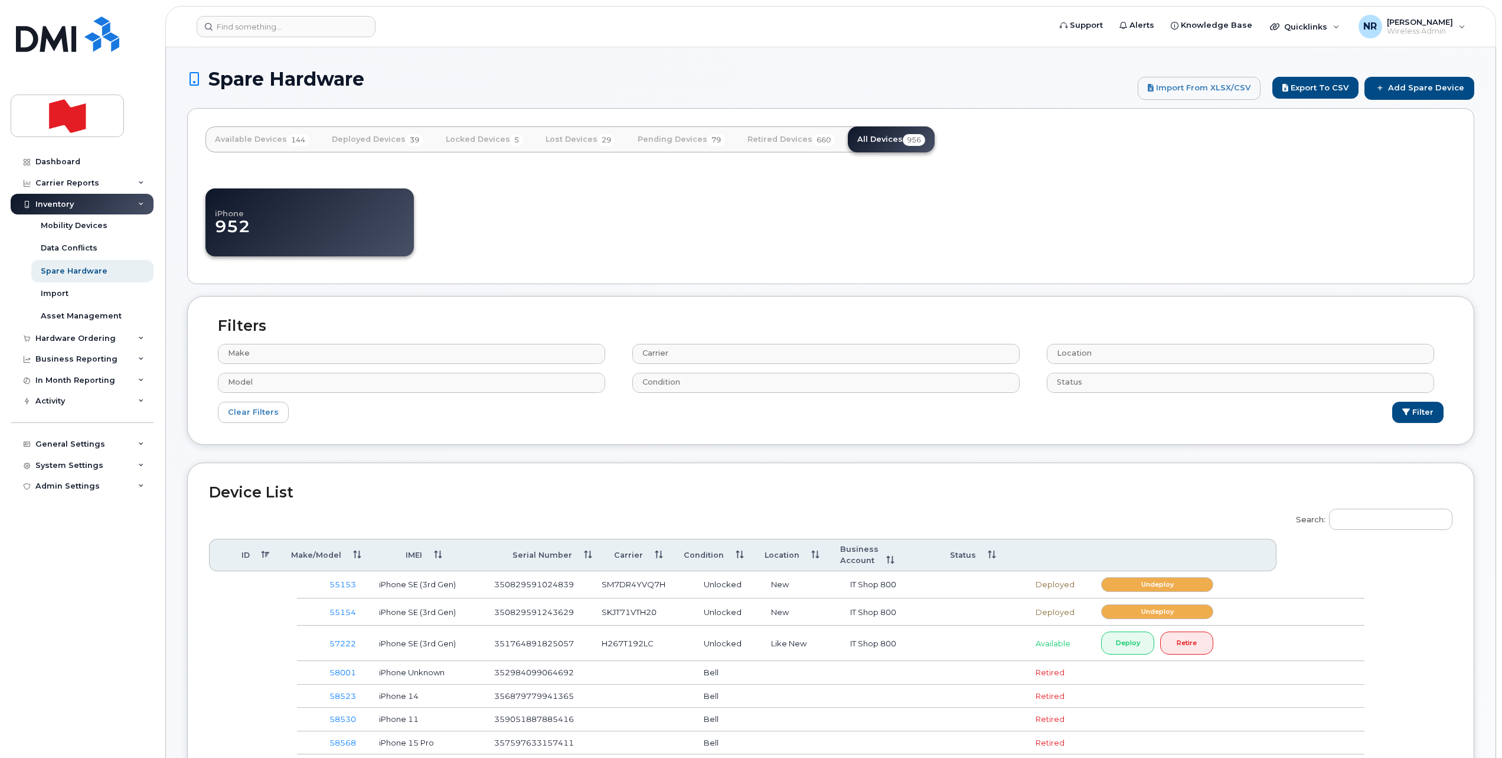
select select
click at [1359, 521] on input "Search:" at bounding box center [1390, 518] width 123 height 21
paste input "DX3GK2BEPLJN"
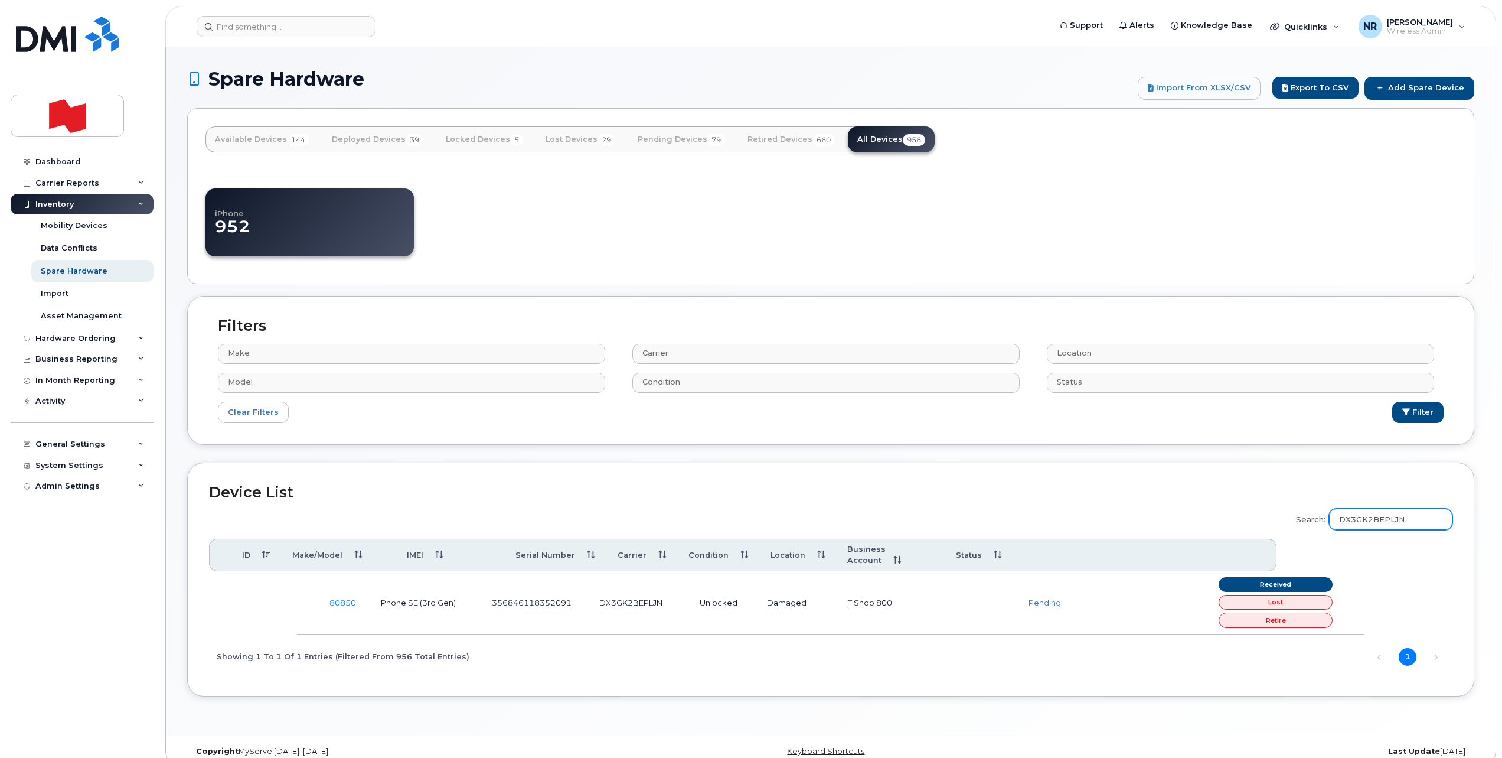
type input "DX3GK2BEPLJN"
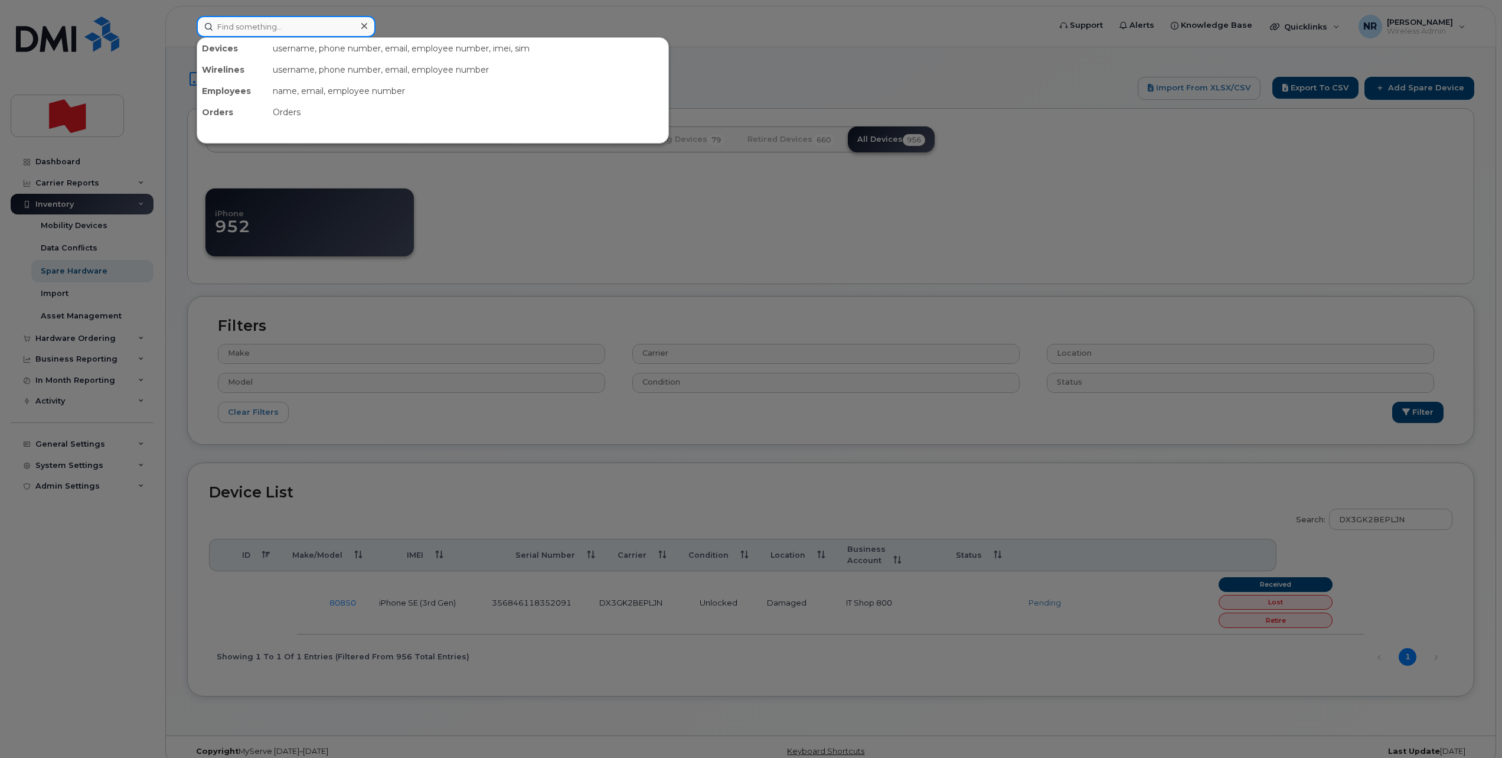
click at [312, 20] on input at bounding box center [286, 26] width 179 height 21
paste input "350829590037592"
type input "350829590037592"
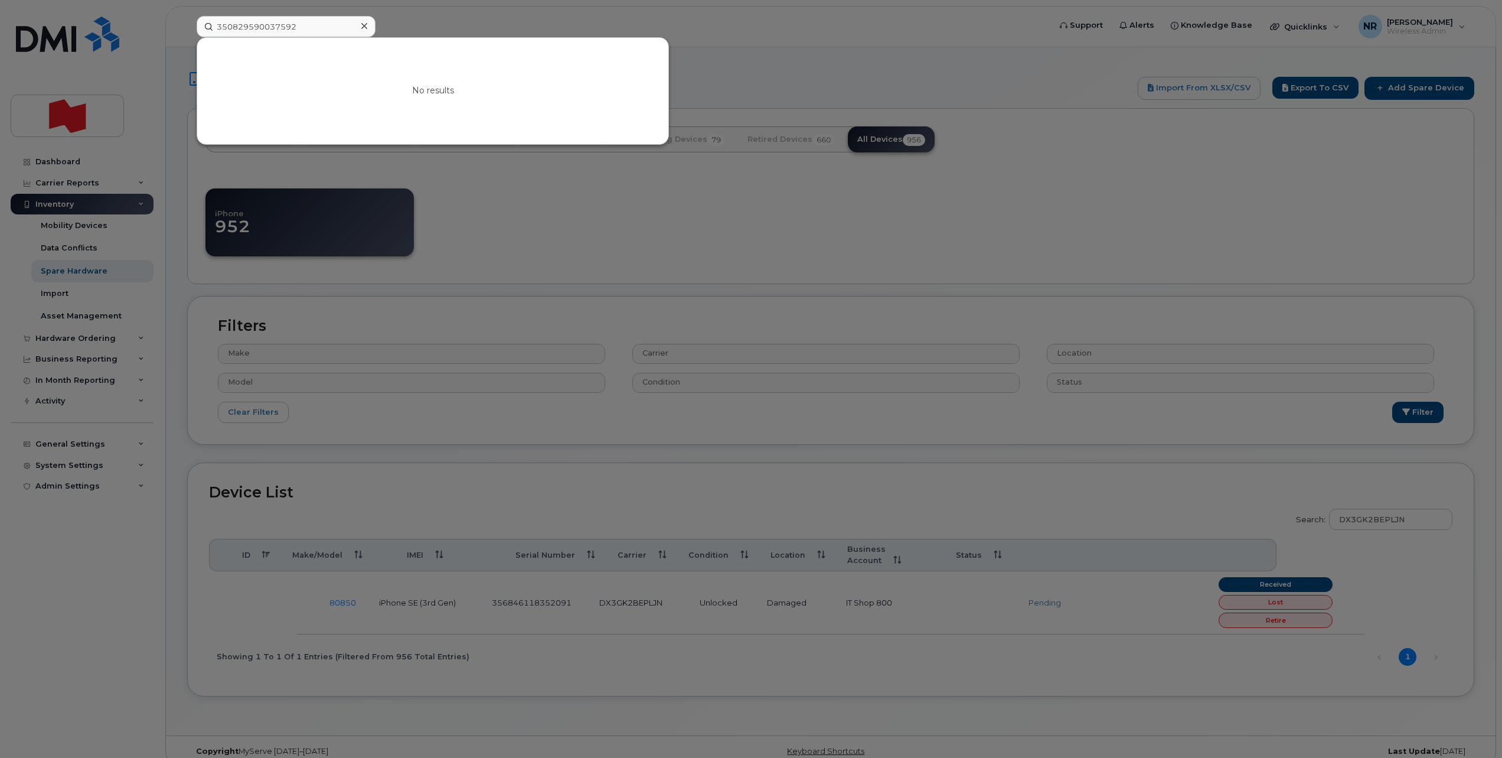
drag, startPoint x: 363, startPoint y: 22, endPoint x: 270, endPoint y: 25, distance: 92.1
click at [362, 22] on icon at bounding box center [364, 25] width 6 height 9
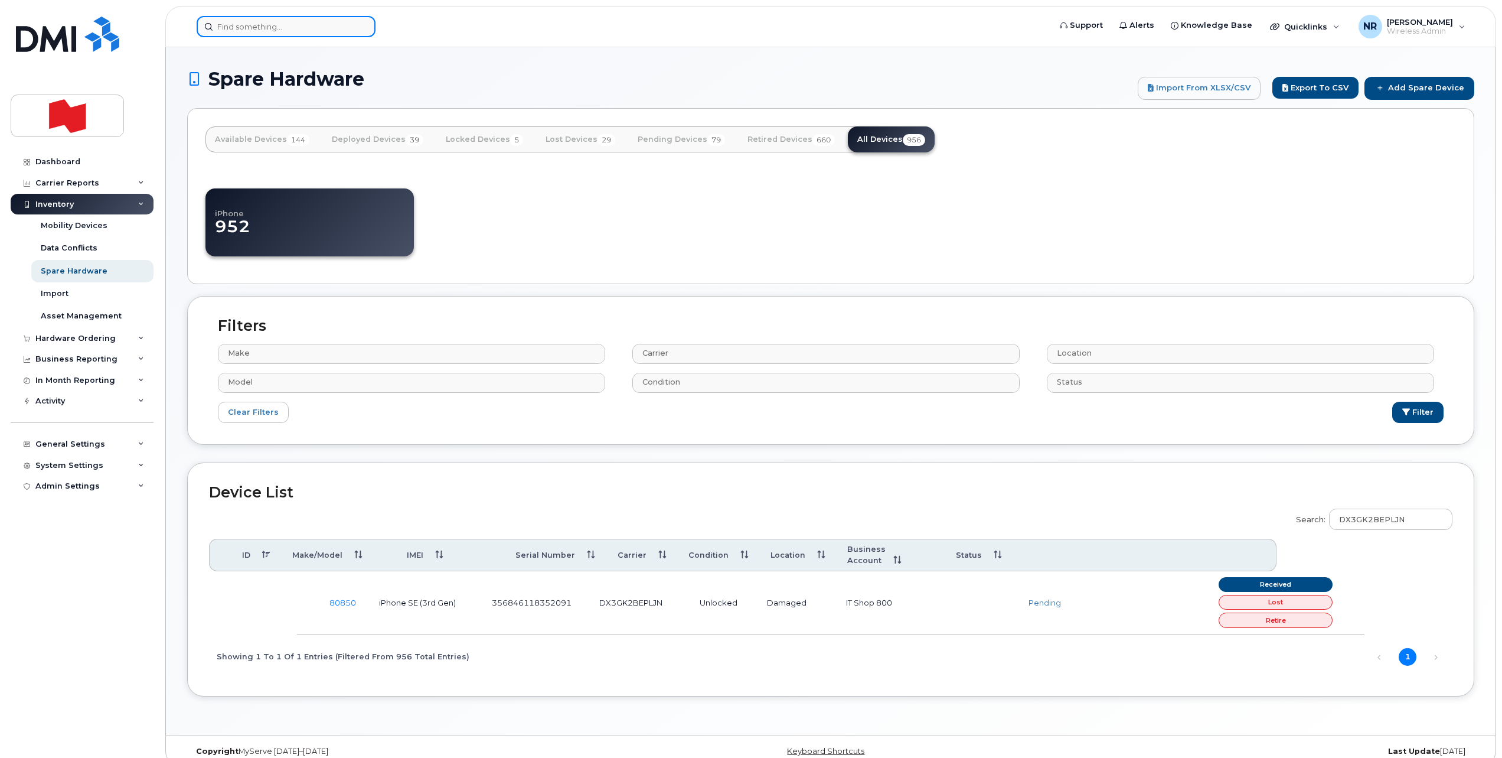
click at [270, 25] on input at bounding box center [286, 26] width 179 height 21
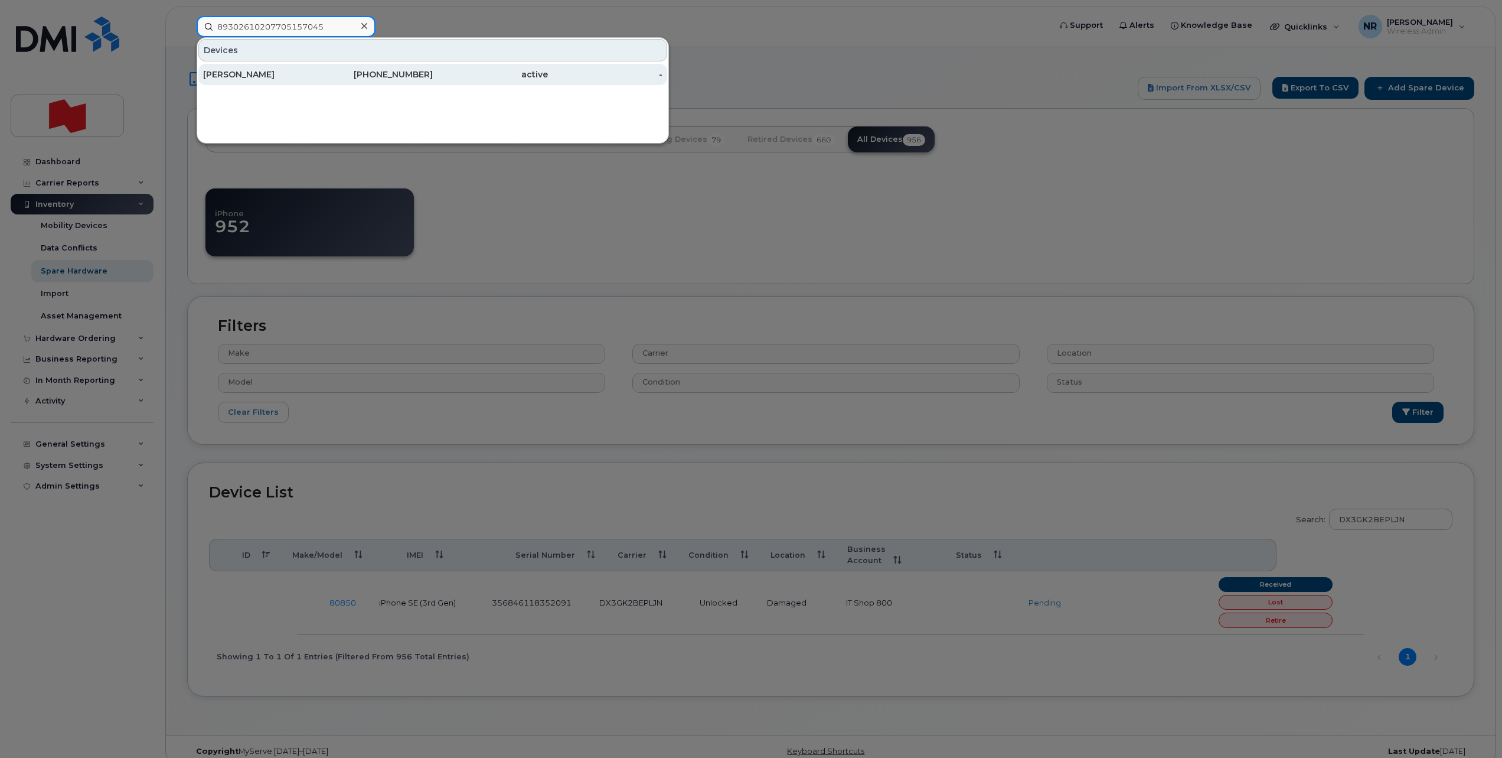
type input "89302610207705157045"
click at [237, 73] on div "[PERSON_NAME]" at bounding box center [260, 74] width 115 height 12
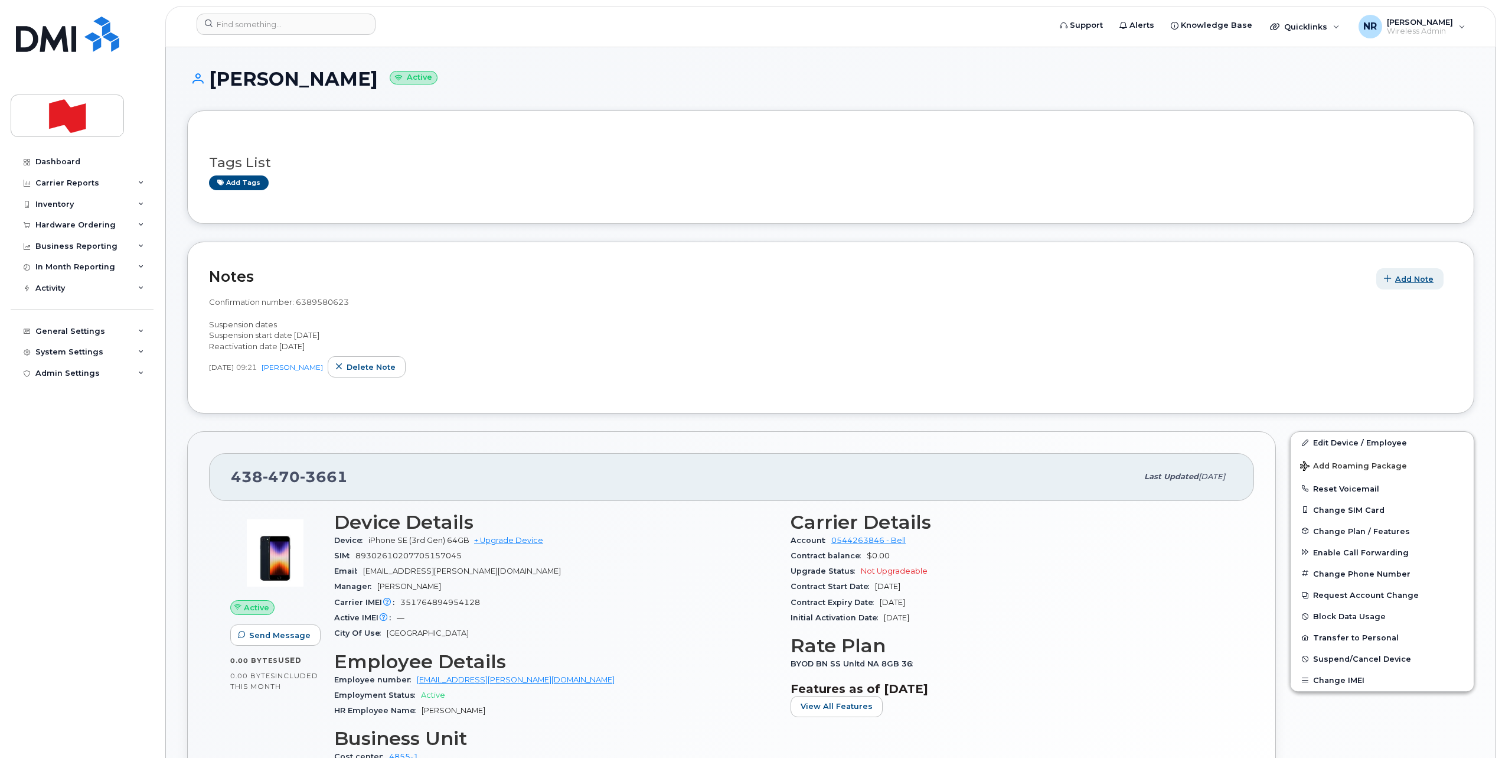
click at [1429, 278] on span "Add Note" at bounding box center [1414, 278] width 38 height 11
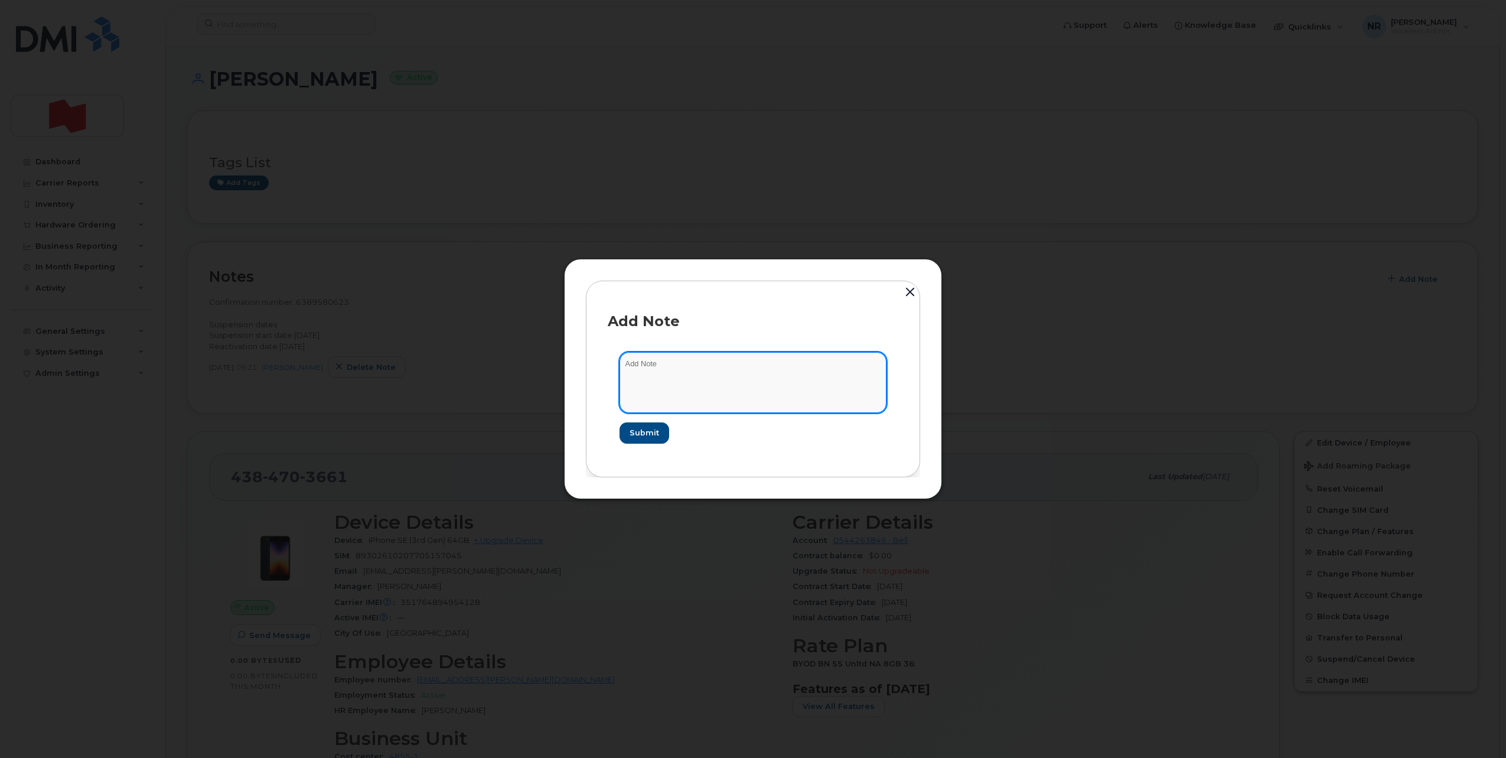
click at [709, 370] on textarea at bounding box center [752, 382] width 267 height 60
type textarea "Appareil reçu avec carte Sim"
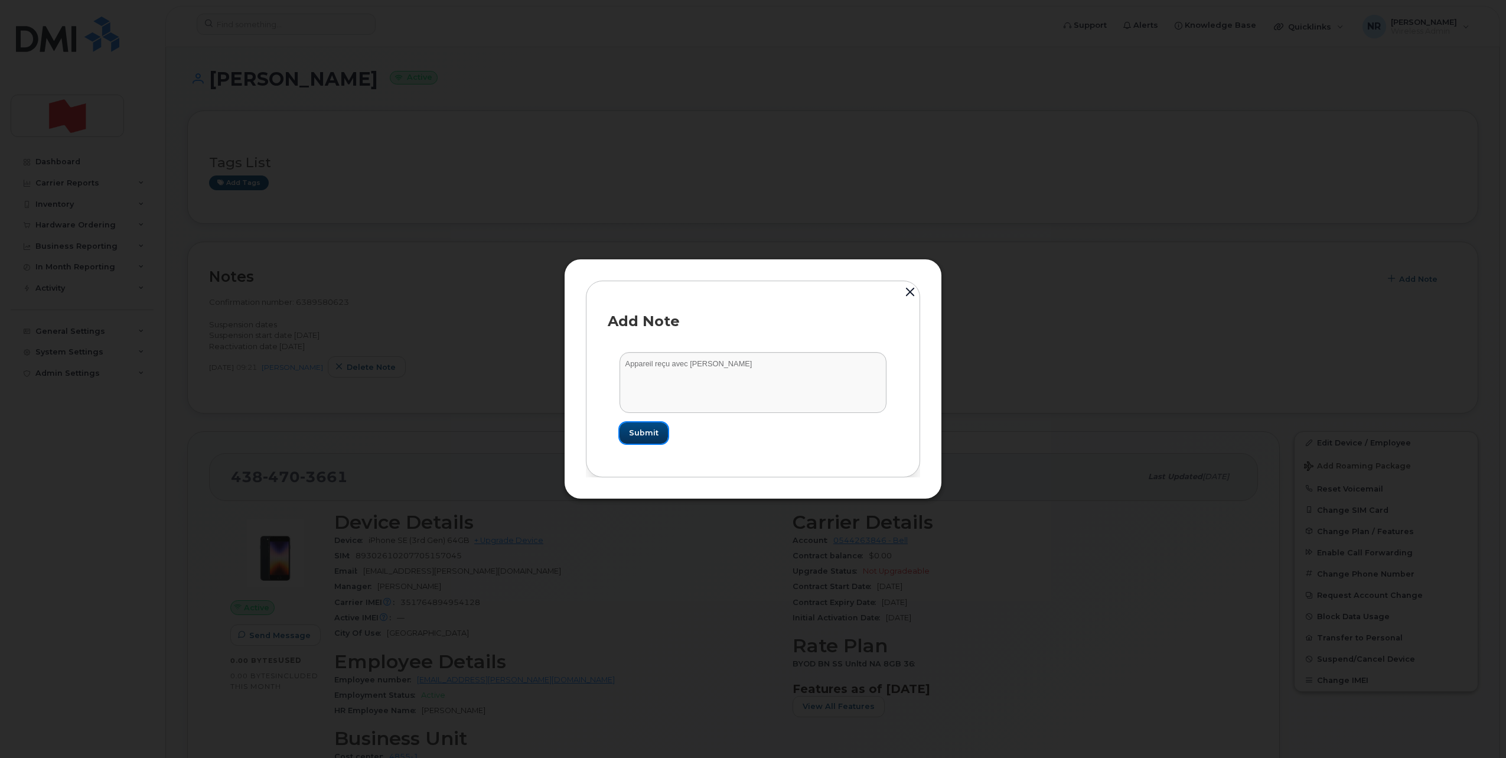
click at [637, 430] on span "Submit" at bounding box center [644, 432] width 30 height 11
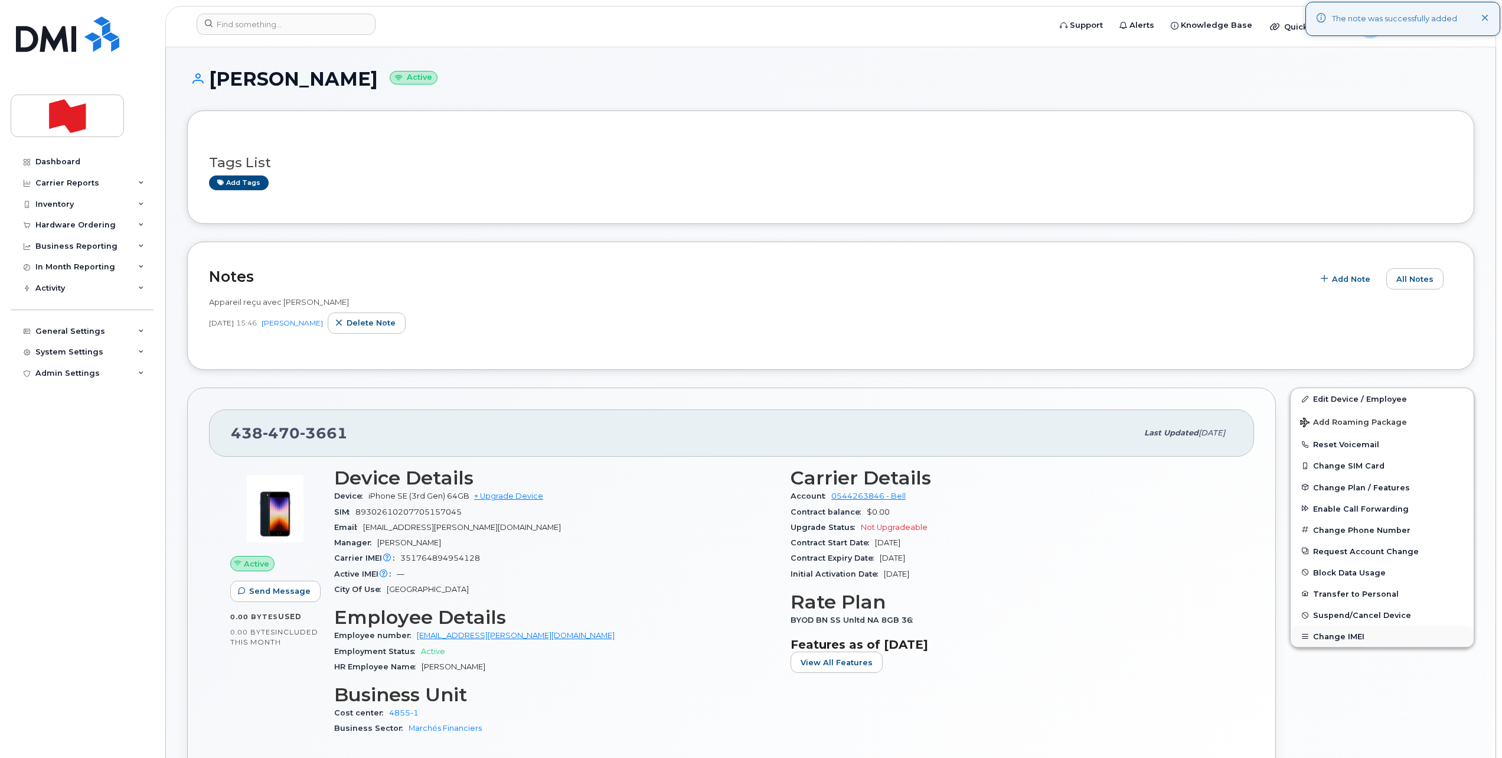
click at [1324, 637] on button "Change IMEI" at bounding box center [1382, 635] width 183 height 21
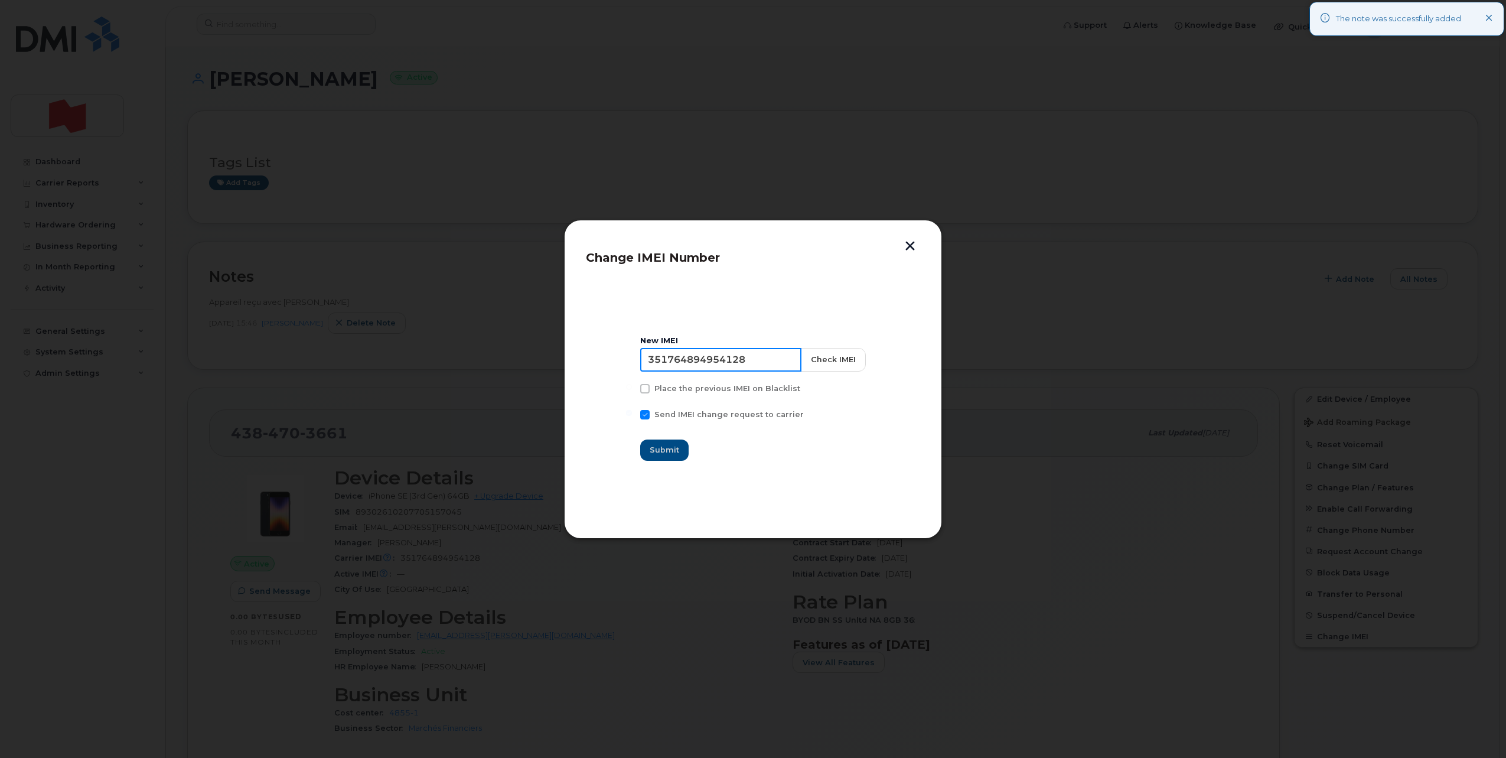
drag, startPoint x: 717, startPoint y: 366, endPoint x: 559, endPoint y: 359, distance: 158.4
click at [563, 366] on div "Change IMEI Number New IMEI 351764894954128 Check IMEI Place the previous IMEI …" at bounding box center [753, 379] width 1506 height 758
type input "000000000000000"
click at [665, 449] on span "Submit" at bounding box center [665, 449] width 30 height 11
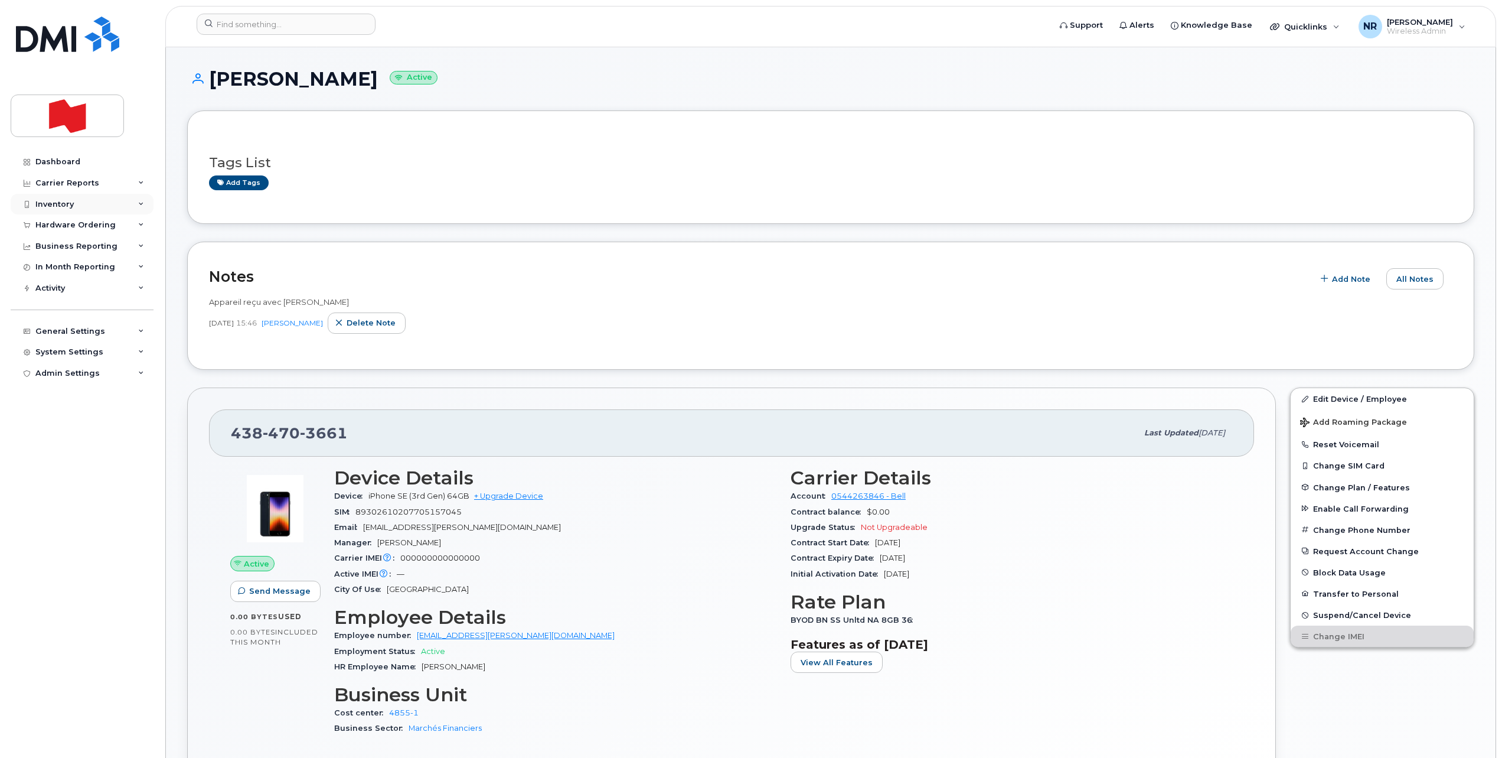
click at [56, 197] on div "Inventory" at bounding box center [82, 204] width 143 height 21
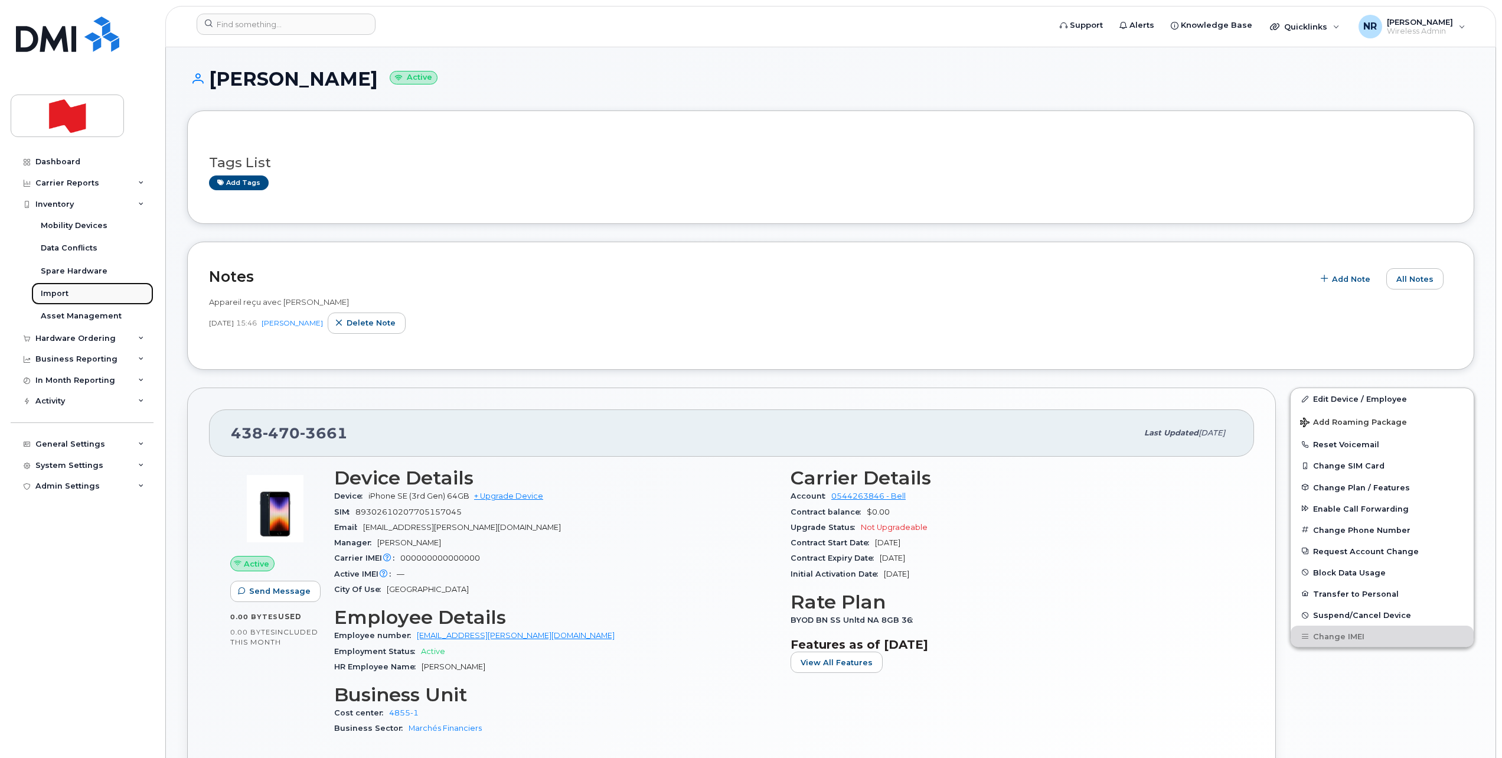
click at [61, 292] on div "Import" at bounding box center [55, 293] width 28 height 11
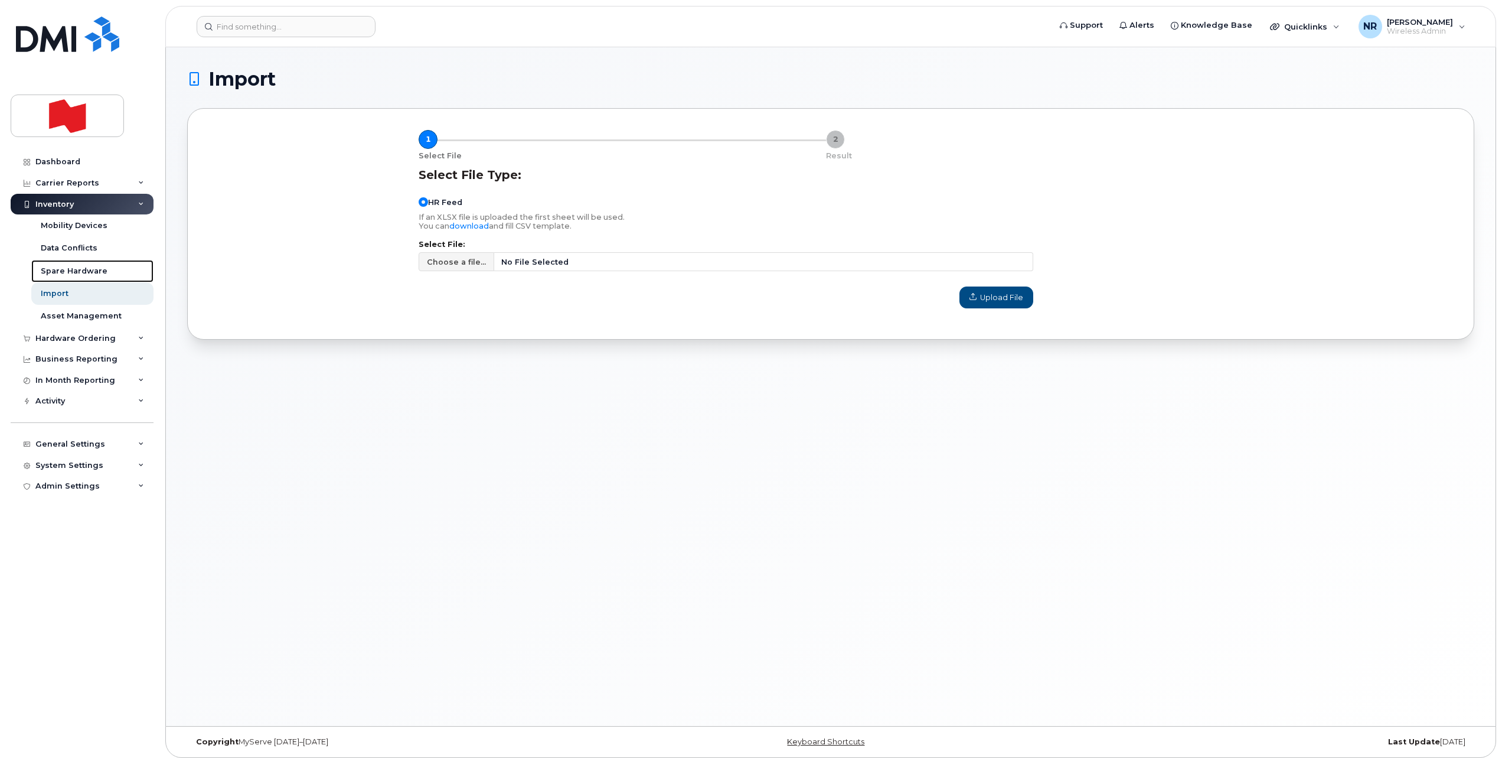
click at [81, 270] on div "Spare Hardware" at bounding box center [74, 271] width 67 height 11
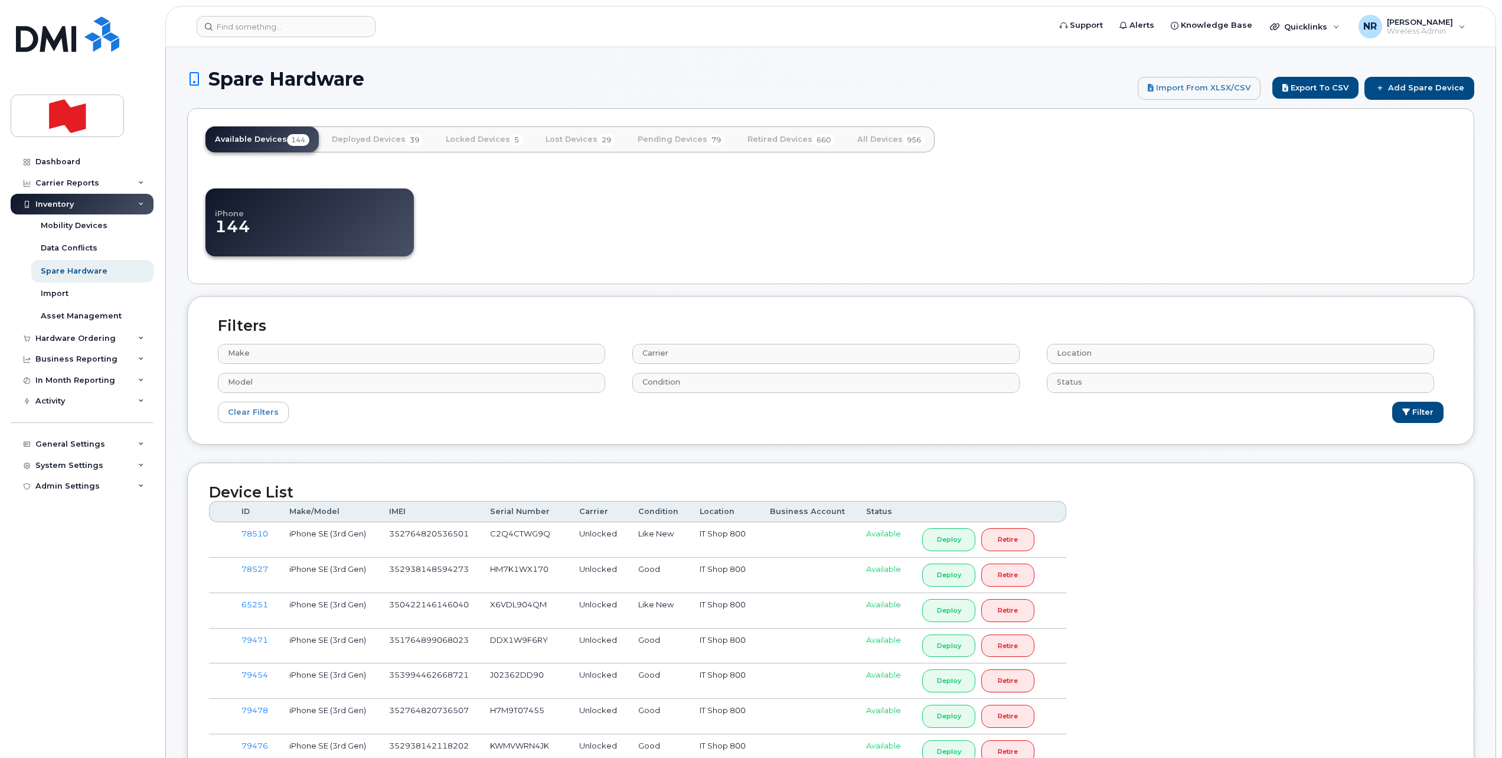
select select
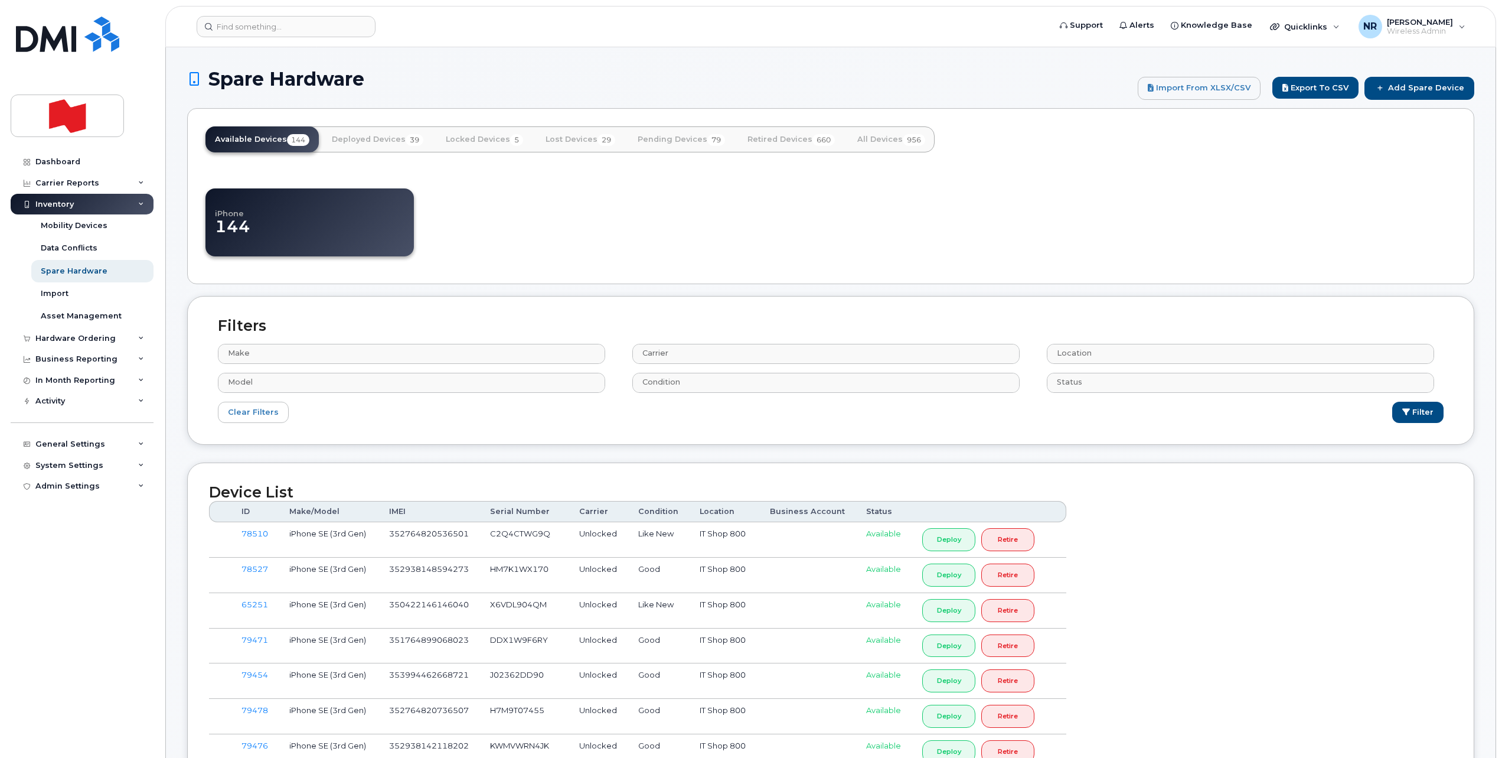
select select
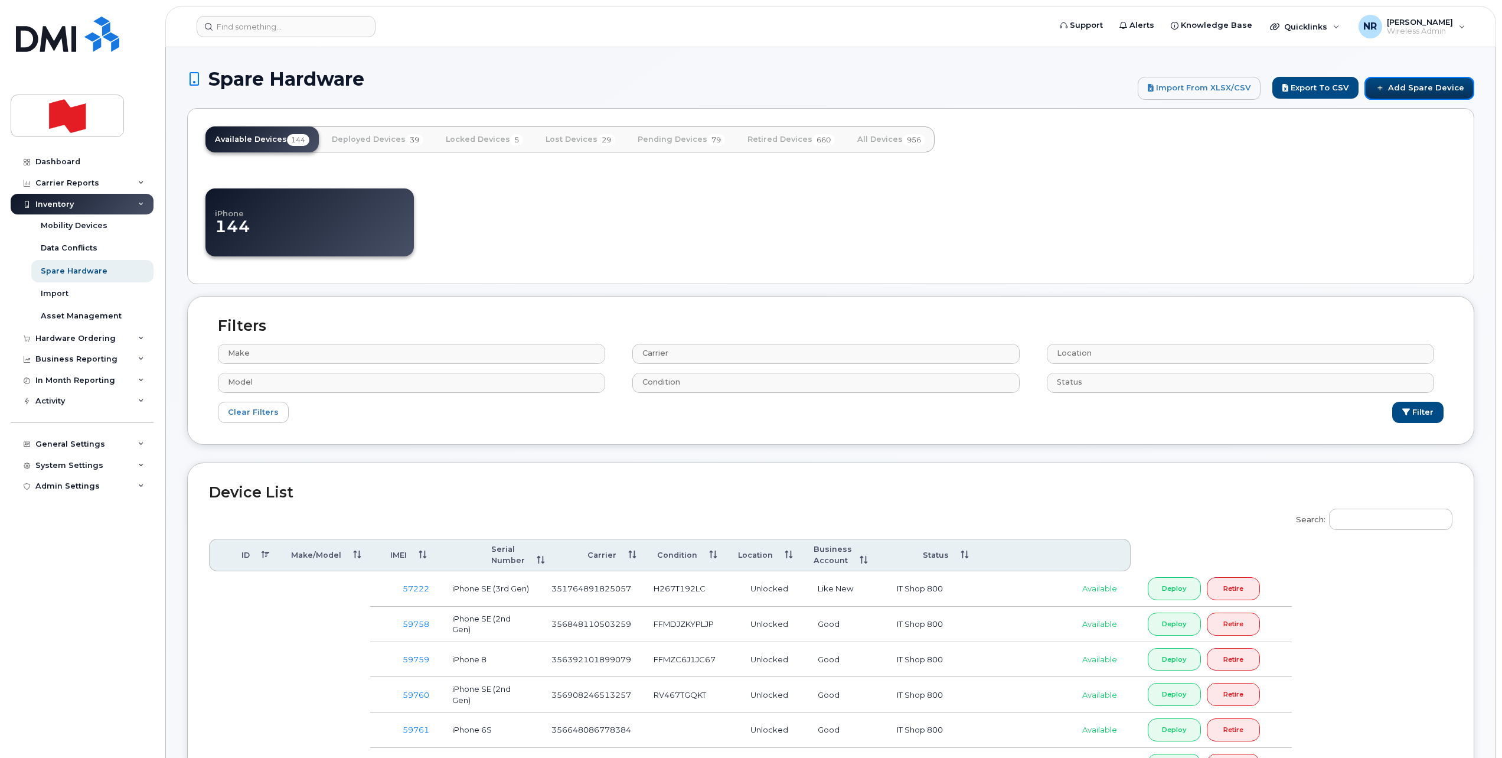
click at [1404, 89] on link "Add Spare Device" at bounding box center [1420, 88] width 110 height 22
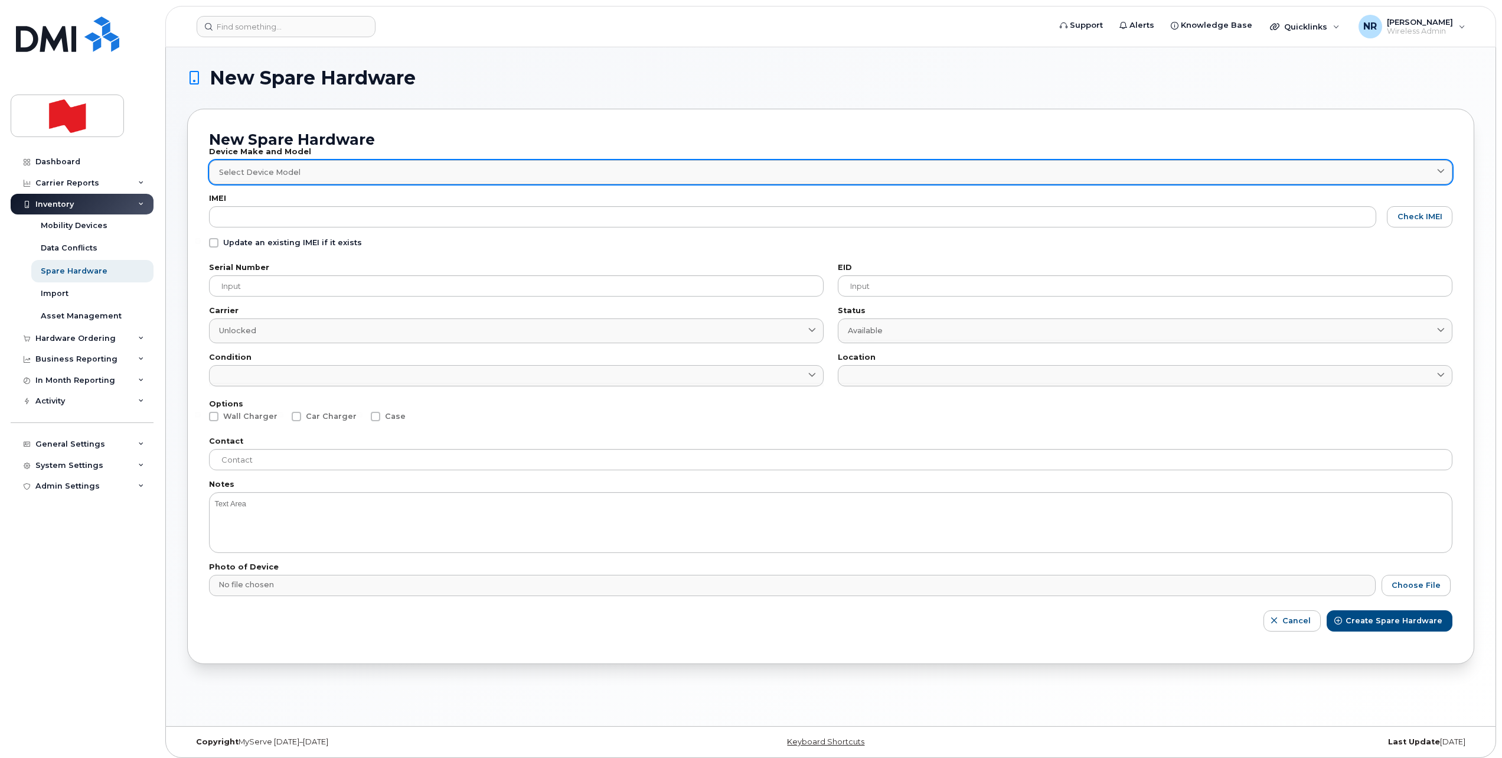
click at [299, 170] on div "Select Device Model" at bounding box center [830, 172] width 1223 height 11
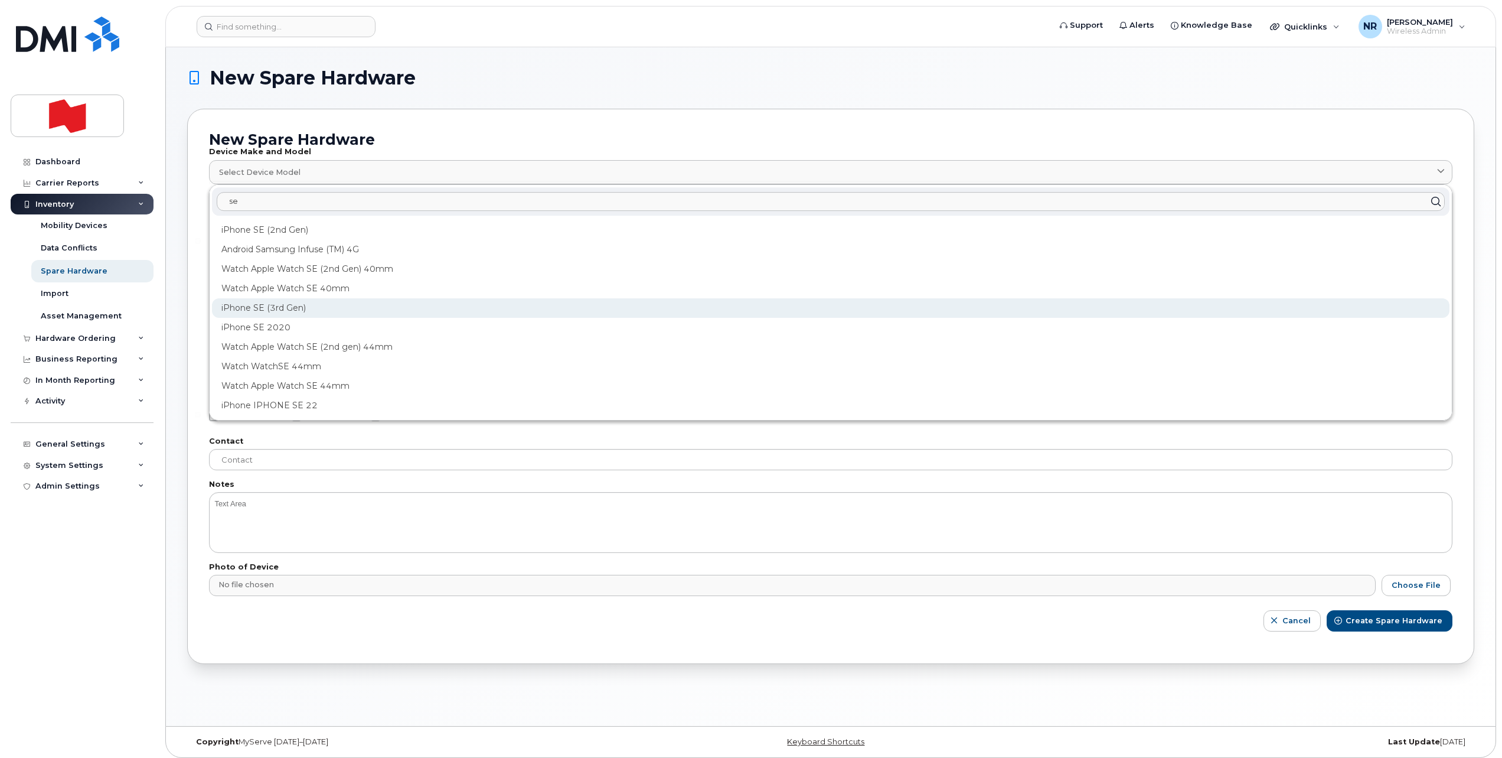
type input "se"
click at [255, 303] on div "iPhone SE (3rd Gen)" at bounding box center [831, 307] width 1238 height 19
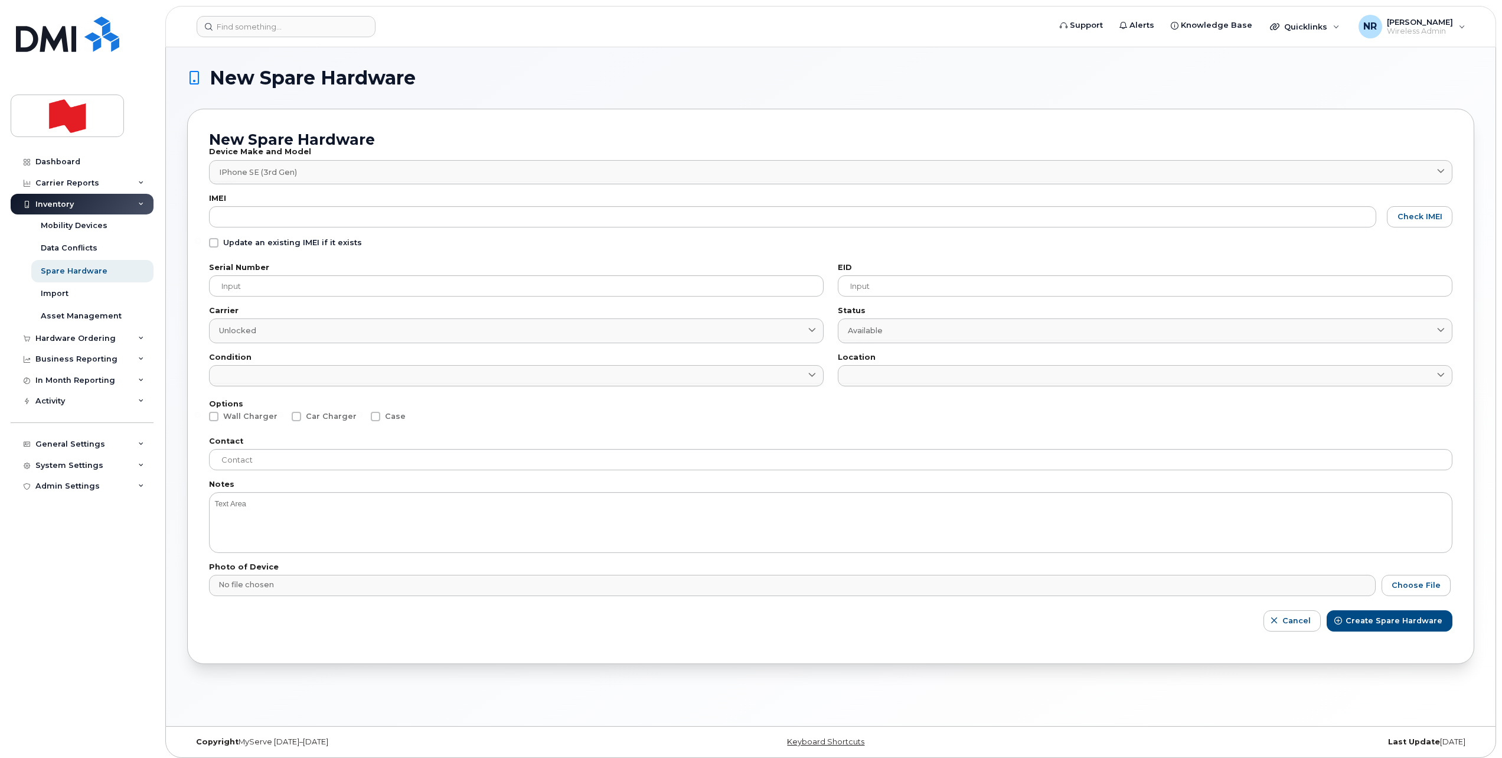
type input "2709"
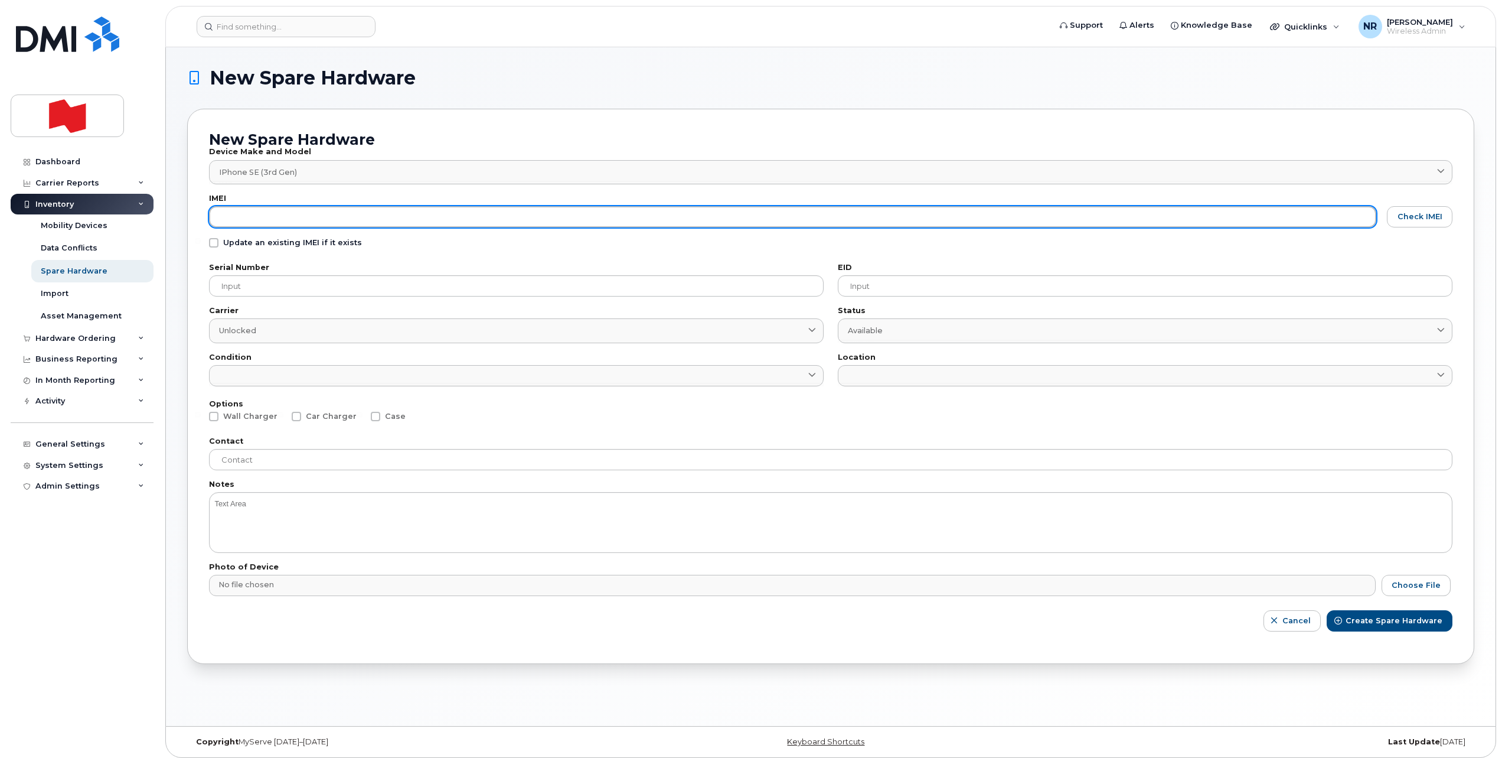
click at [256, 213] on input "text" at bounding box center [792, 216] width 1167 height 21
paste input "350829590037592"
type input "350829590037592"
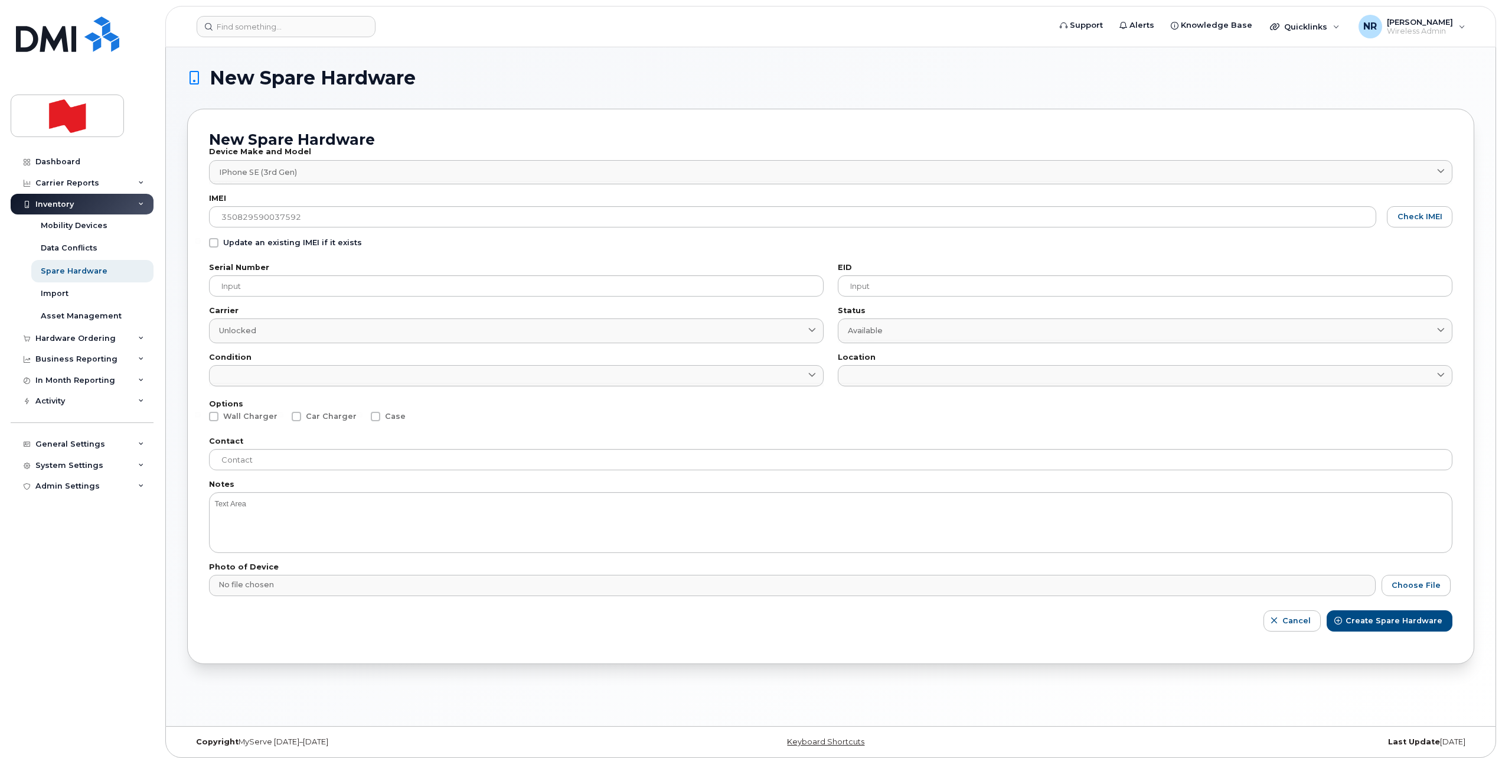
click at [216, 243] on span at bounding box center [213, 242] width 9 height 9
click at [201, 243] on input "Update an existing IMEI if it exists" at bounding box center [198, 241] width 6 height 6
checkbox input "true"
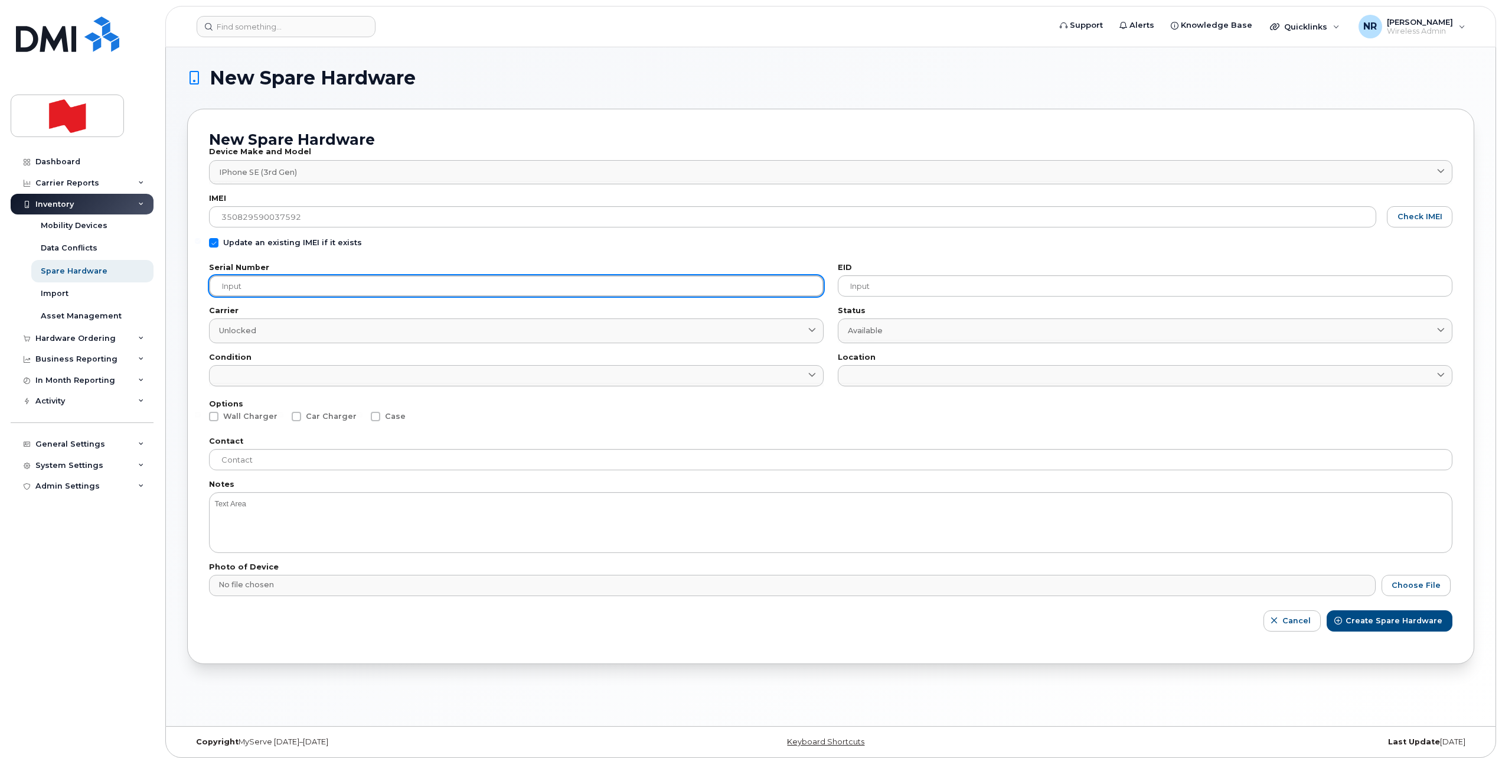
click at [217, 290] on input "text" at bounding box center [516, 285] width 615 height 21
click at [274, 289] on input "text" at bounding box center [516, 285] width 615 height 21
paste input "MFJ2R6YGGV"
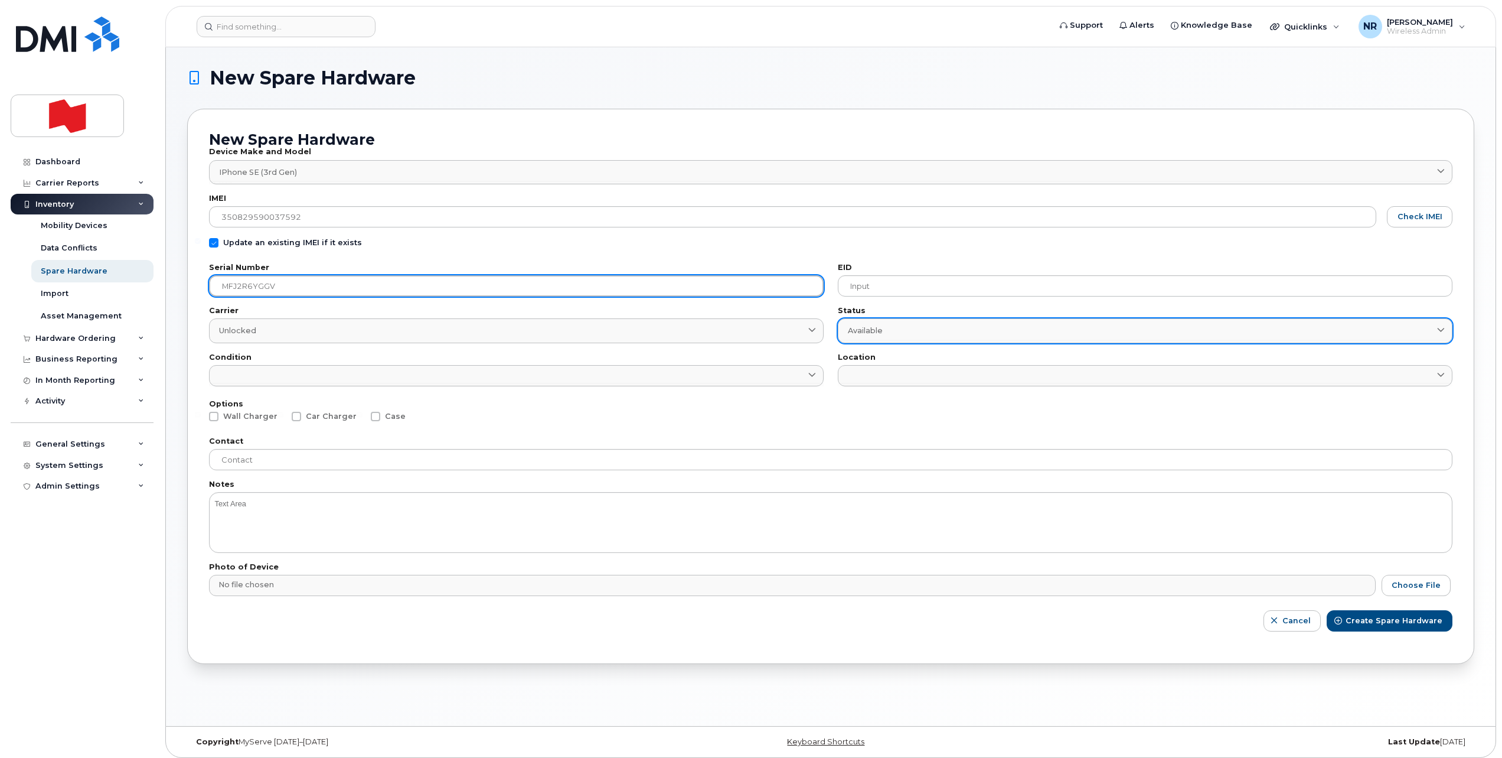
type input "MFJ2R6YGGV"
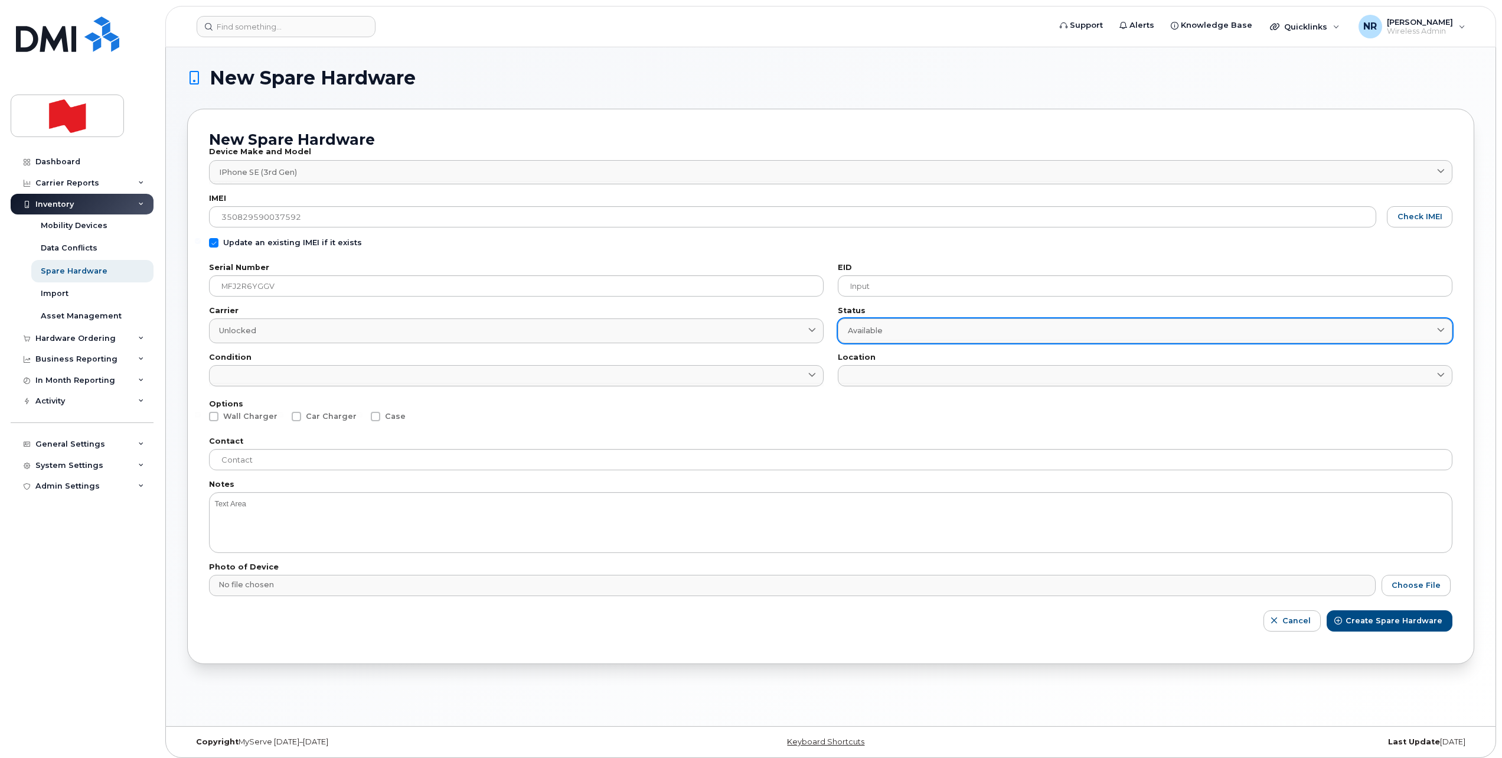
click at [860, 333] on span "Available" at bounding box center [865, 330] width 35 height 11
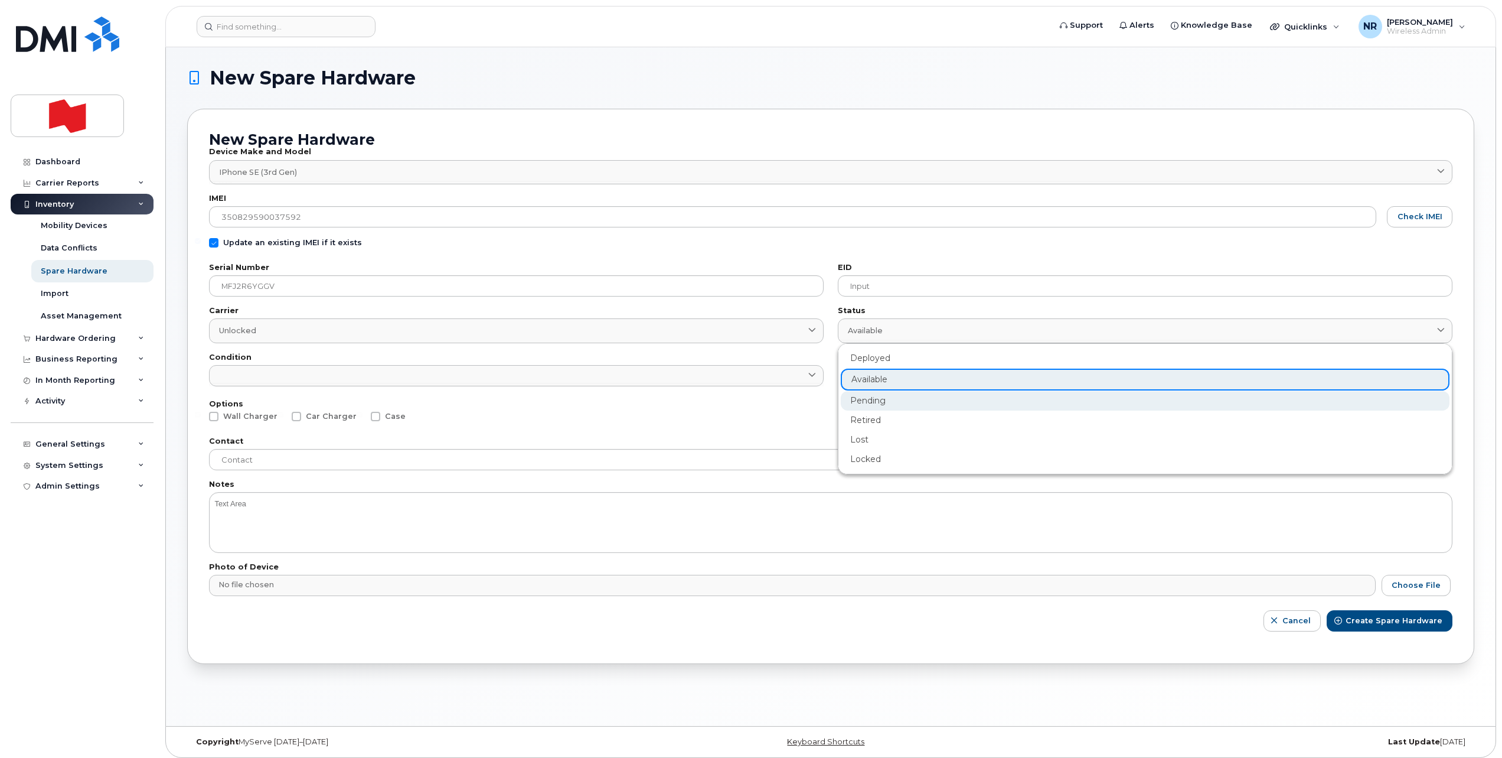
click at [855, 402] on div "Pending" at bounding box center [1145, 400] width 609 height 19
type input "pending"
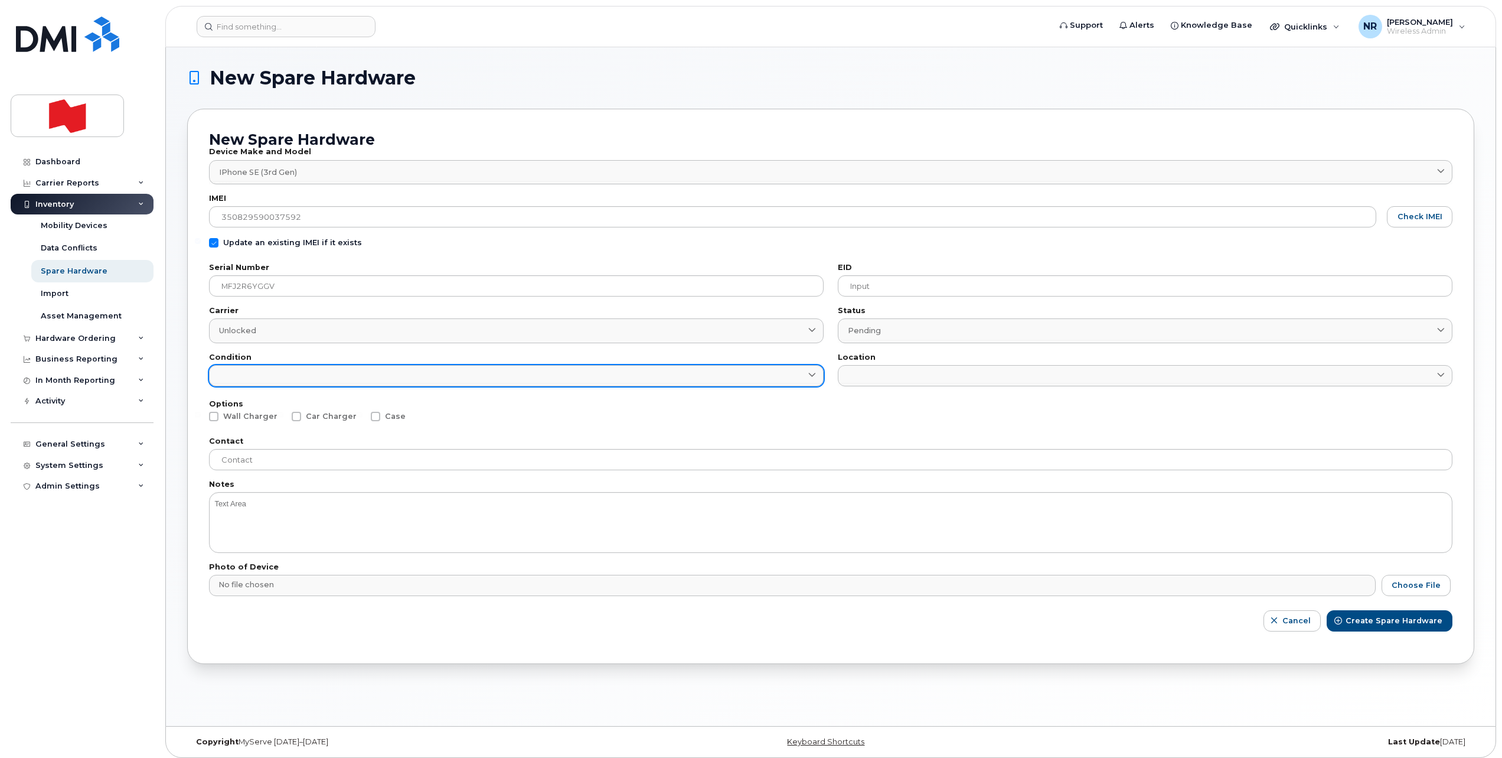
click at [648, 371] on link at bounding box center [516, 375] width 615 height 21
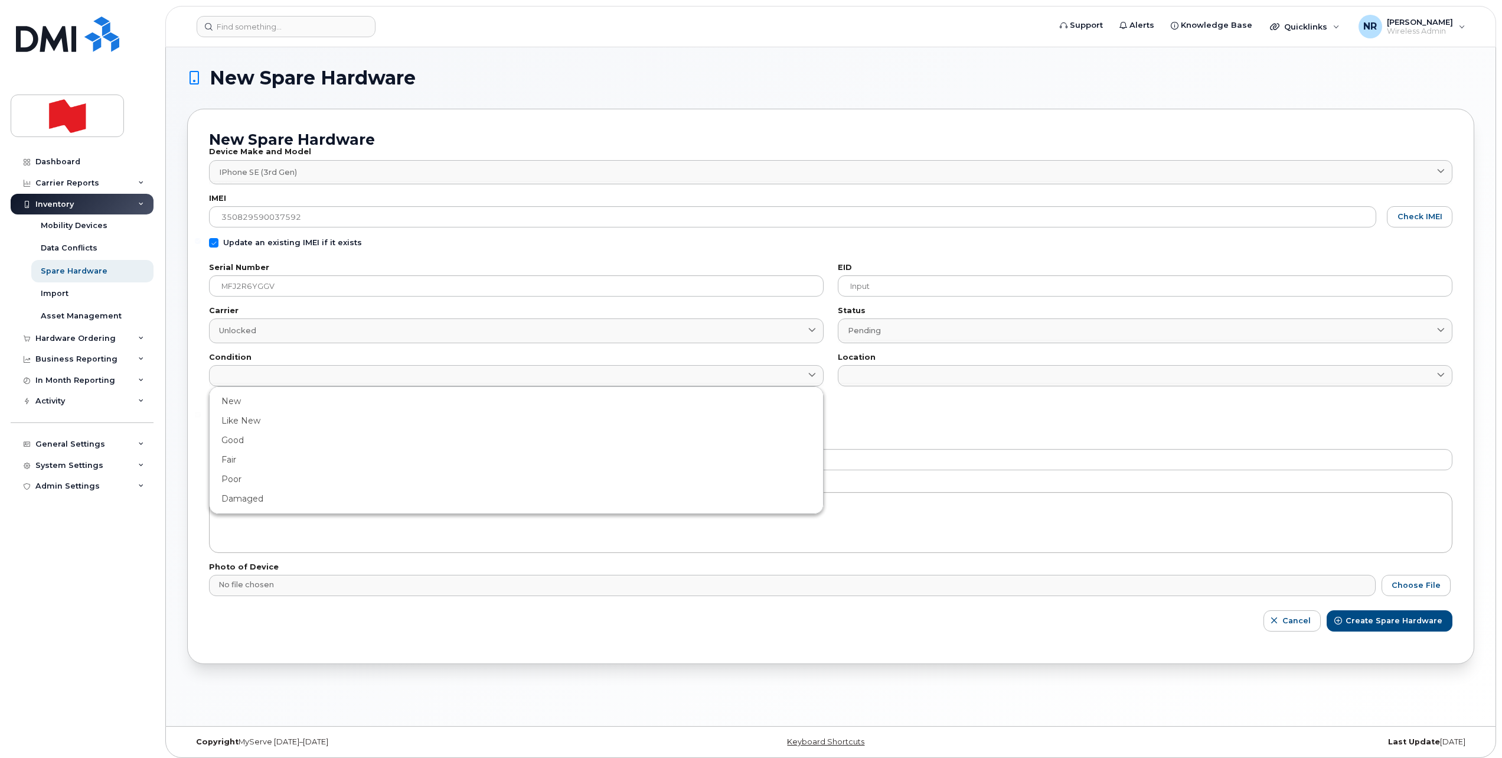
click at [277, 501] on div "Damaged" at bounding box center [516, 498] width 609 height 19
type input "Damaged"
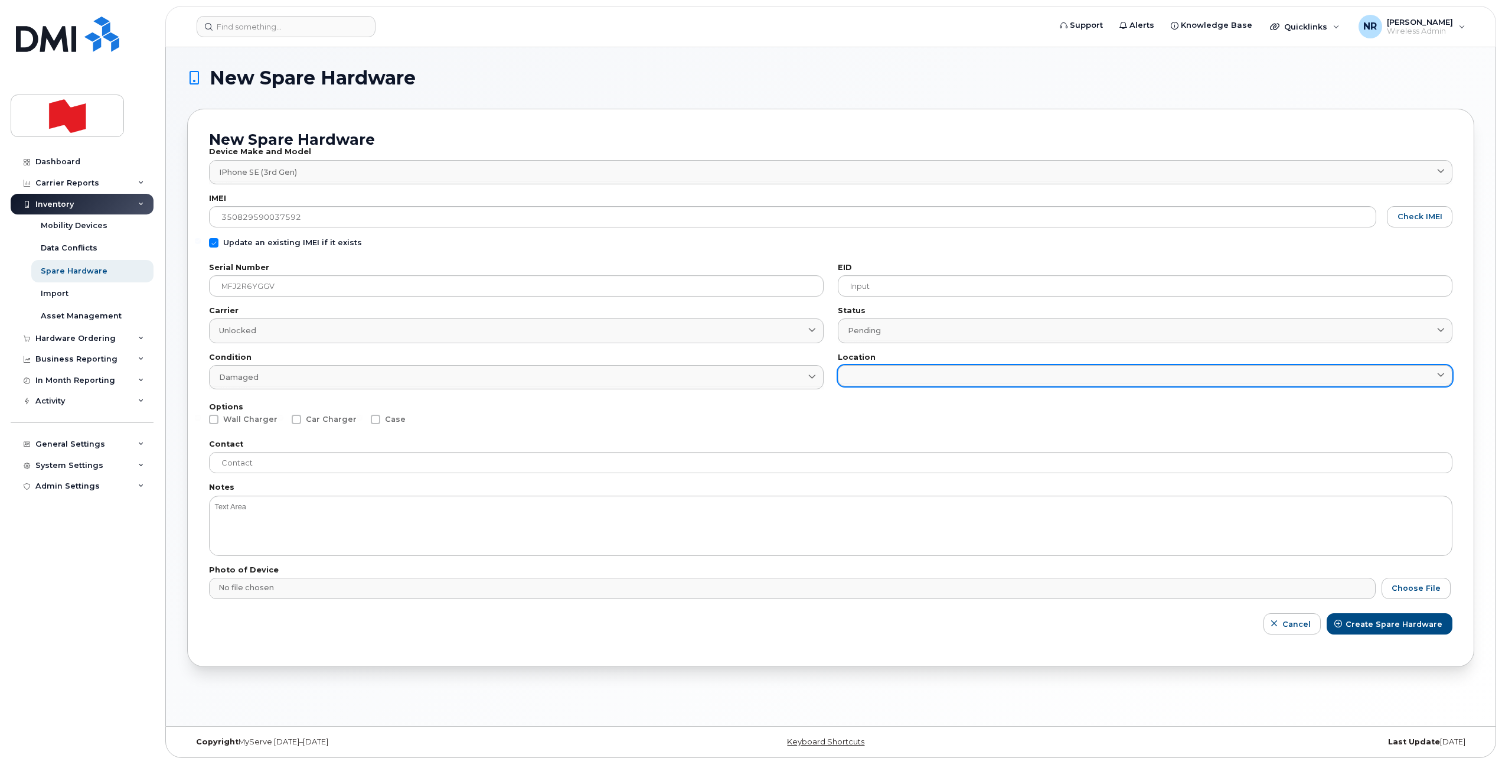
click at [988, 365] on link at bounding box center [1145, 375] width 615 height 21
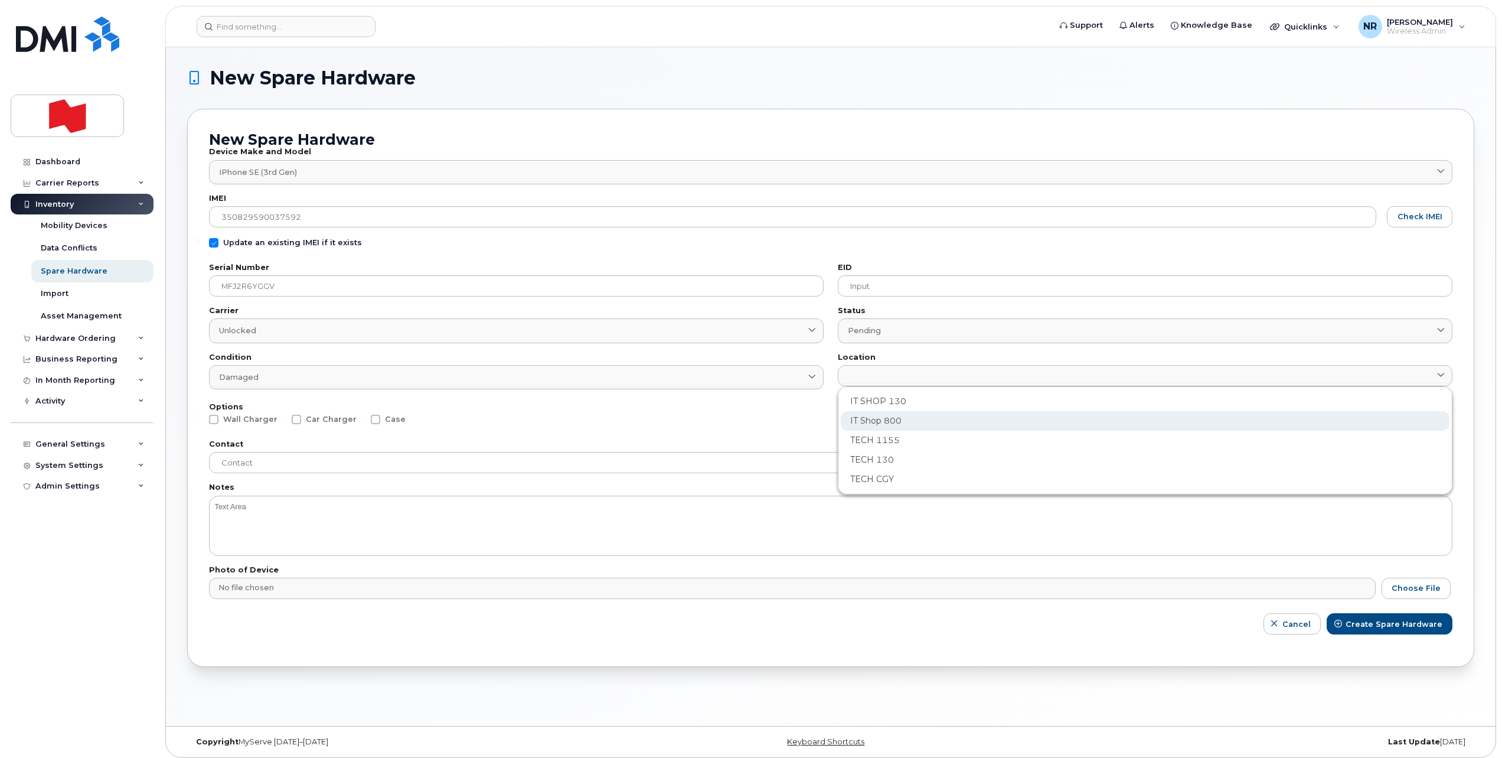
click at [877, 428] on div "IT Shop 800" at bounding box center [1145, 420] width 609 height 19
type input "2982"
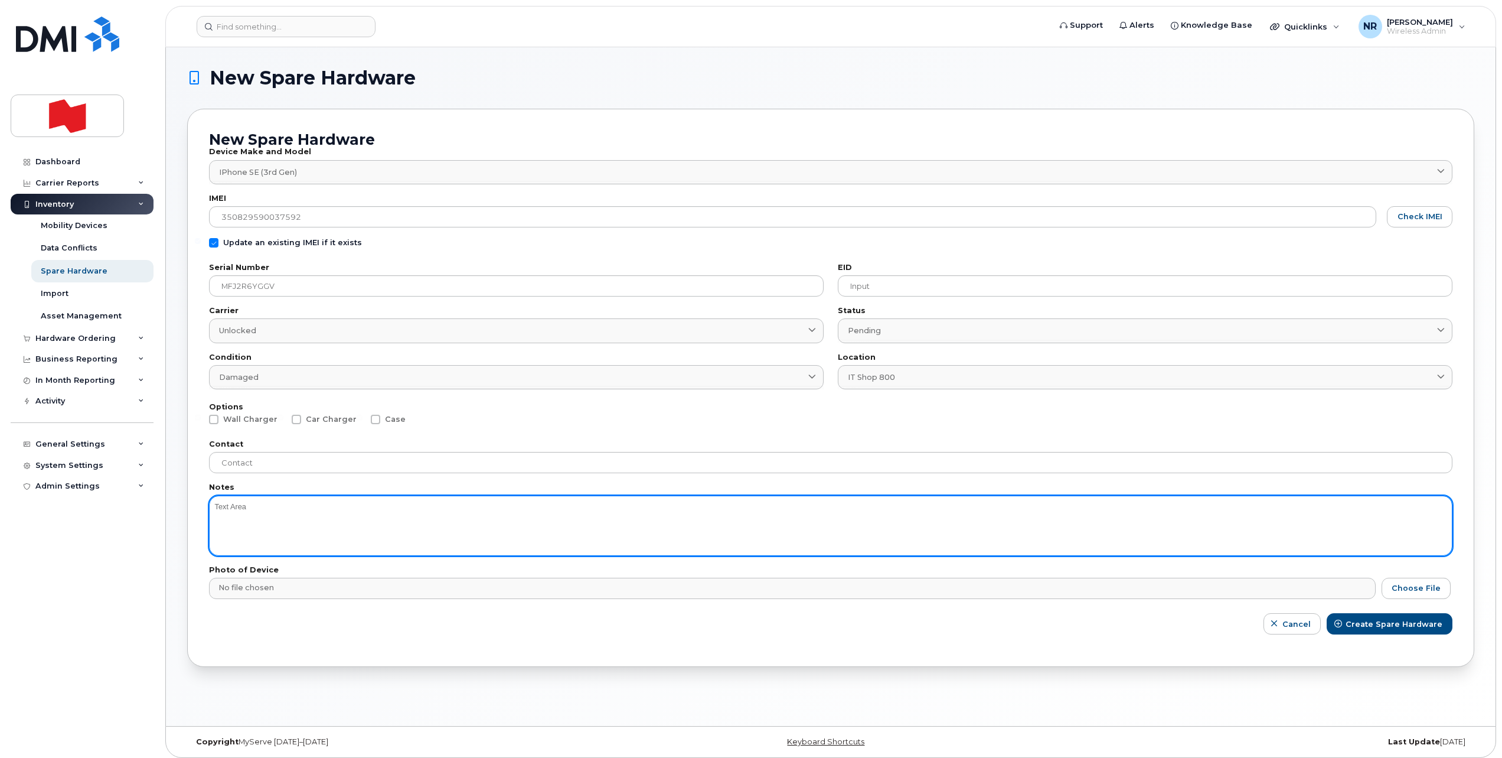
click at [335, 523] on textarea at bounding box center [831, 525] width 1244 height 60
type textarea "Battery"
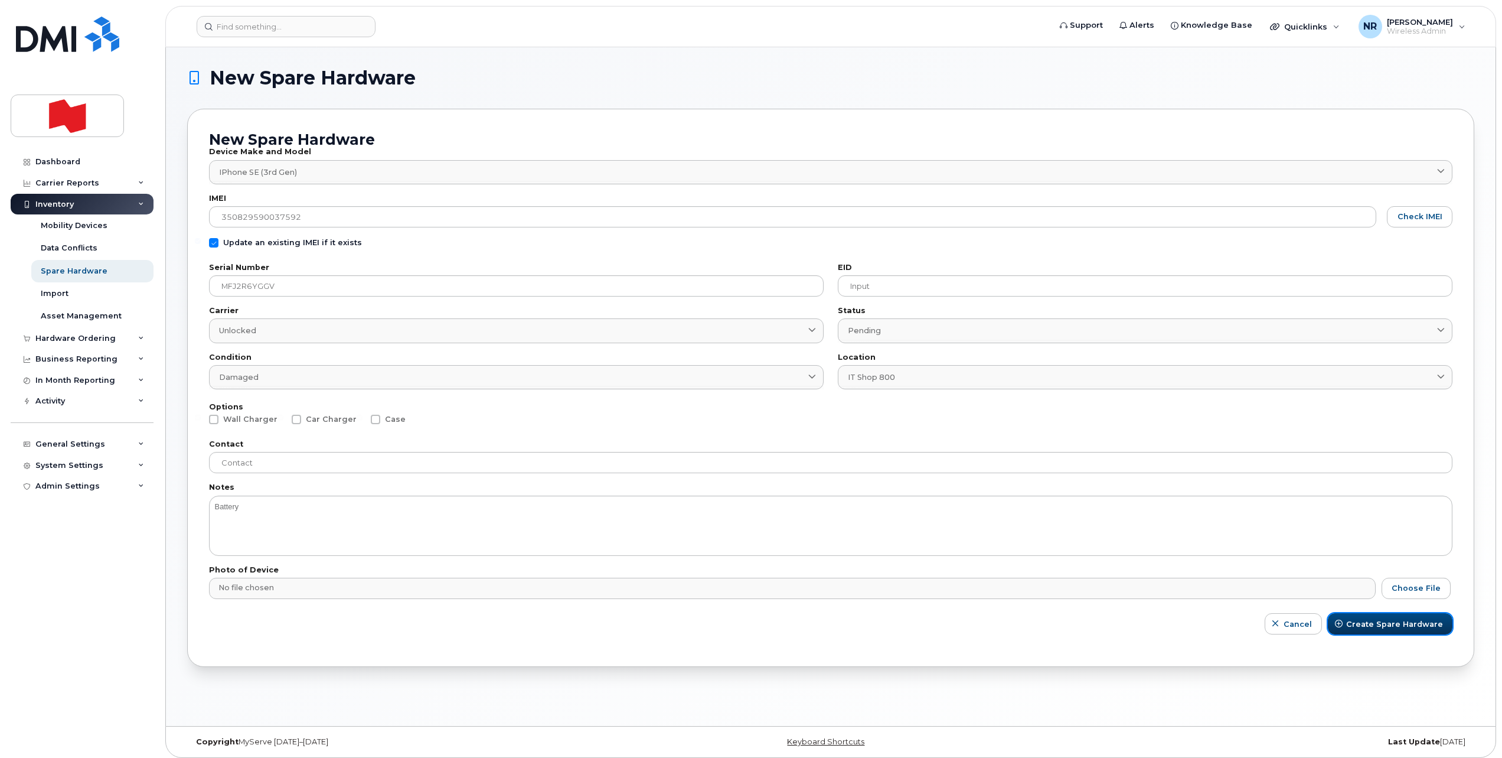
click at [1369, 622] on span "Create Spare Hardware" at bounding box center [1394, 623] width 97 height 11
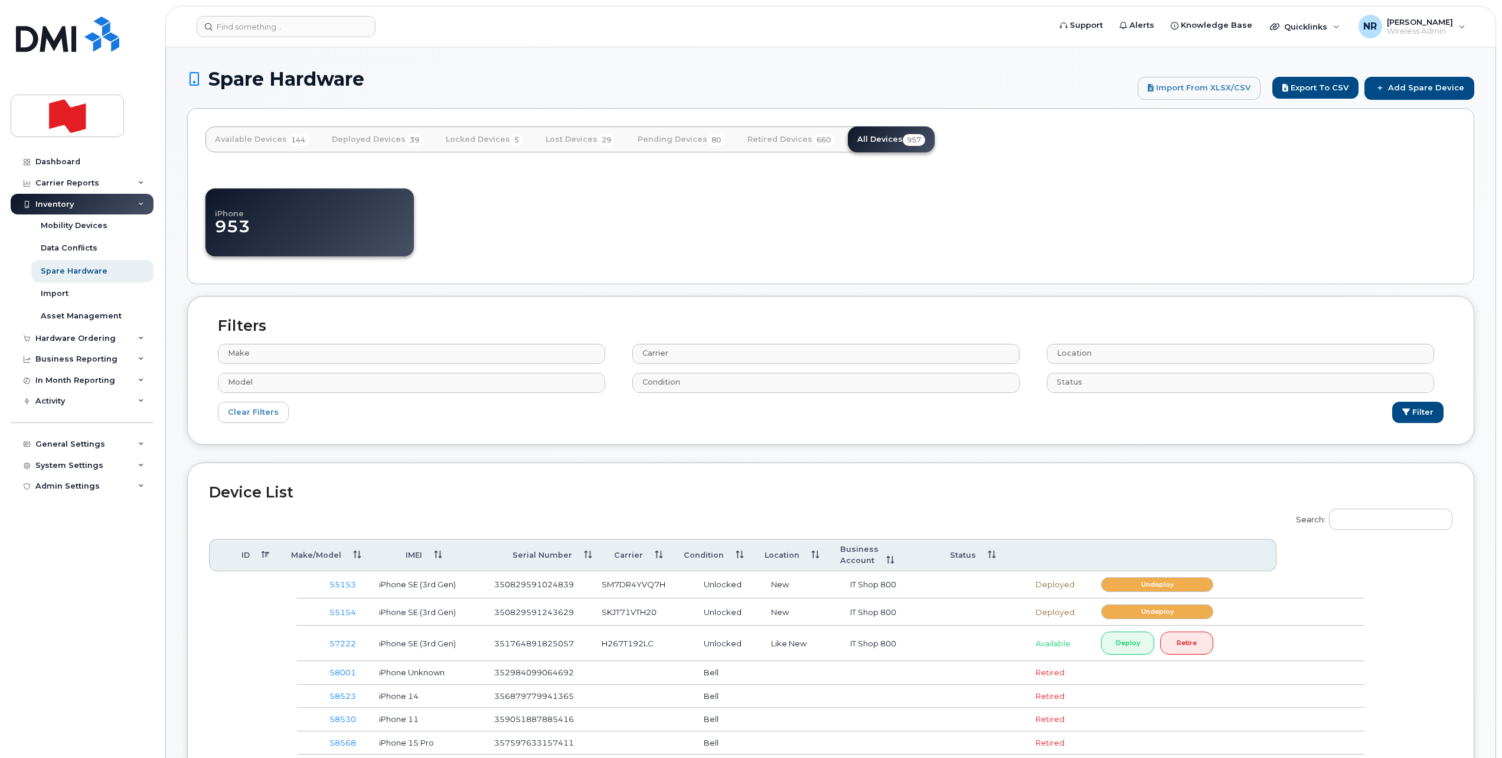
select select
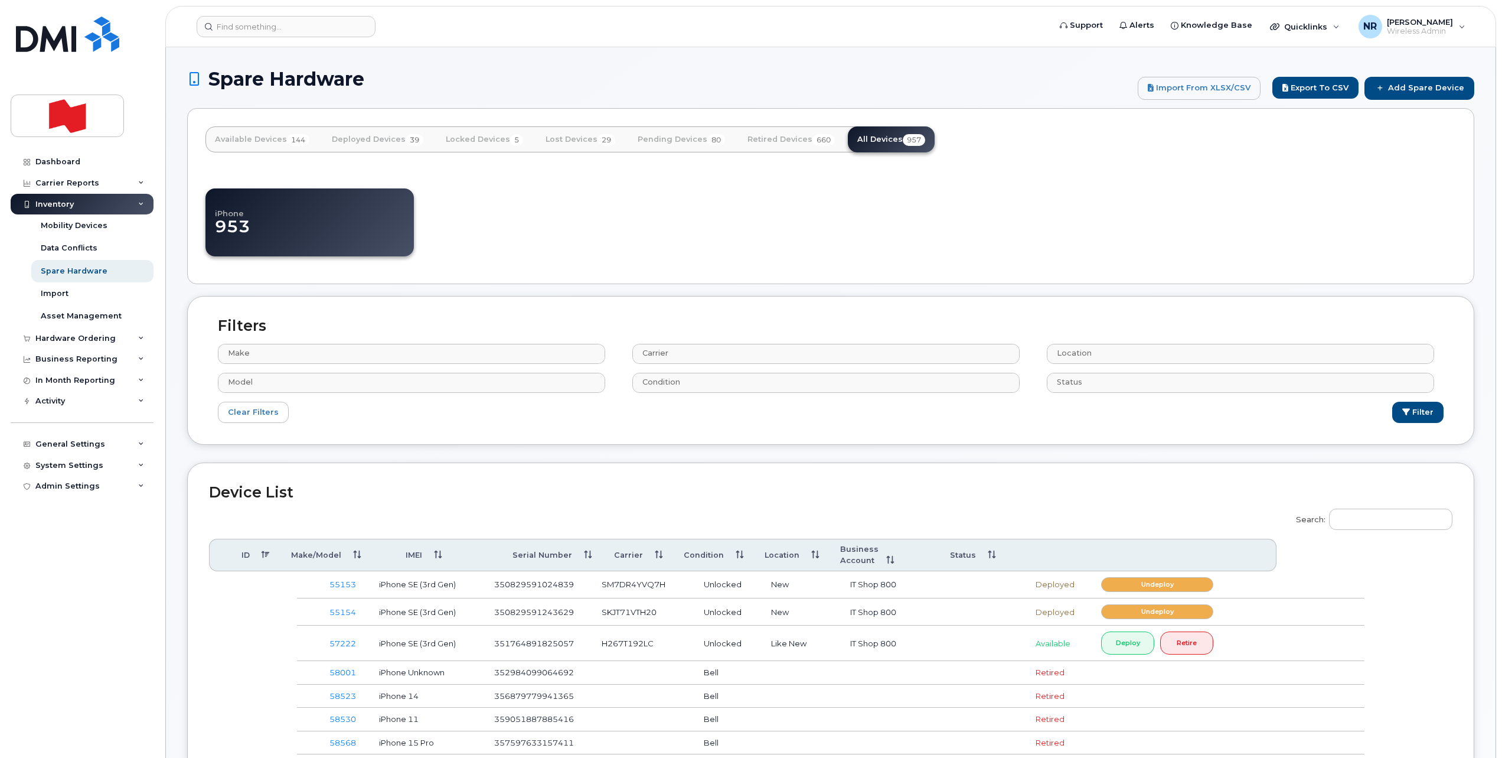
select select
click at [1371, 521] on input "Search:" at bounding box center [1390, 518] width 123 height 21
paste input "MFJ2R6YGGV"
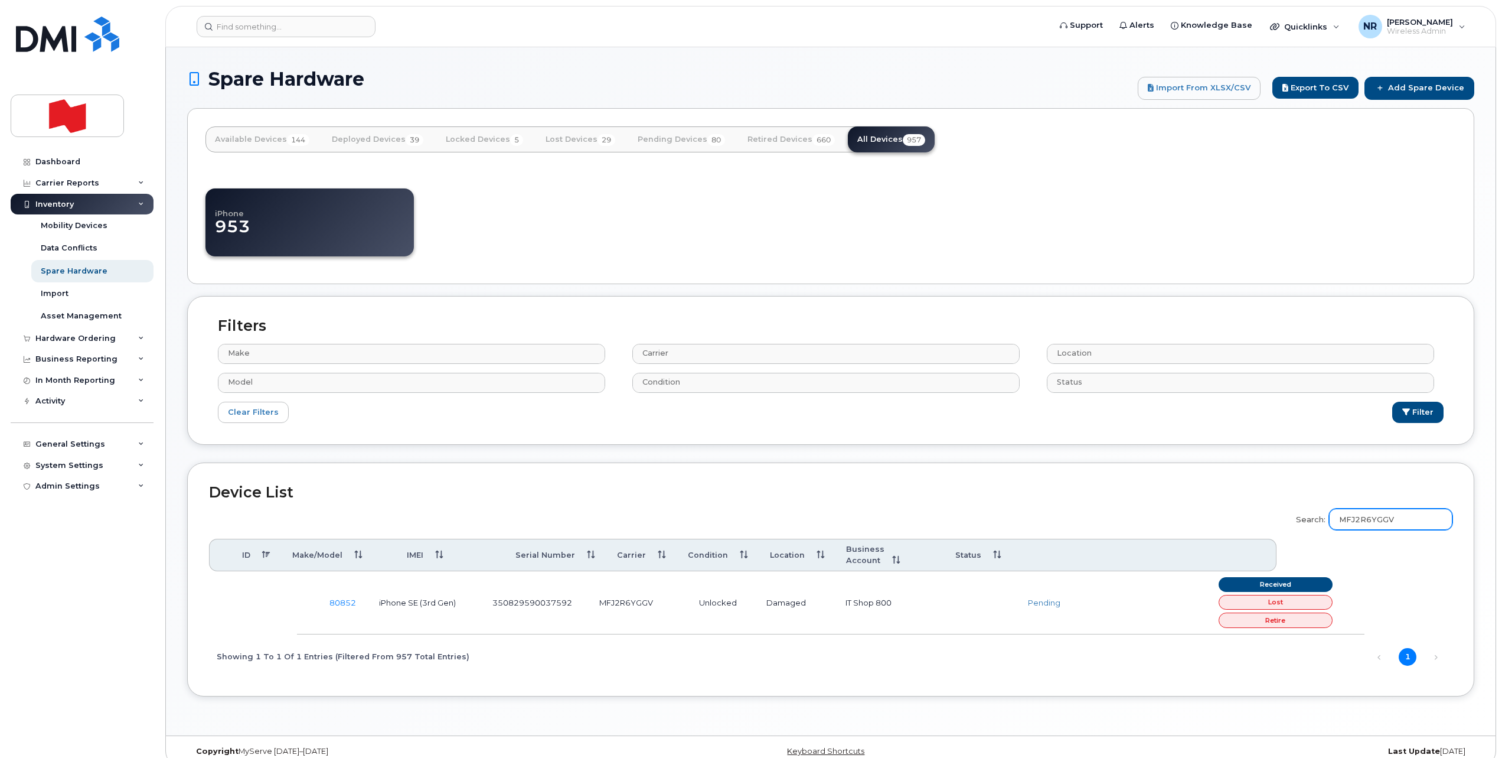
type input "MFJ2R6YGGV"
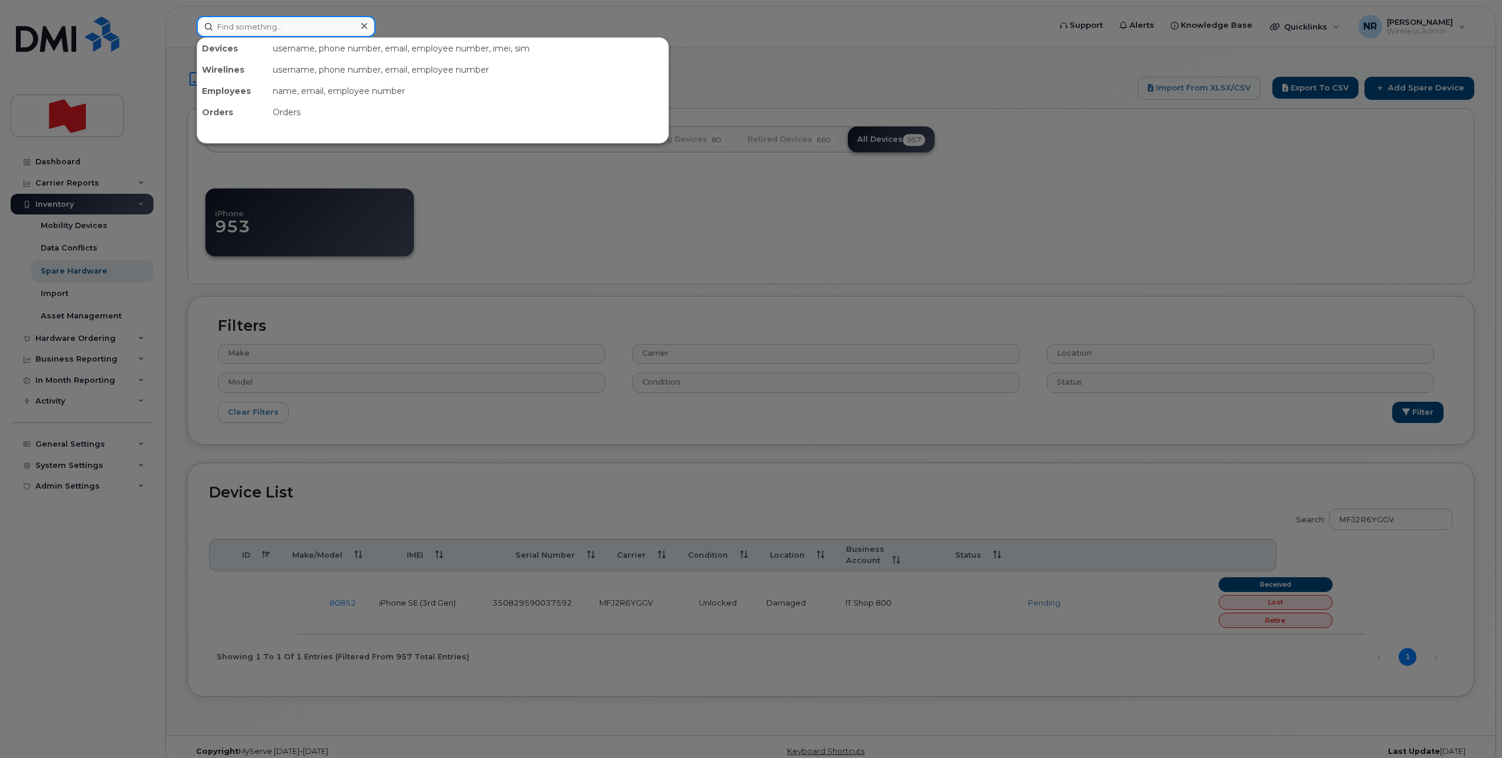
click at [318, 33] on input at bounding box center [286, 26] width 179 height 21
paste input "356838115291976"
drag, startPoint x: 318, startPoint y: 28, endPoint x: 200, endPoint y: 31, distance: 118.1
click at [200, 31] on input "356838115291976" at bounding box center [286, 26] width 179 height 21
type input "89302610207705156997"
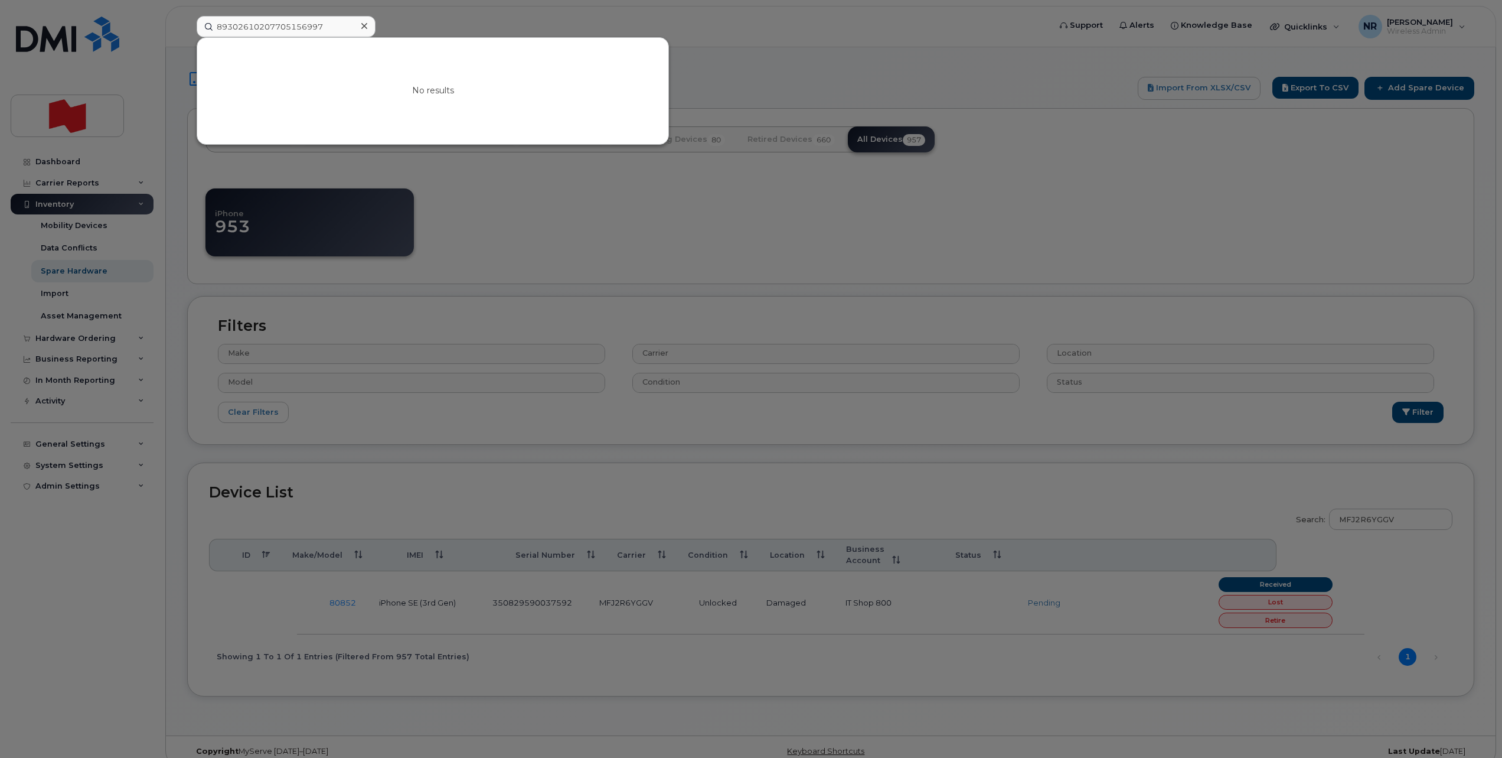
drag, startPoint x: 1019, startPoint y: 176, endPoint x: 1505, endPoint y: 57, distance: 500.4
click at [1020, 176] on div at bounding box center [751, 379] width 1502 height 758
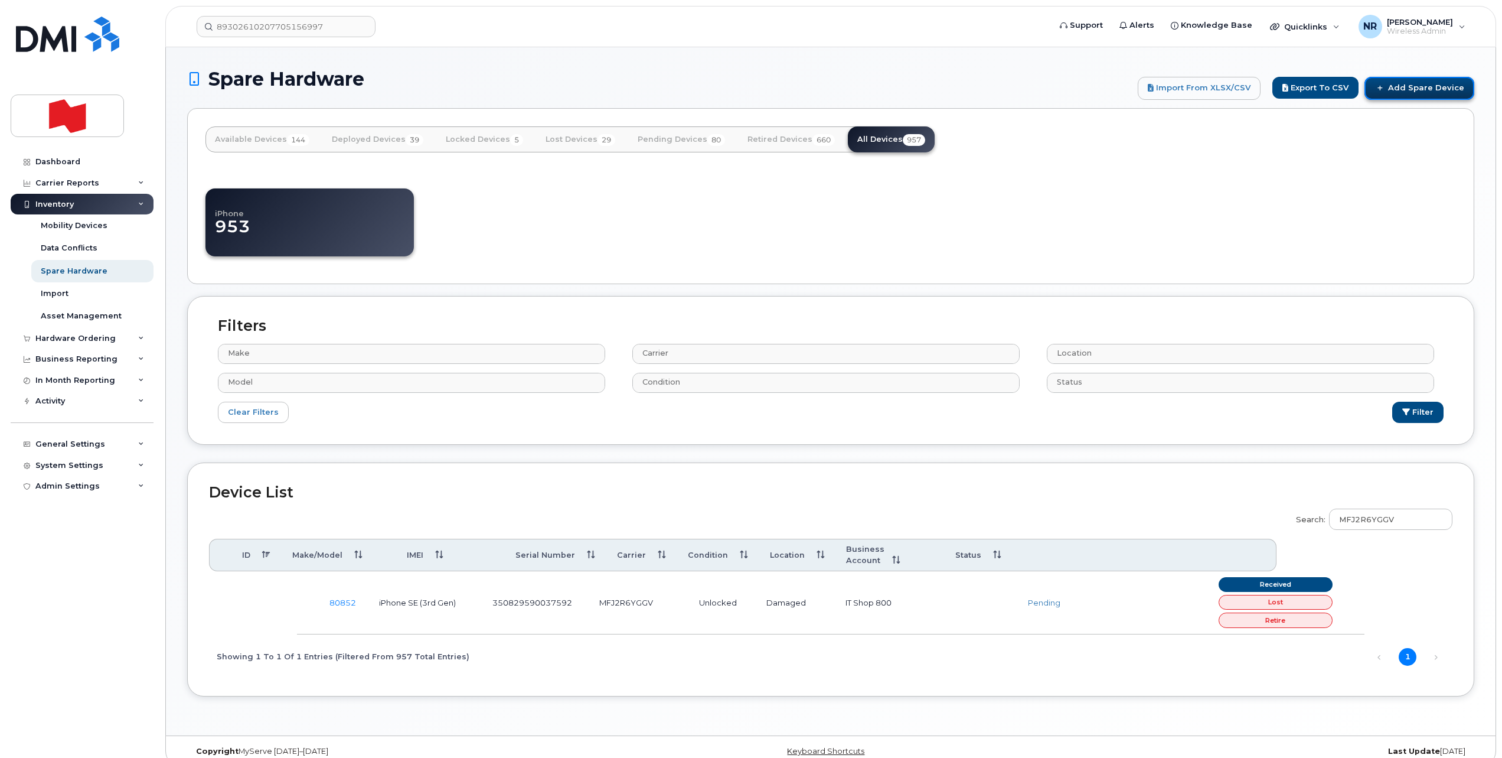
click at [1408, 86] on link "Add Spare Device" at bounding box center [1420, 88] width 110 height 22
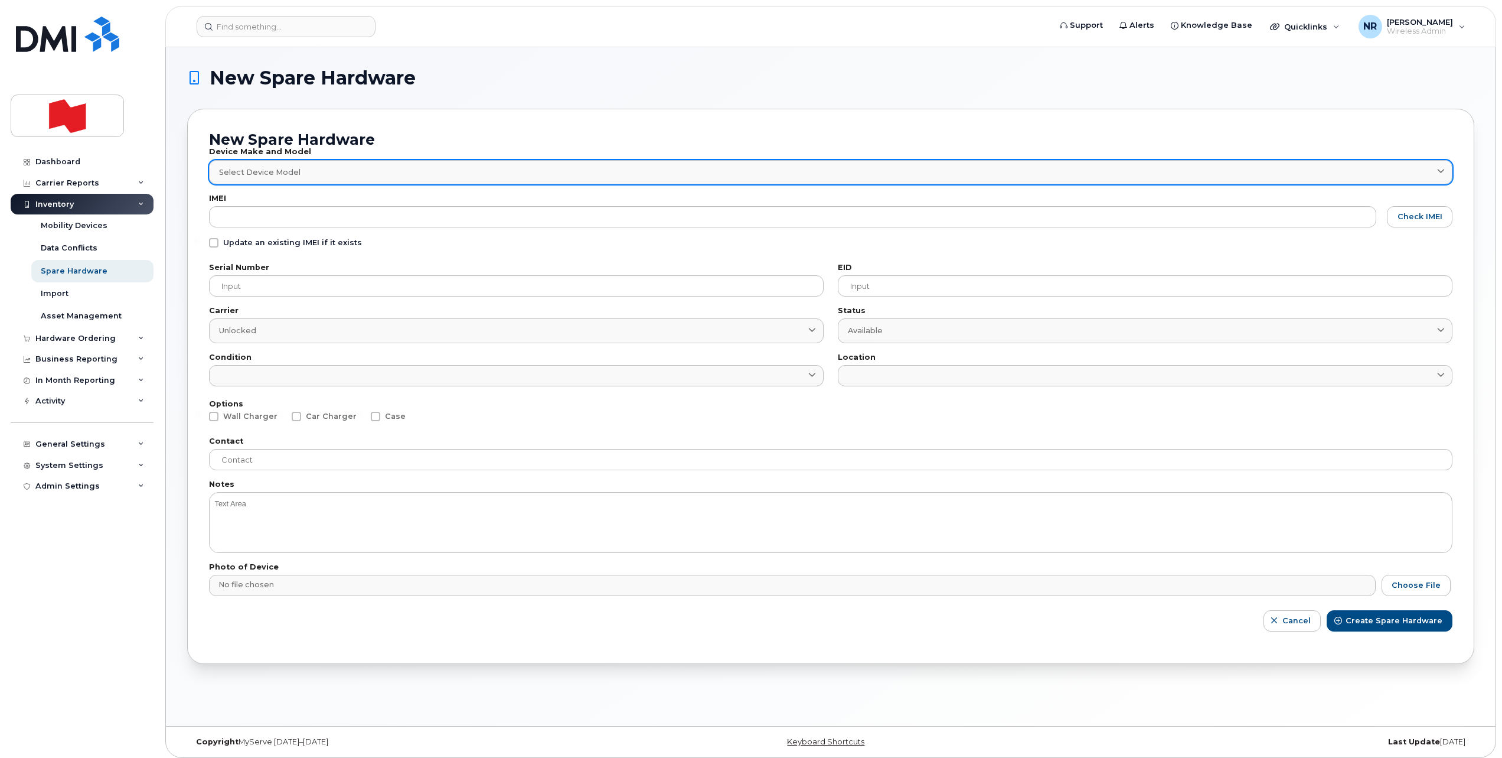
click at [255, 168] on span "Select Device Model" at bounding box center [259, 172] width 81 height 11
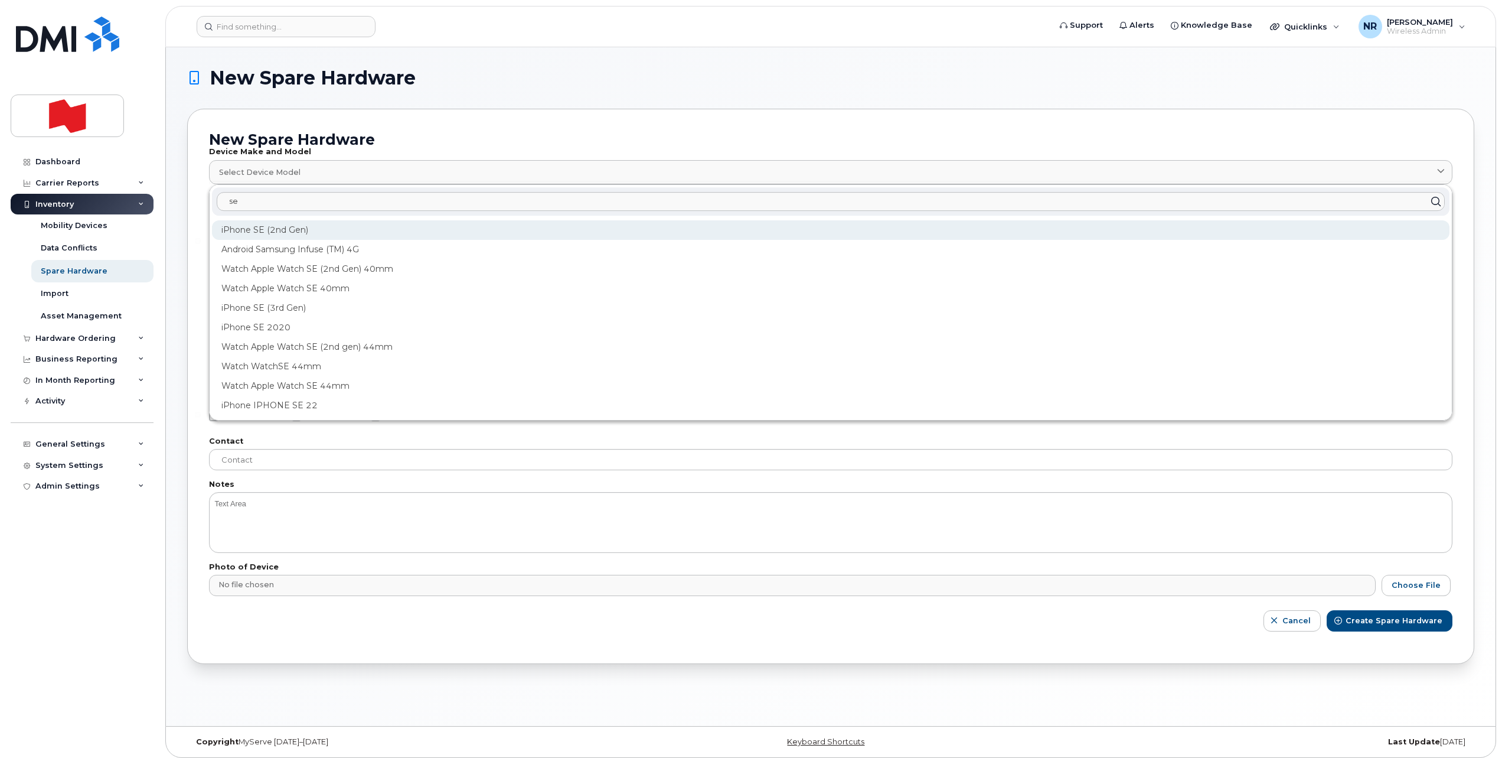
type input "se"
click at [293, 221] on div "iPhone SE (2nd Gen)" at bounding box center [831, 229] width 1238 height 19
type input "1947"
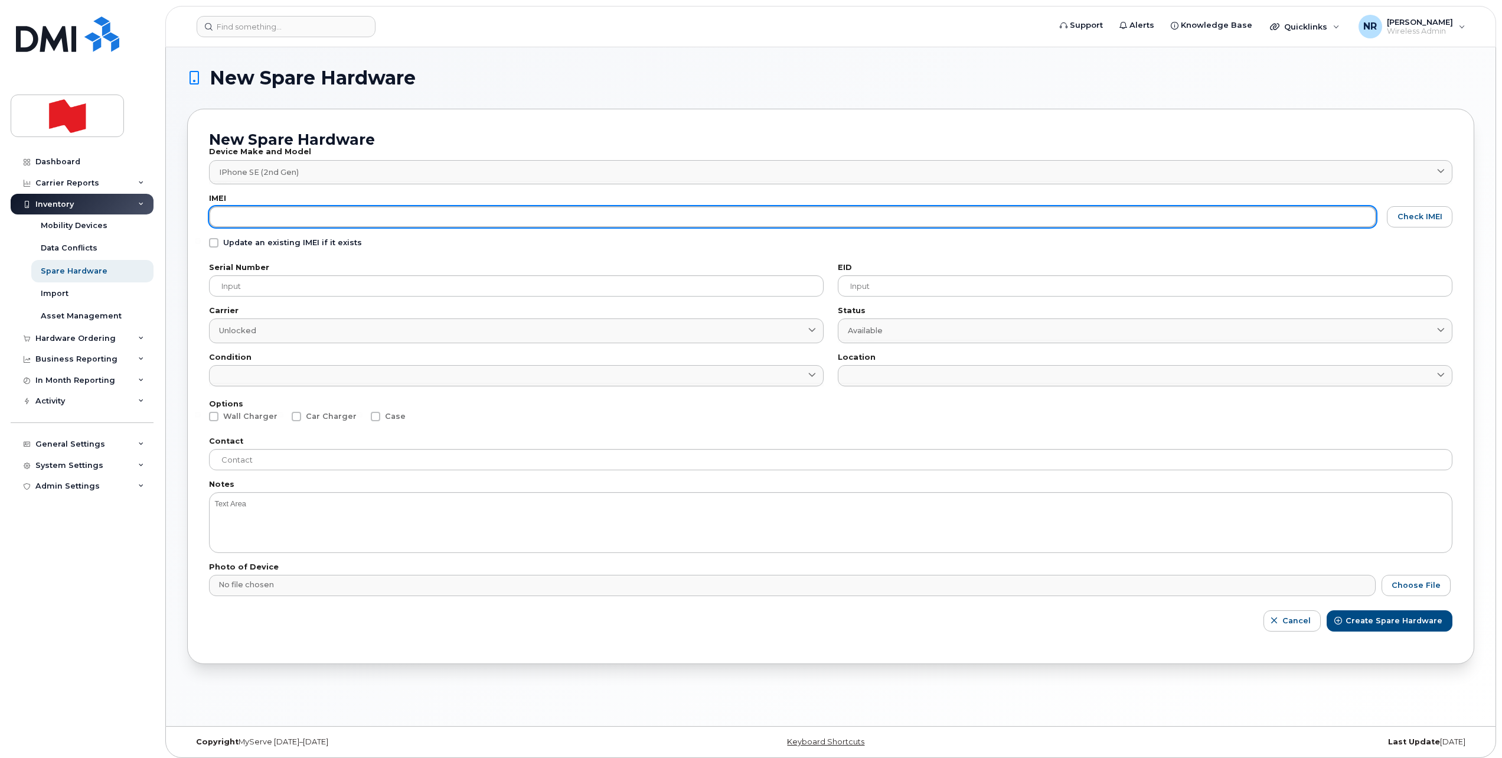
click at [265, 219] on input "text" at bounding box center [792, 216] width 1167 height 21
paste input "356838115291976"
type input "356838115291976"
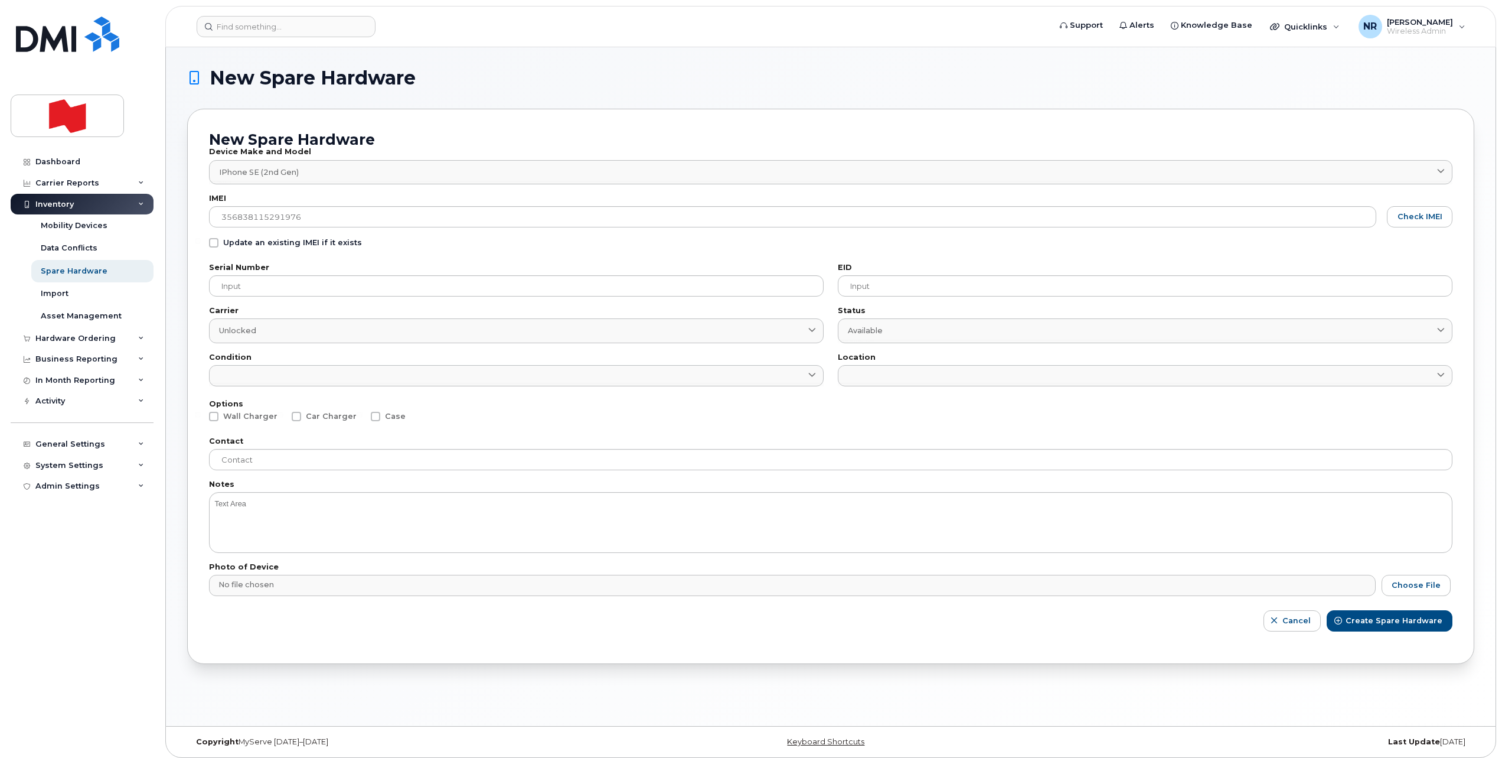
click at [218, 242] on span at bounding box center [213, 242] width 9 height 9
click at [201, 242] on input "Update an existing IMEI if it exists" at bounding box center [198, 241] width 6 height 6
checkbox input "true"
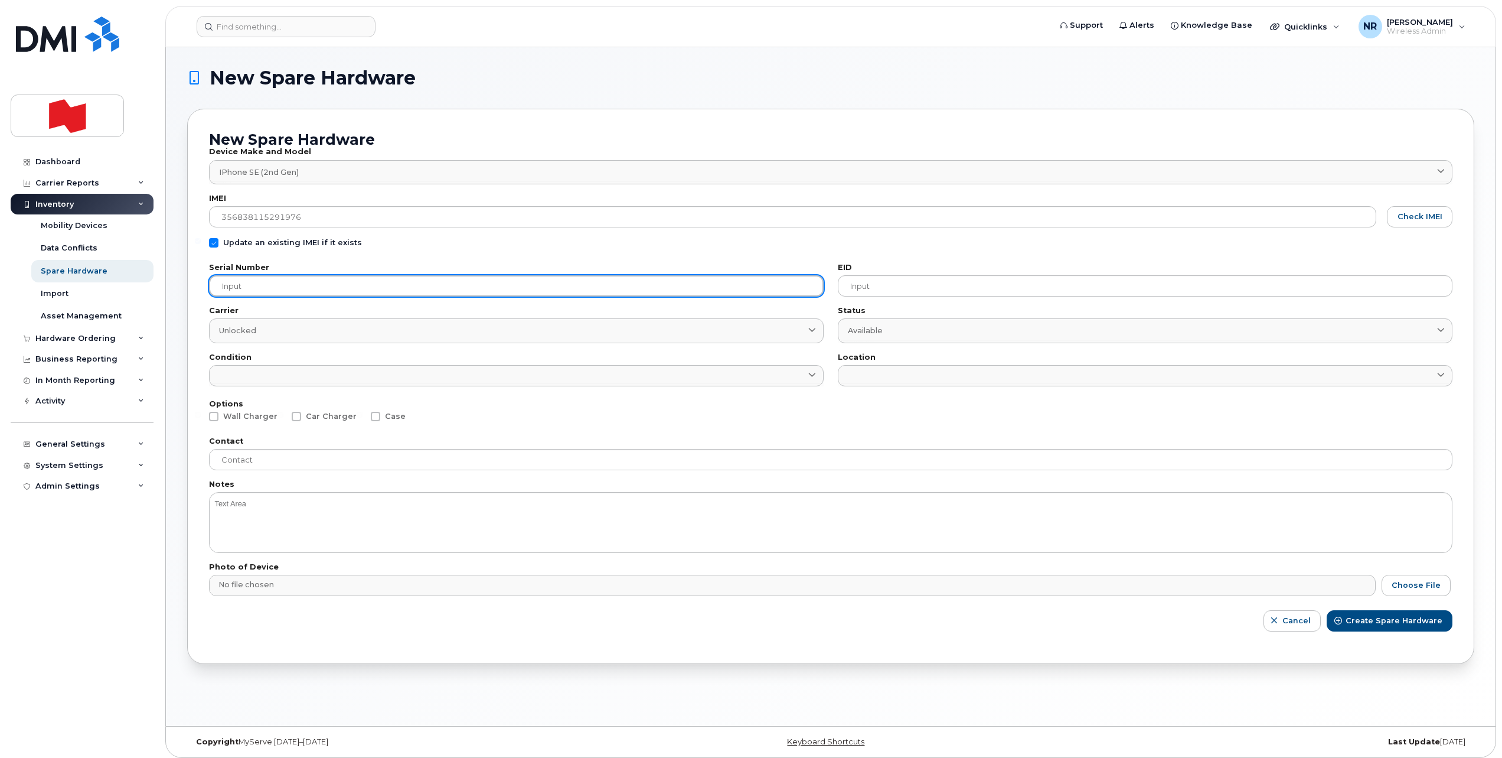
drag, startPoint x: 370, startPoint y: 289, endPoint x: 390, endPoint y: 292, distance: 20.2
click at [370, 289] on input "text" at bounding box center [516, 285] width 615 height 21
paste input "FFMFD9MQPLJM"
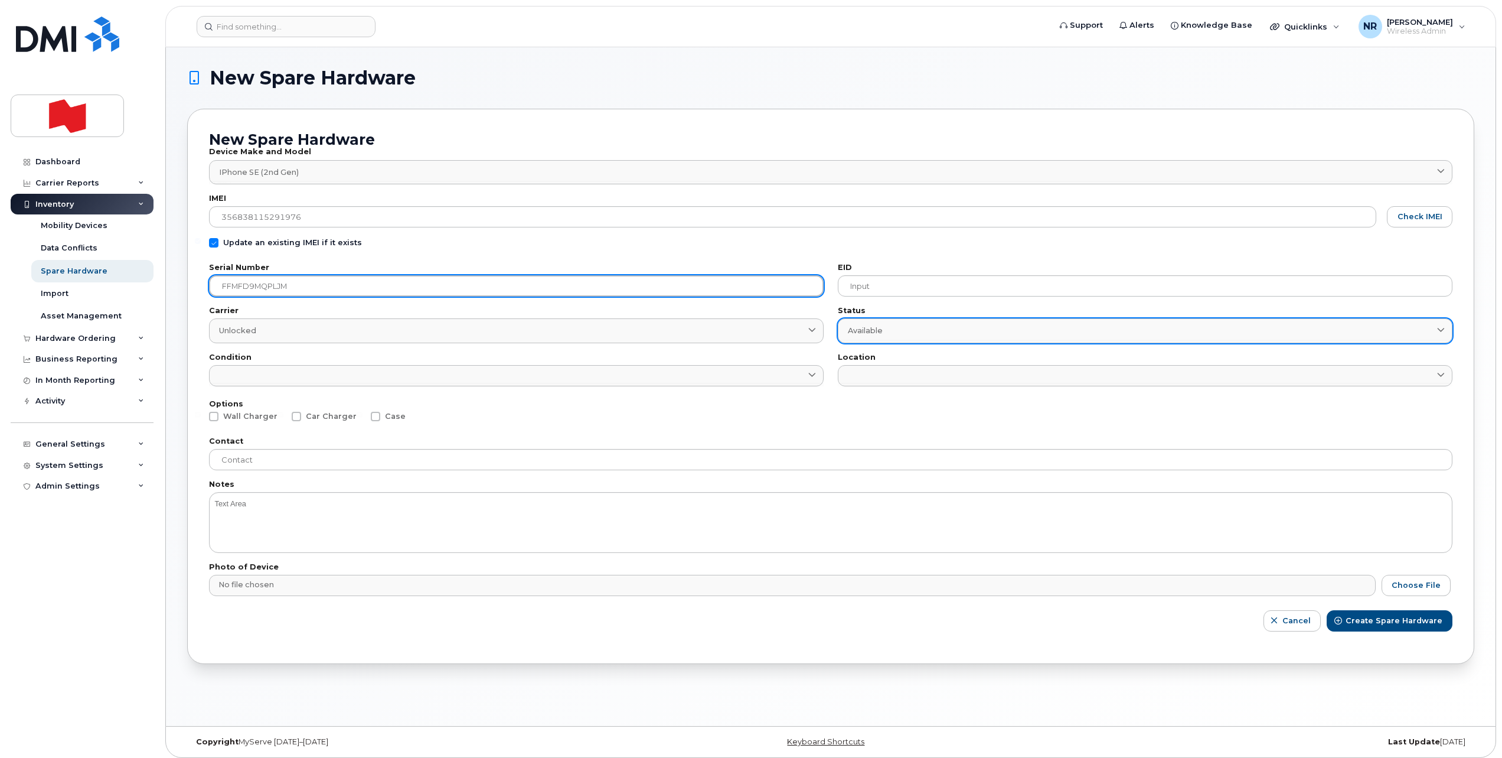
type input "FFMFD9MQPLJM"
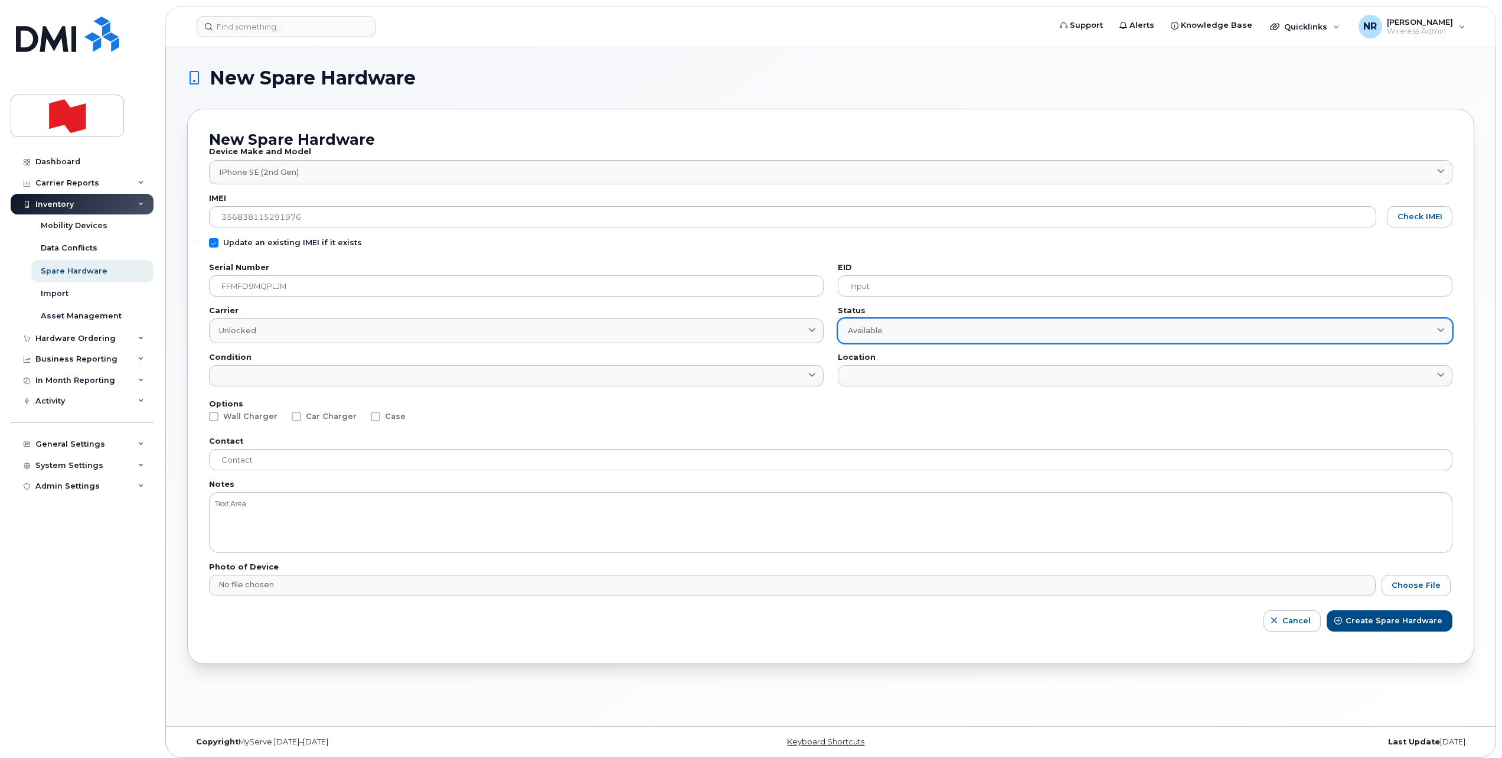
click at [933, 338] on link "Available" at bounding box center [1145, 330] width 615 height 24
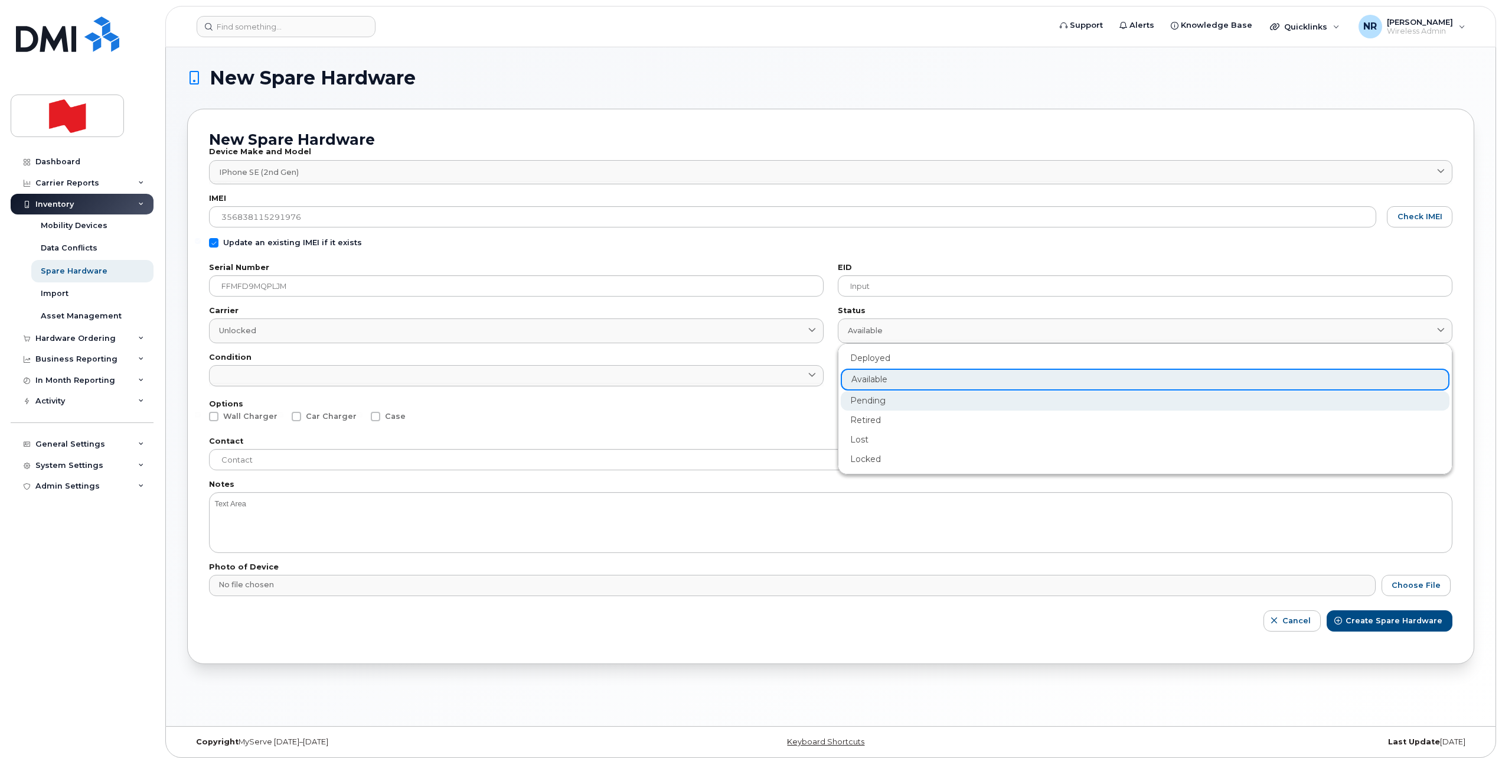
click at [904, 407] on div "Pending" at bounding box center [1145, 400] width 609 height 19
type input "pending"
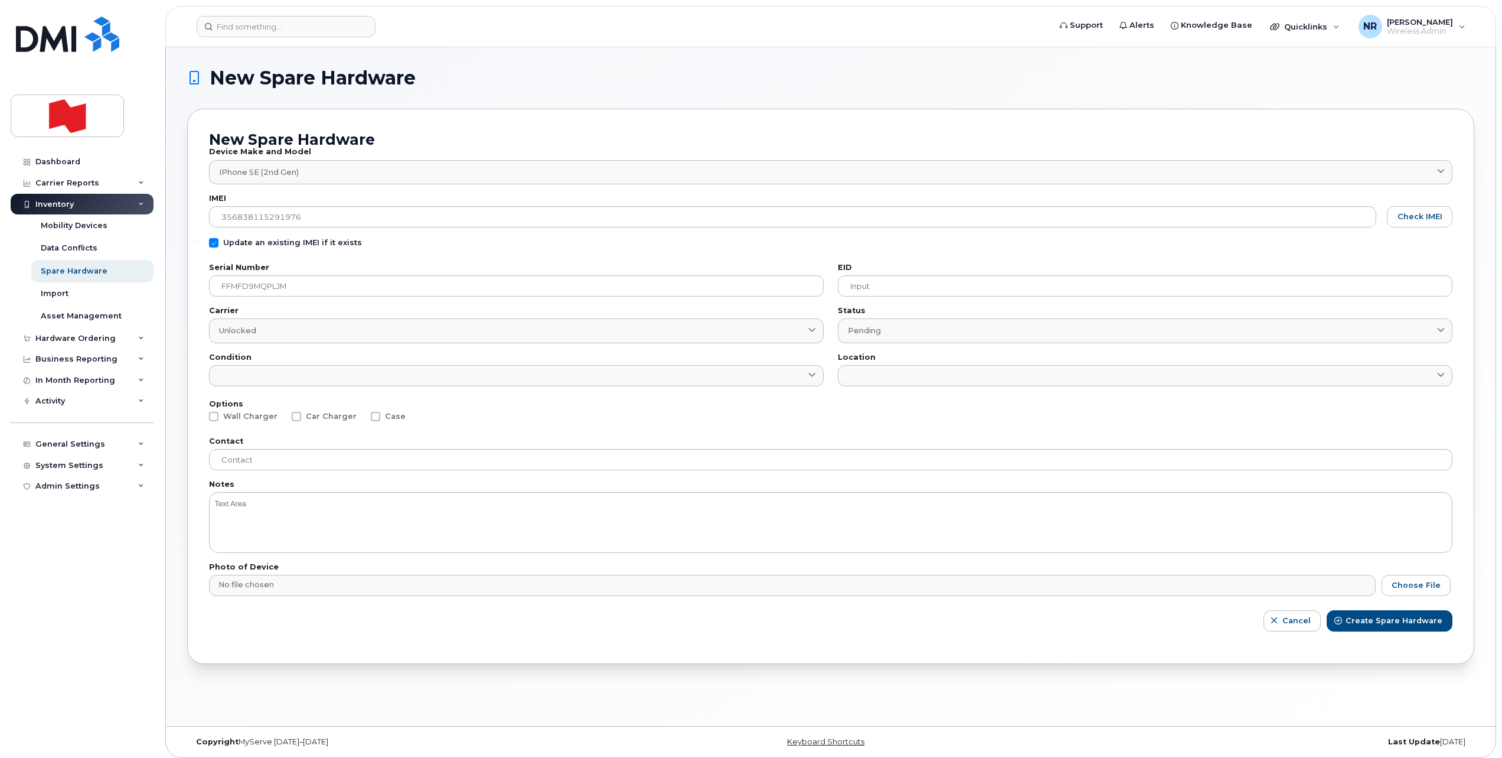
click at [671, 383] on input at bounding box center [516, 385] width 615 height 4
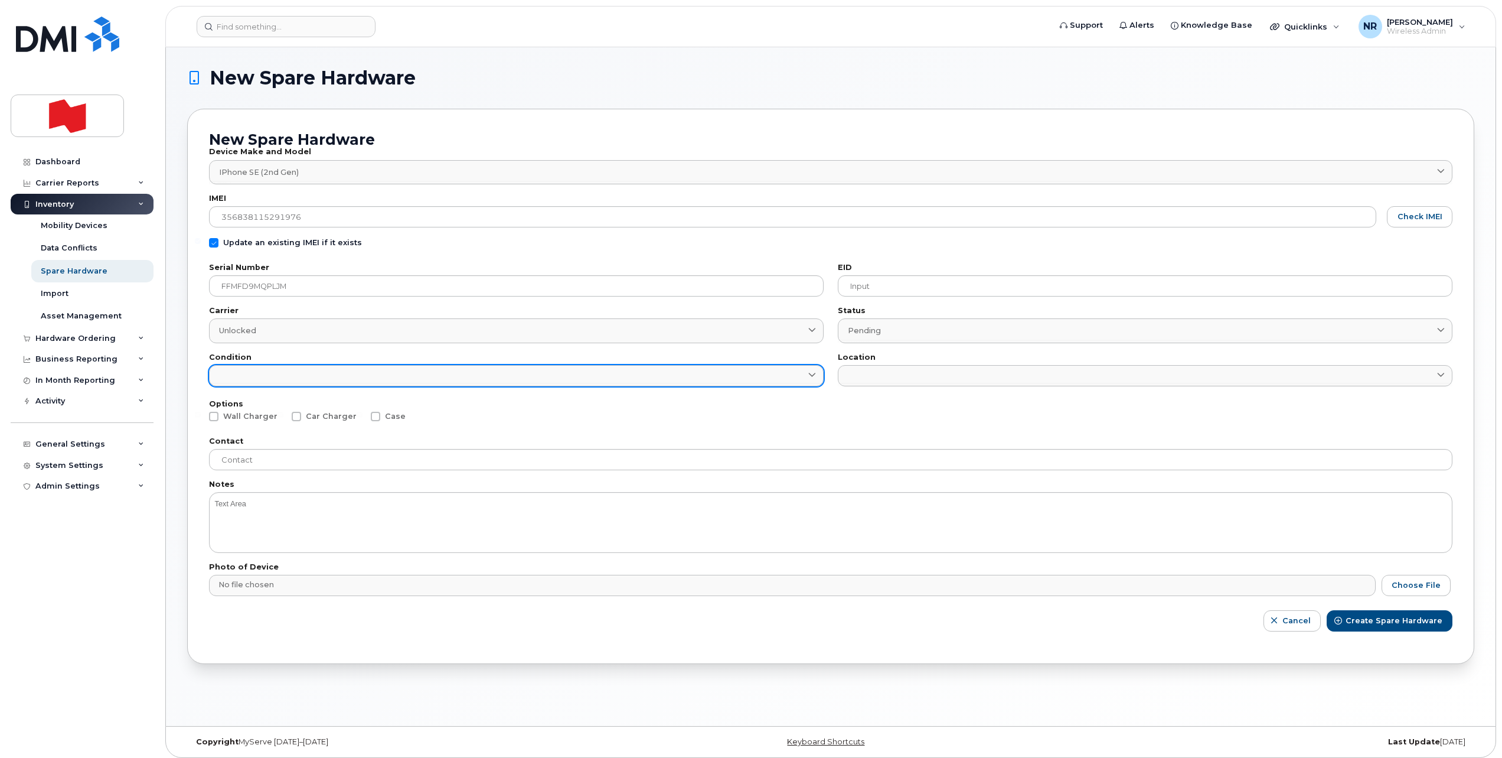
click at [271, 376] on link at bounding box center [516, 375] width 615 height 21
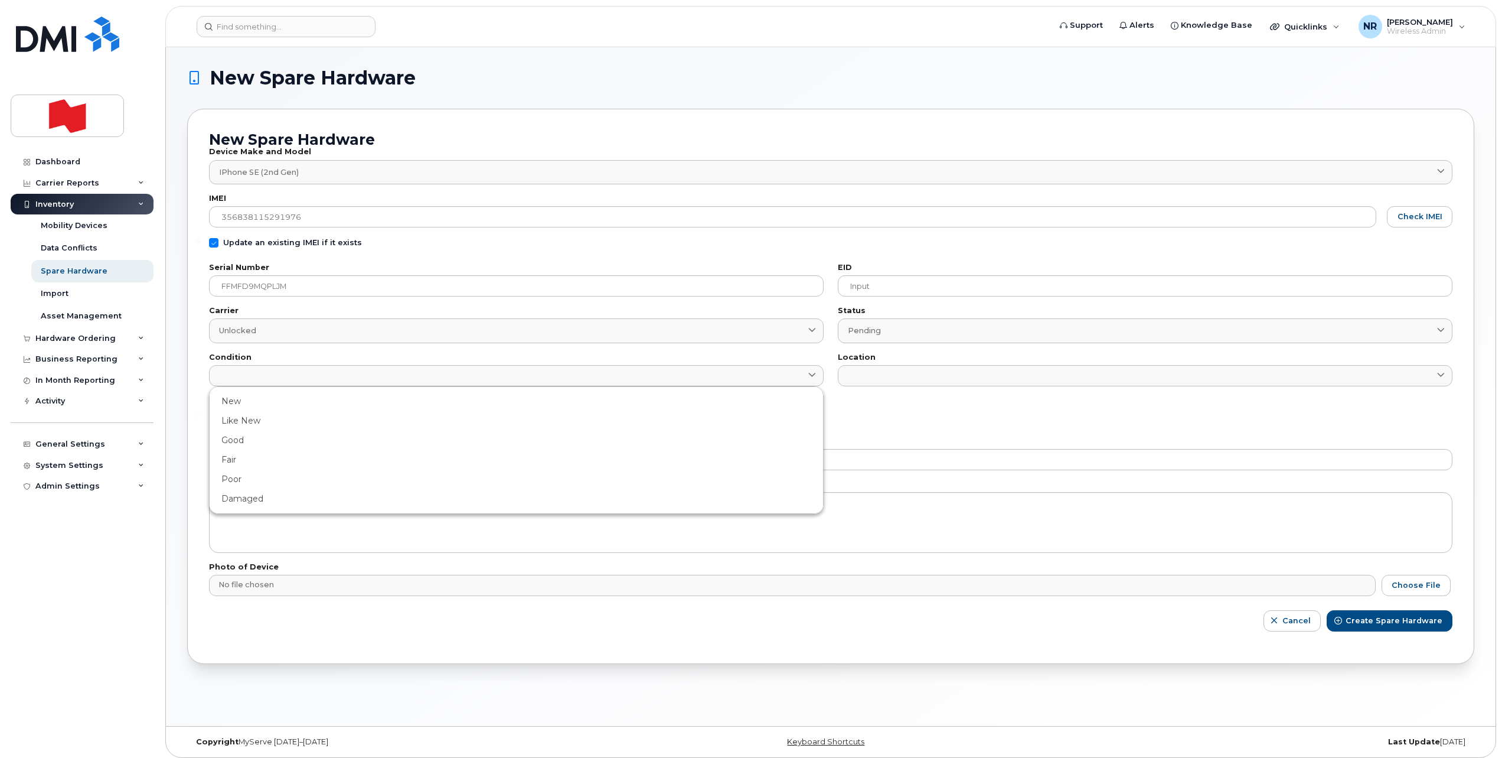
drag, startPoint x: 234, startPoint y: 501, endPoint x: 407, endPoint y: 479, distance: 175.0
click at [240, 501] on div "Damaged" at bounding box center [516, 498] width 609 height 19
type input "Damaged"
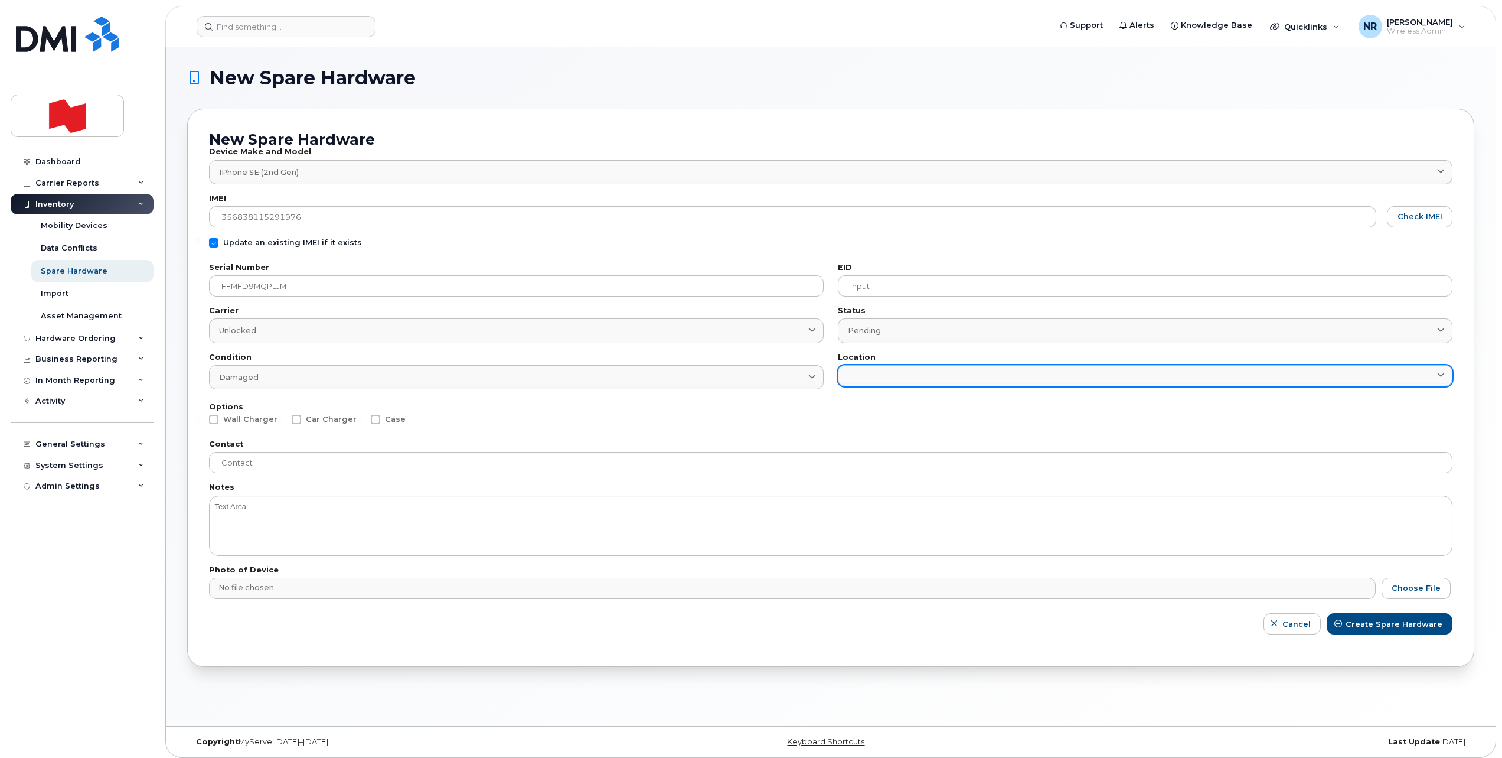
click at [896, 375] on link at bounding box center [1145, 375] width 615 height 21
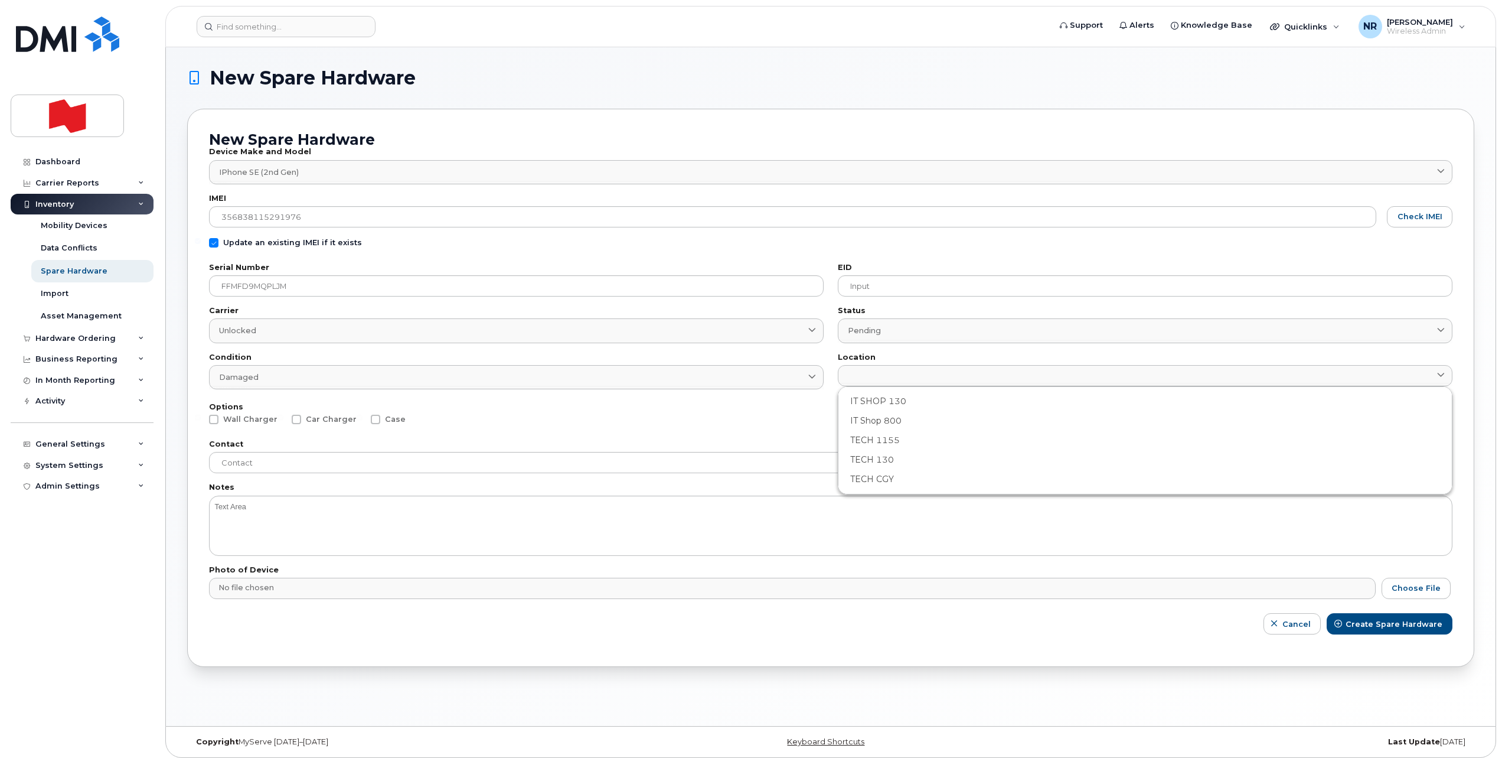
drag, startPoint x: 899, startPoint y: 416, endPoint x: 588, endPoint y: 430, distance: 311.5
click at [896, 417] on div "IT Shop 800" at bounding box center [1145, 420] width 609 height 19
type input "2982"
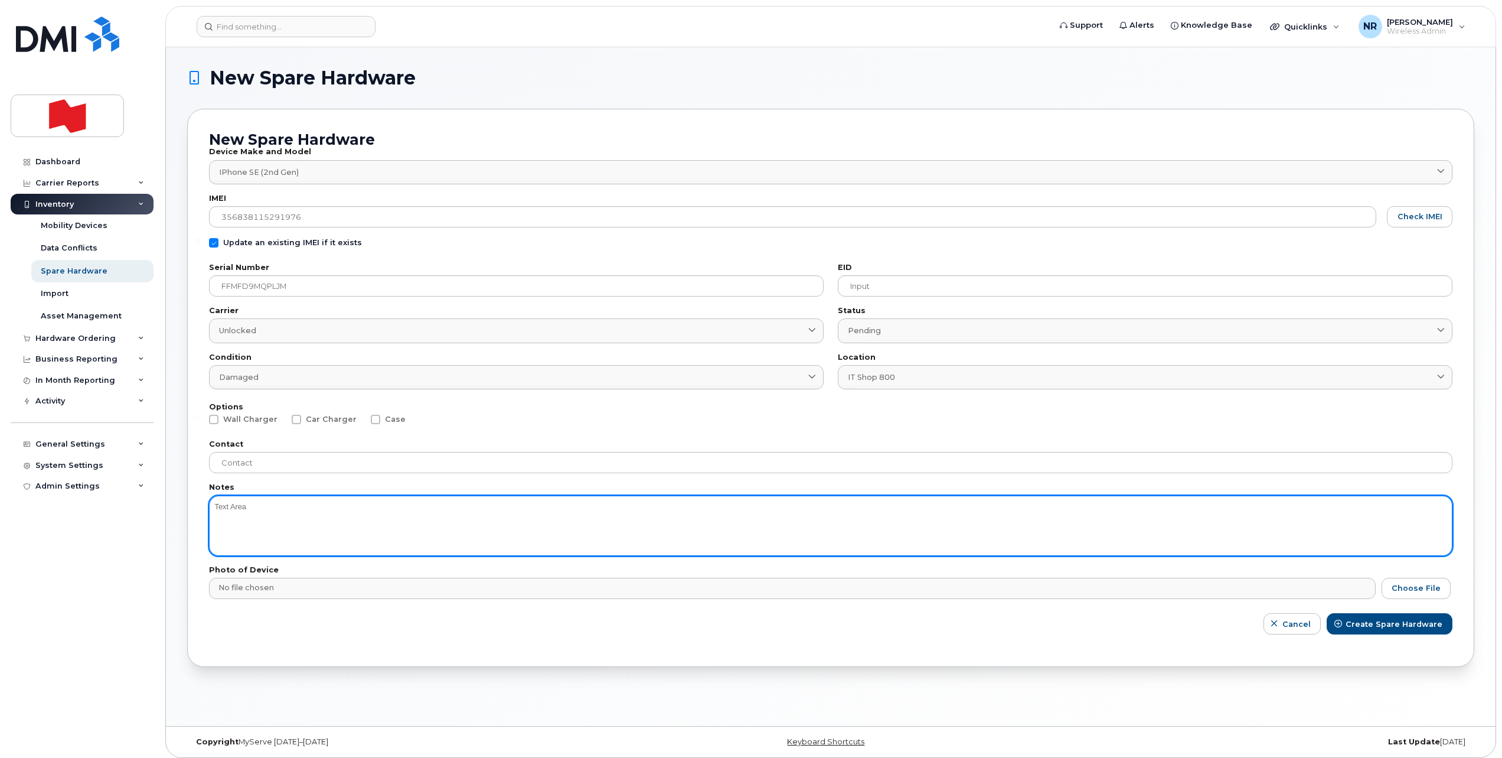
click at [338, 505] on textarea at bounding box center [831, 525] width 1244 height 60
type textarea "Battery"
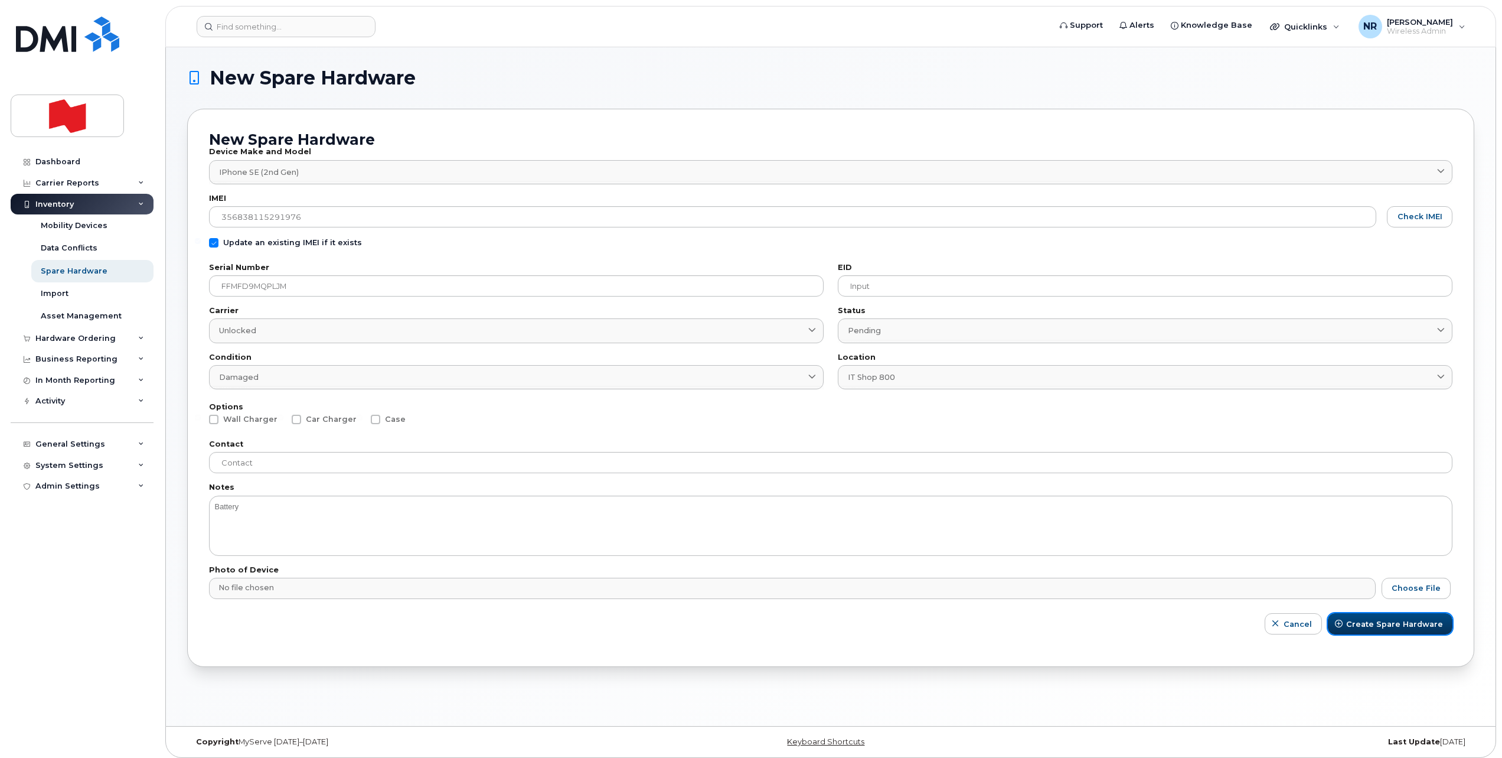
click at [1394, 619] on span "Create Spare Hardware" at bounding box center [1394, 623] width 97 height 11
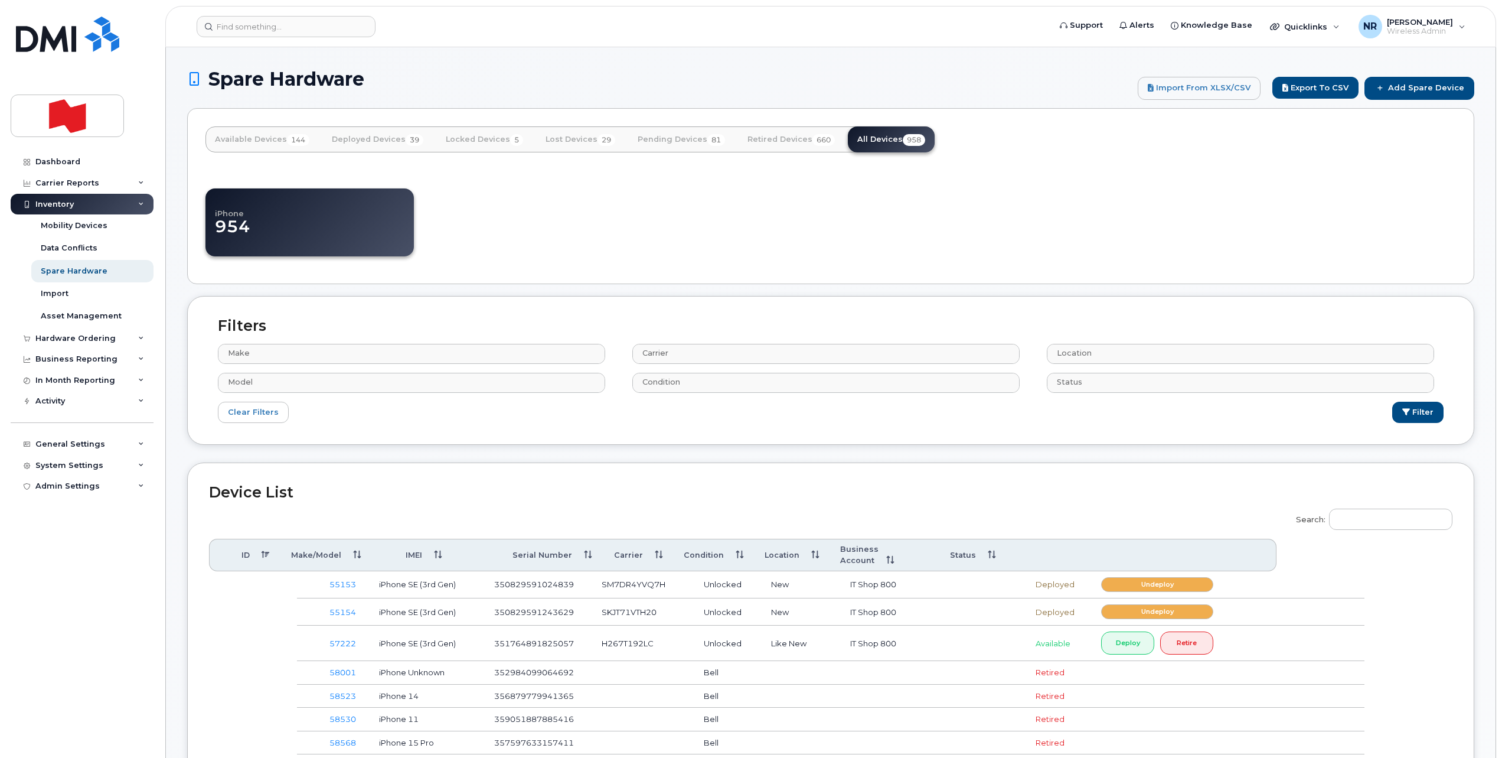
select select
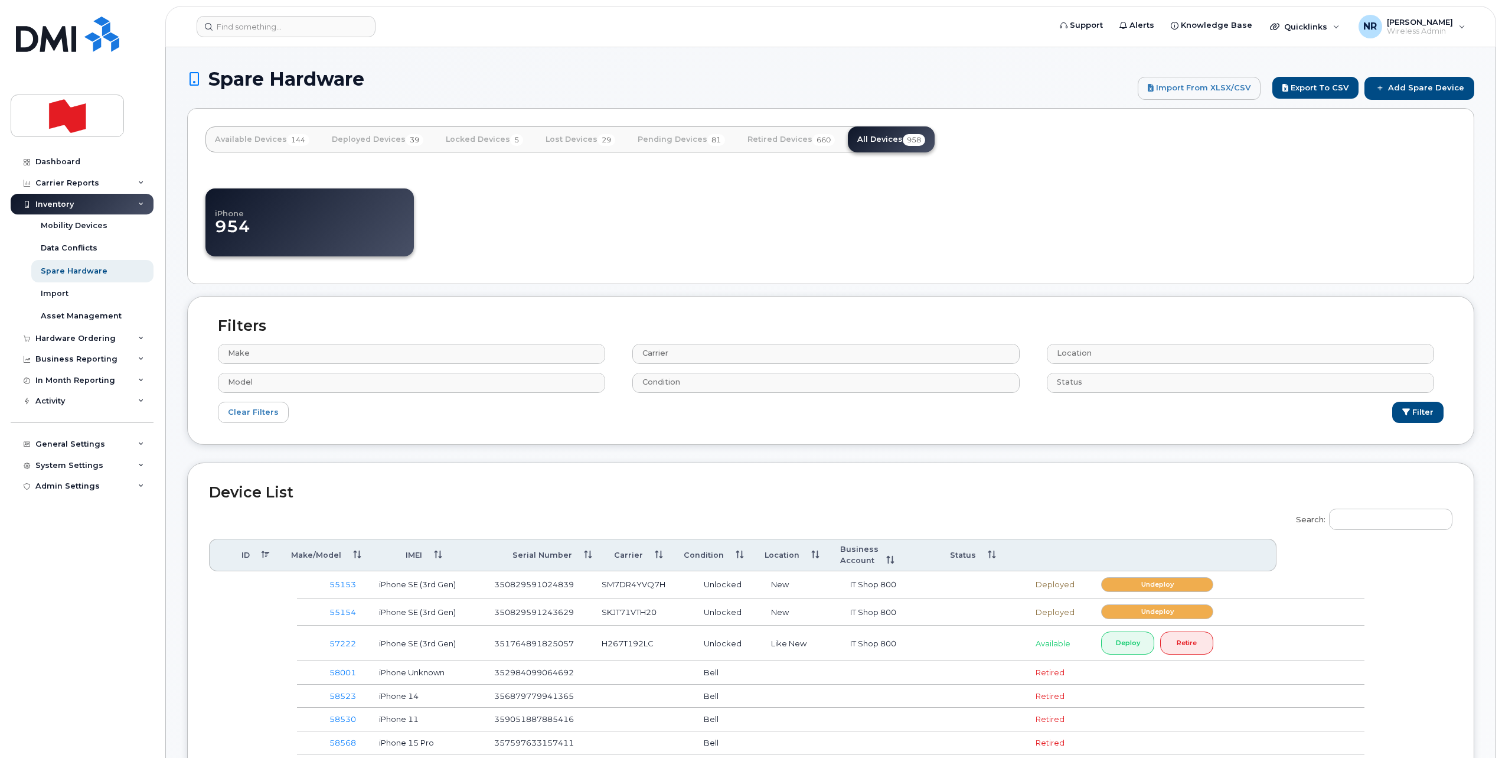
select select
click at [1374, 518] on input "Search:" at bounding box center [1390, 518] width 123 height 21
paste input "FFMFD9MQPLJM"
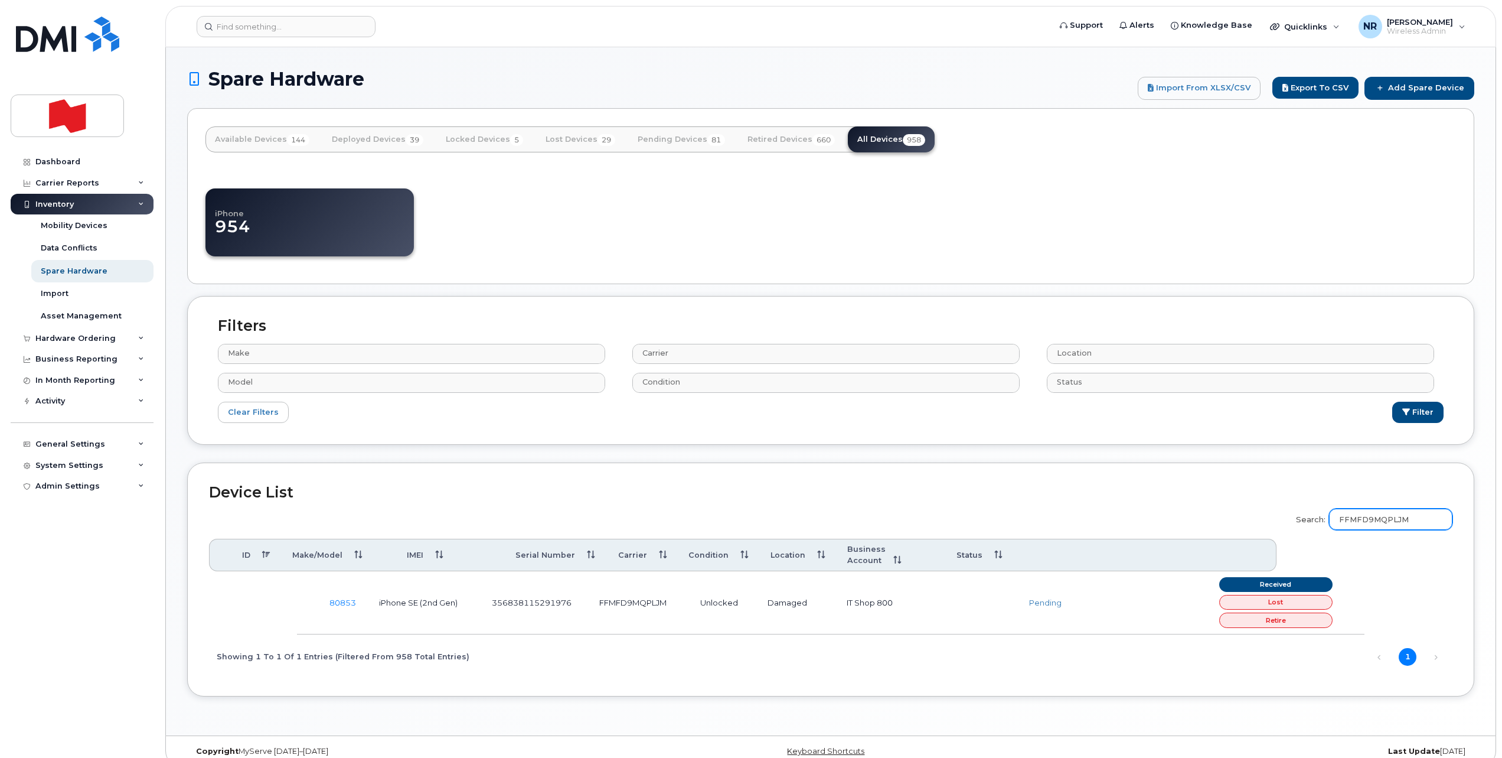
type input "FFMFD9MQPLJM"
click at [274, 28] on input at bounding box center [286, 26] width 179 height 21
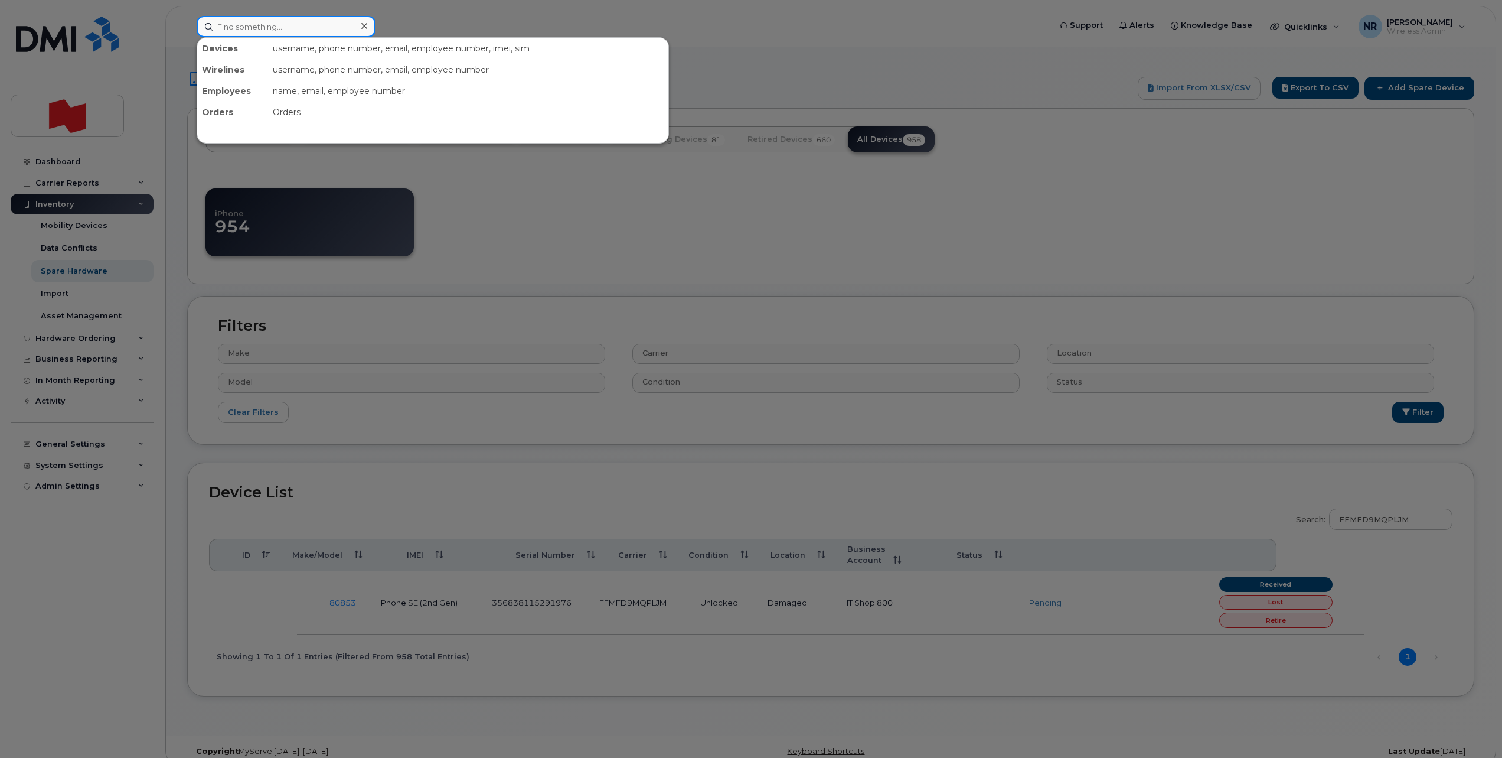
paste input "351764899949966"
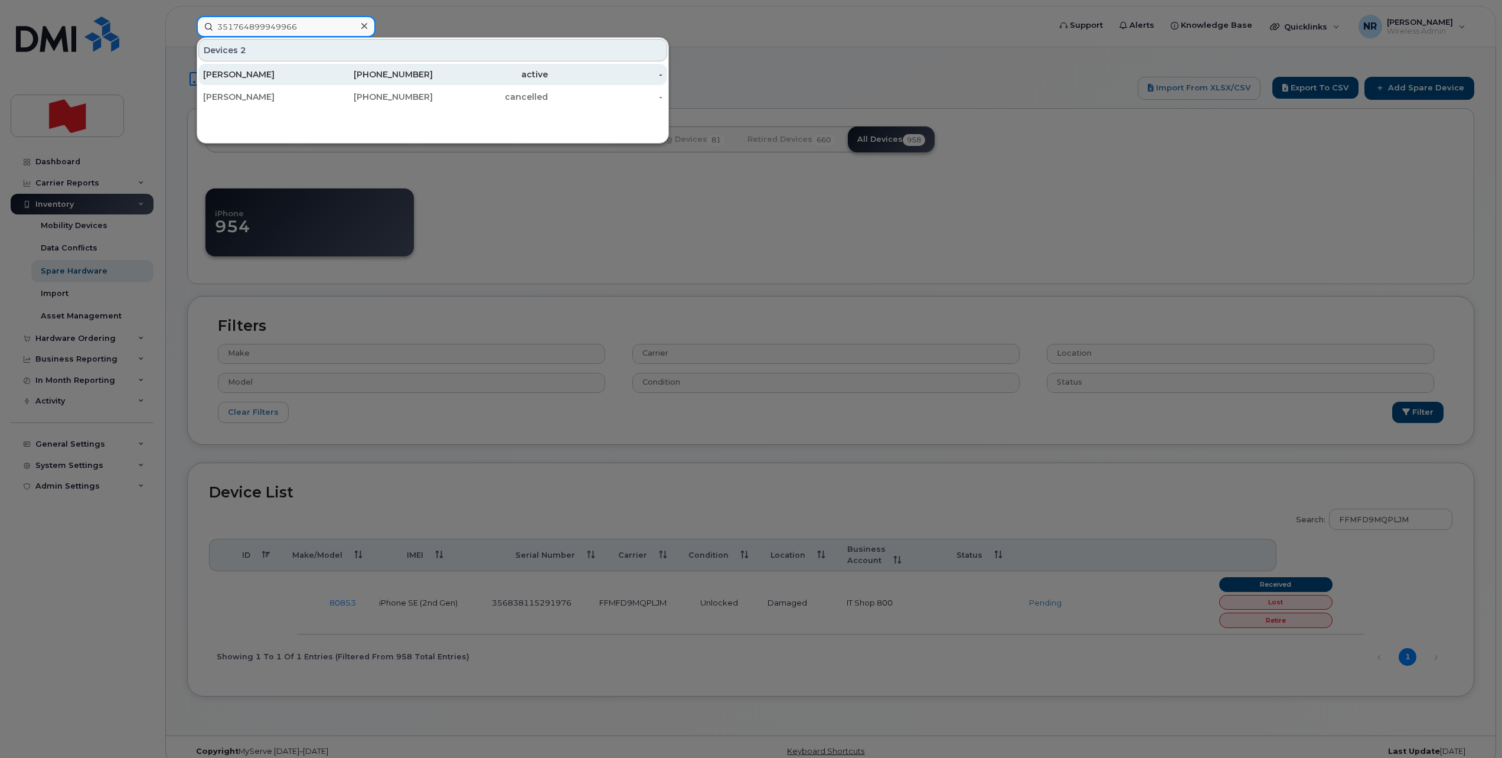
type input "351764899949966"
click at [270, 73] on div "[PERSON_NAME]" at bounding box center [260, 74] width 115 height 12
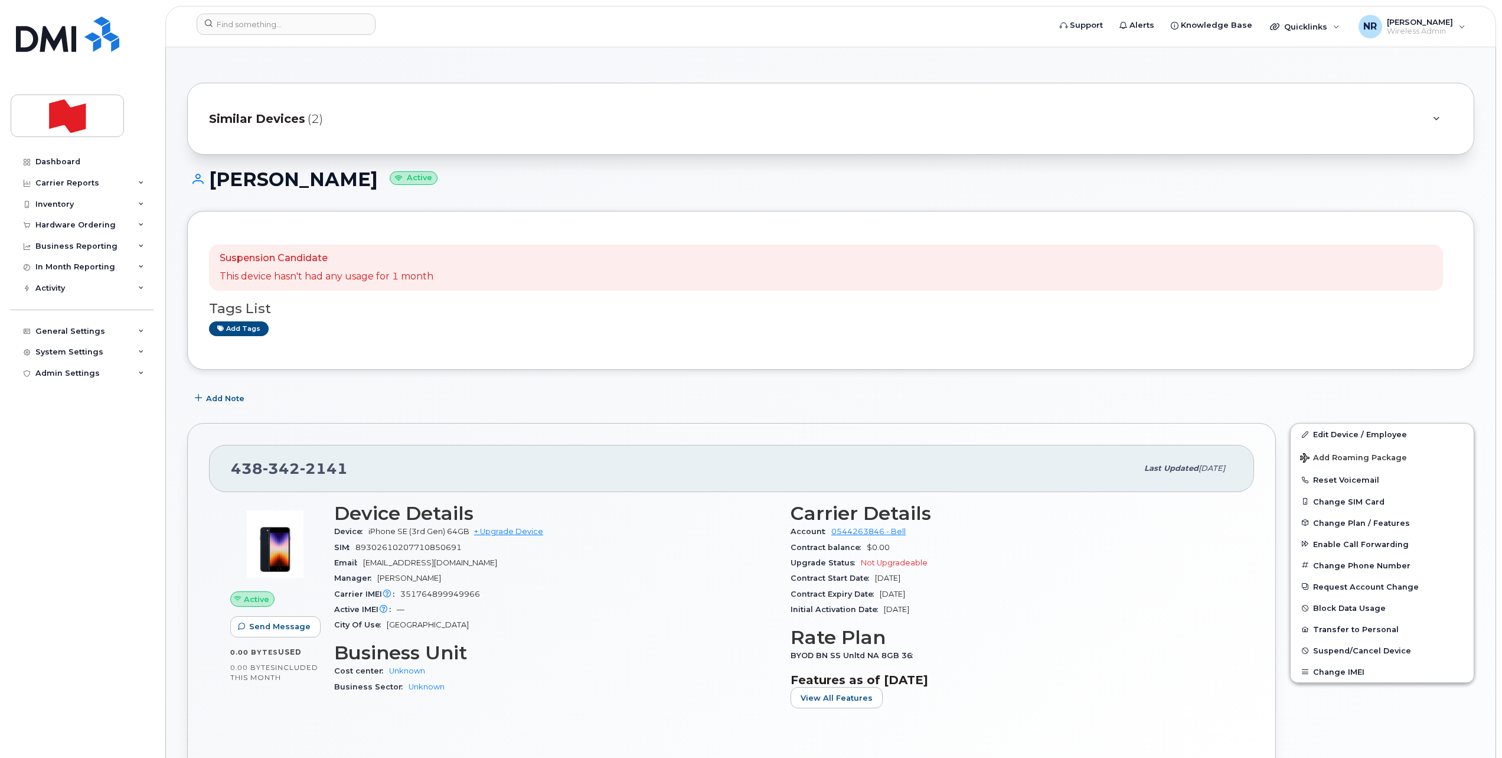
drag, startPoint x: 534, startPoint y: 563, endPoint x: 363, endPoint y: 565, distance: 171.3
click at [363, 565] on div "Email francoisxavier.chapdelaineperreault@bnc.ca" at bounding box center [555, 562] width 442 height 15
copy span "francoisxavier.chapdelaineperreault@bnc.ca"
drag, startPoint x: 366, startPoint y: 472, endPoint x: 191, endPoint y: 471, distance: 174.2
click at [191, 471] on div "438 342 2141 Last updated Aug 08, 2025 Active Send Message 0.00 Bytes  used 0.0…" at bounding box center [731, 608] width 1089 height 370
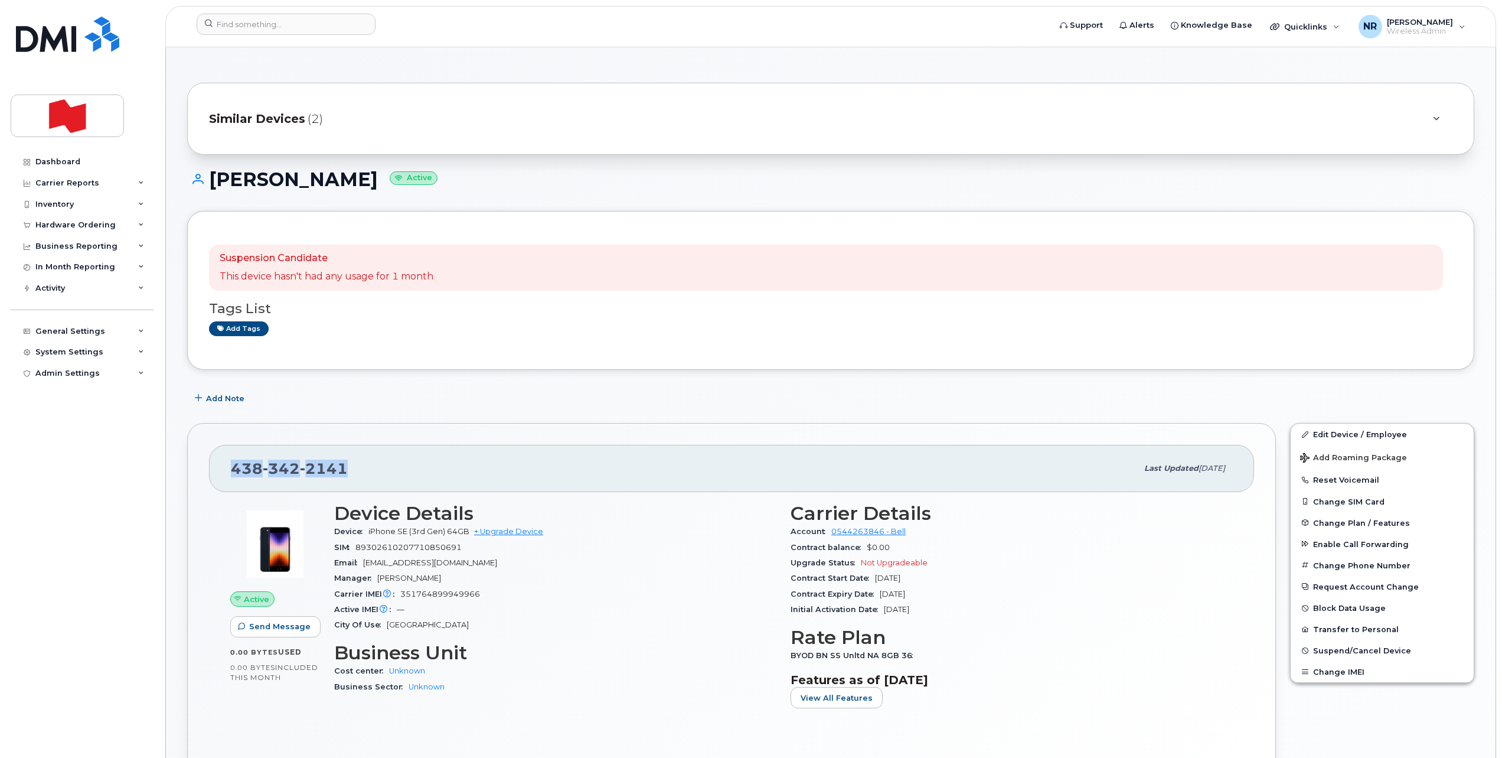
copy span "438 342 2141"
click at [252, 113] on span "Similar Devices" at bounding box center [257, 118] width 96 height 17
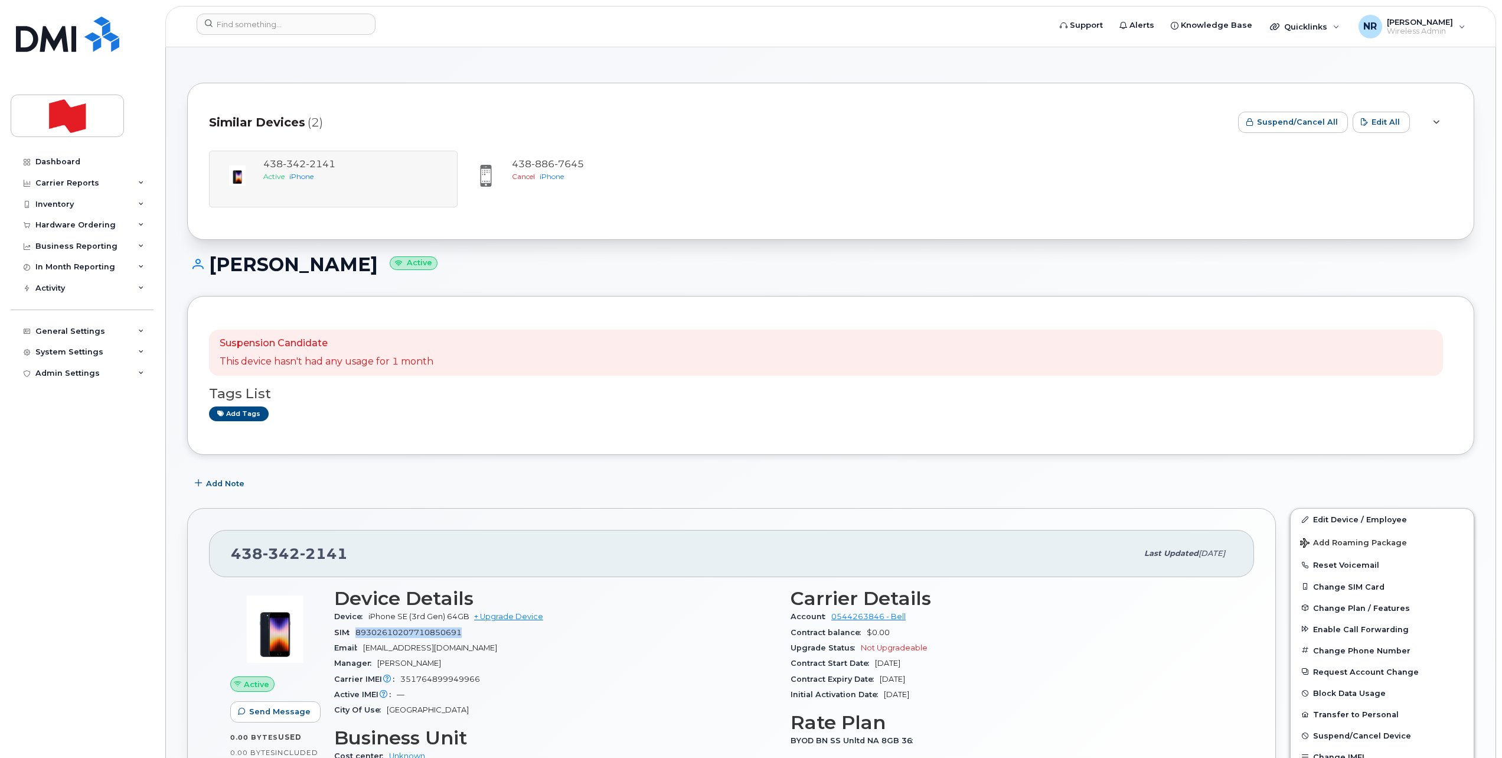
drag, startPoint x: 473, startPoint y: 631, endPoint x: 355, endPoint y: 638, distance: 118.3
click at [355, 638] on div "SIM 89302610207710850691" at bounding box center [555, 632] width 442 height 15
drag, startPoint x: 355, startPoint y: 638, endPoint x: 491, endPoint y: 688, distance: 145.3
click at [491, 688] on div "Active IMEI Active IMEI is refreshed daily with a delay of up to 48 hours follo…" at bounding box center [555, 694] width 442 height 15
drag, startPoint x: 482, startPoint y: 680, endPoint x: 395, endPoint y: 682, distance: 87.4
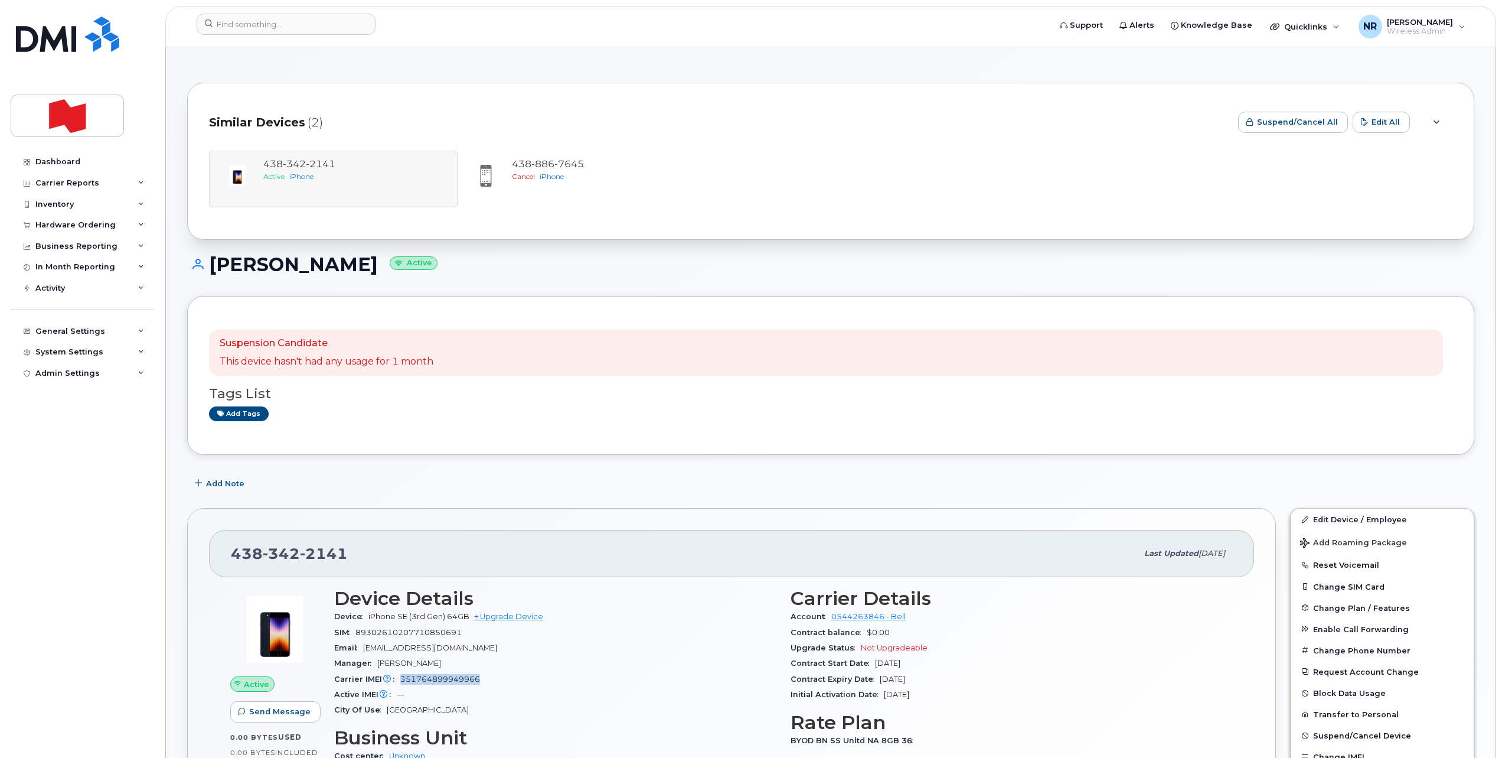
click at [395, 682] on div "Carrier IMEI Carrier IMEI is reported during the last billing cycle or change o…" at bounding box center [555, 678] width 442 height 15
copy span "351764899949966"
click at [227, 480] on span "Add Note" at bounding box center [225, 483] width 38 height 11
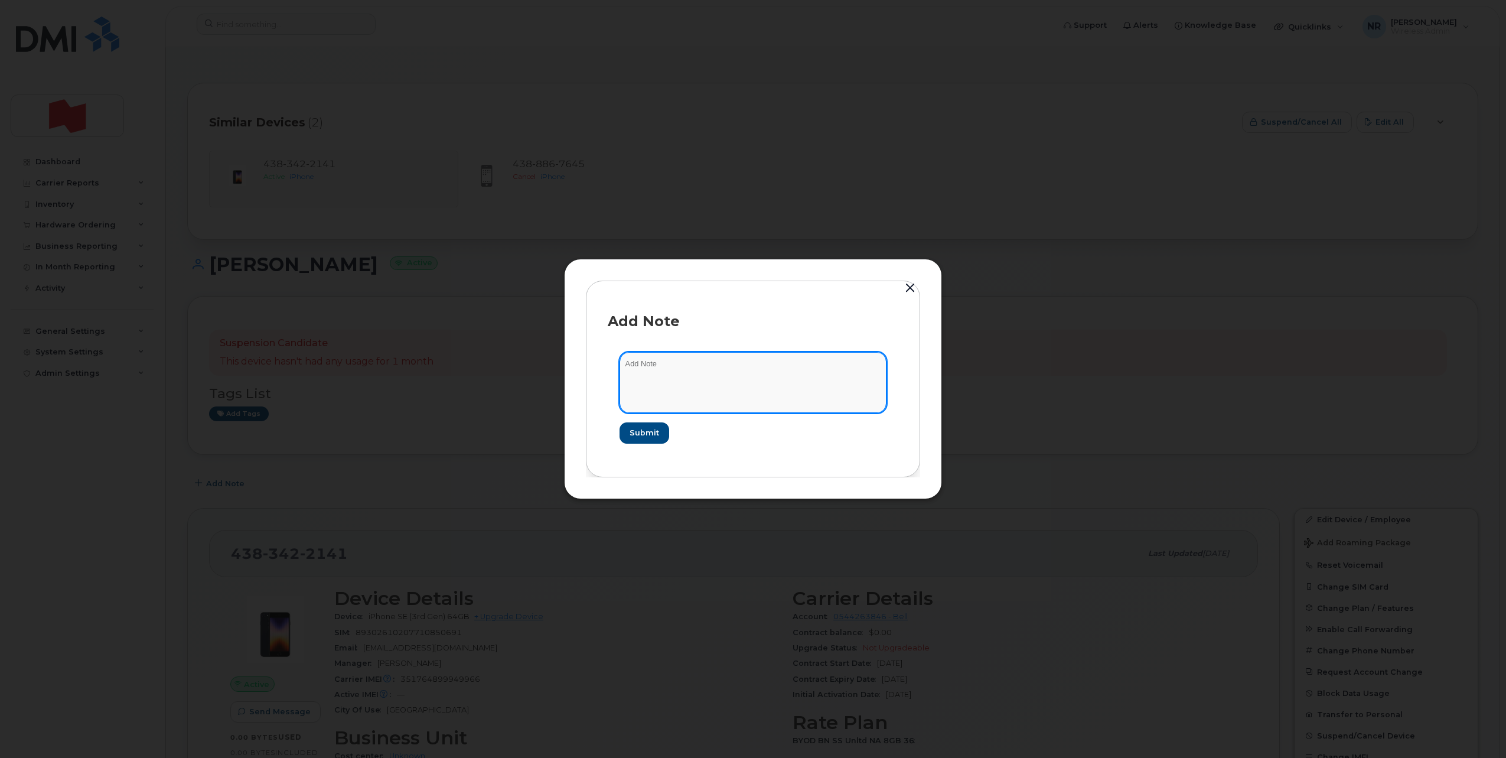
click at [716, 368] on textarea at bounding box center [752, 382] width 267 height 60
type textarea "Appareil reçu"
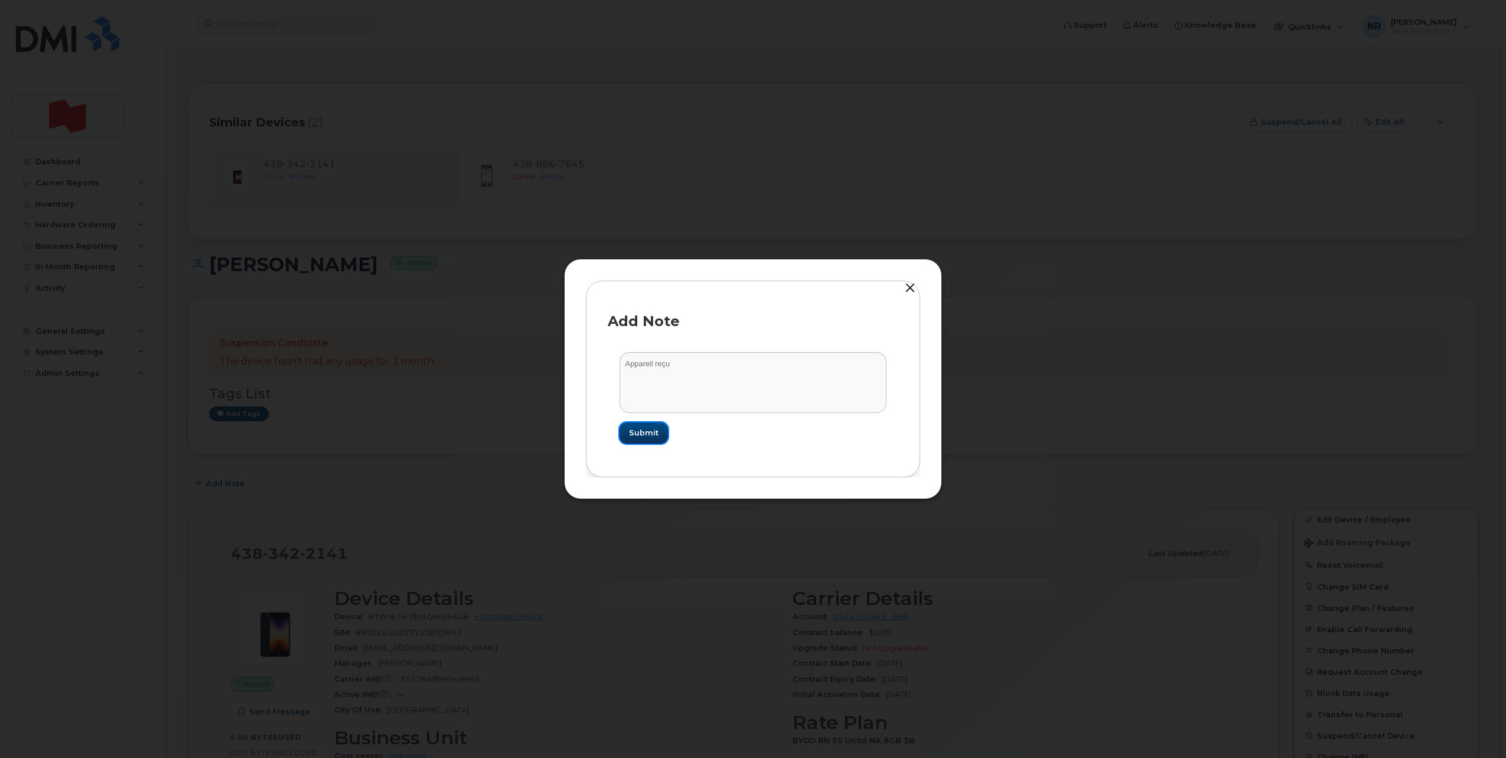
click at [642, 429] on span "Submit" at bounding box center [644, 432] width 30 height 11
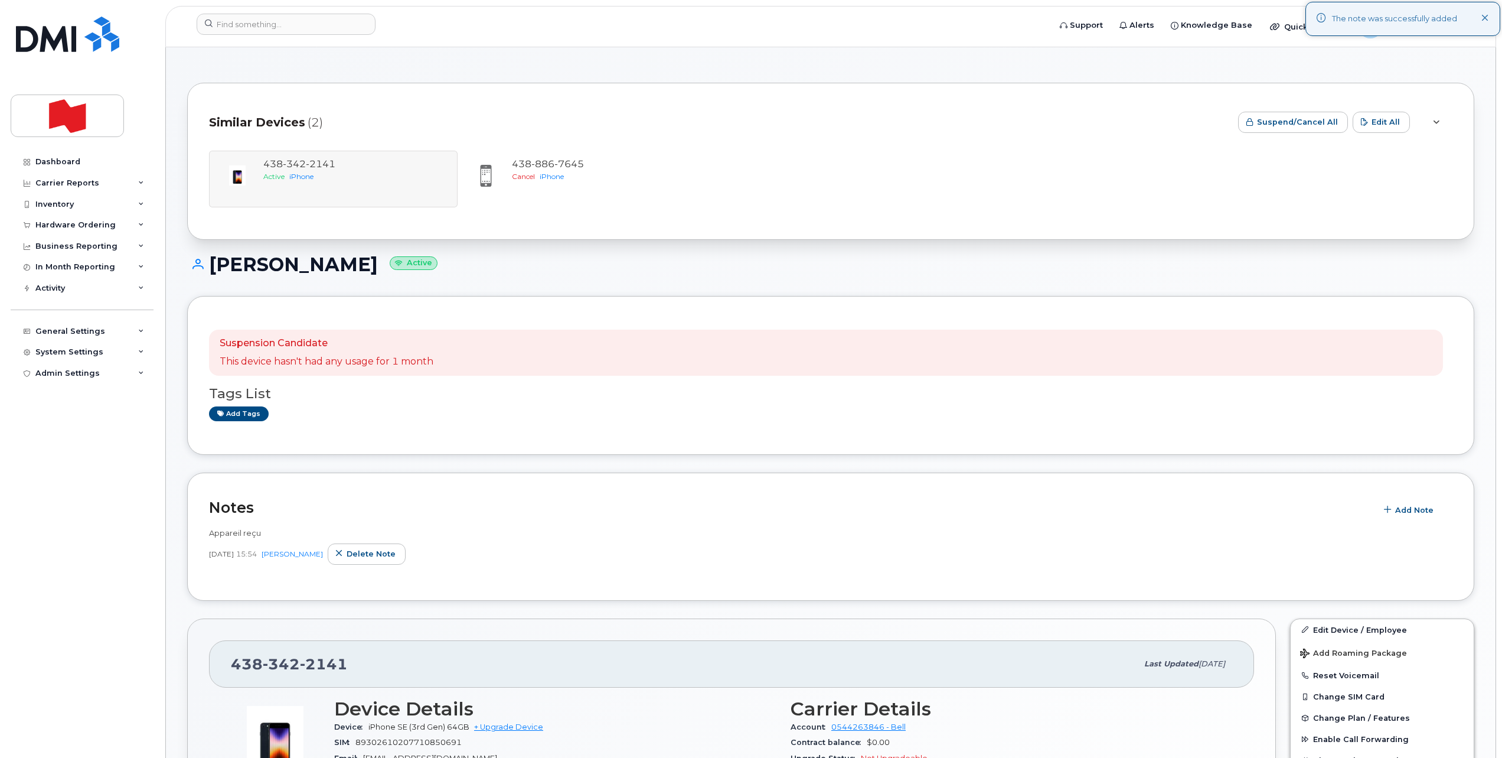
scroll to position [148, 0]
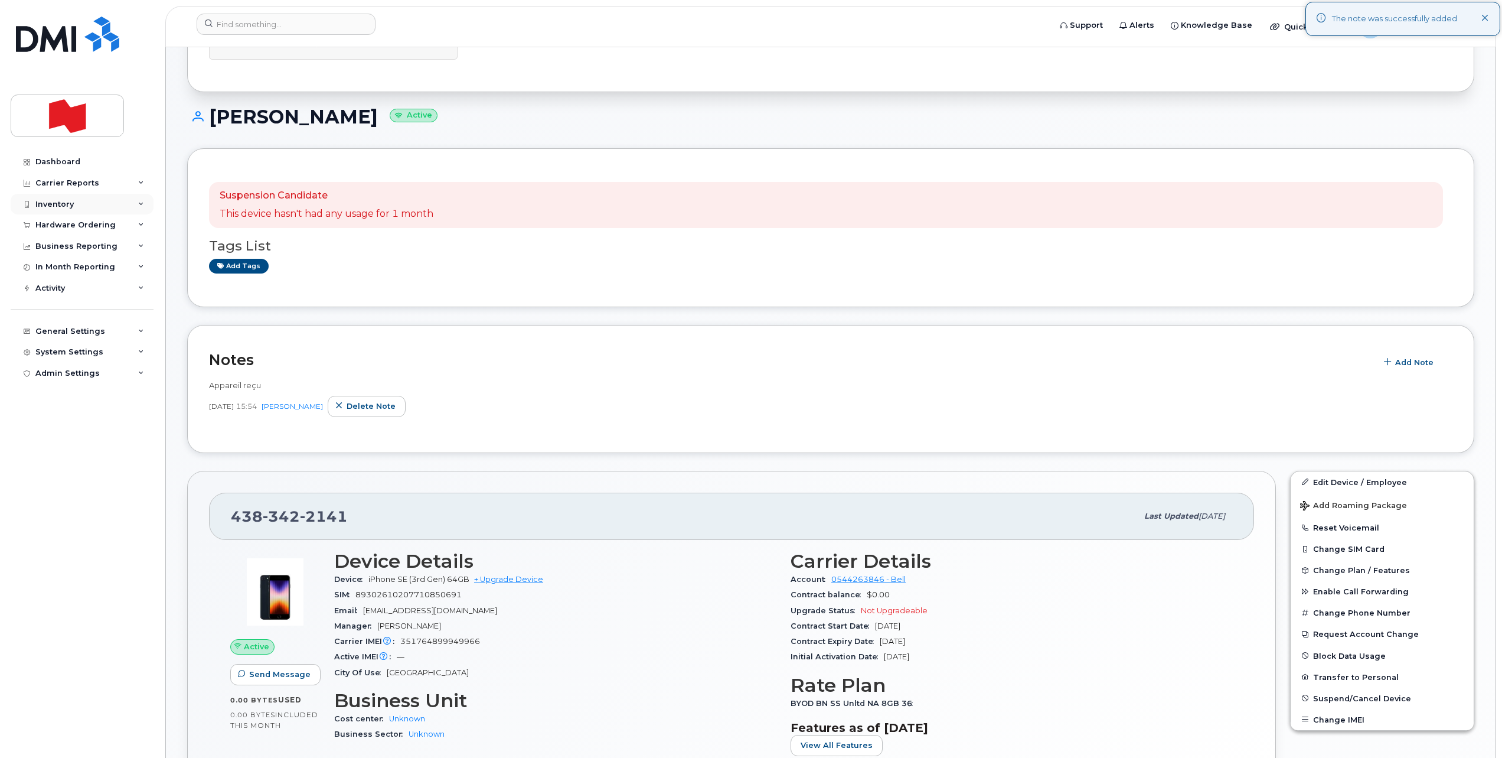
click at [53, 200] on div "Inventory" at bounding box center [54, 204] width 38 height 9
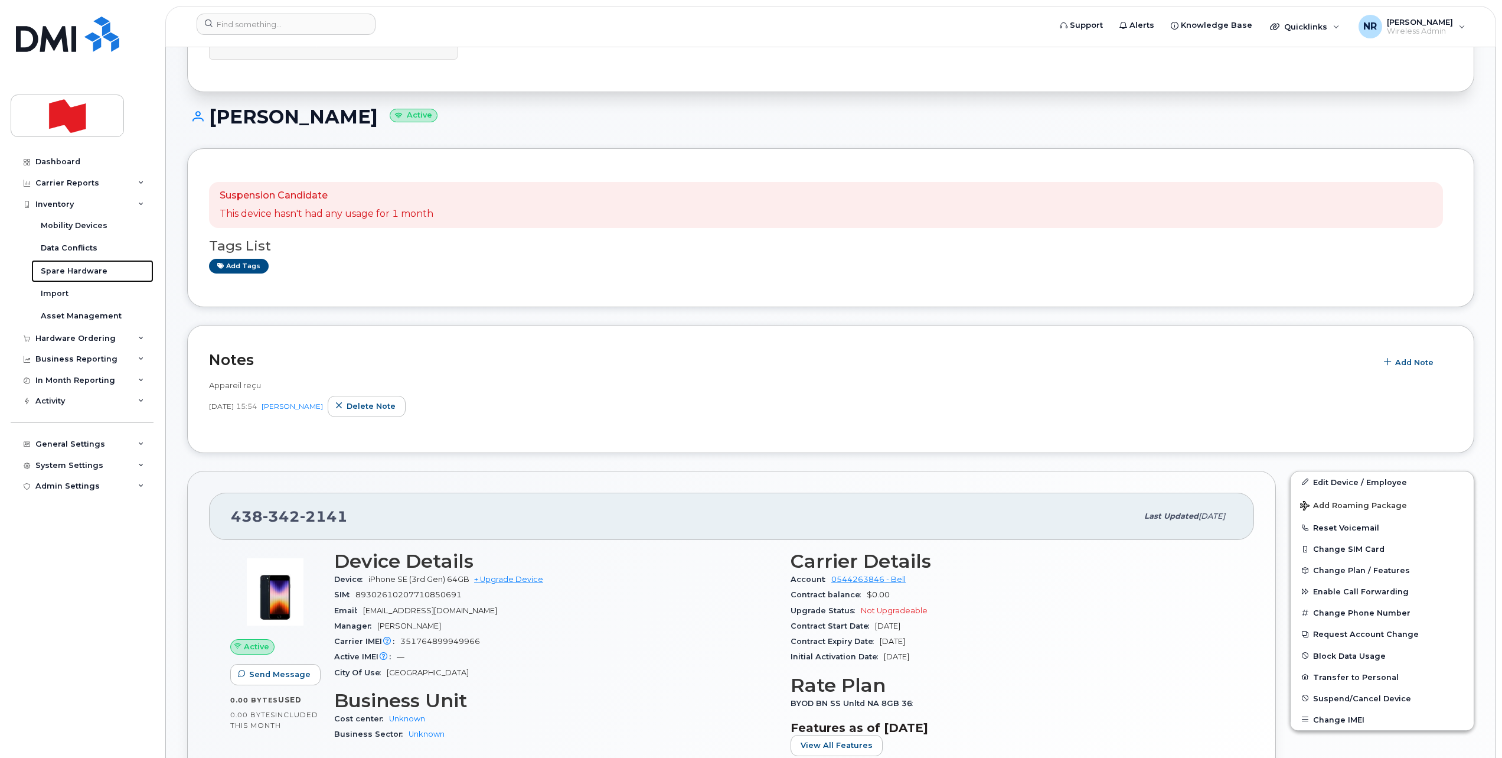
drag, startPoint x: 69, startPoint y: 266, endPoint x: 328, endPoint y: 263, distance: 259.2
click at [69, 266] on div "Spare Hardware" at bounding box center [74, 271] width 67 height 11
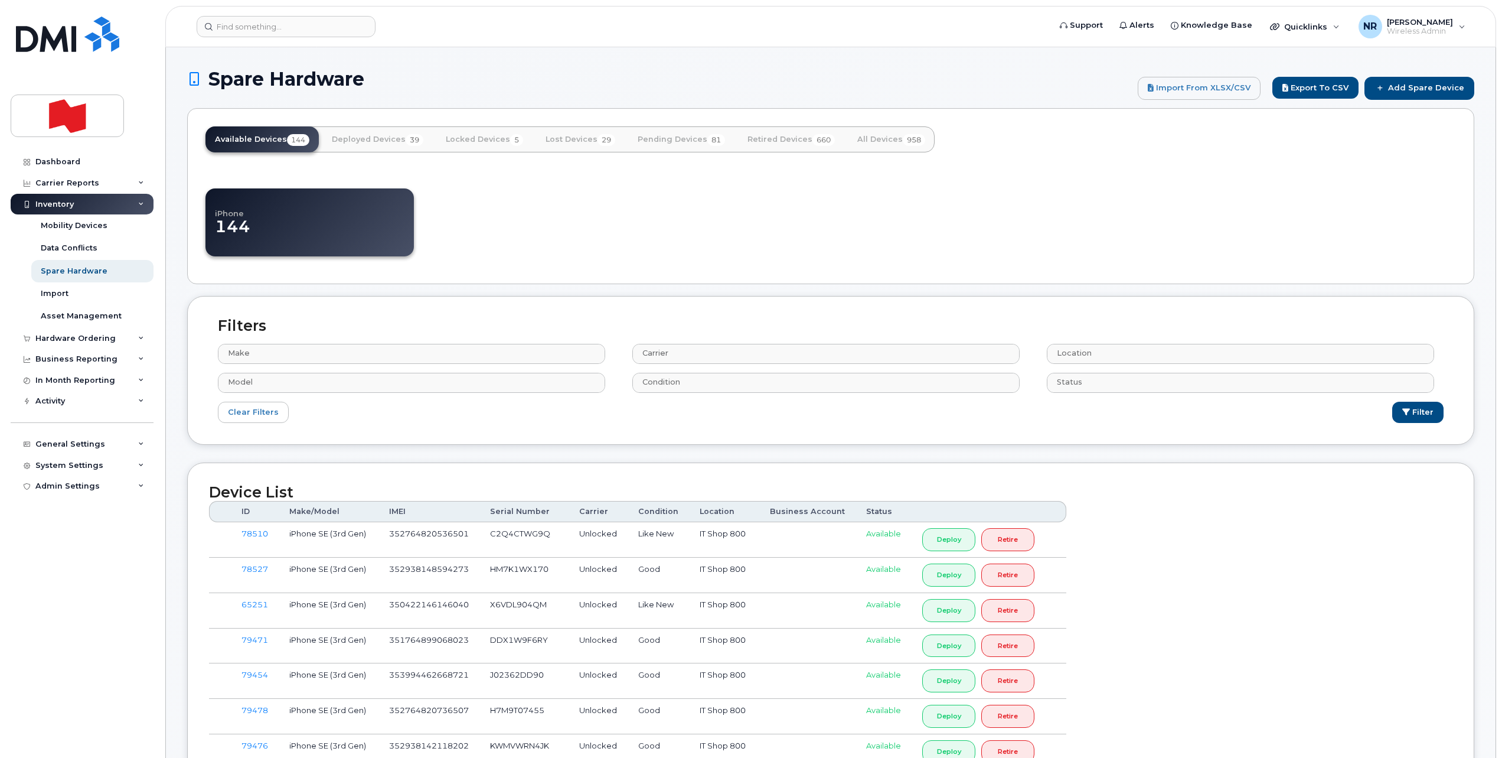
select select
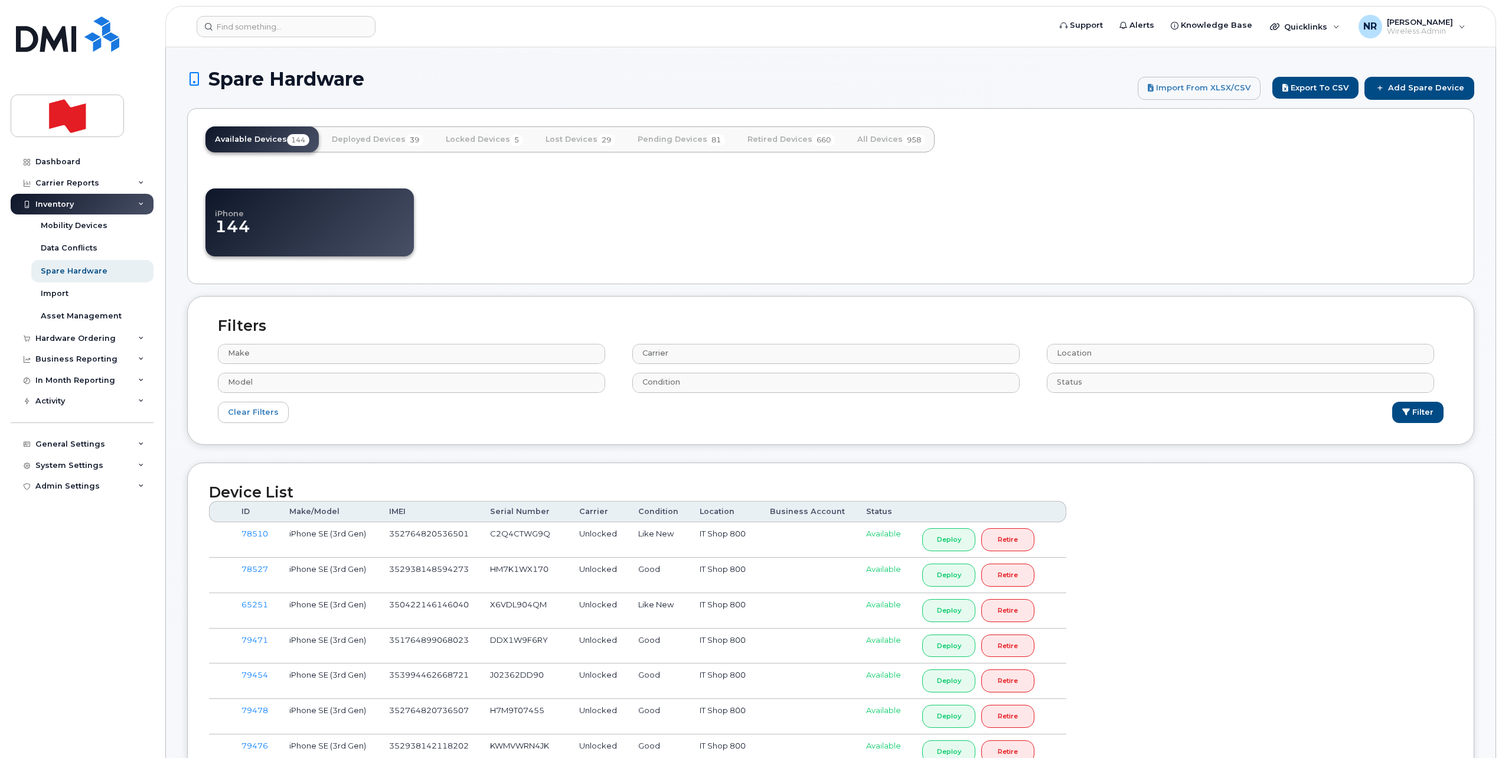
select select
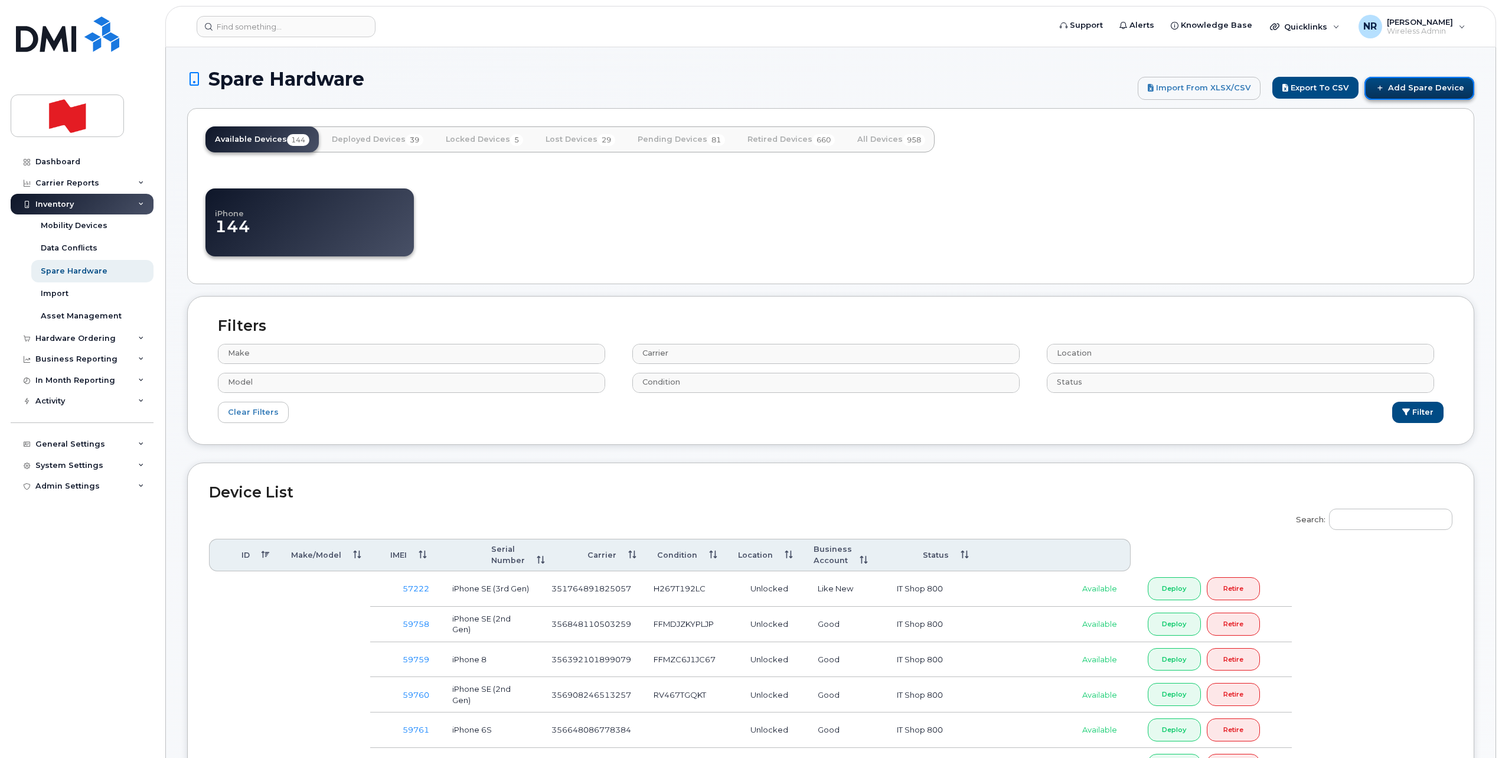
click at [1430, 84] on link "Add Spare Device" at bounding box center [1420, 88] width 110 height 22
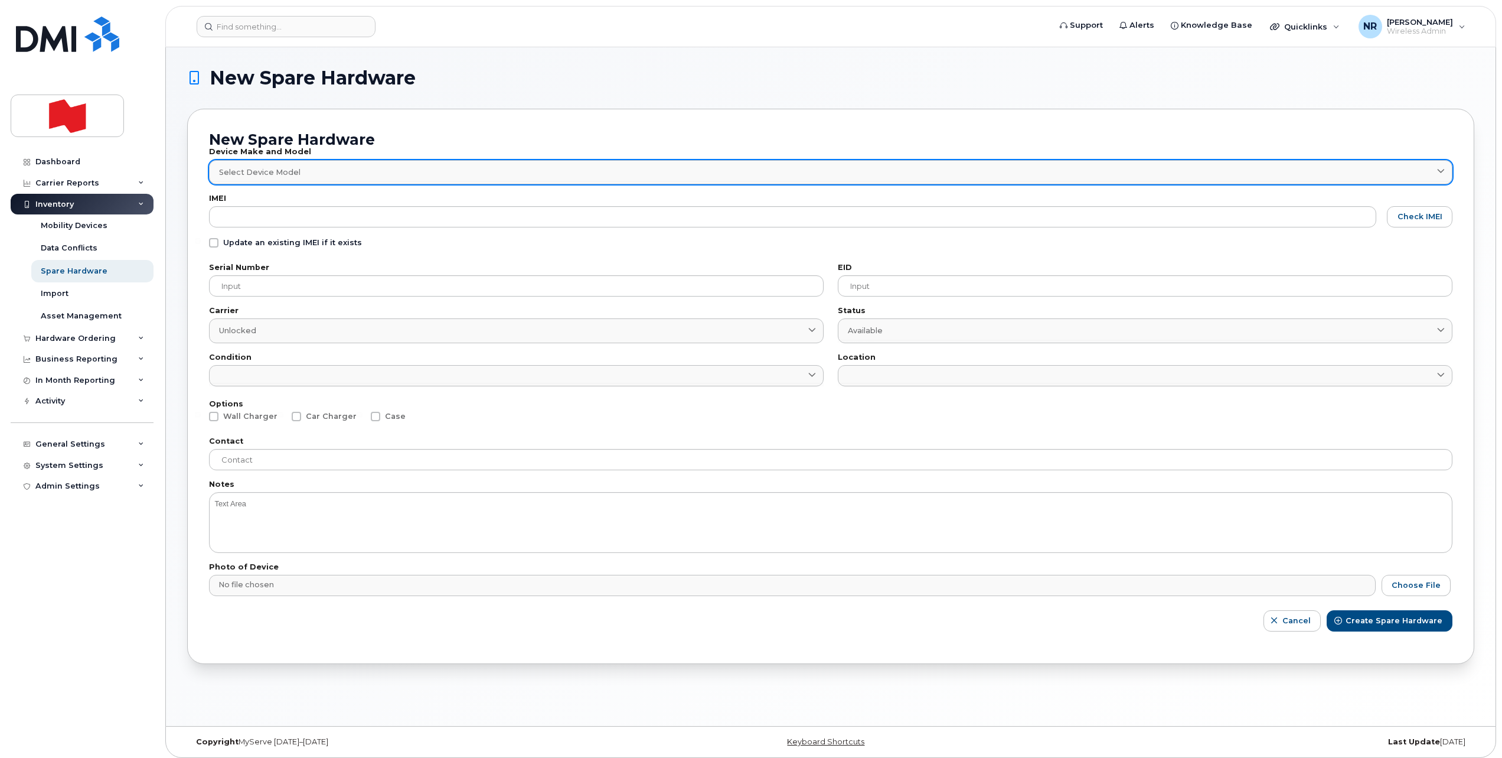
click at [277, 167] on span "Select Device Model" at bounding box center [259, 172] width 81 height 11
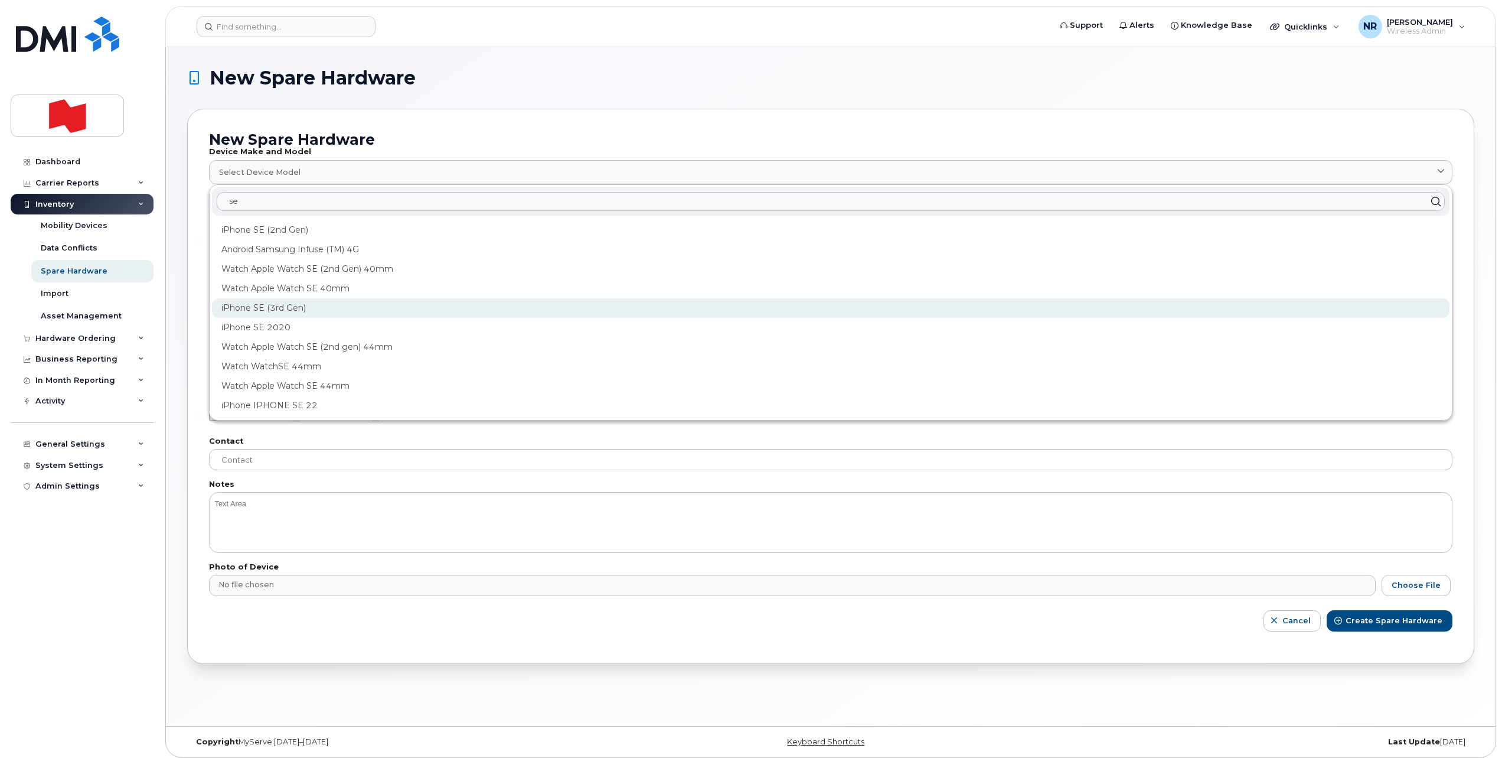
type input "se"
click at [255, 310] on div "iPhone SE (3rd Gen)" at bounding box center [831, 307] width 1238 height 19
type input "2709"
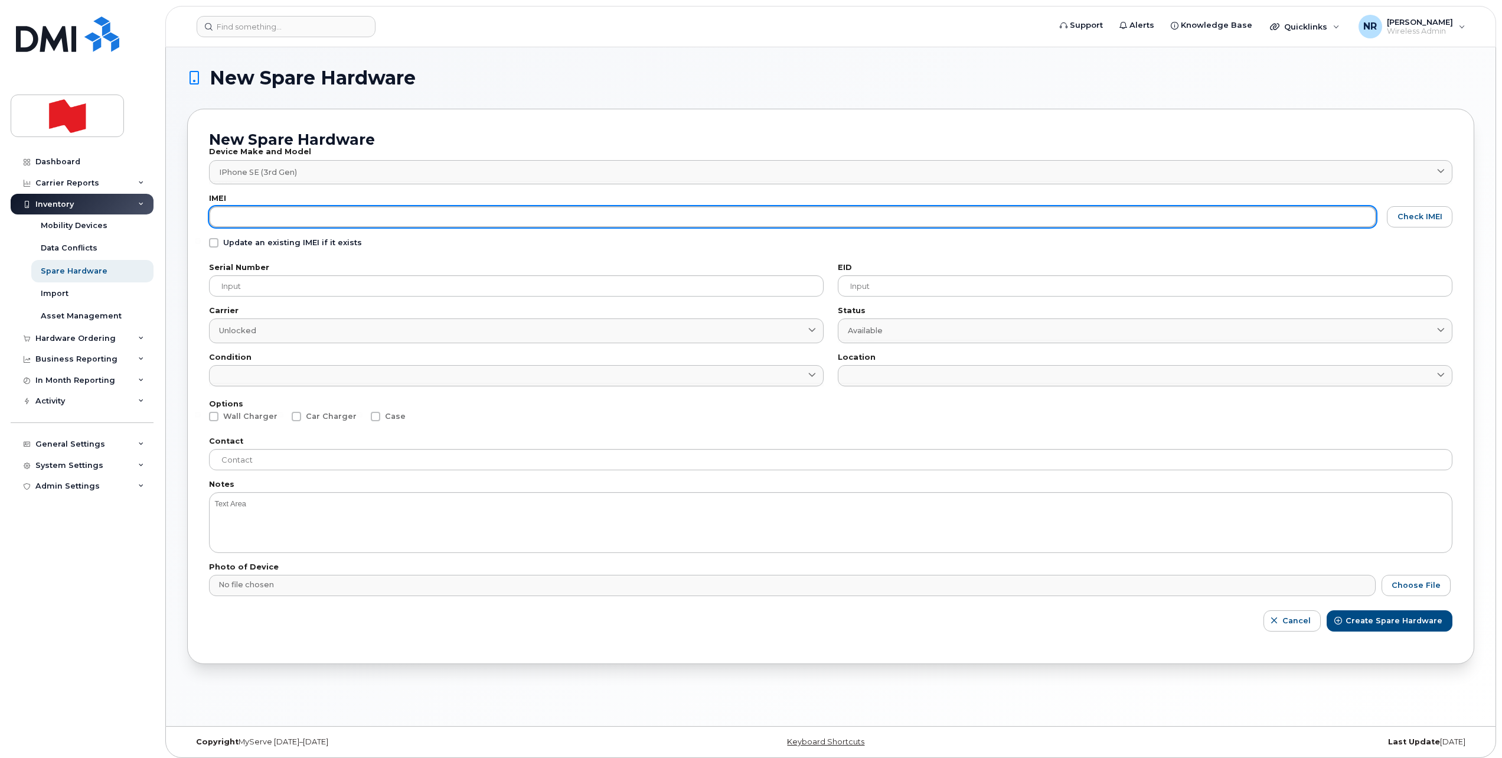
click at [252, 210] on input "text" at bounding box center [792, 216] width 1167 height 21
paste input "351764899949966"
type input "351764899949966"
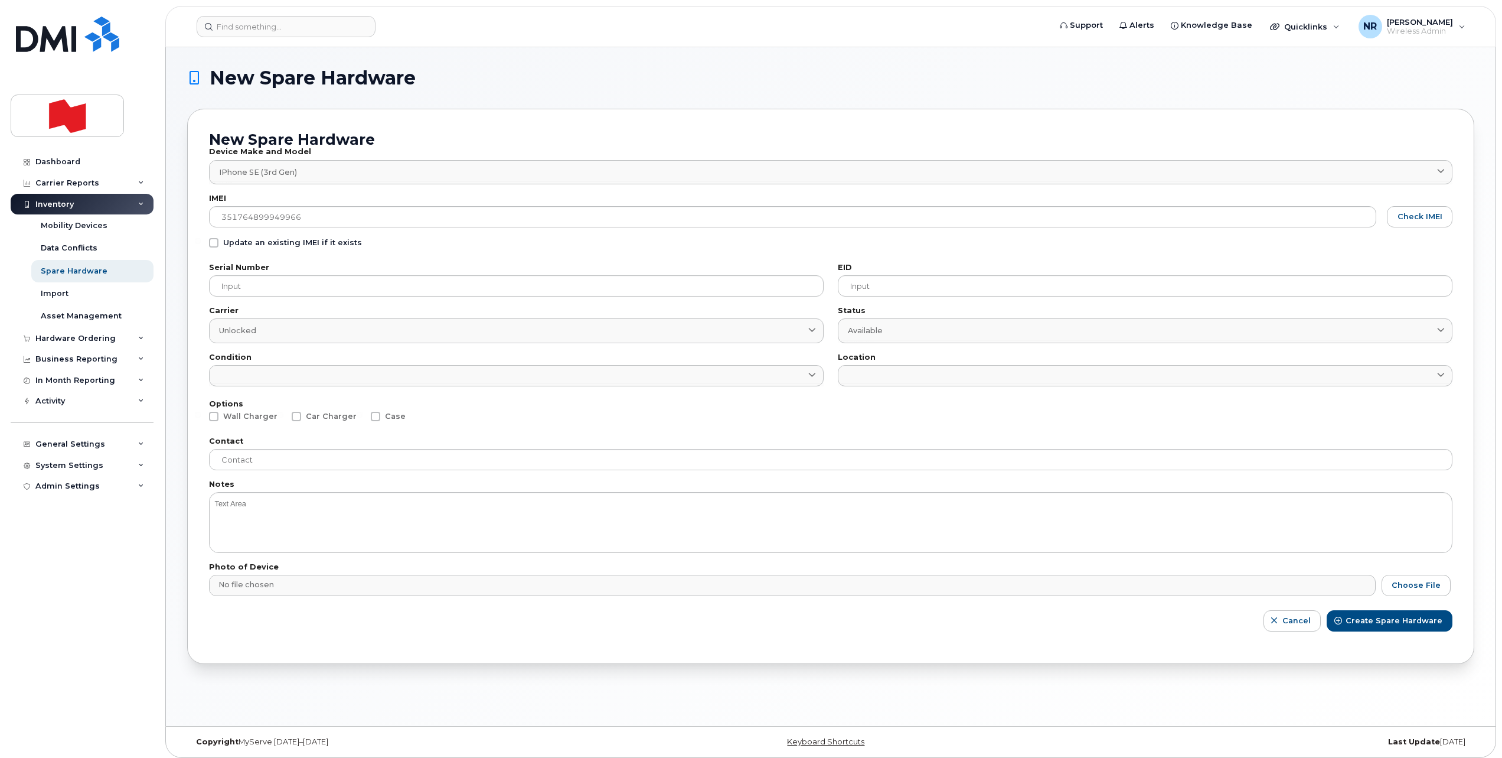
click at [215, 240] on span at bounding box center [213, 242] width 9 height 9
click at [201, 240] on input "Update an existing IMEI if it exists" at bounding box center [198, 241] width 6 height 6
checkbox input "true"
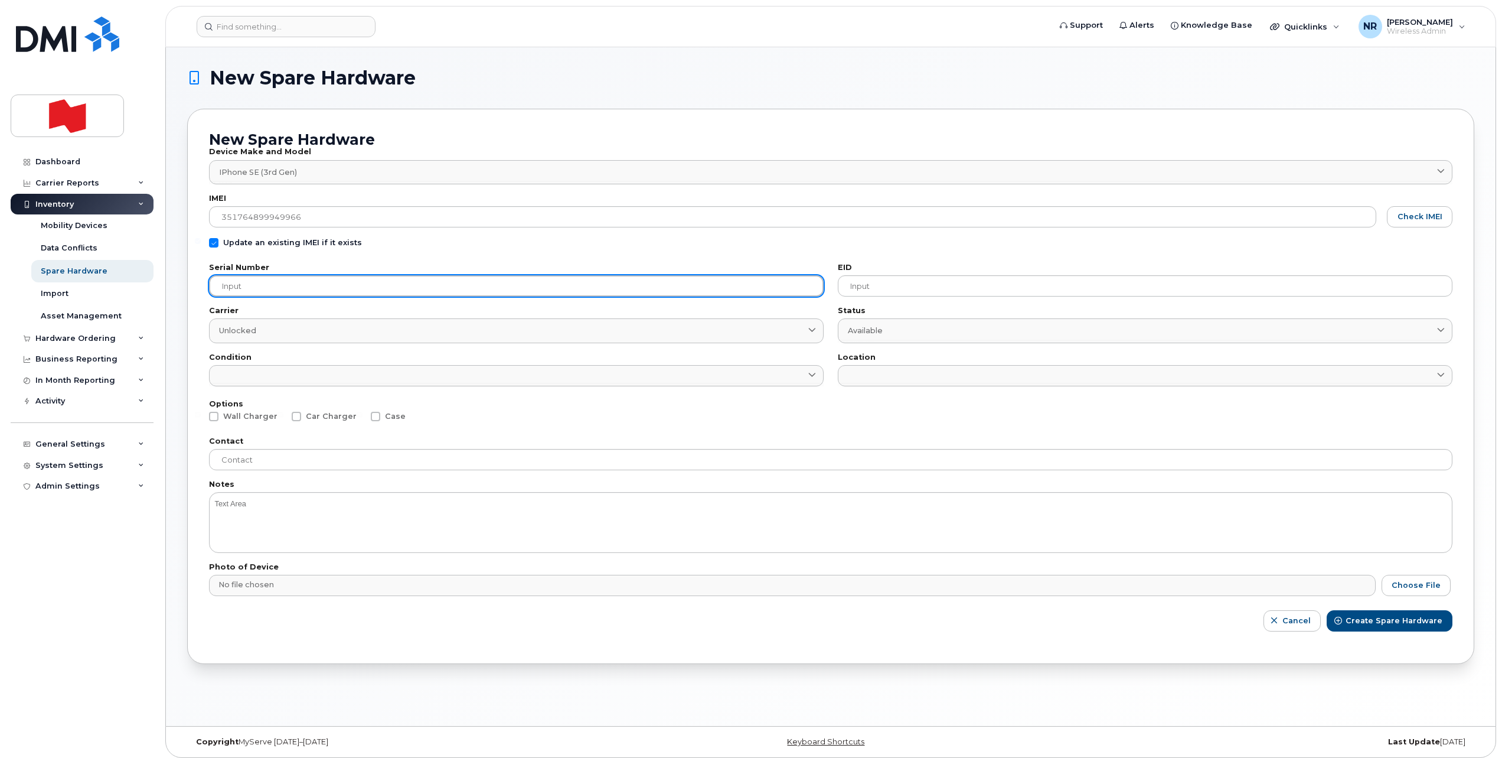
drag, startPoint x: 247, startPoint y: 283, endPoint x: 286, endPoint y: 286, distance: 39.7
click at [247, 284] on input "text" at bounding box center [516, 285] width 615 height 21
paste input "J4Q04VTV6T"
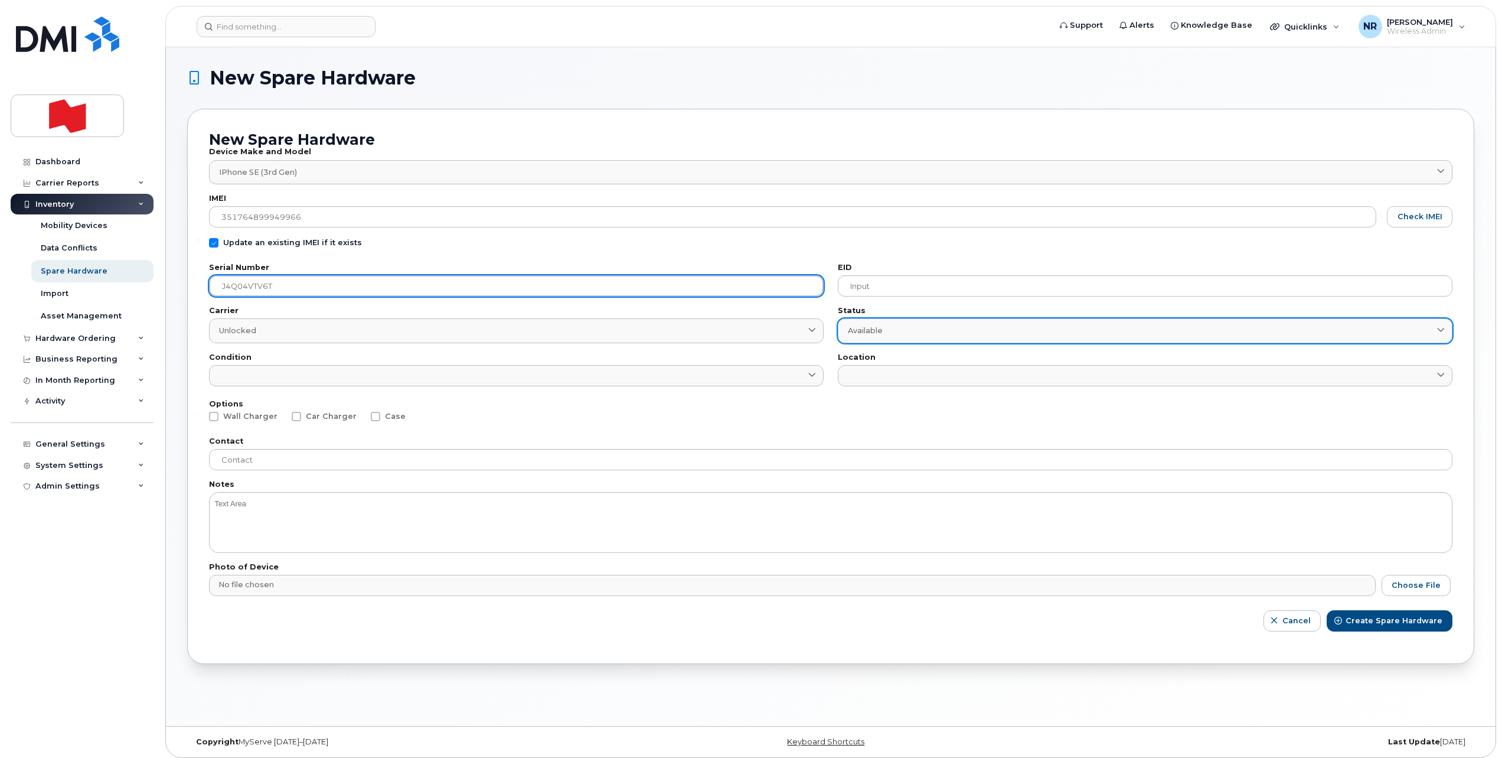
type input "J4Q04VTV6T"
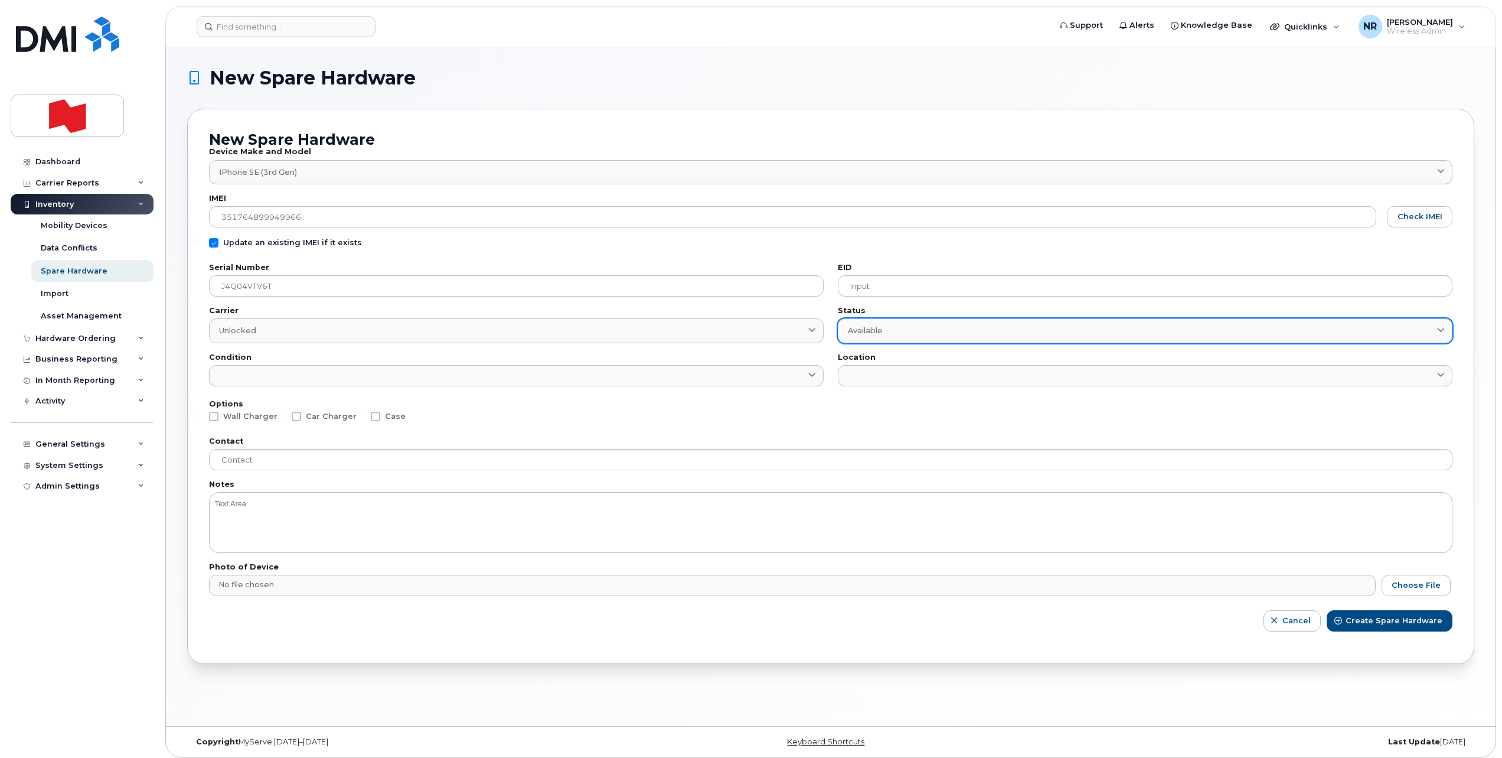
click at [869, 334] on span "Available" at bounding box center [865, 330] width 35 height 11
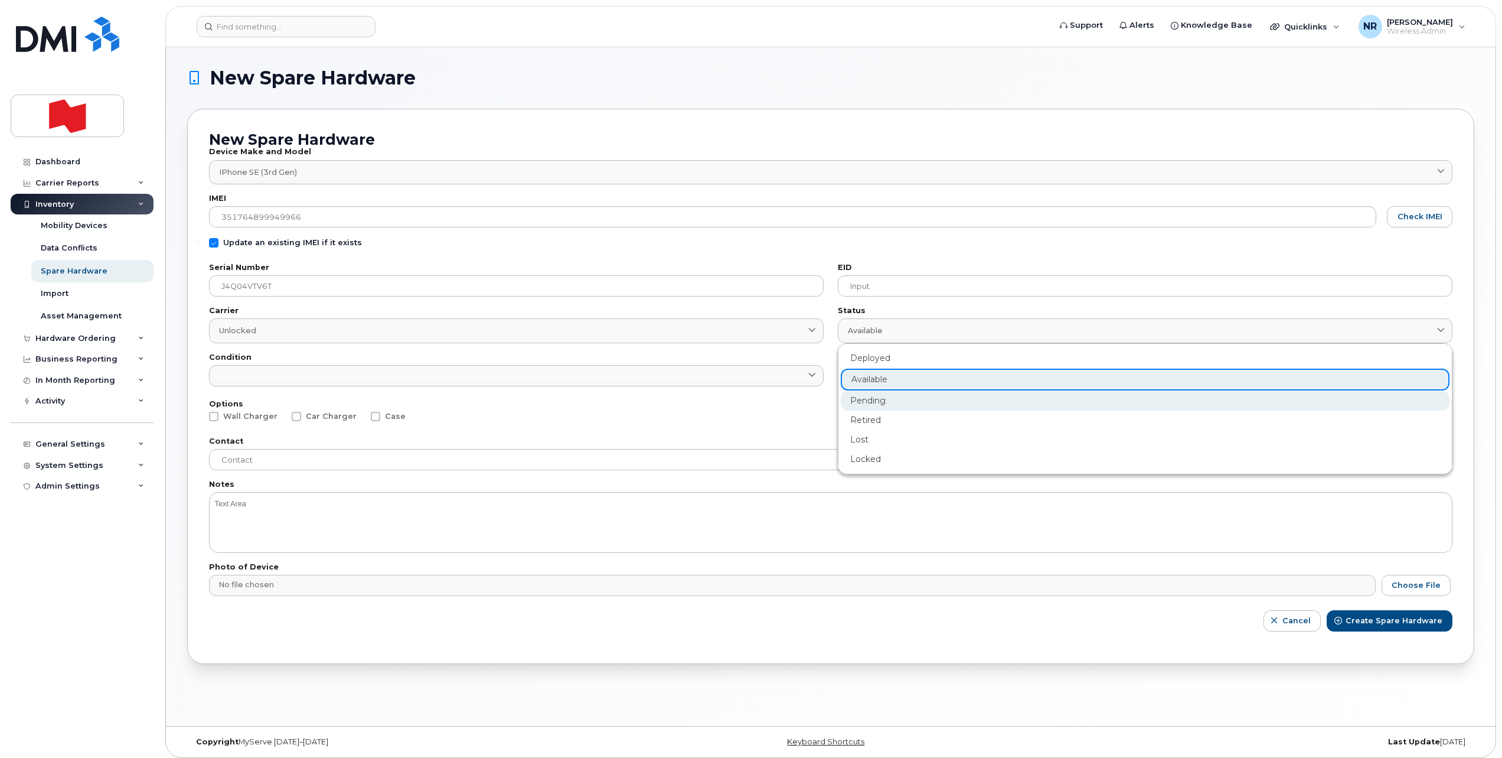
click at [863, 398] on div "Pending" at bounding box center [1145, 400] width 609 height 19
type input "pending"
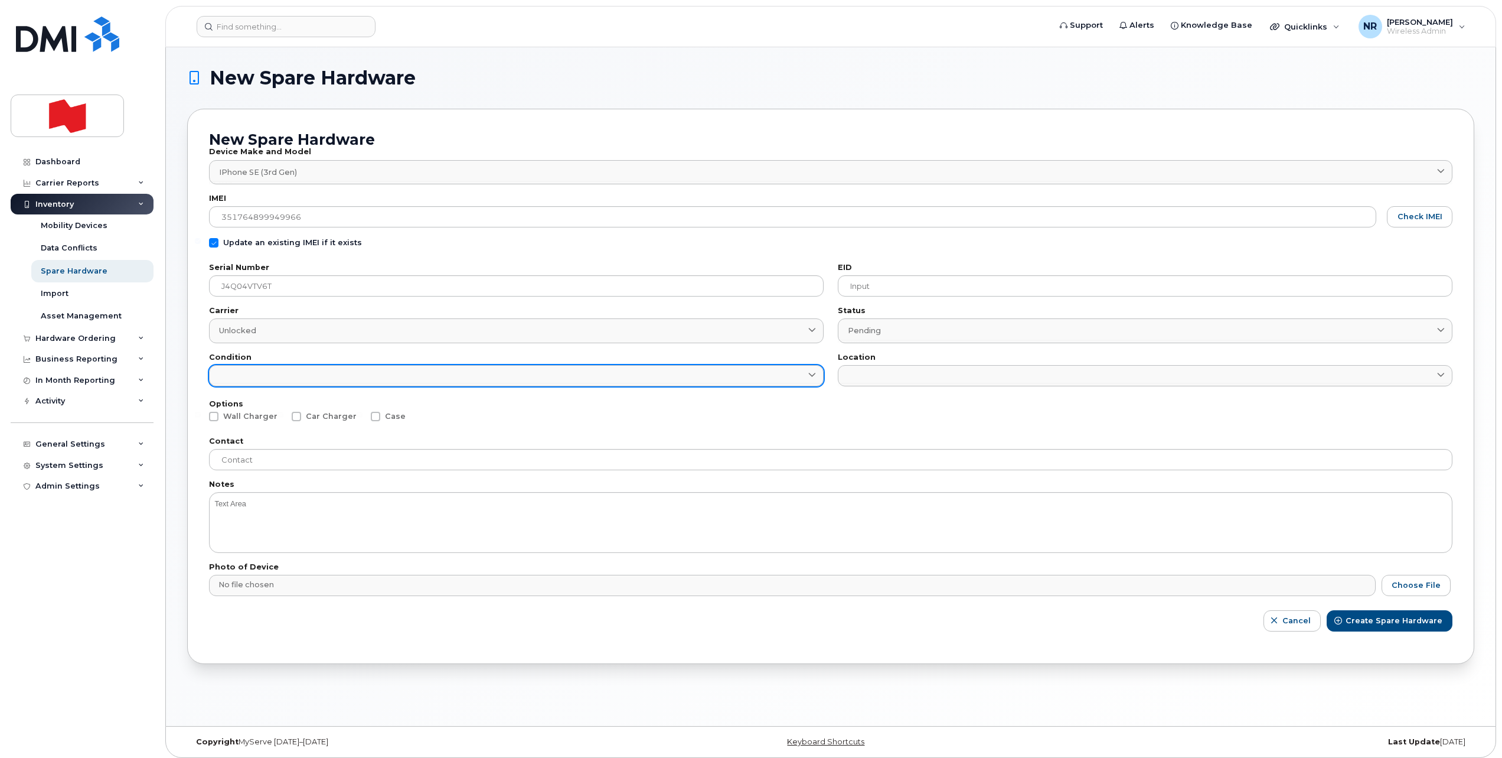
click at [375, 375] on link at bounding box center [516, 375] width 615 height 21
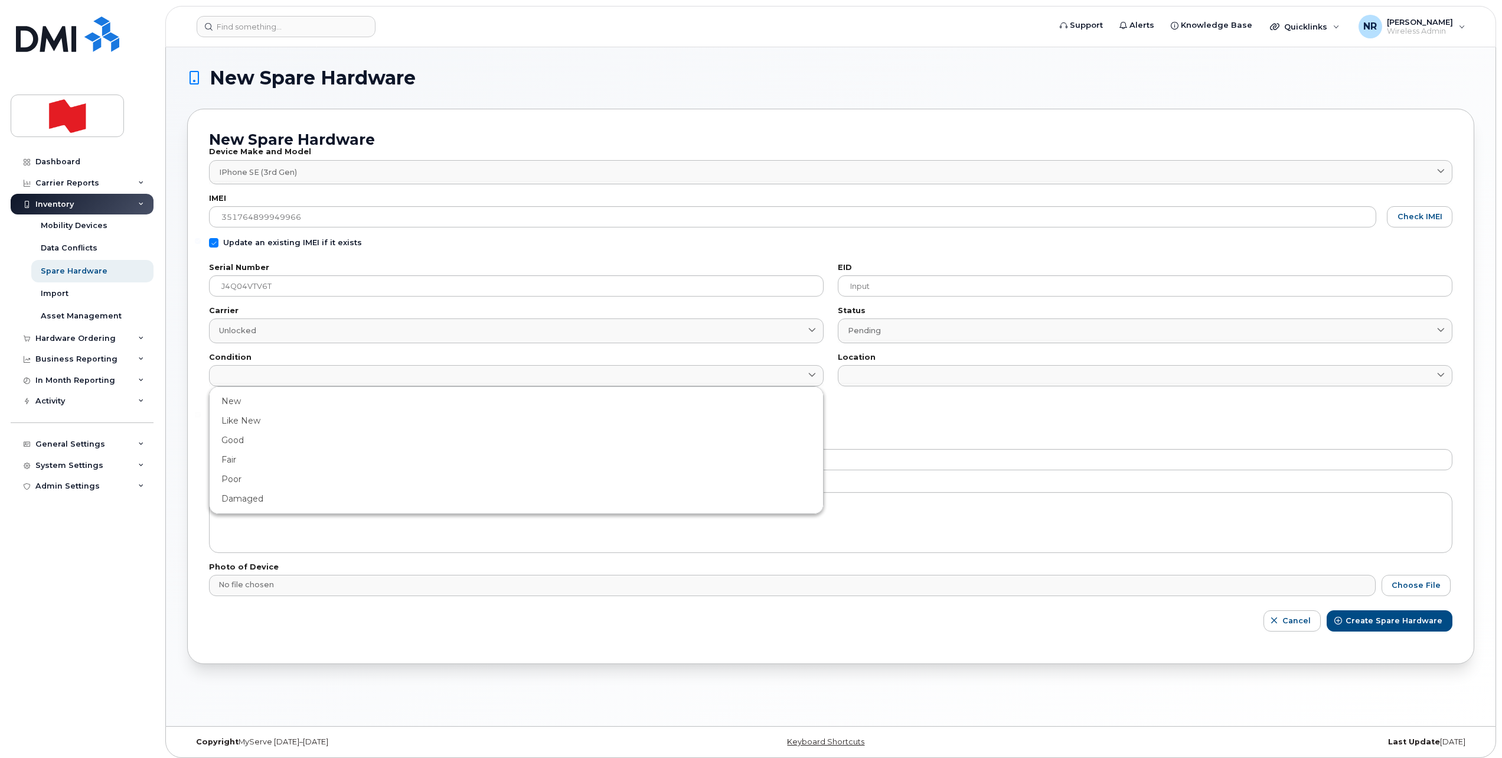
click at [245, 492] on div "Damaged" at bounding box center [516, 498] width 609 height 19
type input "Damaged"
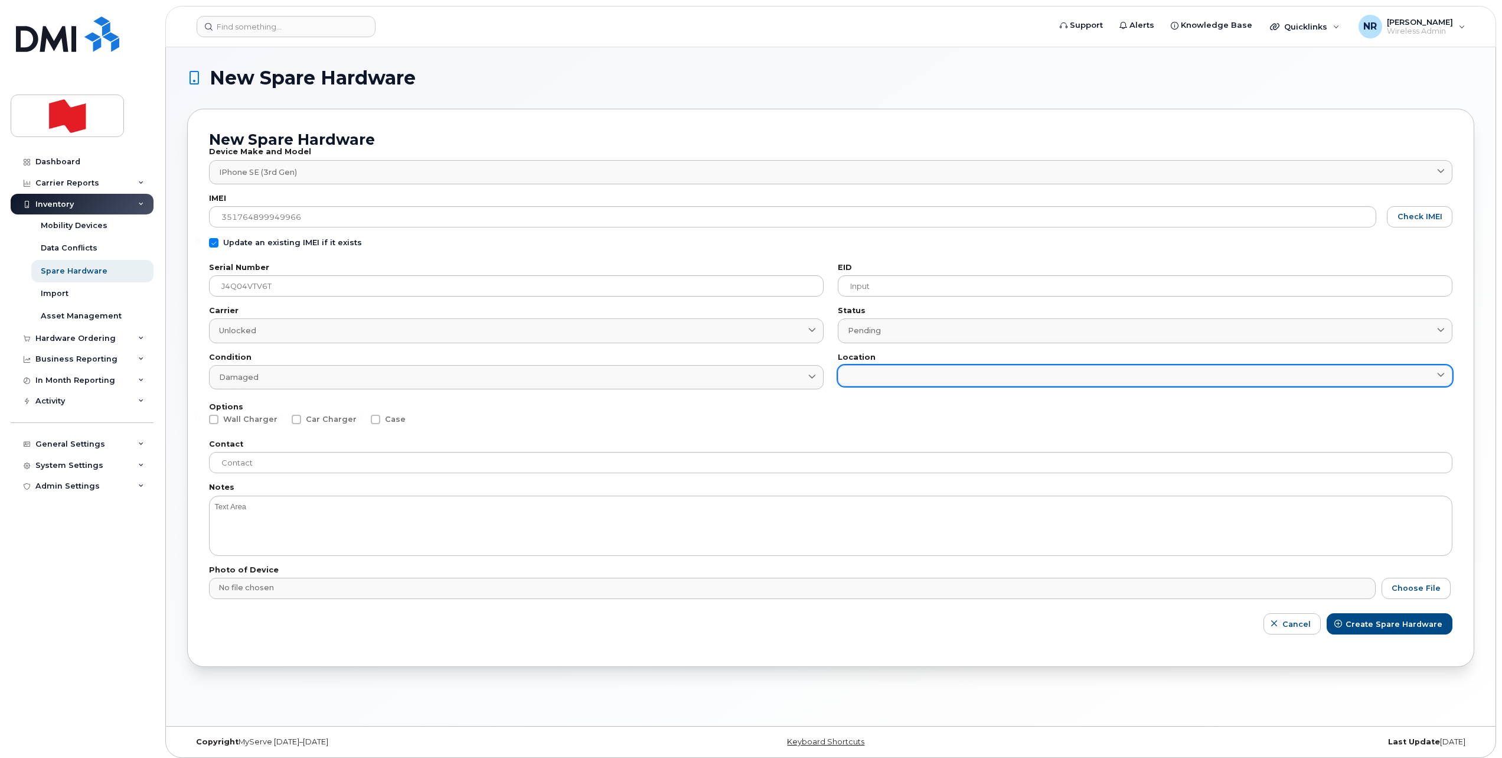
click at [869, 371] on link at bounding box center [1145, 375] width 615 height 21
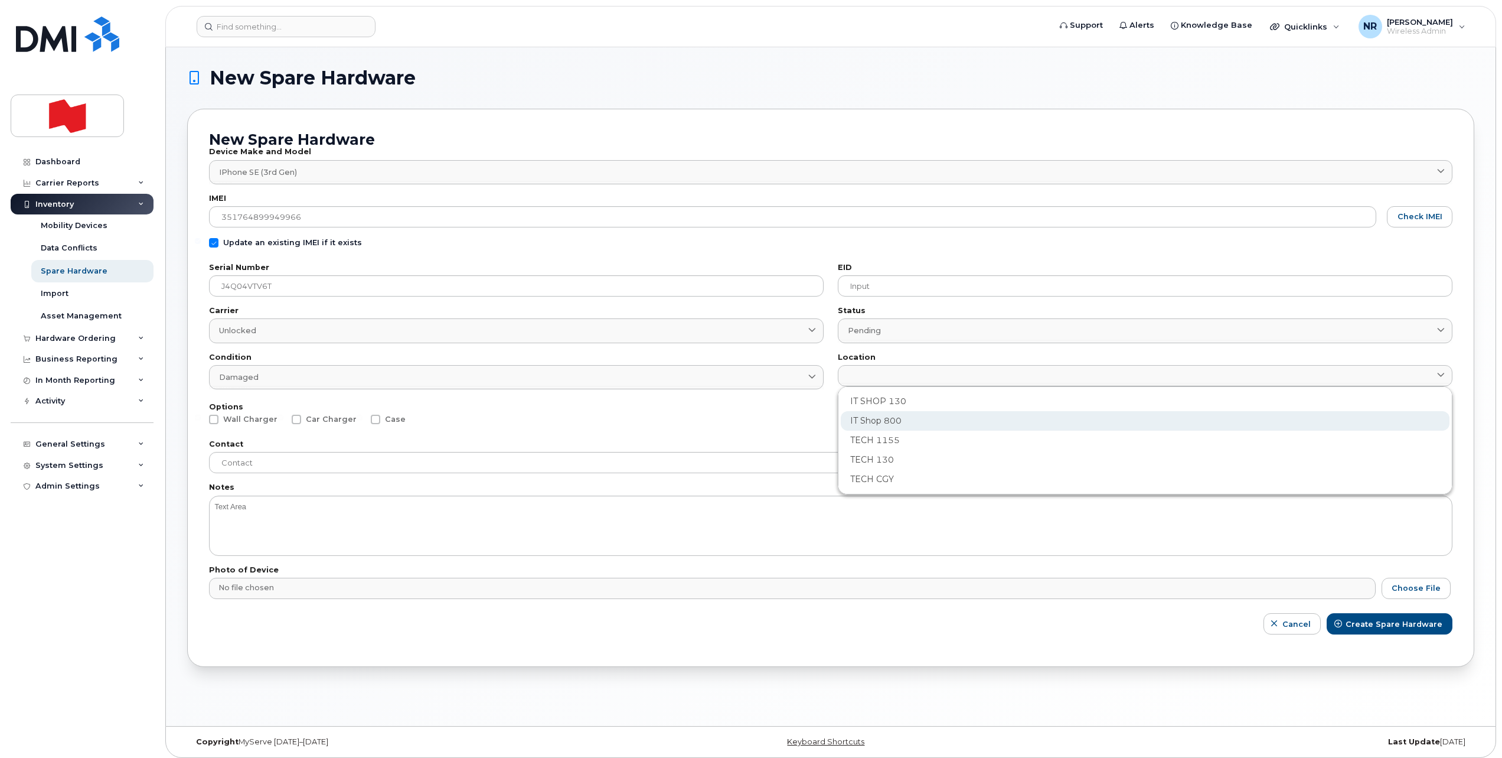
click at [873, 419] on div "IT Shop 800" at bounding box center [1145, 420] width 609 height 19
type input "2982"
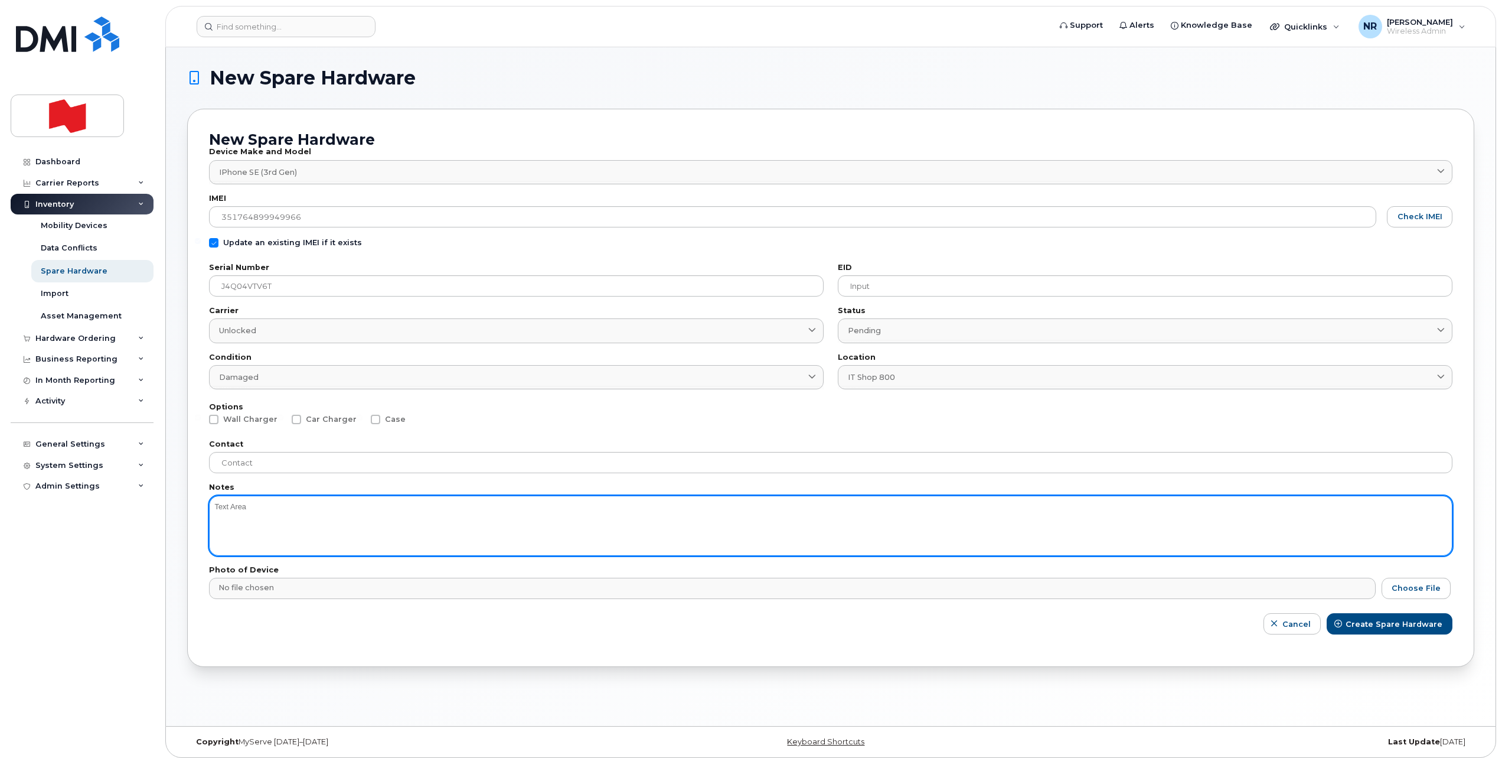
click at [266, 515] on textarea at bounding box center [831, 525] width 1244 height 60
type textarea "Battery"
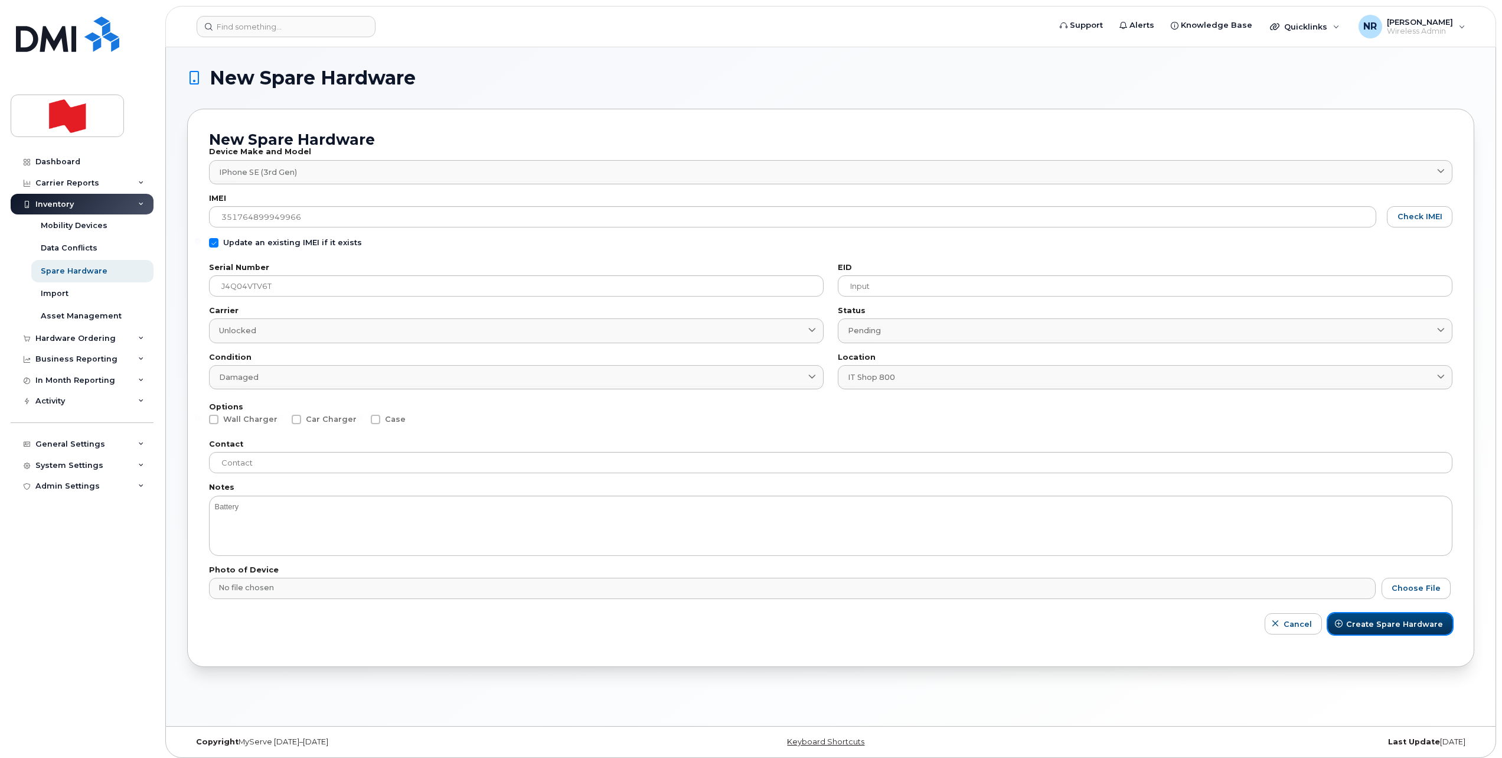
click at [1374, 616] on button "Create Spare Hardware" at bounding box center [1390, 623] width 125 height 21
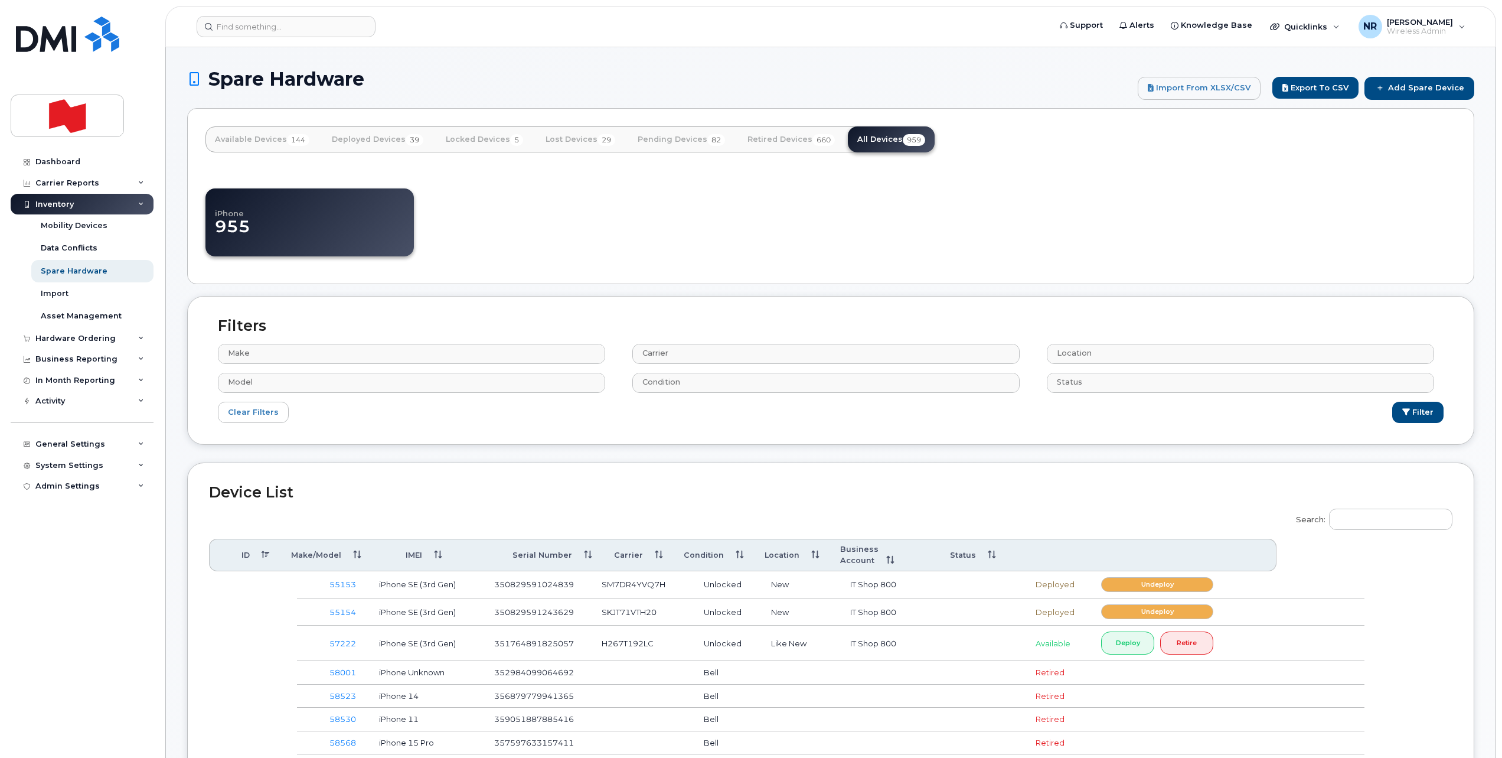
select select
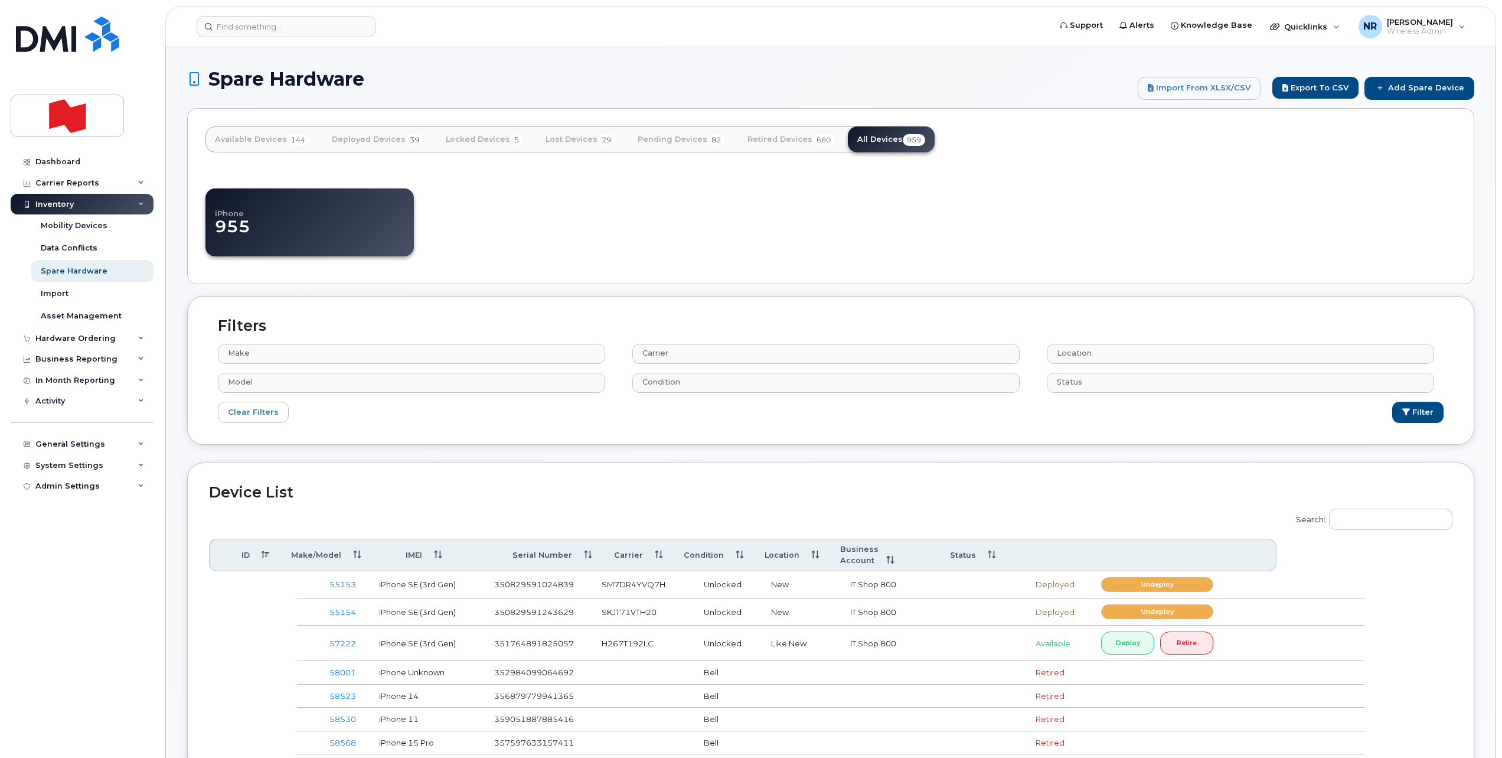
select select
click at [1365, 515] on input "Search:" at bounding box center [1390, 518] width 123 height 21
paste input "J4Q04VTV6T"
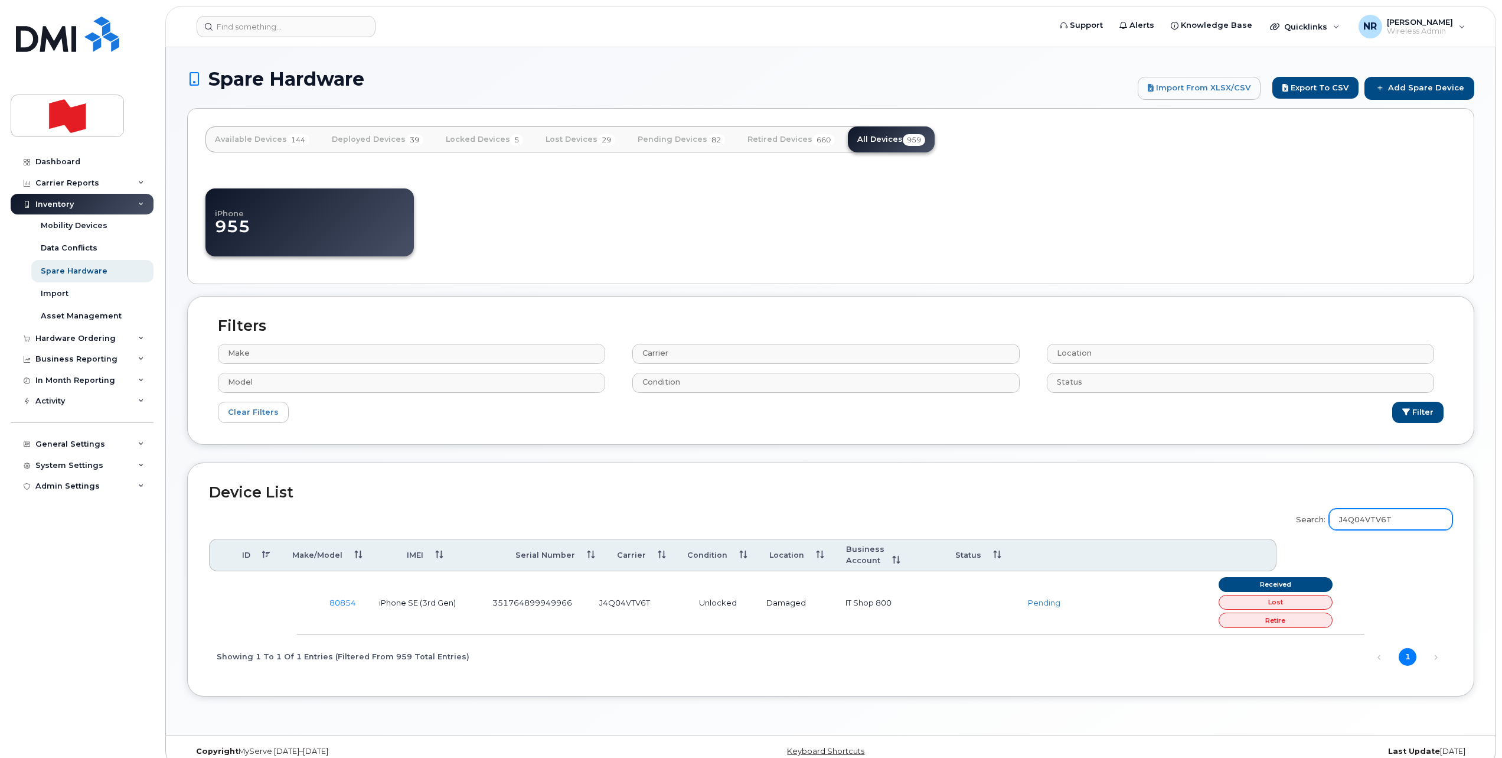
type input "J4Q04VTV6T"
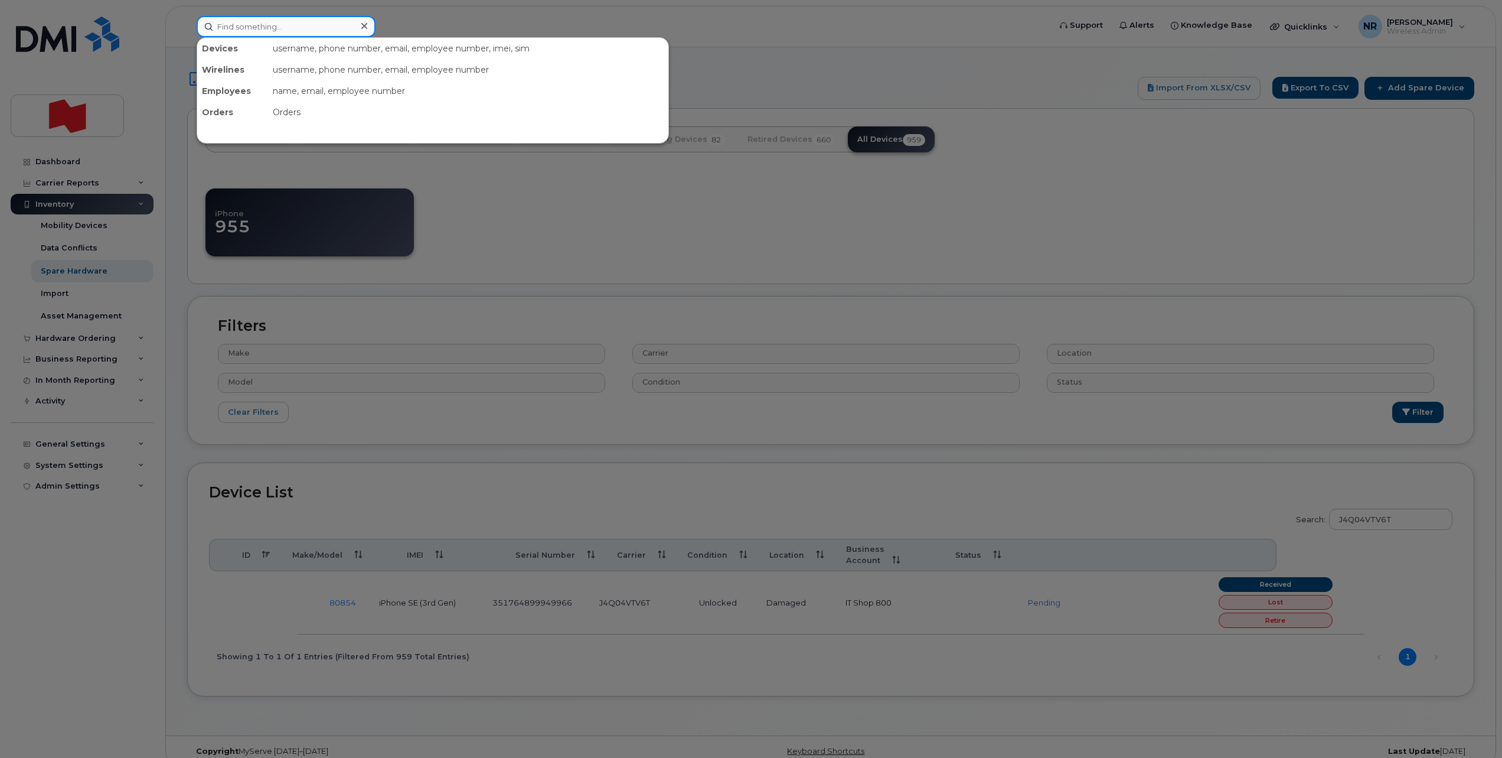
click at [232, 24] on input at bounding box center [286, 26] width 179 height 21
paste input "356481107252654"
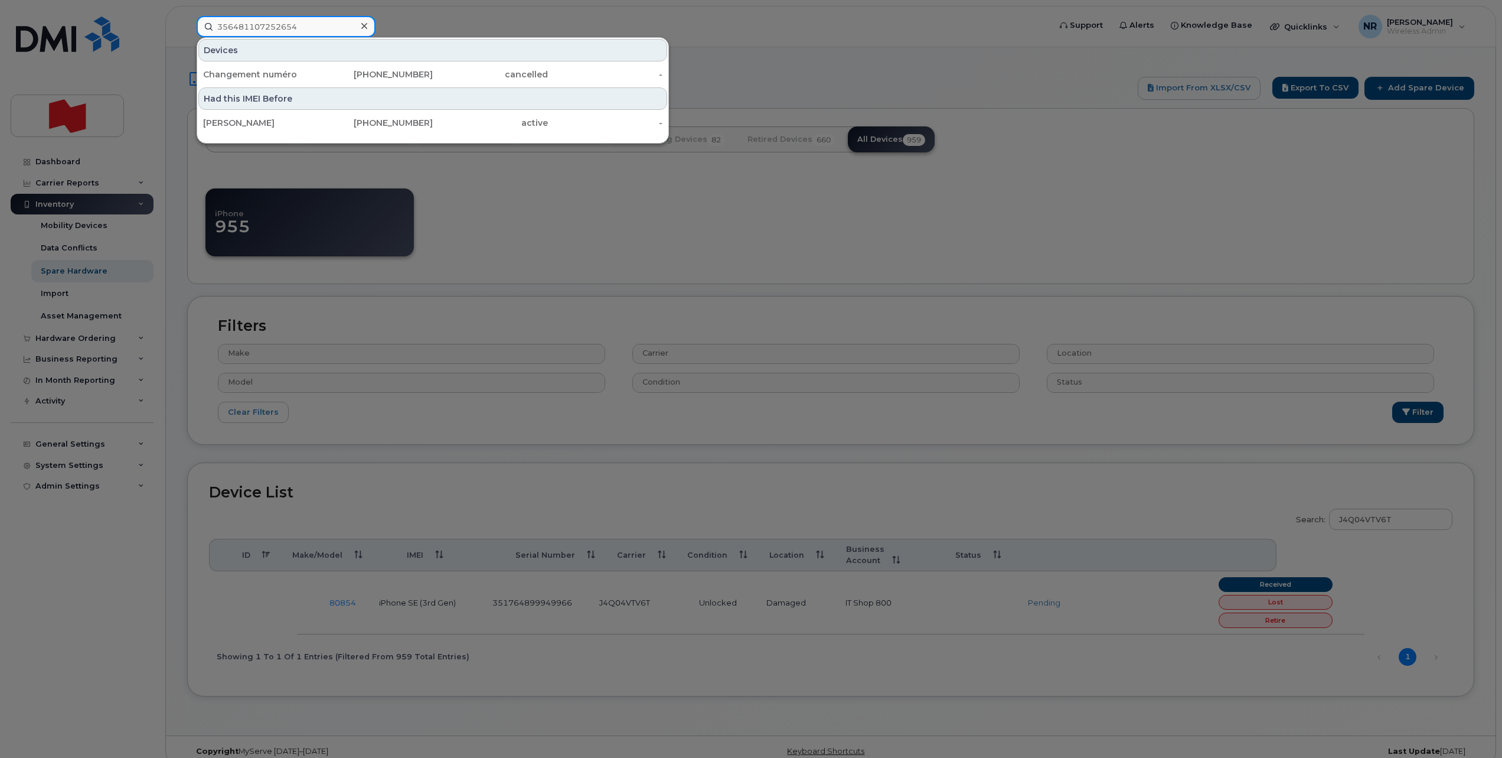
type input "356481107252654"
click at [1398, 90] on div at bounding box center [751, 379] width 1502 height 758
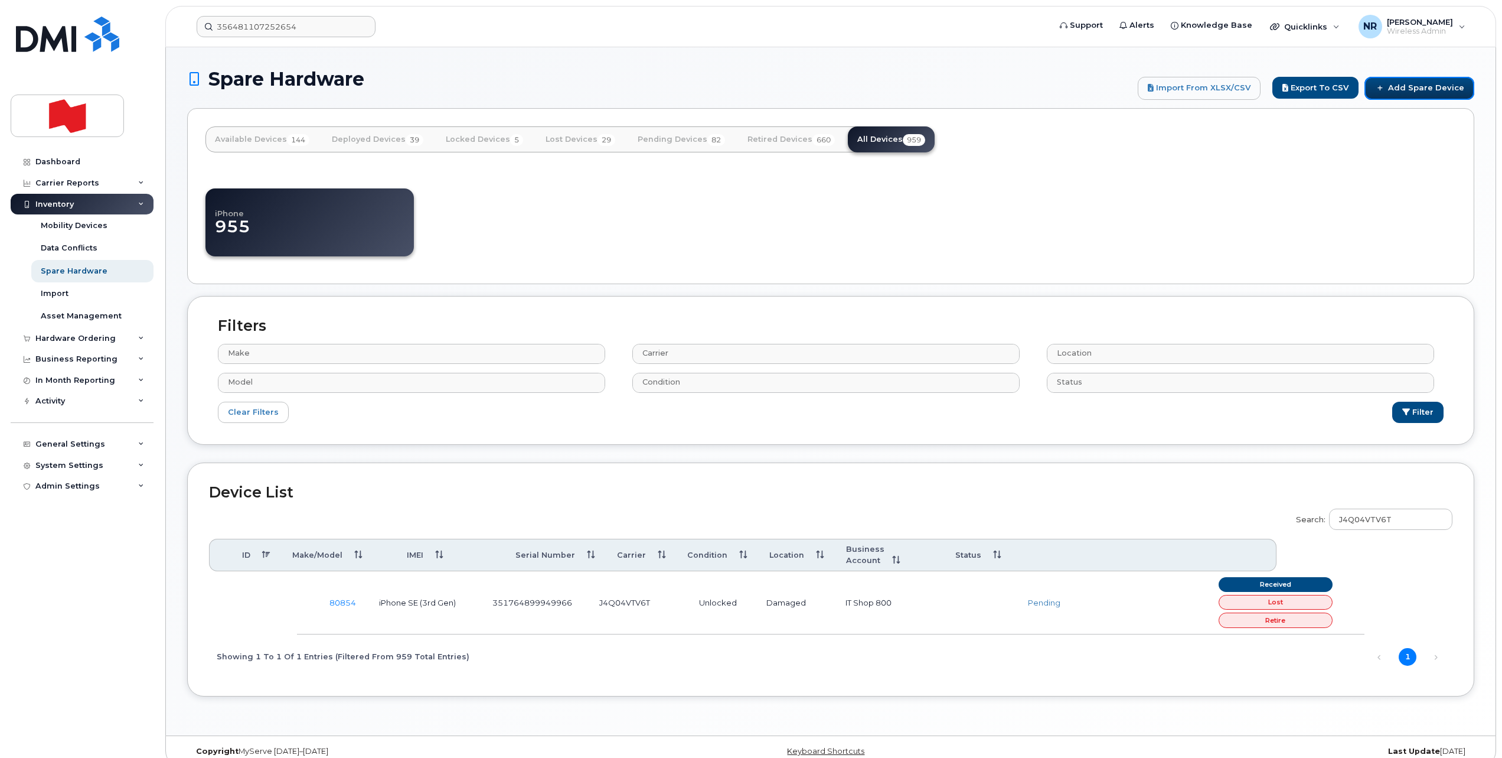
click at [1399, 90] on link "Add Spare Device" at bounding box center [1420, 88] width 110 height 22
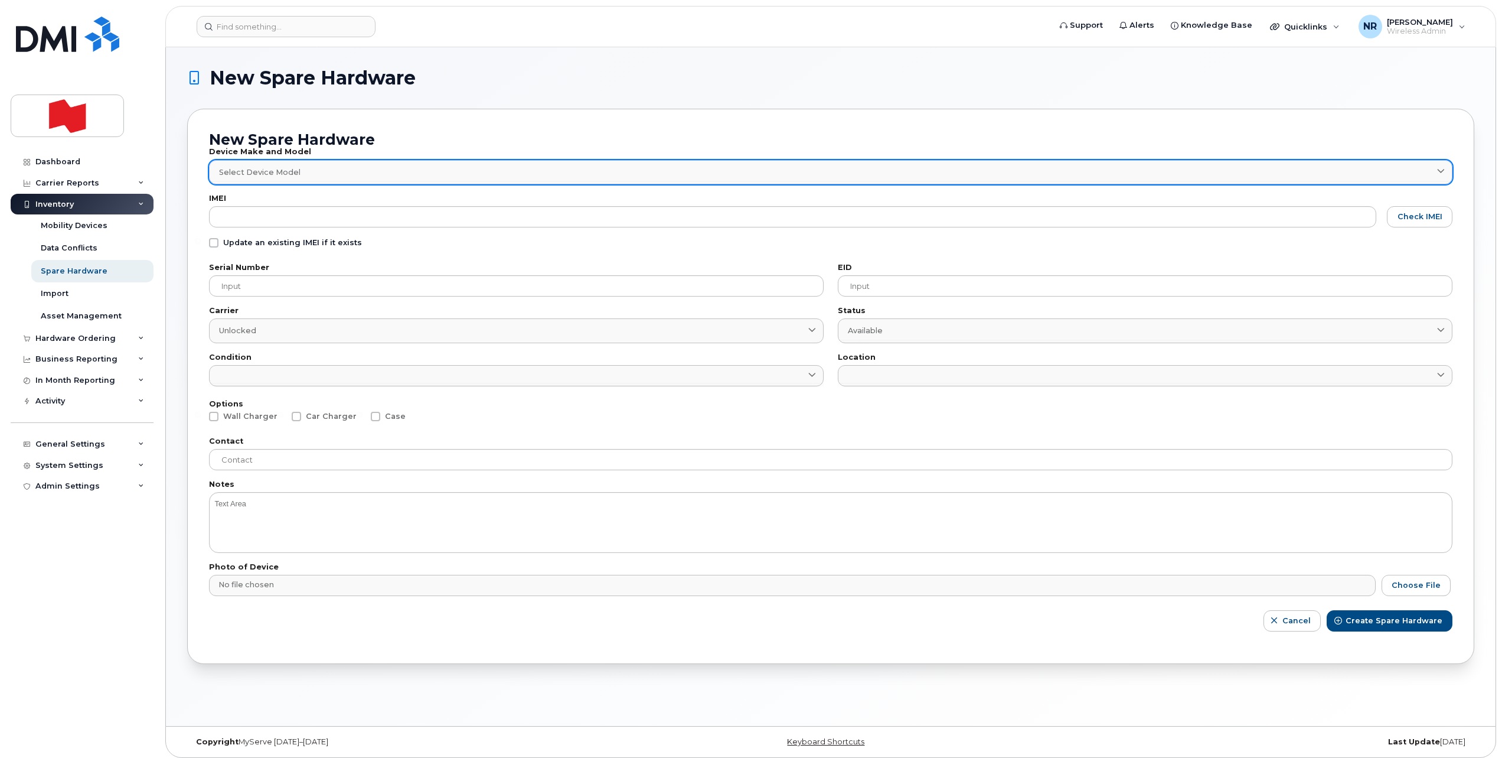
click at [257, 175] on span "Select Device Model" at bounding box center [259, 172] width 81 height 11
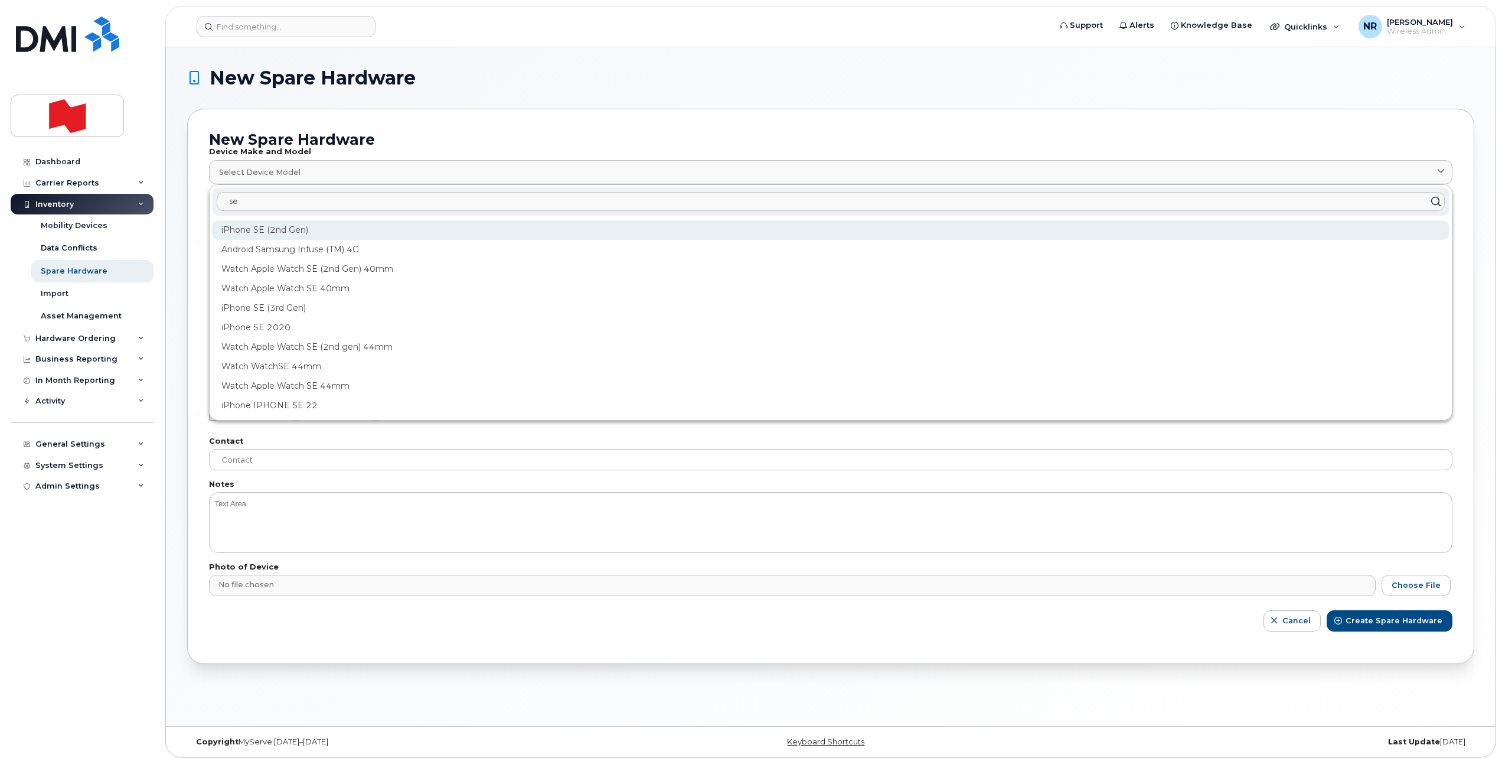
type input "se"
click at [282, 224] on div "iPhone SE (2nd Gen)" at bounding box center [831, 229] width 1238 height 19
type input "1947"
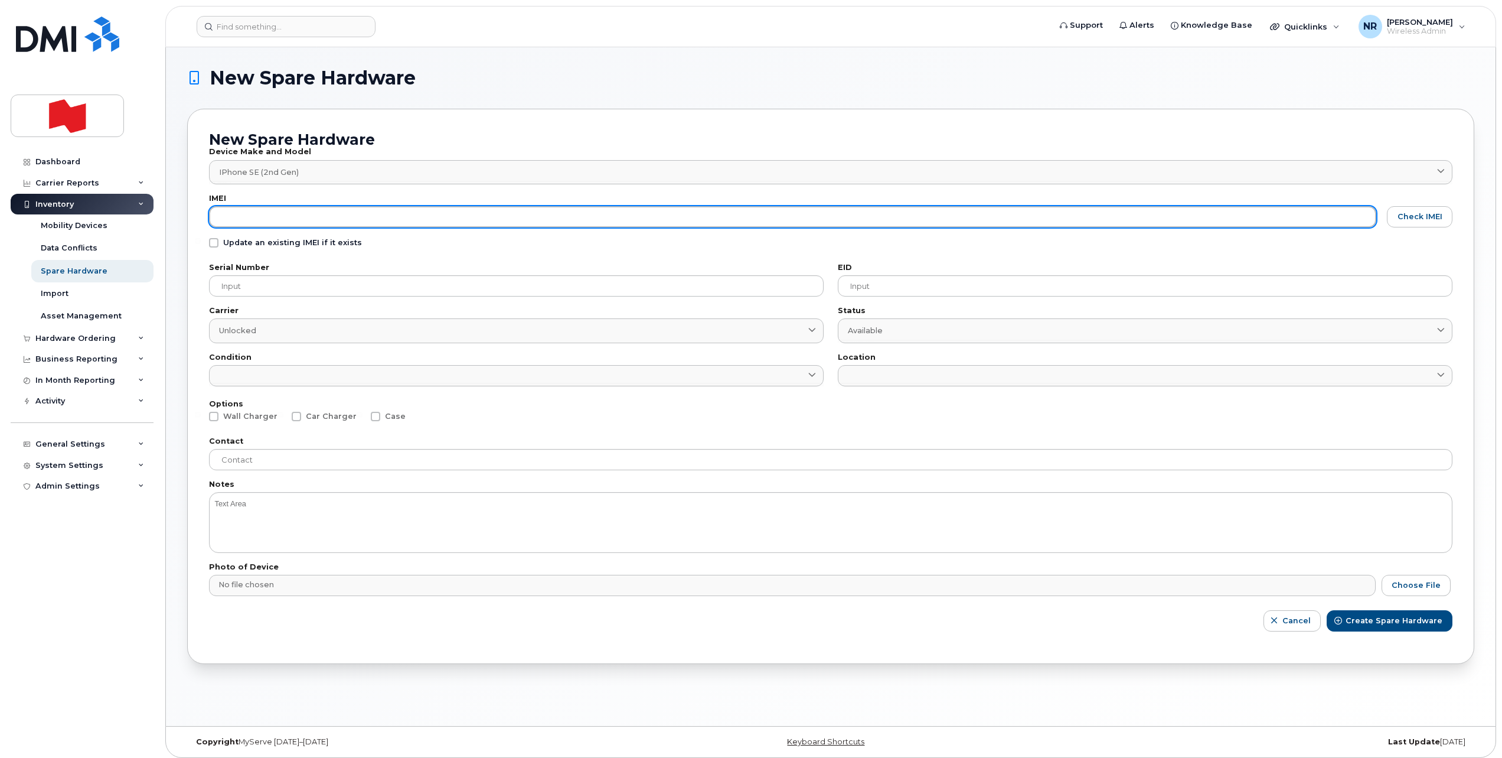
click at [228, 218] on input "text" at bounding box center [792, 216] width 1167 height 21
paste input "356481107252654"
type input "356481107252654"
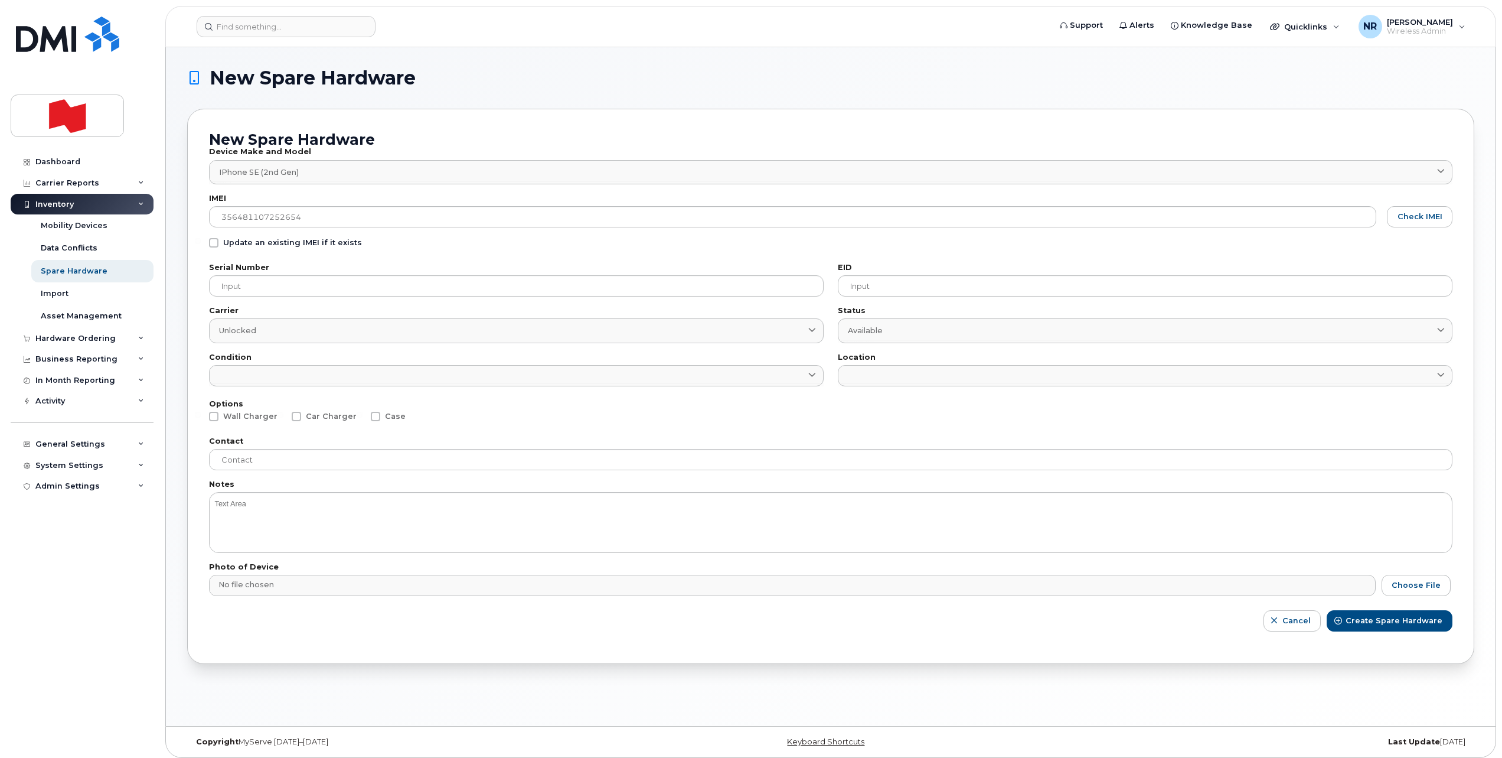
click at [215, 242] on span at bounding box center [213, 242] width 9 height 9
click at [201, 242] on input "Update an existing IMEI if it exists" at bounding box center [198, 241] width 6 height 6
checkbox input "true"
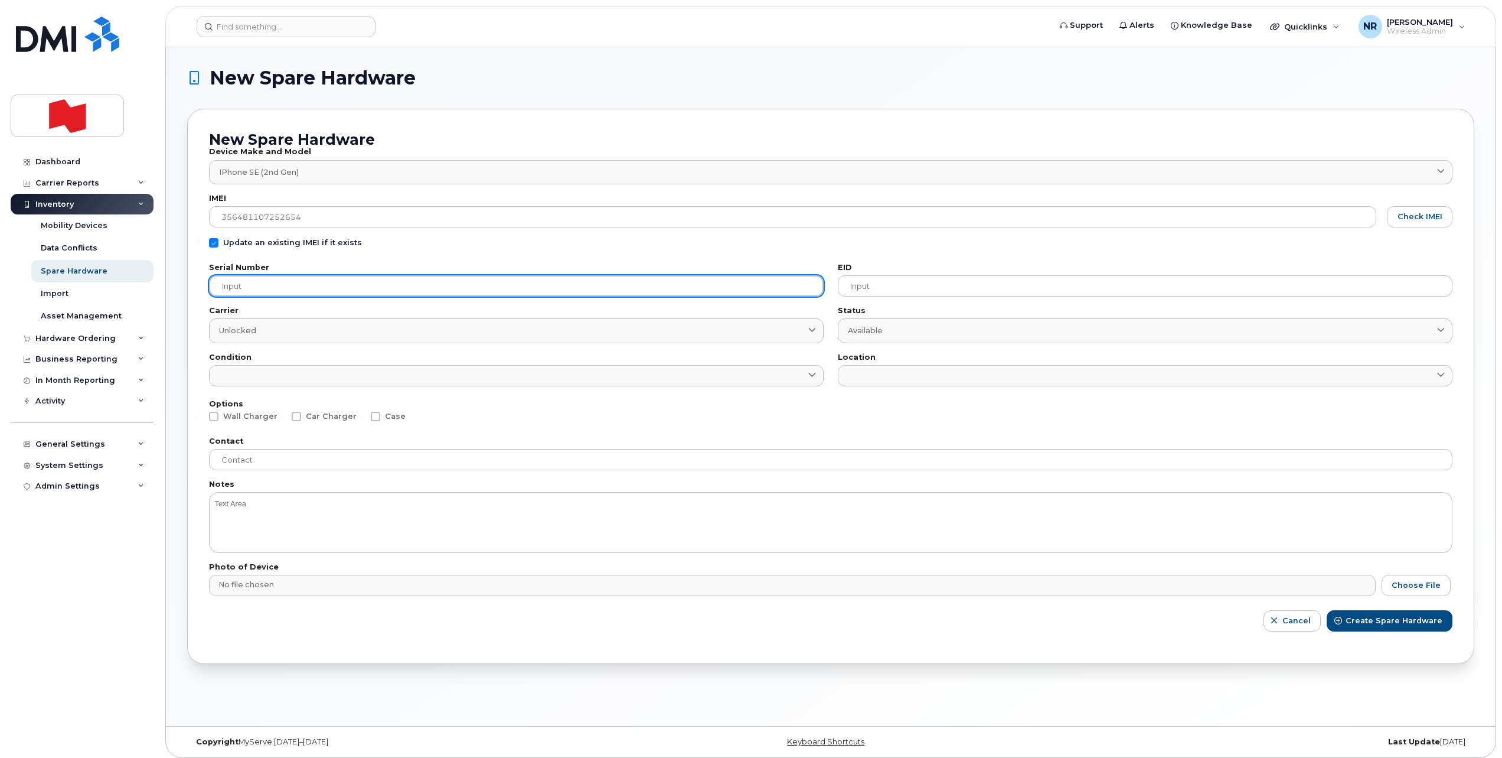
drag, startPoint x: 233, startPoint y: 287, endPoint x: 303, endPoint y: 297, distance: 70.4
click at [233, 287] on input "text" at bounding box center [516, 285] width 615 height 21
paste input "FFWD74SKPLJP"
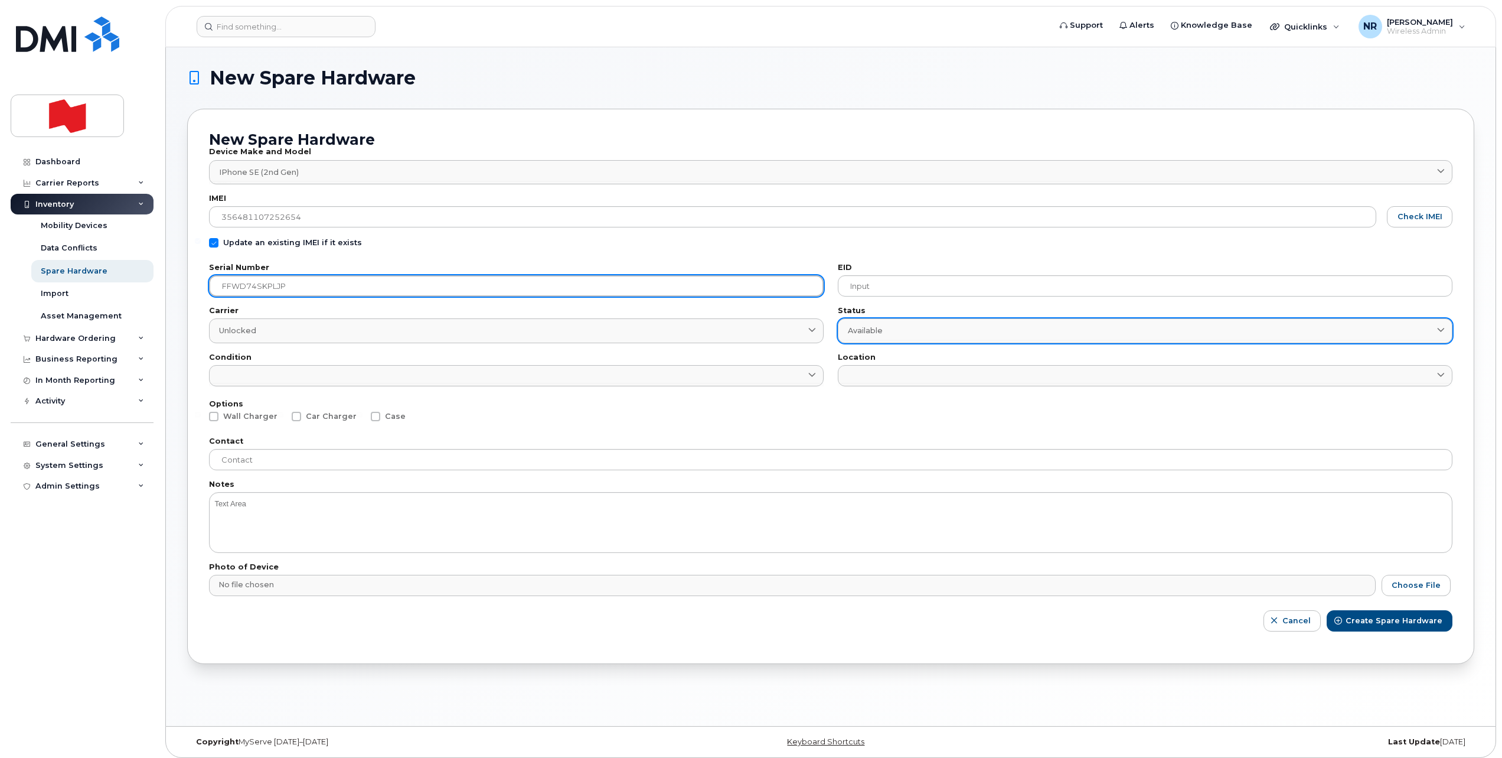
type input "FFWD74SKPLJP"
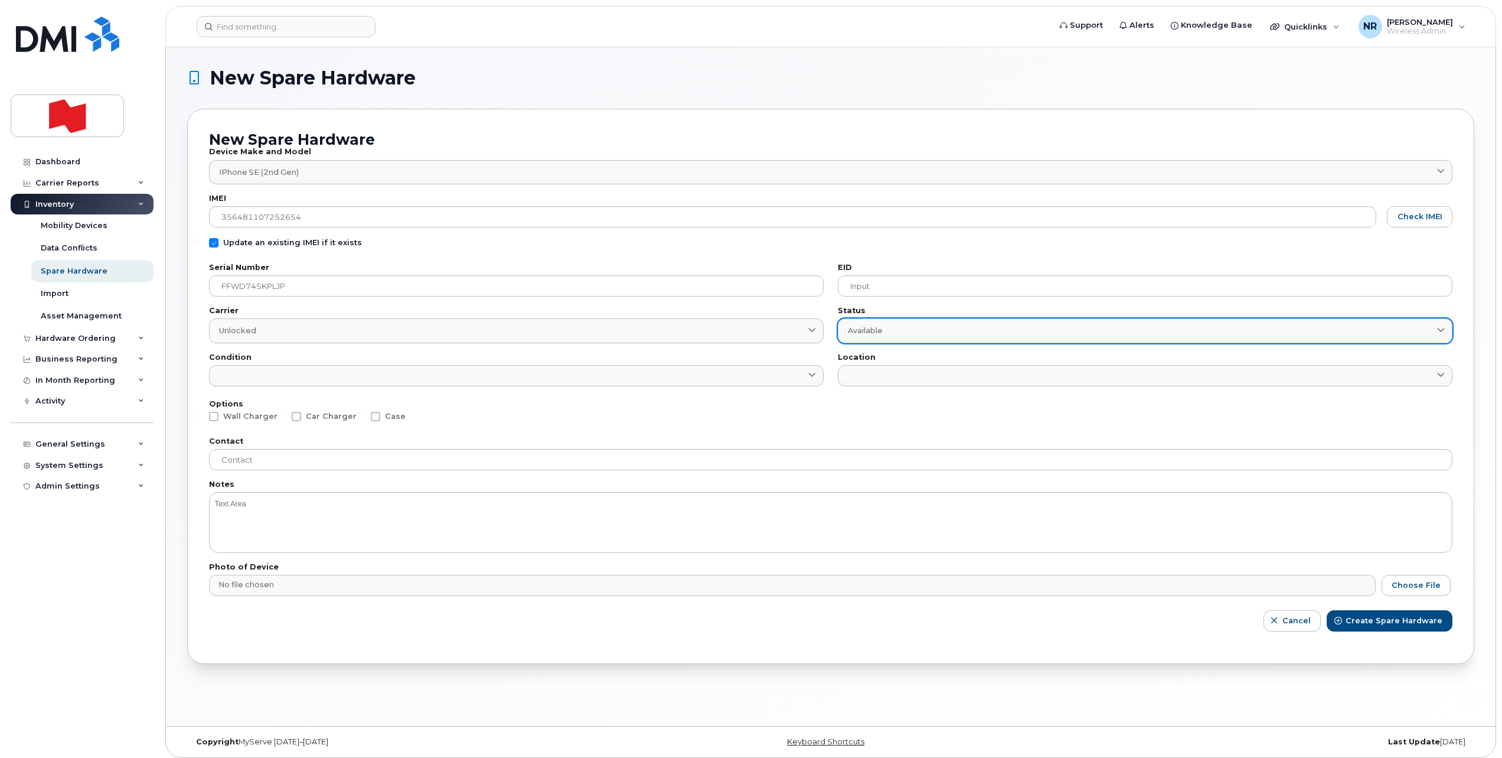
click at [851, 329] on span "Available" at bounding box center [865, 330] width 35 height 11
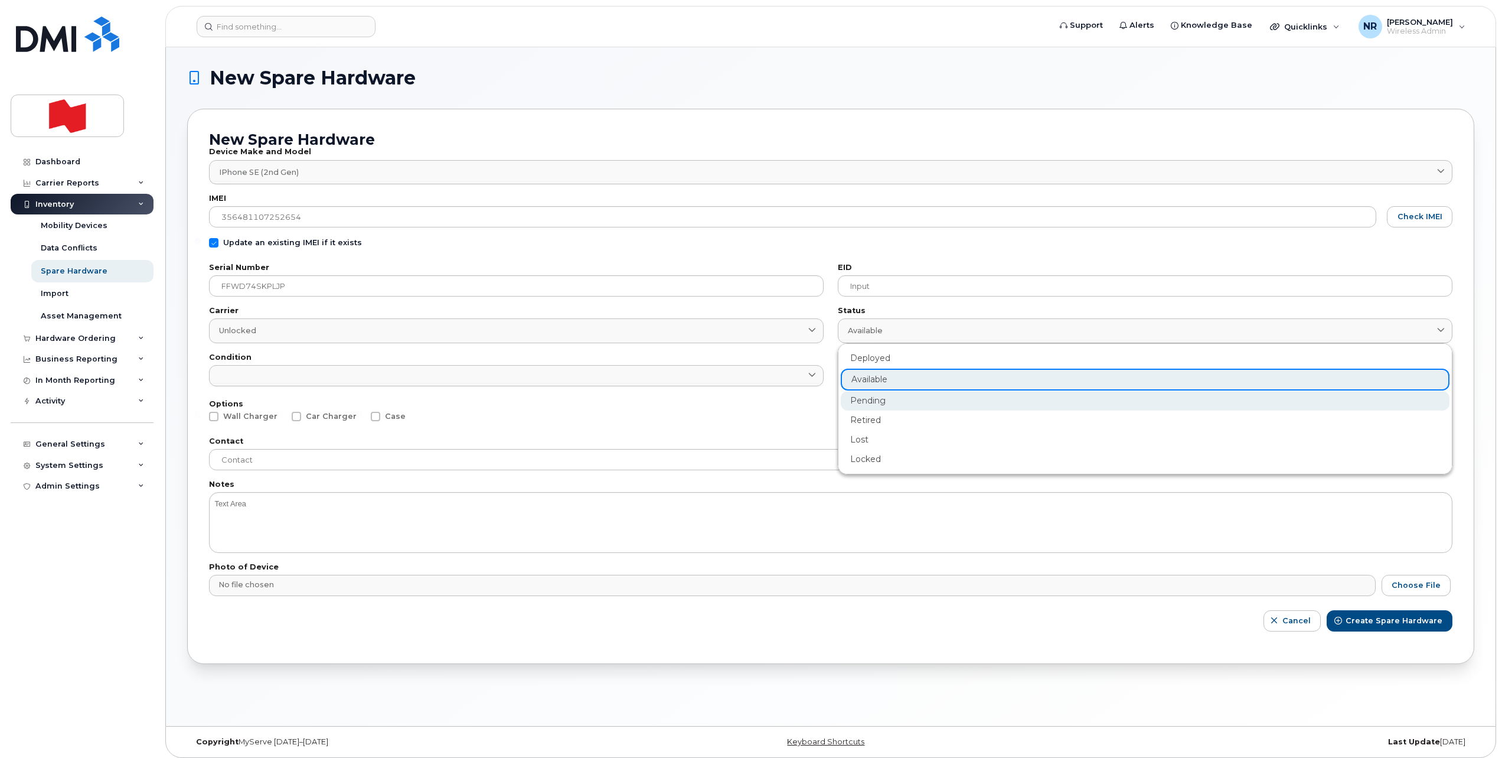
click at [858, 402] on div "Pending" at bounding box center [1145, 400] width 609 height 19
type input "pending"
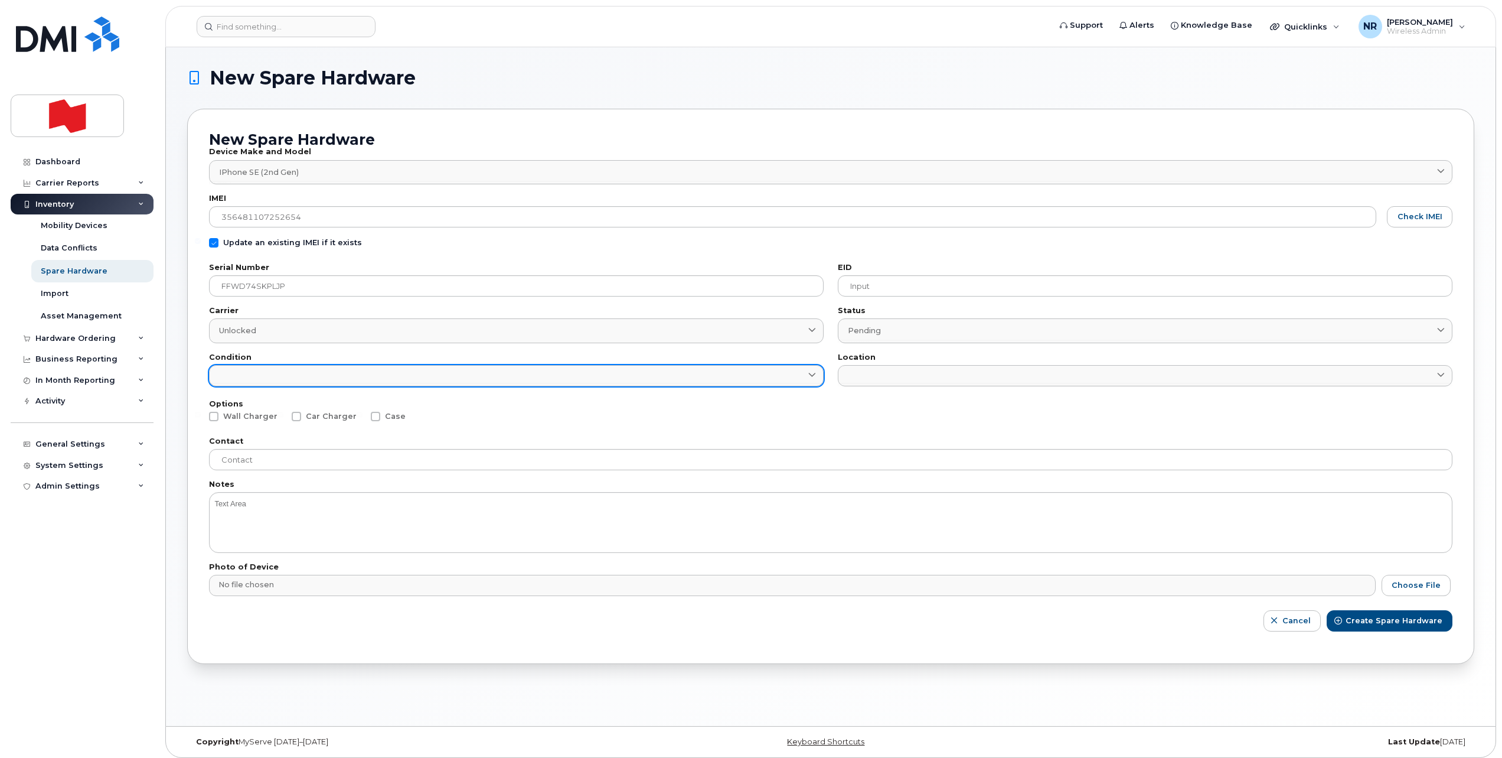
click at [573, 381] on link at bounding box center [516, 375] width 615 height 21
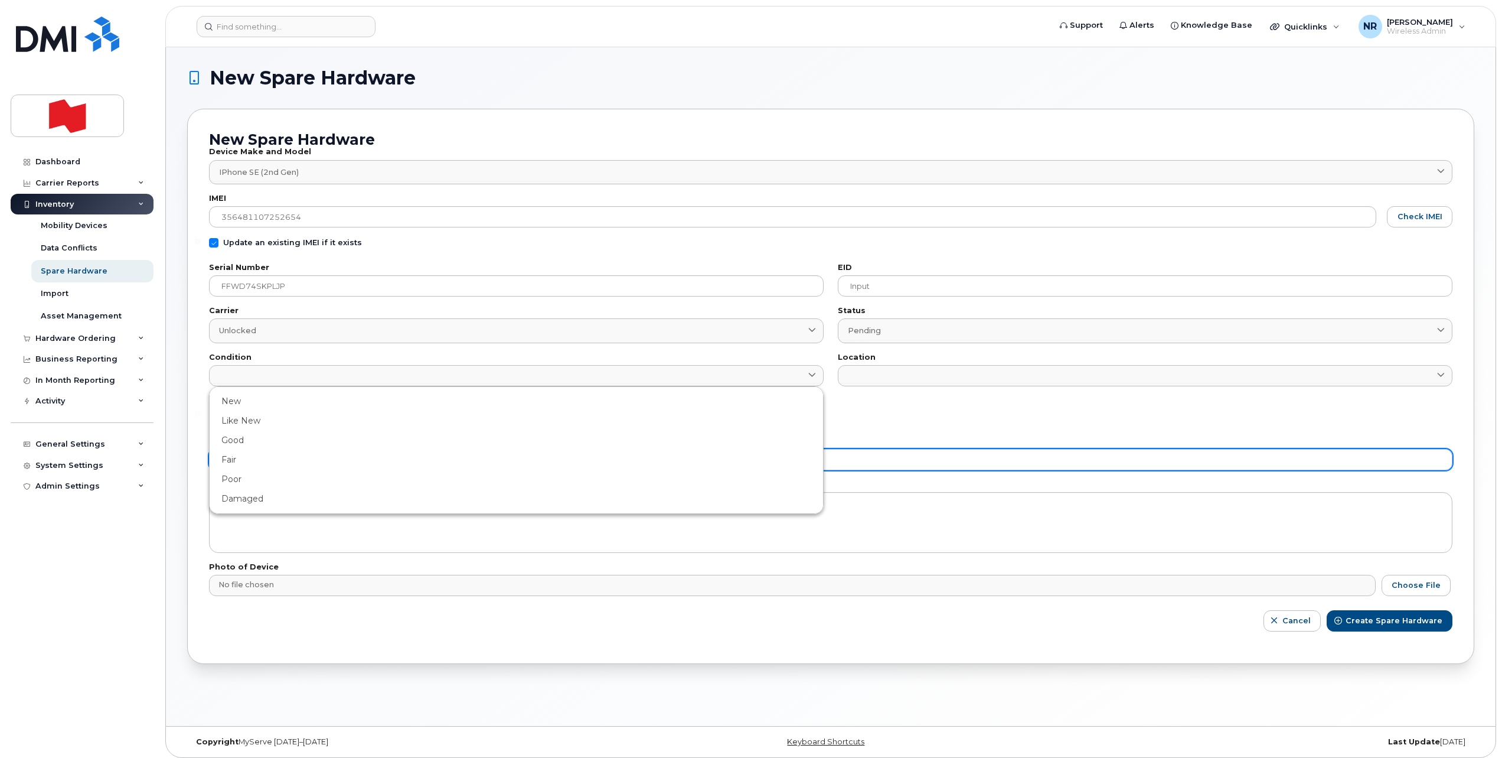
drag, startPoint x: 239, startPoint y: 497, endPoint x: 465, endPoint y: 456, distance: 229.8
click at [242, 497] on div "Damaged" at bounding box center [516, 498] width 609 height 19
type input "Damaged"
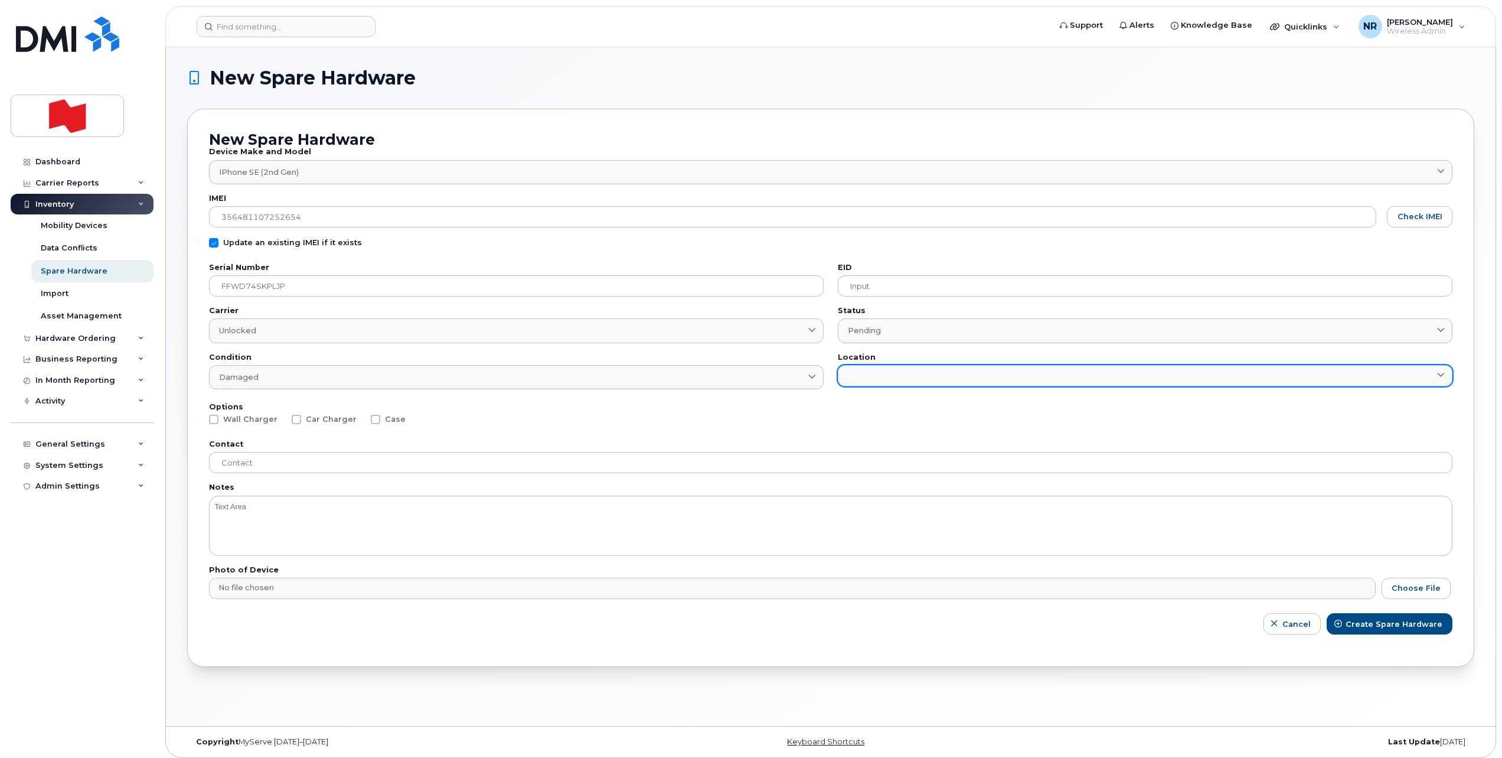
click at [872, 374] on link at bounding box center [1145, 375] width 615 height 21
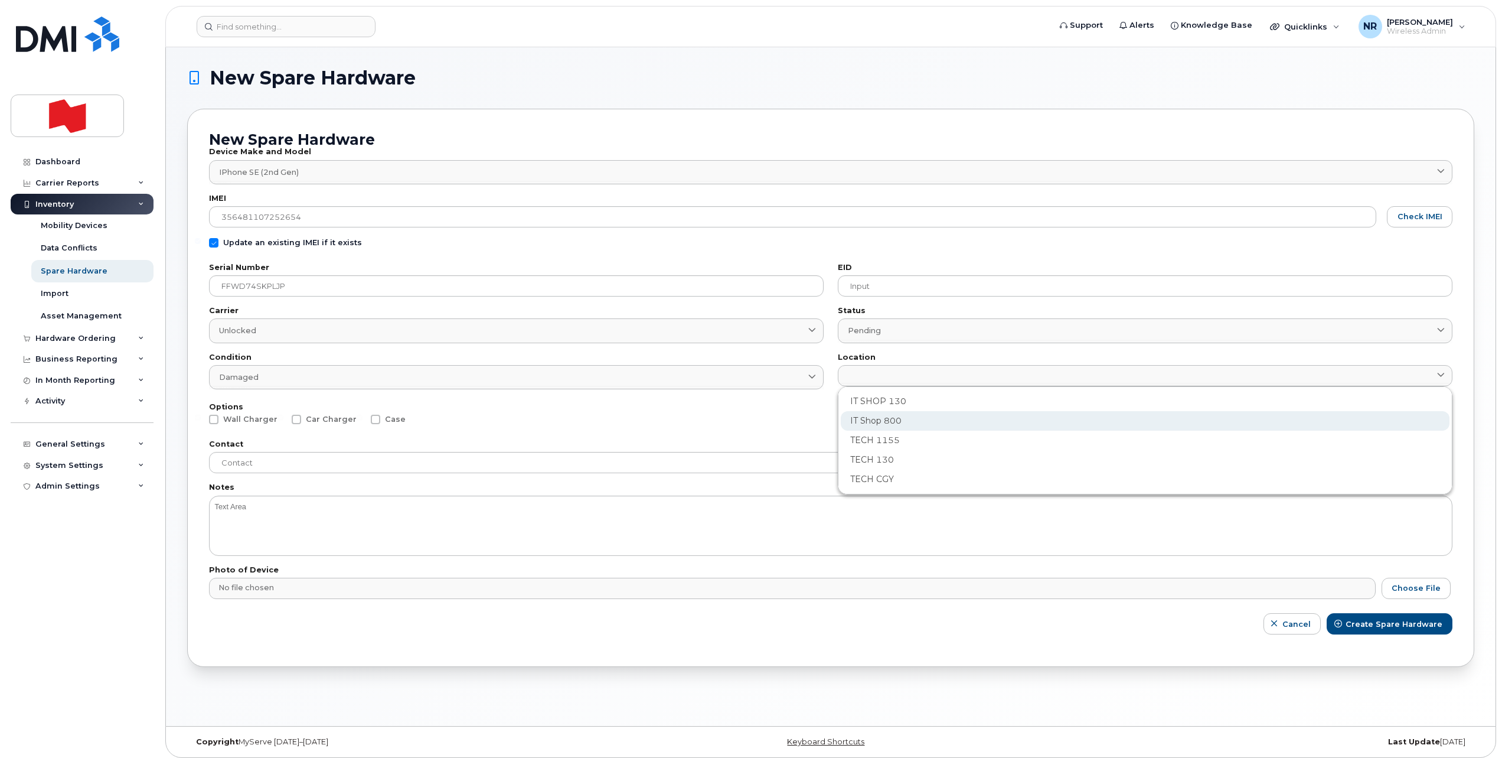
click at [879, 424] on div "IT Shop 800" at bounding box center [1145, 420] width 609 height 19
type input "2982"
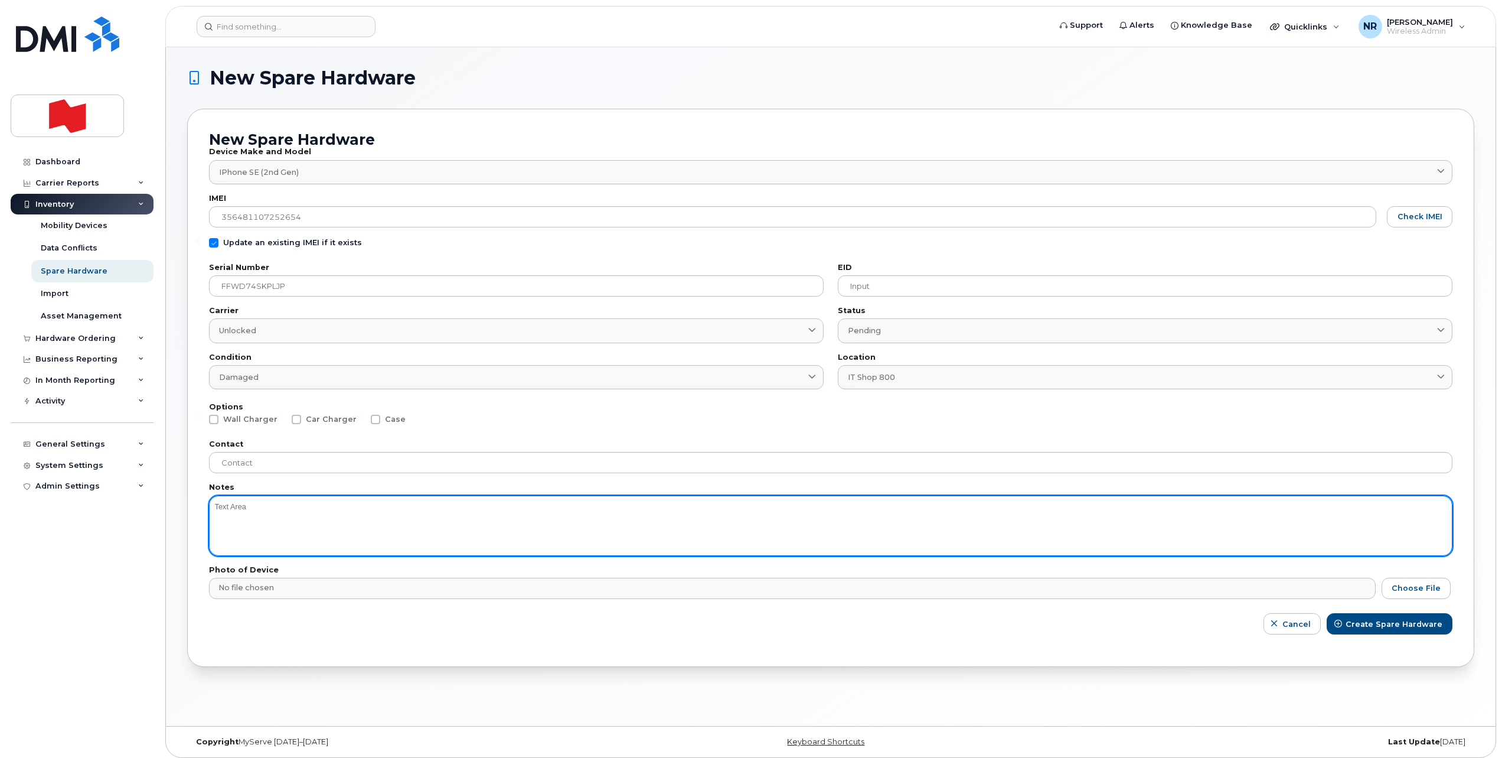
drag, startPoint x: 252, startPoint y: 520, endPoint x: 270, endPoint y: 515, distance: 18.3
click at [262, 516] on textarea at bounding box center [831, 525] width 1244 height 60
type textarea "Battery"
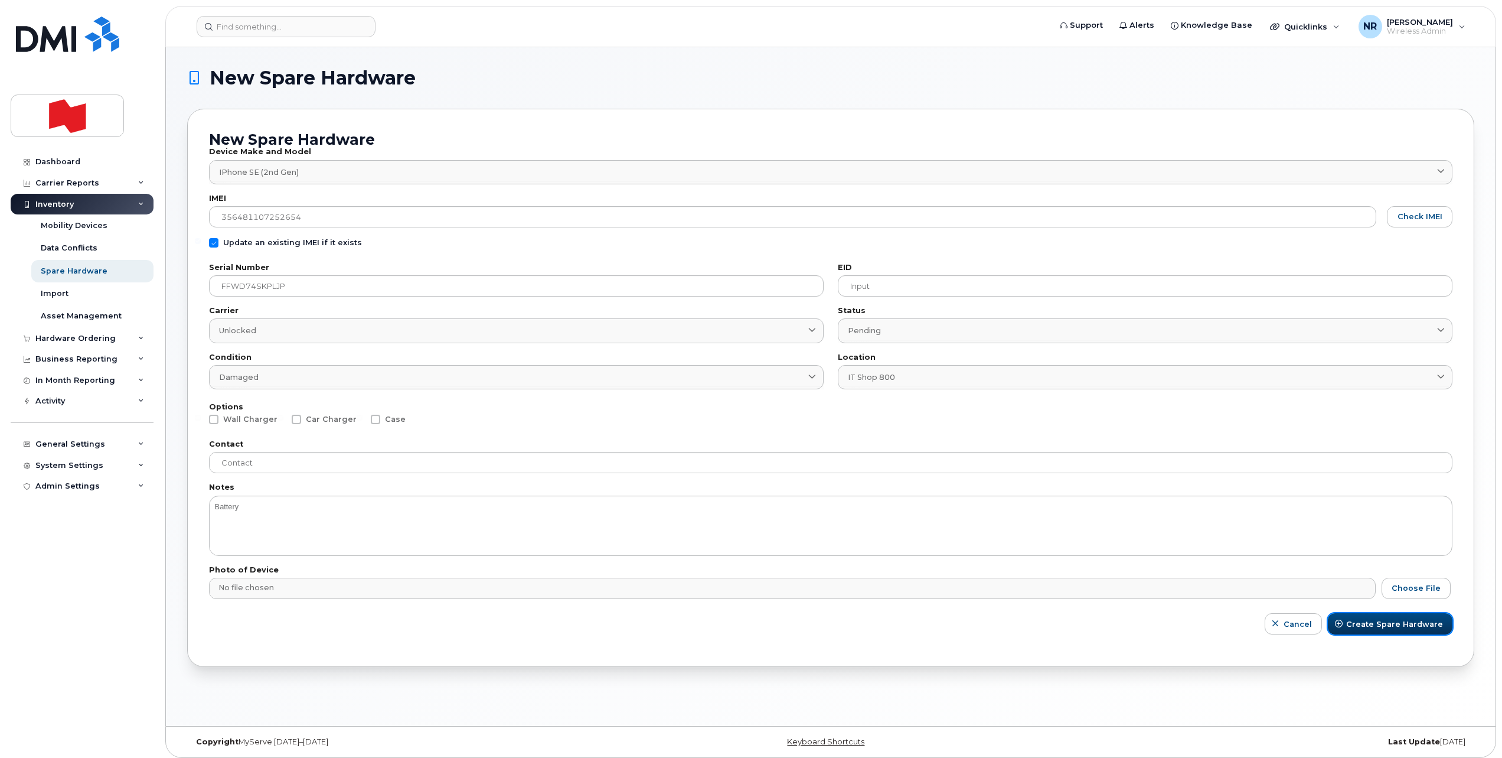
click at [1383, 617] on button "Create Spare Hardware" at bounding box center [1390, 623] width 125 height 21
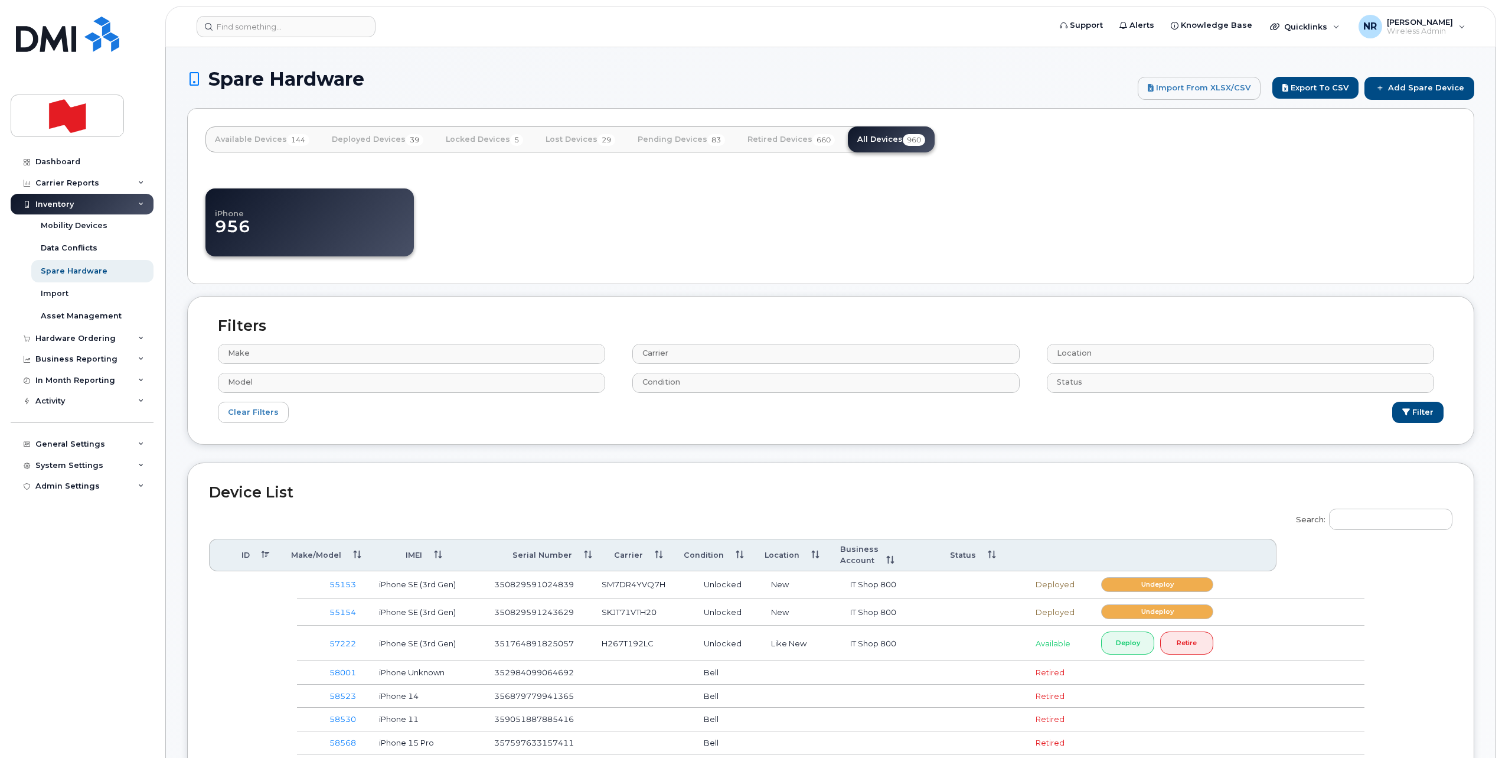
select select
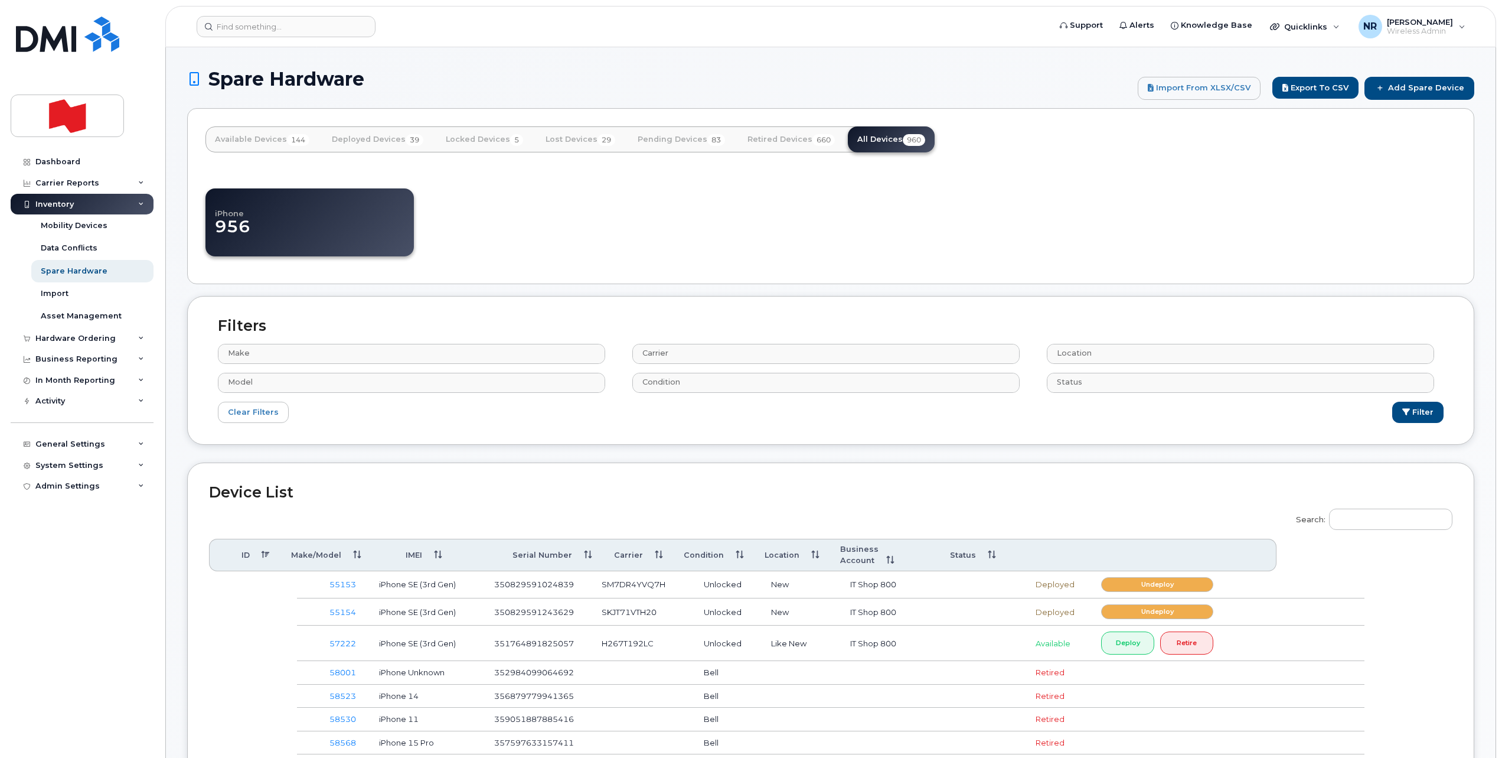
select select
click at [1404, 524] on input "Search:" at bounding box center [1390, 518] width 123 height 21
paste input "FFWD74SKPLJP"
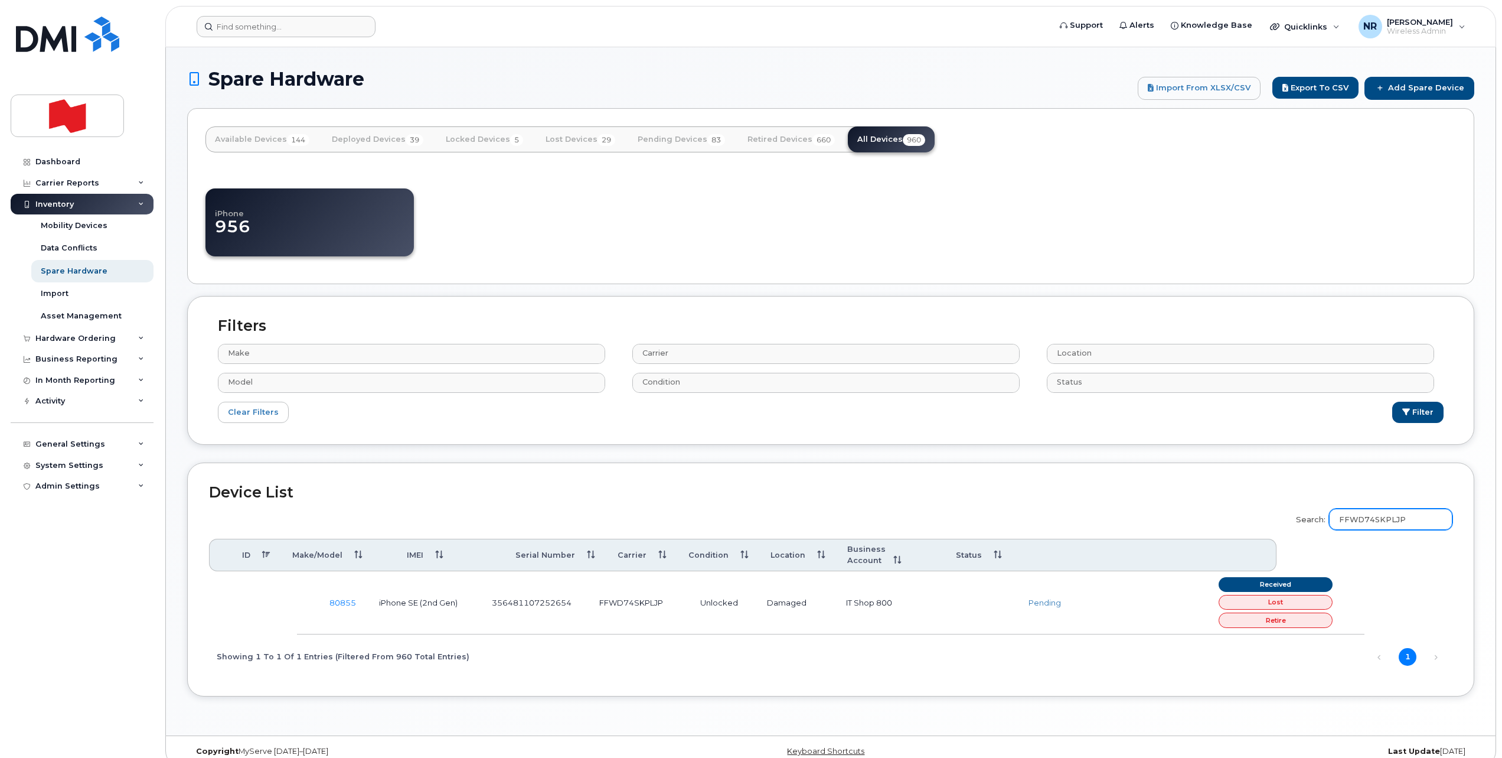
type input "FFWD74SKPLJP"
click at [292, 34] on input at bounding box center [286, 26] width 179 height 21
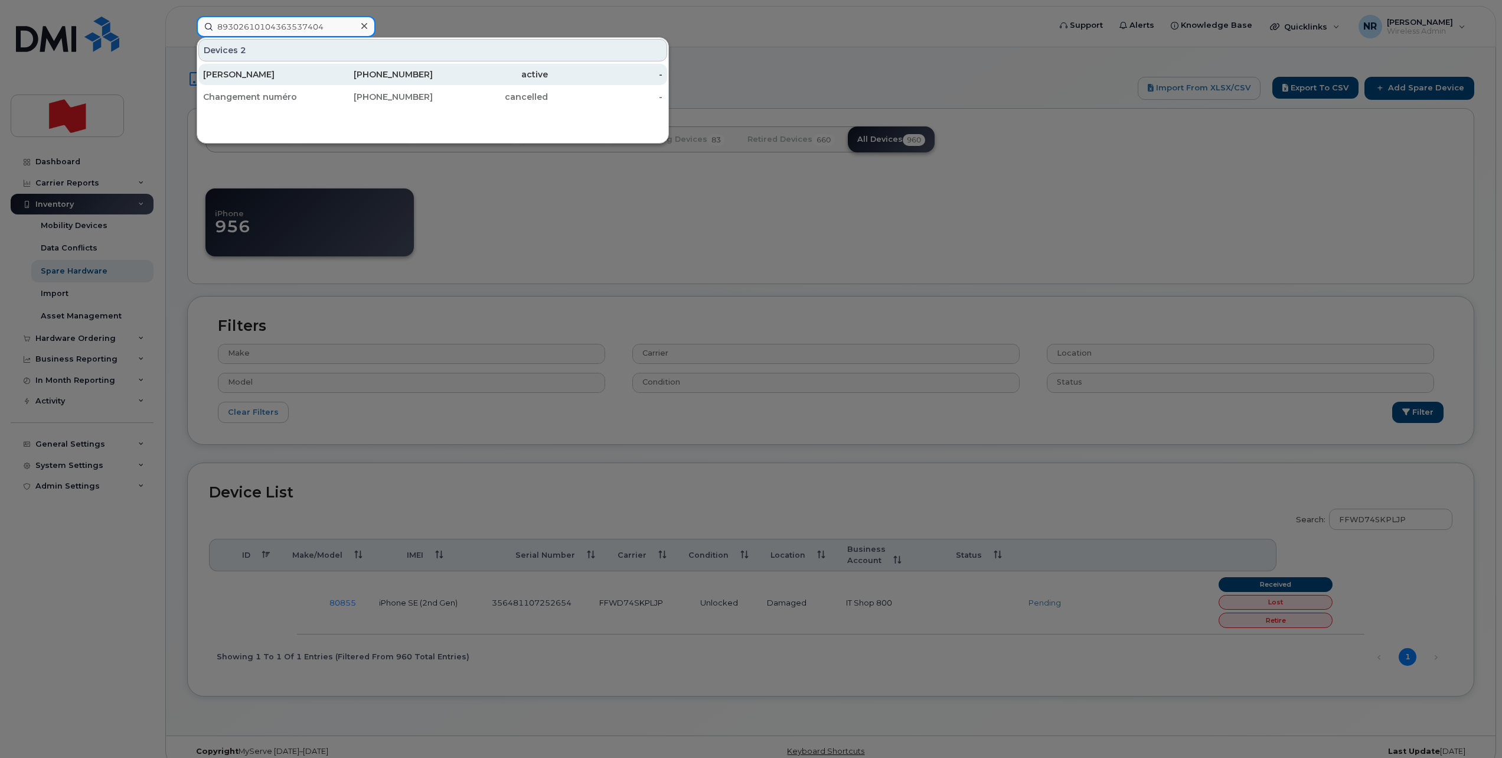
type input "89302610104363537404"
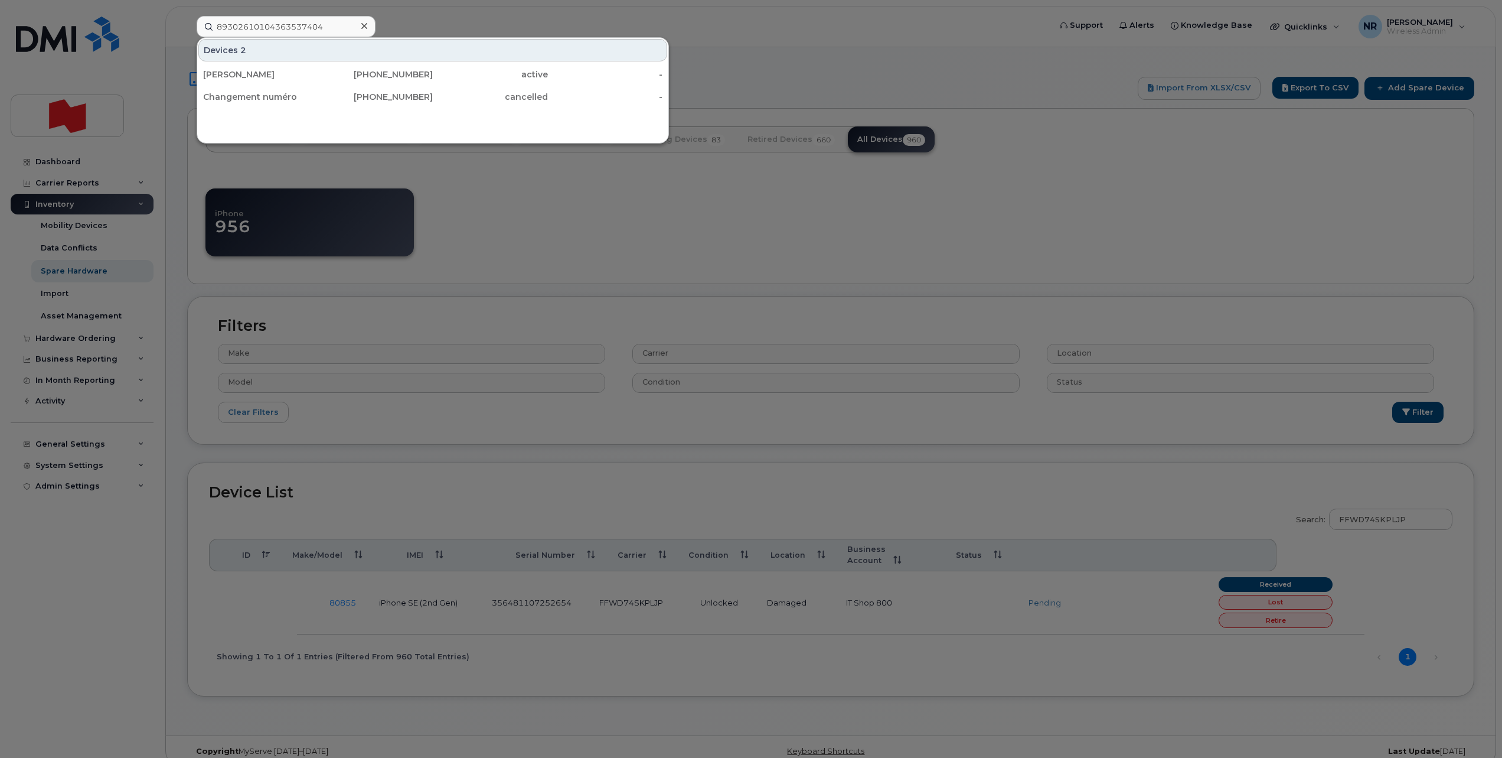
drag, startPoint x: 252, startPoint y: 79, endPoint x: 505, endPoint y: 126, distance: 257.0
click at [252, 79] on div "[PERSON_NAME]" at bounding box center [260, 74] width 115 height 12
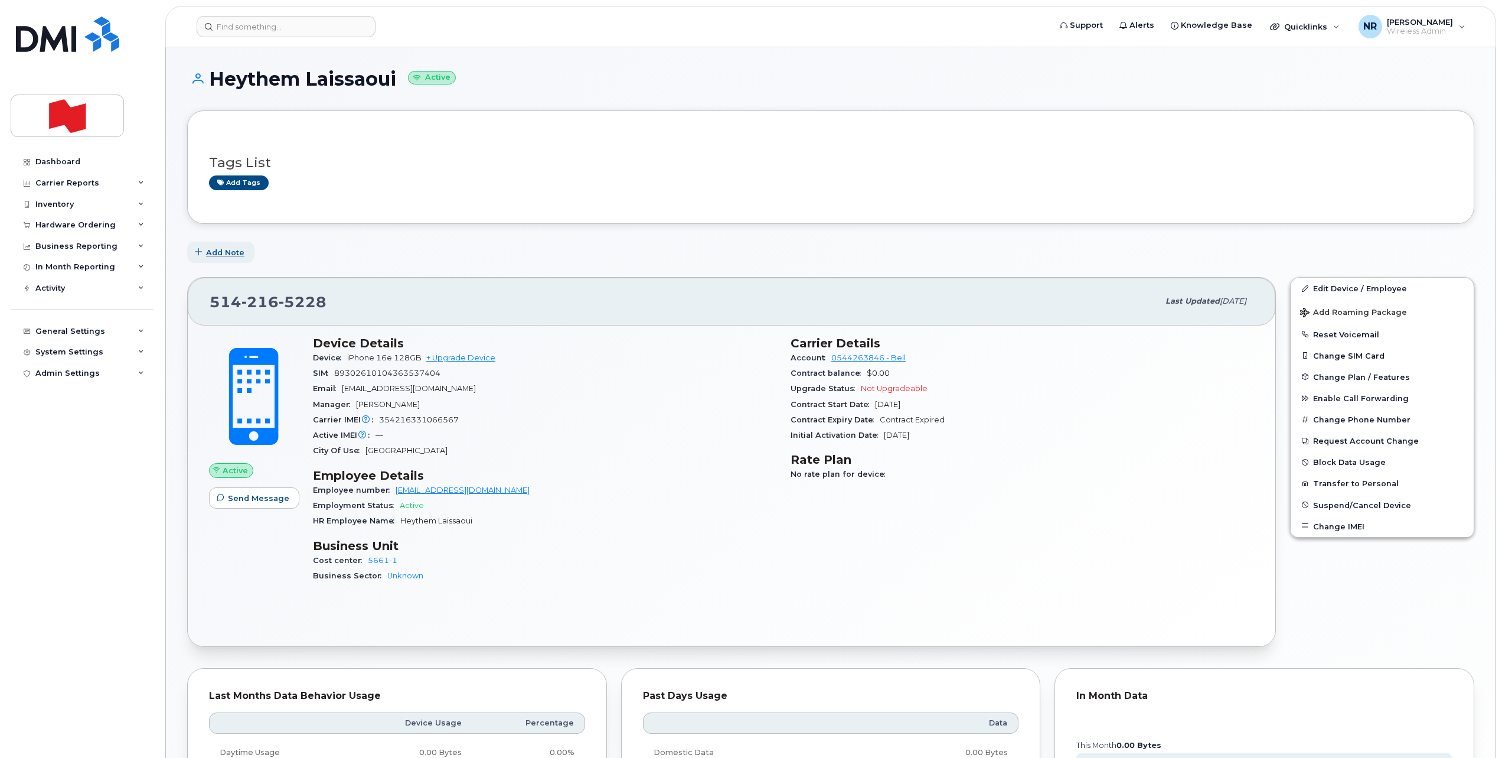
click at [217, 257] on span "Add Note" at bounding box center [225, 252] width 38 height 11
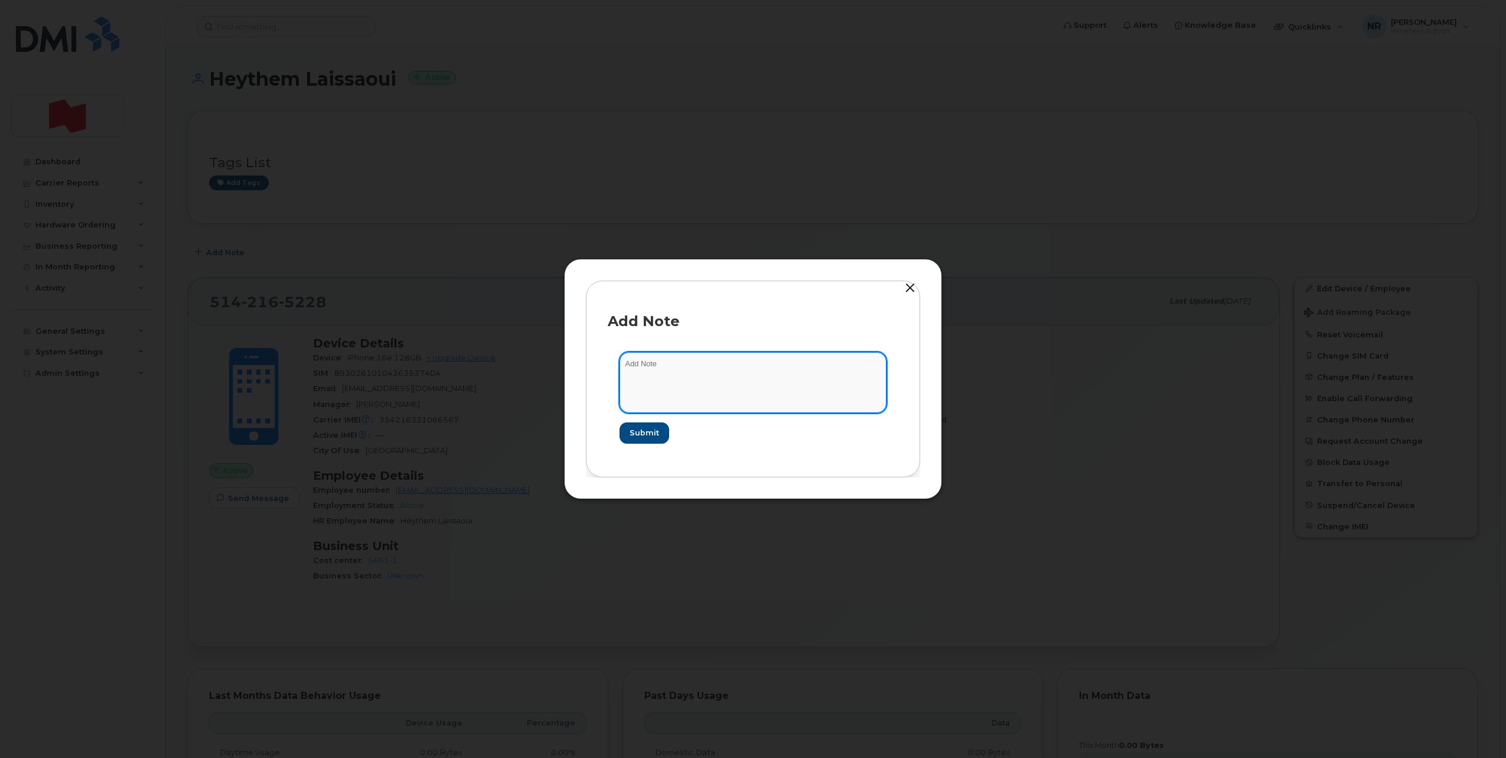
click at [671, 378] on textarea at bounding box center [752, 382] width 267 height 60
type textarea "Appareil reçu avec [PERSON_NAME]"
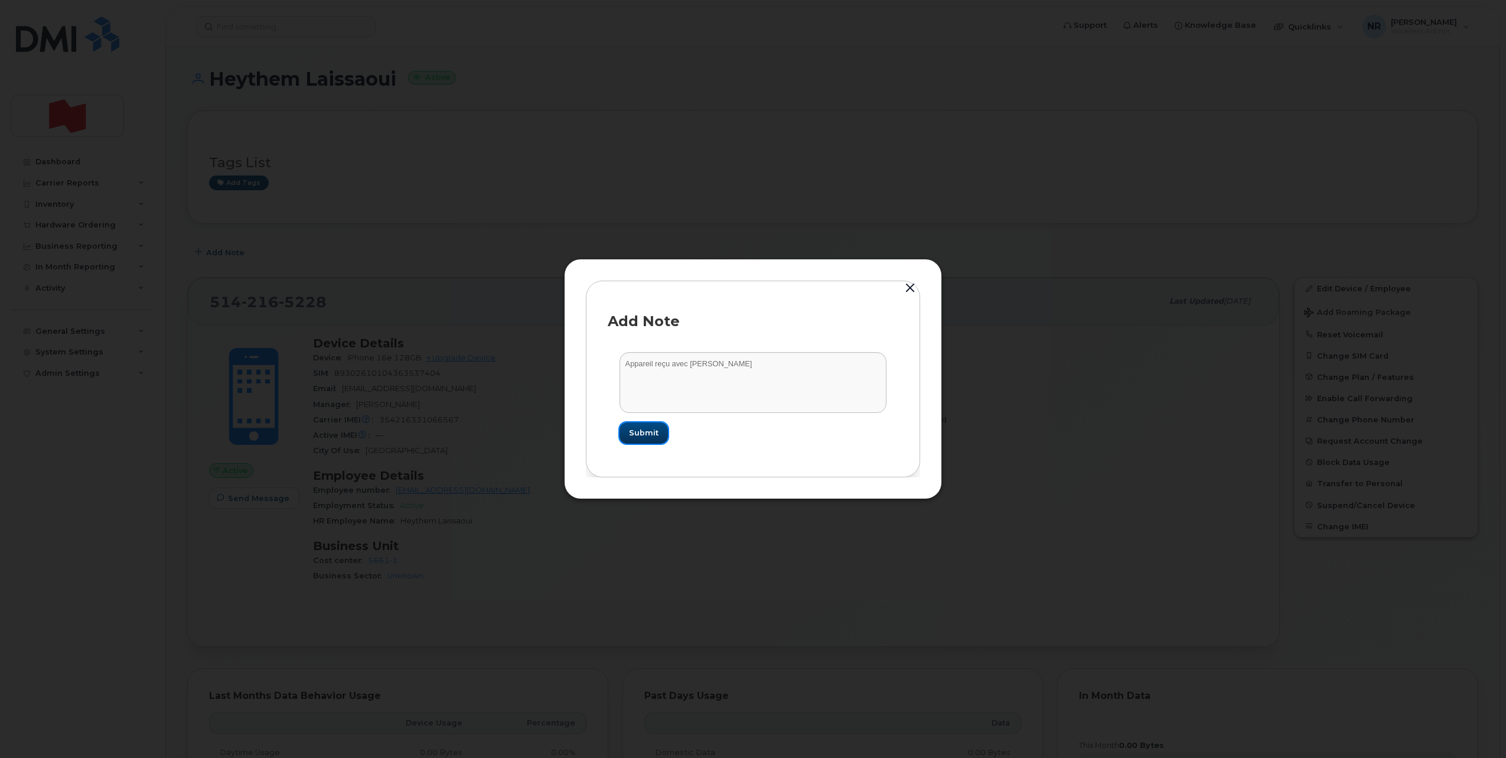
click at [660, 433] on button "Submit" at bounding box center [643, 432] width 48 height 21
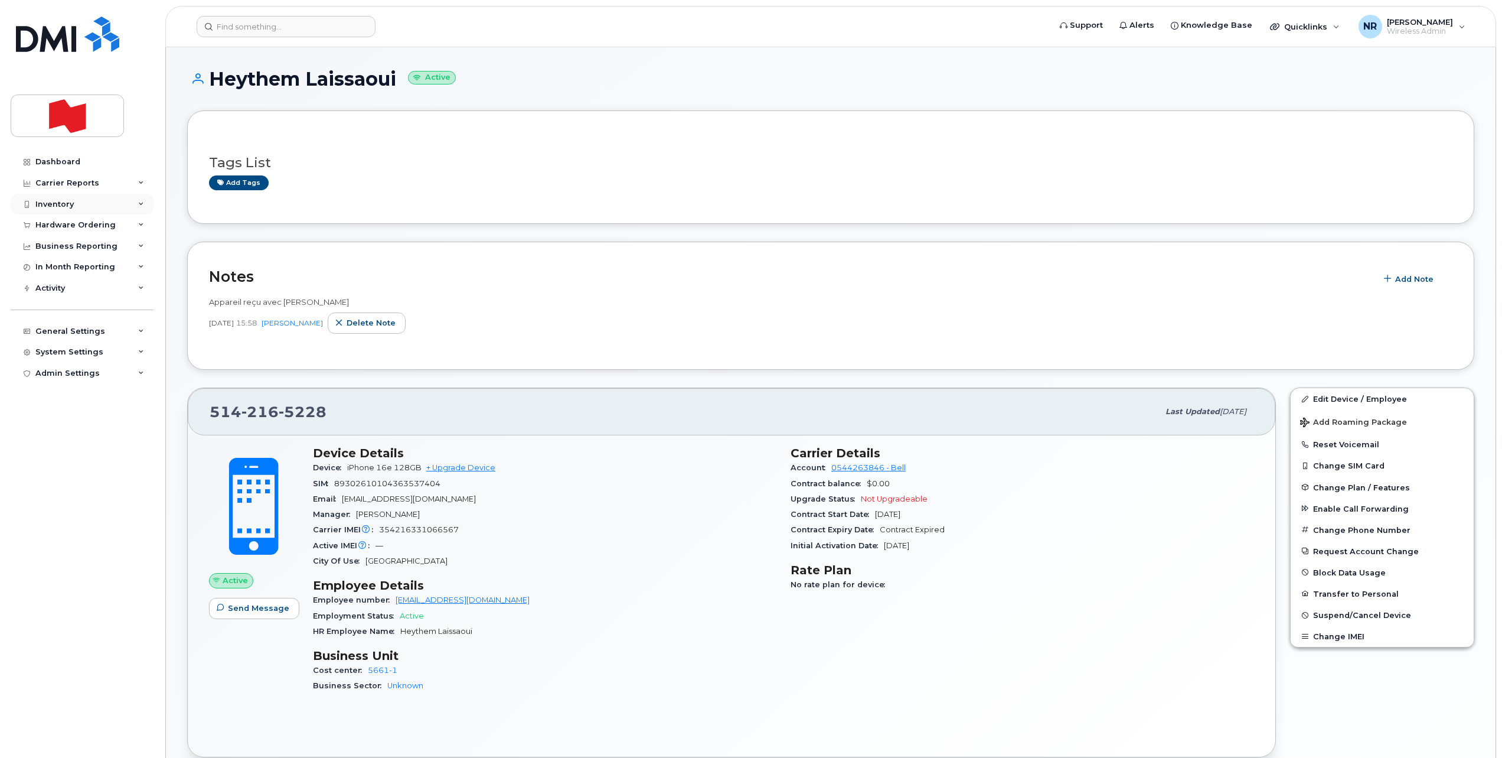
click at [43, 201] on div "Inventory" at bounding box center [54, 204] width 38 height 9
click at [54, 270] on div "Spare Hardware" at bounding box center [74, 271] width 67 height 11
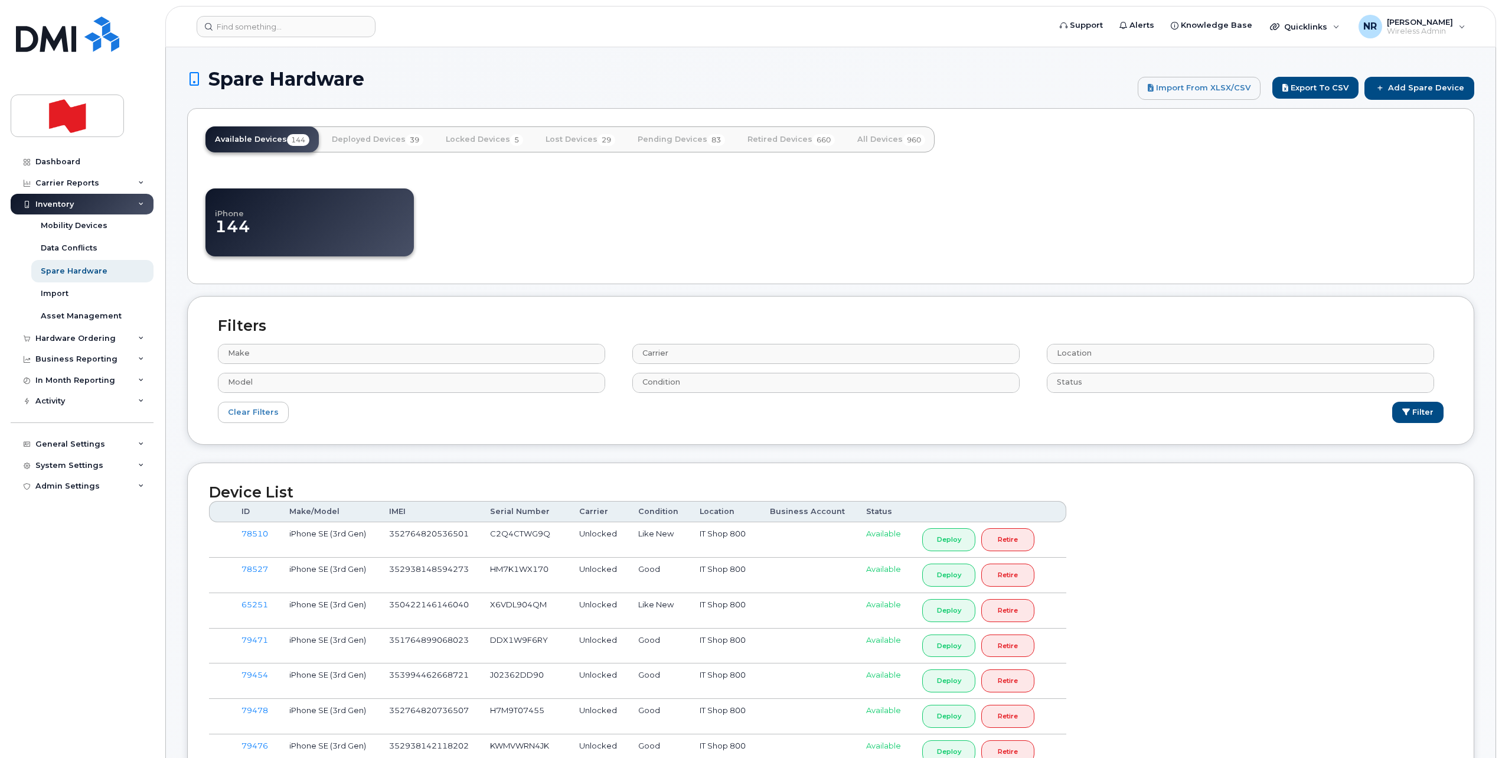
select select
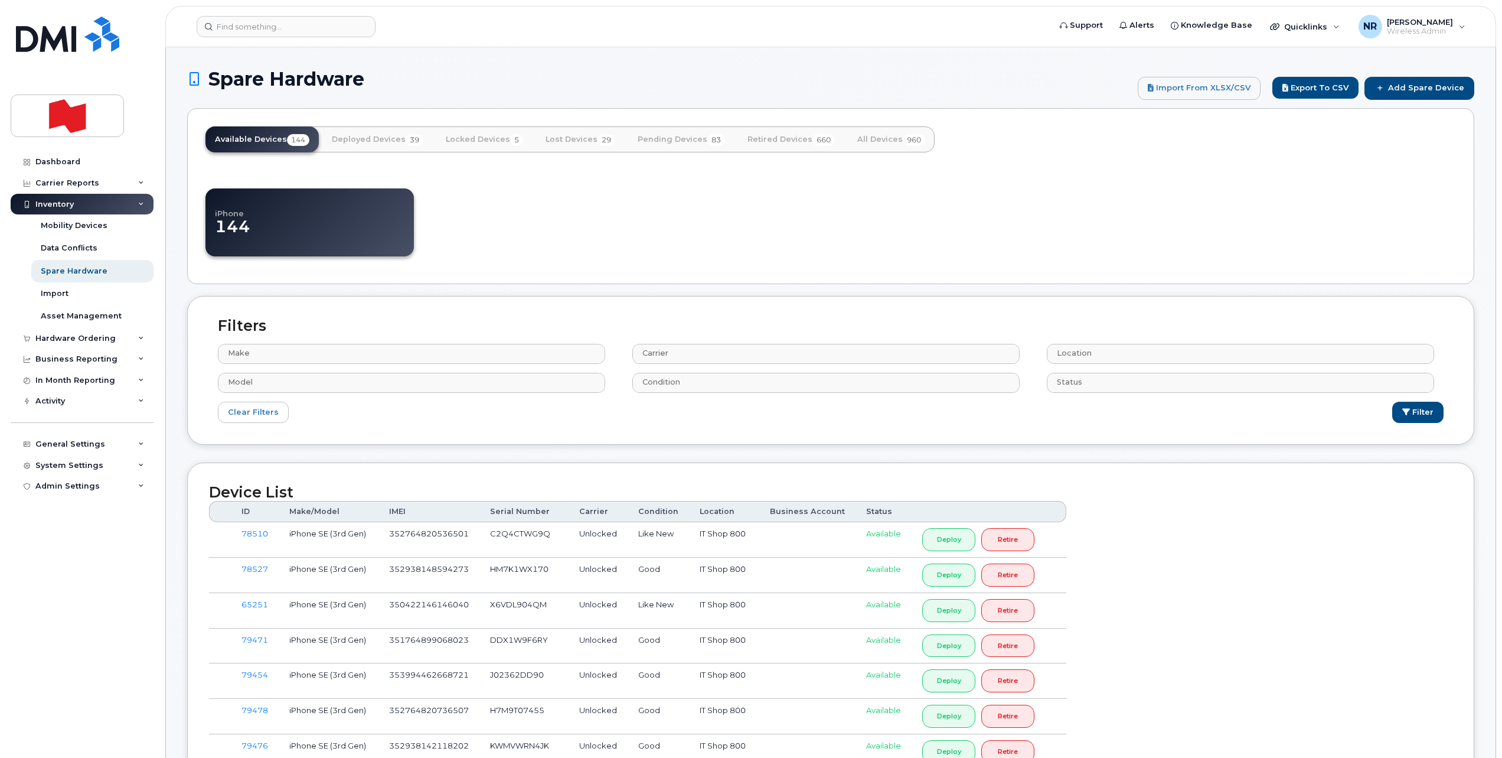
select select
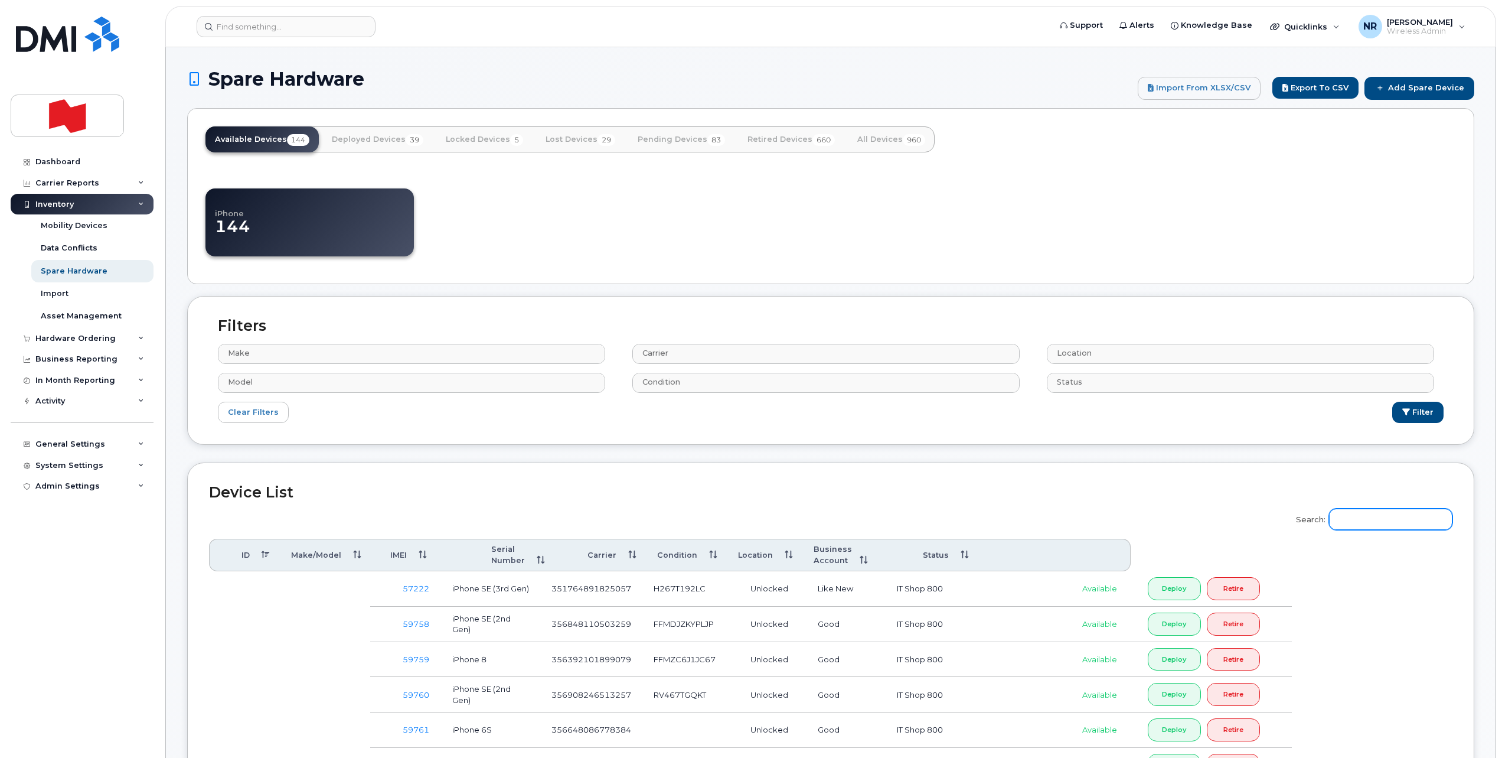
click at [1407, 509] on input "Search:" at bounding box center [1390, 518] width 123 height 21
paste input "356481107252654"
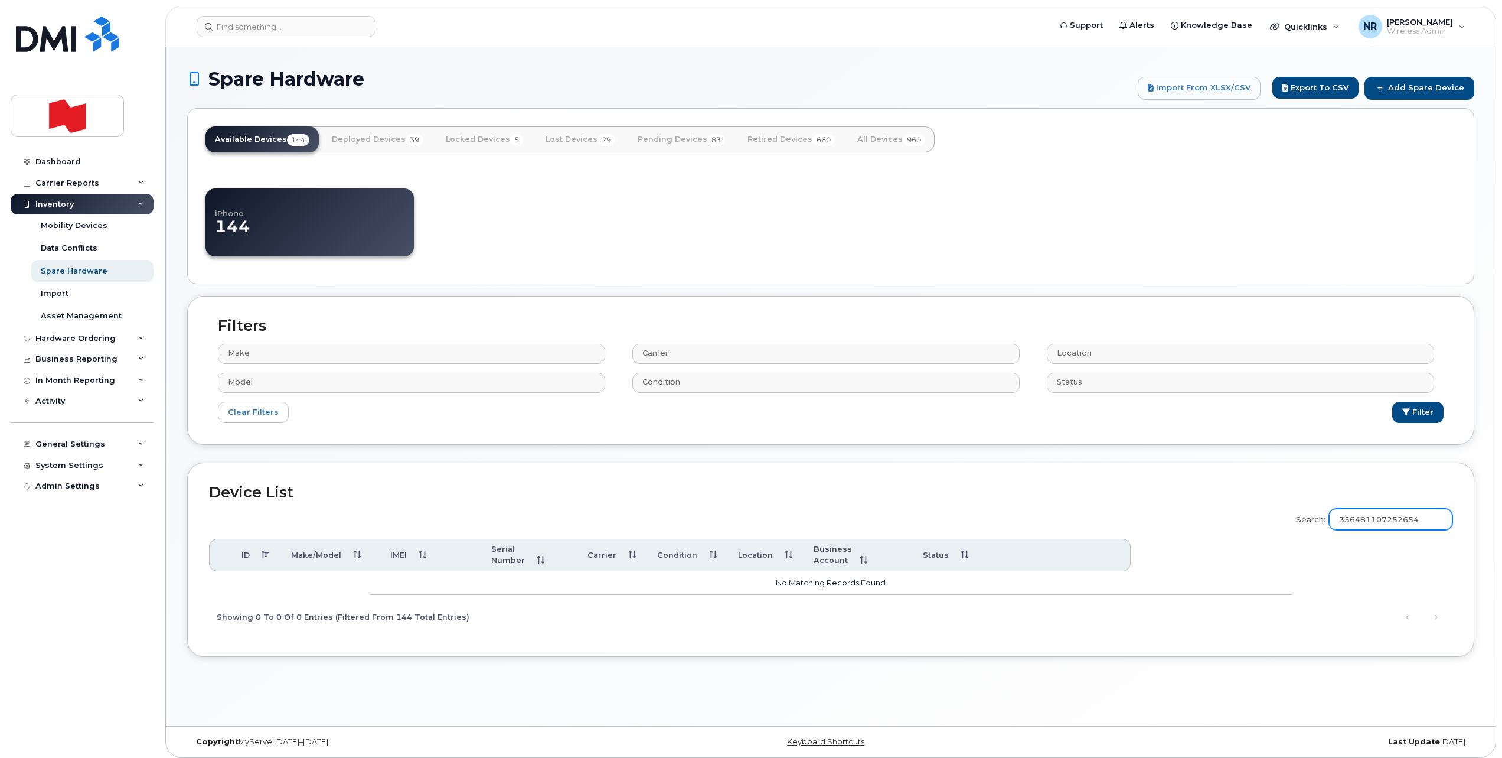
drag, startPoint x: 1435, startPoint y: 520, endPoint x: 1293, endPoint y: 522, distance: 141.7
click at [1293, 522] on div "Search: 356481107252654 ID Make/Model IMEI Serial Number Carrier Condition Loca…" at bounding box center [831, 568] width 1244 height 134
type input "356481107252654"
click at [1435, 518] on input "356481107252654" at bounding box center [1390, 518] width 123 height 21
click at [870, 138] on link "All Devices 960" at bounding box center [891, 139] width 87 height 26
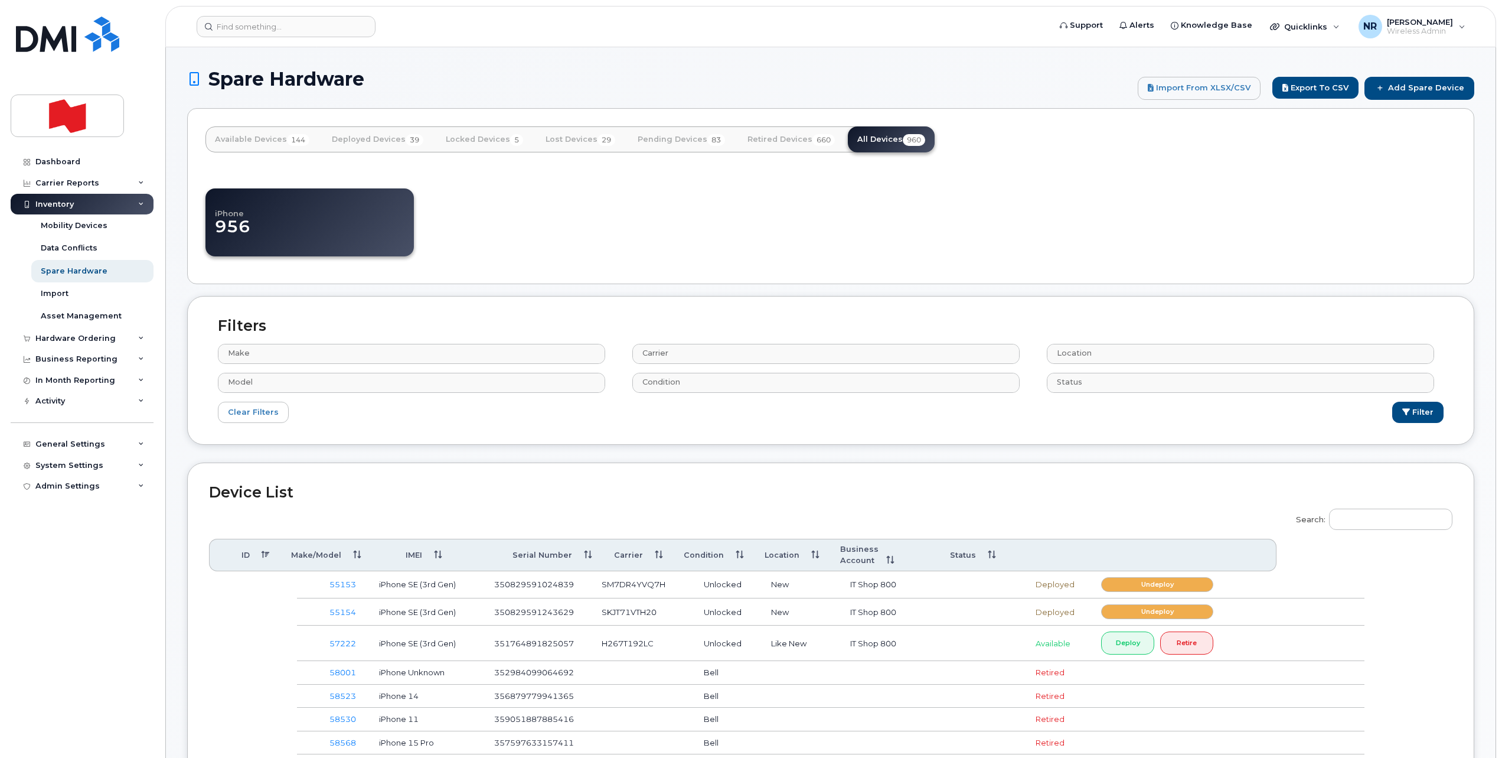
select select
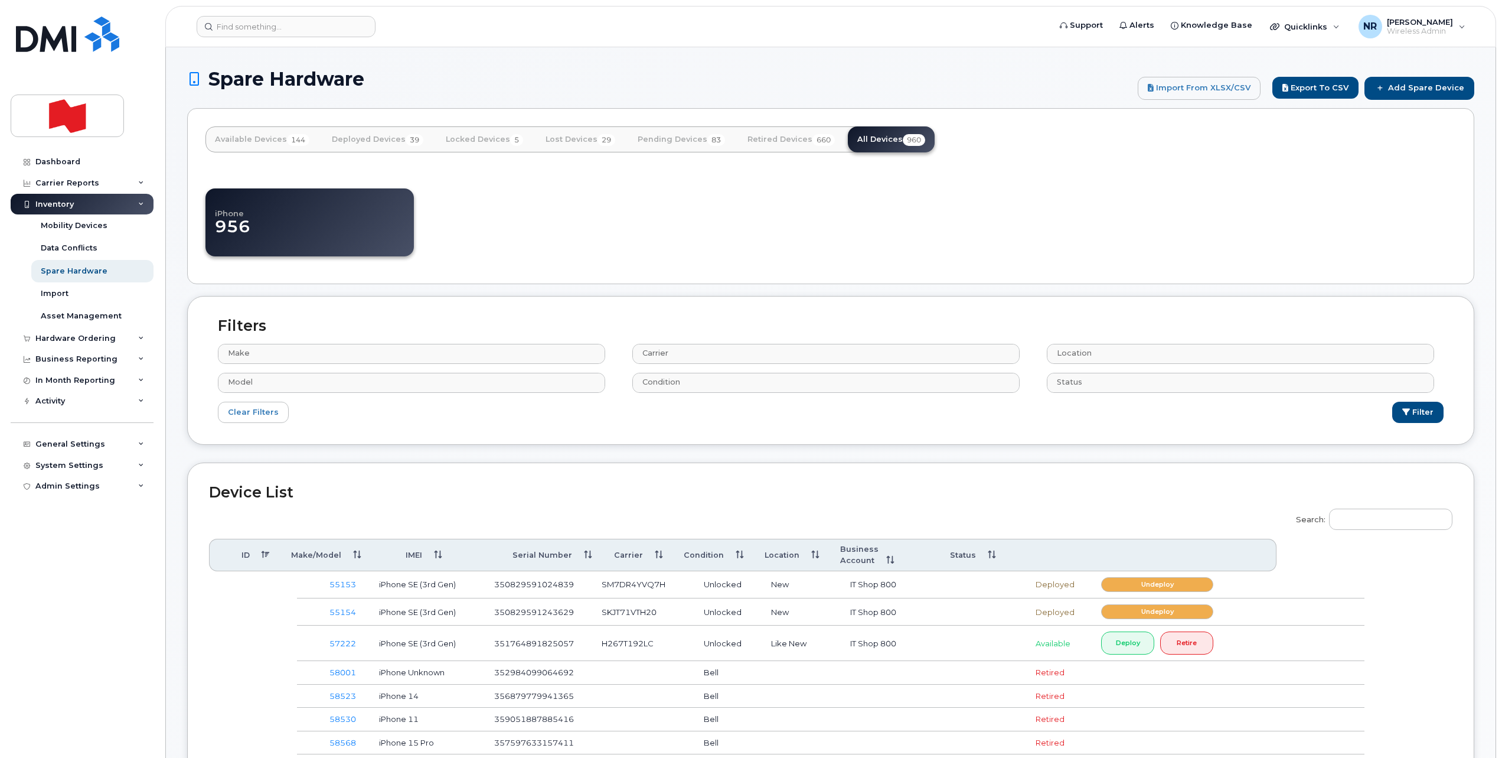
select select
click at [1401, 526] on input "Search:" at bounding box center [1390, 518] width 123 height 21
paste input "FFWD74SKPLJP"
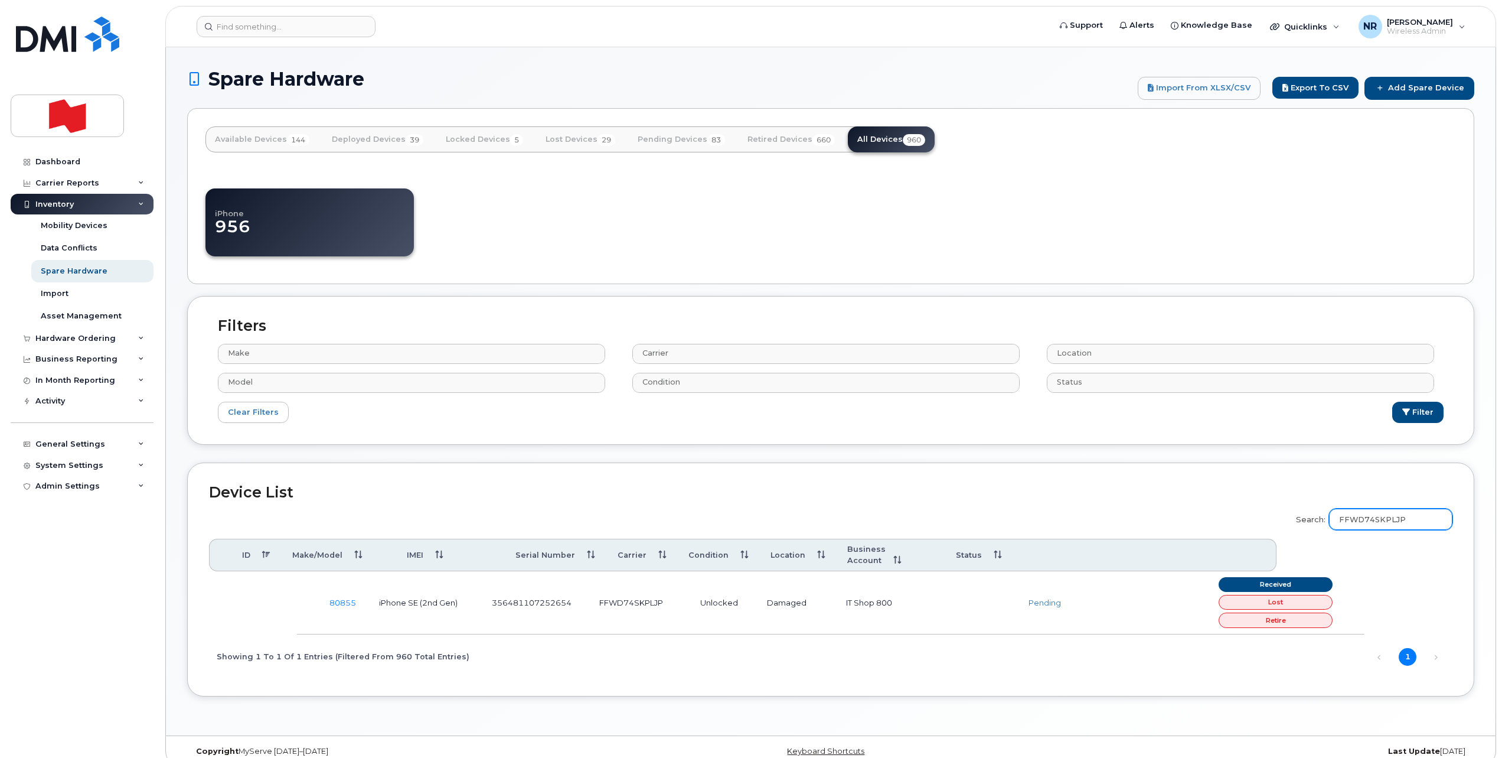
type input "FFWD74SKPLJP"
click at [305, 28] on input at bounding box center [286, 26] width 179 height 21
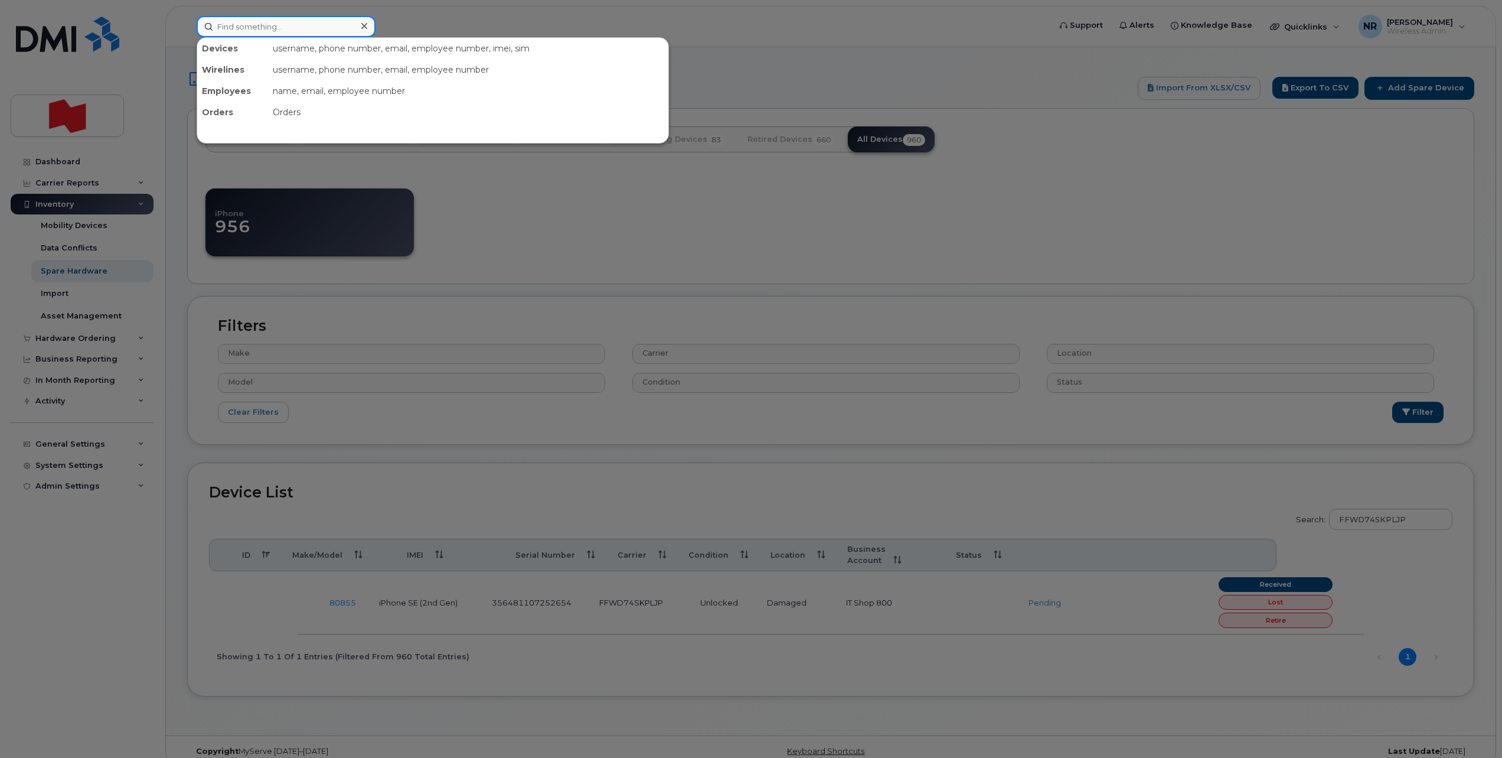
paste input "355113216315525"
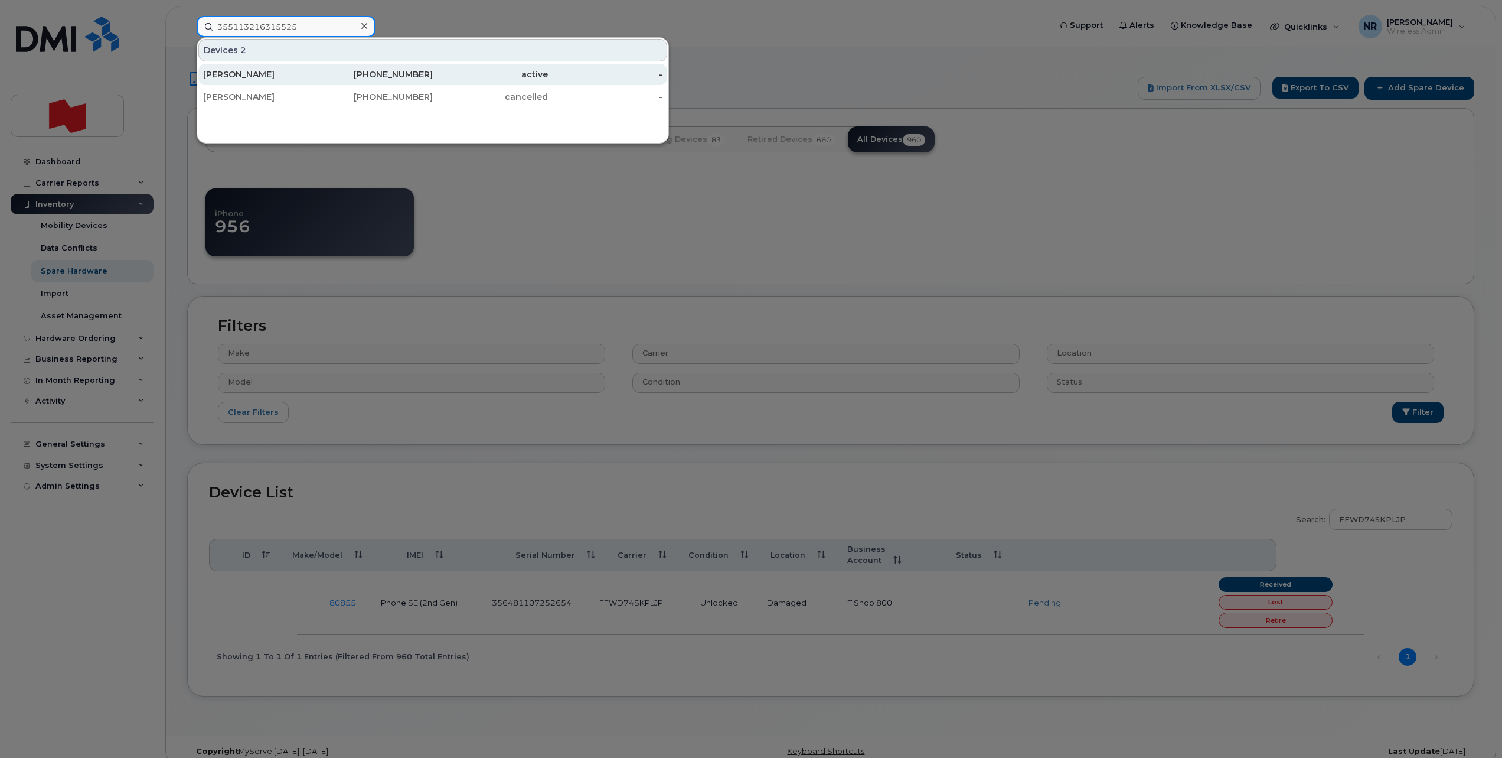
type input "355113216315525"
click at [224, 72] on div "[PERSON_NAME]" at bounding box center [260, 74] width 115 height 12
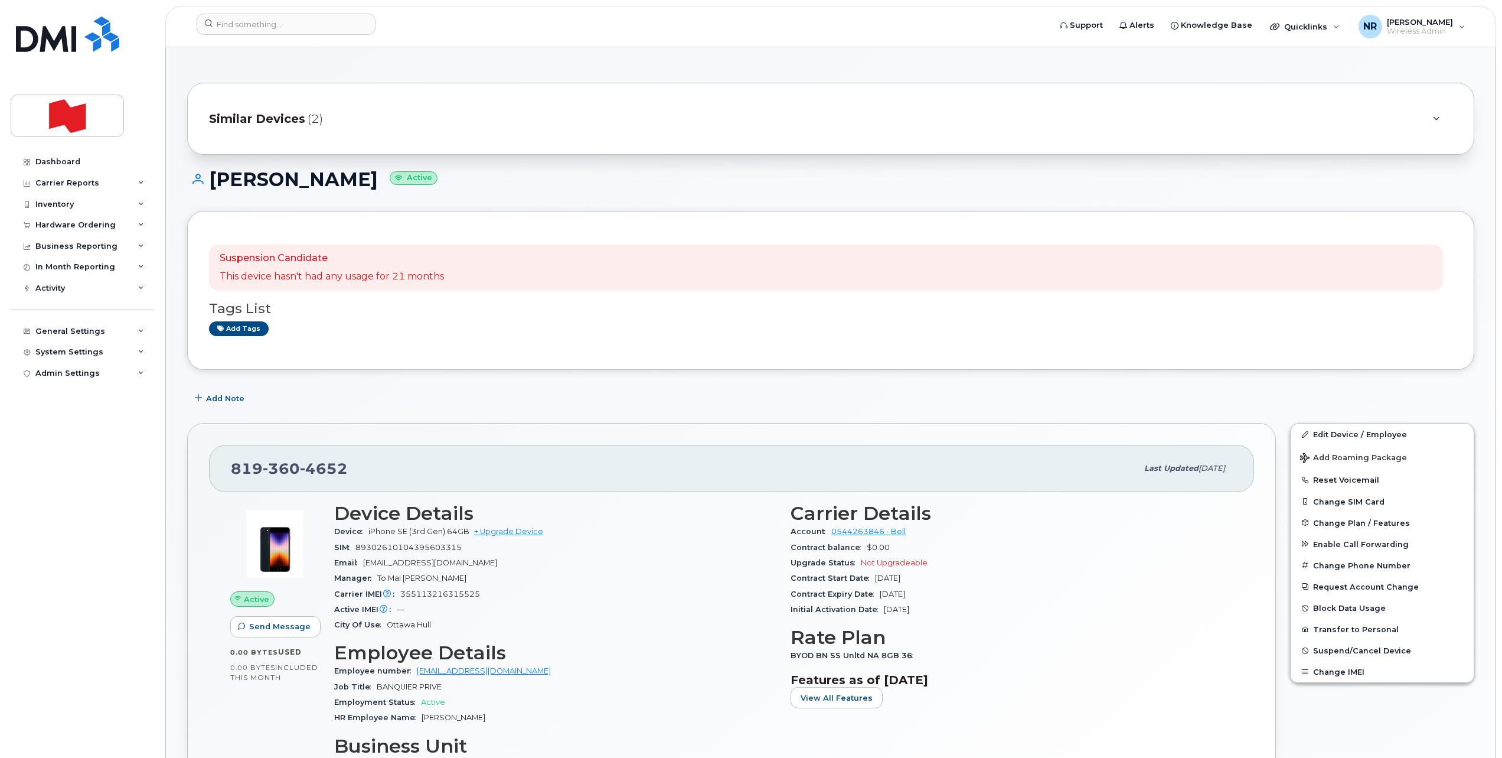
click at [228, 112] on span "Similar Devices" at bounding box center [257, 118] width 96 height 17
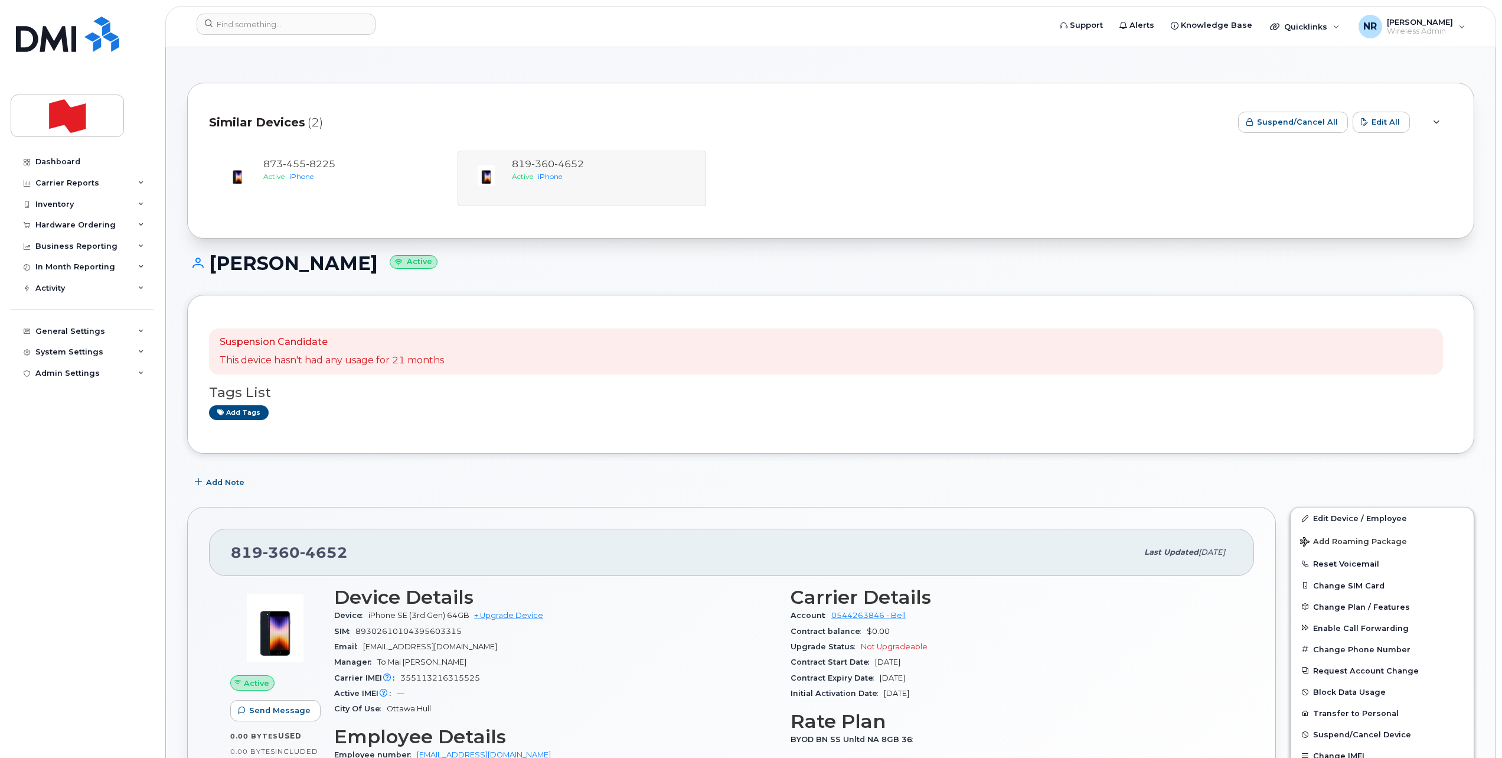
click at [499, 188] on div "[PHONE_NUMBER] Active iPhone [PHONE_NUMBER] Active iPhone" at bounding box center [831, 179] width 1244 height 56
click at [224, 484] on span "Add Note" at bounding box center [225, 482] width 38 height 11
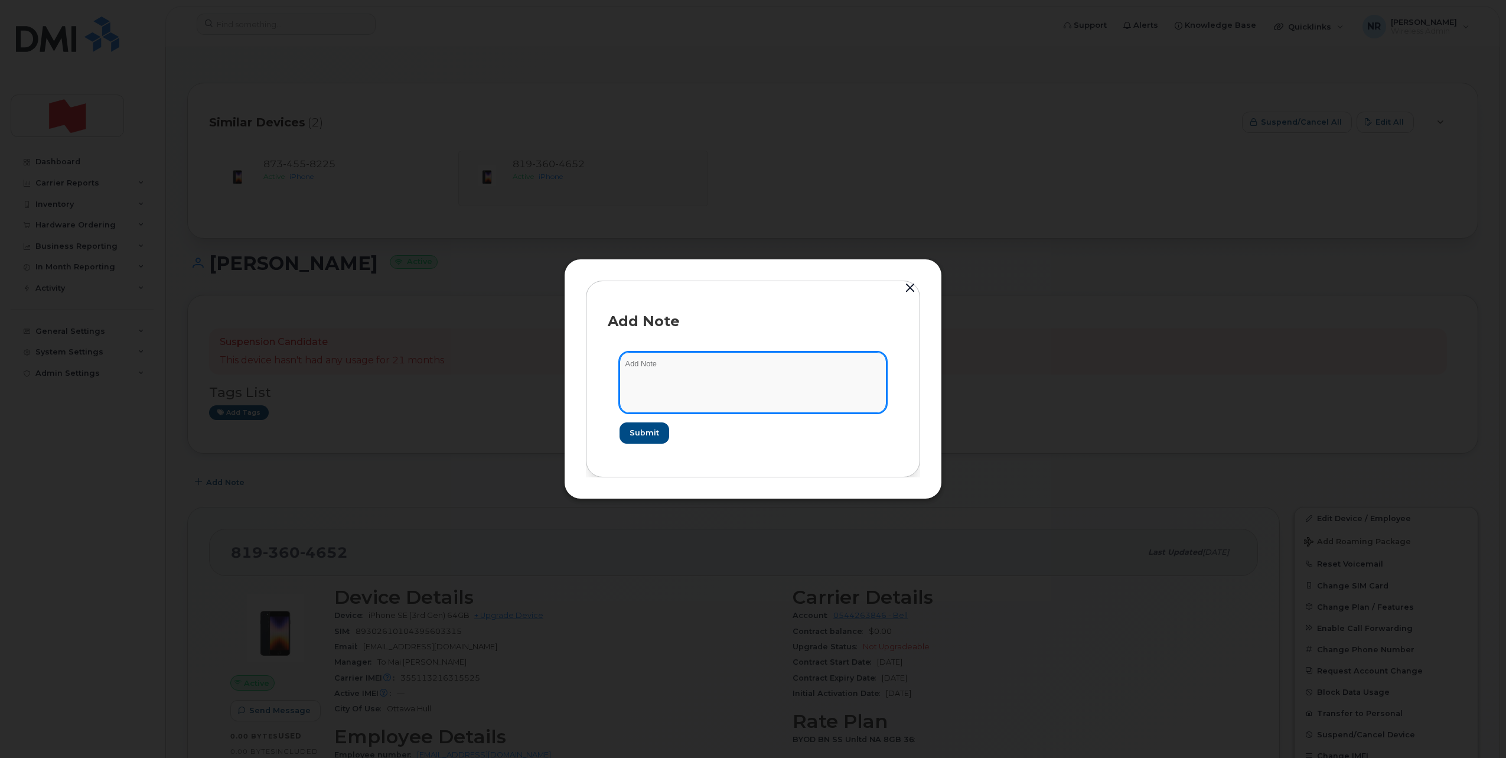
drag, startPoint x: 716, startPoint y: 381, endPoint x: 716, endPoint y: 375, distance: 6.5
click at [716, 381] on textarea at bounding box center [752, 382] width 267 height 60
type textarea "Appareil reçu avec [PERSON_NAME]"
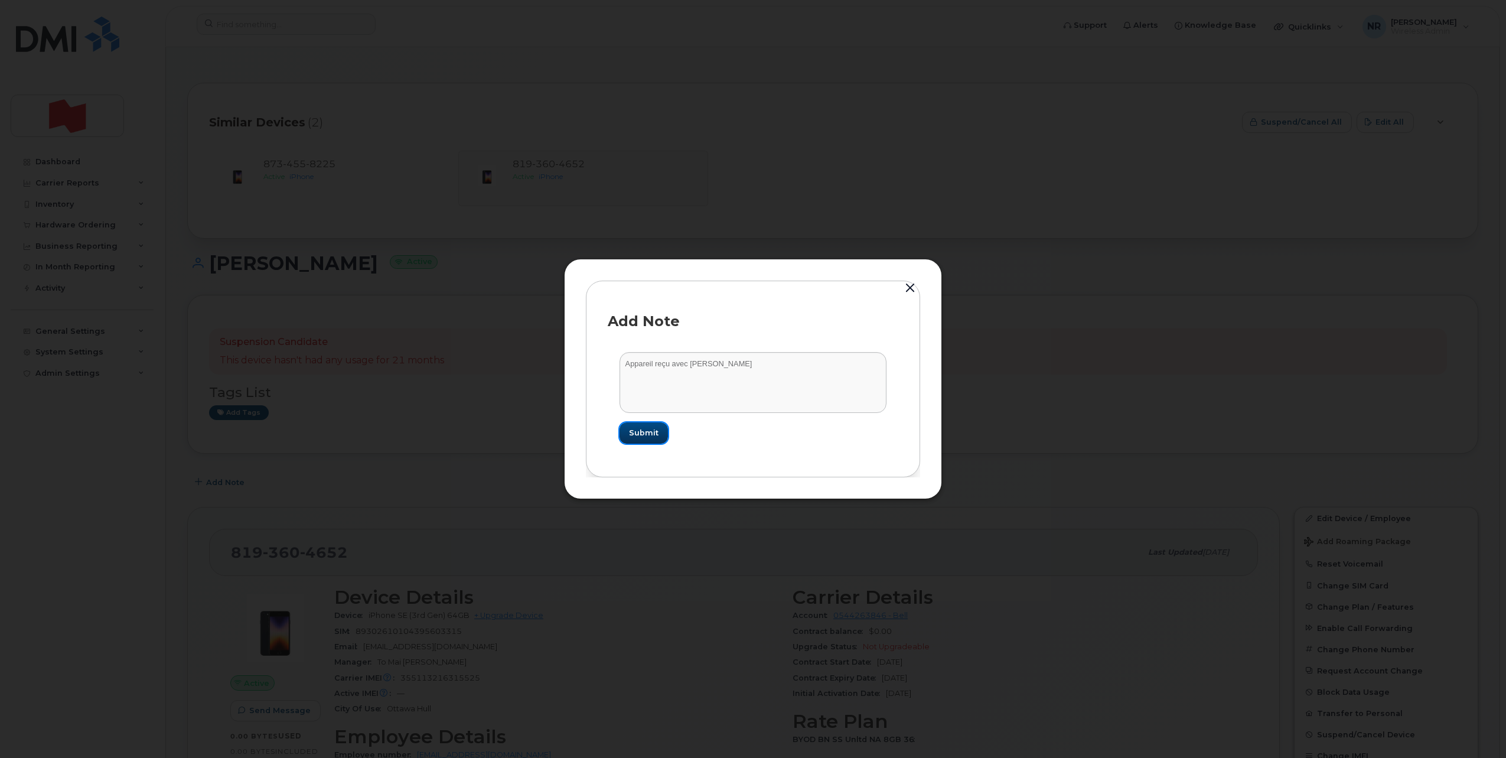
click at [638, 436] on span "Submit" at bounding box center [644, 432] width 30 height 11
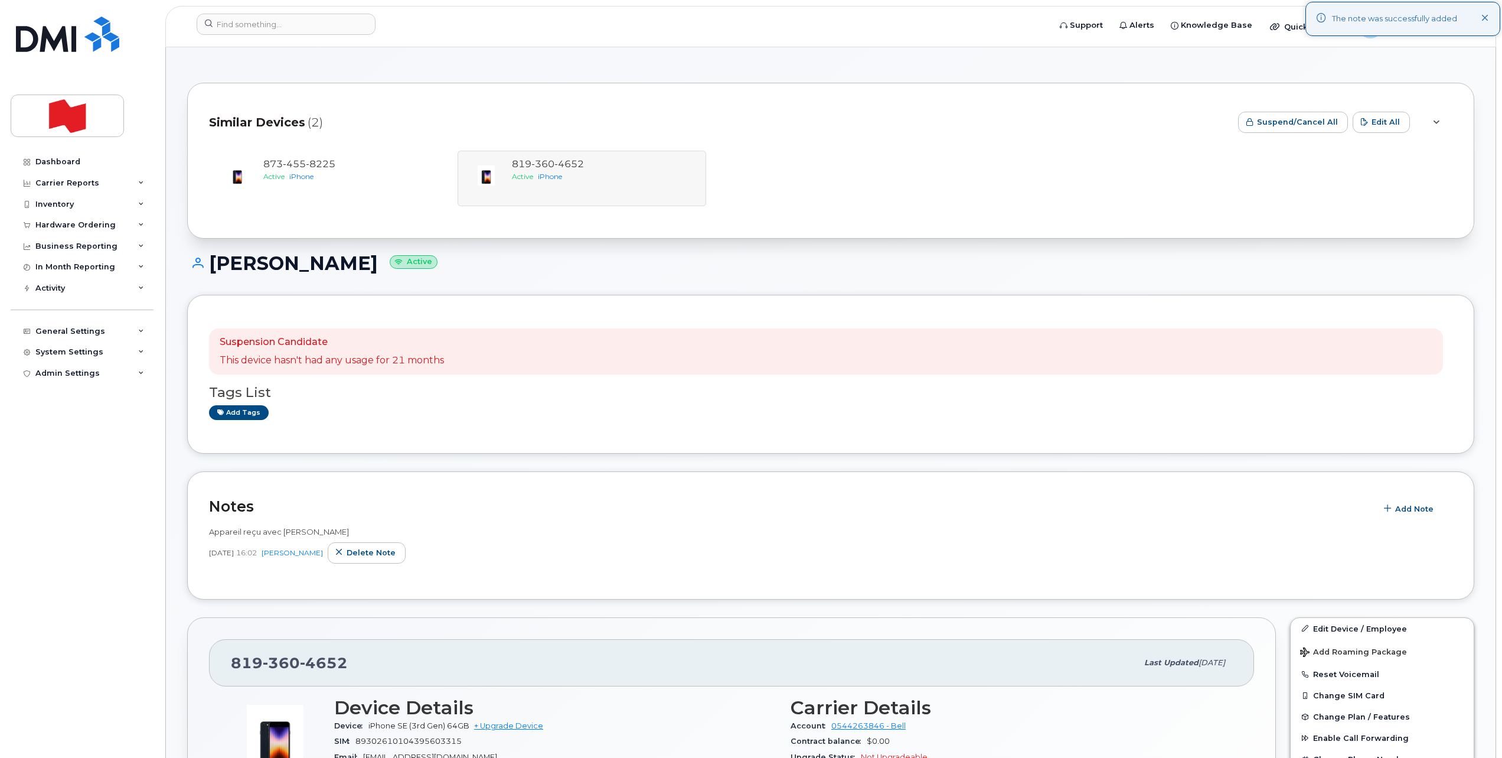
scroll to position [74, 0]
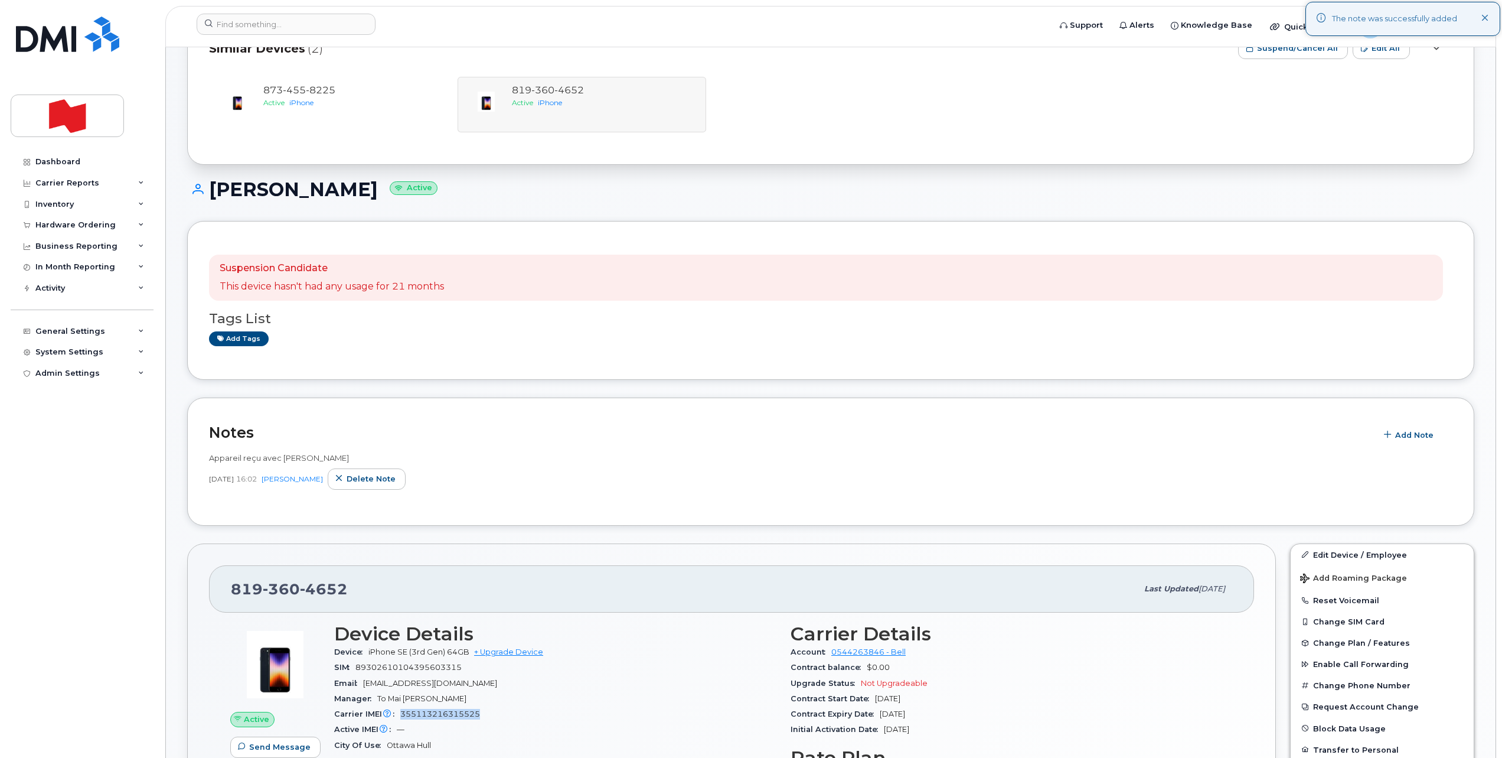
drag, startPoint x: 402, startPoint y: 712, endPoint x: 484, endPoint y: 714, distance: 81.5
click at [484, 714] on div "Carrier IMEI Carrier IMEI is reported during the last billing cycle or change o…" at bounding box center [555, 713] width 442 height 15
copy span "355113216315525"
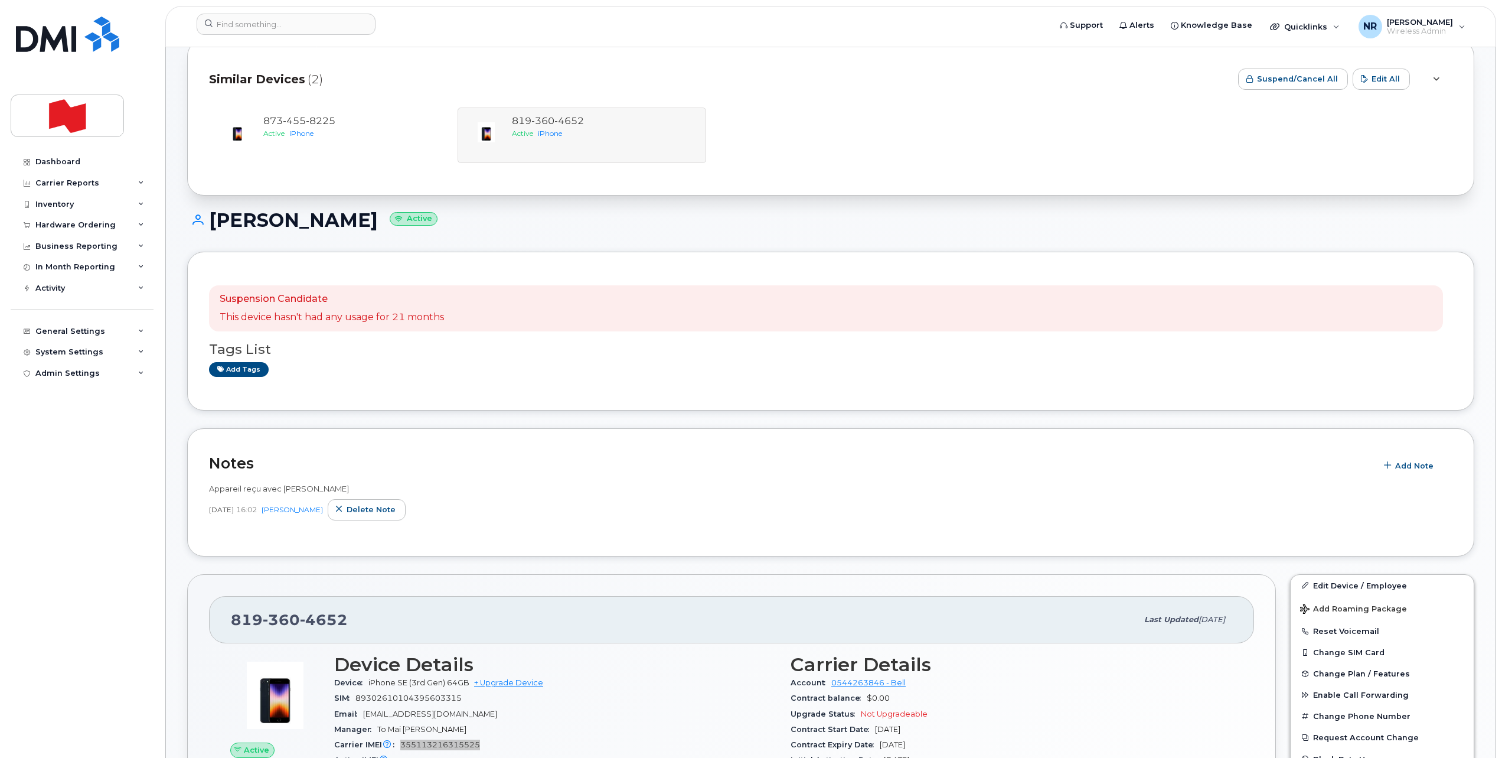
scroll to position [0, 0]
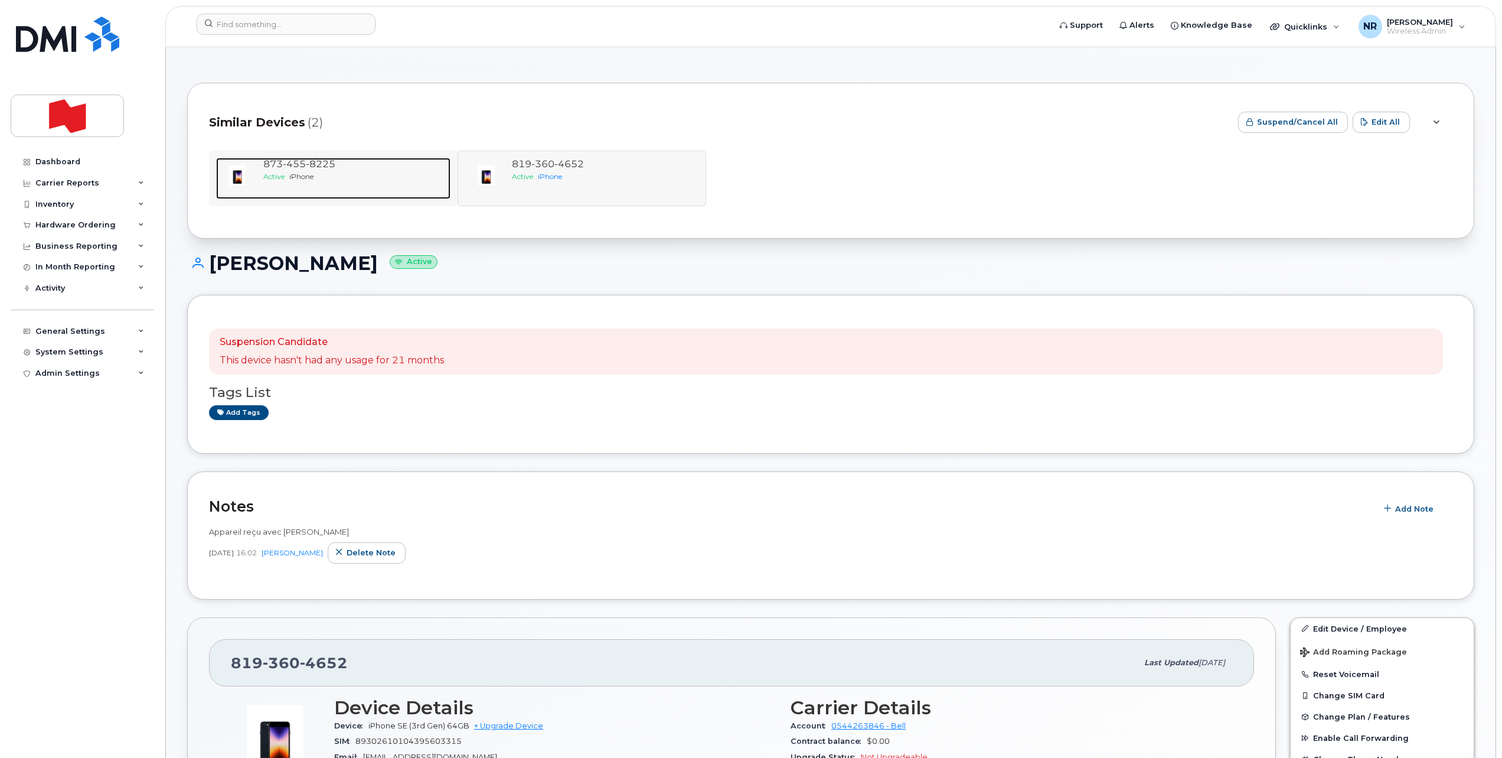
drag, startPoint x: 296, startPoint y: 167, endPoint x: 321, endPoint y: 164, distance: 24.4
click at [296, 167] on span "455" at bounding box center [294, 163] width 23 height 11
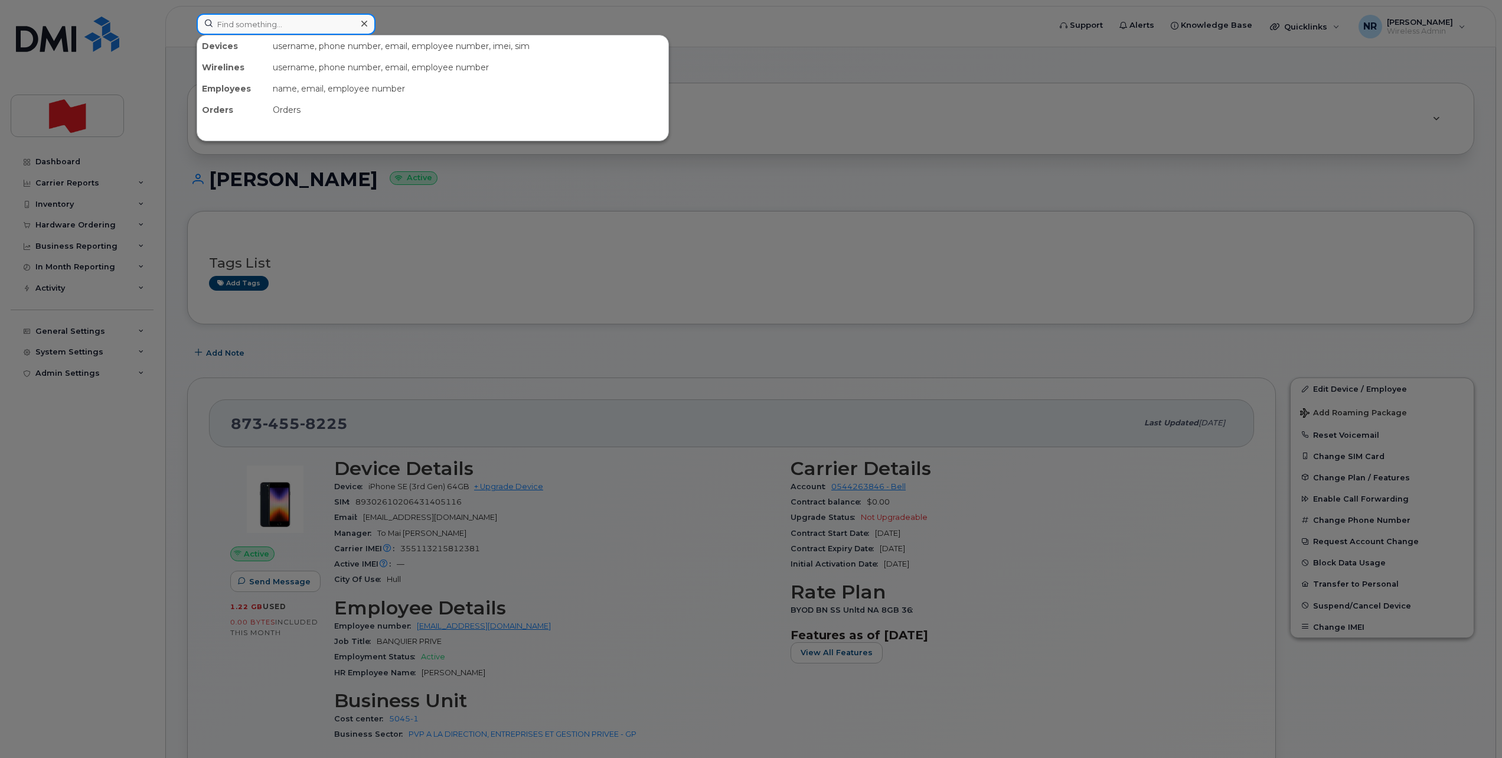
click at [258, 25] on input at bounding box center [286, 24] width 179 height 21
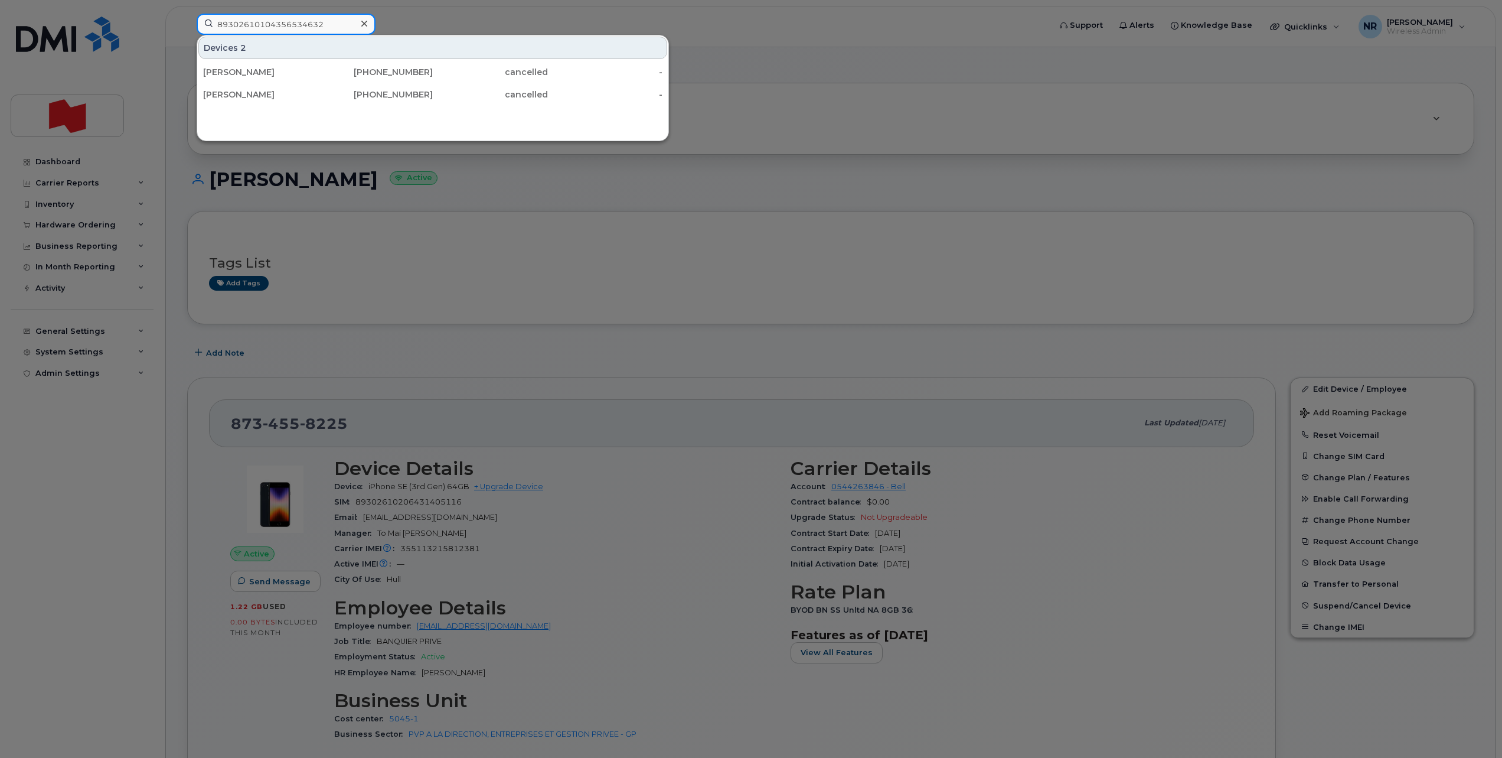
type input "89302610104356534632"
click at [43, 200] on div at bounding box center [751, 379] width 1502 height 758
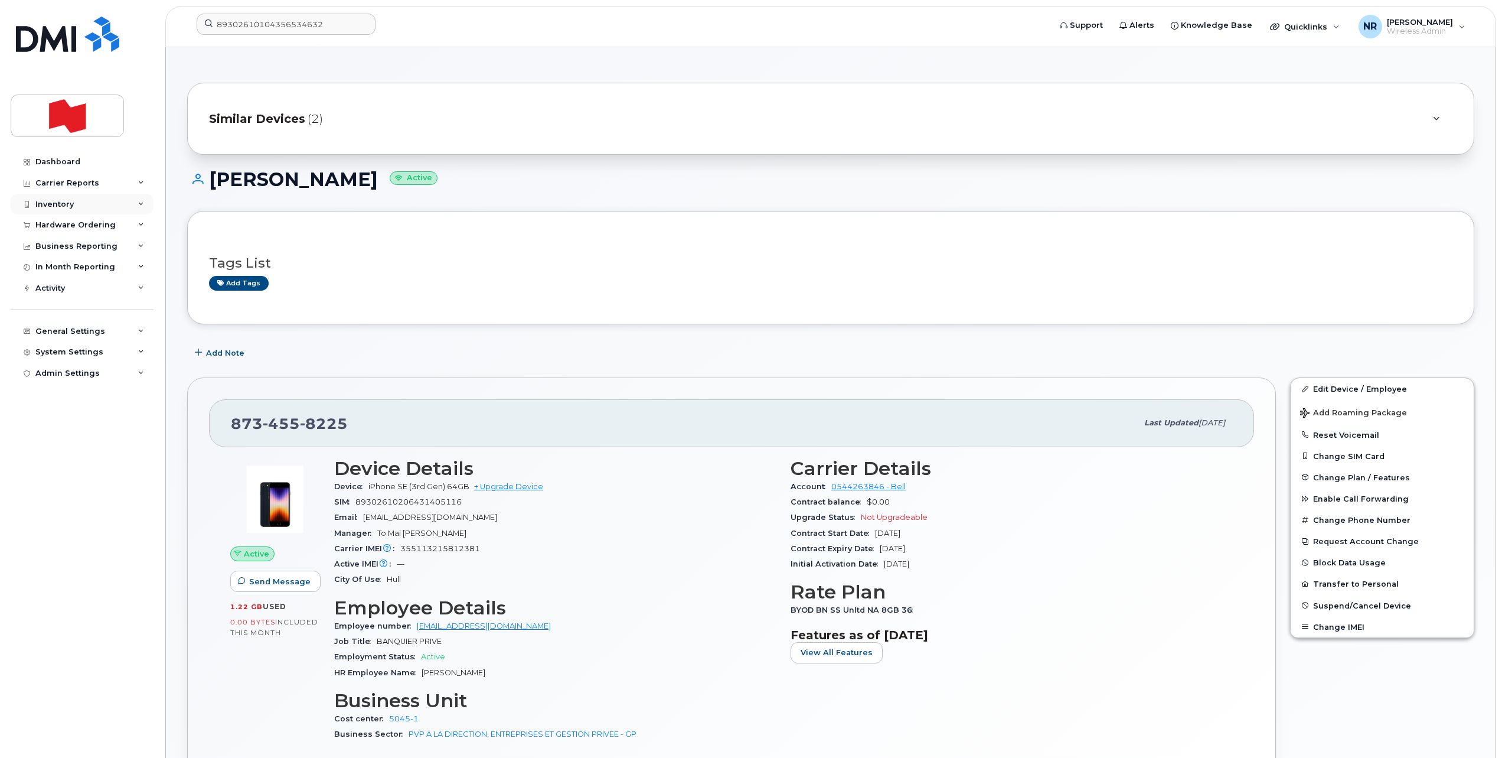
click at [44, 206] on div "Inventory" at bounding box center [54, 204] width 38 height 9
click at [53, 271] on div "Spare Hardware" at bounding box center [74, 271] width 67 height 11
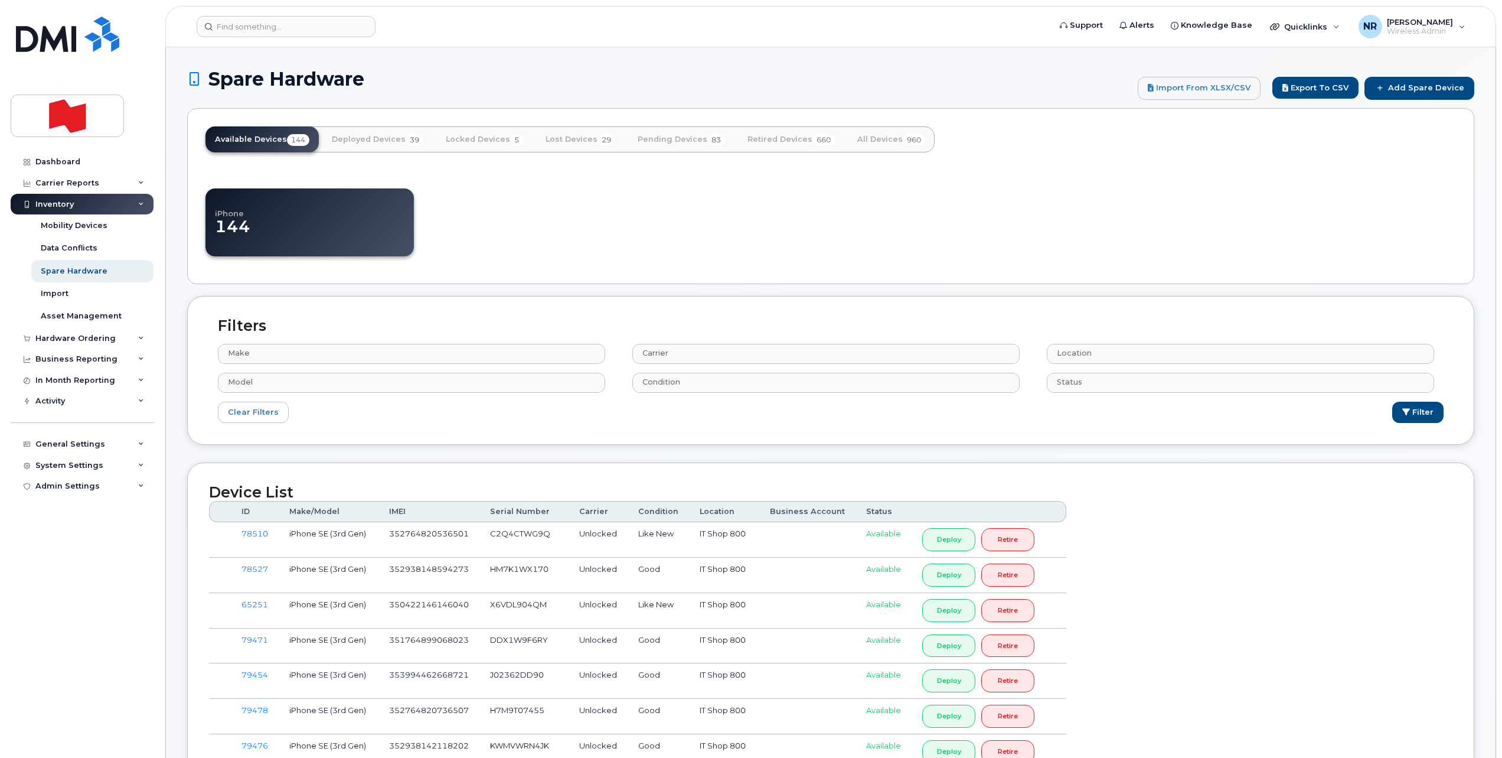
select select
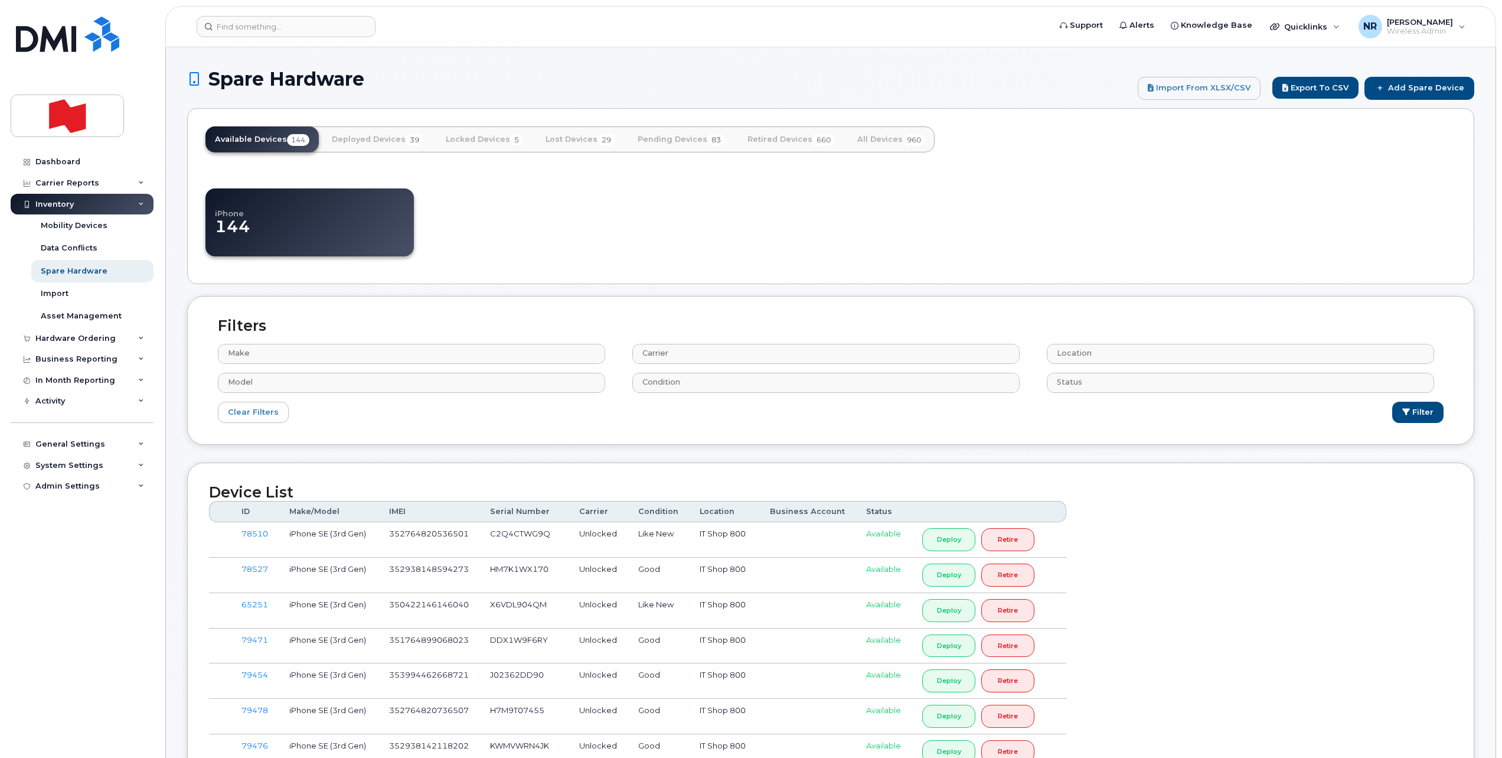
select select
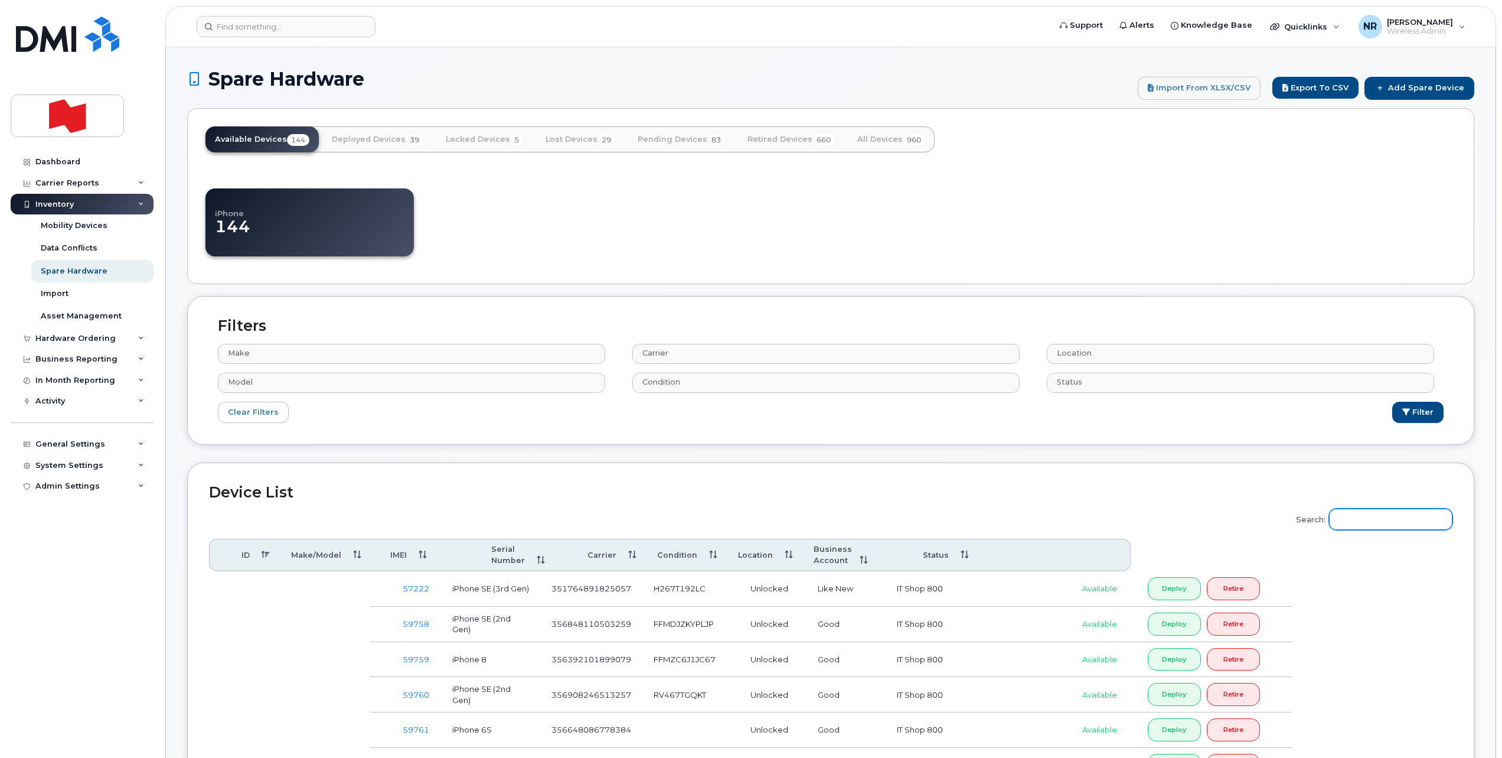
click at [1360, 519] on input "Search:" at bounding box center [1390, 518] width 123 height 21
paste input "355113216315525"
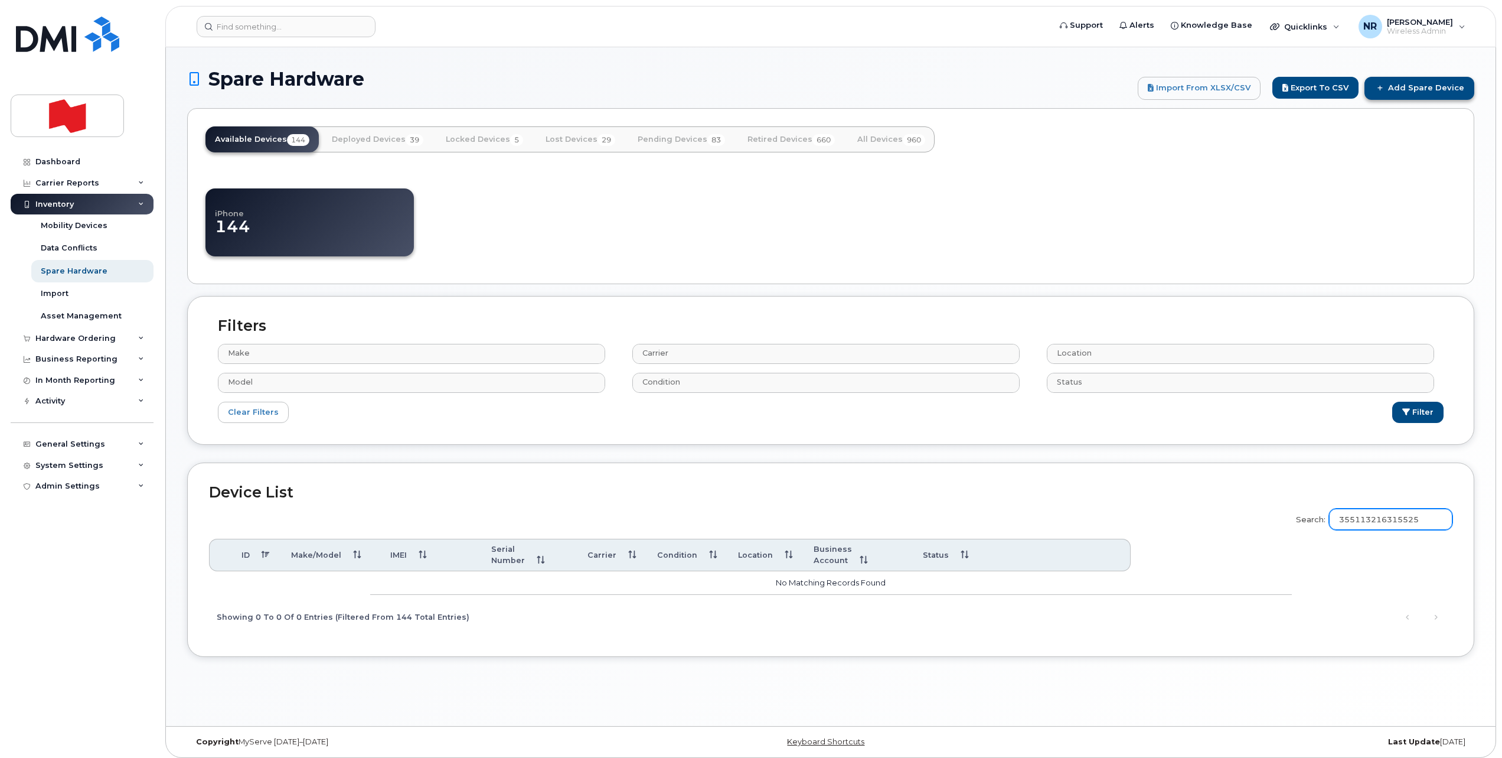
type input "355113216315525"
click at [1437, 86] on link "Add Spare Device" at bounding box center [1420, 88] width 110 height 22
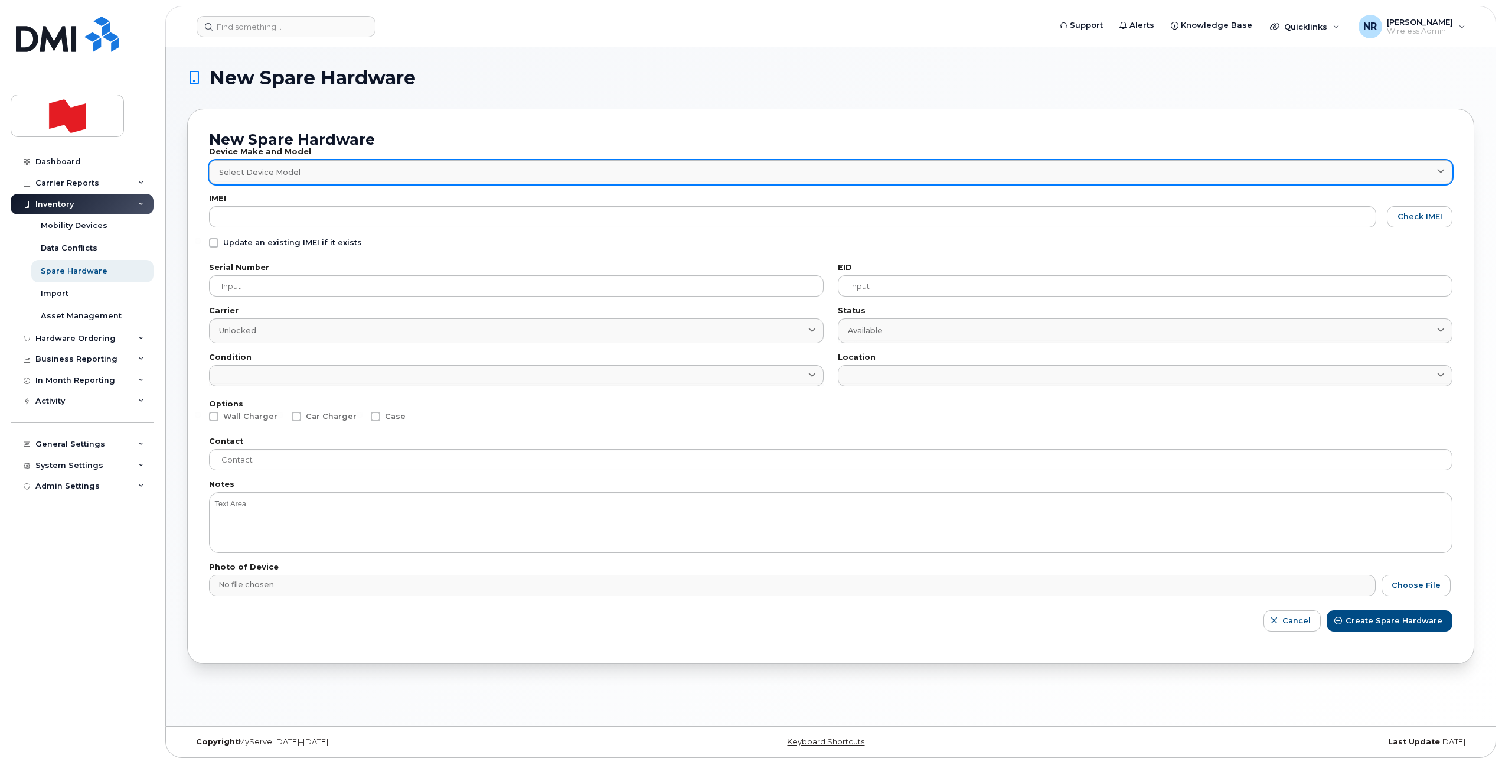
click at [309, 173] on div "Select Device Model" at bounding box center [830, 172] width 1223 height 11
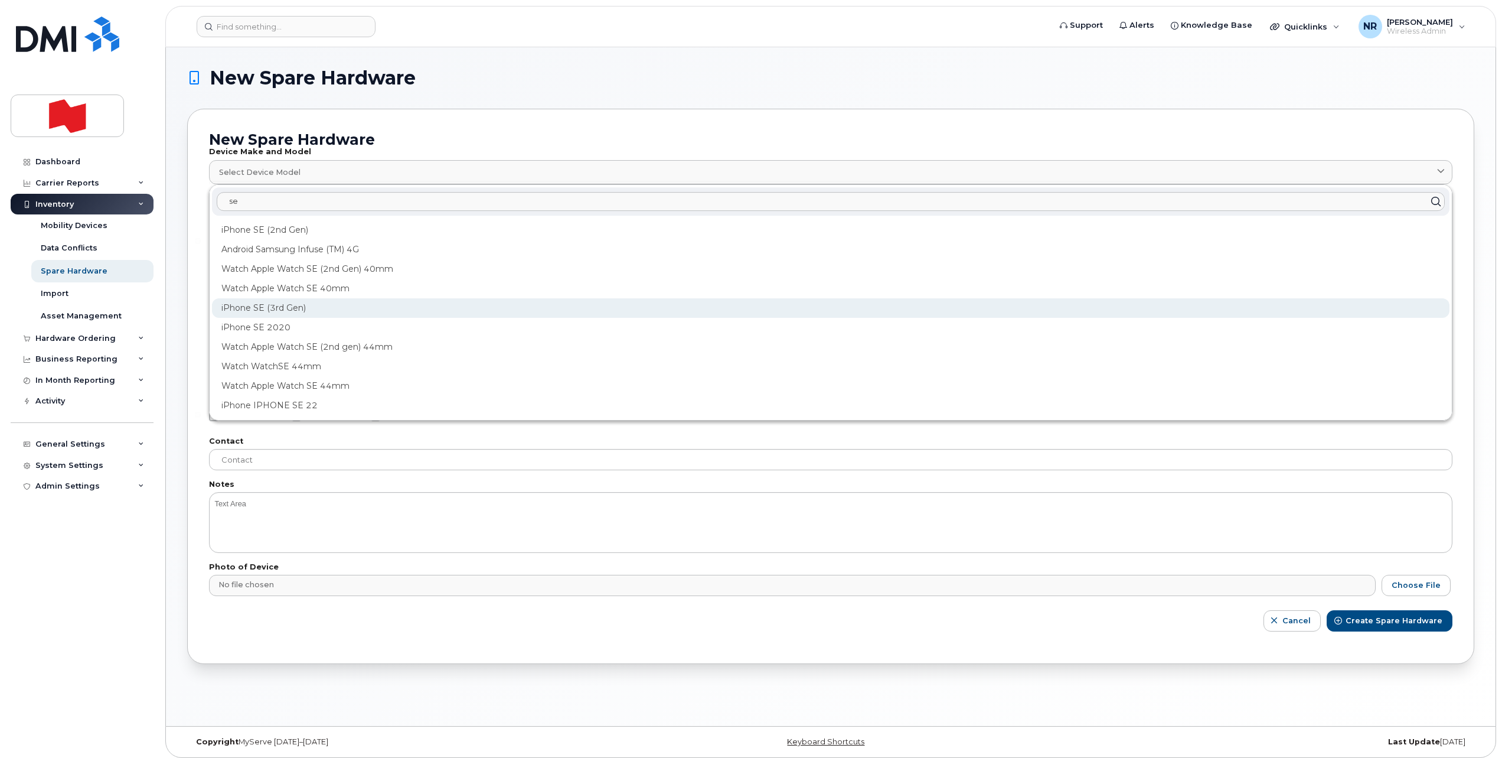
type input "se"
click at [269, 303] on div "iPhone SE (3rd Gen)" at bounding box center [831, 307] width 1238 height 19
type input "2709"
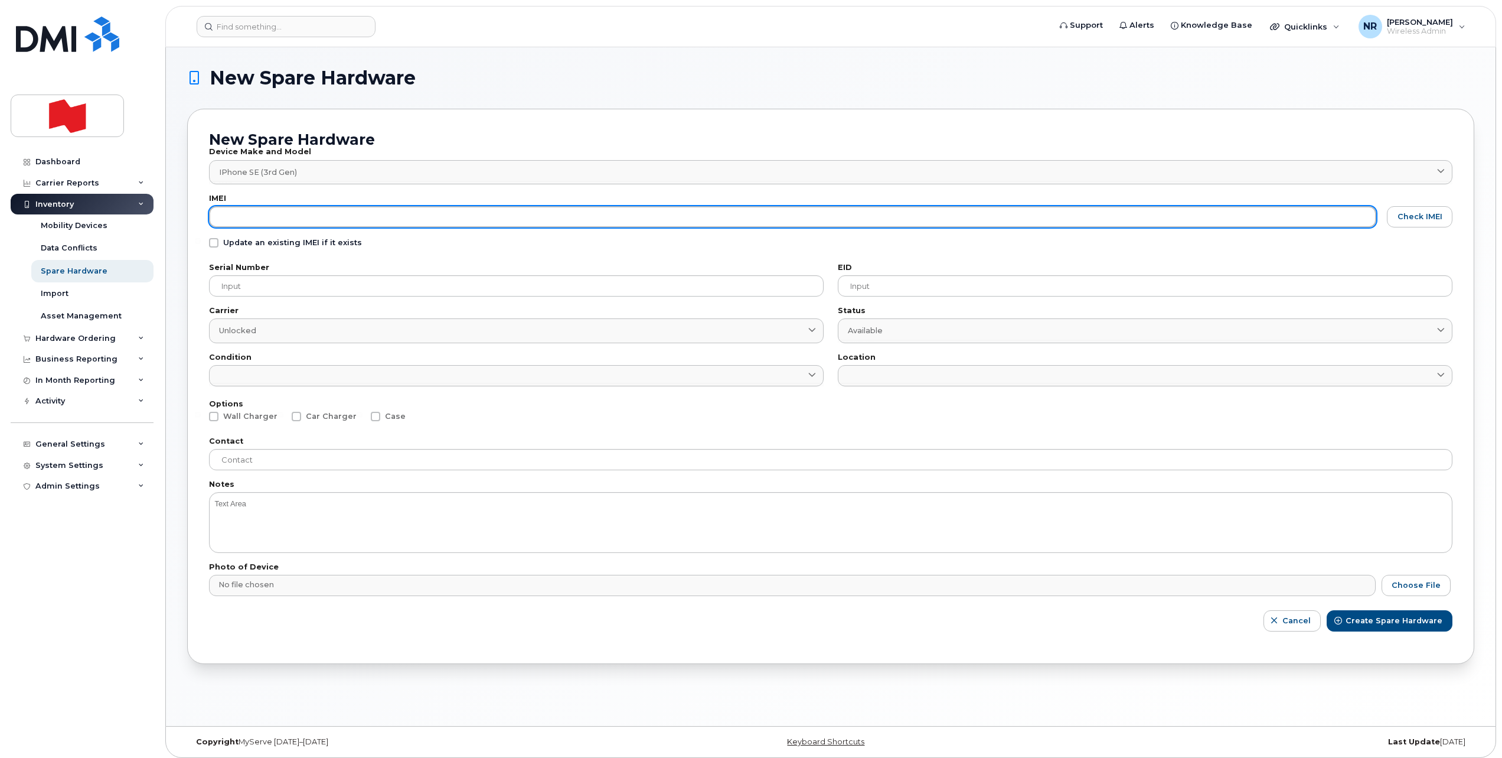
click at [249, 214] on input "text" at bounding box center [792, 216] width 1167 height 21
paste input "355113216315525"
type input "355113216315525"
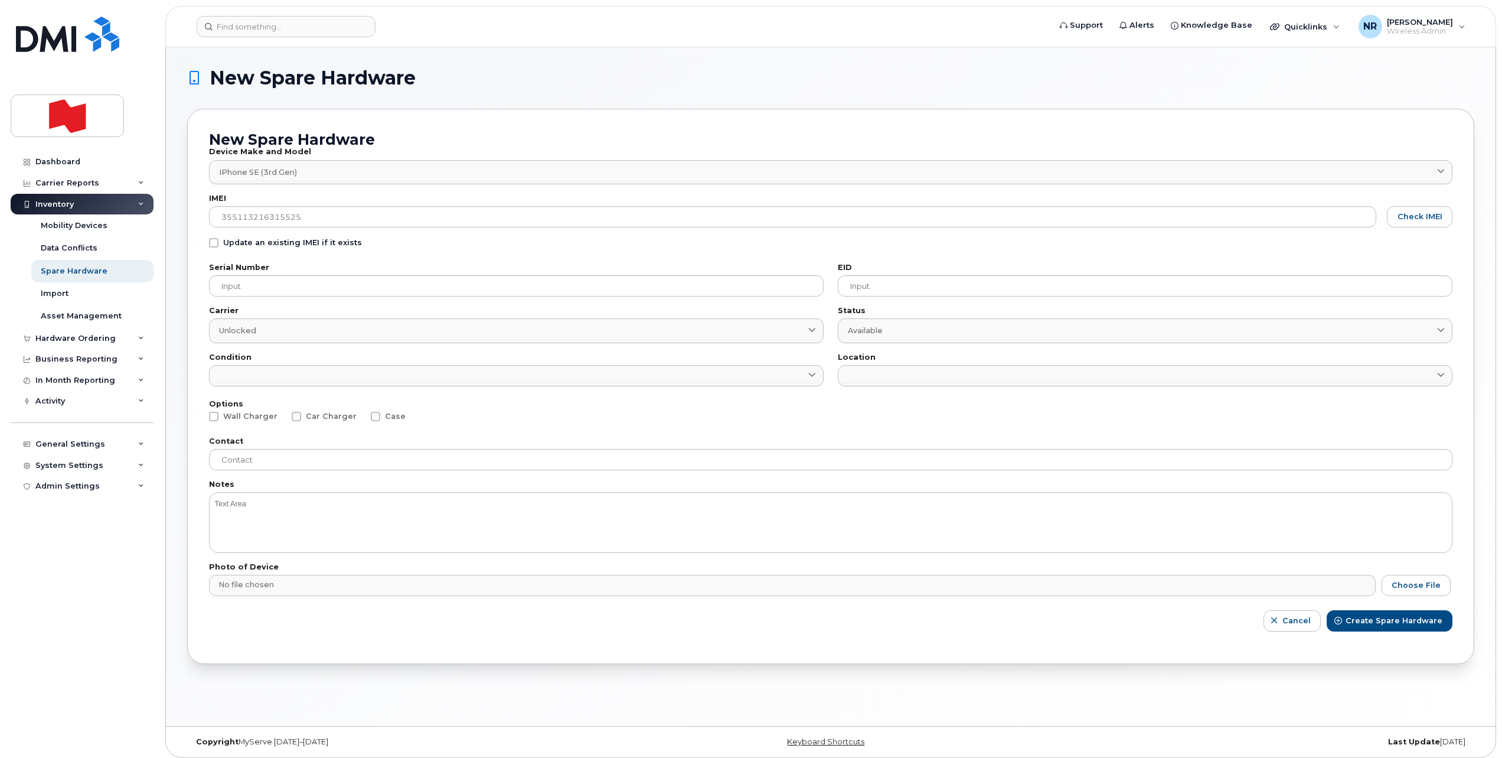
click at [216, 245] on label "Update an existing IMEI if it exists" at bounding box center [285, 242] width 153 height 9
click at [201, 244] on input "Update an existing IMEI if it exists" at bounding box center [198, 241] width 6 height 6
checkbox input "true"
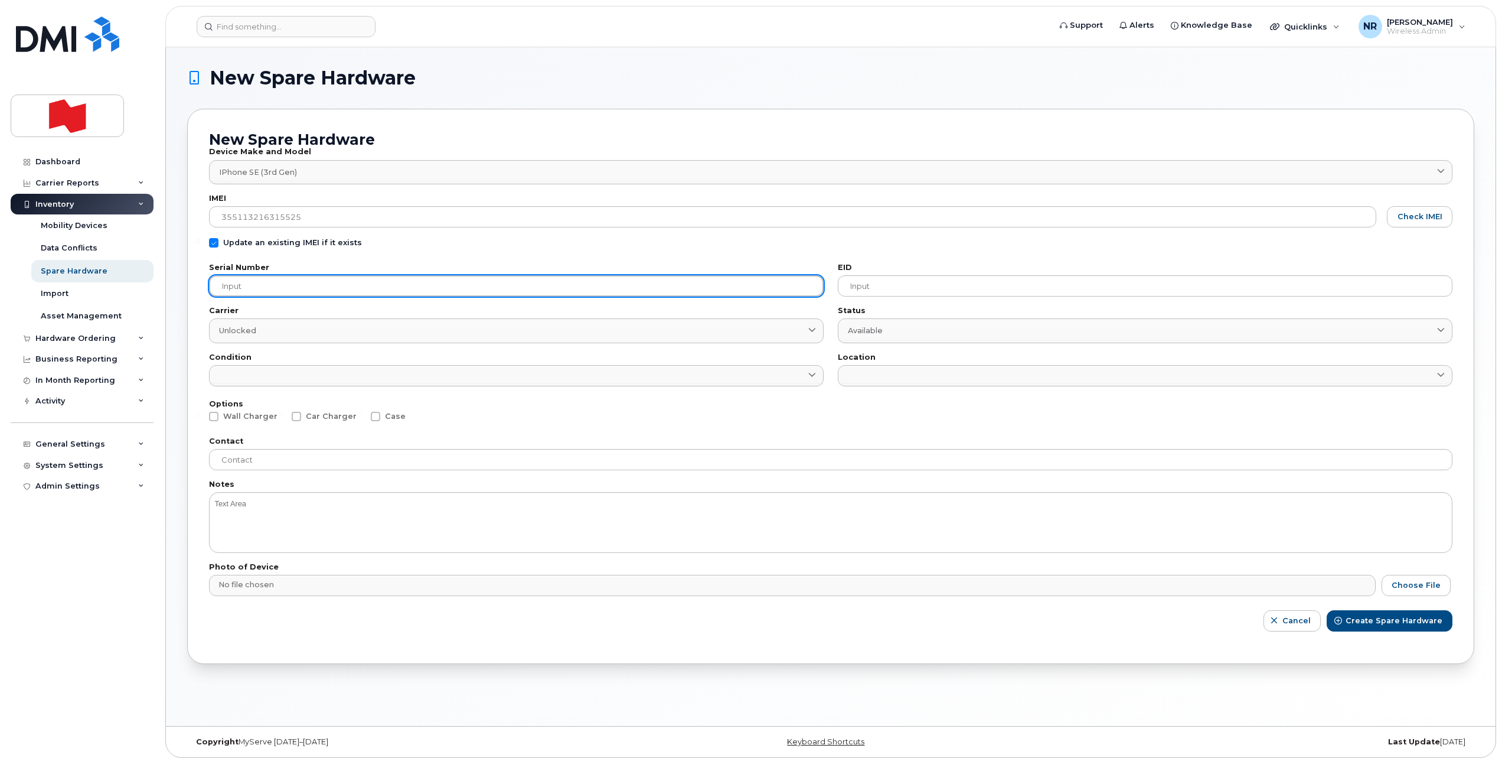
click at [324, 282] on input "text" at bounding box center [516, 285] width 615 height 21
paste input "FJLYQKPMHK"
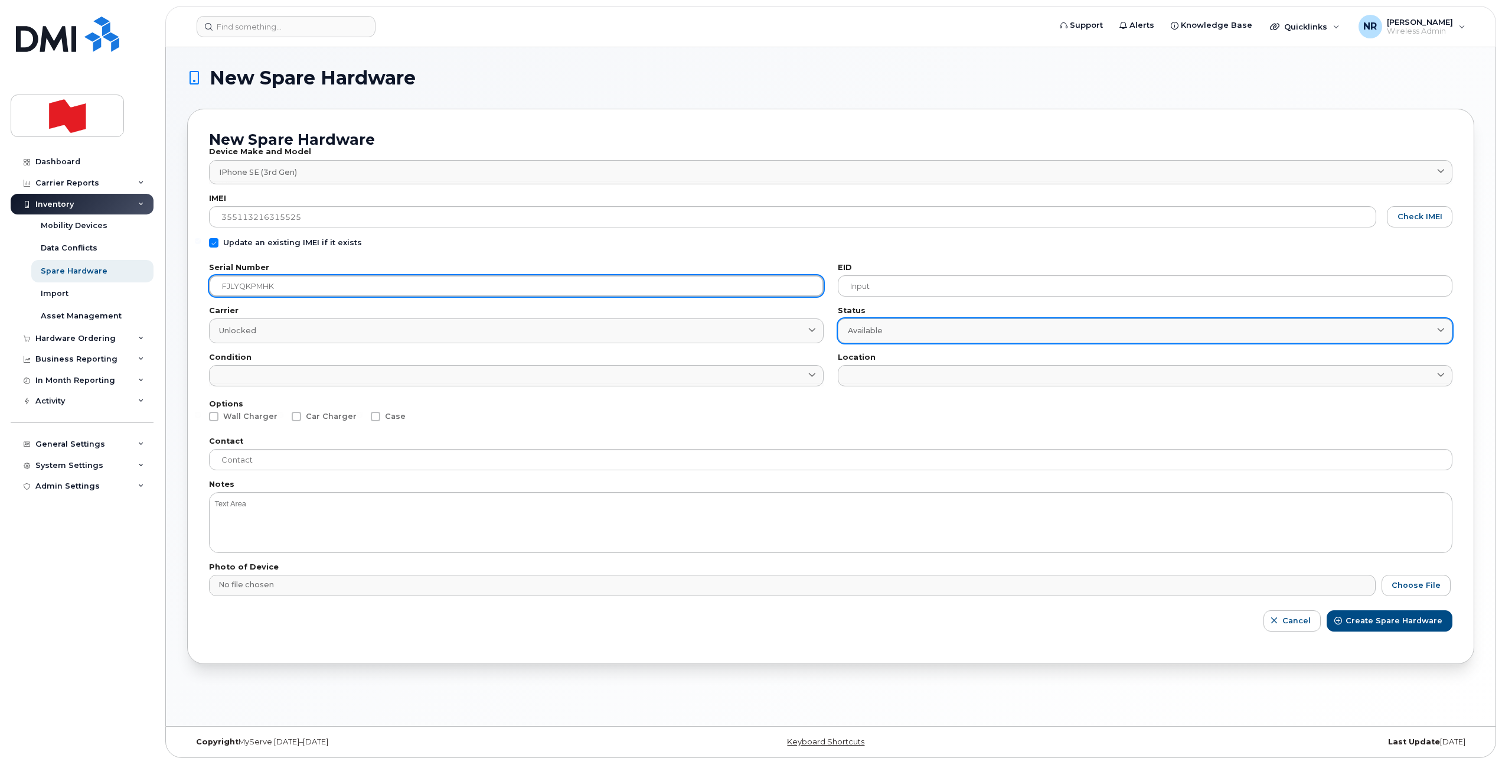
type input "FJLYQKPMHK"
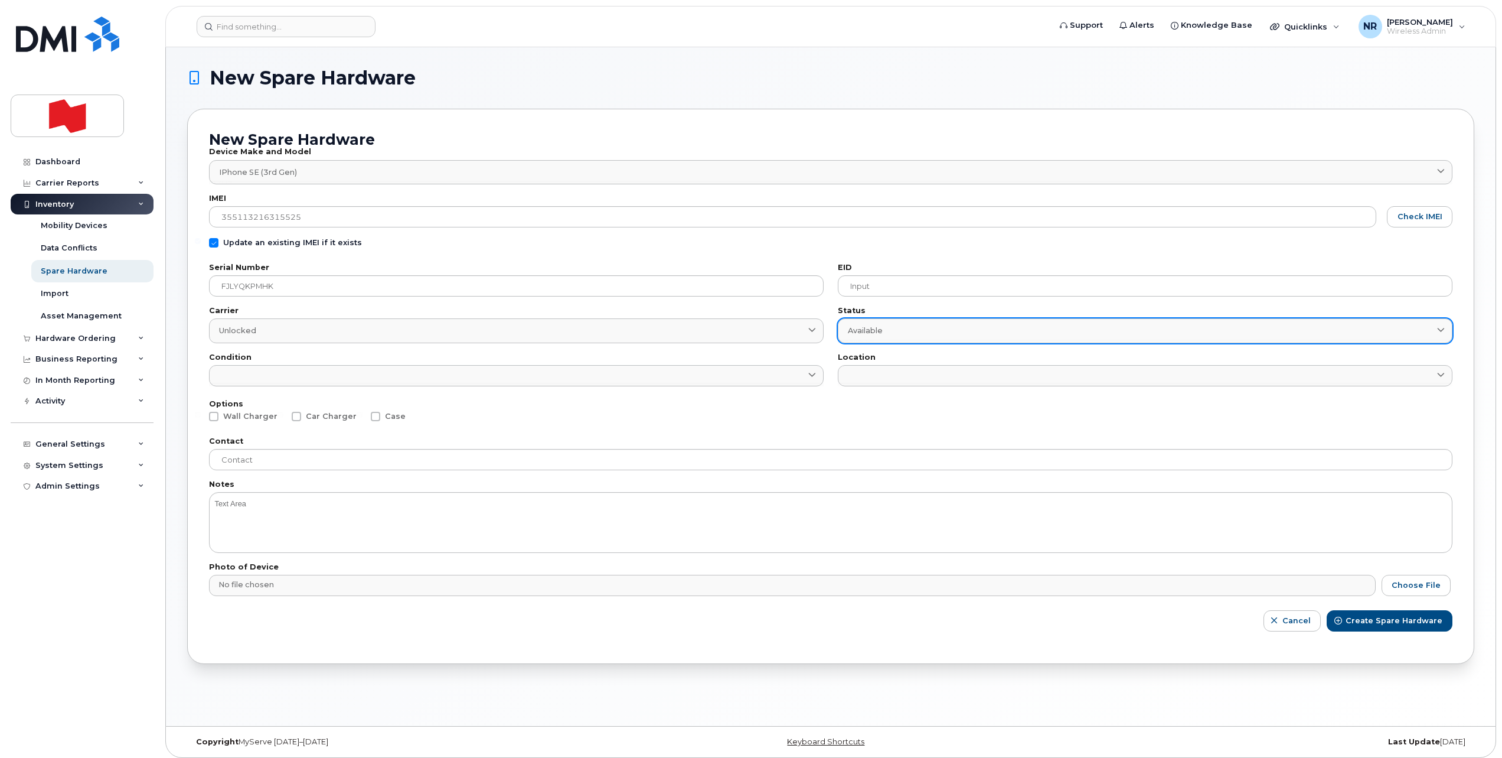
click at [879, 329] on span "Available" at bounding box center [865, 330] width 35 height 11
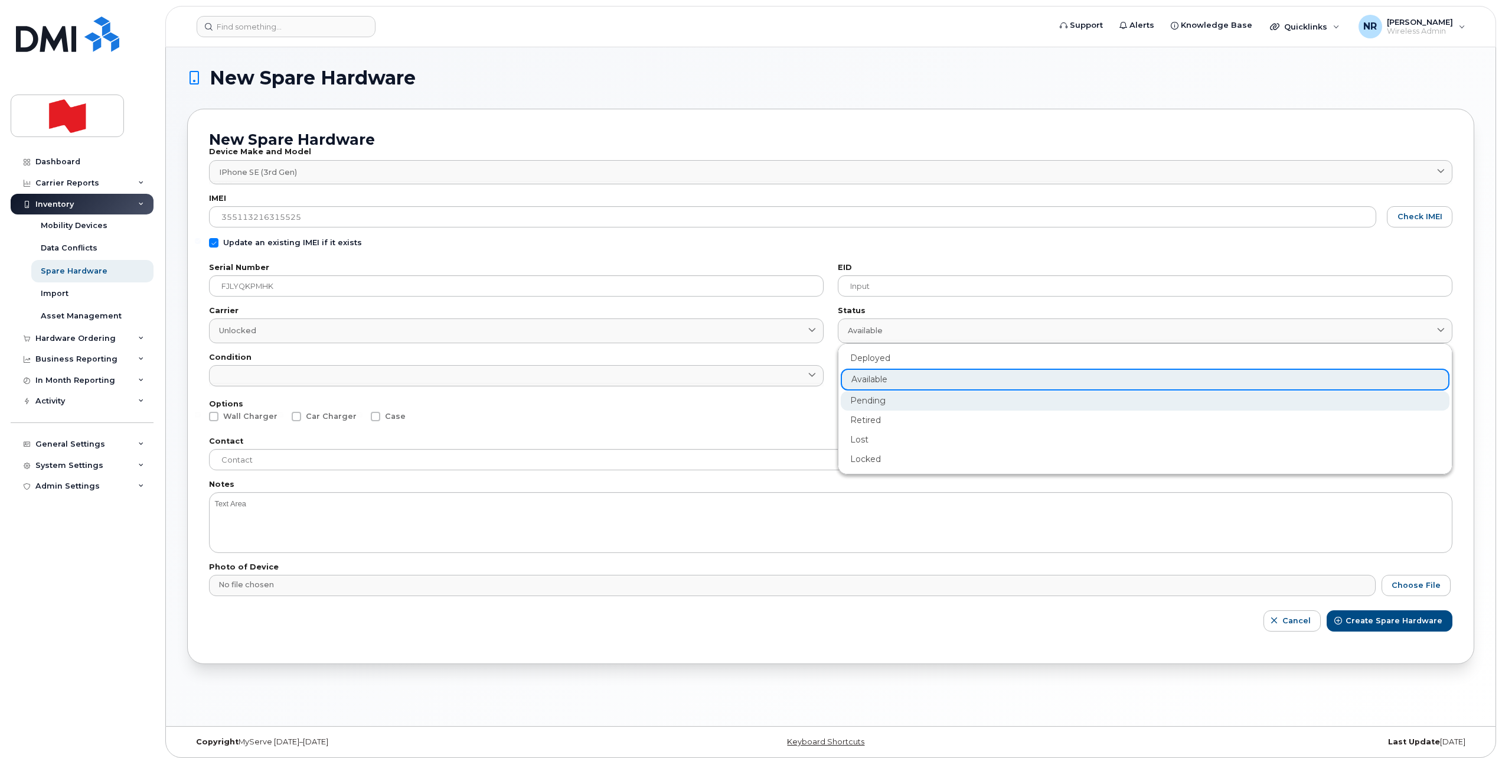
click at [863, 402] on div "Pending" at bounding box center [1145, 400] width 609 height 19
type input "pending"
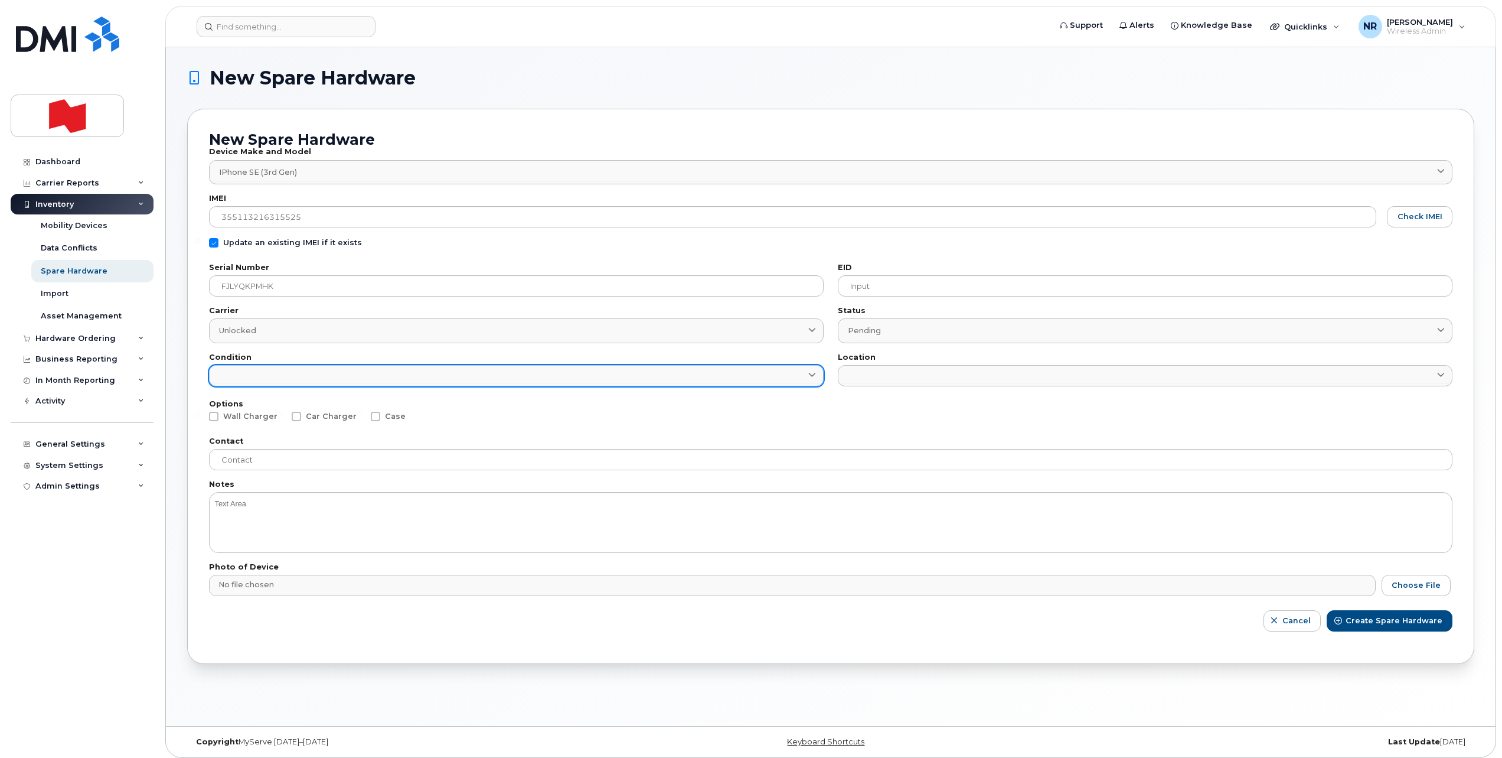
click at [383, 376] on link at bounding box center [516, 375] width 615 height 21
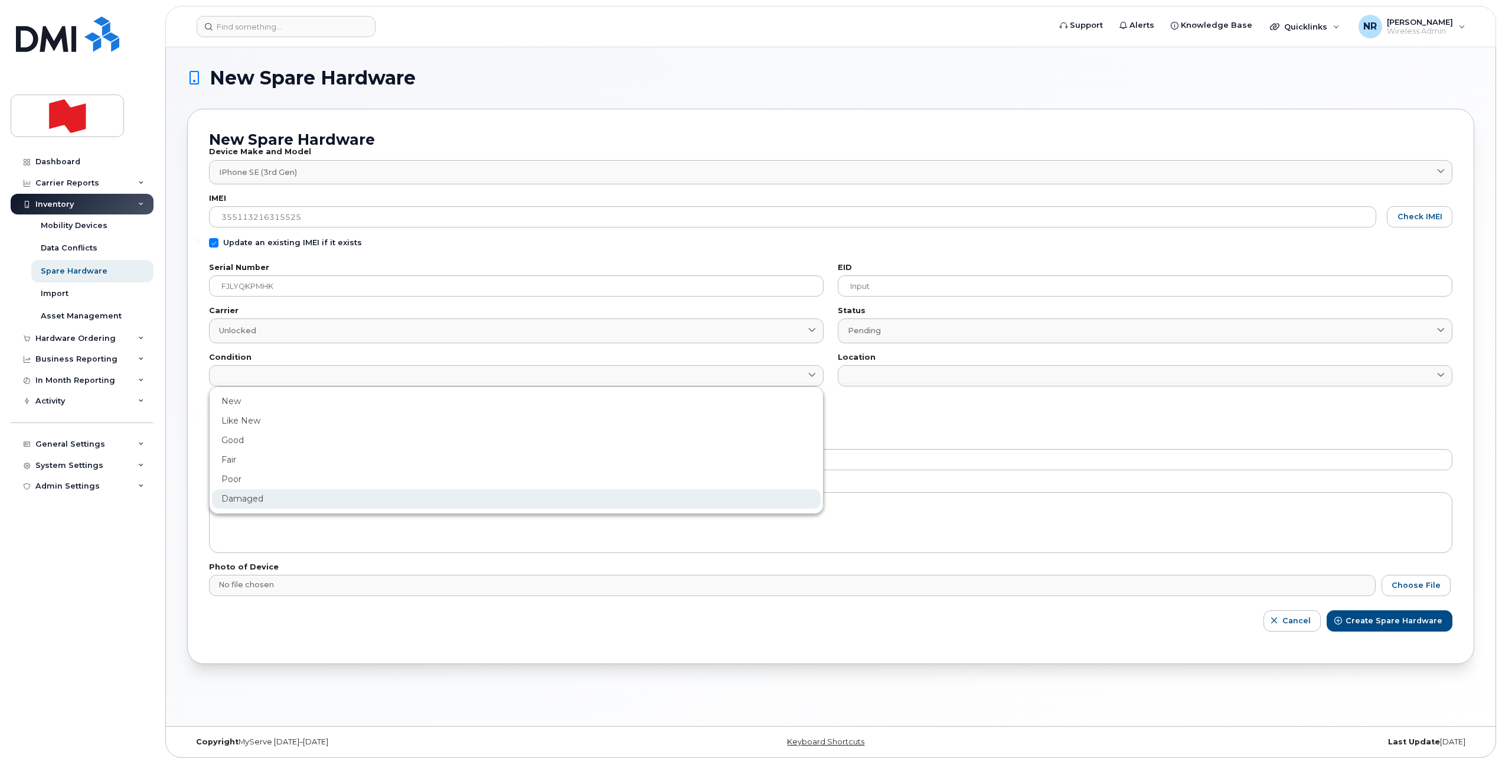
click at [249, 498] on div "Damaged" at bounding box center [516, 498] width 609 height 19
type input "Damaged"
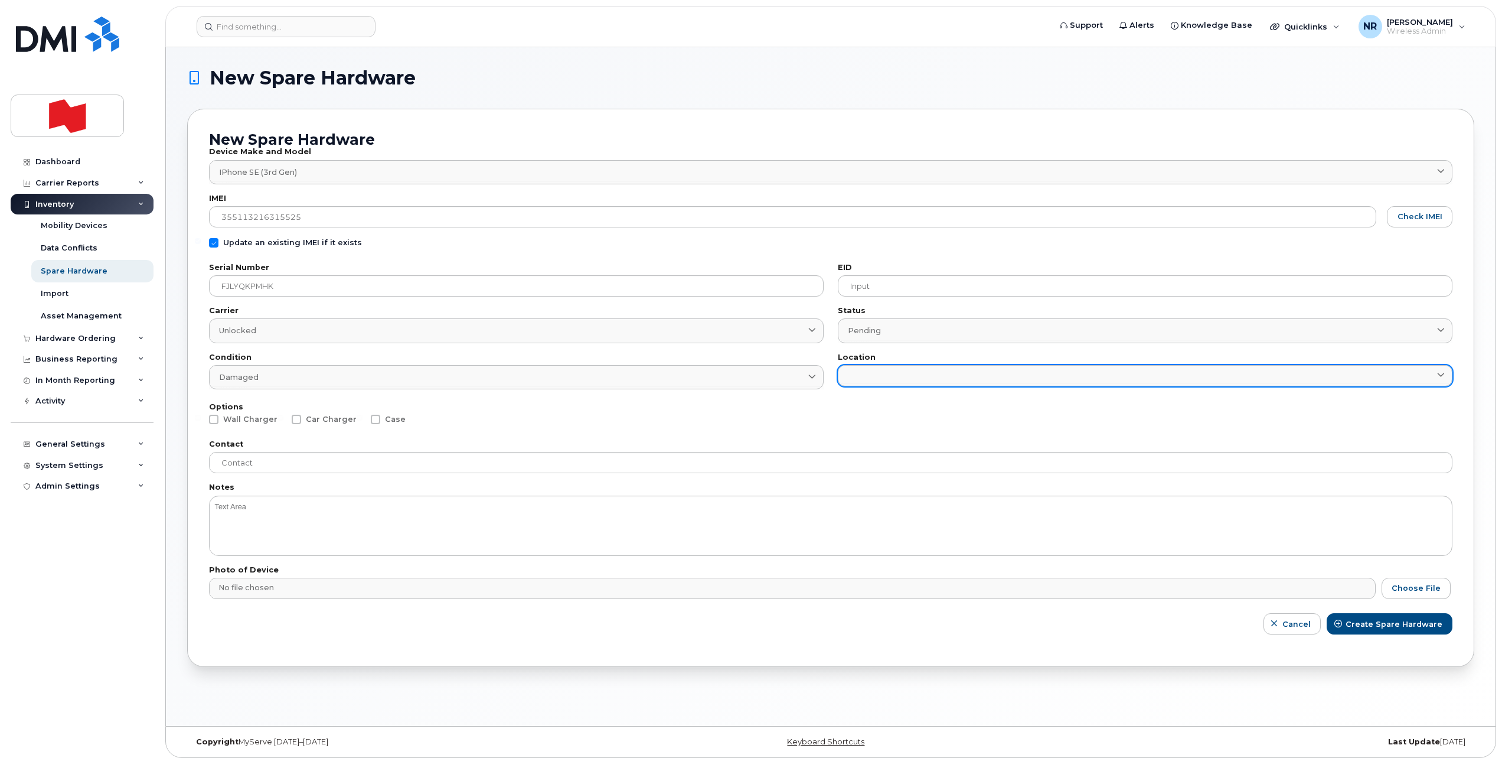
click at [873, 381] on link at bounding box center [1145, 375] width 615 height 21
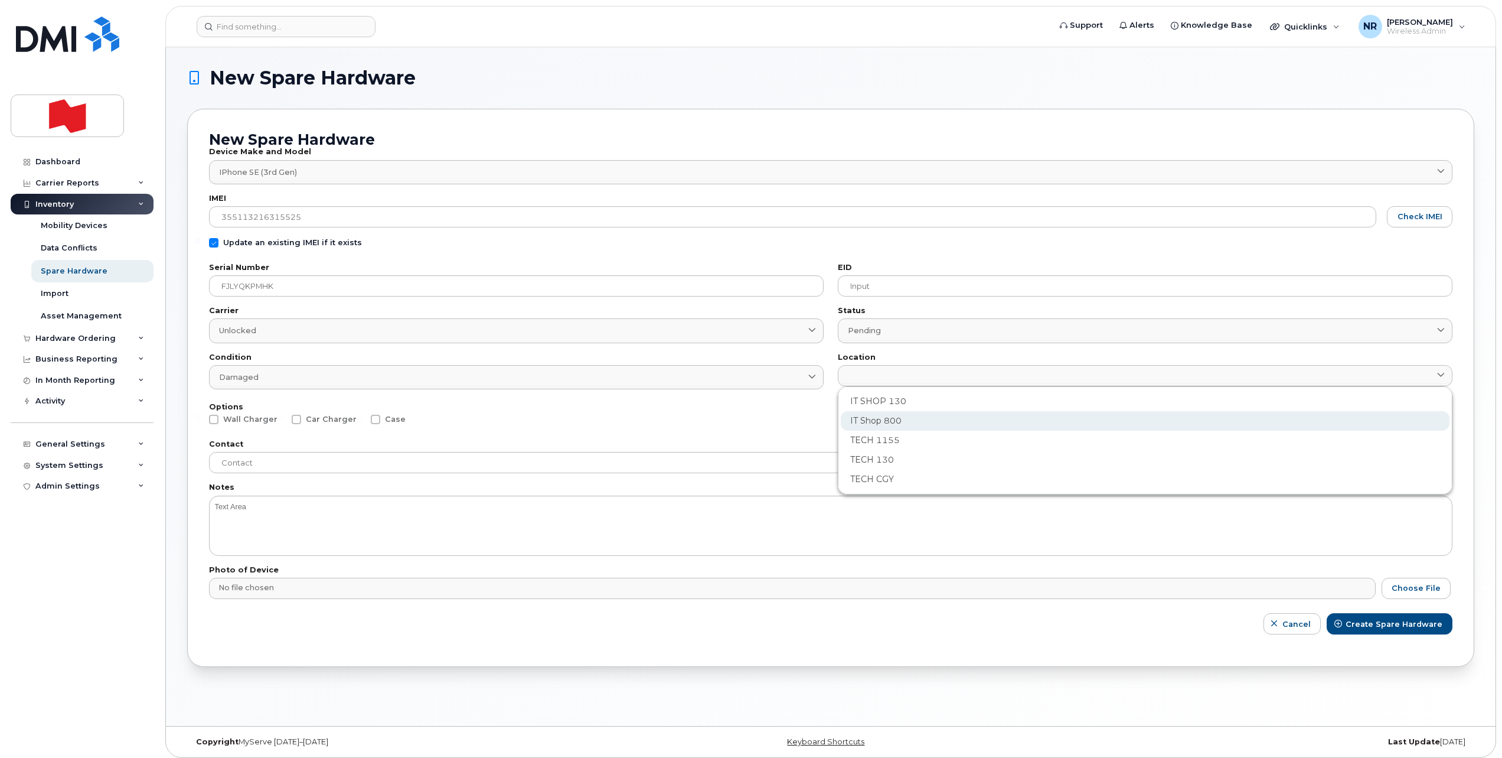
click at [867, 423] on div "IT Shop 800" at bounding box center [1145, 420] width 609 height 19
type input "2982"
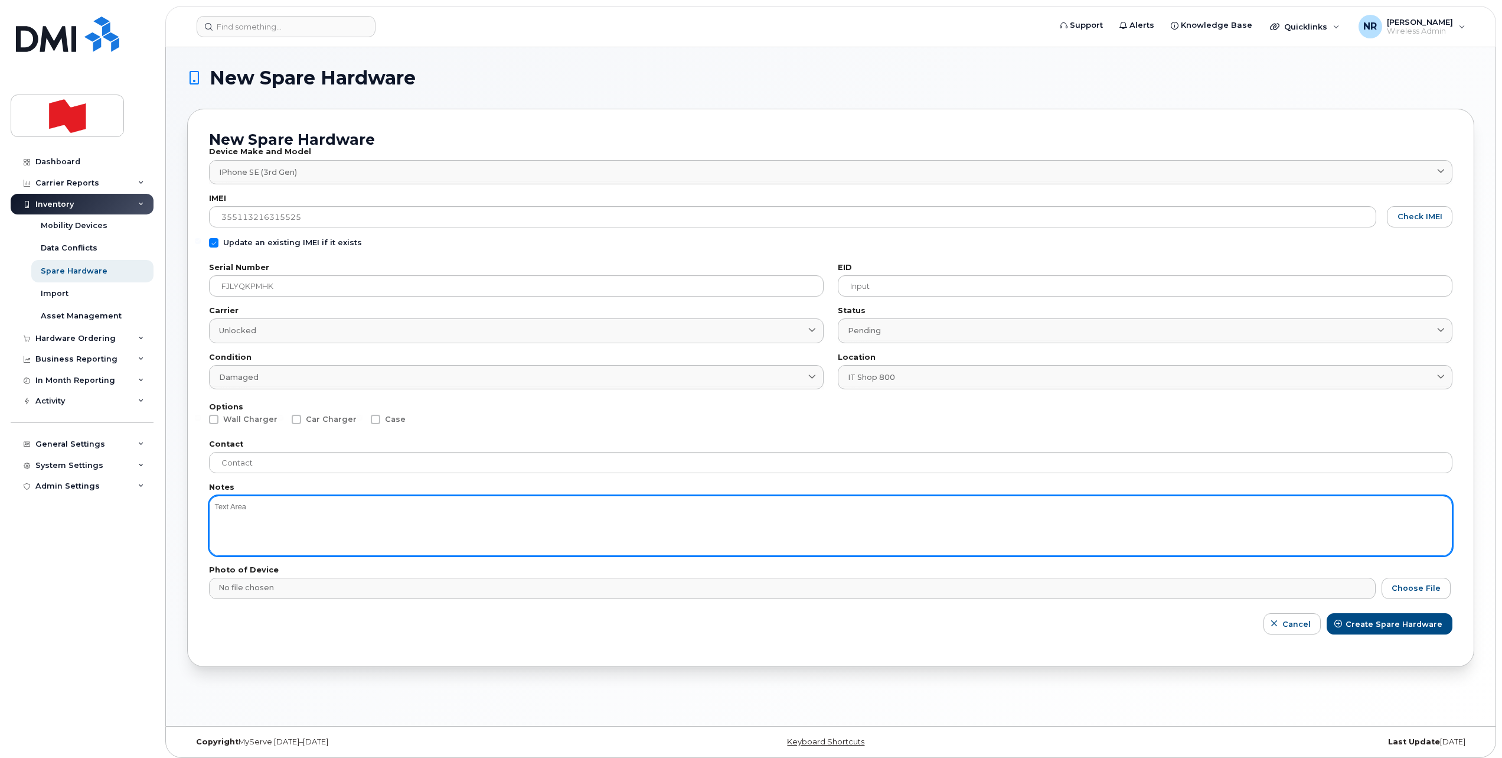
click at [245, 513] on textarea at bounding box center [831, 525] width 1244 height 60
type textarea "Battery"
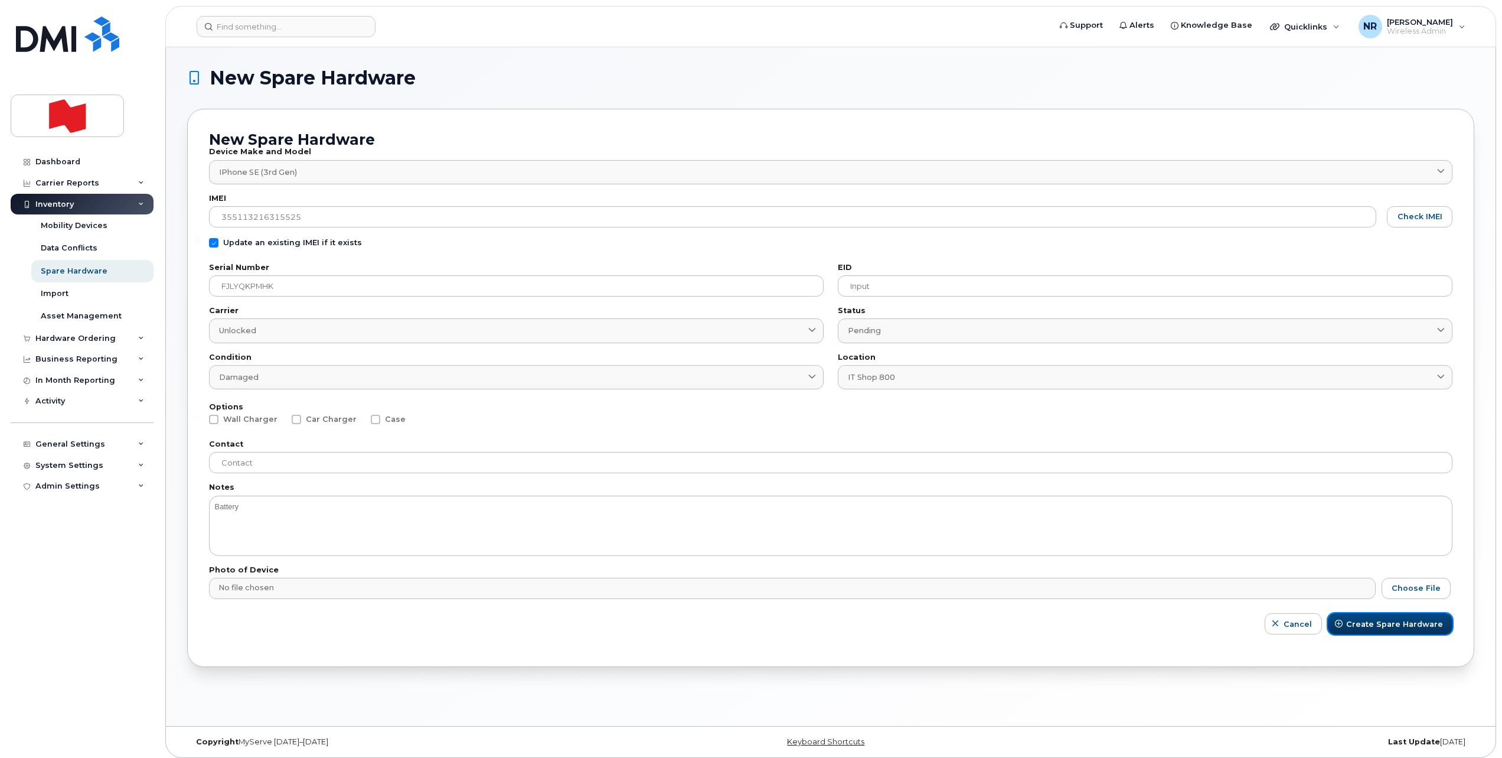
click at [1379, 621] on span "Create Spare Hardware" at bounding box center [1394, 623] width 97 height 11
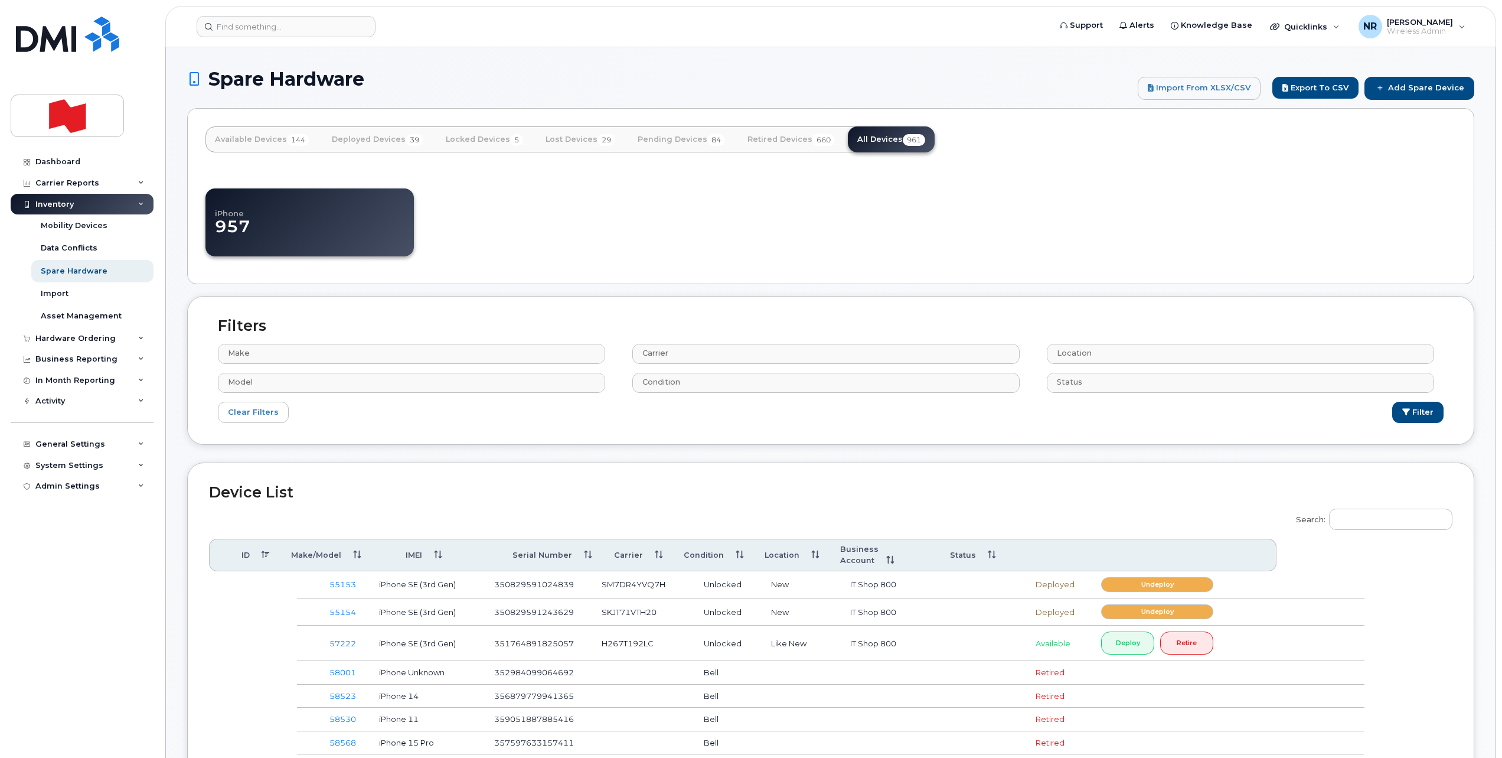
select select
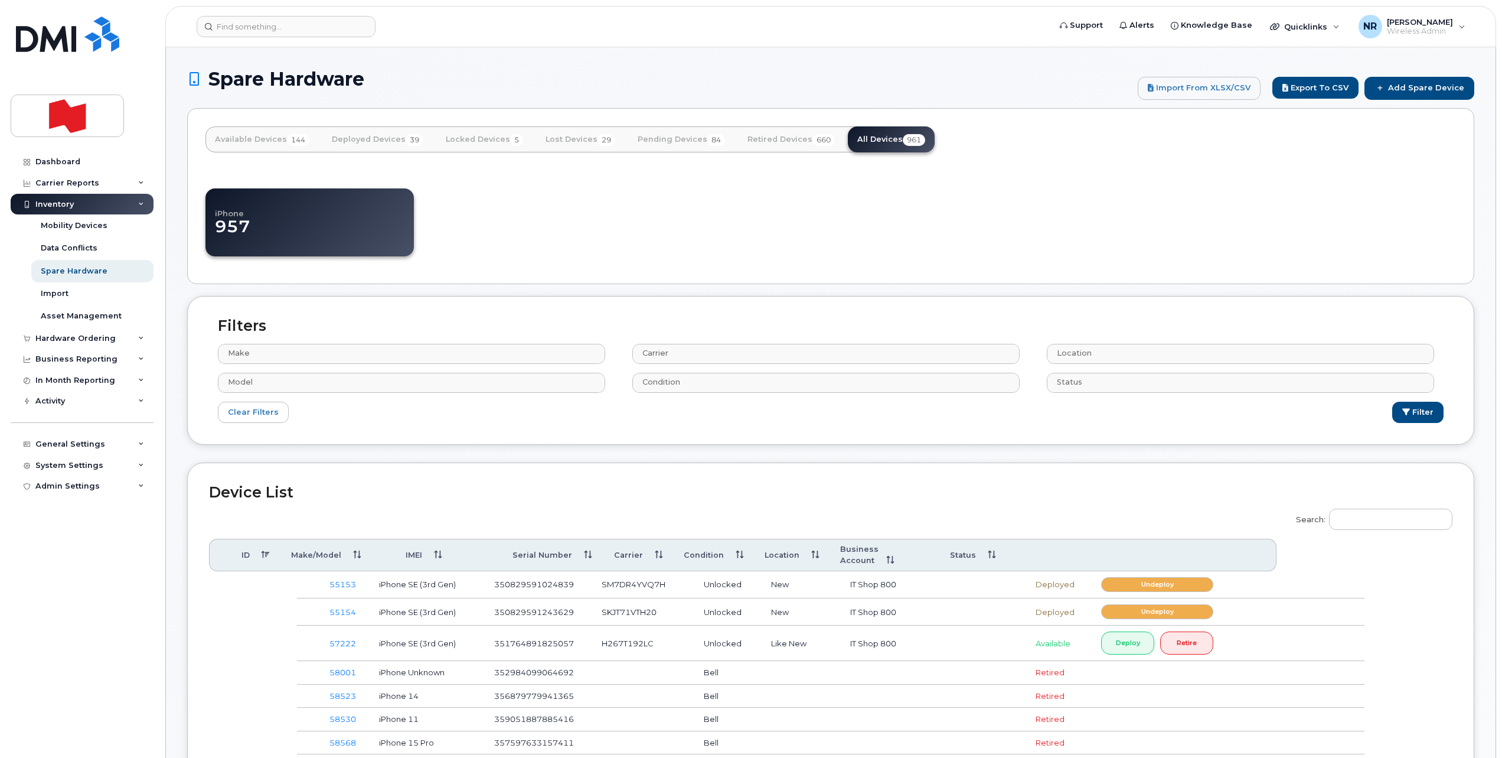
select select
click at [1376, 520] on input "Search:" at bounding box center [1390, 518] width 123 height 21
paste input "FJLYQKPMHK"
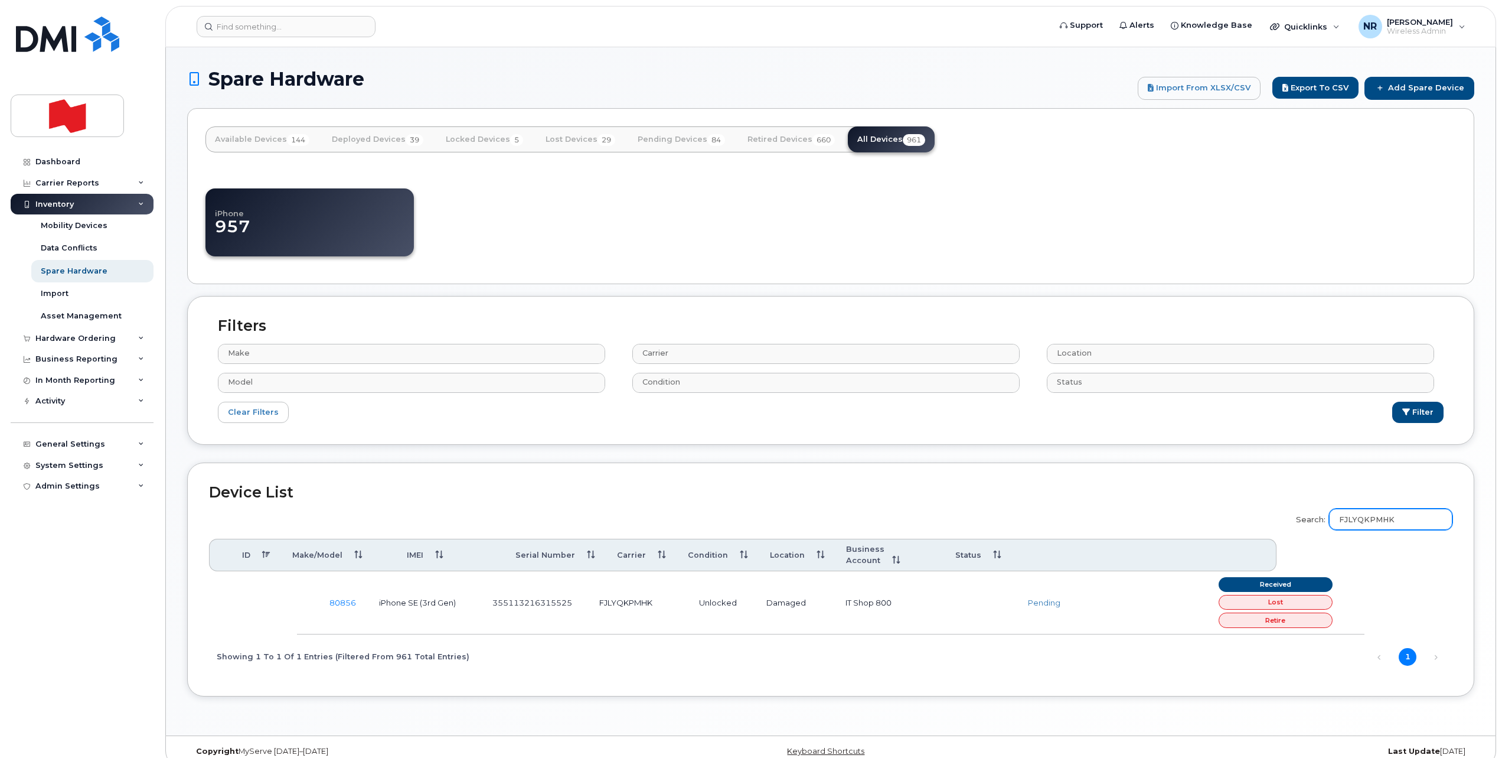
type input "FJLYQKPMHK"
